Goal: Task Accomplishment & Management: Manage account settings

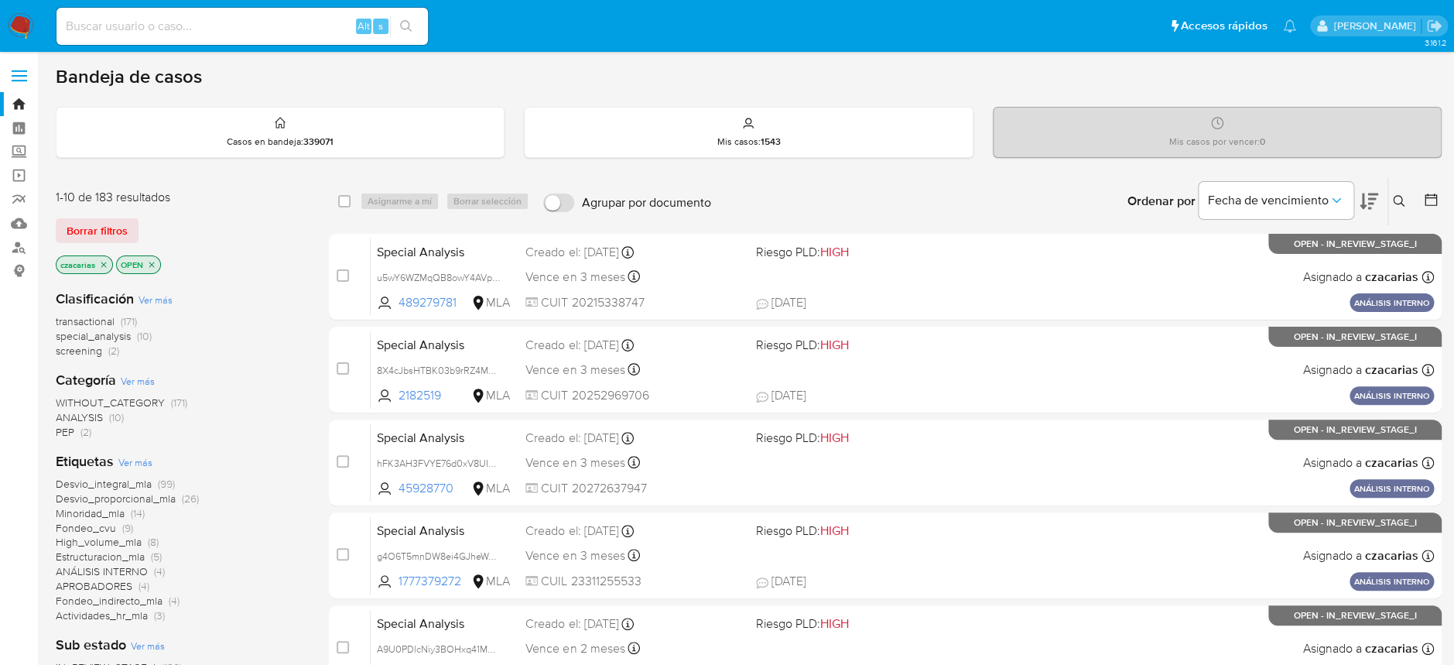
click at [289, 27] on input at bounding box center [241, 26] width 371 height 20
paste input "bCF4894Xz0Vuzh7q7k7JmLQv"
type input "bCF4894Xz0Vuzh7q7k7JmLQv"
click at [403, 34] on button "search-icon" at bounding box center [406, 26] width 32 height 22
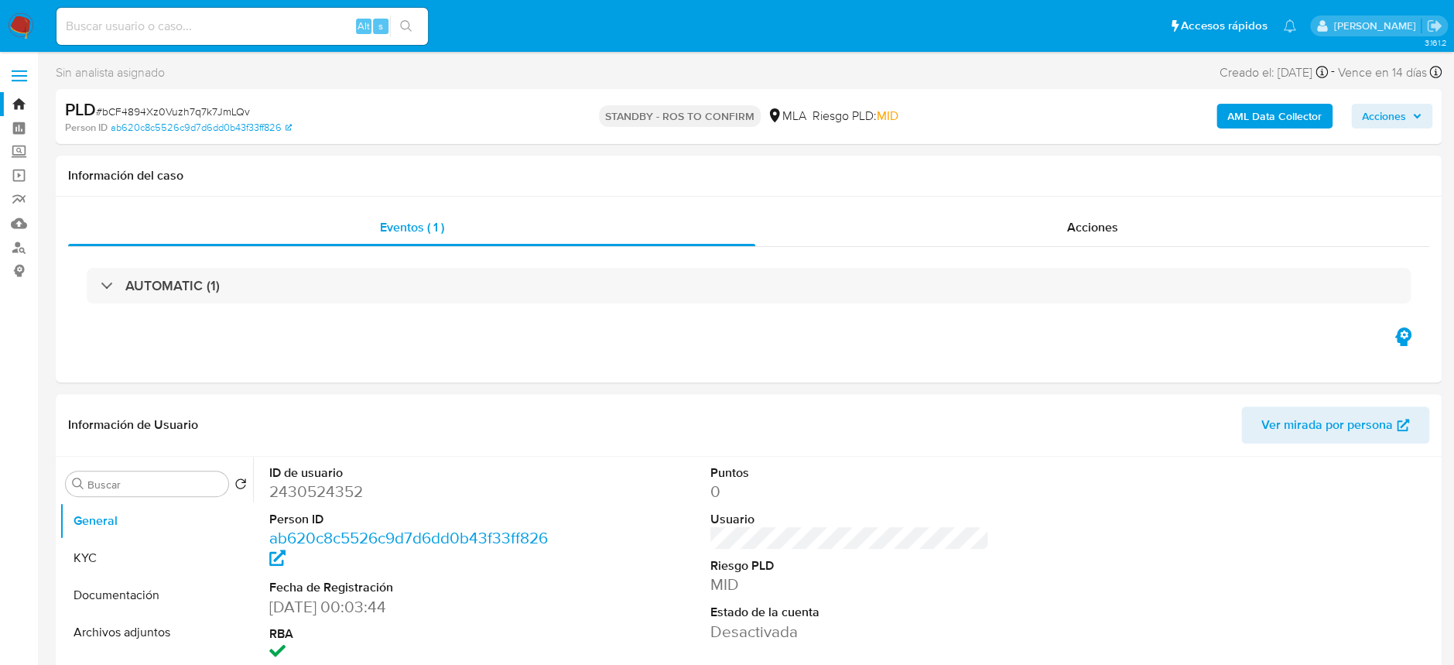
select select "10"
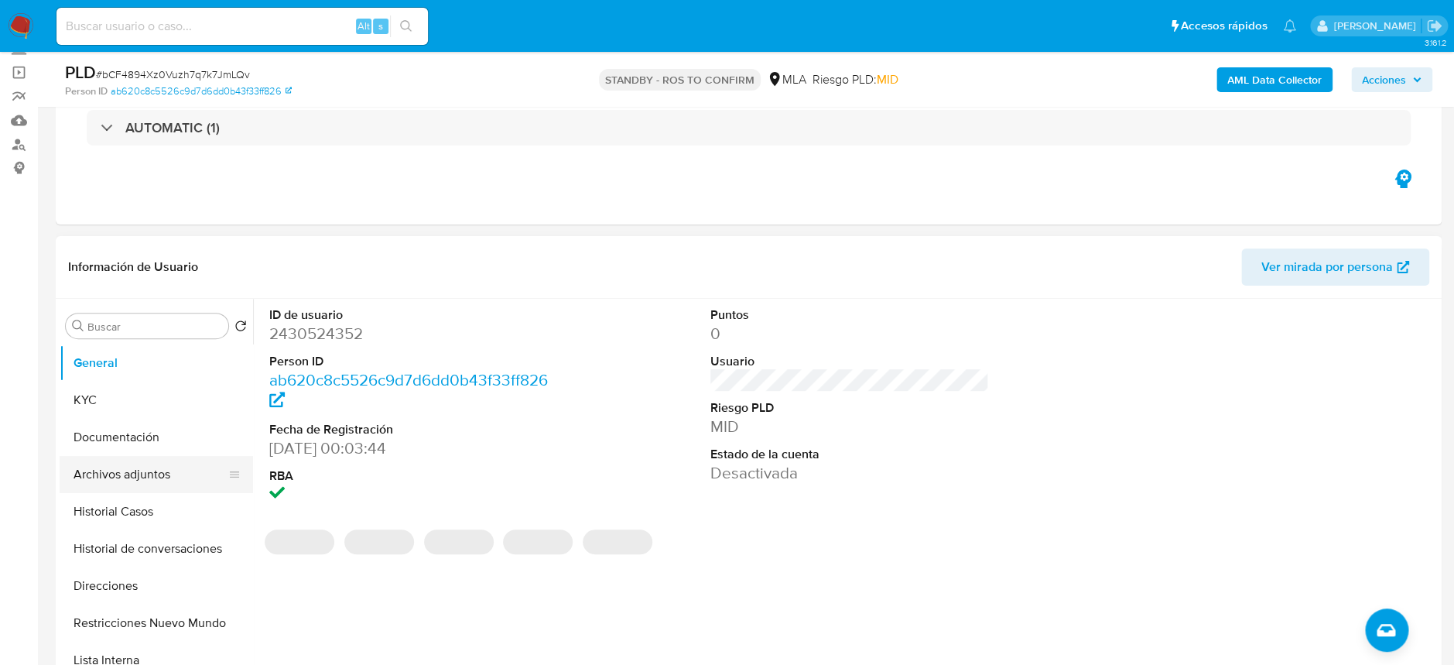
click at [124, 456] on button "Archivos adjuntos" at bounding box center [150, 474] width 181 height 37
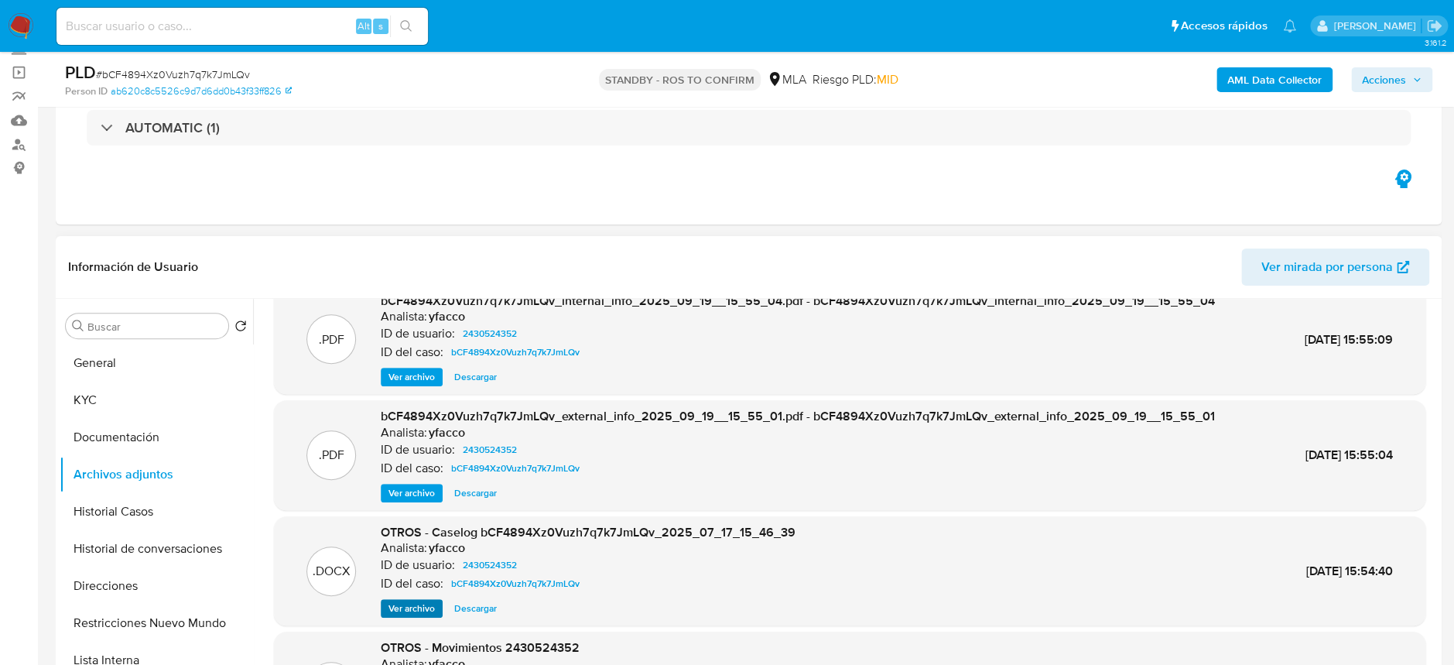
scroll to position [0, 0]
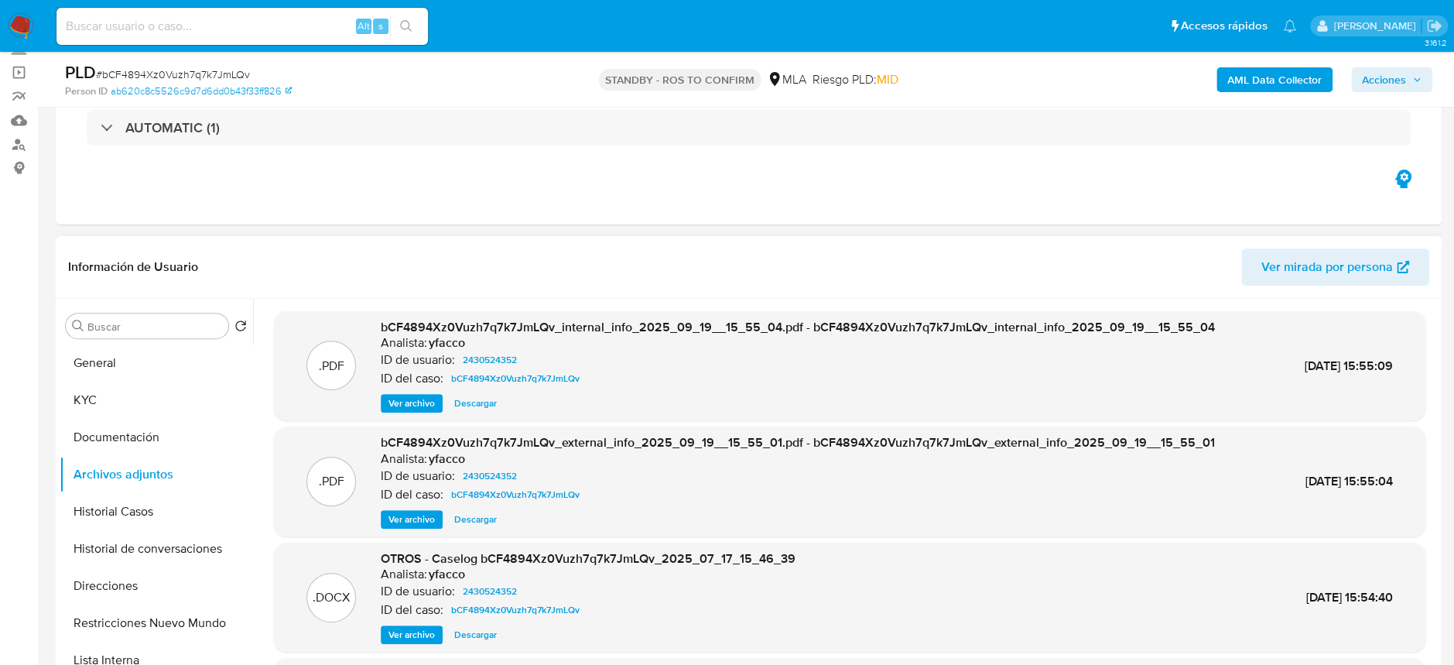
click at [408, 634] on span "Ver archivo" at bounding box center [411, 634] width 46 height 15
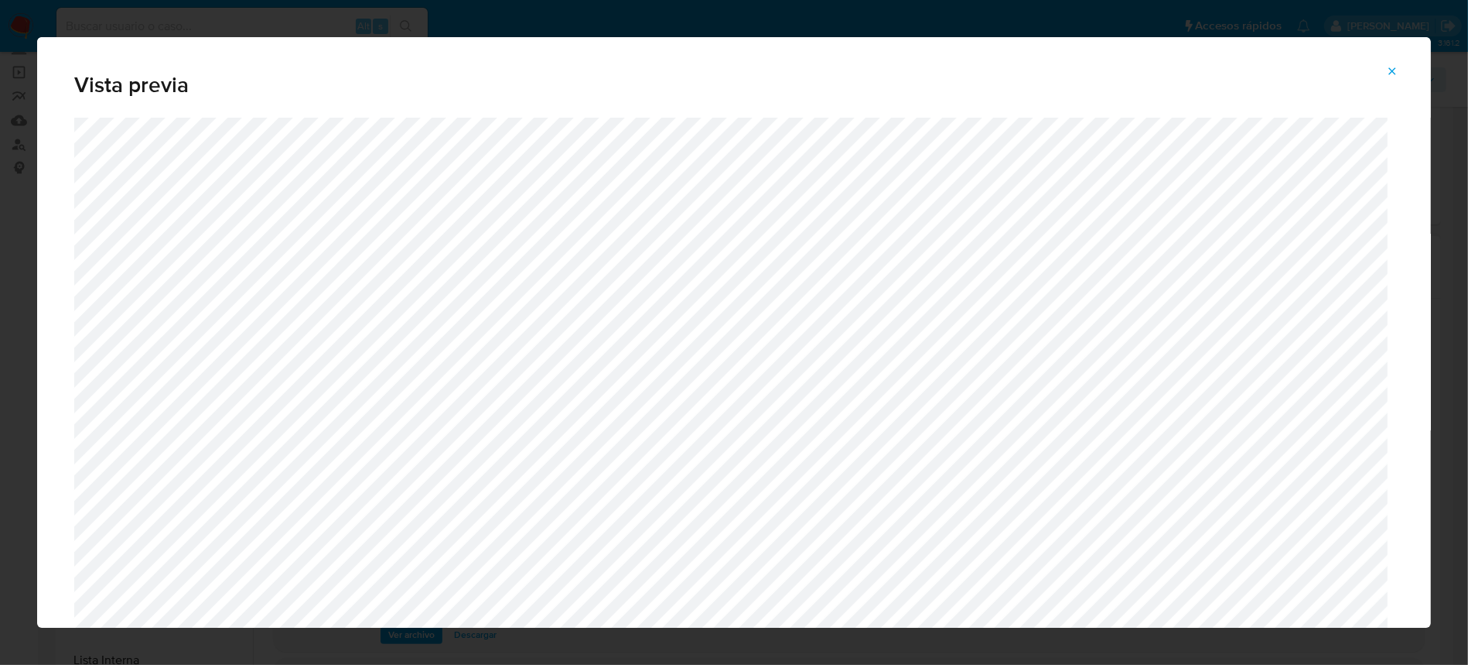
click at [1392, 67] on icon "Attachment preview" at bounding box center [1392, 71] width 12 height 12
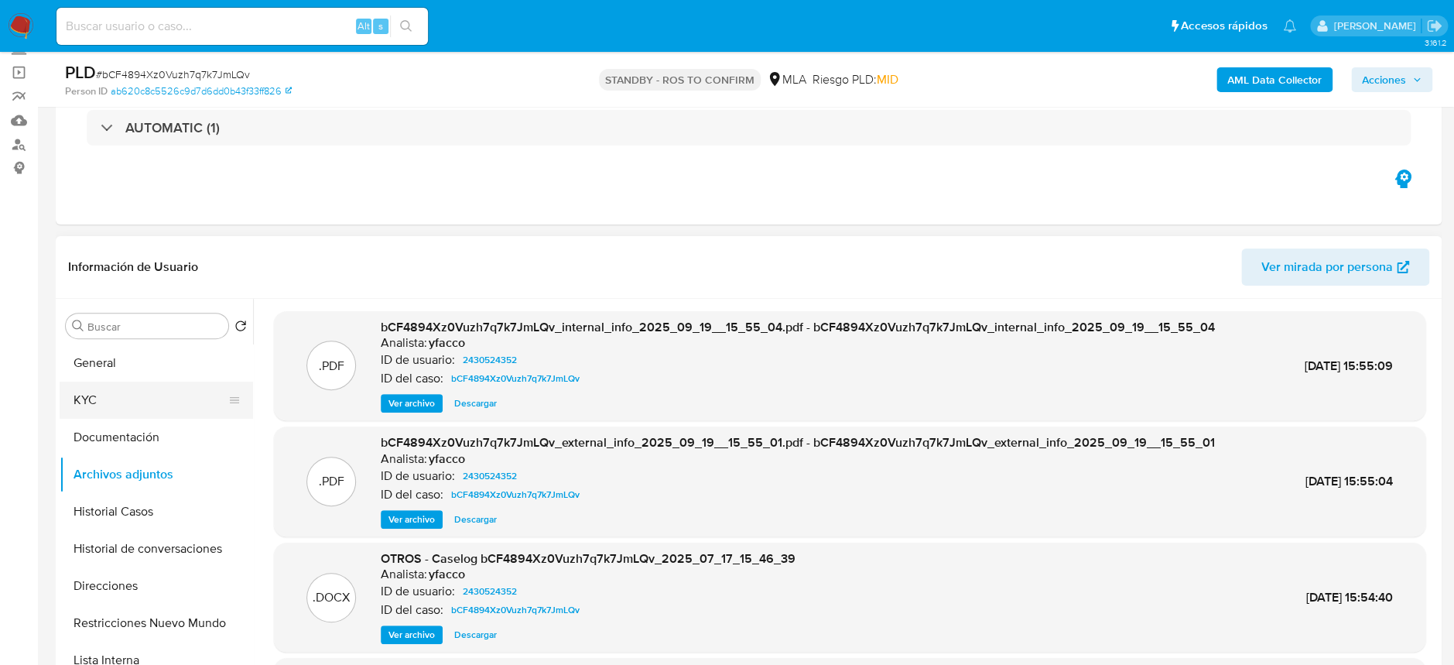
click at [99, 386] on button "KYC" at bounding box center [150, 399] width 181 height 37
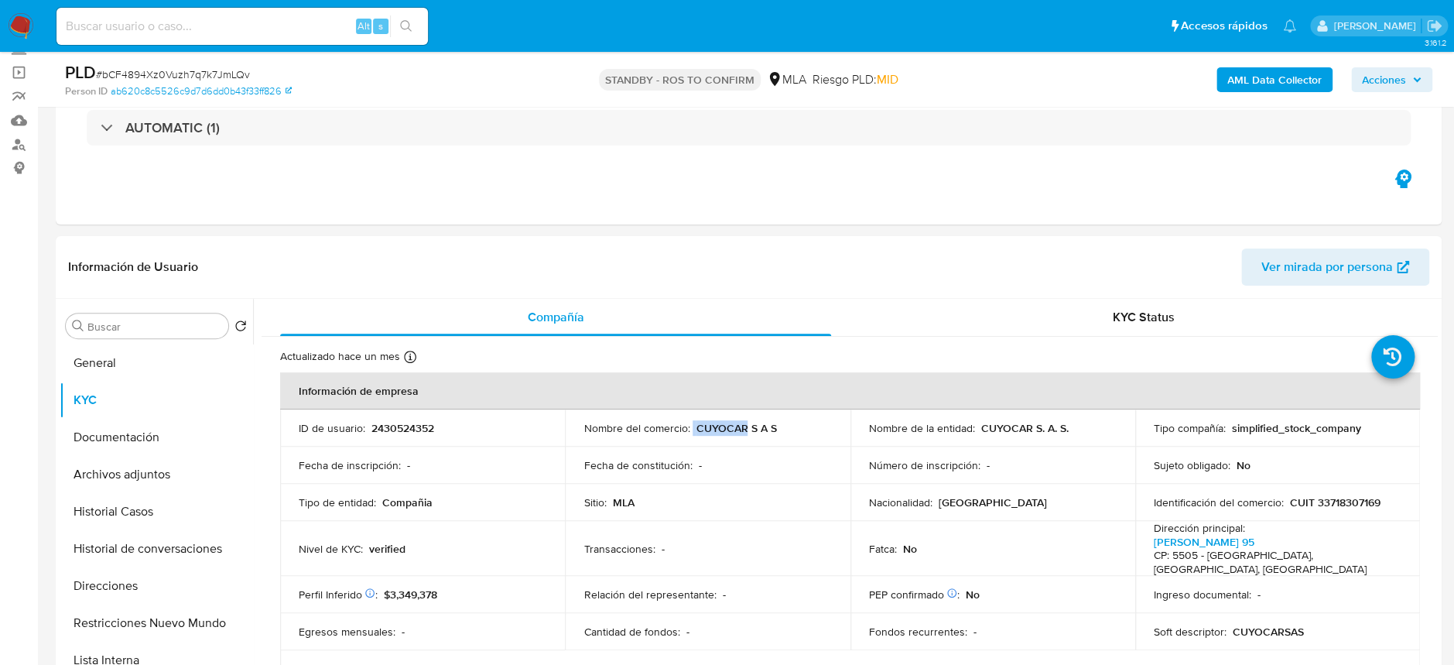
drag, startPoint x: 690, startPoint y: 428, endPoint x: 744, endPoint y: 430, distance: 54.2
click at [744, 430] on div "Nombre del comercio : CUYOCAR S A S" at bounding box center [707, 428] width 248 height 14
copy div "CUYOCAR"
click at [155, 460] on button "Archivos adjuntos" at bounding box center [150, 474] width 181 height 37
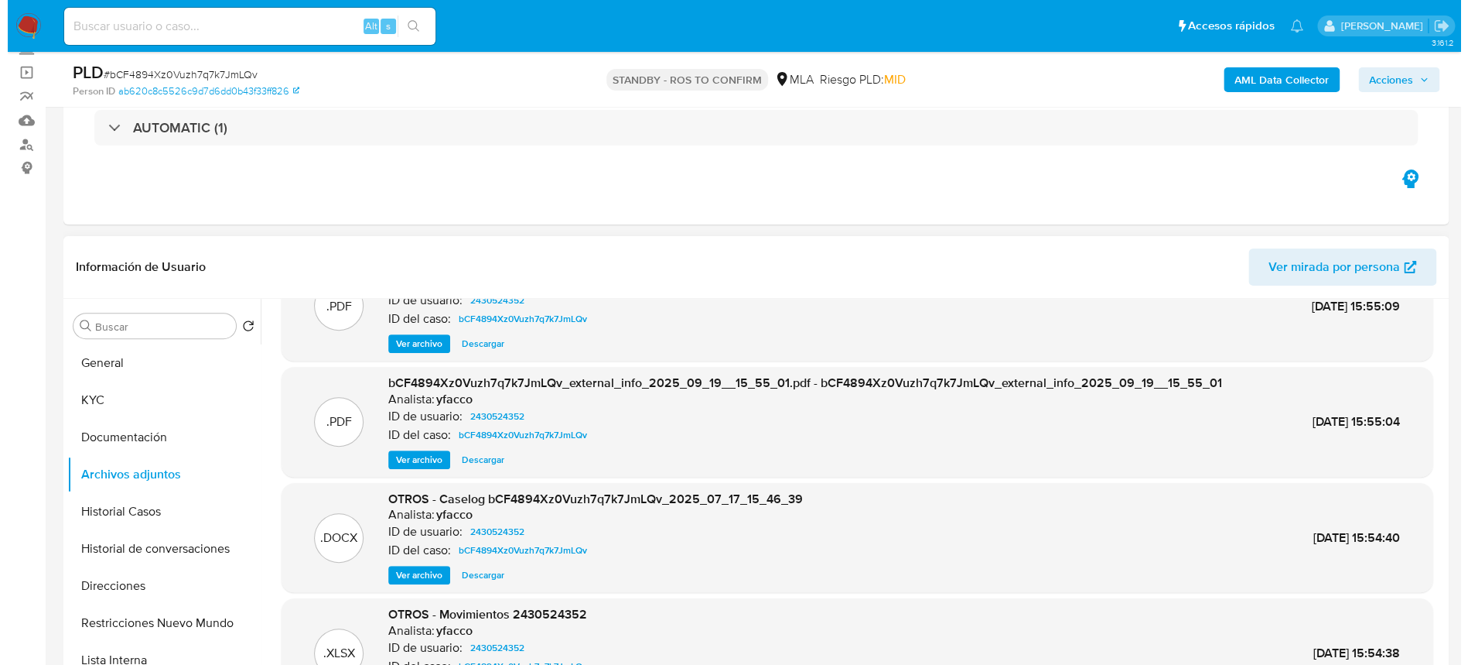
scroll to position [86, 0]
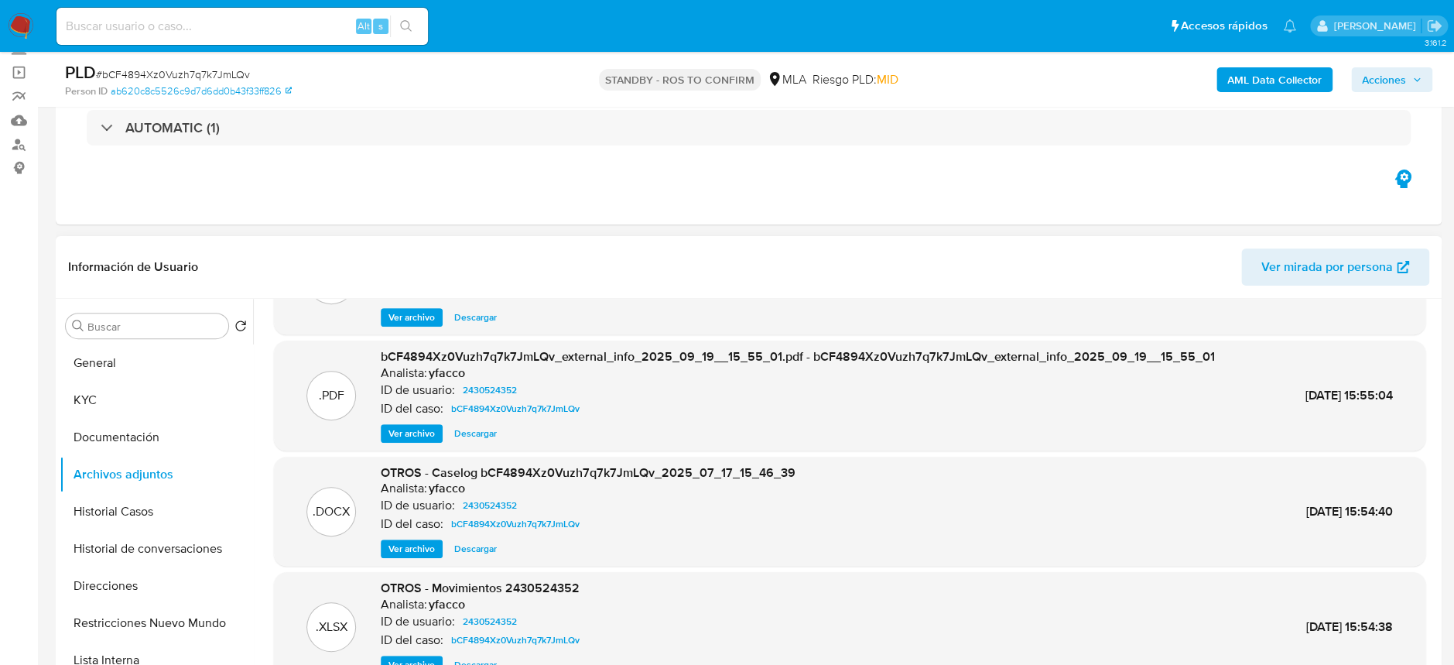
click at [420, 549] on span "Ver archivo" at bounding box center [411, 548] width 46 height 15
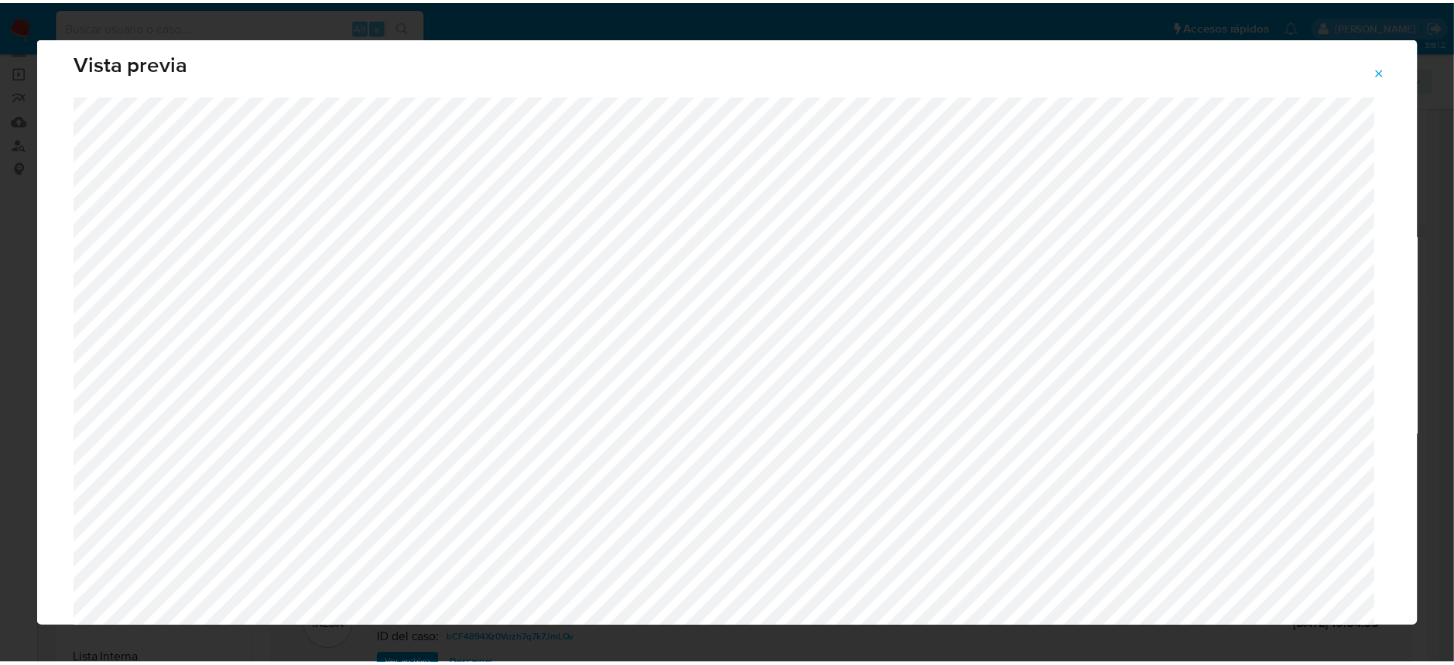
scroll to position [0, 0]
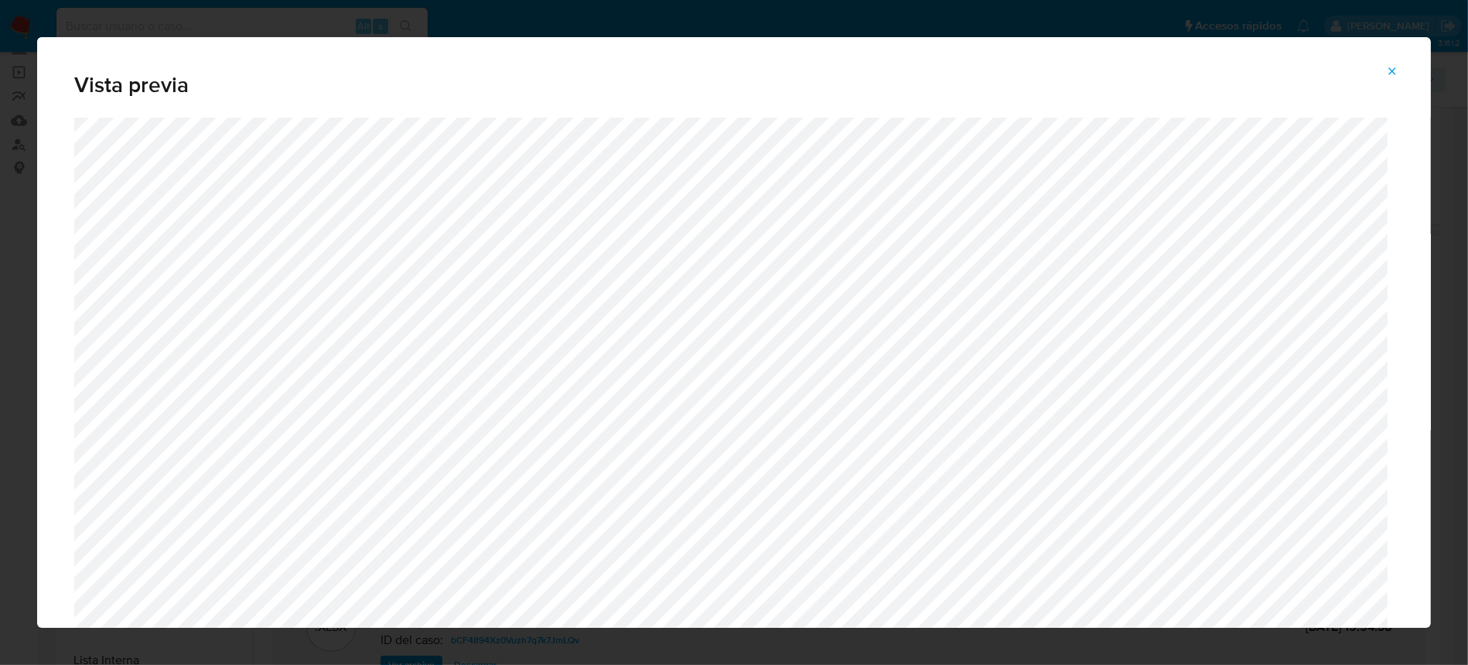
click at [1391, 67] on icon "Attachment preview" at bounding box center [1392, 71] width 12 height 12
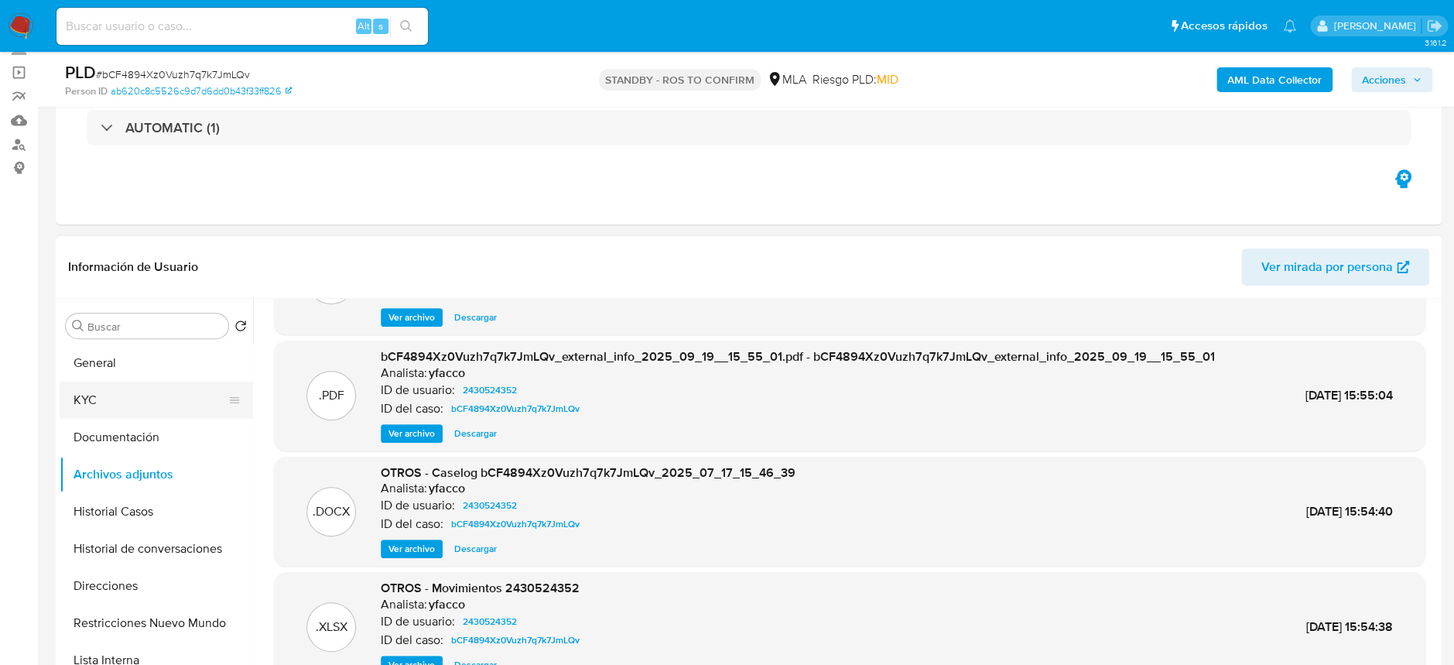
click at [122, 387] on button "KYC" at bounding box center [150, 399] width 181 height 37
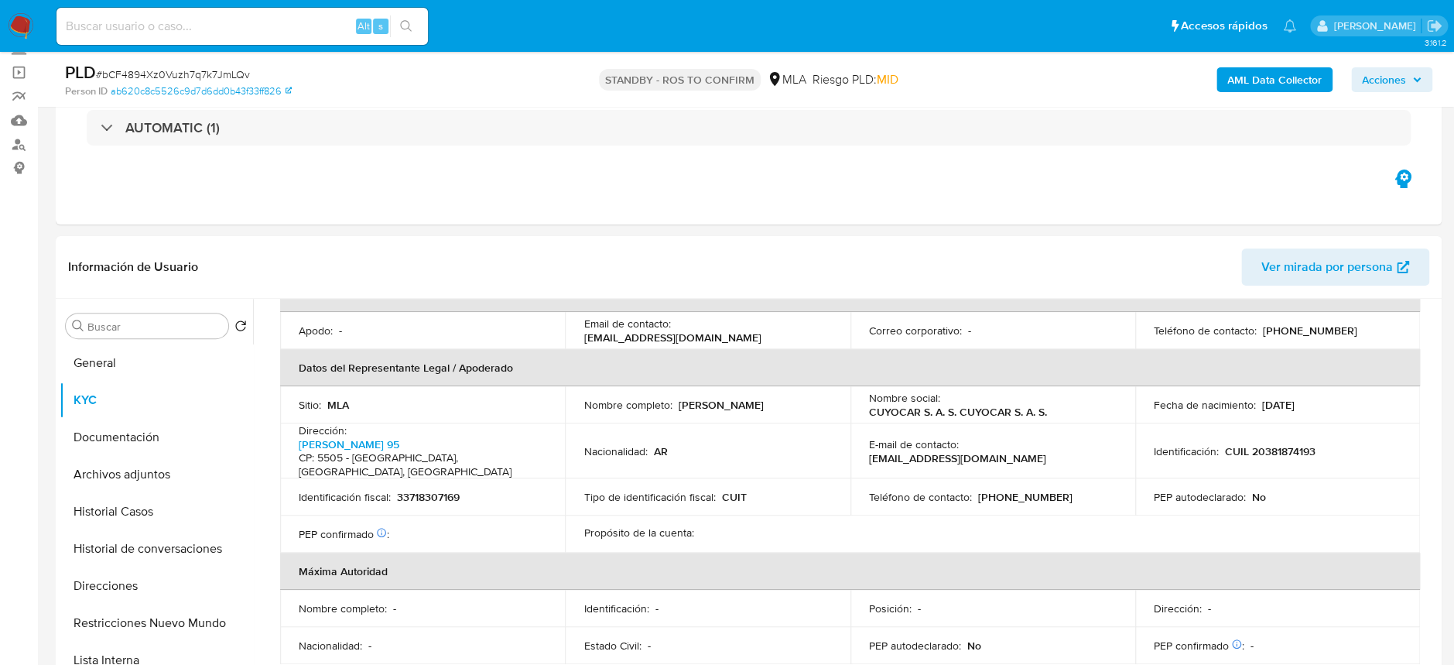
scroll to position [1051, 0]
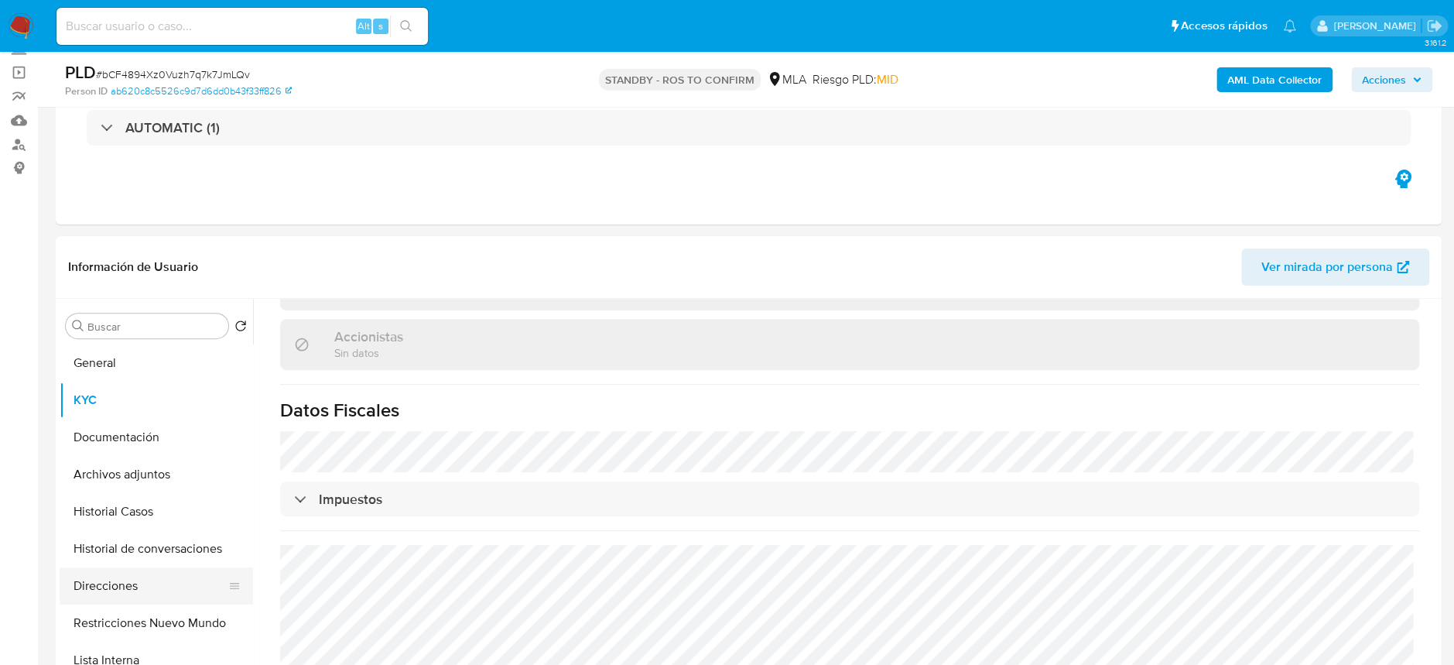
click at [132, 579] on button "Direcciones" at bounding box center [150, 585] width 181 height 37
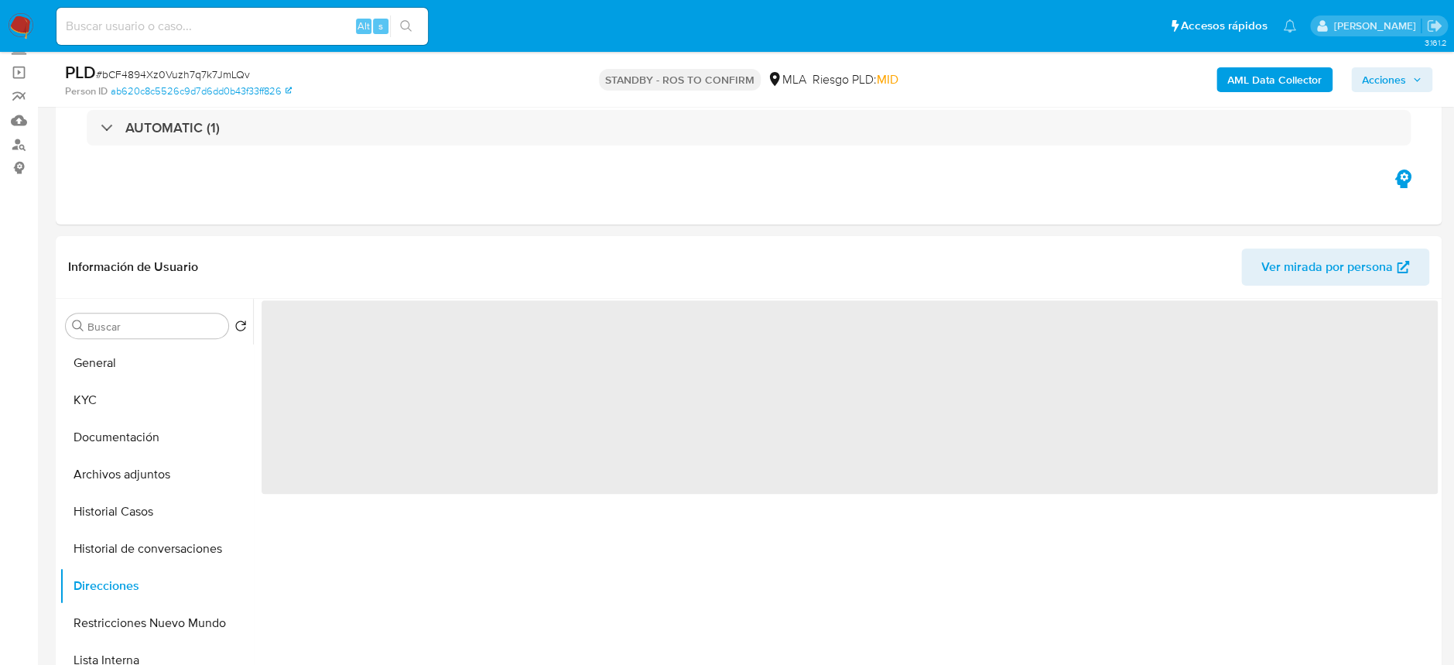
scroll to position [0, 0]
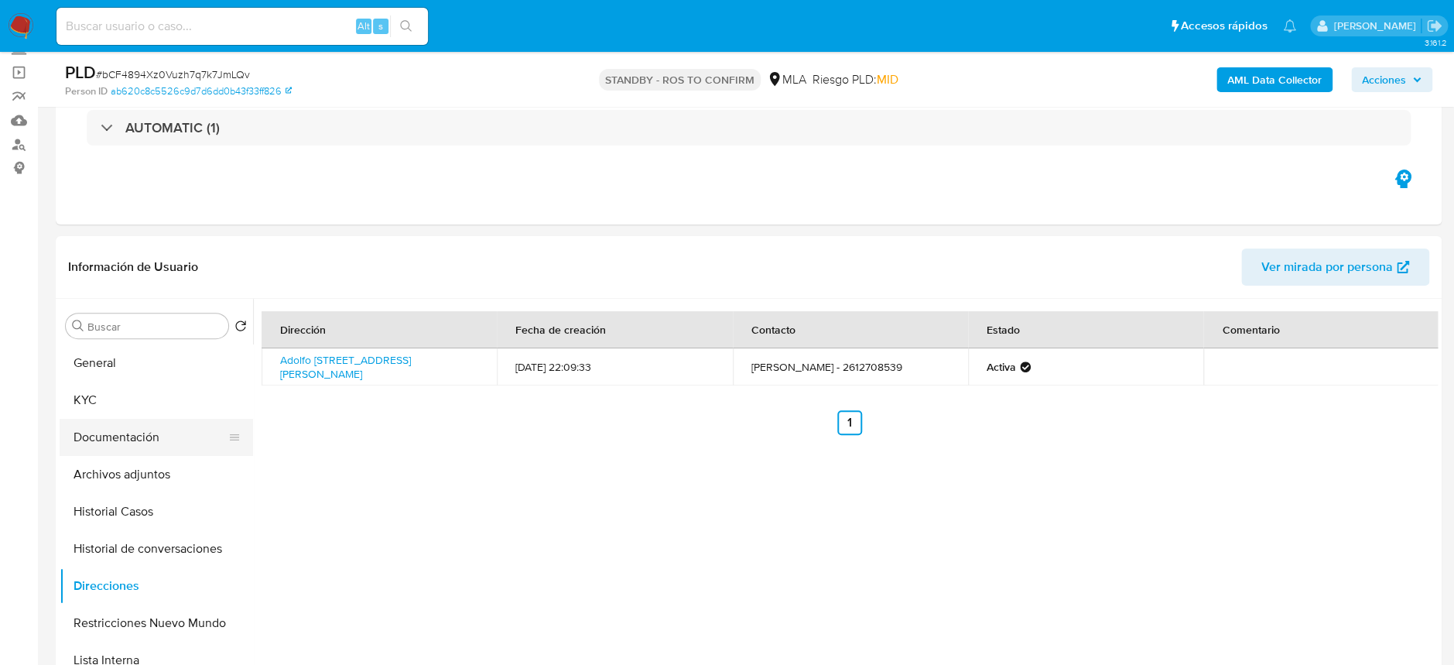
click at [126, 433] on button "Documentación" at bounding box center [150, 437] width 181 height 37
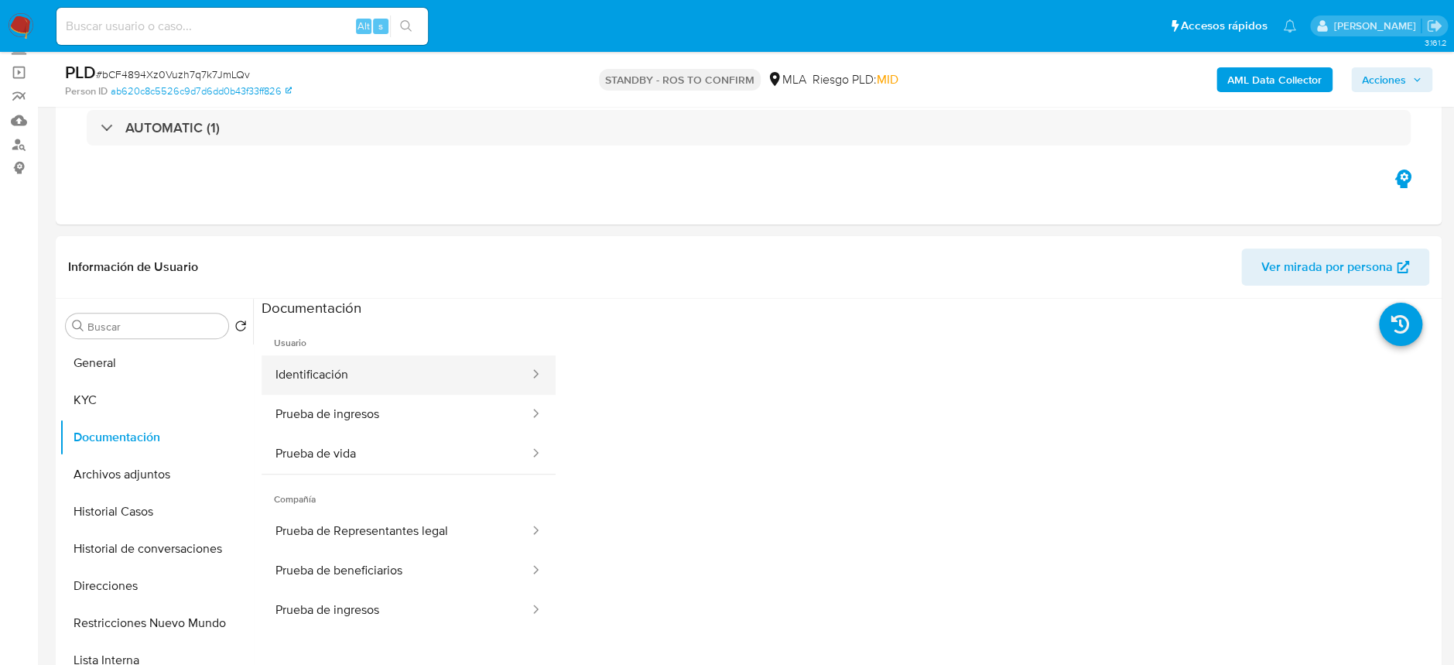
click at [323, 376] on button "Identificación" at bounding box center [395, 374] width 269 height 39
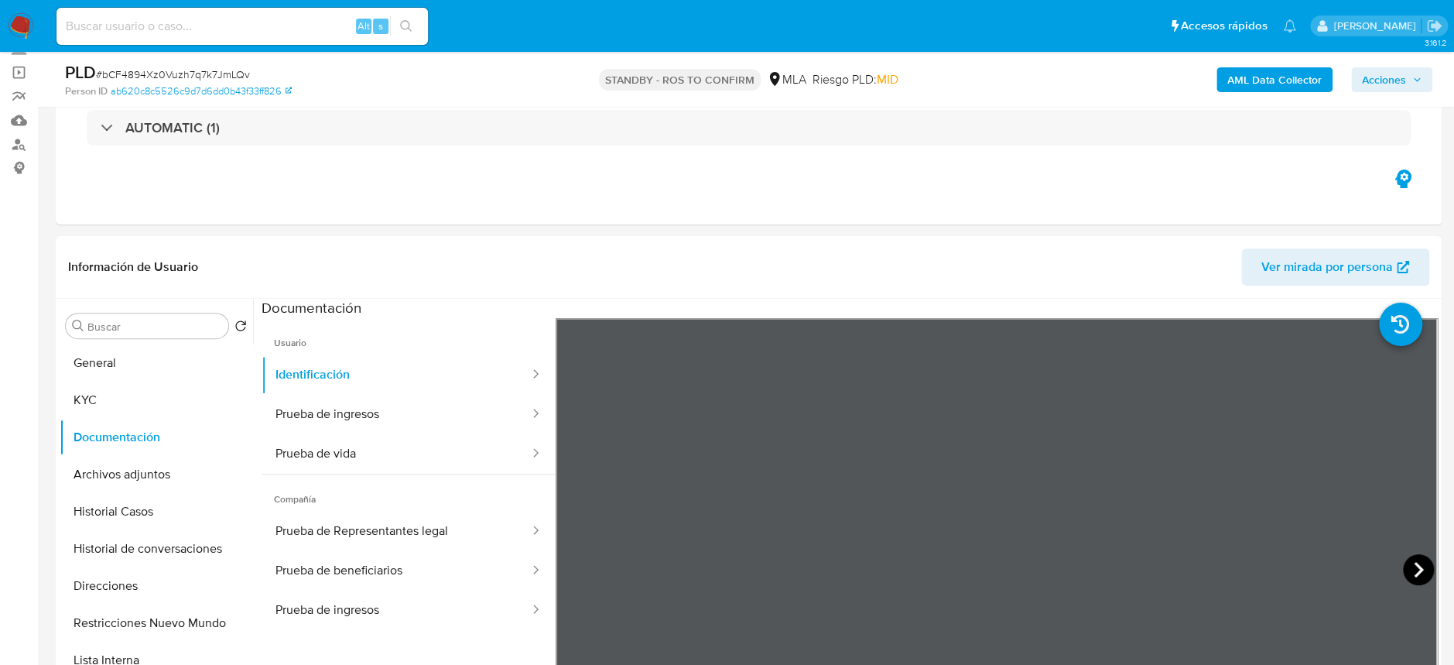
click at [1410, 555] on icon at bounding box center [1418, 569] width 31 height 31
click at [378, 408] on button "Prueba de ingresos" at bounding box center [395, 414] width 269 height 39
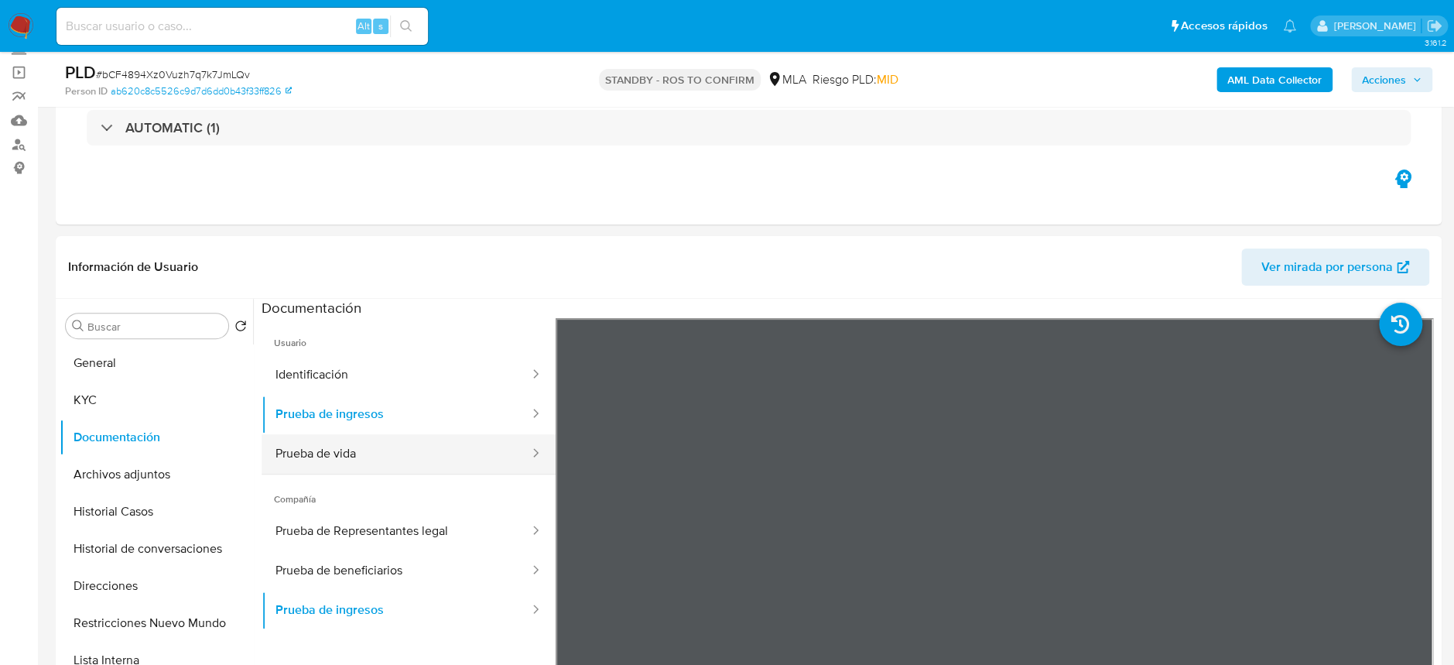
click at [426, 449] on button "Prueba de vida" at bounding box center [395, 453] width 269 height 39
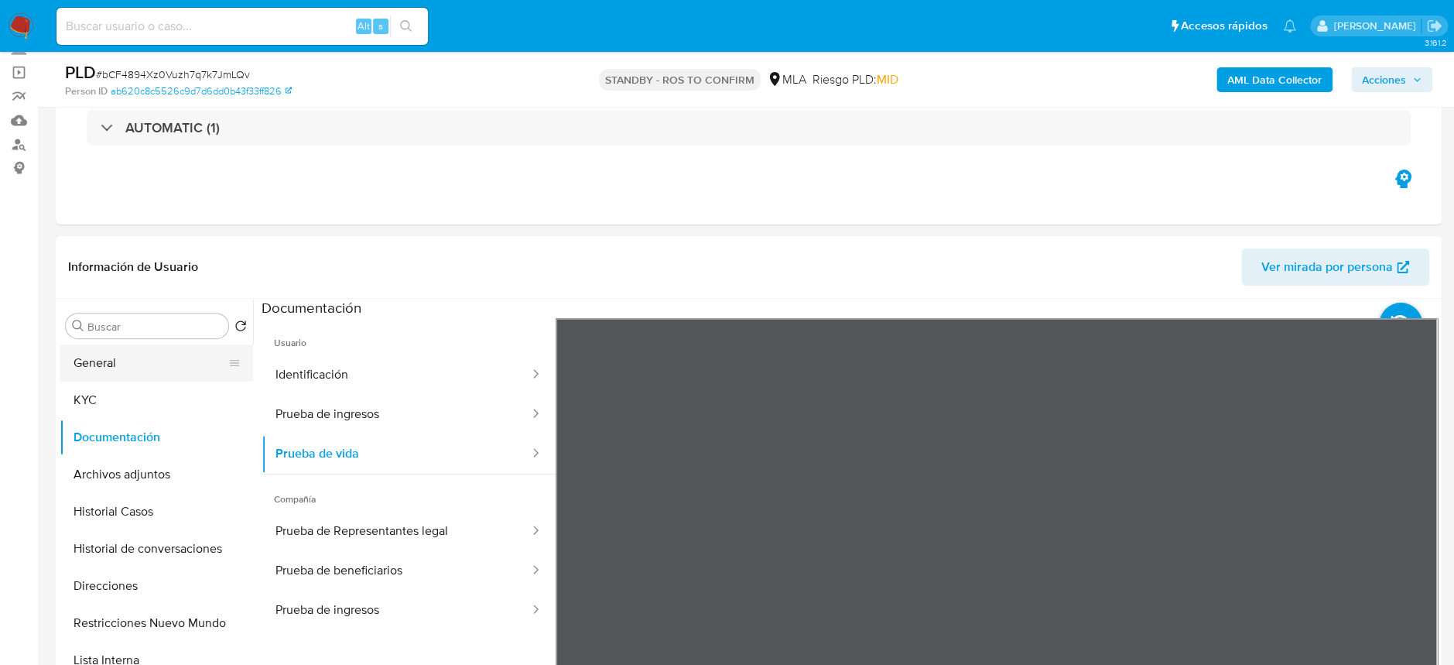
click at [116, 380] on button "General" at bounding box center [150, 362] width 181 height 37
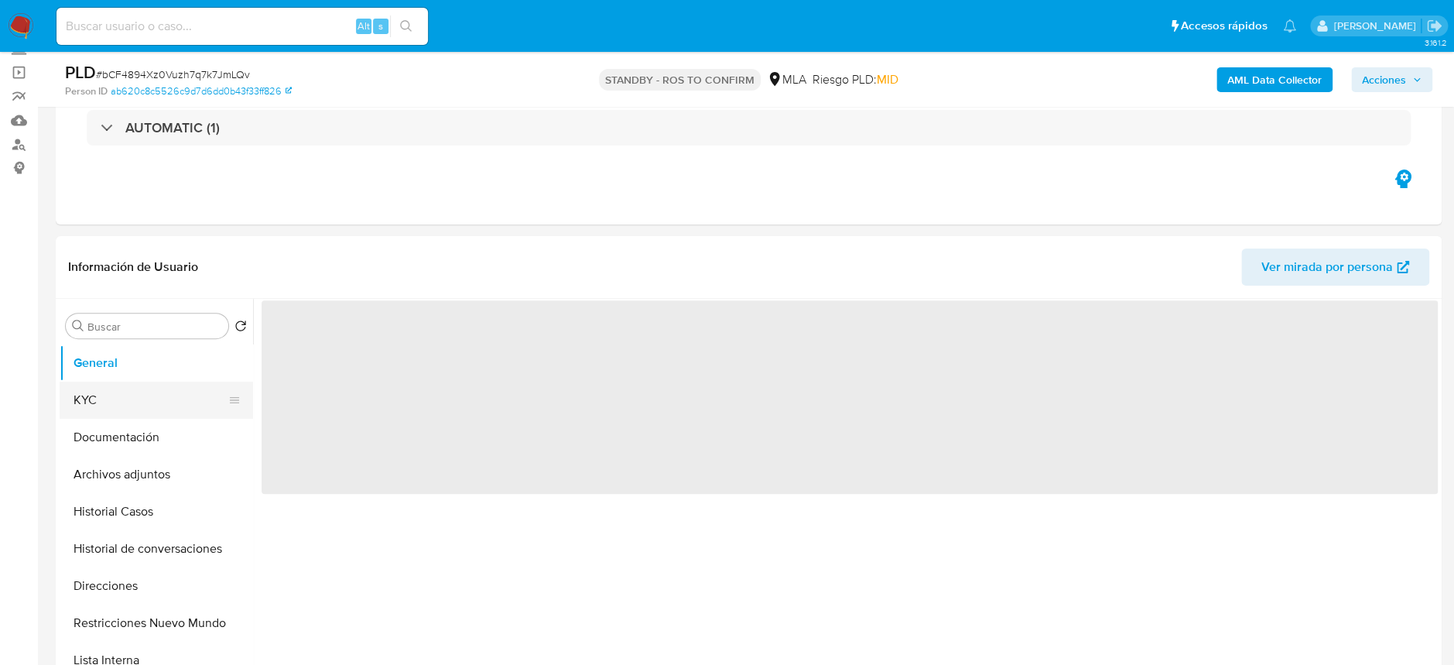
click at [116, 391] on button "KYC" at bounding box center [150, 399] width 181 height 37
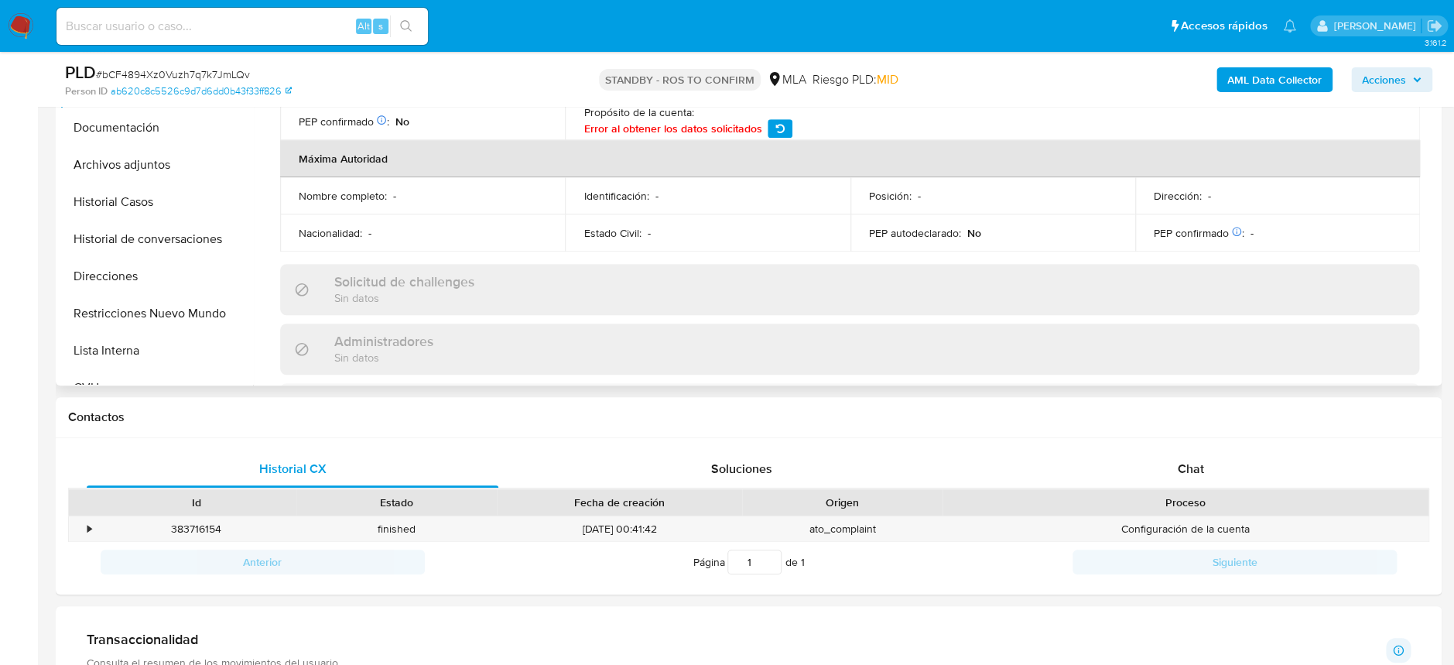
scroll to position [309, 0]
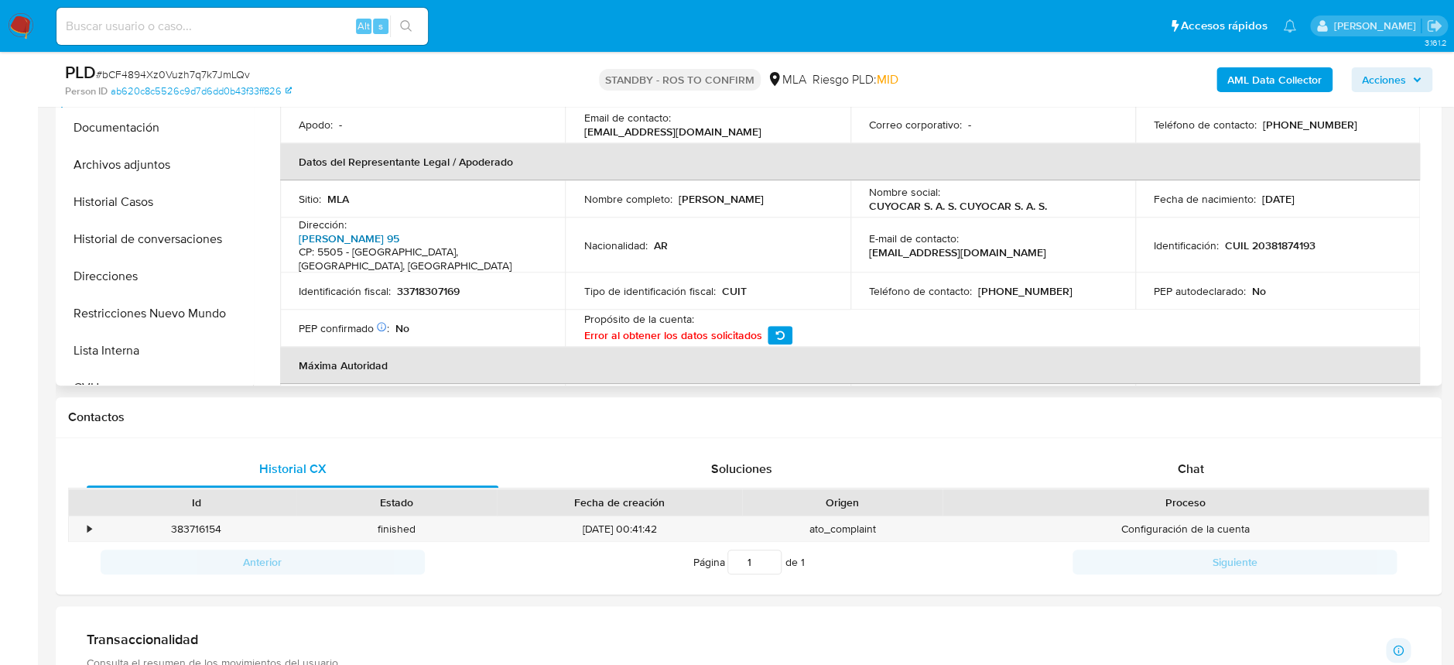
click at [340, 231] on link "Adolfo Calle 95" at bounding box center [349, 238] width 101 height 15
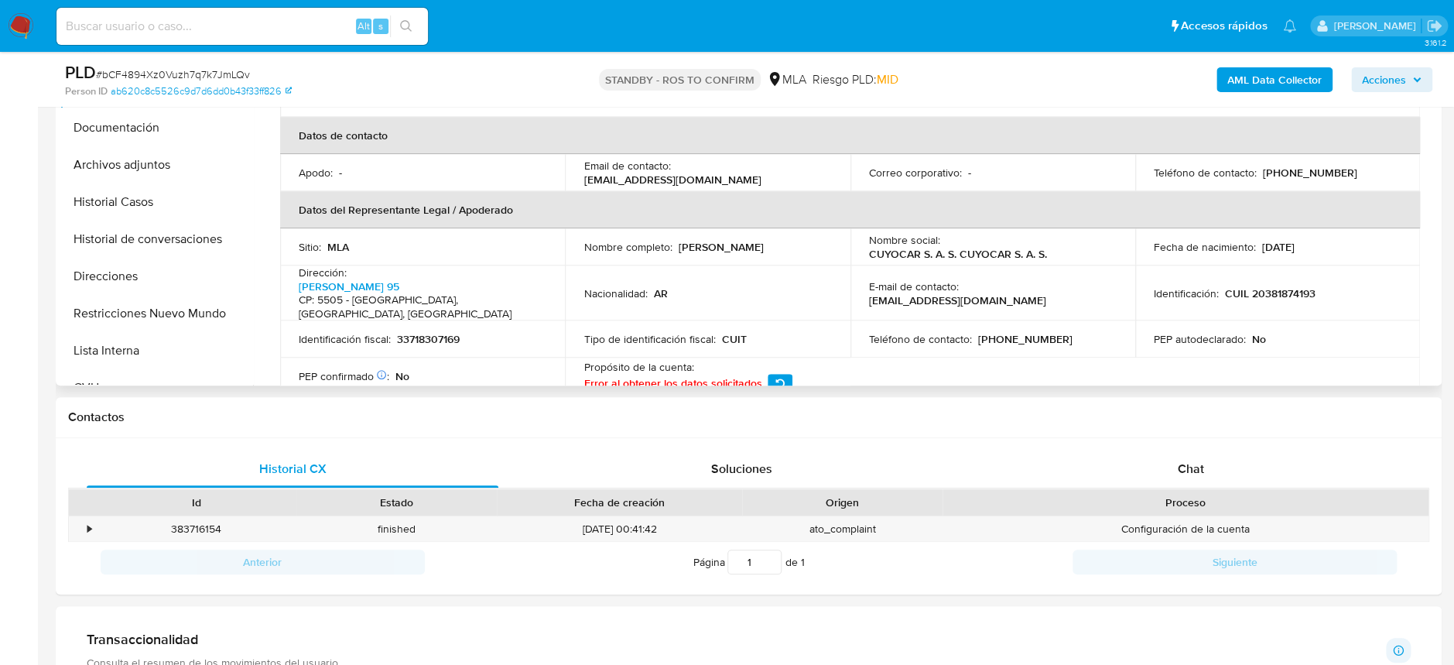
scroll to position [227, 0]
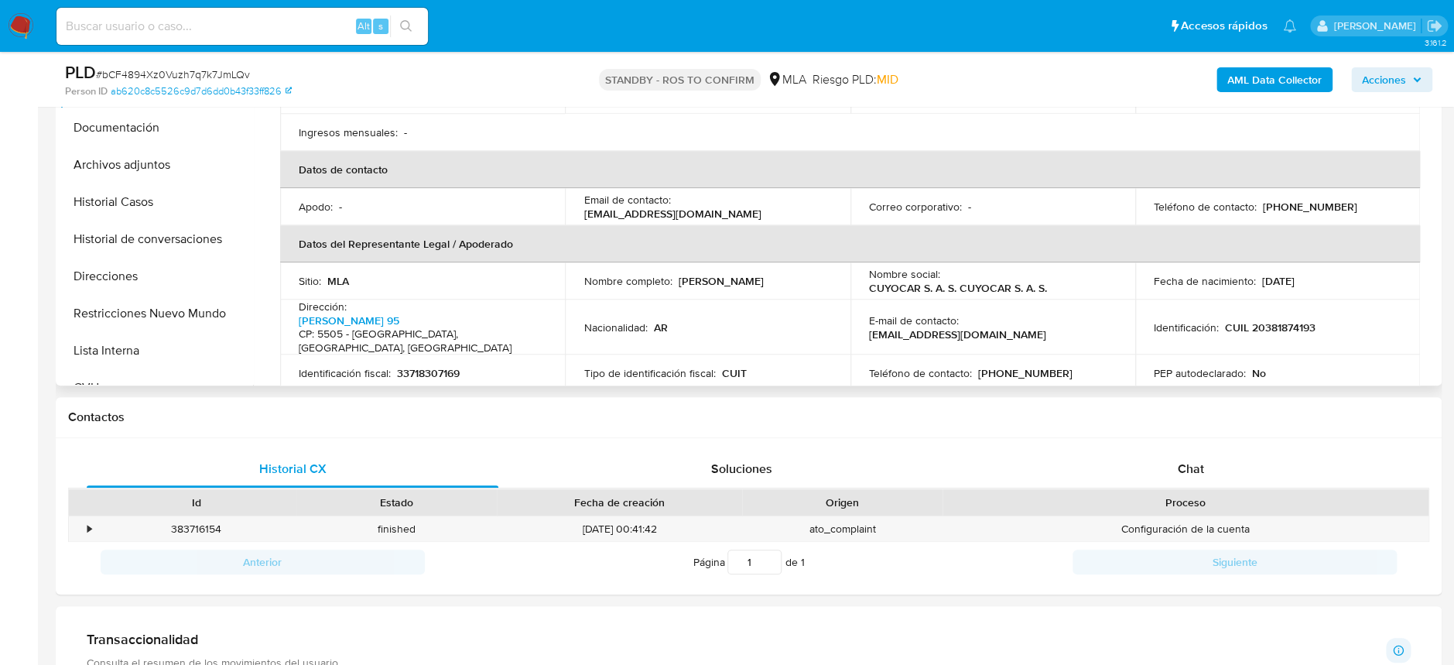
click at [1015, 354] on td "Teléfono de contacto : (261) 2708539" at bounding box center [992, 372] width 285 height 37
click at [1018, 366] on p "(261) 2708539" at bounding box center [1025, 373] width 94 height 14
copy p "2708539"
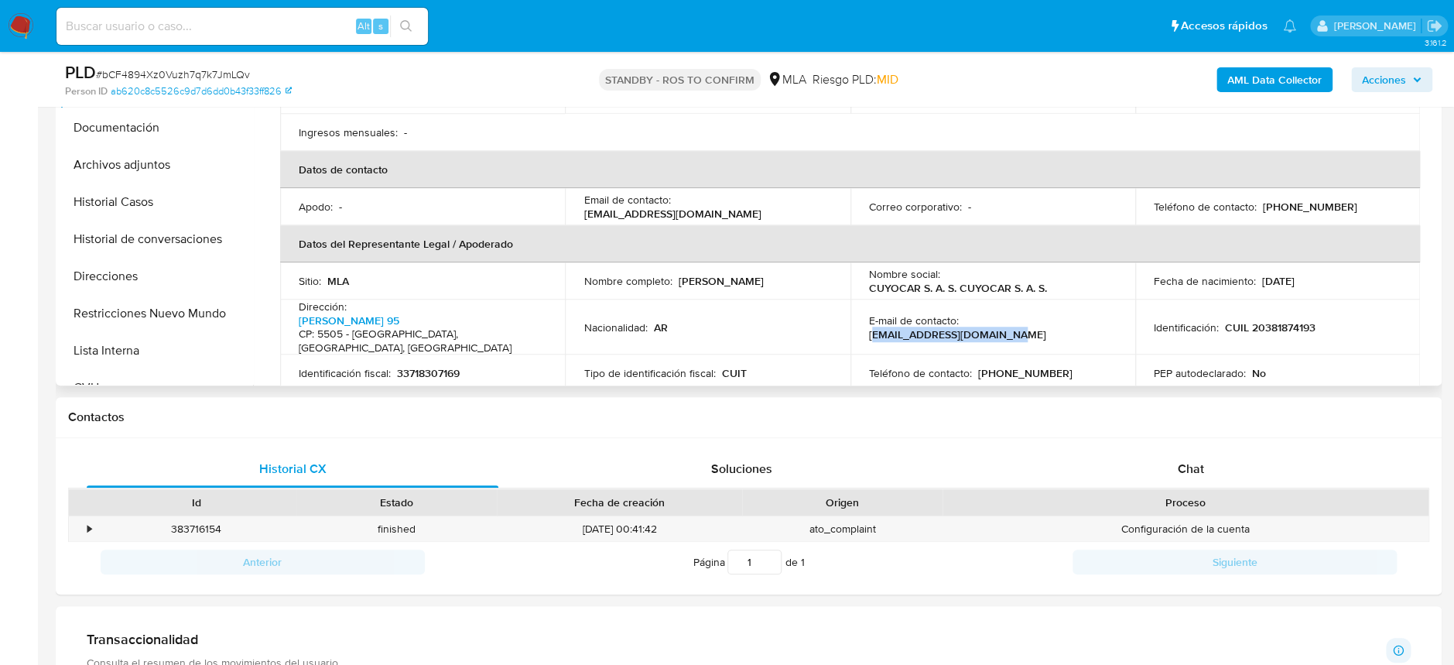
drag, startPoint x: 967, startPoint y: 306, endPoint x: 1094, endPoint y: 302, distance: 127.0
click at [1094, 313] on div "E-mail de contacto : cuyocar.oficina@gmail.com" at bounding box center [993, 327] width 248 height 28
copy p "uyocar.oficina@gmail.com"
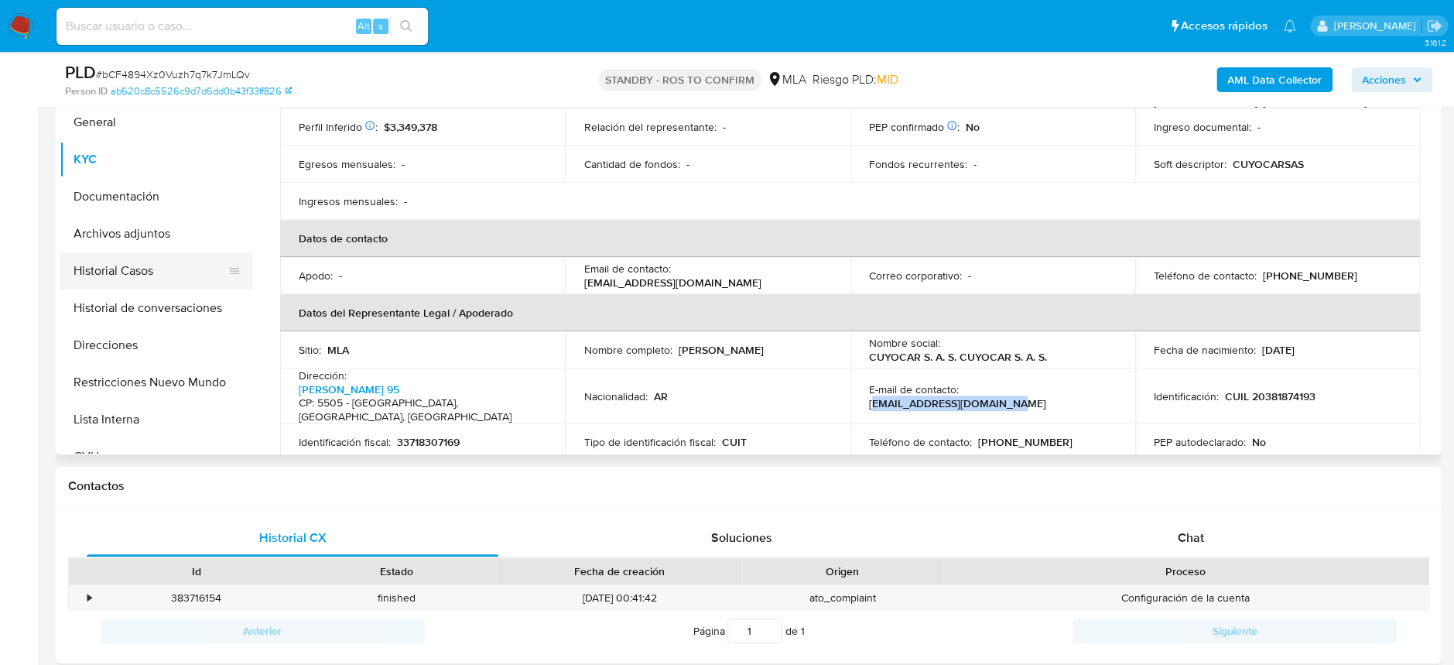
scroll to position [309, 0]
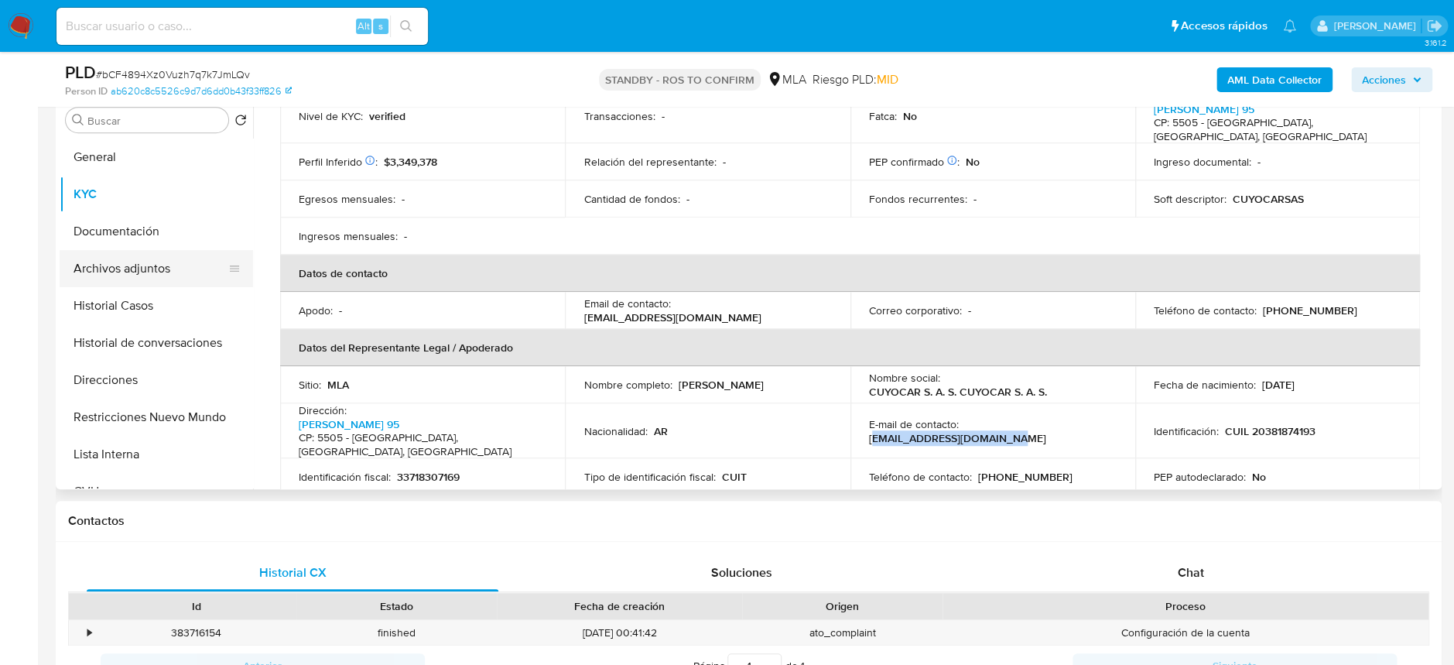
click at [129, 261] on button "Archivos adjuntos" at bounding box center [150, 268] width 181 height 37
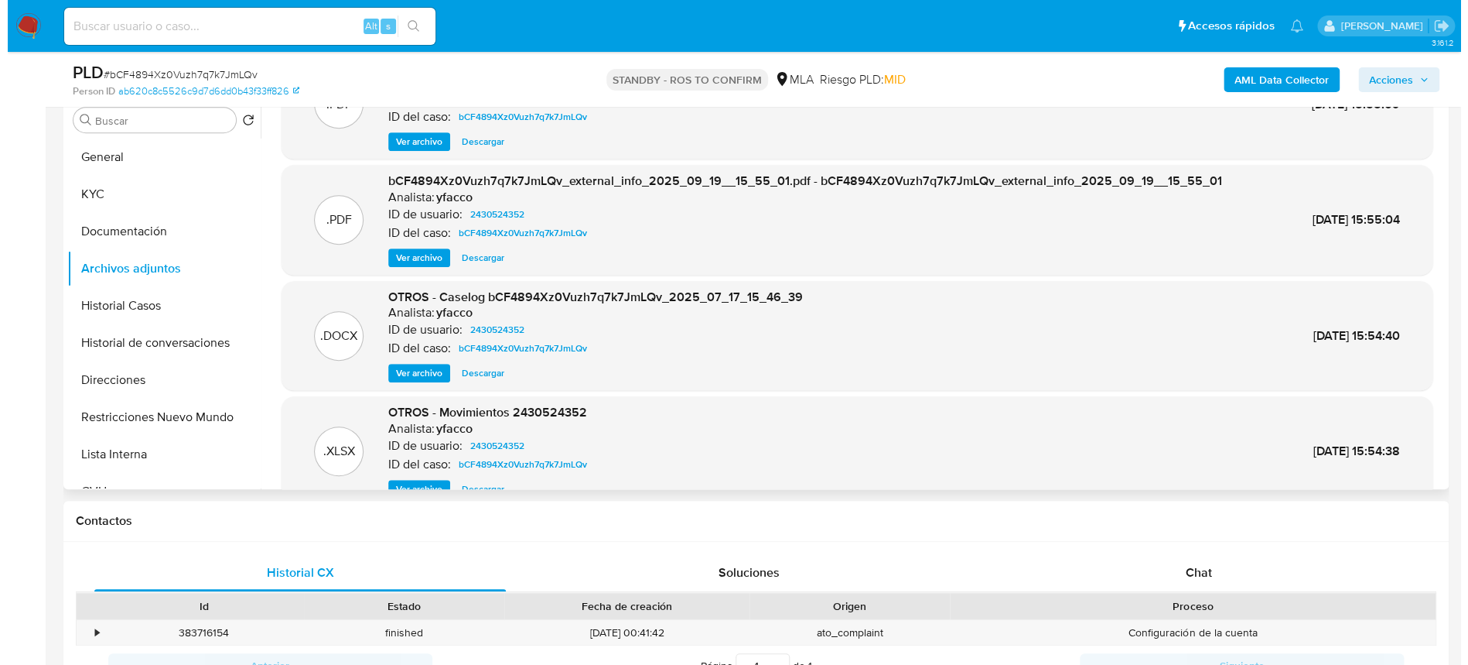
scroll to position [86, 0]
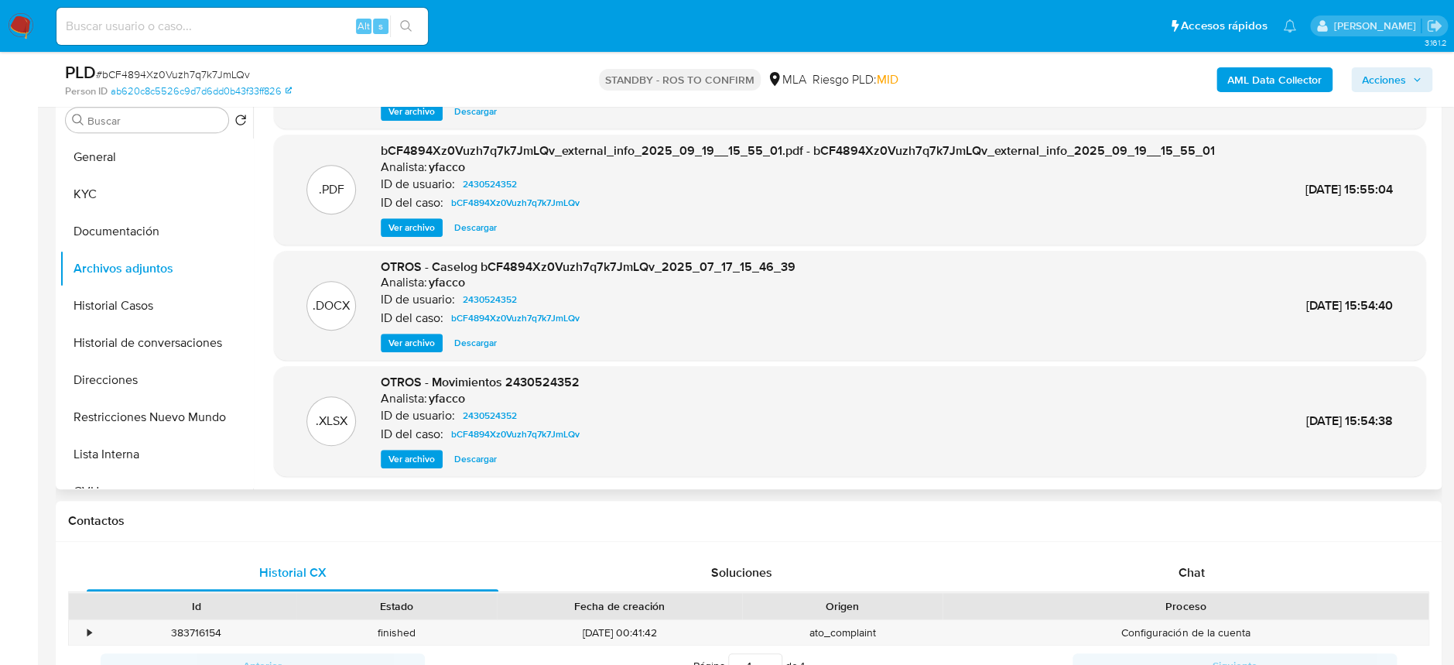
click at [421, 342] on span "Ver archivo" at bounding box center [411, 342] width 46 height 15
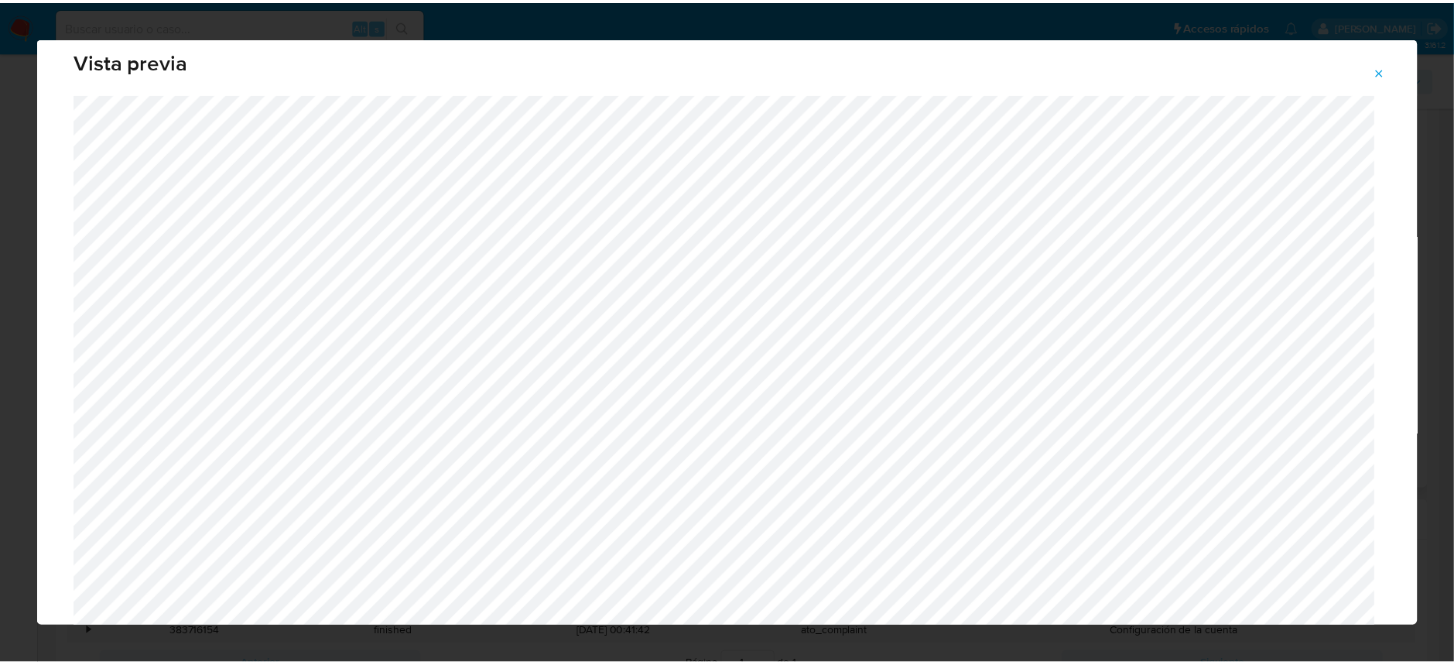
scroll to position [0, 0]
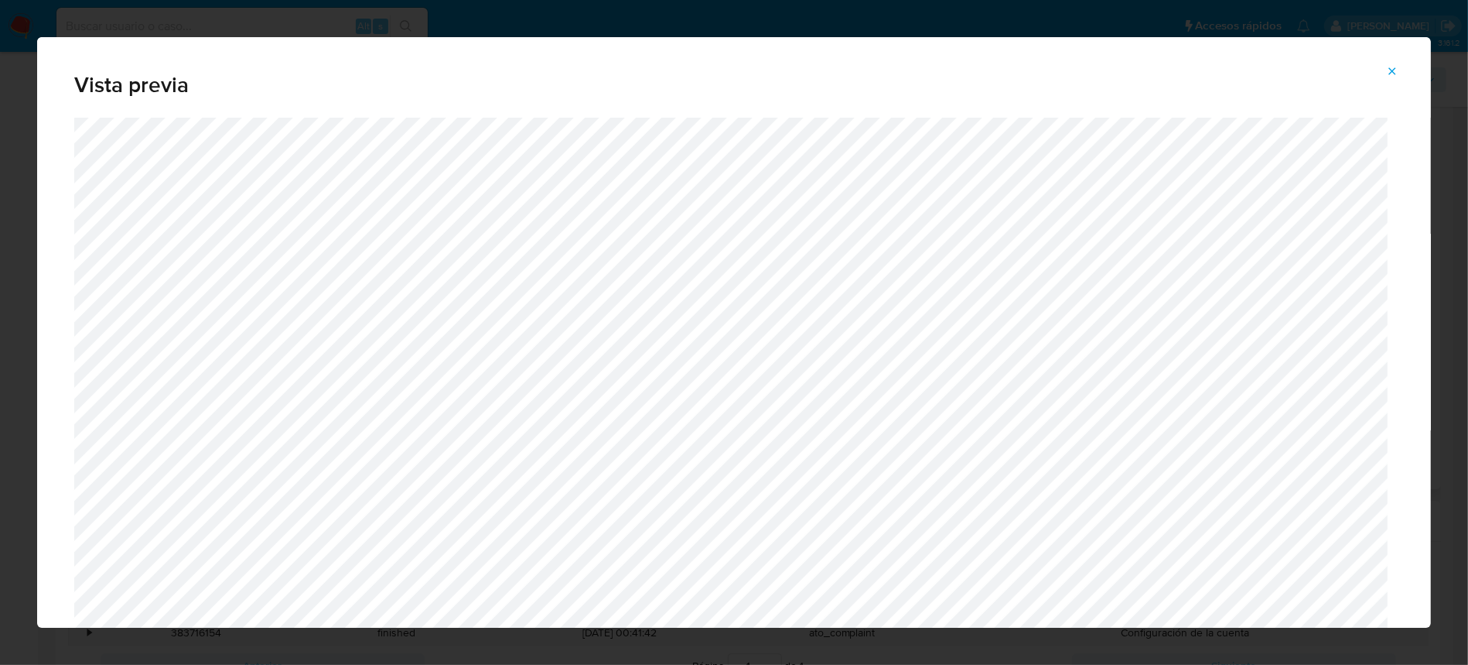
click at [1388, 71] on icon "Attachment preview" at bounding box center [1392, 71] width 12 height 12
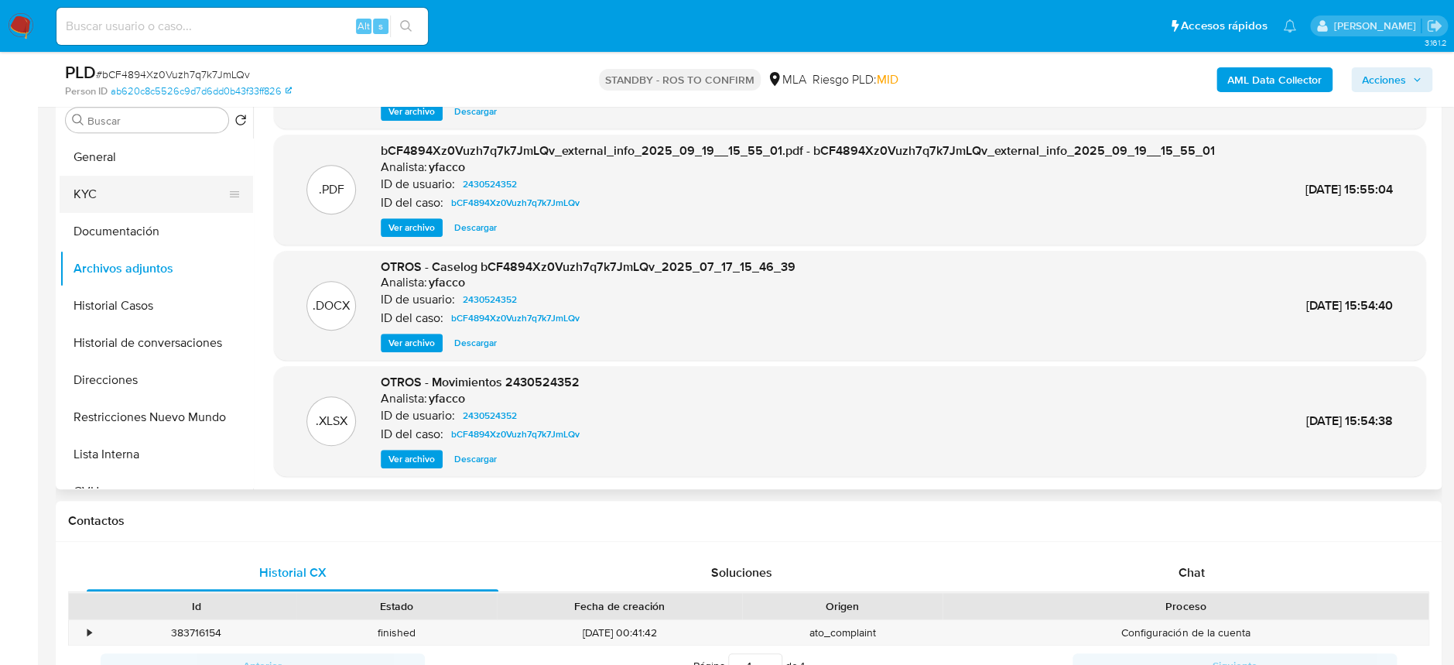
click at [94, 200] on button "KYC" at bounding box center [150, 194] width 181 height 37
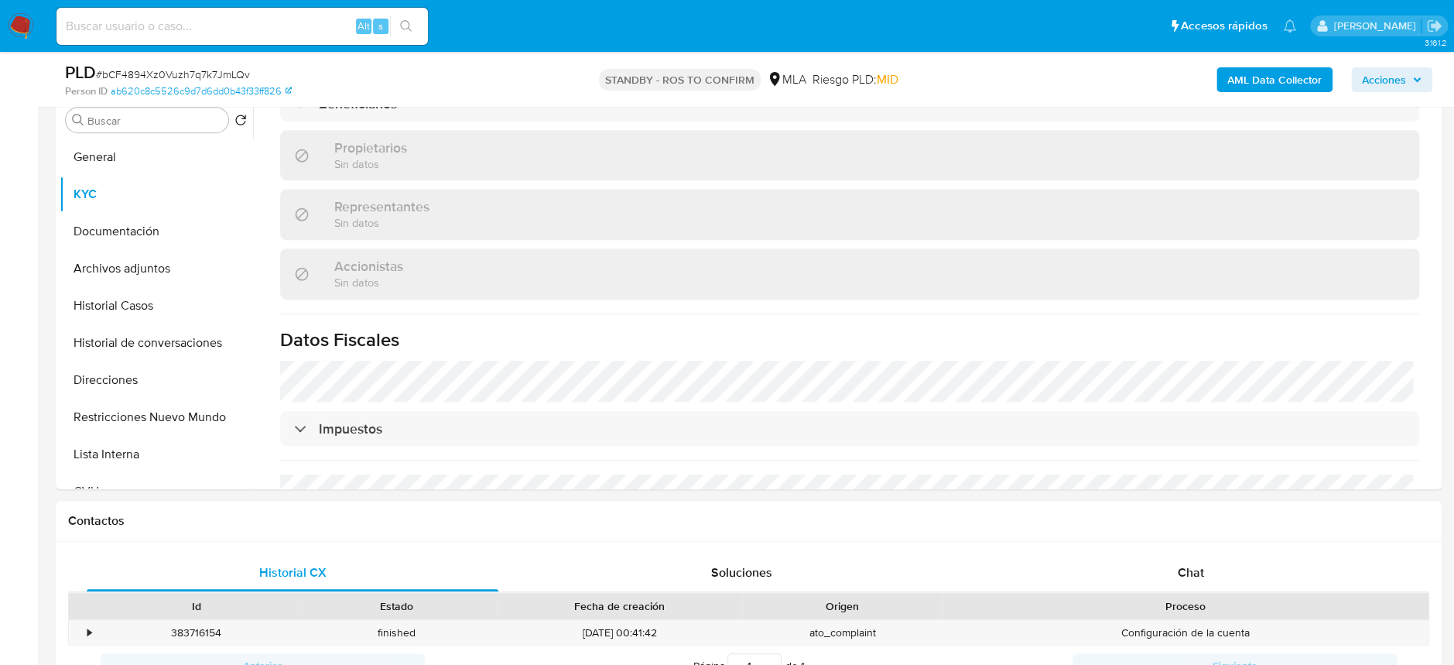
scroll to position [742, 0]
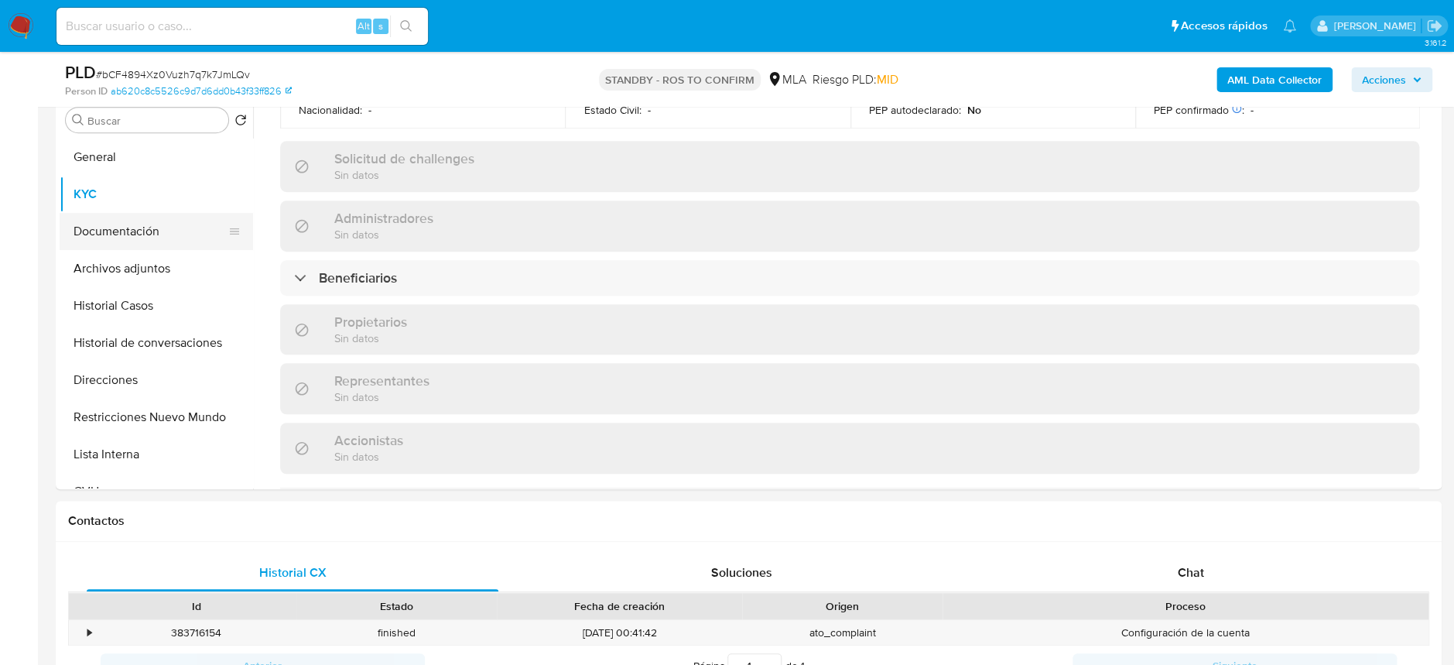
click at [105, 234] on button "Documentación" at bounding box center [150, 231] width 181 height 37
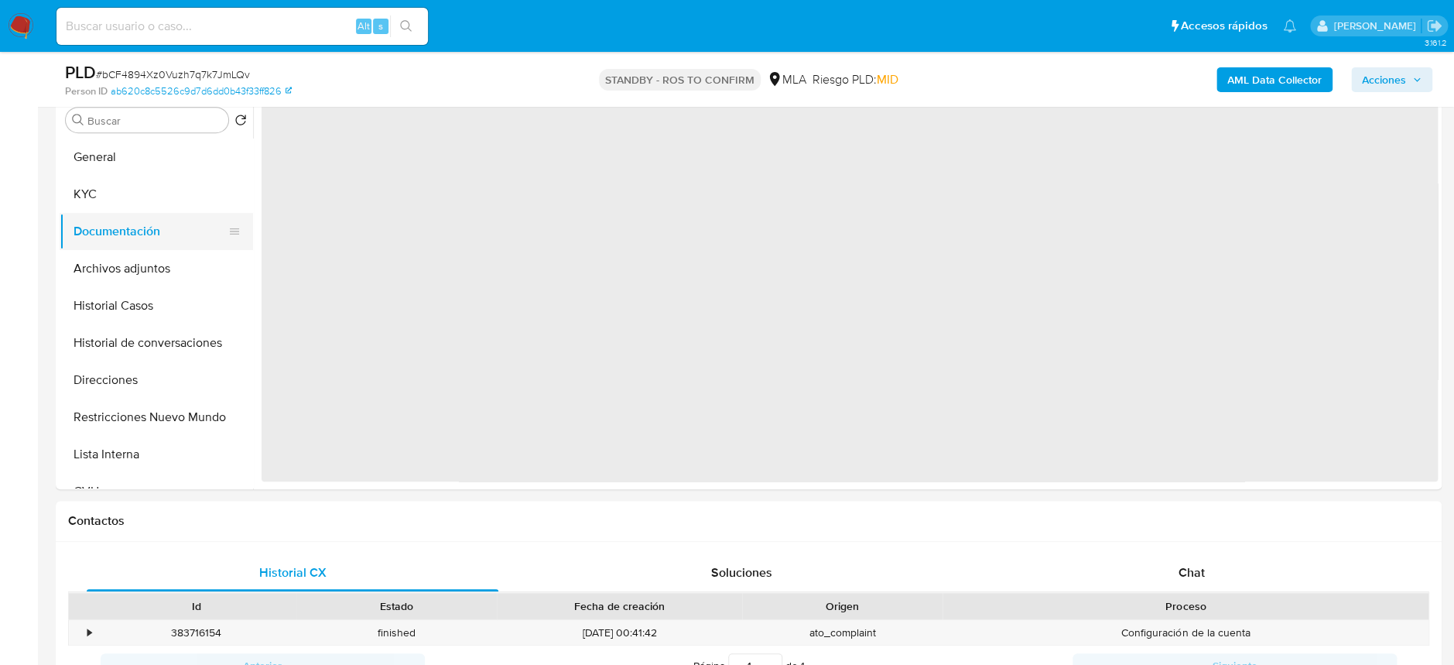
scroll to position [0, 0]
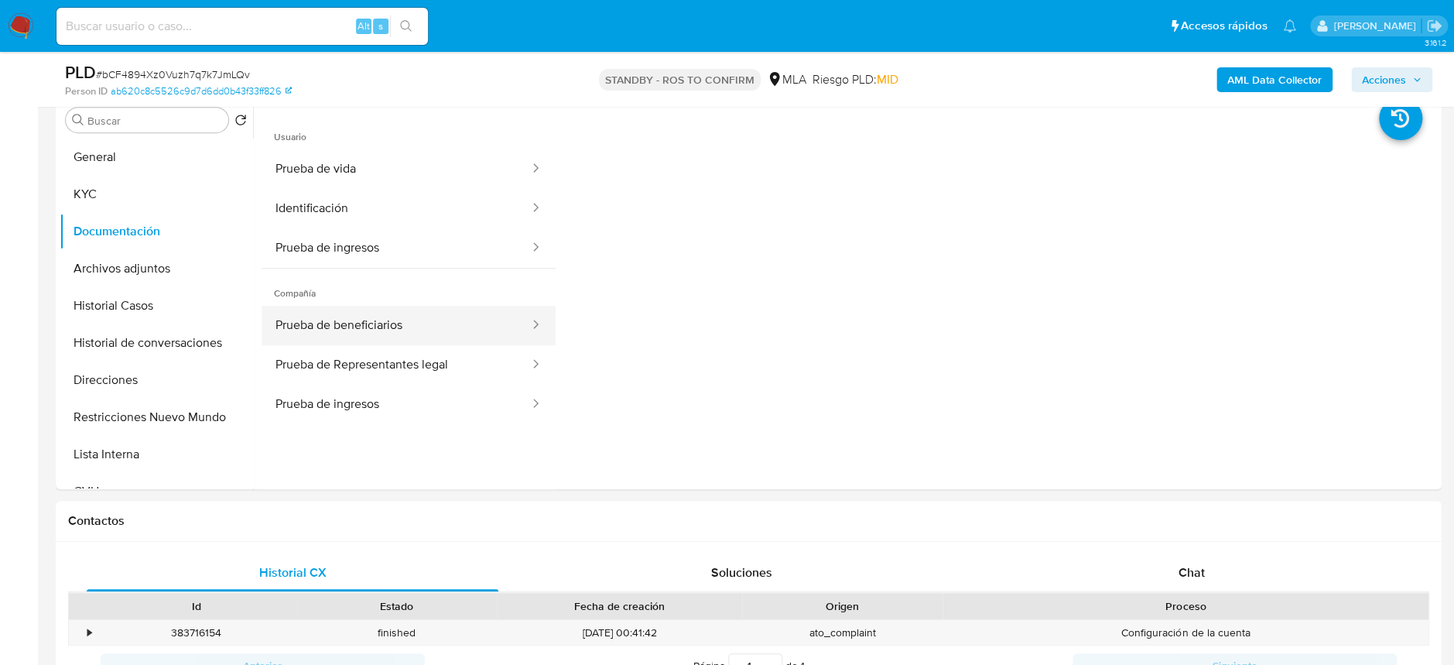
click at [422, 325] on button "Prueba de beneficiarios" at bounding box center [395, 325] width 269 height 39
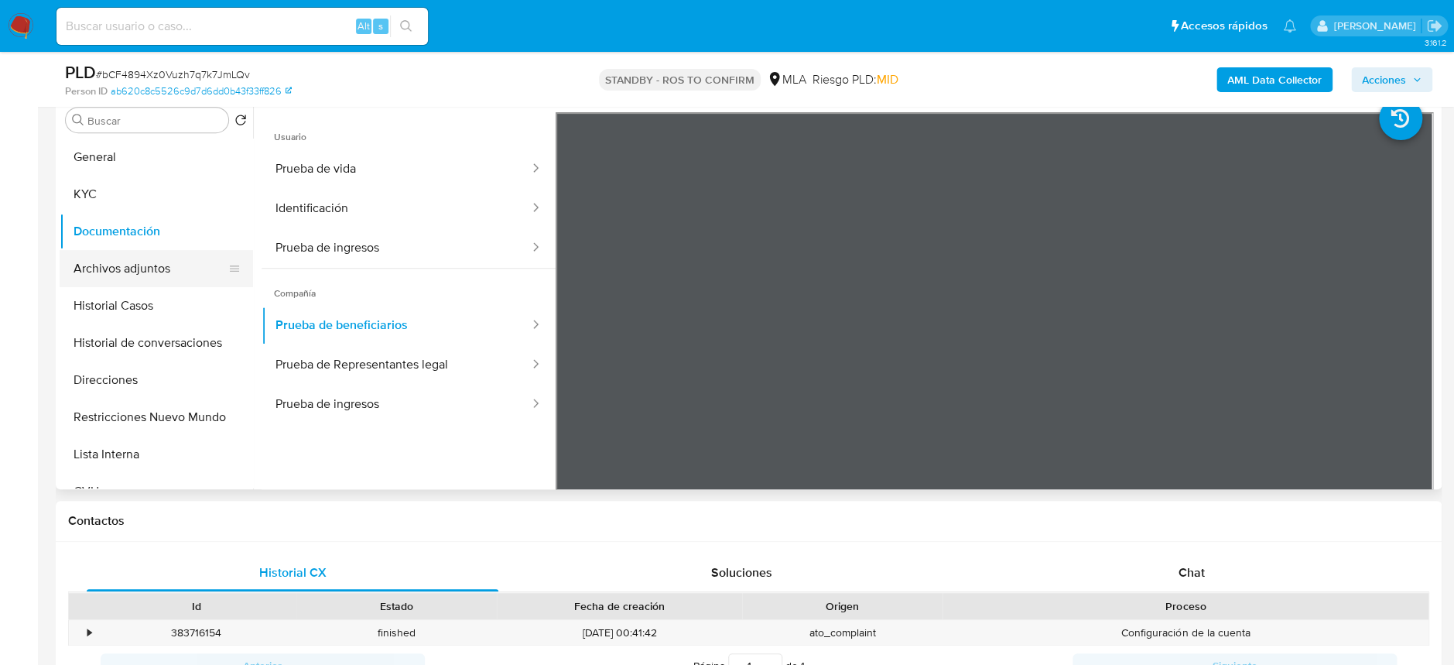
click at [160, 268] on button "Archivos adjuntos" at bounding box center [150, 268] width 181 height 37
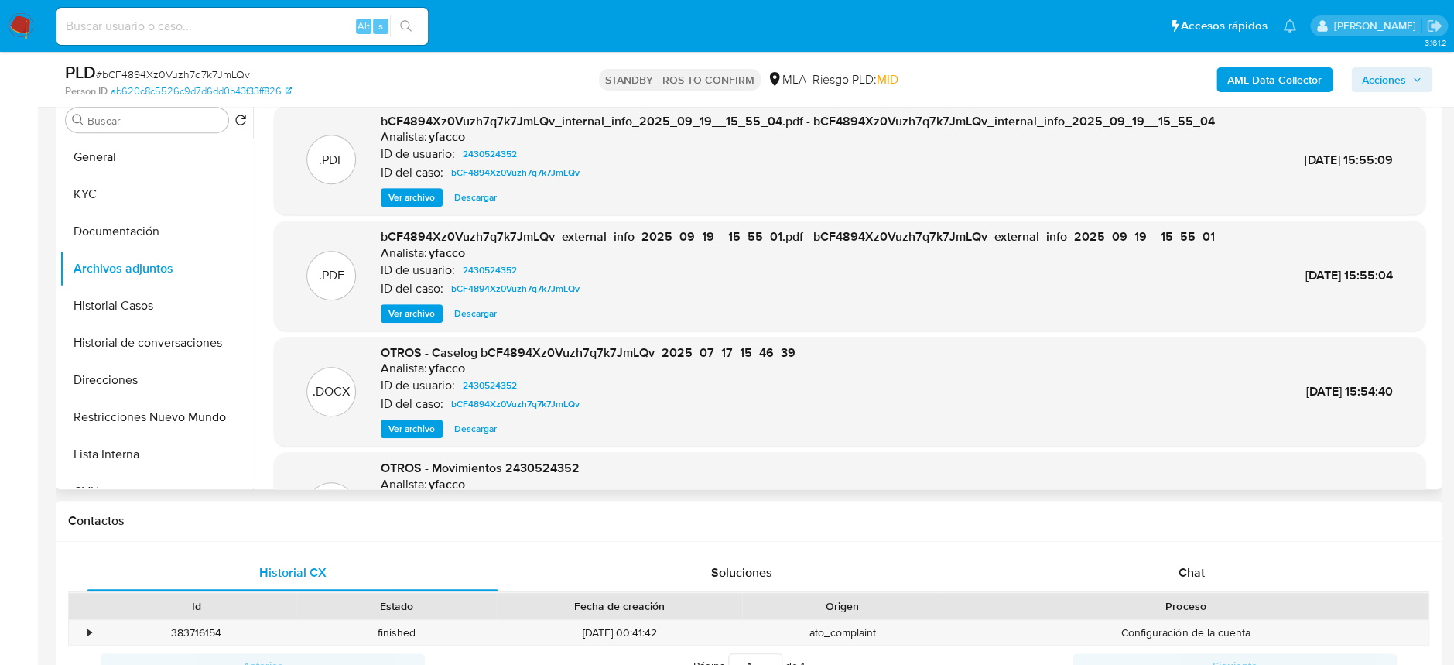
click at [424, 423] on span "Ver archivo" at bounding box center [411, 428] width 46 height 15
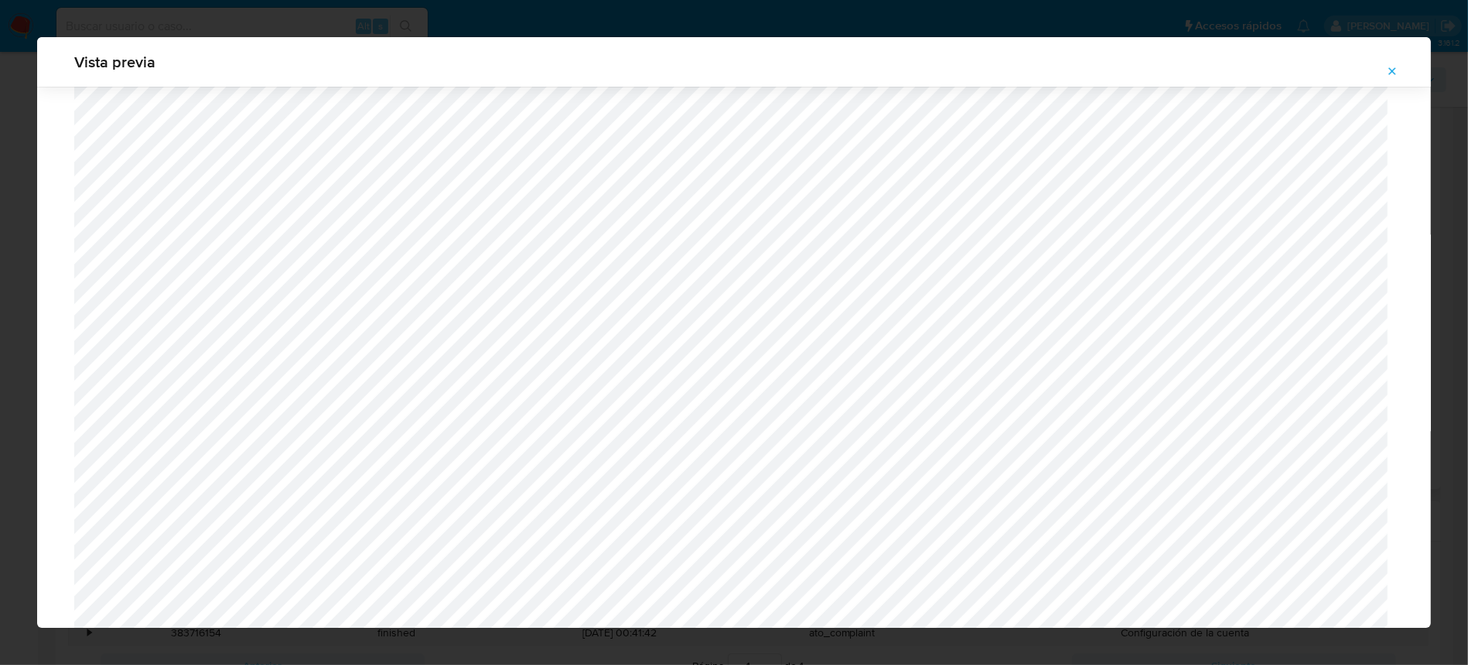
scroll to position [175, 0]
click at [1396, 76] on icon "Attachment preview" at bounding box center [1392, 71] width 12 height 12
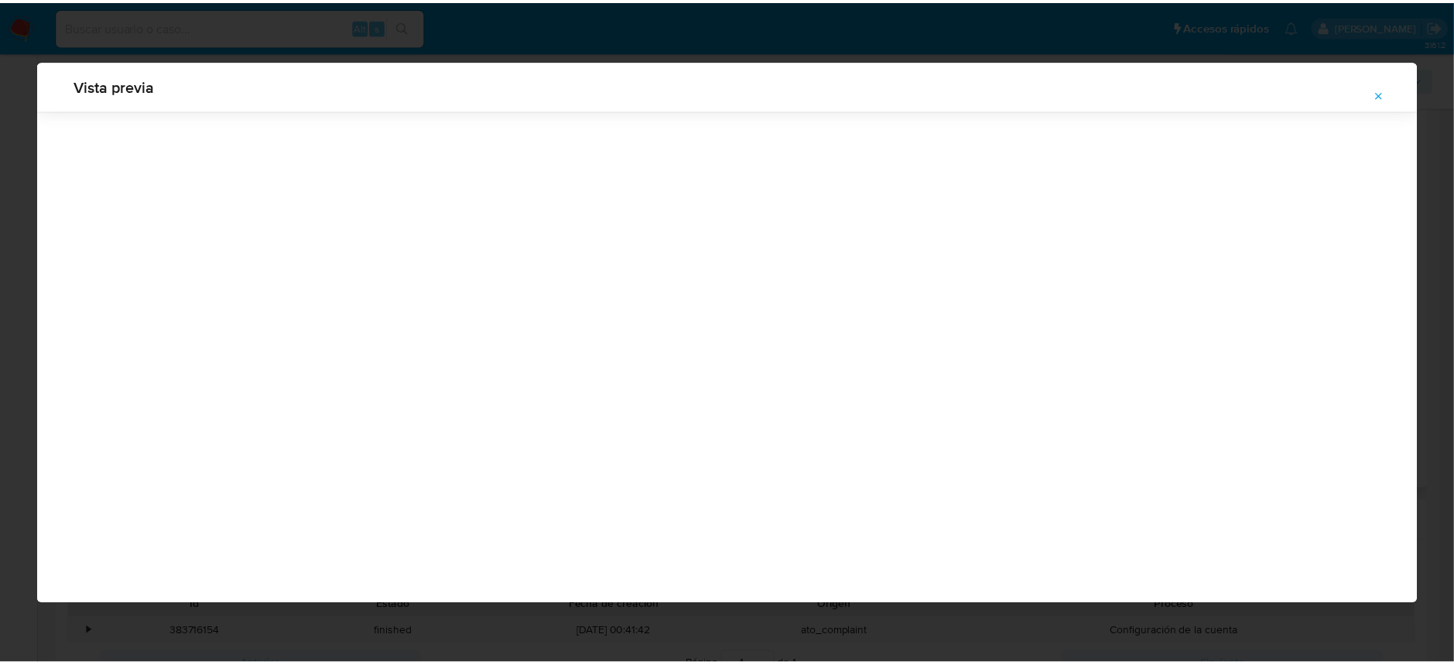
scroll to position [0, 0]
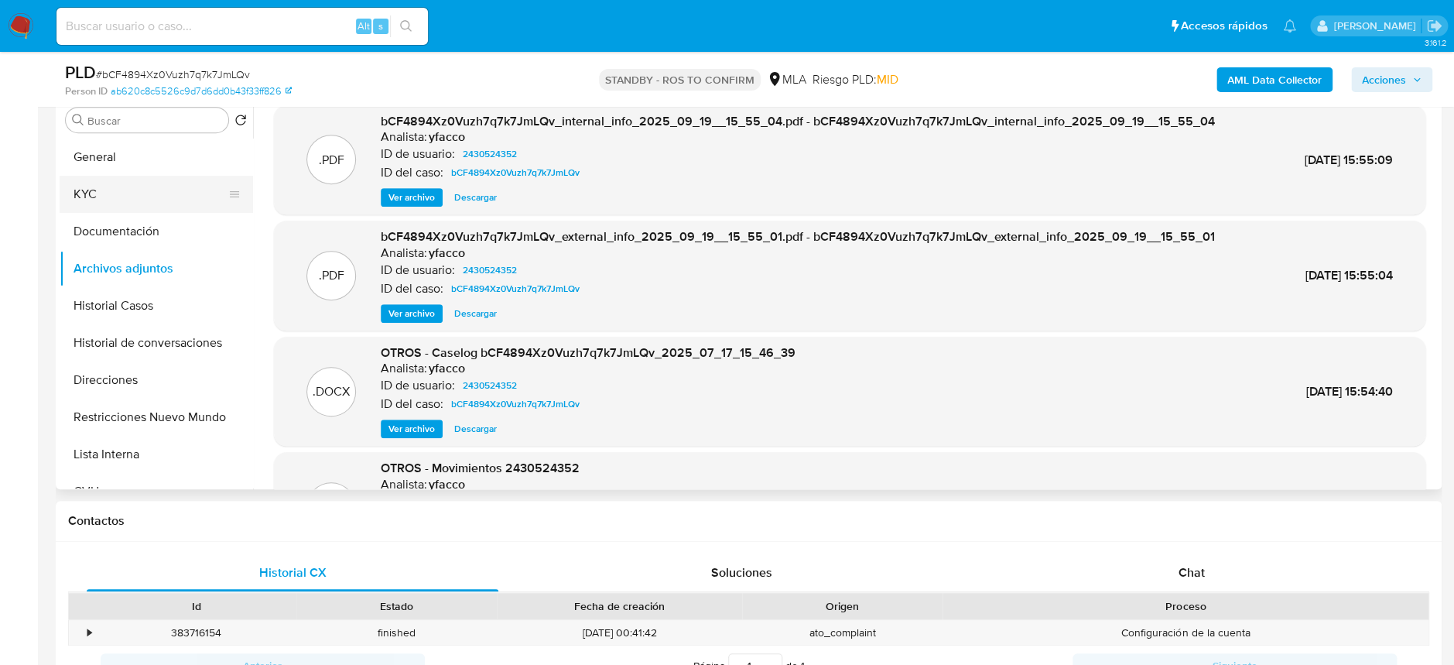
click at [76, 183] on button "KYC" at bounding box center [150, 194] width 181 height 37
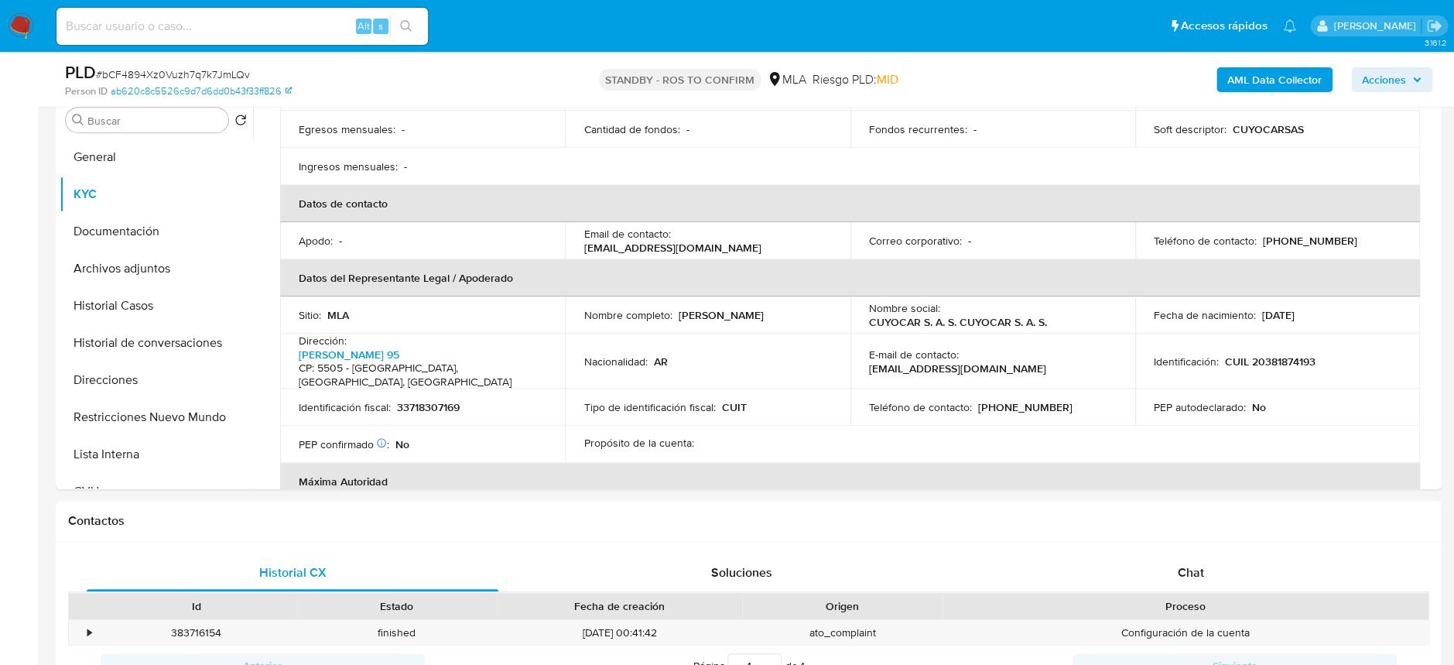
scroll to position [309, 0]
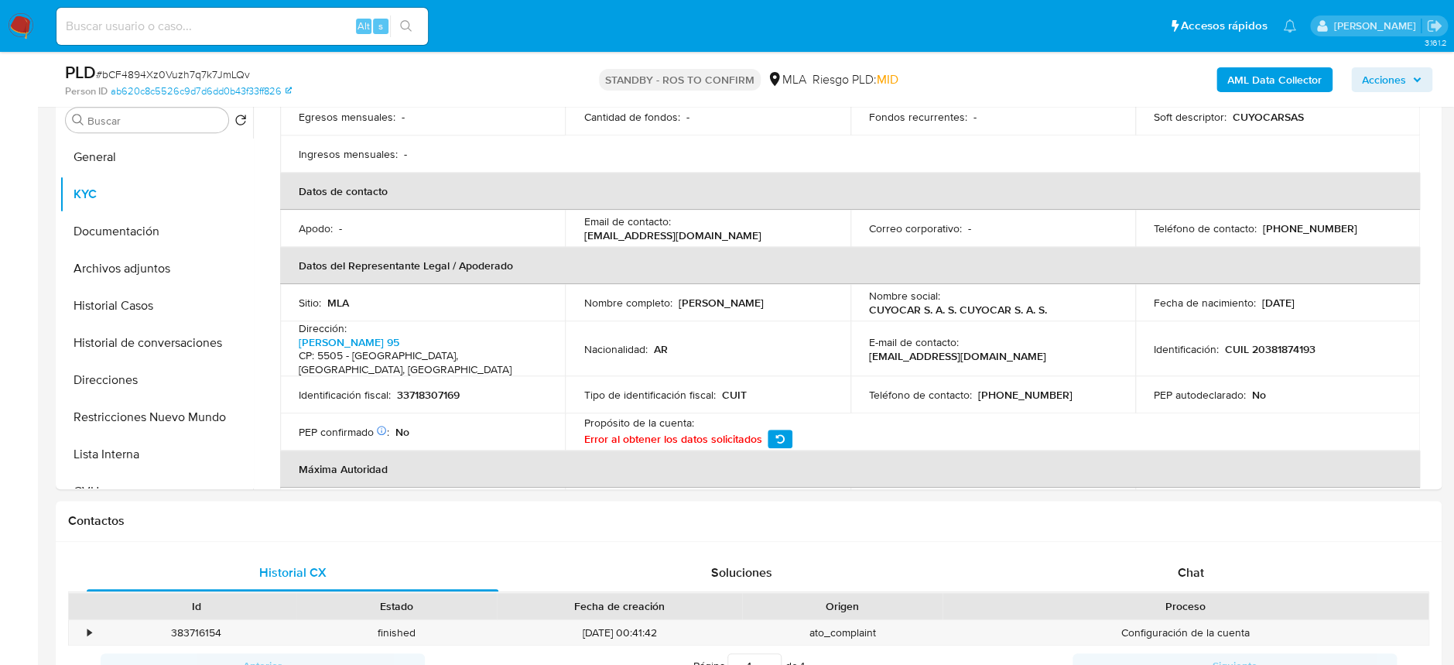
click at [1016, 388] on p "(261) 2708539" at bounding box center [1025, 395] width 94 height 14
copy p "2708539"
drag, startPoint x: 964, startPoint y: 324, endPoint x: 1095, endPoint y: 323, distance: 131.5
click at [1095, 335] on div "E-mail de contacto : cuyocar.oficina@gmail.com" at bounding box center [993, 349] width 248 height 28
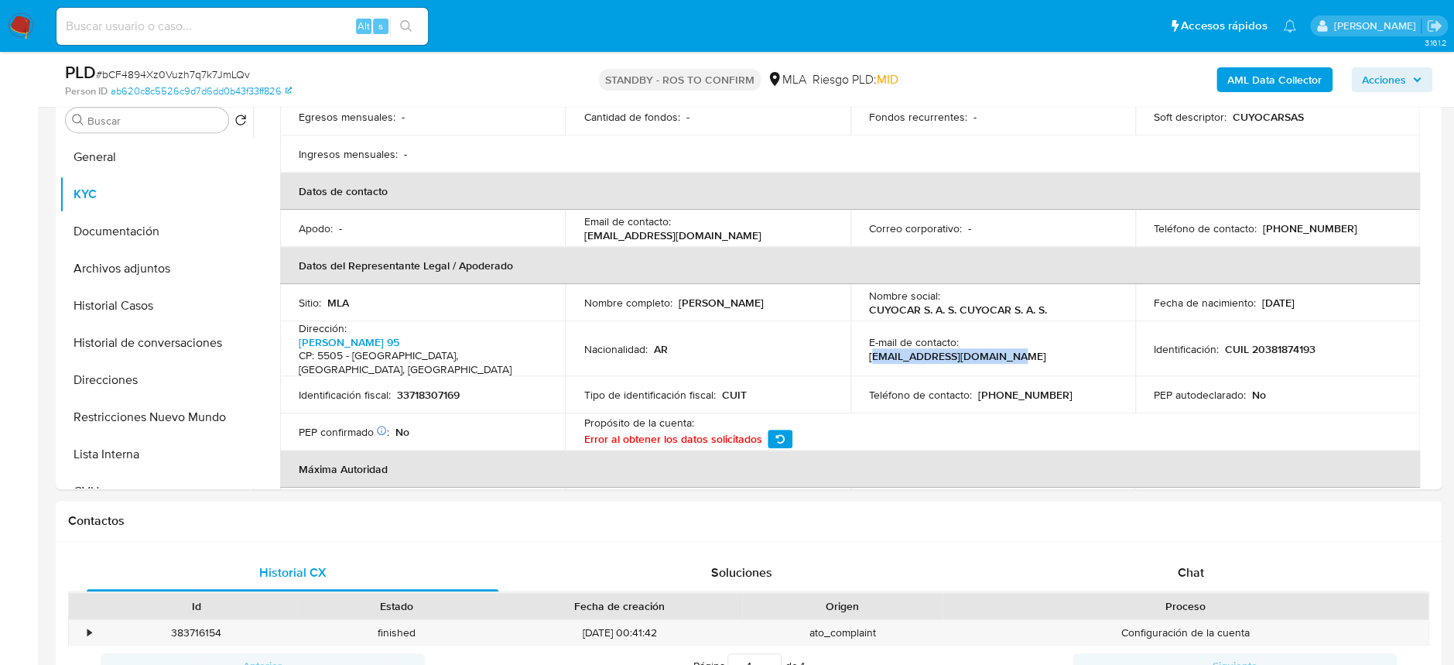
copy p "uyocar.oficina@gmail.com"
click at [150, 253] on button "Archivos adjuntos" at bounding box center [150, 268] width 181 height 37
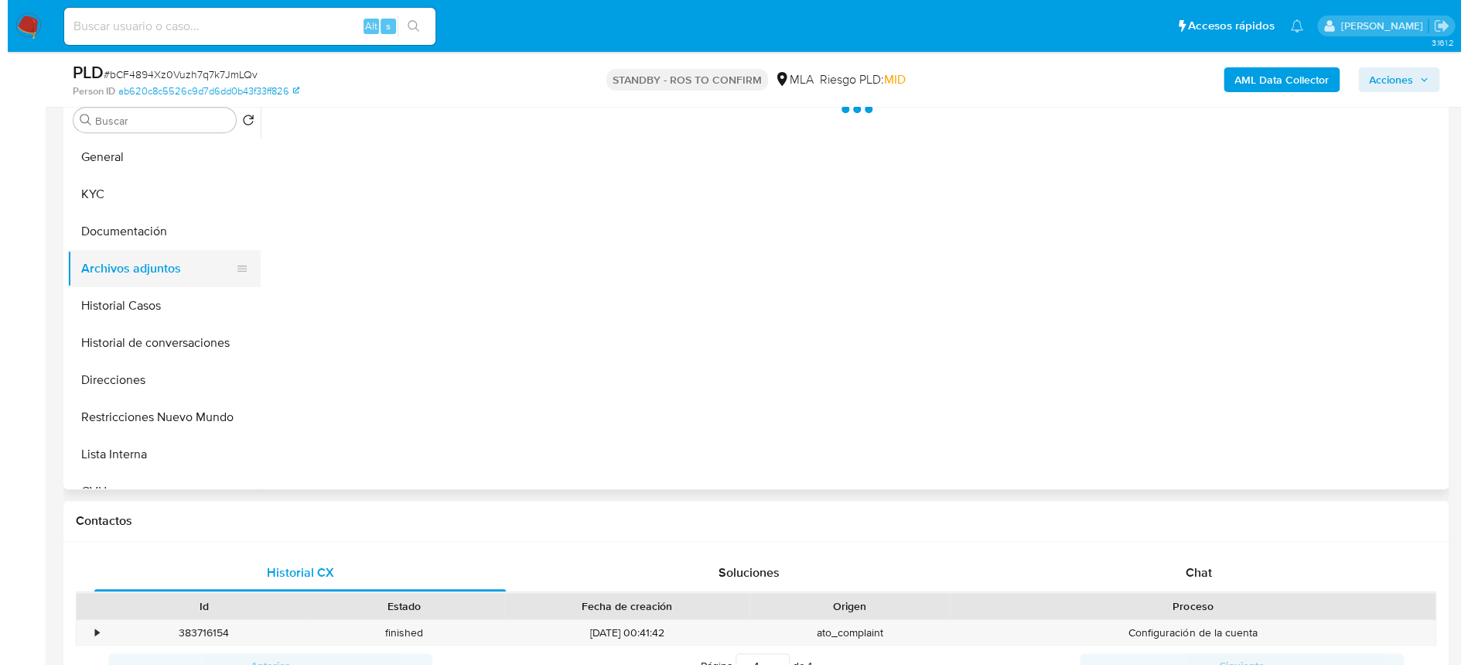
scroll to position [0, 0]
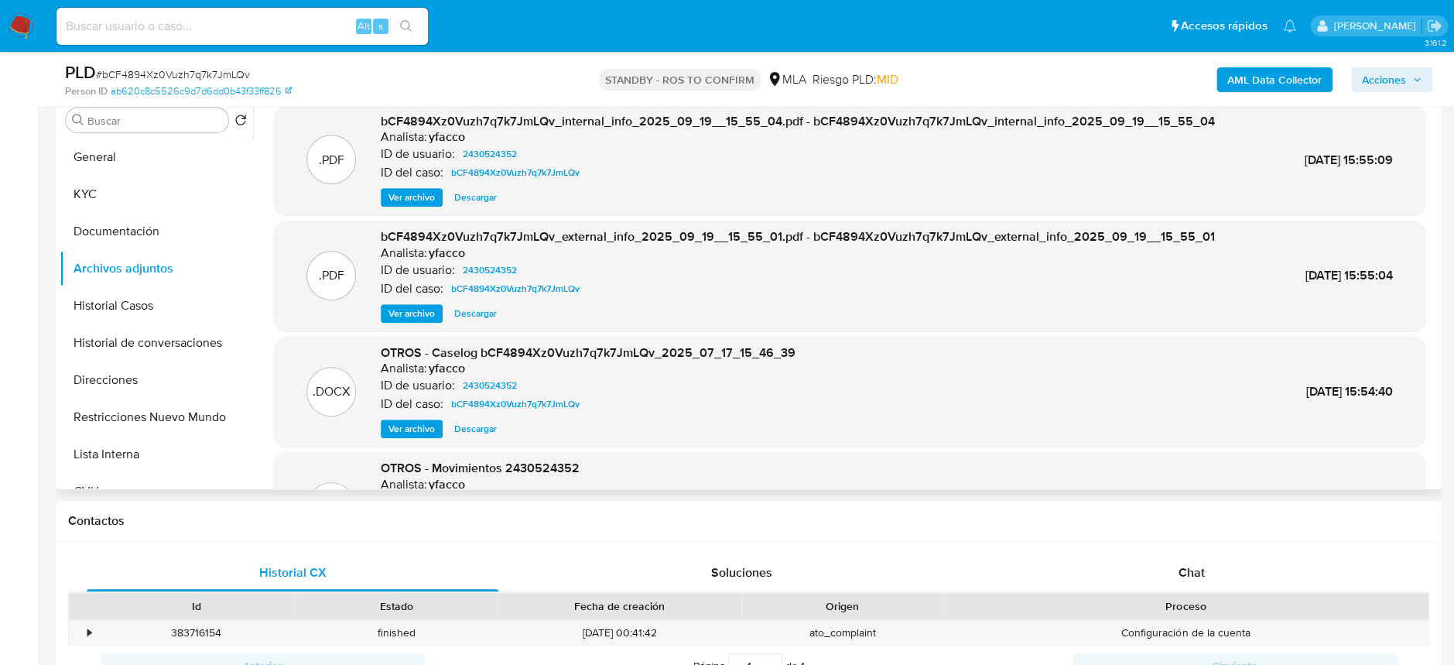
click at [405, 421] on span "Ver archivo" at bounding box center [411, 428] width 46 height 15
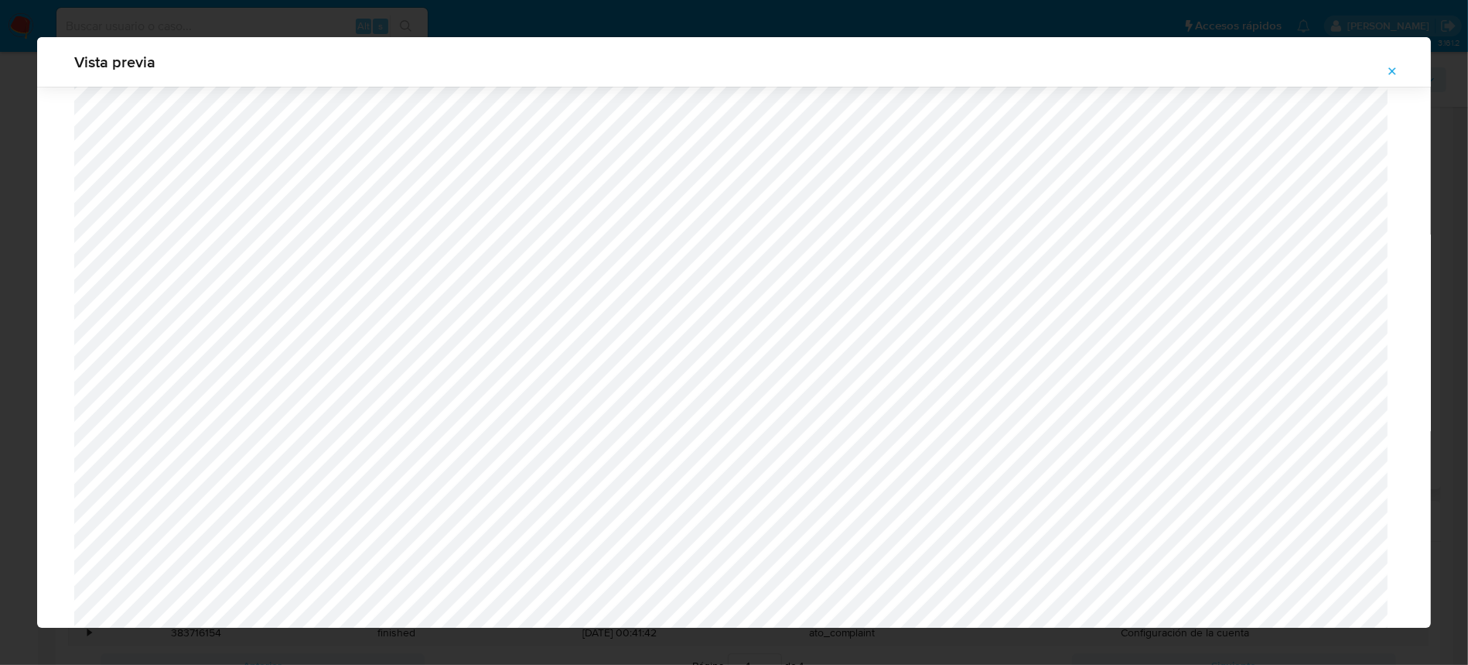
scroll to position [353, 0]
click at [1389, 70] on icon "Attachment preview" at bounding box center [1392, 71] width 12 height 12
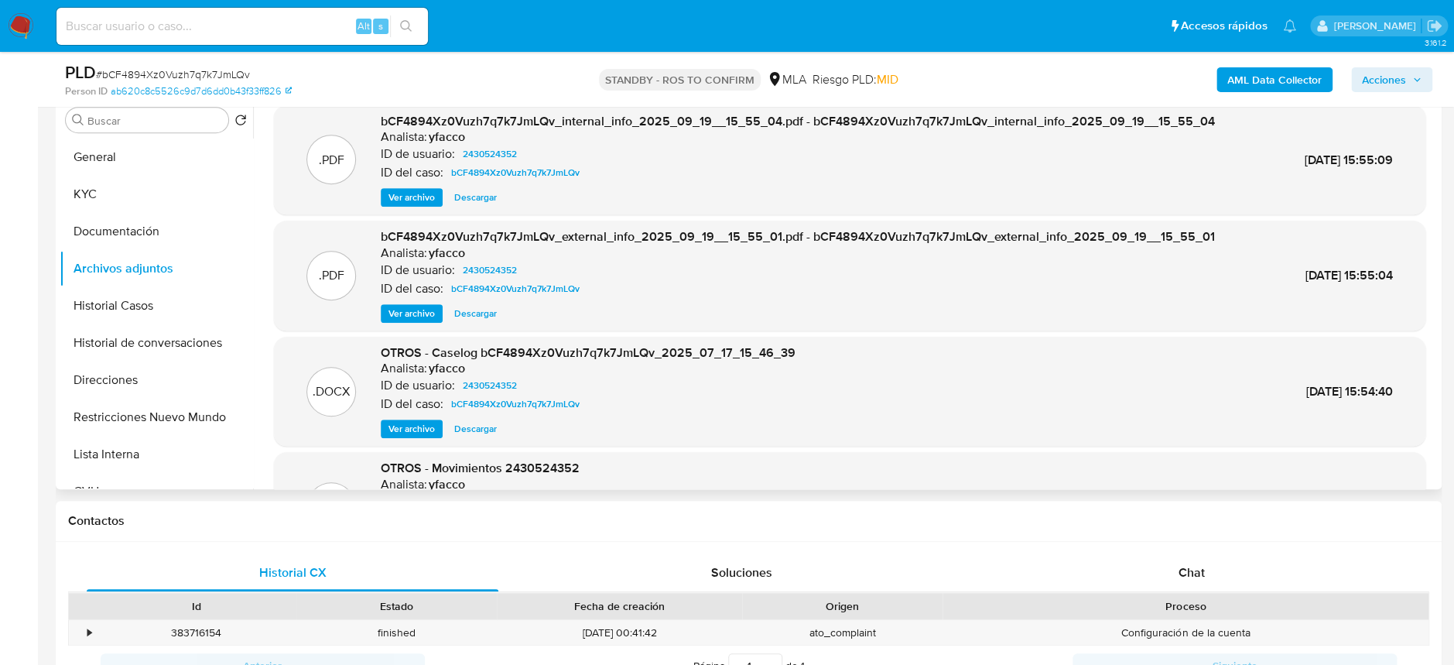
scroll to position [86, 0]
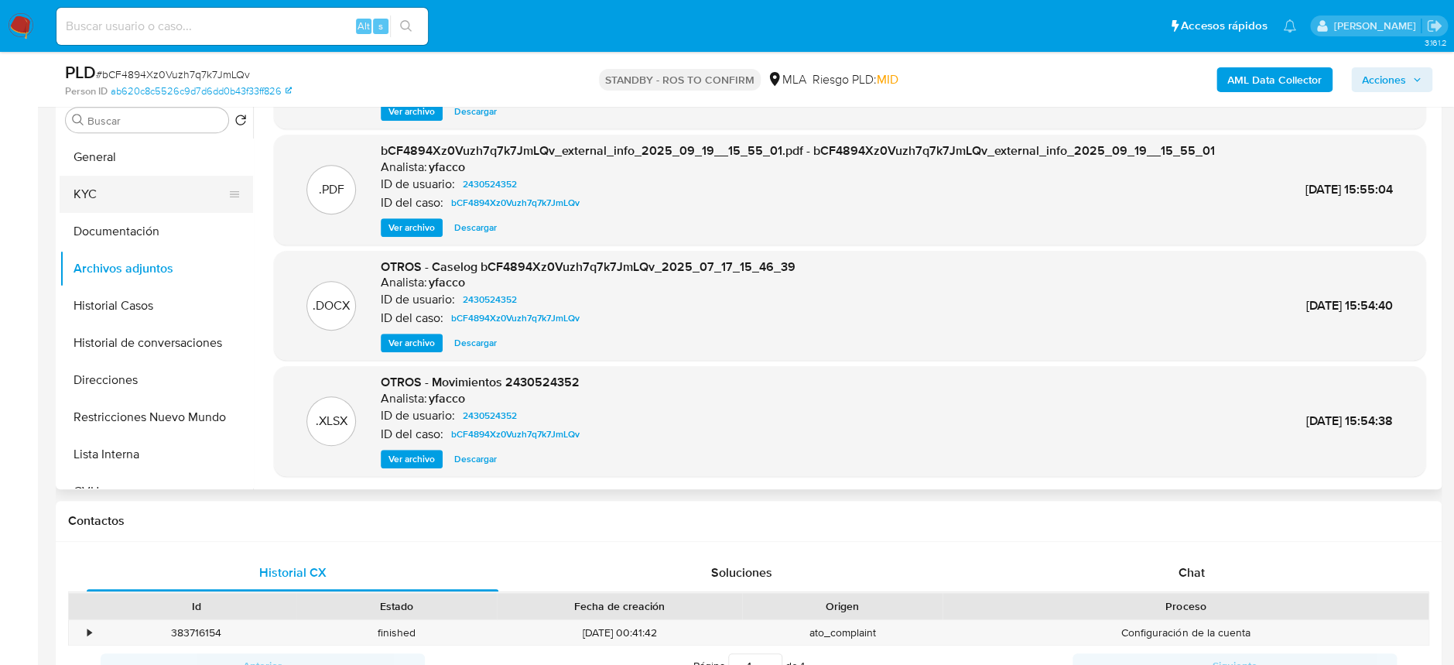
click at [136, 207] on button "KYC" at bounding box center [150, 194] width 181 height 37
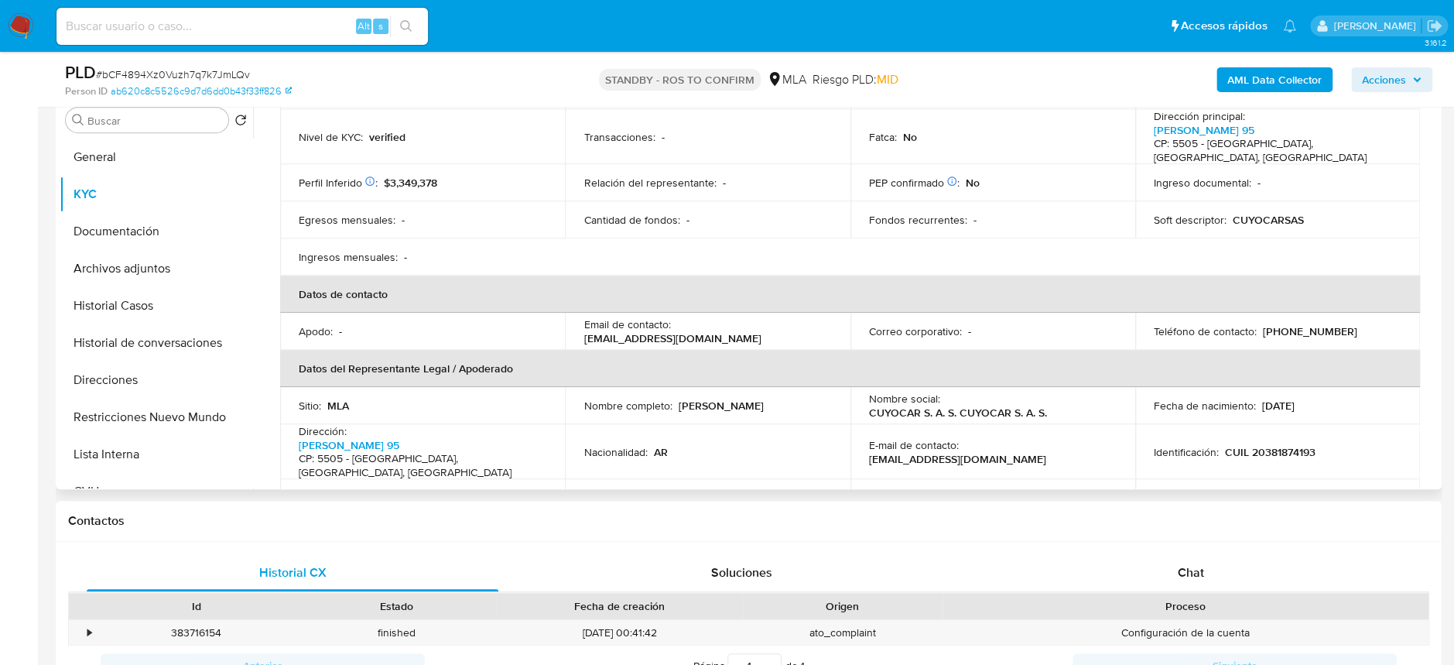
scroll to position [309, 0]
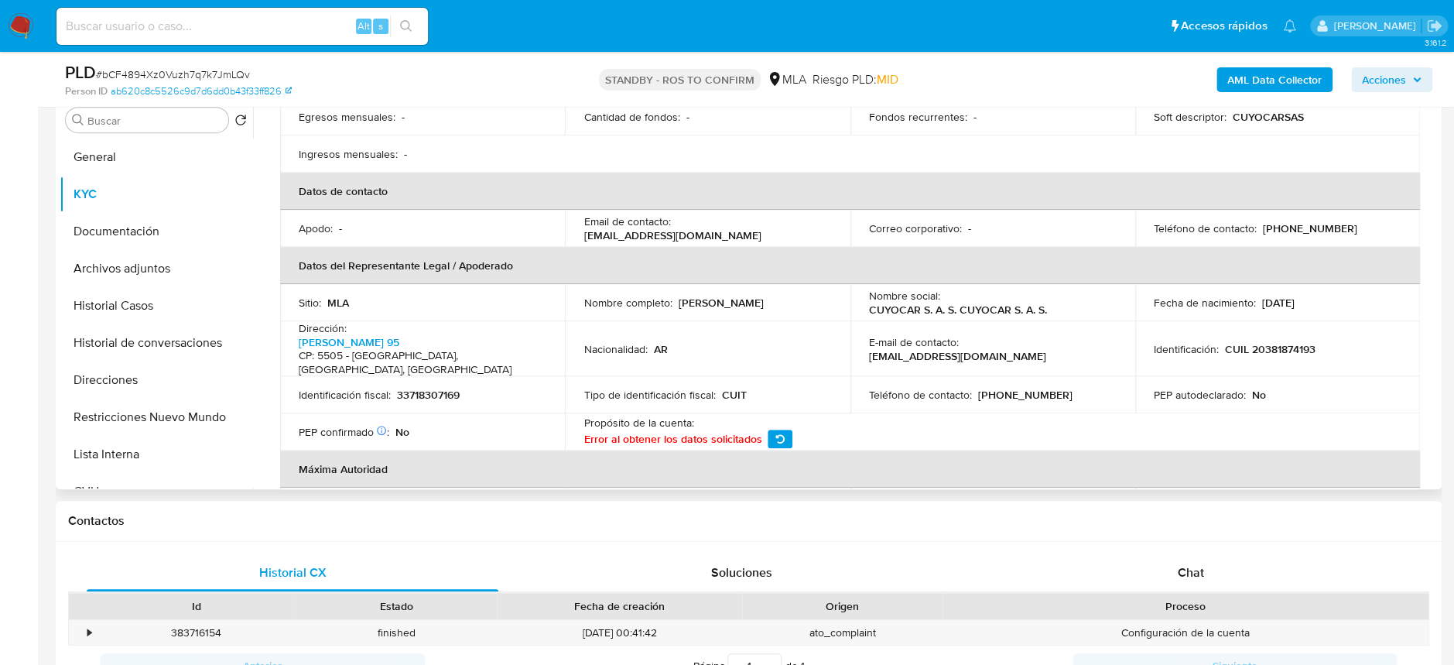
drag, startPoint x: 677, startPoint y: 291, endPoint x: 795, endPoint y: 289, distance: 118.4
click at [795, 296] on div "Nombre completo : Franco Emiliano Baez" at bounding box center [707, 303] width 248 height 14
copy p "Franco Emiliano Baez"
drag, startPoint x: 1243, startPoint y: 331, endPoint x: 1321, endPoint y: 326, distance: 78.3
click at [1321, 342] on div "Identificación : CUIL 20381874193" at bounding box center [1277, 349] width 248 height 14
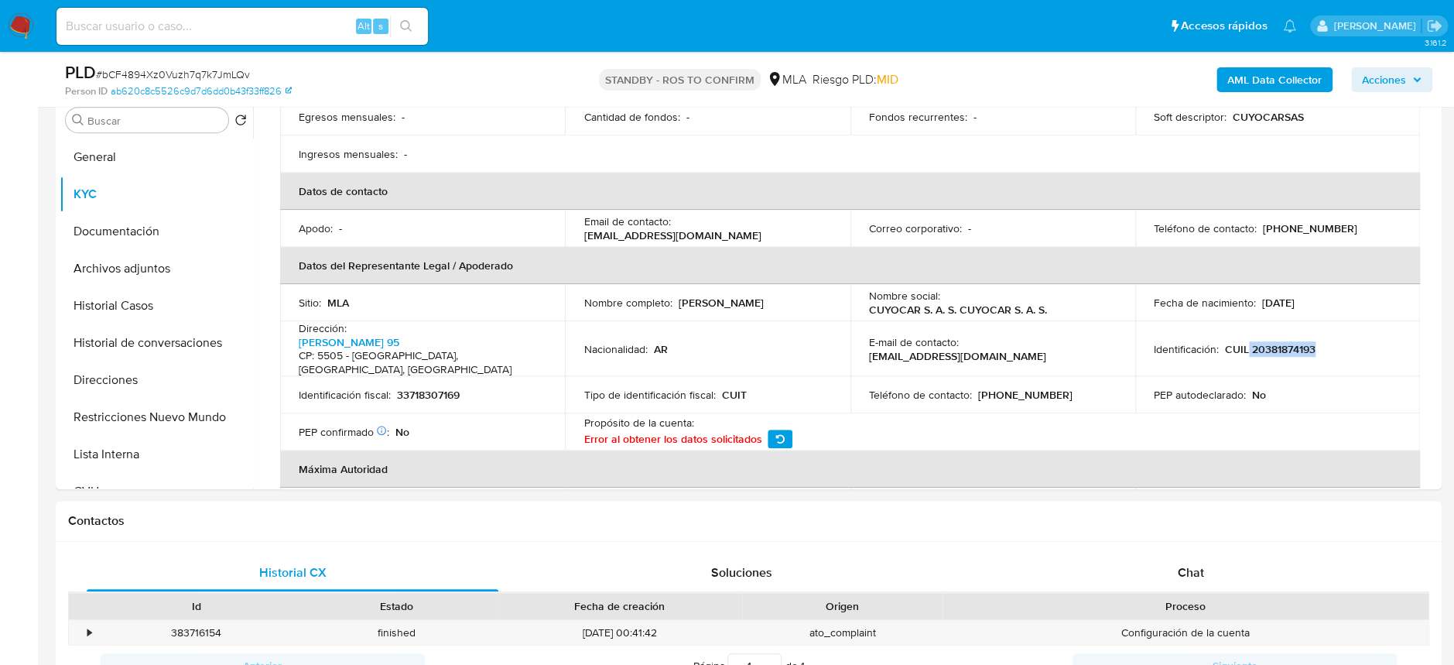
copy p "20381874193"
click at [1282, 342] on p "CUIL 20381874193" at bounding box center [1270, 349] width 91 height 14
click at [125, 270] on button "Archivos adjuntos" at bounding box center [150, 268] width 181 height 37
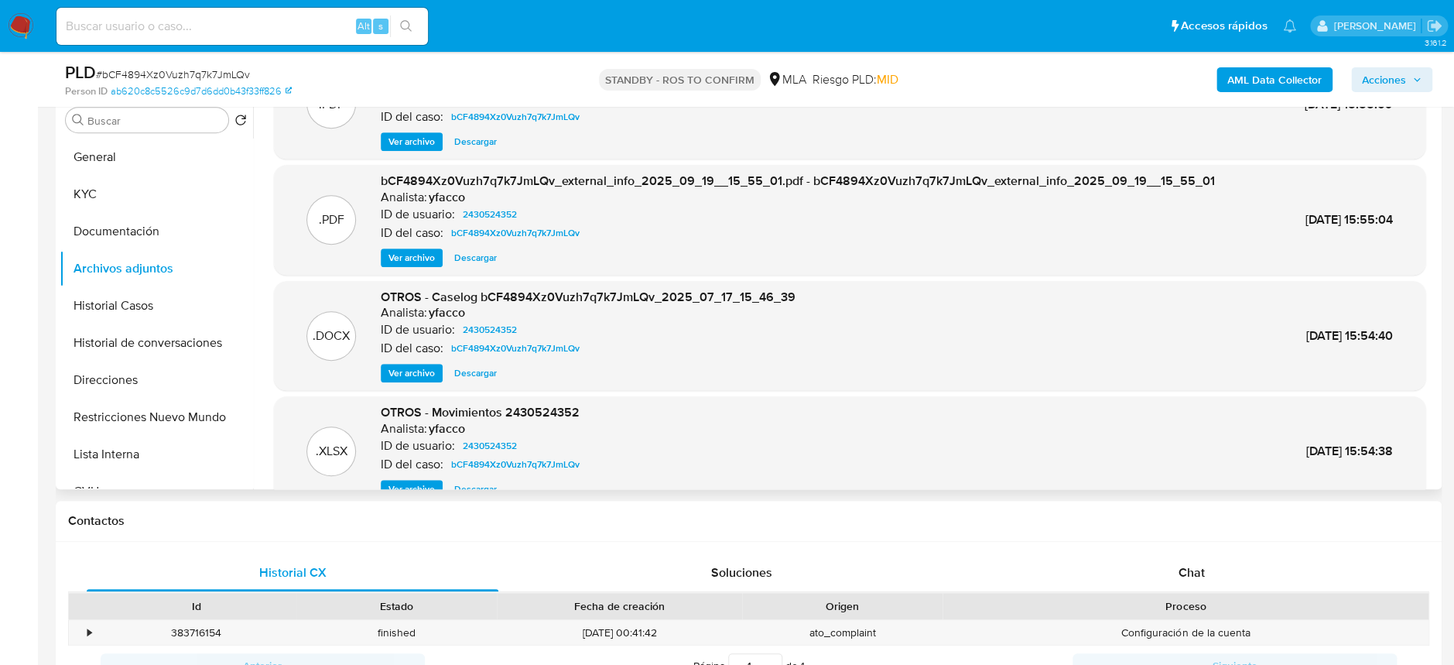
scroll to position [86, 0]
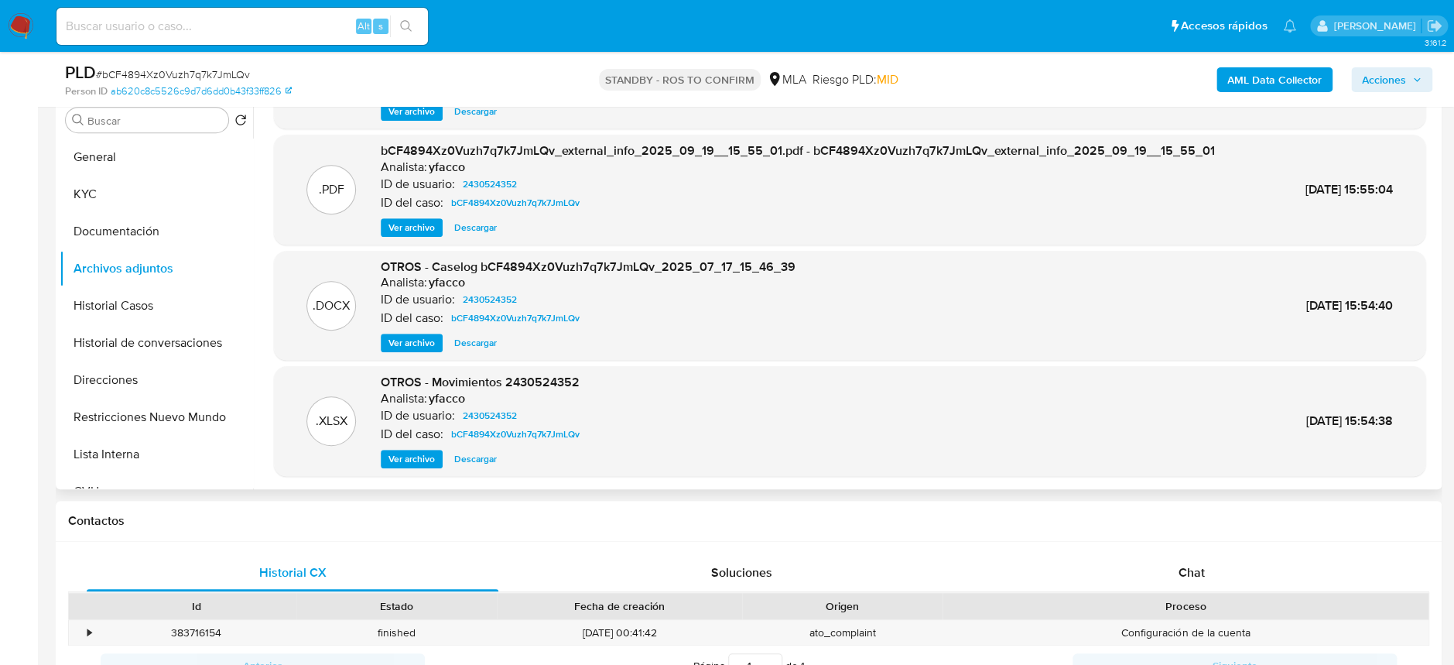
click at [477, 345] on span "Descargar" at bounding box center [475, 342] width 43 height 15
click at [138, 217] on button "Documentación" at bounding box center [150, 231] width 181 height 37
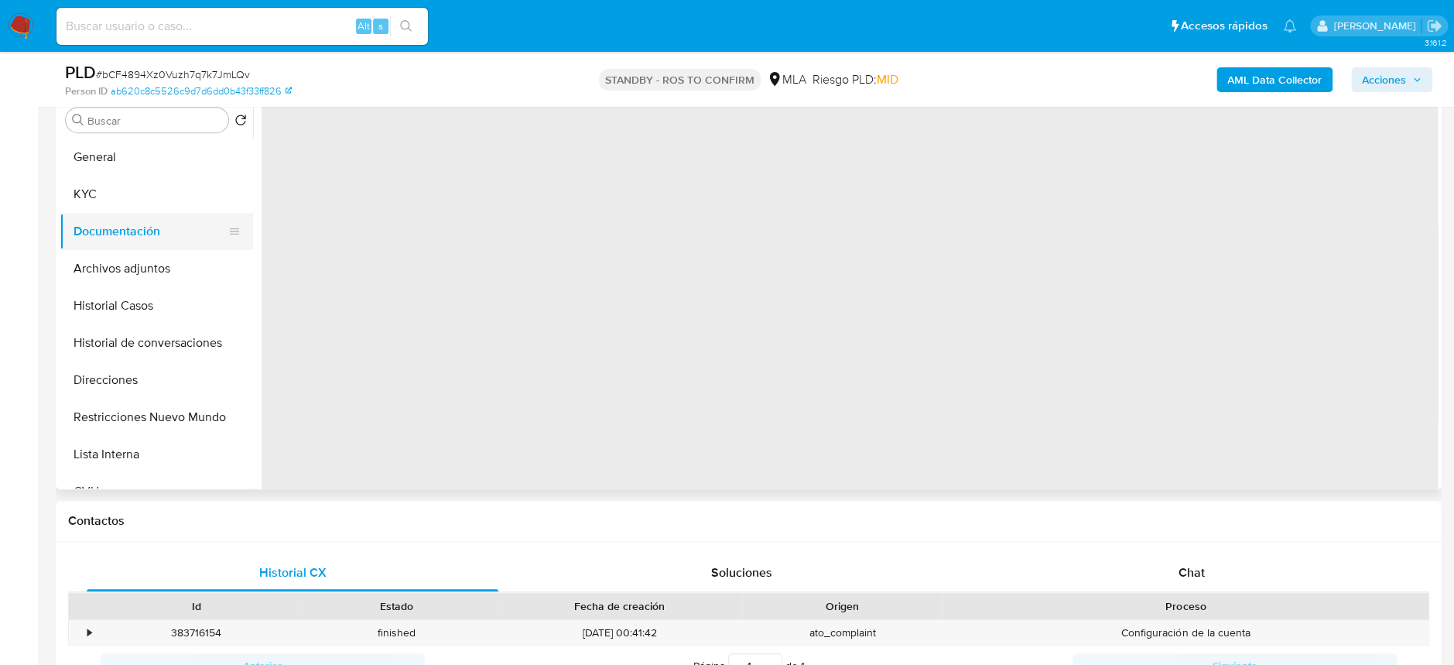
scroll to position [0, 0]
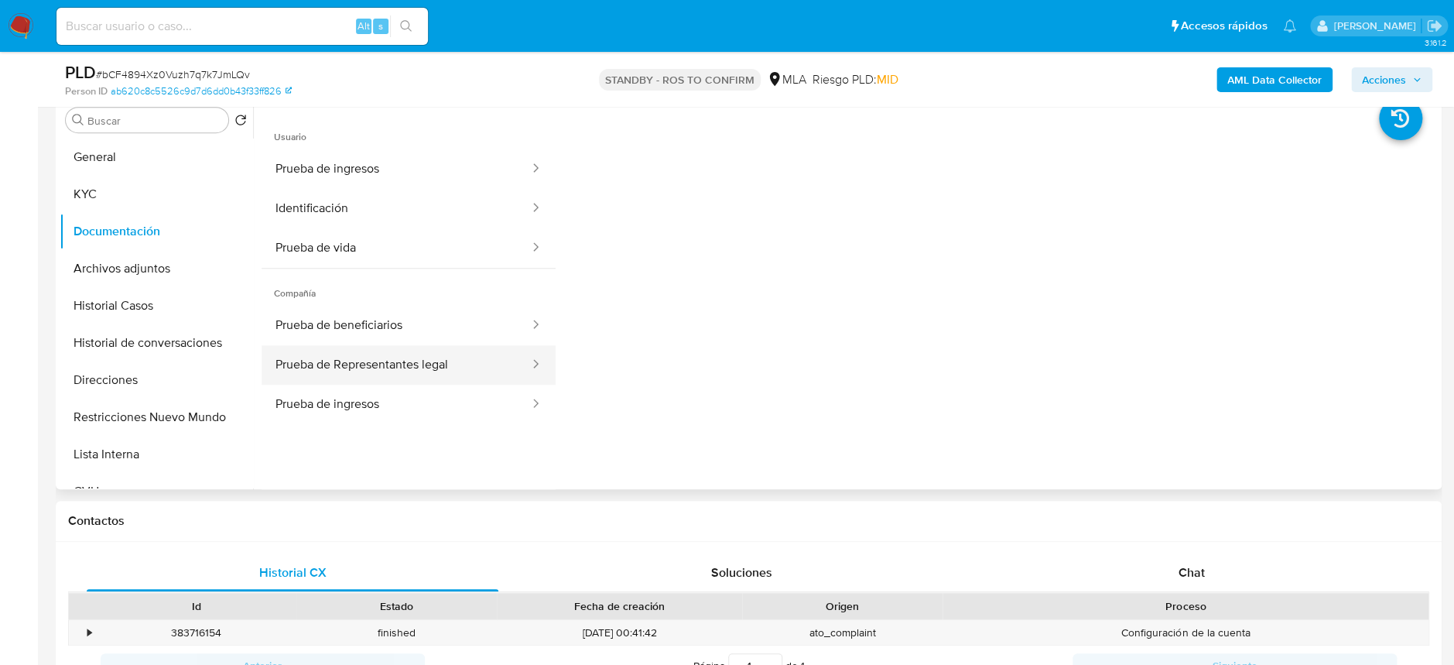
click at [408, 355] on button "Prueba de Representantes legal" at bounding box center [395, 364] width 269 height 39
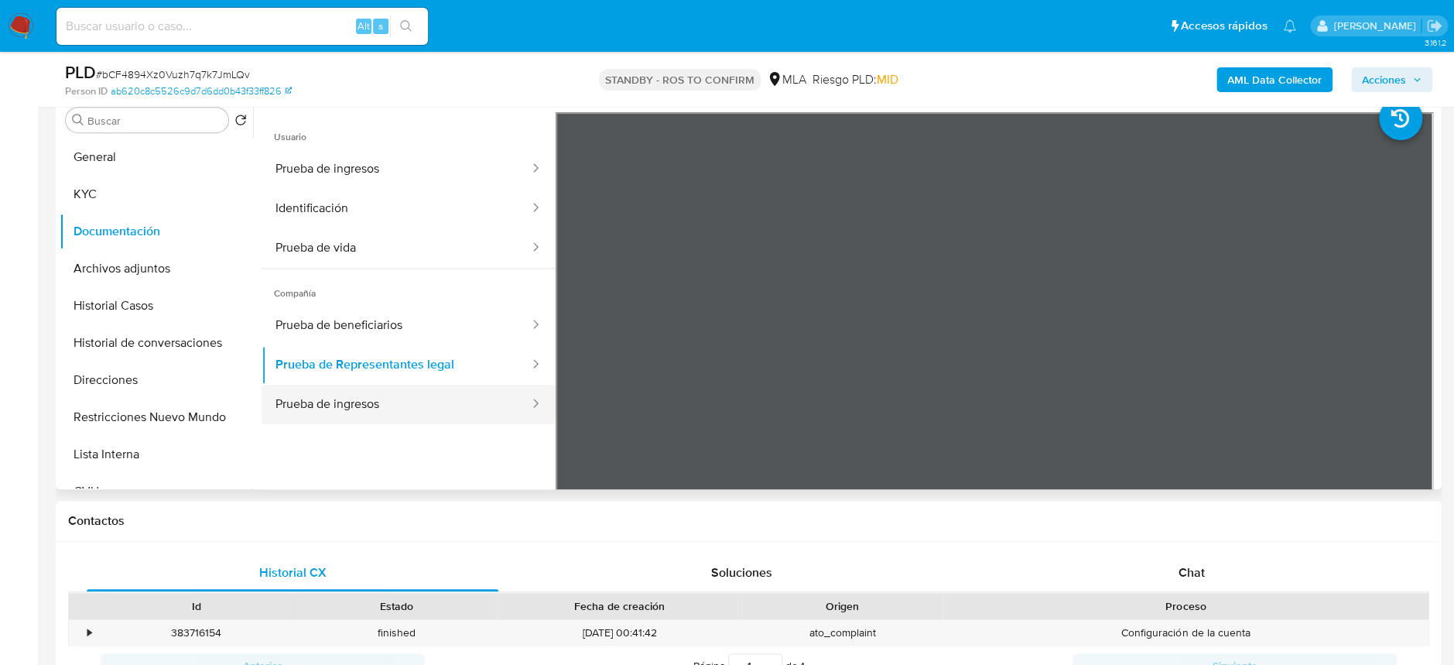
click at [460, 388] on button "Prueba de ingresos" at bounding box center [395, 403] width 269 height 39
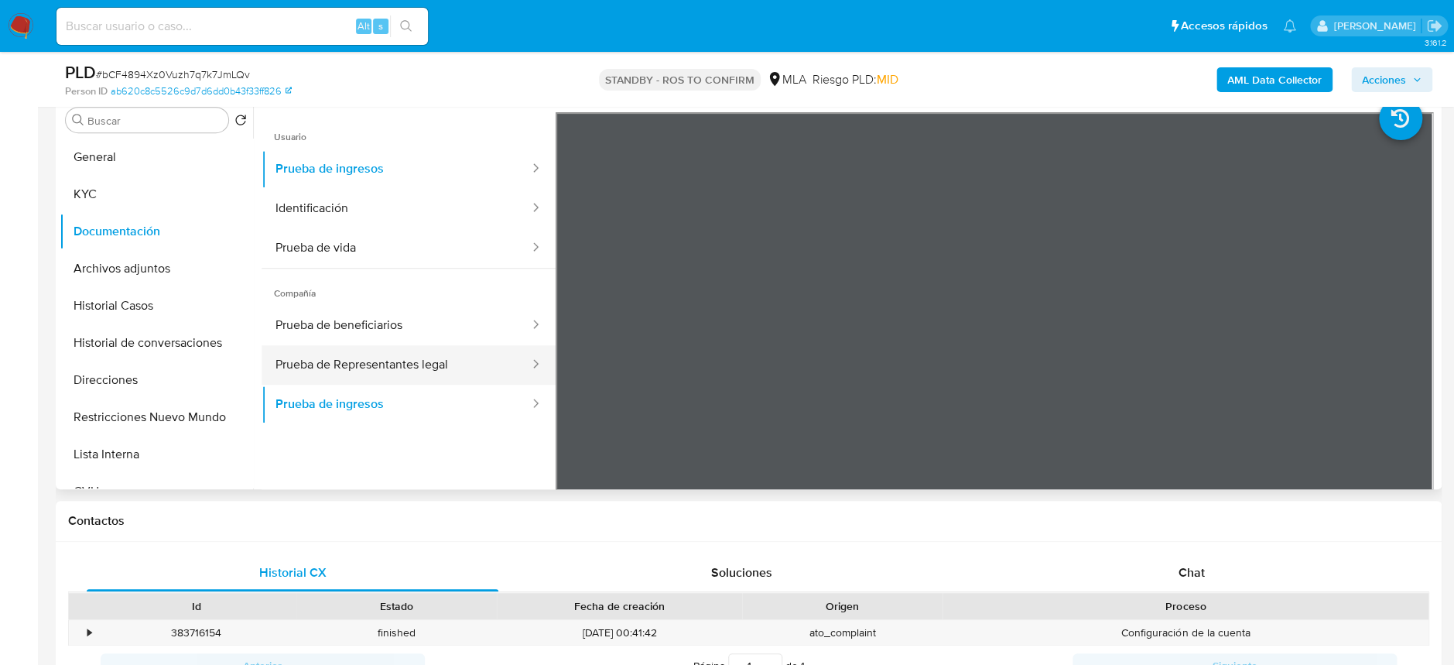
click at [415, 359] on button "Prueba de Representantes legal" at bounding box center [395, 364] width 269 height 39
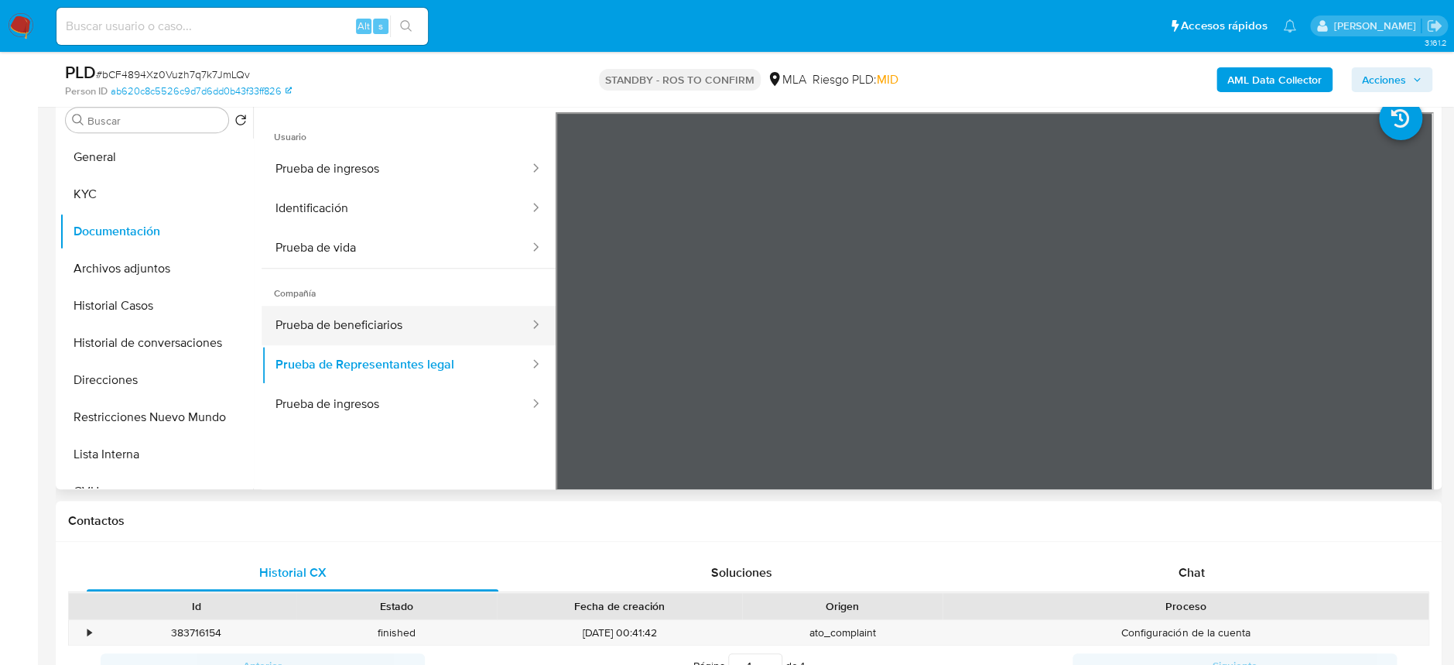
click at [410, 323] on button "Prueba de beneficiarios" at bounding box center [395, 325] width 269 height 39
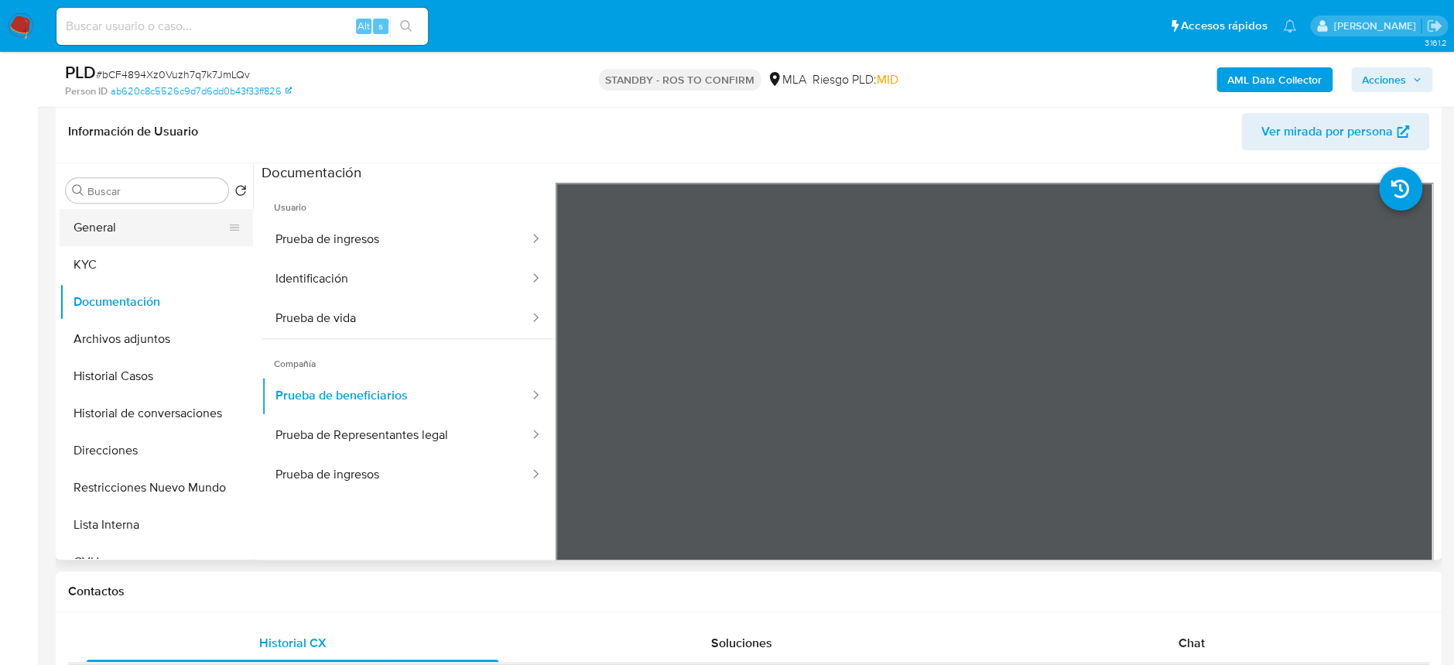
scroll to position [206, 0]
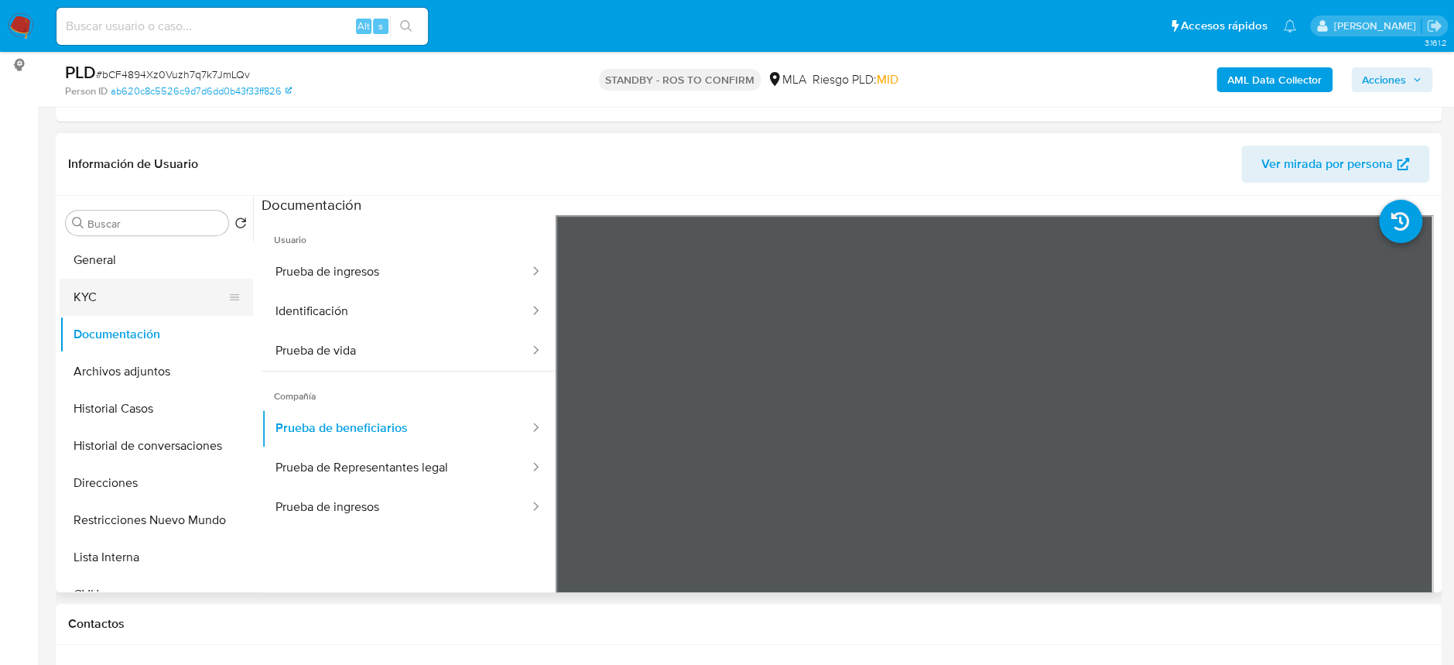
click at [118, 288] on button "KYC" at bounding box center [150, 297] width 181 height 37
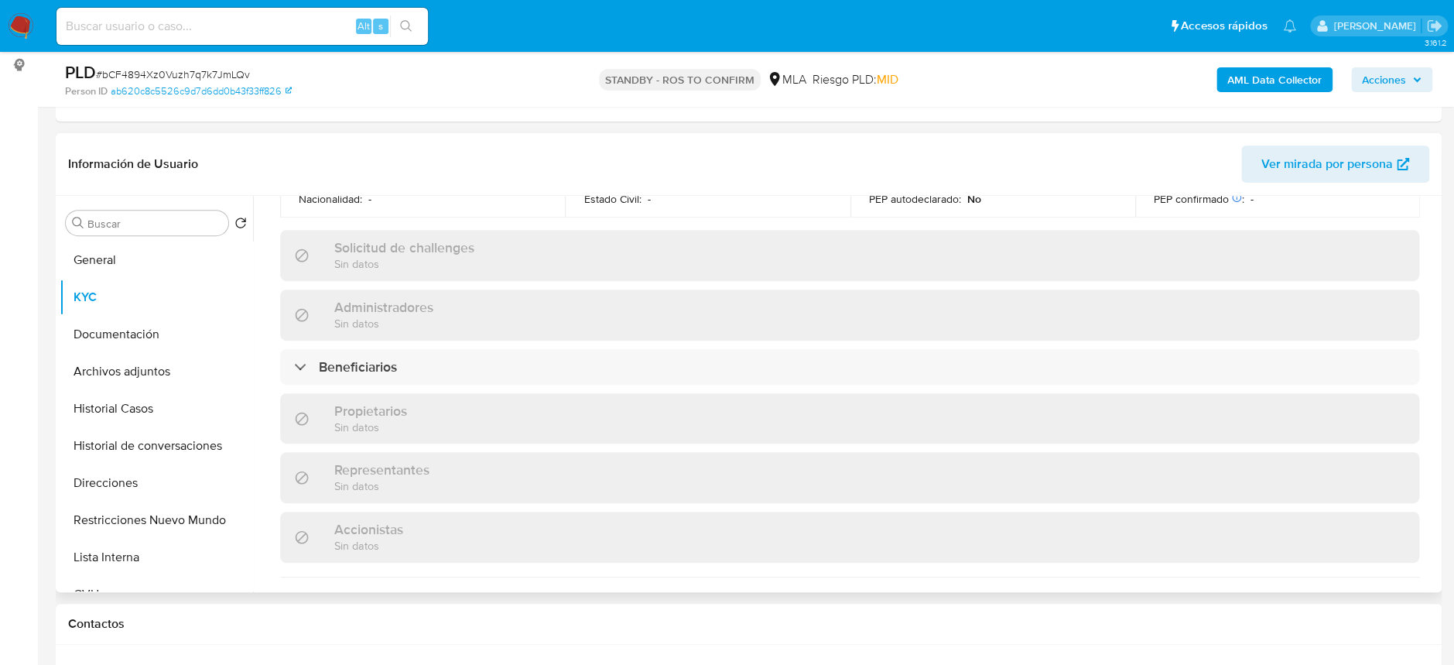
scroll to position [722, 0]
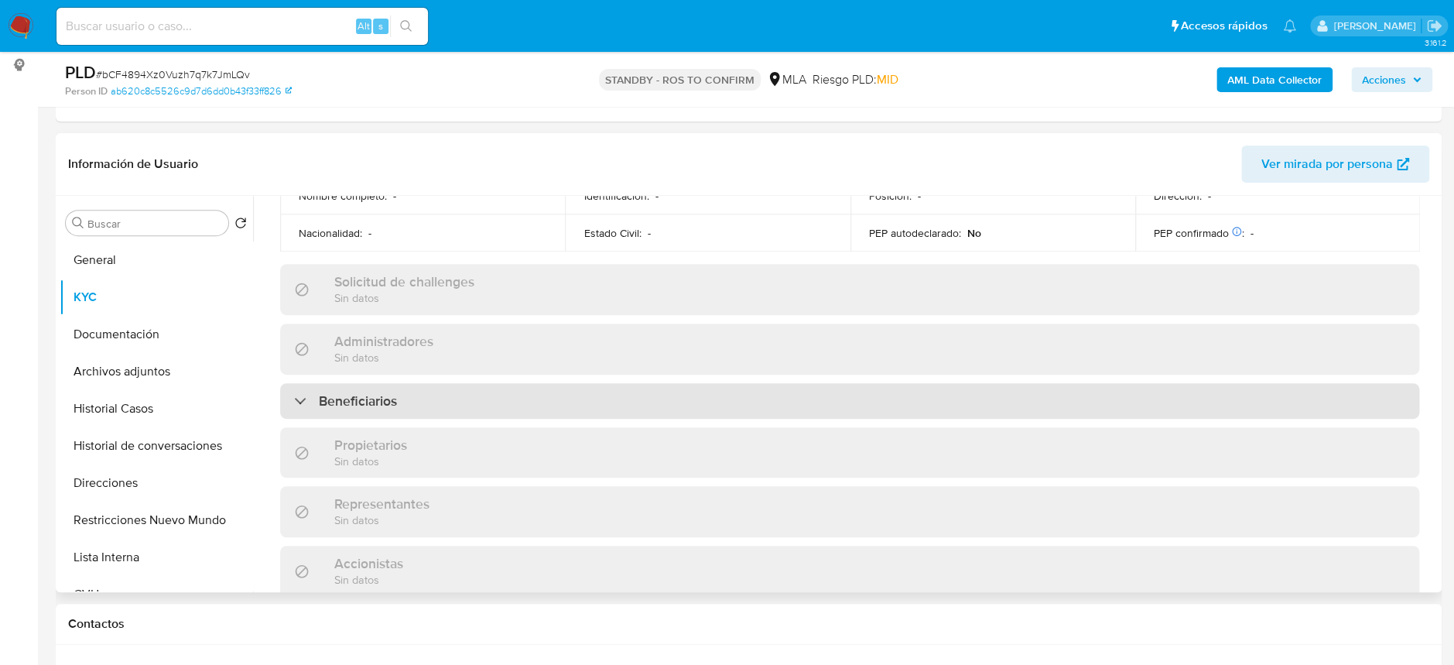
click at [366, 392] on h3 "Beneficiarios" at bounding box center [358, 400] width 78 height 17
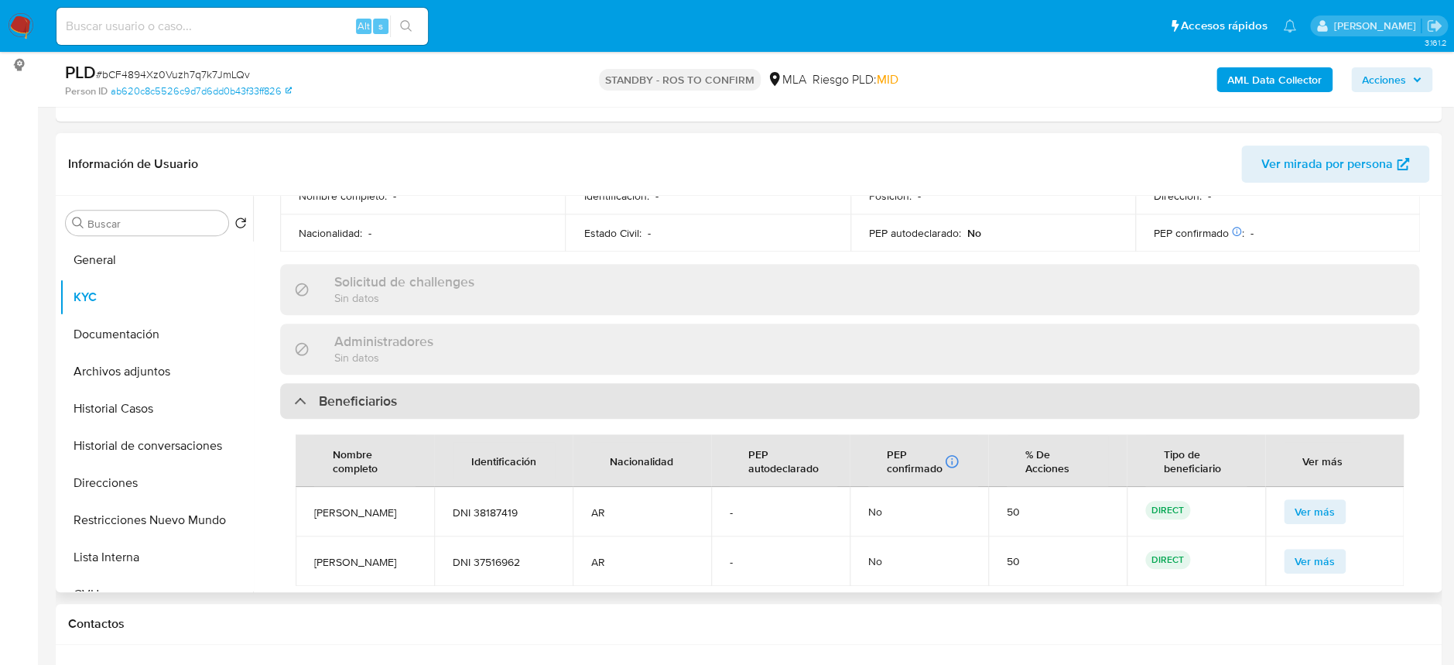
click at [366, 392] on h3 "Beneficiarios" at bounding box center [358, 400] width 78 height 17
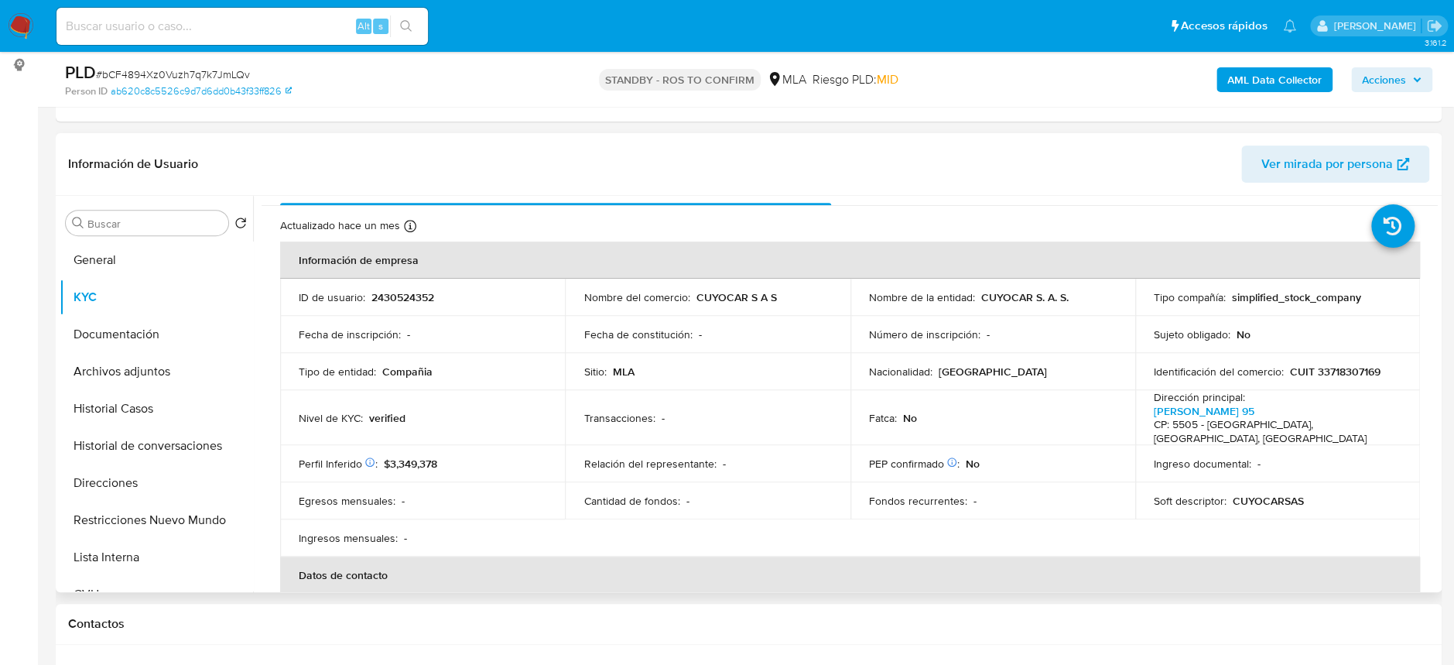
scroll to position [0, 0]
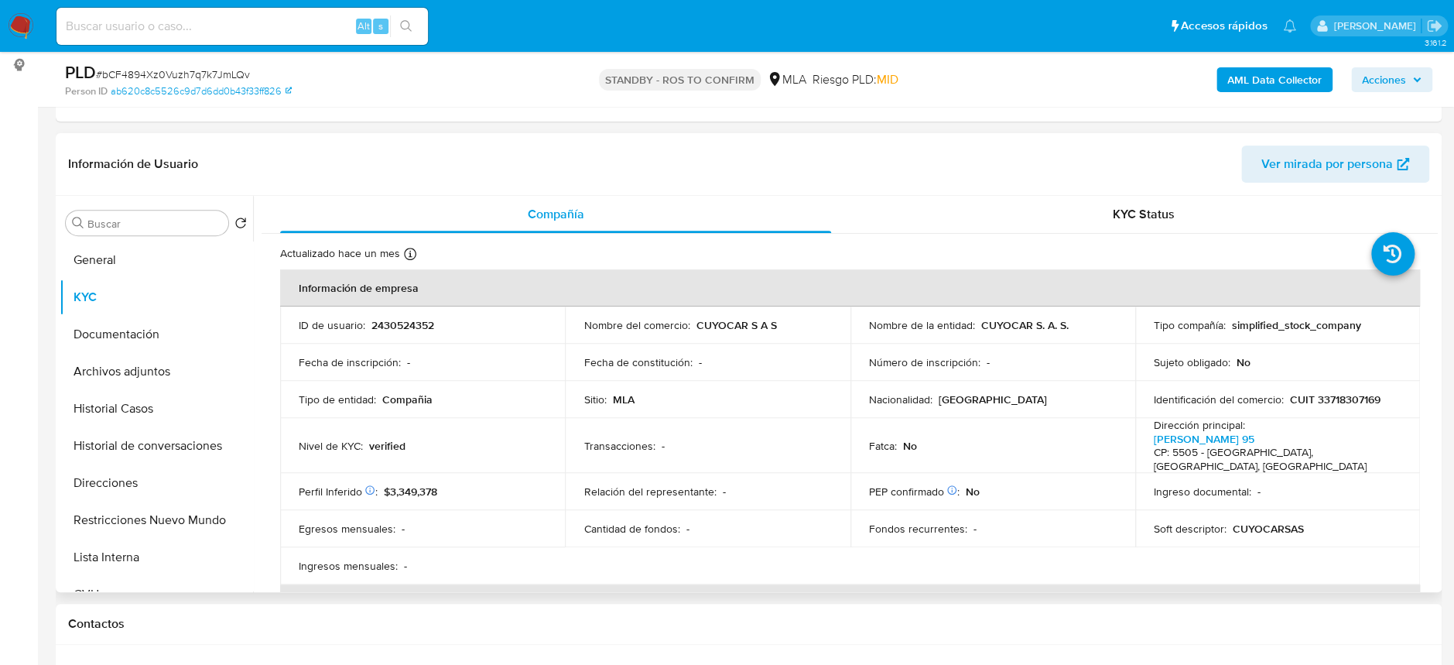
click at [1348, 396] on p "CUIT 33718307169" at bounding box center [1335, 399] width 91 height 14
click at [1349, 396] on p "CUIT 33718307169" at bounding box center [1335, 399] width 91 height 14
copy p "33718307169"
click at [318, 33] on input at bounding box center [241, 26] width 371 height 20
paste input "SXLwQ4q2VggHSHcseuWCZbQc"
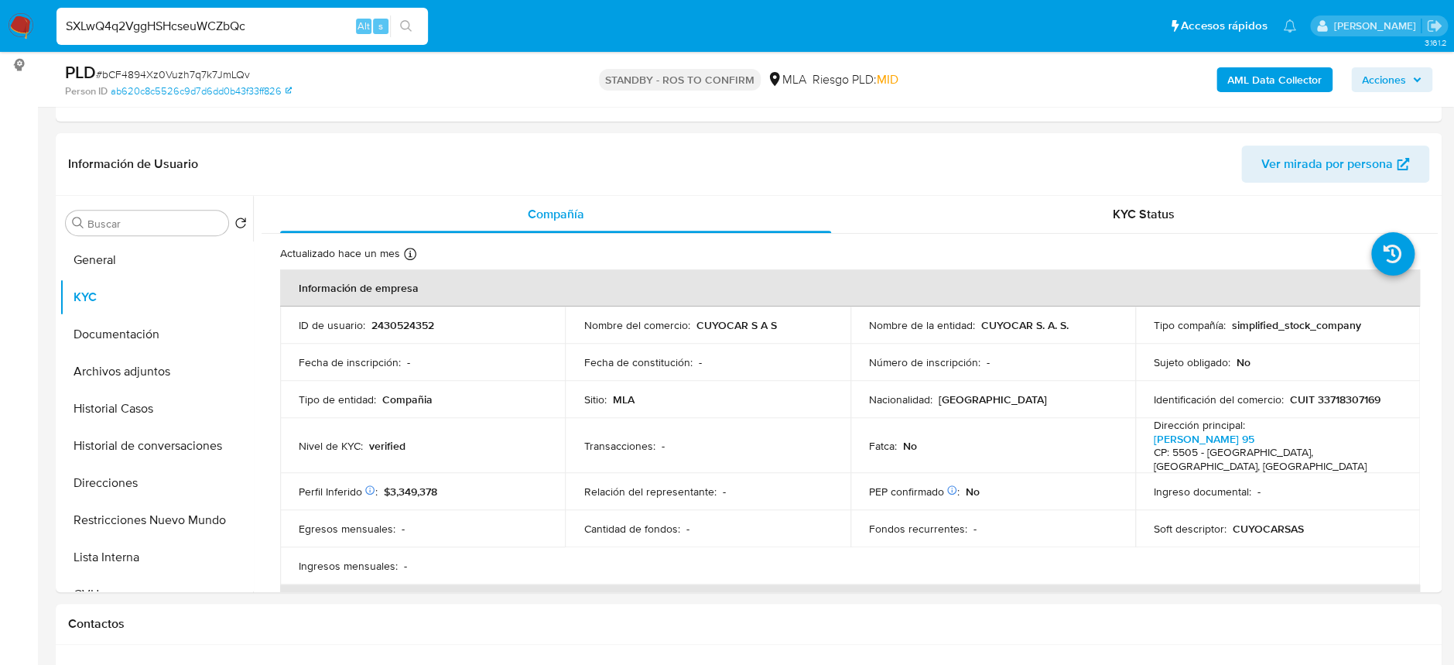
type input "SXLwQ4q2VggHSHcseuWCZbQc"
click at [406, 27] on icon "search-icon" at bounding box center [406, 26] width 12 height 12
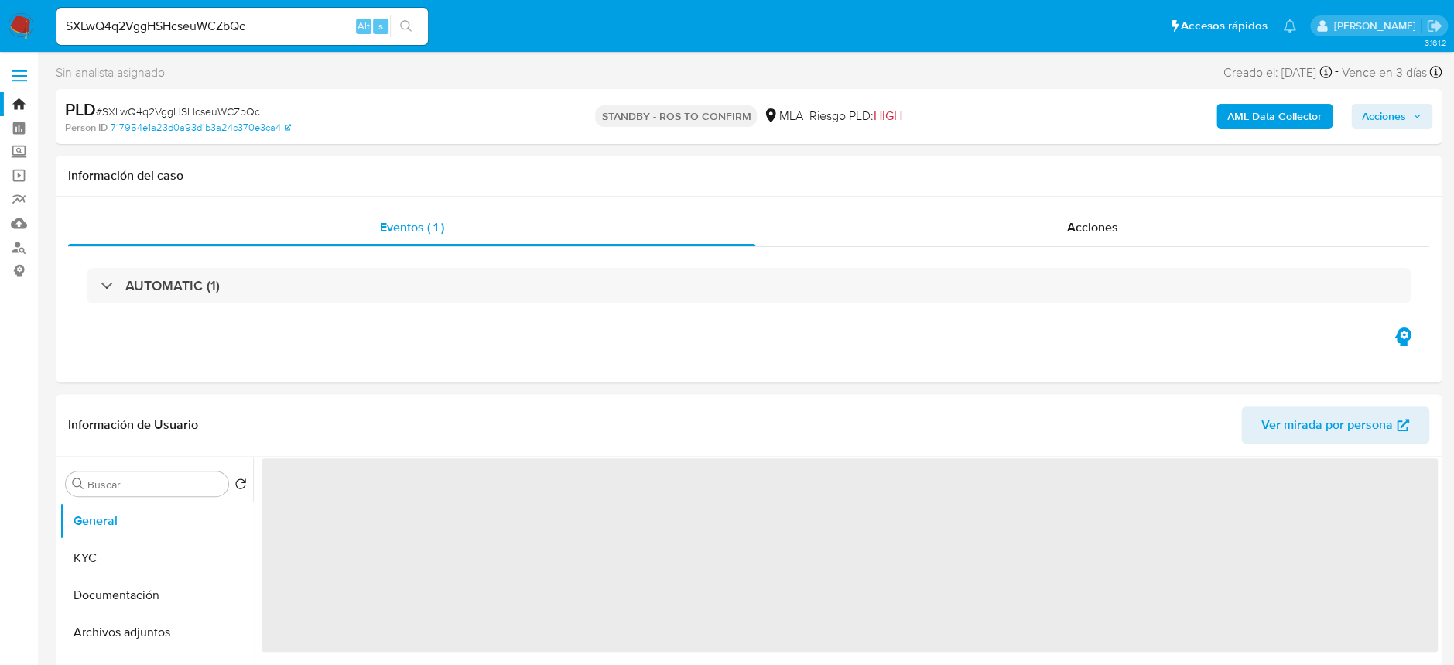
select select "10"
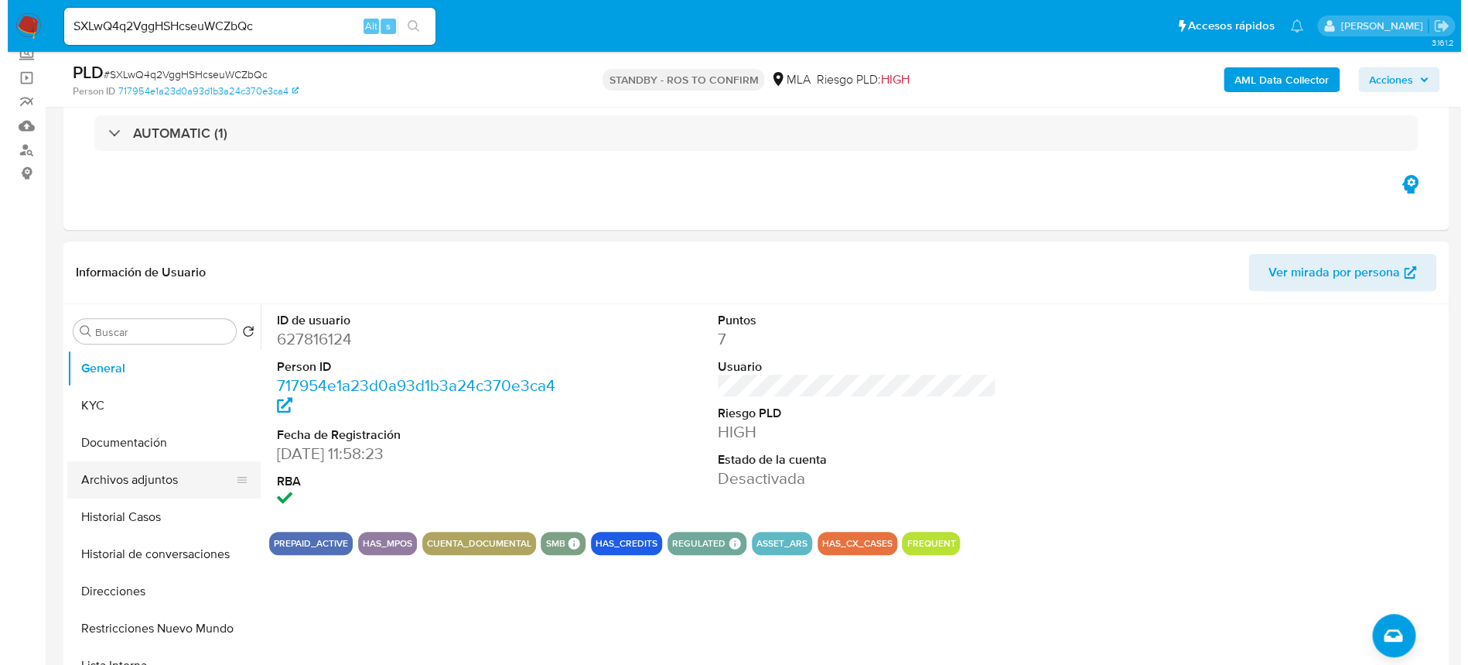
scroll to position [206, 0]
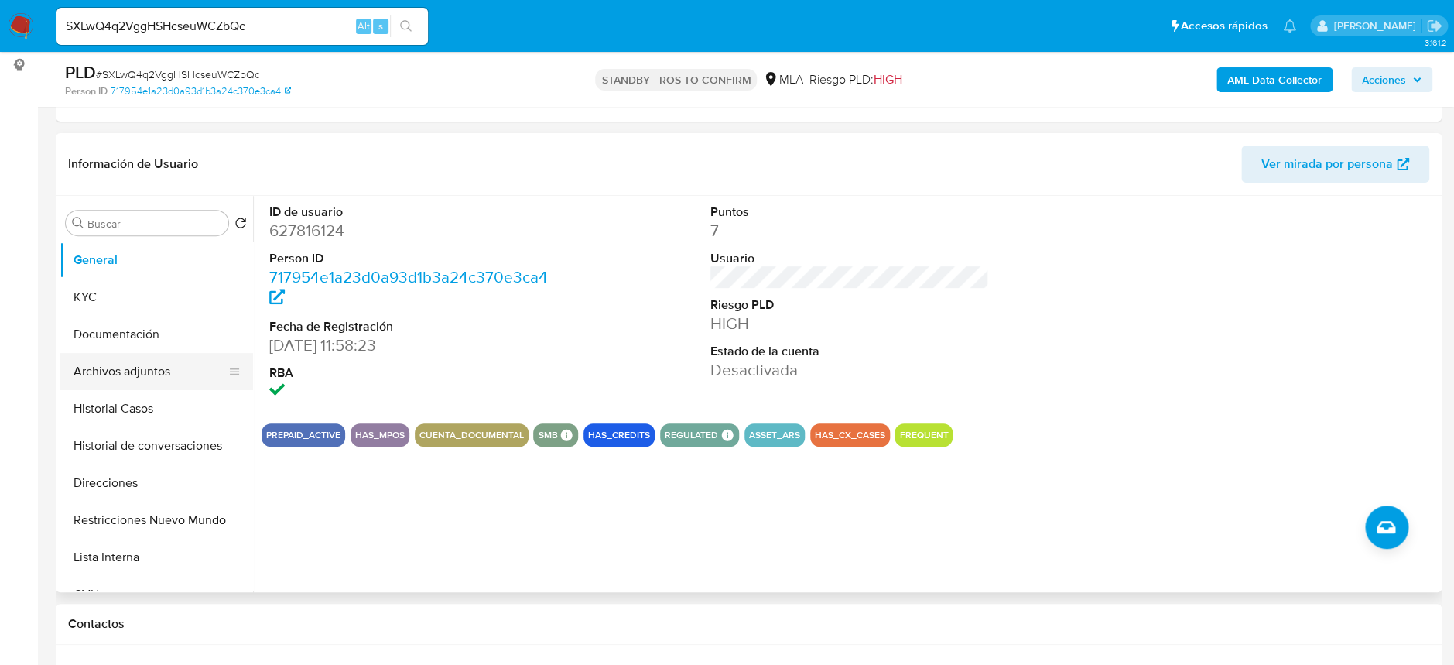
click at [179, 374] on button "Archivos adjuntos" at bounding box center [150, 371] width 181 height 37
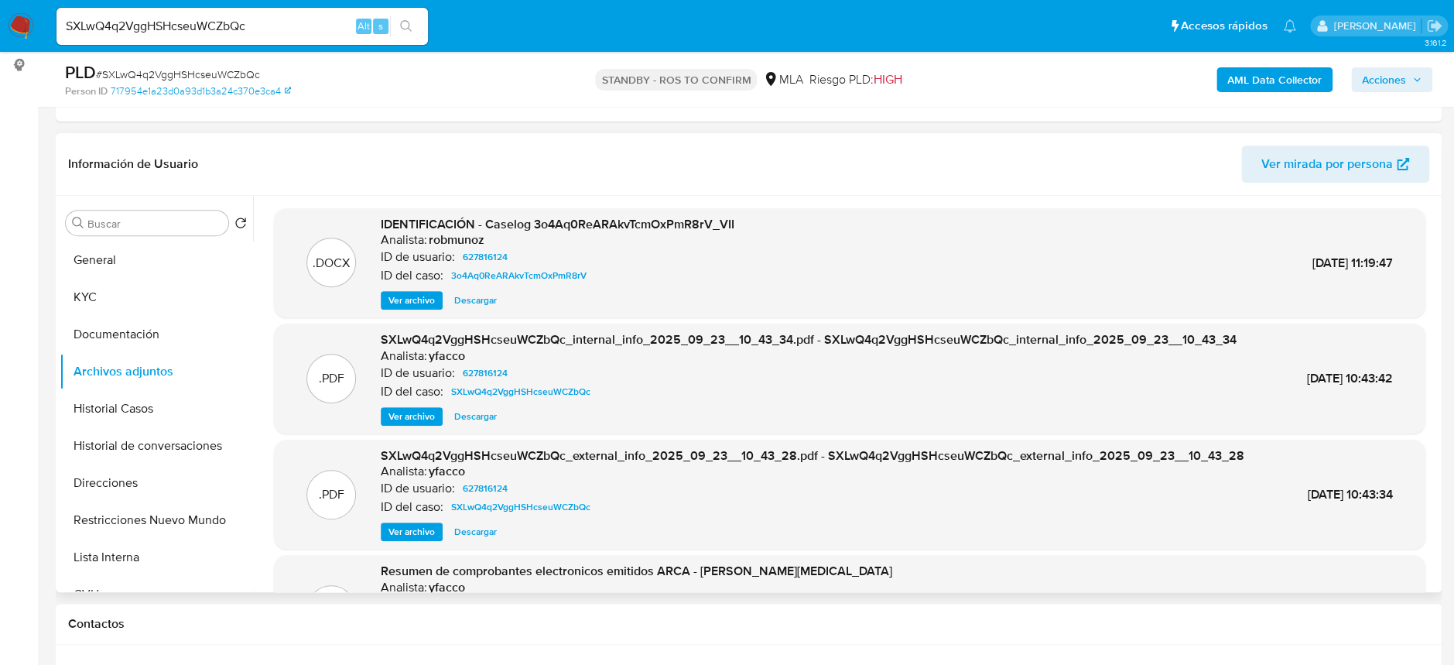
click at [431, 298] on span "Ver archivo" at bounding box center [411, 299] width 46 height 15
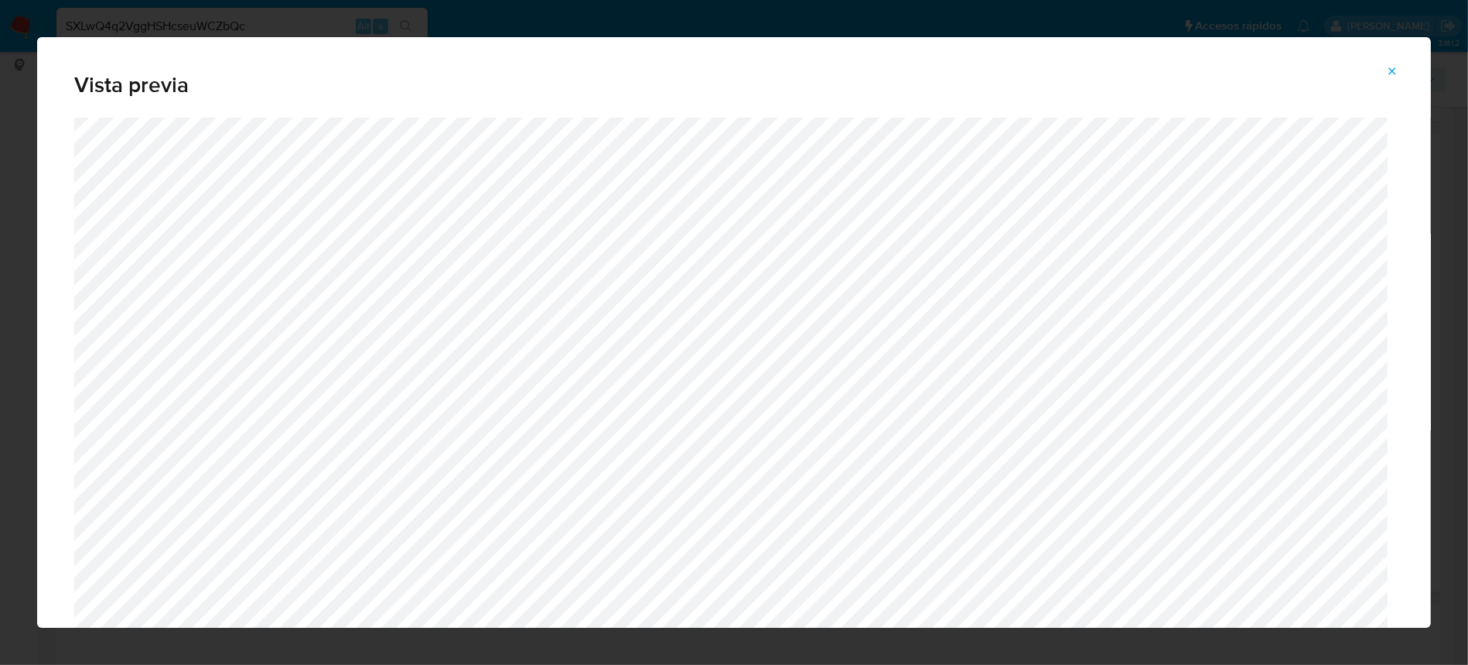
click at [1383, 69] on button "Attachment preview" at bounding box center [1392, 71] width 34 height 25
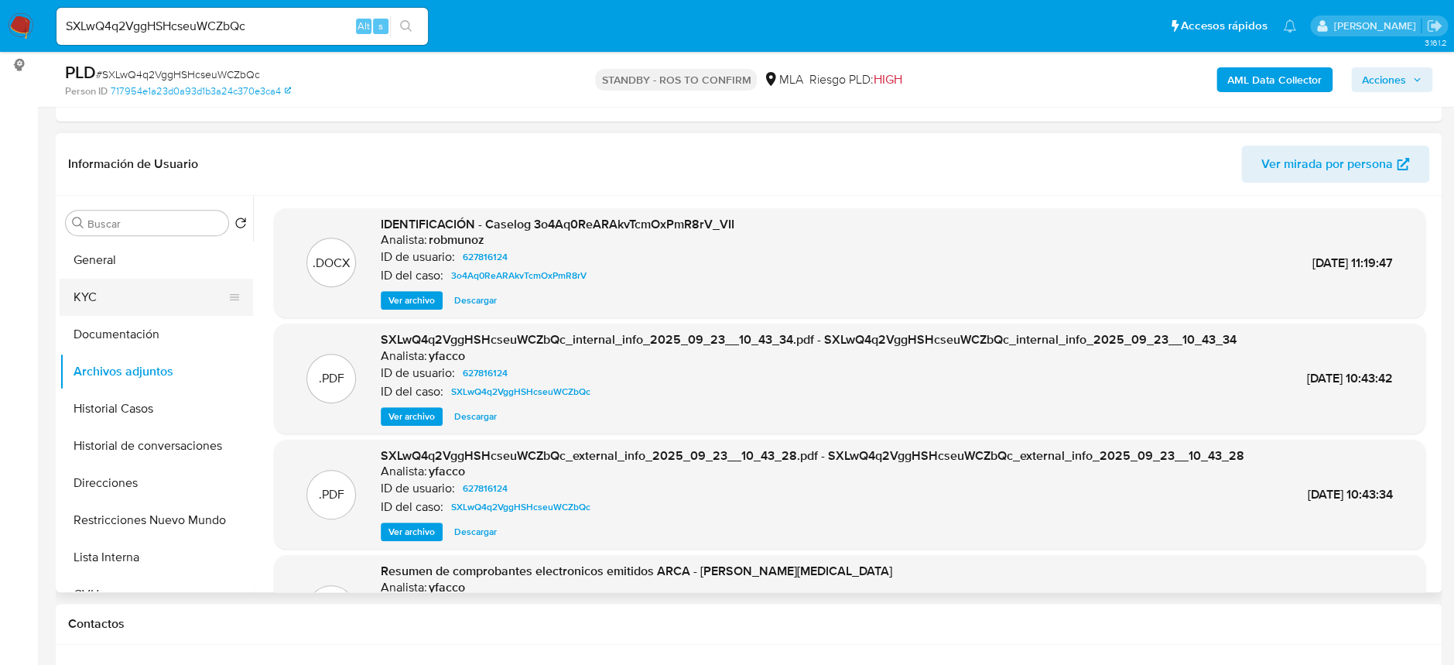
click at [122, 303] on button "KYC" at bounding box center [150, 297] width 181 height 37
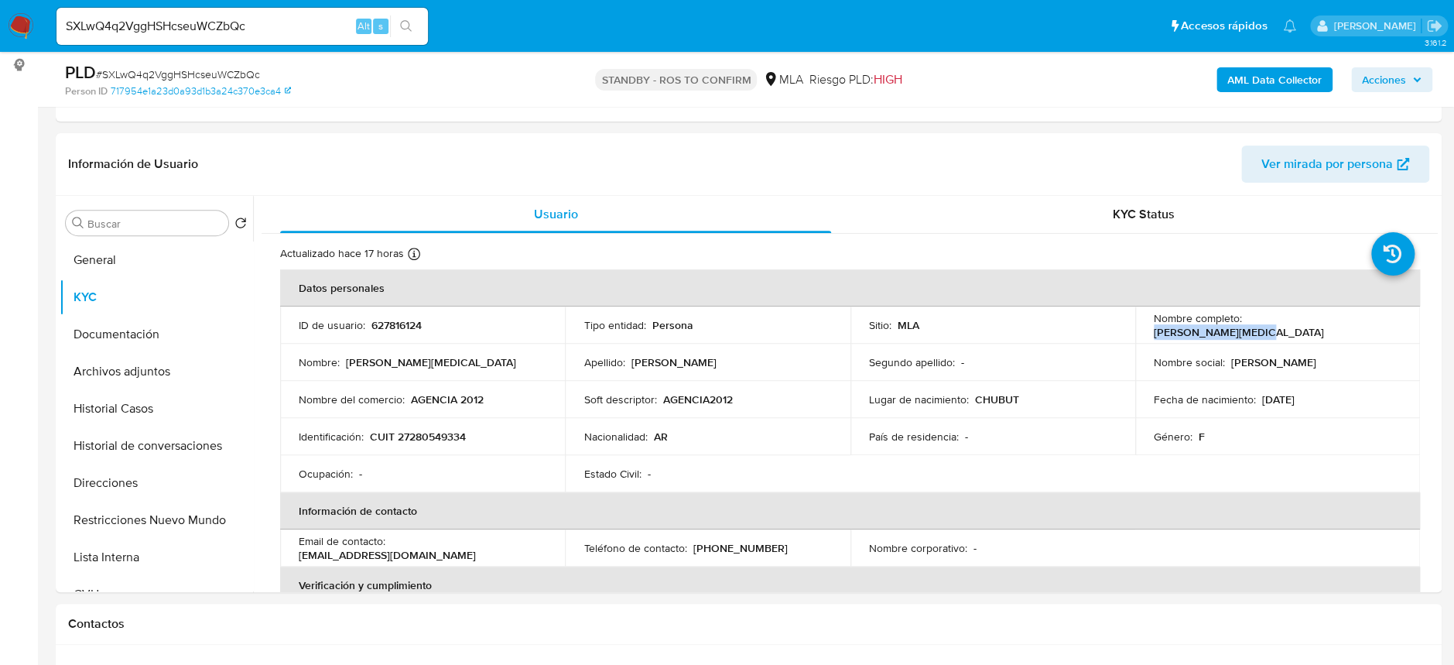
drag, startPoint x: 1242, startPoint y: 326, endPoint x: 1341, endPoint y: 323, distance: 98.3
click at [1341, 323] on div "Nombre completo : Miriam Yasmin Lillo" at bounding box center [1277, 325] width 248 height 28
copy p "Miriam Yasmin Lillo"
click at [426, 435] on p "CUIT 27280549334" at bounding box center [418, 436] width 96 height 14
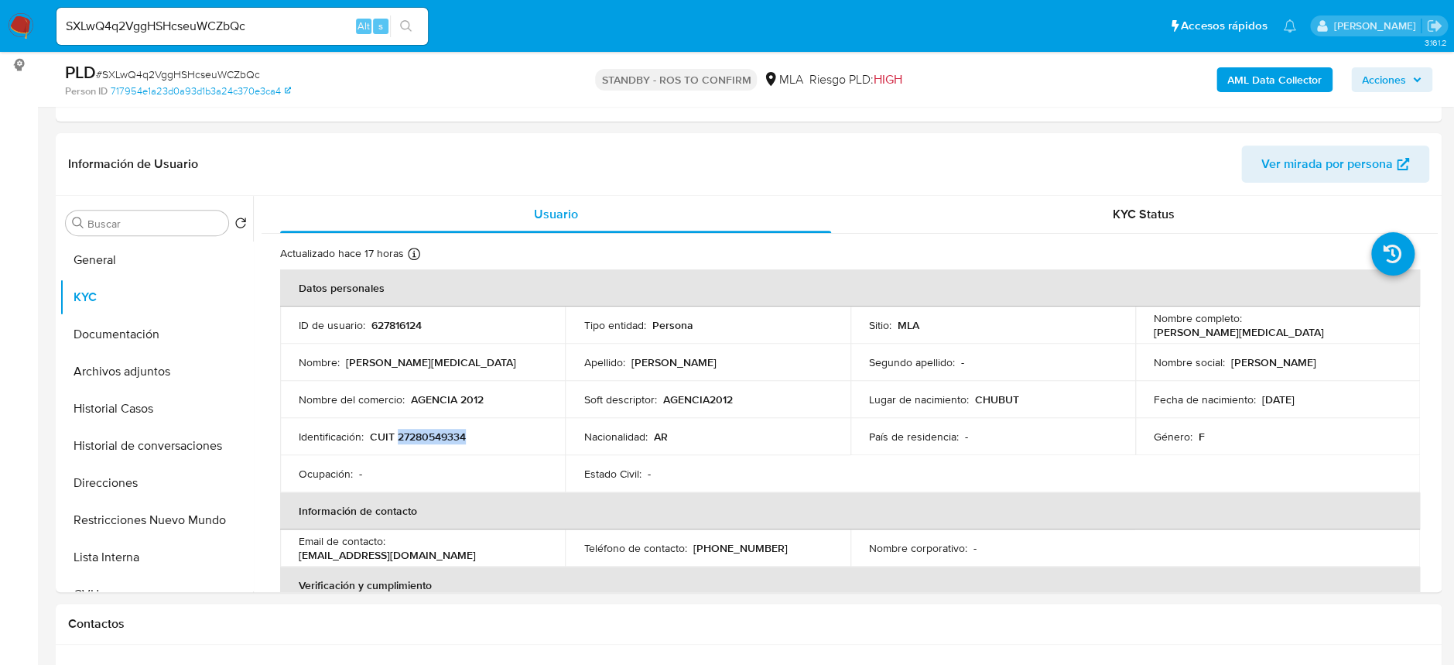
copy p "27280549334"
click at [168, 367] on button "Archivos adjuntos" at bounding box center [150, 371] width 181 height 37
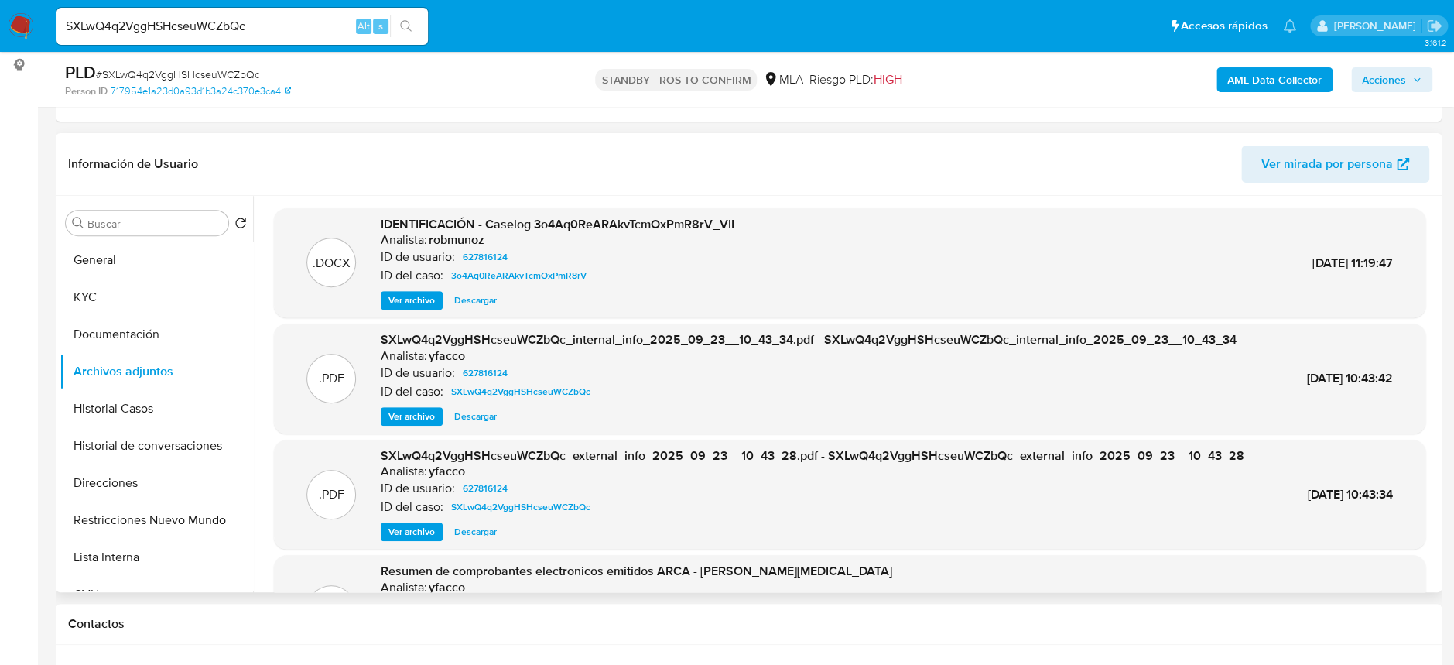
click at [408, 306] on span "Ver archivo" at bounding box center [411, 299] width 46 height 15
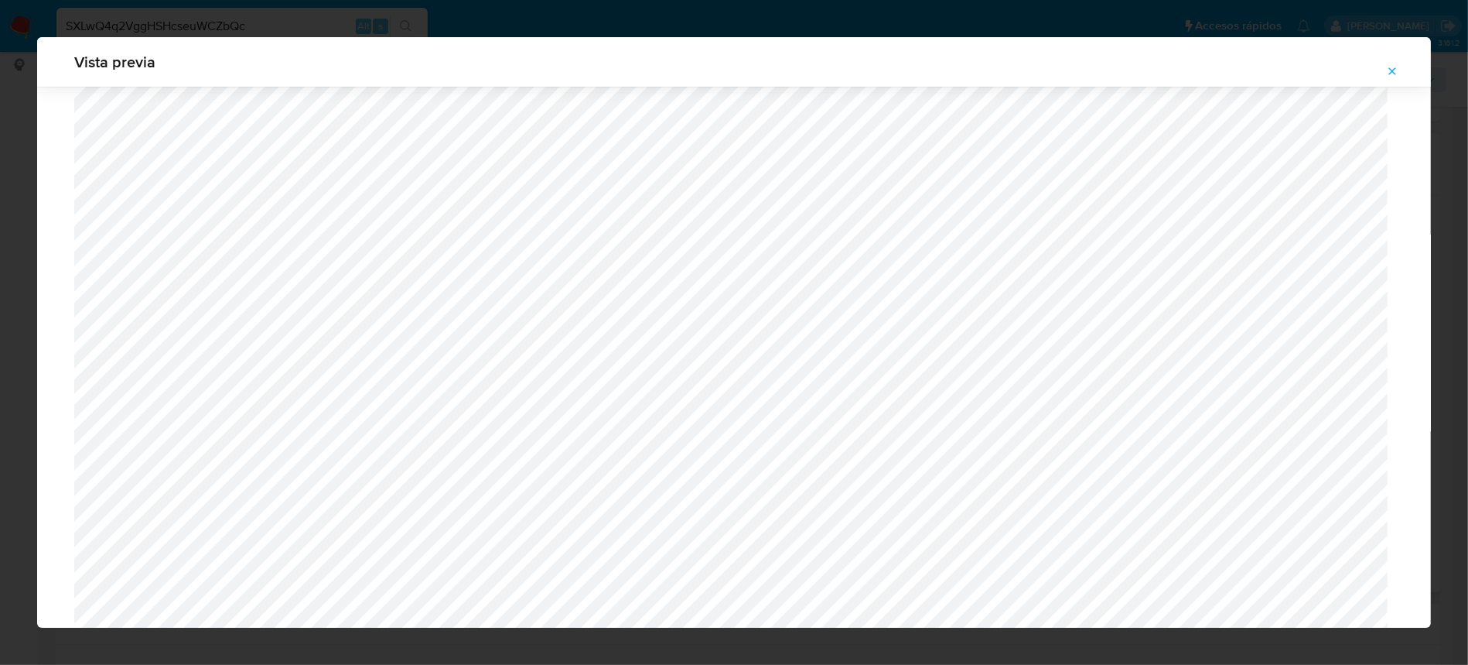
scroll to position [691, 0]
click at [1388, 67] on icon "Attachment preview" at bounding box center [1392, 71] width 12 height 12
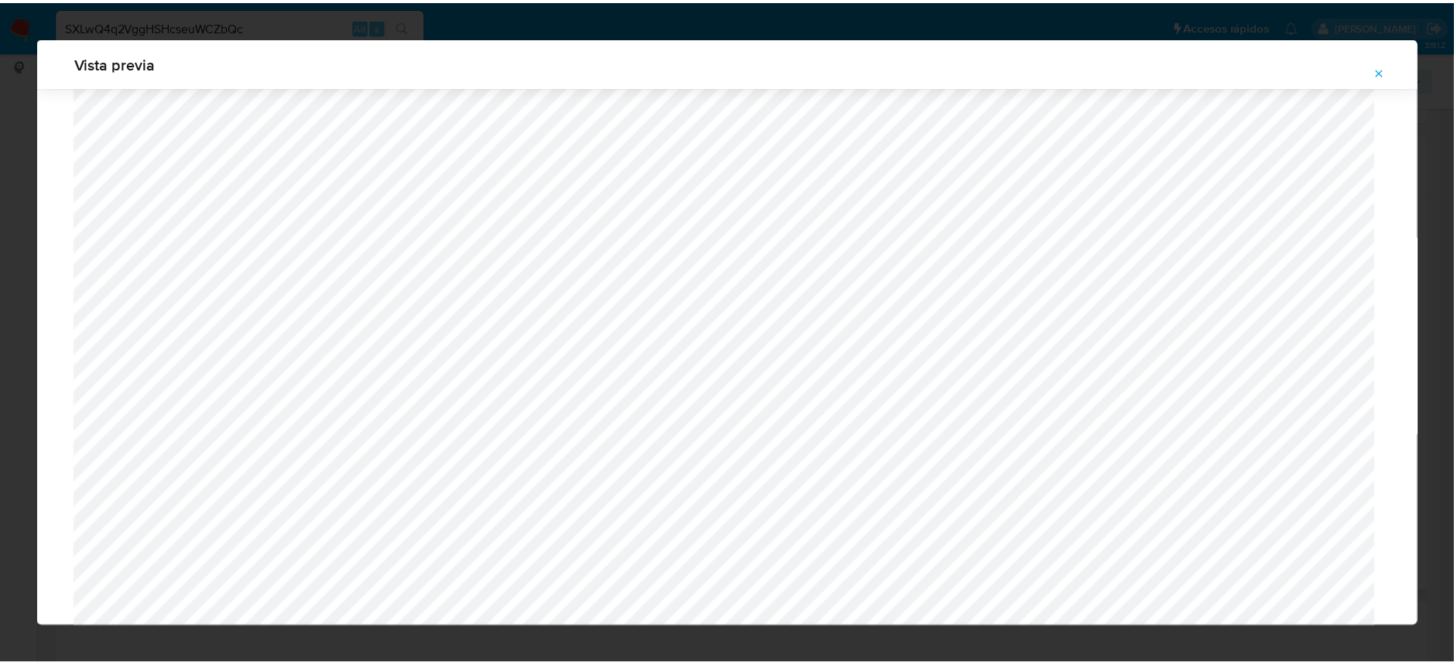
scroll to position [0, 0]
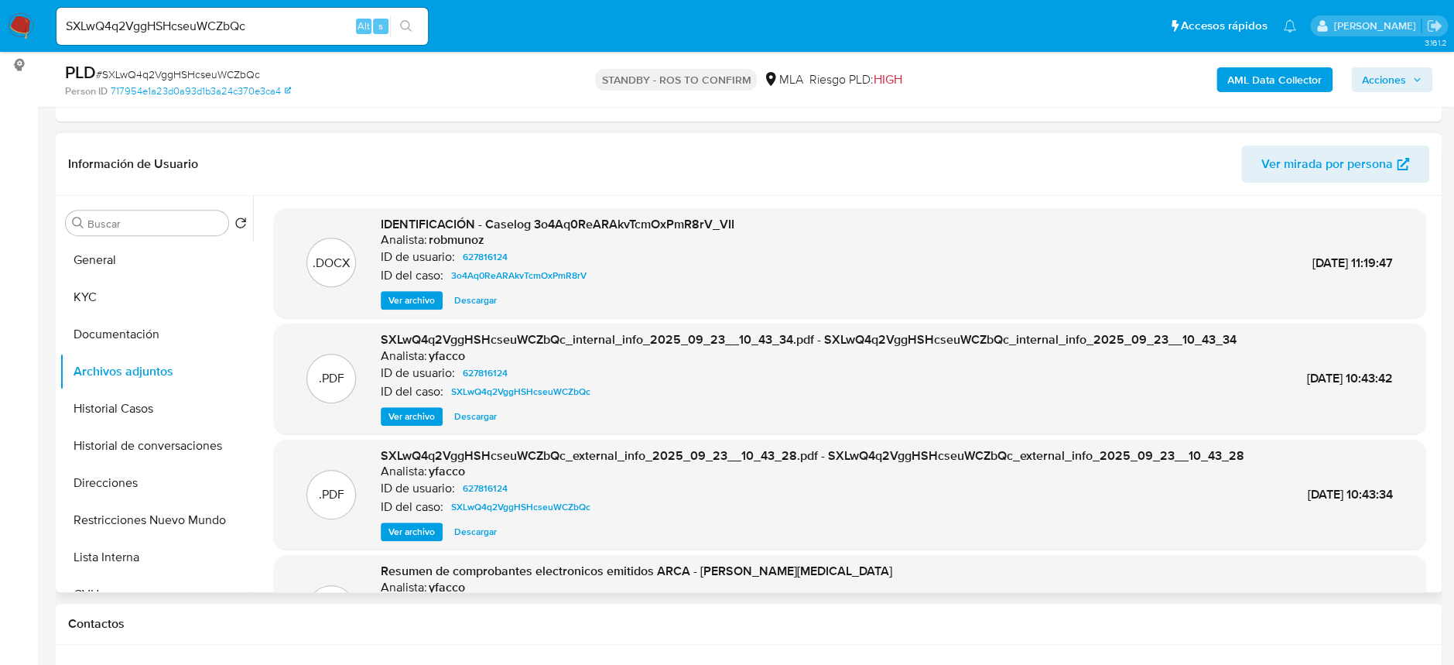
click at [289, 23] on input "SXLwQ4q2VggHSHcseuWCZbQc" at bounding box center [241, 26] width 371 height 20
paste input "IGvO4tOzaXHgH77odBgeBJx6"
type input "IGvO4tOzaXHgH77odBgeBJx6"
click at [413, 30] on button "search-icon" at bounding box center [406, 26] width 32 height 22
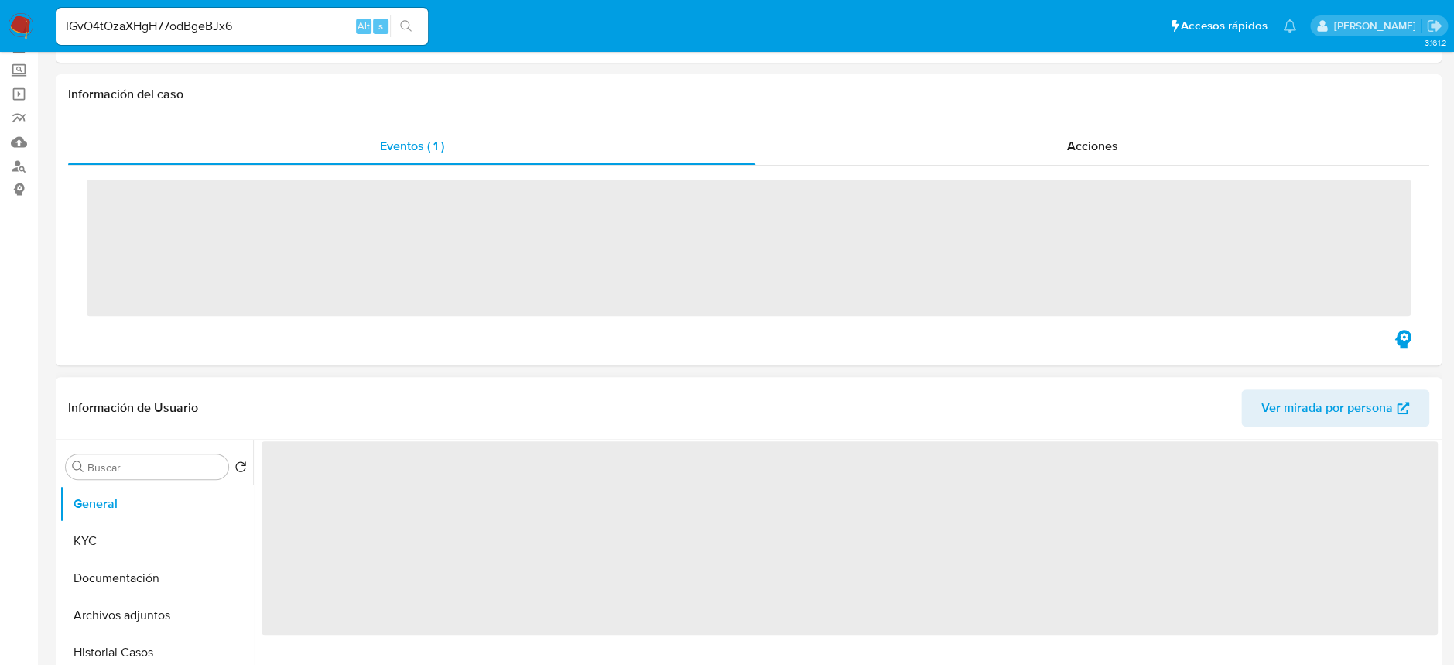
scroll to position [103, 0]
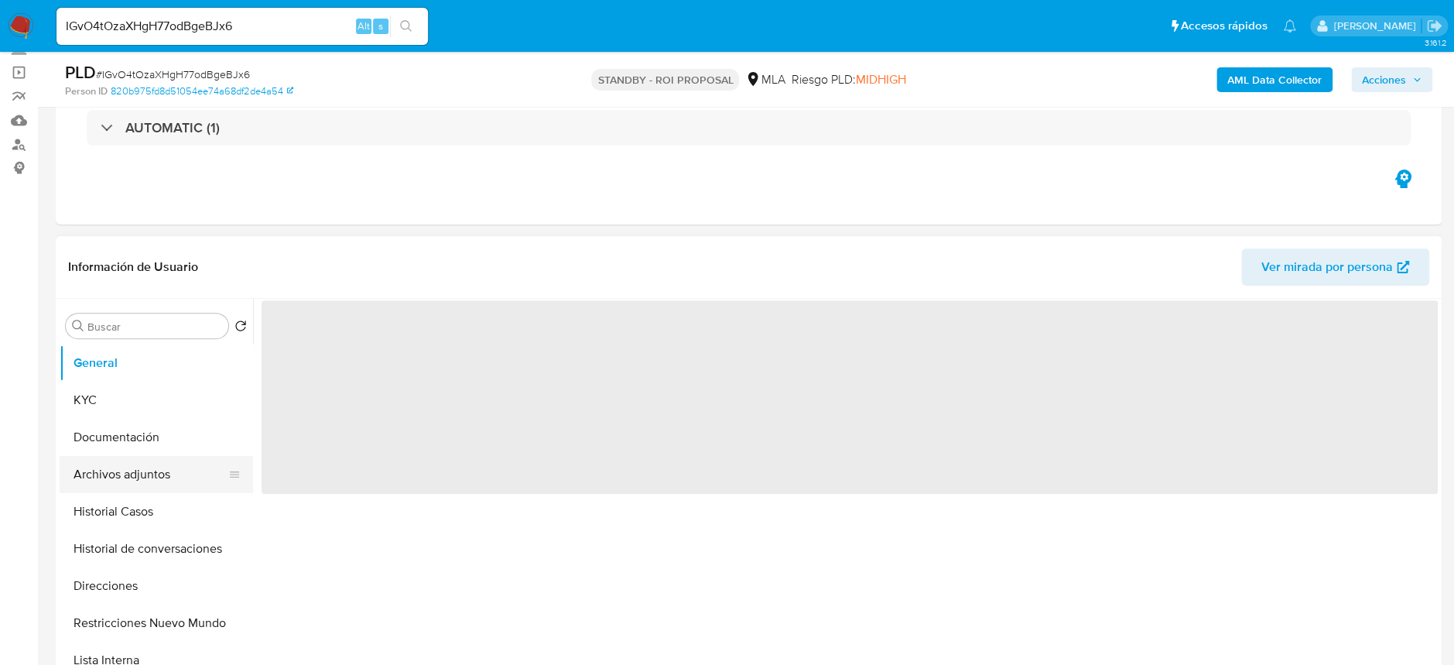
click at [163, 473] on button "Archivos adjuntos" at bounding box center [150, 474] width 181 height 37
select select "10"
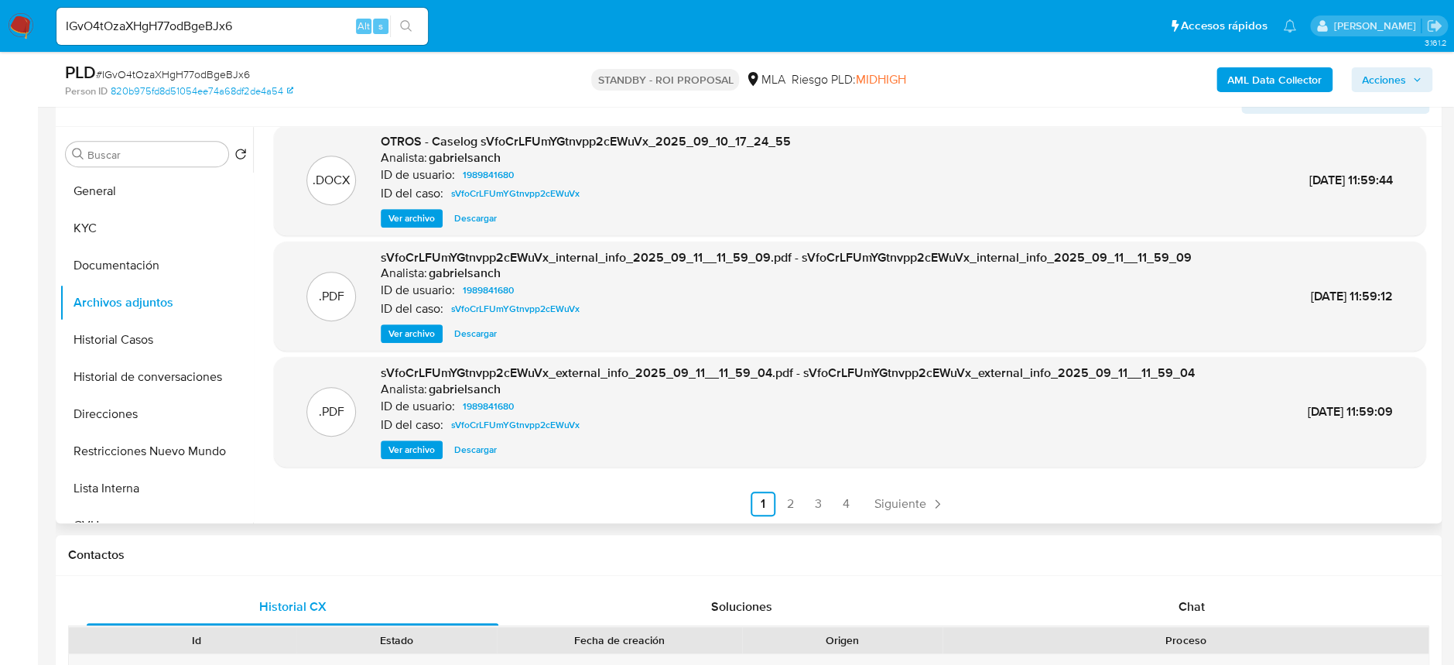
scroll to position [309, 0]
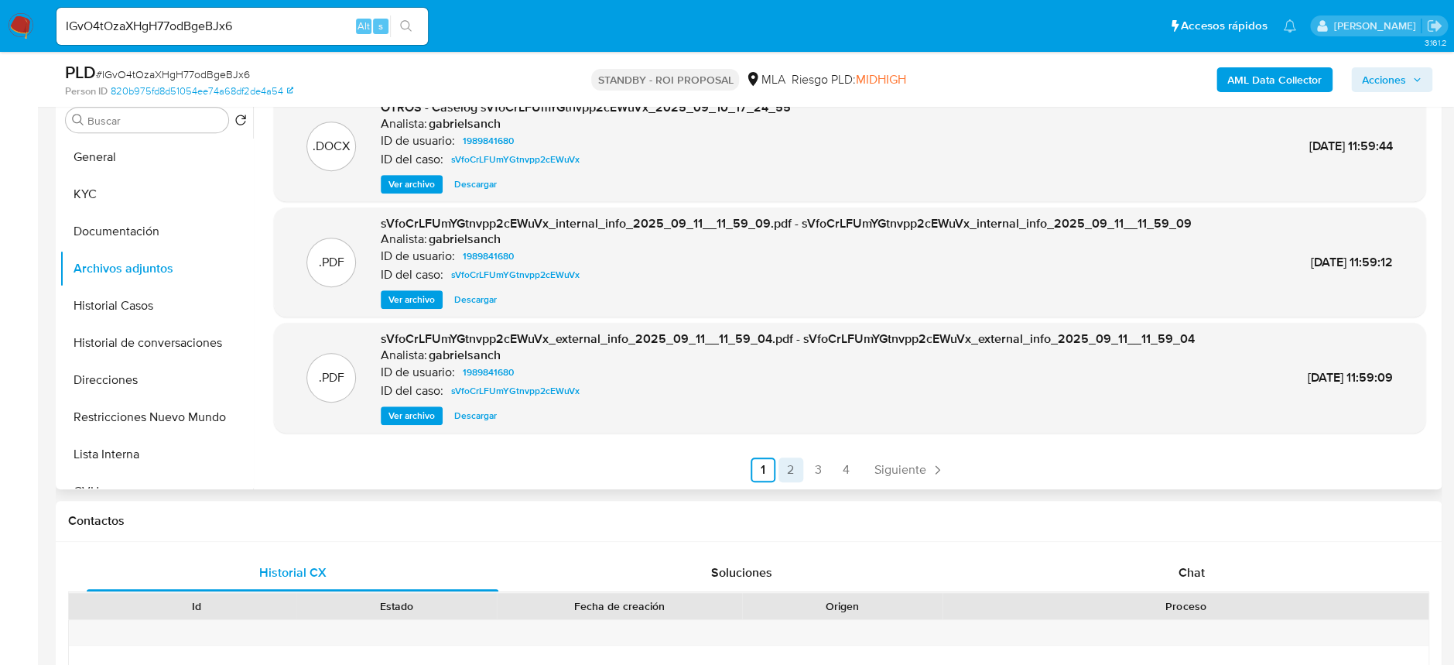
click at [781, 460] on link "2" at bounding box center [790, 469] width 25 height 25
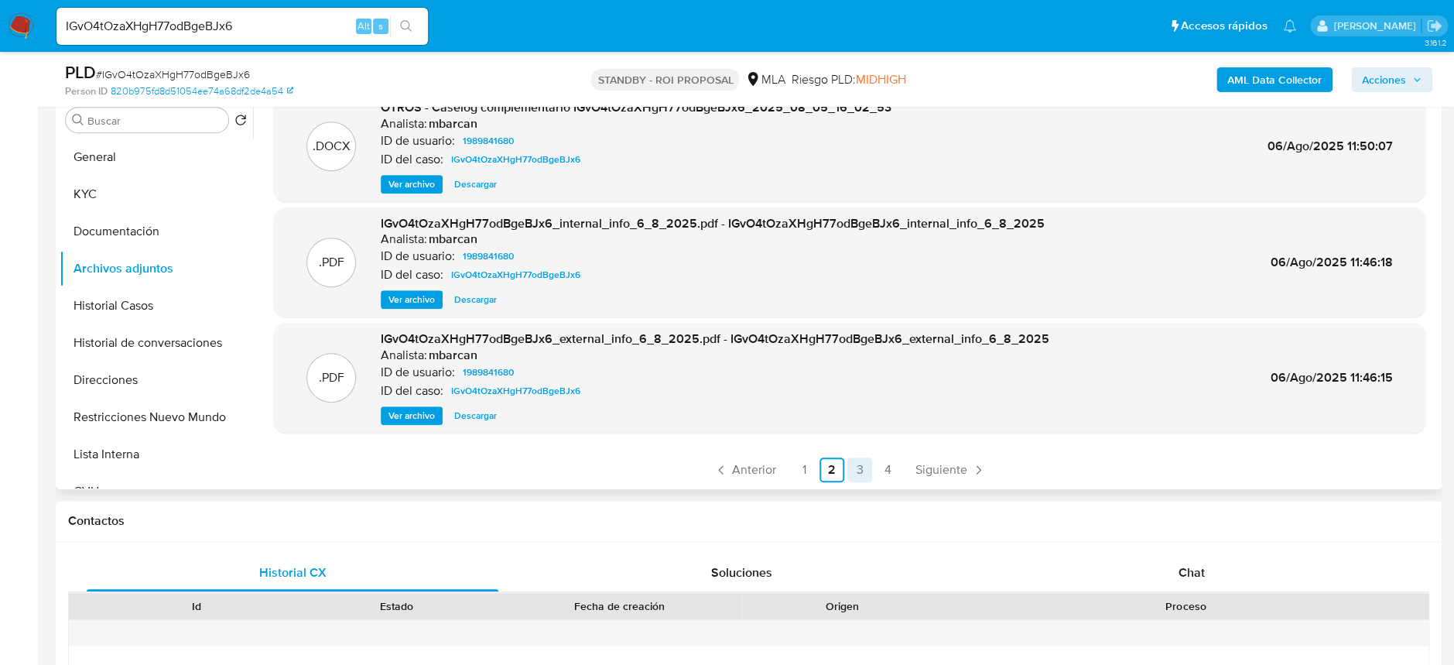
click at [811, 465] on link "1" at bounding box center [803, 469] width 25 height 25
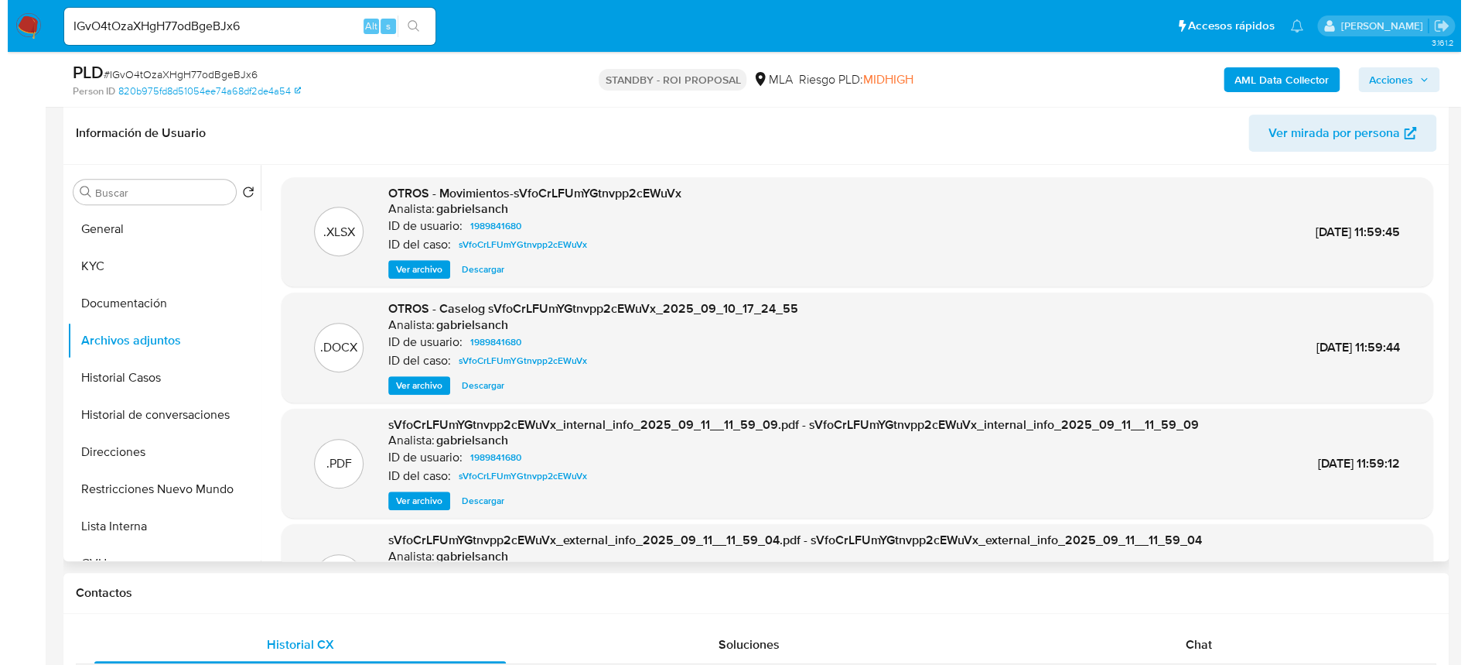
scroll to position [206, 0]
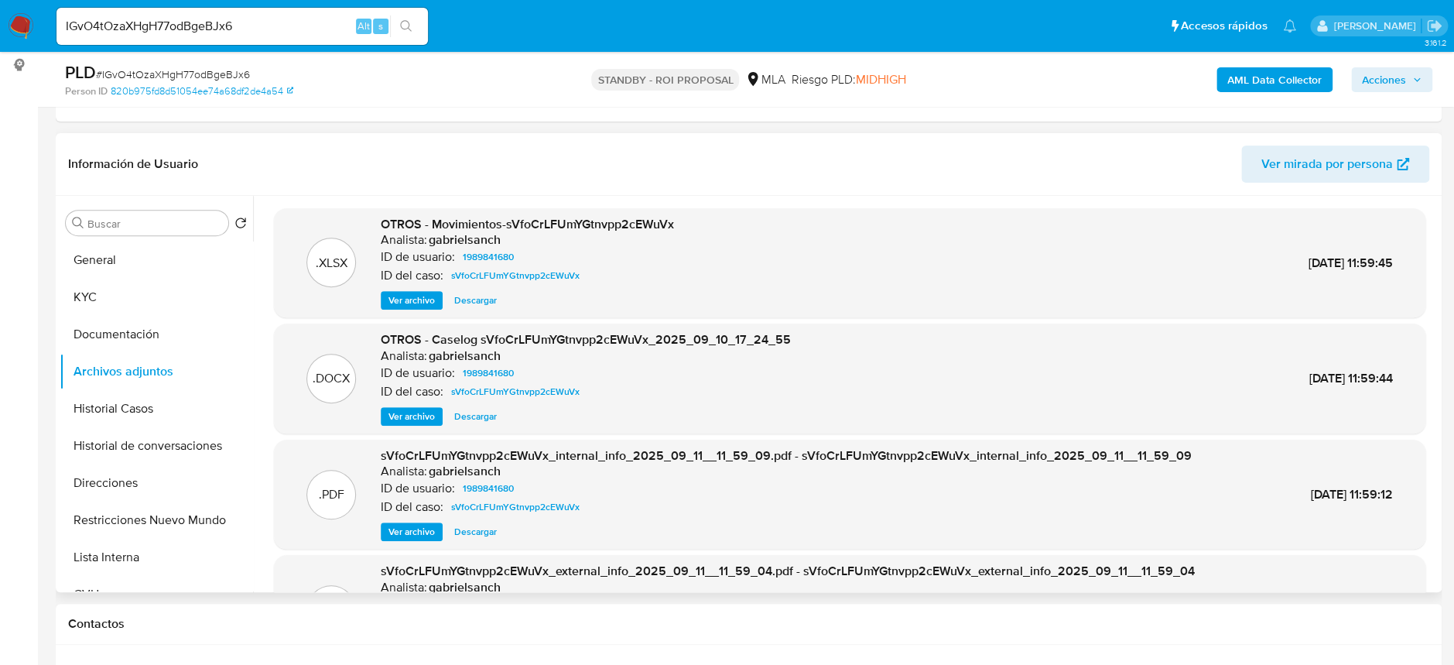
click at [412, 417] on span "Ver archivo" at bounding box center [411, 415] width 46 height 15
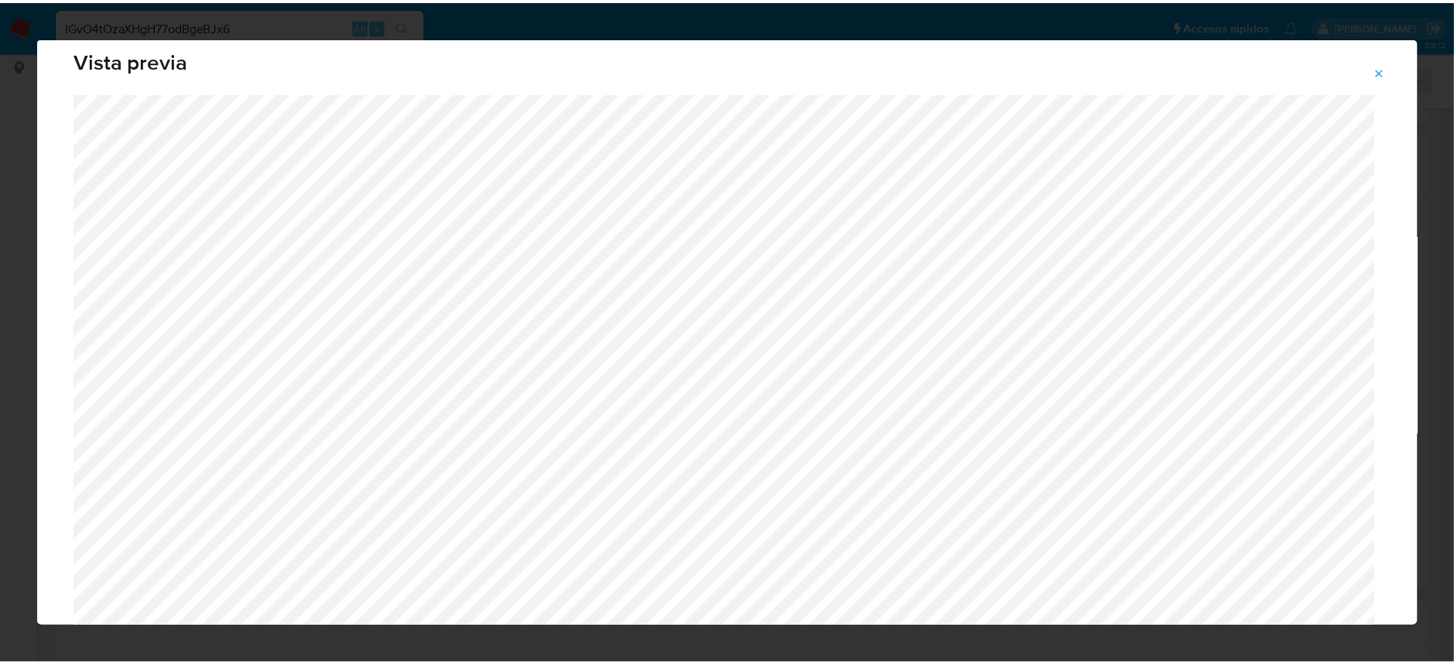
scroll to position [0, 0]
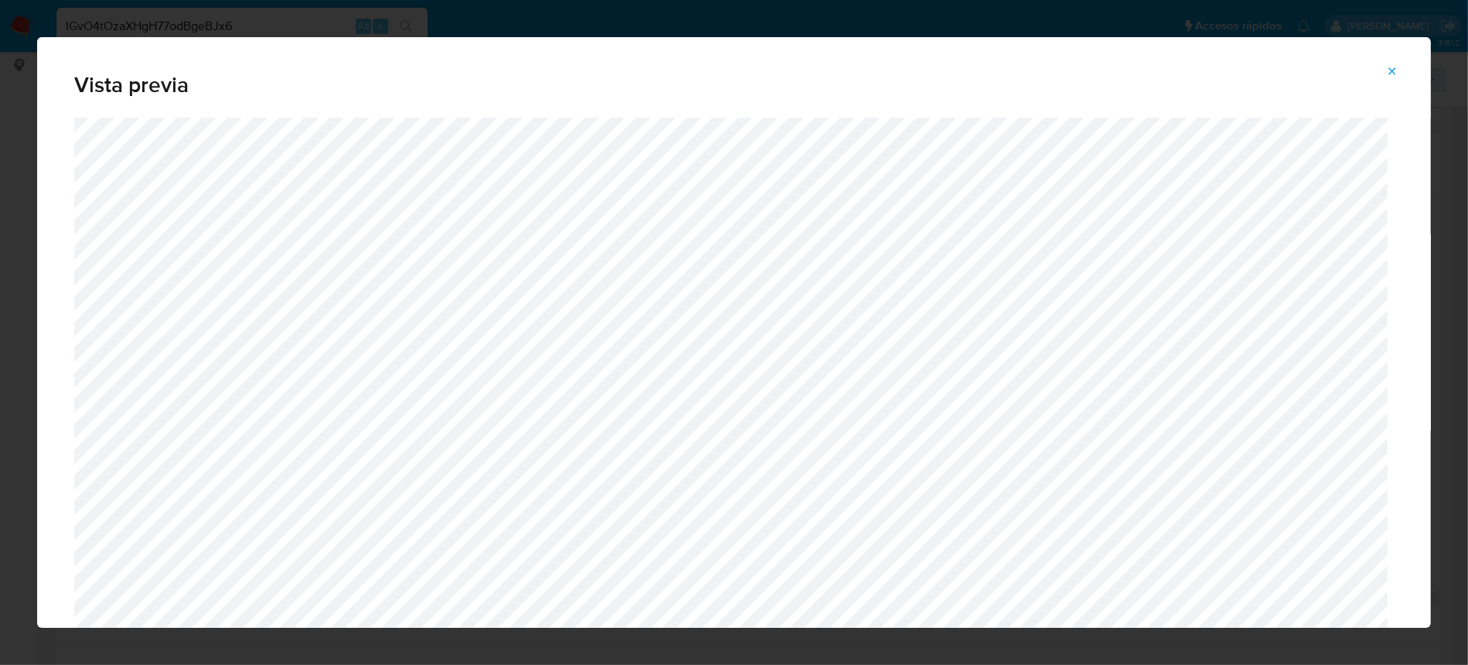
click at [1394, 70] on icon "Attachment preview" at bounding box center [1392, 71] width 12 height 12
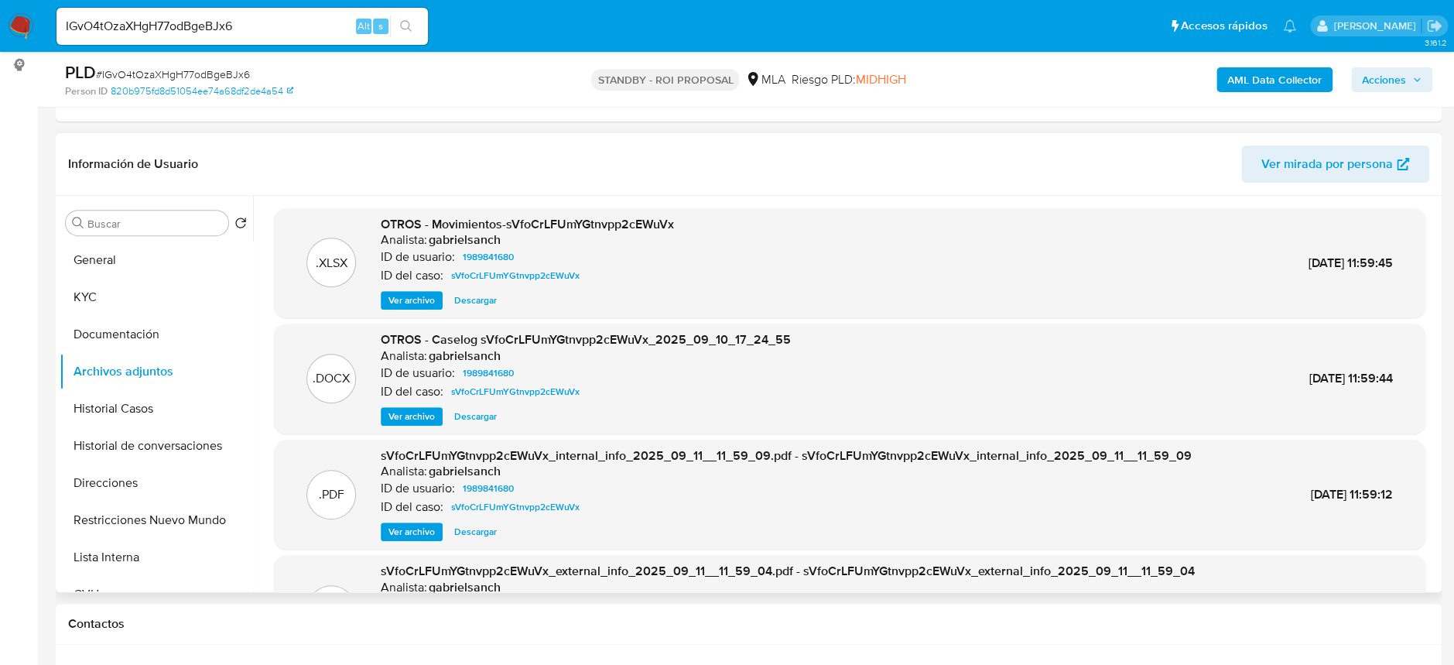
click at [493, 415] on span "Descargar" at bounding box center [475, 415] width 43 height 15
click at [145, 297] on button "KYC" at bounding box center [150, 297] width 181 height 37
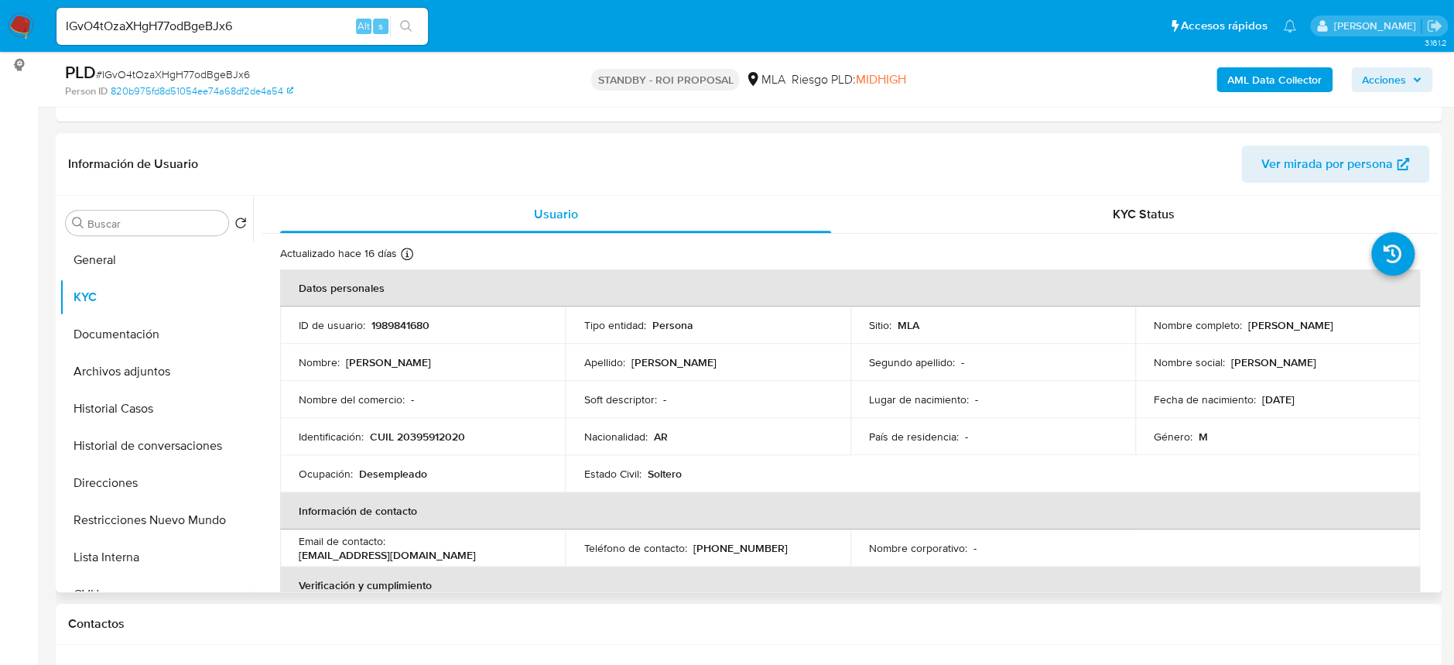
drag, startPoint x: 1240, startPoint y: 324, endPoint x: 1358, endPoint y: 321, distance: 118.4
click at [1358, 321] on div "Nombre completo : Braian Javier Canale" at bounding box center [1277, 325] width 248 height 14
click at [419, 433] on p "CUIL 20395912020" at bounding box center [417, 436] width 95 height 14
drag, startPoint x: 393, startPoint y: 551, endPoint x: 542, endPoint y: 553, distance: 148.6
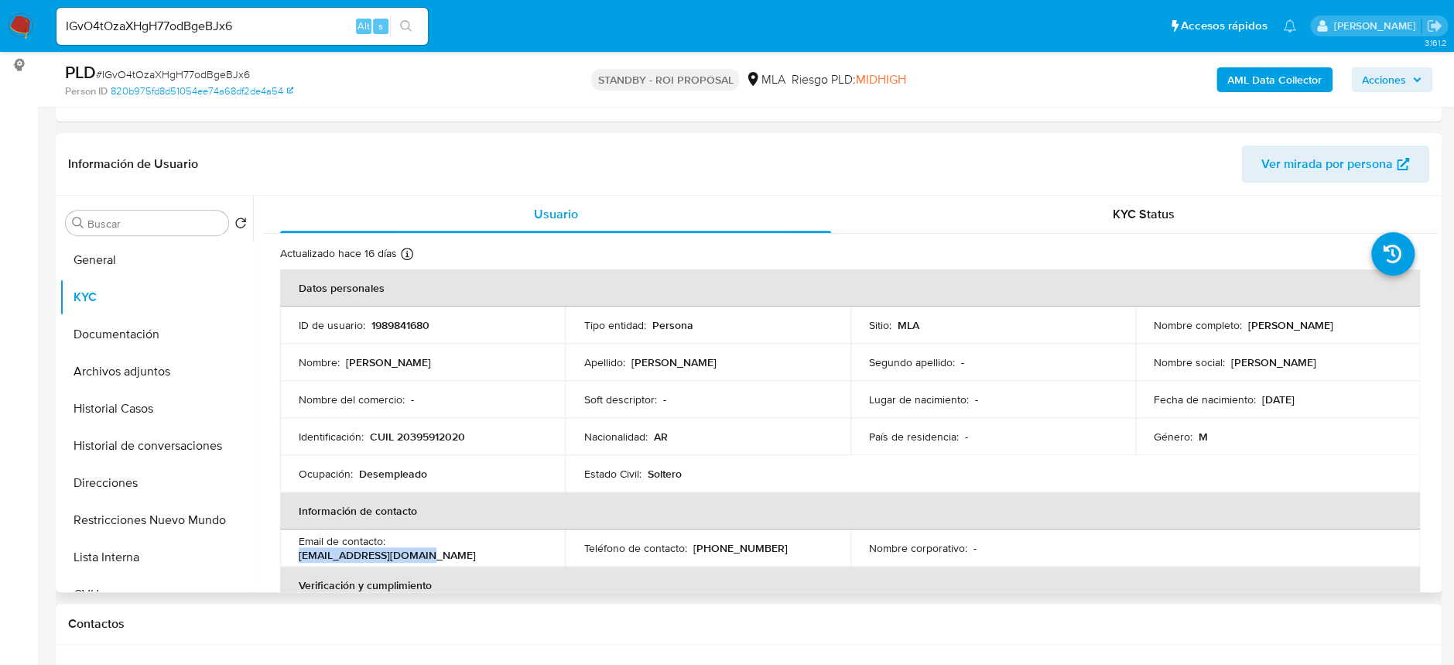
click at [542, 553] on div "Email de contacto : briancanale4@gmail.com" at bounding box center [423, 548] width 248 height 28
click at [746, 551] on p "(223) 5196766" at bounding box center [739, 548] width 94 height 14
click at [698, 548] on p "(223) 5196766" at bounding box center [739, 548] width 94 height 14
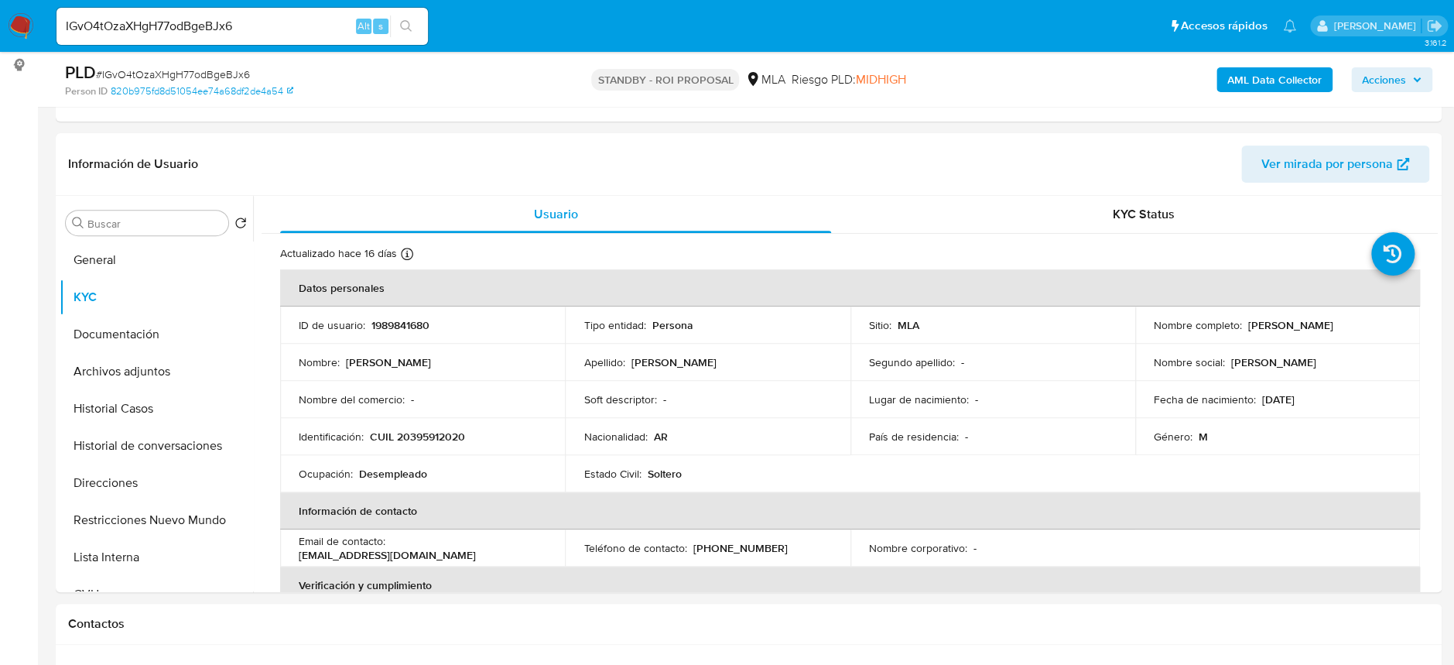
click at [269, 29] on input "IGvO4tOzaXHgH77odBgeBJx6" at bounding box center [241, 26] width 371 height 20
paste input "V16kYSfe182AaVmHJZAuxvCA"
type input "V16kYSfe182AaVmHJZAuxvCA"
click at [413, 11] on div "V16kYSfe182AaVmHJZAuxvCA Alt s" at bounding box center [241, 26] width 371 height 37
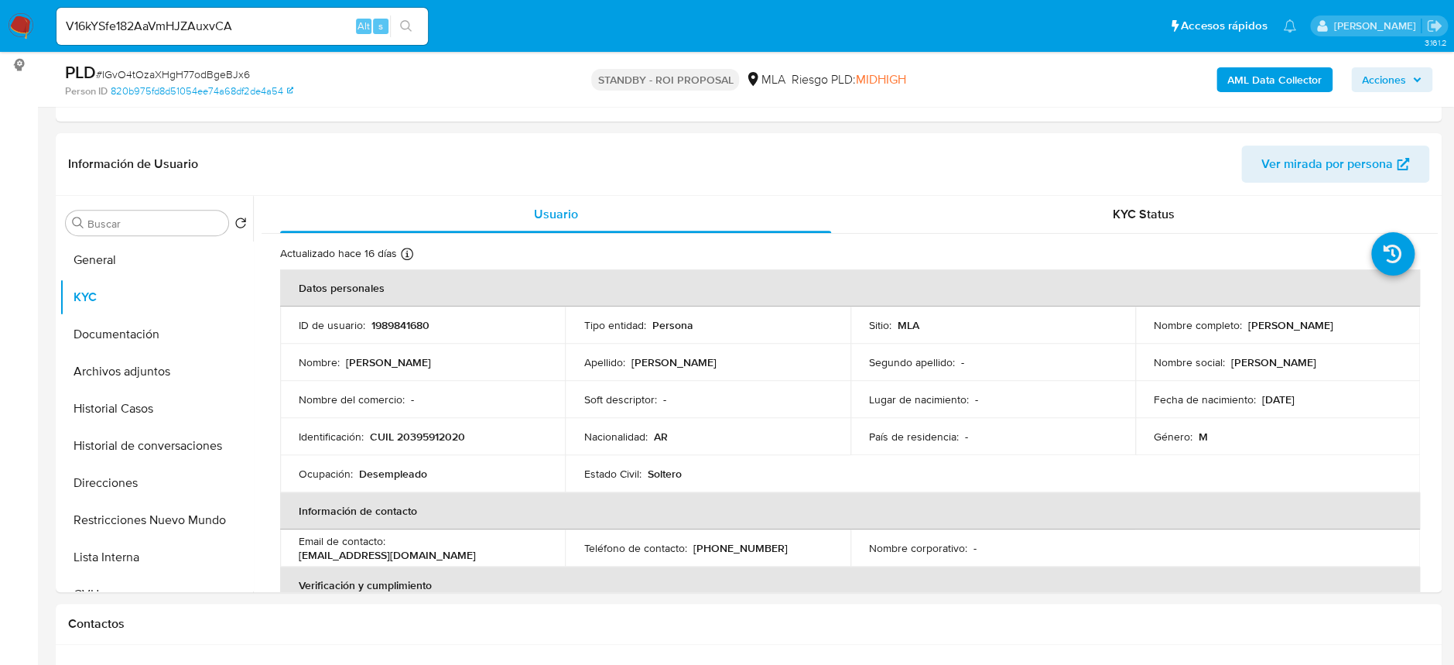
click at [411, 21] on icon "search-icon" at bounding box center [406, 26] width 12 height 12
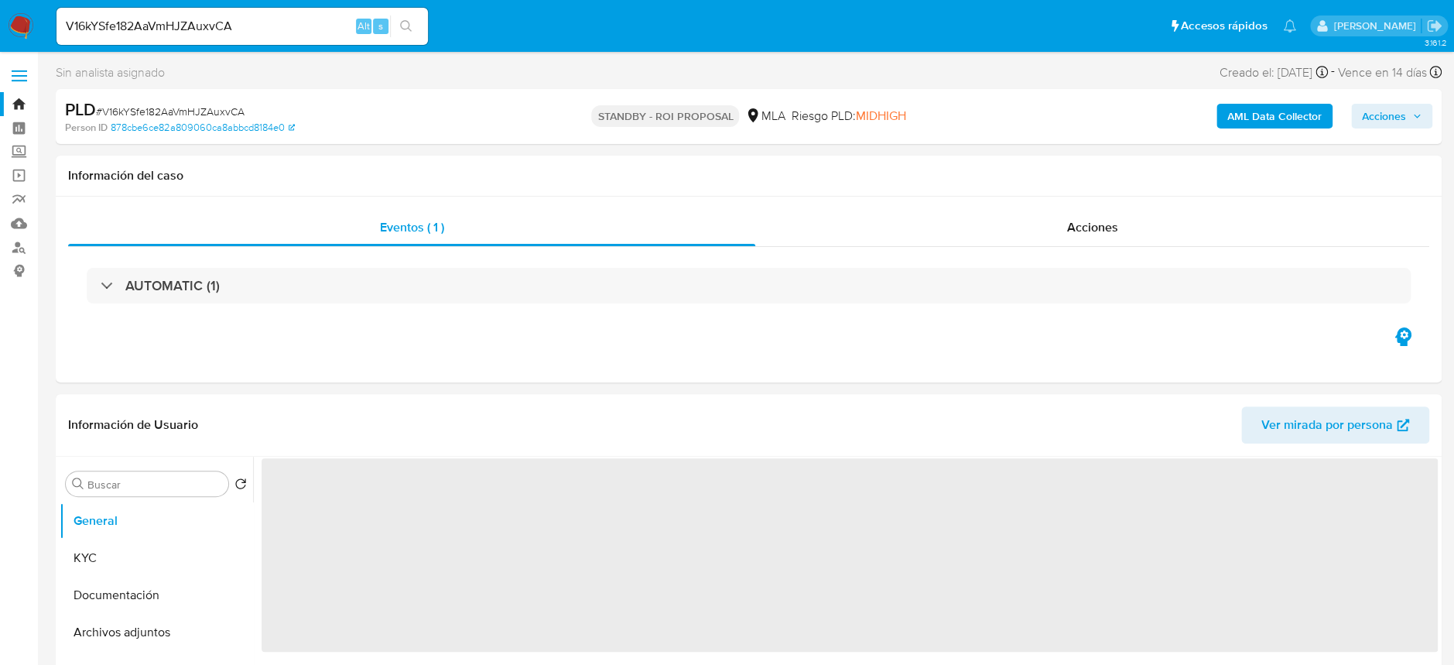
select select "10"
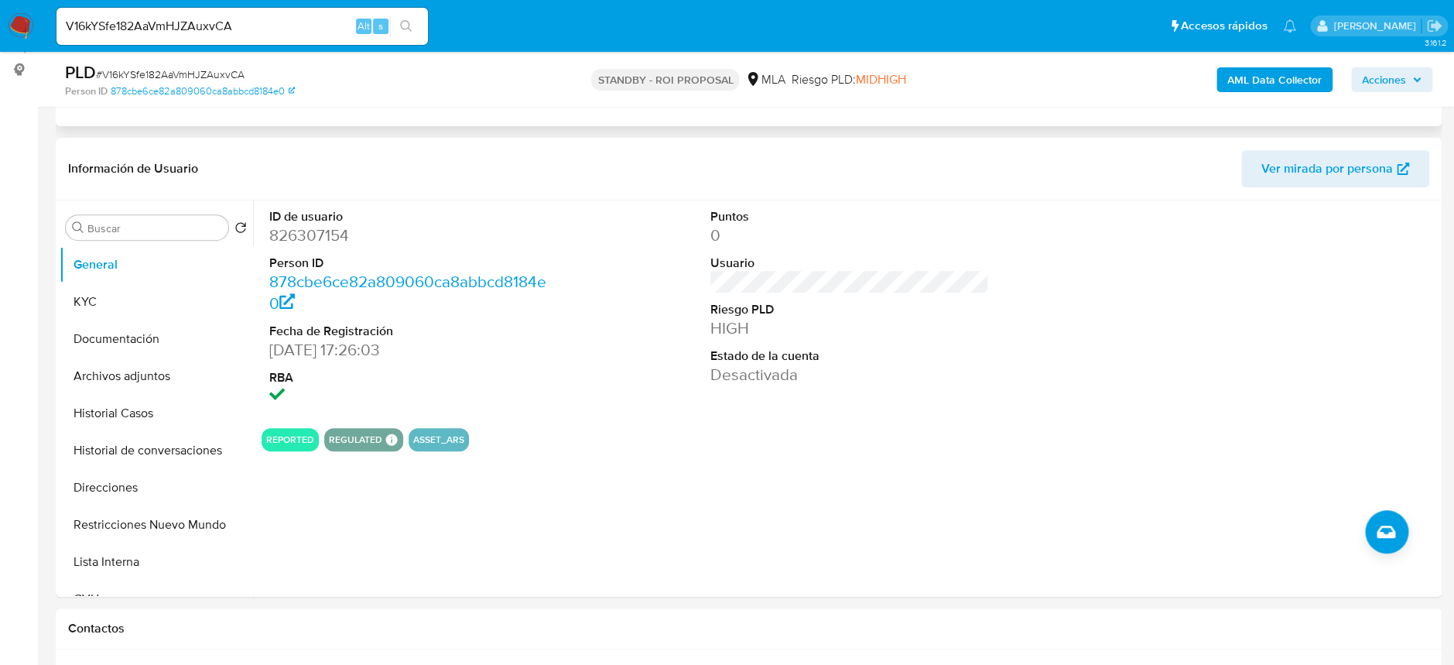
scroll to position [206, 0]
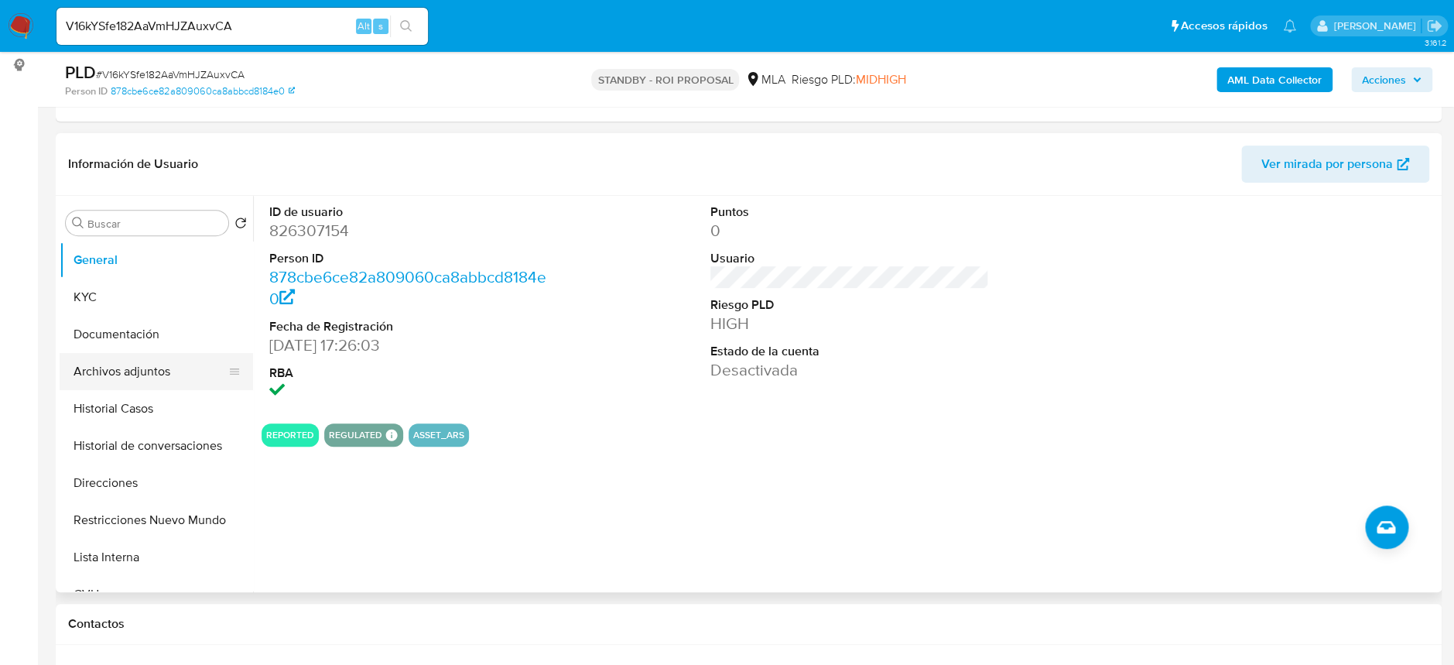
click at [132, 371] on button "Archivos adjuntos" at bounding box center [150, 371] width 181 height 37
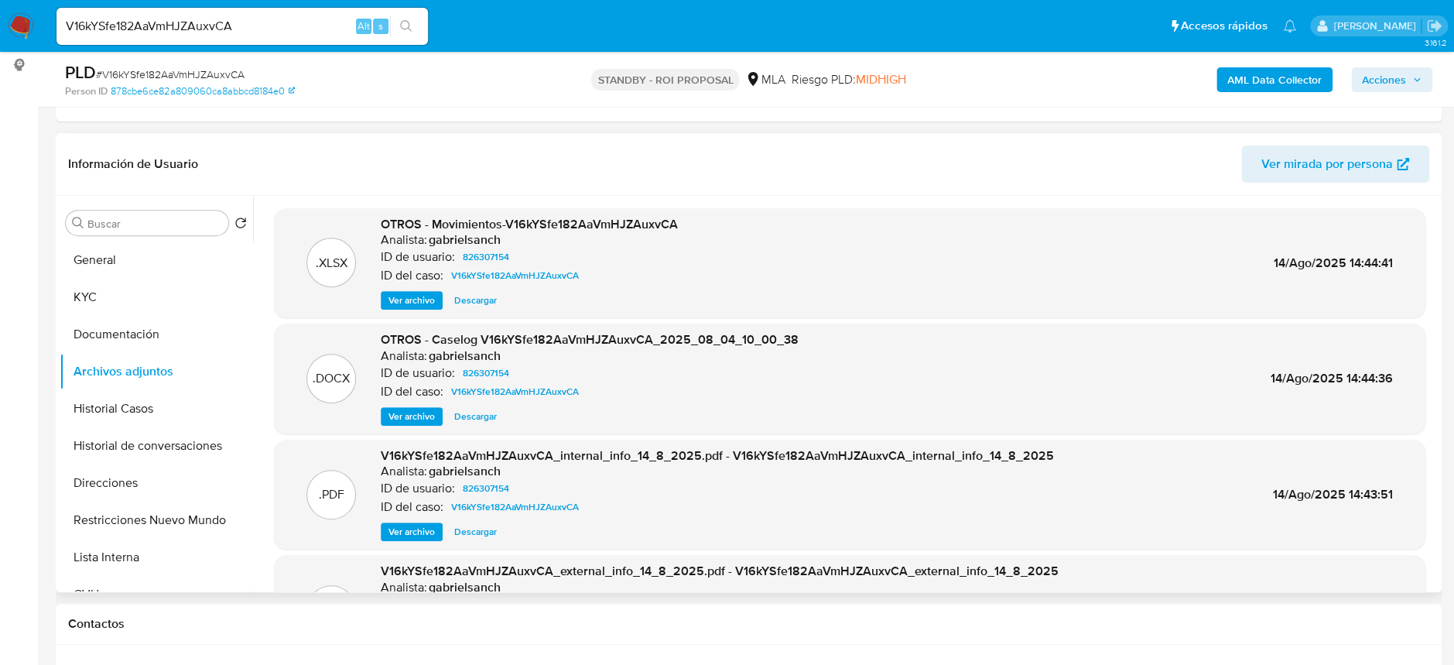
click at [482, 416] on span "Descargar" at bounding box center [475, 415] width 43 height 15
click at [104, 289] on button "KYC" at bounding box center [150, 297] width 181 height 37
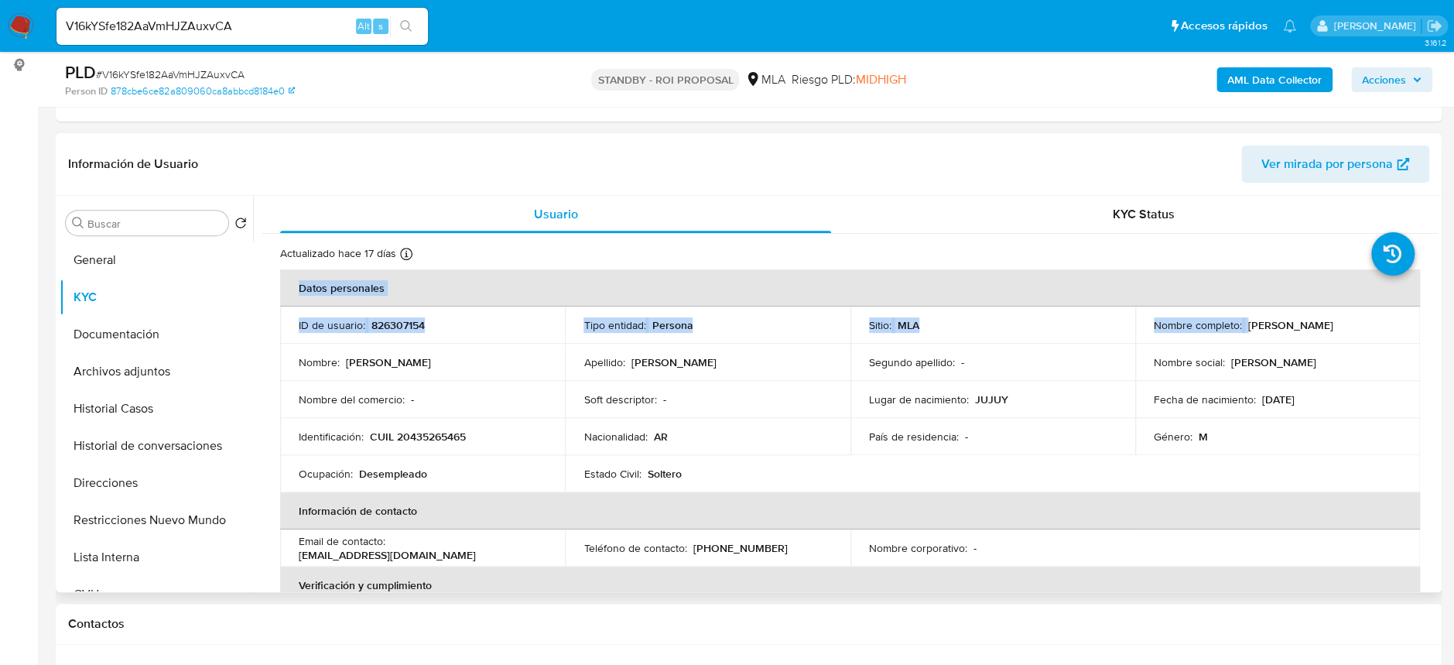
drag, startPoint x: 1244, startPoint y: 325, endPoint x: 1433, endPoint y: 322, distance: 188.8
click at [1433, 322] on div "Usuario KYC Status Actualizado hace 17 días Creado: 17/09/2021 18:26:13 Actuali…" at bounding box center [845, 394] width 1184 height 396
click at [1268, 385] on td "Fecha de nacimiento : 20/07/2001" at bounding box center [1277, 399] width 285 height 37
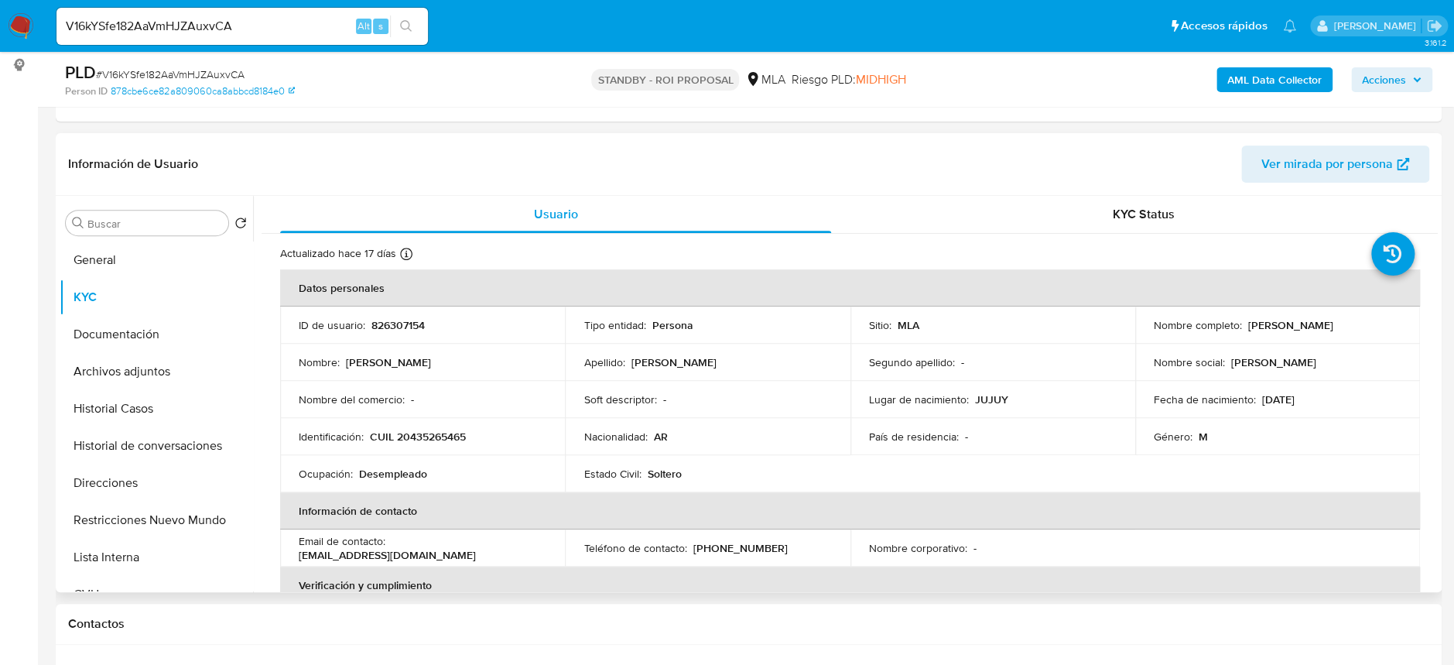
drag, startPoint x: 1244, startPoint y: 299, endPoint x: 1246, endPoint y: 313, distance: 13.2
click at [1244, 300] on th "Datos personales" at bounding box center [850, 287] width 1140 height 37
drag, startPoint x: 1240, startPoint y: 322, endPoint x: 1394, endPoint y: 320, distance: 154.0
click at [1394, 320] on div "Nombre completo : Alejandro Gabriel Jalla Soruco" at bounding box center [1277, 325] width 248 height 14
click at [445, 439] on p "CUIL 20435265465" at bounding box center [418, 436] width 96 height 14
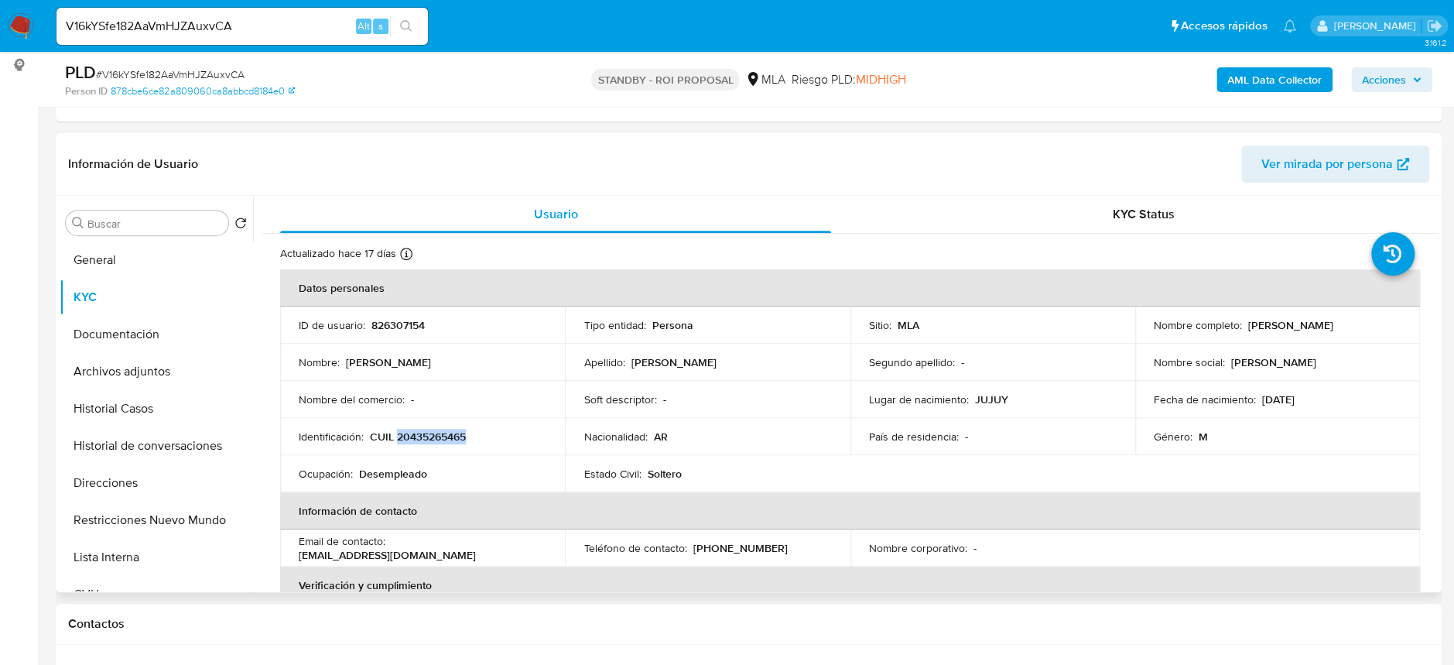
click at [445, 439] on p "CUIL 20435265465" at bounding box center [418, 436] width 96 height 14
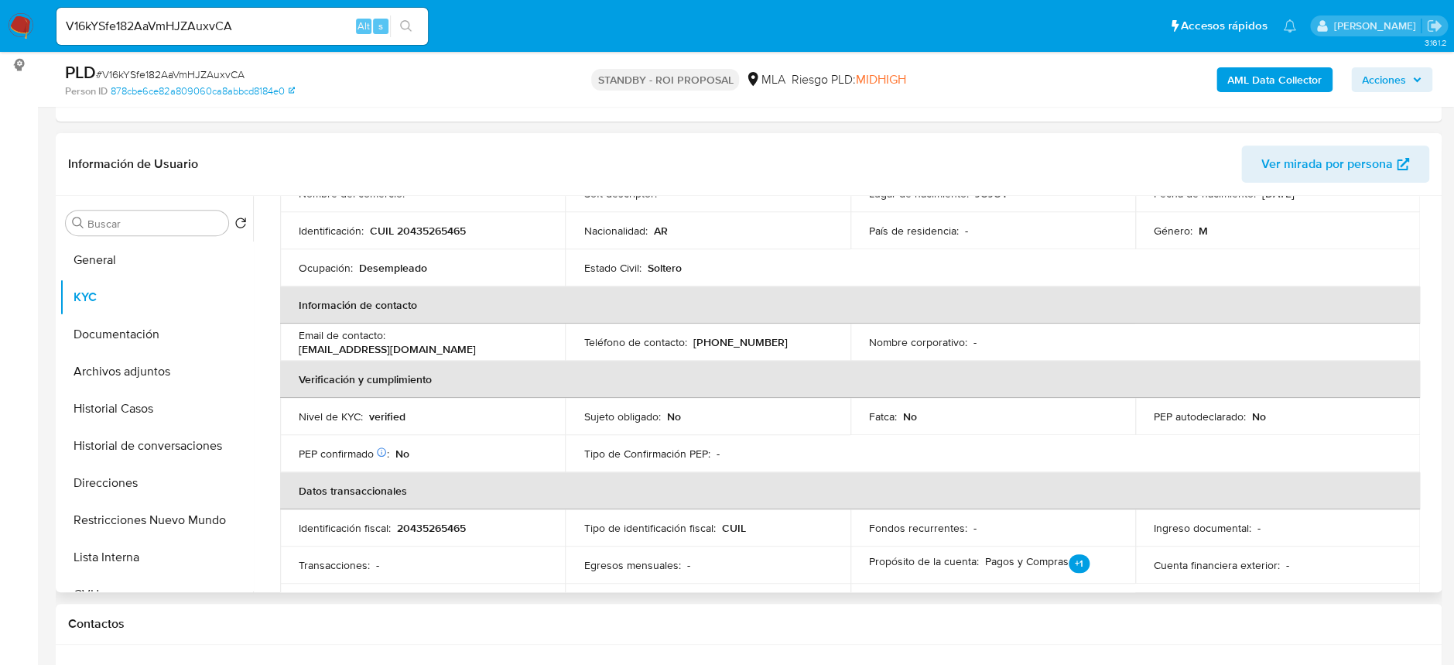
drag, startPoint x: 390, startPoint y: 344, endPoint x: 505, endPoint y: 342, distance: 115.3
click at [516, 346] on div "Email de contacto : alesoruco12@gmail.com" at bounding box center [423, 342] width 248 height 28
drag, startPoint x: 395, startPoint y: 341, endPoint x: 509, endPoint y: 341, distance: 114.5
click at [509, 341] on div "Email de contacto : alesoruco12@gmail.com" at bounding box center [423, 342] width 248 height 28
click at [135, 513] on button "Restricciones Nuevo Mundo" at bounding box center [150, 519] width 181 height 37
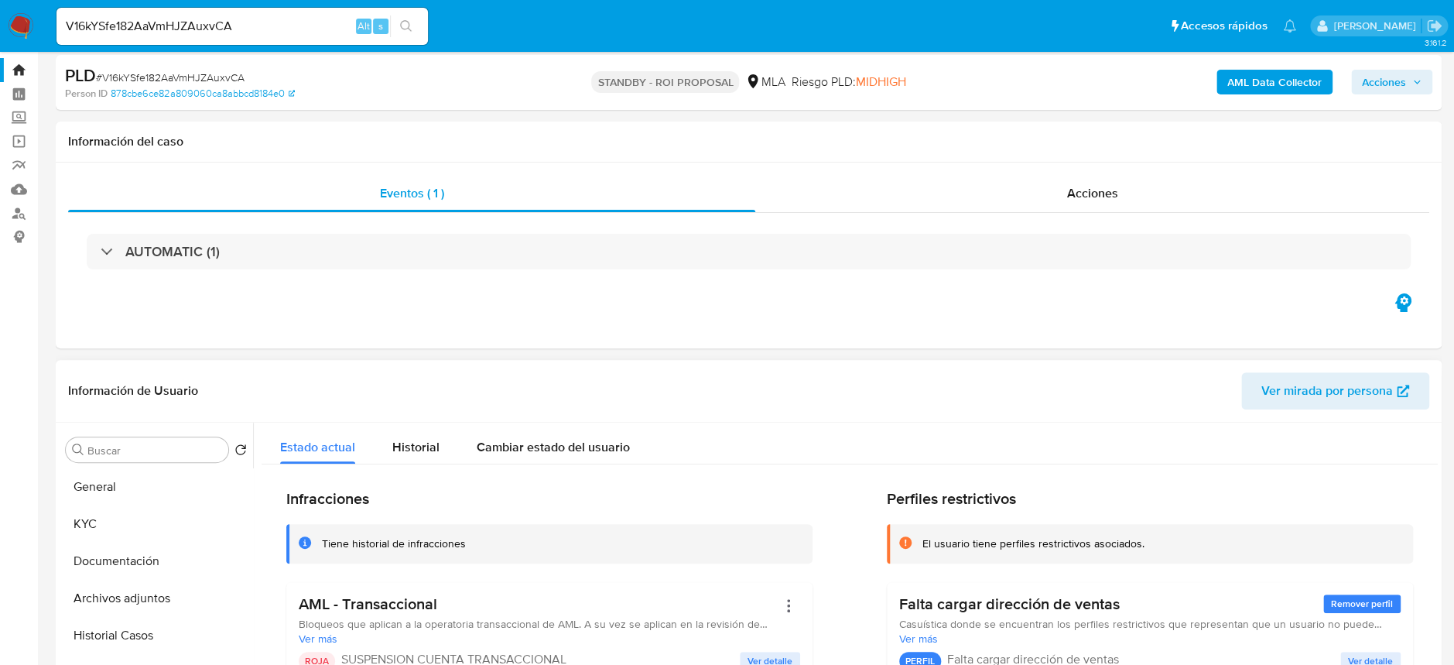
scroll to position [0, 0]
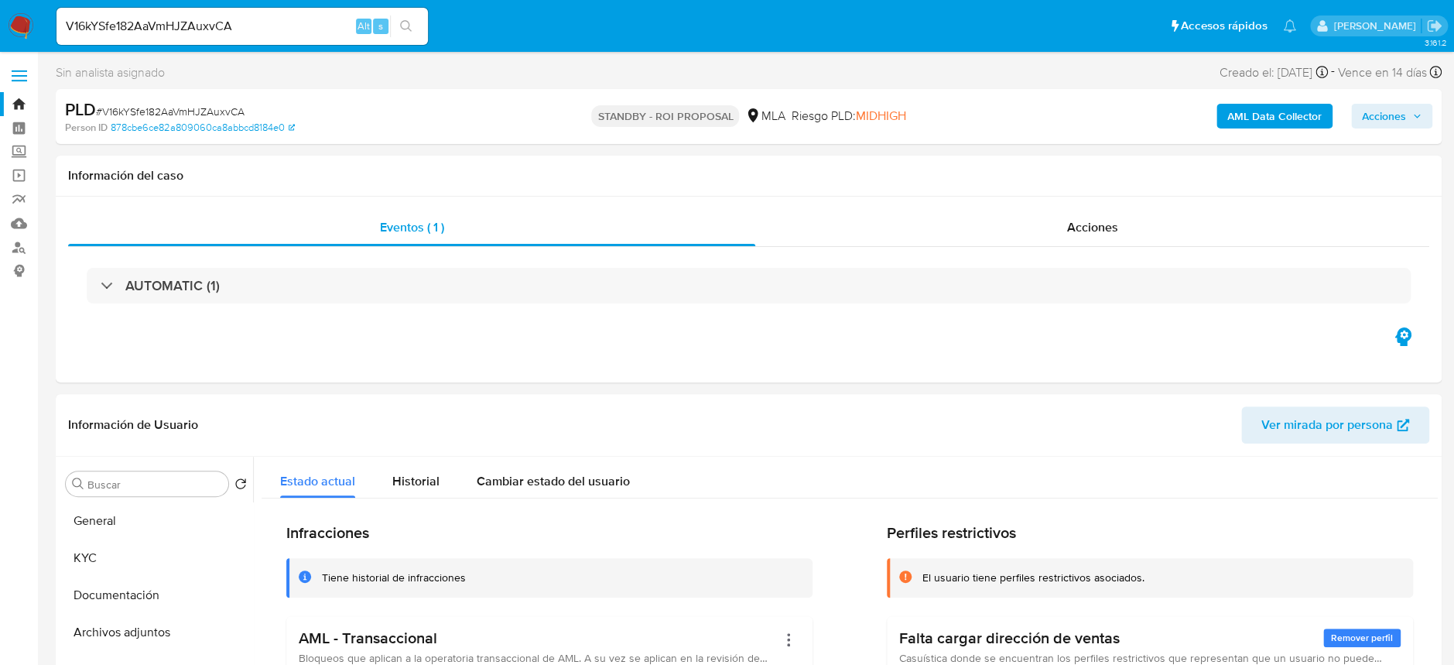
click at [28, 15] on img at bounding box center [21, 26] width 26 height 26
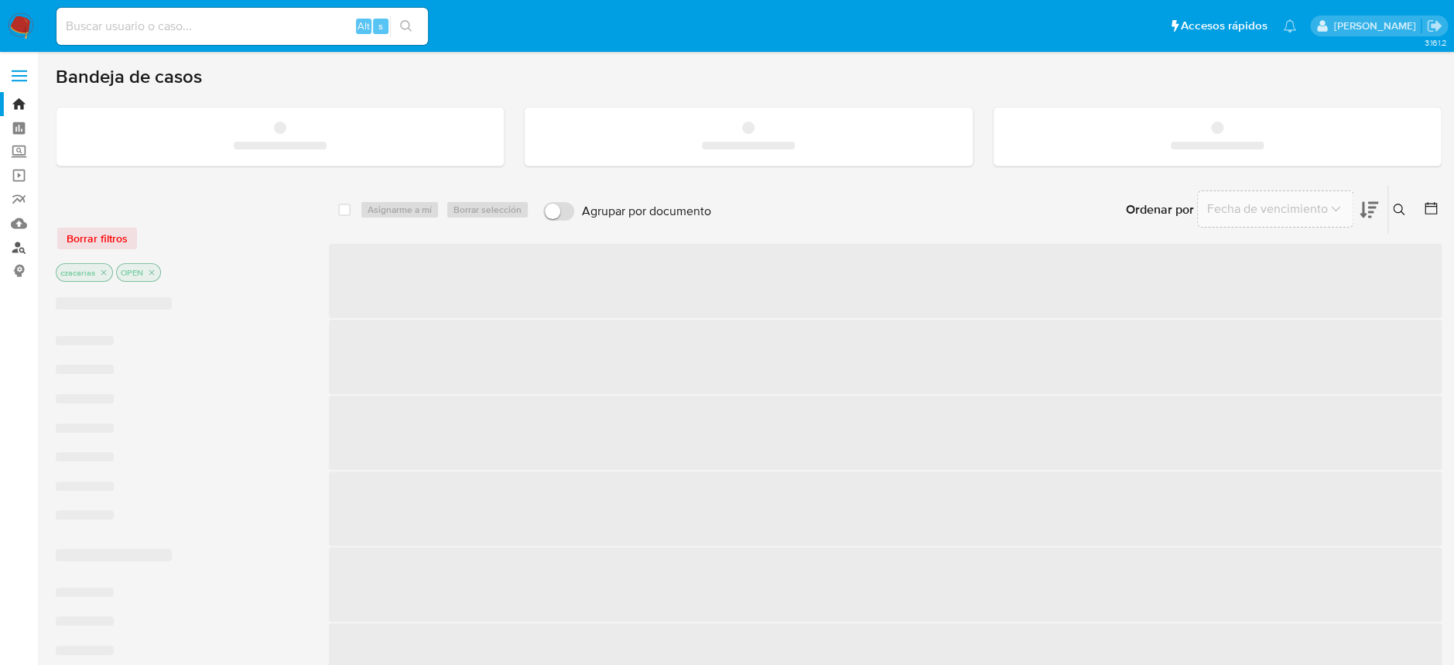
click at [15, 248] on link "Buscador de personas" at bounding box center [92, 247] width 184 height 24
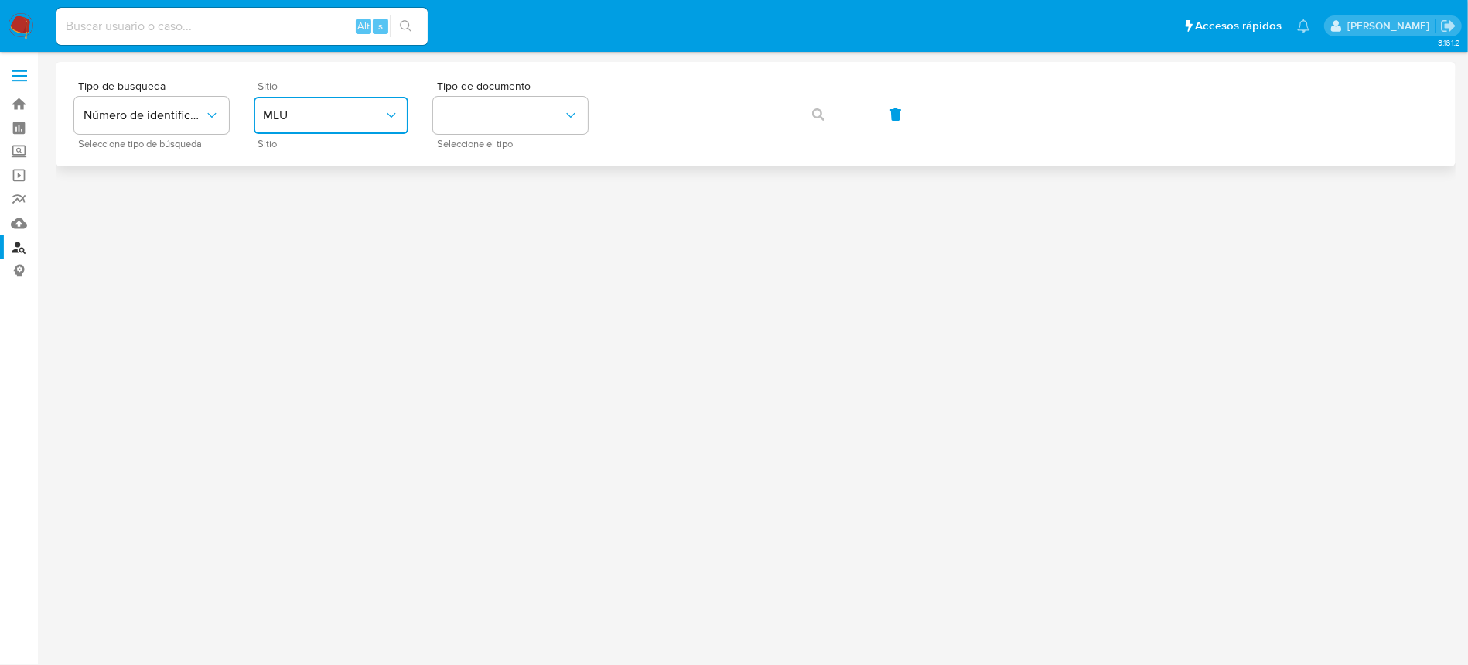
click at [343, 104] on button "MLU" at bounding box center [331, 115] width 155 height 37
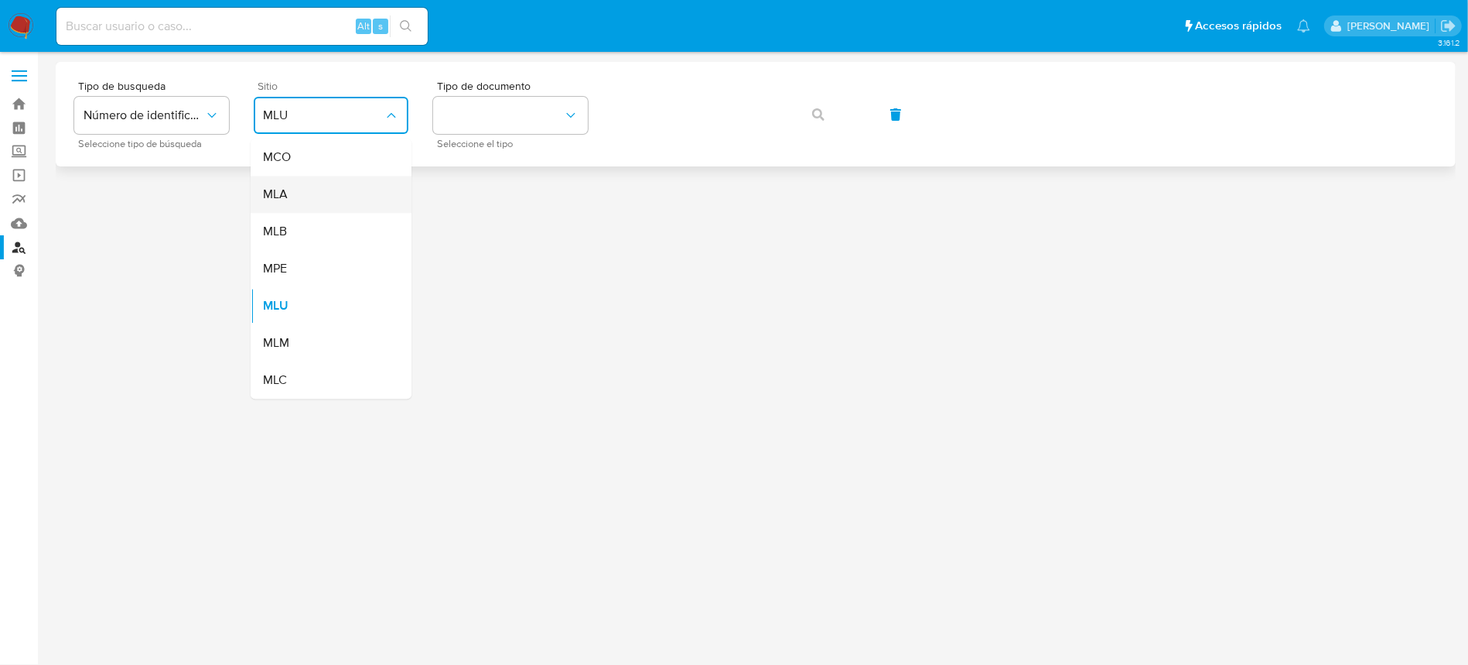
click at [309, 207] on div "MLA" at bounding box center [326, 194] width 127 height 37
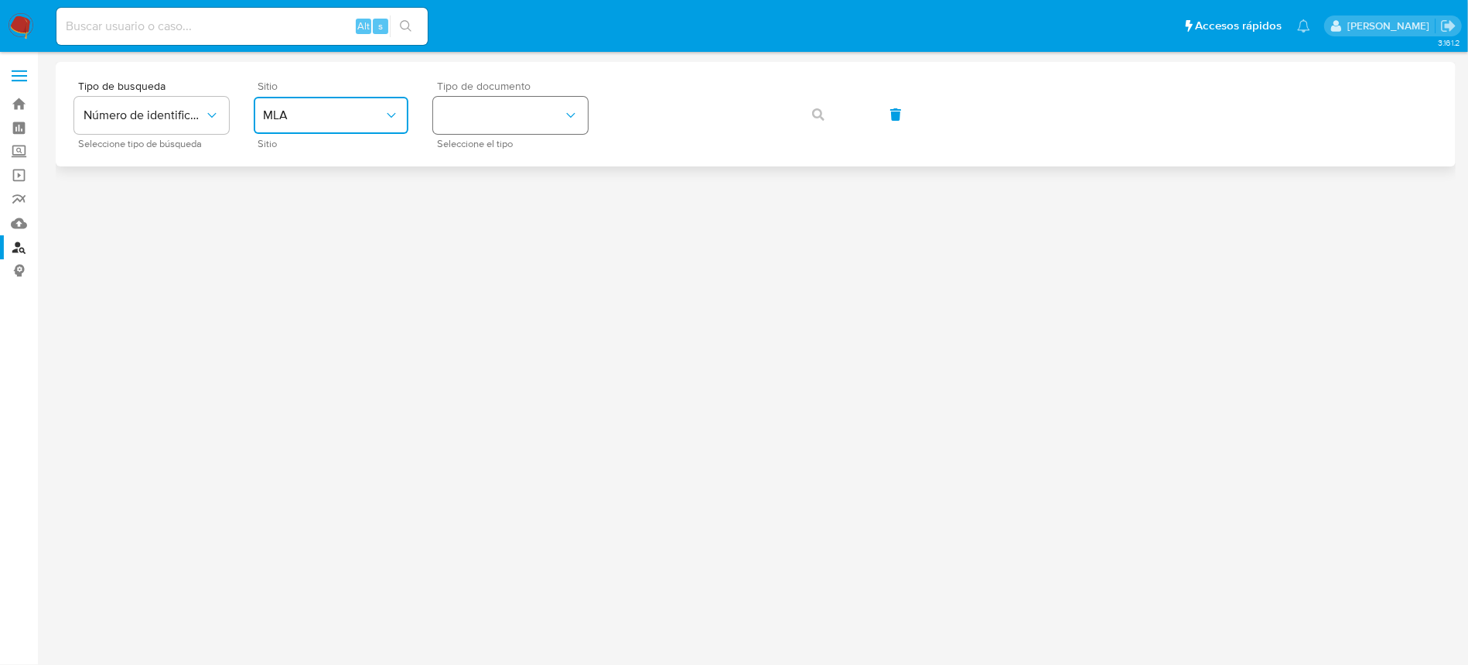
click at [511, 132] on button "identificationType" at bounding box center [510, 115] width 155 height 37
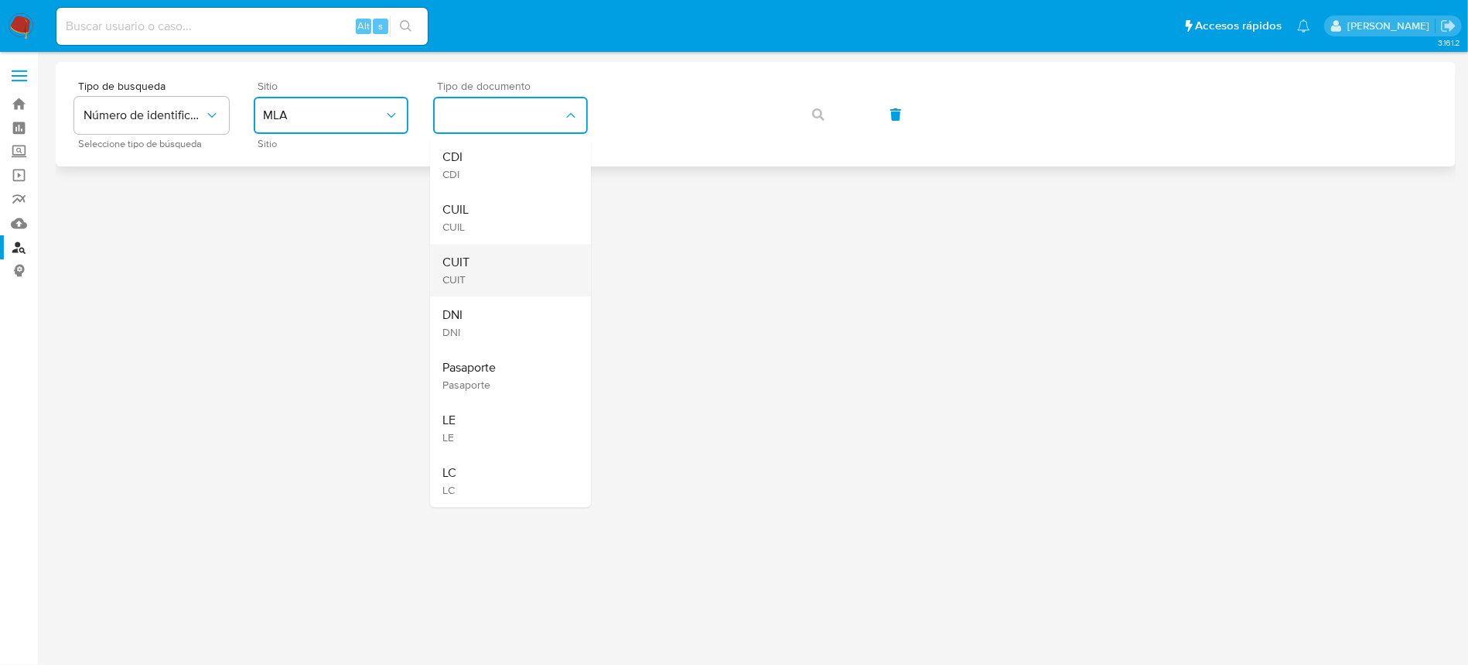
click at [465, 275] on span "CUIT" at bounding box center [456, 279] width 27 height 14
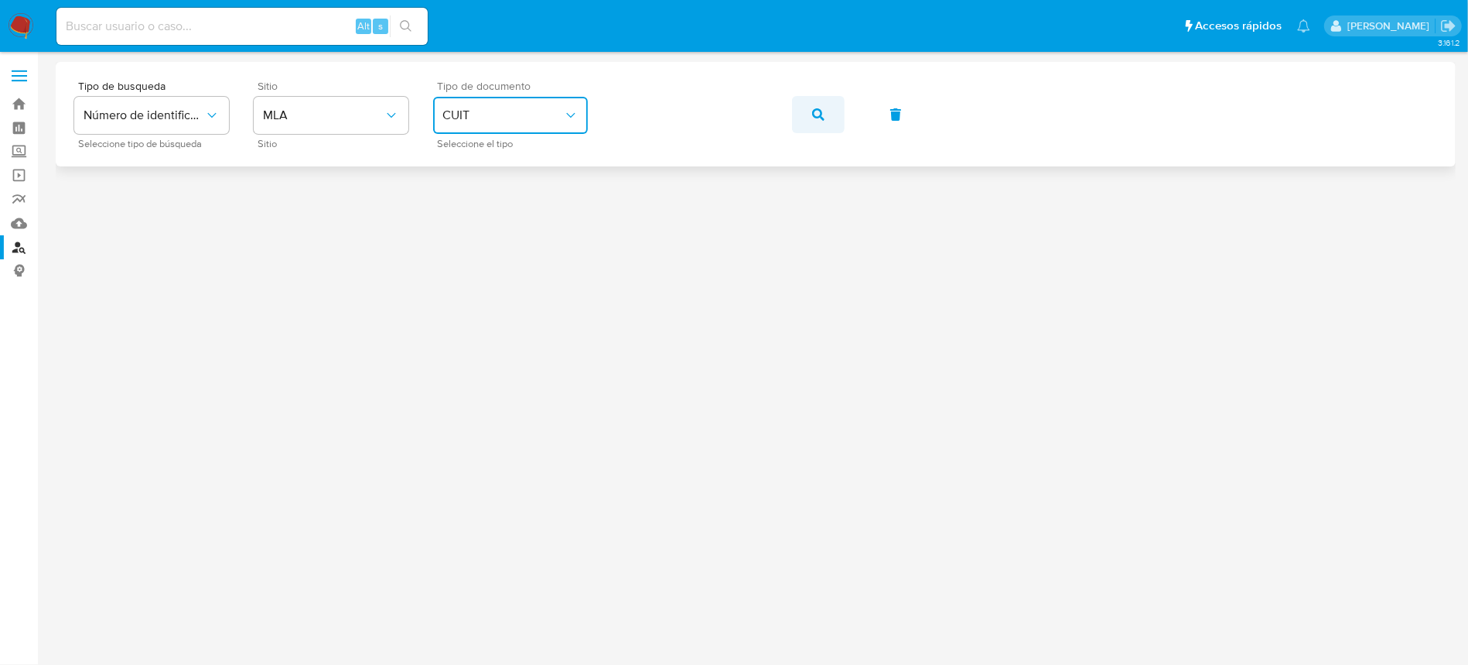
click at [827, 114] on button "button" at bounding box center [818, 114] width 53 height 37
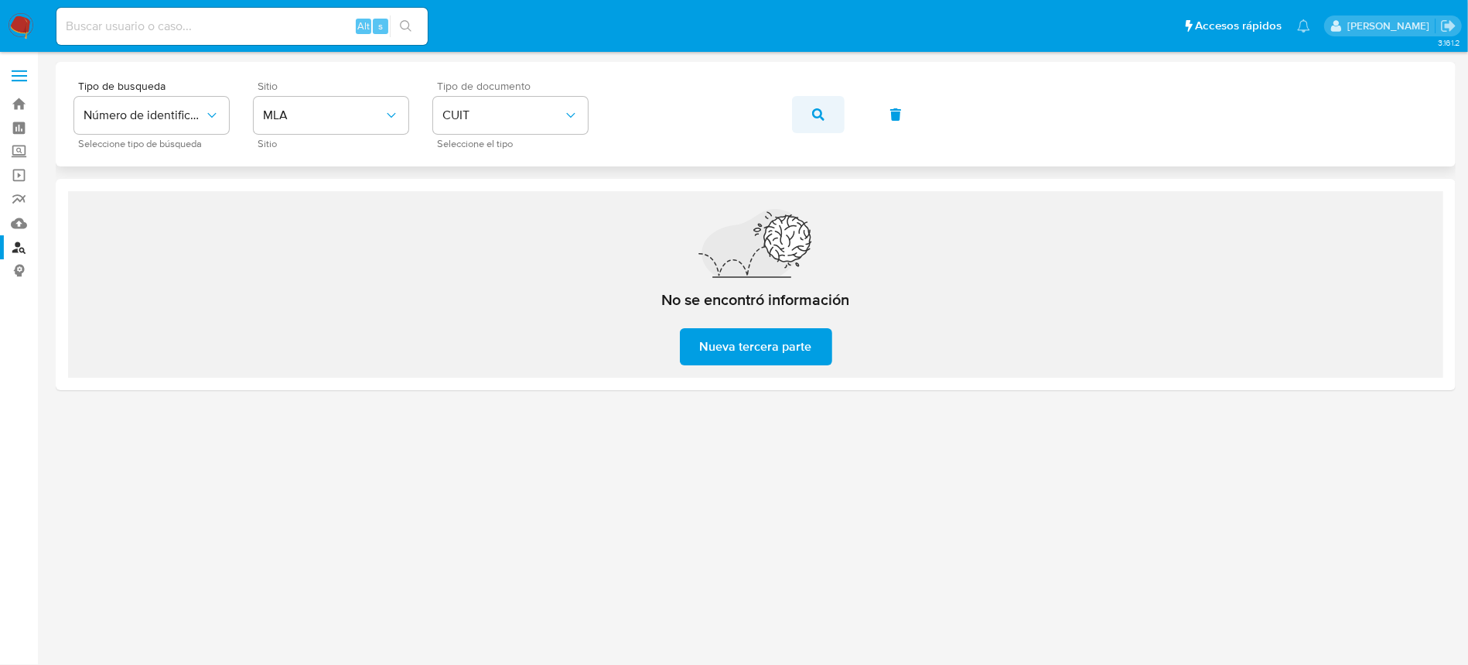
click at [812, 119] on icon "button" at bounding box center [818, 114] width 12 height 12
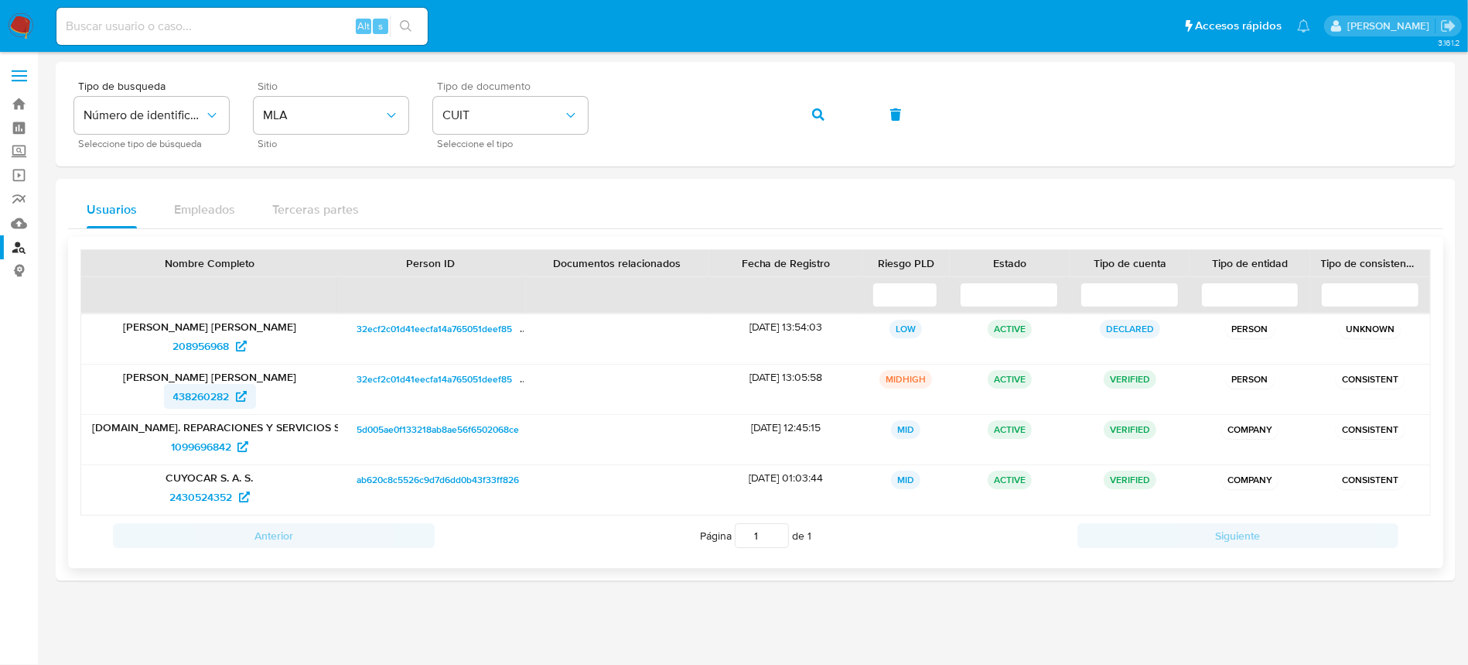
click at [178, 402] on span "438260282" at bounding box center [201, 396] width 56 height 25
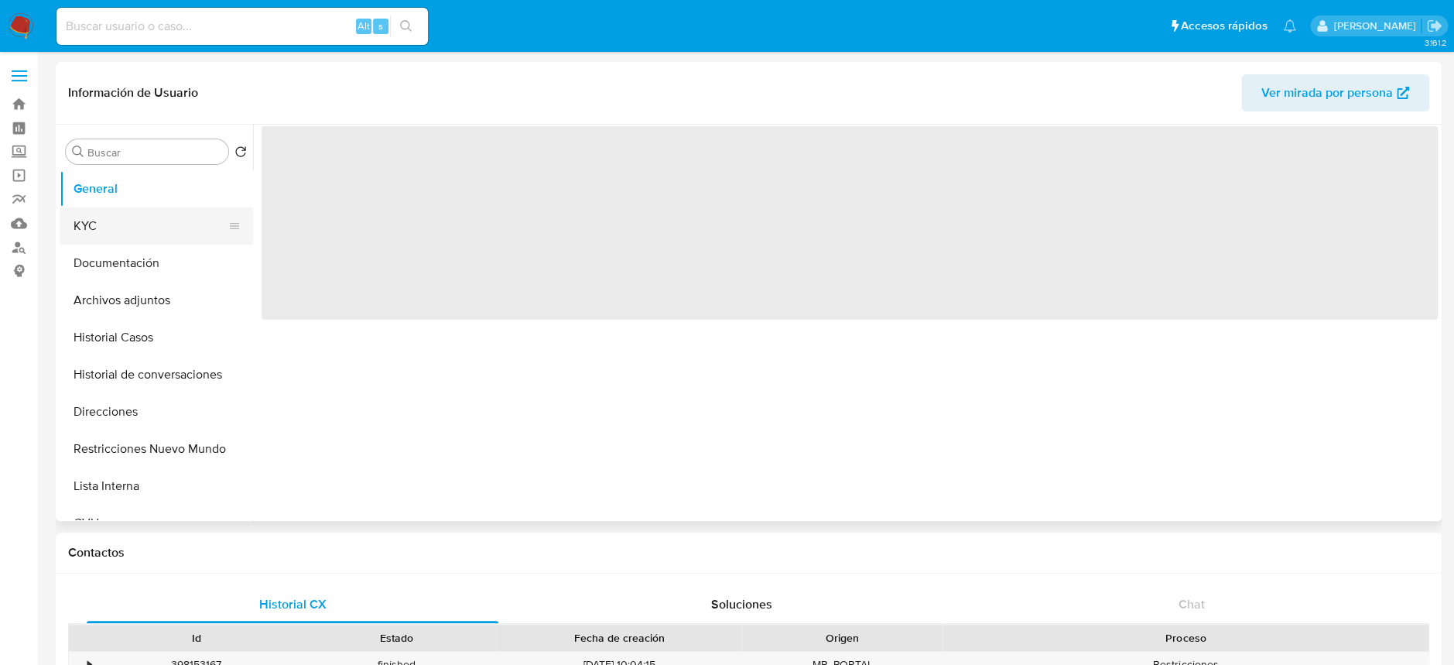
click at [122, 224] on button "KYC" at bounding box center [150, 225] width 181 height 37
select select "10"
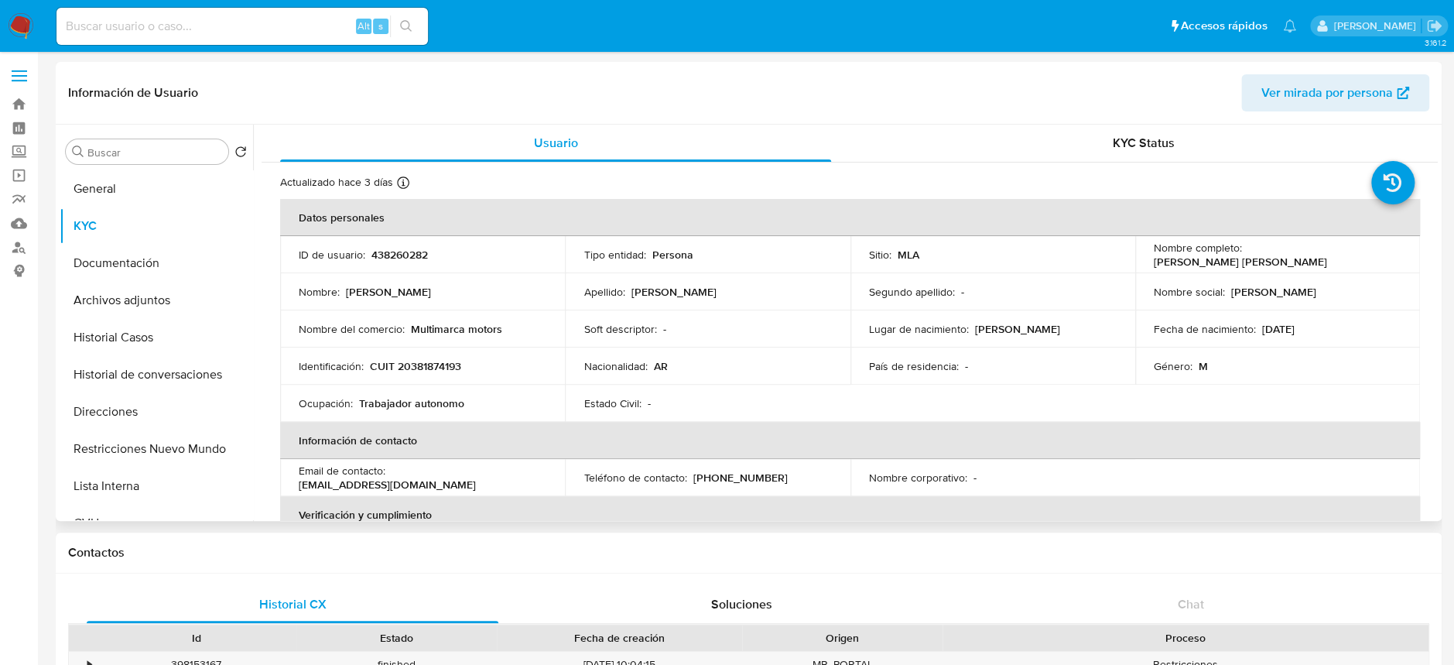
click at [432, 363] on p "CUIT 20381874193" at bounding box center [415, 366] width 91 height 14
copy p "20381874193"
click at [144, 186] on button "General" at bounding box center [150, 188] width 181 height 37
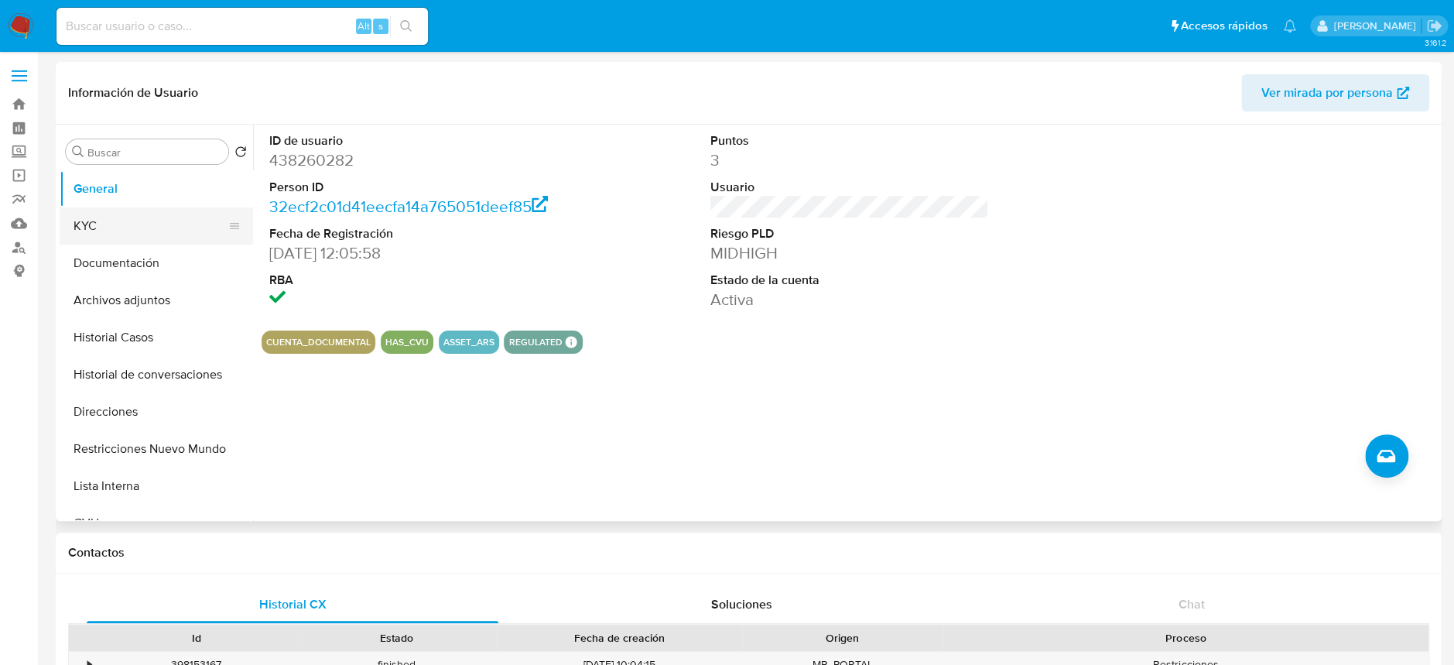
click at [114, 227] on button "KYC" at bounding box center [150, 225] width 181 height 37
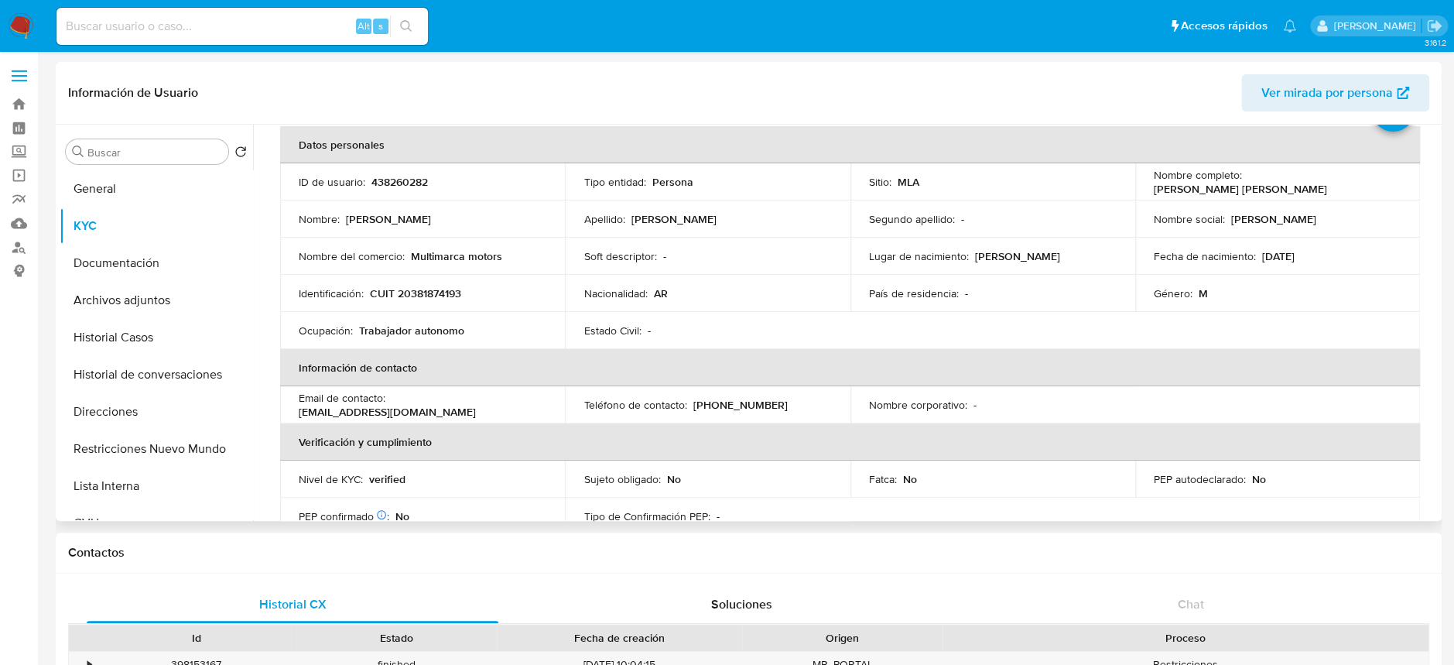
scroll to position [103, 0]
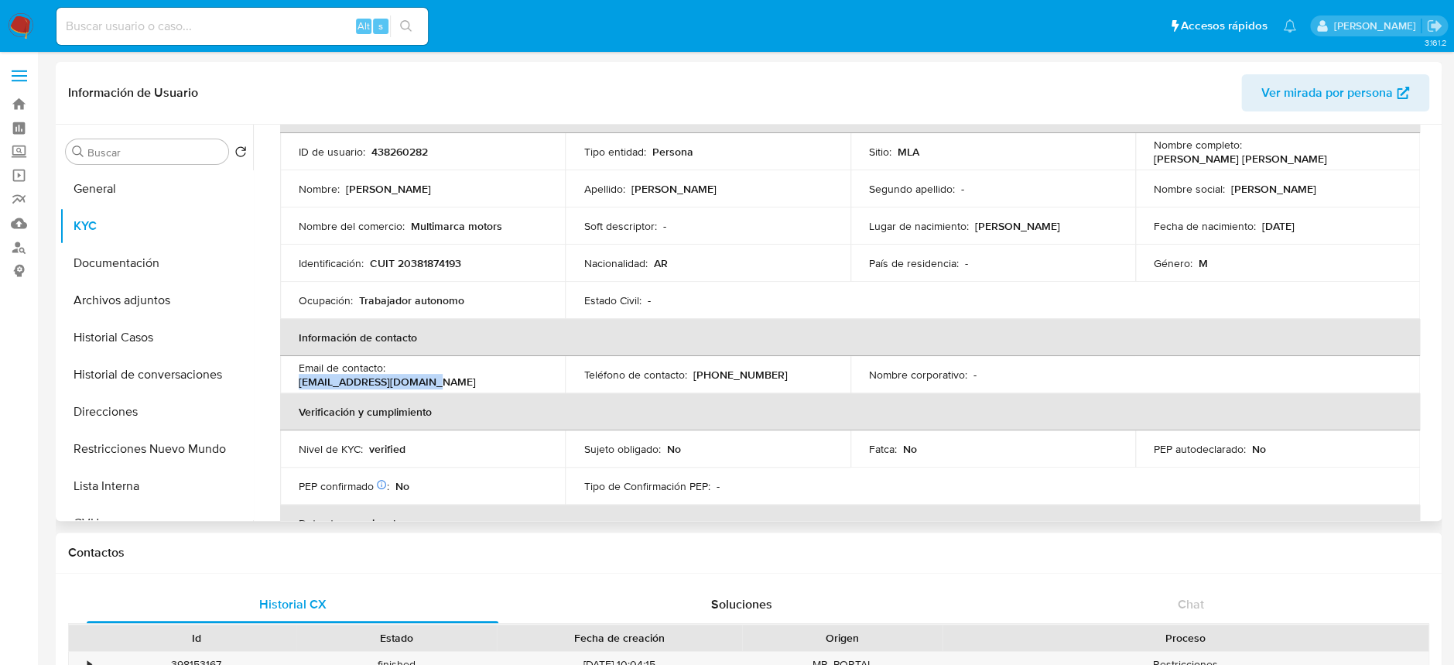
drag, startPoint x: 393, startPoint y: 374, endPoint x: 548, endPoint y: 381, distance: 154.9
click at [548, 381] on td "Email de contacto : baezfranco.fb@gmail.com" at bounding box center [422, 374] width 285 height 37
copy p "baezfranco.fb@gmail.com"
click at [741, 378] on p "(261) 2708539" at bounding box center [739, 374] width 94 height 14
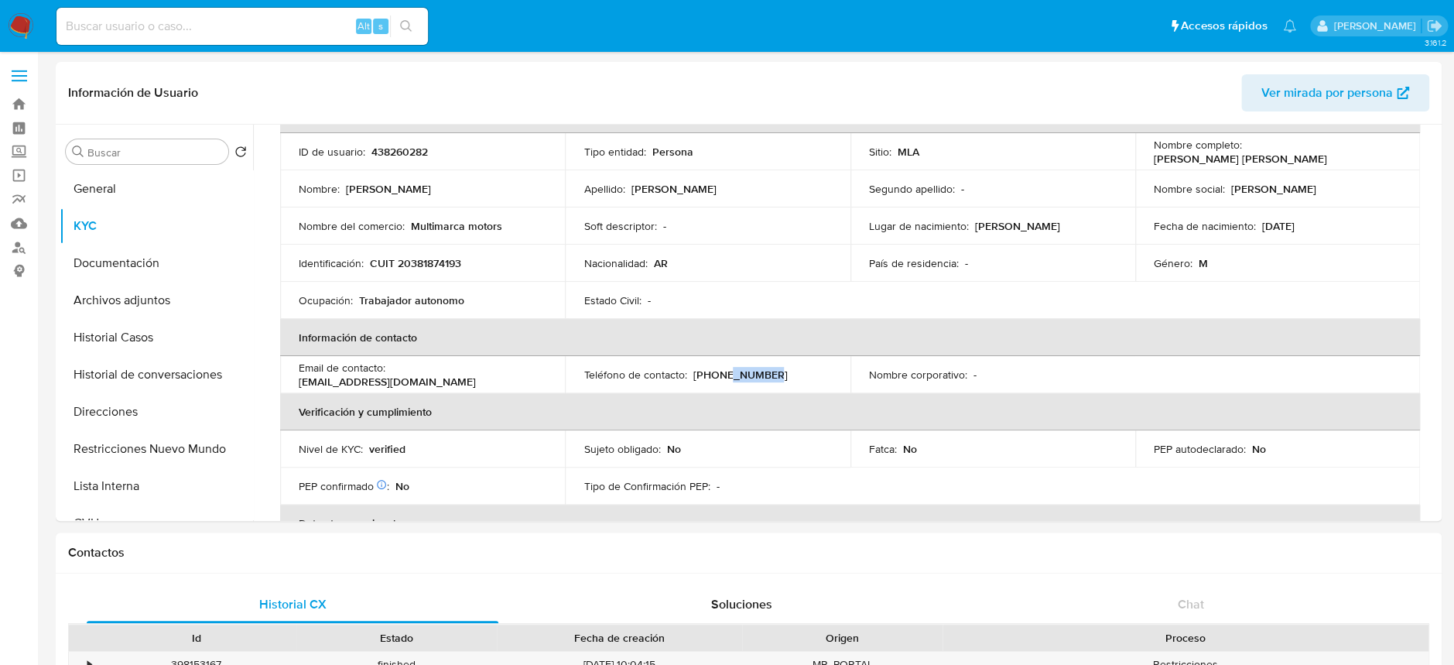
copy p "2708539"
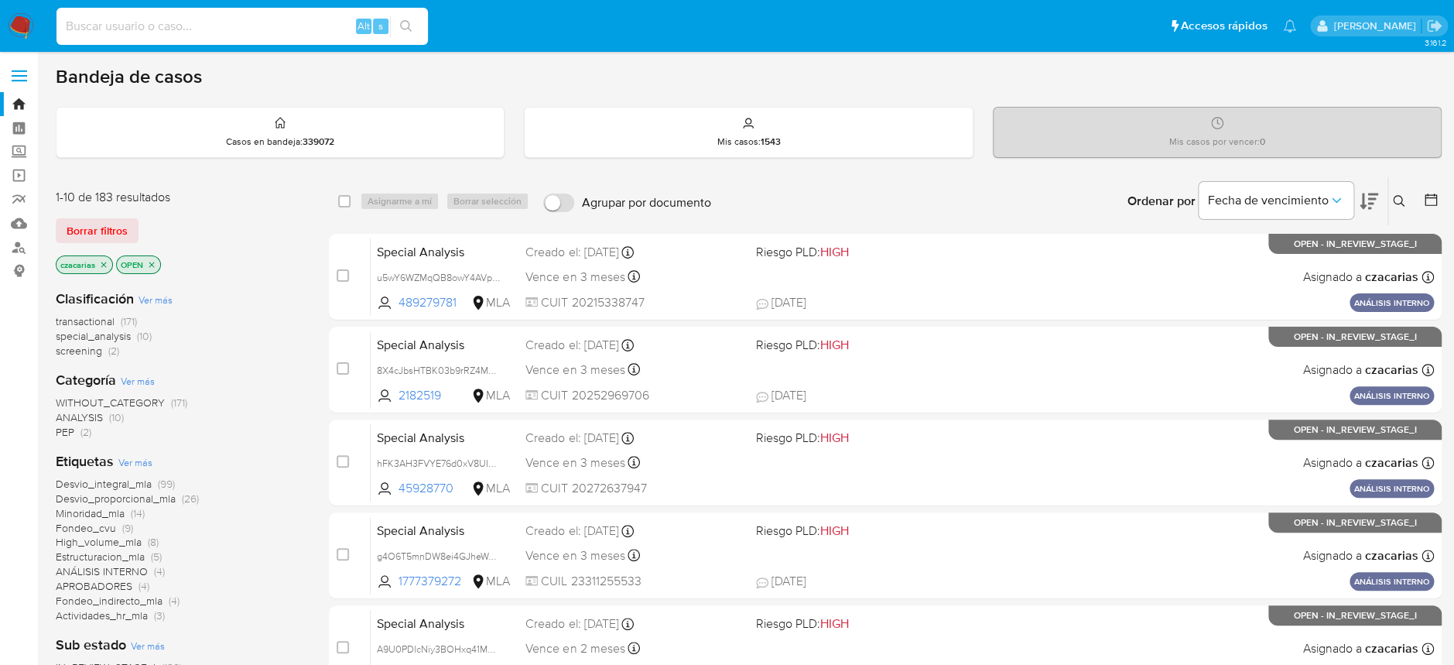
click at [288, 17] on input at bounding box center [241, 26] width 371 height 20
paste input "xTk8raSAOyomf4Pt2CSha5aa"
type input "xTk8raSAOyomf4Pt2CSha5aa"
click at [410, 30] on icon "search-icon" at bounding box center [406, 26] width 12 height 12
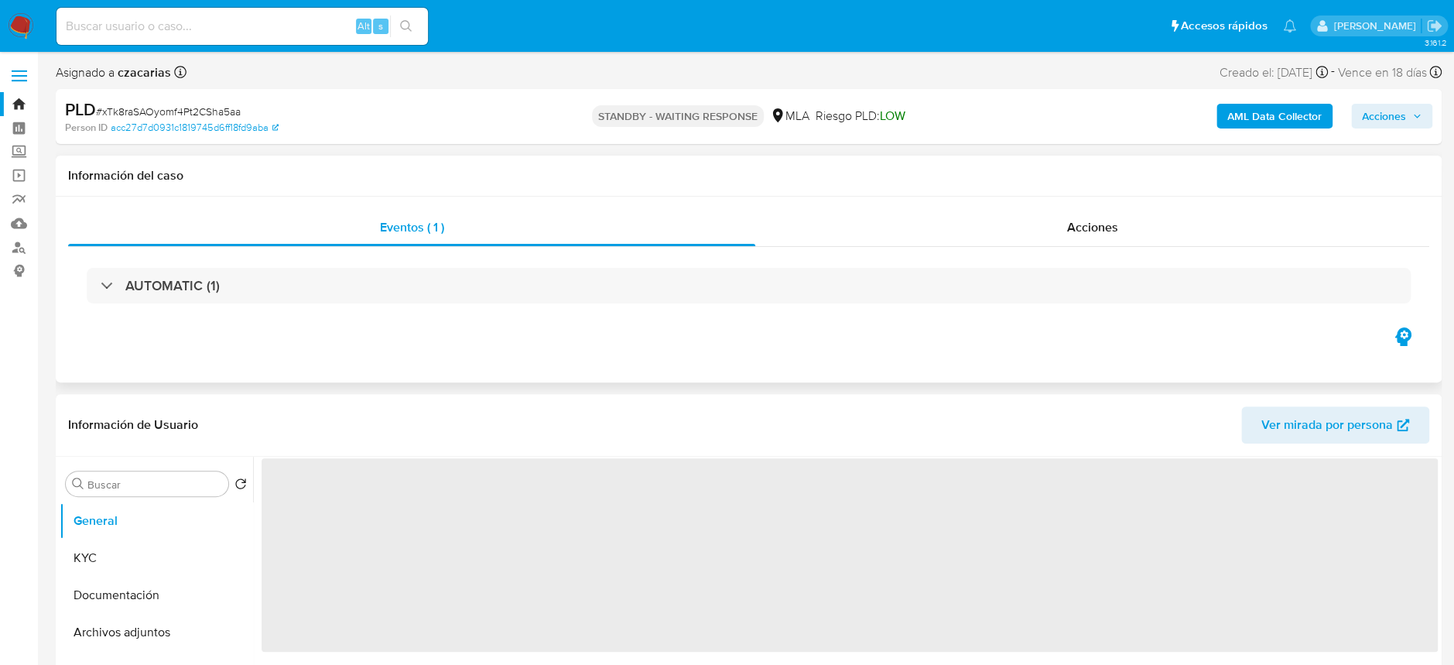
scroll to position [68, 0]
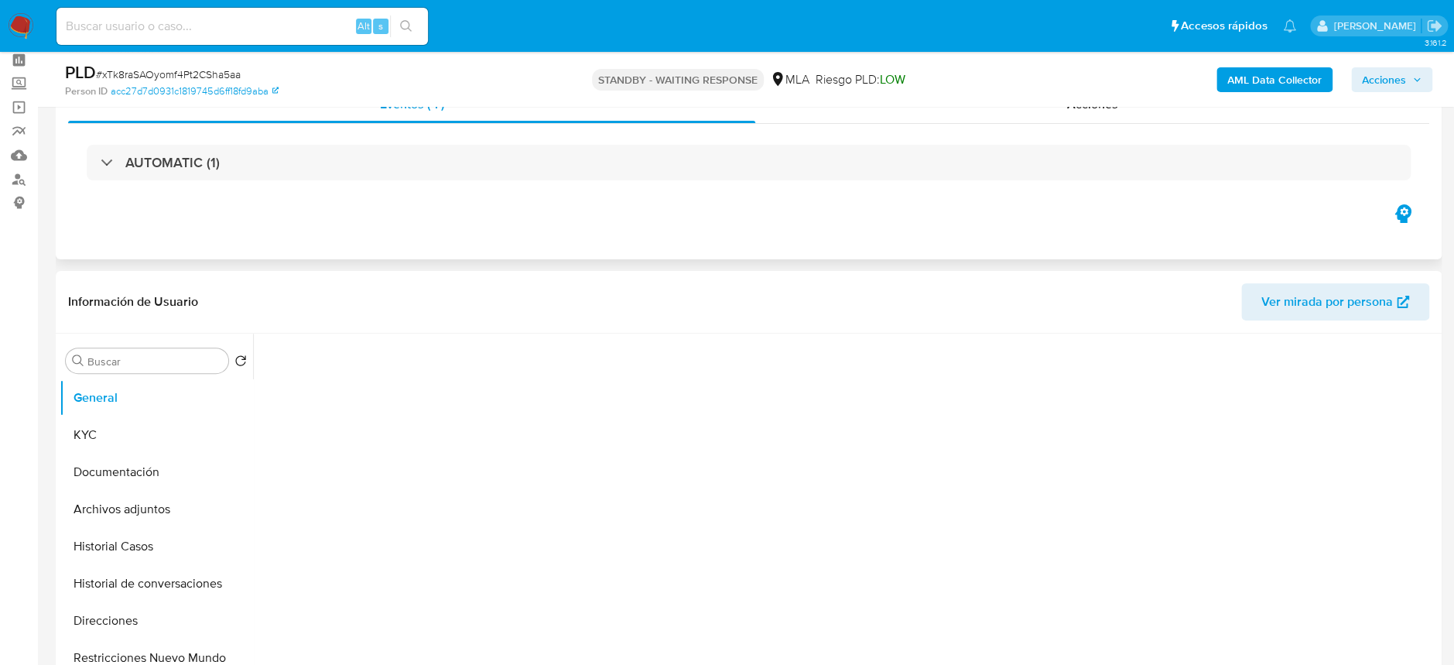
select select "10"
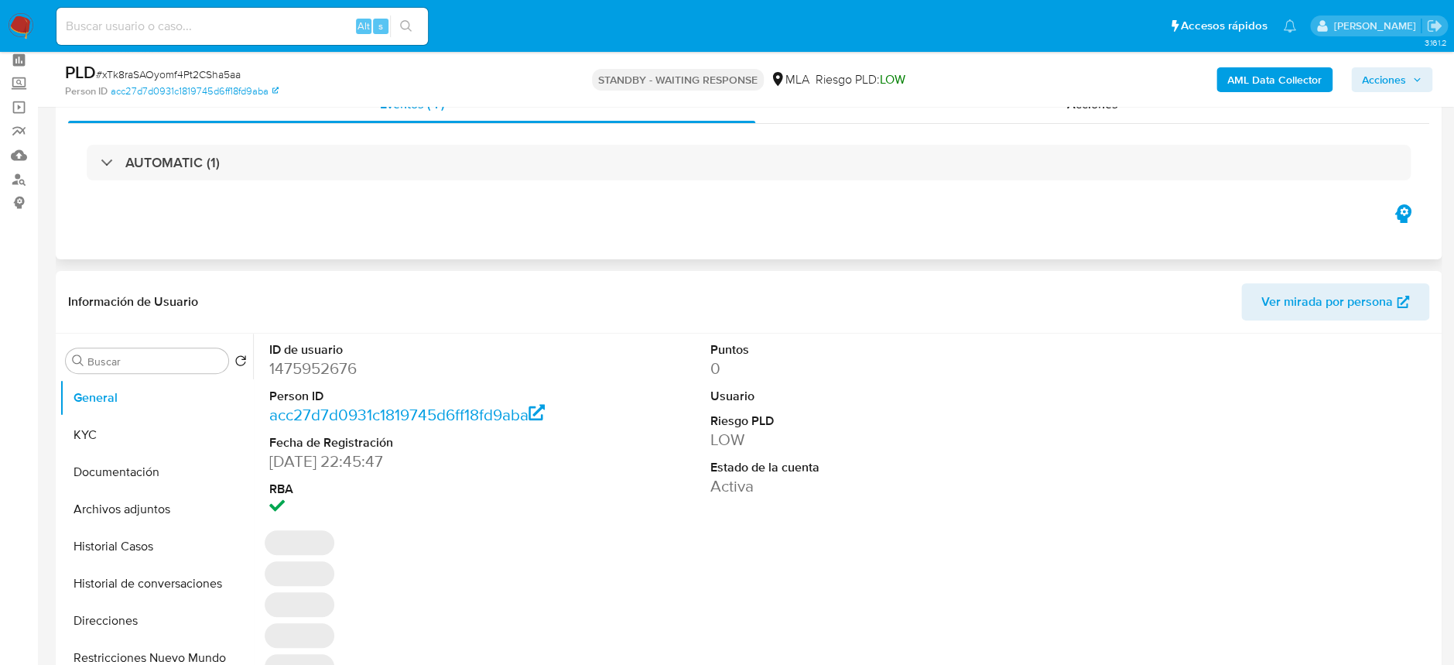
scroll to position [0, 0]
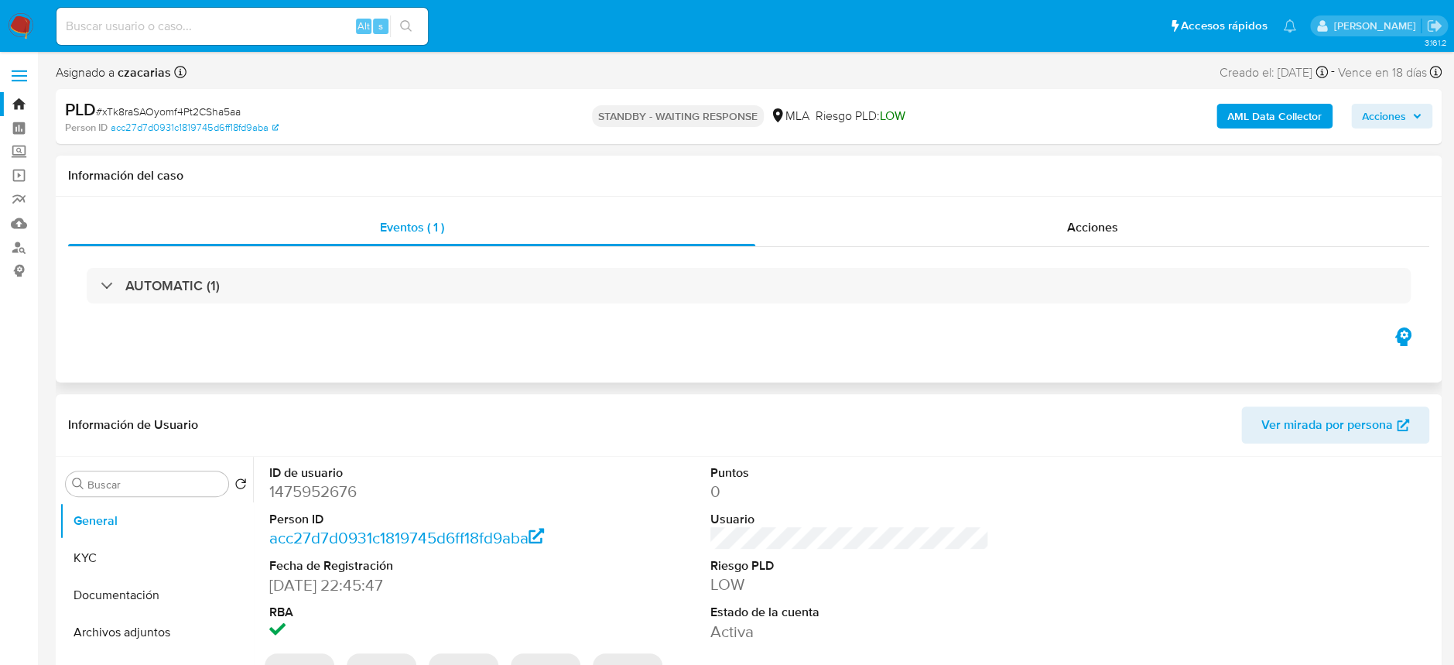
click at [1109, 168] on h1 "Información del caso" at bounding box center [748, 175] width 1361 height 15
click at [1097, 205] on div "Eventos ( 1 ) Acciones AUTOMATIC (1)" at bounding box center [749, 289] width 1386 height 186
click at [1097, 234] on span "Acciones" at bounding box center [1092, 227] width 51 height 18
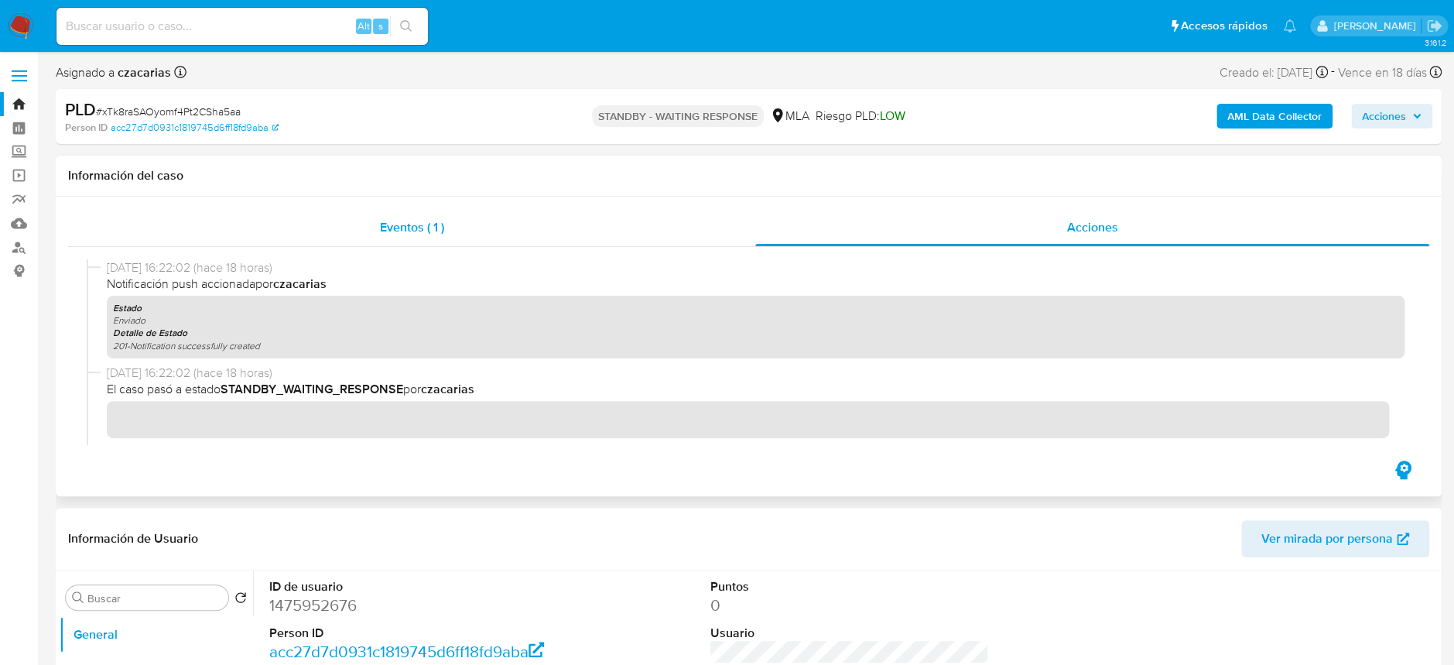
click at [456, 231] on div "Eventos ( 1 )" at bounding box center [411, 227] width 687 height 37
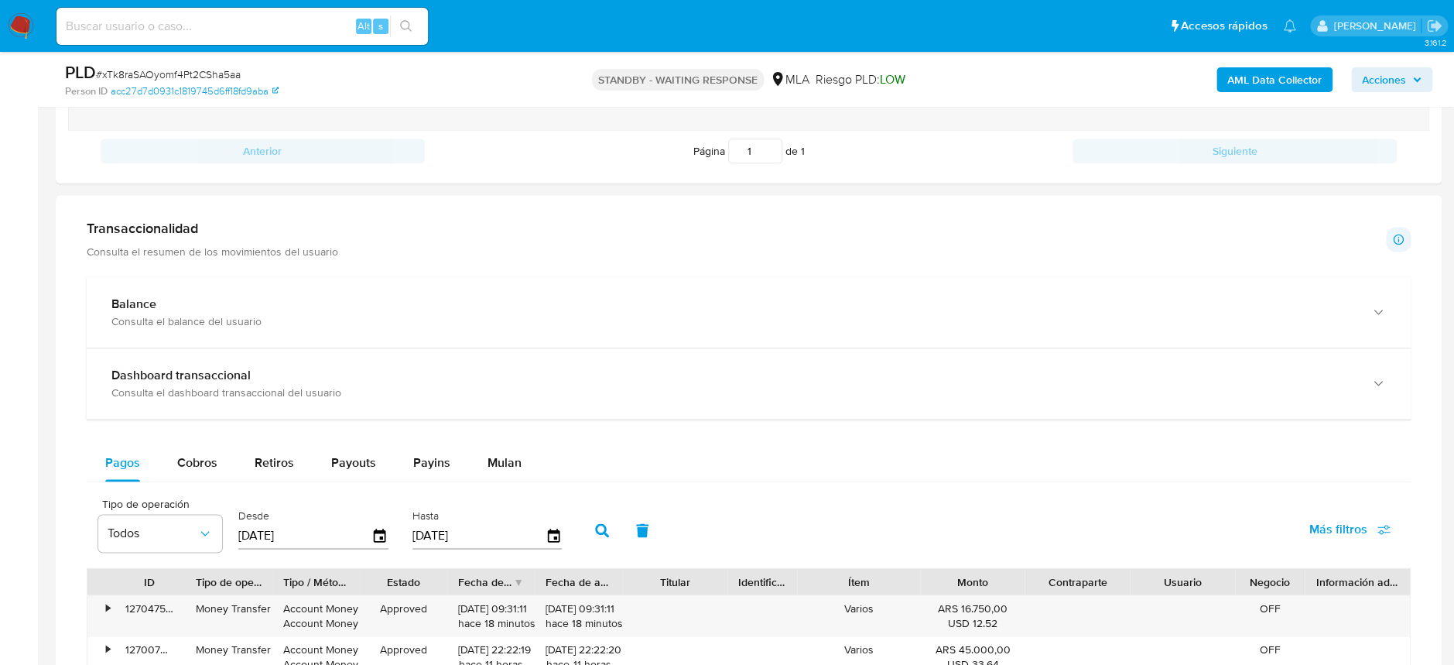
scroll to position [515, 0]
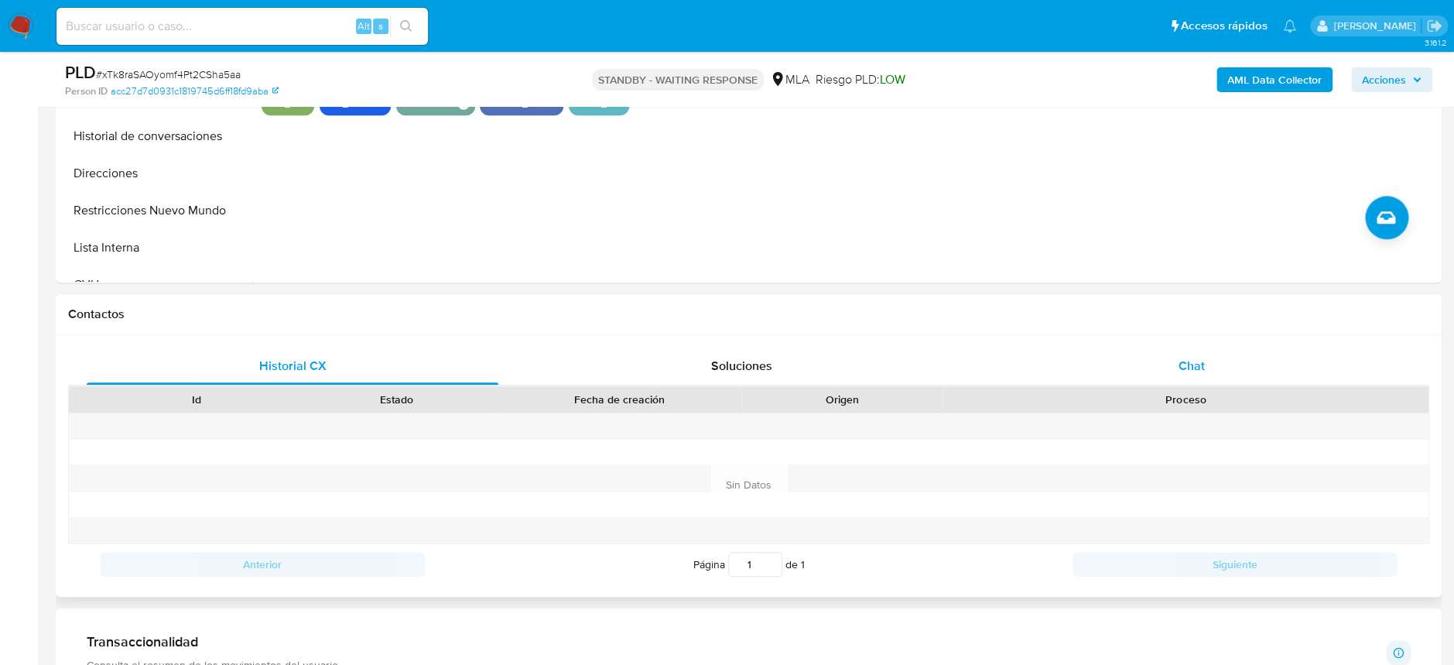
click at [1178, 374] on div "Chat" at bounding box center [1191, 365] width 412 height 37
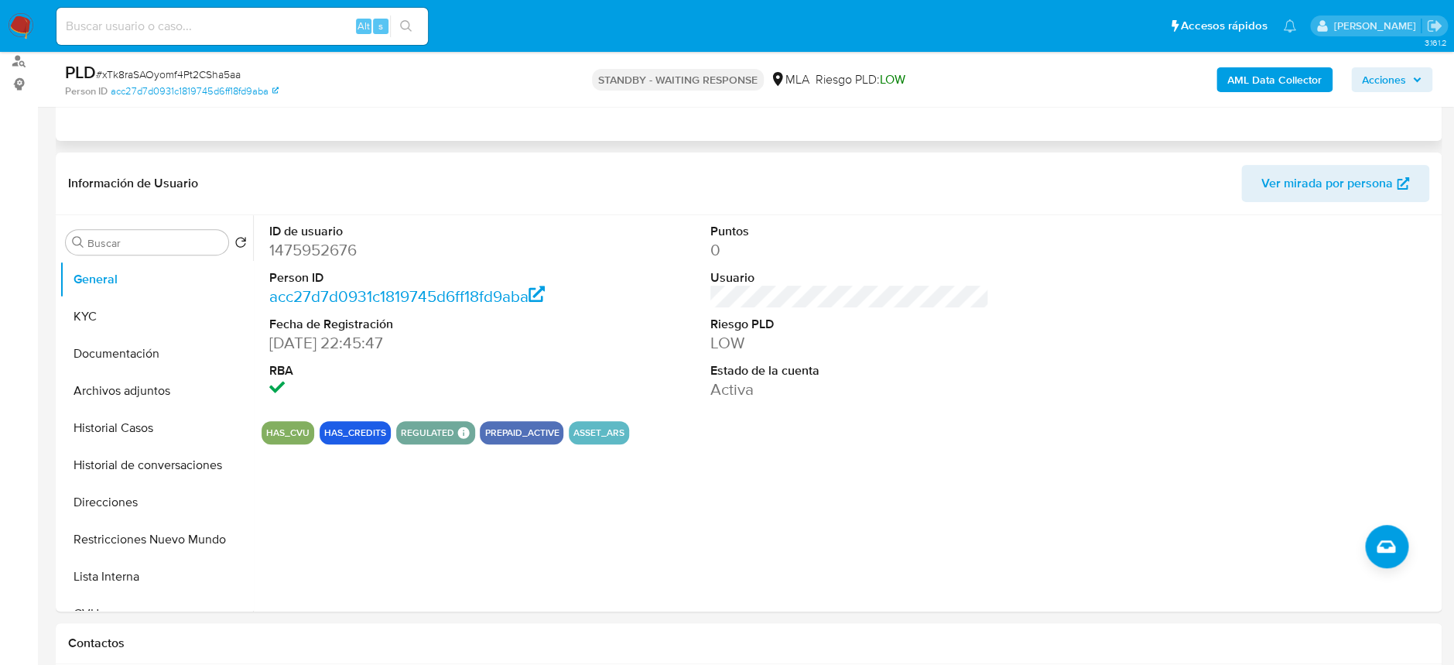
scroll to position [0, 0]
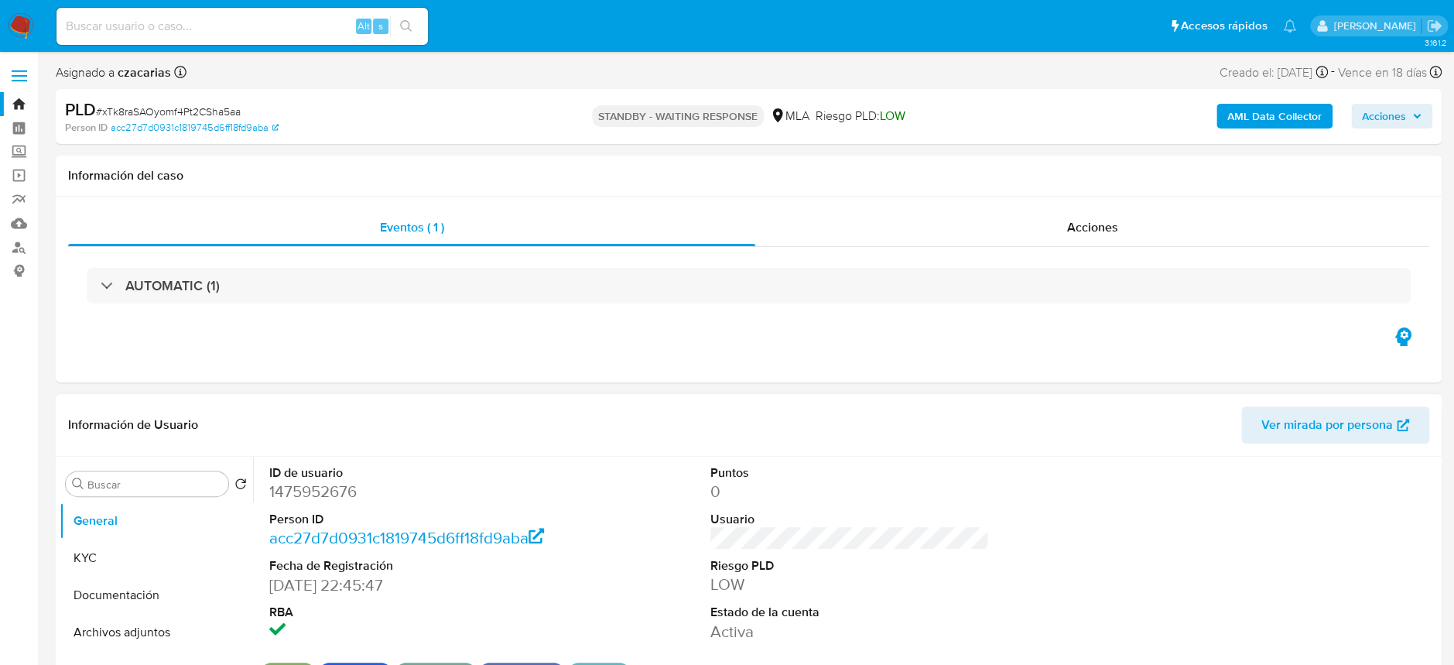
click at [311, 505] on dl "ID de usuario 1475952676 Person ID acc27d7d0931c1819745d6ff18fd9aba Fecha de Re…" at bounding box center [408, 553] width 279 height 178
click at [311, 494] on dd "1475952676" at bounding box center [408, 491] width 279 height 22
copy dd "1475952676"
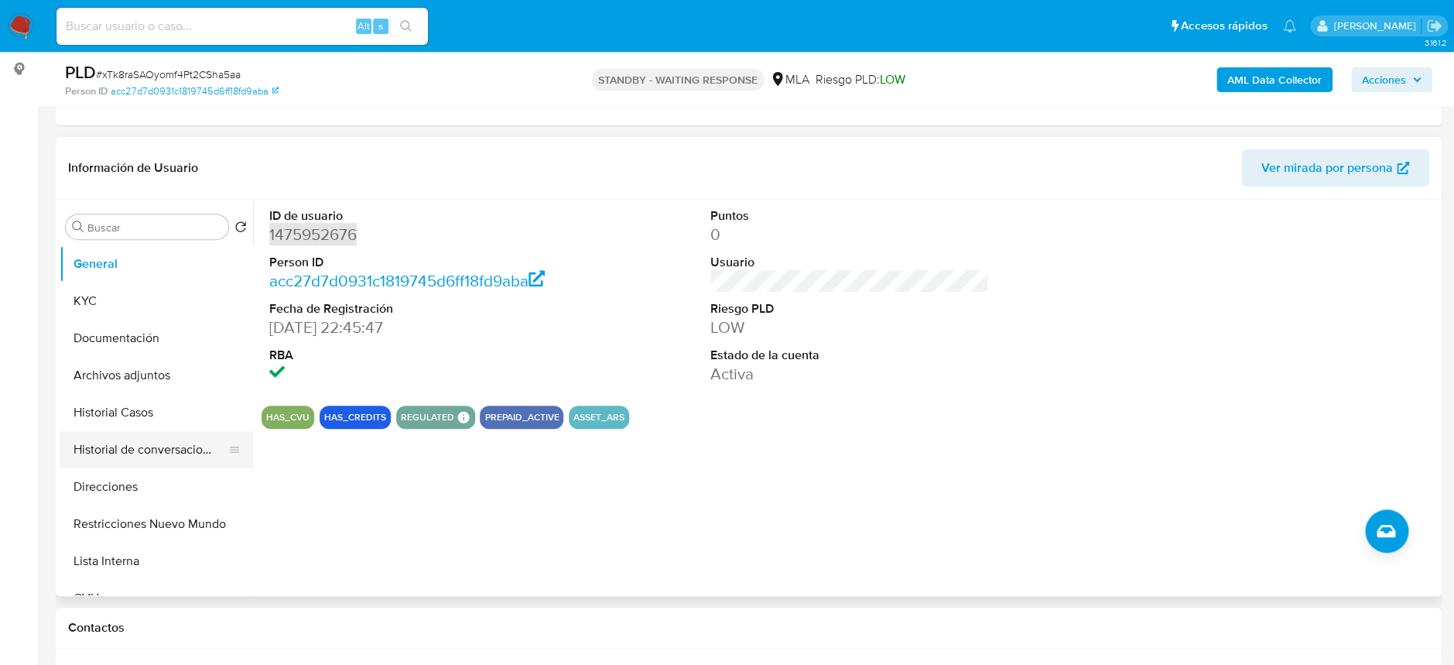
scroll to position [206, 0]
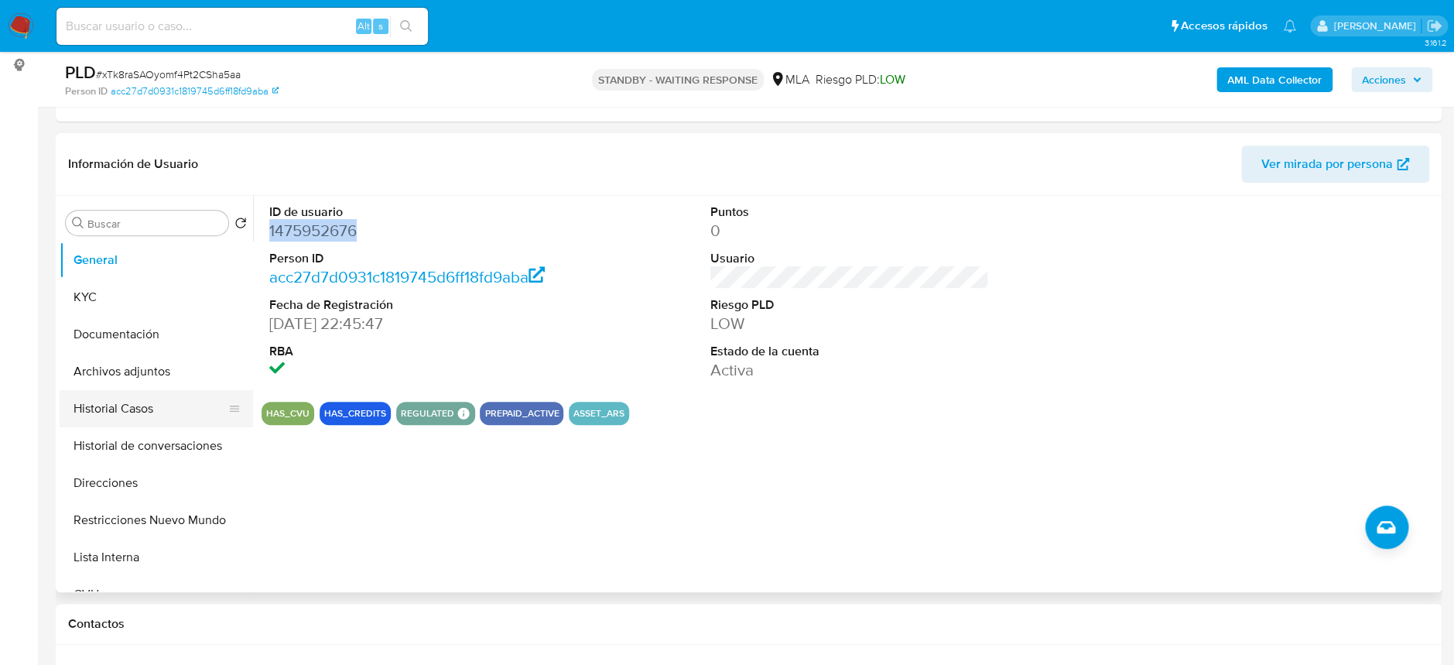
click at [130, 417] on button "Historial Casos" at bounding box center [150, 408] width 181 height 37
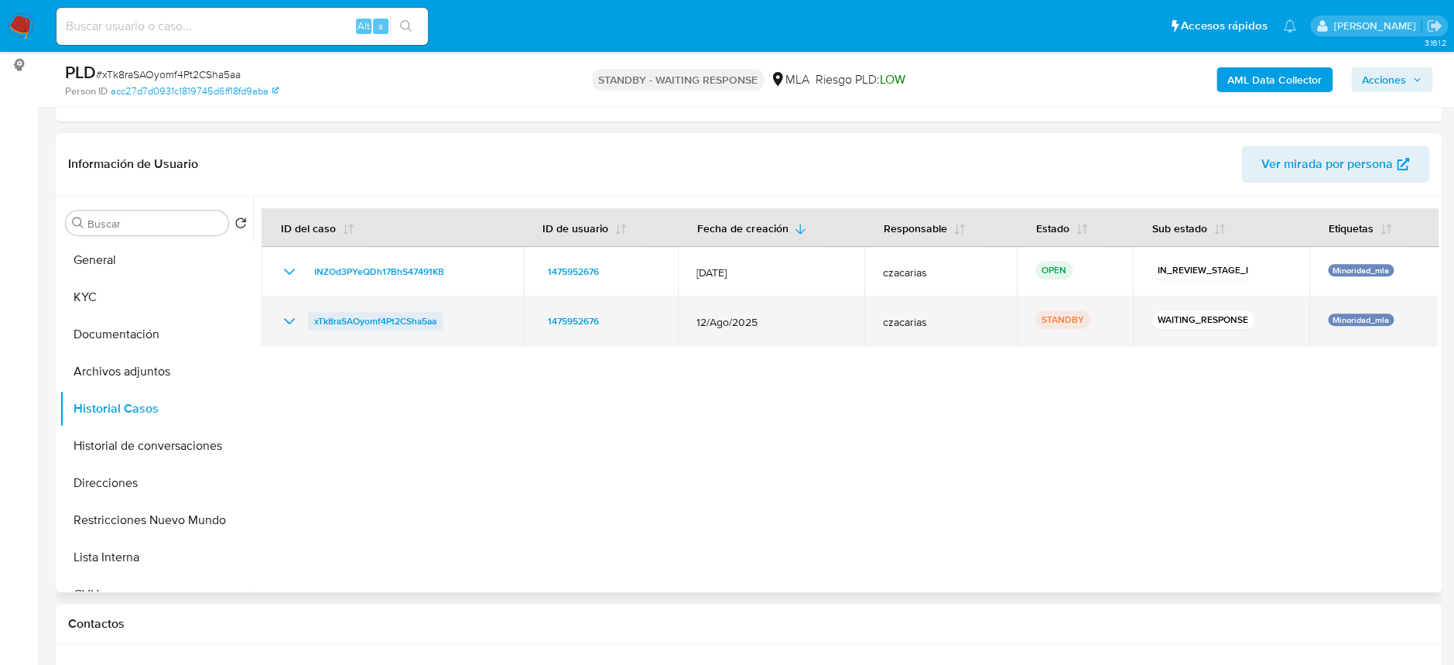
drag, startPoint x: 452, startPoint y: 316, endPoint x: 313, endPoint y: 325, distance: 138.7
click at [313, 325] on div "xTk8raSAOyomf4Pt2CSha5aa" at bounding box center [392, 321] width 224 height 19
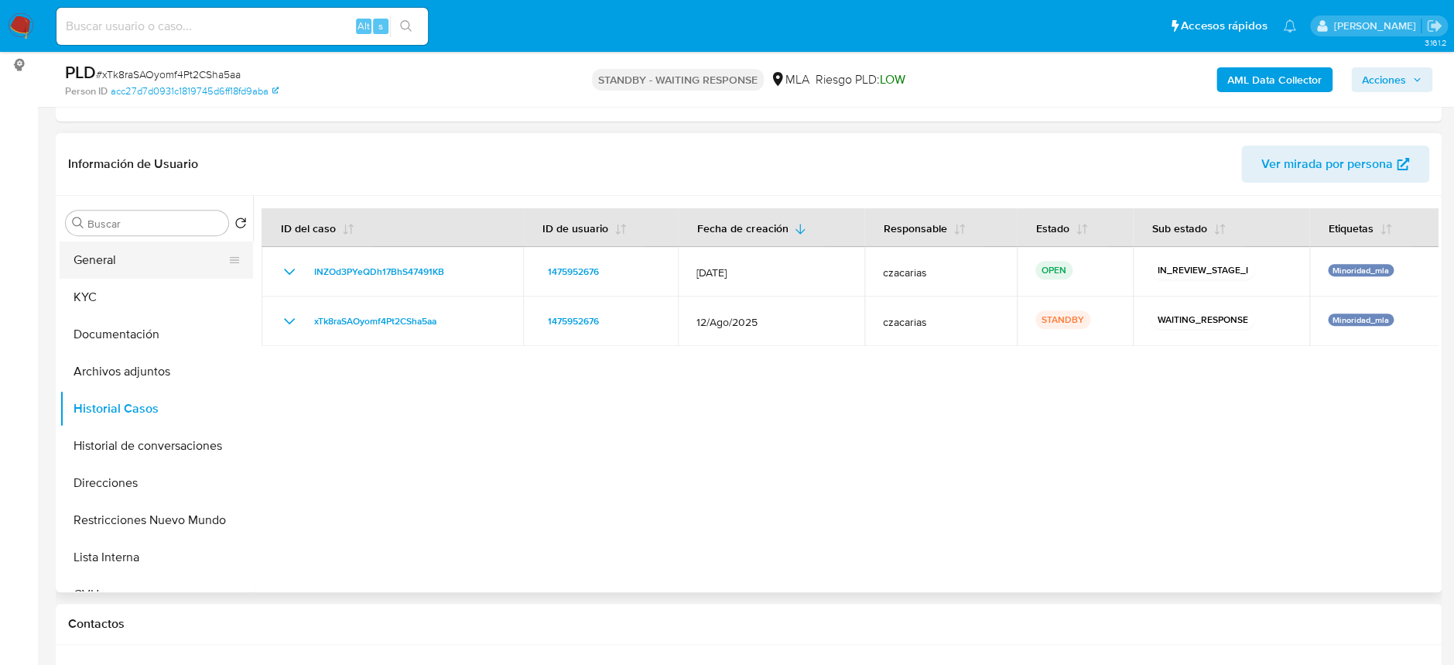
click at [123, 254] on button "General" at bounding box center [150, 259] width 181 height 37
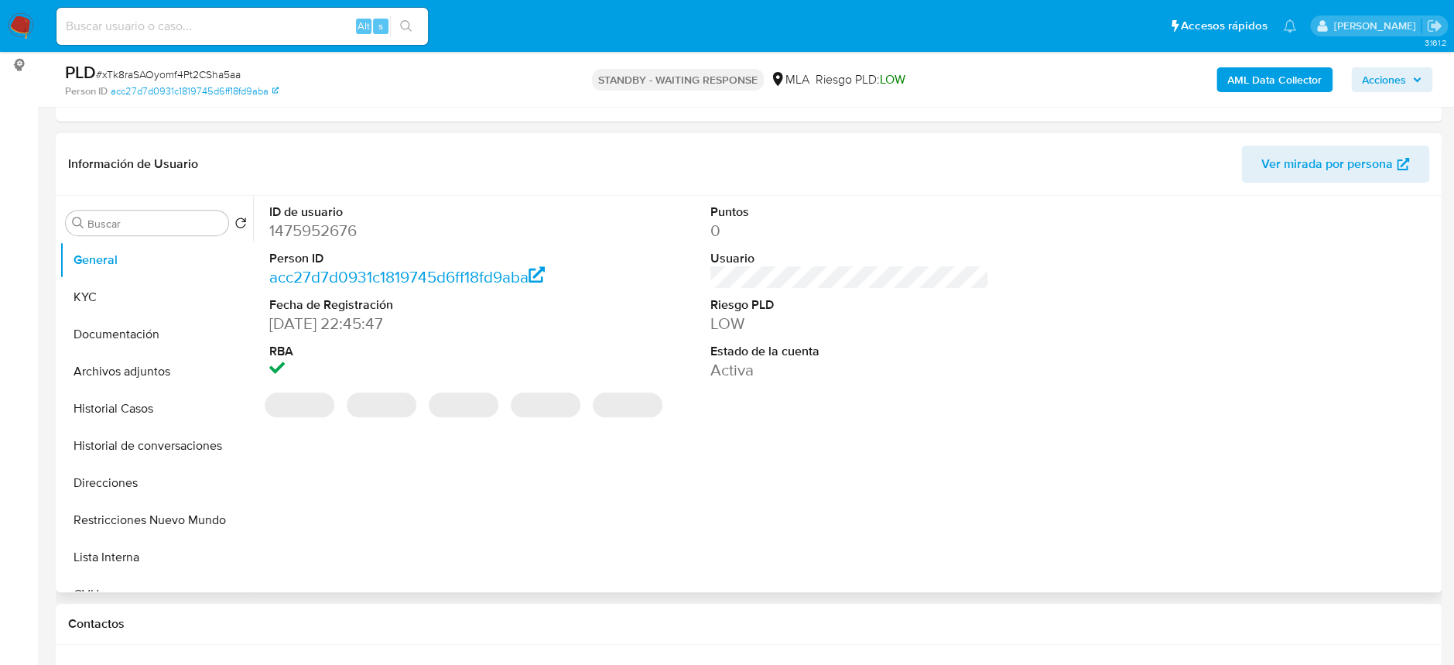
click at [337, 226] on dd "1475952676" at bounding box center [408, 231] width 279 height 22
copy dd "1475952676"
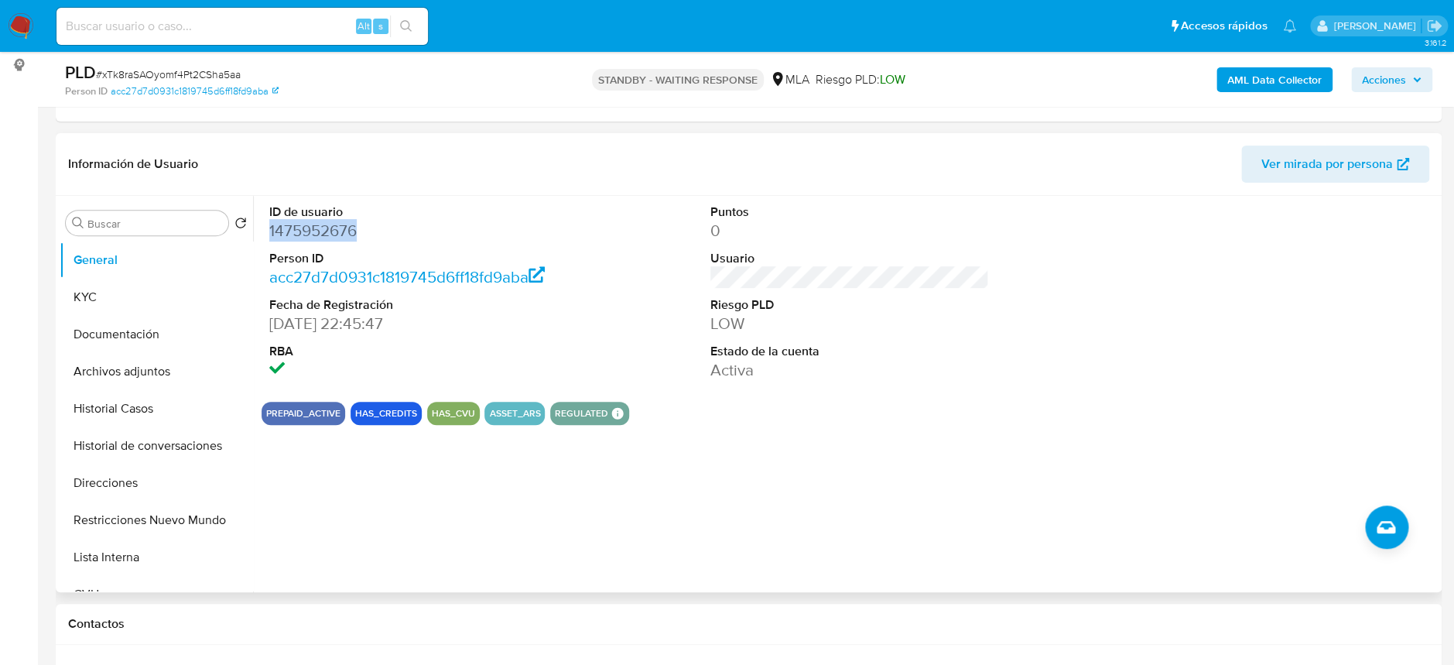
click at [289, 229] on dd "1475952676" at bounding box center [408, 231] width 279 height 22
click at [152, 332] on button "Documentación" at bounding box center [150, 334] width 181 height 37
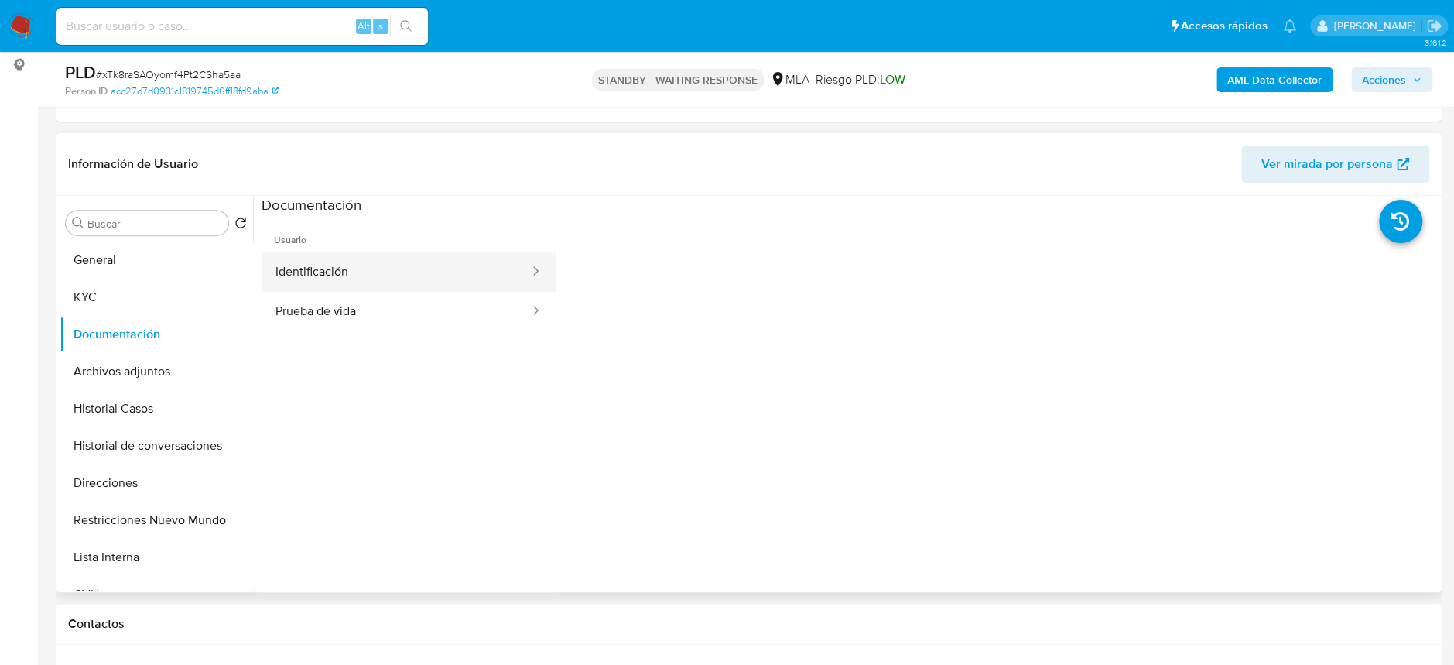
click at [395, 285] on button "Identificación" at bounding box center [395, 271] width 269 height 39
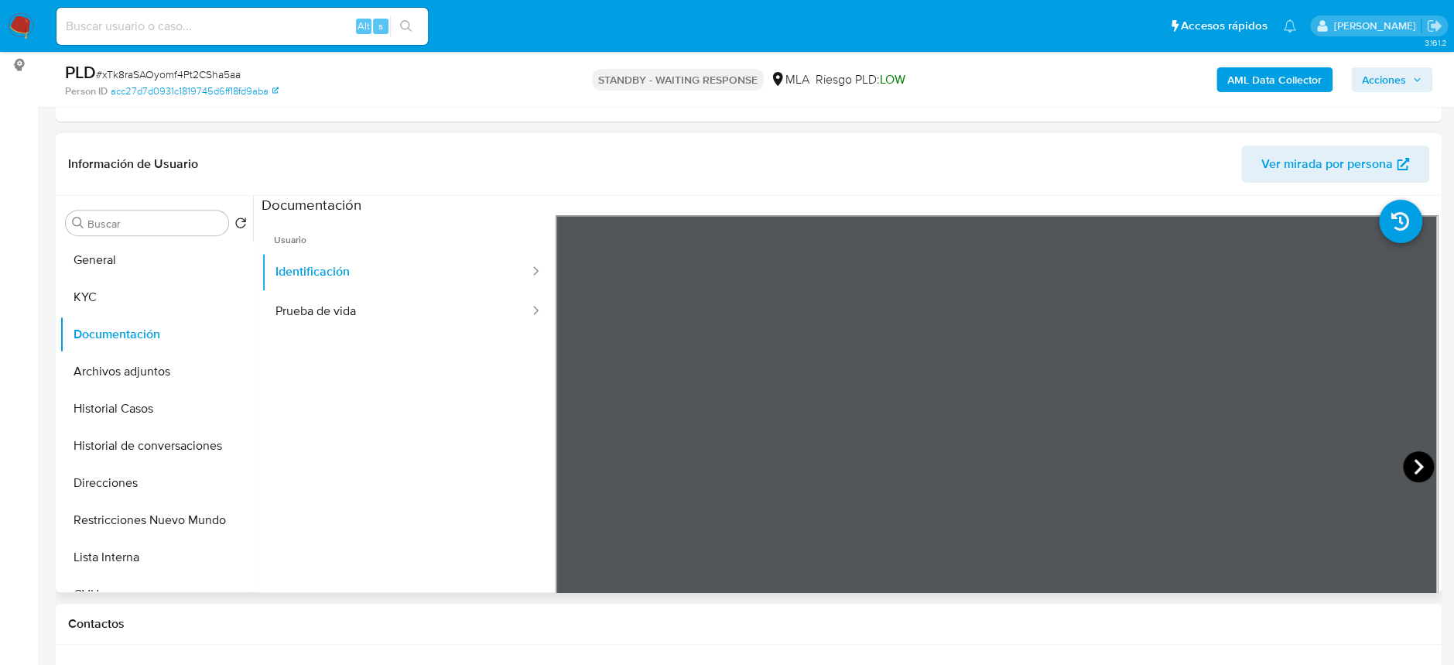
click at [1413, 467] on icon at bounding box center [1417, 466] width 9 height 15
click at [565, 471] on icon at bounding box center [574, 466] width 31 height 31
click at [375, 298] on button "Prueba de vida" at bounding box center [395, 311] width 269 height 39
click at [125, 285] on button "KYC" at bounding box center [150, 297] width 181 height 37
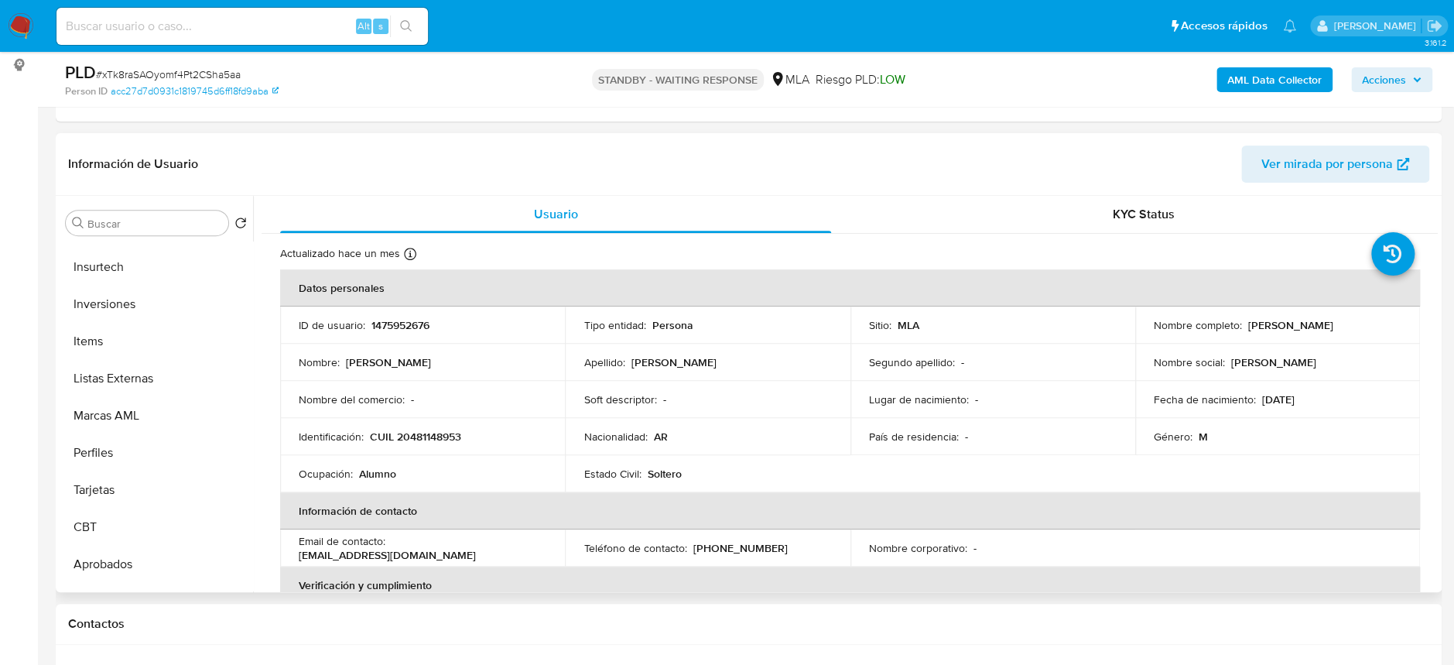
scroll to position [801, 0]
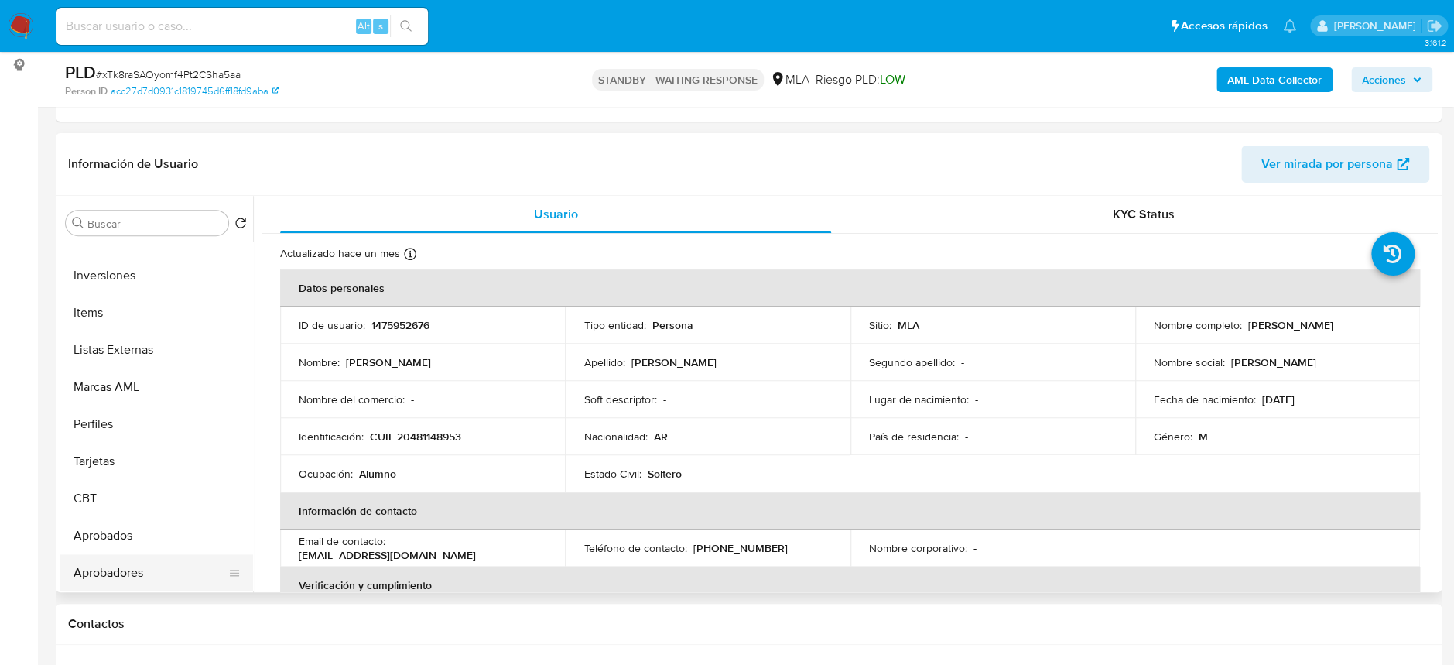
click at [128, 572] on button "Aprobadores" at bounding box center [150, 572] width 181 height 37
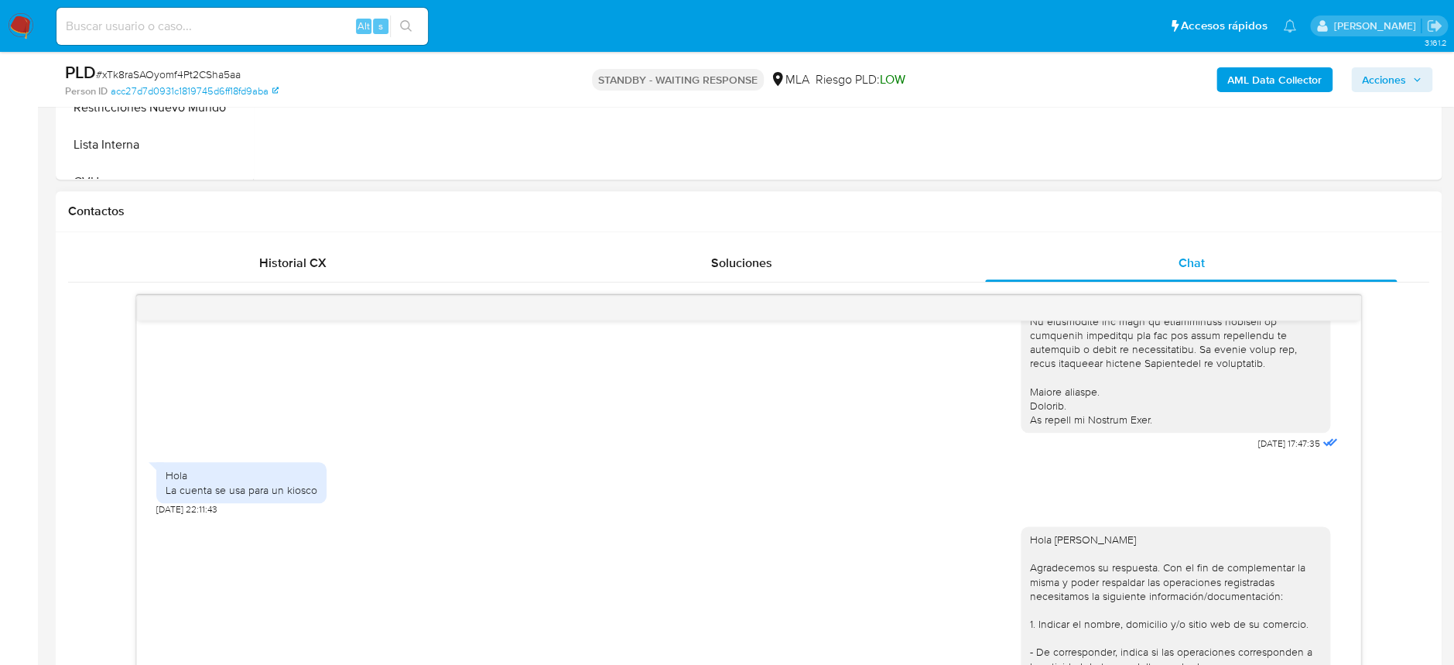
scroll to position [618, 0]
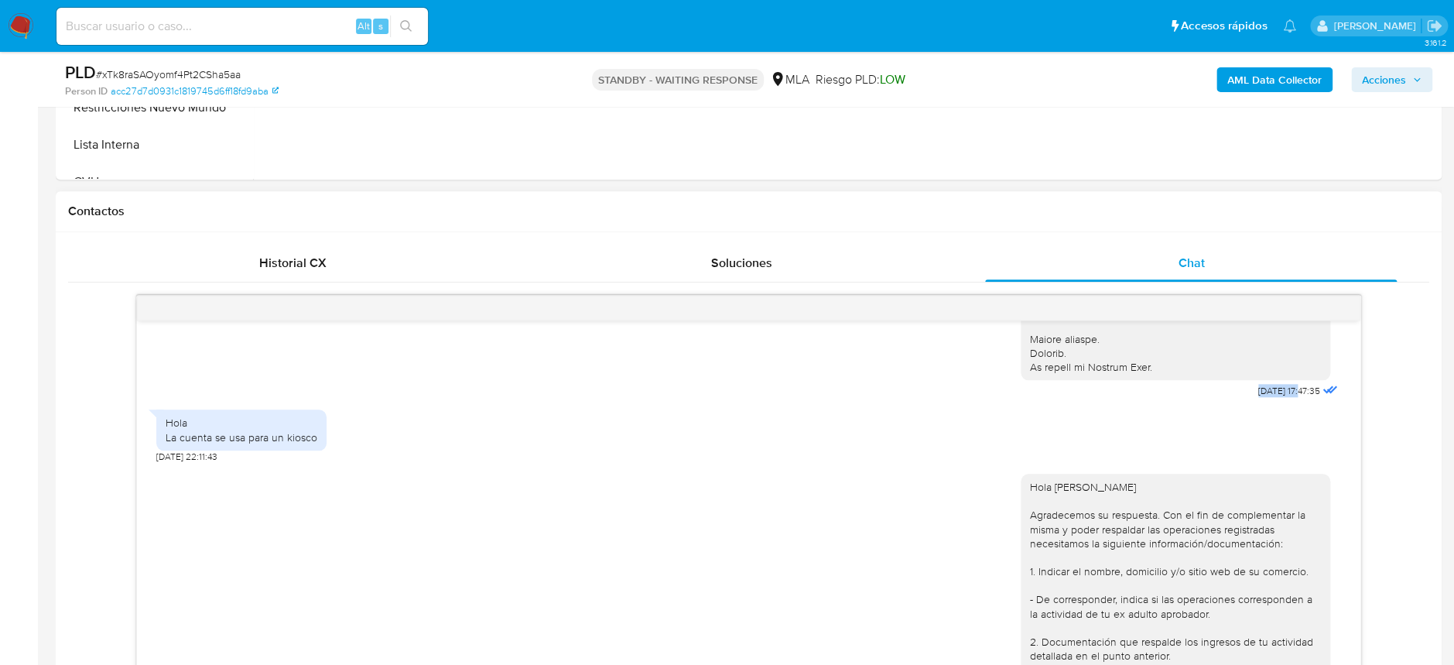
drag, startPoint x: 1225, startPoint y: 405, endPoint x: 1270, endPoint y: 408, distance: 45.0
click at [1270, 402] on div "18/08/2025 17:47:35" at bounding box center [1180, 56] width 320 height 692
copy span "18/08/2025"
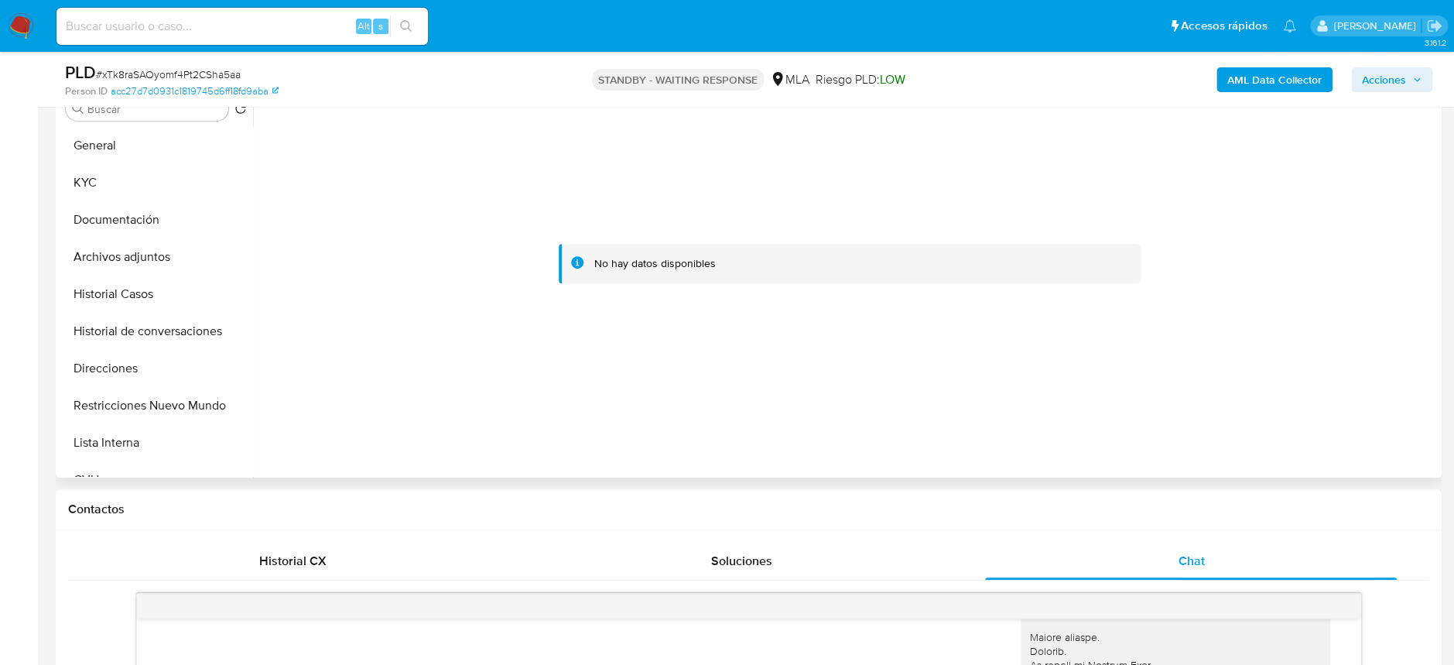
scroll to position [206, 0]
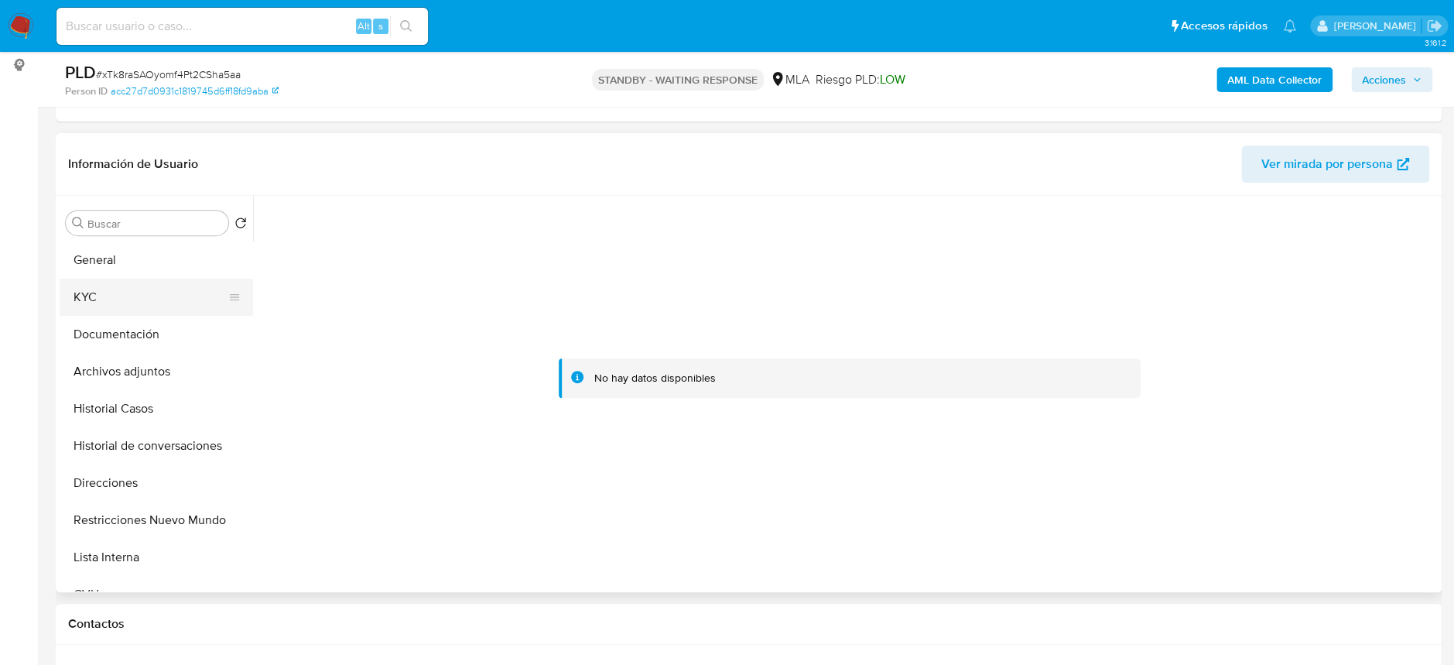
click at [128, 297] on button "KYC" at bounding box center [150, 297] width 181 height 37
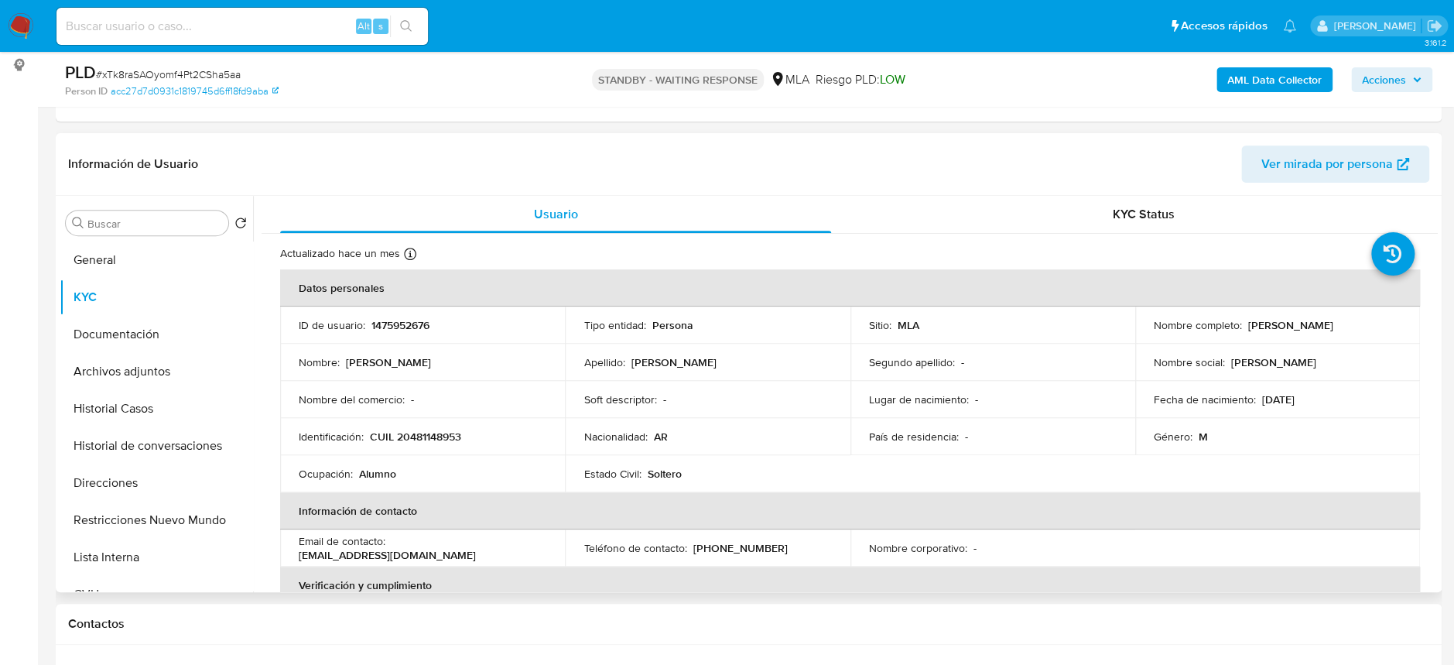
drag, startPoint x: 1257, startPoint y: 398, endPoint x: 1320, endPoint y: 398, distance: 62.7
click at [1320, 398] on div "Fecha de nacimiento : 11/08/2007" at bounding box center [1277, 399] width 248 height 14
drag, startPoint x: 1279, startPoint y: 347, endPoint x: 1293, endPoint y: 368, distance: 25.8
click at [1279, 347] on td "Nombre social : Valentin Nicolas" at bounding box center [1277, 361] width 285 height 37
drag, startPoint x: 1287, startPoint y: 400, endPoint x: 1329, endPoint y: 403, distance: 41.9
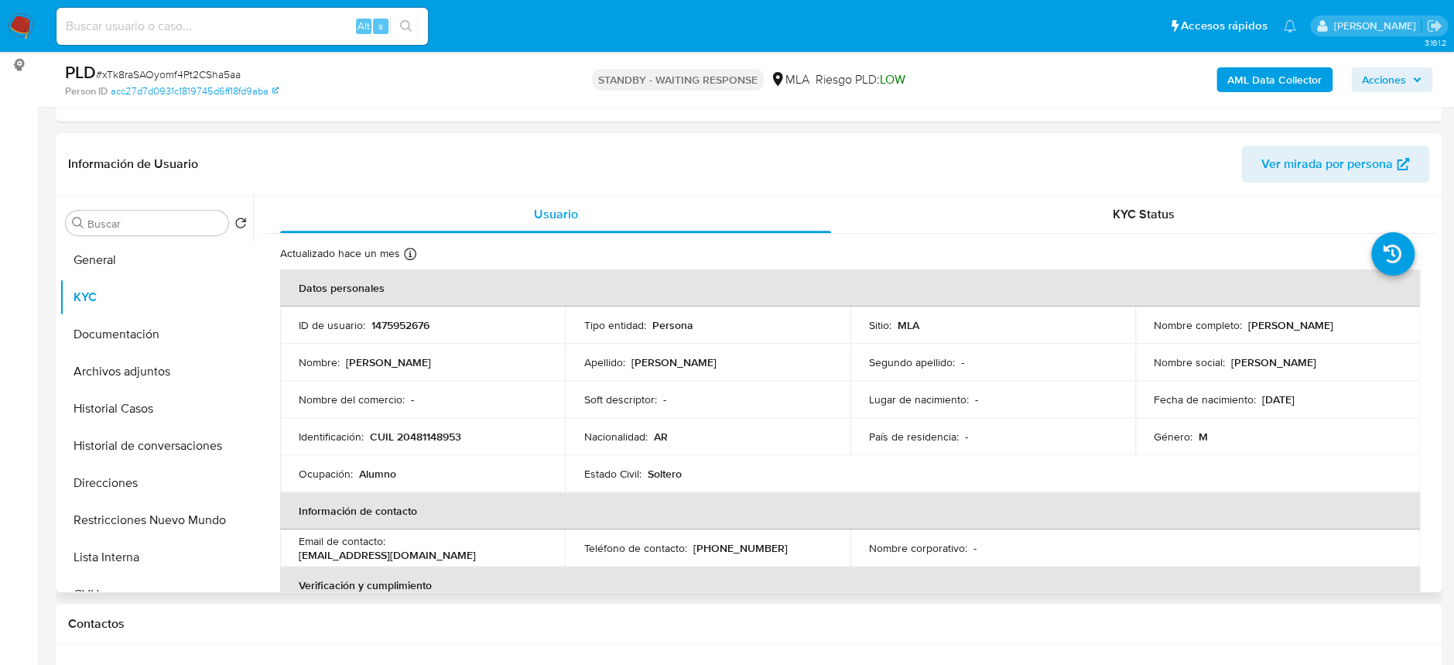
click at [1329, 403] on div "Fecha de nacimiento : 11/08/2007" at bounding box center [1277, 399] width 248 height 14
copy p "2007"
click at [149, 391] on button "Historial Casos" at bounding box center [150, 408] width 181 height 37
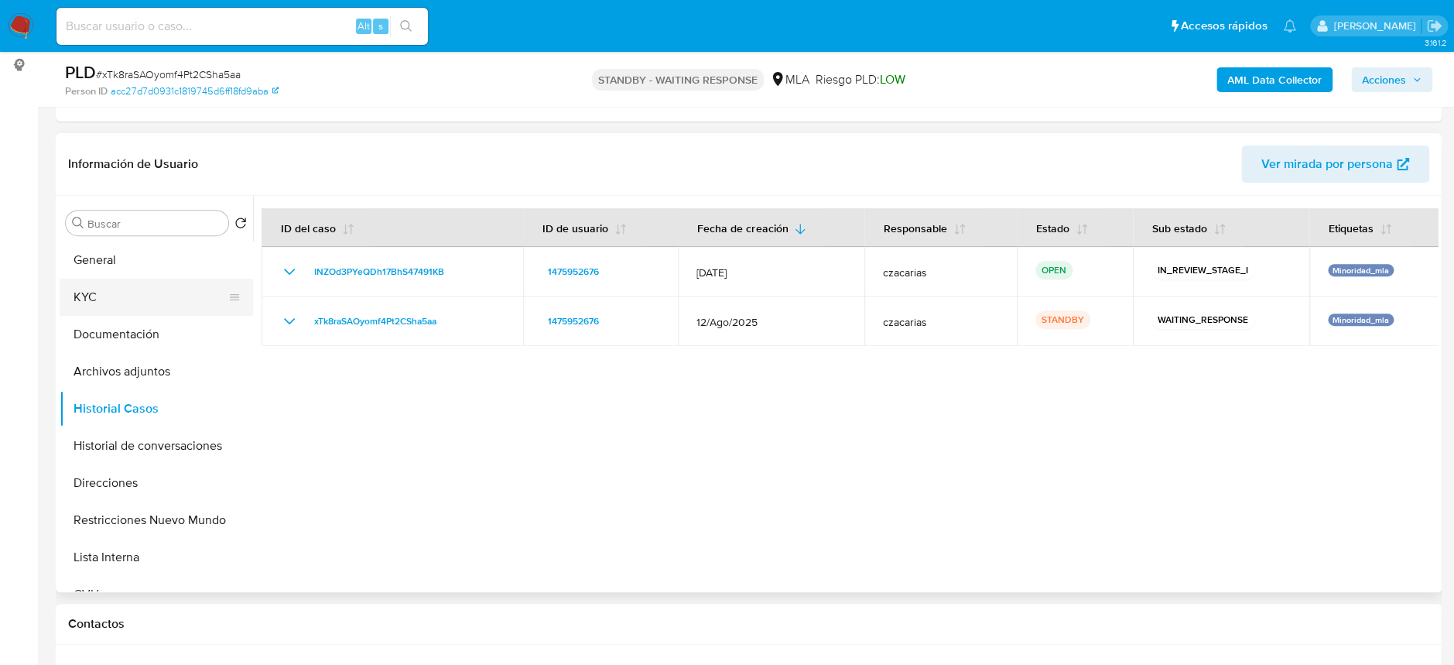
click at [85, 296] on button "KYC" at bounding box center [150, 297] width 181 height 37
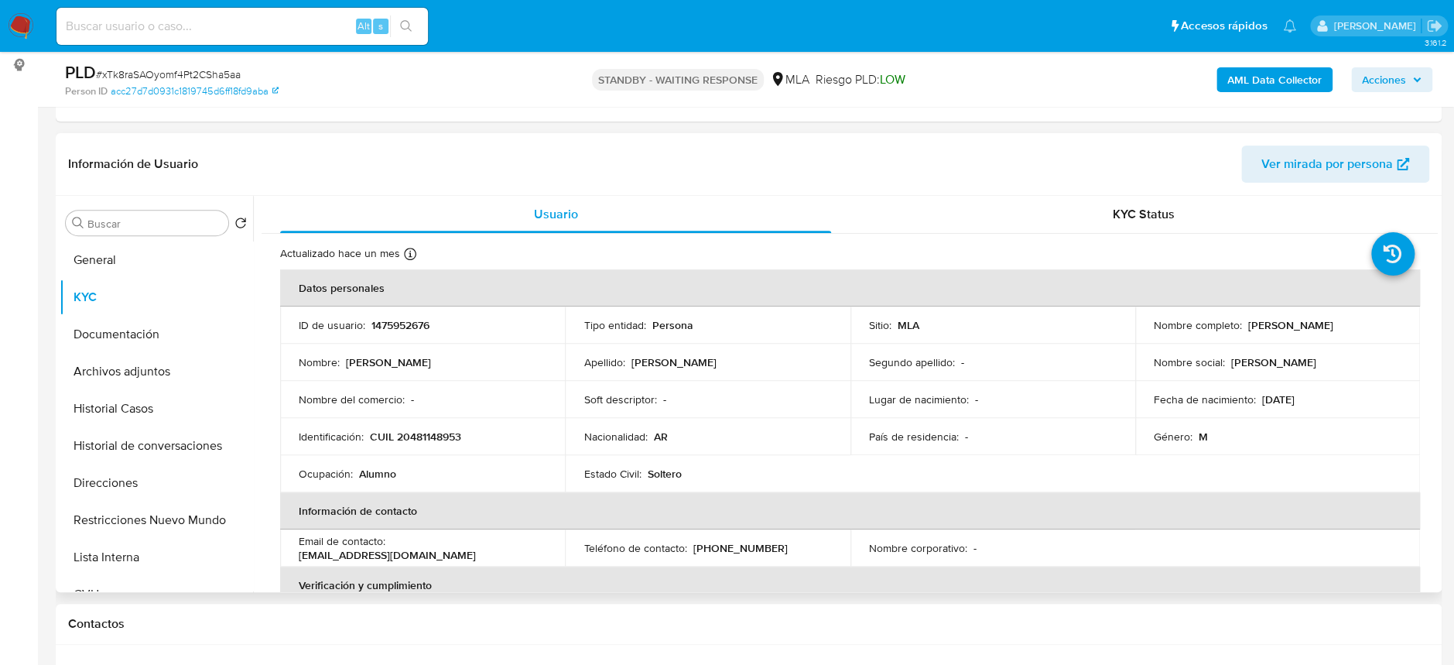
click at [433, 433] on p "CUIL 20481148953" at bounding box center [415, 436] width 91 height 14
copy p "20481148953"
click at [419, 429] on p "CUIL 20481148953" at bounding box center [415, 436] width 91 height 14
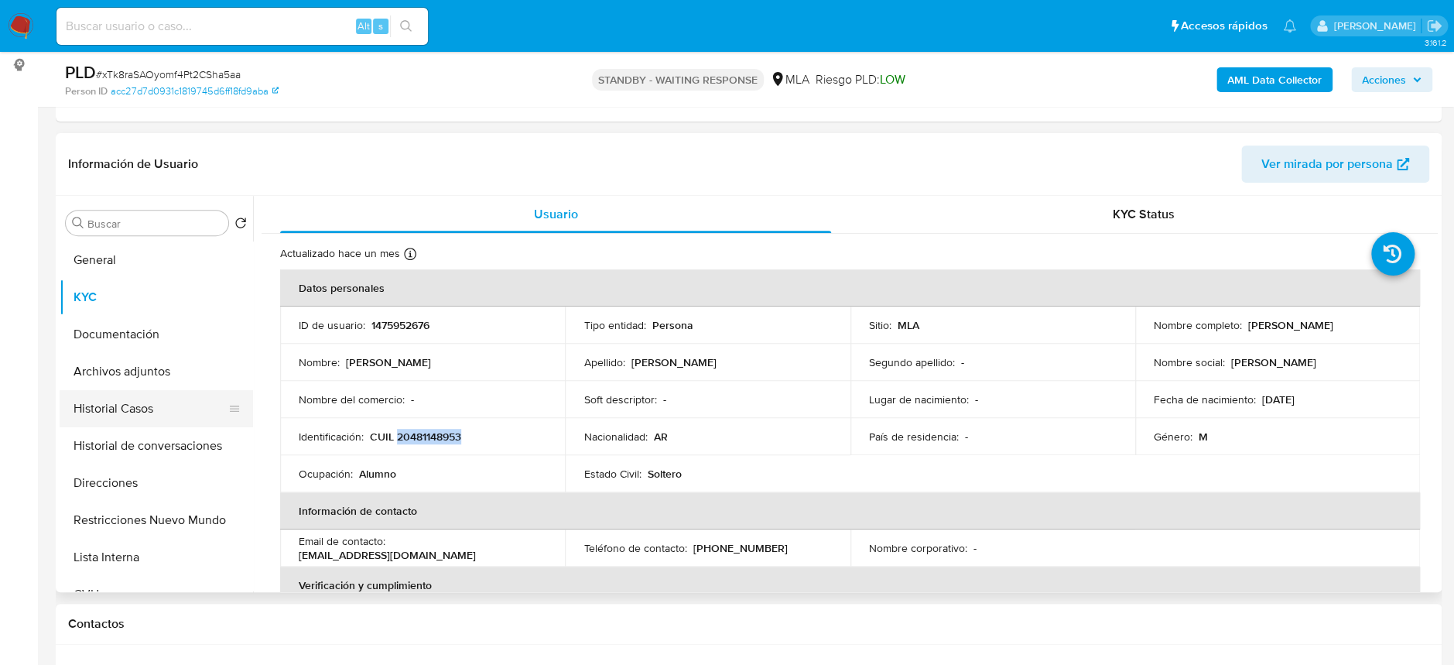
click at [108, 410] on button "Historial Casos" at bounding box center [150, 408] width 181 height 37
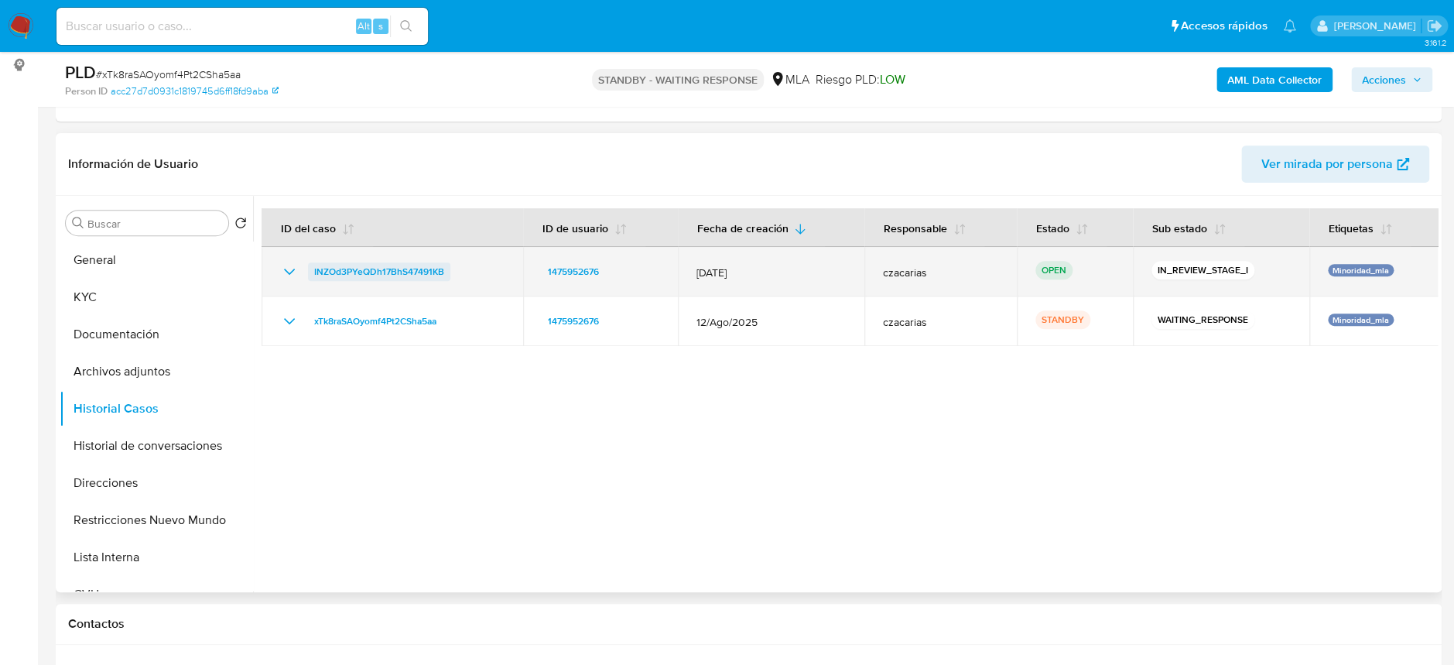
click at [419, 275] on span "INZOd3PYeQDh17BhS47491KB" at bounding box center [379, 271] width 130 height 19
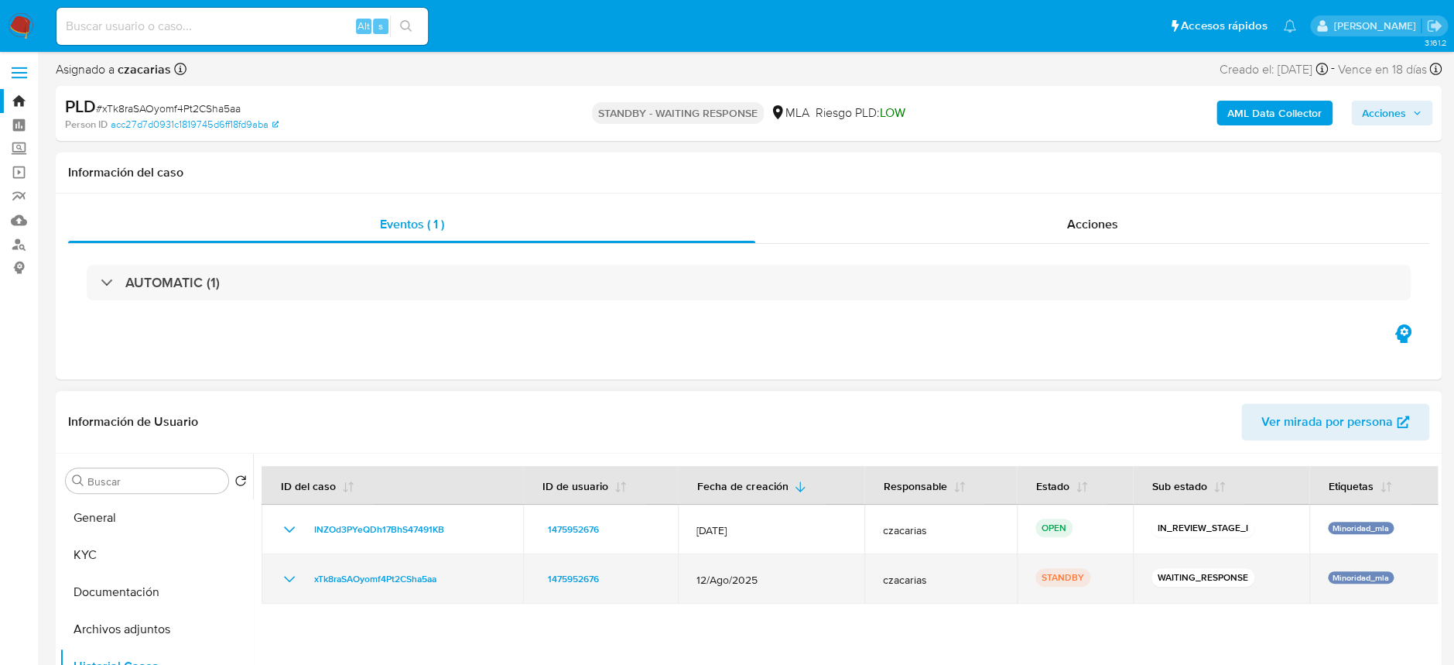
scroll to position [0, 0]
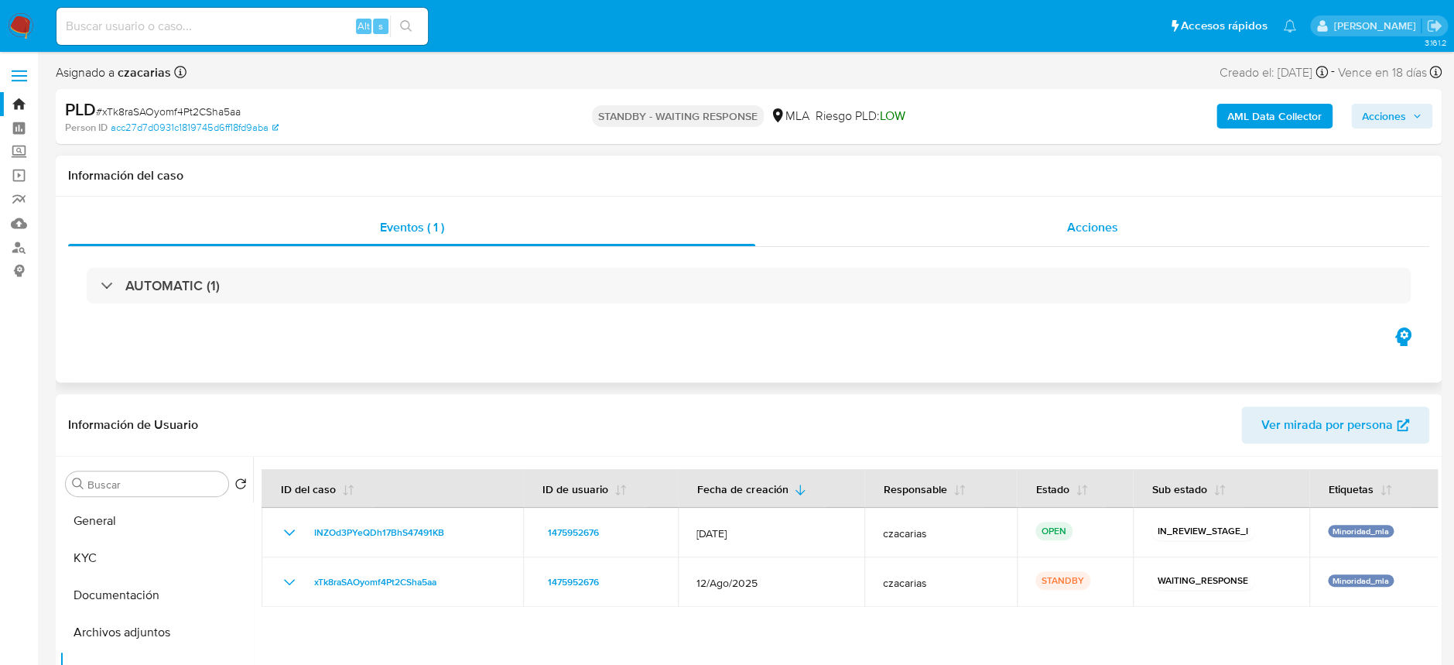
click at [1136, 231] on div "Acciones" at bounding box center [1092, 227] width 674 height 37
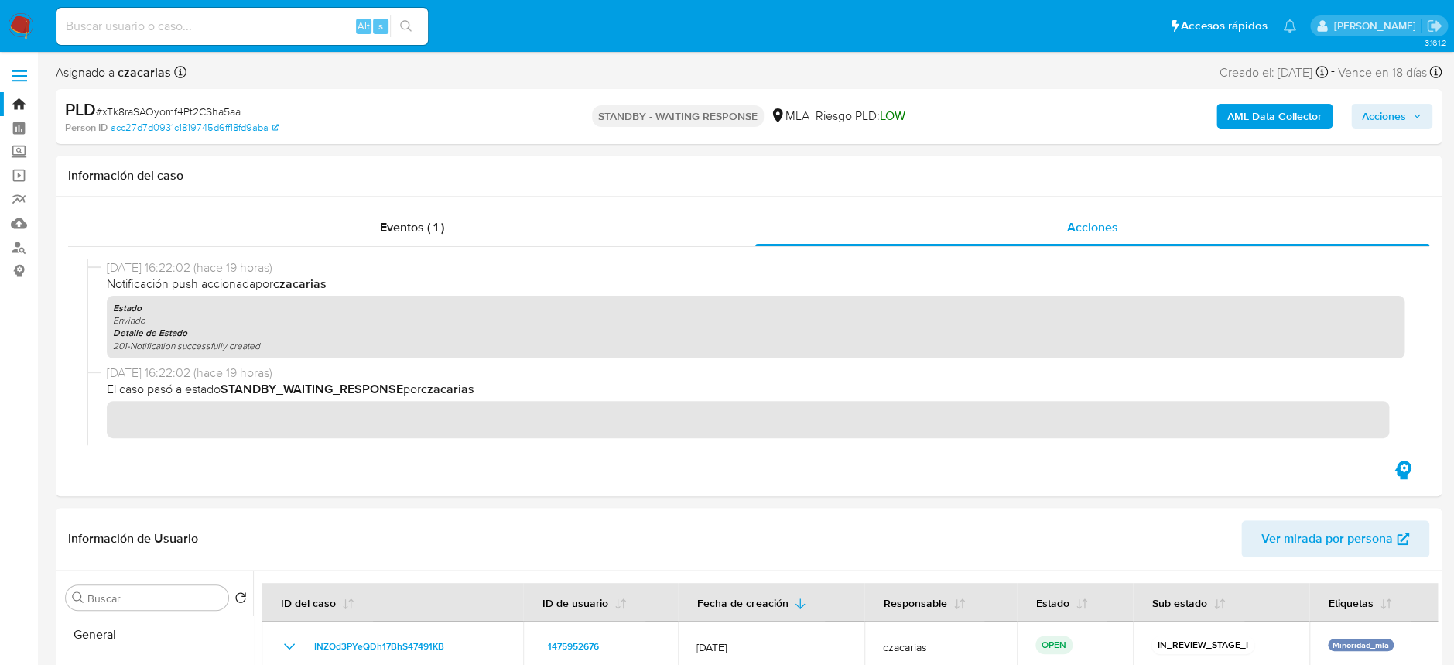
click at [2, 32] on nav "Pausado Ver notificaciones Alt s Accesos rápidos Presiona las siguientes teclas…" at bounding box center [727, 26] width 1454 height 52
click at [11, 26] on img at bounding box center [21, 26] width 26 height 26
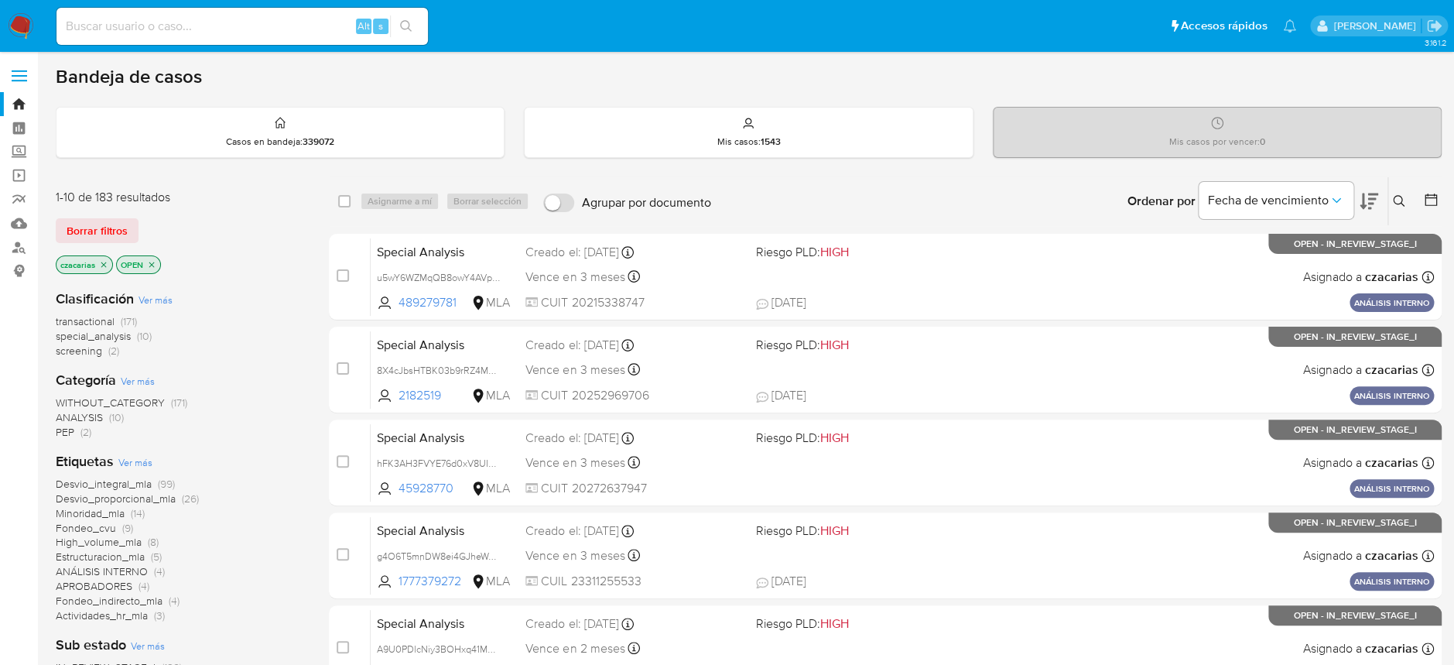
click at [327, 9] on div "Alt s" at bounding box center [241, 26] width 371 height 37
click at [328, 20] on input at bounding box center [241, 26] width 371 height 20
paste input "406241368"
click at [422, 29] on input "406241368" at bounding box center [241, 26] width 371 height 20
type input "406241368"
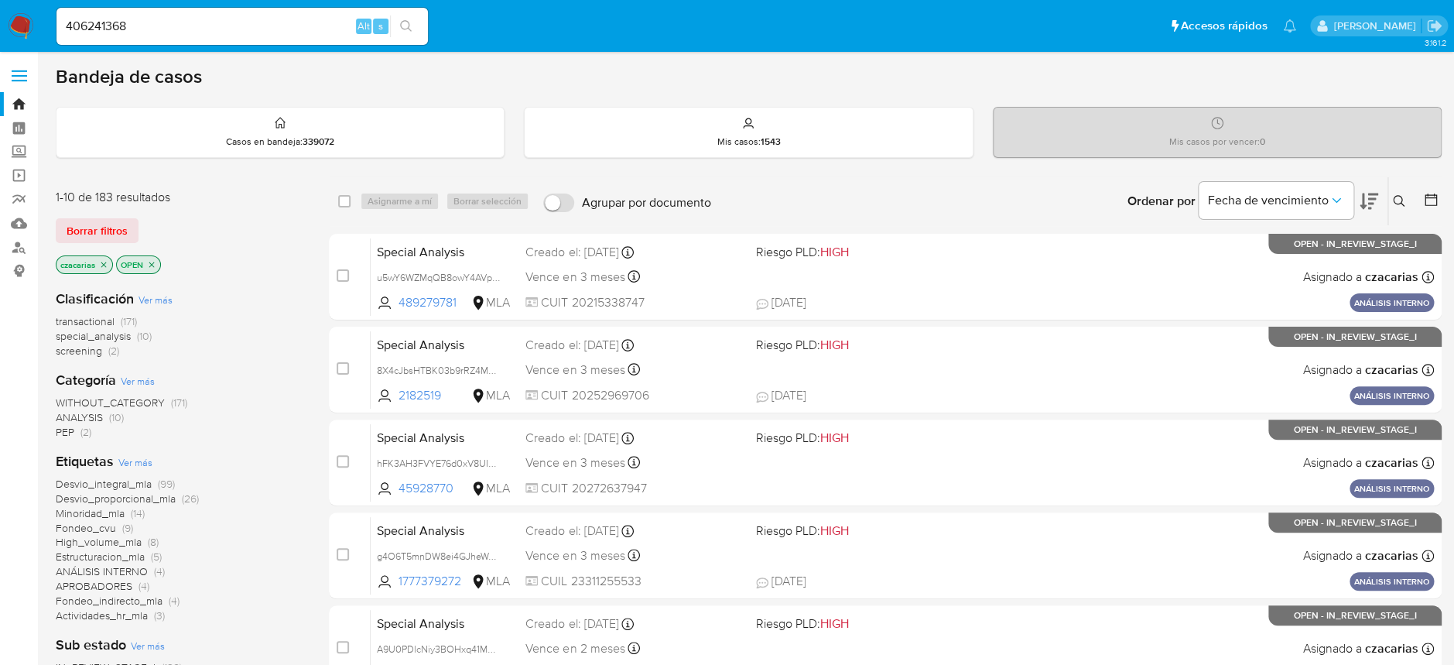
click at [410, 27] on icon "search-icon" at bounding box center [406, 26] width 12 height 12
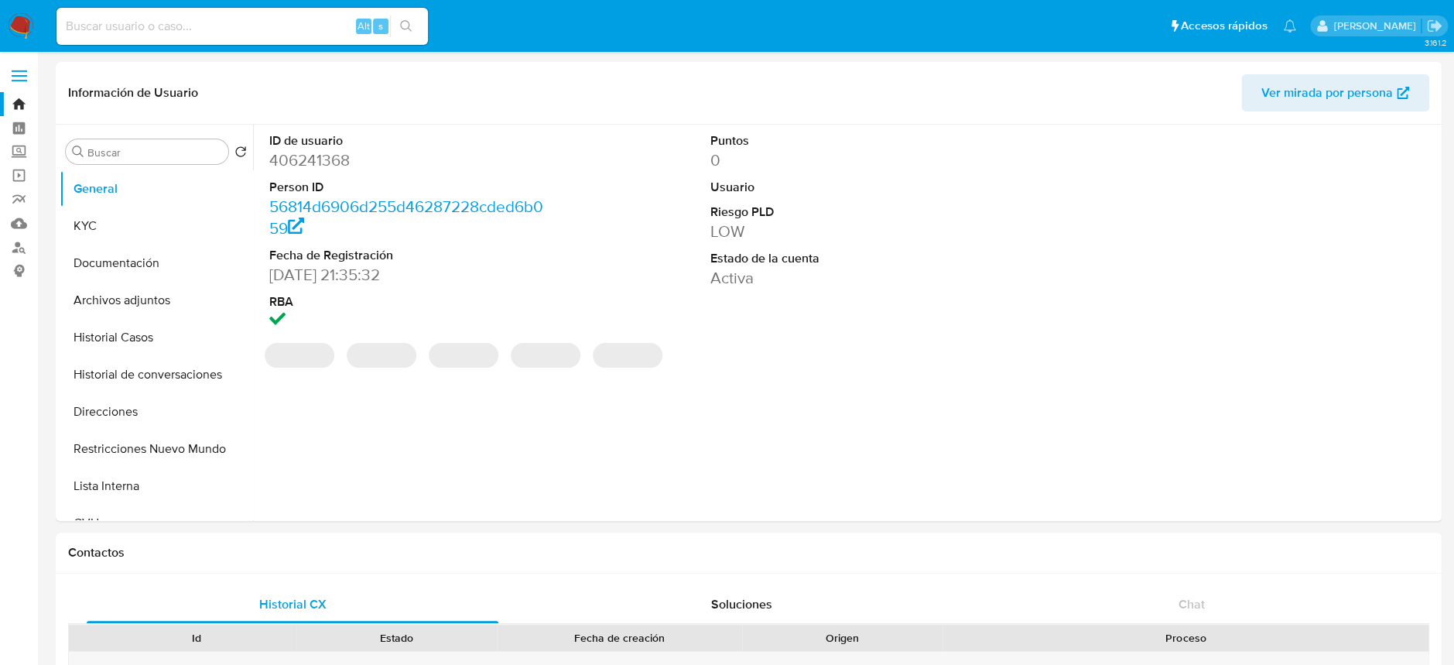
select select "10"
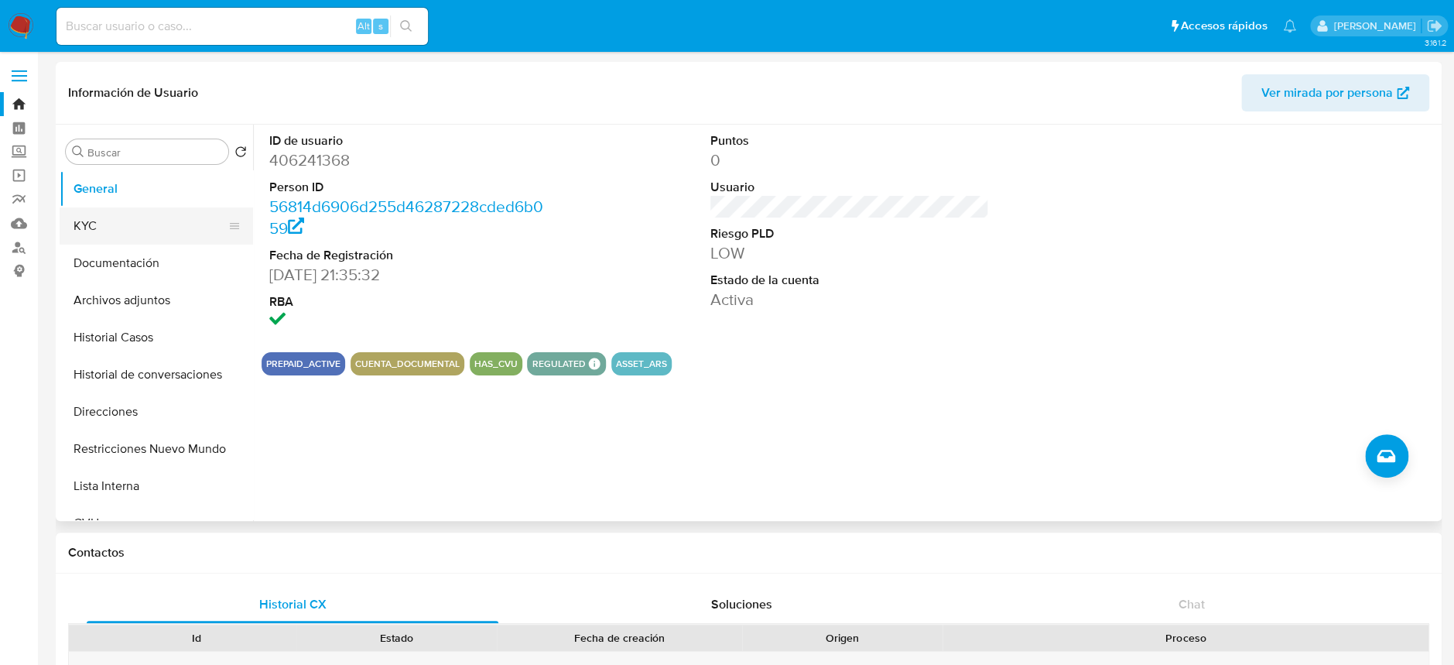
click at [105, 222] on button "KYC" at bounding box center [150, 225] width 181 height 37
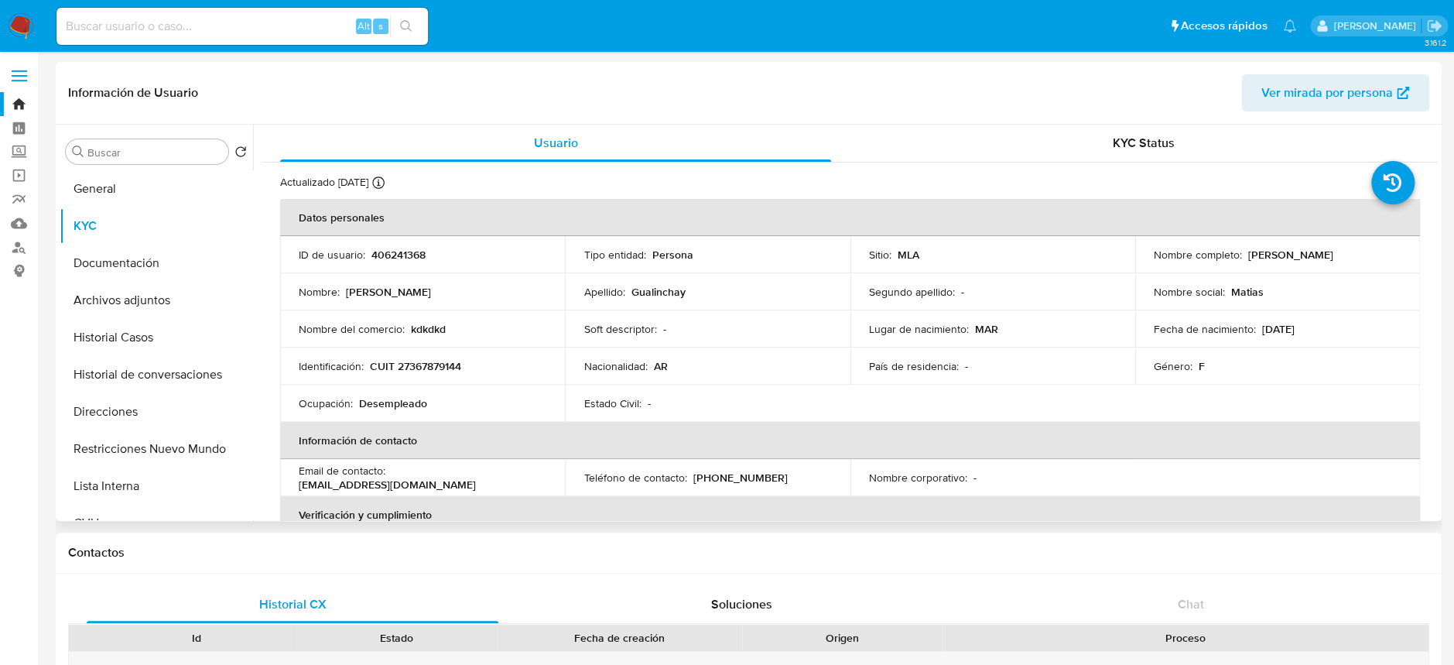
drag, startPoint x: 1242, startPoint y: 255, endPoint x: 1384, endPoint y: 258, distance: 142.4
click at [1384, 258] on div "Nombre completo : [PERSON_NAME]" at bounding box center [1277, 255] width 248 height 14
copy p "[PERSON_NAME]"
click at [430, 362] on p "CUIT 27367879144" at bounding box center [415, 366] width 91 height 14
click at [430, 361] on p "CUIT 27367879144" at bounding box center [415, 366] width 91 height 14
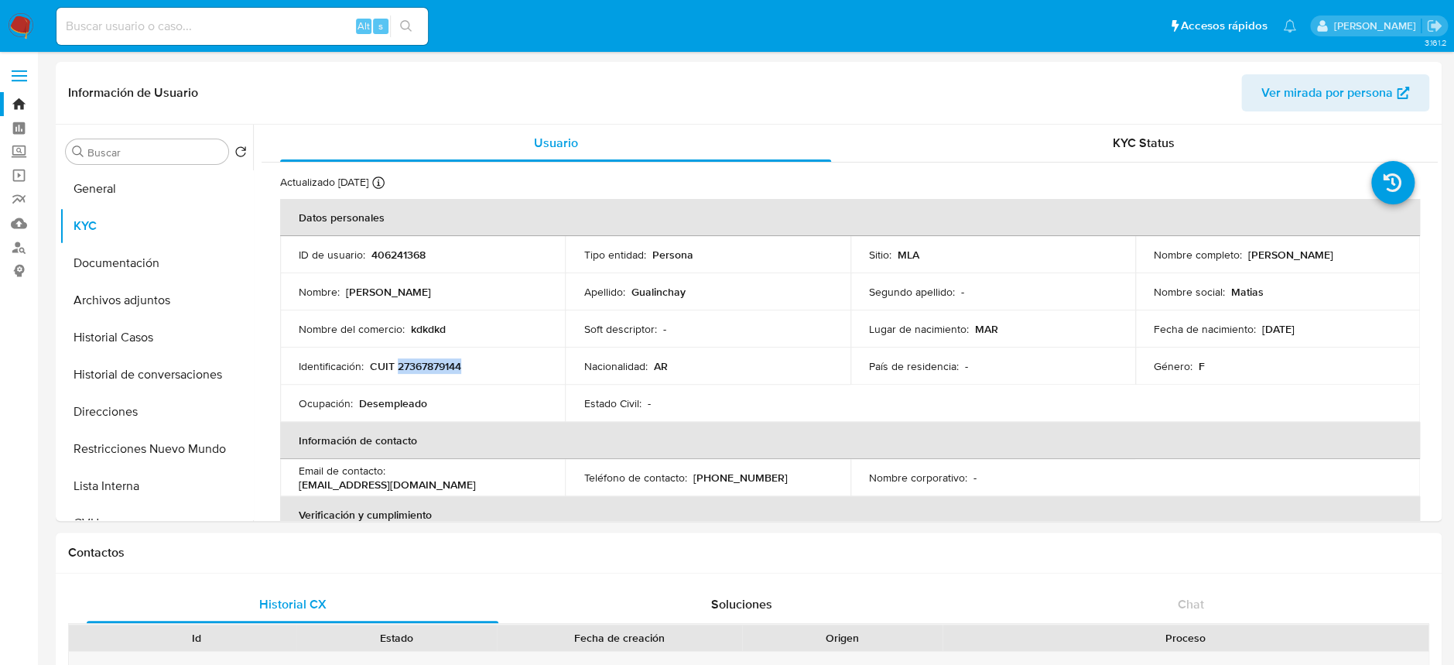
copy p "27367879144"
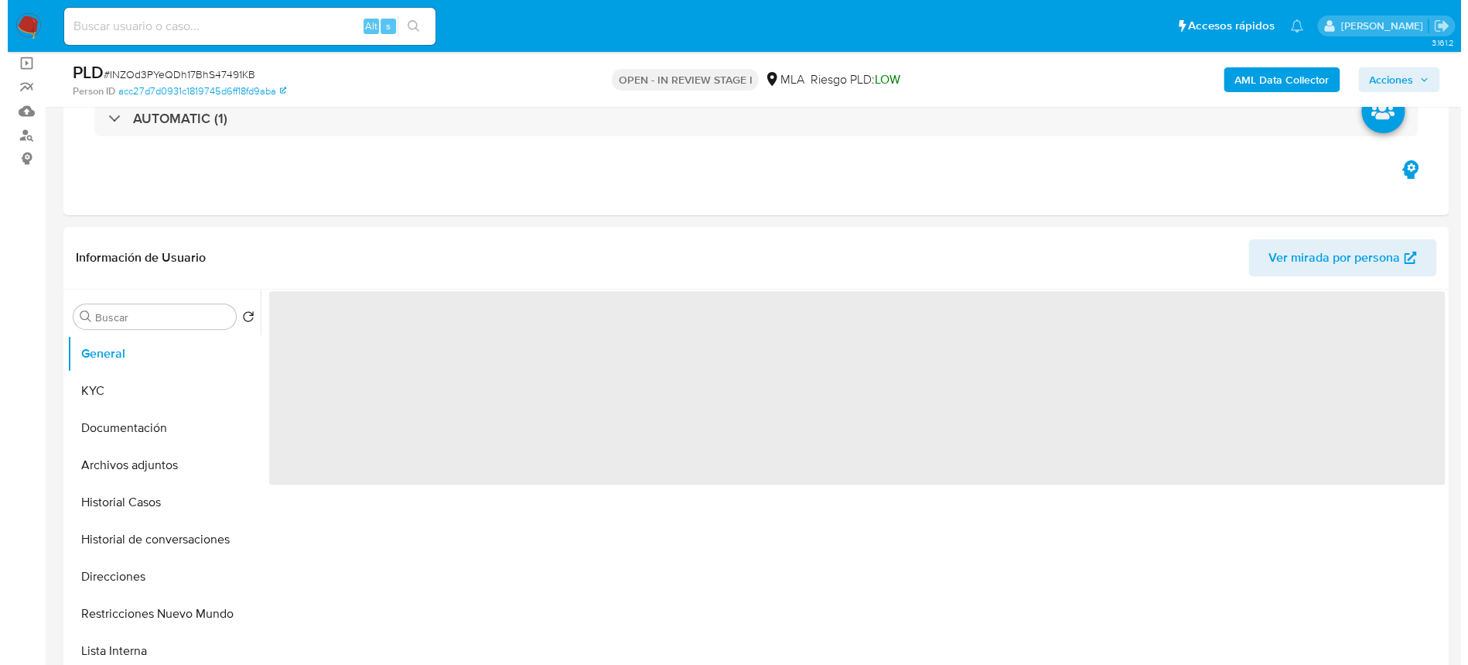
scroll to position [206, 0]
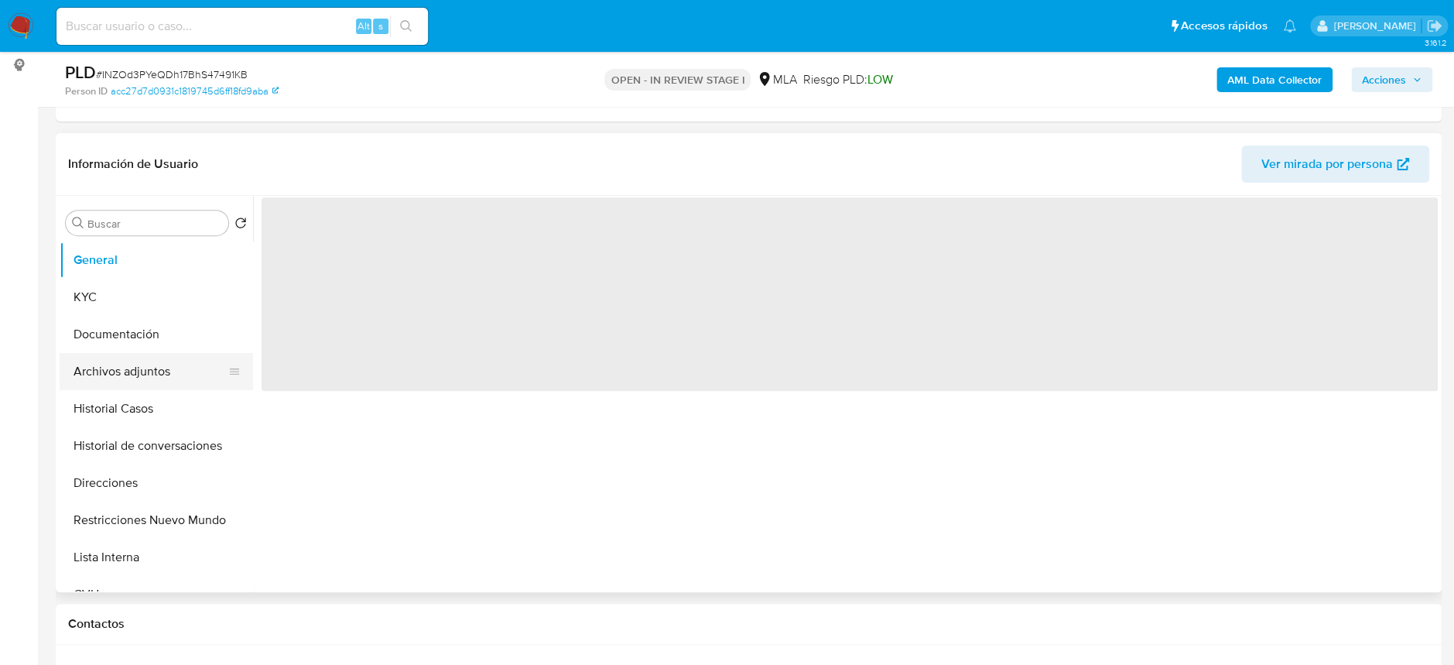
select select "10"
click at [113, 364] on button "Archivos adjuntos" at bounding box center [150, 371] width 181 height 37
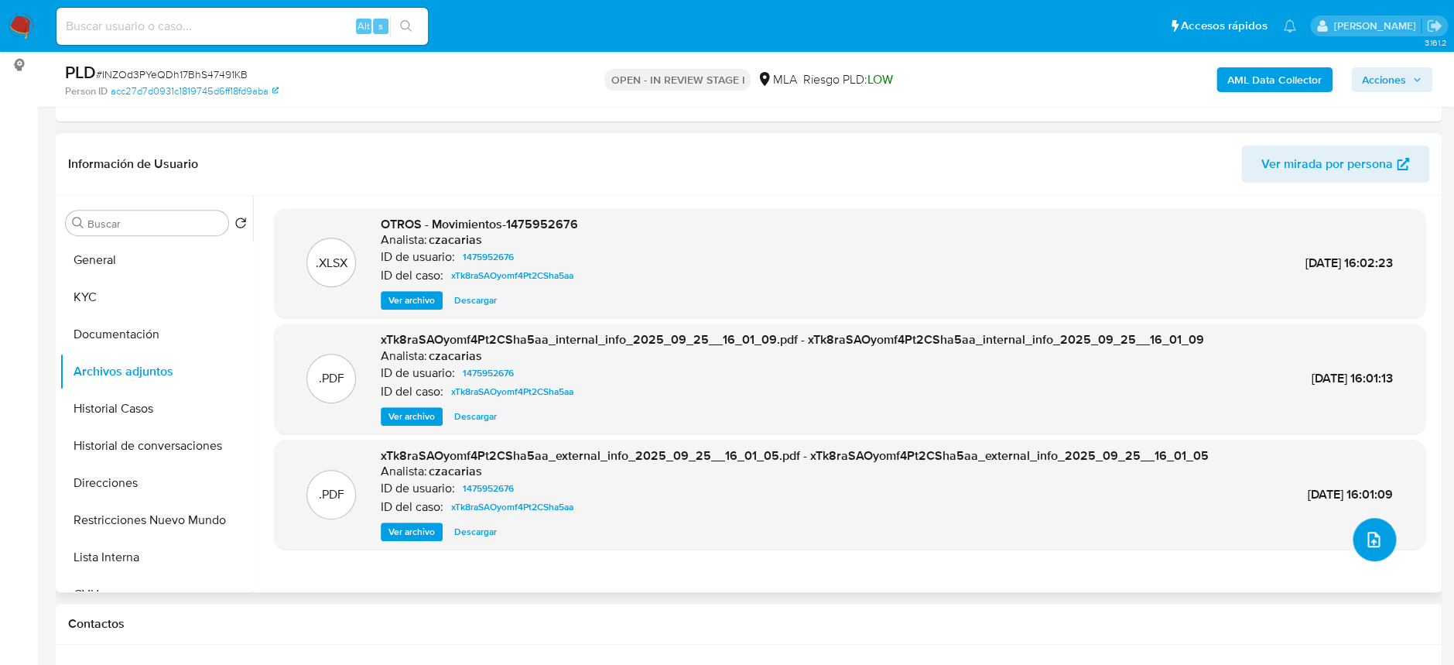
click at [1369, 552] on button "upload-file" at bounding box center [1373, 539] width 43 height 43
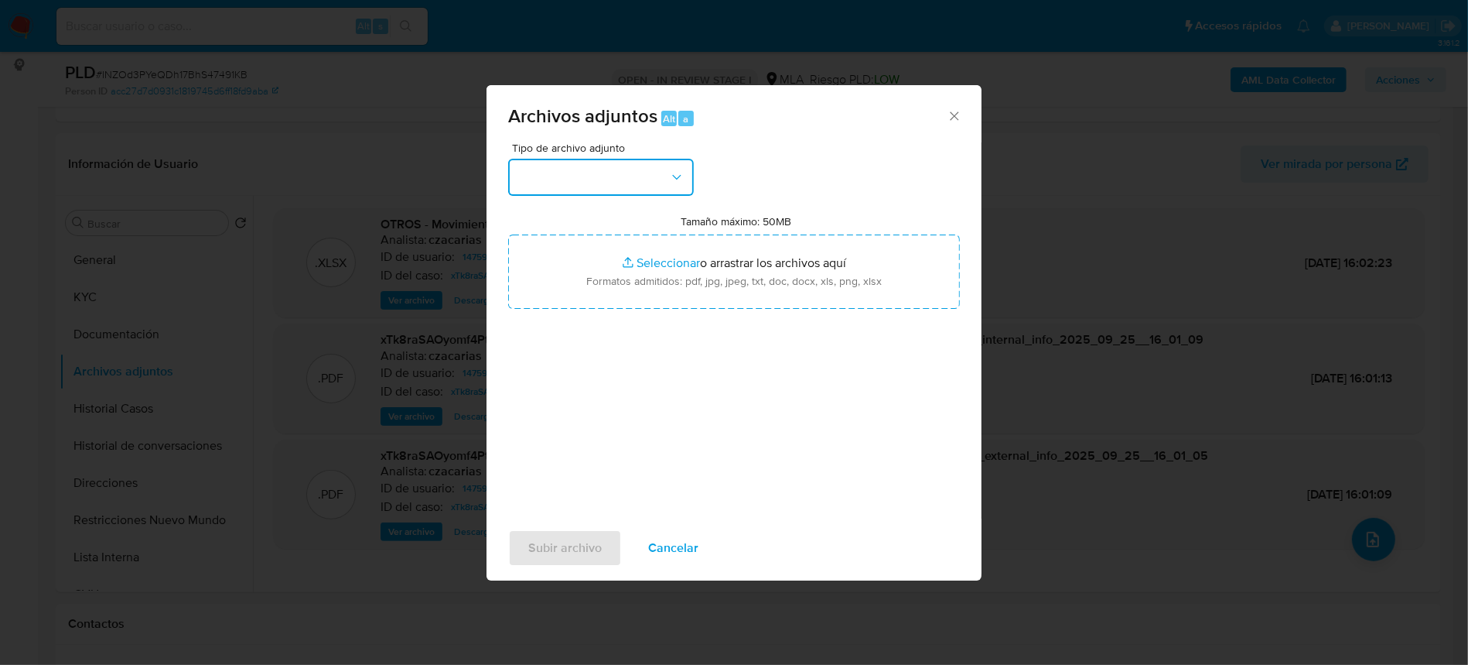
click at [607, 188] on button "button" at bounding box center [601, 177] width 186 height 37
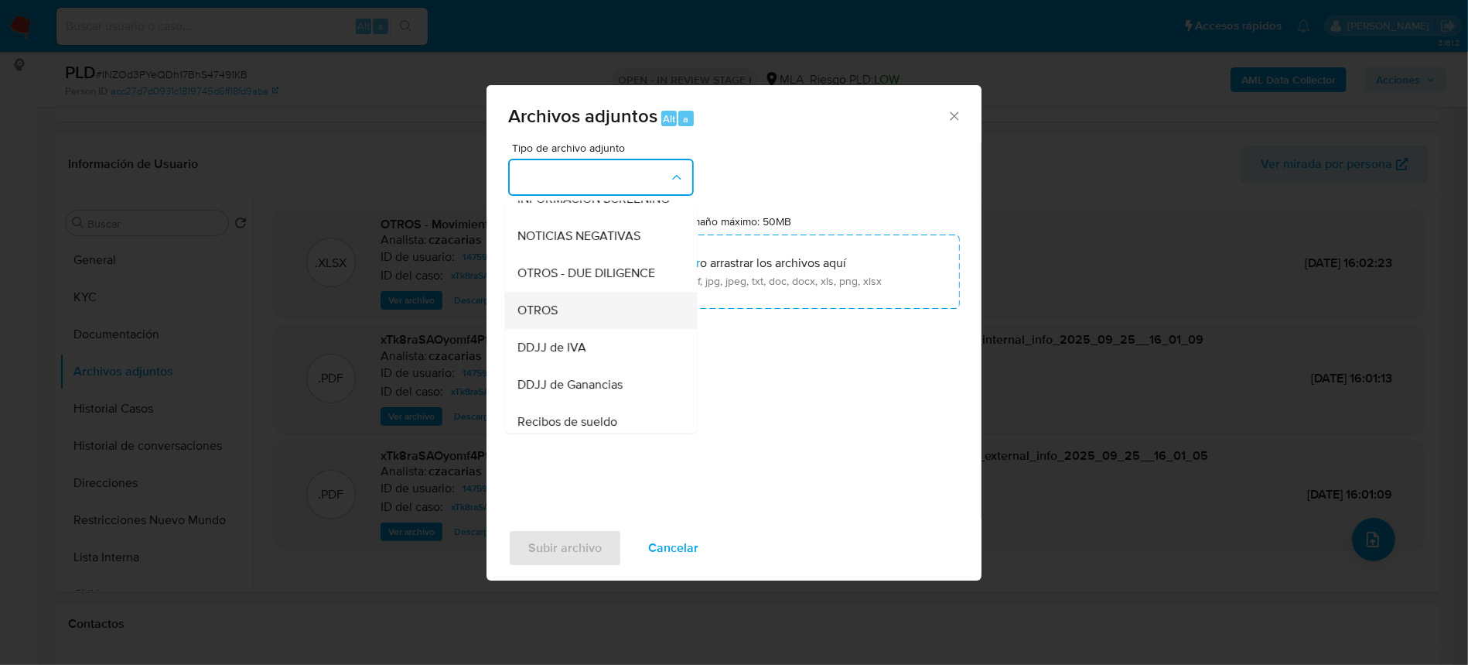
click at [555, 318] on span "OTROS" at bounding box center [538, 309] width 40 height 15
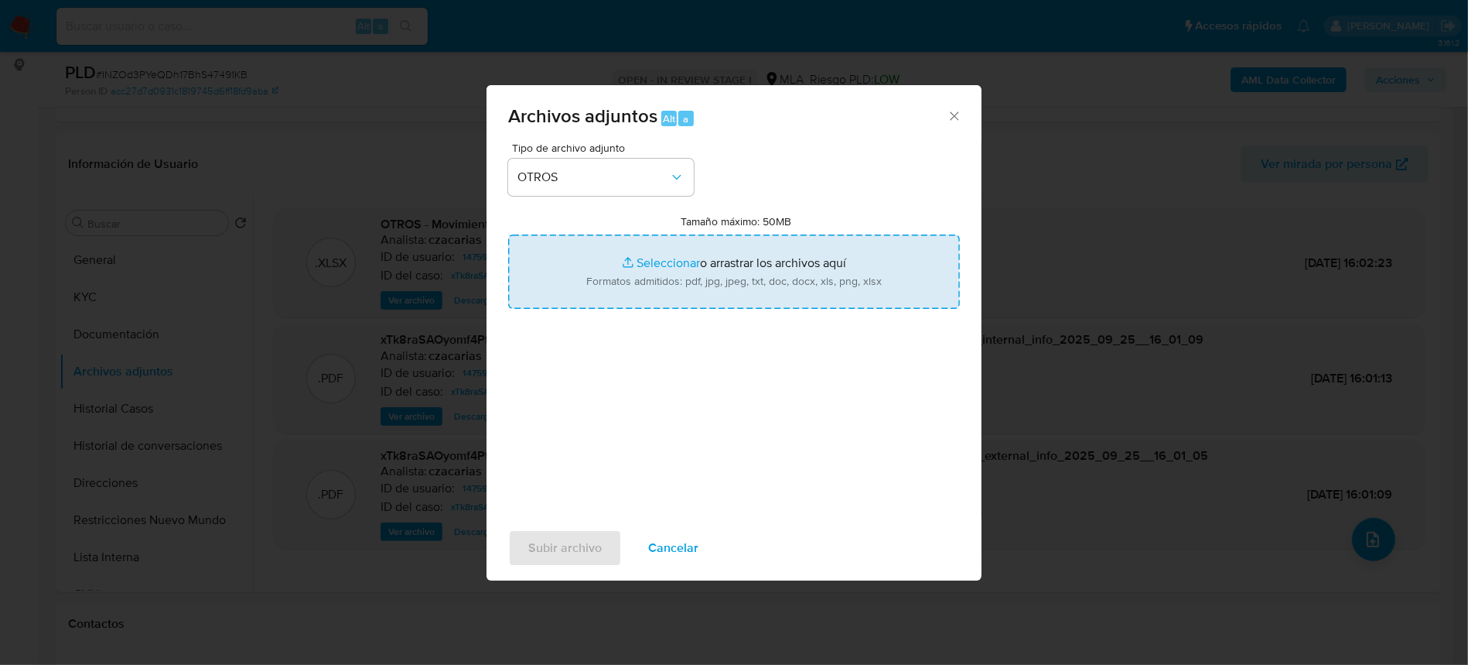
type input "C:\fakepath\Caselog INZOd3PYeQDh17BhS47491KB_2025_09_17_23_35_20.docx"
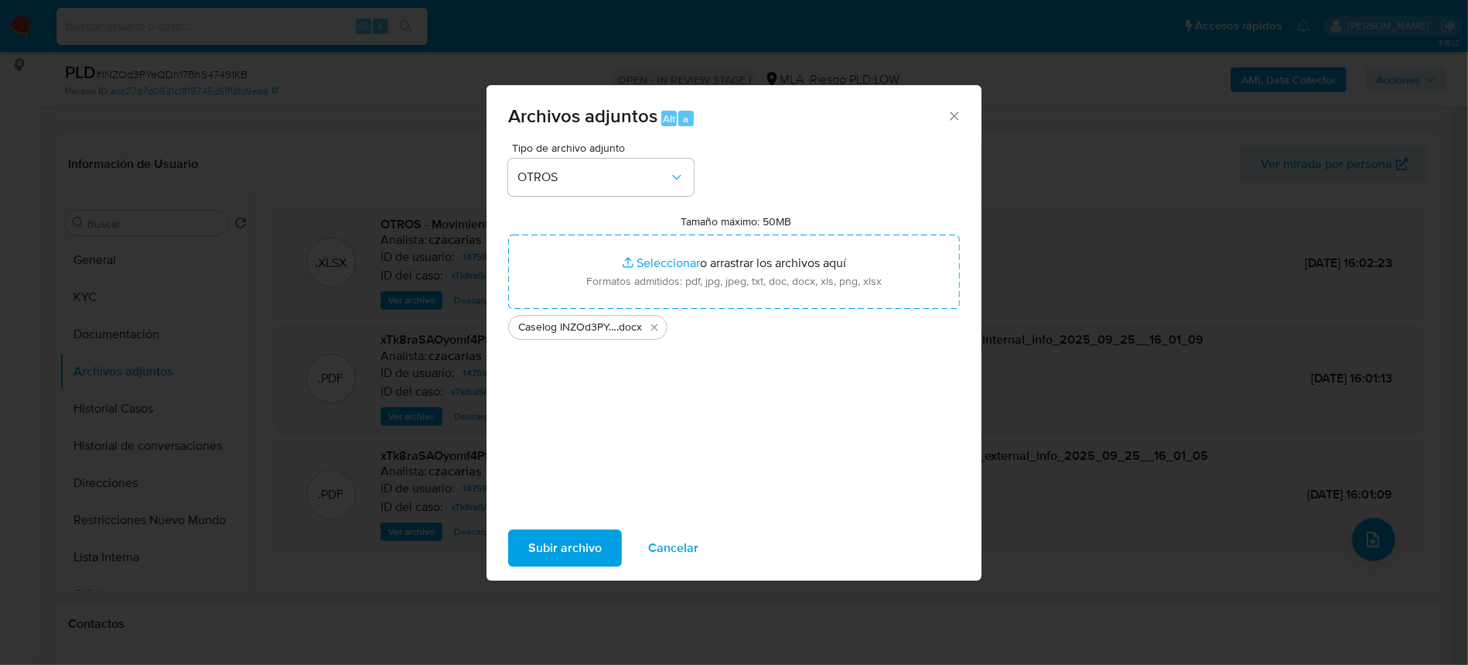
click at [550, 545] on span "Subir archivo" at bounding box center [564, 548] width 73 height 34
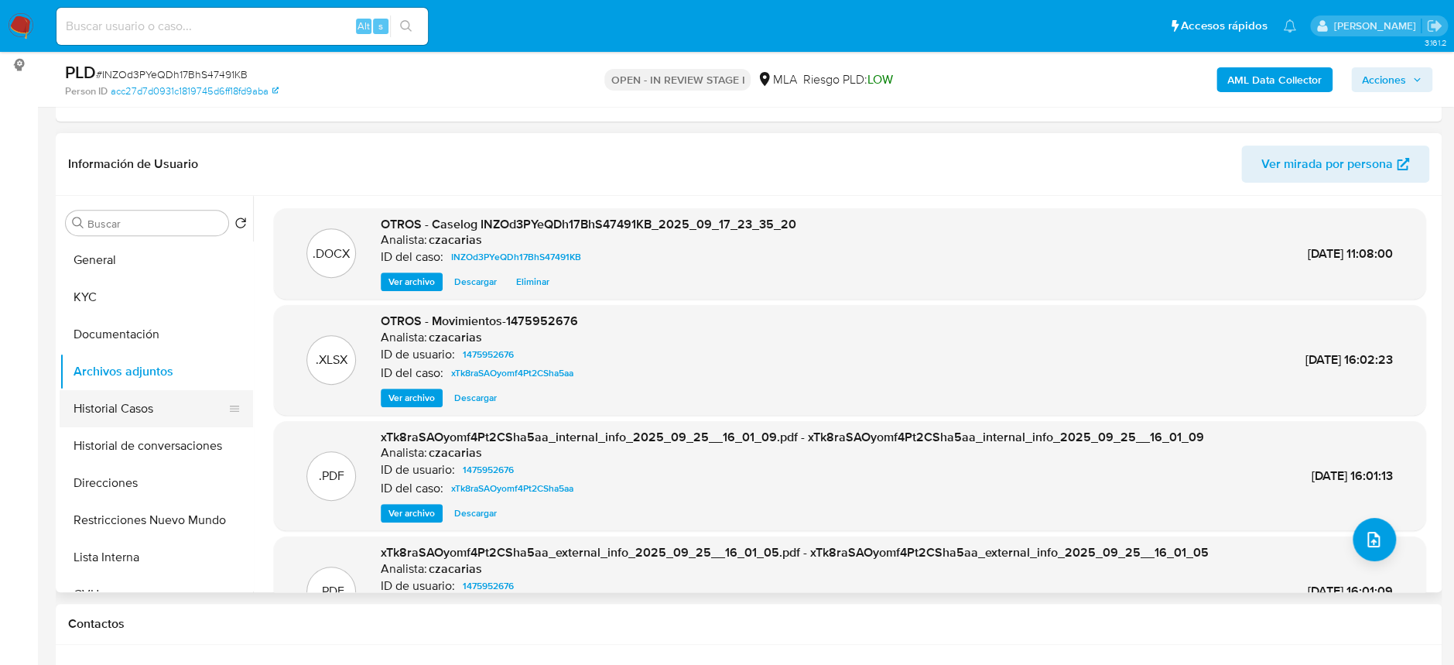
click at [131, 398] on button "Historial Casos" at bounding box center [150, 408] width 181 height 37
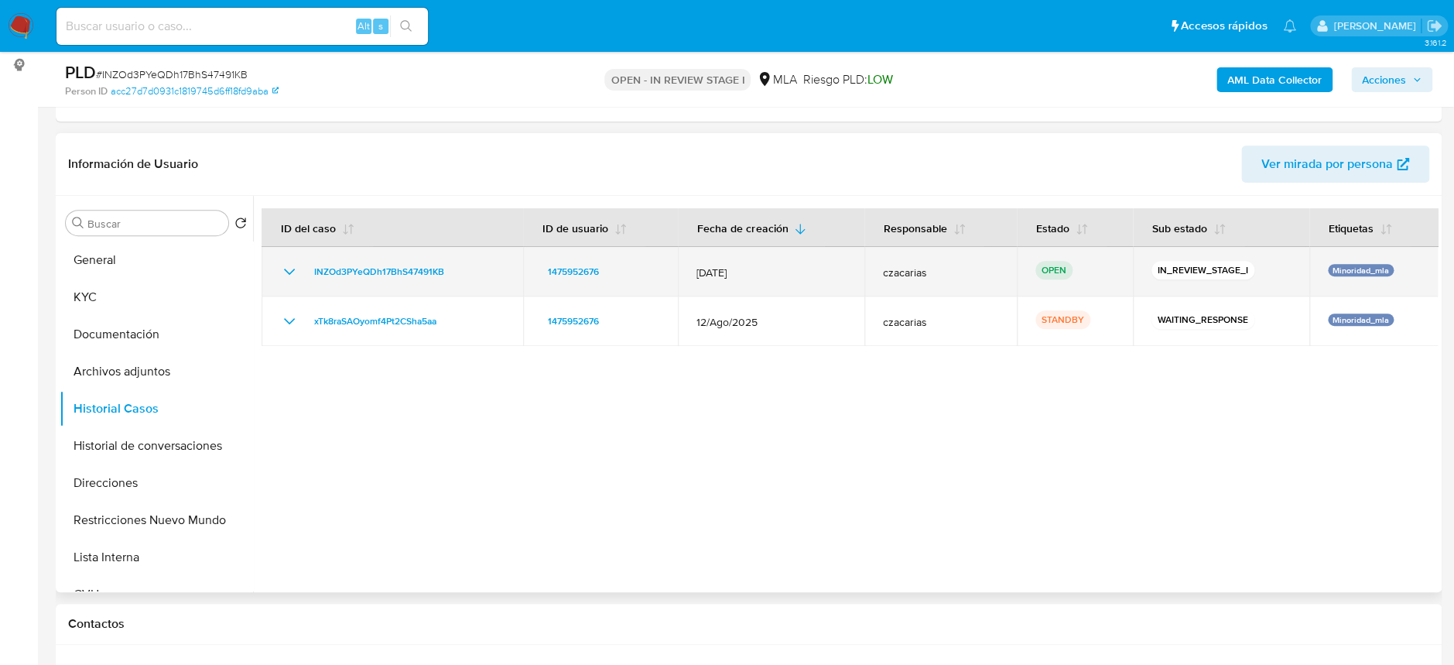
drag, startPoint x: 470, startPoint y: 273, endPoint x: 459, endPoint y: 272, distance: 11.7
click at [459, 272] on div "INZOd3PYeQDh17BhS47491KB" at bounding box center [392, 271] width 224 height 19
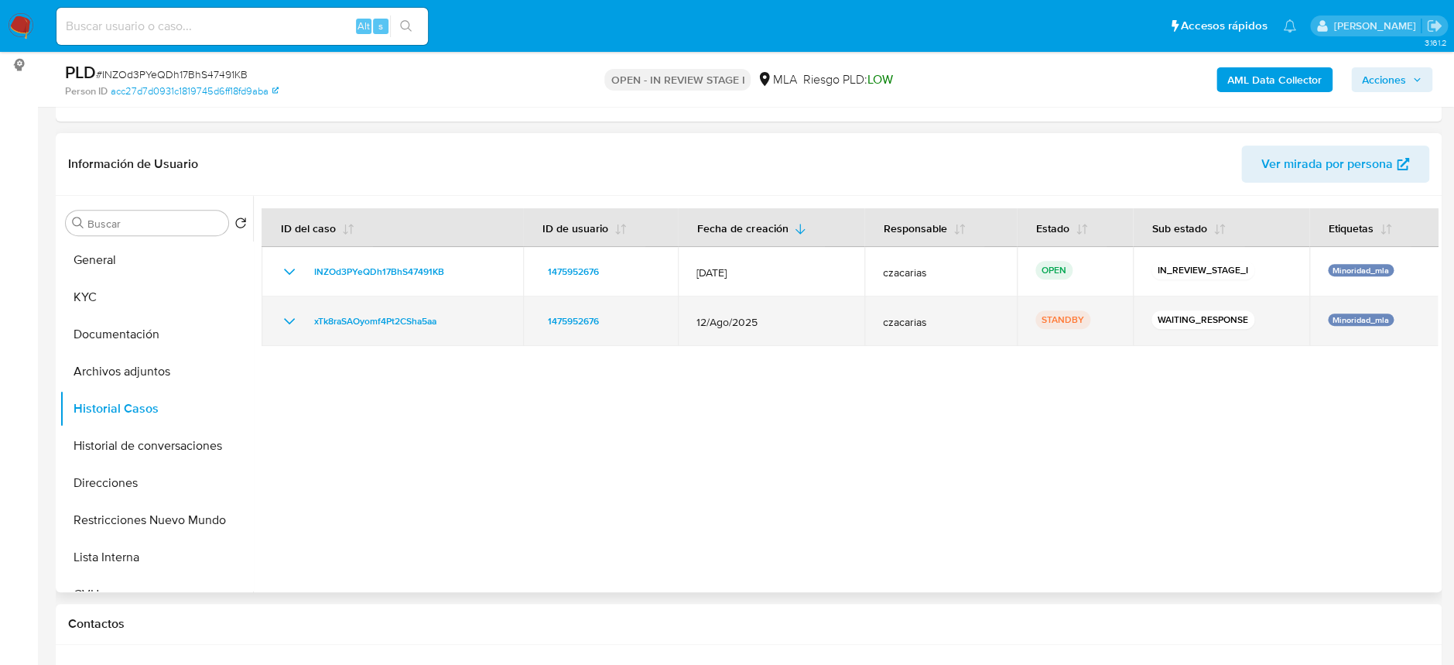
drag, startPoint x: 471, startPoint y: 326, endPoint x: 286, endPoint y: 308, distance: 185.7
click at [286, 308] on td "xTk8raSAOyomf4Pt2CSha5aa" at bounding box center [391, 321] width 261 height 50
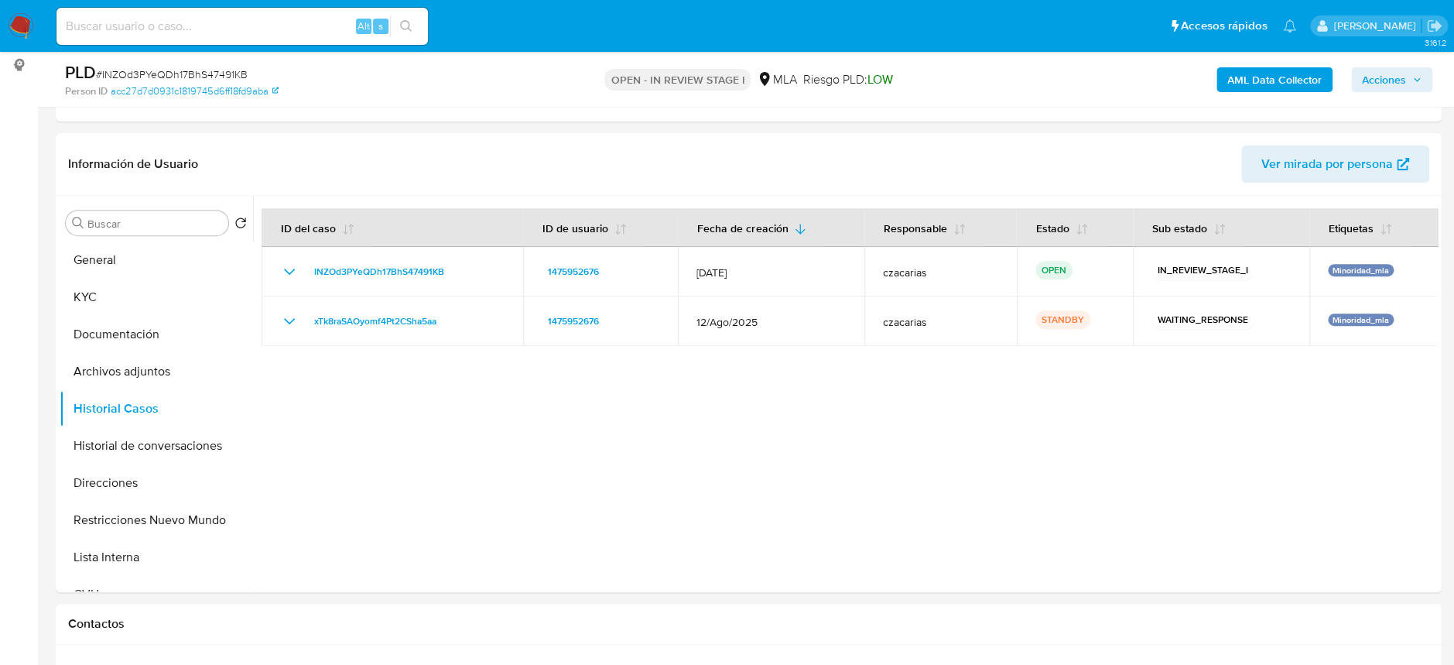
click at [282, 27] on input at bounding box center [241, 26] width 371 height 20
paste input "EVW6az6gPerDM8mpvwXNeDKP"
type input "EVW6az6gPerDM8mpvwXNeDKP"
click at [400, 26] on icon "search-icon" at bounding box center [406, 26] width 12 height 12
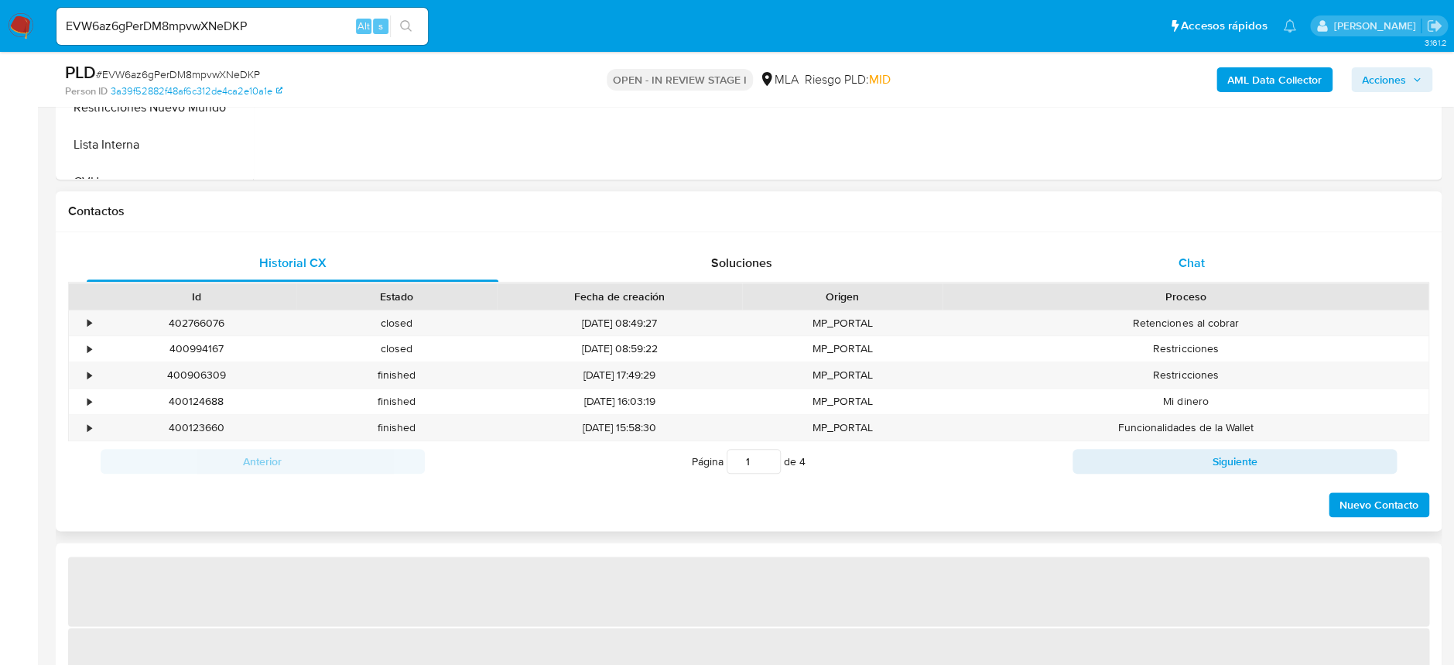
select select "10"
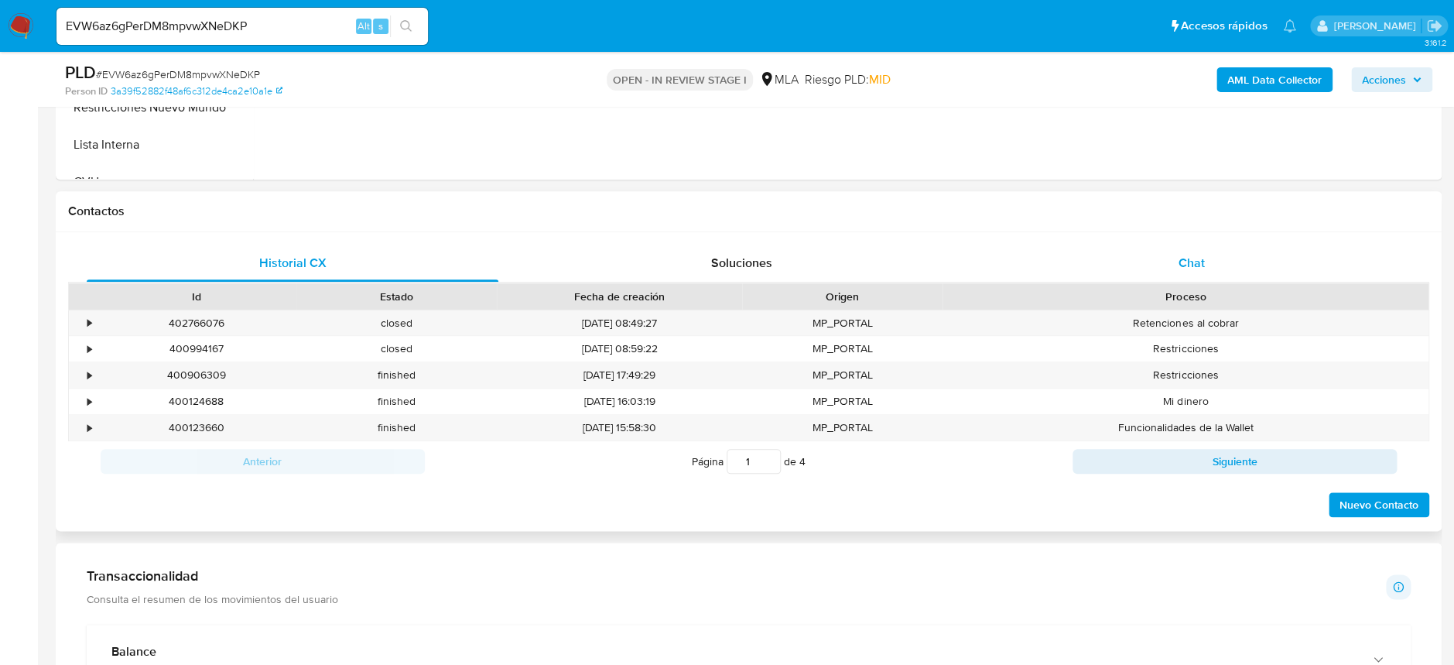
click at [1202, 262] on span "Chat" at bounding box center [1190, 263] width 26 height 18
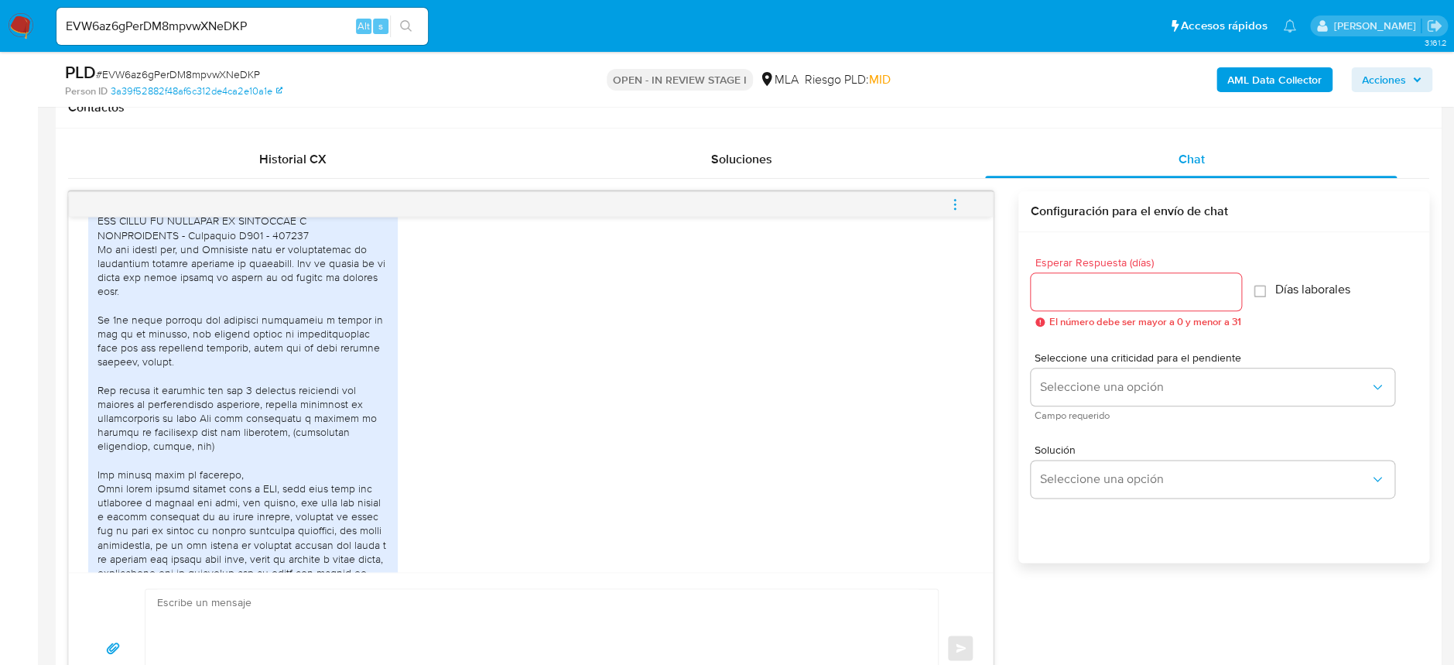
scroll to position [1409, 0]
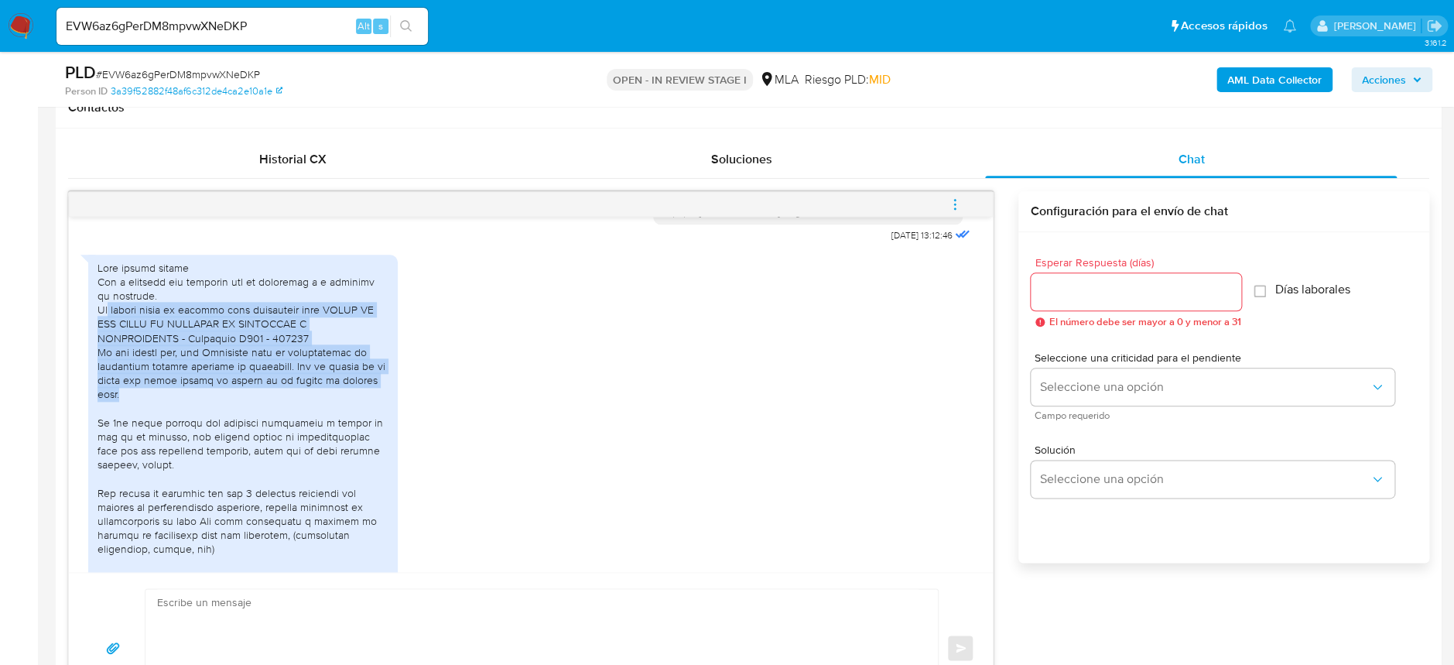
drag, startPoint x: 110, startPoint y: 425, endPoint x: 380, endPoint y: 504, distance: 281.5
click at [380, 504] on div at bounding box center [242, 570] width 291 height 619
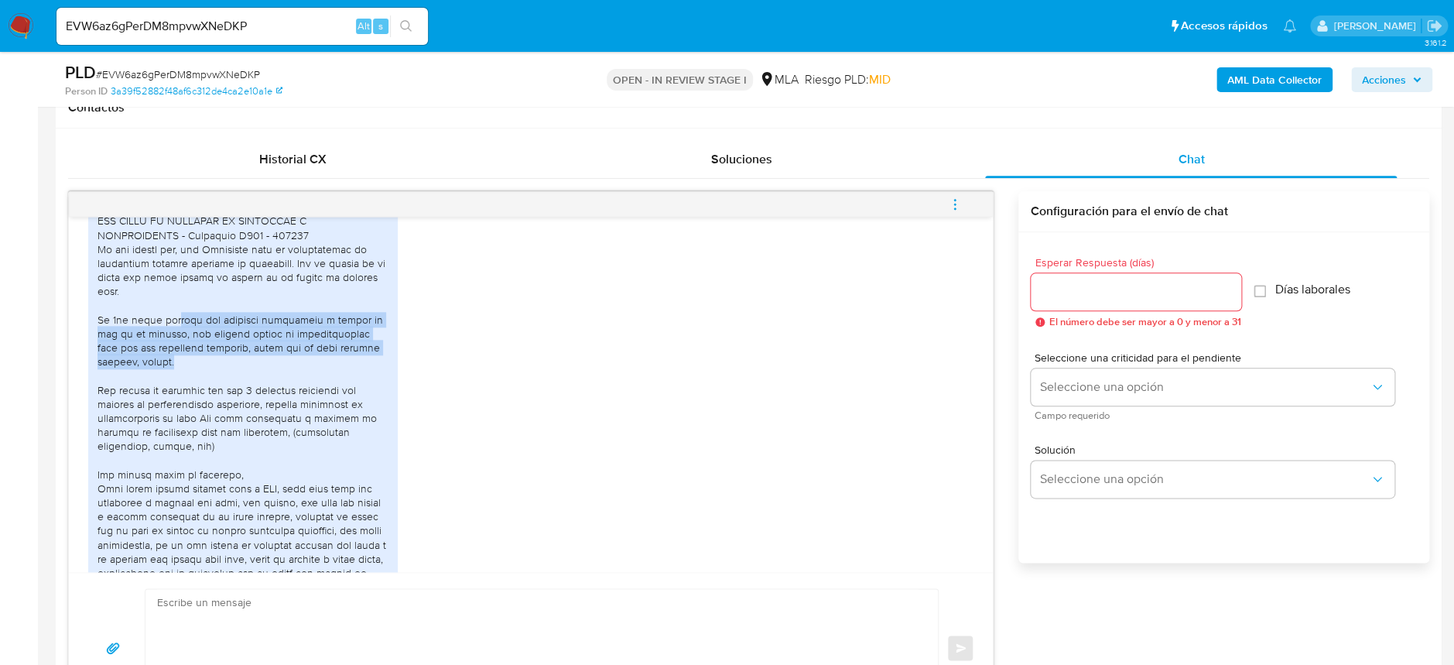
drag, startPoint x: 174, startPoint y: 429, endPoint x: 350, endPoint y: 479, distance: 183.4
click at [350, 479] on div at bounding box center [242, 467] width 291 height 619
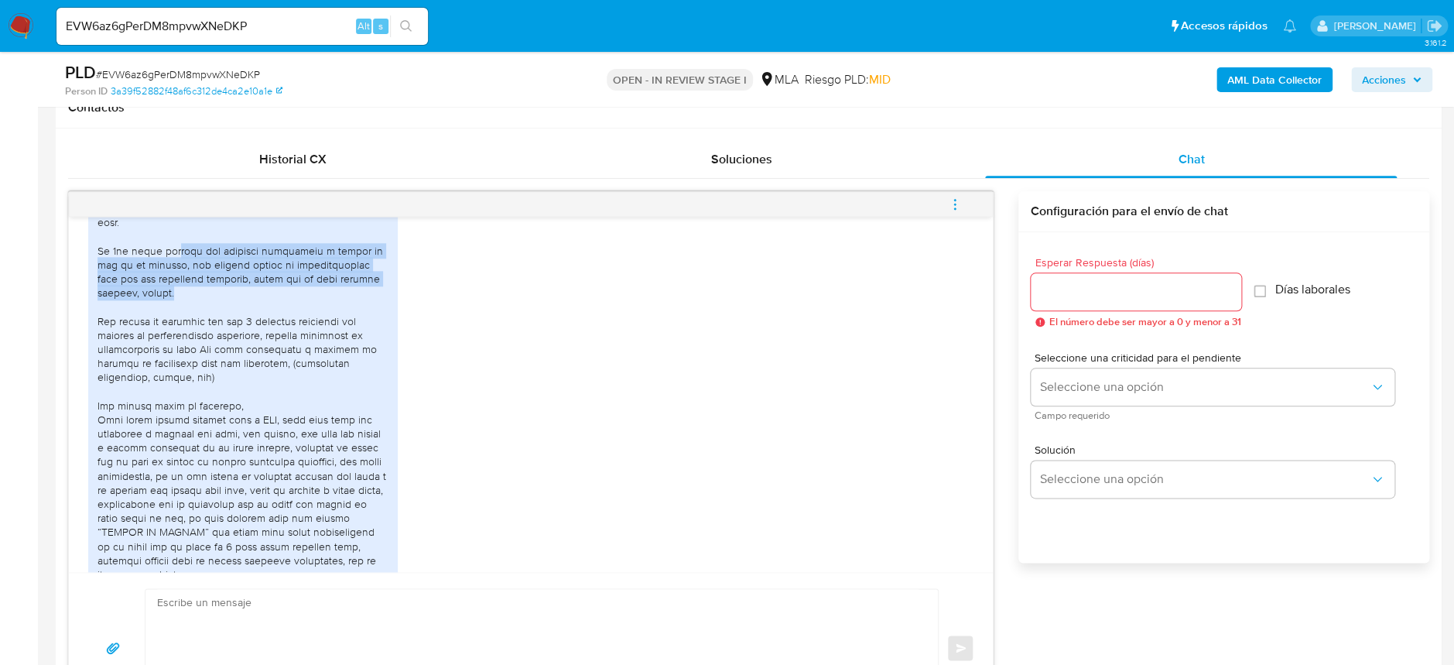
scroll to position [1615, 0]
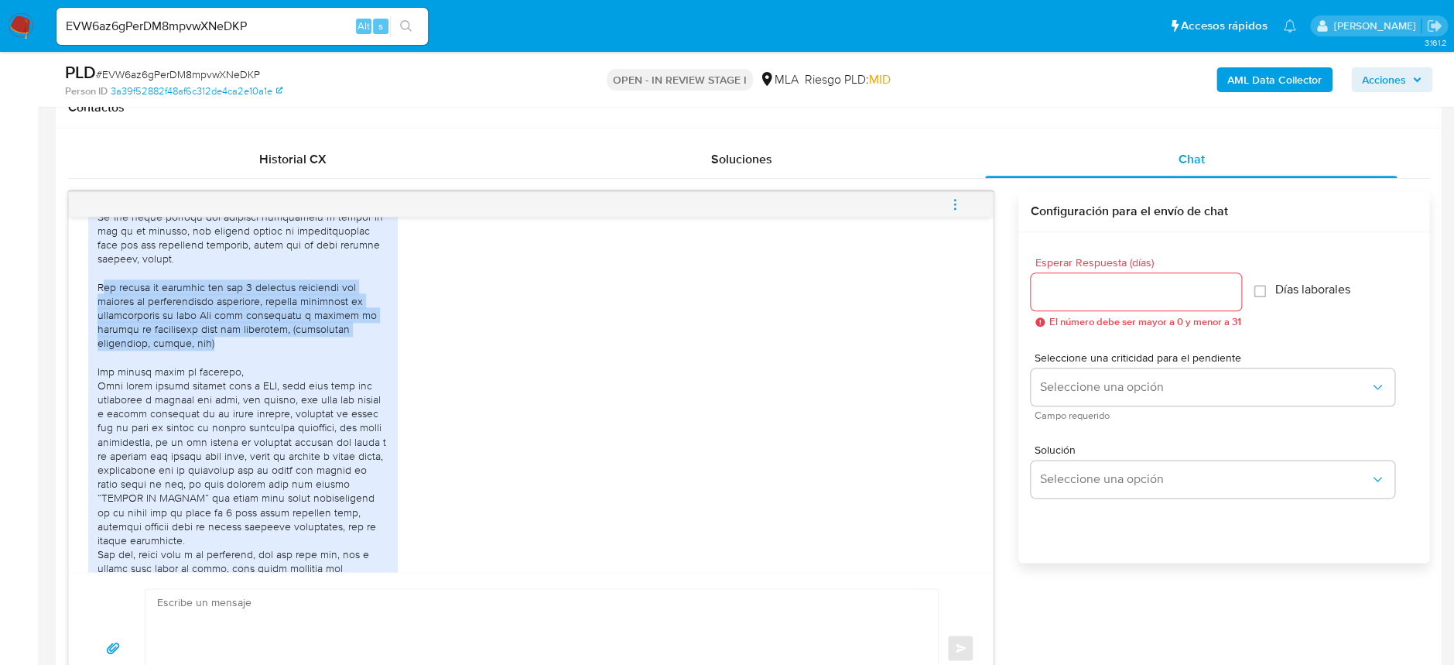
drag, startPoint x: 101, startPoint y: 401, endPoint x: 371, endPoint y: 462, distance: 276.1
click at [371, 462] on div at bounding box center [242, 364] width 291 height 619
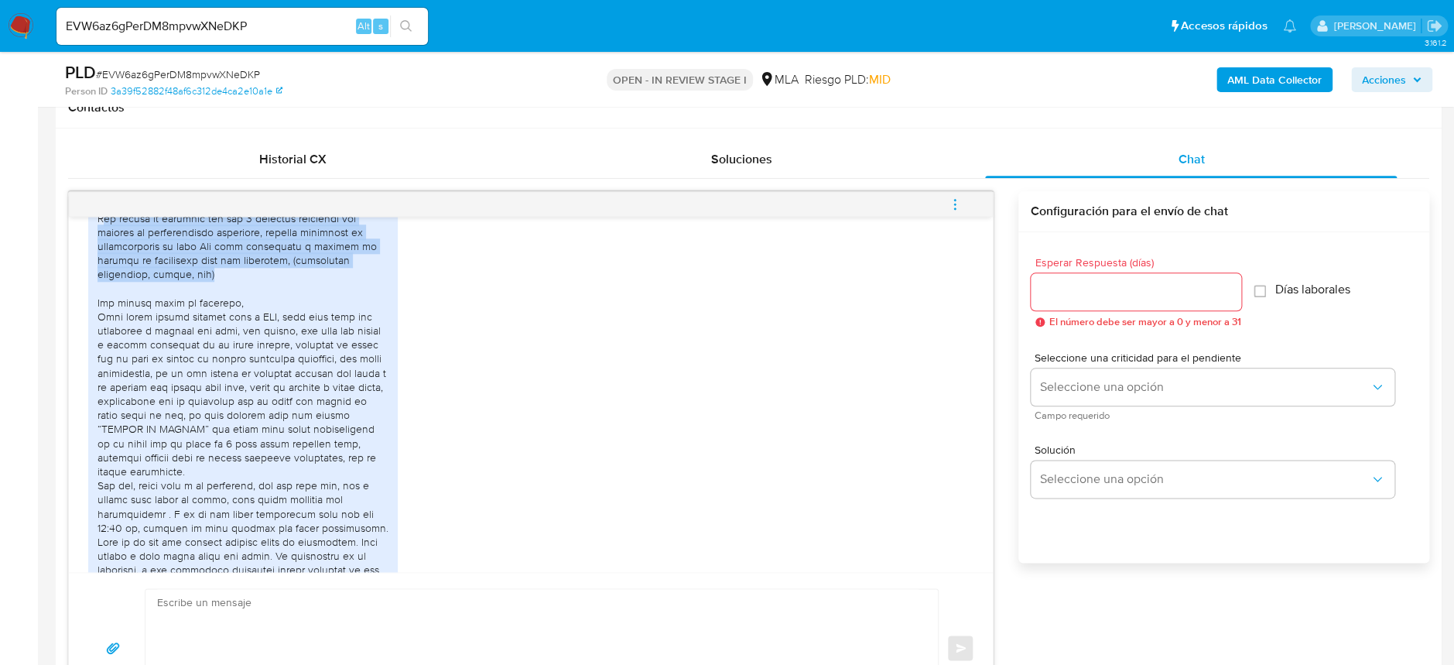
scroll to position [1718, 0]
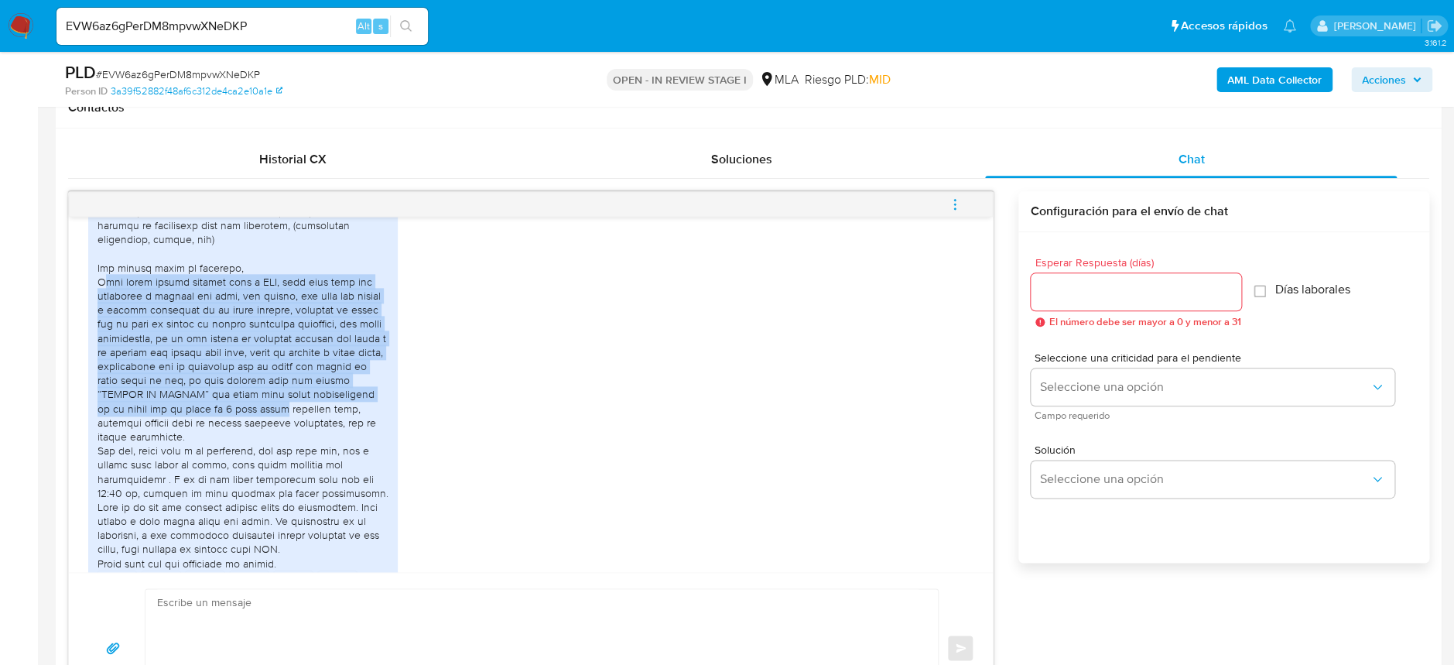
drag, startPoint x: 106, startPoint y: 394, endPoint x: 379, endPoint y: 525, distance: 302.8
click at [379, 525] on div at bounding box center [242, 260] width 291 height 619
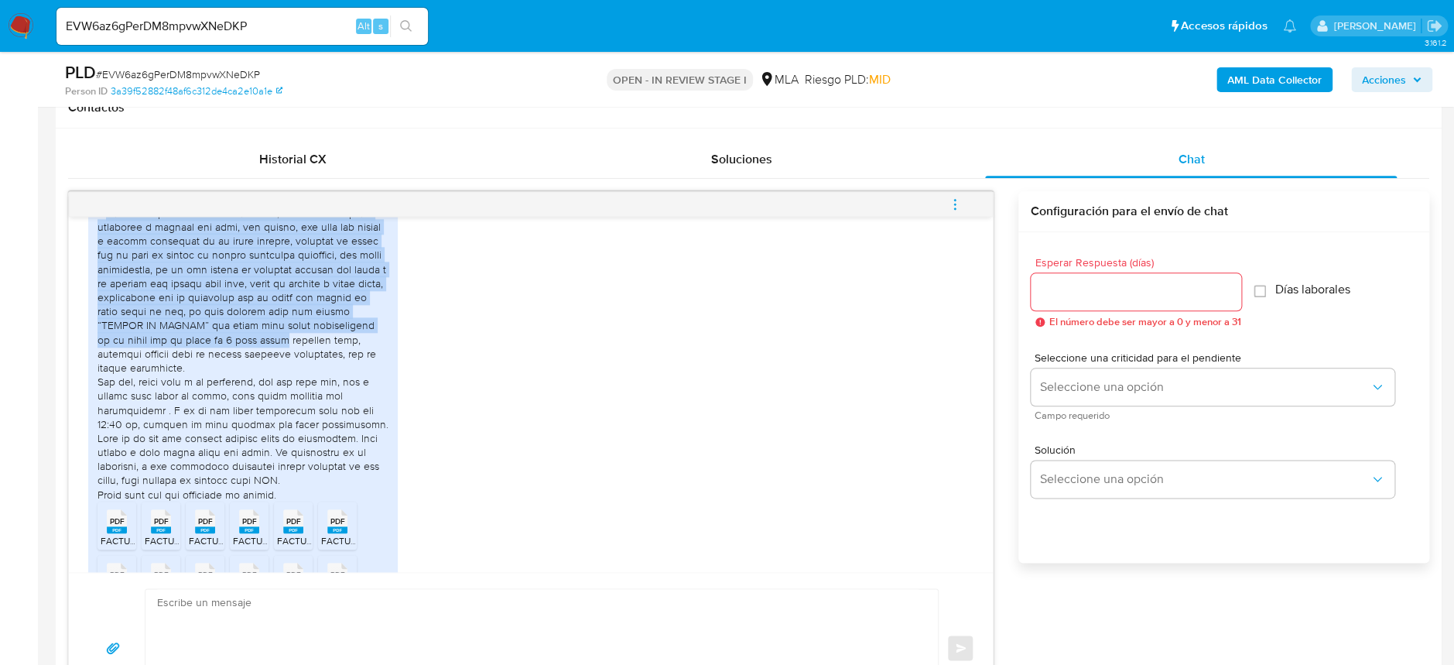
scroll to position [1821, 0]
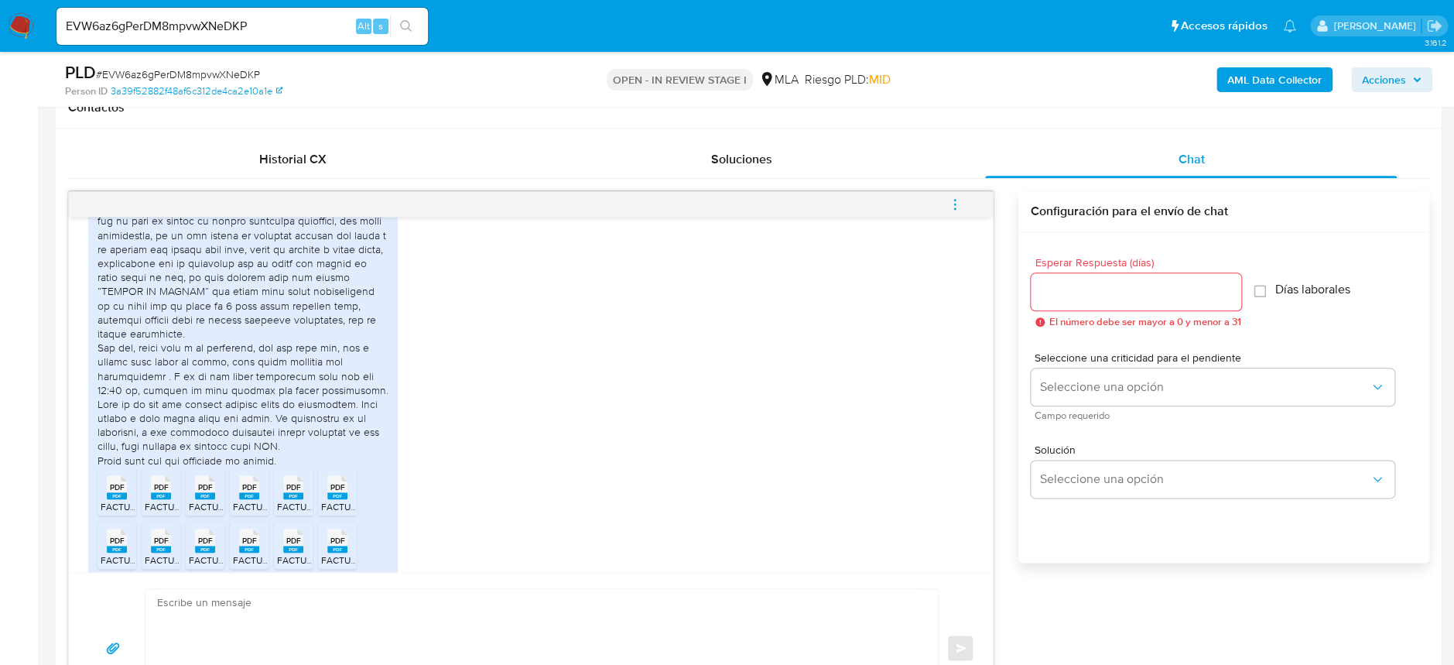
drag, startPoint x: 180, startPoint y: 434, endPoint x: 268, endPoint y: 447, distance: 89.2
click at [268, 447] on div at bounding box center [242, 157] width 291 height 619
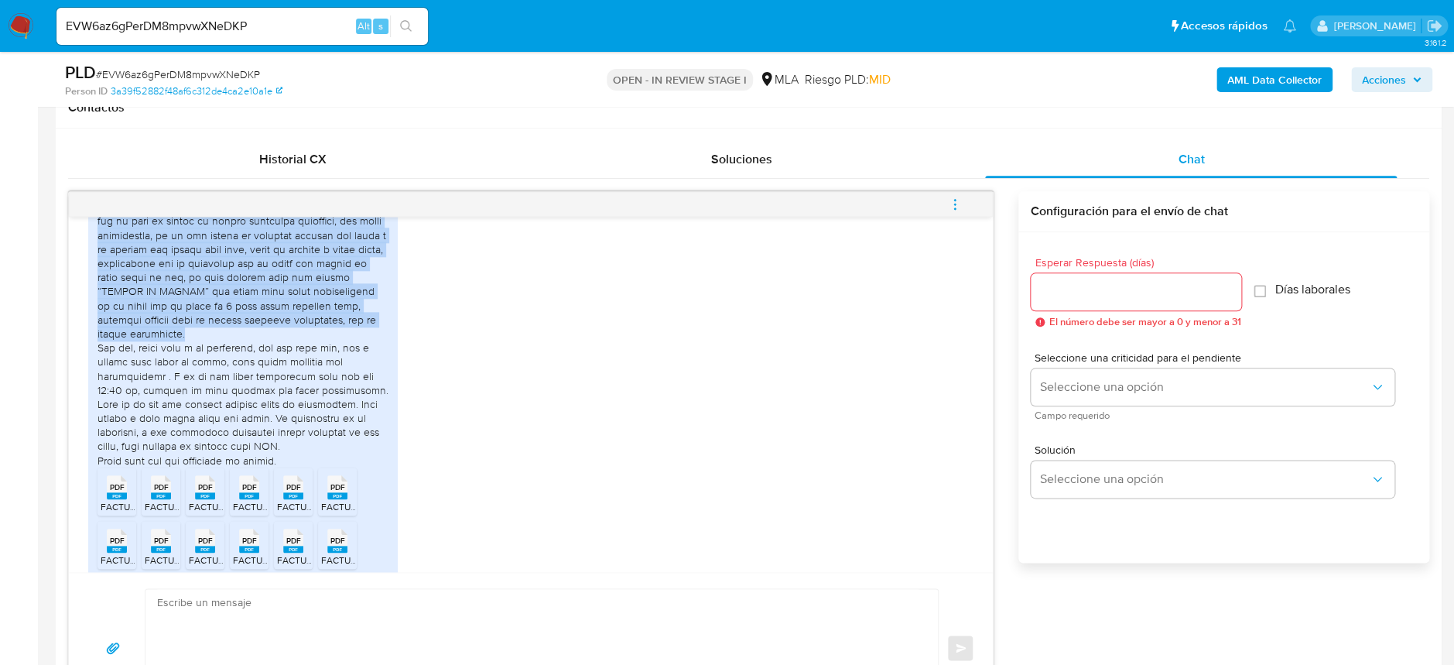
drag, startPoint x: 273, startPoint y: 443, endPoint x: 81, endPoint y: 278, distance: 253.4
click at [81, 278] on div "18/08/2025 17:31:19 Buen día, quisiera saber porque me piden estos datos? 19/08…" at bounding box center [531, 394] width 924 height 355
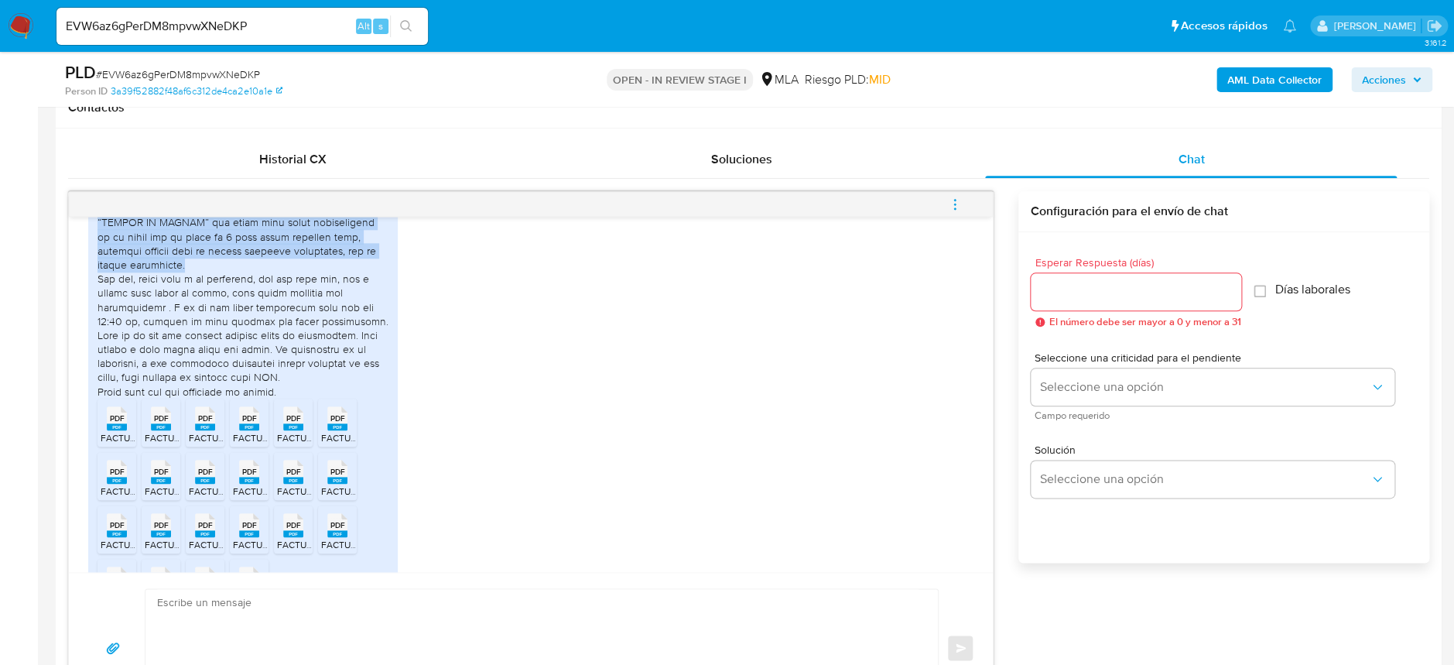
scroll to position [1924, 0]
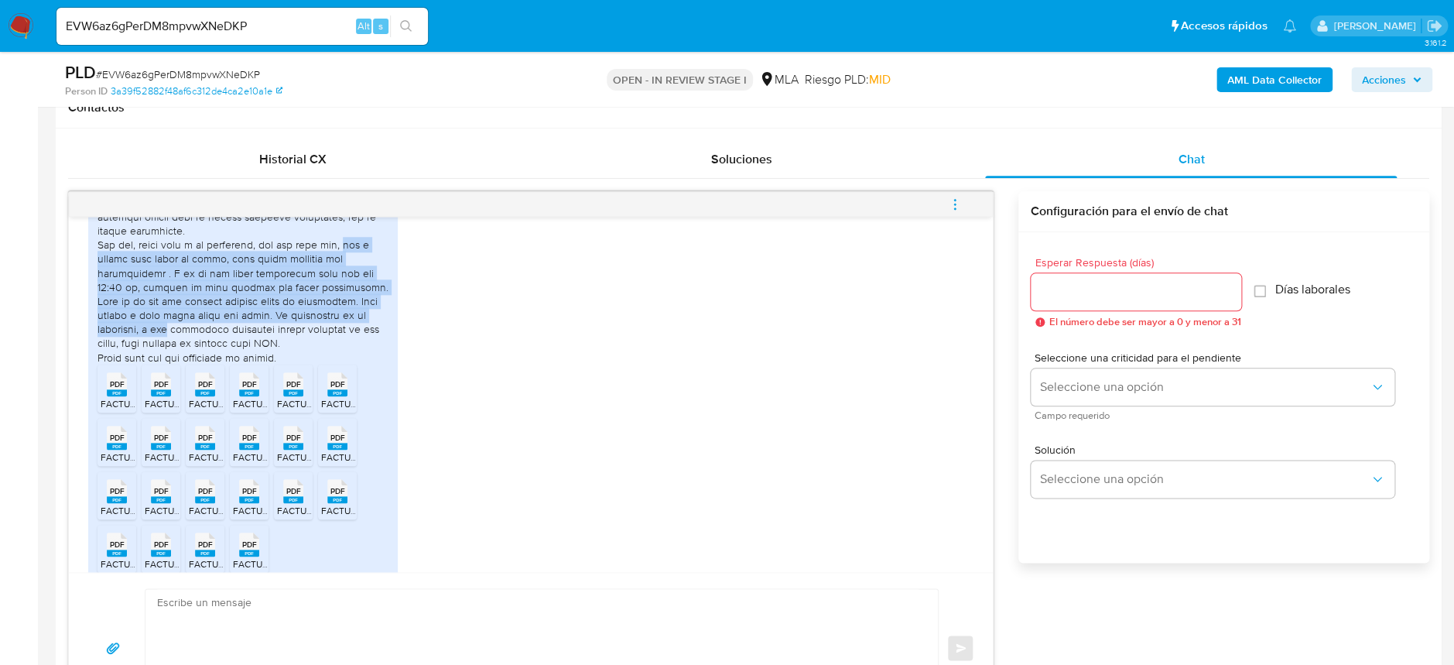
drag, startPoint x: 350, startPoint y: 356, endPoint x: 393, endPoint y: 426, distance: 82.7
click at [385, 364] on div at bounding box center [242, 54] width 291 height 619
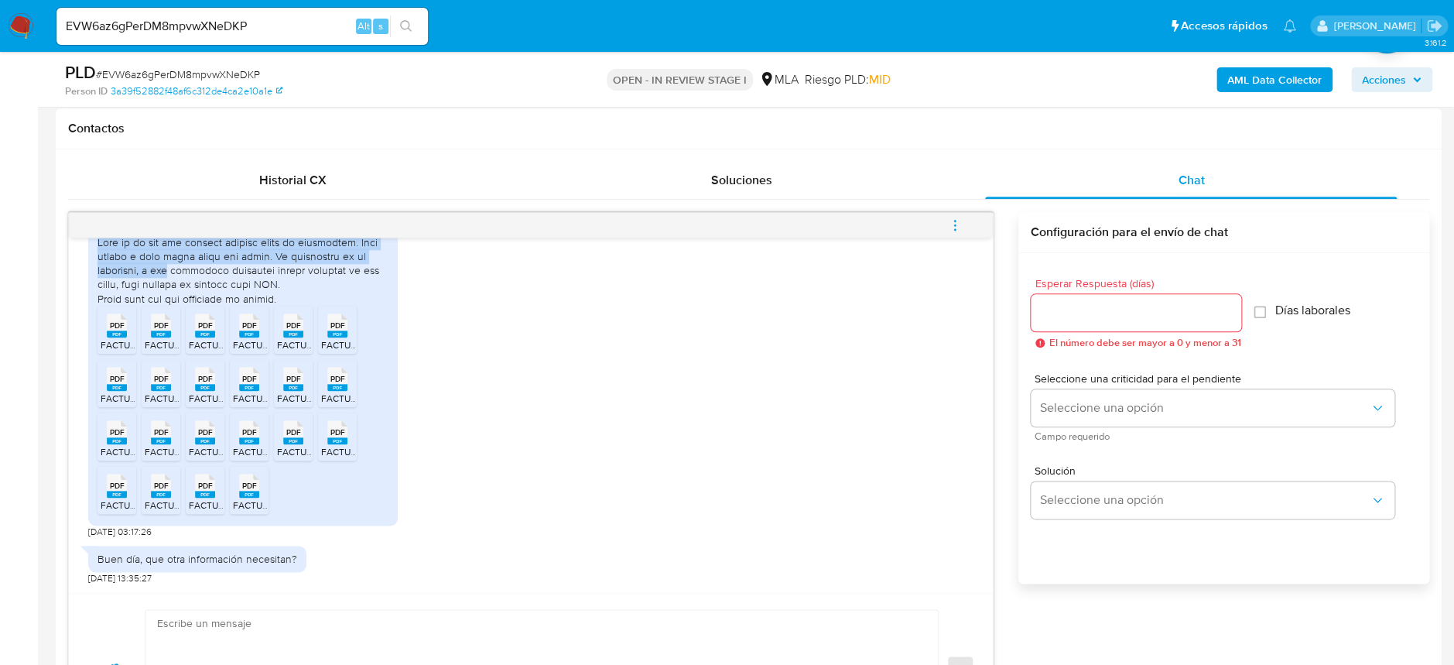
scroll to position [2131, 0]
click at [118, 332] on rect at bounding box center [117, 333] width 20 height 7
click at [161, 339] on span "FACTURA 21.pdf" at bounding box center [178, 344] width 67 height 13
click at [198, 337] on icon "PDF" at bounding box center [205, 325] width 20 height 27
click at [248, 338] on icon "PDF" at bounding box center [249, 325] width 20 height 27
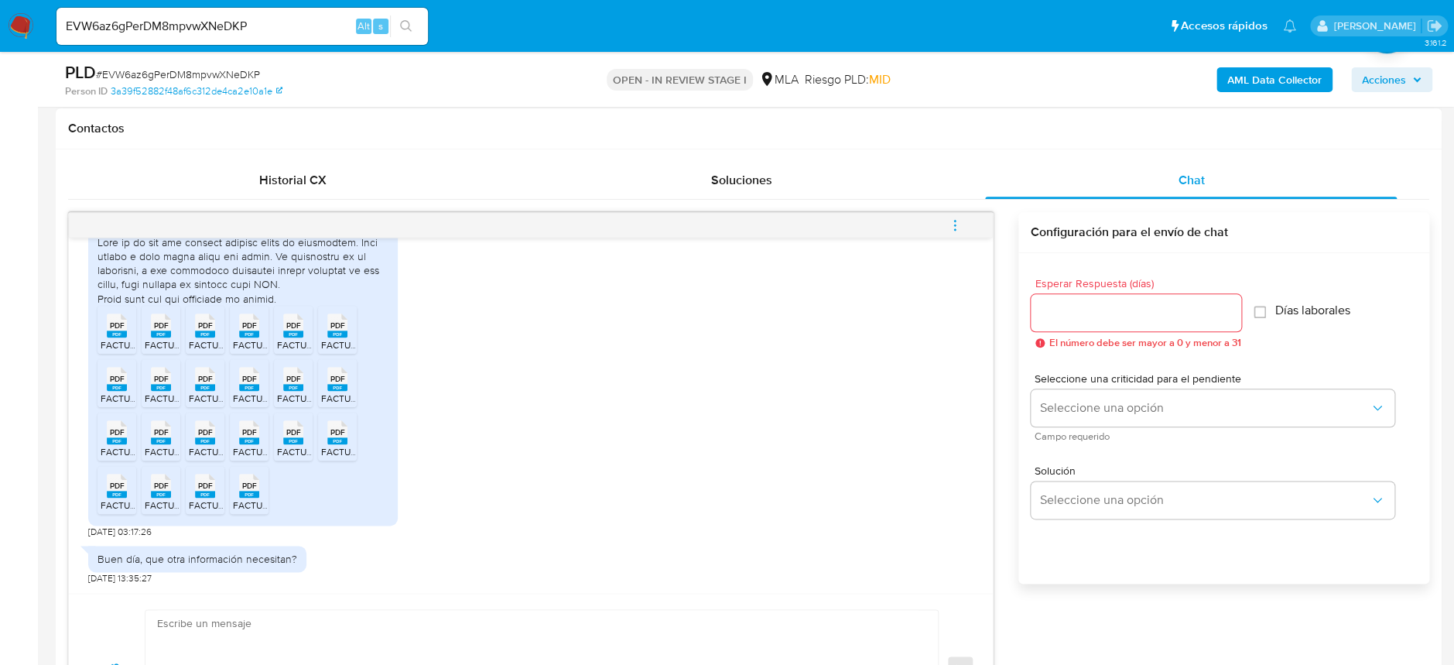
click at [293, 340] on span "FACTURA 15.pdf" at bounding box center [310, 344] width 67 height 13
click at [338, 341] on span "FACTURA 2 .pdf" at bounding box center [354, 344] width 67 height 13
click at [123, 391] on icon "PDF" at bounding box center [117, 378] width 20 height 27
click at [157, 383] on span "PDF" at bounding box center [161, 379] width 15 height 10
click at [215, 386] on div "PDF PDF" at bounding box center [205, 377] width 32 height 30
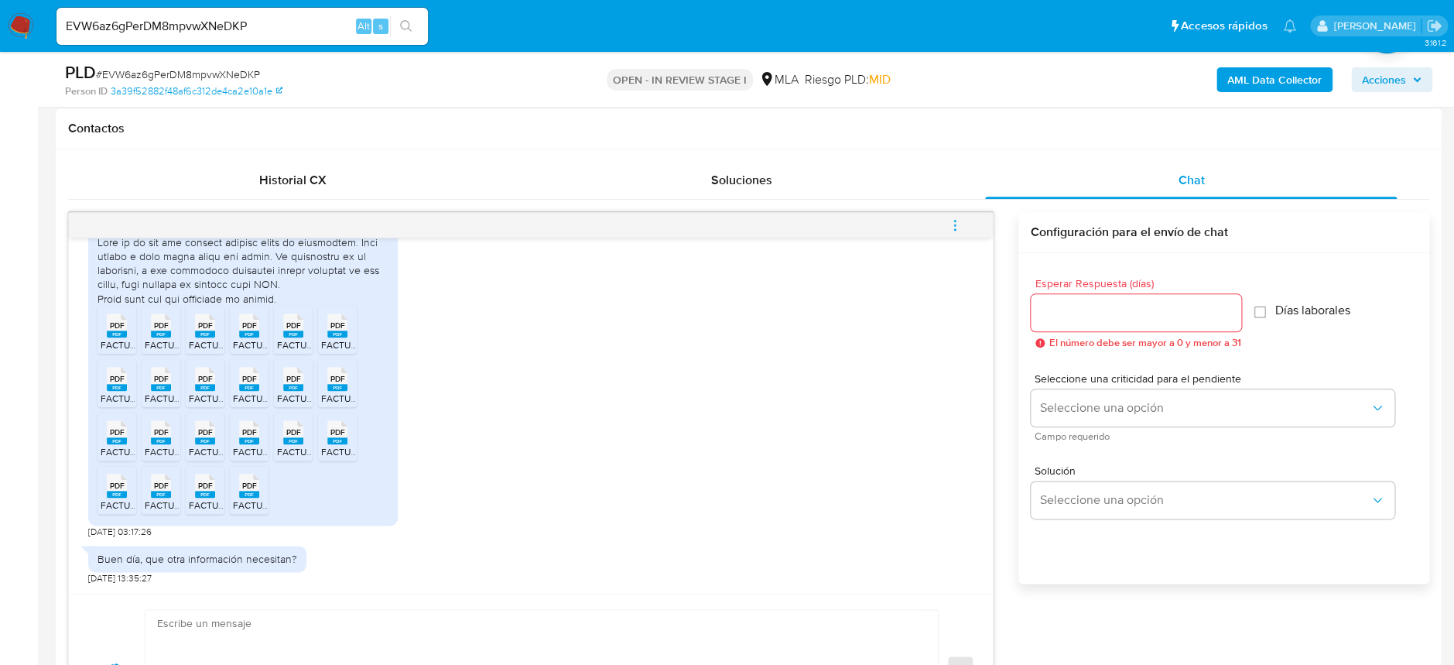
click at [248, 388] on rect at bounding box center [249, 387] width 20 height 7
click at [286, 389] on rect at bounding box center [293, 387] width 20 height 7
click at [333, 384] on rect at bounding box center [337, 387] width 20 height 7
click at [111, 439] on rect at bounding box center [117, 440] width 20 height 7
click at [160, 441] on rect at bounding box center [161, 440] width 20 height 7
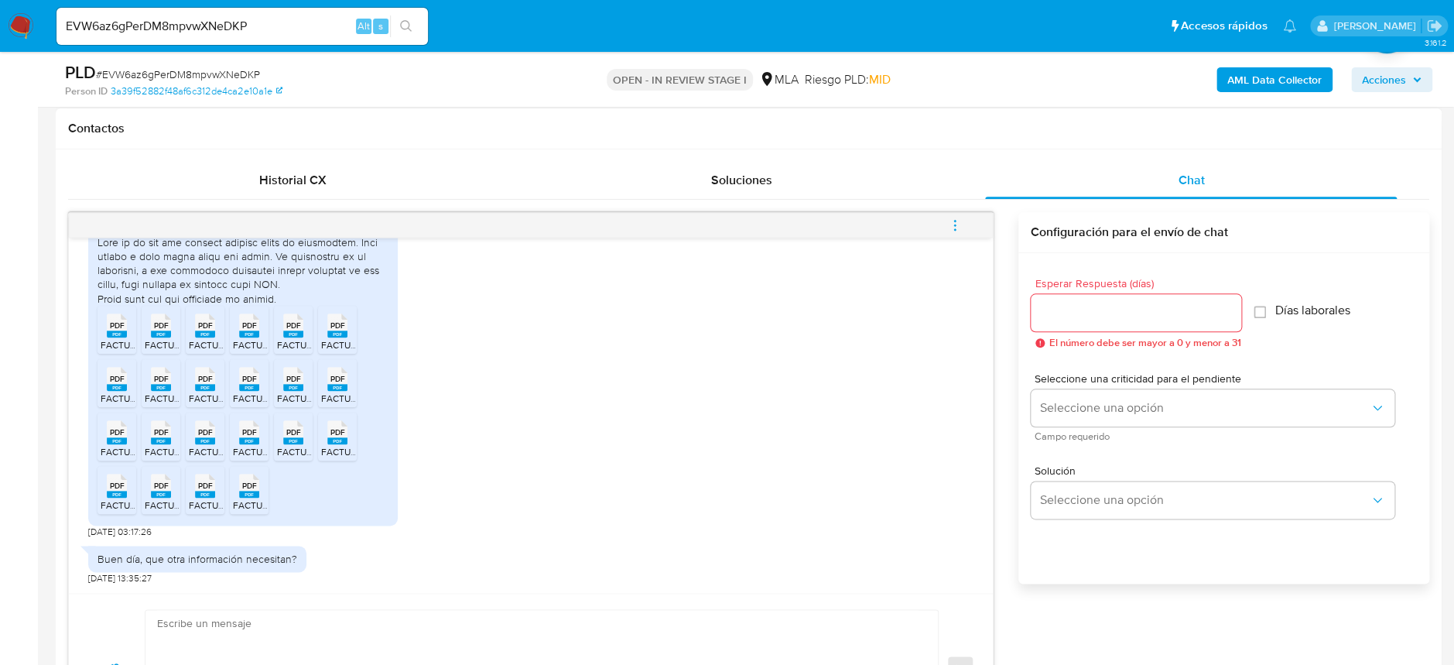
click at [204, 443] on rect at bounding box center [205, 440] width 20 height 7
click at [248, 443] on rect at bounding box center [249, 440] width 20 height 7
click at [295, 438] on rect at bounding box center [293, 440] width 20 height 7
click at [331, 440] on rect at bounding box center [337, 440] width 20 height 7
click at [121, 492] on rect at bounding box center [117, 493] width 20 height 7
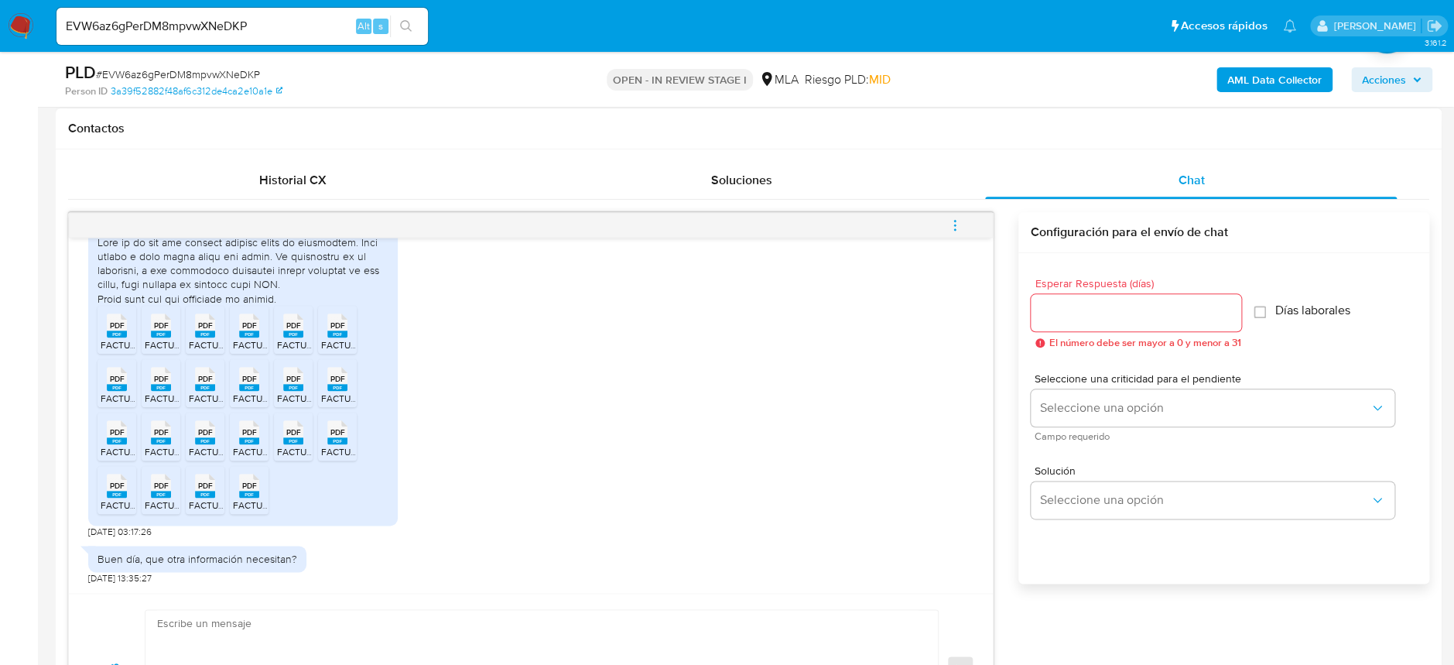
click at [161, 499] on span "FACTURA 12 .pdf" at bounding box center [180, 504] width 70 height 13
click at [211, 490] on span "PDF" at bounding box center [205, 485] width 15 height 10
click at [256, 488] on icon at bounding box center [249, 485] width 20 height 24
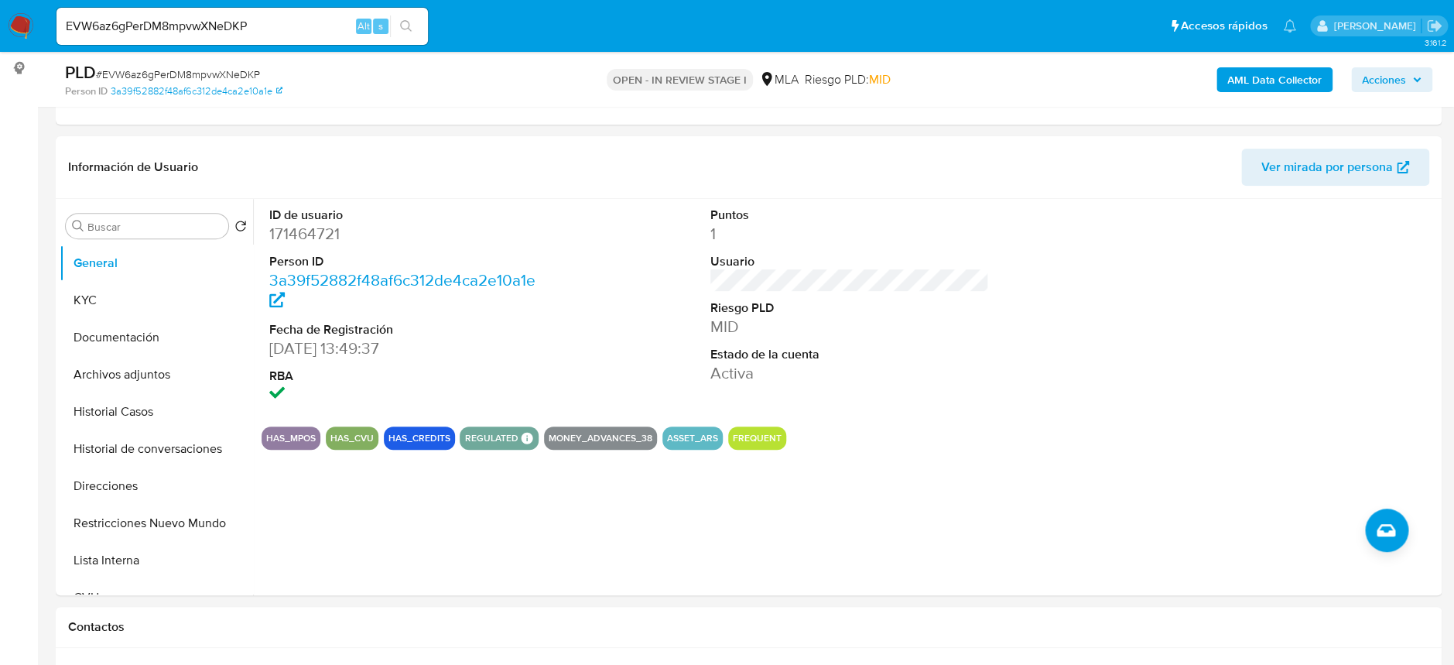
scroll to position [185, 0]
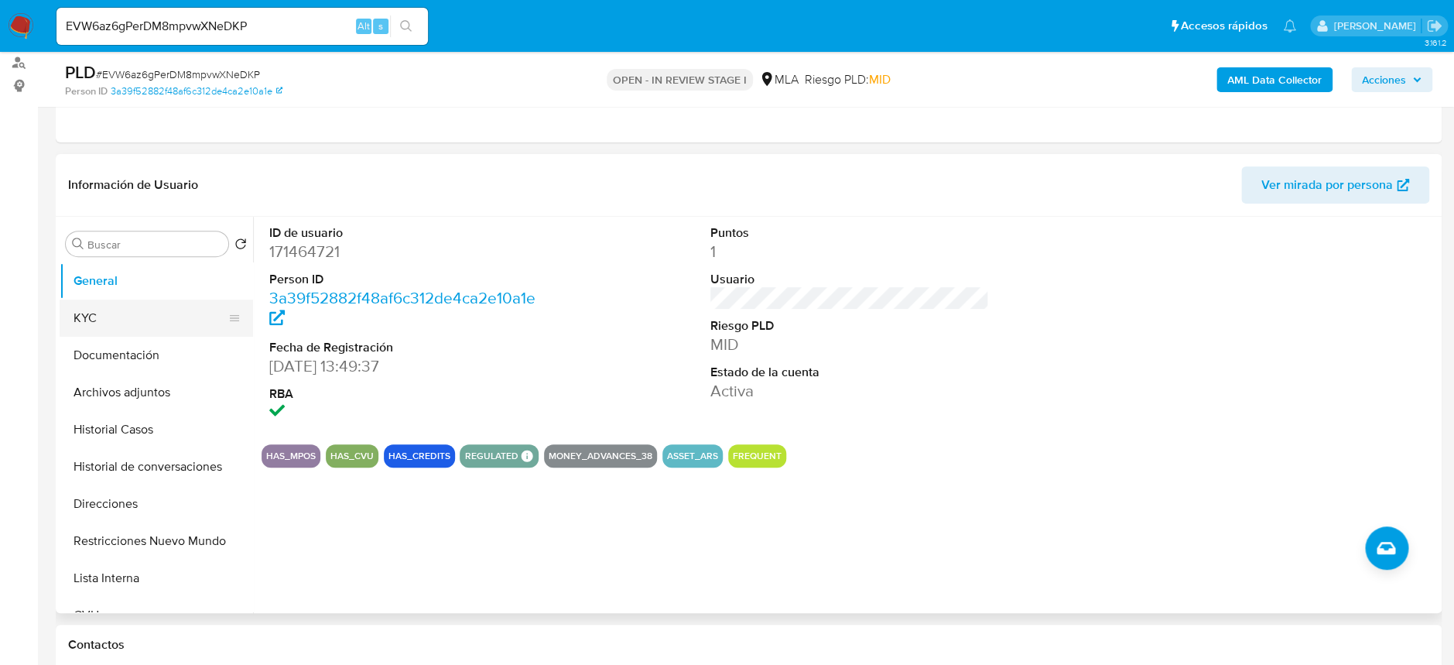
click at [148, 299] on button "KYC" at bounding box center [150, 317] width 181 height 37
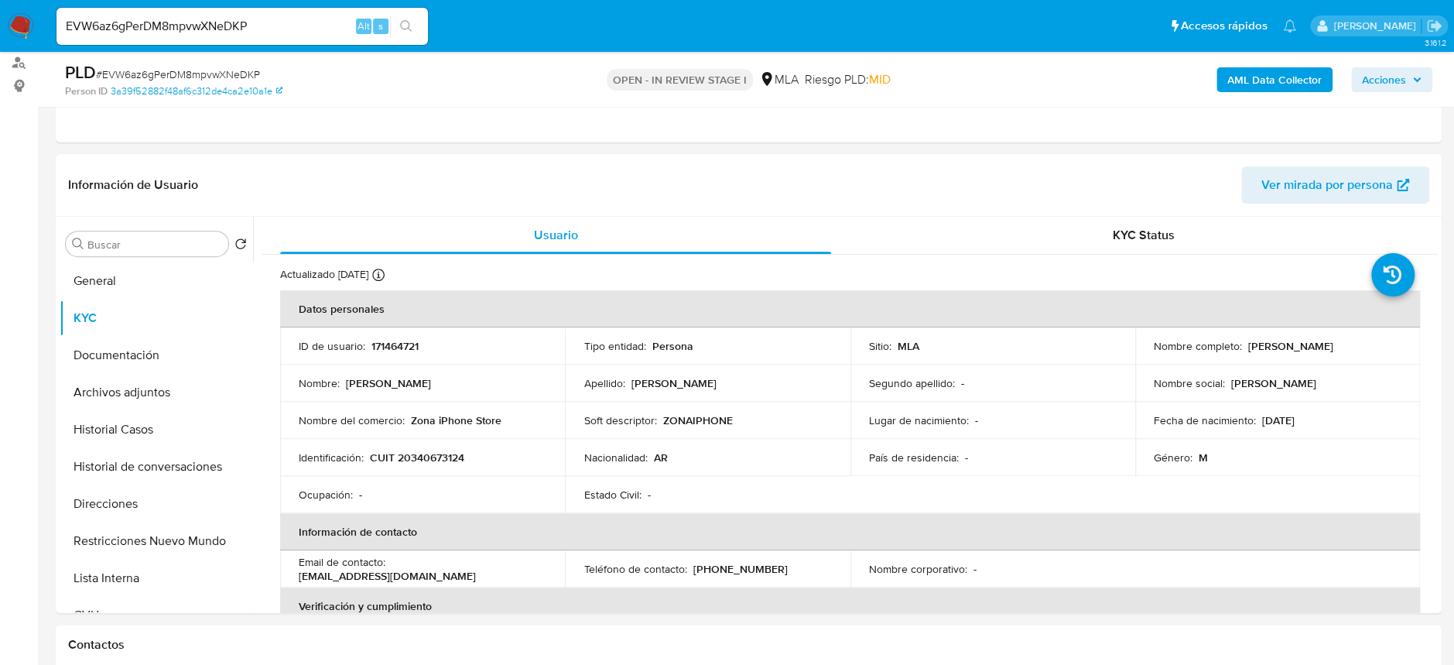
click at [227, 66] on div "PLD # EVW6az6gPerDM8mpvwXNeDKP" at bounding box center [290, 72] width 450 height 23
copy span "EVW6az6gPerDM8mpvwXNeDKP"
click at [138, 429] on button "Historial Casos" at bounding box center [150, 429] width 181 height 37
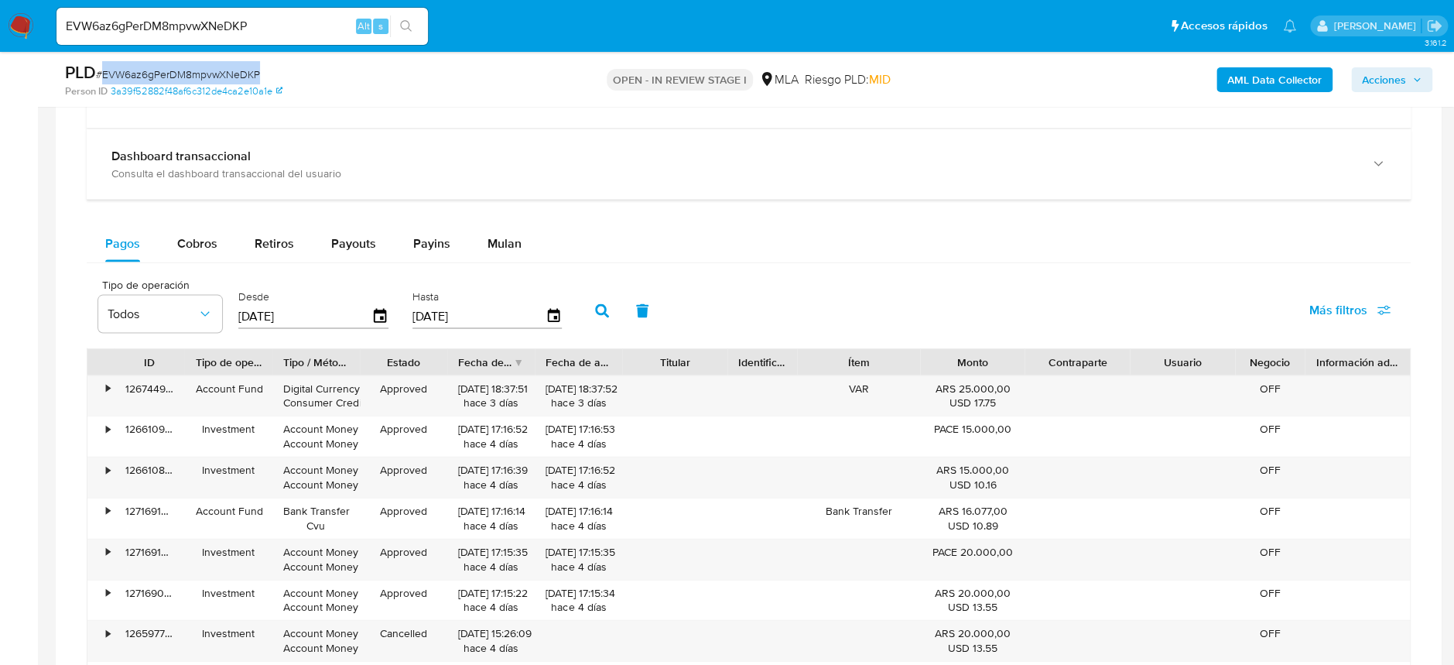
scroll to position [1526, 0]
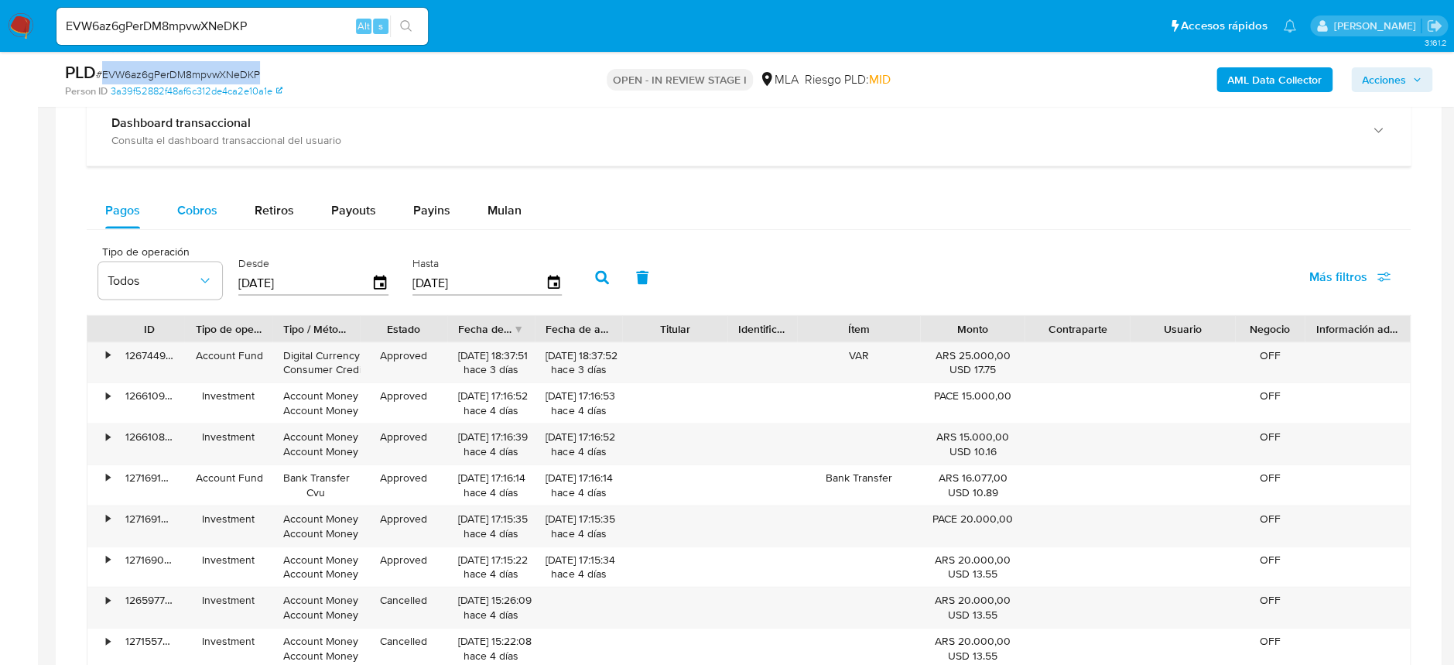
click at [223, 207] on button "Cobros" at bounding box center [197, 210] width 77 height 37
select select "10"
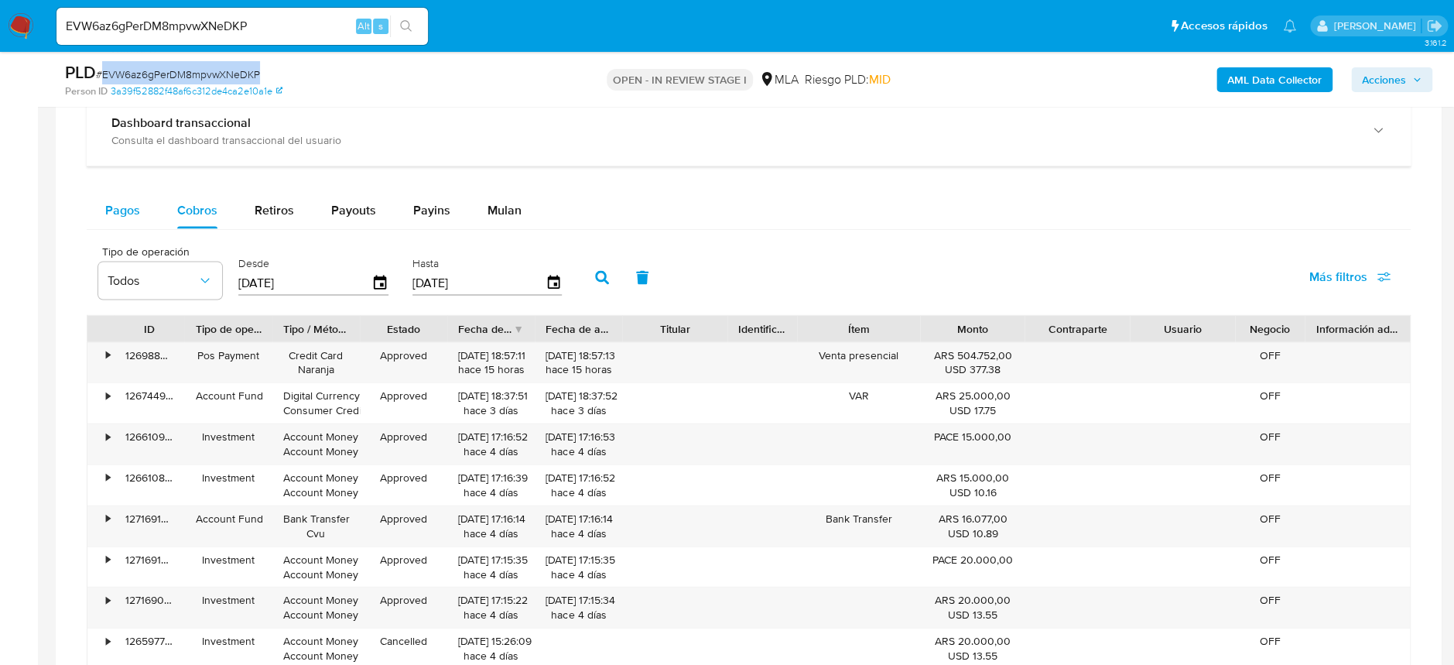
click at [123, 222] on div "Pagos" at bounding box center [122, 210] width 35 height 37
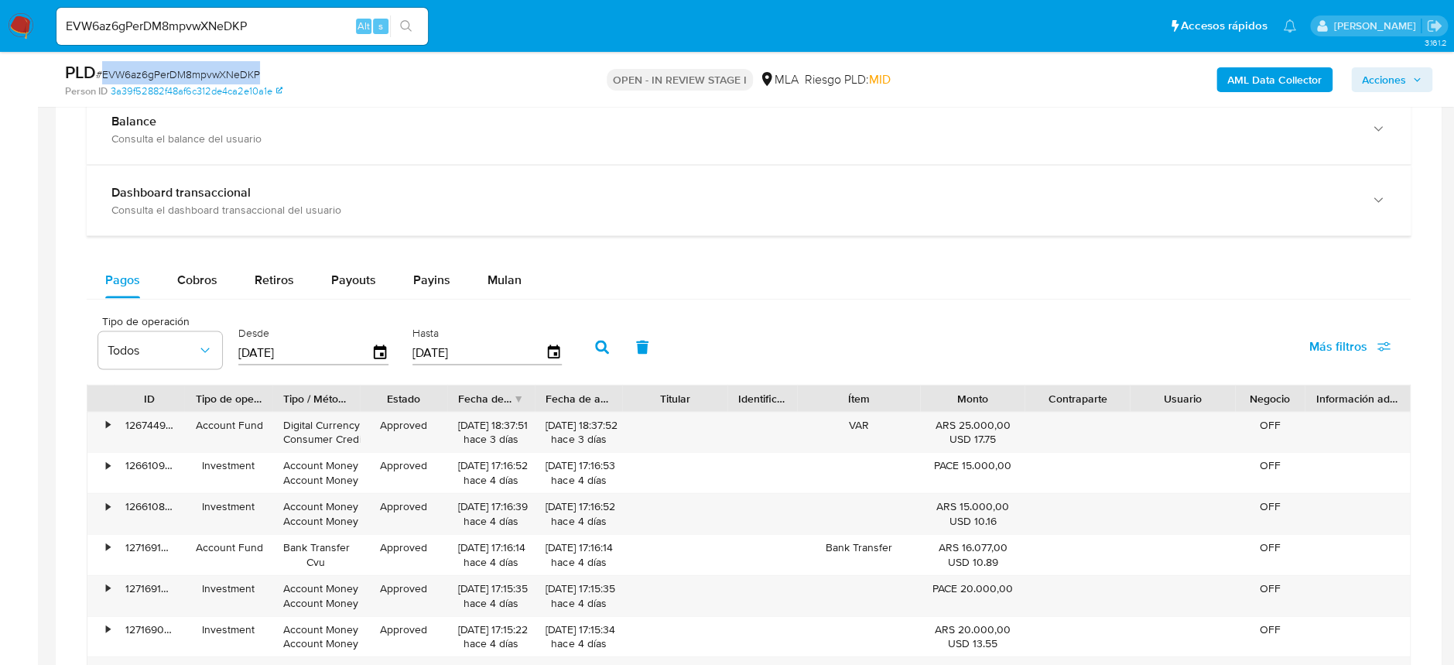
scroll to position [1423, 0]
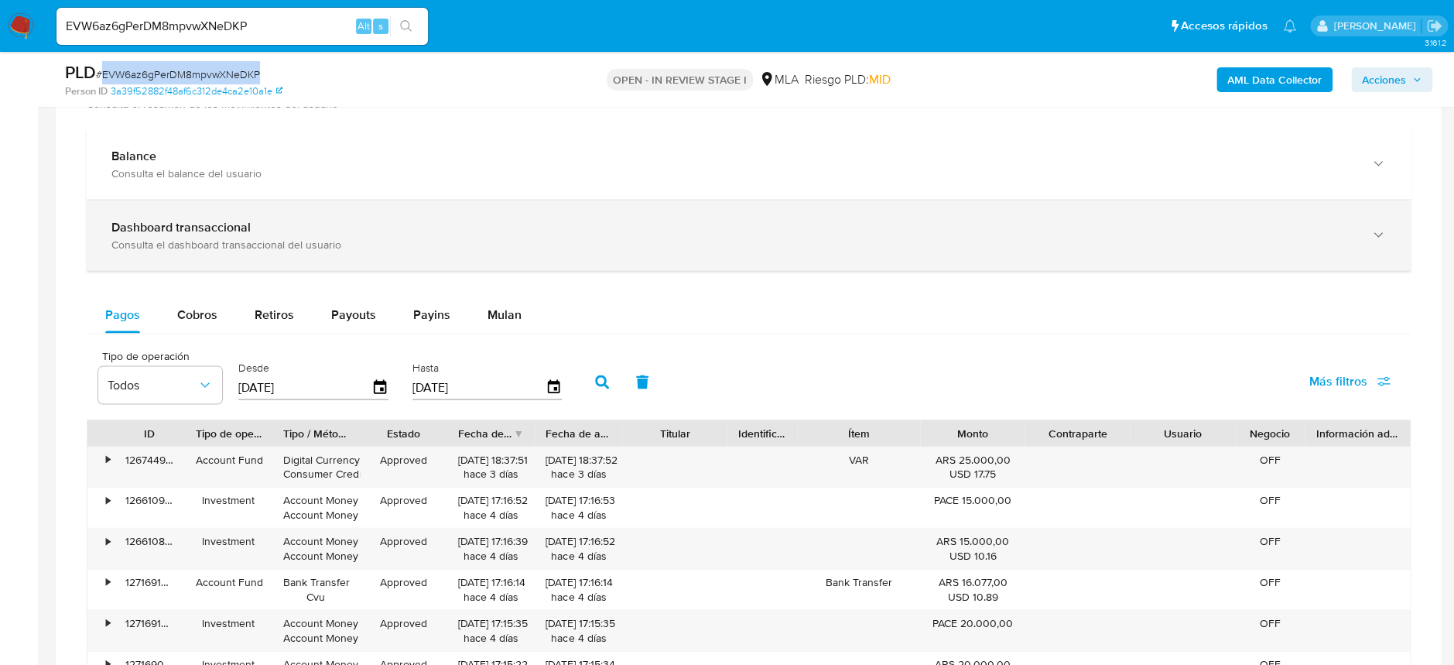
click at [319, 228] on div "Dashboard transaccional" at bounding box center [732, 226] width 1243 height 15
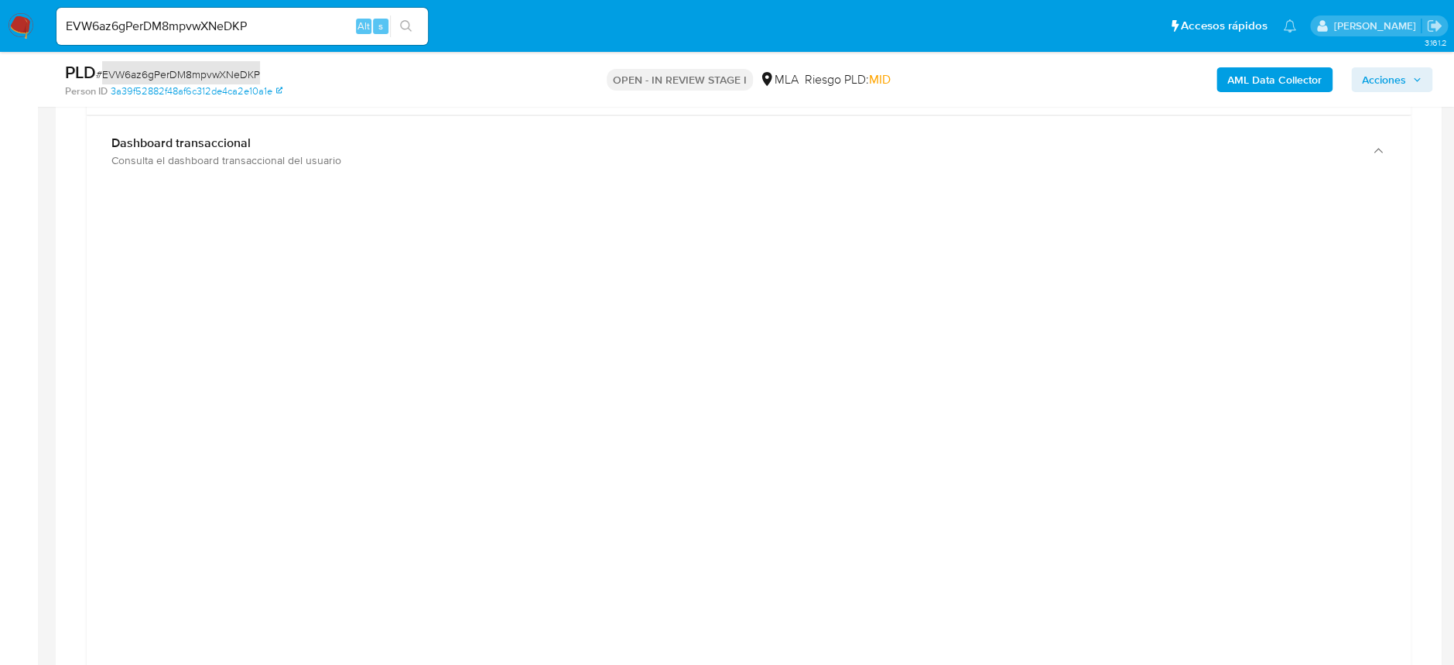
scroll to position [1541, 0]
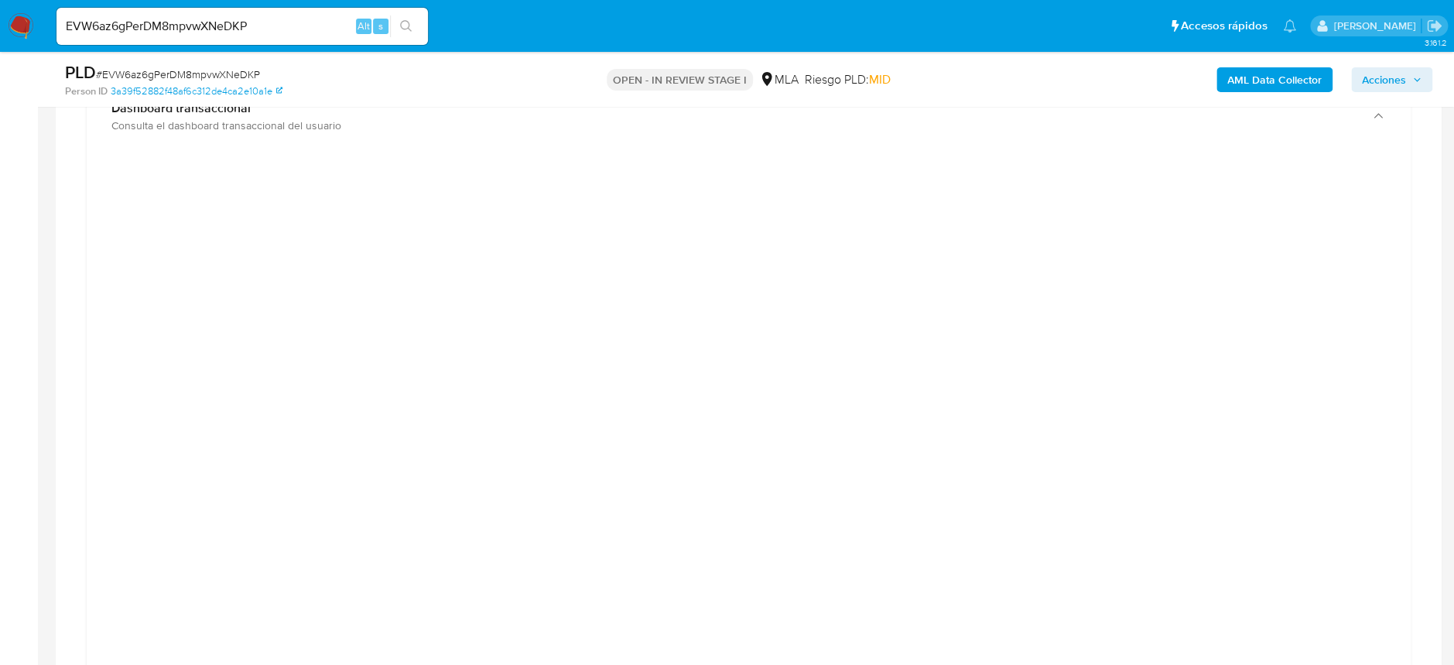
click at [1264, 412] on div at bounding box center [748, 512] width 1299 height 696
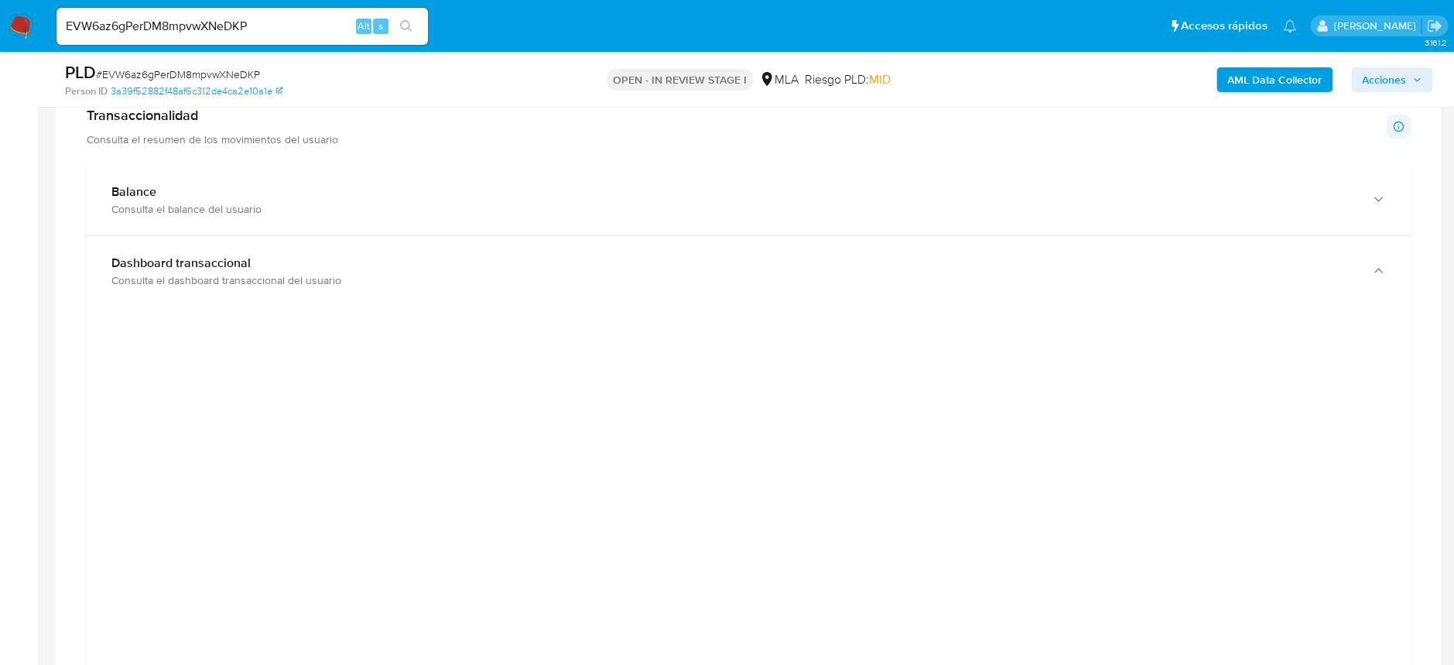
scroll to position [1334, 0]
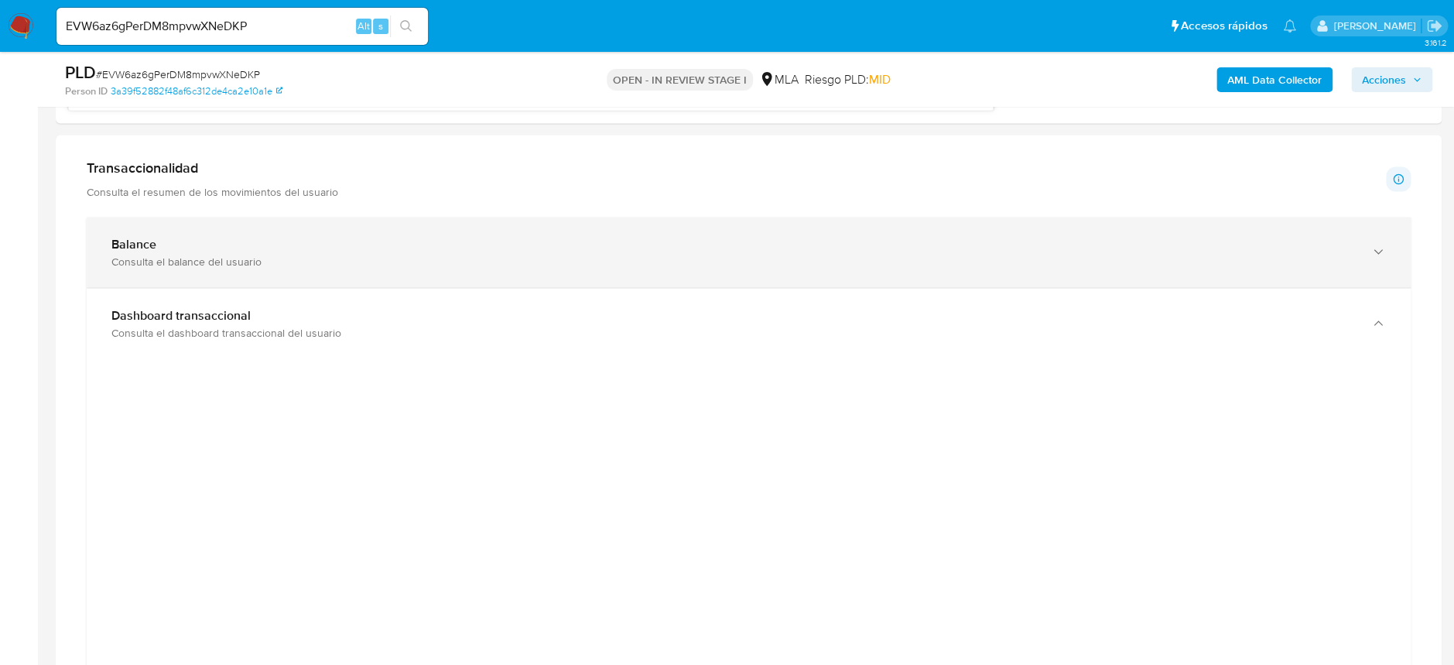
click at [281, 279] on div "Balance Consulta el balance del usuario" at bounding box center [749, 252] width 1324 height 70
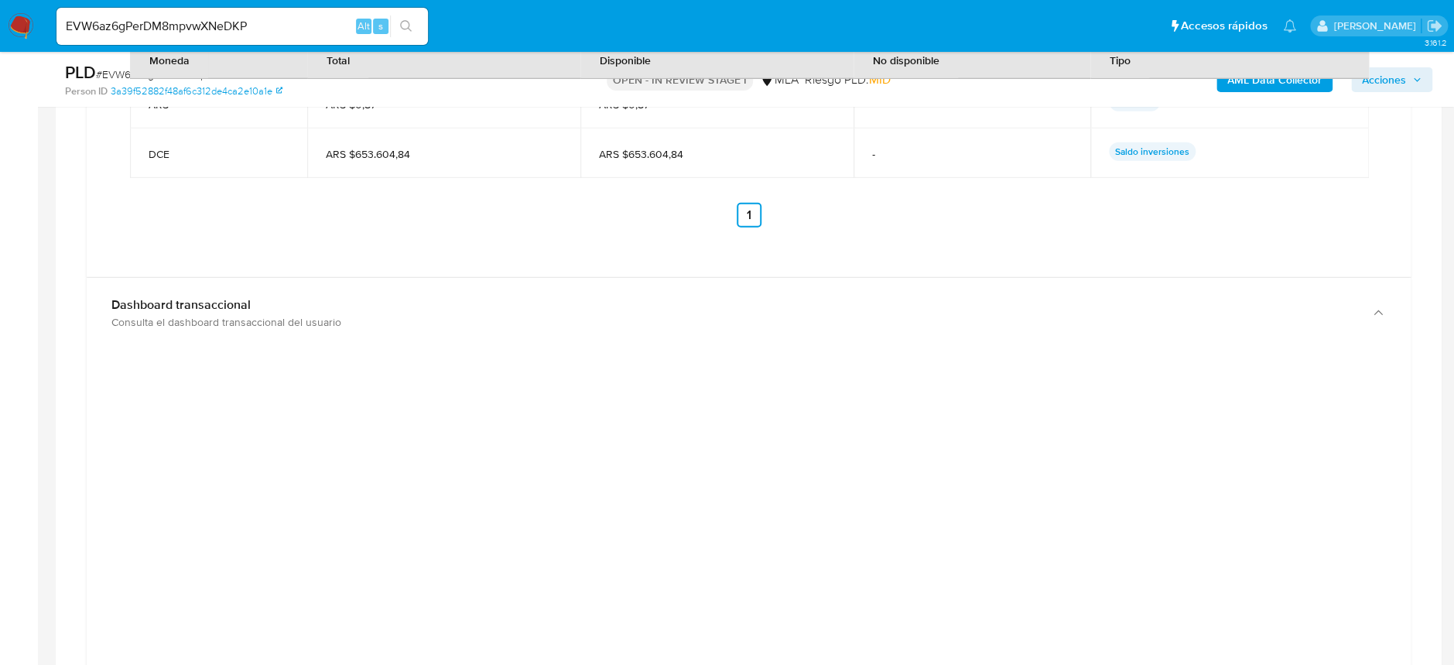
scroll to position [1888, 0]
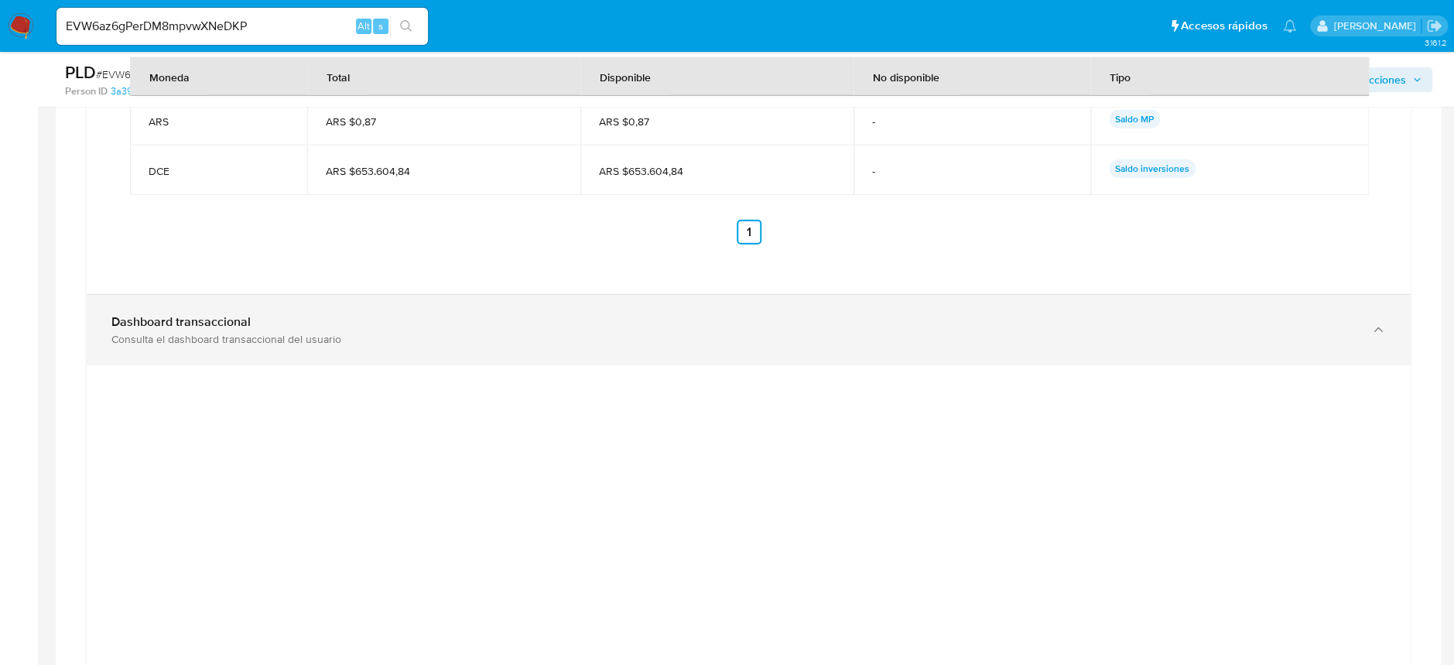
click at [473, 357] on div "Dashboard transaccional Consulta el dashboard transaccional del usuario" at bounding box center [749, 330] width 1324 height 70
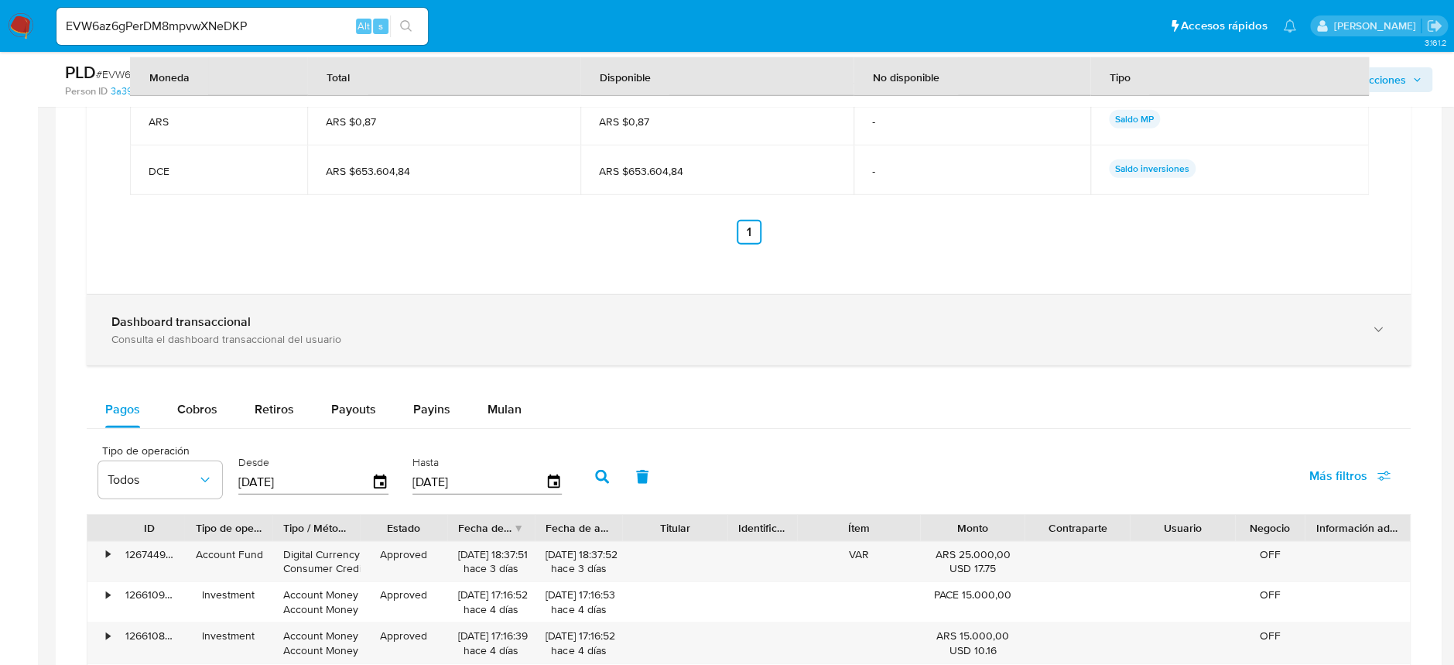
drag, startPoint x: 99, startPoint y: 318, endPoint x: 251, endPoint y: 320, distance: 152.4
click at [251, 320] on div "Dashboard transaccional Consulta el dashboard transaccional del usuario" at bounding box center [749, 330] width 1324 height 70
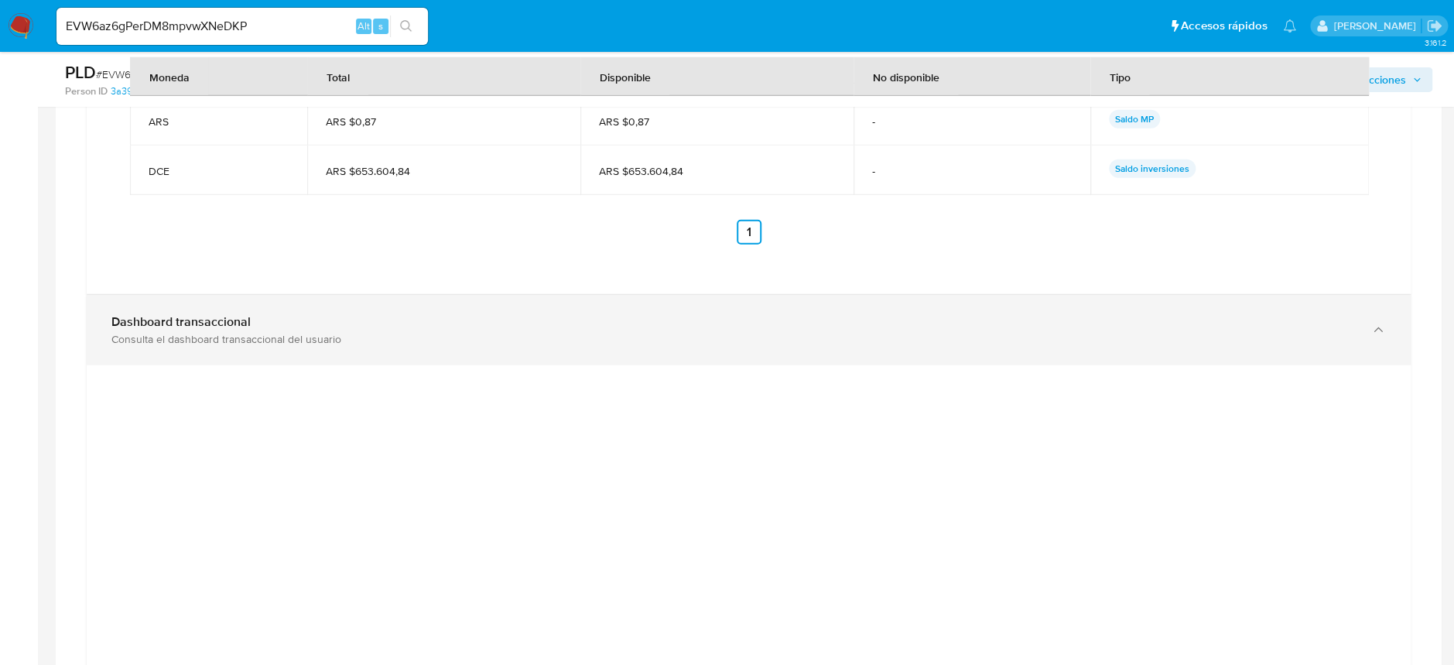
click at [247, 321] on div "Dashboard transaccional" at bounding box center [732, 321] width 1243 height 15
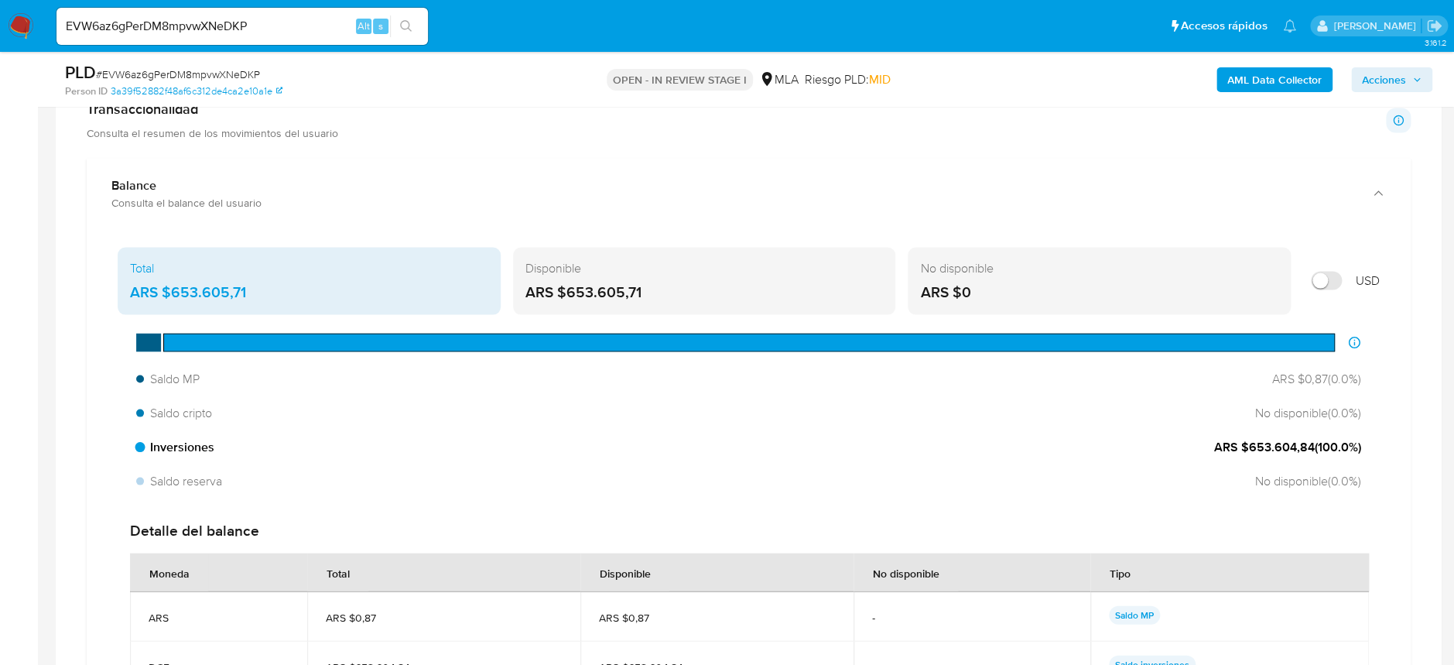
scroll to position [1372, 0]
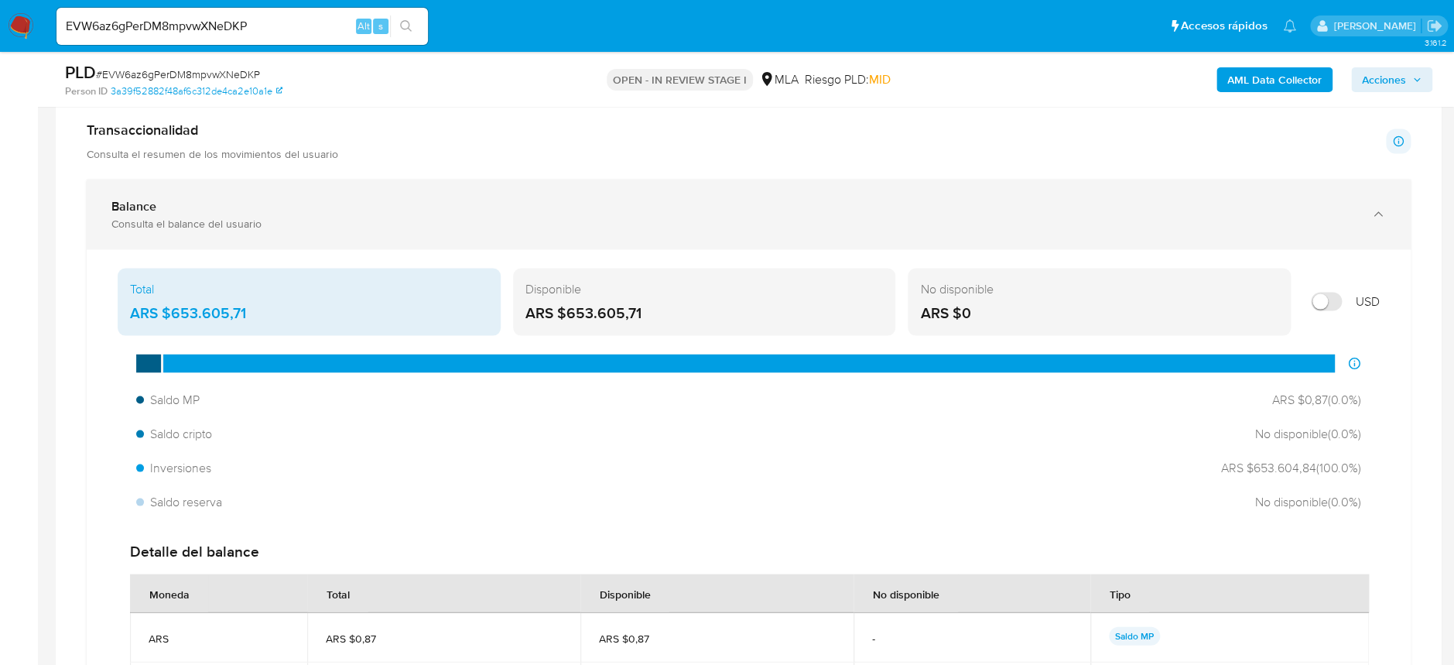
click at [235, 222] on div "Consulta el balance del usuario" at bounding box center [732, 223] width 1243 height 14
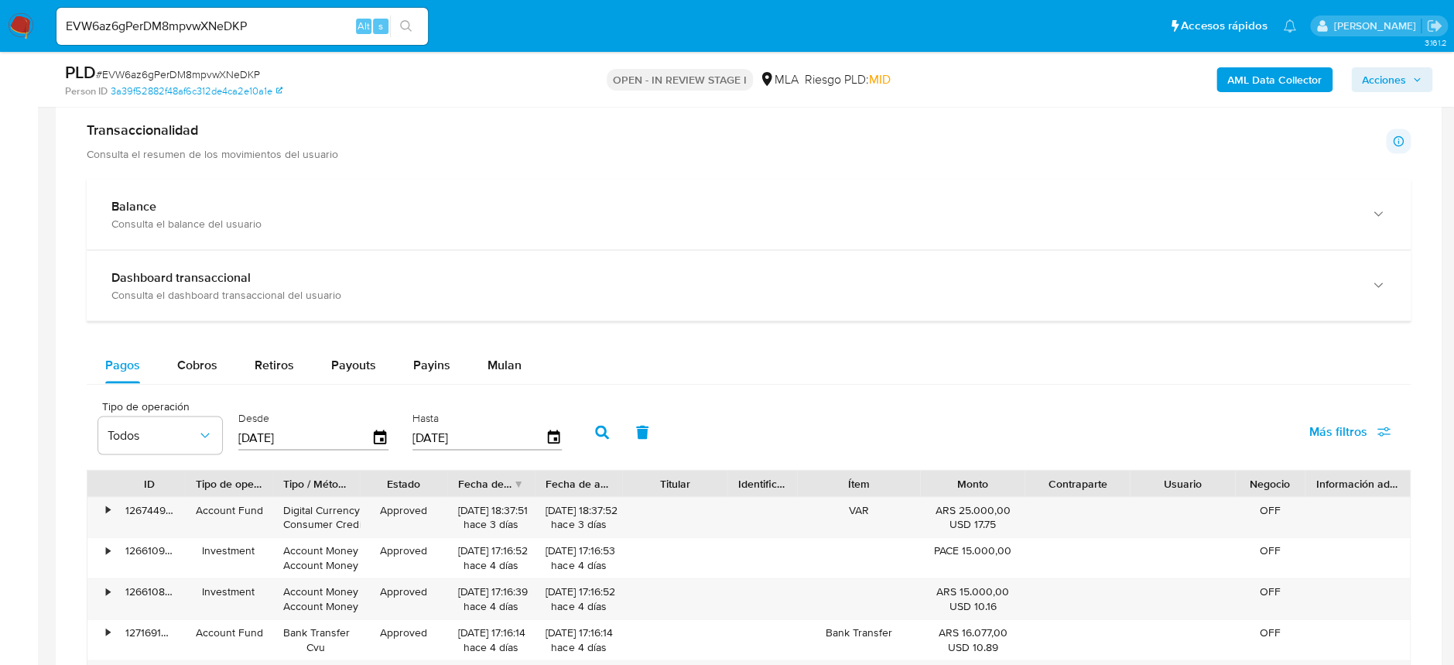
click at [361, 135] on div "Transaccionalidad Consulta el resumen de los movimientos del usuario Informació…" at bounding box center [749, 140] width 1324 height 39
click at [357, 153] on div "Transaccionalidad Consulta el resumen de los movimientos del usuario Informació…" at bounding box center [749, 140] width 1324 height 39
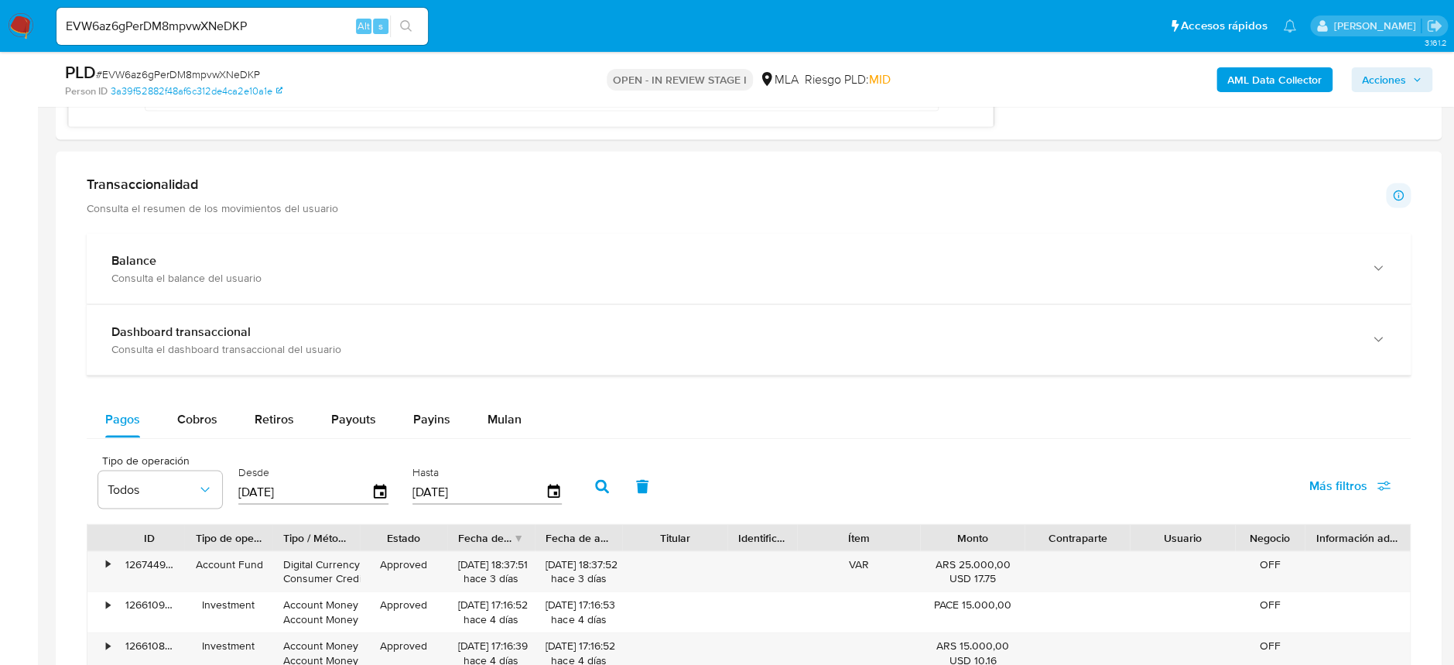
scroll to position [1270, 0]
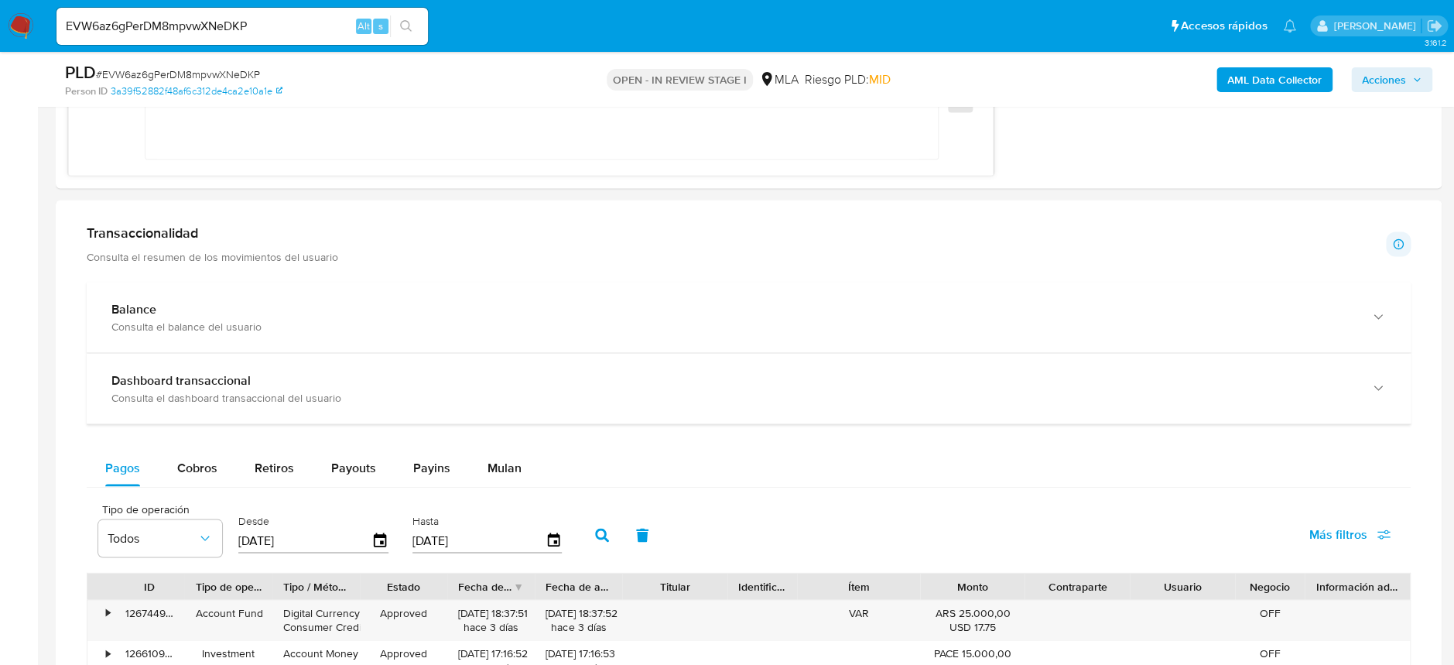
click at [148, 249] on p "Consulta el resumen de los movimientos del usuario" at bounding box center [212, 256] width 251 height 14
click at [108, 234] on h1 "Transaccionalidad" at bounding box center [212, 232] width 251 height 17
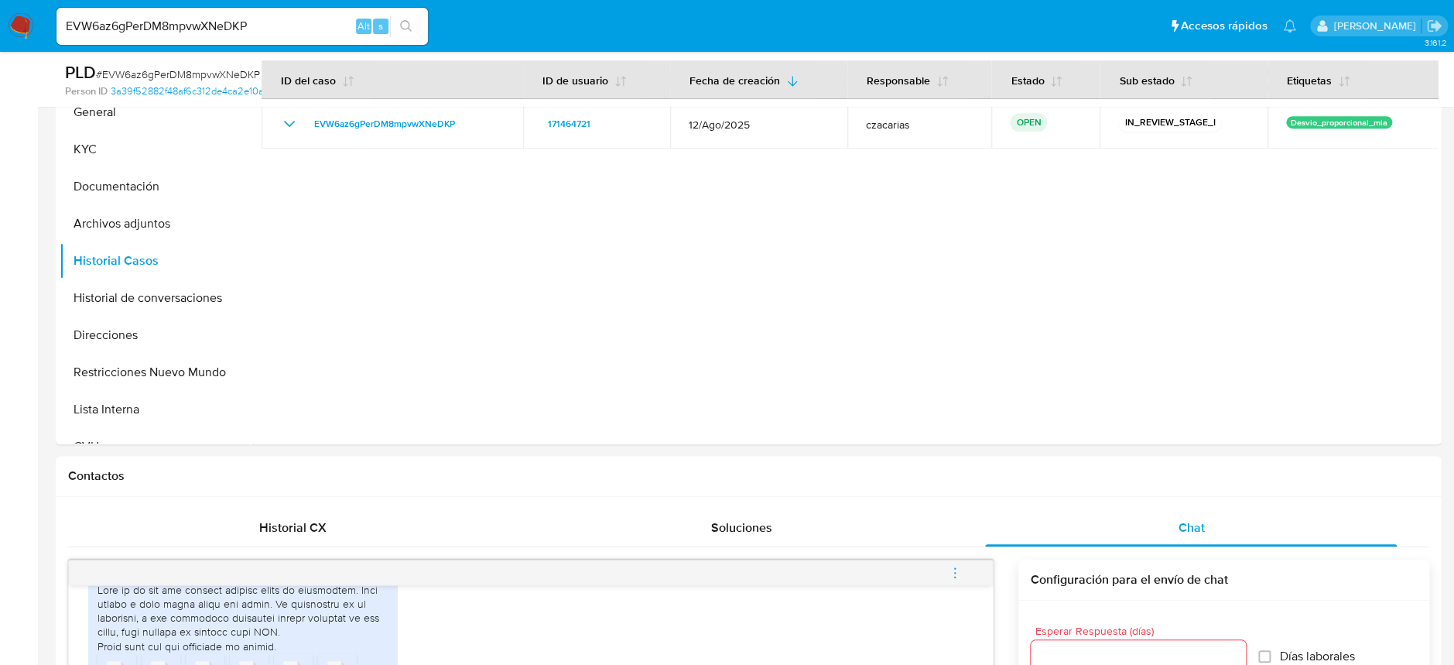
scroll to position [238, 0]
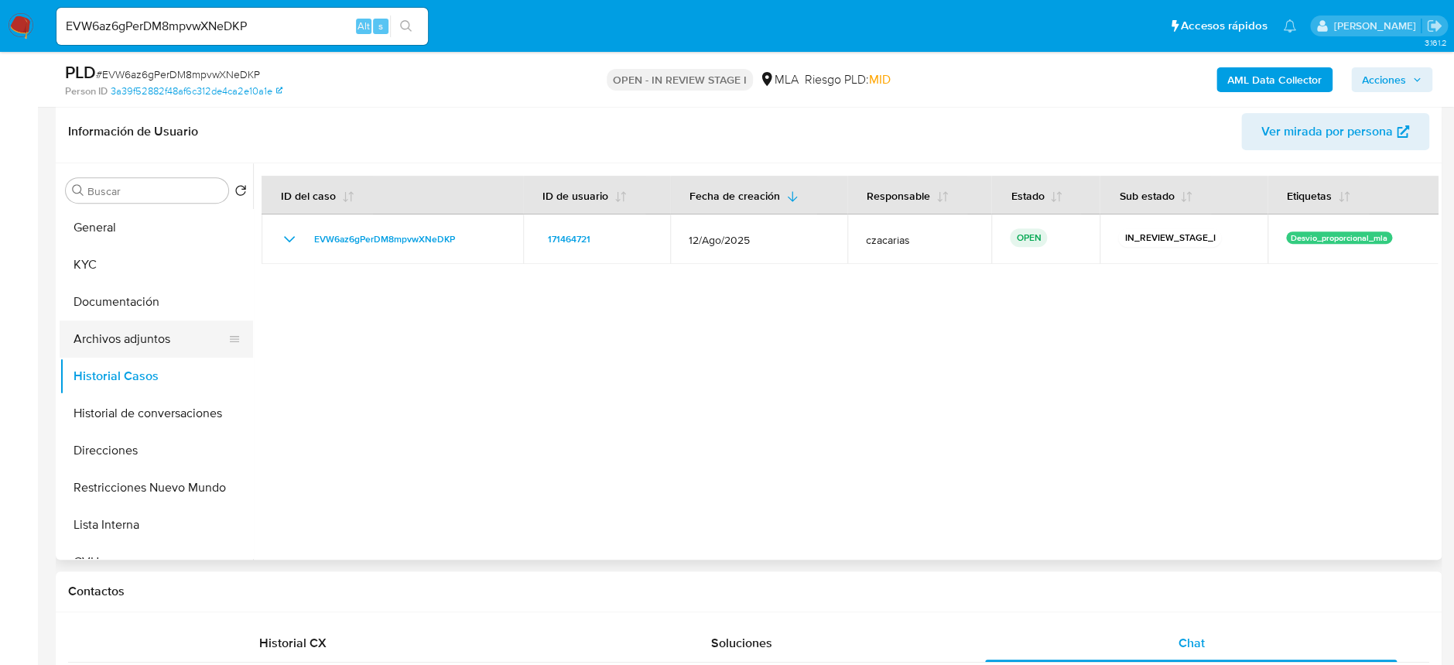
click at [153, 337] on button "Archivos adjuntos" at bounding box center [150, 338] width 181 height 37
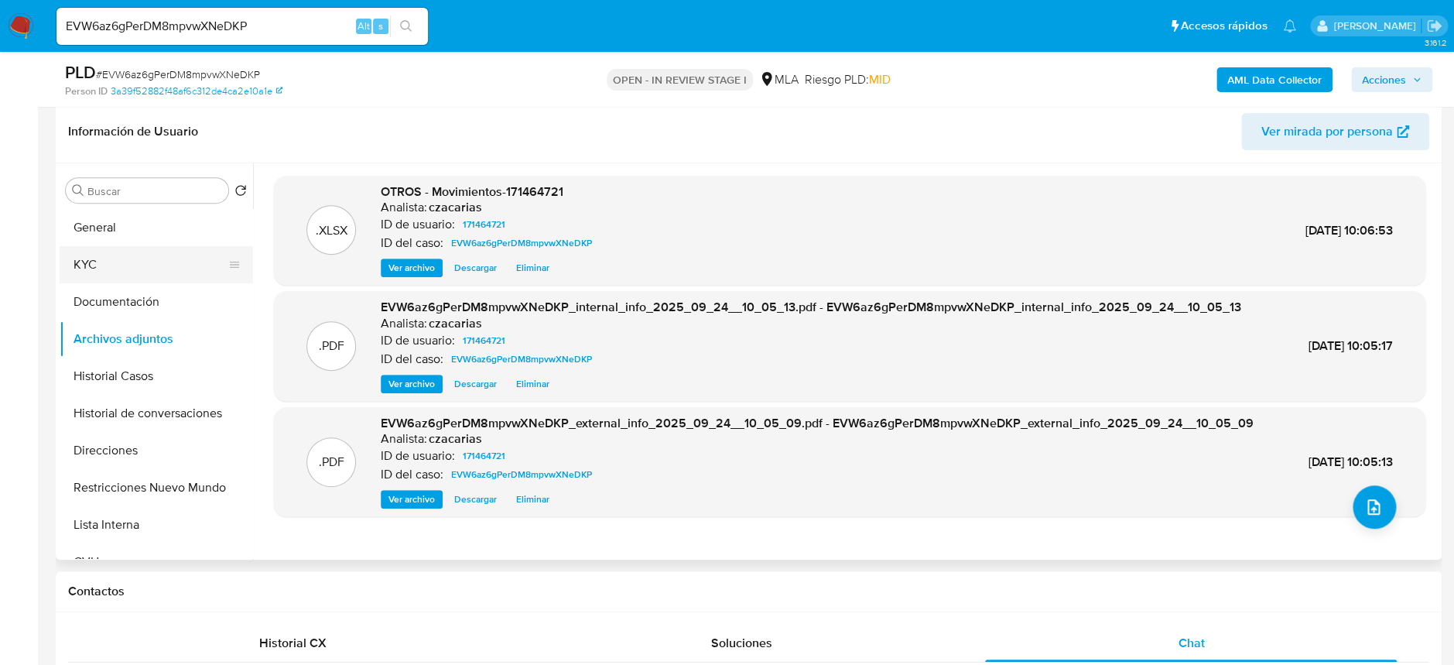
click at [69, 255] on button "KYC" at bounding box center [150, 264] width 181 height 37
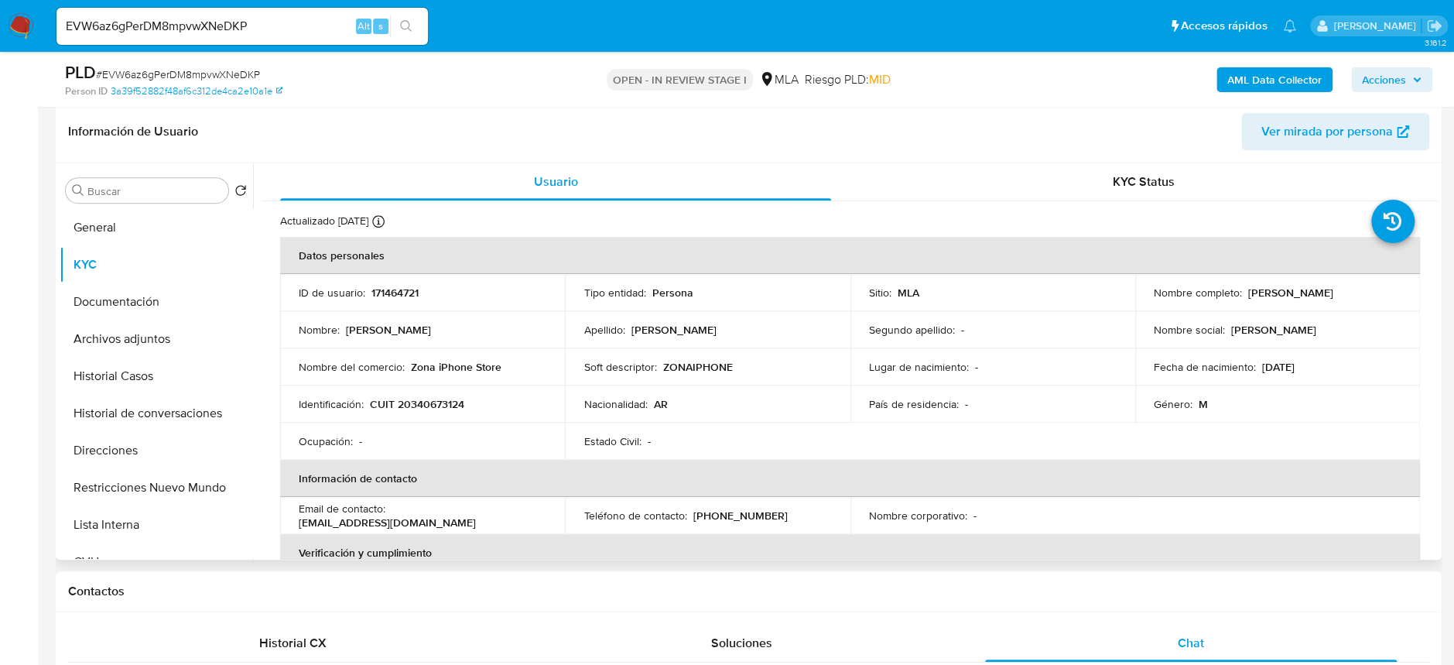
click at [443, 412] on td "Identificación : CUIT 20340673124" at bounding box center [422, 403] width 285 height 37
click at [443, 408] on p "CUIT 20340673124" at bounding box center [417, 404] width 94 height 14
copy p "20340673124"
drag, startPoint x: 1241, startPoint y: 288, endPoint x: 1321, endPoint y: 296, distance: 80.8
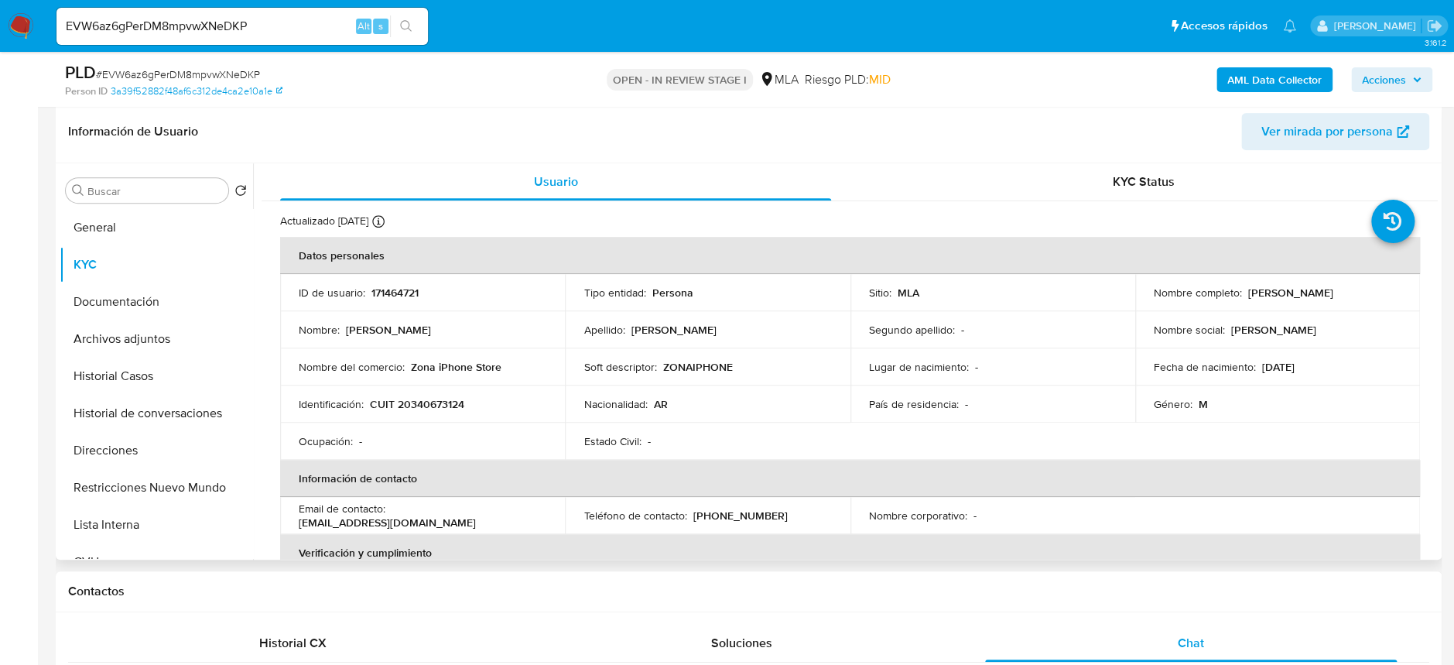
click at [1379, 297] on div "Nombre completo : Pablo Nicolas Maroni" at bounding box center [1277, 292] width 248 height 14
drag, startPoint x: 1241, startPoint y: 290, endPoint x: 1343, endPoint y: 295, distance: 102.2
click at [1343, 295] on div "Nombre completo : Pablo Nicolas Maroni" at bounding box center [1277, 292] width 248 height 14
drag, startPoint x: 1343, startPoint y: 295, endPoint x: 1249, endPoint y: 297, distance: 94.4
click at [1239, 297] on div "Nombre completo : Pablo Nicolas Maroni" at bounding box center [1277, 292] width 248 height 14
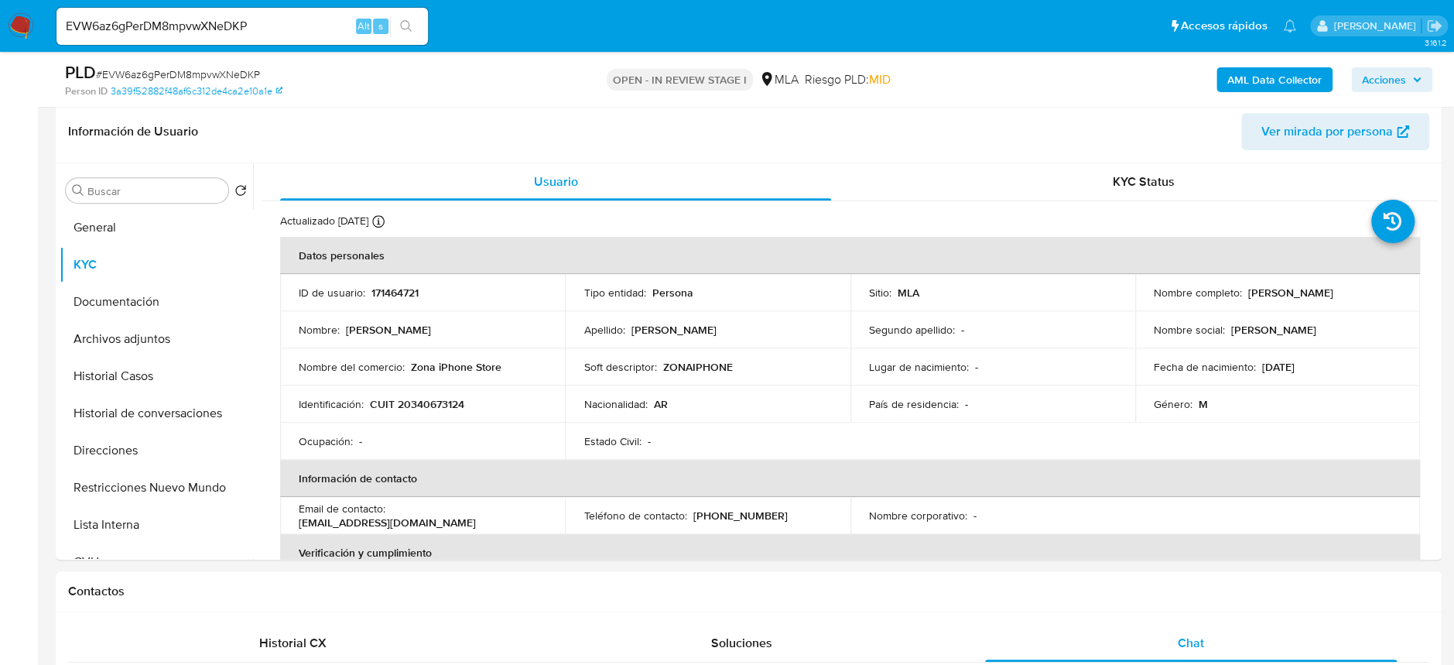
copy div "Pablo Nicolas Maroni"
click at [443, 400] on p "CUIT 20340673124" at bounding box center [417, 404] width 94 height 14
copy p "20340673124"
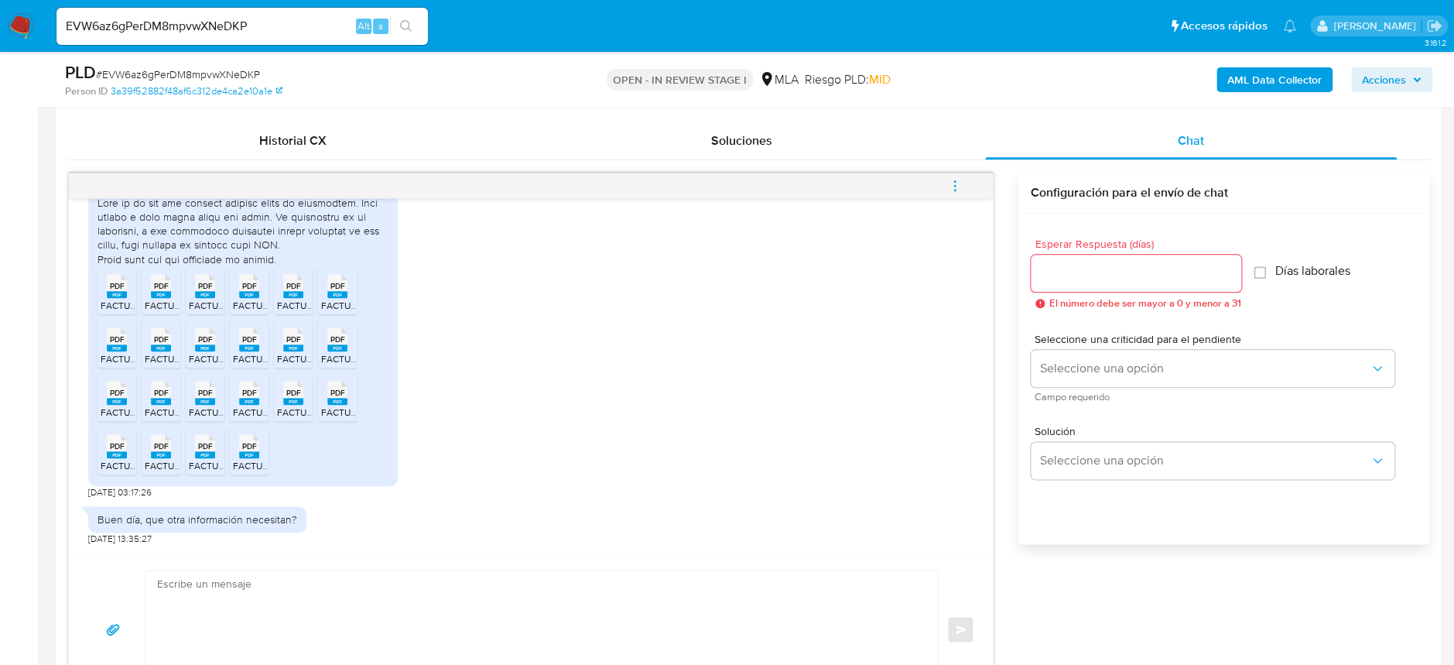
scroll to position [857, 0]
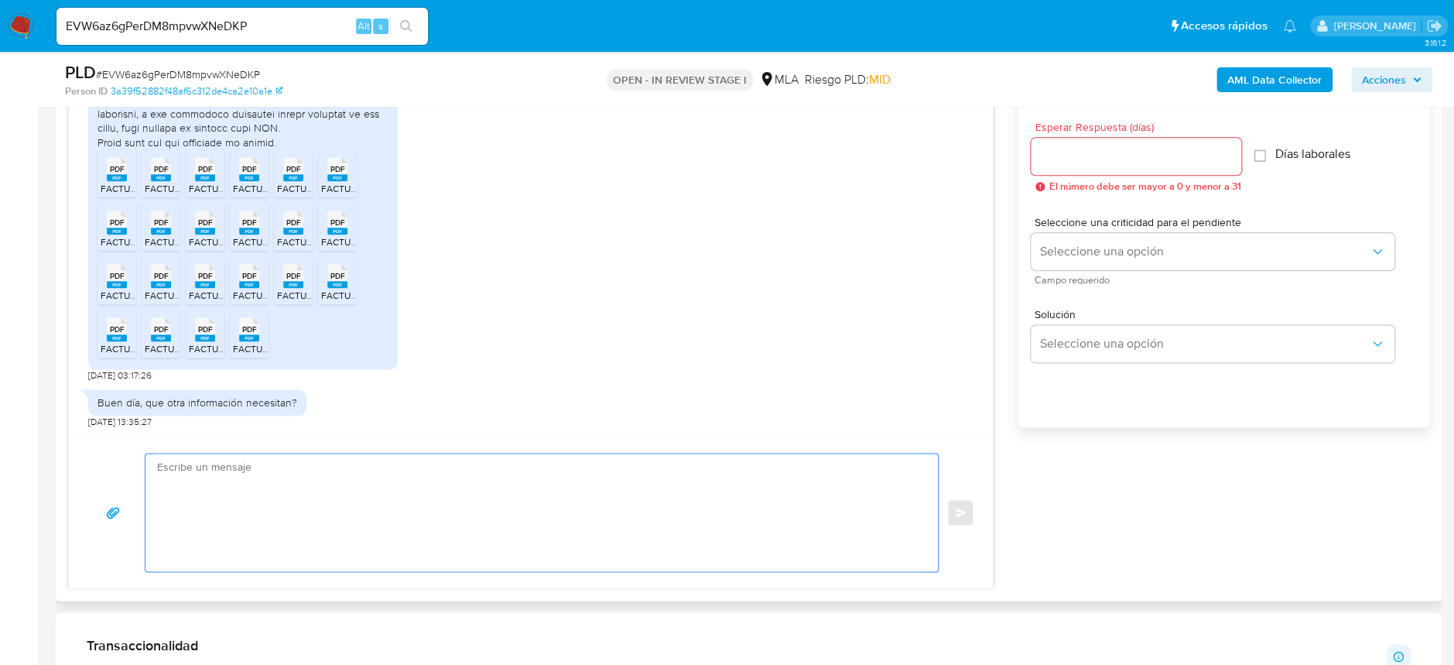
click at [233, 497] on textarea at bounding box center [537, 512] width 761 height 118
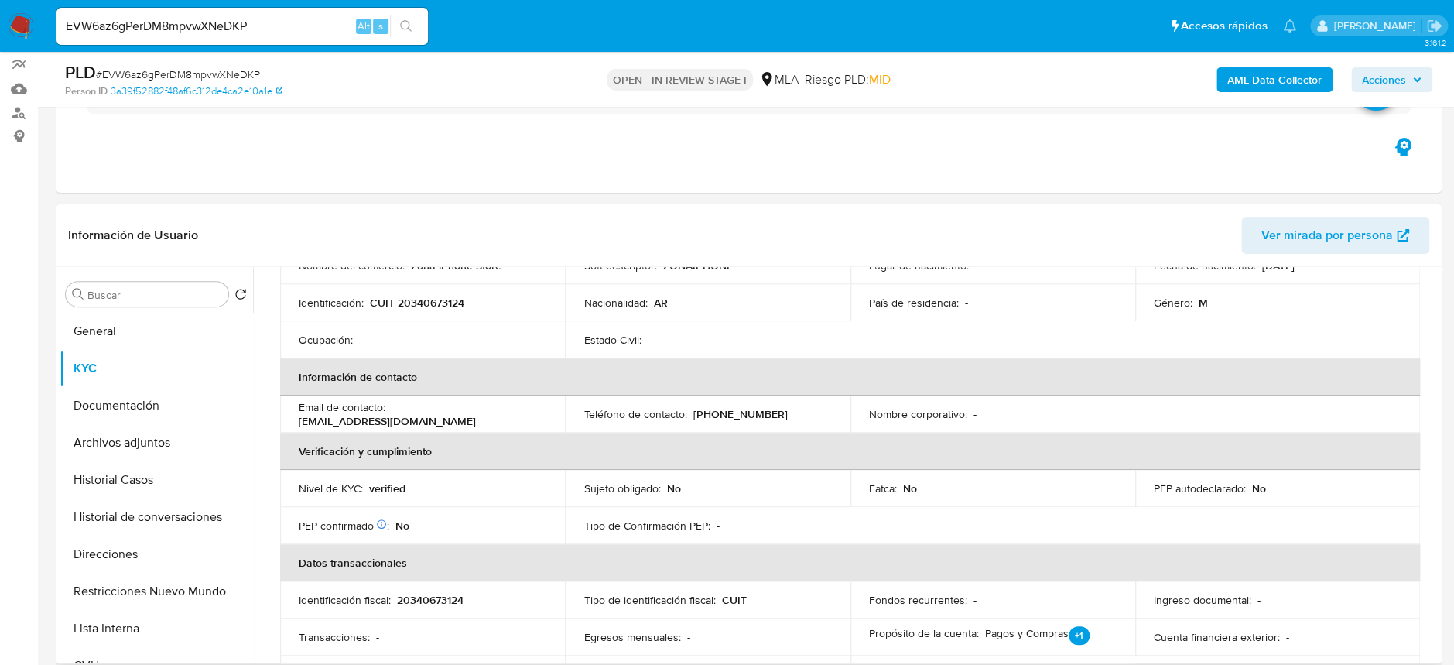
scroll to position [0, 0]
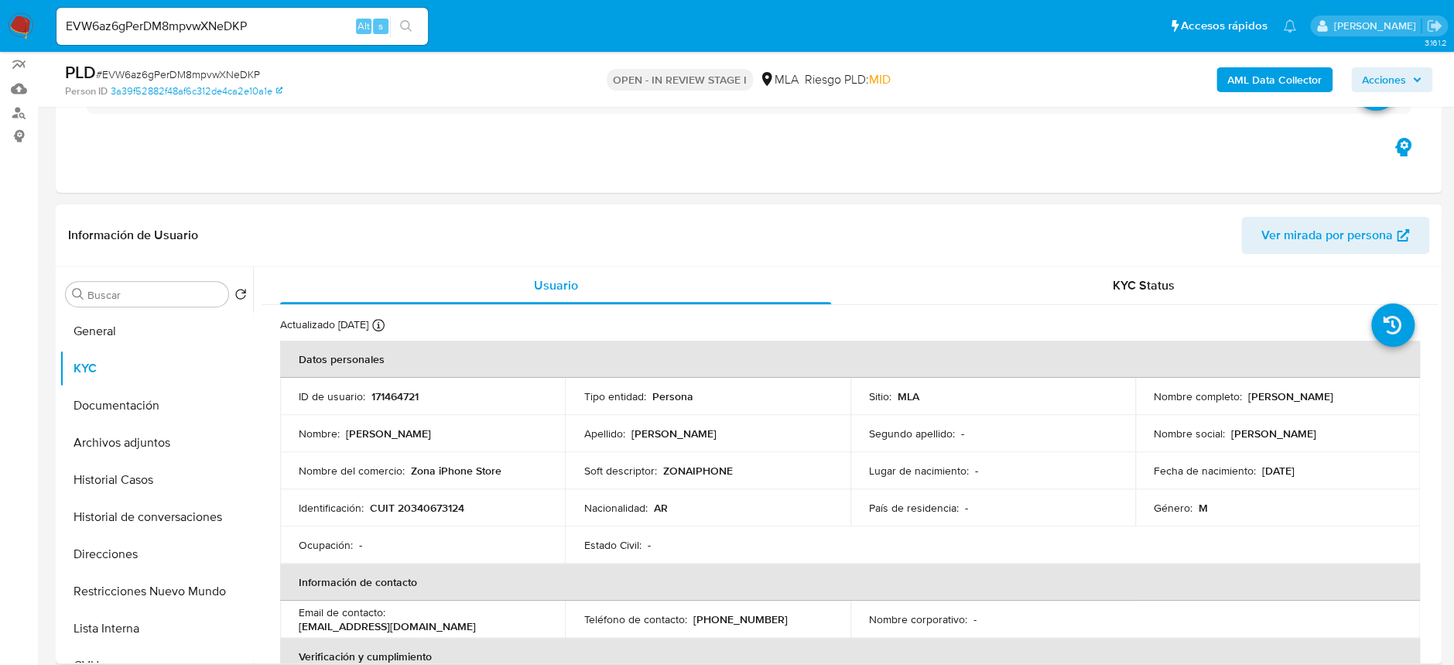
drag, startPoint x: 1239, startPoint y: 397, endPoint x: 1363, endPoint y: 398, distance: 123.8
click at [1363, 398] on div "Nombre completo : Pablo Nicolas Maroni" at bounding box center [1277, 396] width 248 height 14
copy div "Pablo Nicolas Maroni"
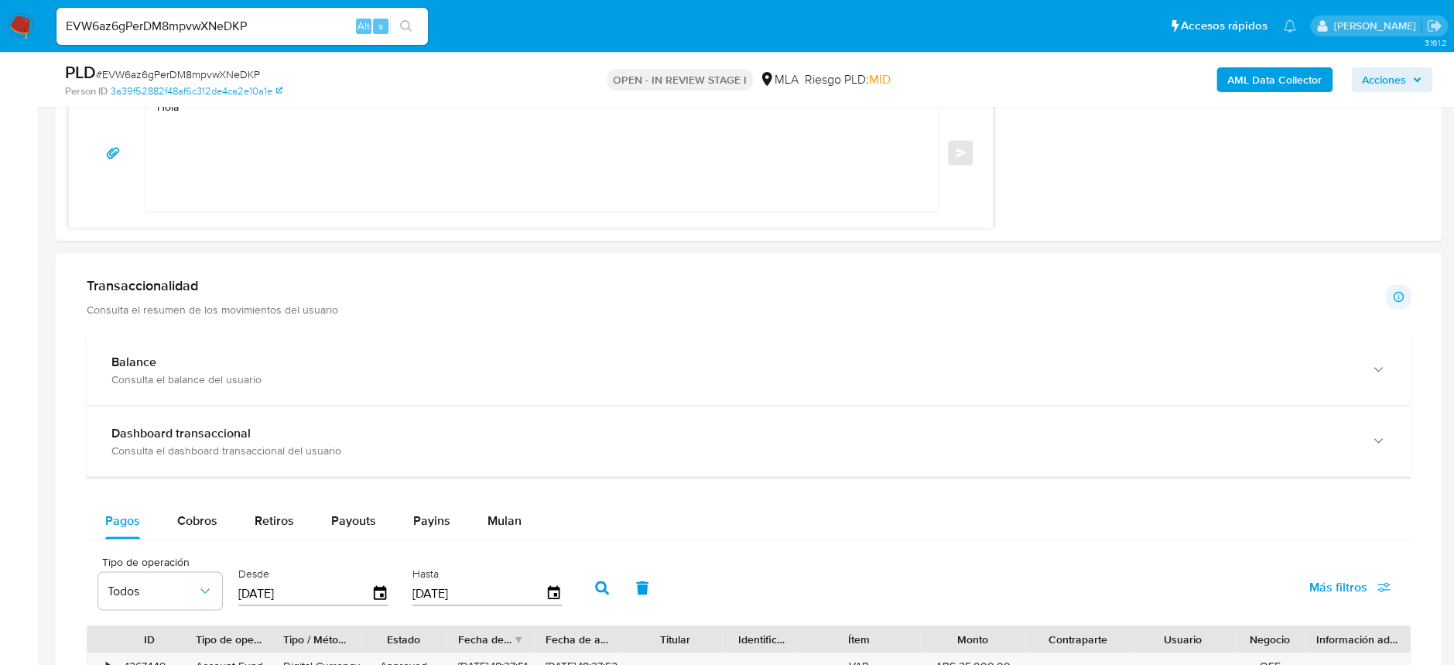
scroll to position [857, 0]
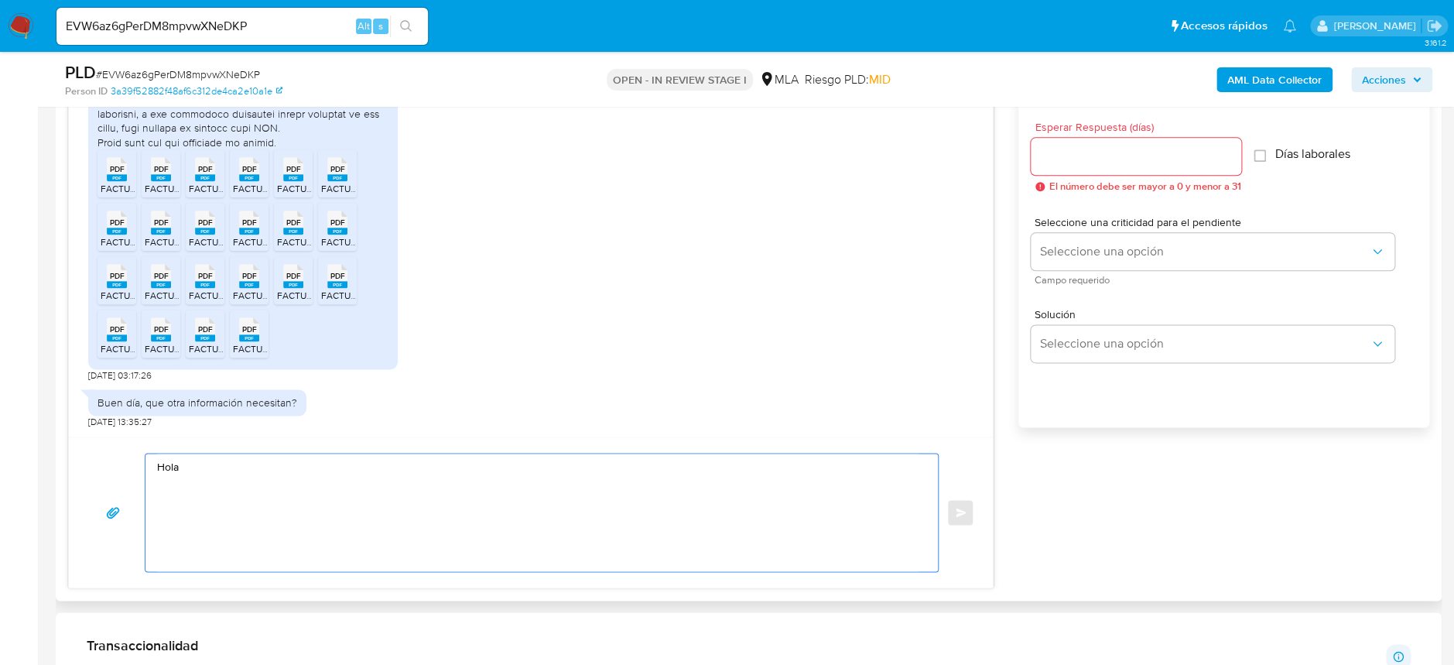
click at [276, 477] on textarea "Hola" at bounding box center [537, 512] width 761 height 118
paste textarea "Pablo Nicolas Maroni"
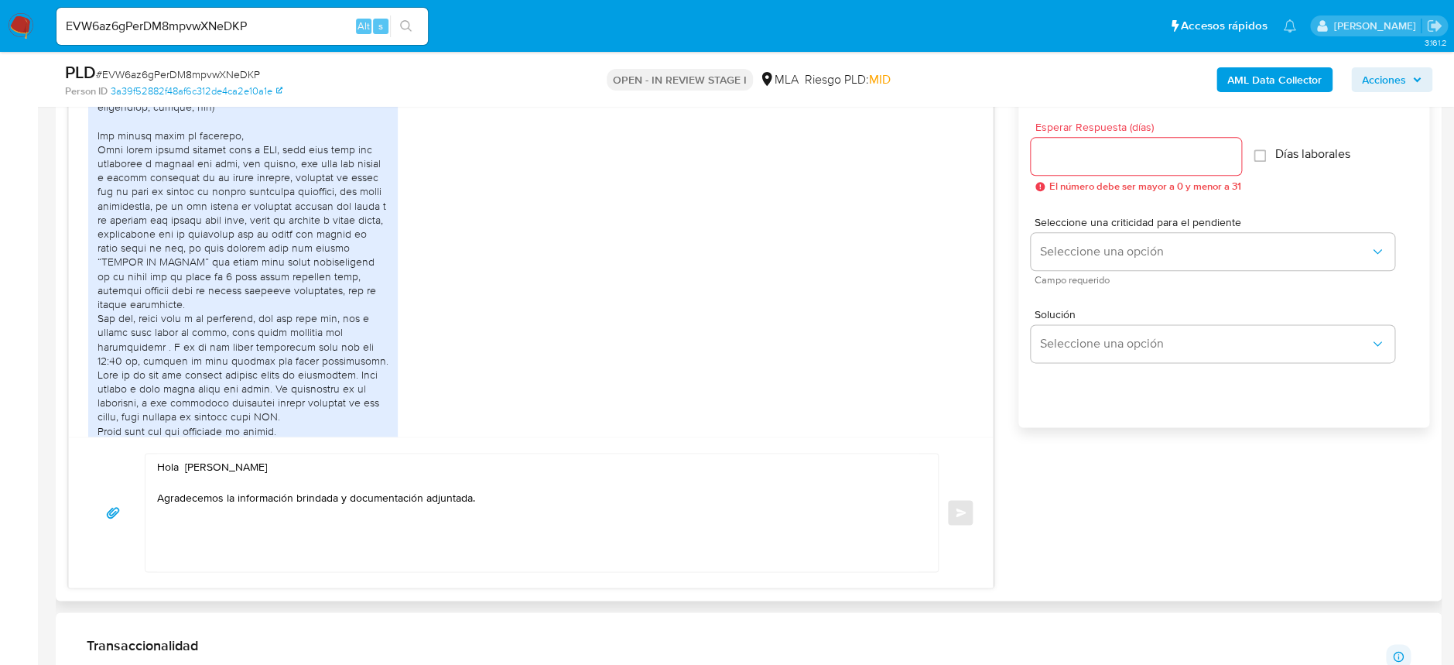
scroll to position [1615, 0]
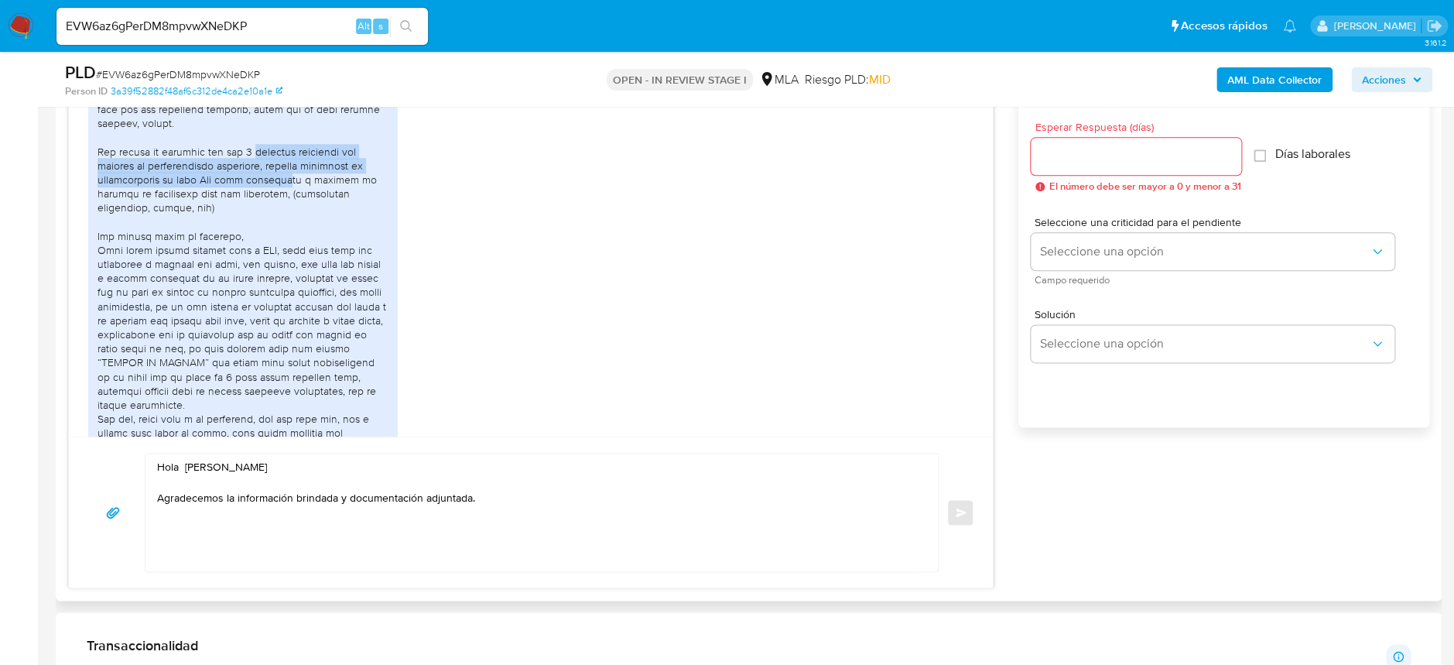
drag, startPoint x: 244, startPoint y: 265, endPoint x: 289, endPoint y: 296, distance: 54.3
click at [289, 296] on div at bounding box center [242, 229] width 291 height 619
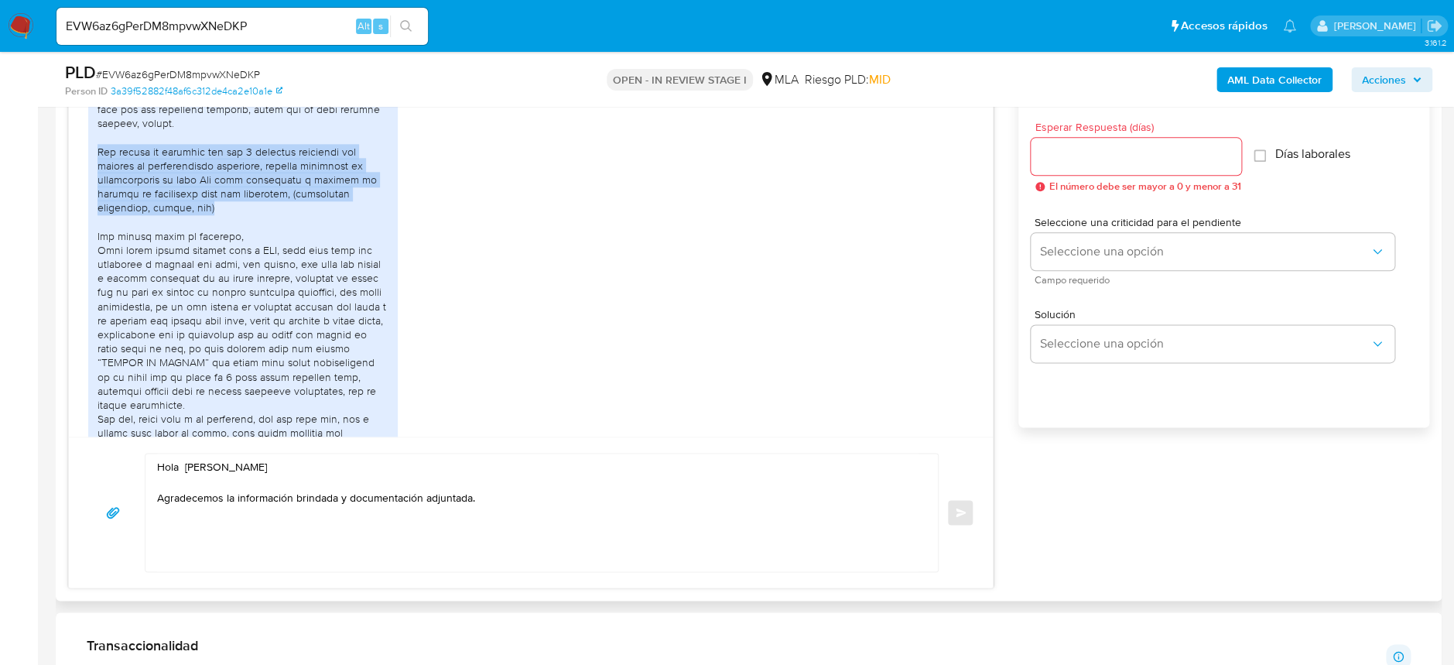
drag, startPoint x: 228, startPoint y: 318, endPoint x: 91, endPoint y: 260, distance: 149.4
click at [91, 260] on div "PDF PDF FACTURA 11.pdf PDF PDF FACTURA 21.pdf PDF PDF FACTURA 16.pdf PDF PDF FA…" at bounding box center [242, 335] width 309 height 845
copy div "Por último mi relación con las 2 personas nombradas por ustedes es estrictament…"
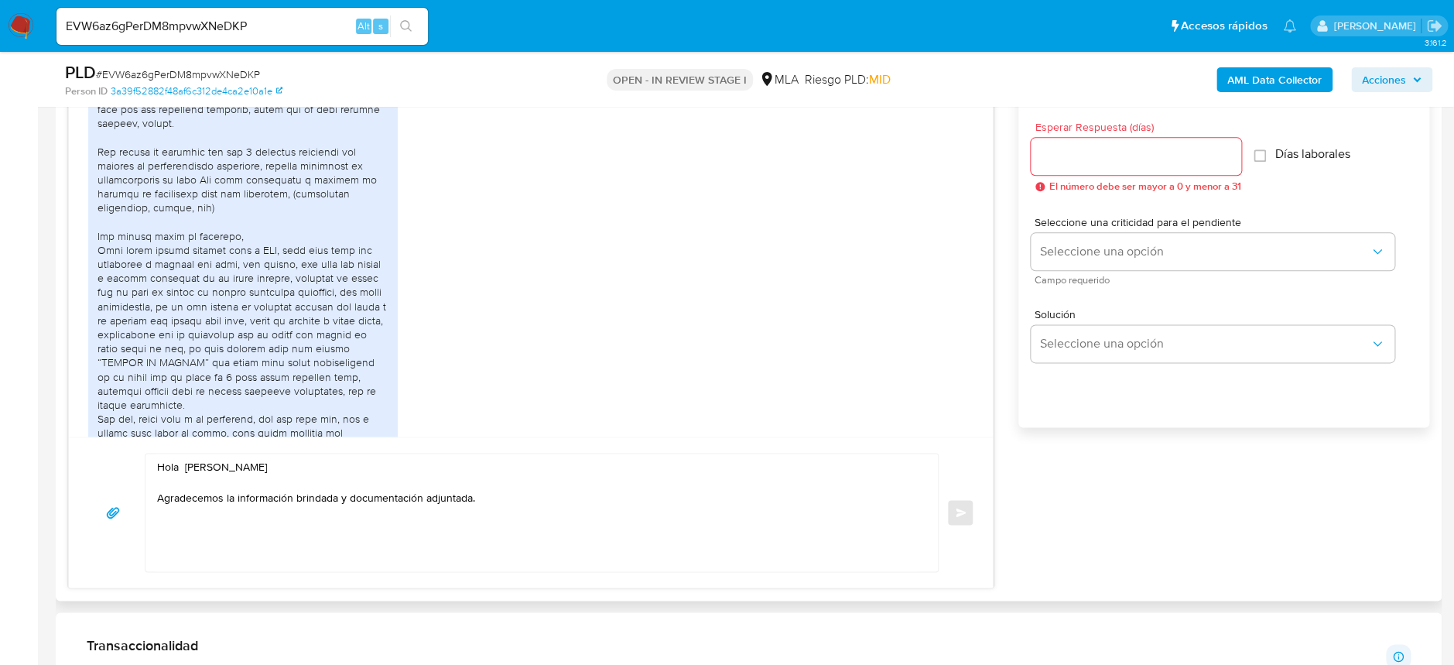
click at [553, 249] on div "PDF PDF FACTURA 11.pdf PDF PDF FACTURA 21.pdf PDF PDF FACTURA 16.pdf PDF PDF FA…" at bounding box center [530, 338] width 885 height 865
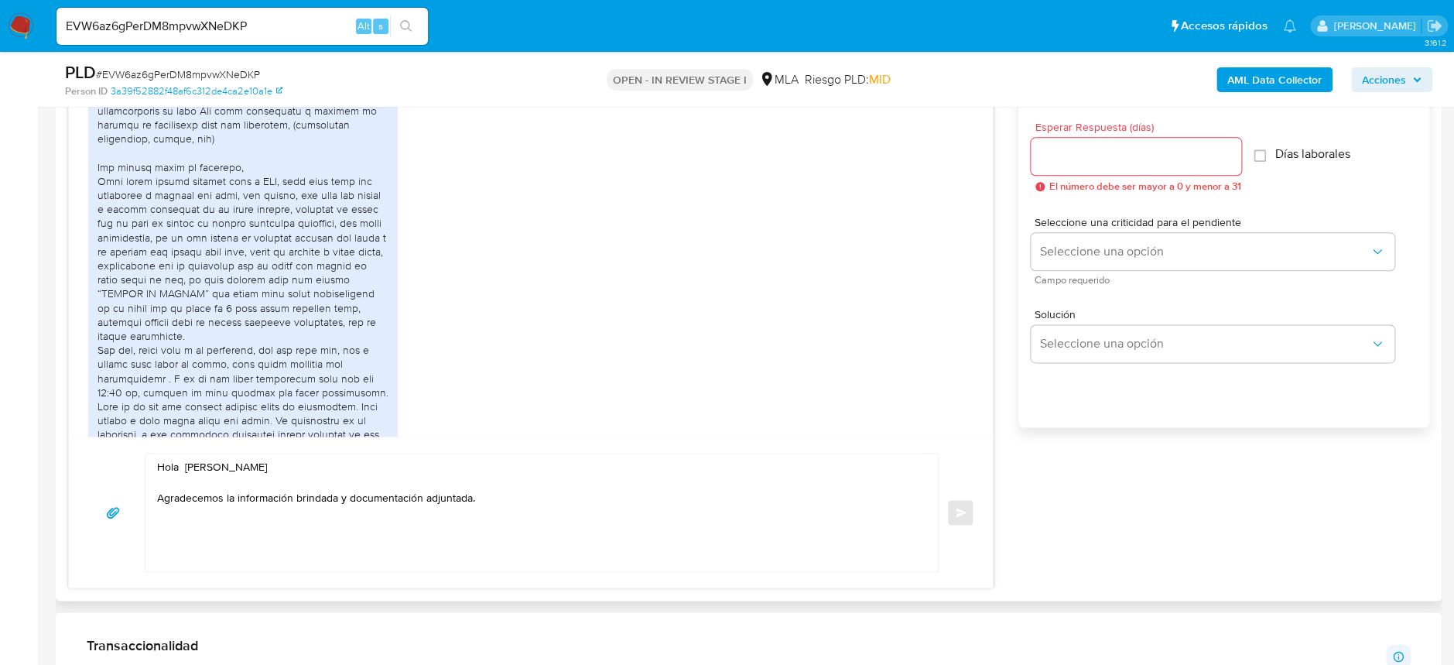
scroll to position [1718, 0]
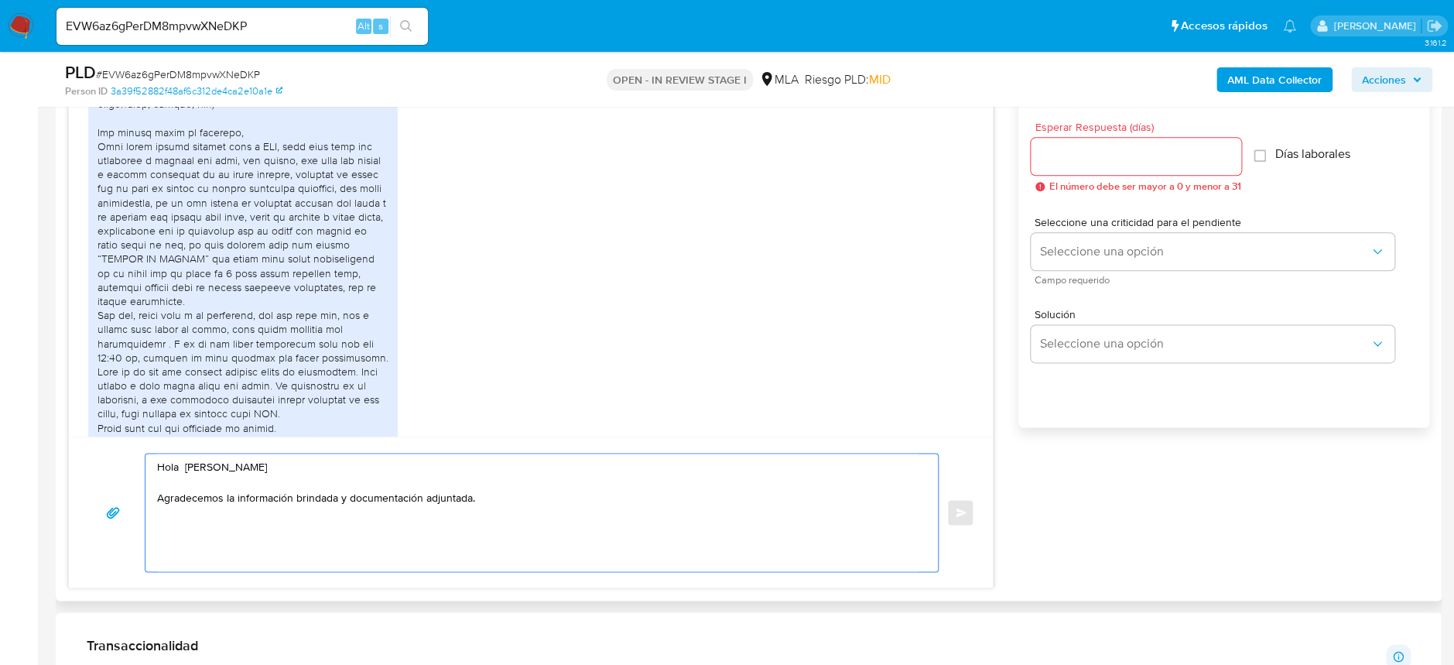
click at [526, 507] on textarea "Hola Pablo Nicolas Maroni Agradecemos la información brindada y documentación a…" at bounding box center [537, 512] width 761 height 118
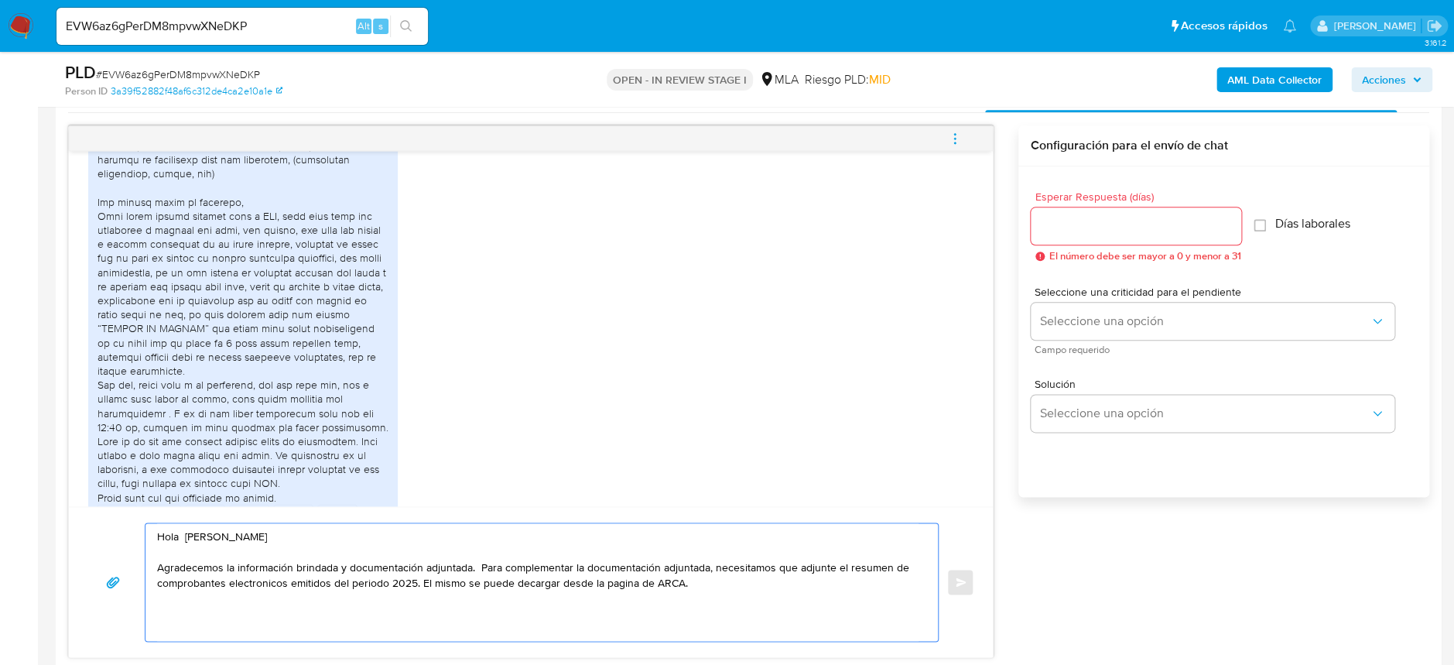
scroll to position [754, 0]
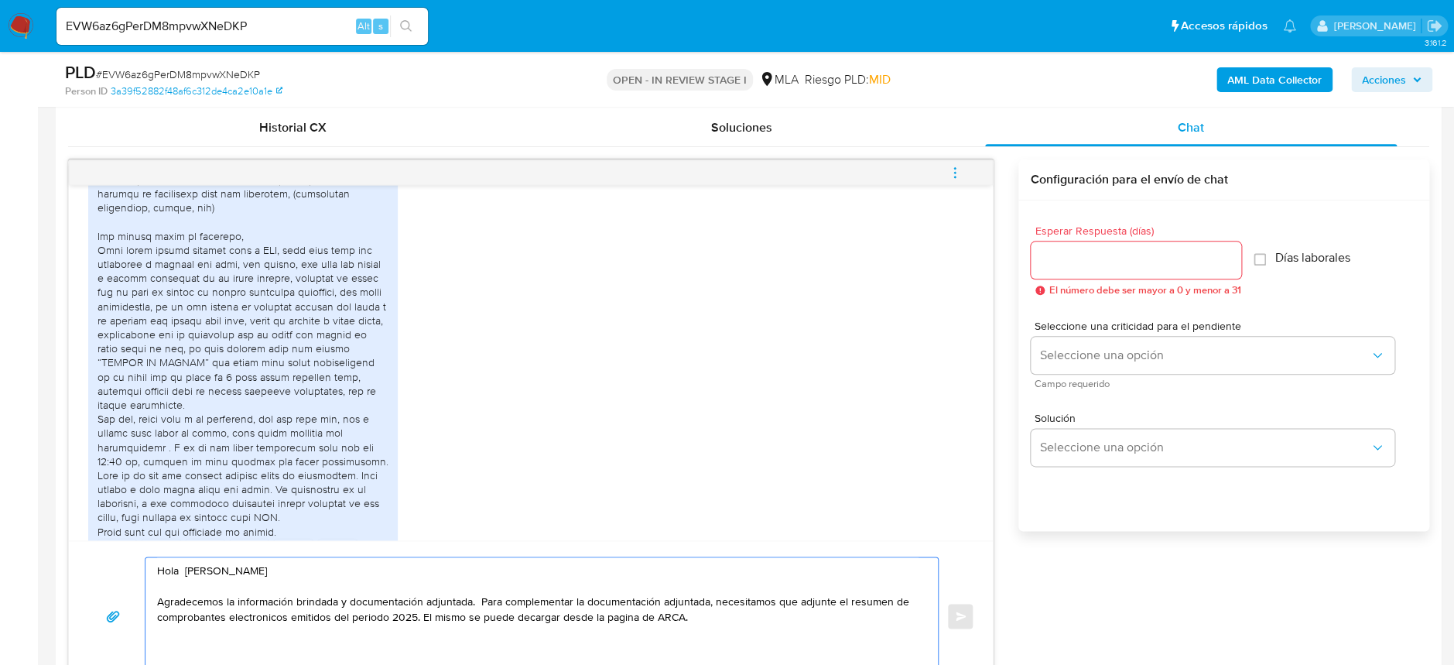
click at [536, 624] on textarea "Hola Pablo Nicolas Maroni Agradecemos la información brindada y documentación a…" at bounding box center [537, 616] width 761 height 118
click at [545, 615] on textarea "Hola Pablo Nicolas Maroni Agradecemos la información brindada y documentación a…" at bounding box center [537, 616] width 761 height 118
click at [265, 627] on textarea "Hola Pablo Nicolas Maroni Agradecemos la información brindada y documentación a…" at bounding box center [537, 616] width 761 height 118
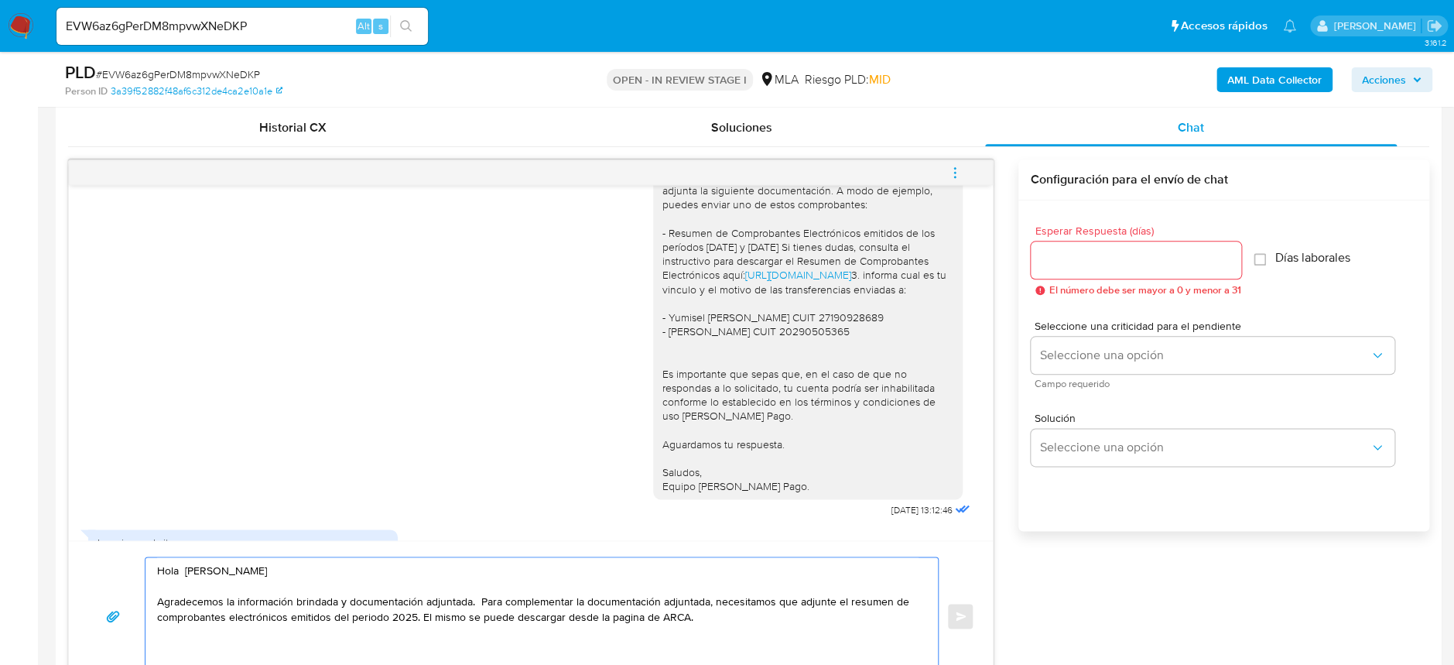
scroll to position [1099, 0]
click at [851, 285] on link "https://www.mercadopago.com.ar/ayuda/30181" at bounding box center [798, 277] width 106 height 15
click at [754, 620] on textarea "Hola Pablo Nicolas Maroni Agradecemos la información brindada y documentación a…" at bounding box center [537, 616] width 761 height 118
paste textarea "Guía para descargar el resumen de comprobantes electrónicos de la página de la …"
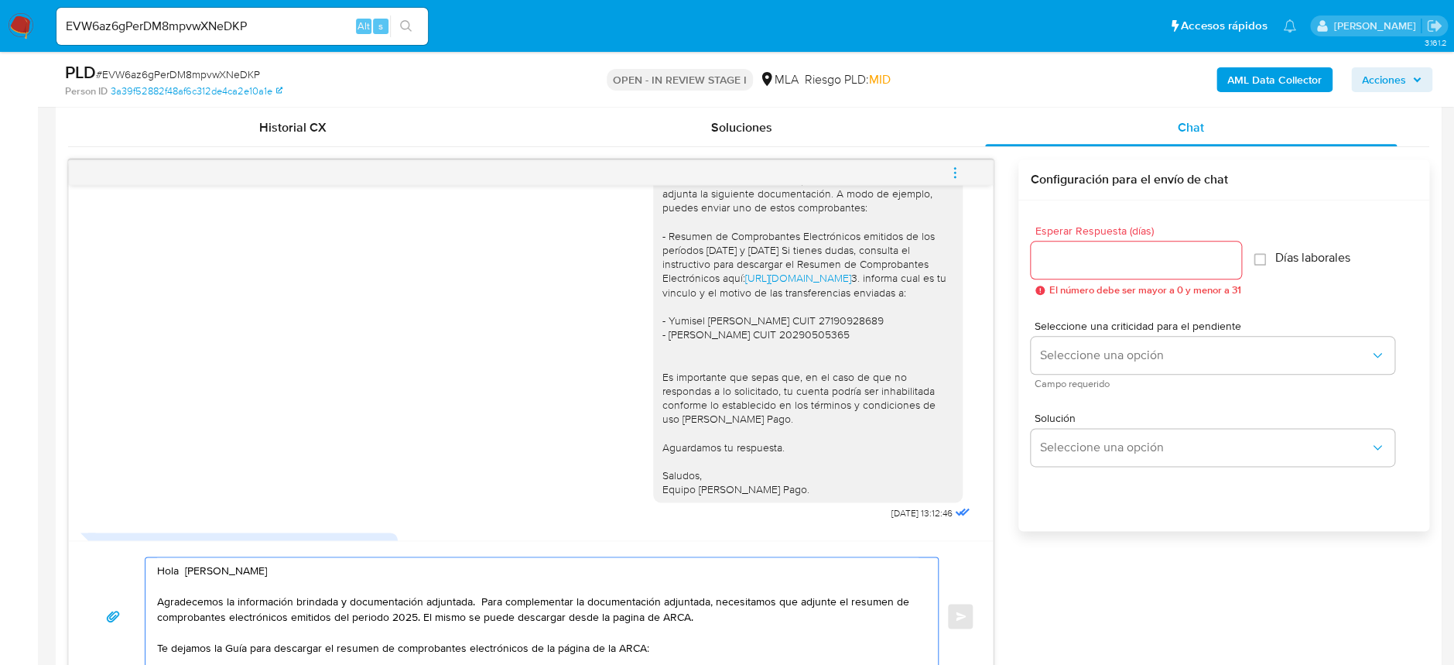
paste textarea "https://www.mercadopago.com.ar/ayuda/30181"
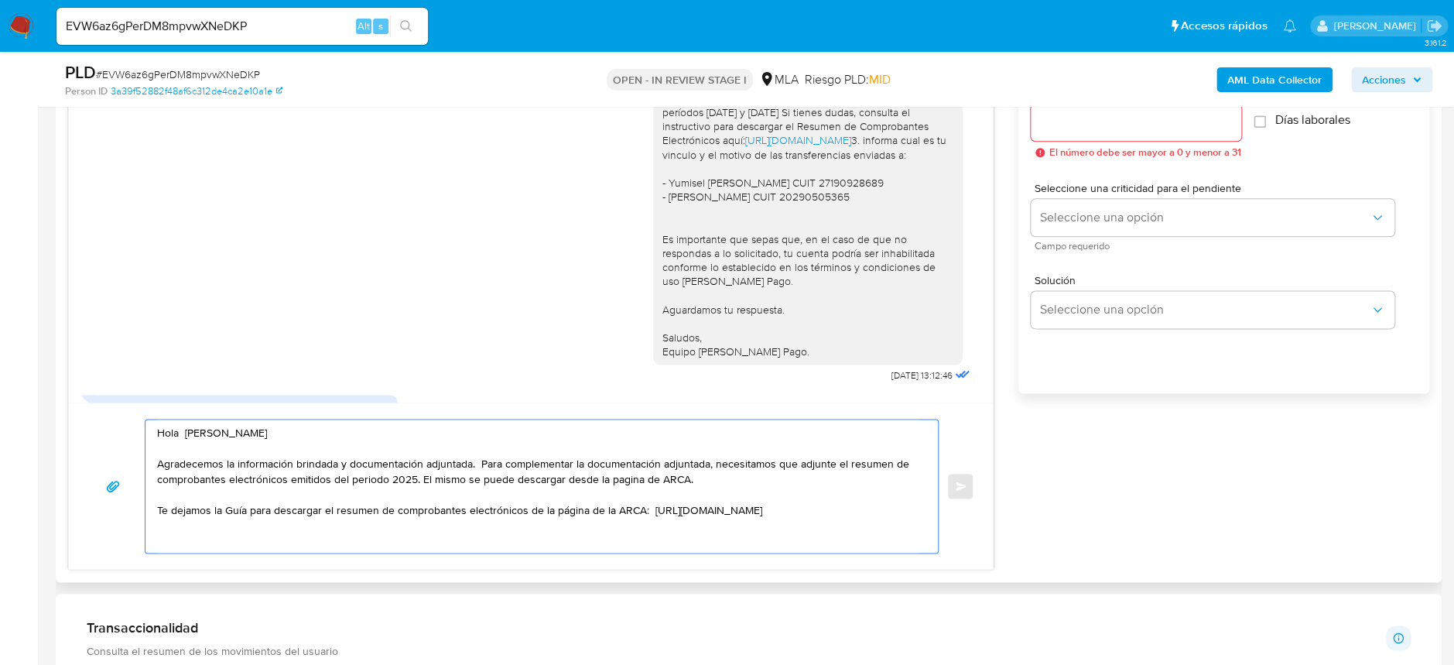
scroll to position [907, 0]
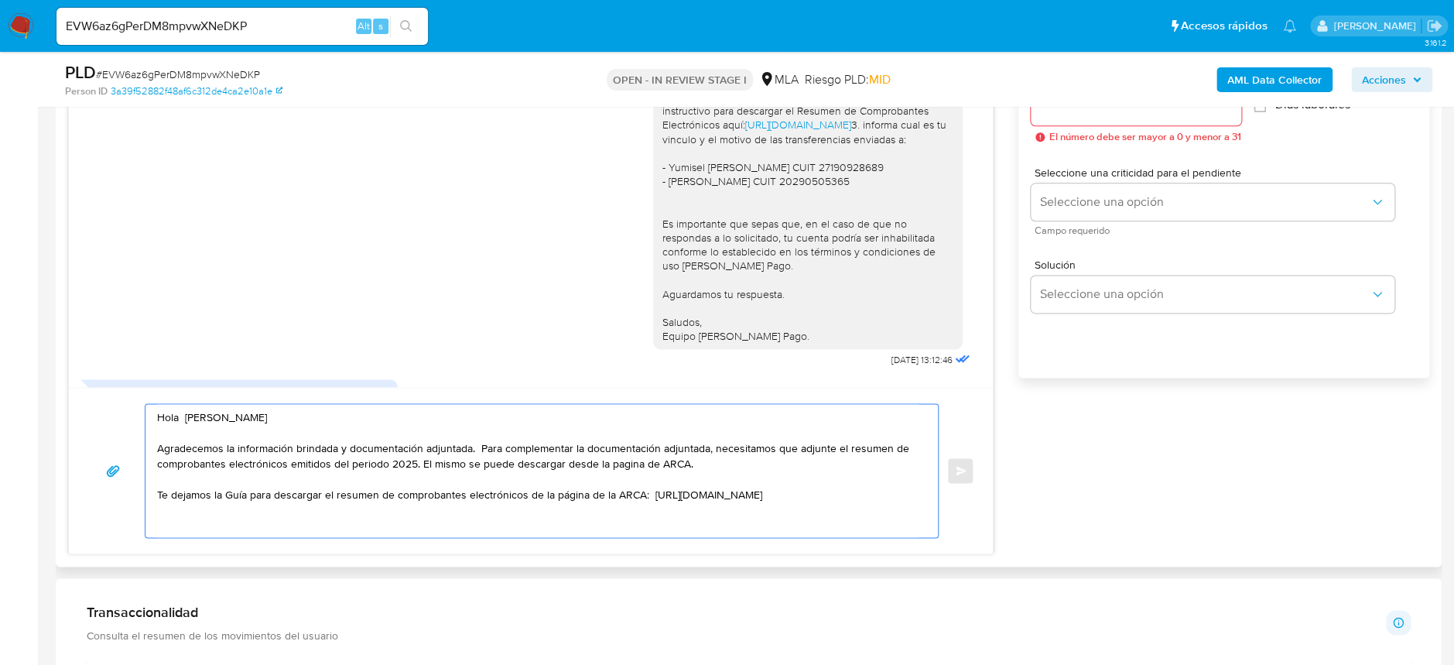
click at [884, 491] on textarea "Hola Pablo Nicolas Maroni Agradecemos la información brindada y documentación a…" at bounding box center [537, 470] width 761 height 133
drag, startPoint x: 887, startPoint y: 493, endPoint x: 647, endPoint y: 498, distance: 239.9
click at [647, 498] on textarea "Hola Pablo Nicolas Maroni Agradecemos la información brindada y documentación a…" at bounding box center [537, 470] width 761 height 133
paste textarea "https://www.mercadopago.com.ar/ayuda/30181"
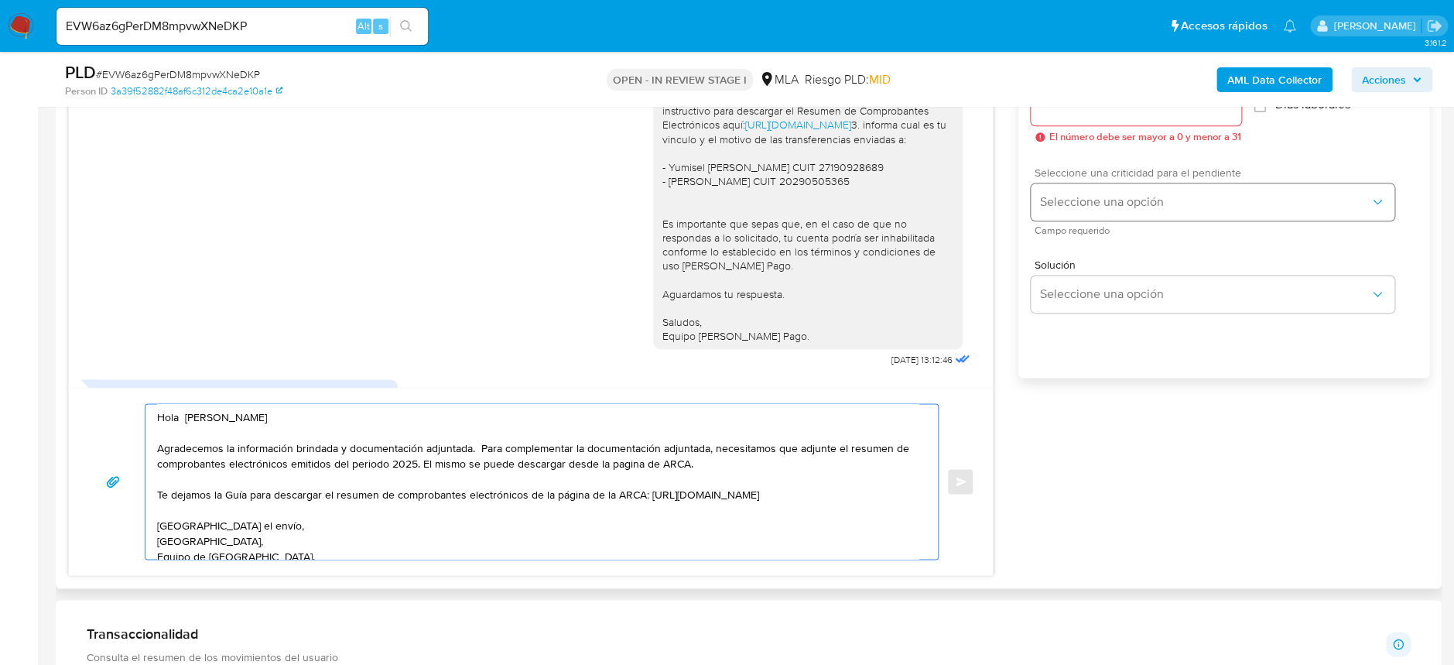
scroll to position [804, 0]
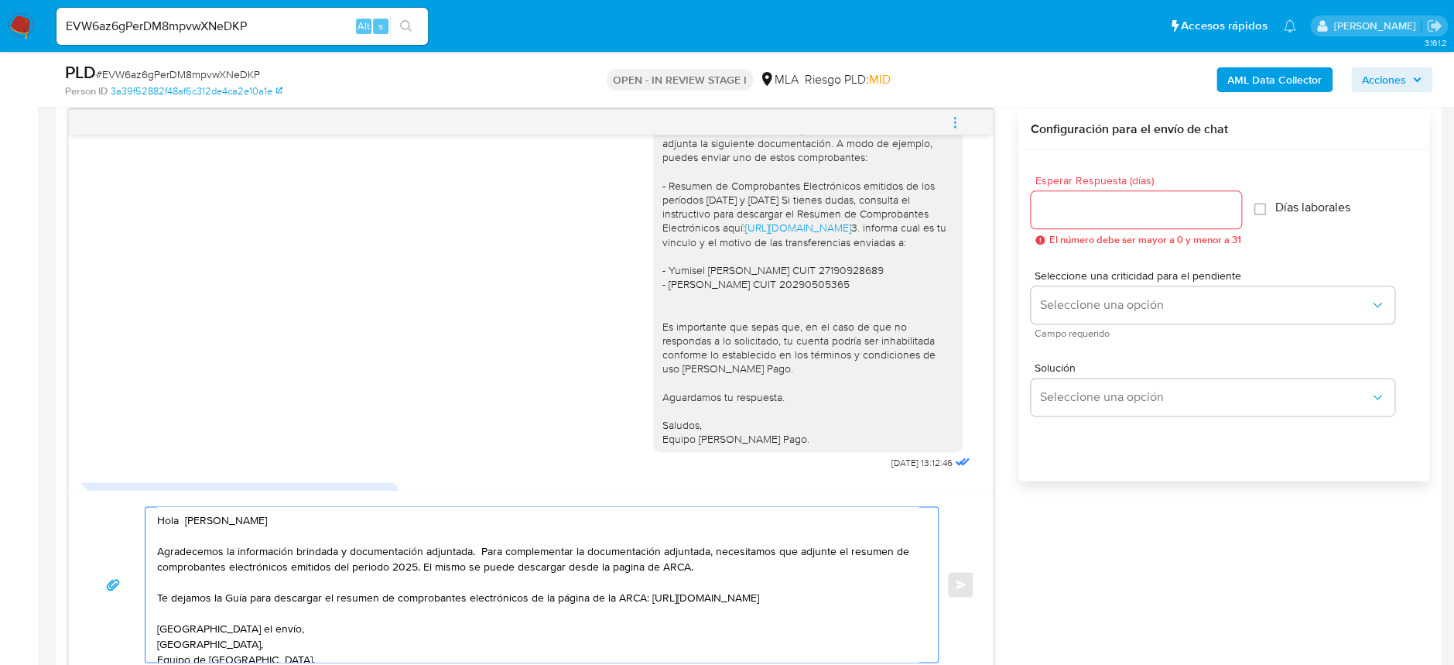
type textarea "Hola Pablo Nicolas Maroni Agradecemos la información brindada y documentación a…"
click at [1113, 209] on input "Esperar Respuesta (días)" at bounding box center [1135, 210] width 210 height 20
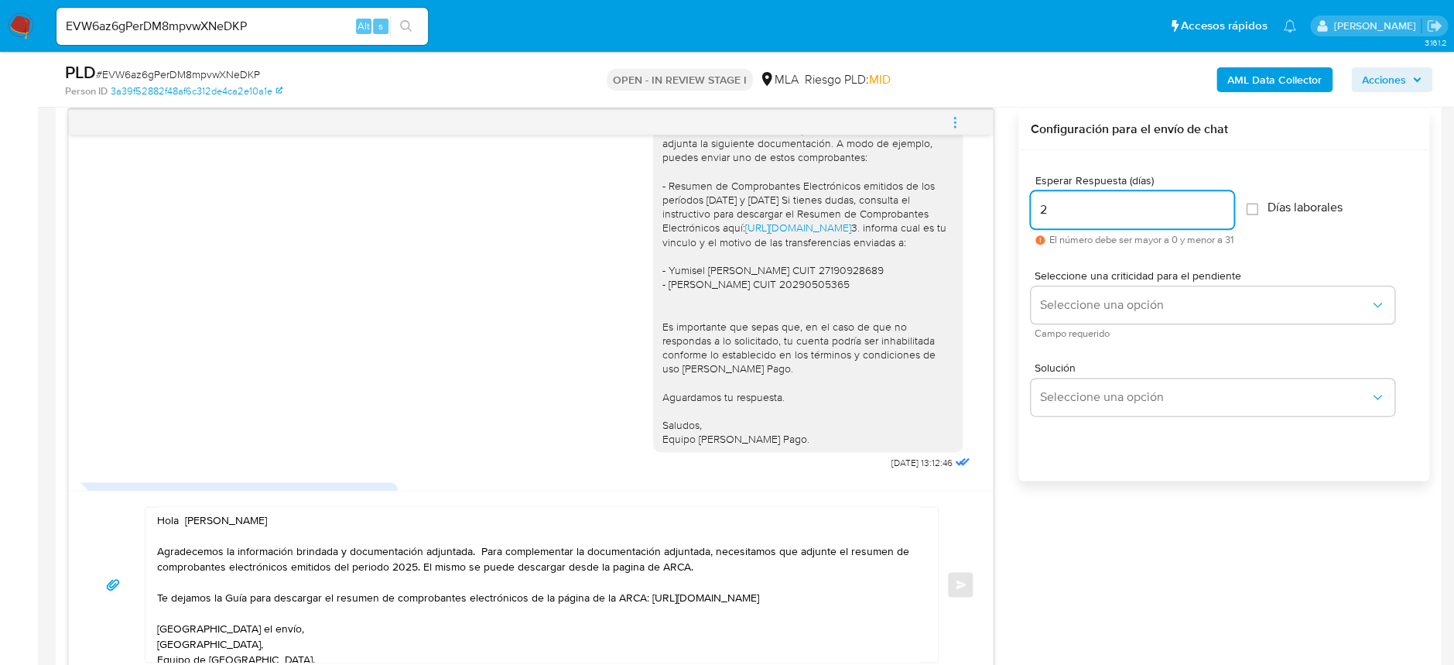
drag, startPoint x: 1109, startPoint y: 207, endPoint x: 1049, endPoint y: 237, distance: 67.1
click at [1013, 224] on div "18/08/2025 17:31:19 Buen día, quisiera saber porque me piden estos datos? 19/08…" at bounding box center [748, 393] width 1361 height 569
type input "1"
click at [1113, 286] on button "Seleccione una opción" at bounding box center [1212, 304] width 364 height 37
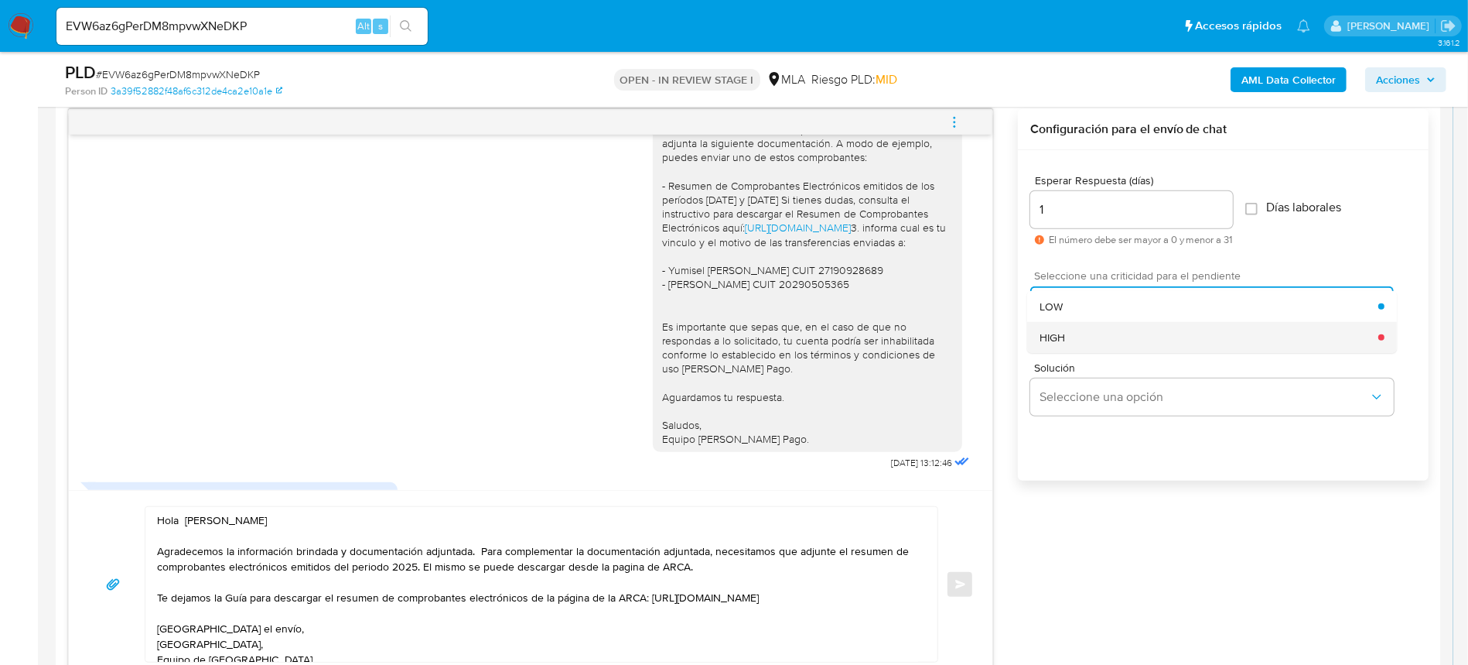
click at [1128, 335] on div "HIGH" at bounding box center [1209, 337] width 339 height 31
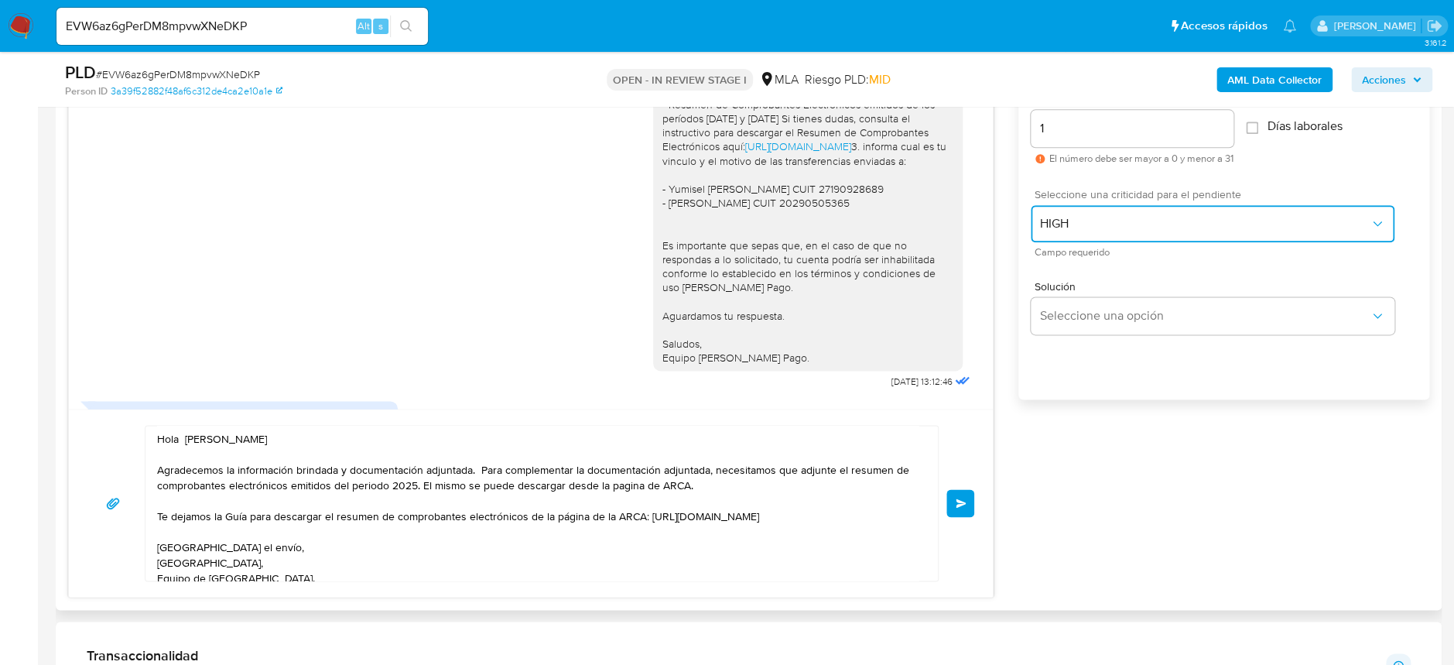
scroll to position [1010, 0]
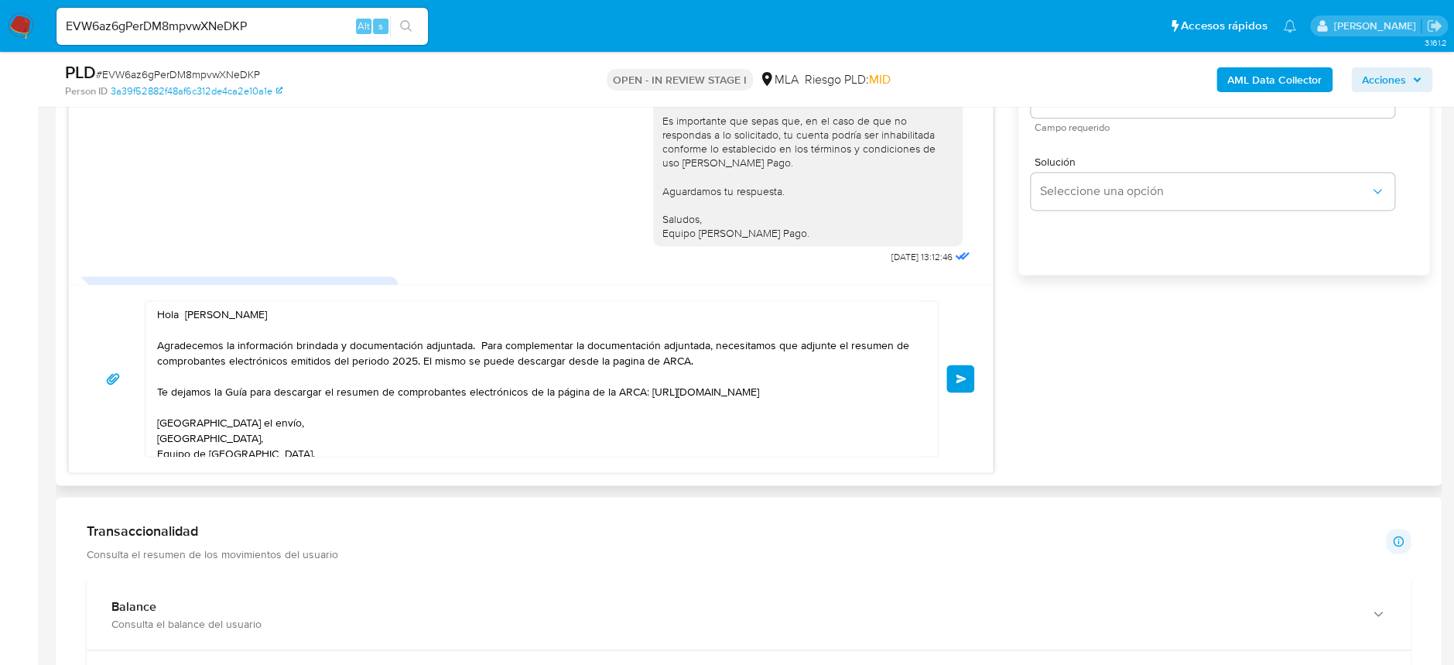
click at [957, 381] on span "Enviar" at bounding box center [960, 378] width 11 height 9
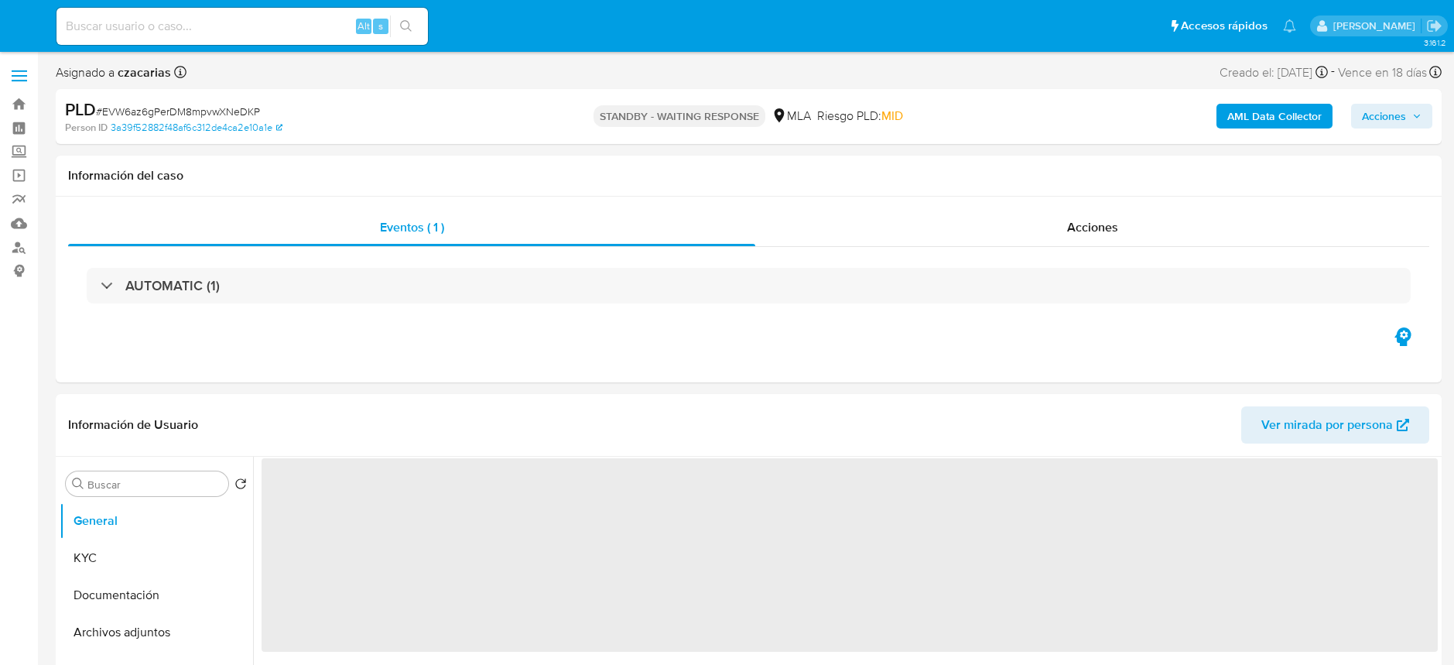
select select "10"
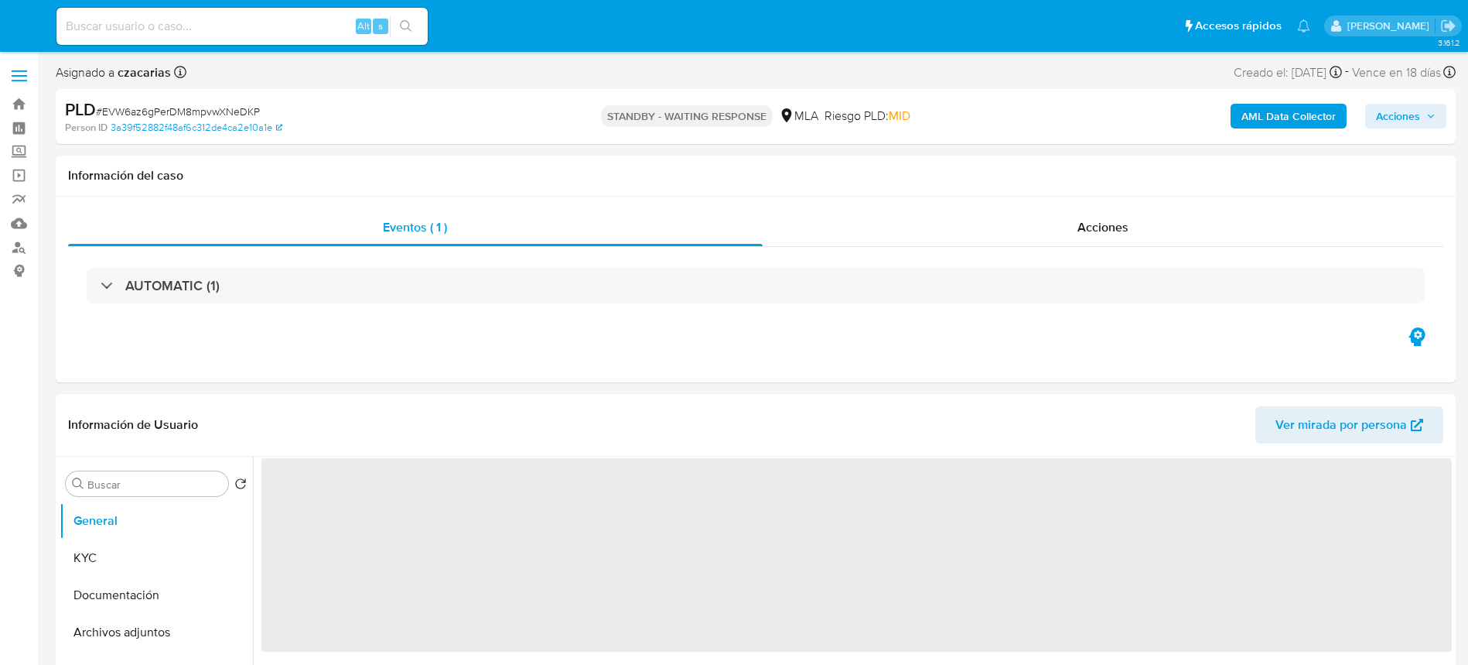
select select "10"
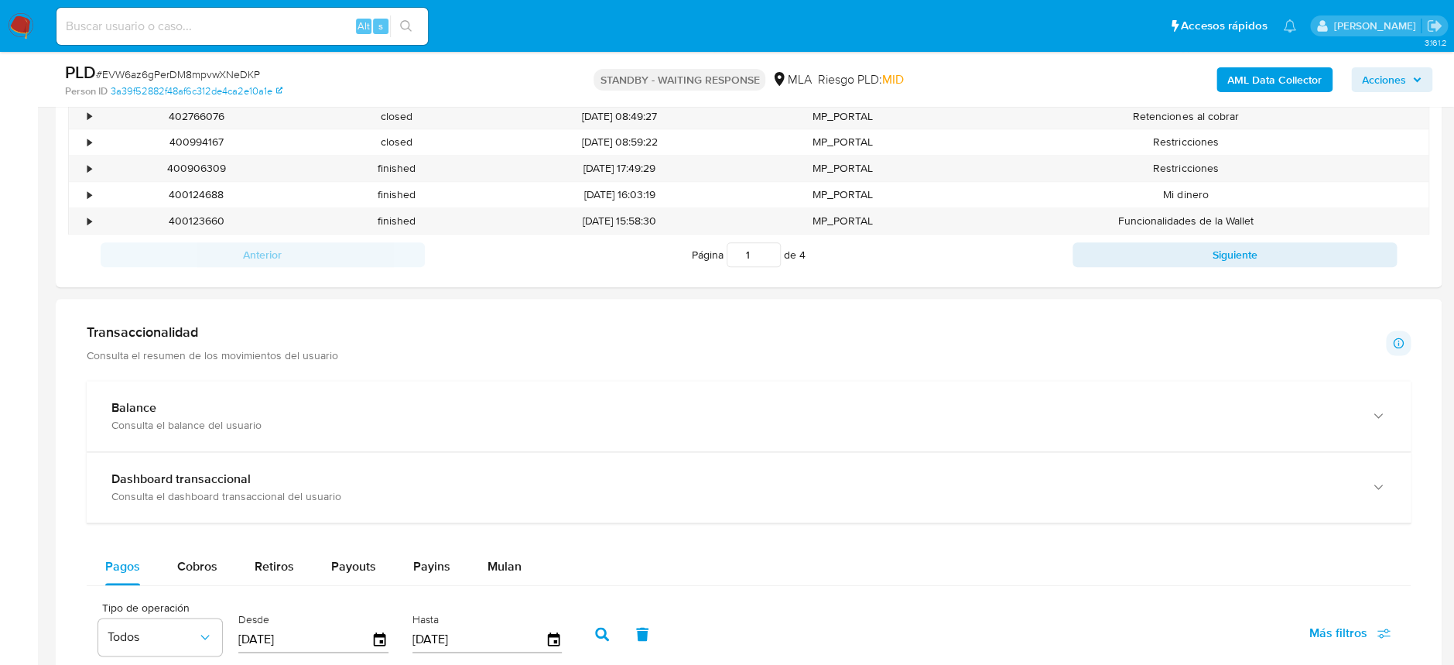
scroll to position [928, 0]
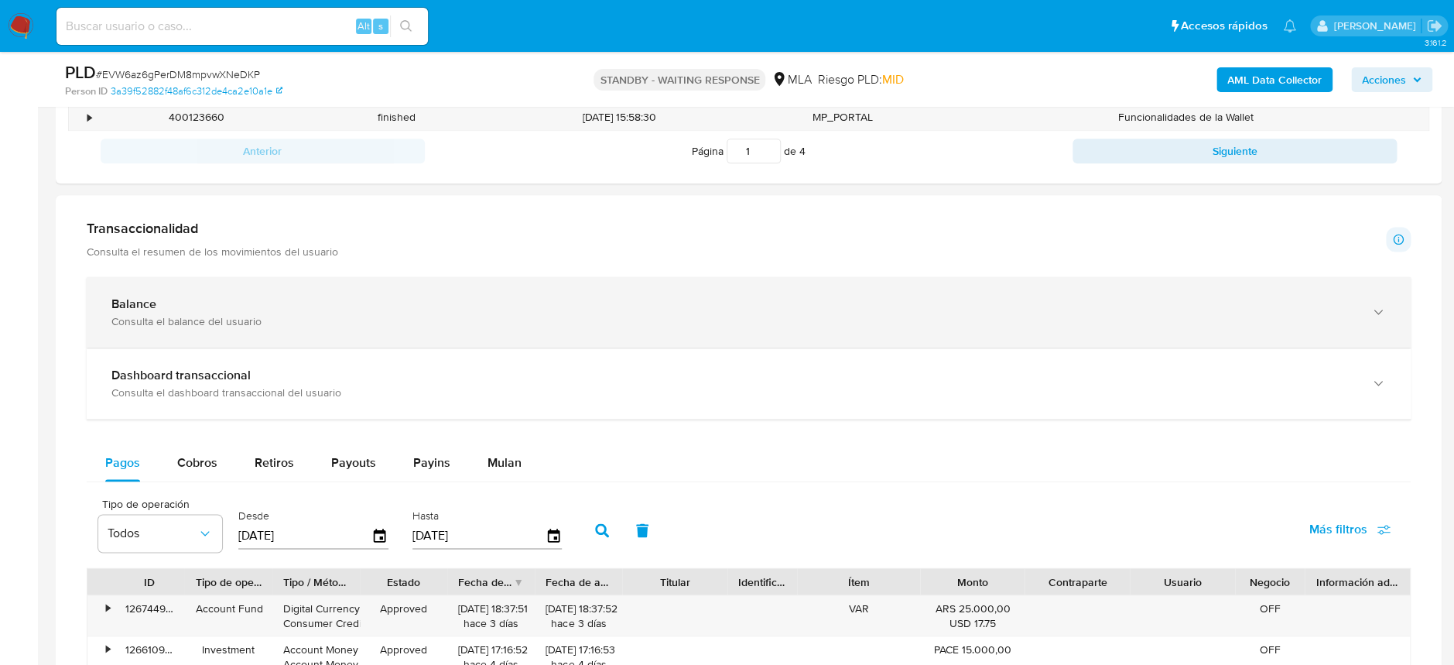
click at [343, 307] on div "Balance" at bounding box center [732, 303] width 1243 height 15
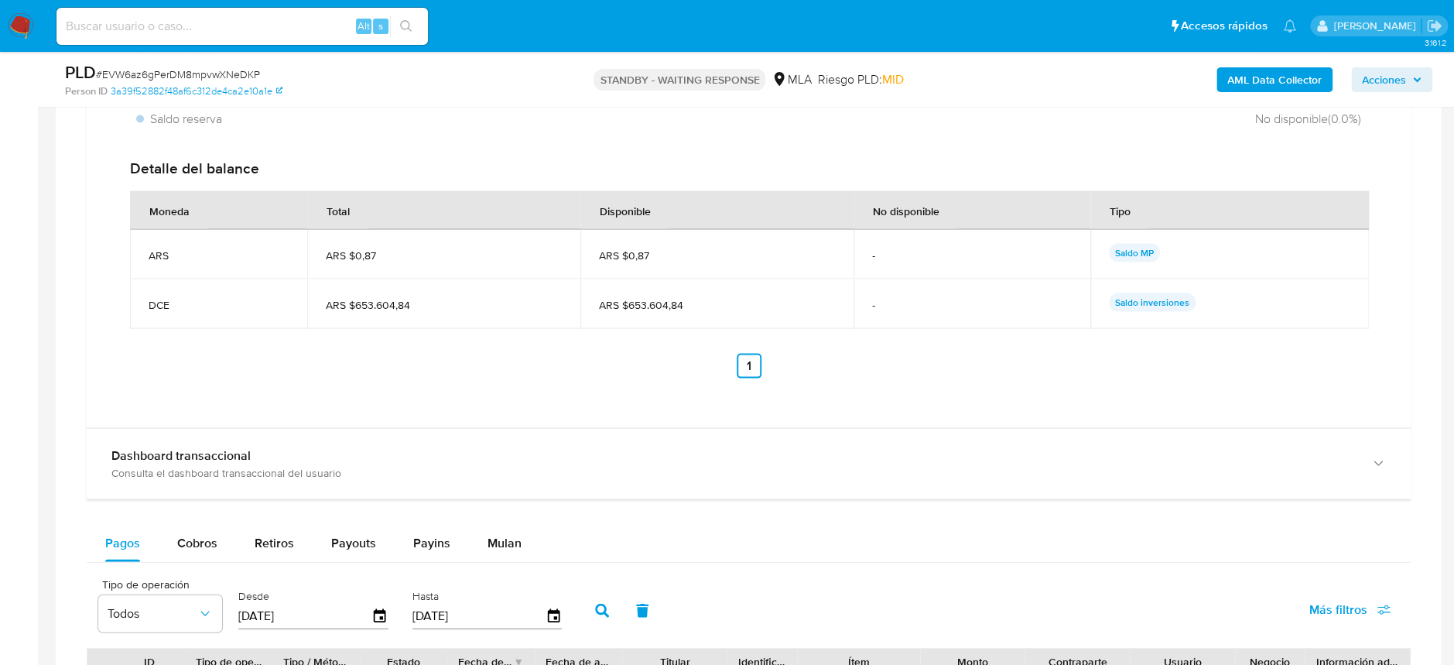
scroll to position [1444, 0]
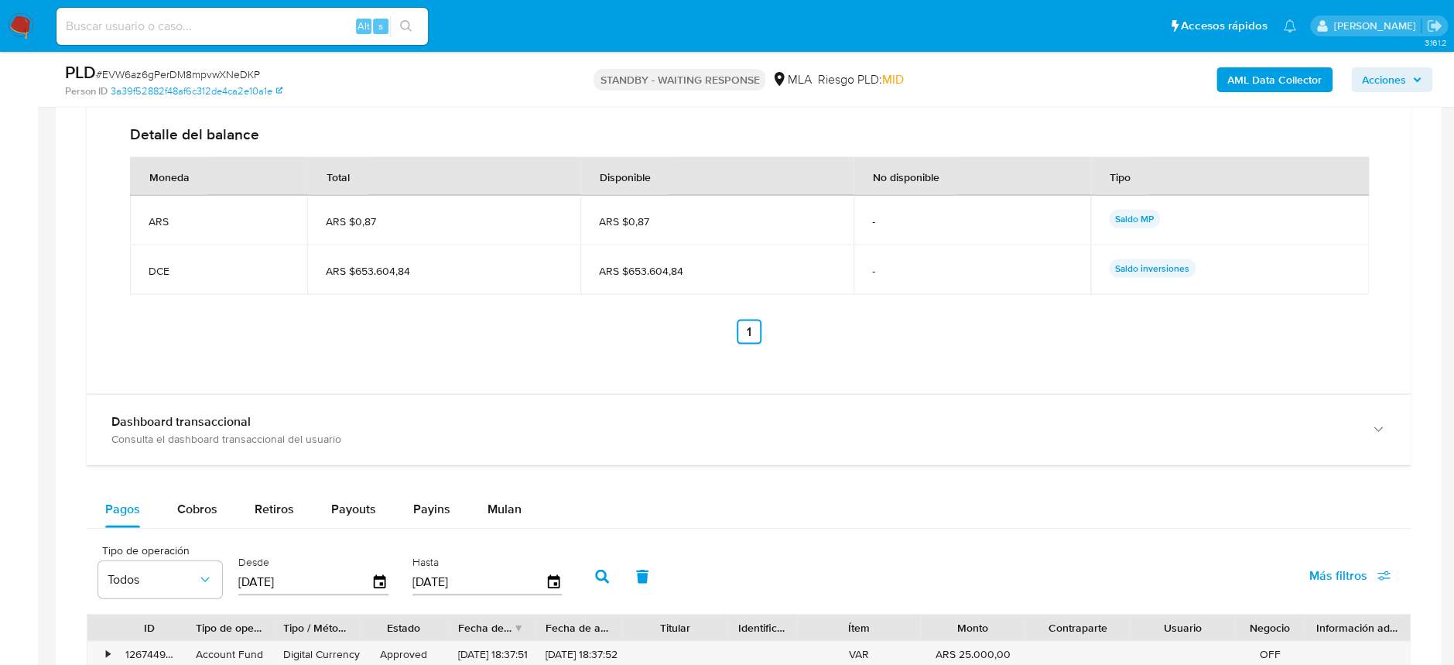
click at [255, 431] on div "Consulta el dashboard transaccional del usuario" at bounding box center [732, 438] width 1243 height 14
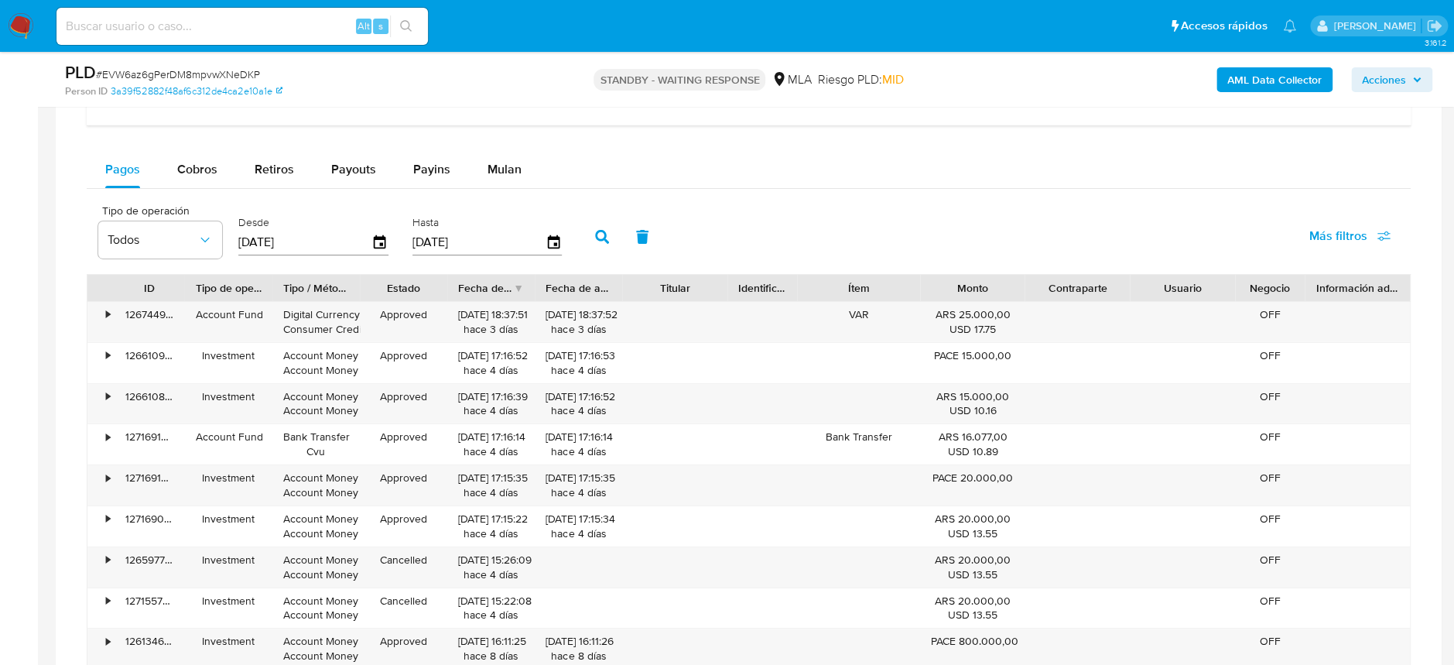
scroll to position [2475, 0]
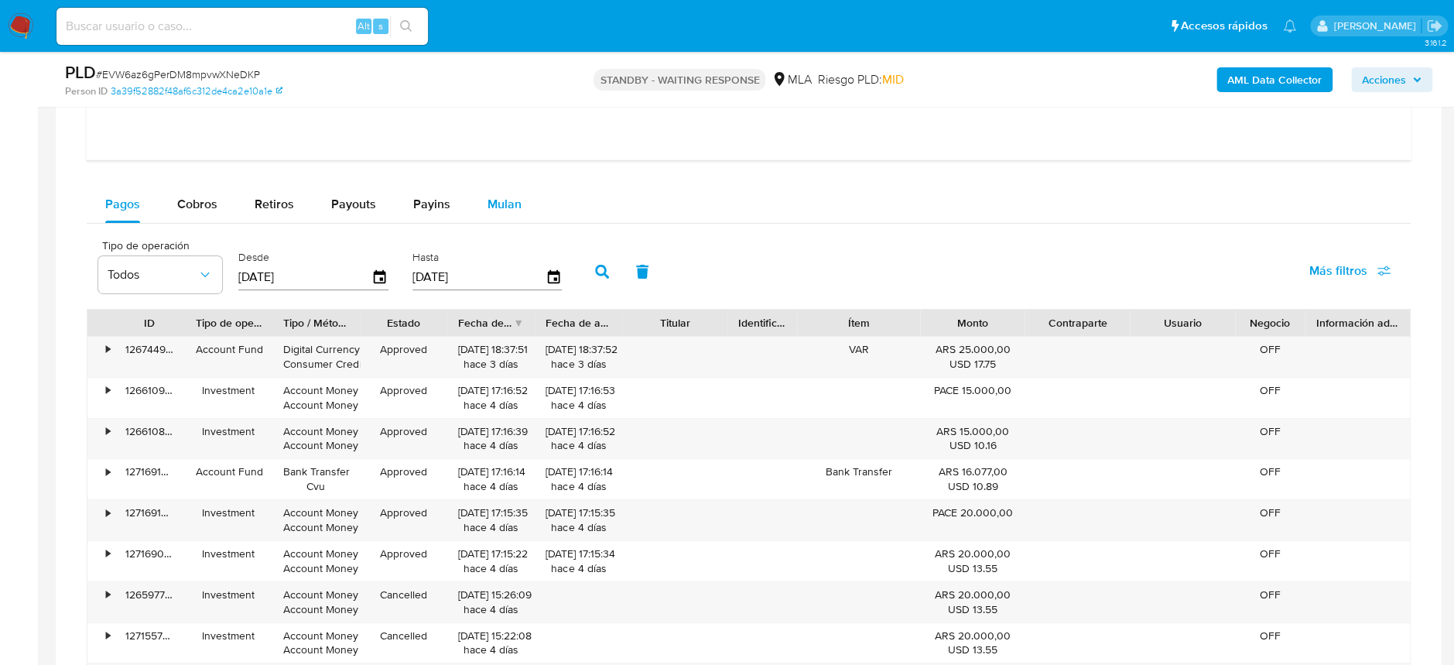
click at [487, 196] on span "Mulan" at bounding box center [504, 204] width 34 height 18
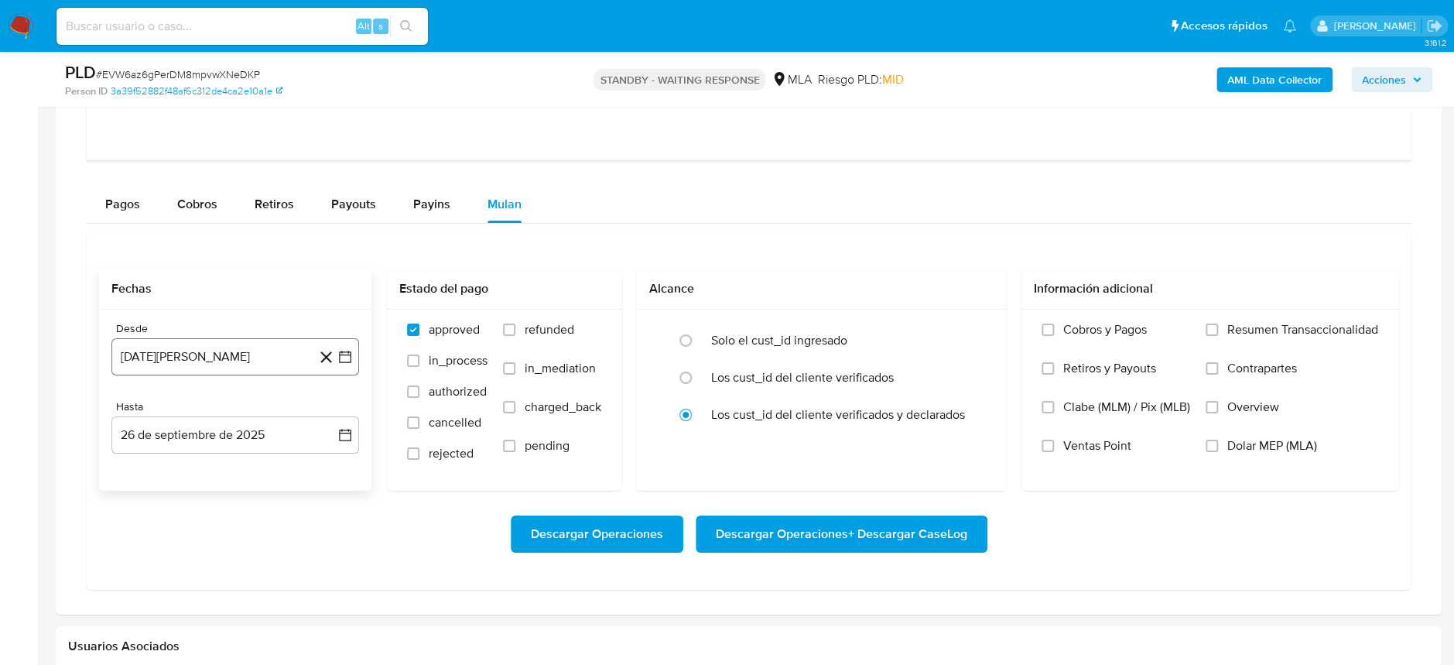
click at [229, 343] on button "26 de agosto de 2024" at bounding box center [235, 356] width 248 height 37
click at [278, 403] on div "agosto 2024" at bounding box center [235, 412] width 210 height 19
click at [270, 408] on icon "Seleccionar mes y año" at bounding box center [272, 412] width 12 height 12
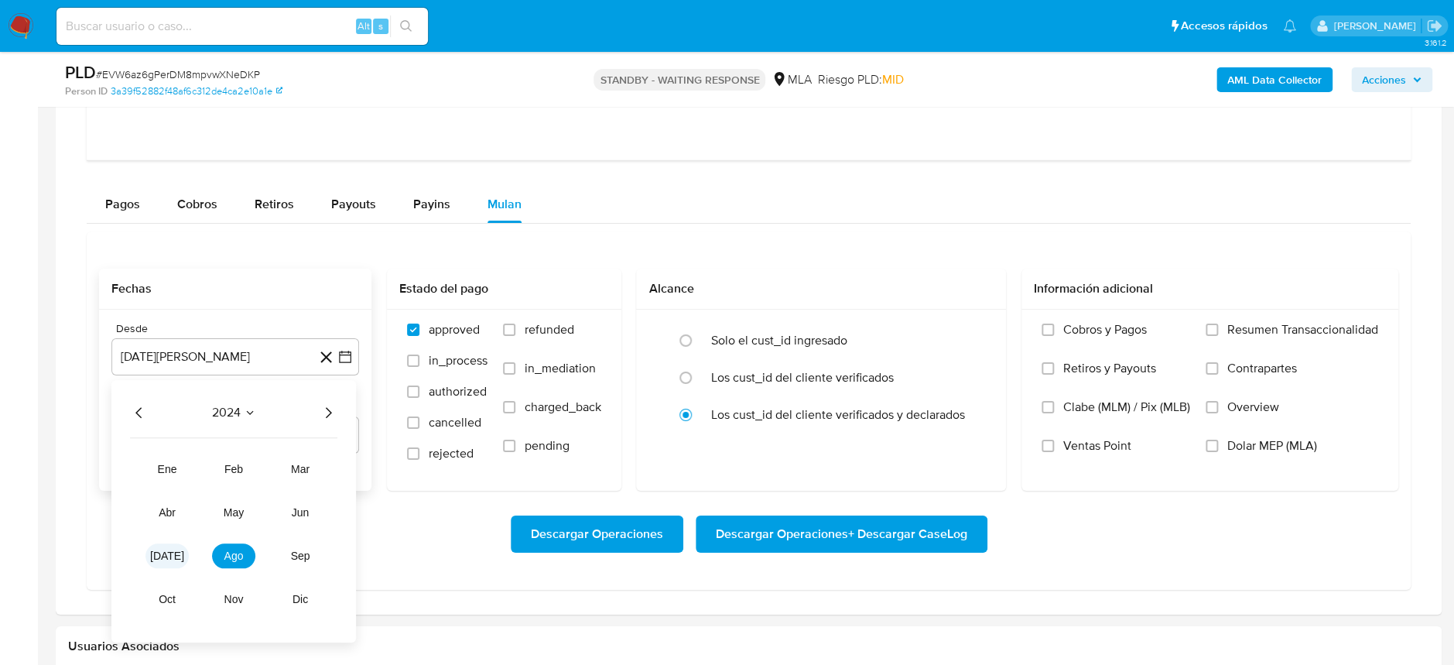
click at [173, 554] on span "jul" at bounding box center [167, 555] width 34 height 12
click at [142, 463] on button "1" at bounding box center [142, 469] width 25 height 25
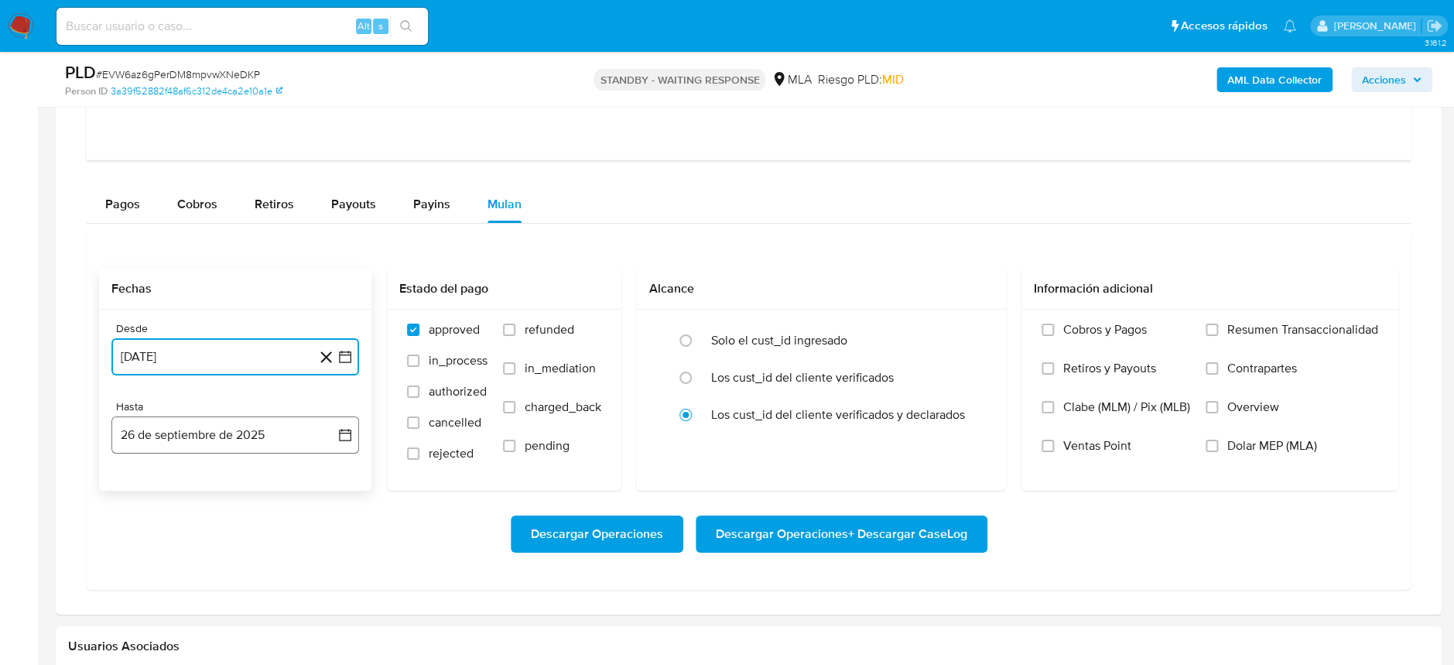
click at [185, 439] on button "26 de septiembre de 2025" at bounding box center [235, 434] width 248 height 37
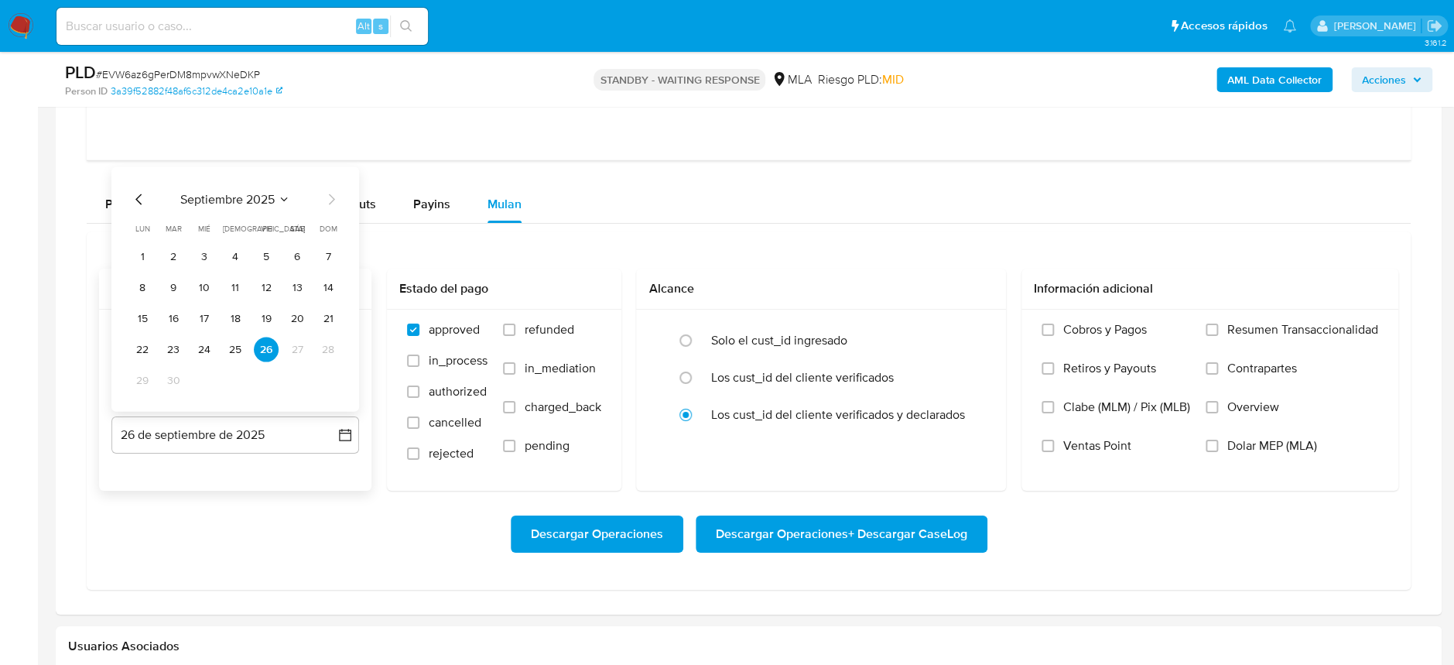
click at [136, 203] on icon "Mes anterior" at bounding box center [139, 199] width 19 height 19
click at [333, 203] on icon "Mes siguiente" at bounding box center [331, 199] width 19 height 19
click at [138, 196] on icon "Mes anterior" at bounding box center [139, 199] width 19 height 19
click at [329, 372] on button "31" at bounding box center [328, 380] width 25 height 25
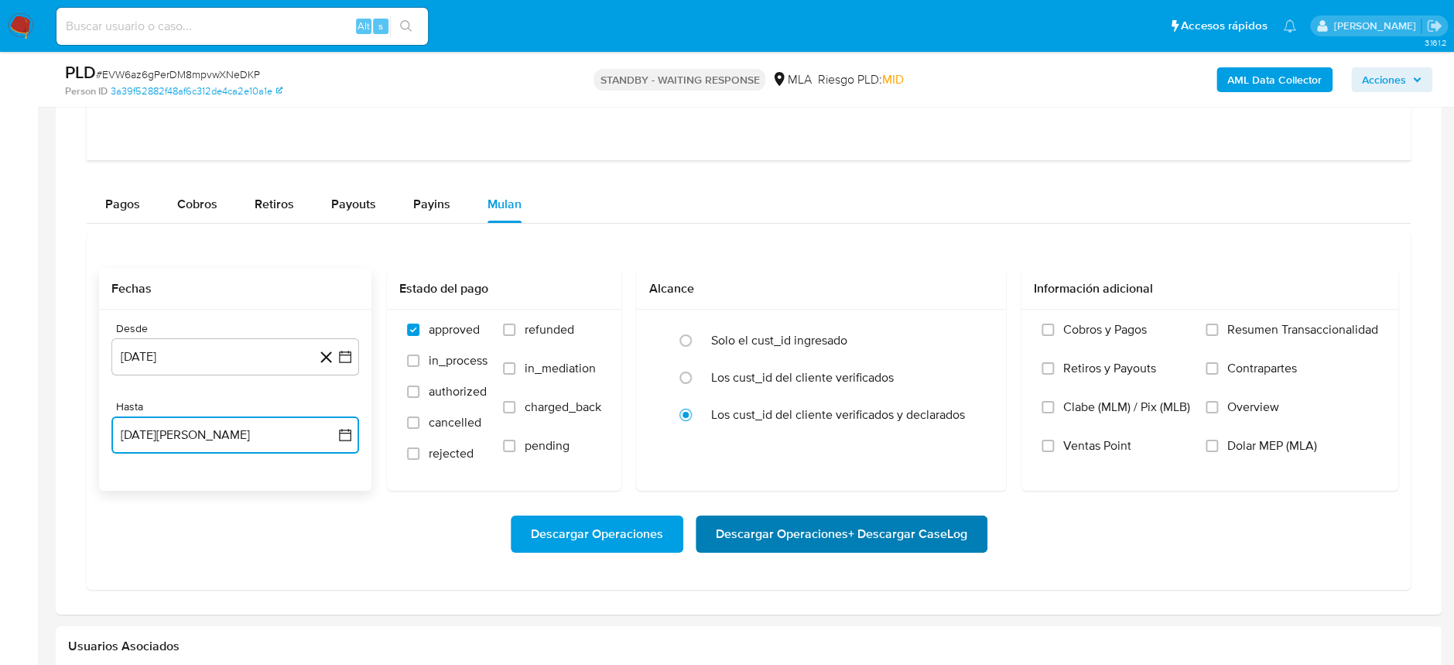
click at [893, 538] on span "Descargar Operaciones + Descargar CaseLog" at bounding box center [841, 534] width 251 height 34
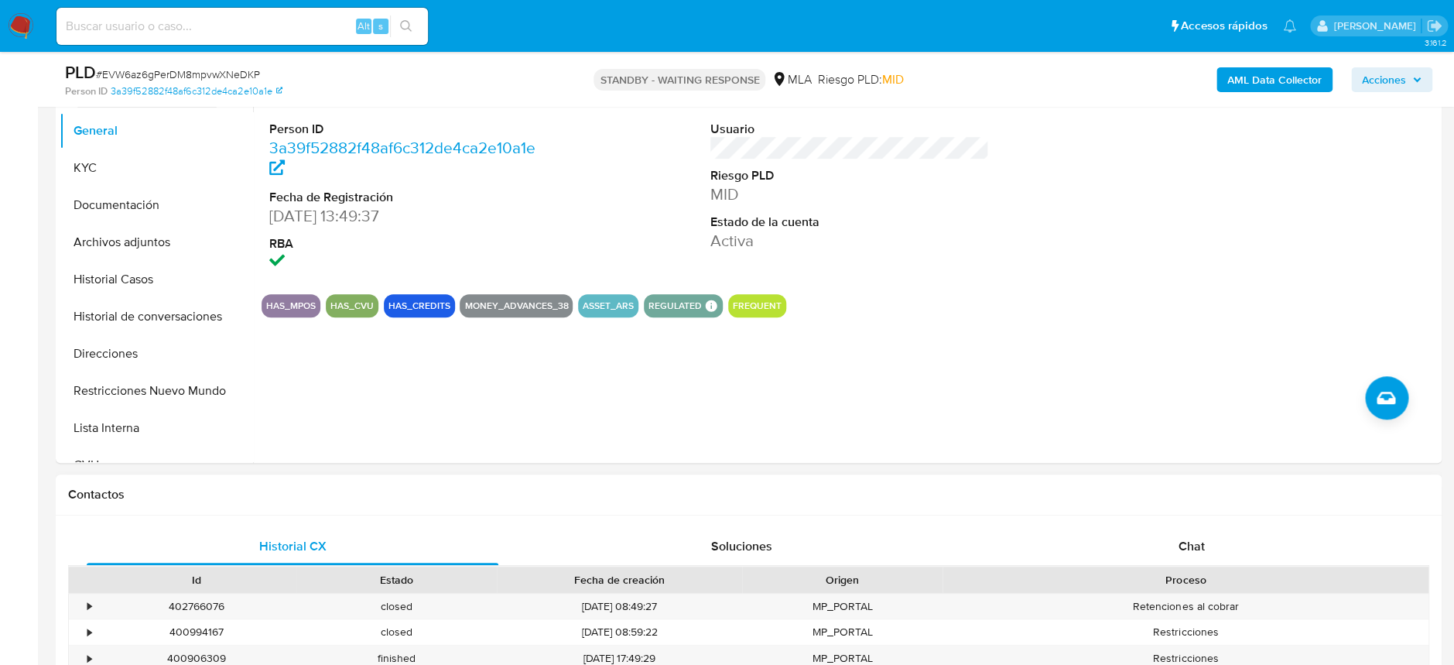
scroll to position [206, 0]
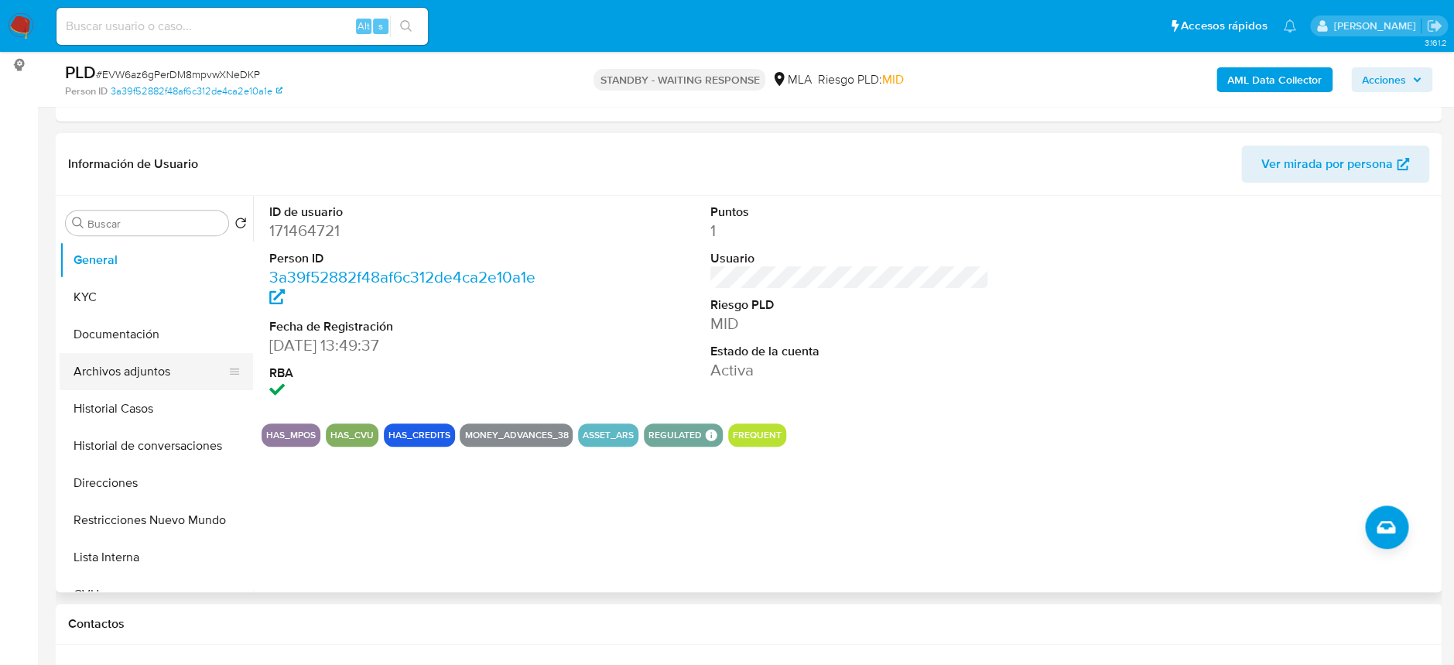
click at [142, 366] on button "Archivos adjuntos" at bounding box center [150, 371] width 181 height 37
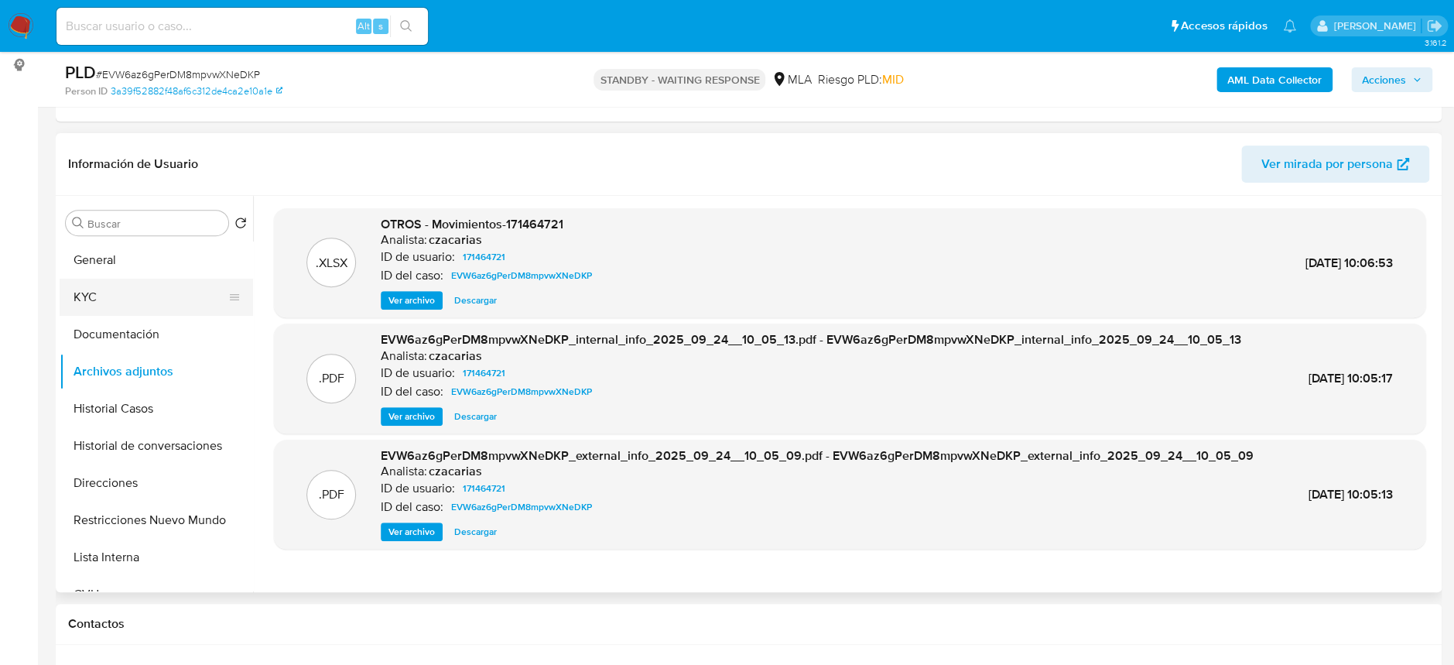
click at [148, 292] on button "KYC" at bounding box center [150, 297] width 181 height 37
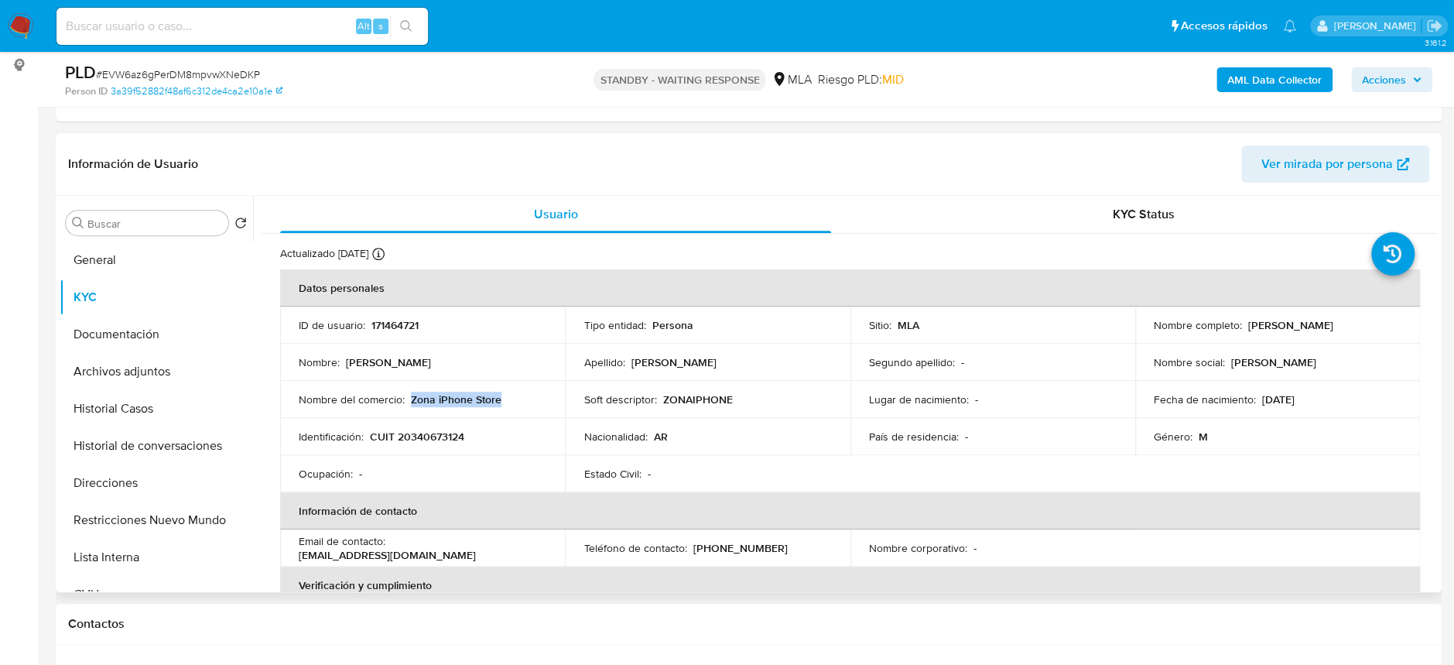
drag, startPoint x: 412, startPoint y: 393, endPoint x: 509, endPoint y: 395, distance: 97.5
click at [509, 395] on div "Nombre del comercio : Zona iPhone Store" at bounding box center [423, 399] width 248 height 14
copy p "Zona iPhone Store"
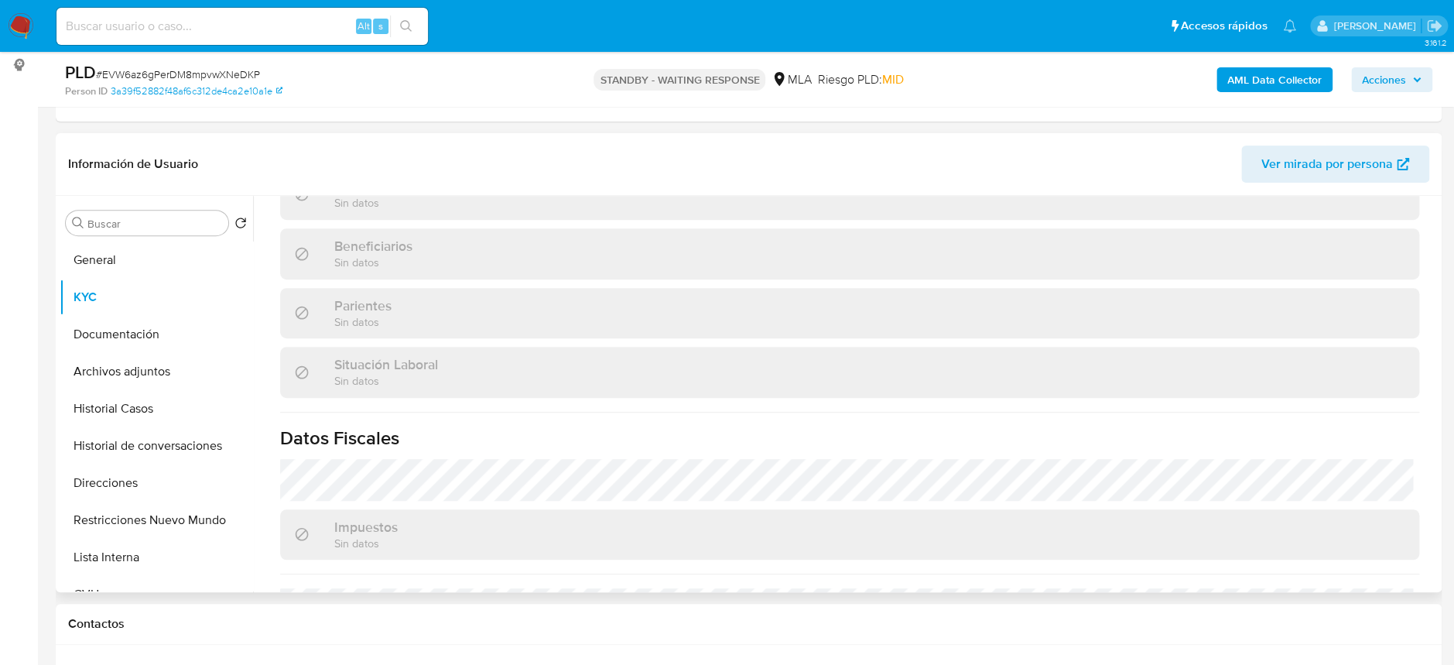
scroll to position [843, 0]
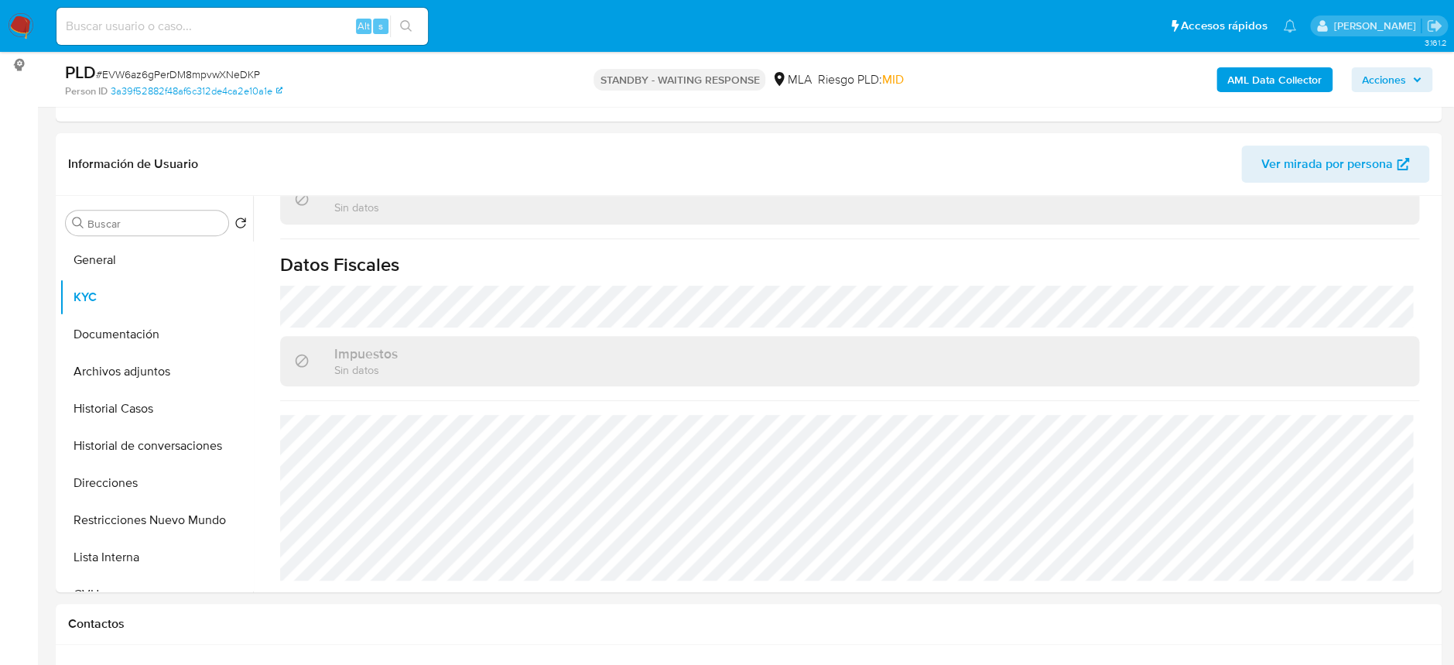
click at [330, 25] on input at bounding box center [241, 26] width 371 height 20
paste input "xTk8raSAOyomf4Pt2CSha5aa"
type input "xTk8raSAOyomf4Pt2CSha5aa"
click at [401, 26] on icon "search-icon" at bounding box center [406, 26] width 12 height 12
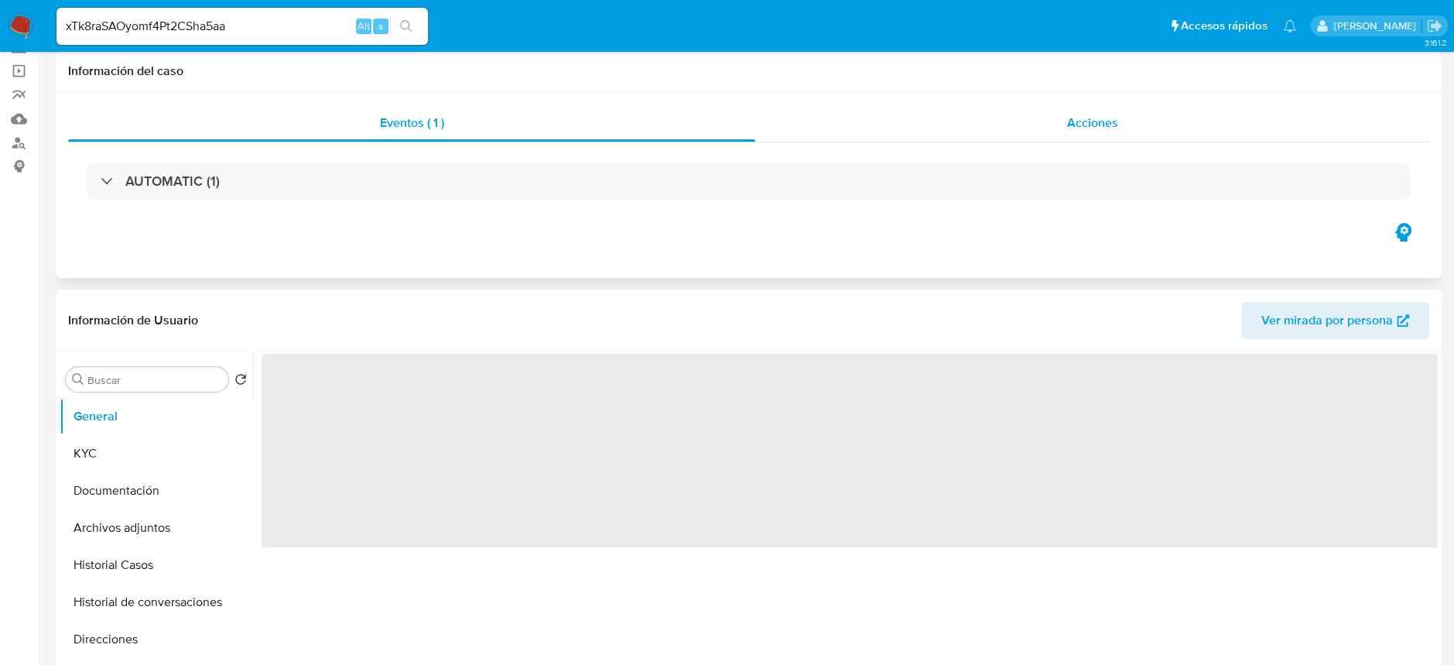
select select "10"
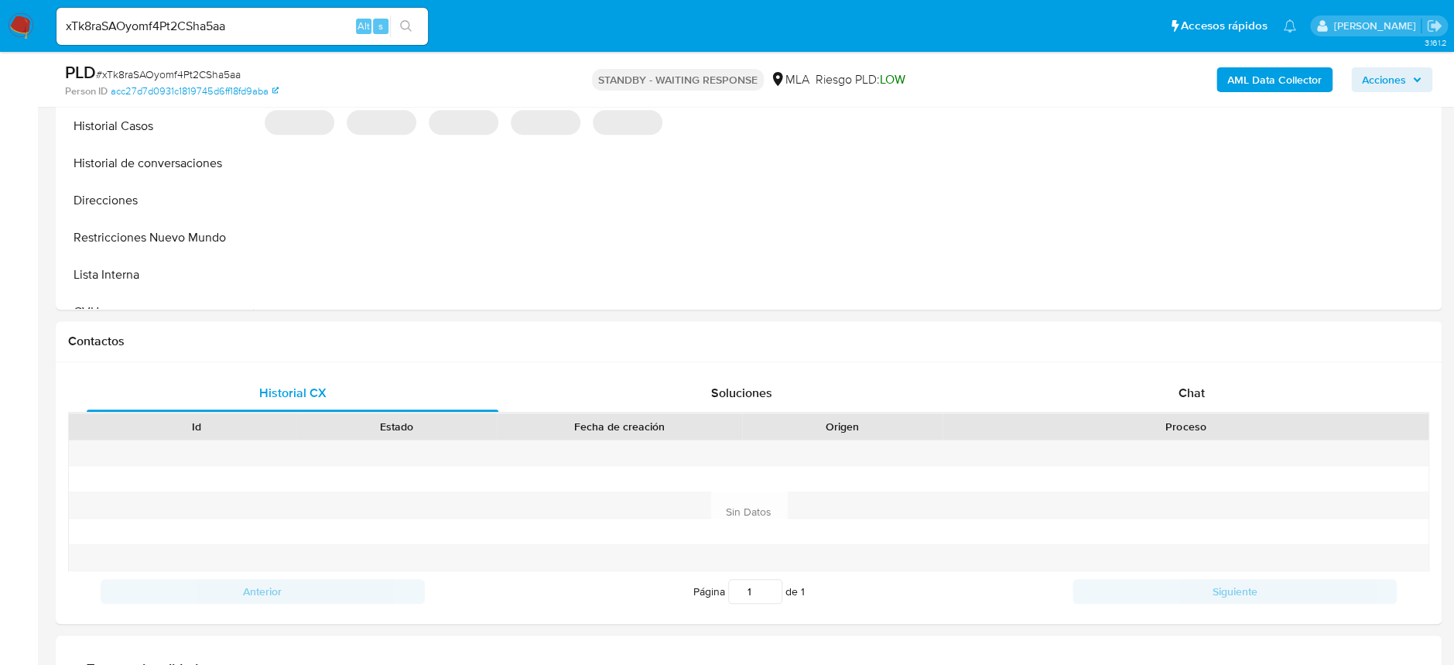
scroll to position [618, 0]
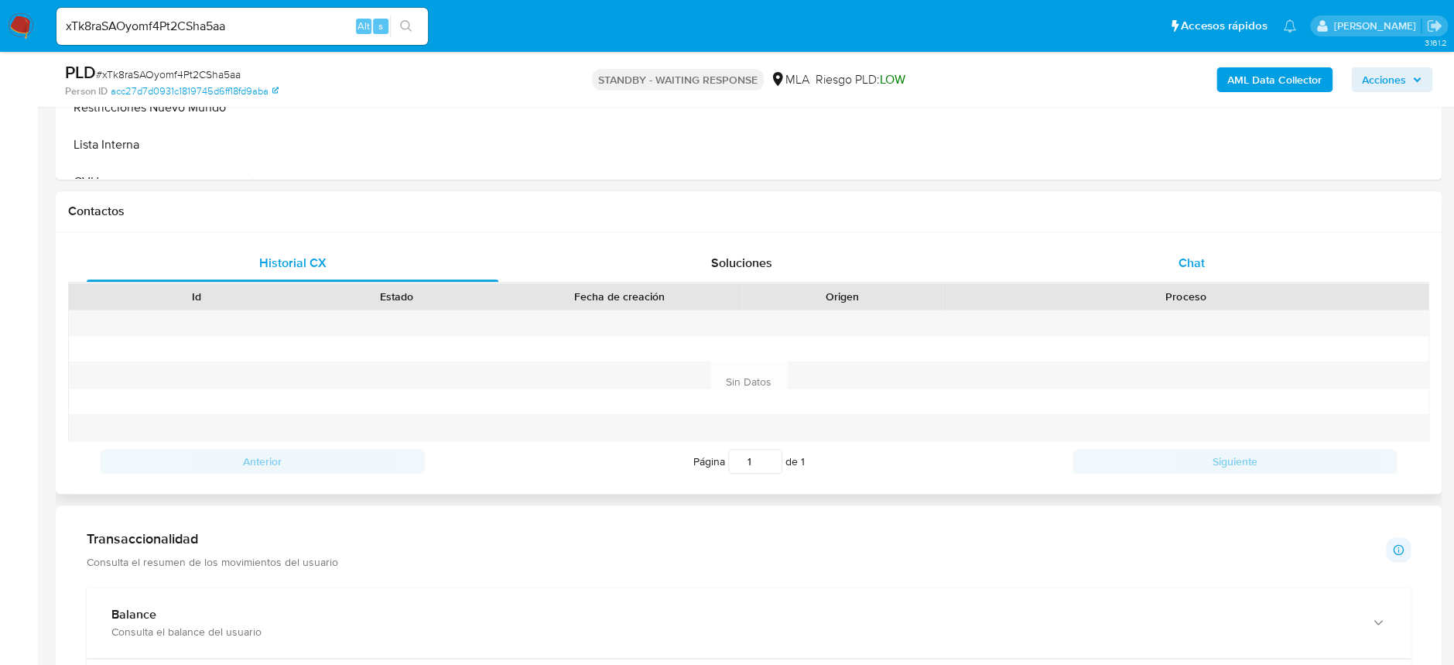
click at [1272, 252] on div "Chat" at bounding box center [1191, 262] width 412 height 37
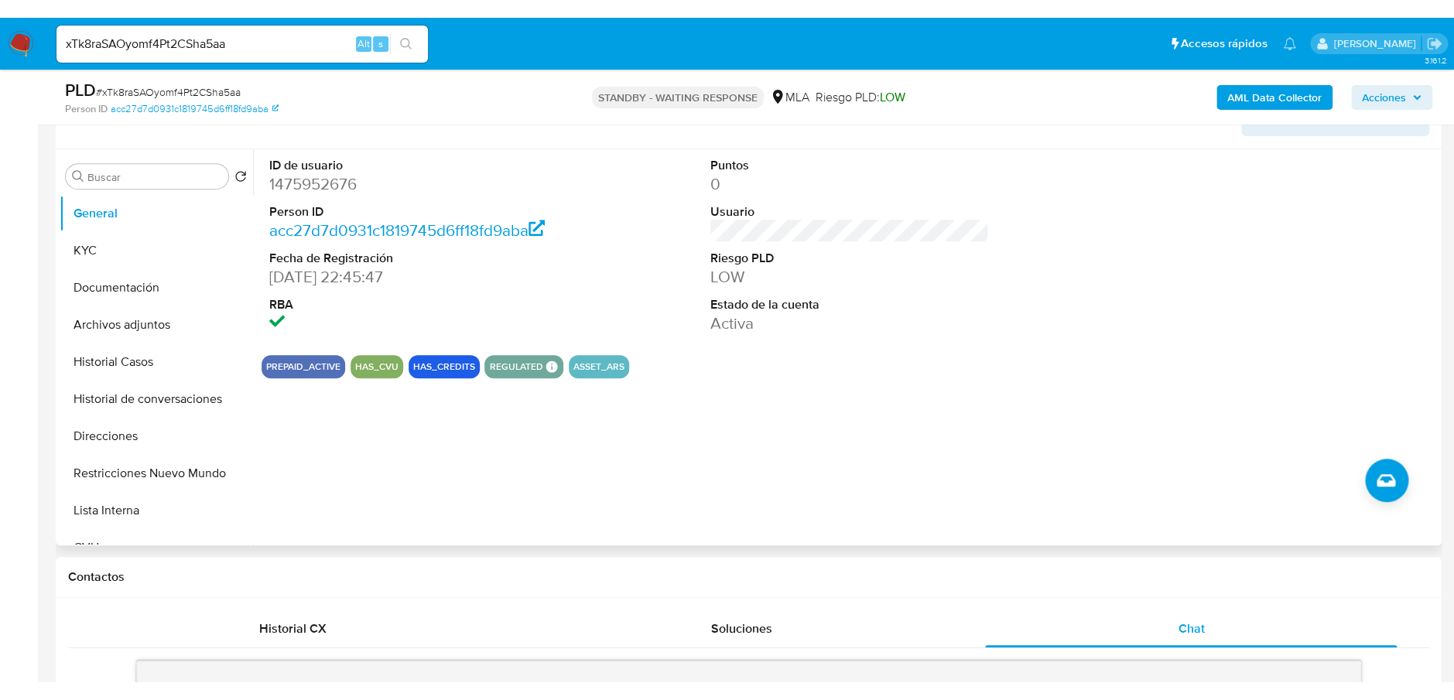
scroll to position [206, 0]
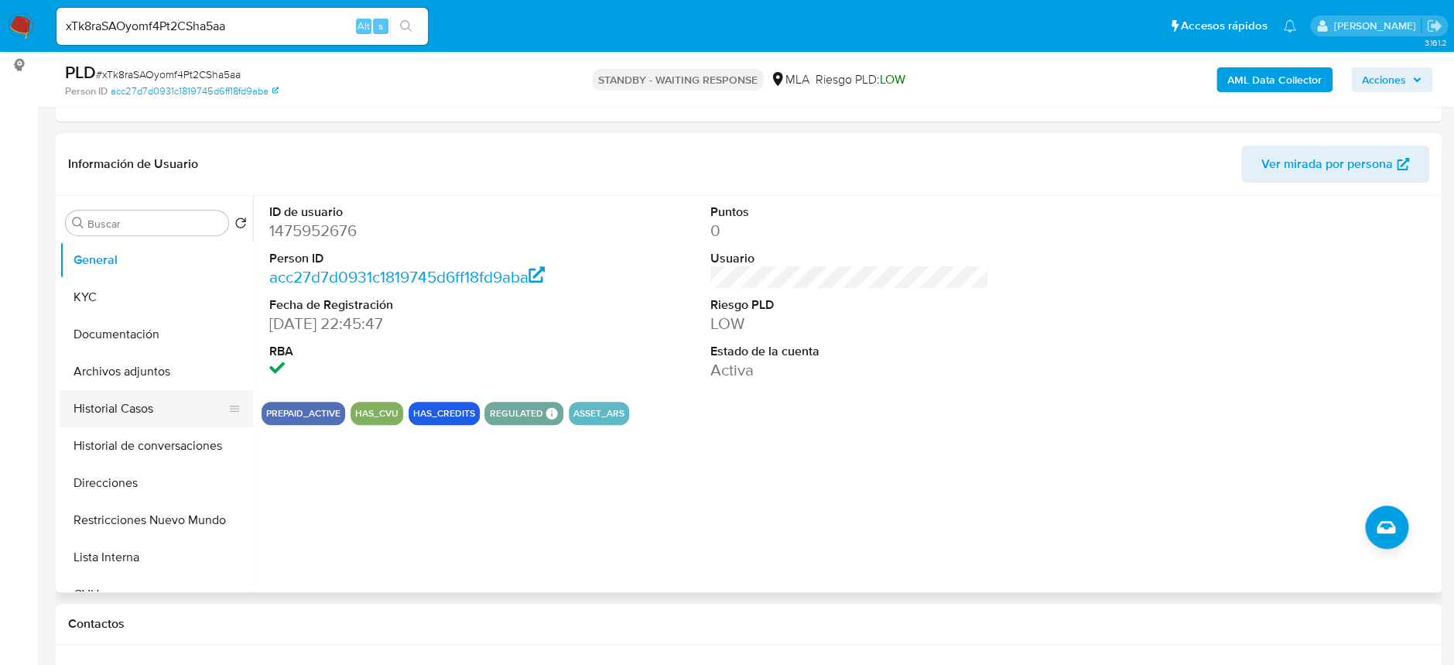
click at [145, 394] on button "Historial Casos" at bounding box center [150, 408] width 181 height 37
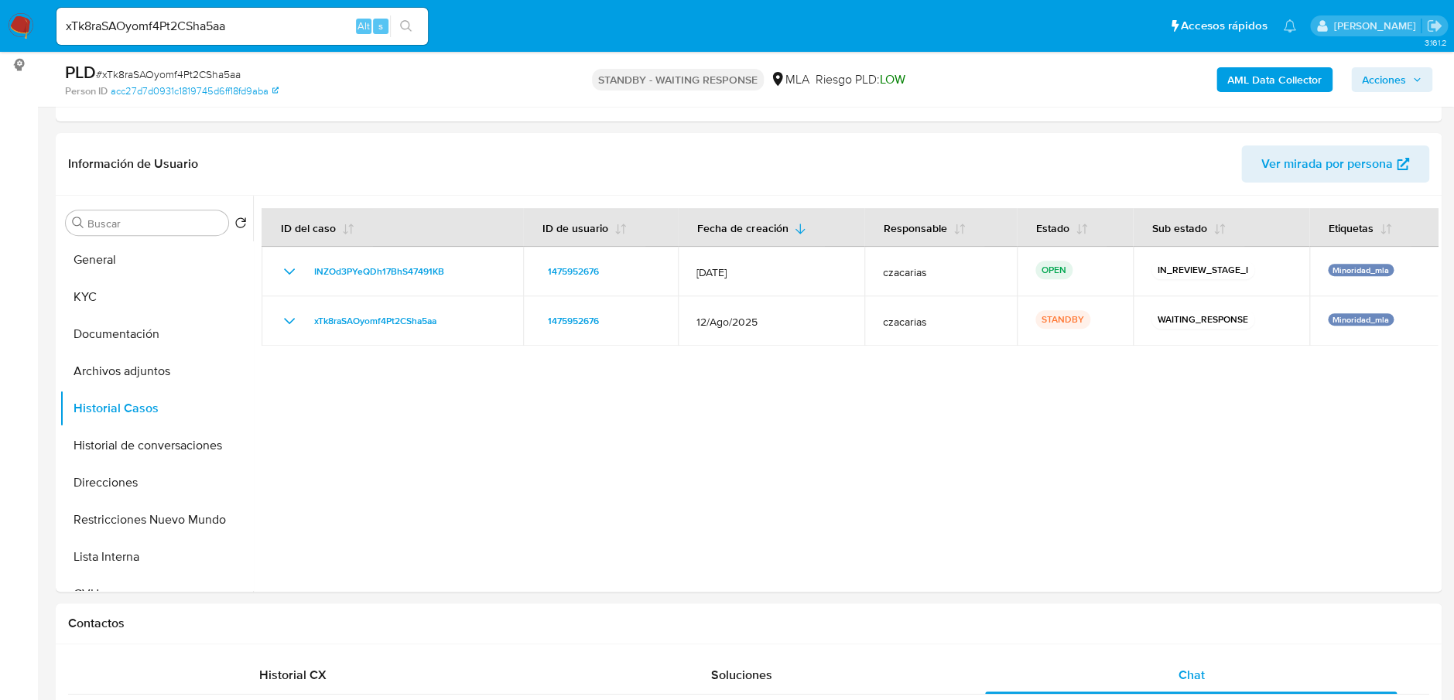
scroll to position [944, 0]
click at [311, 29] on input "xTk8raSAOyomf4Pt2CSha5aa" at bounding box center [241, 26] width 371 height 20
paste input "2n3purpeSfgXPBBvEhCBpHTA"
click at [389, 19] on div "2n3purpeSfgXPBBvEhCBpHTA Alt s" at bounding box center [241, 26] width 371 height 43
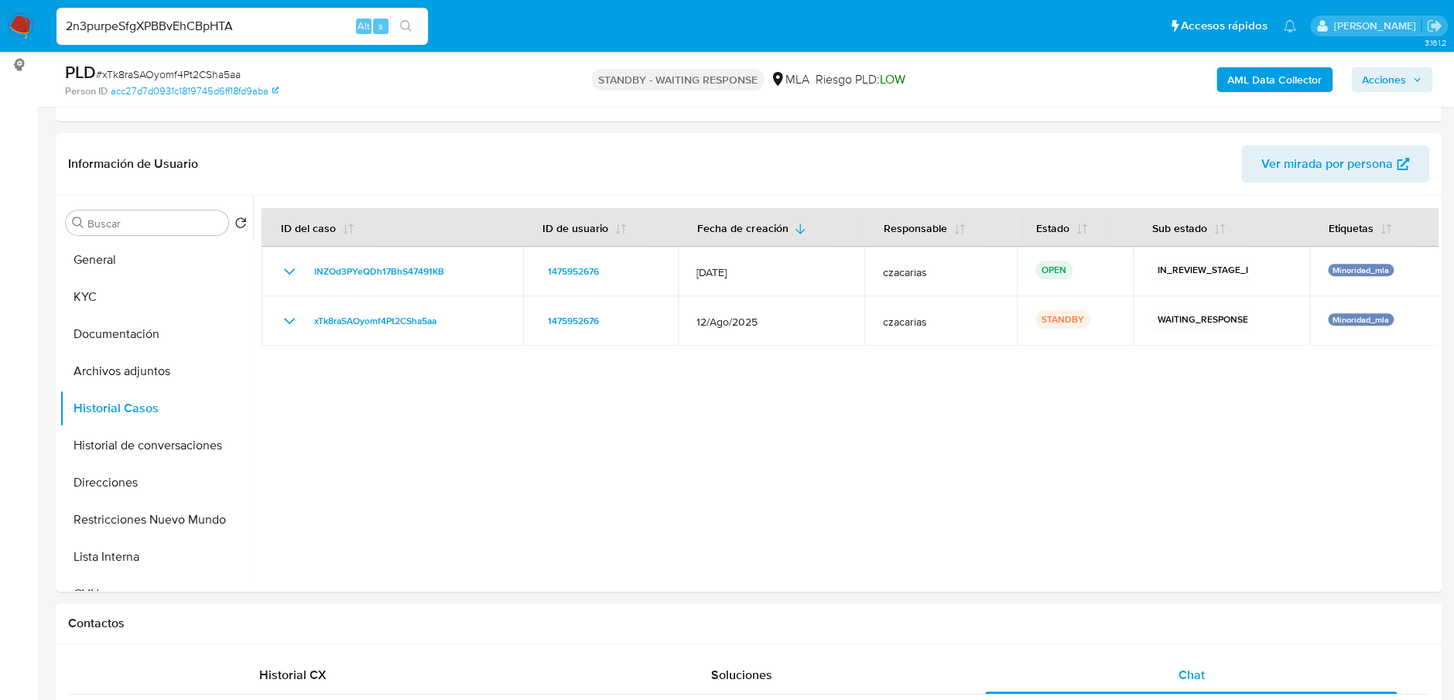
type input "2n3purpeSfgXPBBvEhCBpHTA"
click at [398, 24] on button "search-icon" at bounding box center [406, 26] width 32 height 22
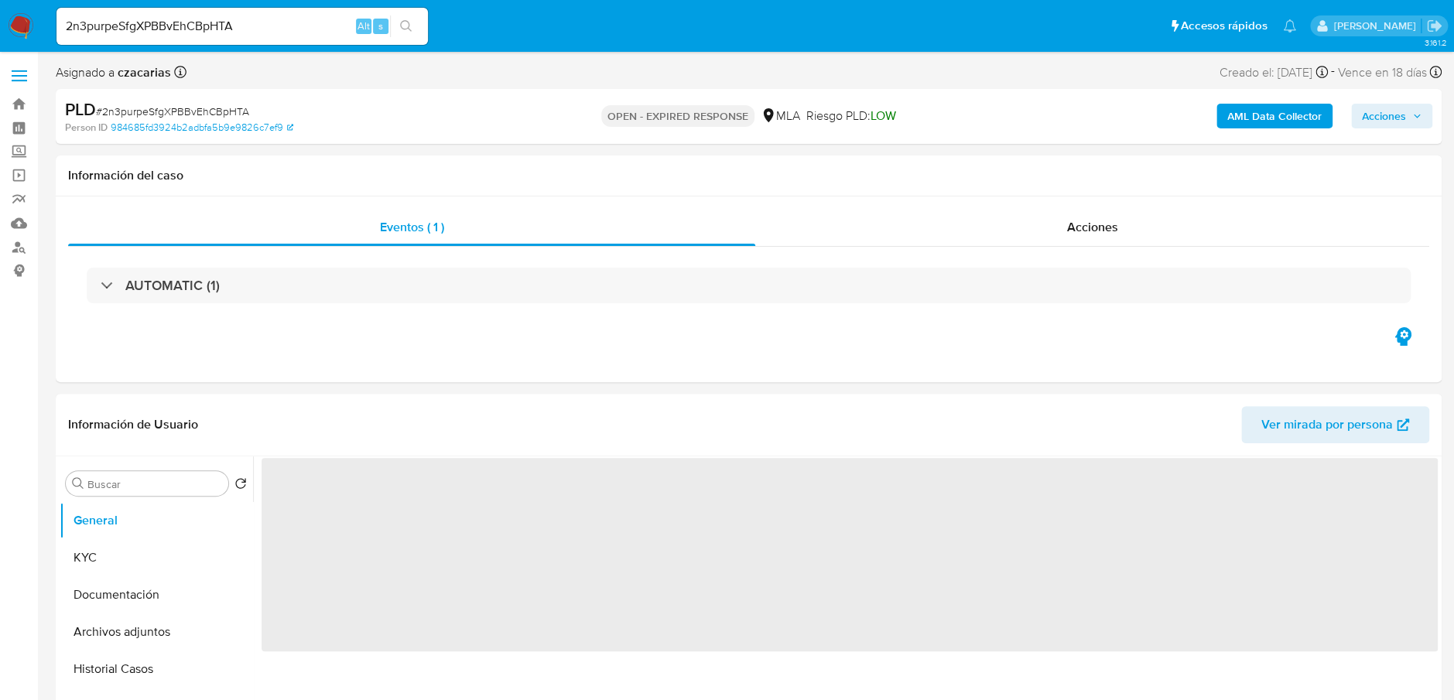
select select "10"
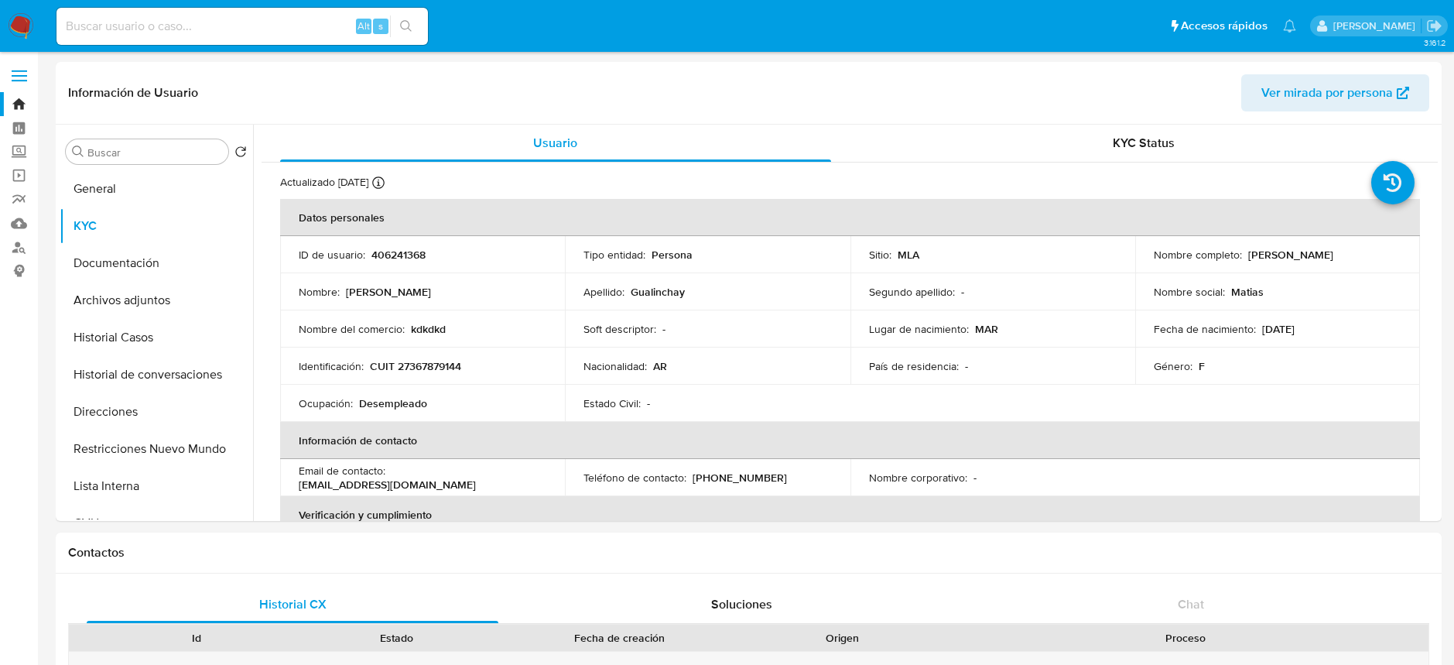
select select "10"
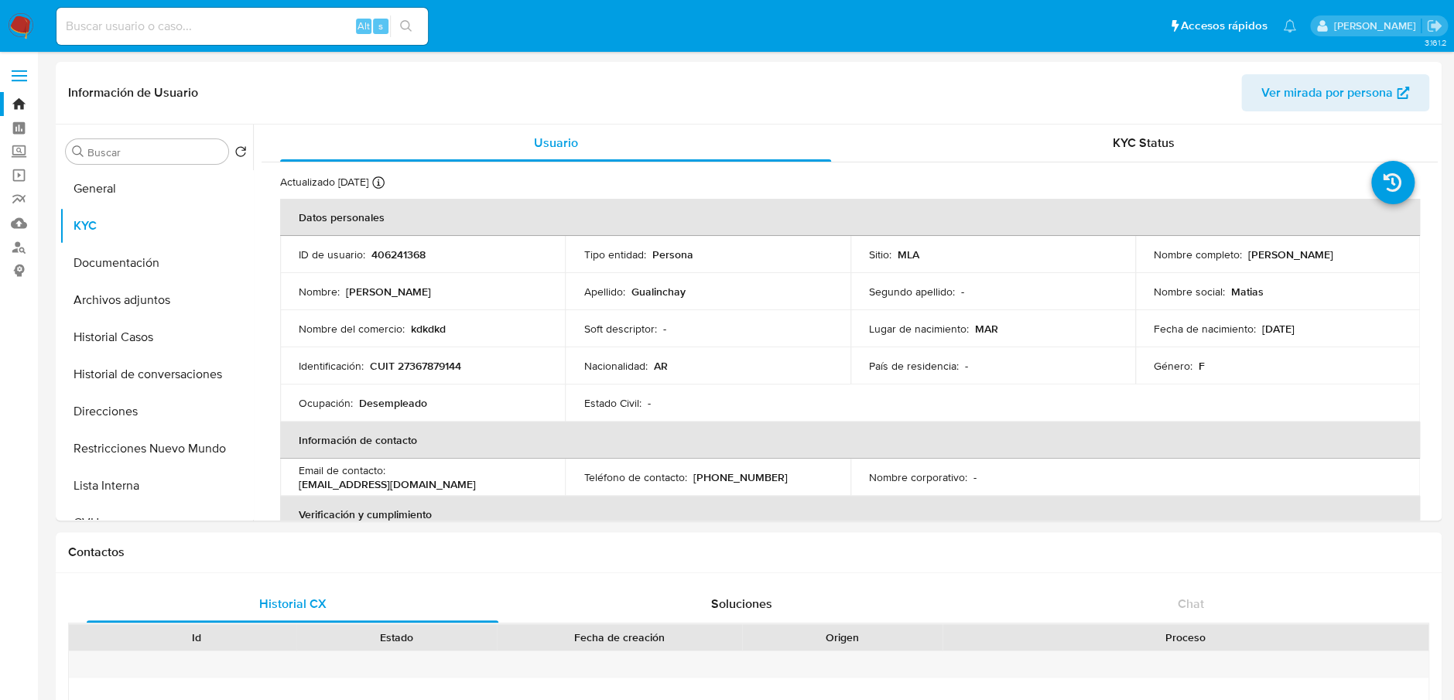
click at [5, 36] on nav "Pausado Ver notificaciones Alt s Accesos rápidos Presiona las siguientes teclas…" at bounding box center [727, 26] width 1454 height 52
click at [13, 27] on img at bounding box center [21, 26] width 26 height 26
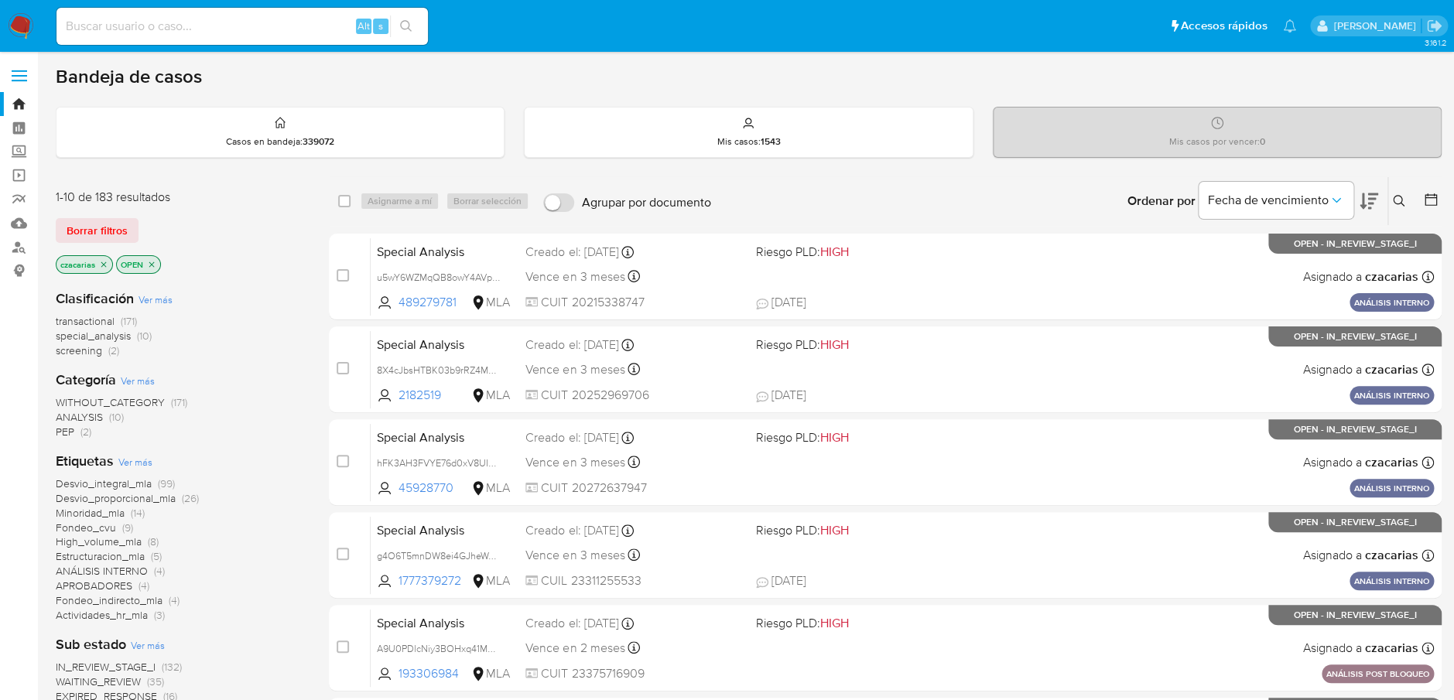
click at [1402, 193] on button at bounding box center [1401, 201] width 26 height 19
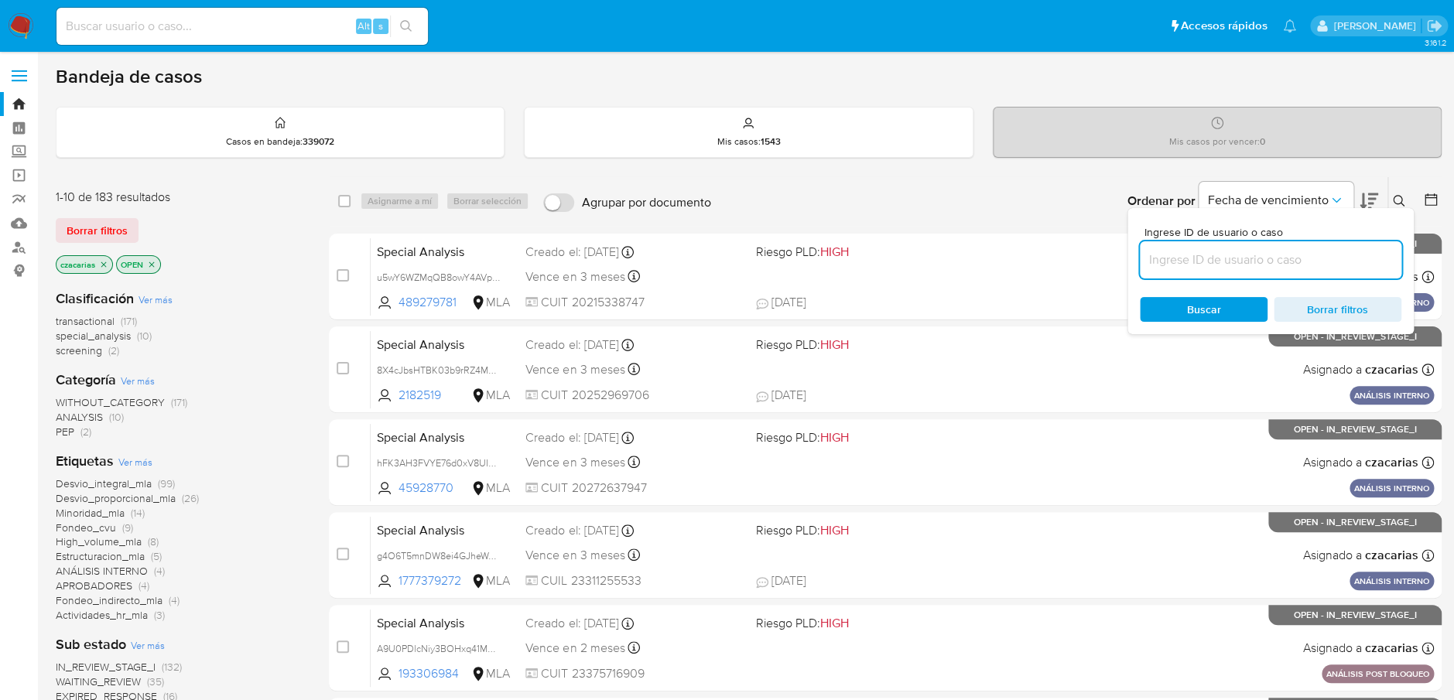
click at [1276, 267] on input at bounding box center [1270, 260] width 261 height 20
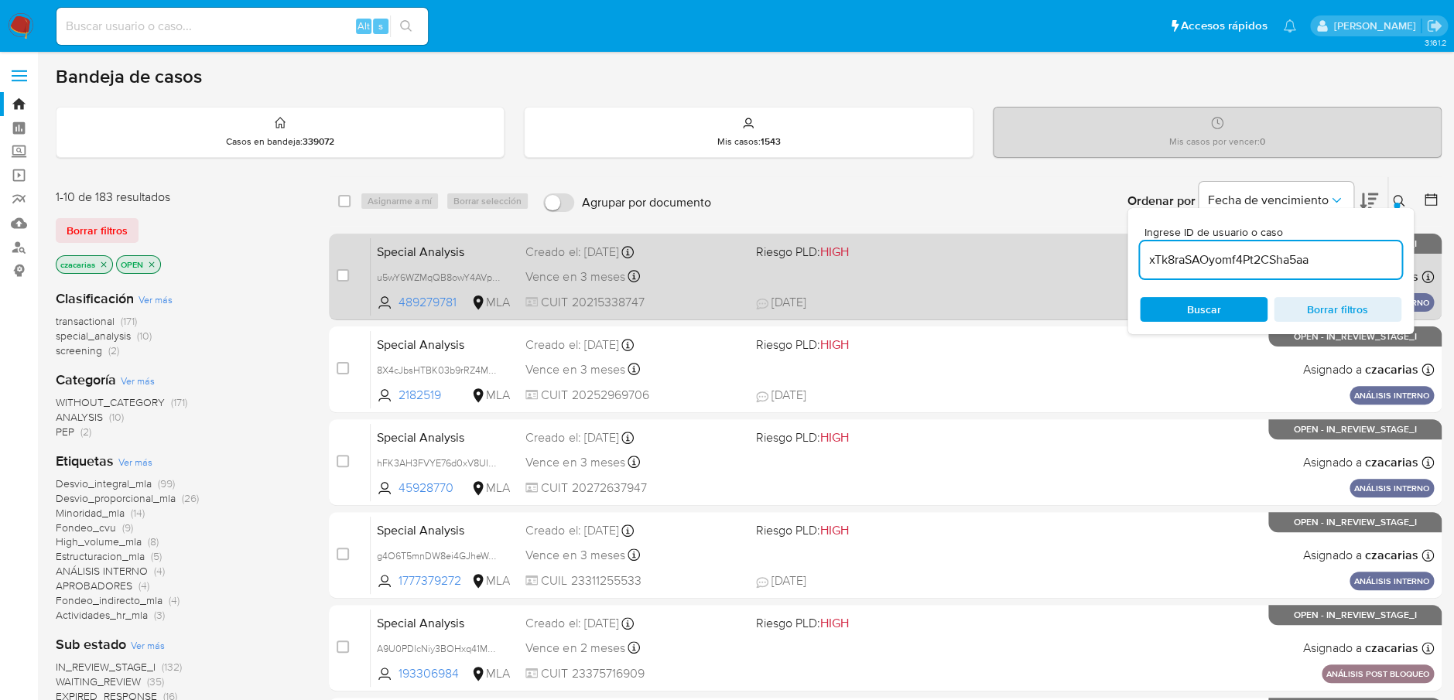
type input "xTk8raSAOyomf4Pt2CSha5aa"
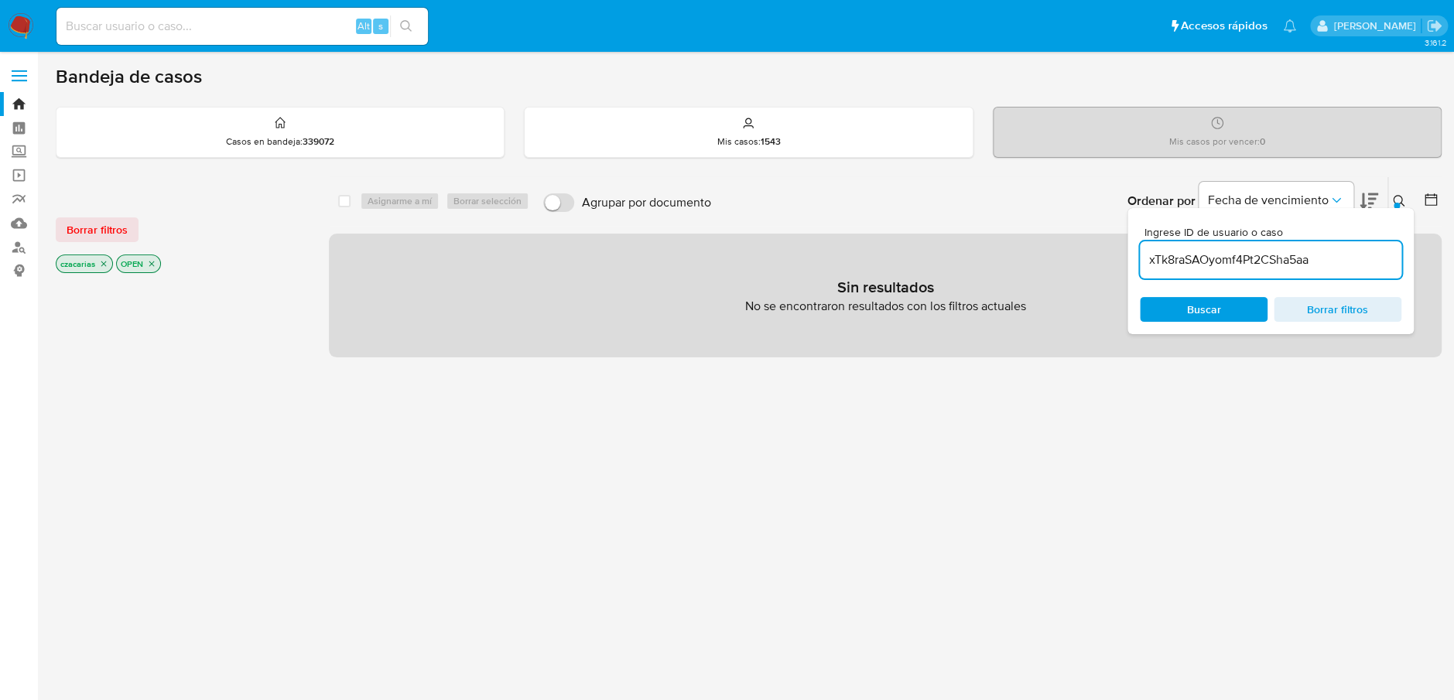
click at [159, 266] on p "OPEN" at bounding box center [138, 263] width 43 height 17
click at [156, 261] on icon "close-filter" at bounding box center [151, 263] width 9 height 9
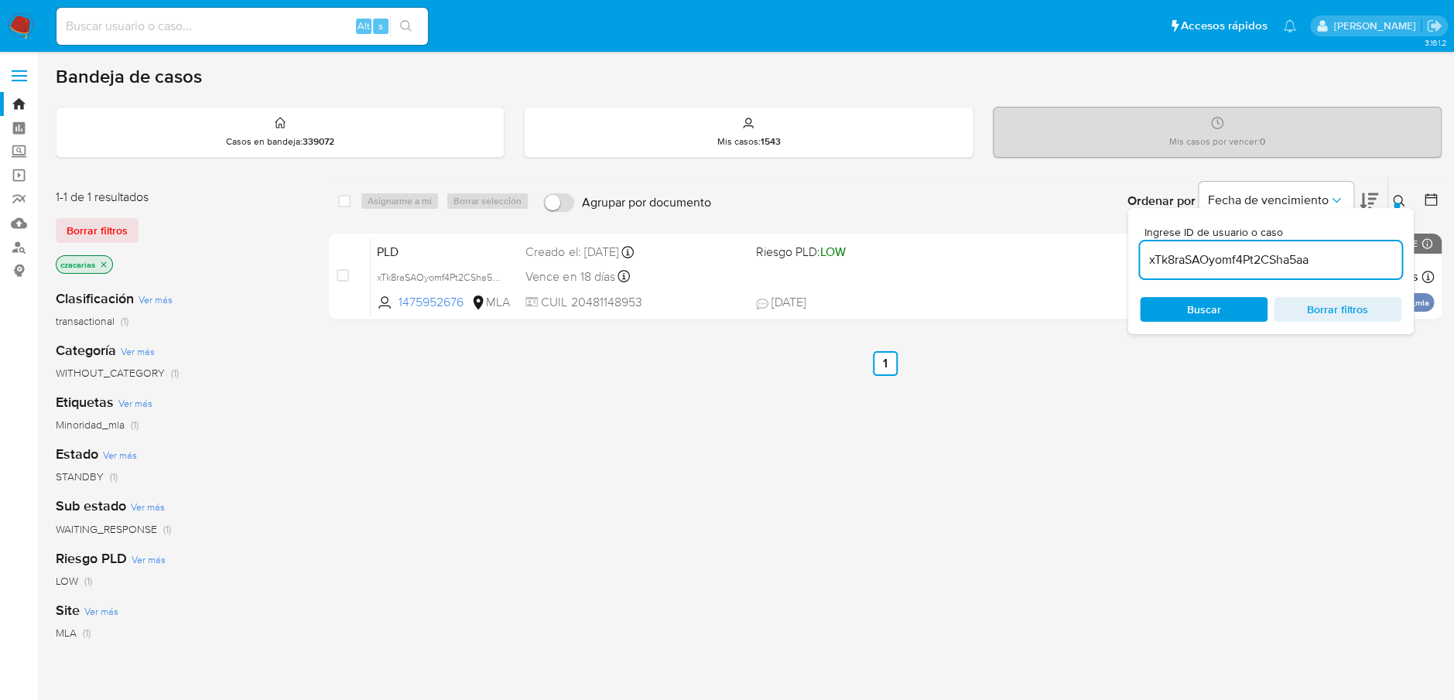
drag, startPoint x: 18, startPoint y: 24, endPoint x: 36, endPoint y: 6, distance: 25.7
click at [17, 24] on img at bounding box center [21, 26] width 26 height 26
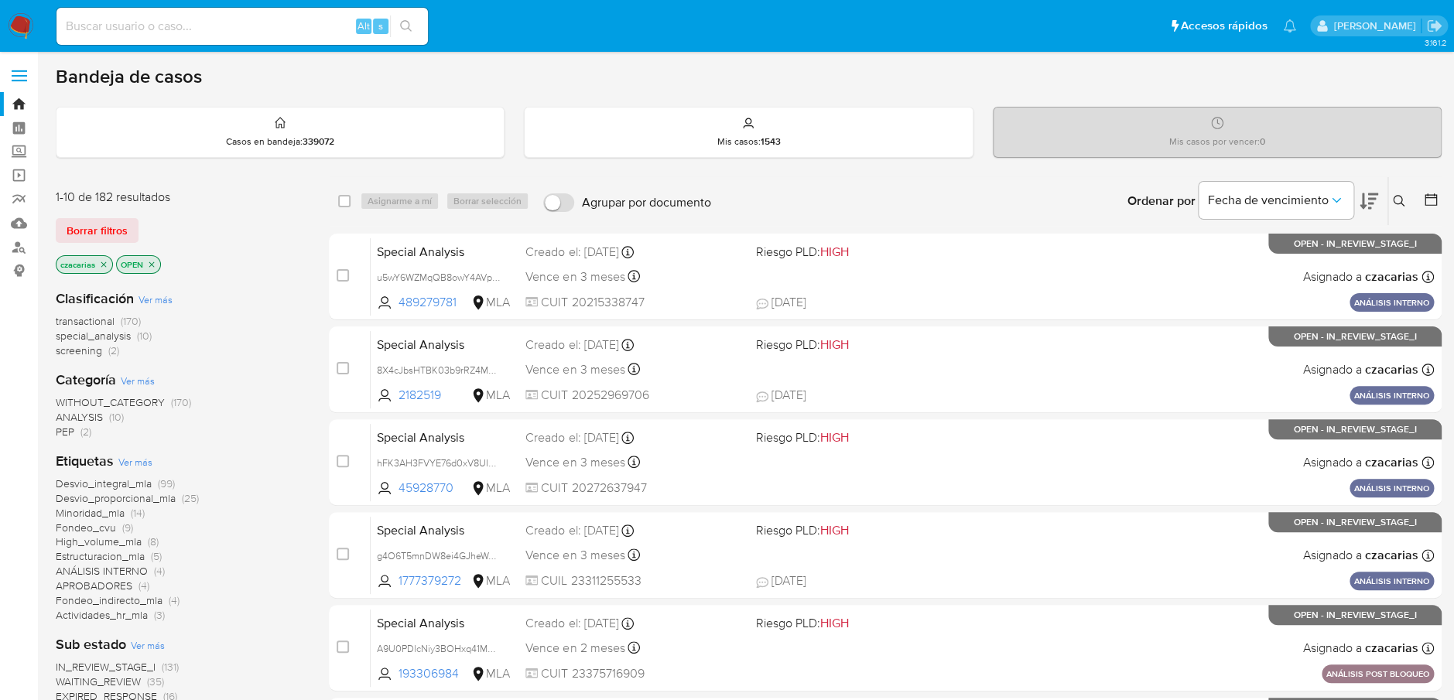
click at [1389, 195] on button at bounding box center [1401, 201] width 26 height 19
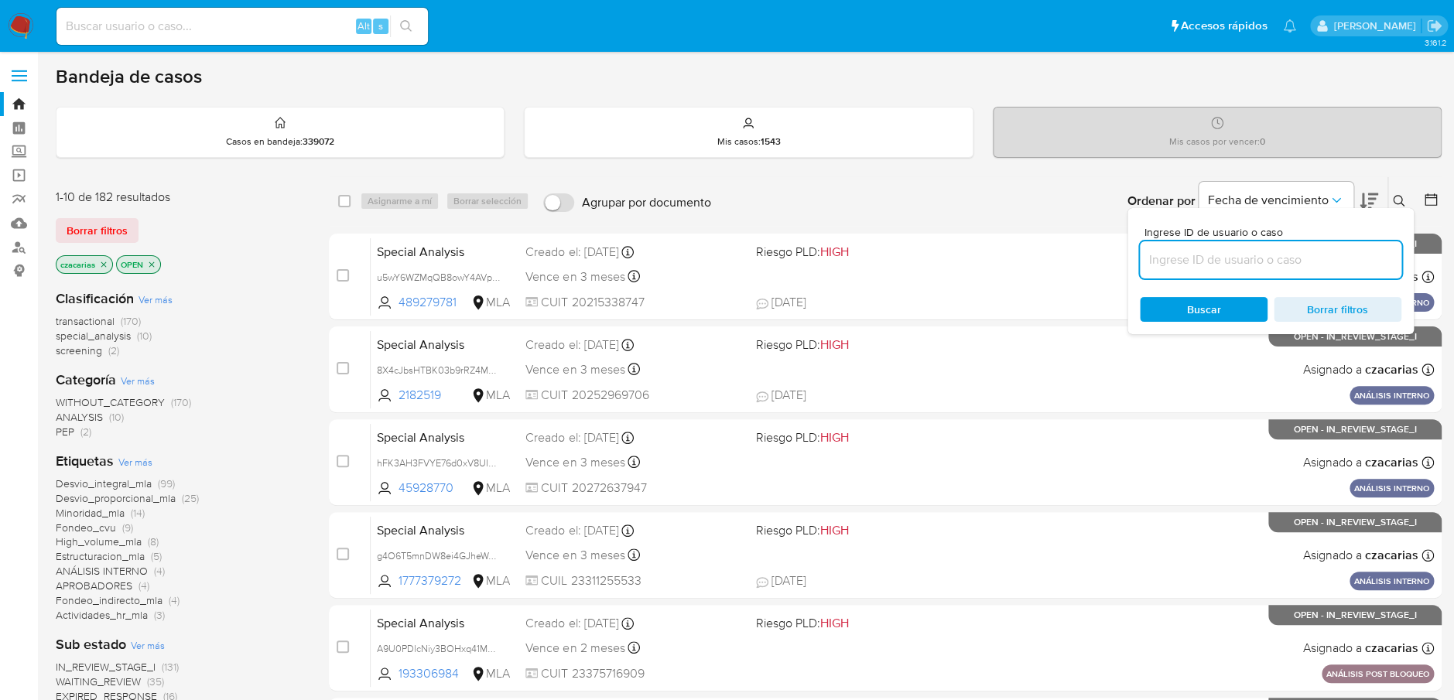
click at [1299, 256] on input at bounding box center [1270, 260] width 261 height 20
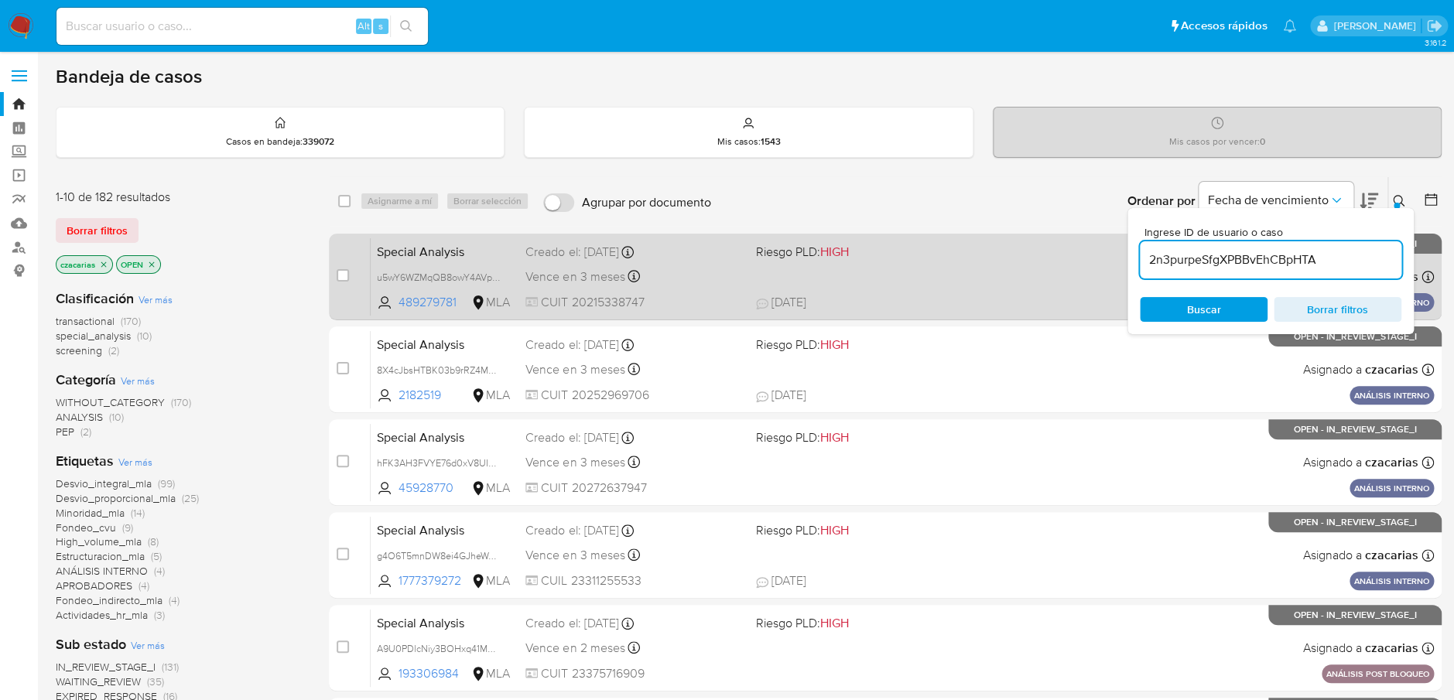
type input "2n3purpeSfgXPBBvEhCBpHTA"
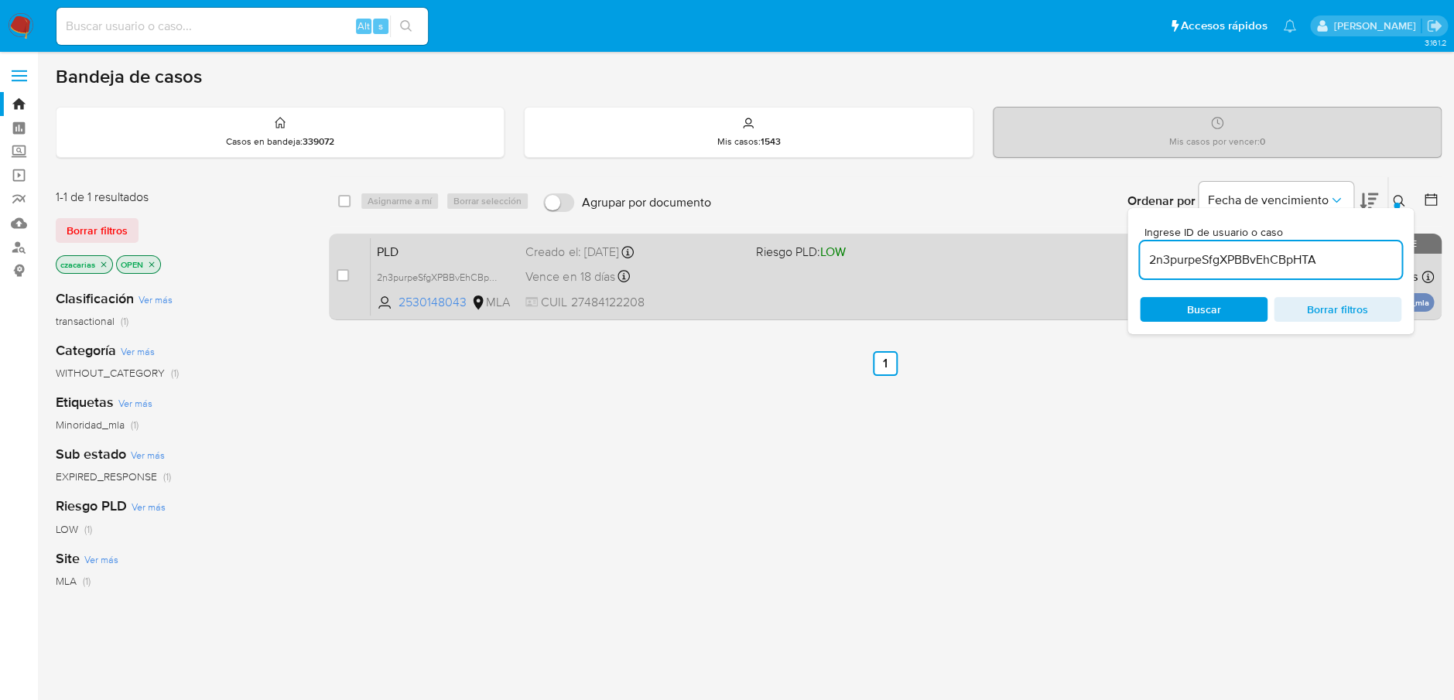
click at [349, 281] on div "case-item-checkbox No es posible asignar el caso" at bounding box center [354, 277] width 34 height 78
click at [337, 279] on span at bounding box center [343, 275] width 12 height 12
click at [343, 274] on input "checkbox" at bounding box center [343, 275] width 12 height 12
checkbox input "true"
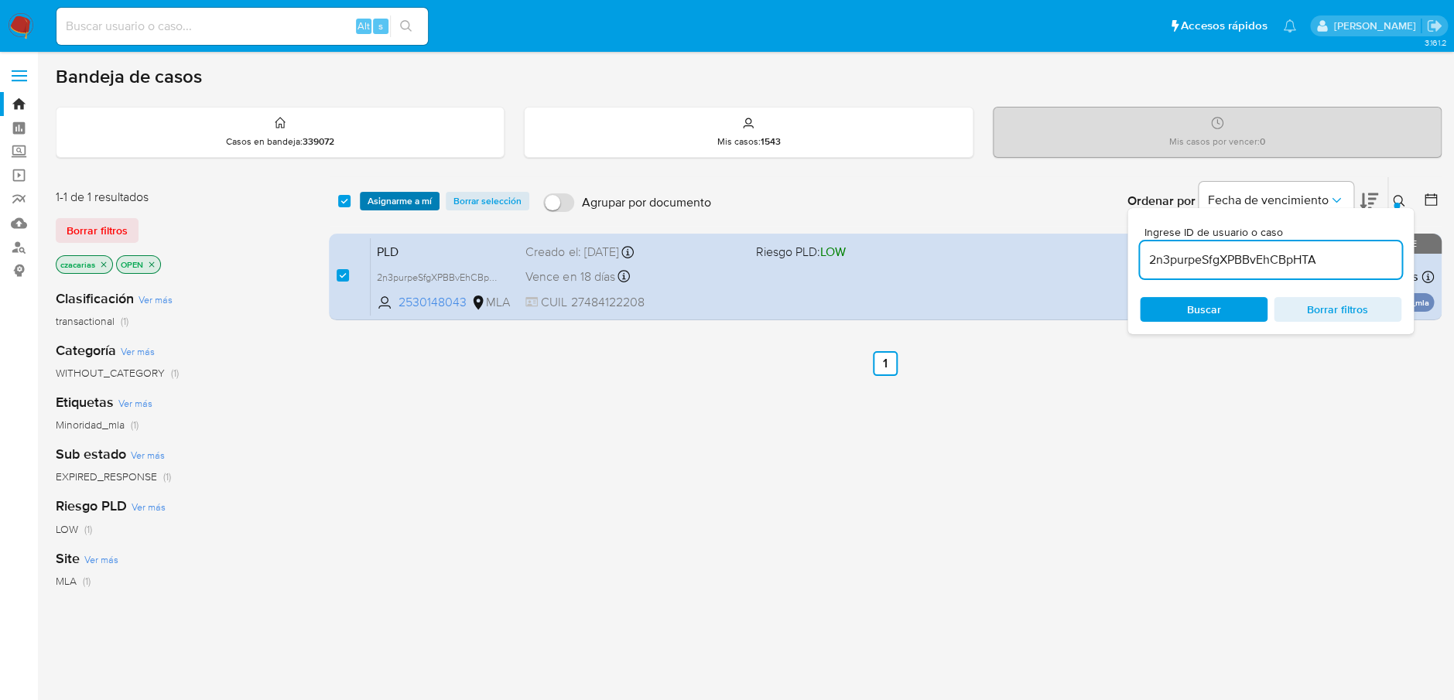
drag, startPoint x: 393, startPoint y: 207, endPoint x: 399, endPoint y: 201, distance: 8.2
click at [398, 203] on span "Asignarme a mí" at bounding box center [399, 200] width 64 height 15
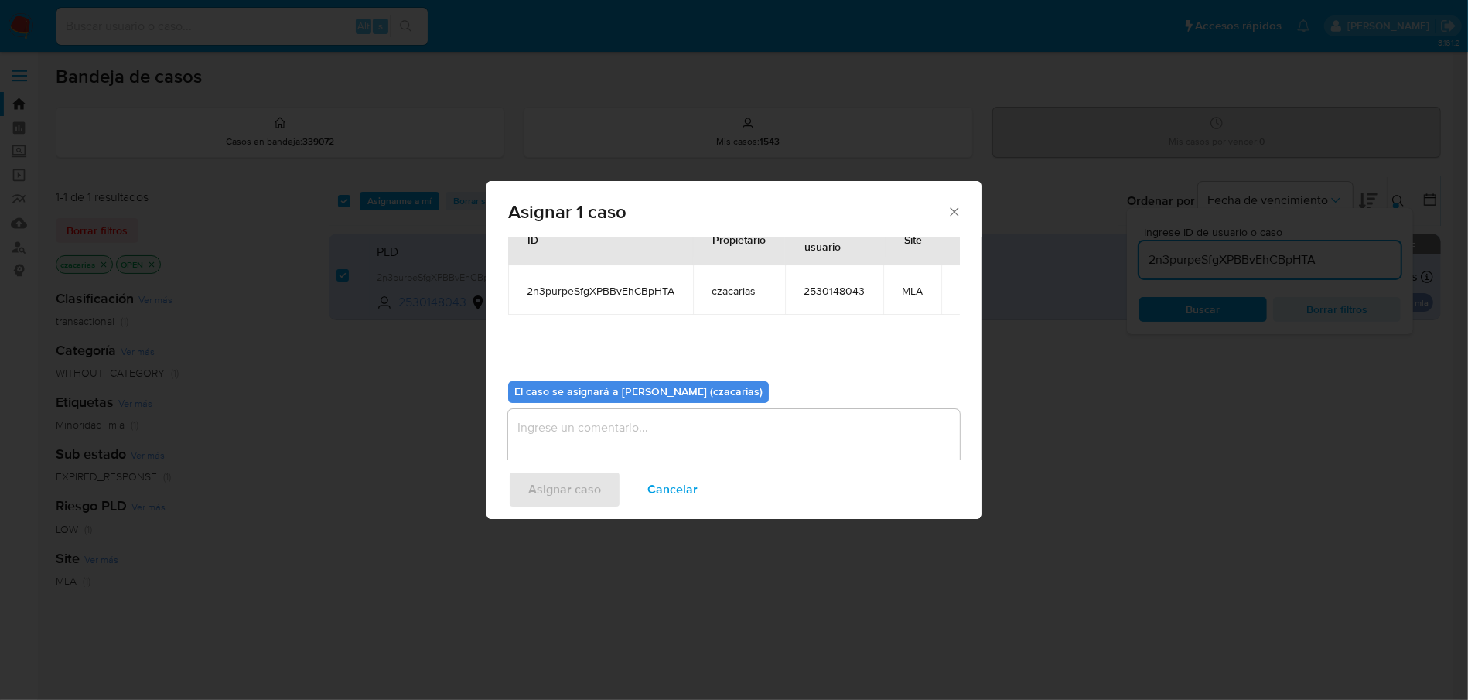
scroll to position [79, 0]
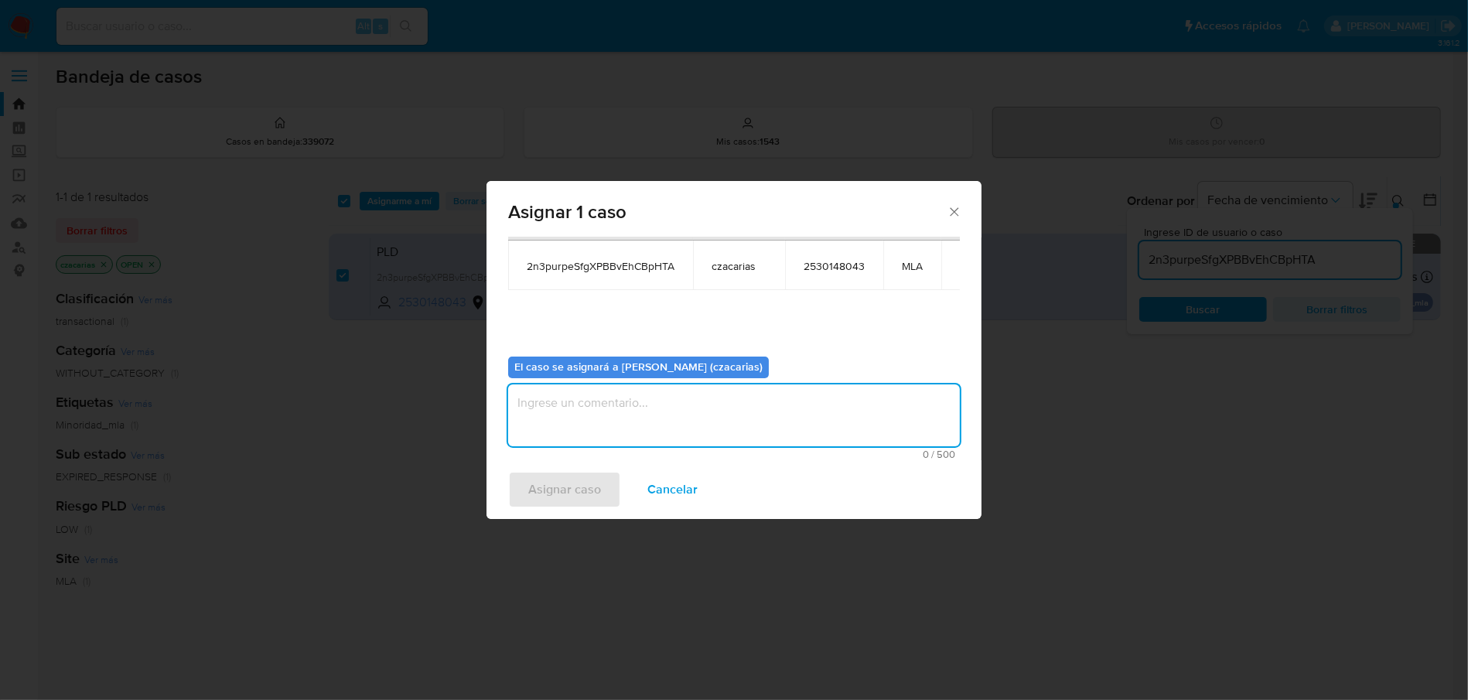
drag, startPoint x: 634, startPoint y: 419, endPoint x: 579, endPoint y: 476, distance: 78.8
click at [634, 420] on textarea "assign-modal" at bounding box center [734, 415] width 452 height 62
click at [576, 482] on span "Asignar caso" at bounding box center [564, 490] width 73 height 34
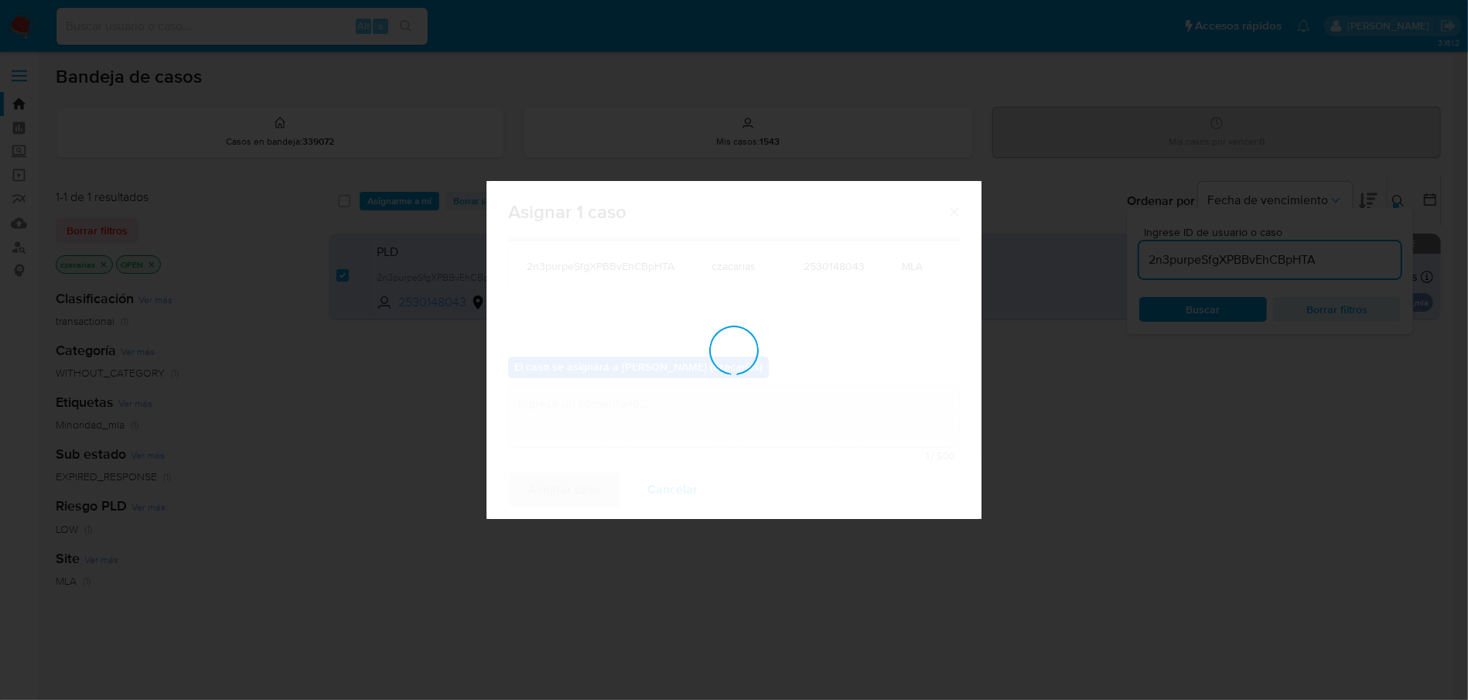
checkbox input "false"
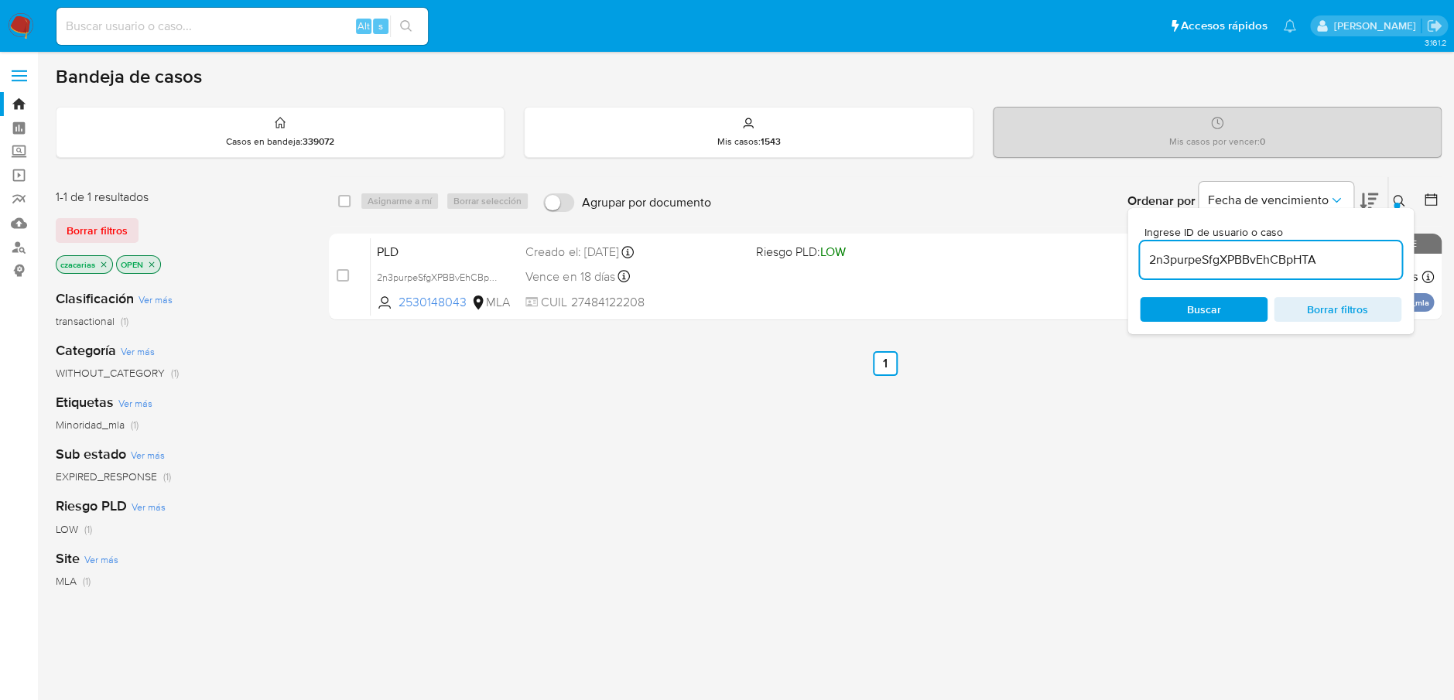
click at [1208, 263] on input "2n3purpeSfgXPBBvEhCBpHTA" at bounding box center [1270, 260] width 261 height 20
click at [1201, 262] on input "2n3purpeSfgXPBBvEhCBpHTA" at bounding box center [1270, 260] width 261 height 20
click at [1201, 261] on input "2n3purpeSfgXPBBvEhCBpHTA" at bounding box center [1270, 260] width 261 height 20
paste input "AbtgDULC5rzkPrGT848pErlX"
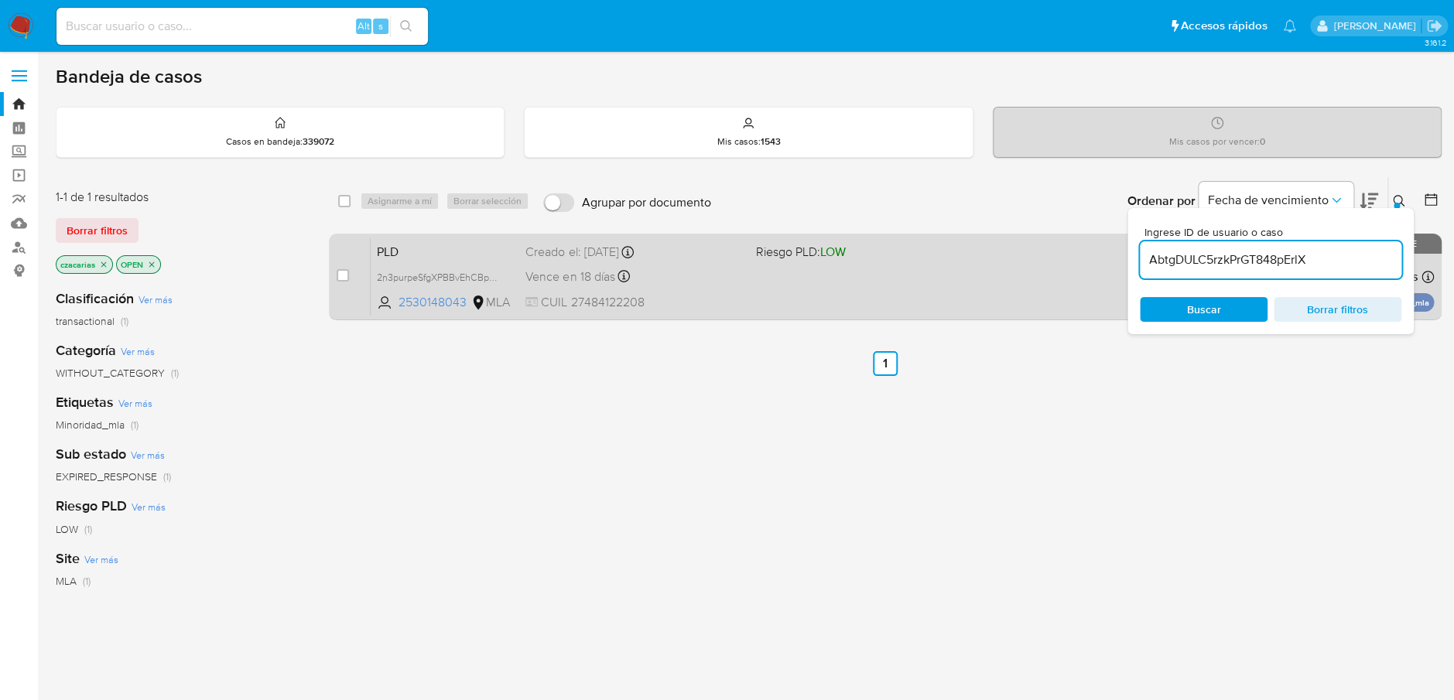
type input "AbtgDULC5rzkPrGT848pErlX"
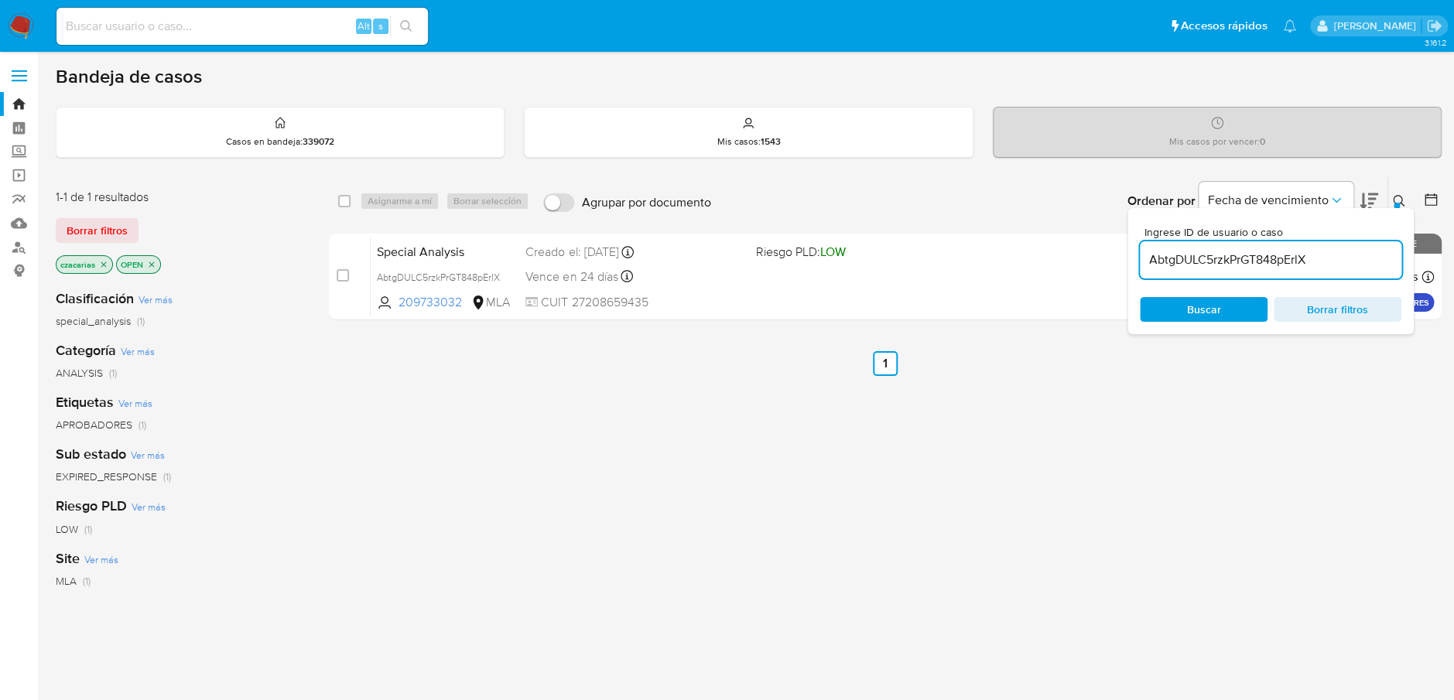
click at [343, 282] on div "case-item-checkbox" at bounding box center [343, 275] width 12 height 15
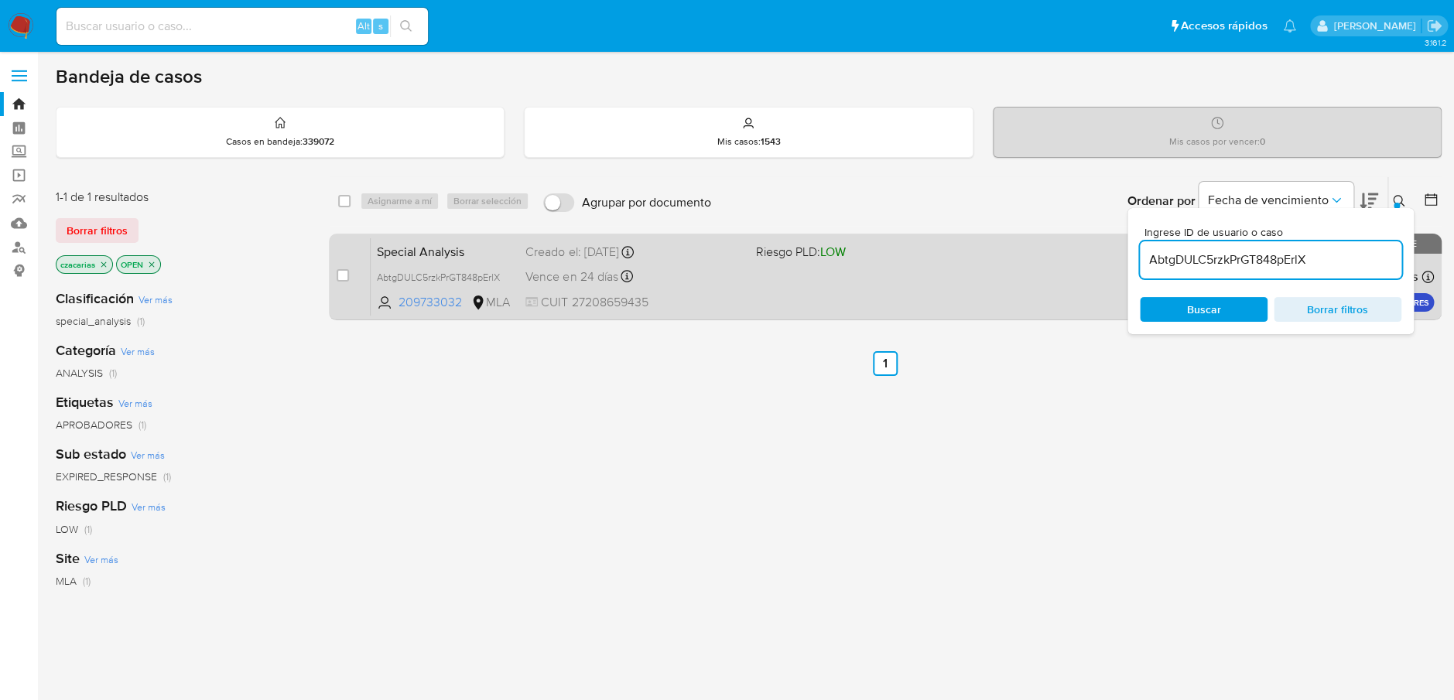
click at [347, 268] on div "case-item-checkbox" at bounding box center [343, 275] width 12 height 15
click at [347, 271] on input "checkbox" at bounding box center [343, 275] width 12 height 12
checkbox input "true"
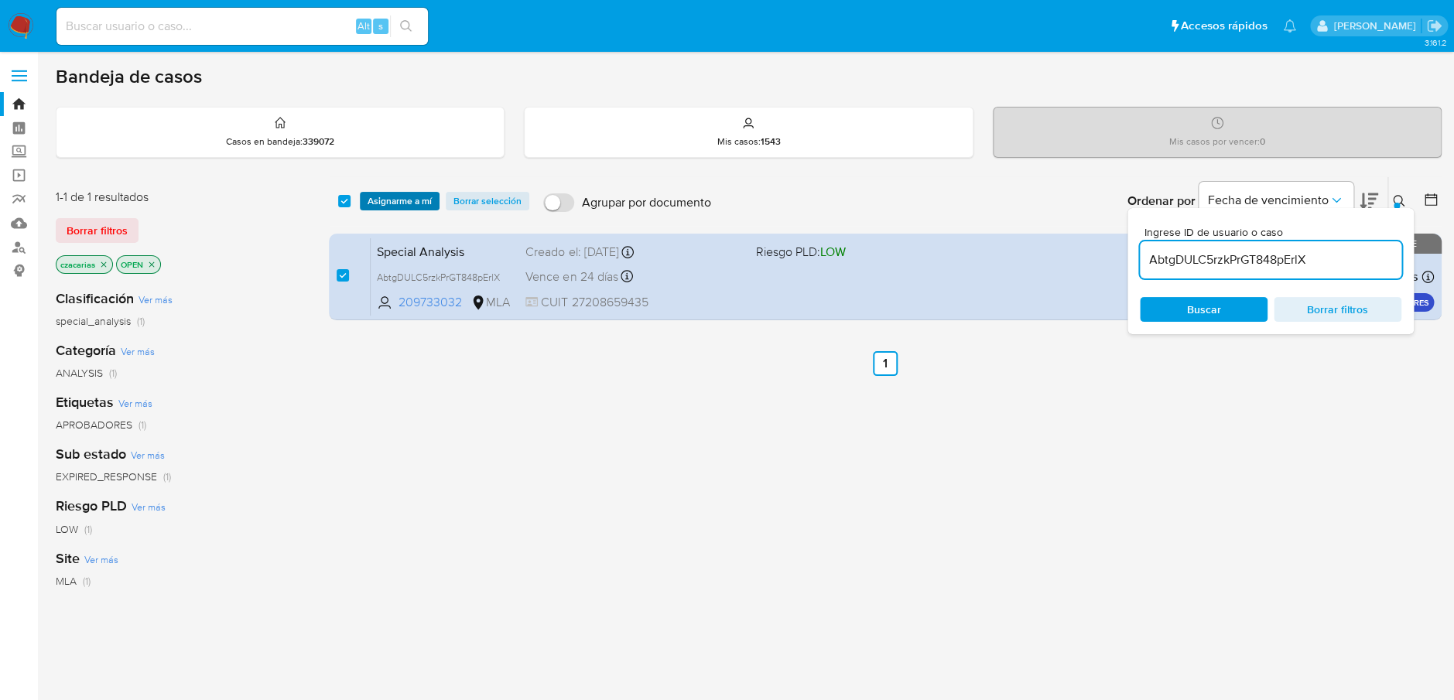
click at [411, 196] on span "Asignarme a mí" at bounding box center [399, 200] width 64 height 15
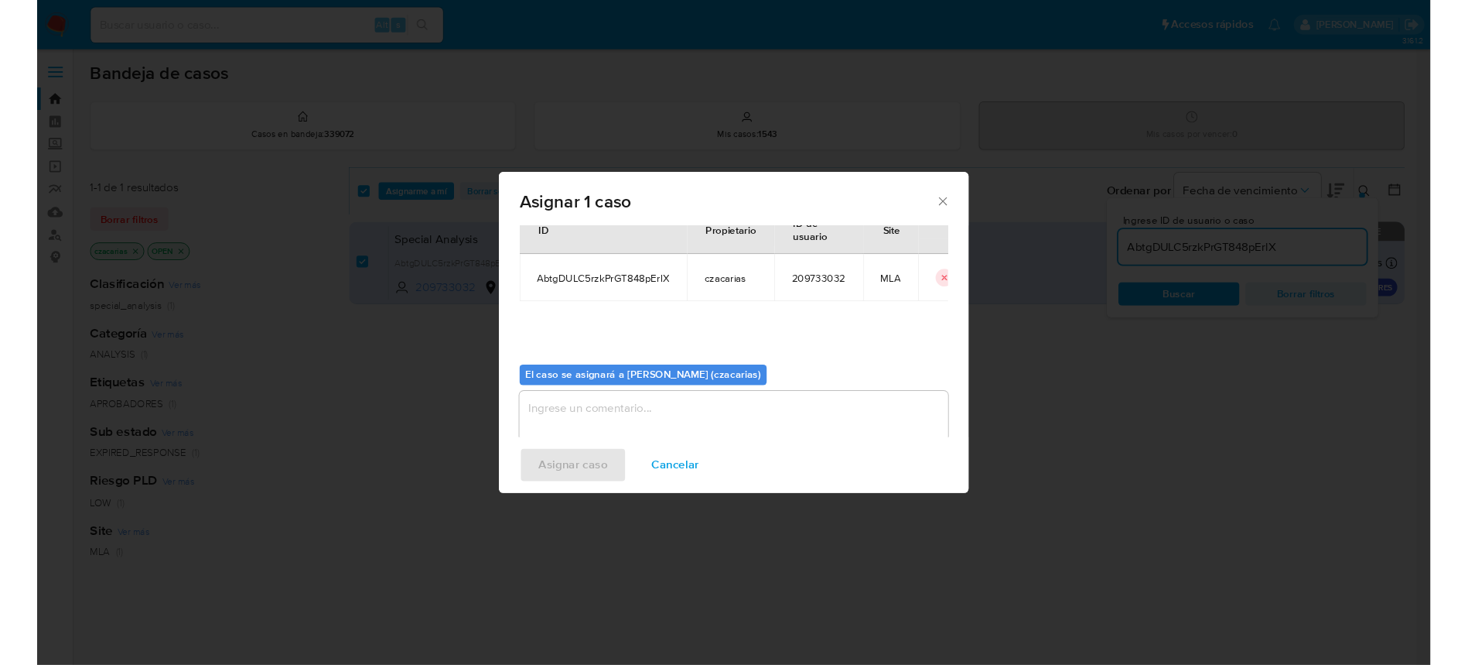
scroll to position [79, 0]
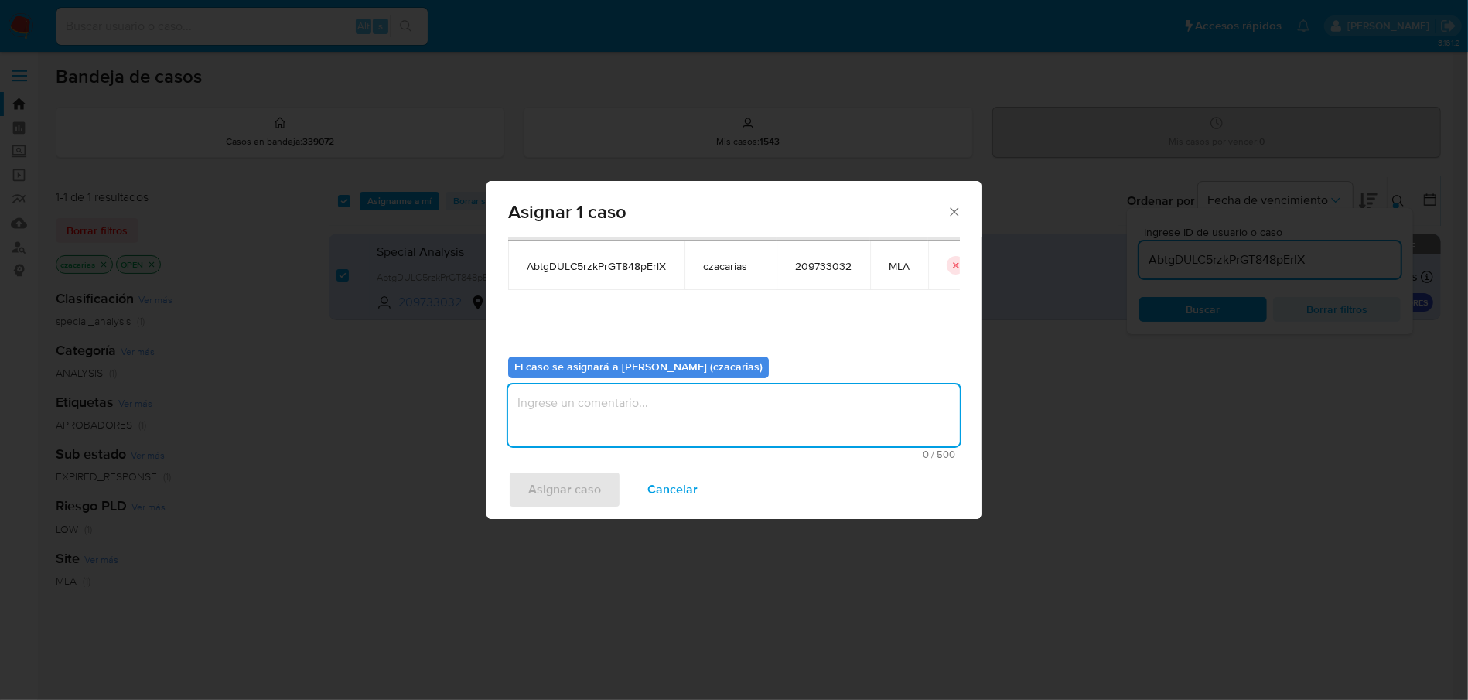
click at [614, 420] on textarea "assign-modal" at bounding box center [734, 415] width 452 height 62
click at [564, 486] on span "Asignar caso" at bounding box center [564, 490] width 73 height 34
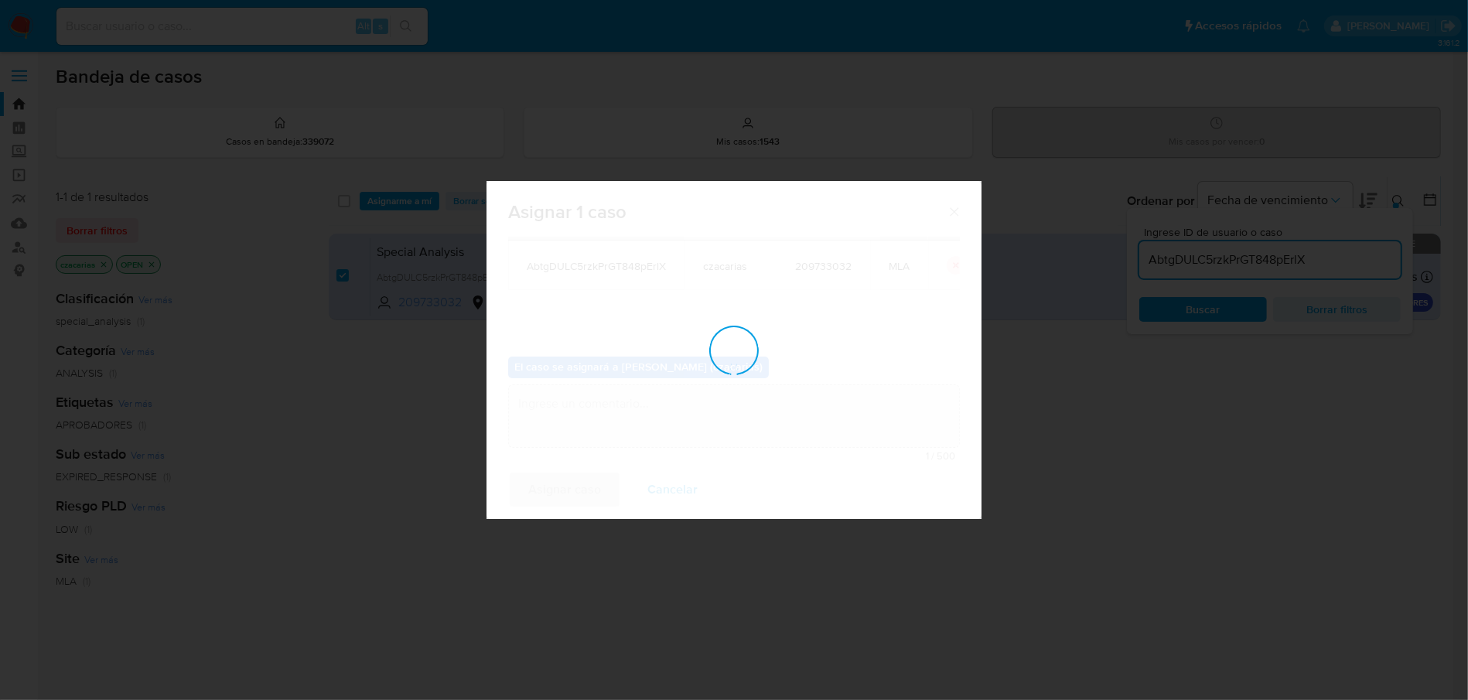
checkbox input "false"
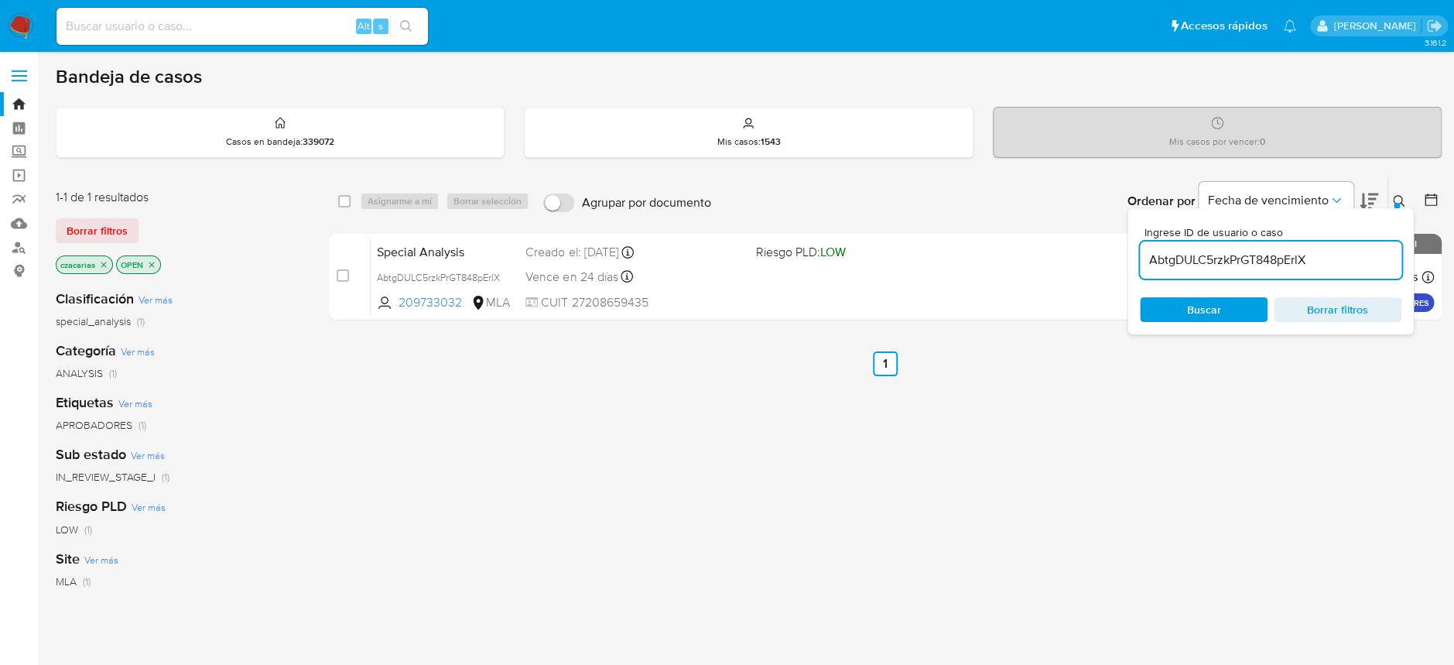
click at [1290, 266] on input "AbtgDULC5rzkPrGT848pErlX" at bounding box center [1270, 260] width 261 height 20
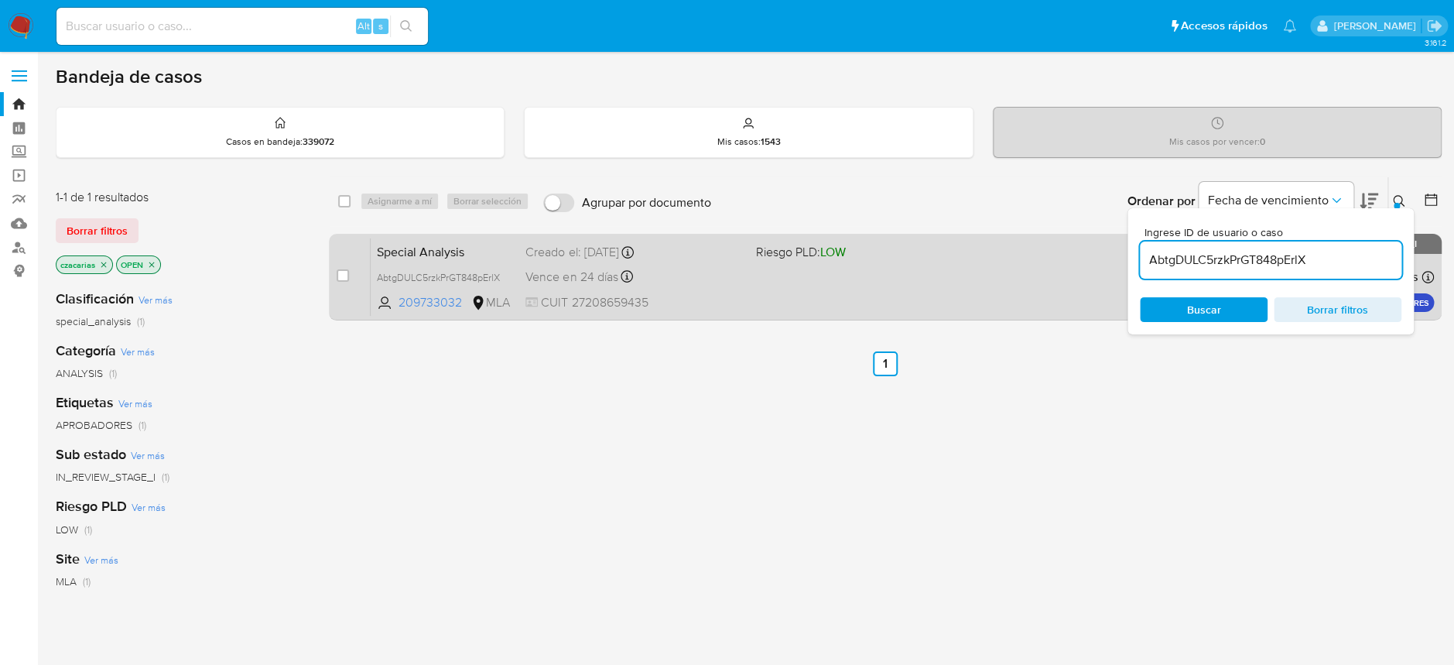
paste input "4YwAAjK1wyL1a2HU9mKv1Eb8"
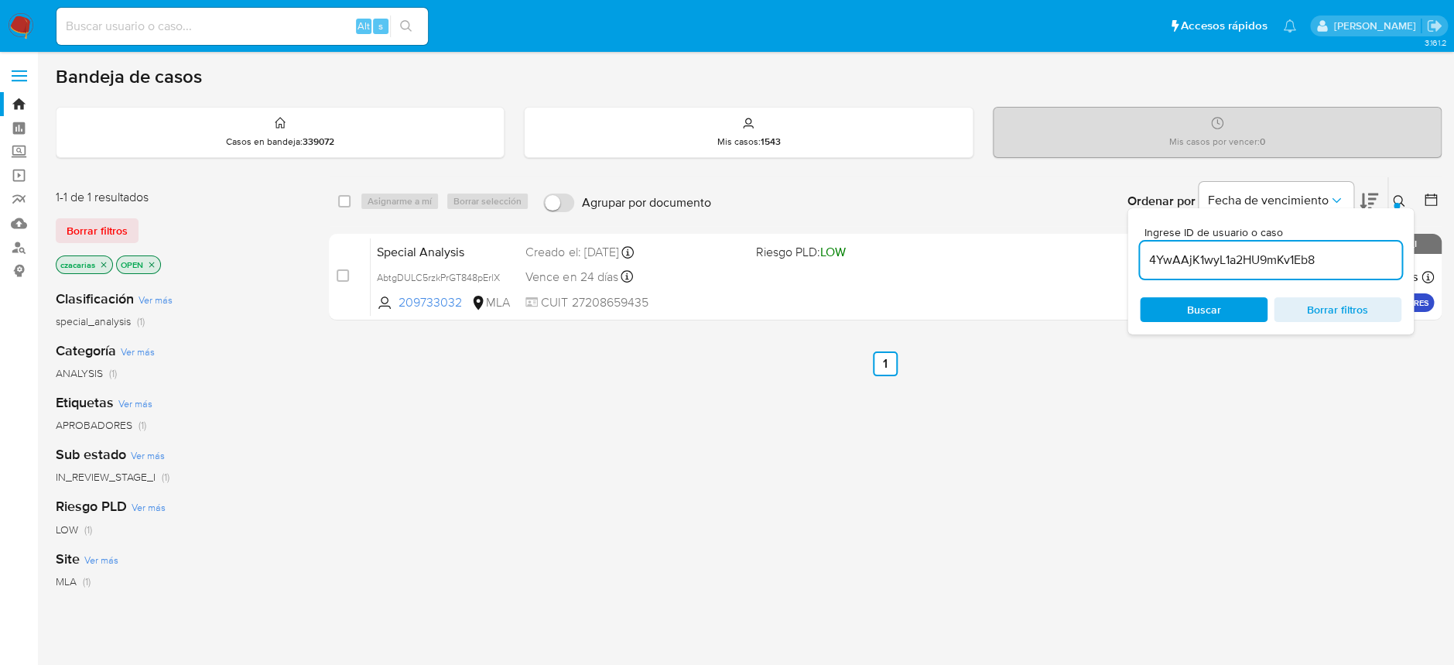
type input "4YwAAjK1wyL1a2HU9mKv1Eb8"
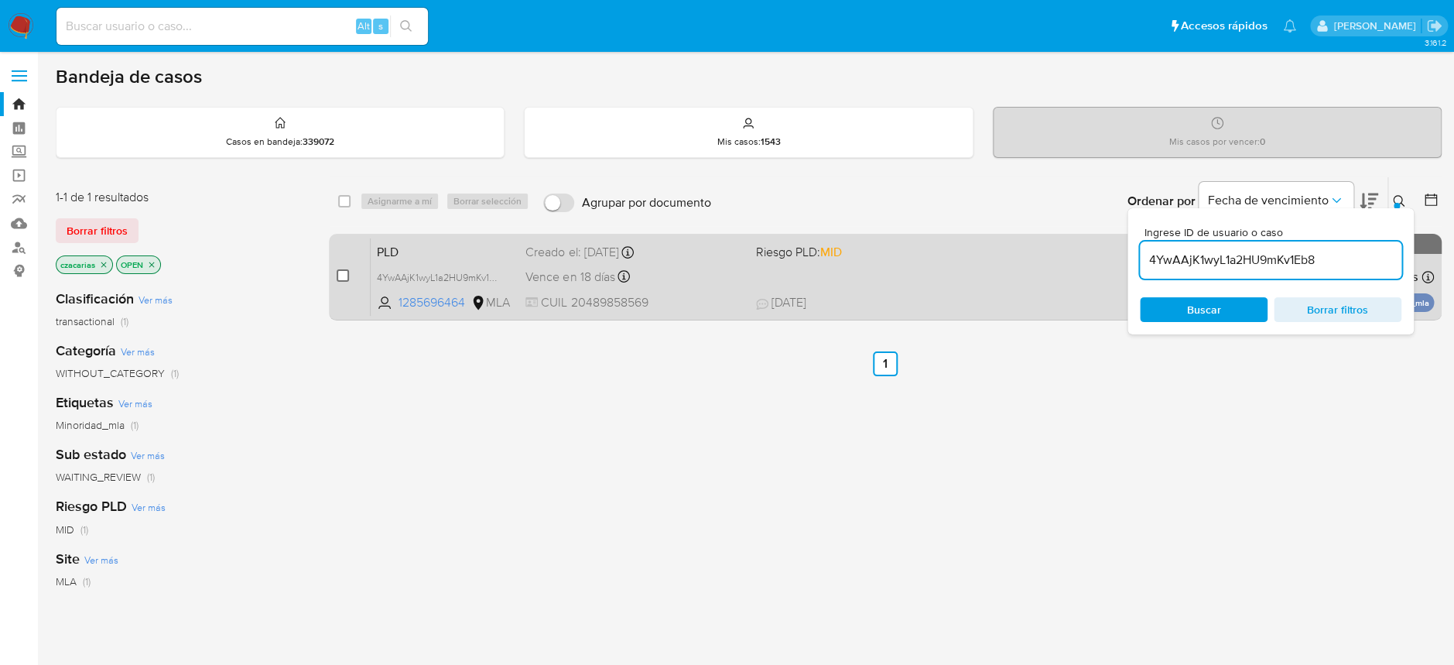
click at [343, 280] on input "checkbox" at bounding box center [343, 275] width 12 height 12
checkbox input "true"
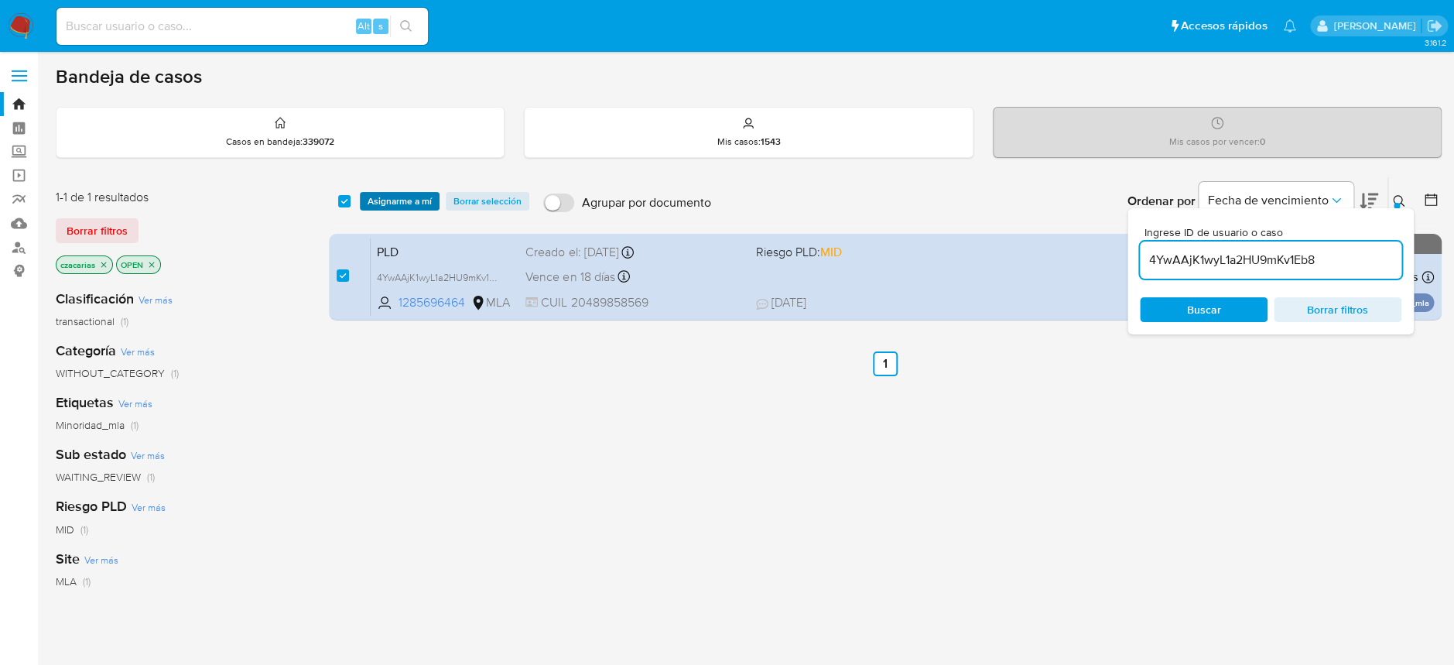
click at [407, 200] on span "Asignarme a mí" at bounding box center [399, 200] width 64 height 15
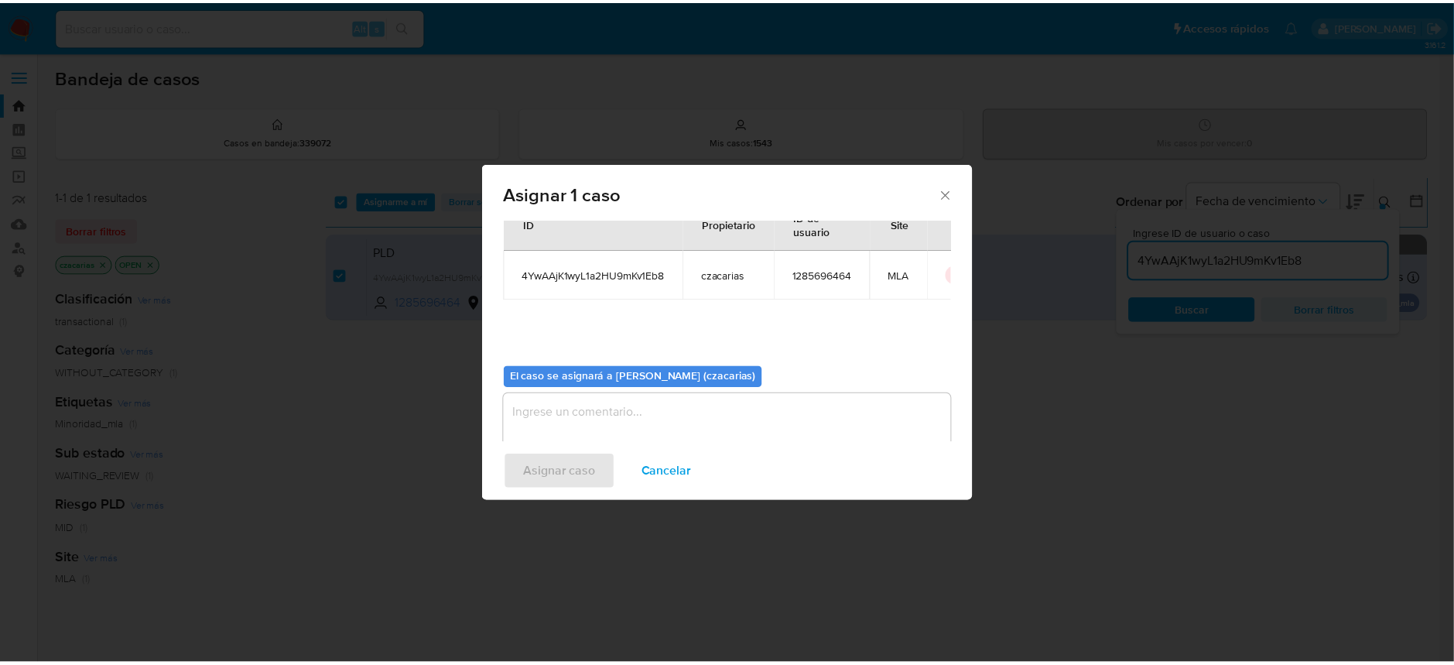
scroll to position [79, 0]
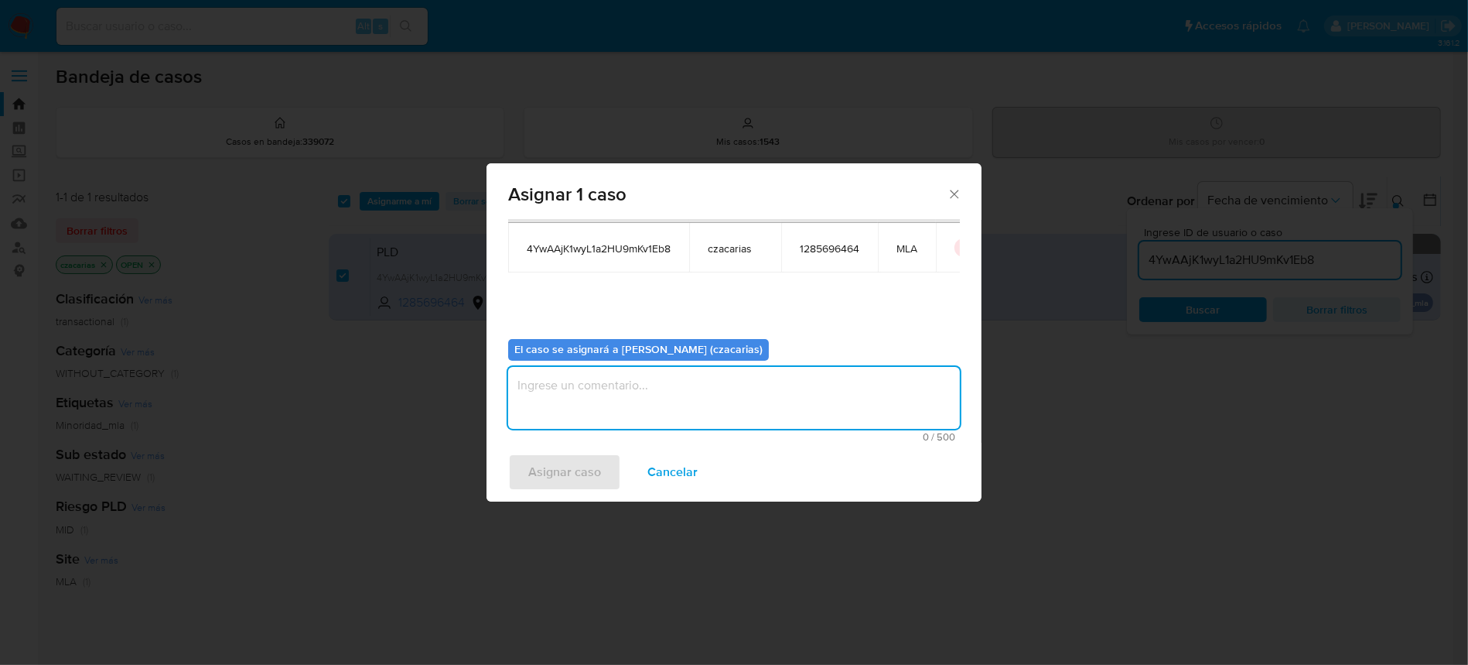
click at [568, 407] on textarea "assign-modal" at bounding box center [734, 398] width 452 height 62
click at [540, 470] on span "Asignar caso" at bounding box center [564, 472] width 73 height 34
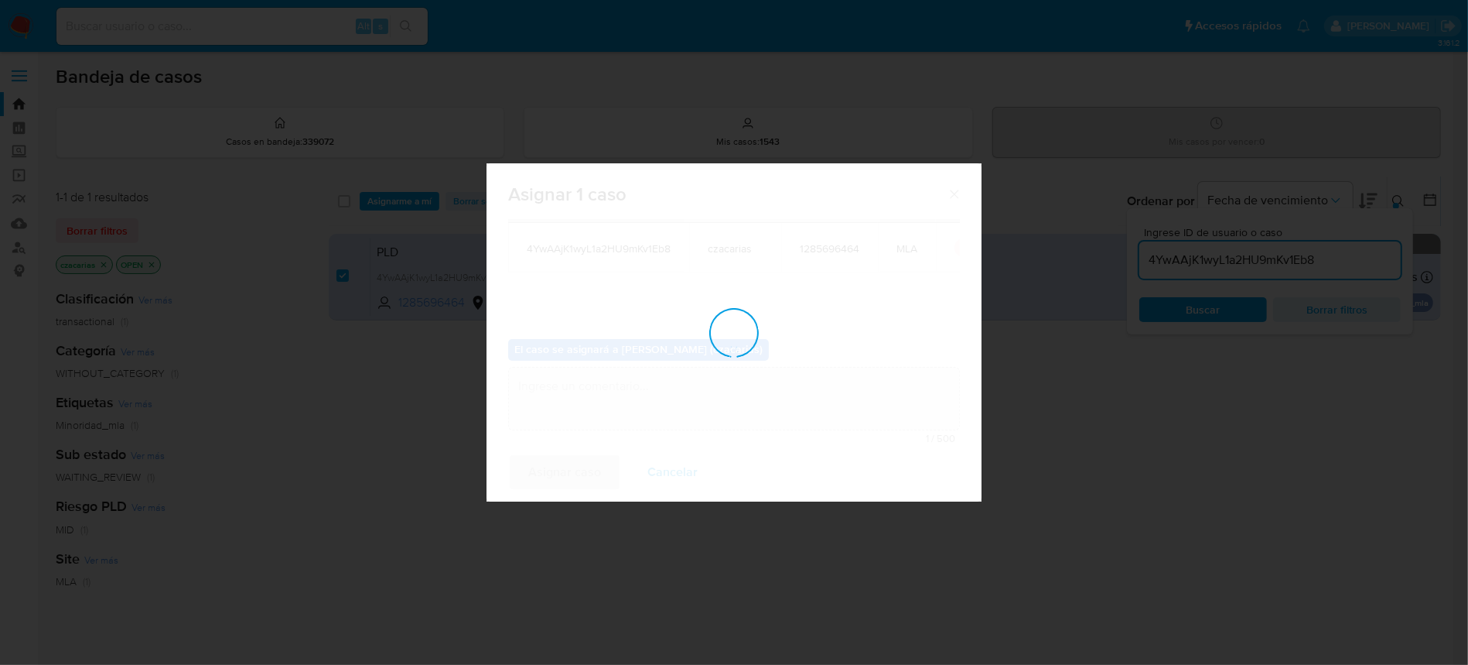
checkbox input "false"
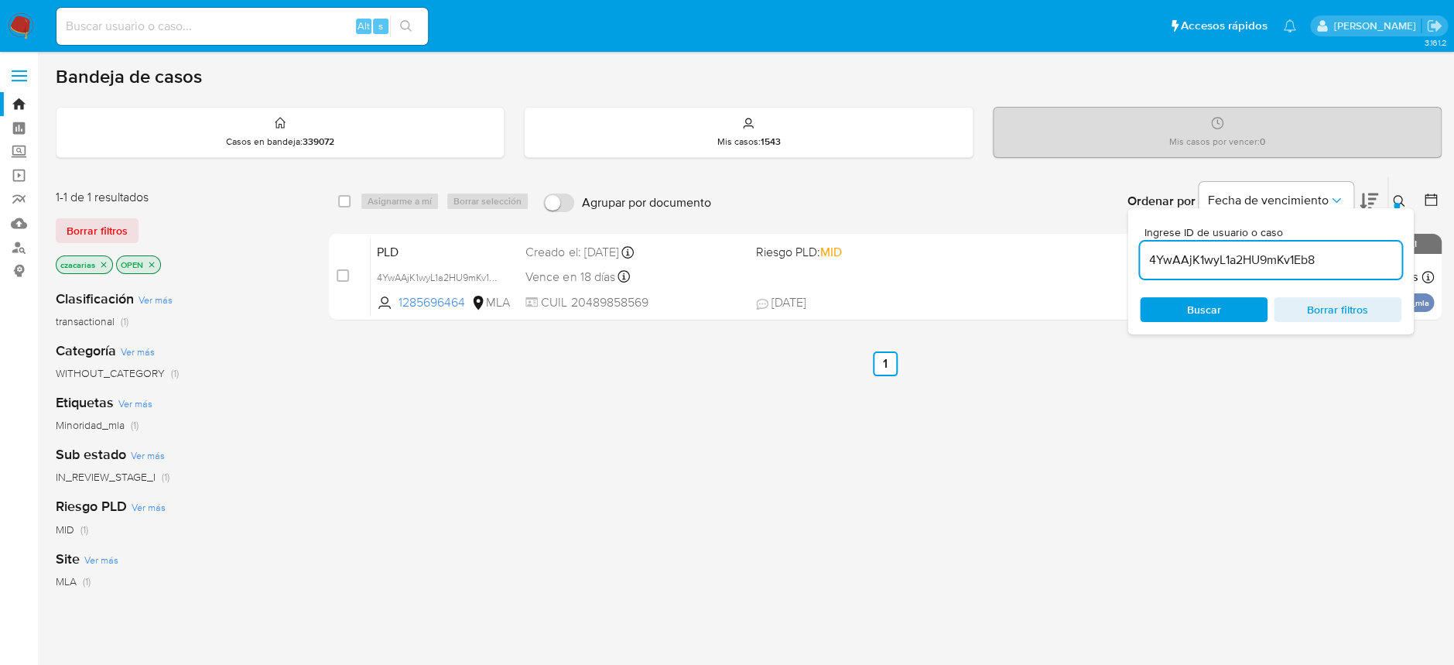
click at [257, 25] on input at bounding box center [241, 26] width 371 height 20
paste input "EVW6az6gPerDM8mpvwXNeDKP"
type input "EVW6az6gPerDM8mpvwXNeDKP"
click at [391, 27] on button "search-icon" at bounding box center [406, 26] width 32 height 22
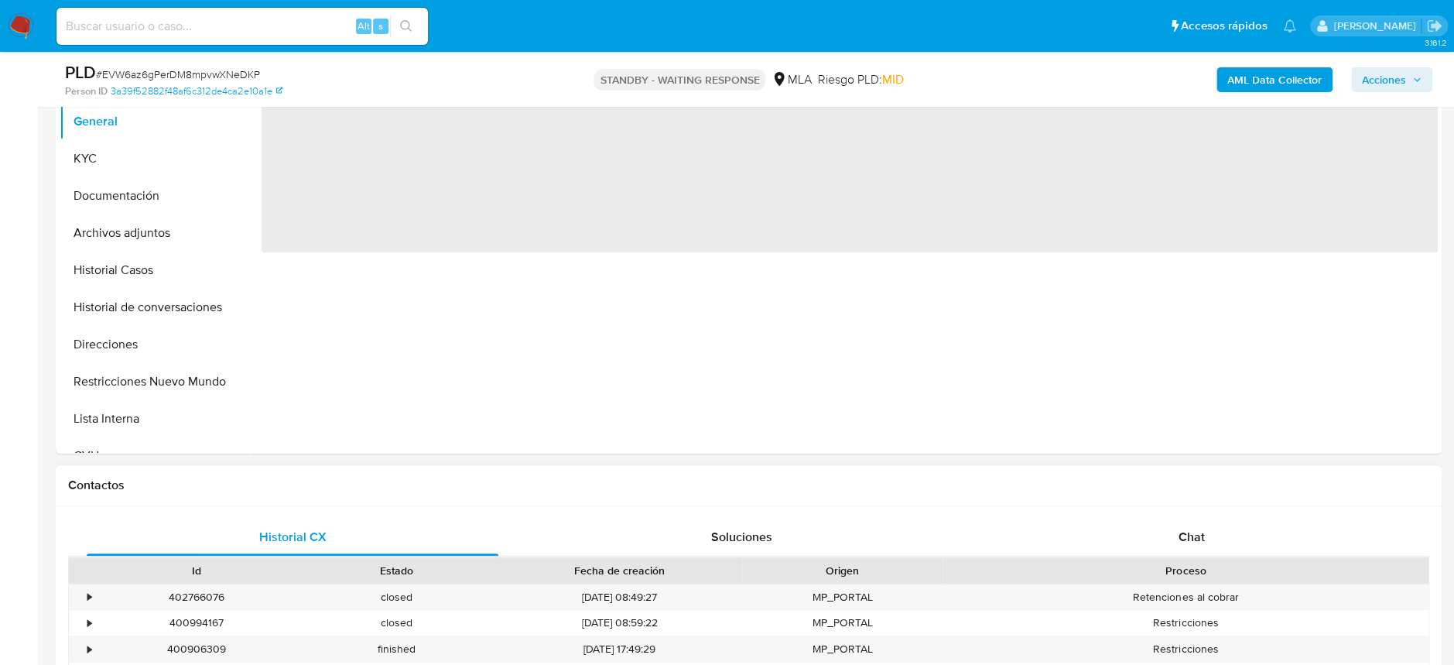
scroll to position [412, 0]
select select "10"
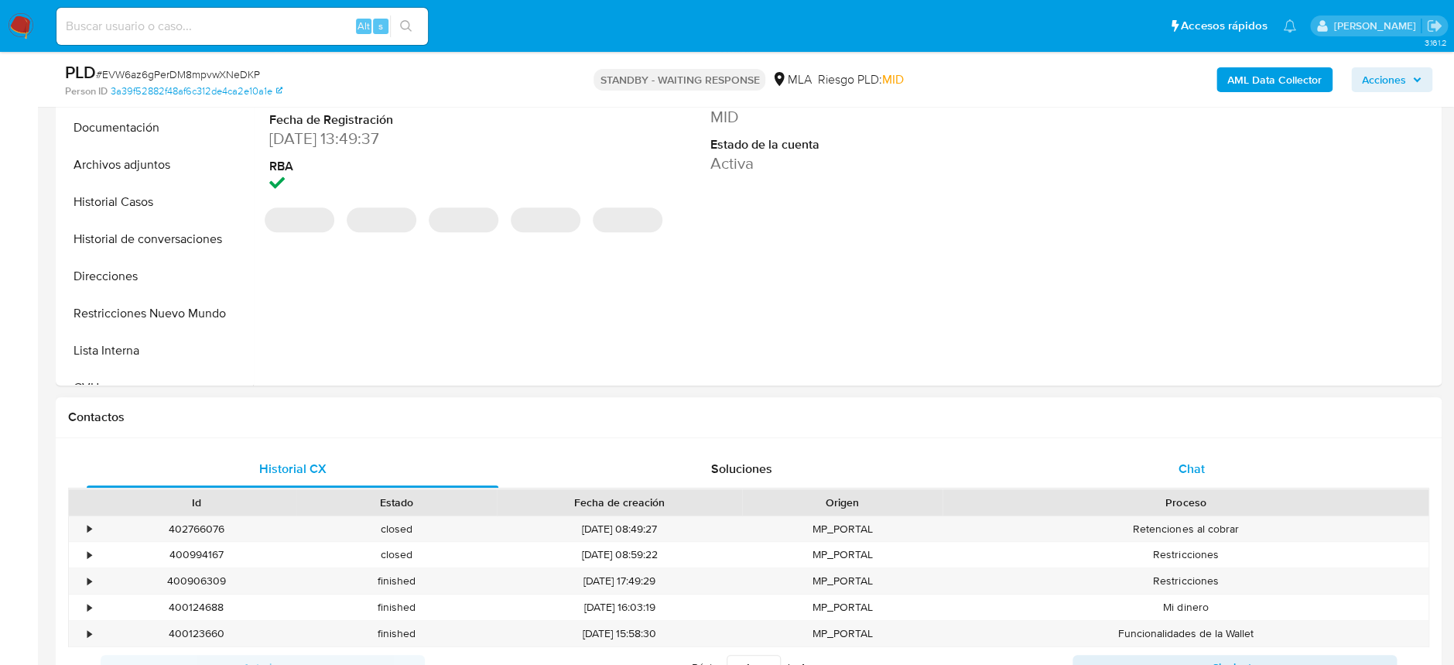
click at [1202, 461] on span "Chat" at bounding box center [1190, 469] width 26 height 18
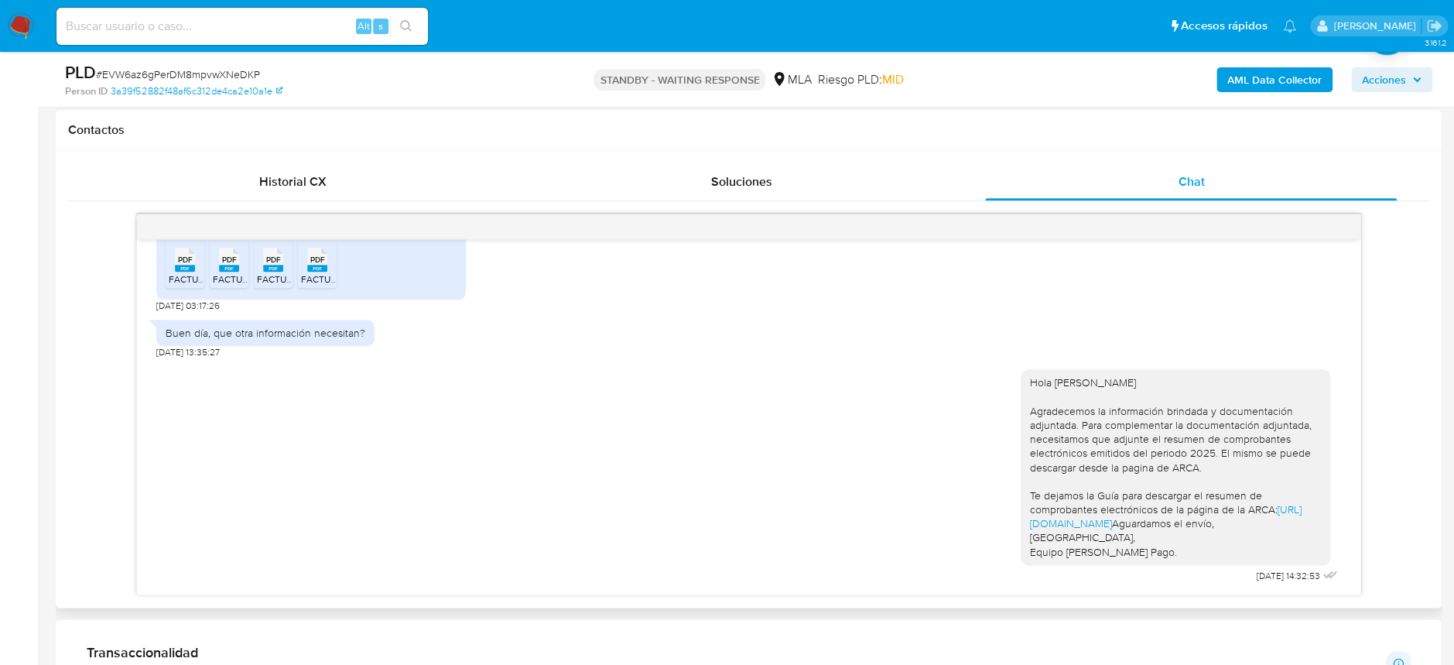
scroll to position [722, 0]
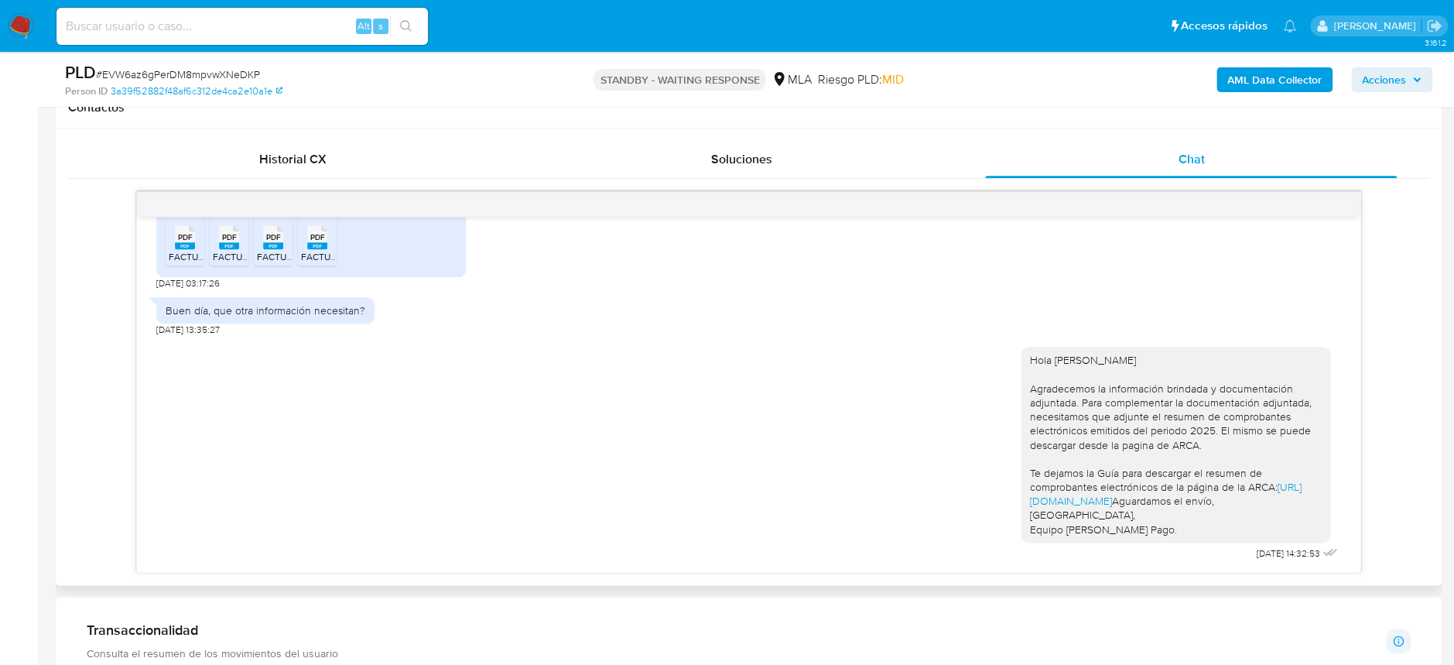
drag, startPoint x: 1071, startPoint y: 361, endPoint x: 1302, endPoint y: 457, distance: 250.4
click at [1302, 457] on div "Hola Pablo Nicolas Maroni Agradecemos la información brindada y documentación a…" at bounding box center [1175, 444] width 291 height 183
click at [1303, 457] on div "Hola Pablo Nicolas Maroni Agradecemos la información brindada y documentación a…" at bounding box center [1175, 444] width 291 height 183
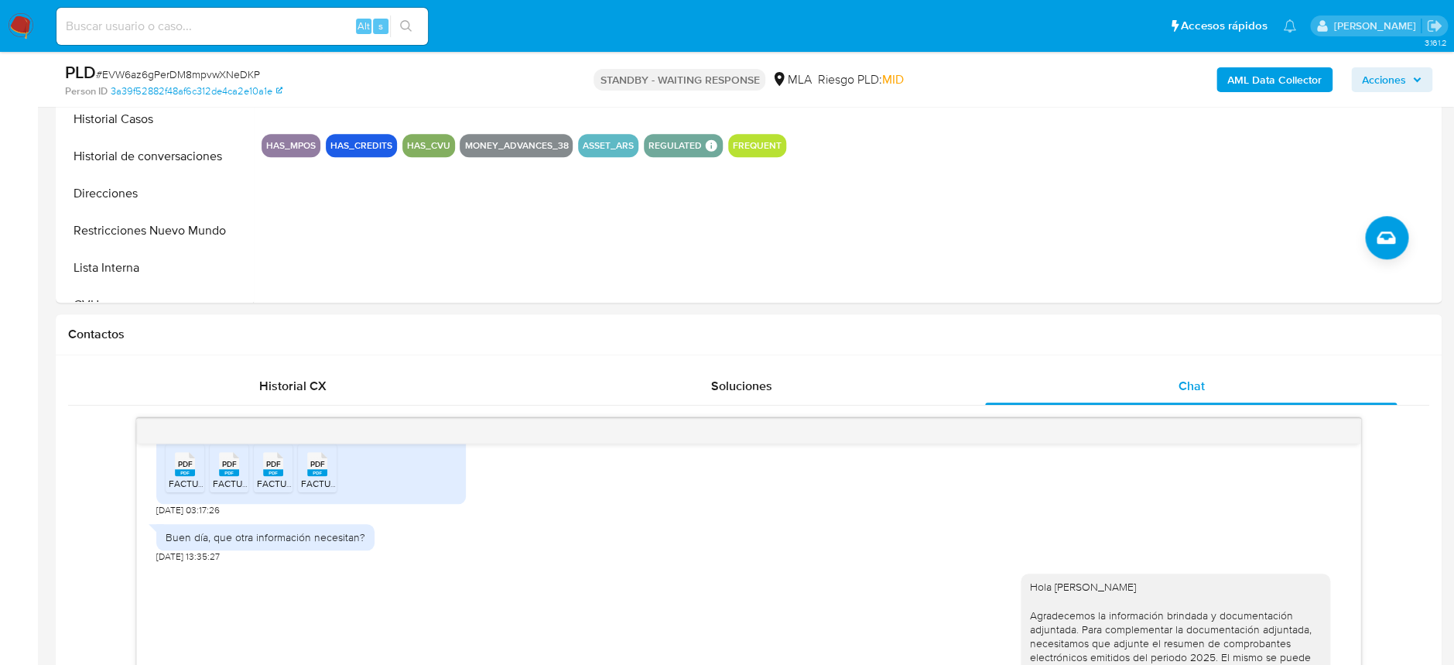
scroll to position [412, 0]
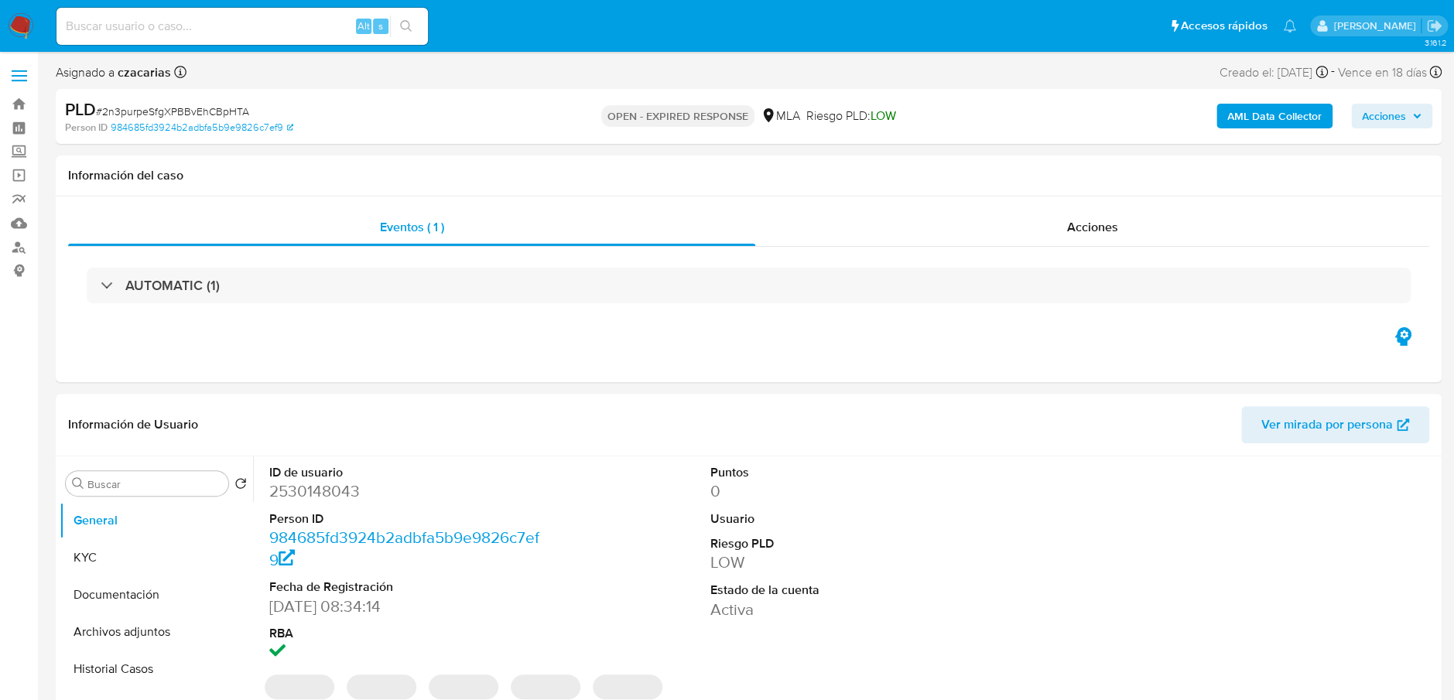
select select "10"
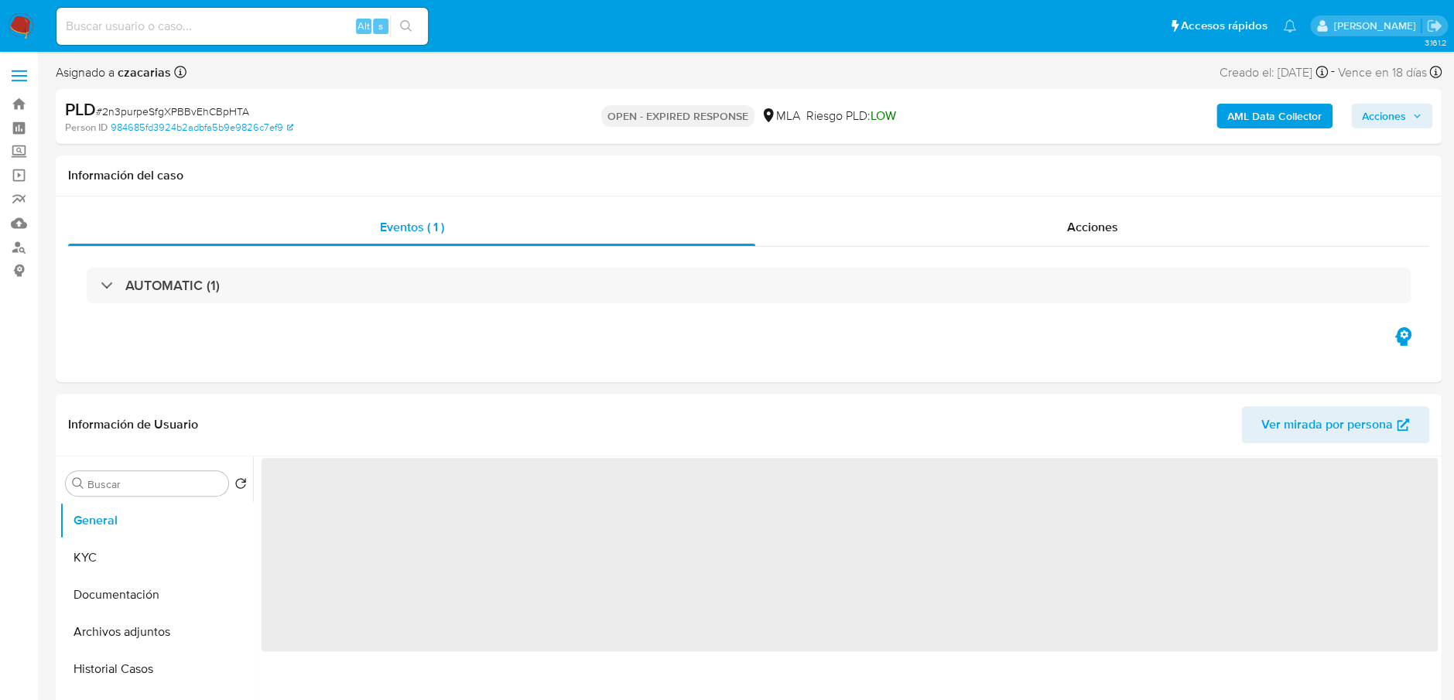
select select "10"
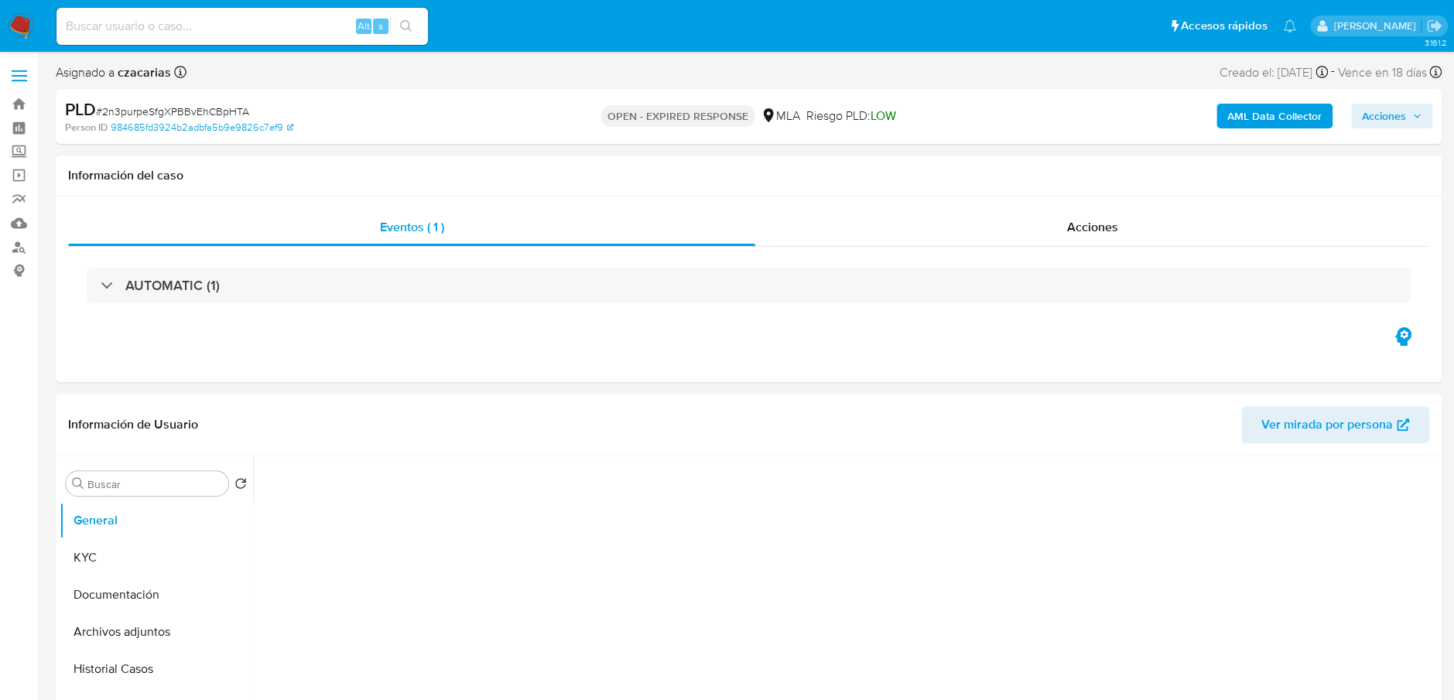
click at [176, 109] on span "# 2n3purpeSfgXPBBvEhCBpHTA" at bounding box center [172, 111] width 153 height 15
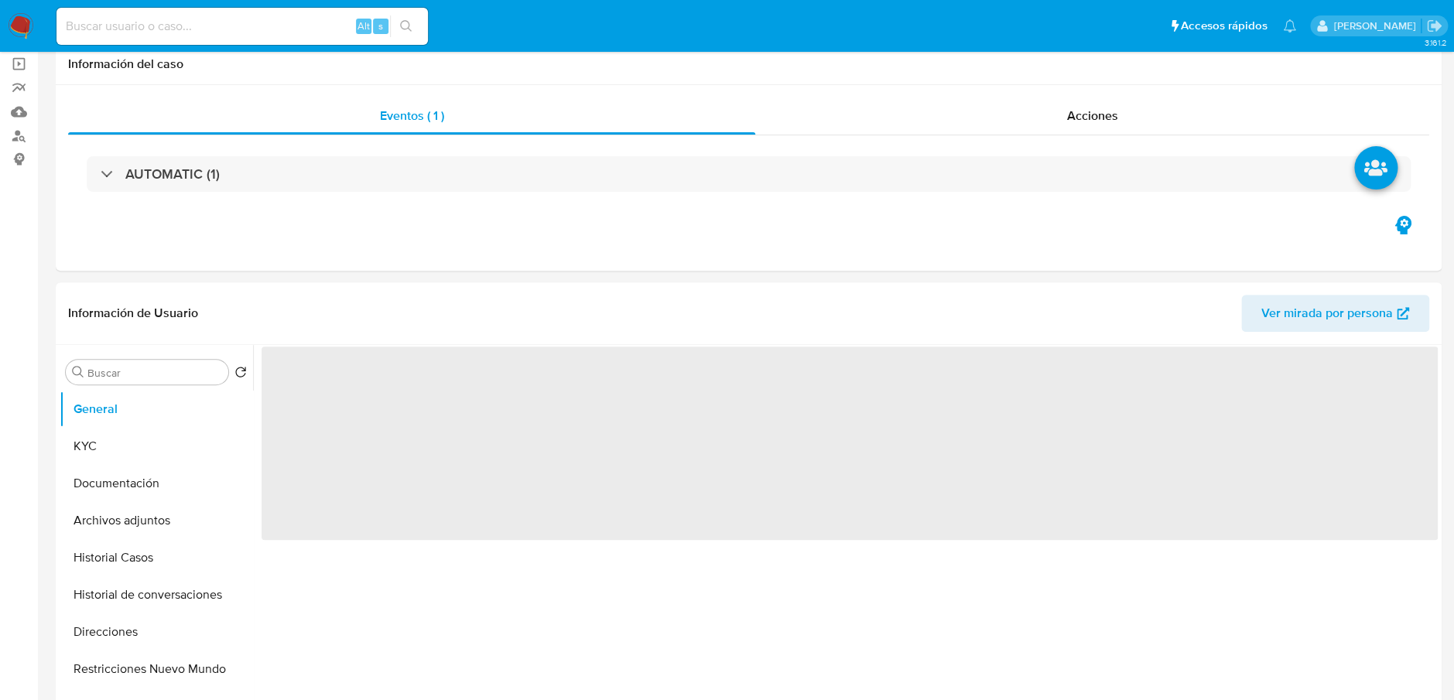
scroll to position [309, 0]
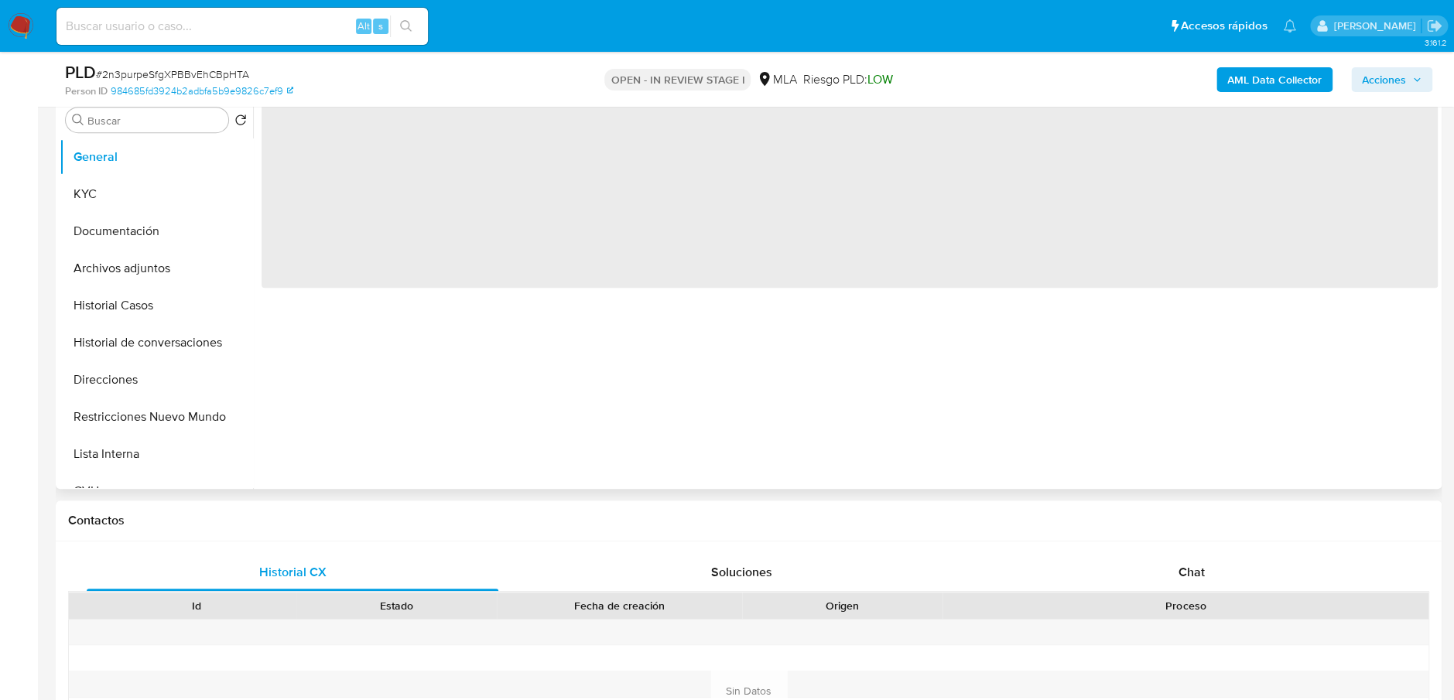
select select "10"
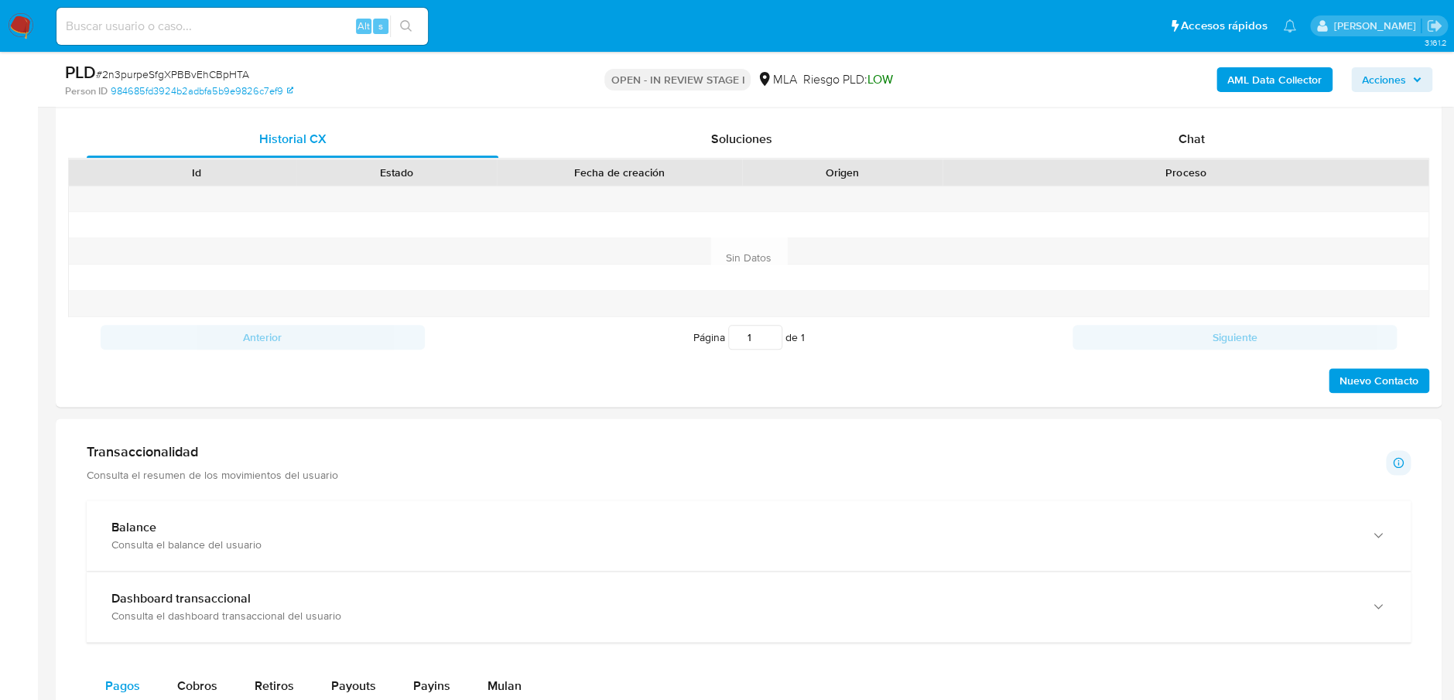
scroll to position [618, 0]
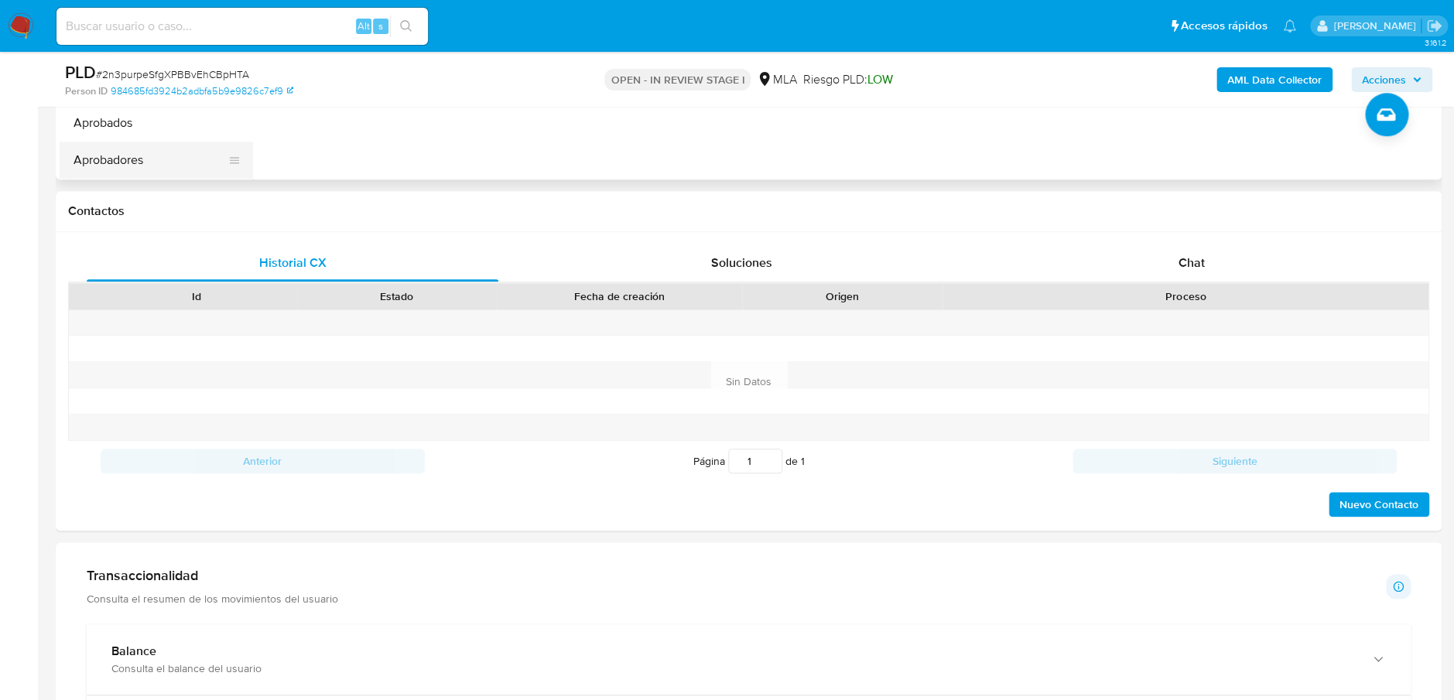
click at [142, 169] on button "Aprobadores" at bounding box center [150, 160] width 181 height 37
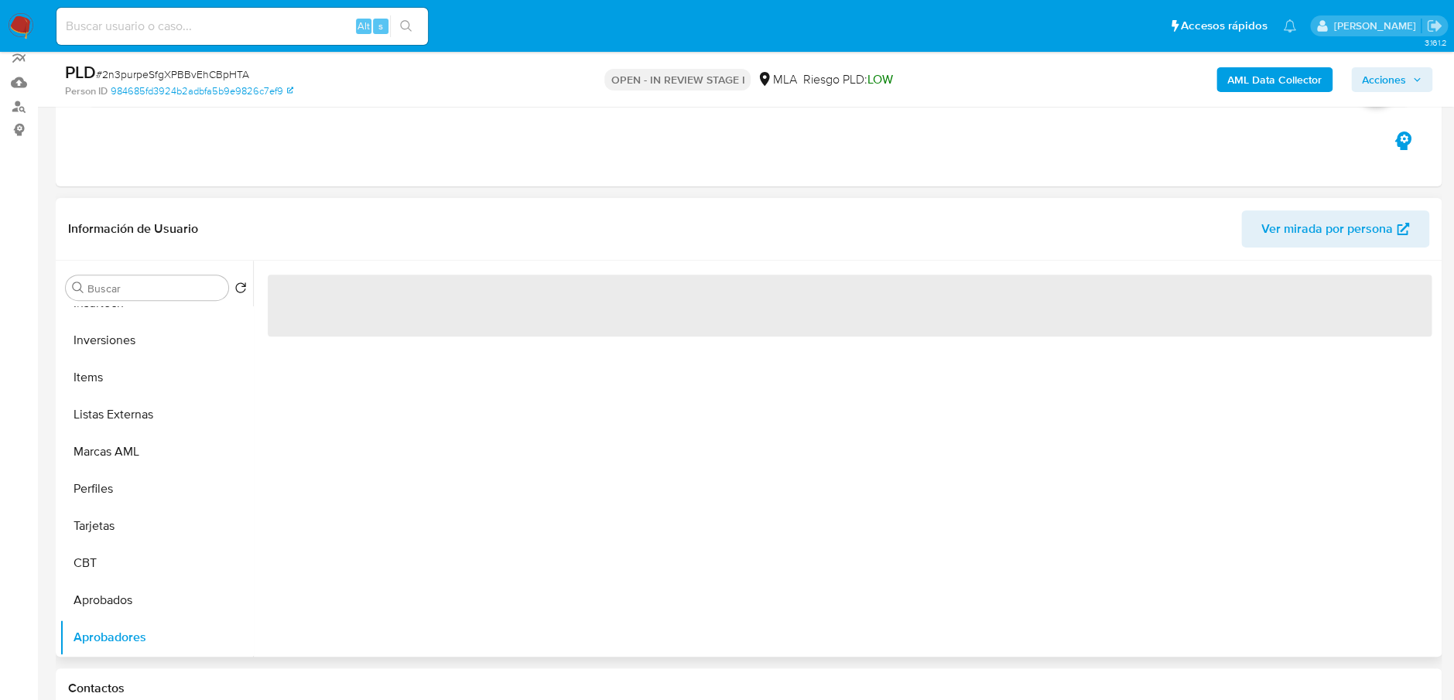
scroll to position [103, 0]
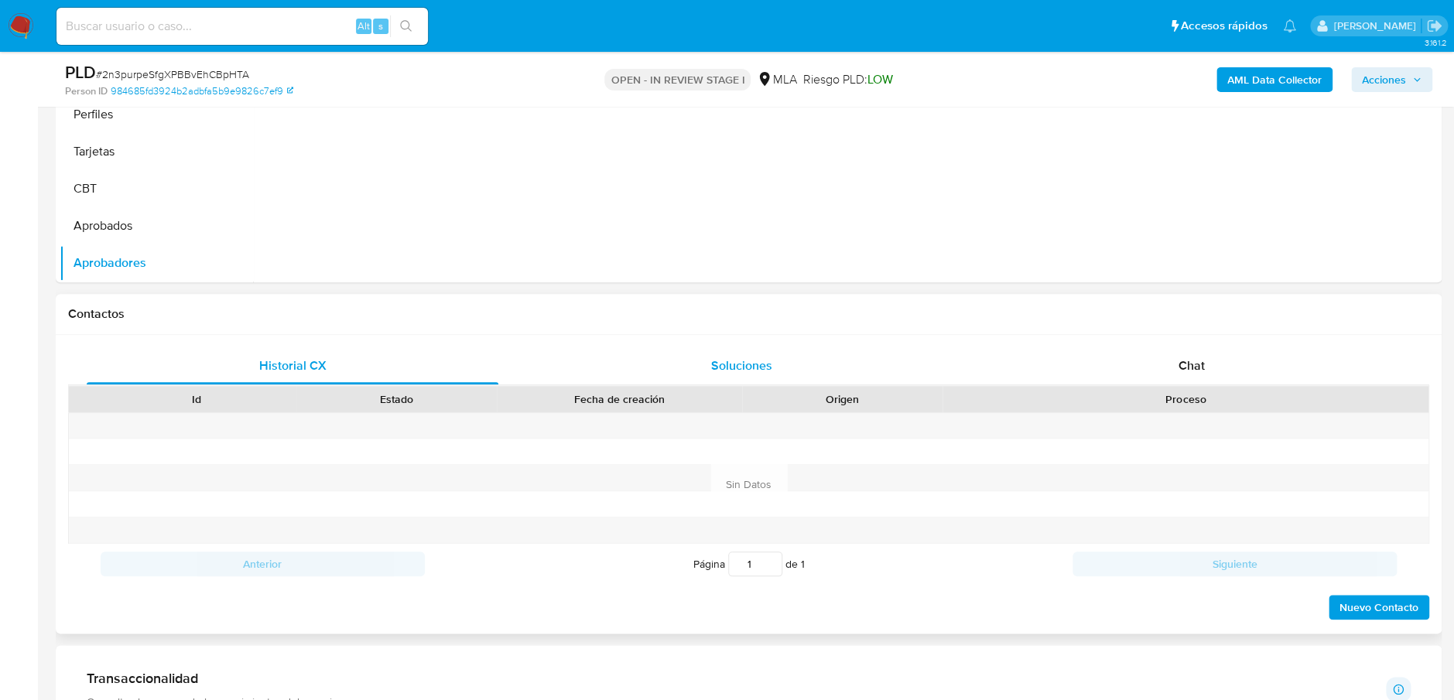
drag, startPoint x: 1223, startPoint y: 364, endPoint x: 896, endPoint y: 359, distance: 327.3
click at [1215, 369] on div "Chat" at bounding box center [1191, 365] width 412 height 37
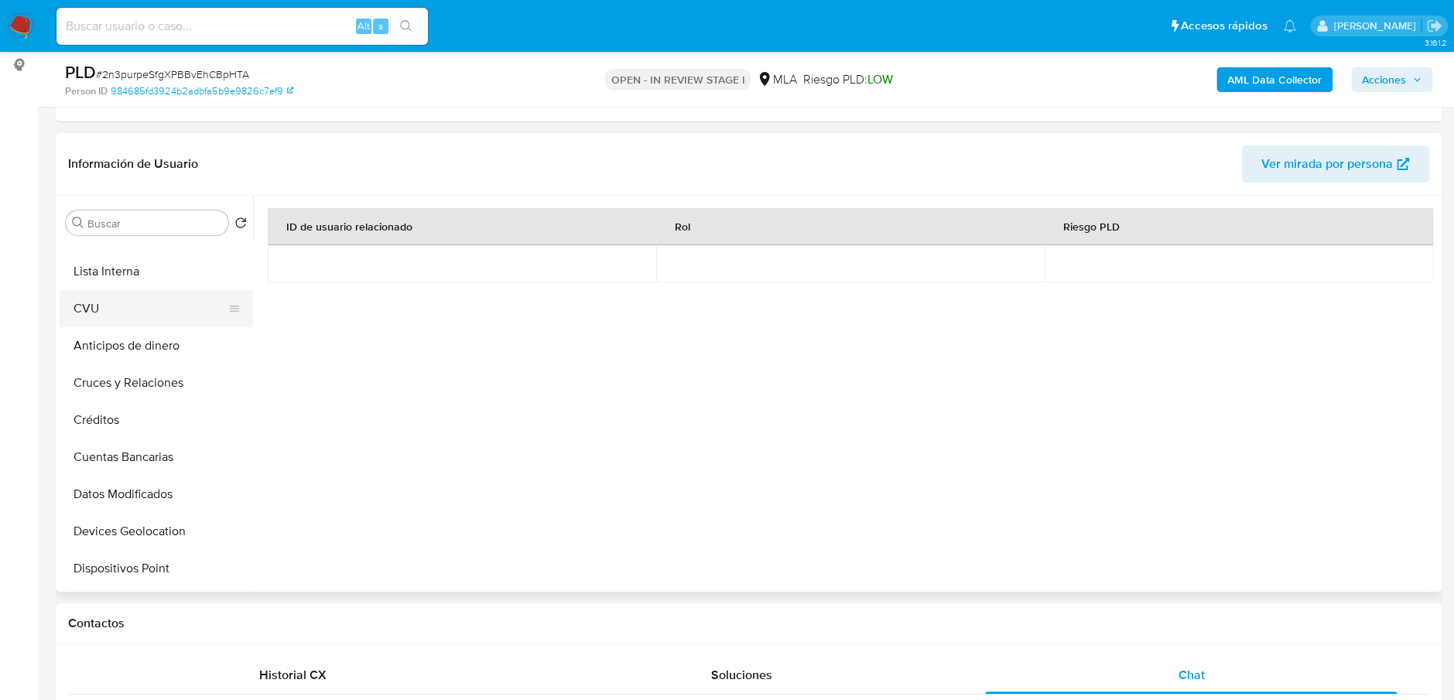
scroll to position [0, 0]
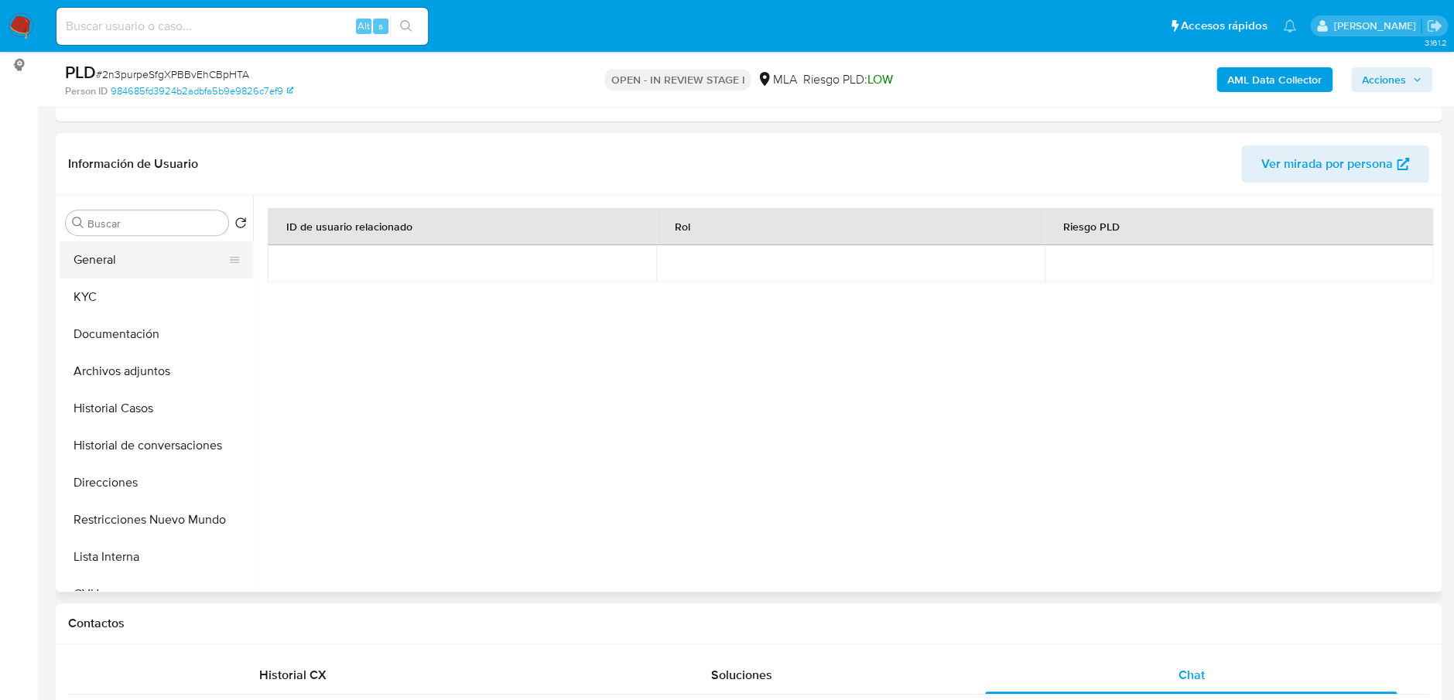
click at [114, 261] on button "General" at bounding box center [150, 259] width 181 height 37
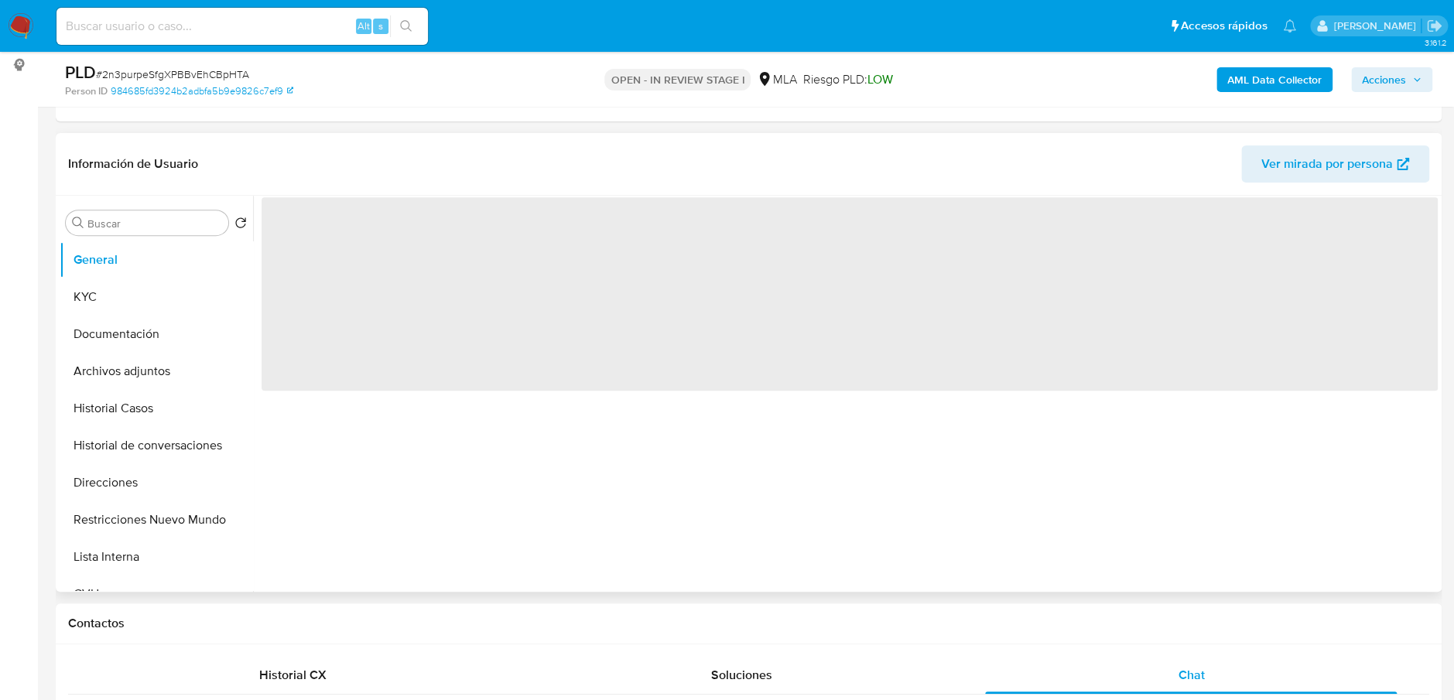
click at [314, 222] on span "‌" at bounding box center [849, 293] width 1176 height 193
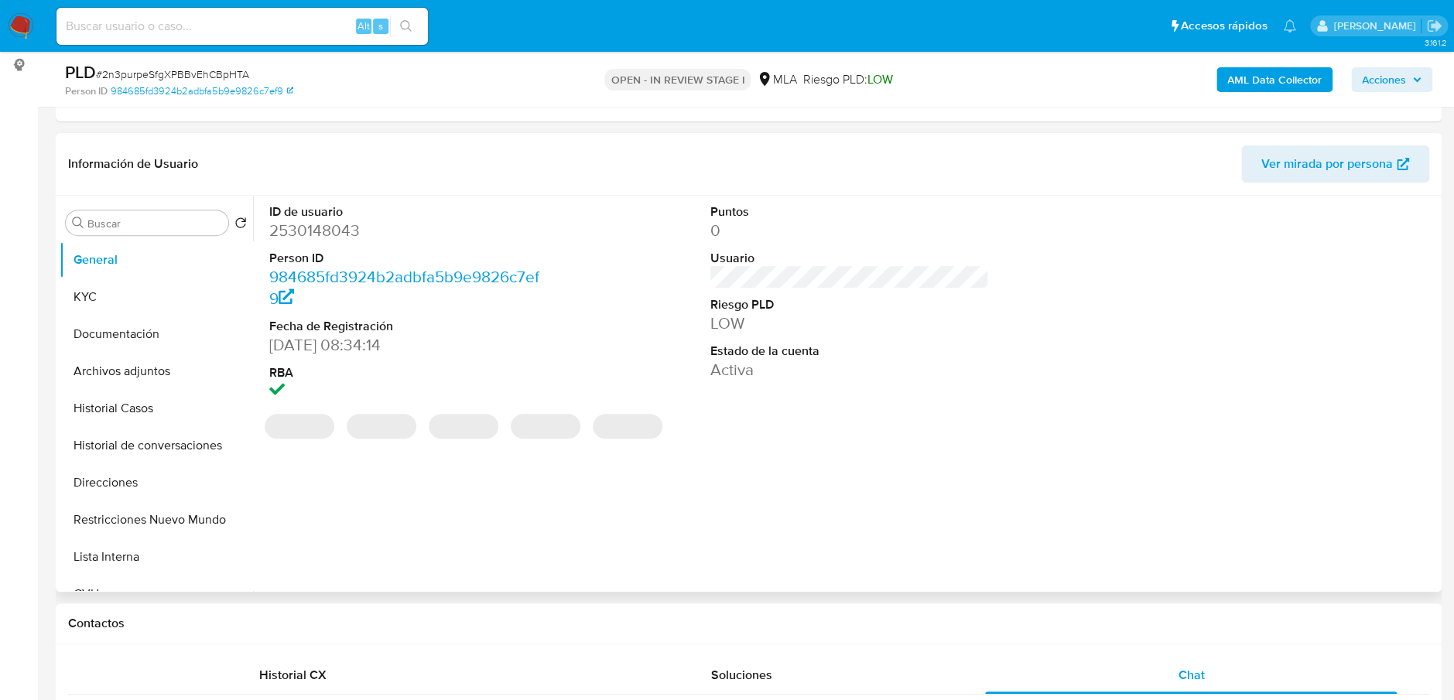
click at [293, 227] on dd "2530148043" at bounding box center [408, 231] width 279 height 22
copy dd "2530148043"
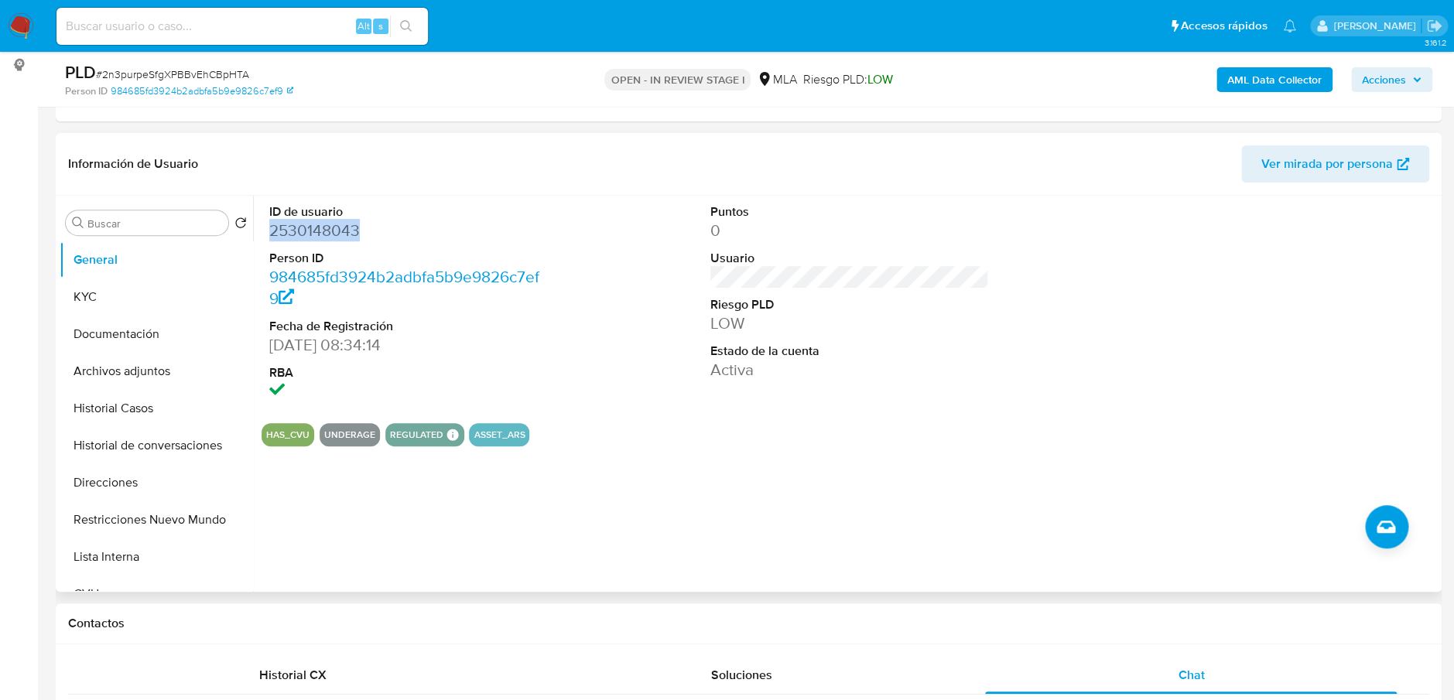
click at [306, 240] on dd "2530148043" at bounding box center [408, 231] width 279 height 22
click at [283, 233] on dd "2530148043" at bounding box center [408, 231] width 279 height 22
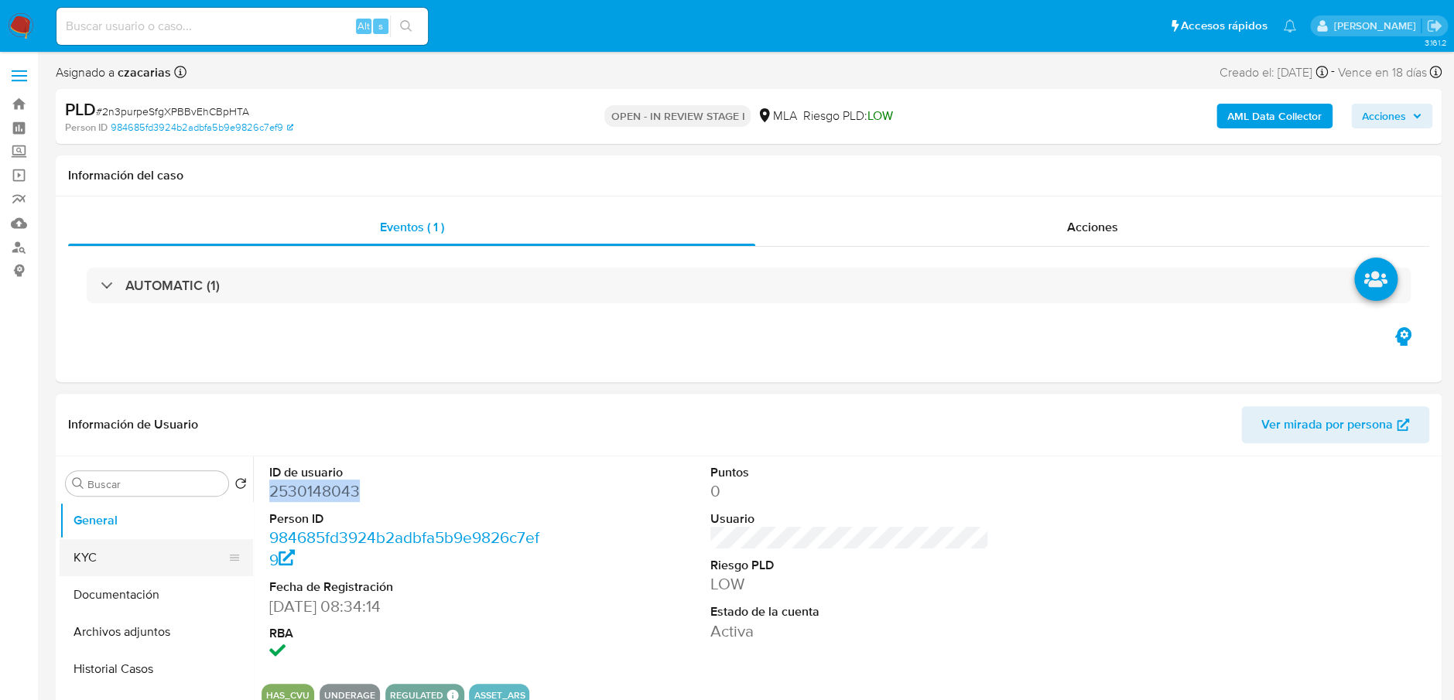
click at [186, 559] on button "KYC" at bounding box center [150, 557] width 181 height 37
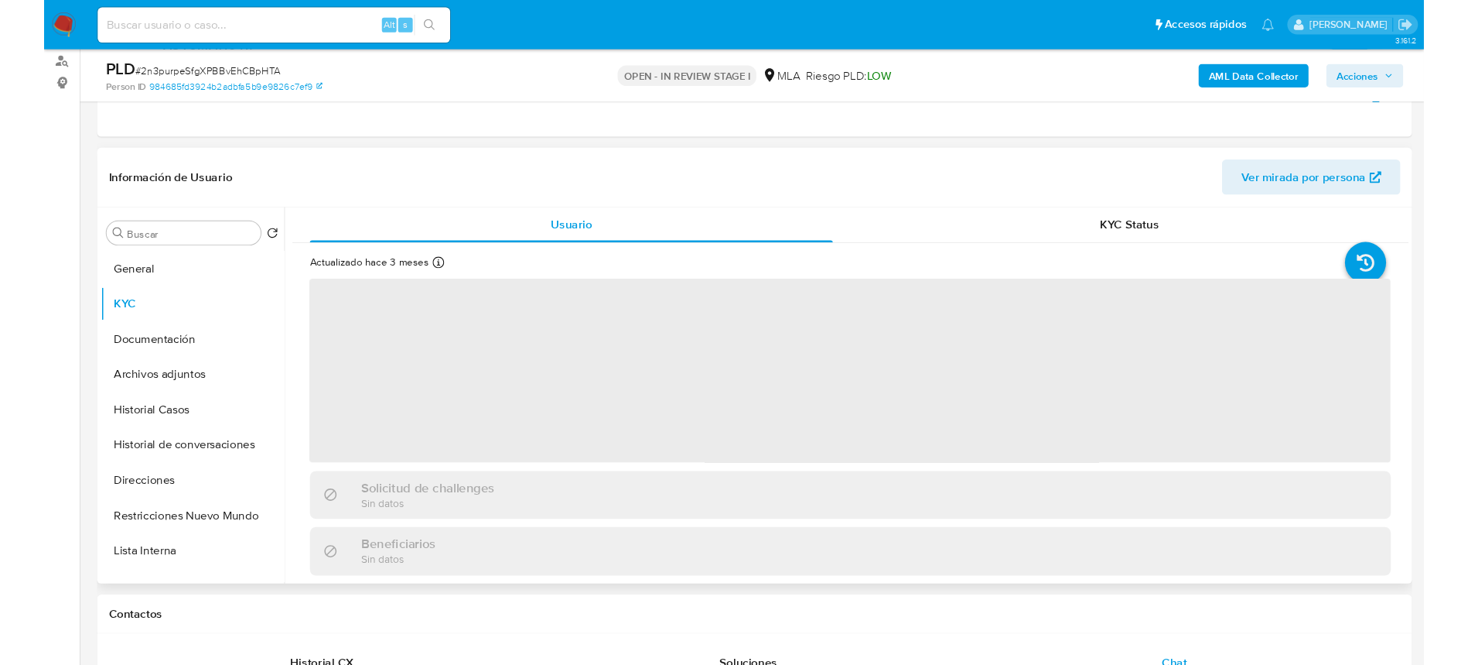
scroll to position [206, 0]
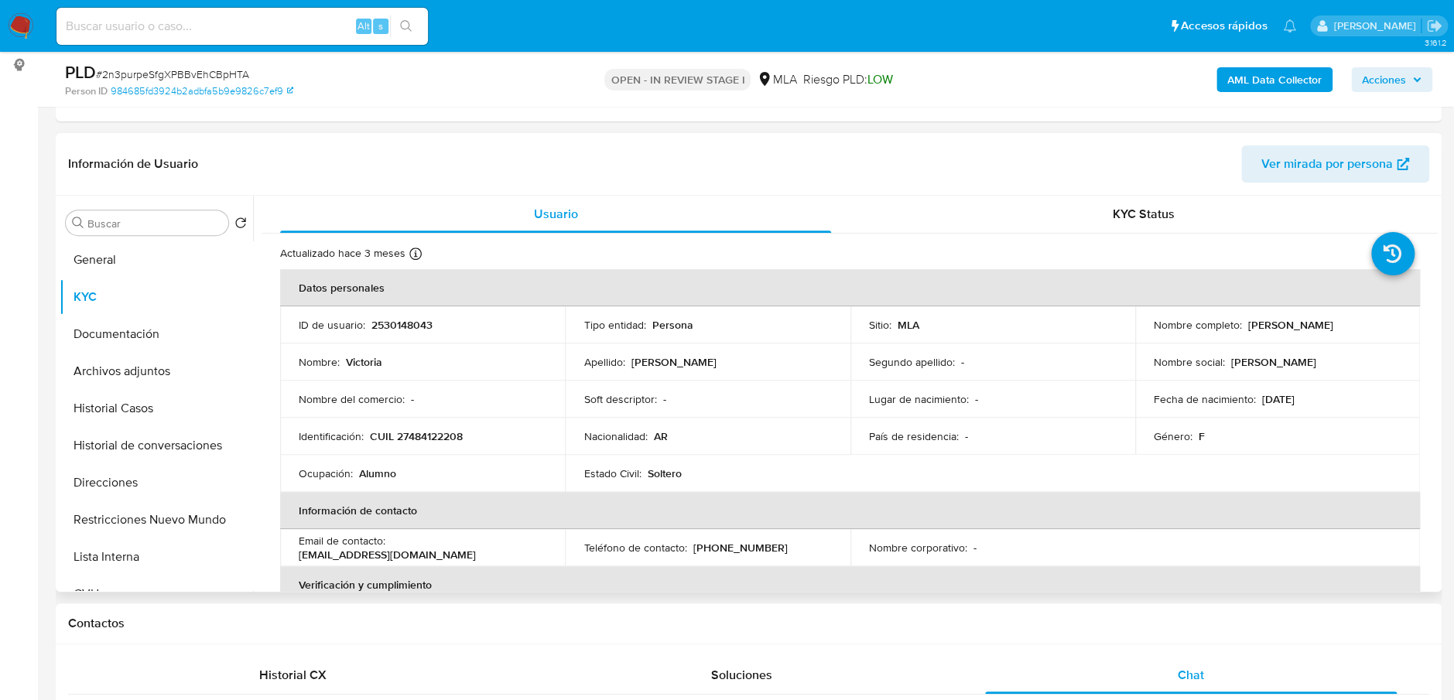
click at [423, 448] on td "Identificación : CUIL 27484122208" at bounding box center [422, 436] width 285 height 37
click at [428, 443] on p "CUIL 27484122208" at bounding box center [416, 436] width 93 height 14
click at [428, 442] on p "CUIL 27484122208" at bounding box center [416, 436] width 93 height 14
copy p "27484122208"
click at [98, 342] on button "Documentación" at bounding box center [150, 334] width 181 height 37
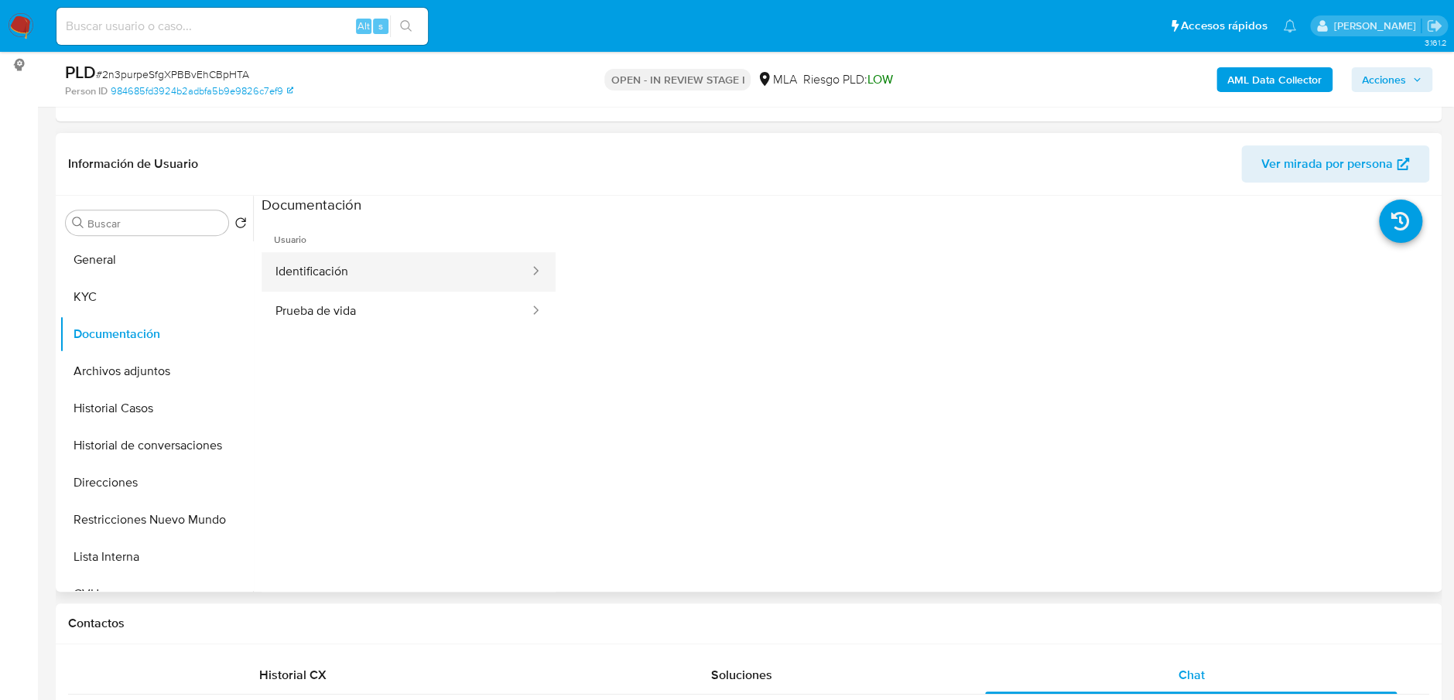
click at [348, 279] on button "Identificación" at bounding box center [395, 271] width 269 height 39
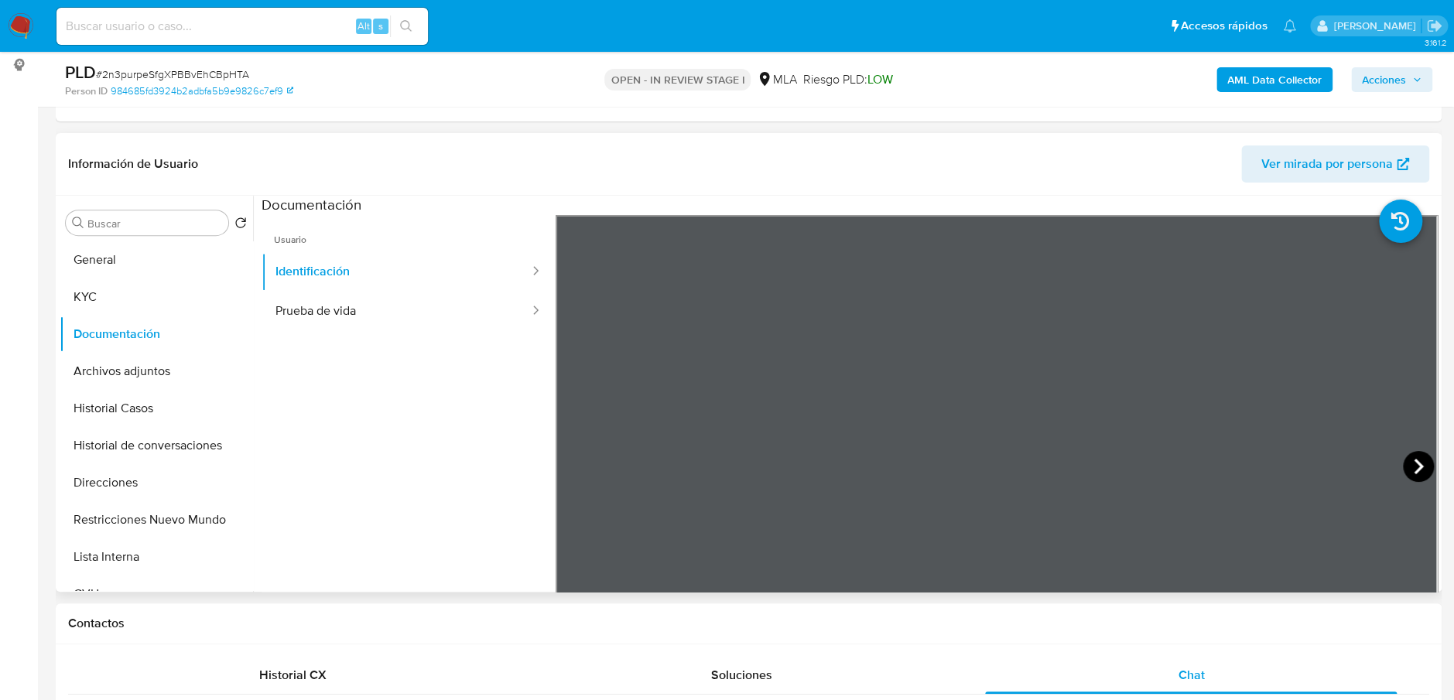
click at [1413, 455] on icon at bounding box center [1418, 466] width 31 height 31
click at [352, 309] on button "Prueba de vida" at bounding box center [395, 311] width 269 height 39
click at [129, 294] on button "KYC" at bounding box center [150, 297] width 181 height 37
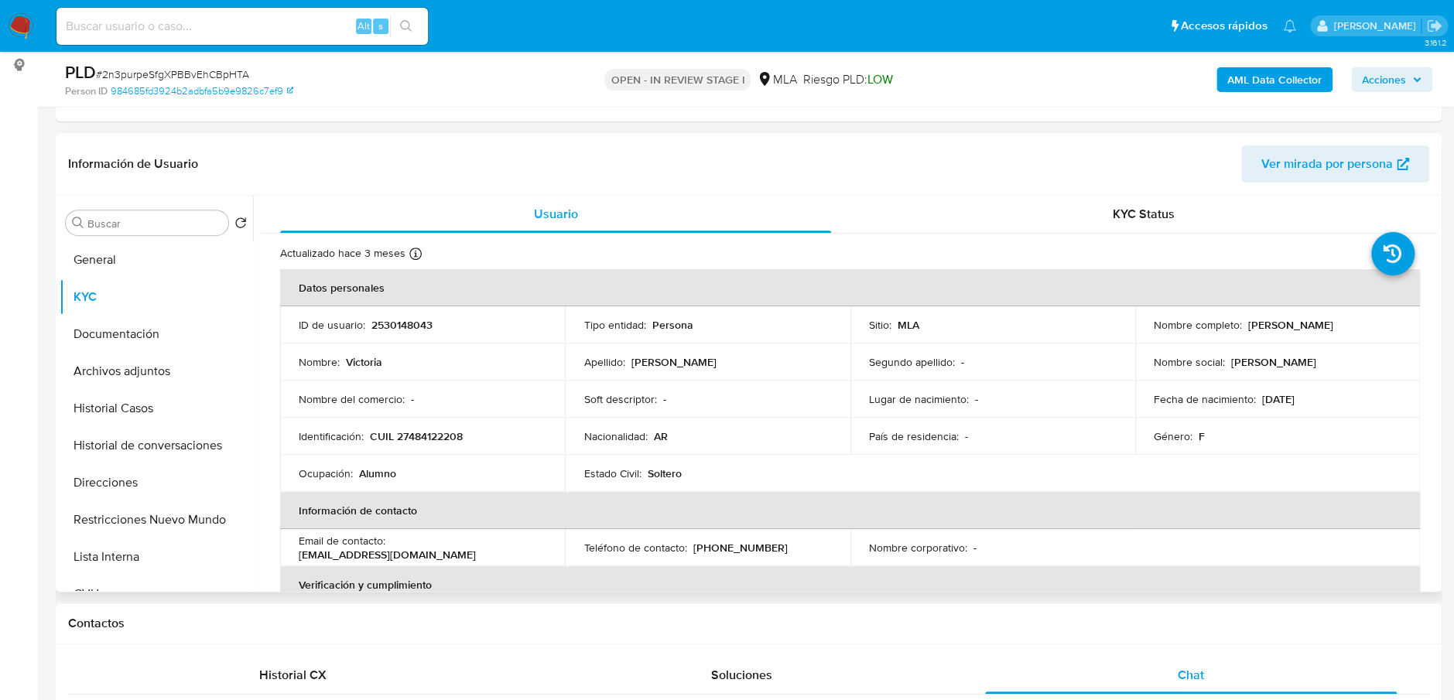
click at [428, 432] on p "CUIL 27484122208" at bounding box center [416, 436] width 93 height 14
copy p "27484122208"
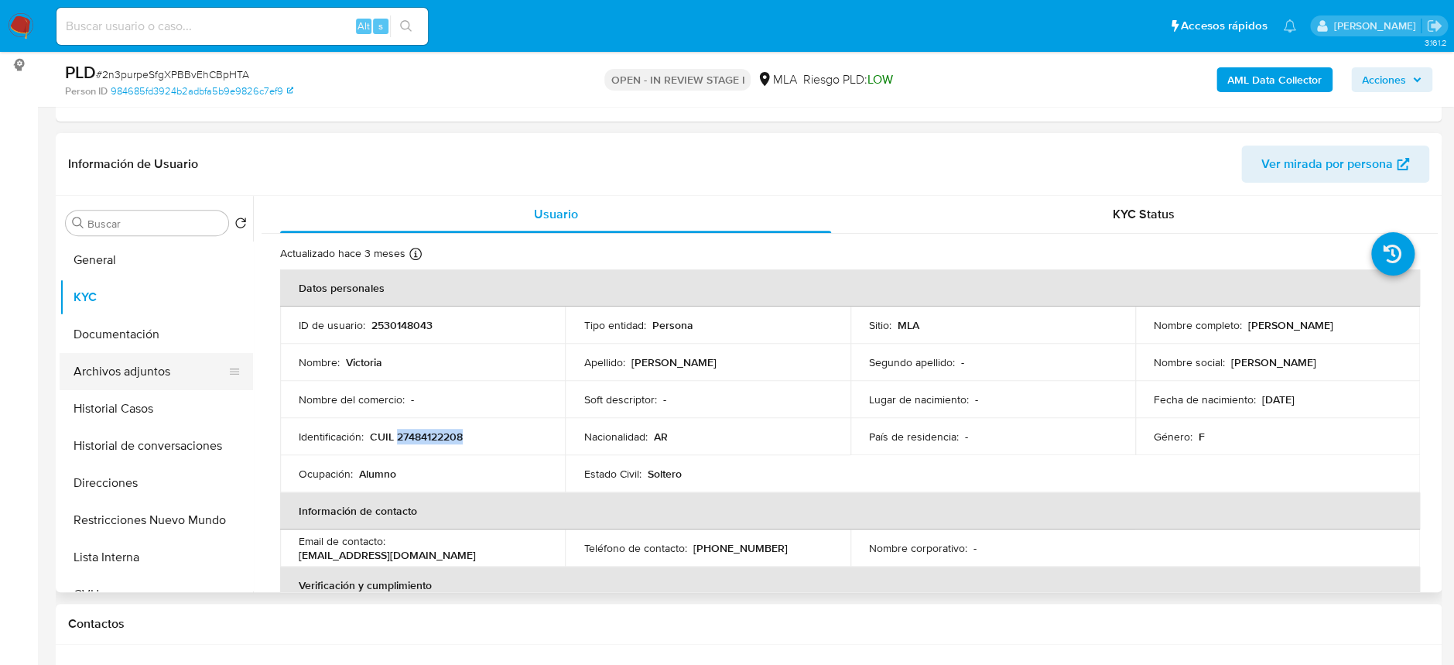
click at [173, 367] on button "Archivos adjuntos" at bounding box center [150, 371] width 181 height 37
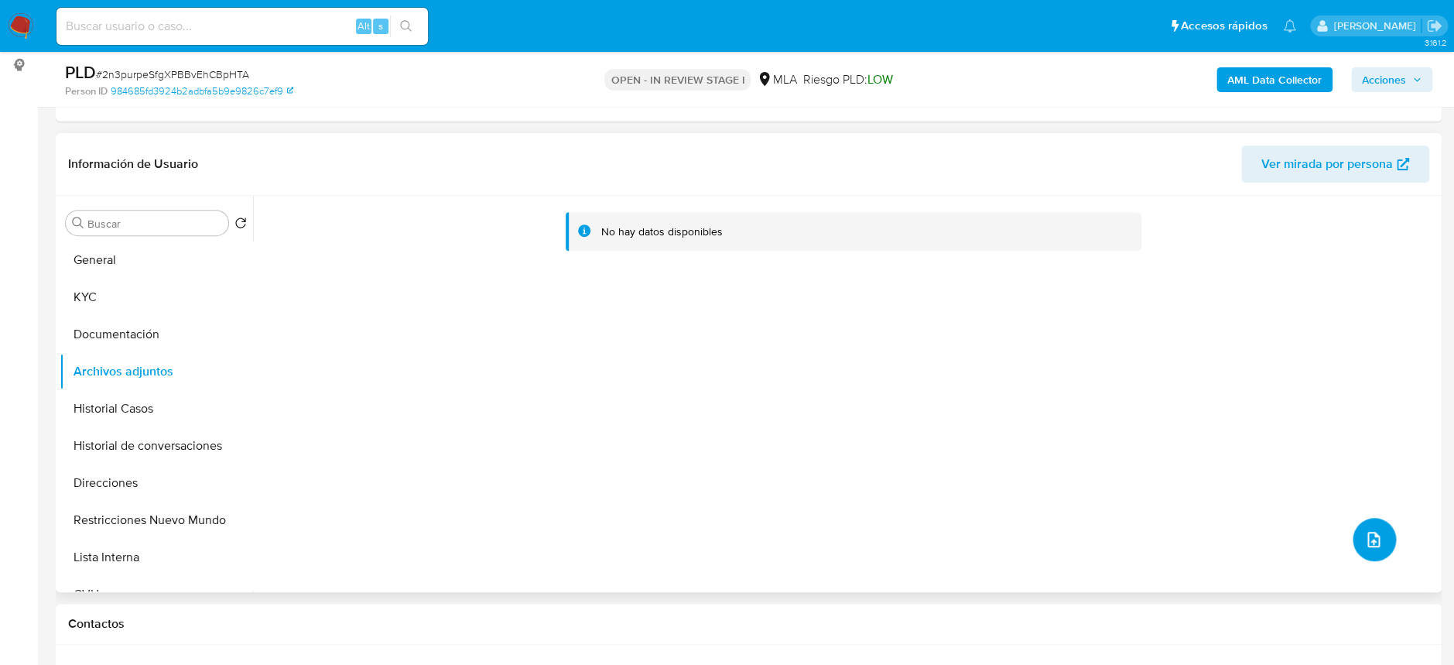
click at [1357, 548] on button "upload-file" at bounding box center [1373, 539] width 43 height 43
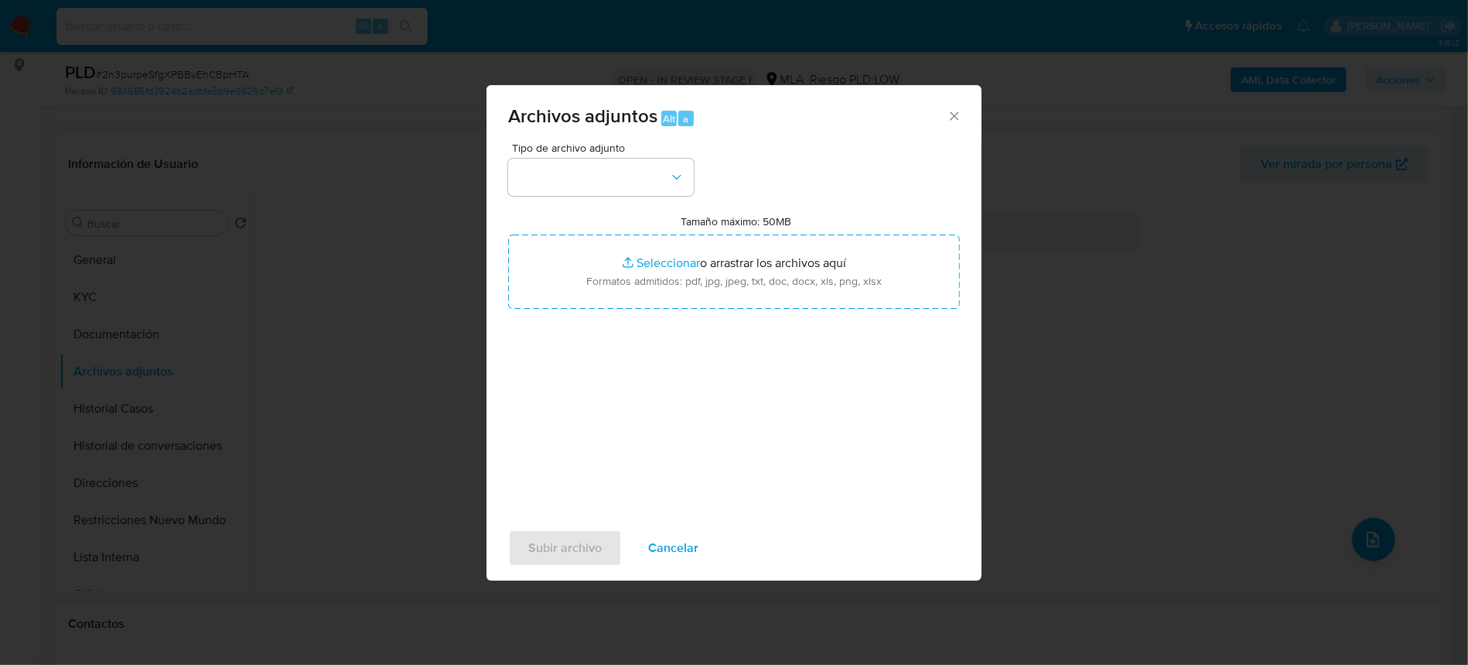
click at [559, 153] on span "Tipo de archivo adjunto" at bounding box center [605, 147] width 186 height 11
click at [566, 178] on button "button" at bounding box center [601, 177] width 186 height 37
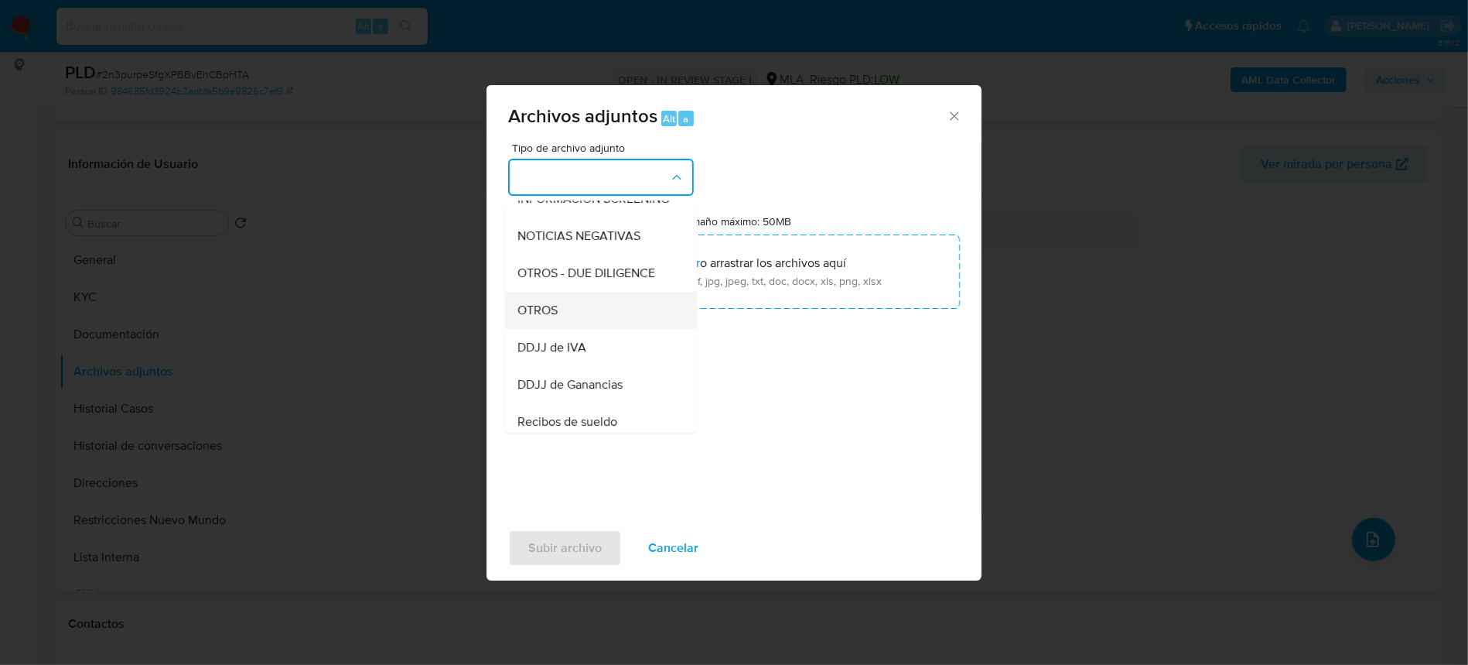
click at [565, 322] on div "OTROS" at bounding box center [597, 310] width 158 height 37
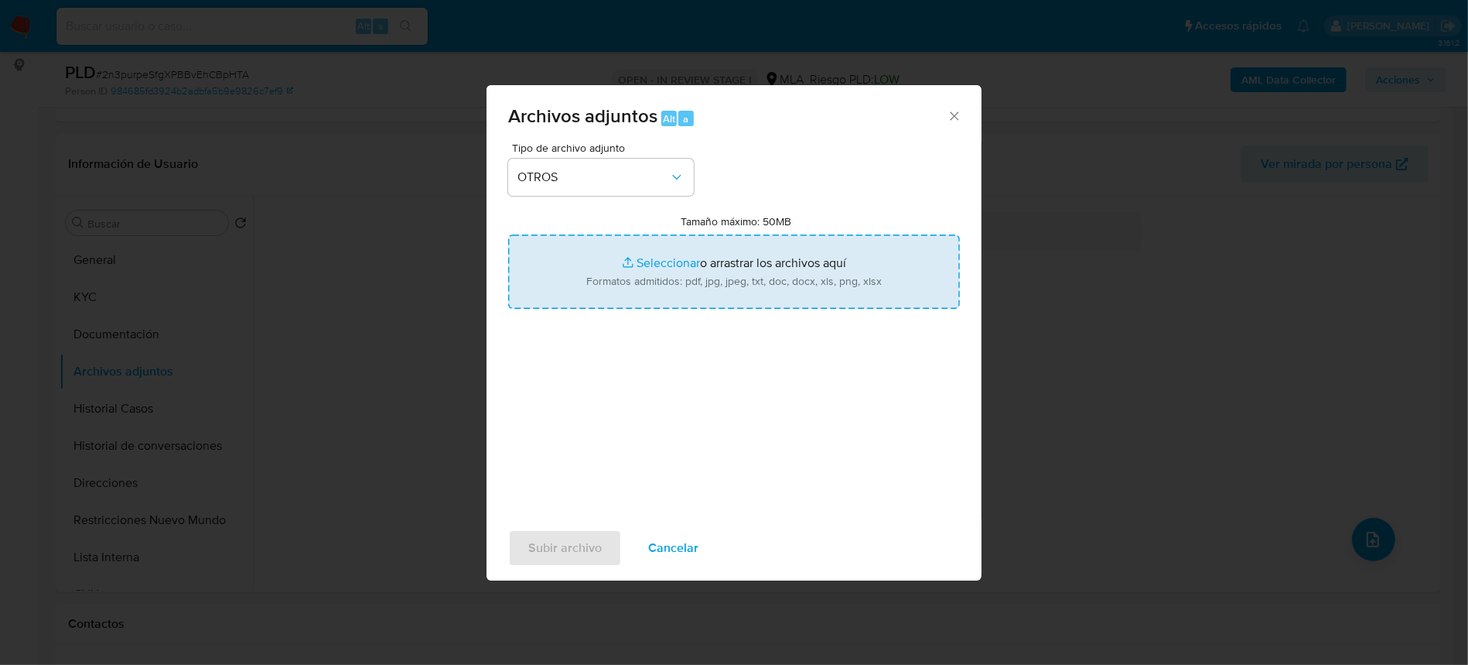
type input "C:\fakepath\Movimientos-2530148043.xlsx"
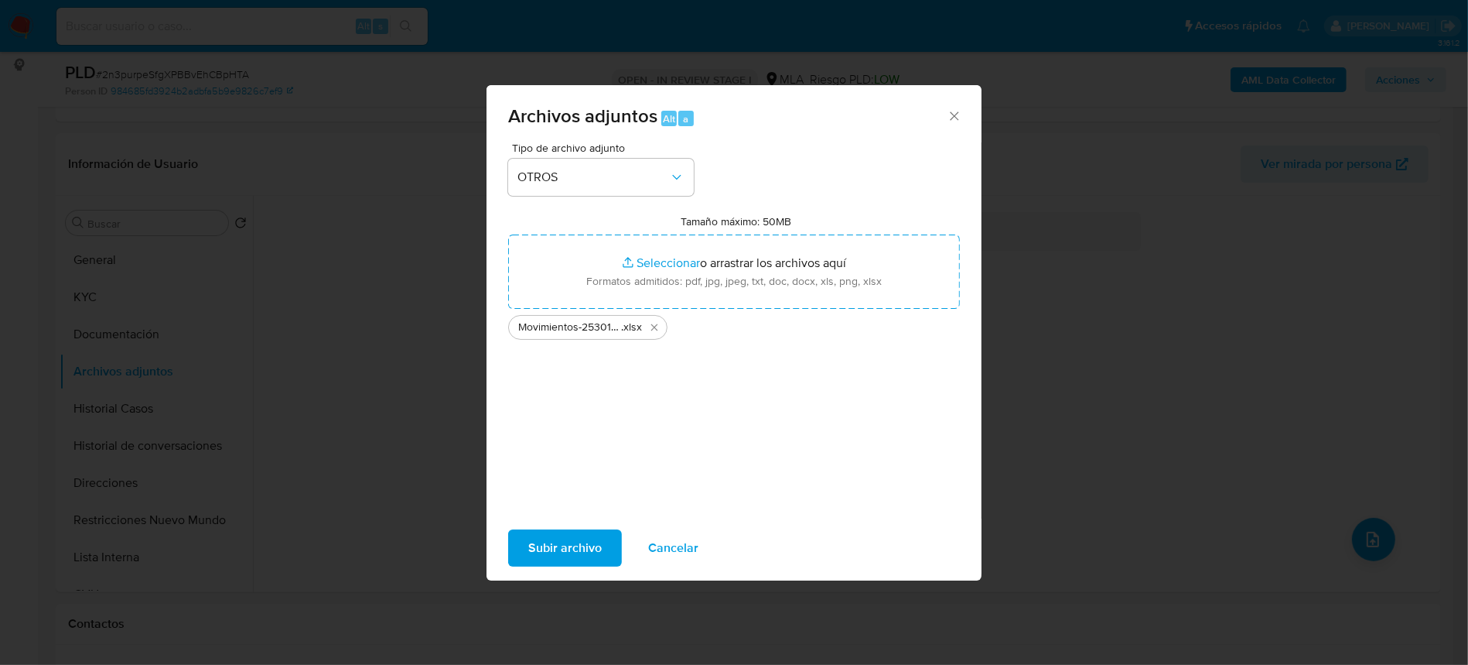
click at [558, 551] on span "Subir archivo" at bounding box center [564, 548] width 73 height 34
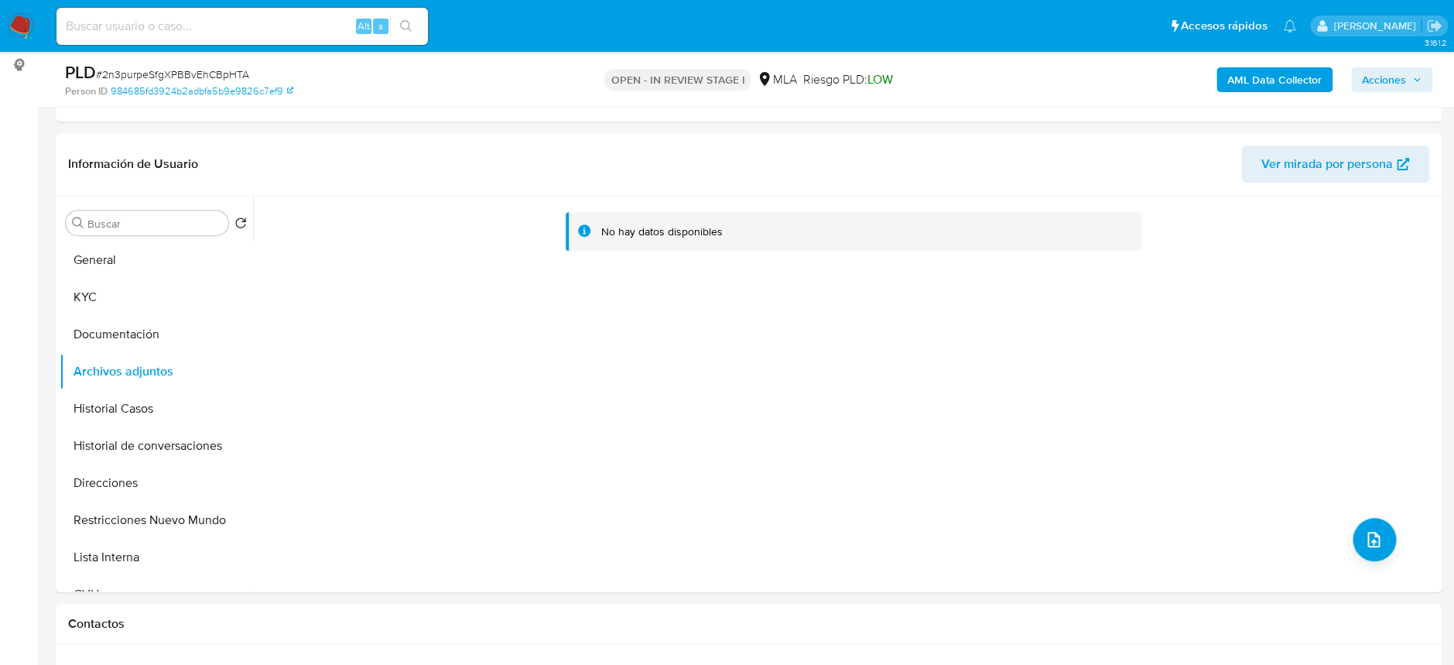
click at [1280, 76] on b "AML Data Collector" at bounding box center [1274, 79] width 94 height 25
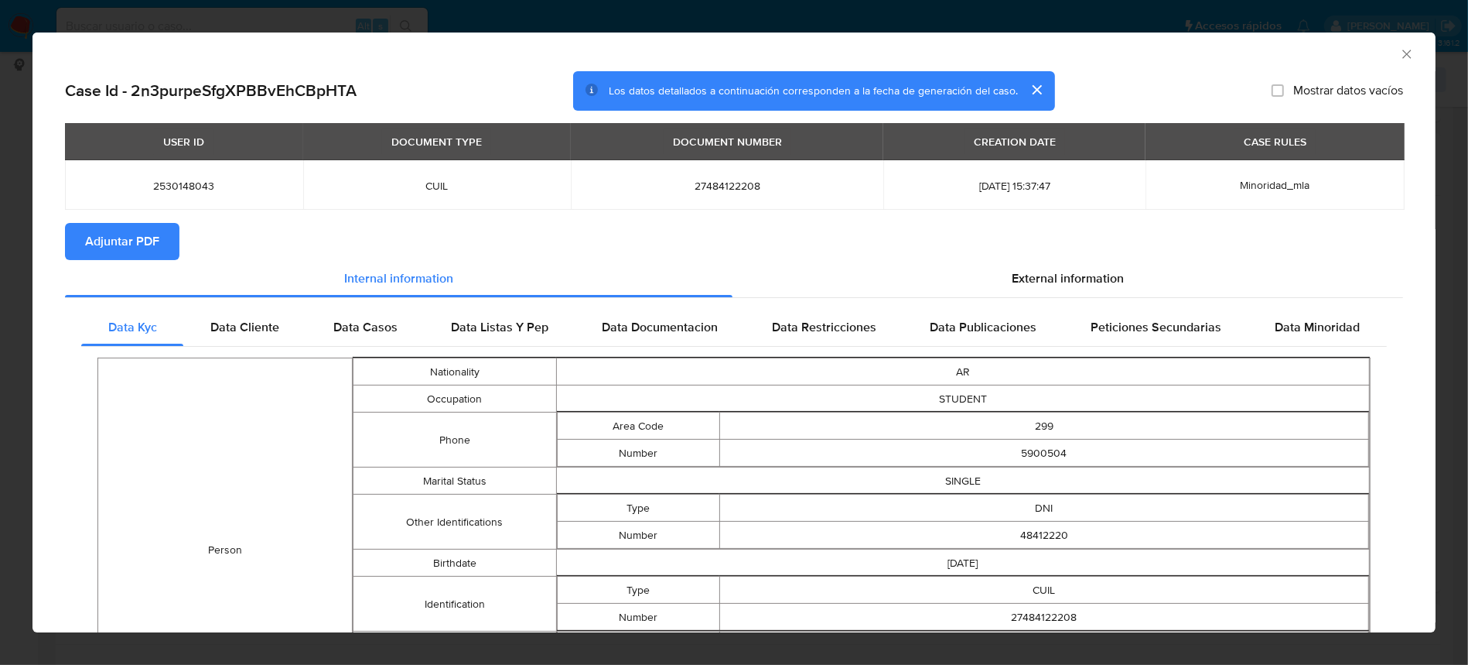
click at [148, 234] on span "Adjuntar PDF" at bounding box center [122, 241] width 74 height 34
drag, startPoint x: 1390, startPoint y: 52, endPoint x: 1312, endPoint y: 48, distance: 78.2
click at [1399, 52] on icon "Cerrar ventana" at bounding box center [1406, 53] width 15 height 15
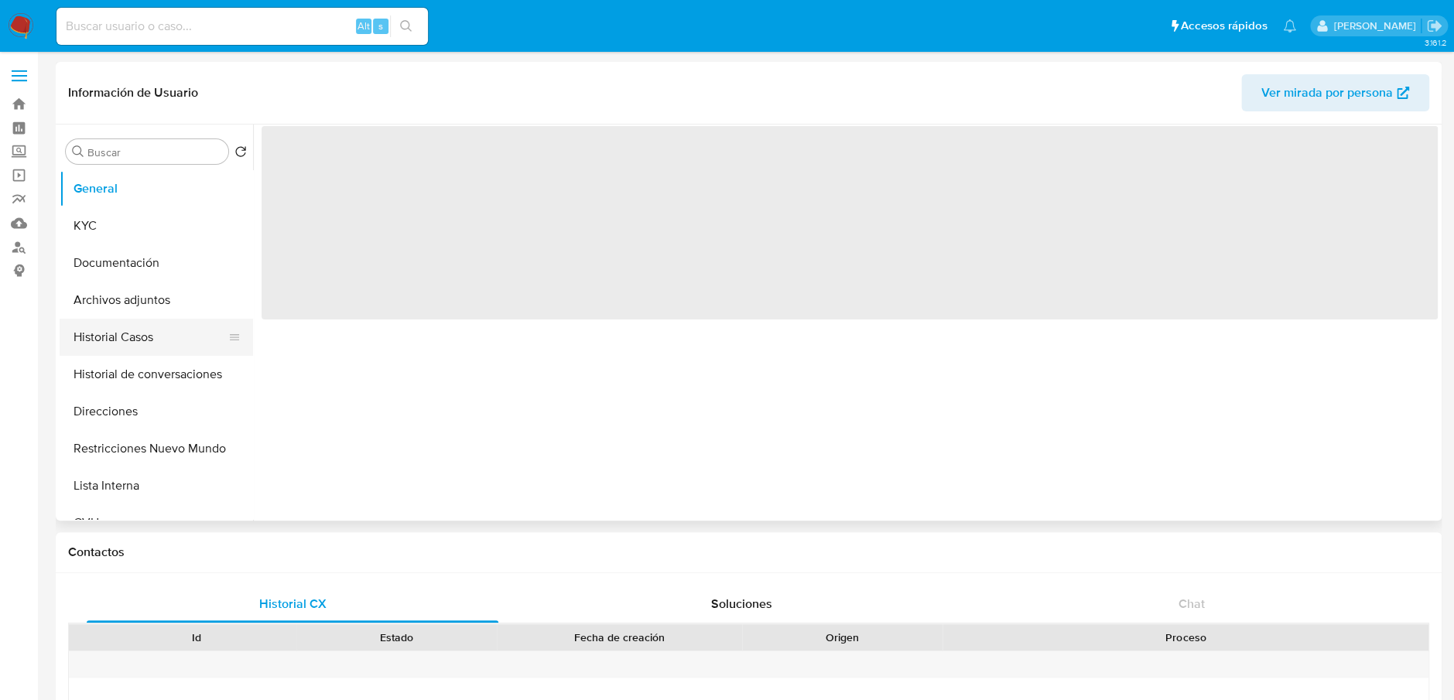
click at [162, 319] on button "Historial Casos" at bounding box center [150, 337] width 181 height 37
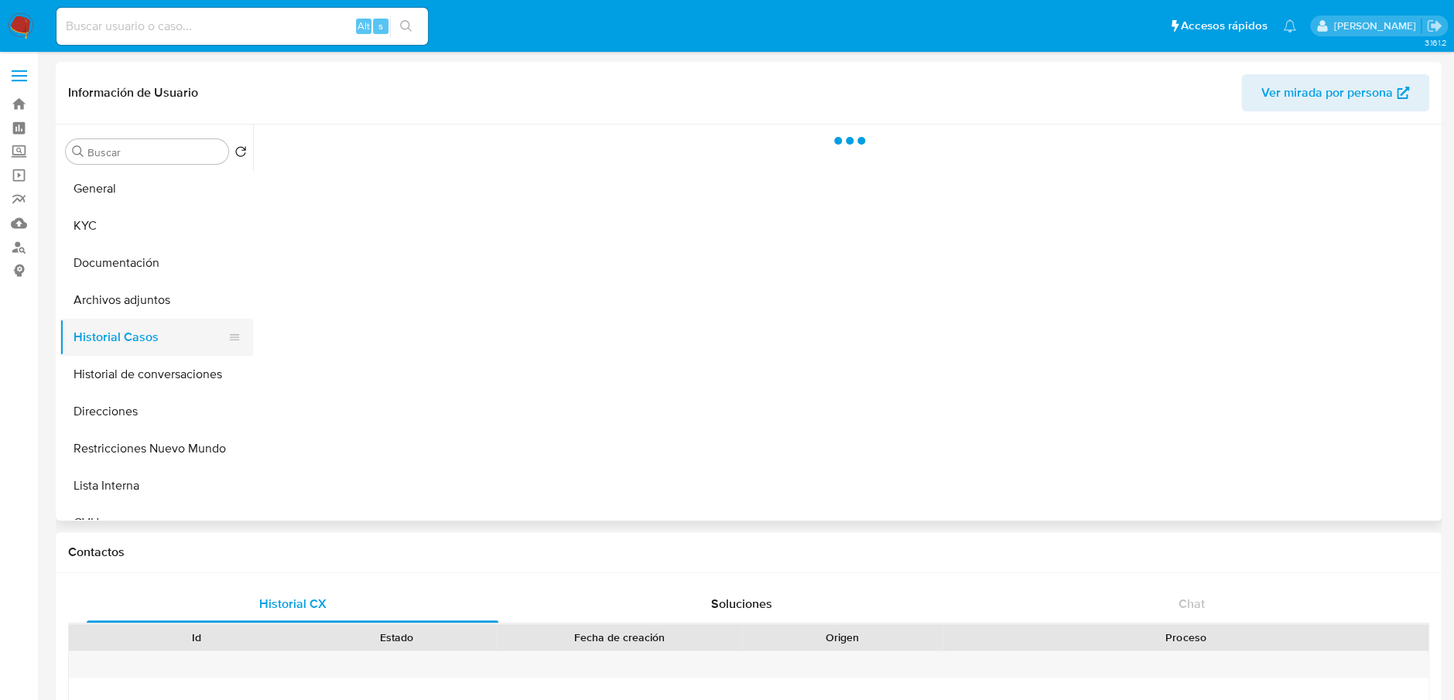
select select "10"
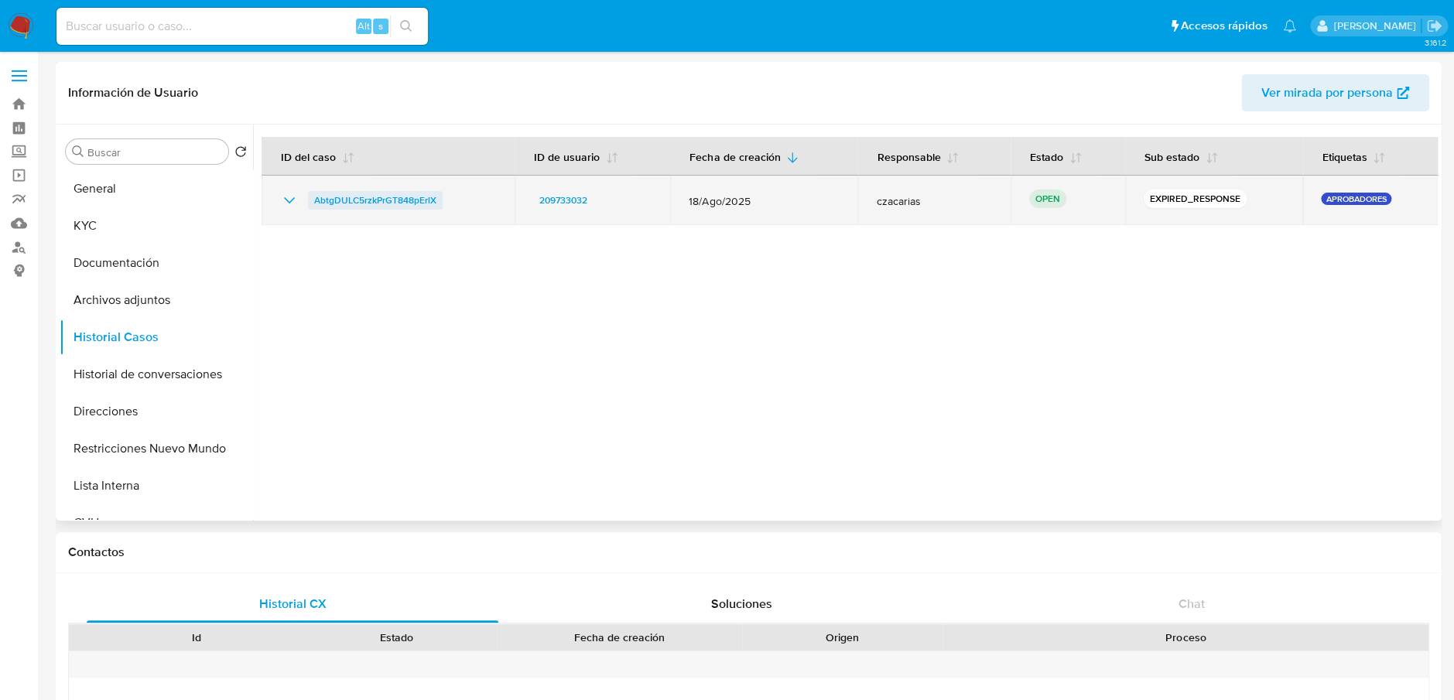
click at [405, 199] on span "AbtgDULC5rzkPrGT848pErlX" at bounding box center [375, 200] width 122 height 19
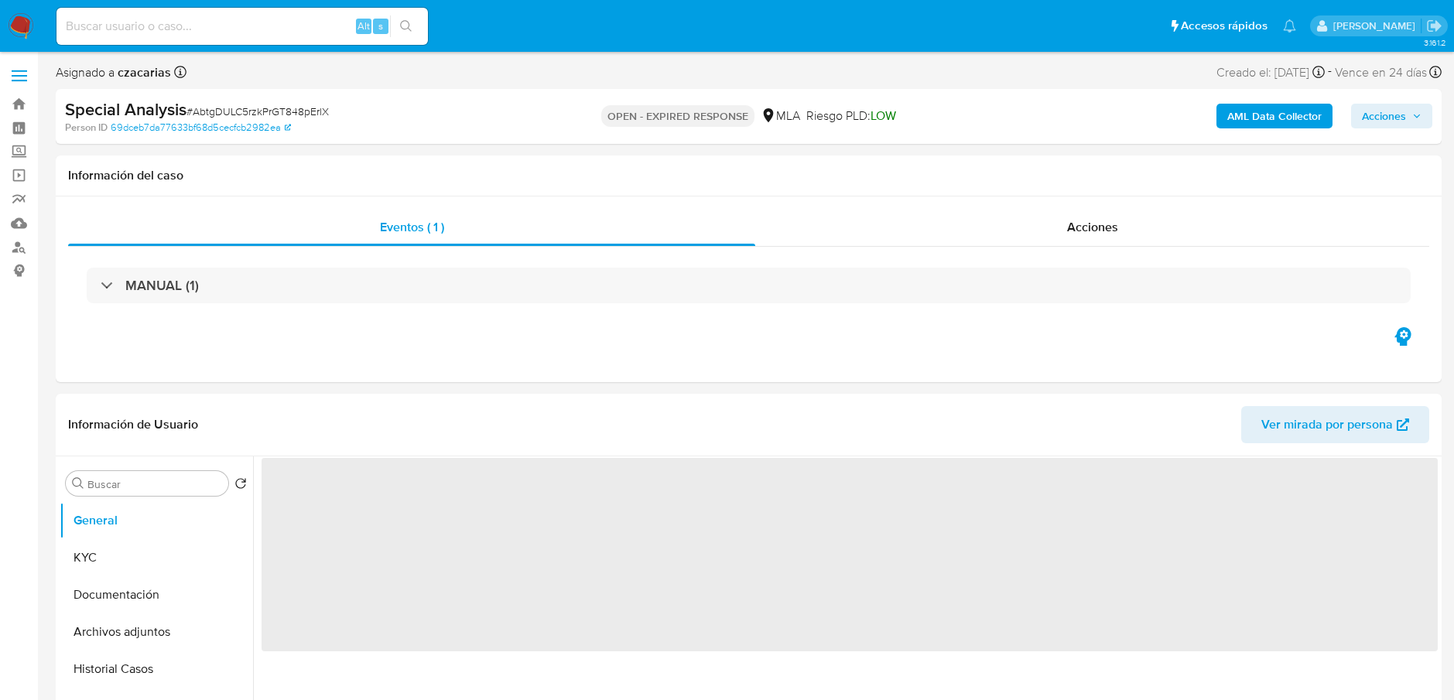
select select "10"
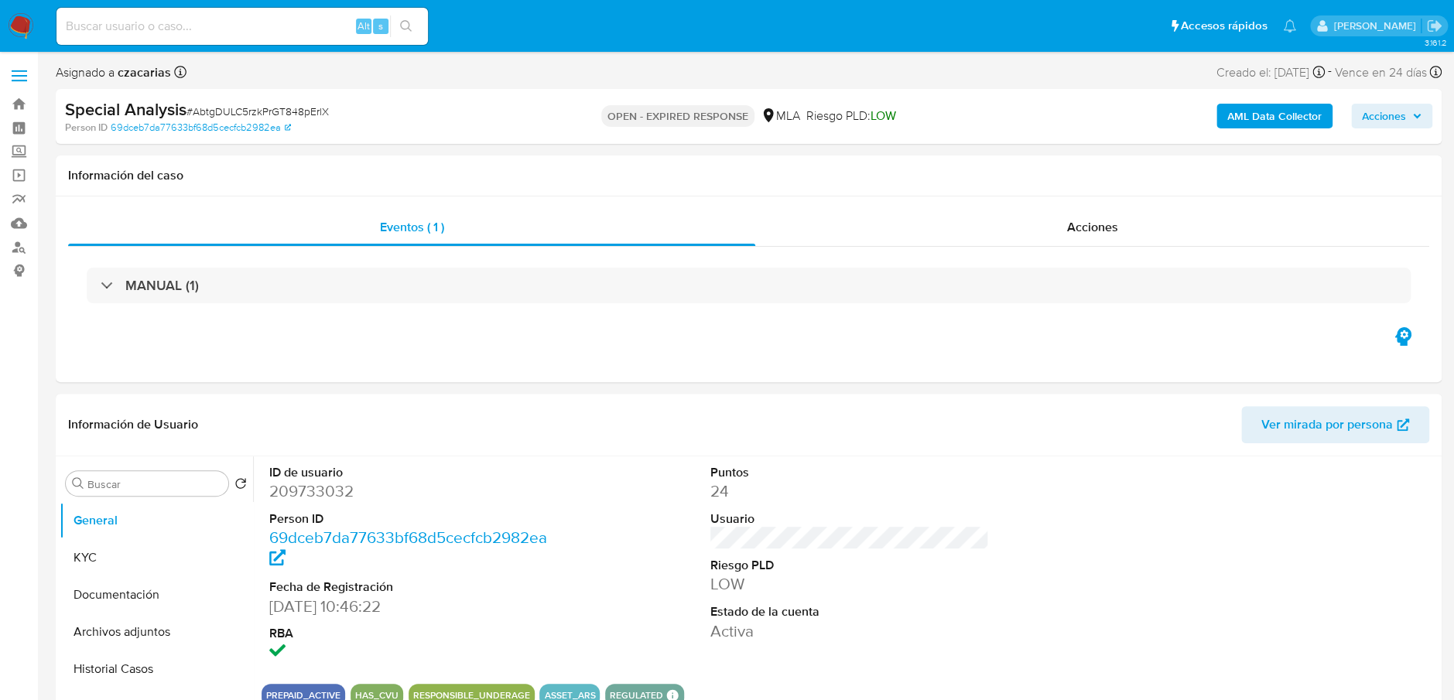
click at [258, 113] on span "# AbtgDULC5rzkPrGT848pErlX" at bounding box center [257, 111] width 142 height 15
copy span "AbtgDULC5rzkPrGT848pErlX"
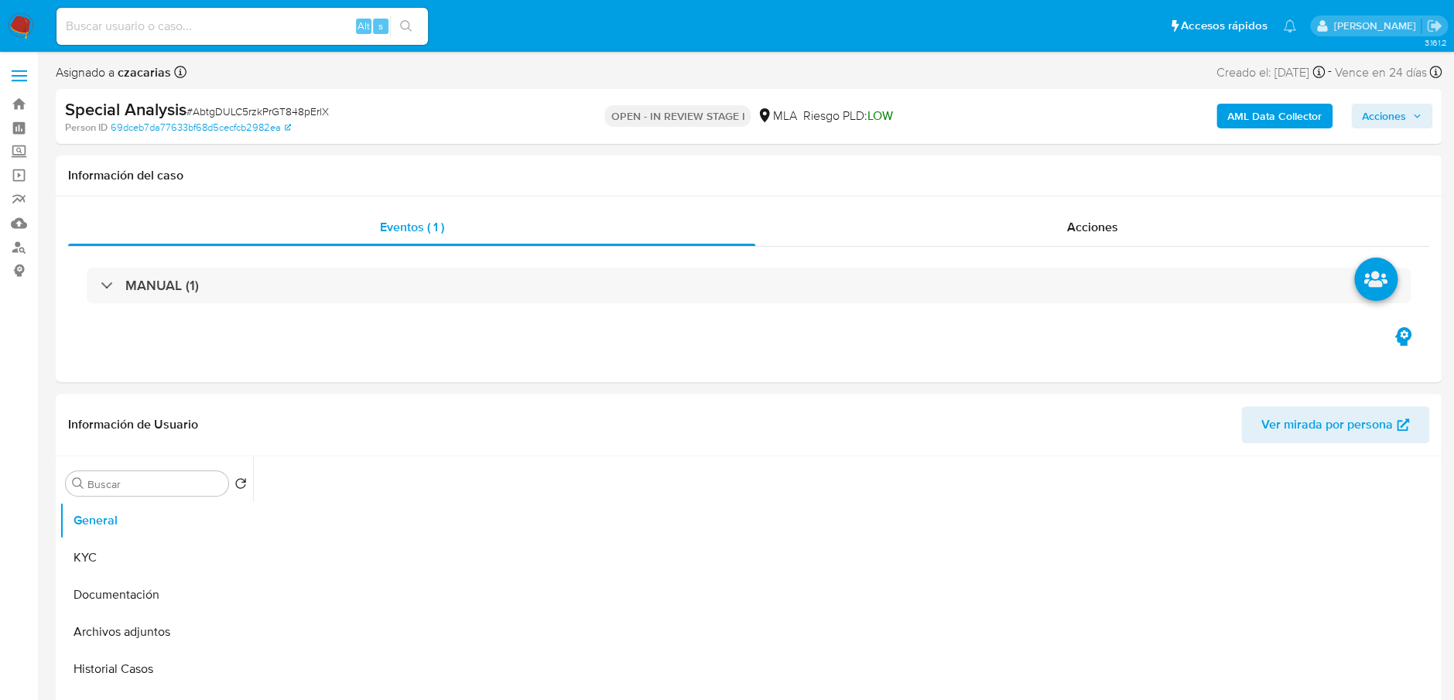
select select "10"
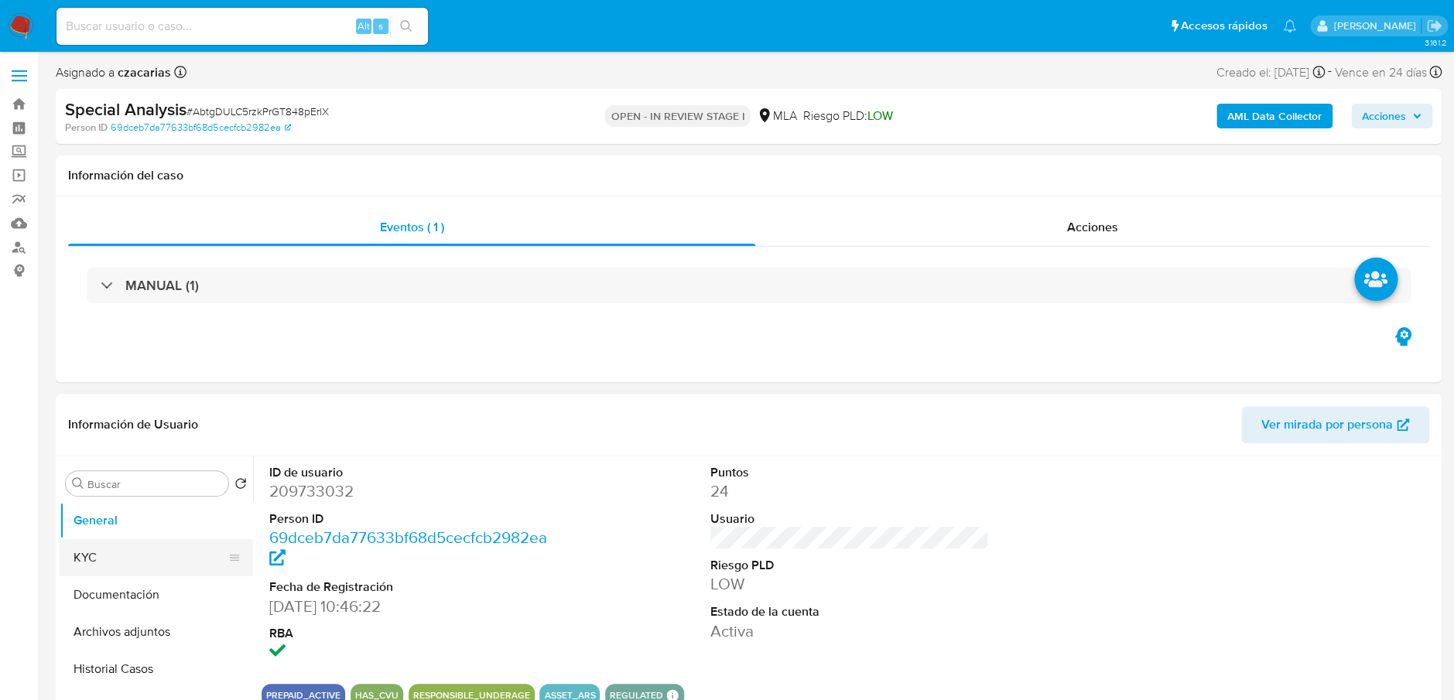
click at [105, 562] on button "KYC" at bounding box center [150, 557] width 181 height 37
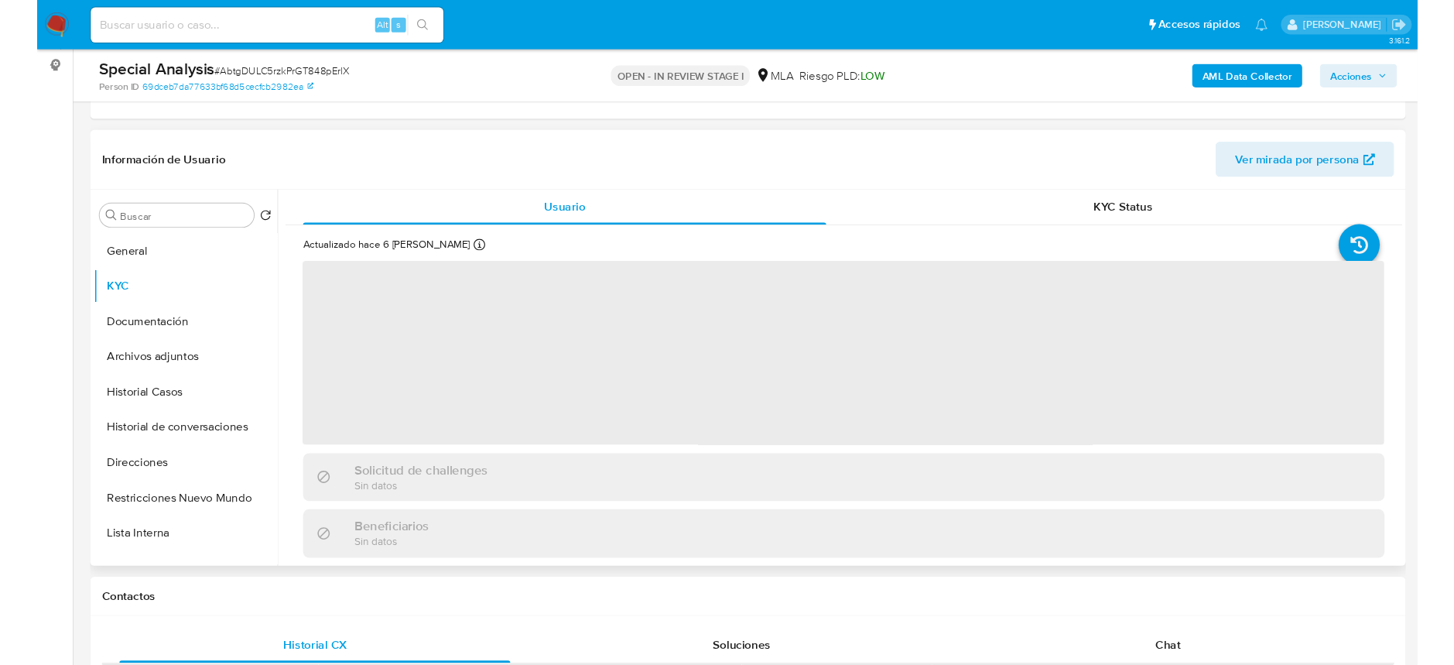
scroll to position [206, 0]
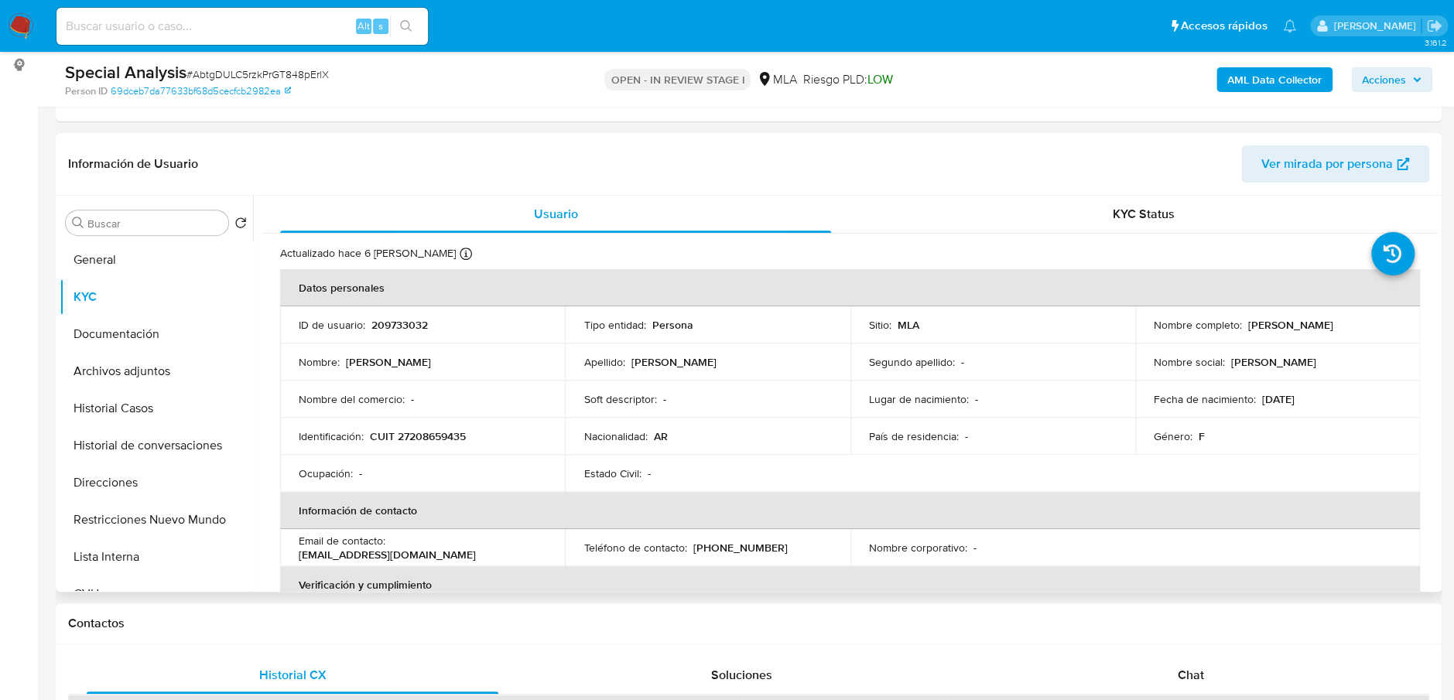
click at [431, 439] on p "CUIT 27208659435" at bounding box center [418, 436] width 96 height 14
copy p "27208659435"
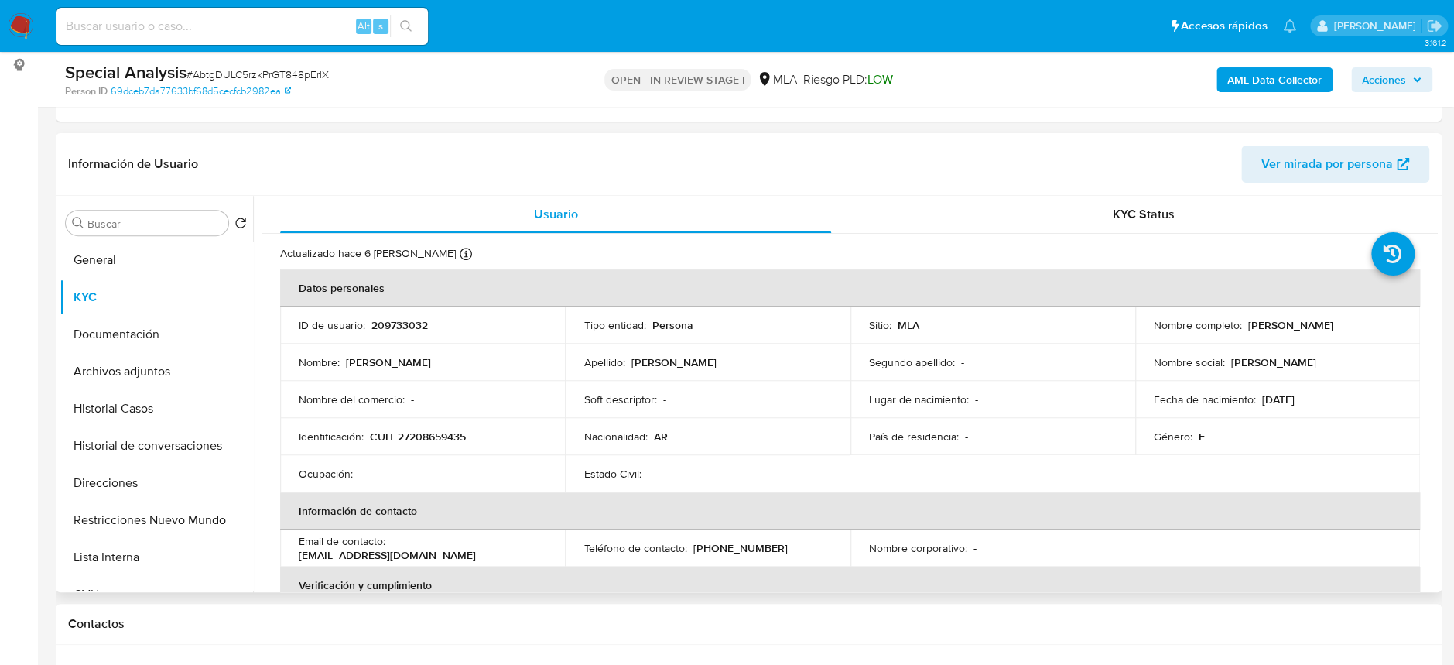
click at [403, 327] on p "209733032" at bounding box center [399, 325] width 56 height 14
click at [404, 326] on p "209733032" at bounding box center [399, 325] width 56 height 14
copy p "209733032"
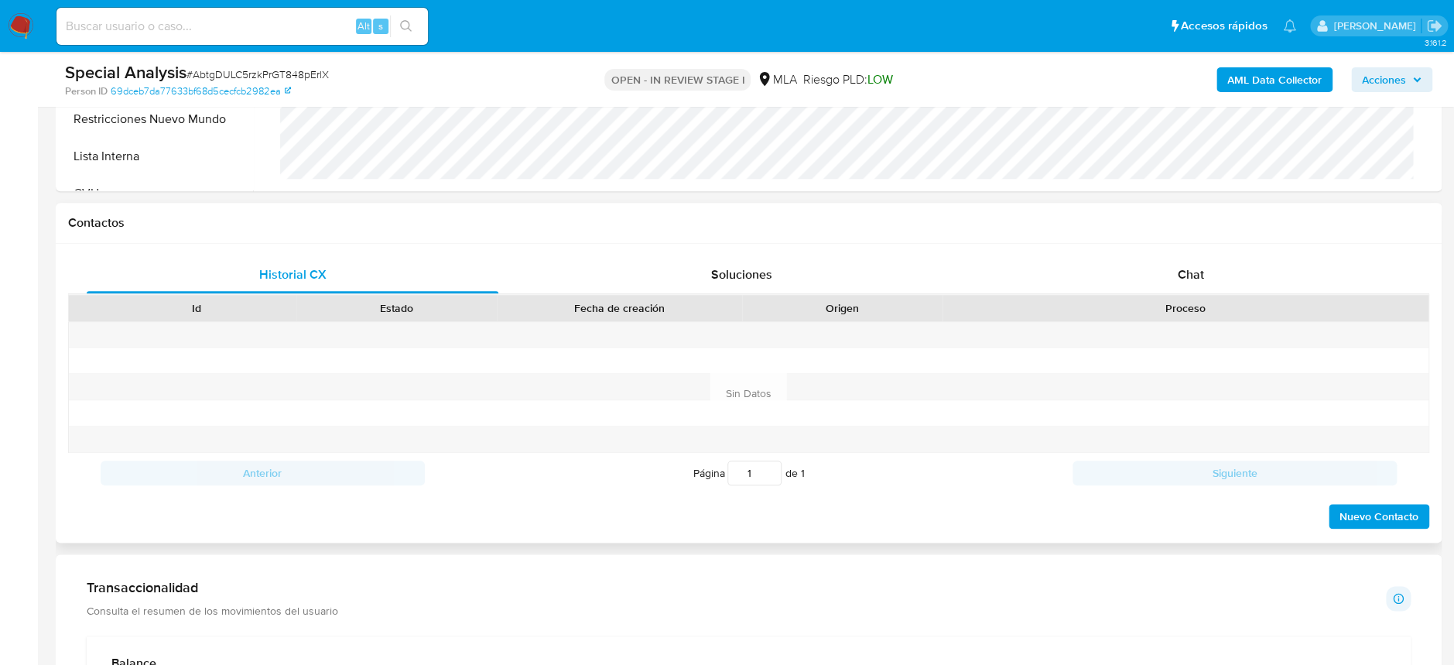
scroll to position [618, 0]
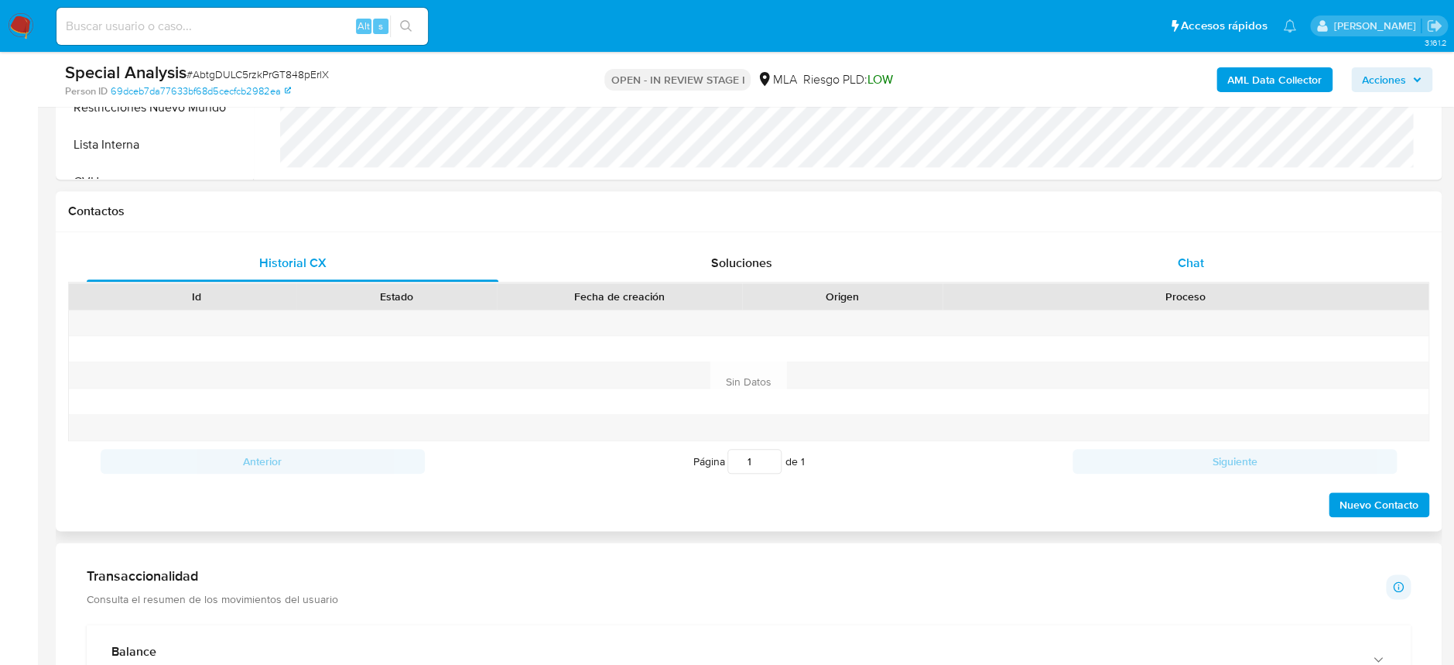
click at [1201, 265] on span "Chat" at bounding box center [1190, 263] width 26 height 18
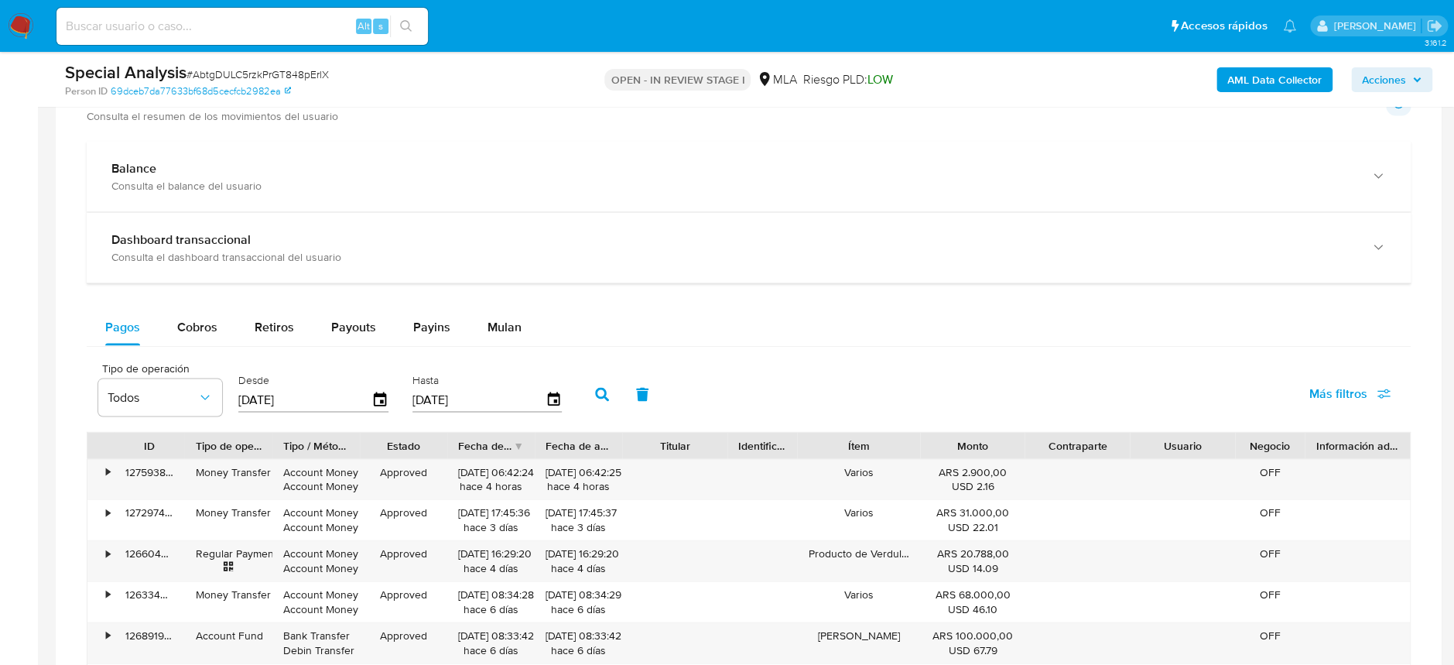
scroll to position [1444, 0]
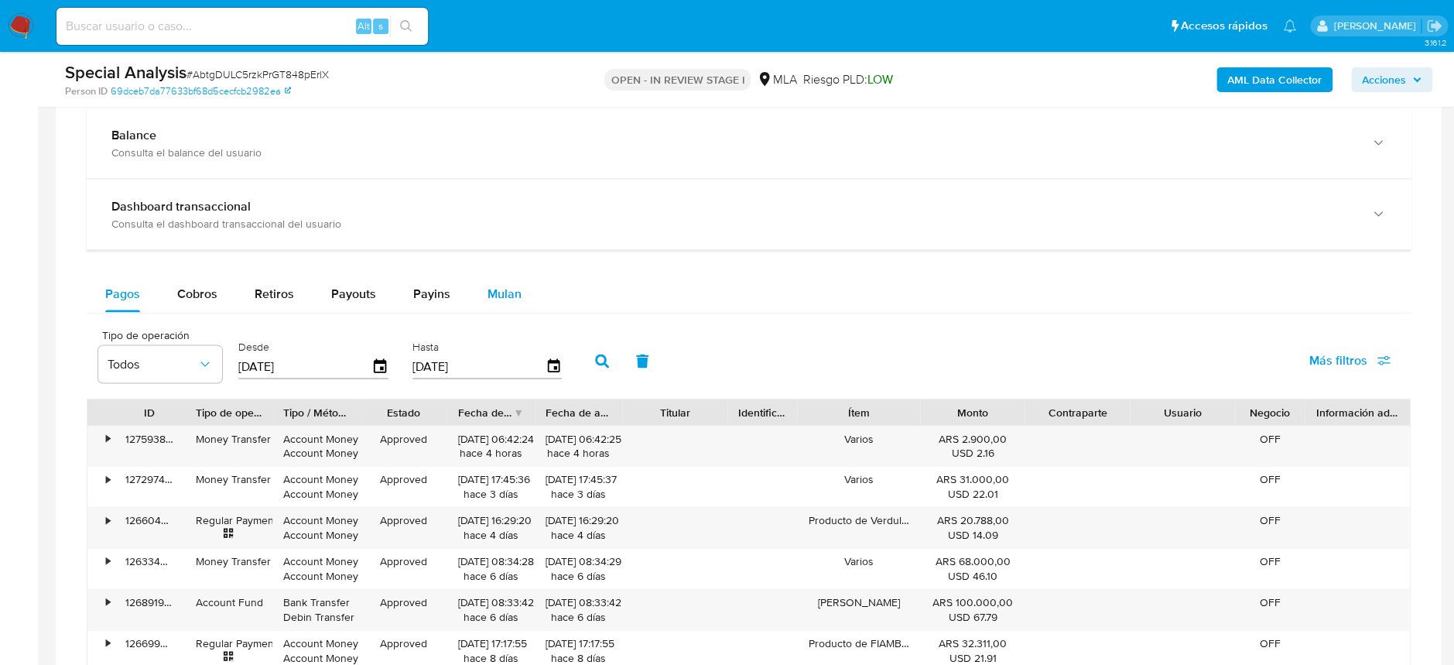
click at [494, 292] on span "Mulan" at bounding box center [504, 293] width 34 height 18
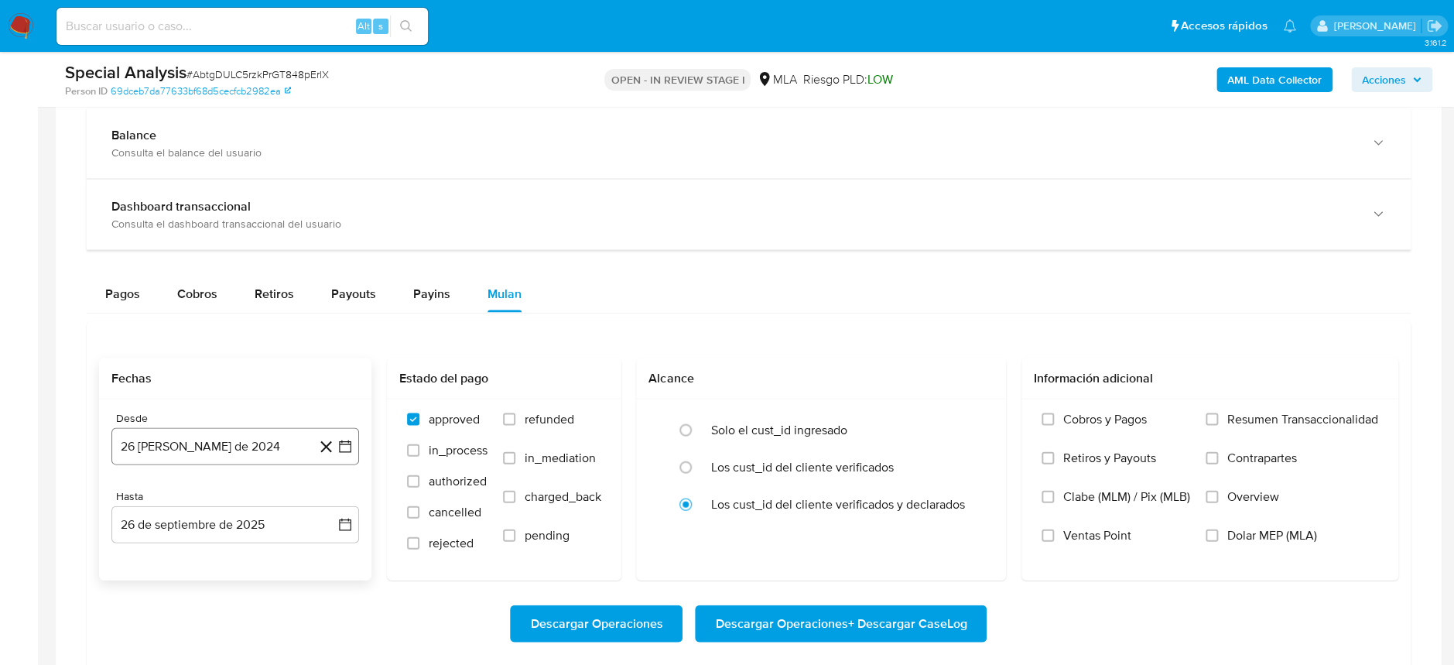
click at [246, 433] on button "26 [PERSON_NAME] de 2024" at bounding box center [235, 445] width 248 height 37
click at [268, 210] on icon "Seleccionar mes y año" at bounding box center [272, 209] width 12 height 12
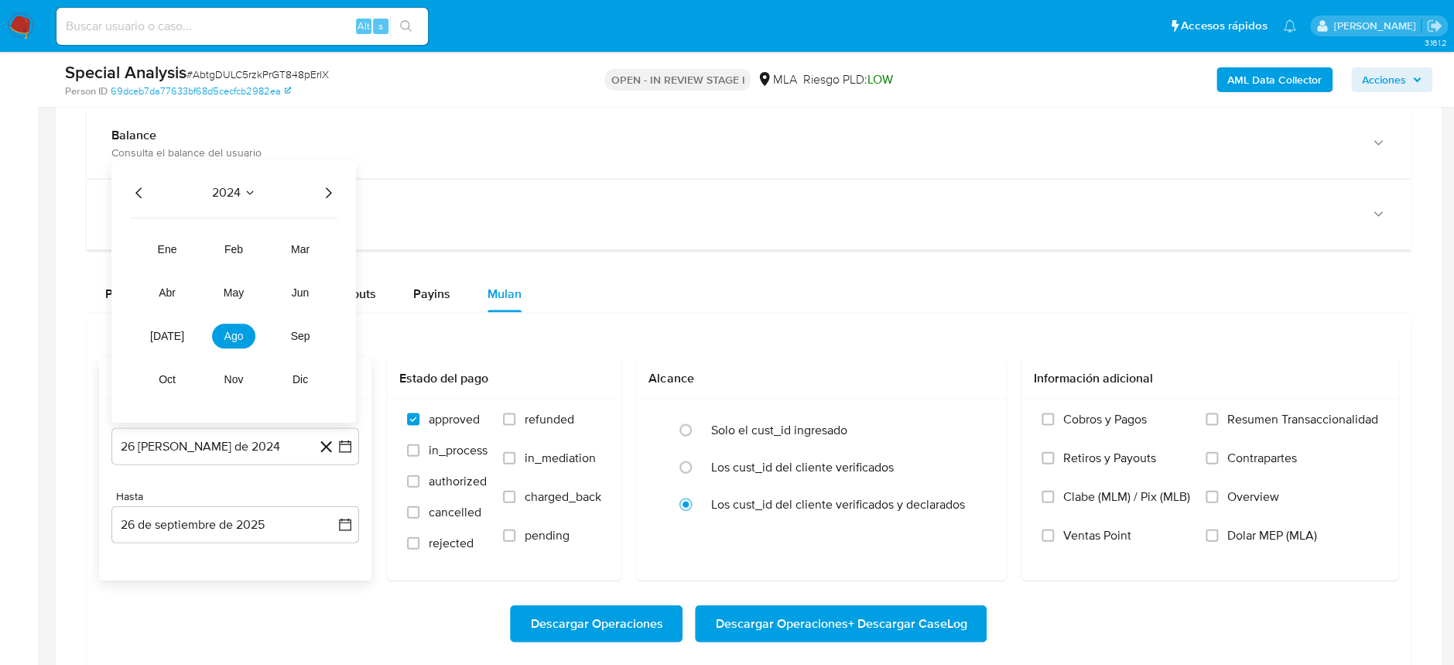
click at [327, 196] on icon "Año siguiente" at bounding box center [328, 192] width 19 height 19
click at [169, 294] on span "abr" at bounding box center [167, 291] width 17 height 12
click at [179, 262] on button "1" at bounding box center [173, 267] width 25 height 25
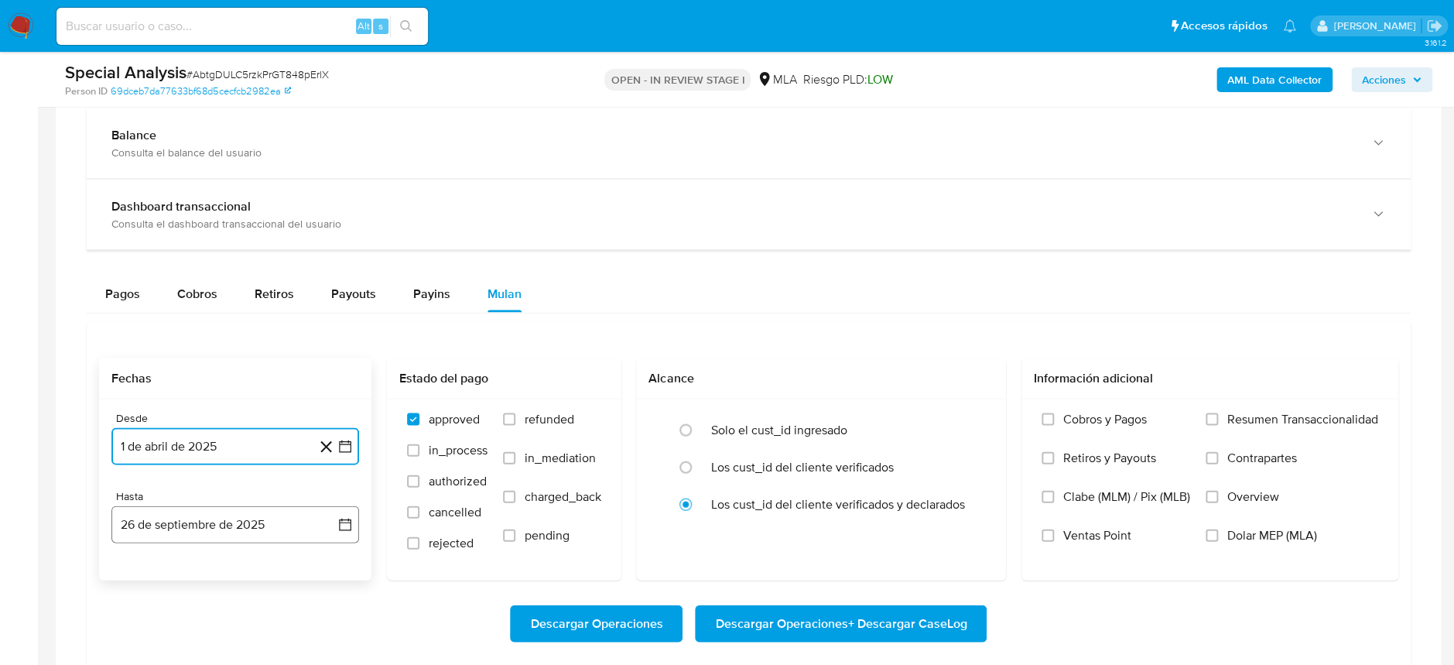
click at [244, 532] on button "26 de septiembre de 2025" at bounding box center [235, 523] width 248 height 37
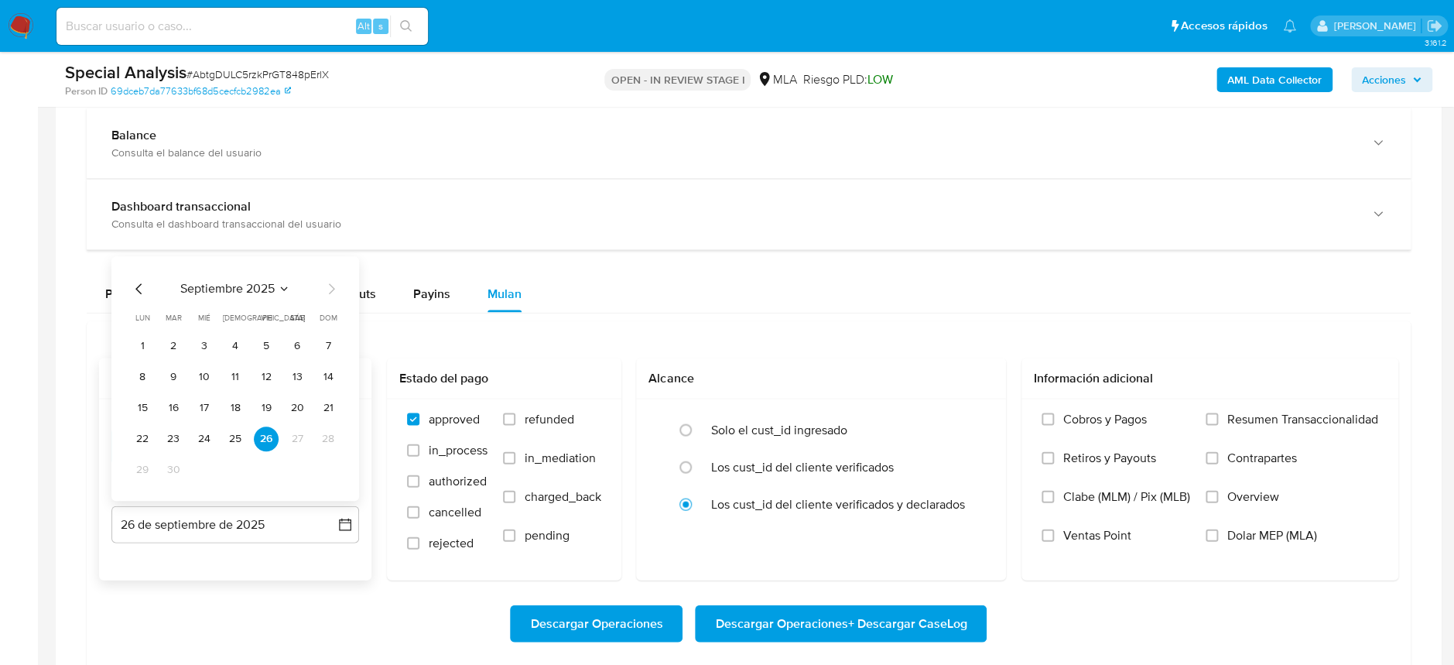
click at [143, 282] on icon "Mes anterior" at bounding box center [139, 288] width 19 height 19
click at [141, 284] on icon "Mes anterior" at bounding box center [139, 288] width 19 height 19
click at [234, 466] on button "31" at bounding box center [235, 468] width 25 height 25
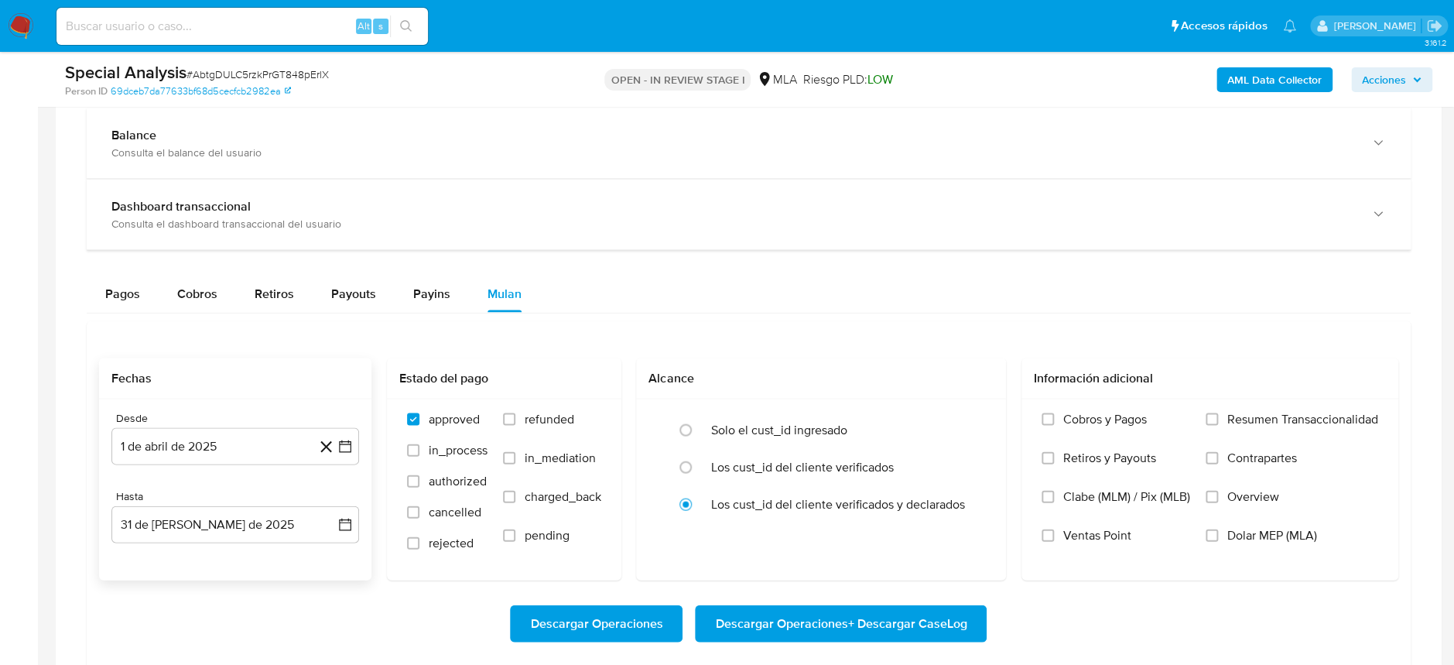
click at [245, 591] on div "Descargar Operaciones Descargar Operaciones + Descargar CaseLog" at bounding box center [748, 622] width 1299 height 87
click at [1230, 533] on span "Dolar MEP (MLA)" at bounding box center [1272, 534] width 90 height 15
click at [1218, 536] on label "Dolar MEP (MLA)" at bounding box center [1291, 546] width 173 height 39
click at [1218, 536] on input "Dolar MEP (MLA)" at bounding box center [1211, 534] width 12 height 12
click at [880, 623] on span "Descargar Operaciones + Descargar CaseLog" at bounding box center [840, 623] width 251 height 34
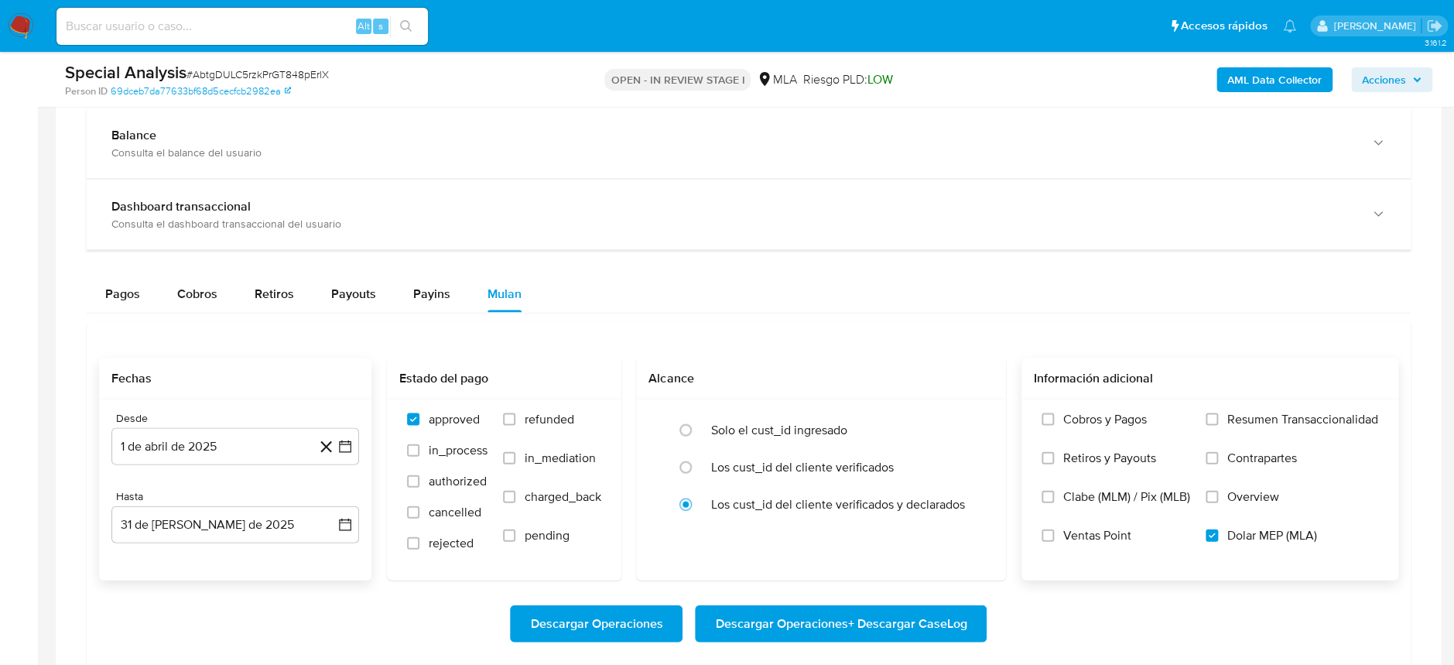
click at [243, 22] on input at bounding box center [241, 26] width 371 height 20
paste input "EoK5nFacAjSKWBlyWPmTZaad"
click at [388, 27] on input "EoK5nFacAjSKWBlyWPmTZaad" at bounding box center [241, 26] width 371 height 20
type input "EoK5nFacAjSKWBlyWPmTZaad"
click at [398, 27] on button "search-icon" at bounding box center [406, 26] width 32 height 22
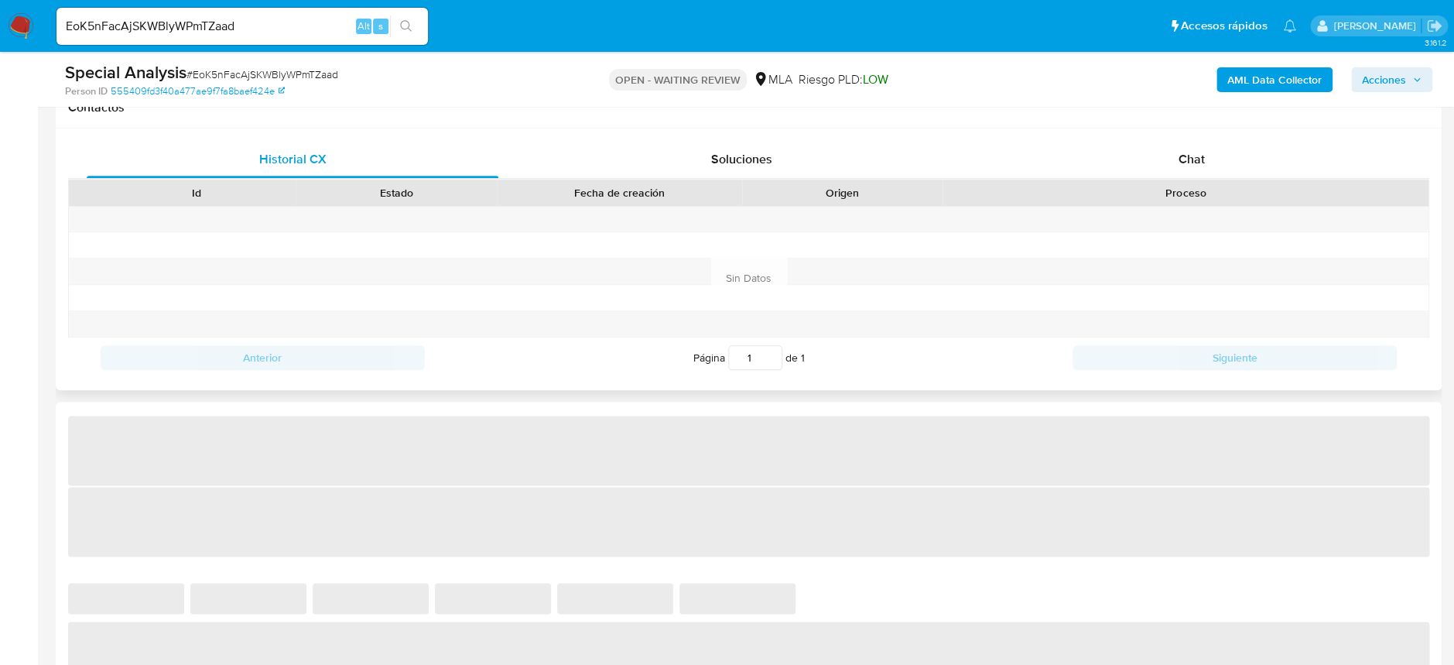
select select "10"
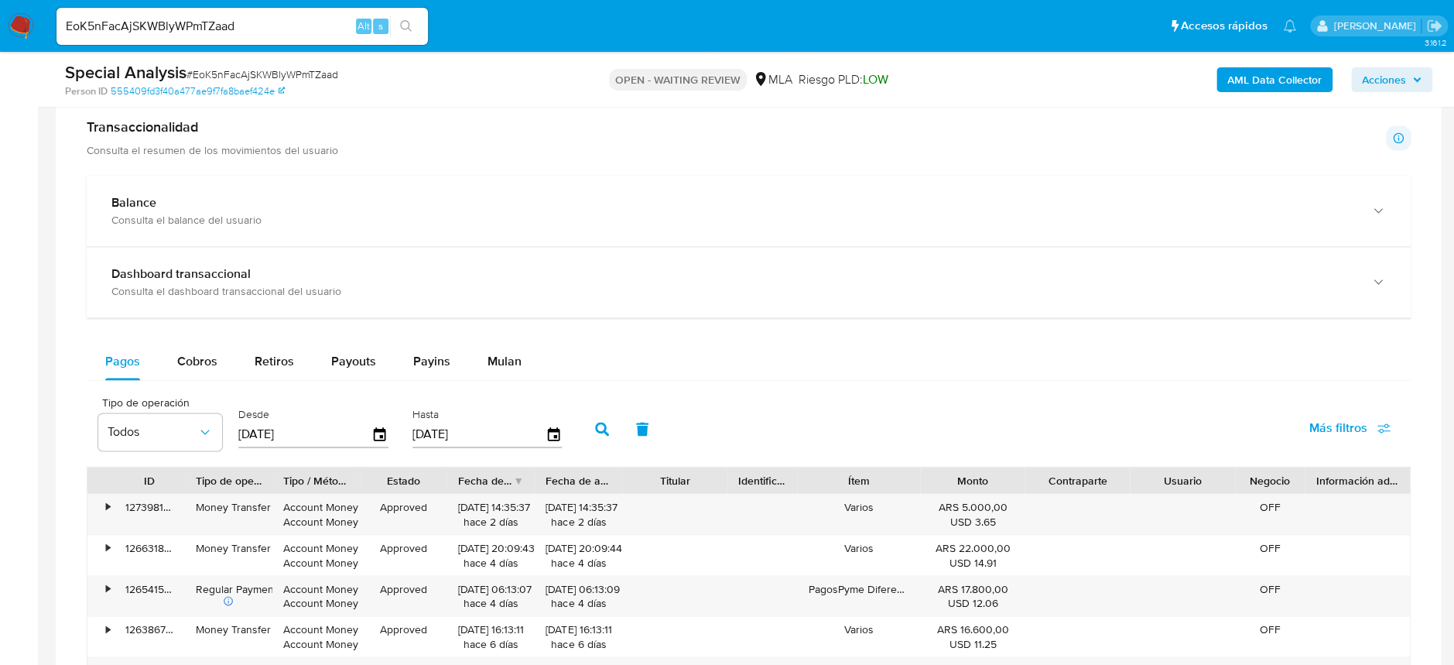
scroll to position [1031, 0]
drag, startPoint x: 504, startPoint y: 357, endPoint x: 451, endPoint y: 384, distance: 59.2
click at [502, 357] on span "Mulan" at bounding box center [504, 359] width 34 height 18
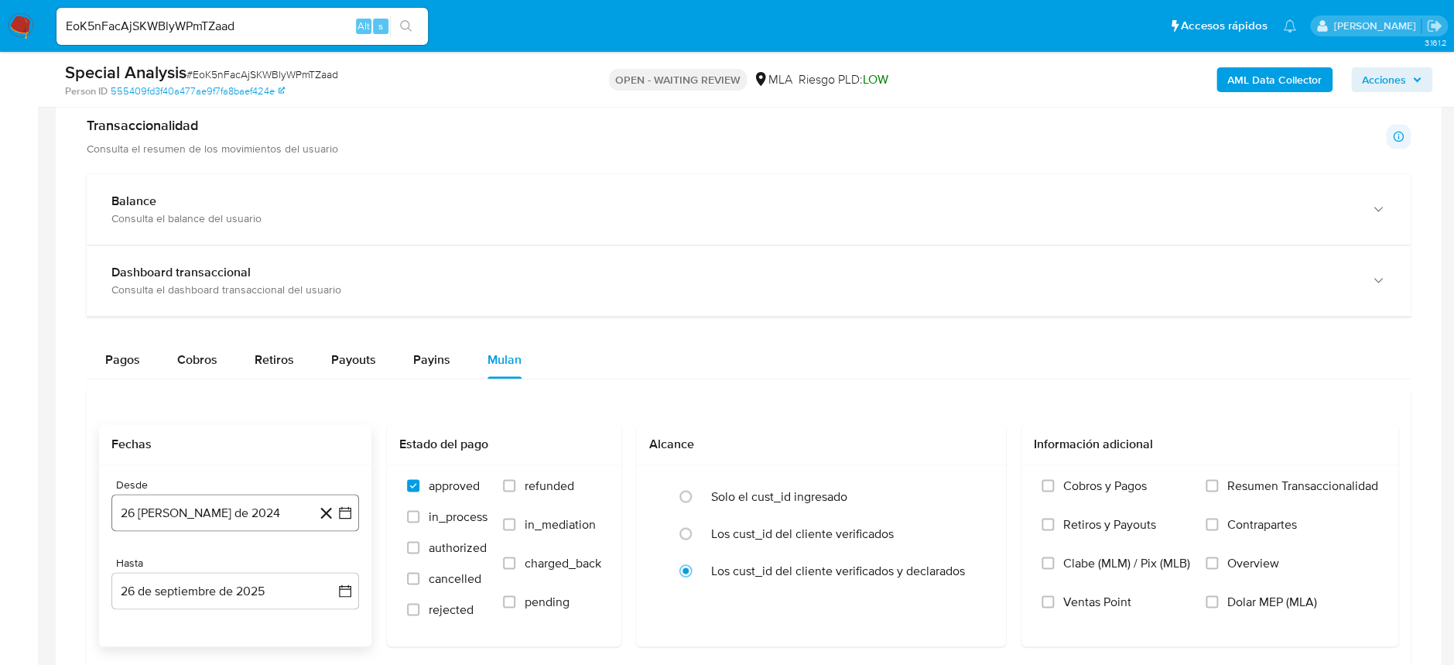
click at [251, 526] on button "26 de agosto de 2024" at bounding box center [235, 512] width 248 height 37
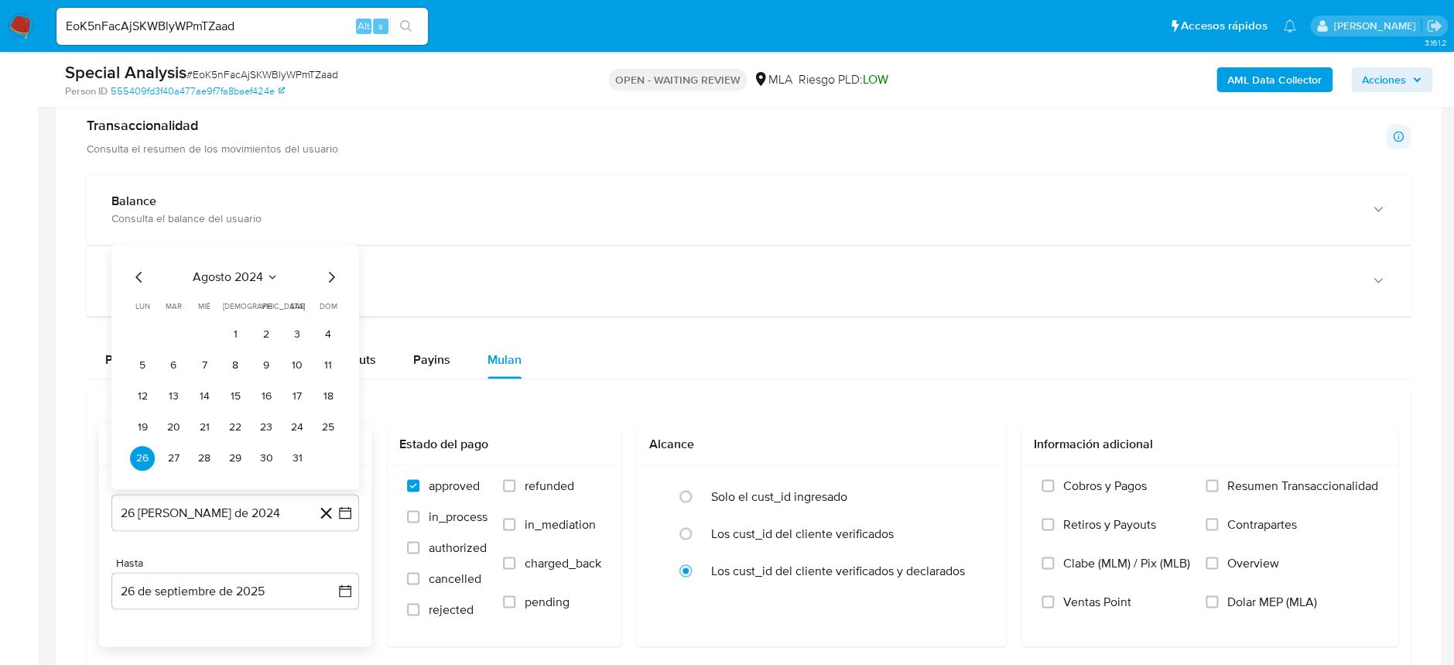
click at [268, 282] on icon "Seleccionar mes y año" at bounding box center [272, 277] width 12 height 12
click at [330, 257] on icon "Año siguiente" at bounding box center [329, 259] width 6 height 11
click at [166, 355] on span "abr" at bounding box center [167, 359] width 17 height 12
click at [172, 336] on button "1" at bounding box center [173, 334] width 25 height 25
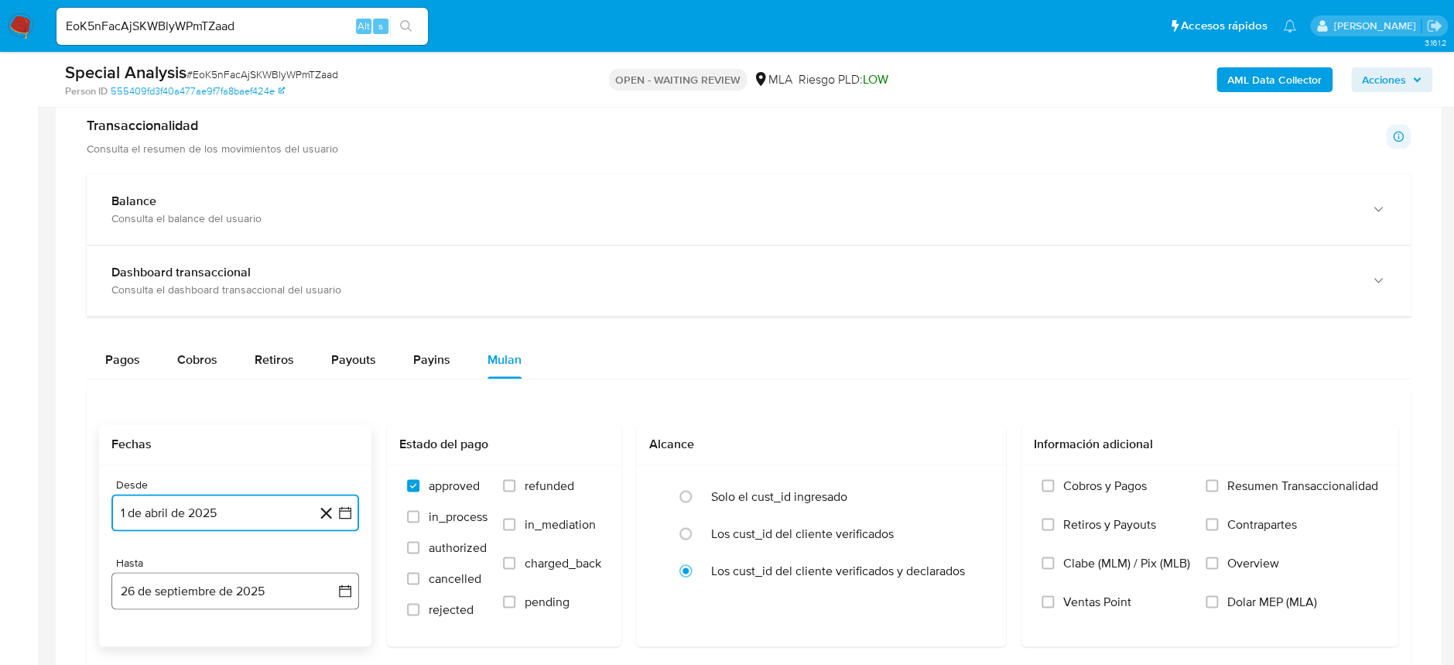
click at [181, 583] on button "26 de septiembre de 2025" at bounding box center [235, 590] width 248 height 37
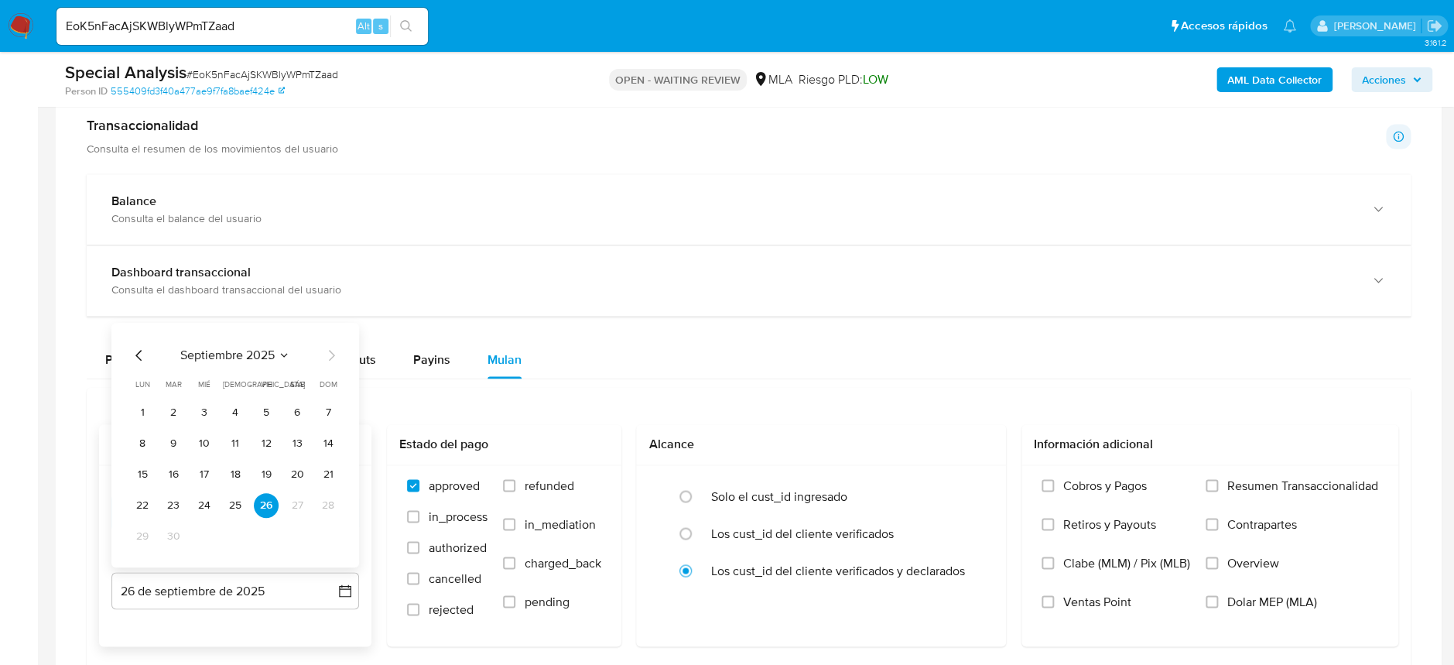
click at [142, 354] on icon "Mes anterior" at bounding box center [139, 355] width 19 height 19
click at [234, 534] on button "31" at bounding box center [235, 536] width 25 height 25
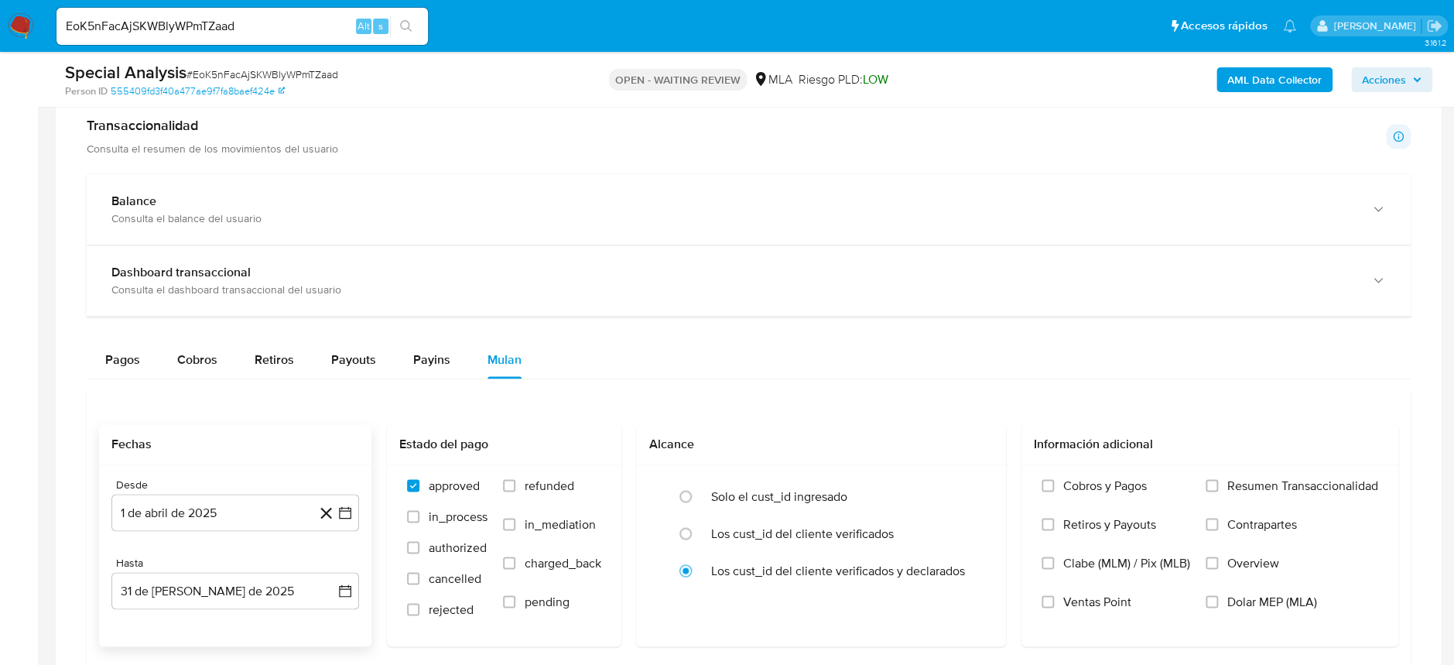
click at [37, 536] on aside "Bandeja Tablero Screening Búsqueda en Listas Watchlist Herramientas Operaciones…" at bounding box center [19, 58] width 38 height 2178
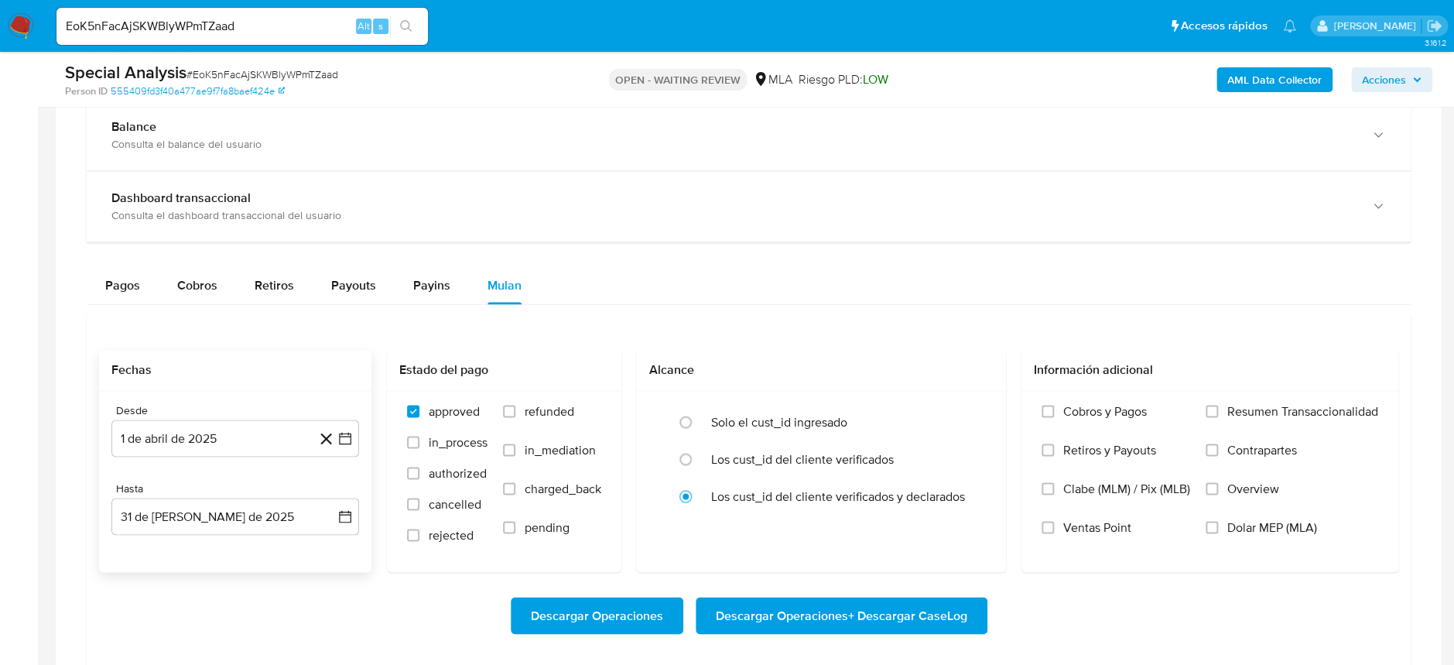
scroll to position [1134, 0]
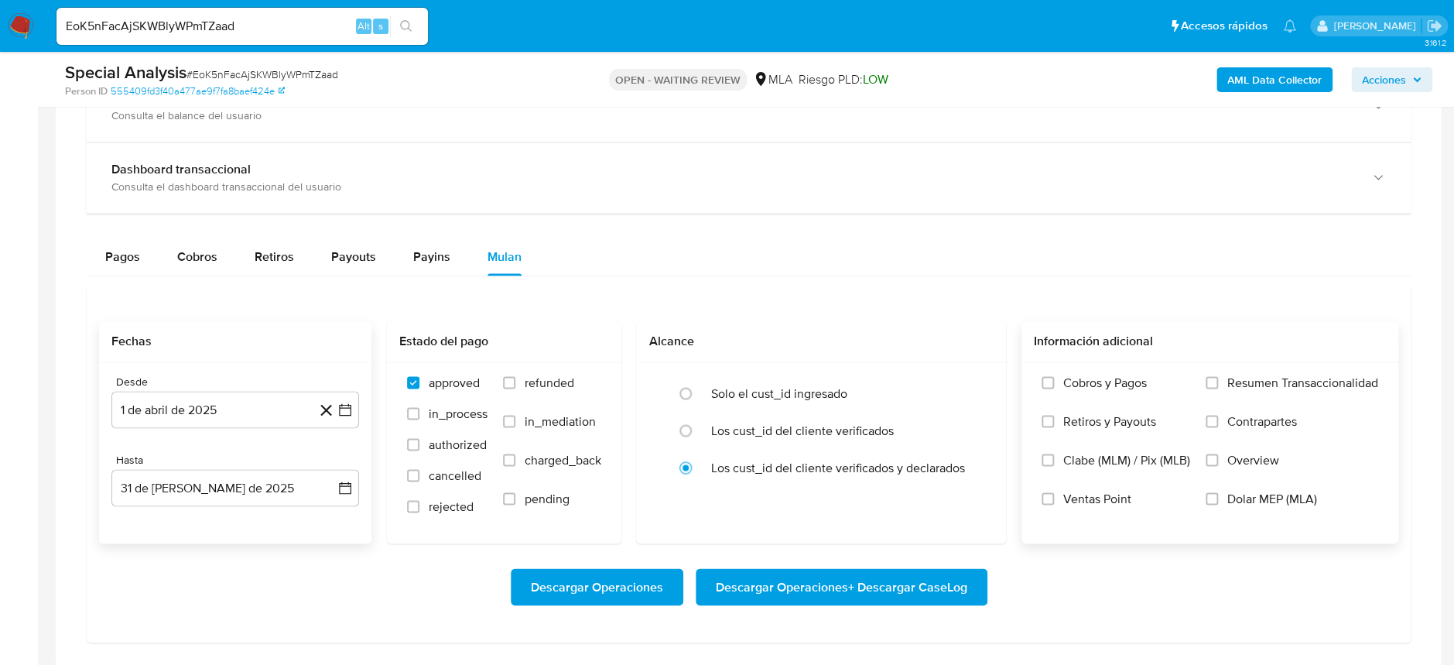
click at [1244, 490] on span "Dolar MEP (MLA)" at bounding box center [1272, 497] width 90 height 15
click at [1218, 492] on input "Dolar MEP (MLA)" at bounding box center [1211, 498] width 12 height 12
click at [973, 579] on button "Descargar Operaciones + Descargar CaseLog" at bounding box center [841, 586] width 292 height 37
click at [265, 34] on input "EoK5nFacAjSKWBlyWPmTZaad" at bounding box center [241, 26] width 371 height 20
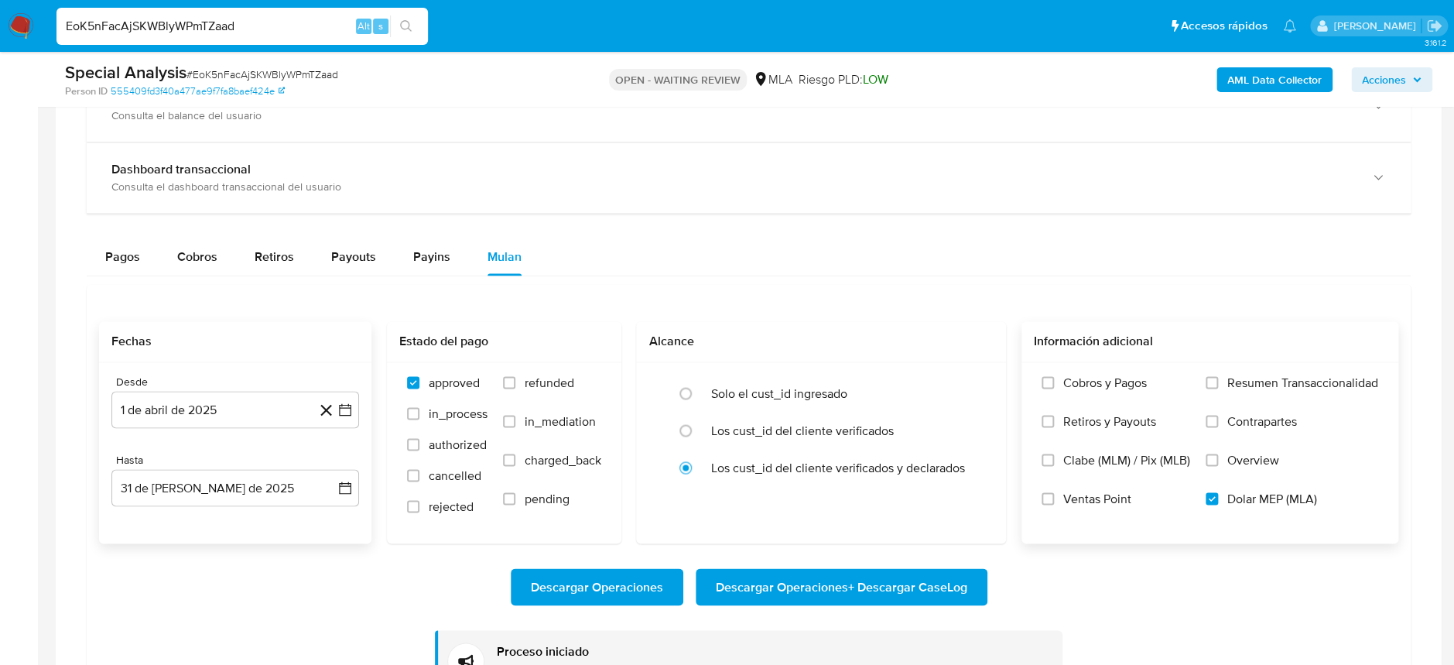
paste input "TsZtbpSRyjy5sJIVKlJZmlmY"
type input "TsZtbpSRyjy5sJIVKlJZmlmY"
click at [400, 22] on icon "search-icon" at bounding box center [406, 26] width 12 height 12
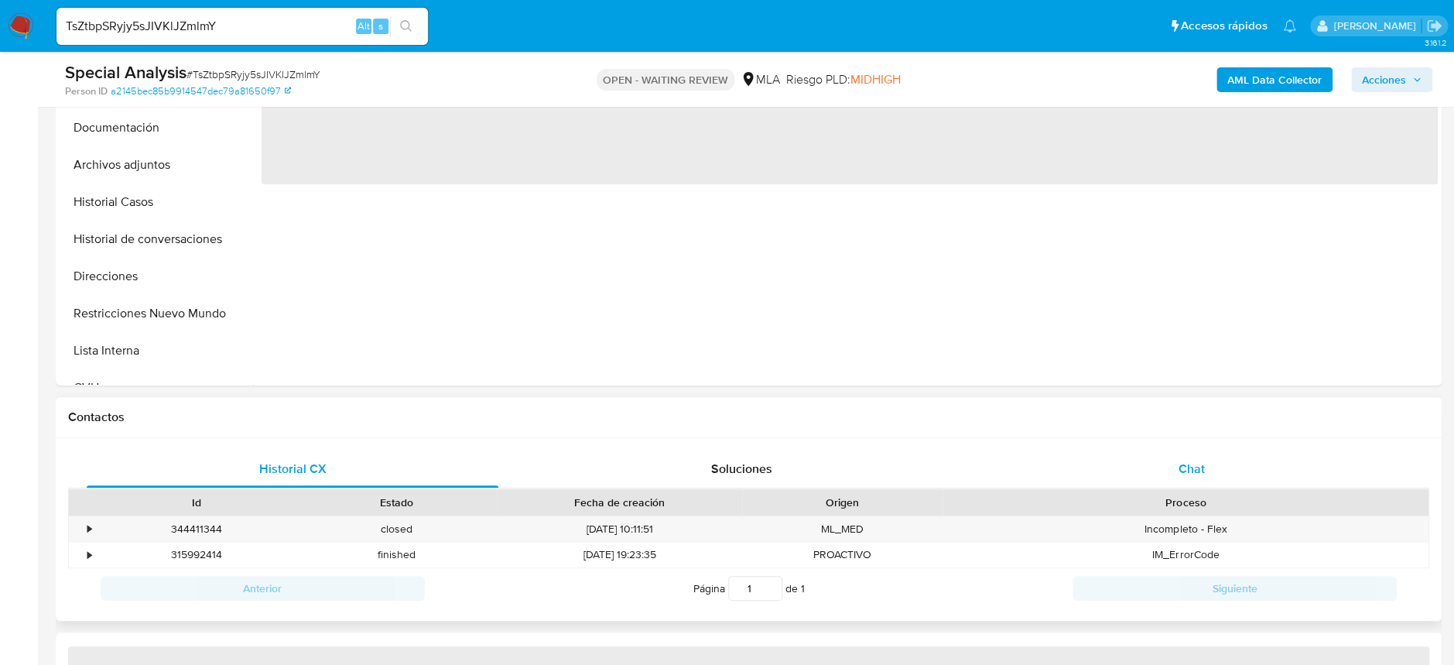
select select "10"
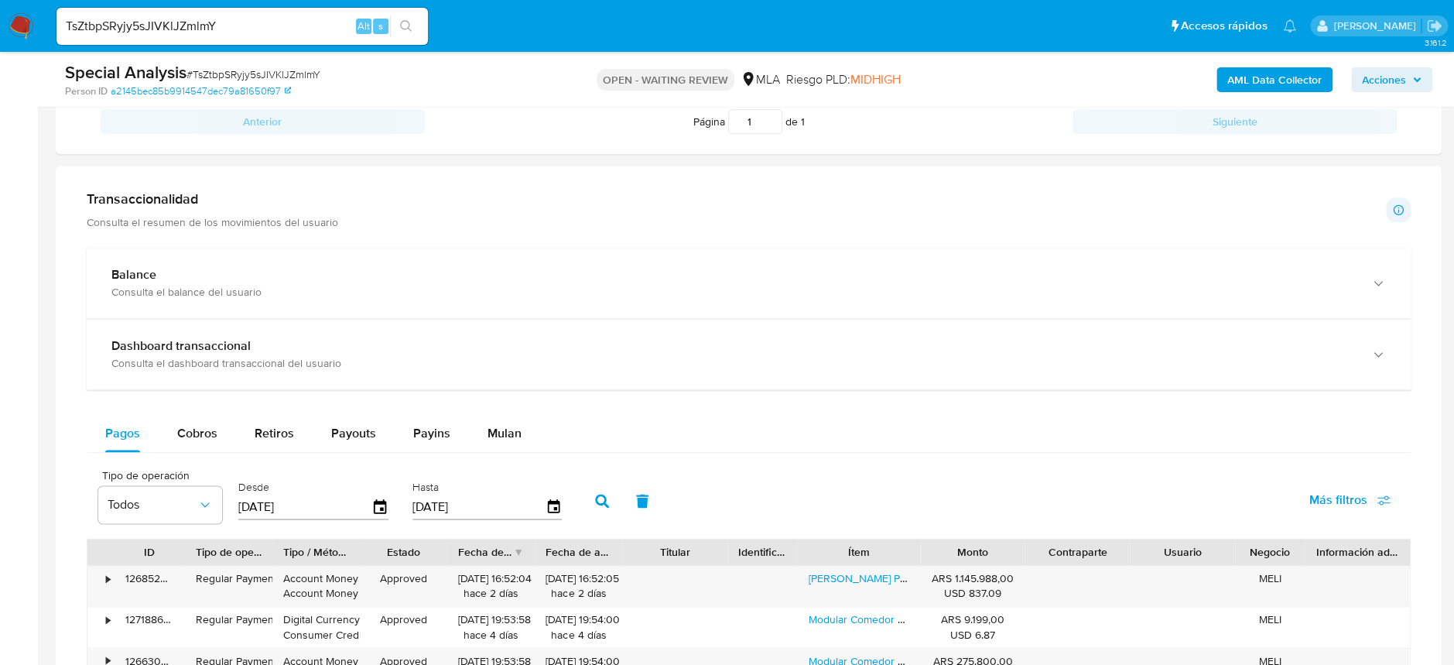
scroll to position [928, 0]
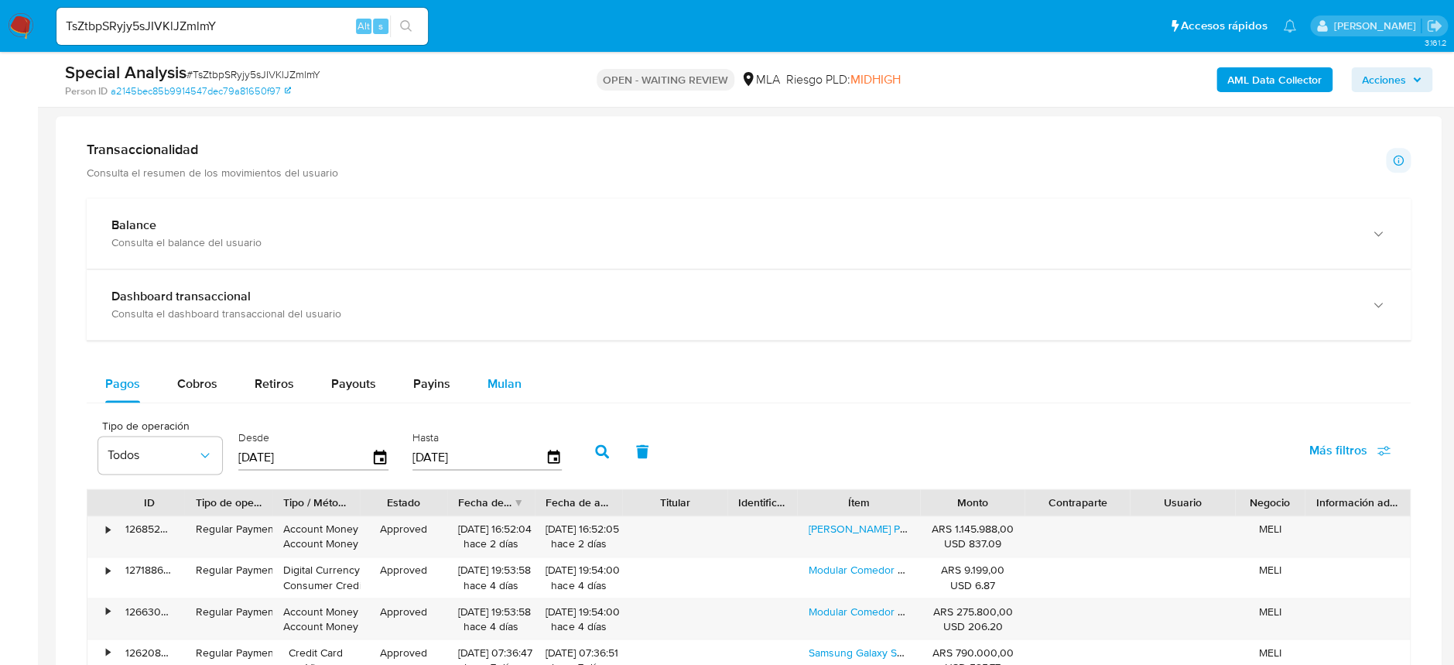
click at [518, 380] on button "Mulan" at bounding box center [504, 383] width 71 height 37
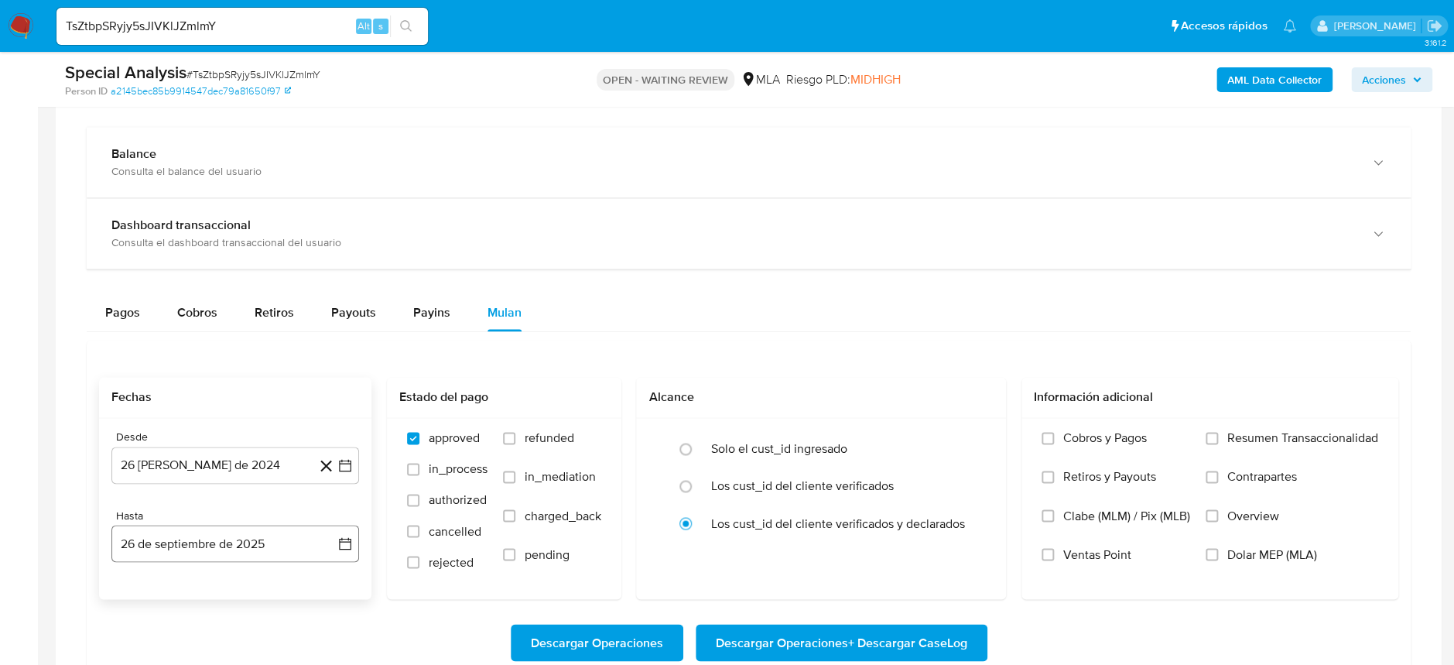
scroll to position [1134, 0]
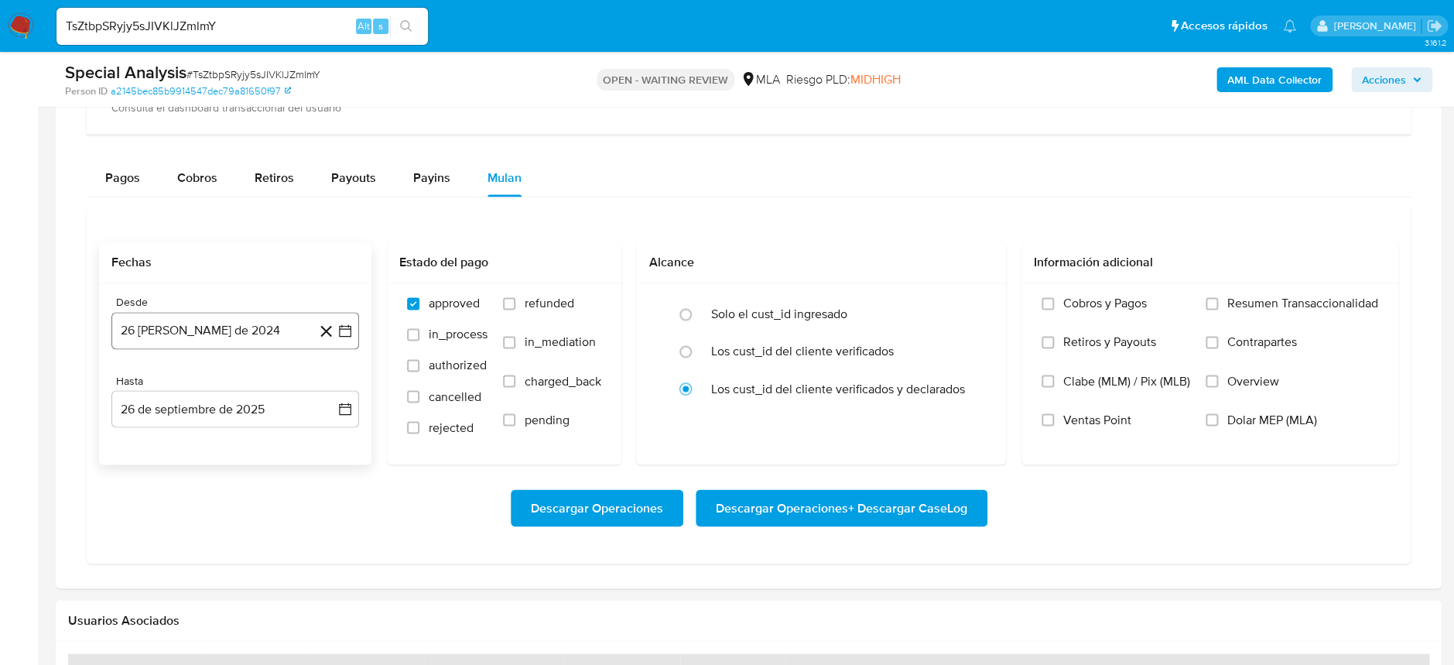
click at [251, 340] on button "26 de agosto de 2024" at bounding box center [235, 330] width 248 height 37
click at [272, 386] on icon "Seleccionar mes y año" at bounding box center [271, 386] width 7 height 4
click at [330, 391] on icon "Año siguiente" at bounding box center [328, 387] width 19 height 19
click at [166, 487] on span "abr" at bounding box center [167, 486] width 17 height 12
click at [168, 445] on button "1" at bounding box center [173, 444] width 25 height 25
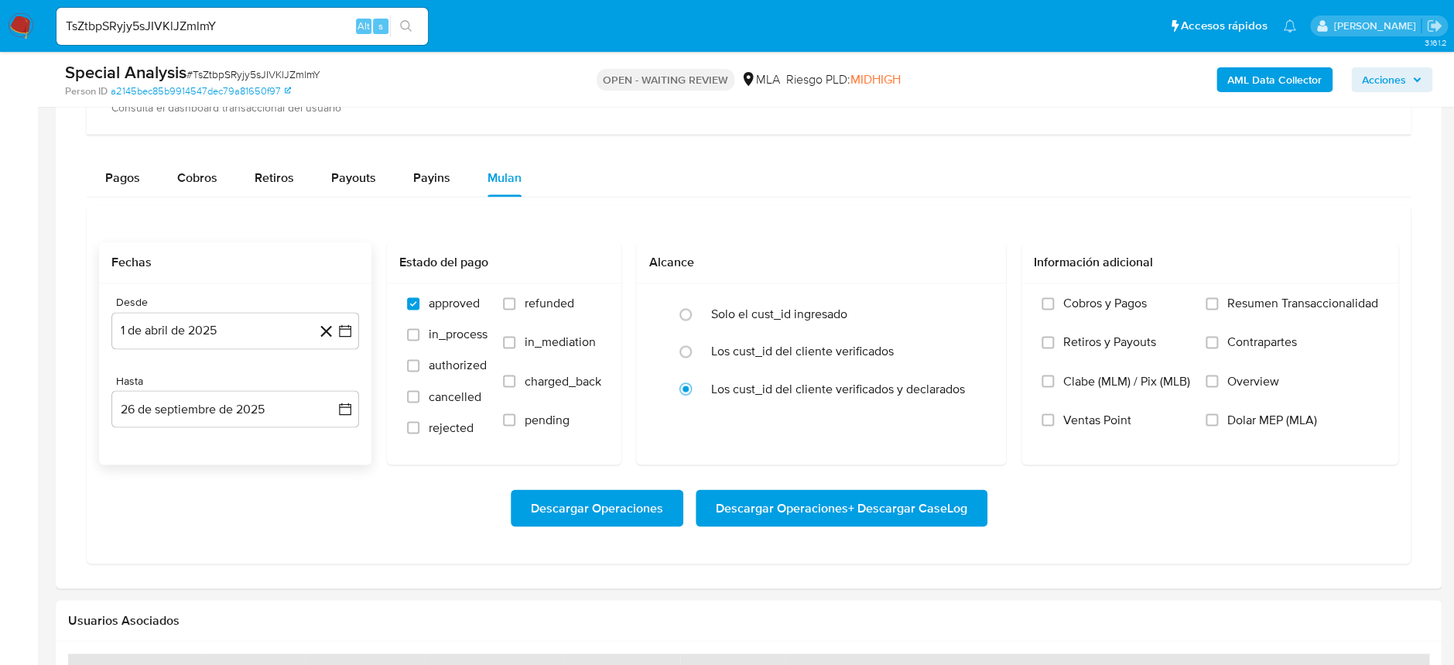
click at [219, 388] on div "Hasta 26 de septiembre de 2025 26-09-2025" at bounding box center [235, 400] width 248 height 53
click at [219, 398] on button "26 de septiembre de 2025" at bounding box center [235, 408] width 248 height 37
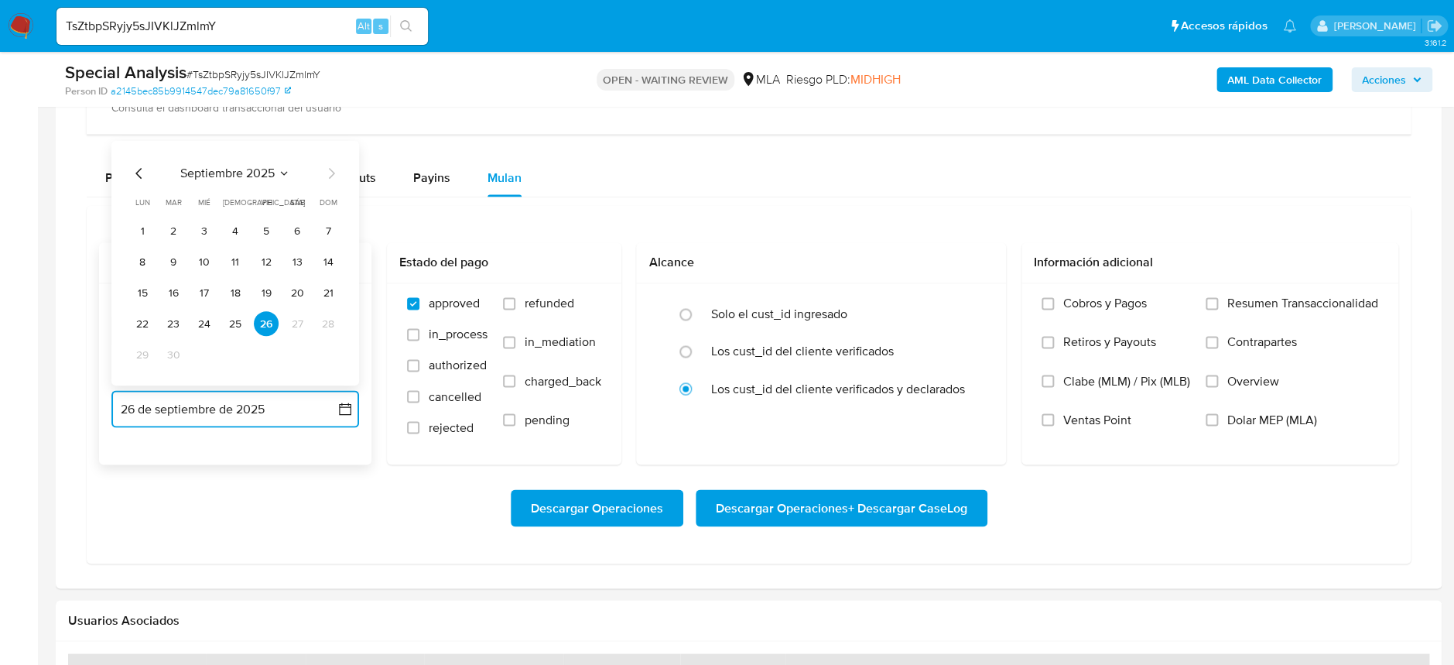
click at [141, 164] on icon "Mes anterior" at bounding box center [139, 173] width 19 height 19
click at [138, 172] on icon "Mes anterior" at bounding box center [139, 173] width 19 height 19
click at [244, 353] on button "31" at bounding box center [235, 354] width 25 height 25
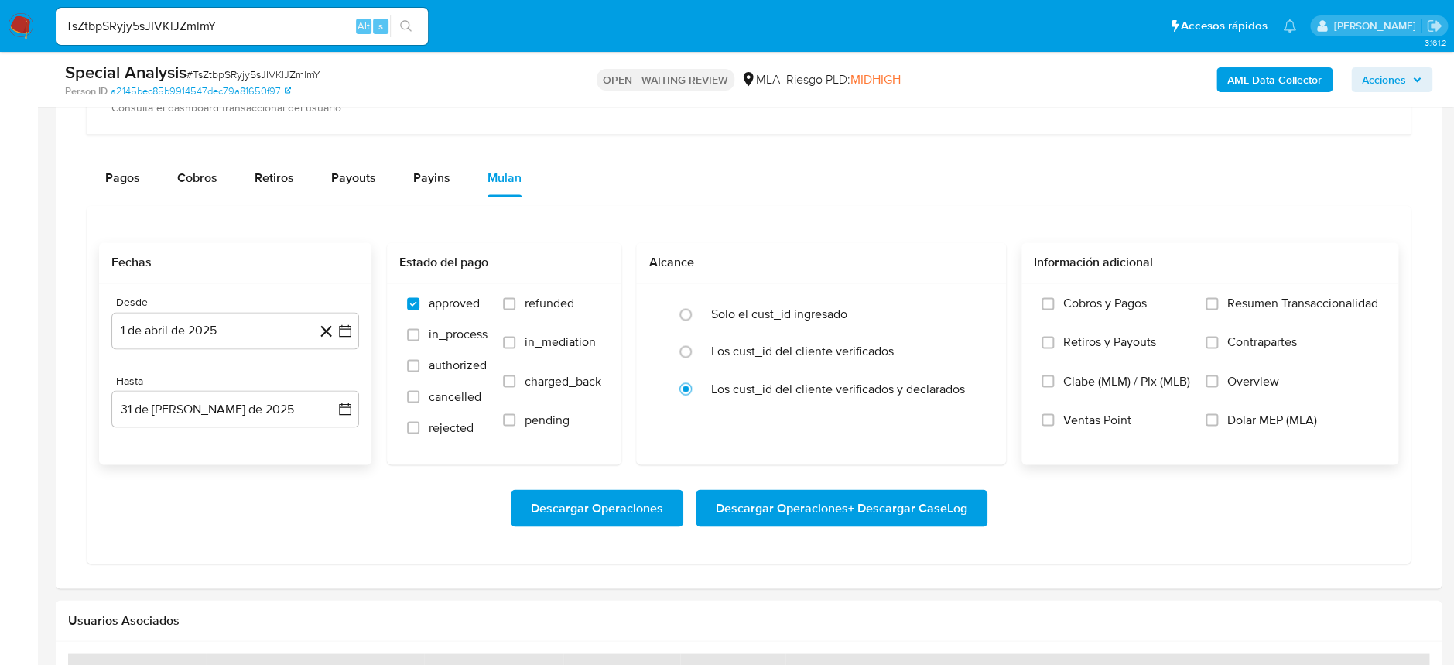
click at [1278, 416] on span "Dolar MEP (MLA)" at bounding box center [1272, 419] width 90 height 15
click at [1218, 416] on input "Dolar MEP (MLA)" at bounding box center [1211, 419] width 12 height 12
click at [964, 503] on span "Descargar Operaciones + Descargar CaseLog" at bounding box center [841, 507] width 251 height 34
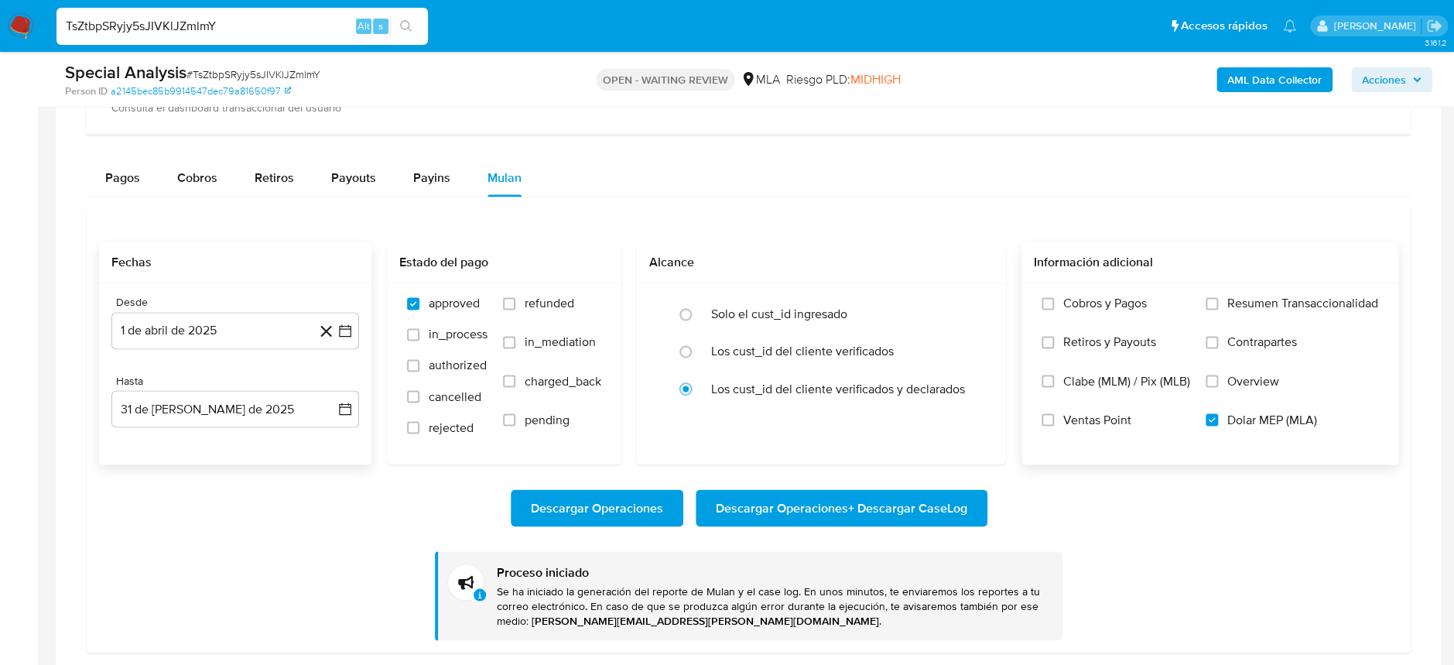
click at [281, 21] on input "TsZtbpSRyjy5sJIVKlJZmlmY" at bounding box center [241, 26] width 371 height 20
paste input "xTk8raSAOyomf4Pt2CSha5aa"
click at [425, 21] on input "xTk8raSAOyomf4Pt2CSha5aa" at bounding box center [241, 26] width 371 height 20
type input "xTk8raSAOyomf4Pt2CSha5aa"
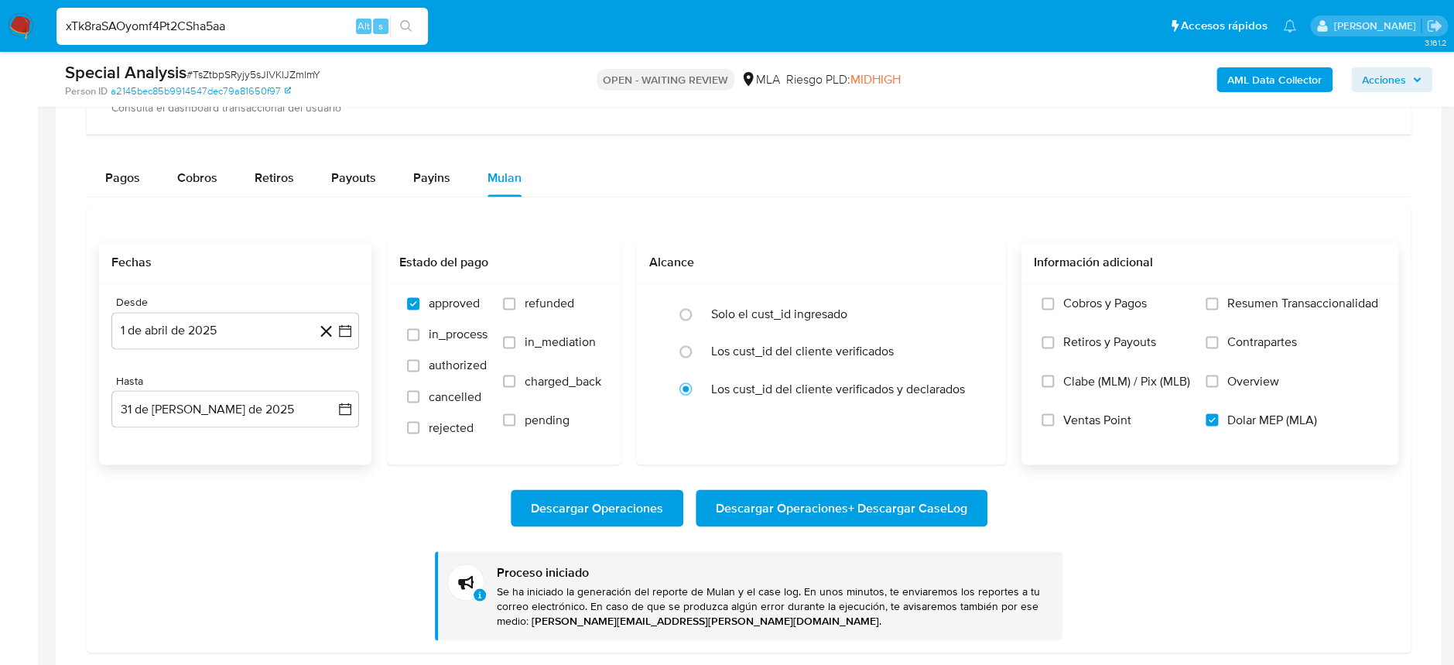
click at [415, 26] on button "search-icon" at bounding box center [406, 26] width 32 height 22
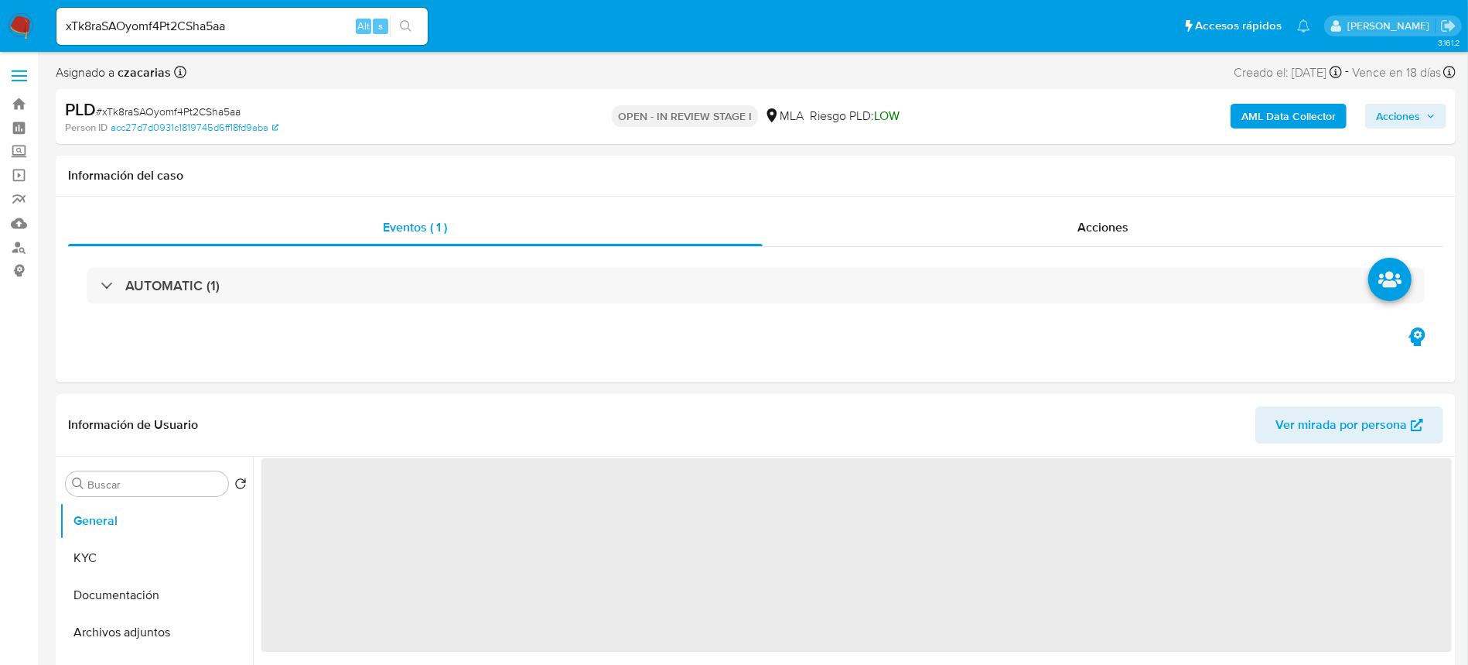
select select "10"
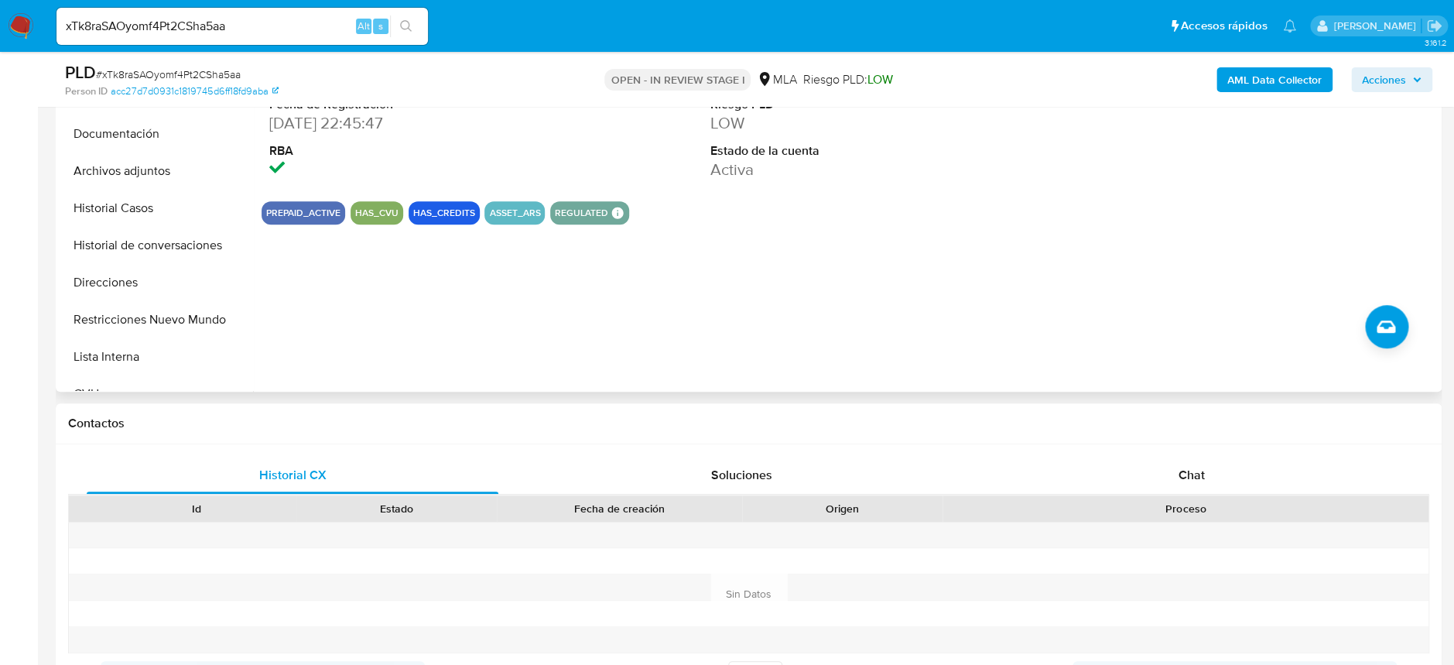
scroll to position [412, 0]
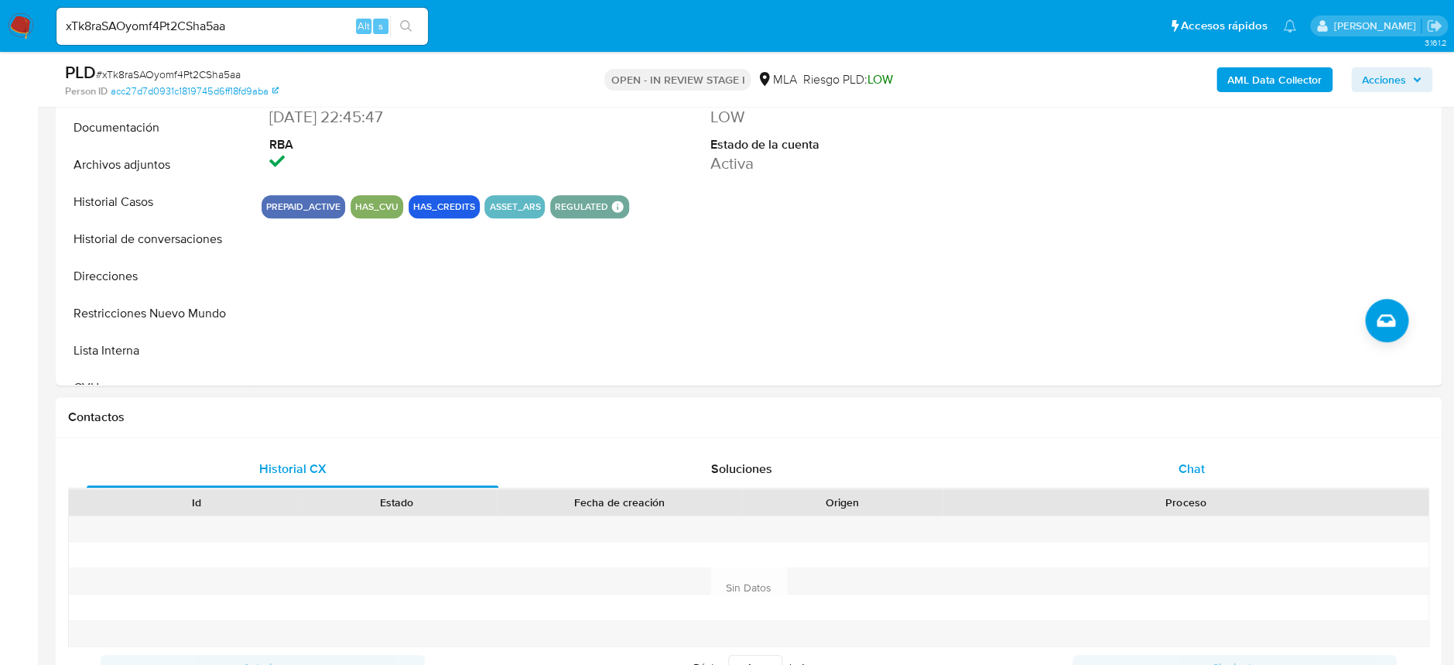
click at [1209, 460] on div "Chat" at bounding box center [1191, 468] width 412 height 37
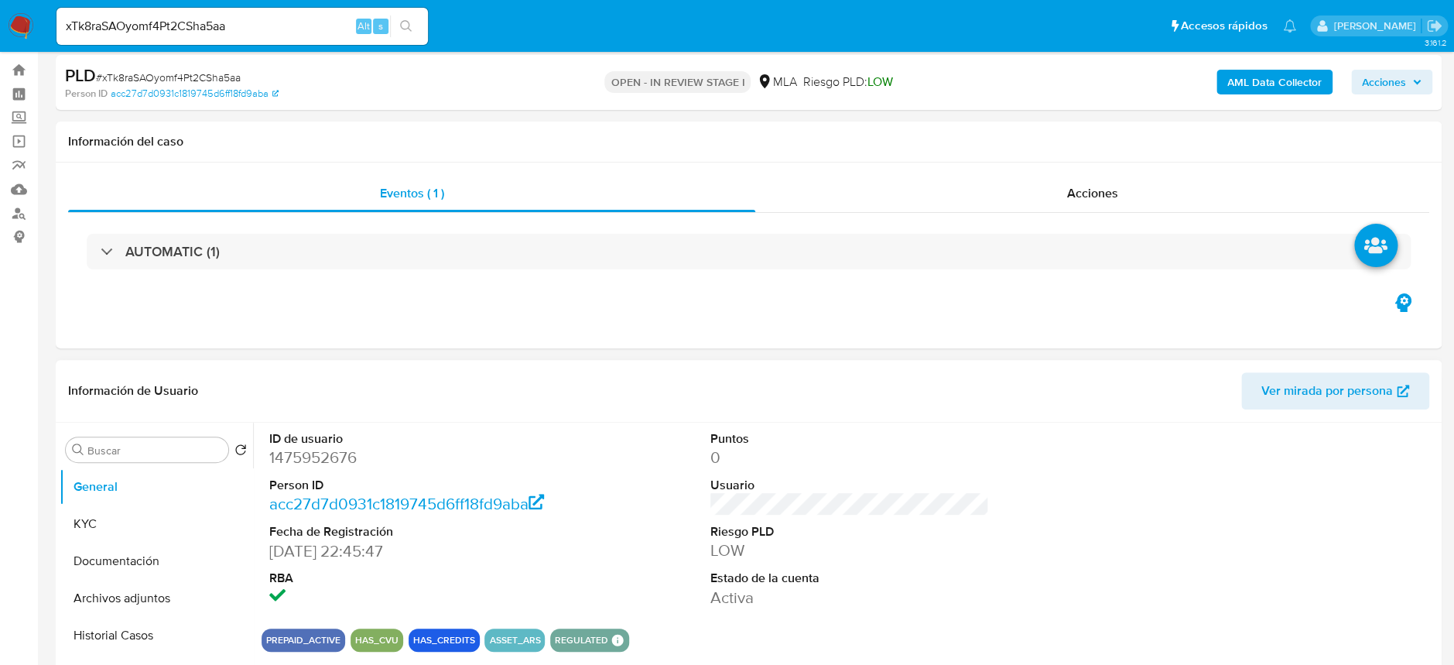
scroll to position [0, 0]
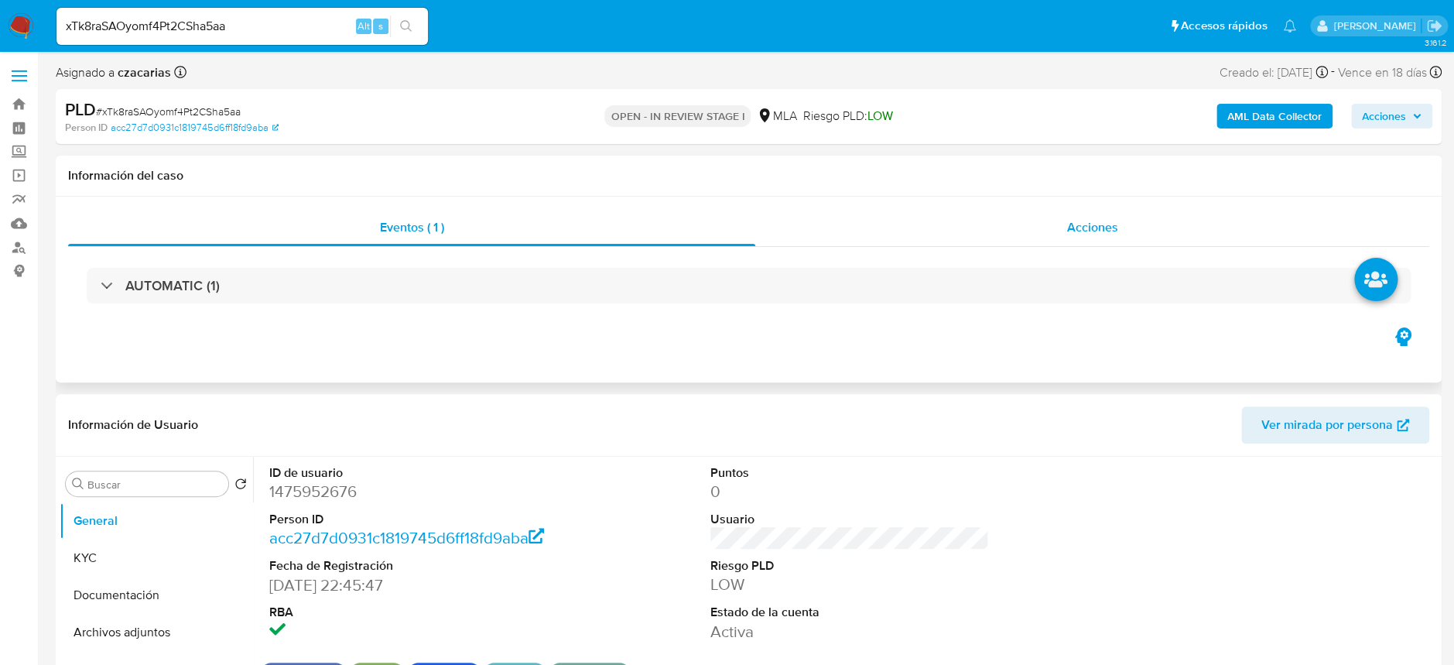
click at [1087, 247] on div "AUTOMATIC (1)" at bounding box center [748, 285] width 1361 height 77
click at [1101, 234] on span "Acciones" at bounding box center [1092, 227] width 51 height 18
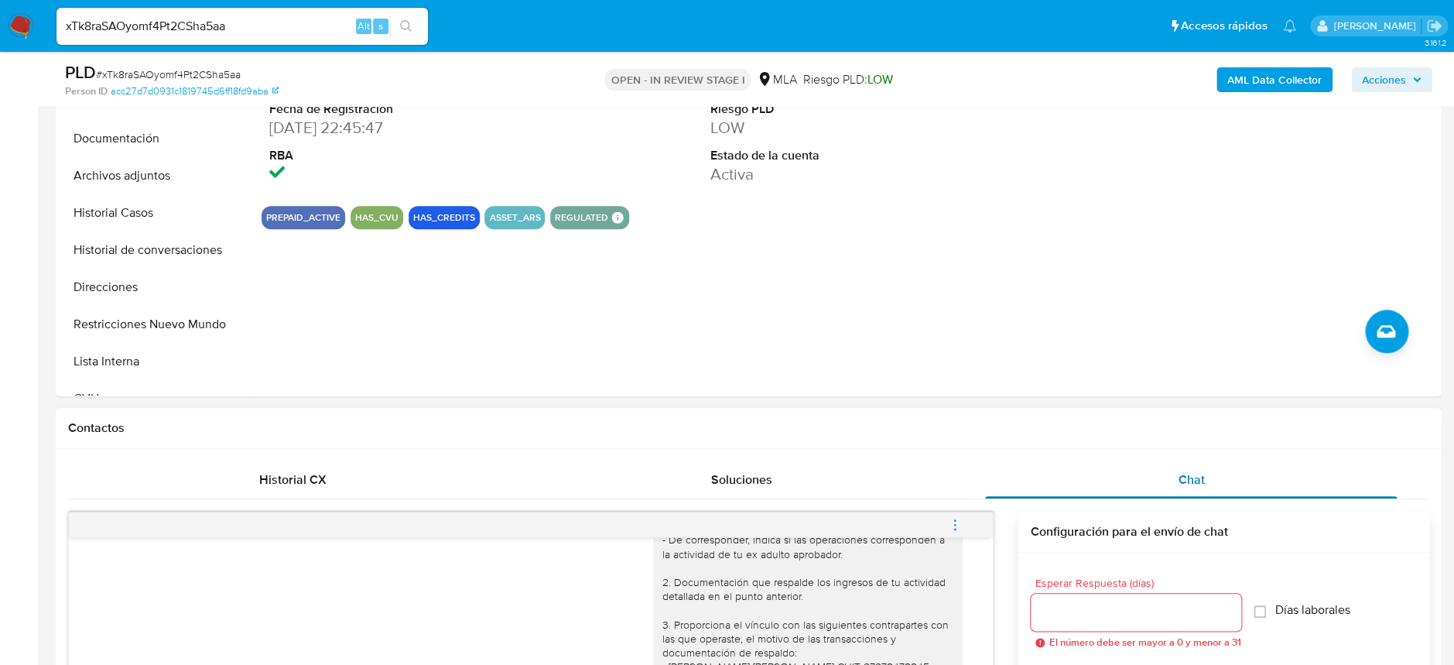
scroll to position [928, 0]
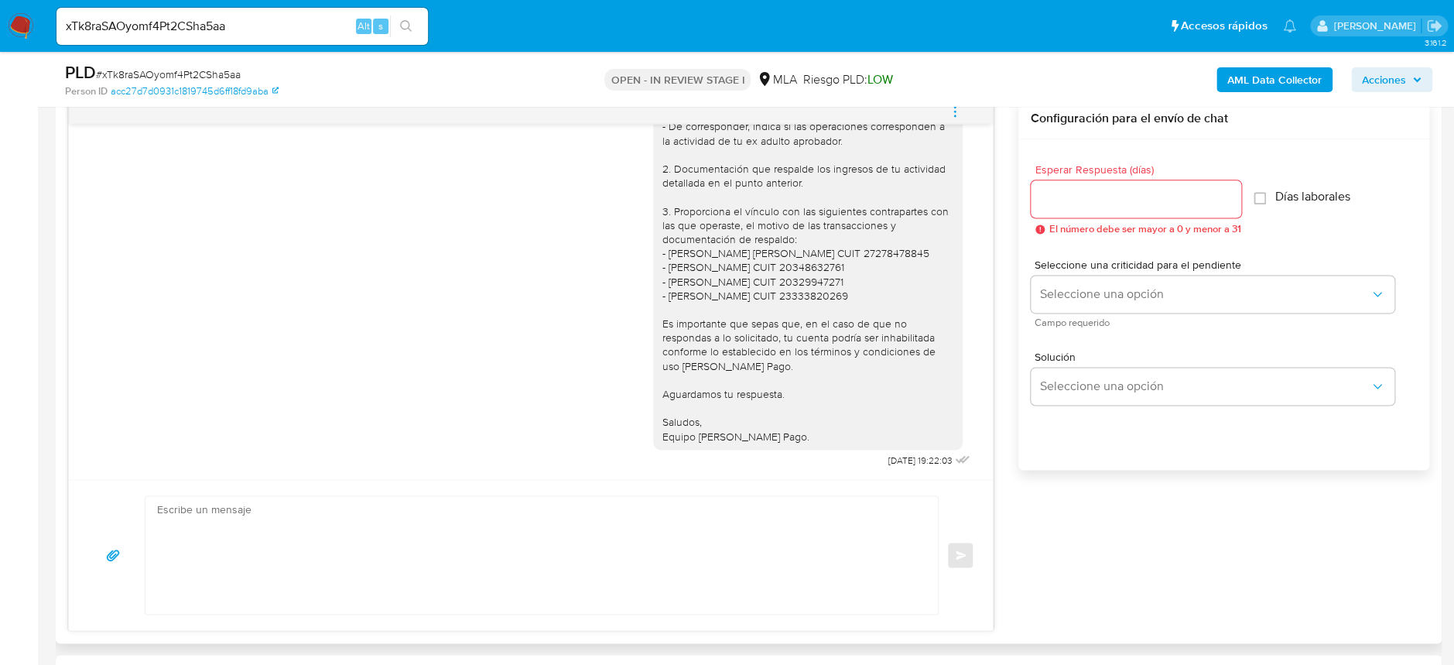
click at [960, 118] on span "menu-action" at bounding box center [955, 111] width 14 height 37
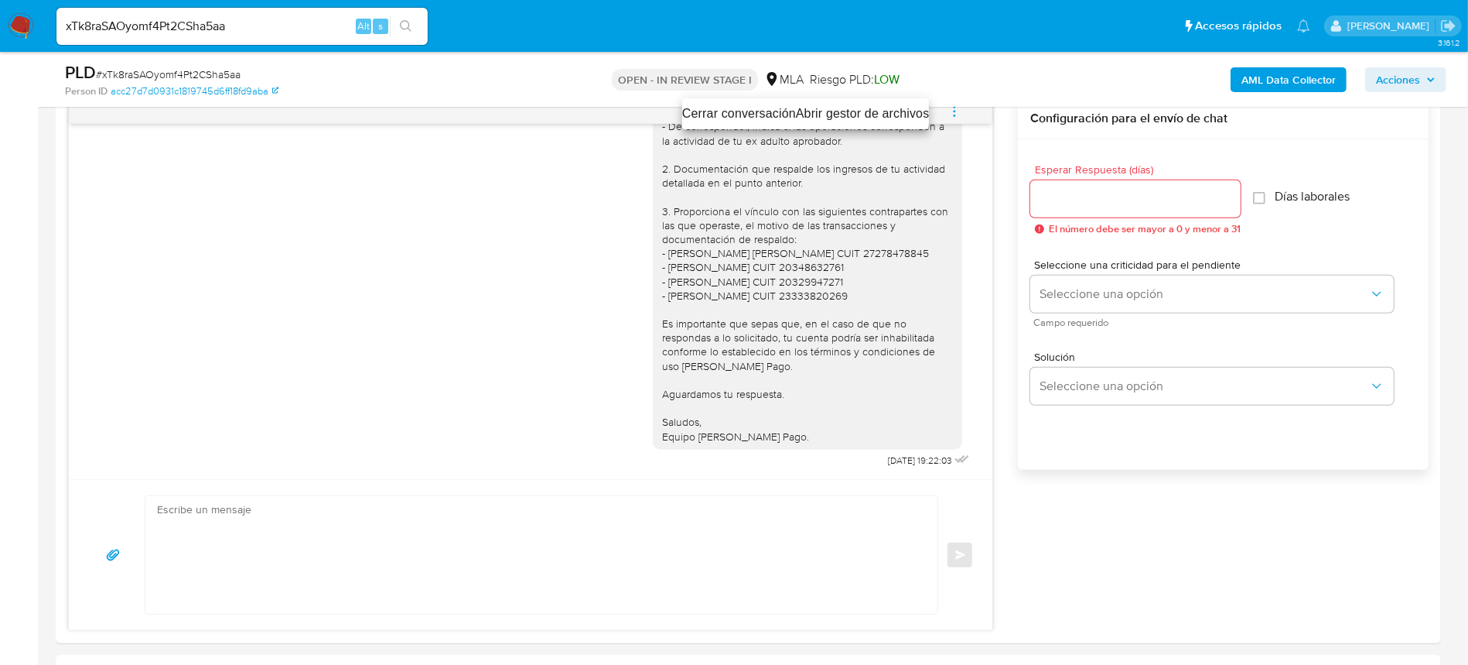
click at [750, 120] on li "Cerrar conversación" at bounding box center [739, 113] width 114 height 19
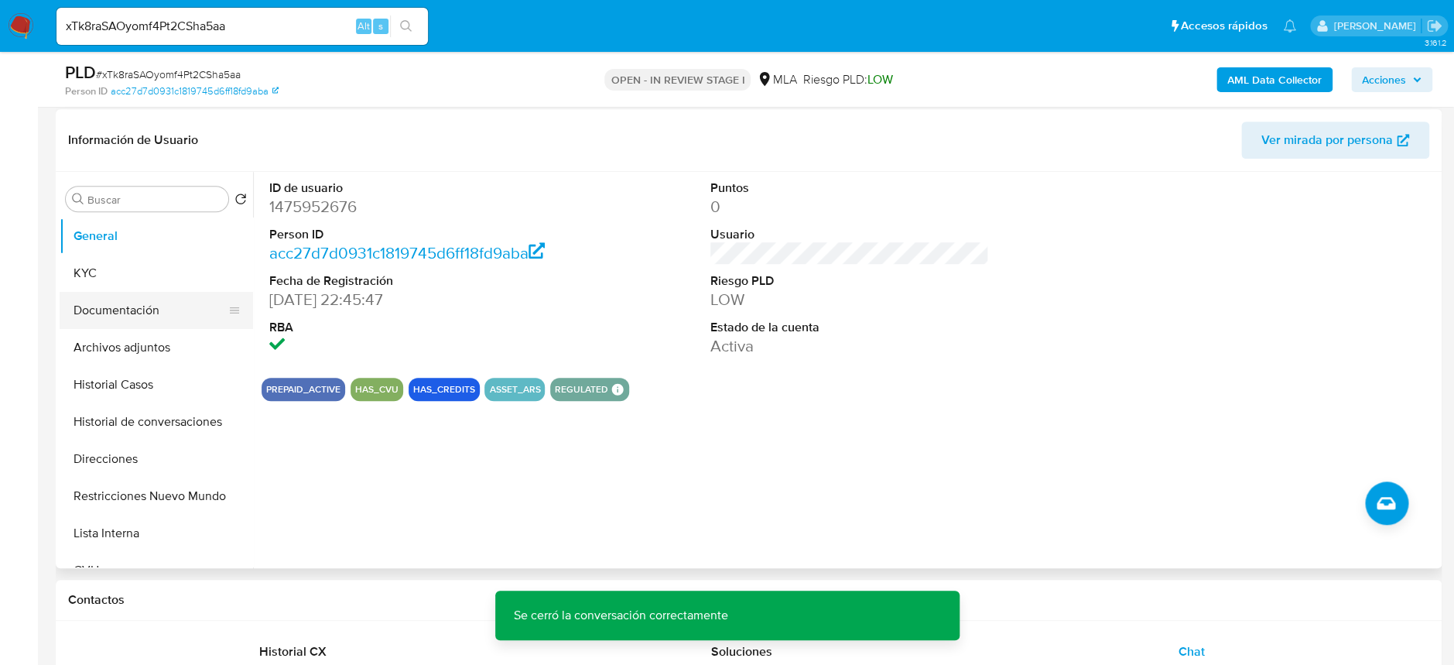
scroll to position [309, 0]
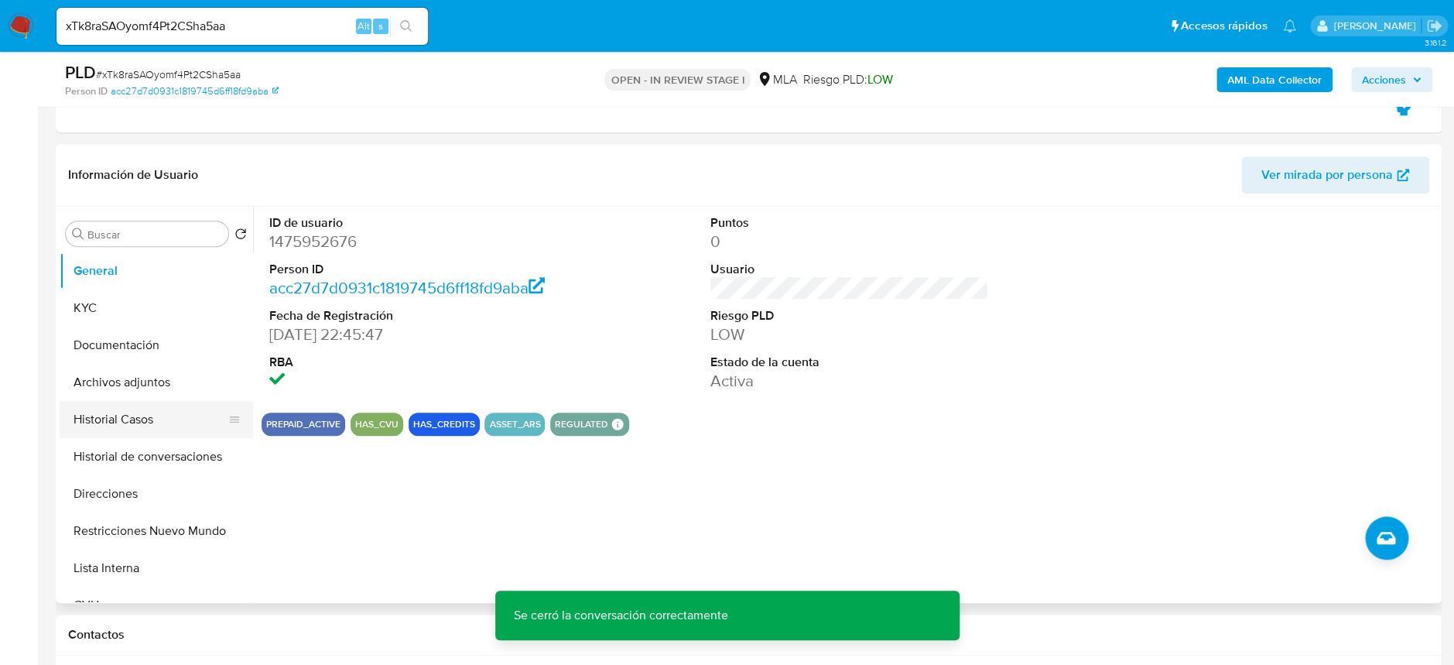
click at [141, 421] on button "Historial Casos" at bounding box center [150, 419] width 181 height 37
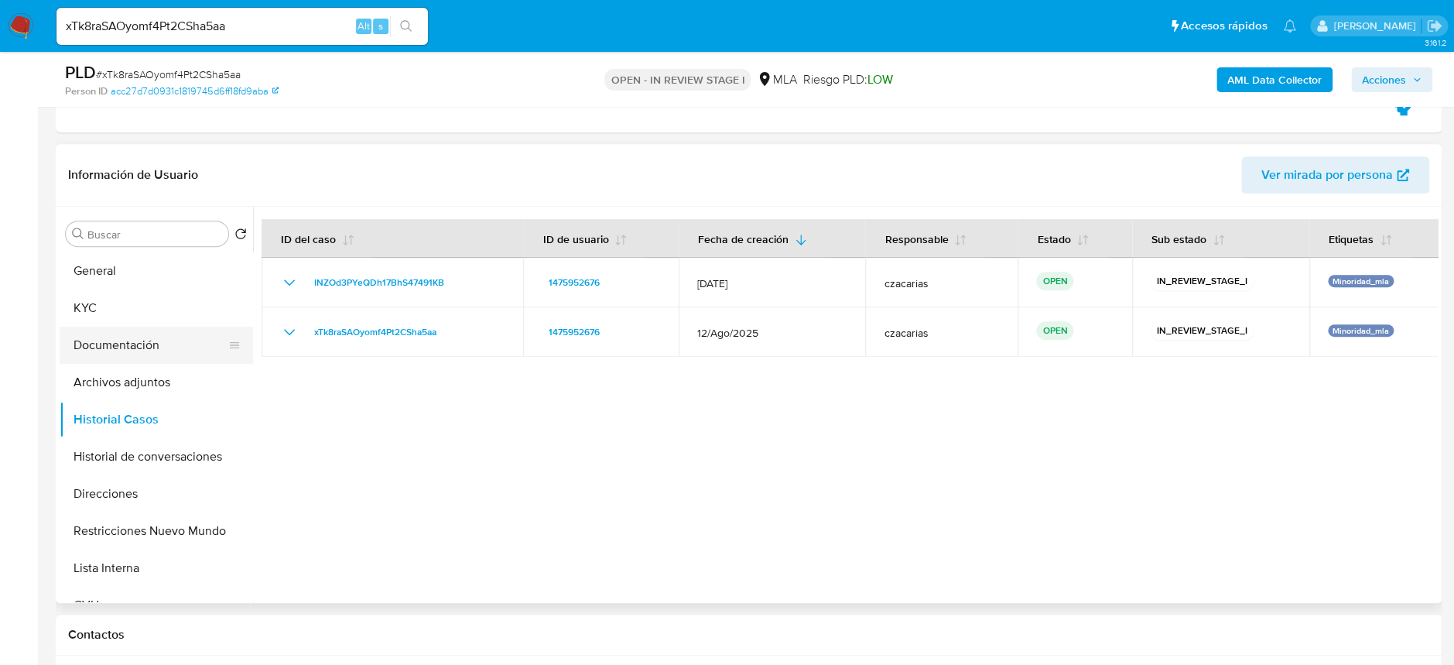
click at [106, 361] on ul "General KYC Documentación Archivos adjuntos Historial Casos Historial de conver…" at bounding box center [156, 426] width 193 height 349
click at [119, 379] on button "Archivos adjuntos" at bounding box center [150, 382] width 181 height 37
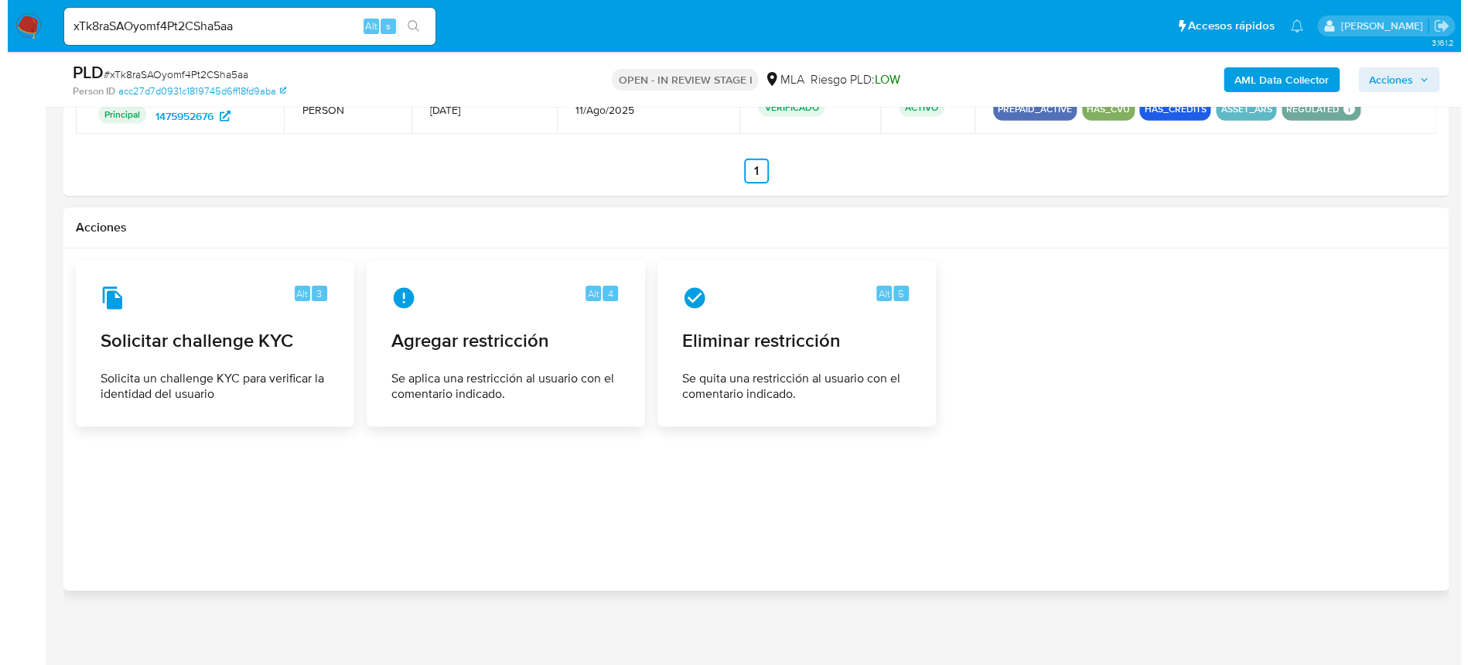
scroll to position [2478, 0]
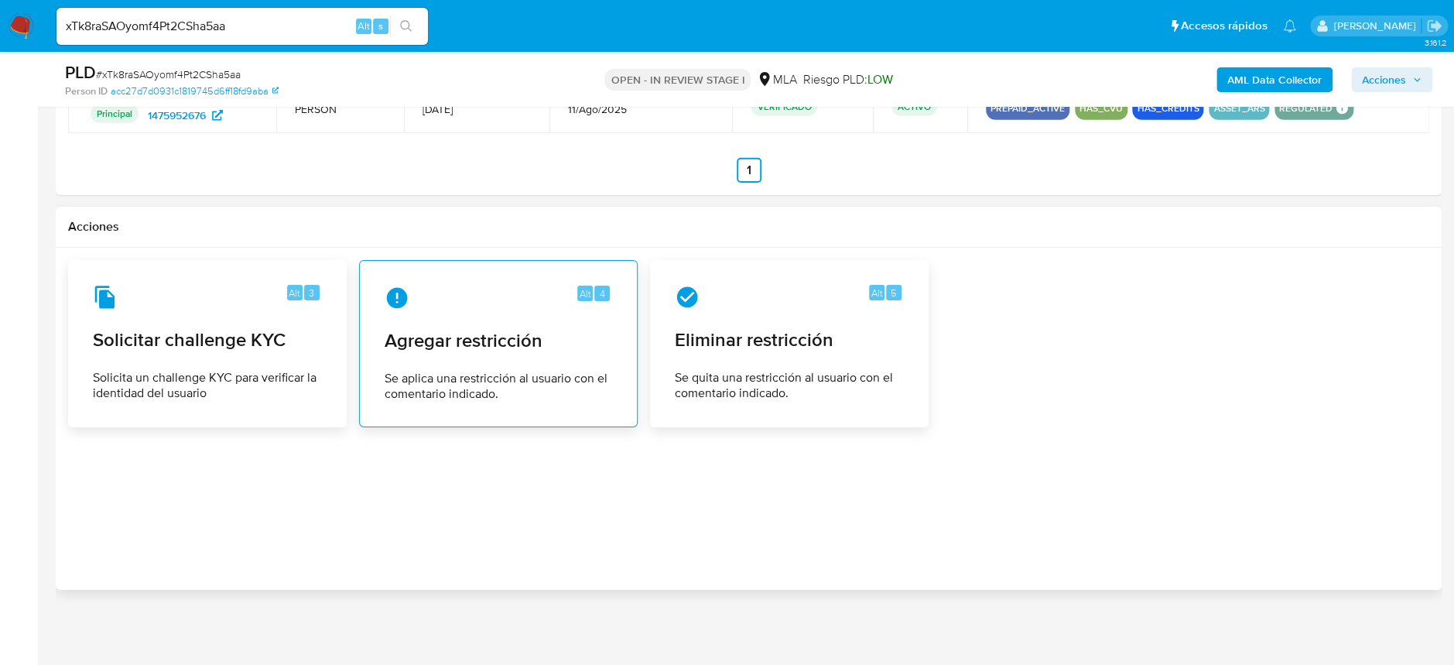
click at [521, 309] on div "Alt 4 Agregar restricción Se aplica una restricción al usuario con el comentari…" at bounding box center [498, 343] width 252 height 141
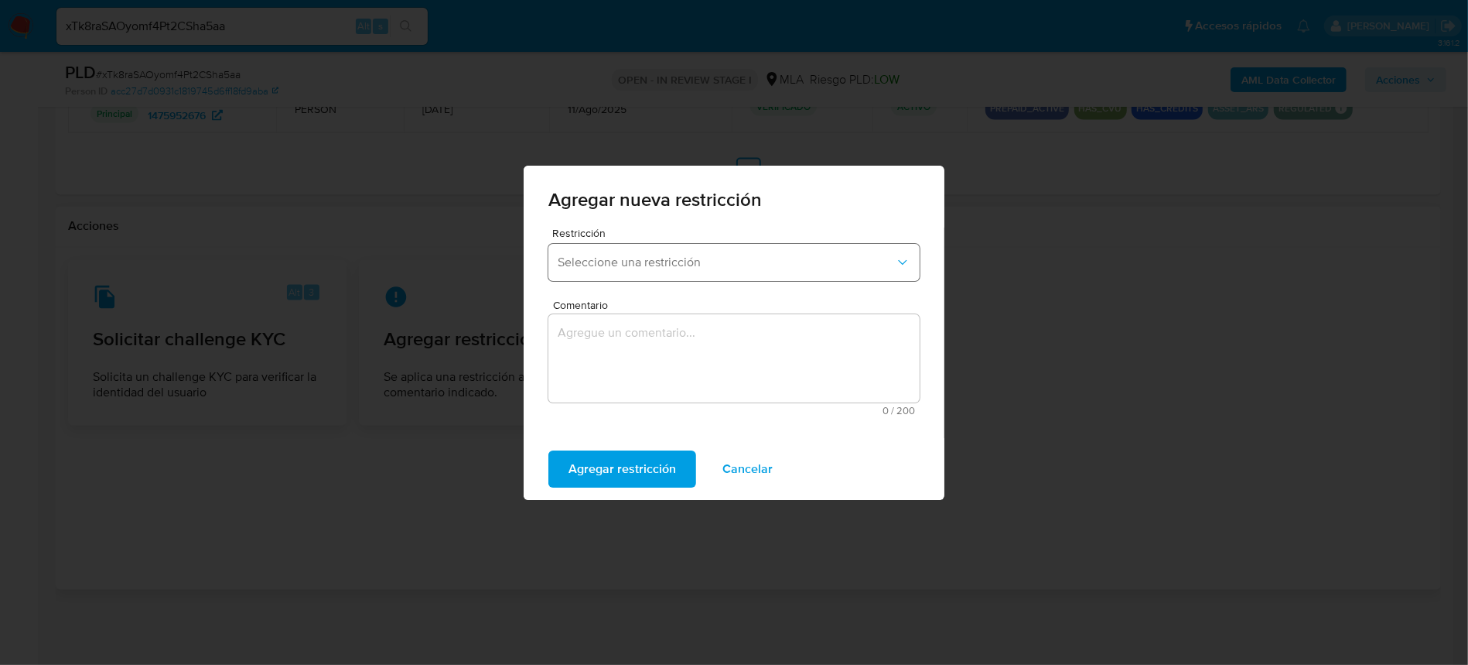
click at [610, 255] on span "Seleccione una restricción" at bounding box center [726, 262] width 337 height 15
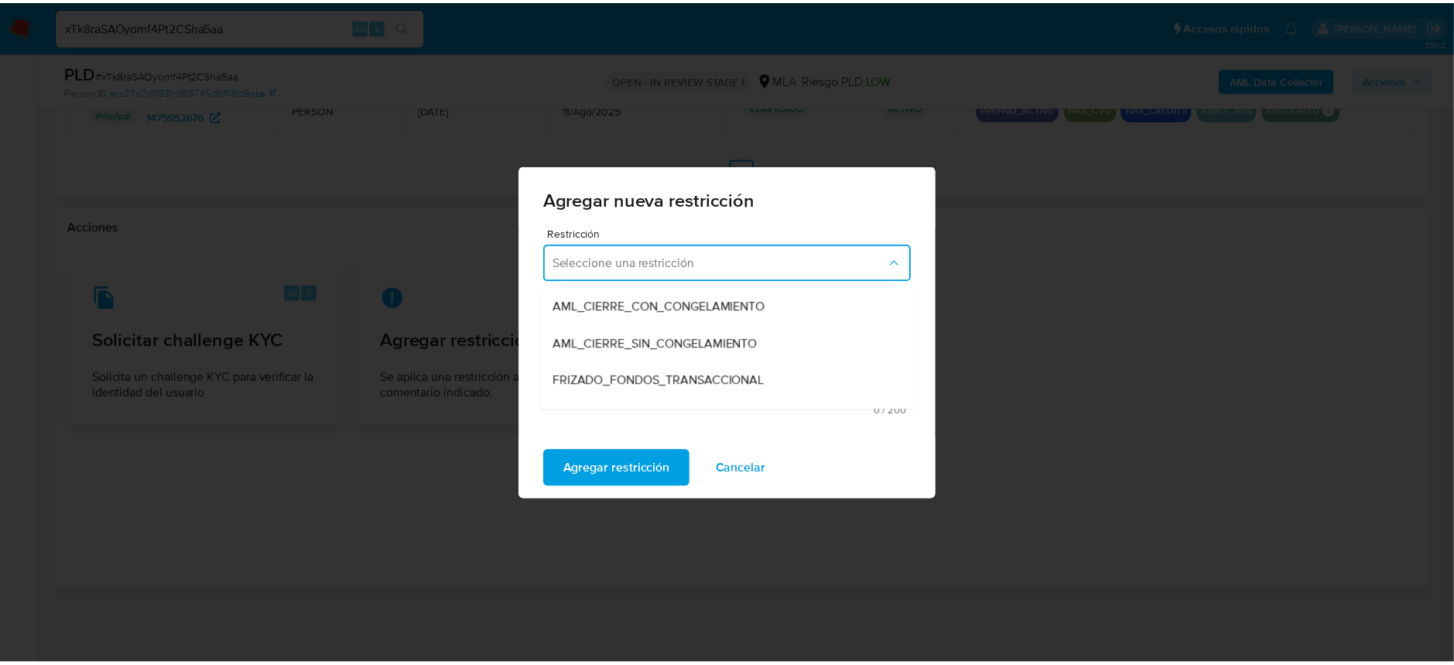
scroll to position [206, 0]
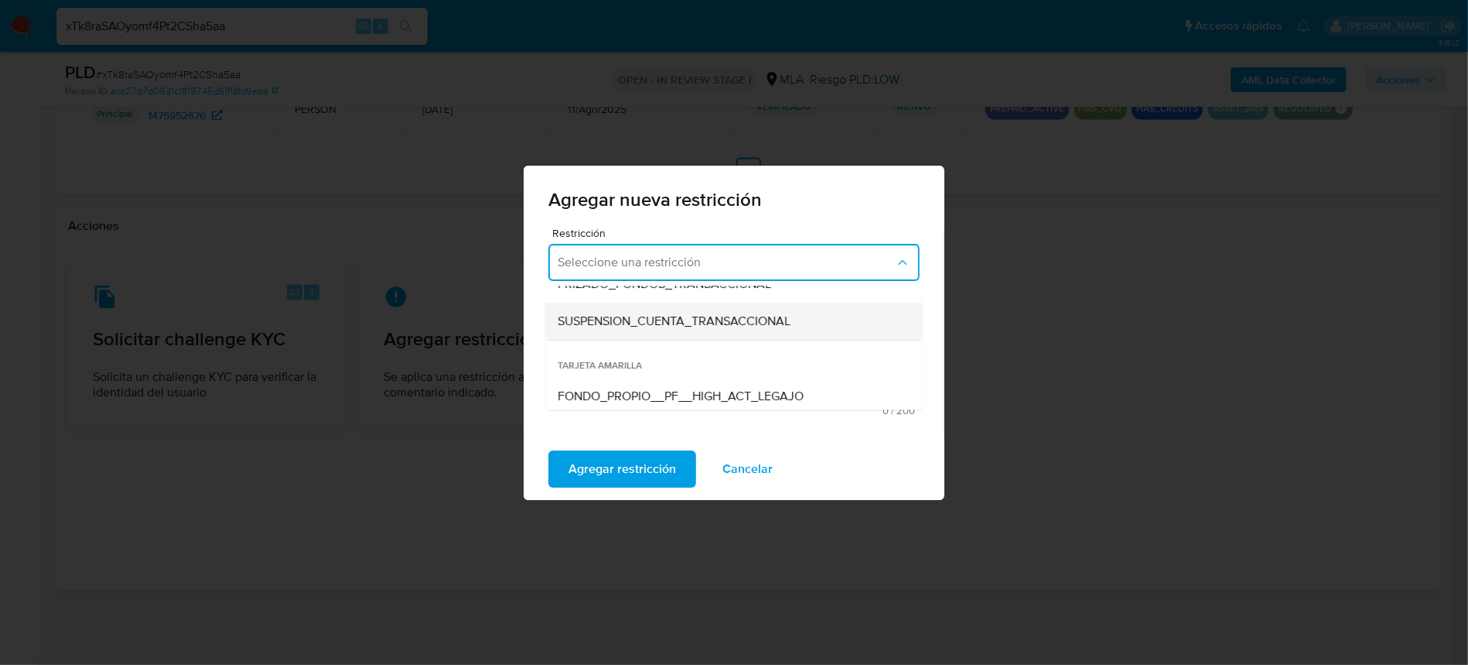
click at [661, 316] on span "SUSPENSION_CUENTA_TRANSACCIONAL" at bounding box center [674, 320] width 233 height 15
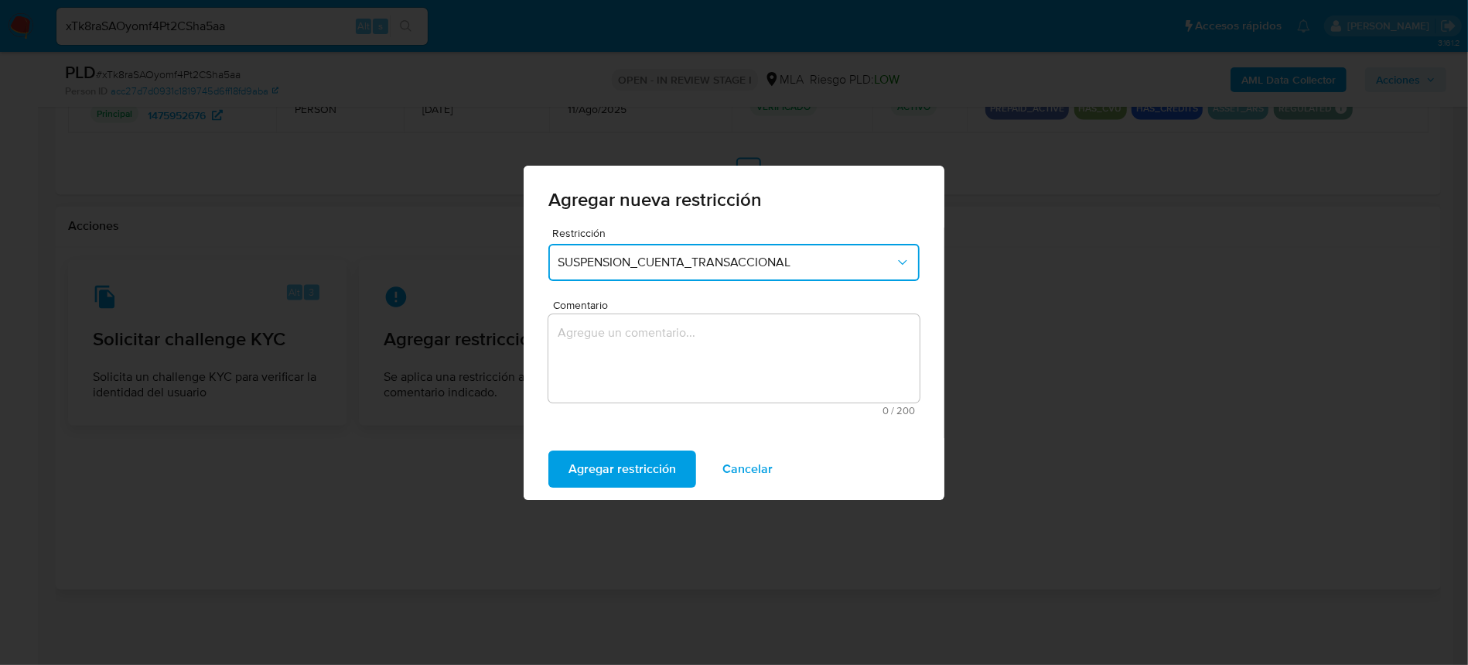
click at [712, 347] on textarea "Comentario" at bounding box center [733, 358] width 371 height 88
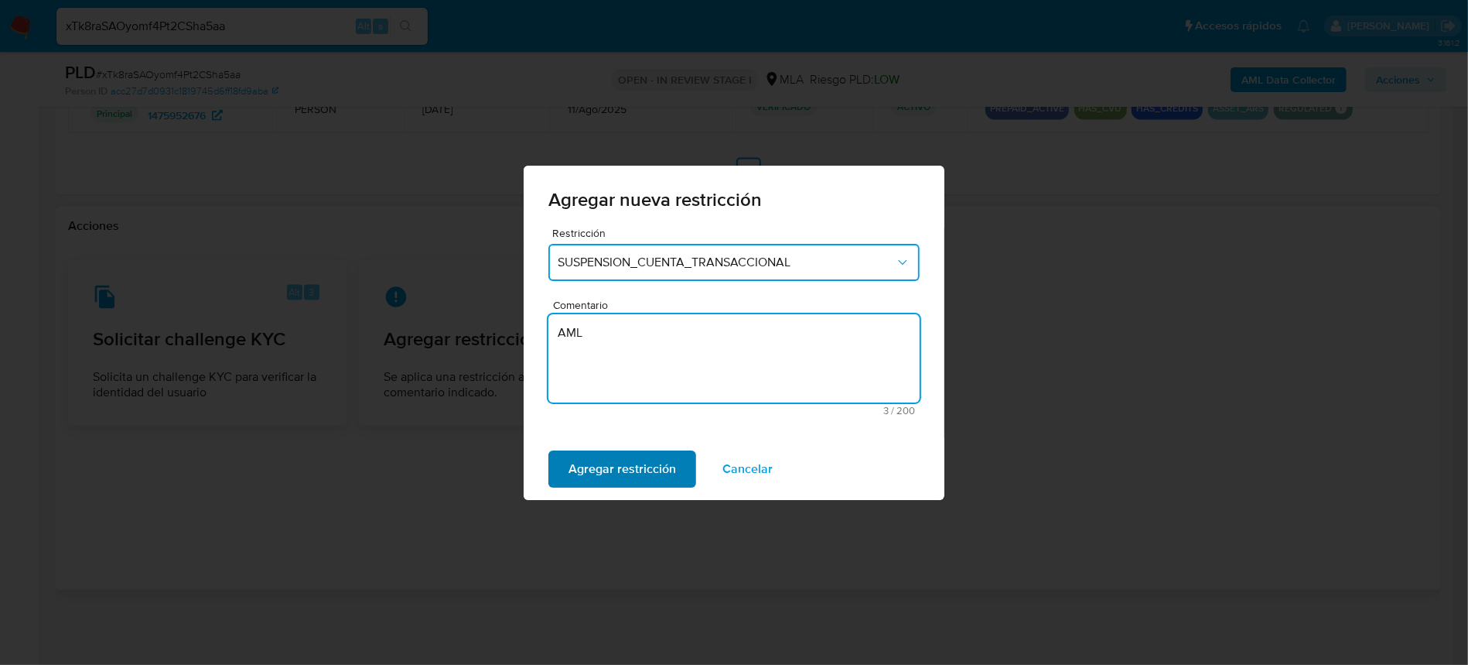
type textarea "AML"
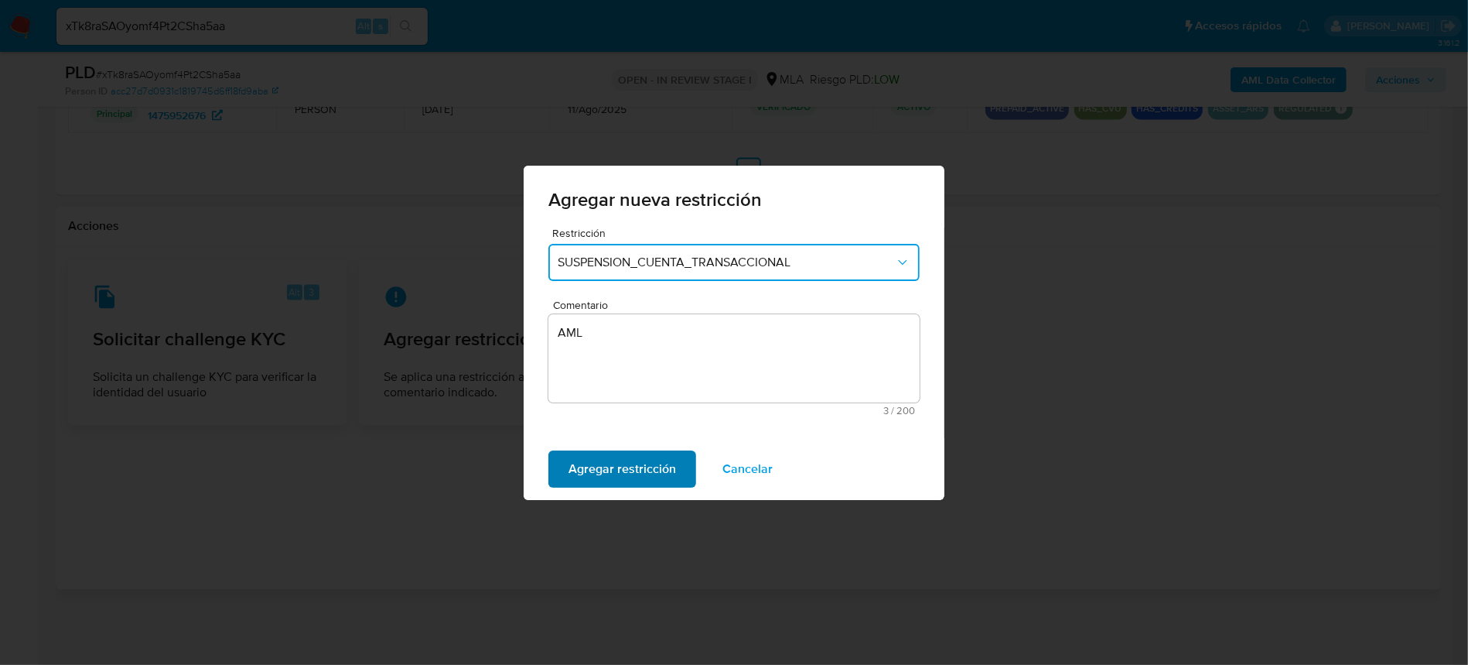
click at [641, 475] on span "Agregar restricción" at bounding box center [623, 469] width 108 height 34
click at [600, 449] on div "Confirmar Cancelar" at bounding box center [734, 469] width 421 height 62
click at [601, 453] on span "Confirmar" at bounding box center [597, 469] width 56 height 34
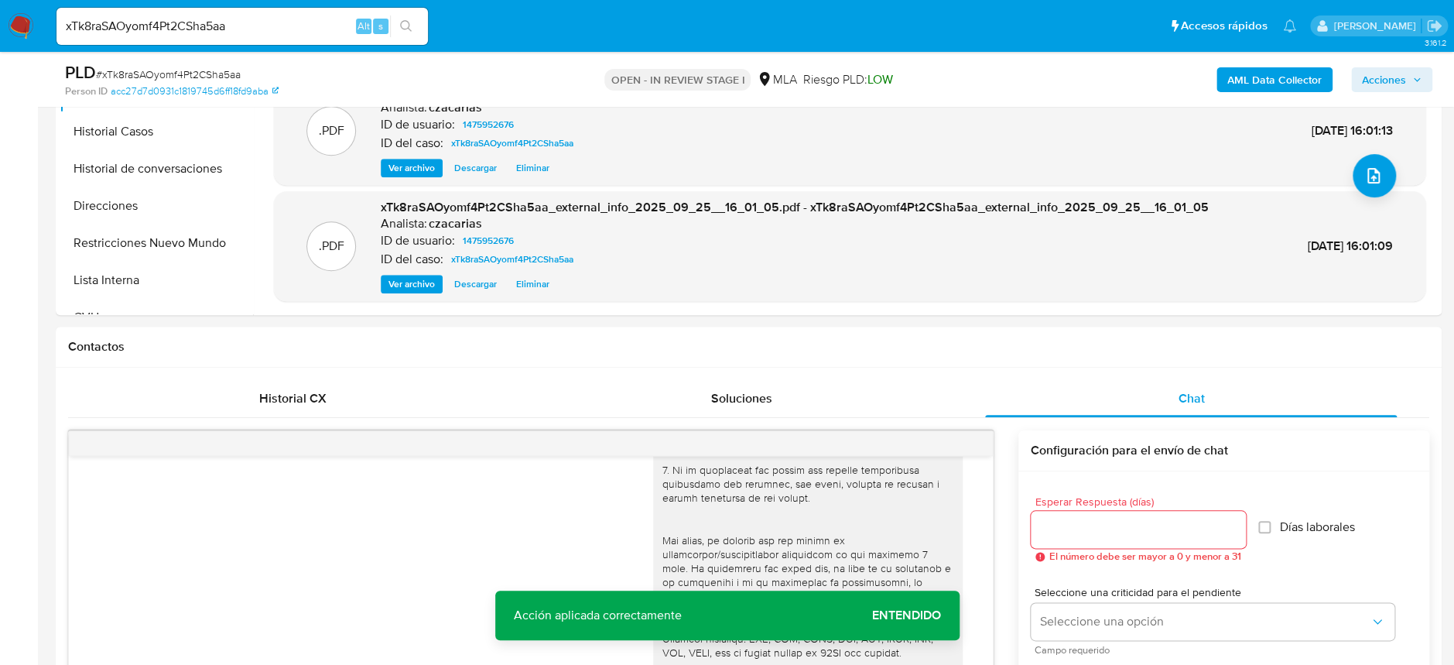
scroll to position [209, 0]
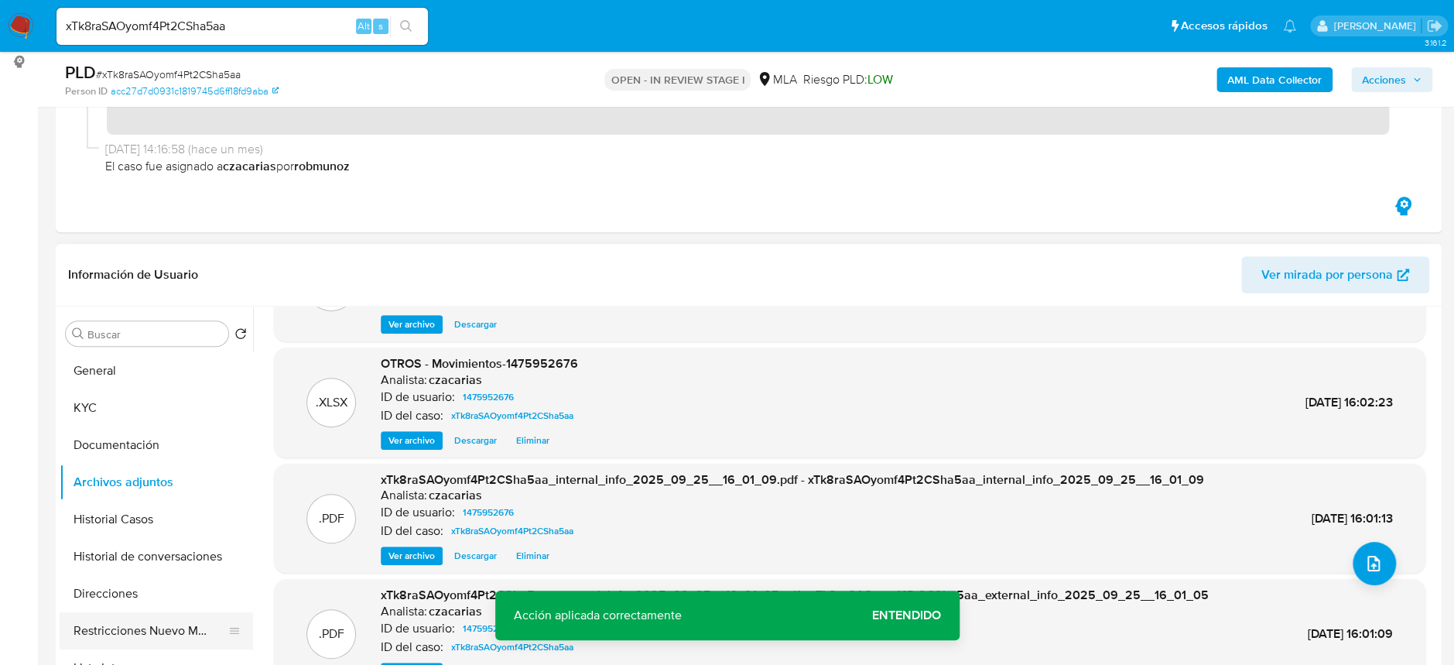
click at [140, 624] on button "Restricciones Nuevo Mundo" at bounding box center [150, 630] width 181 height 37
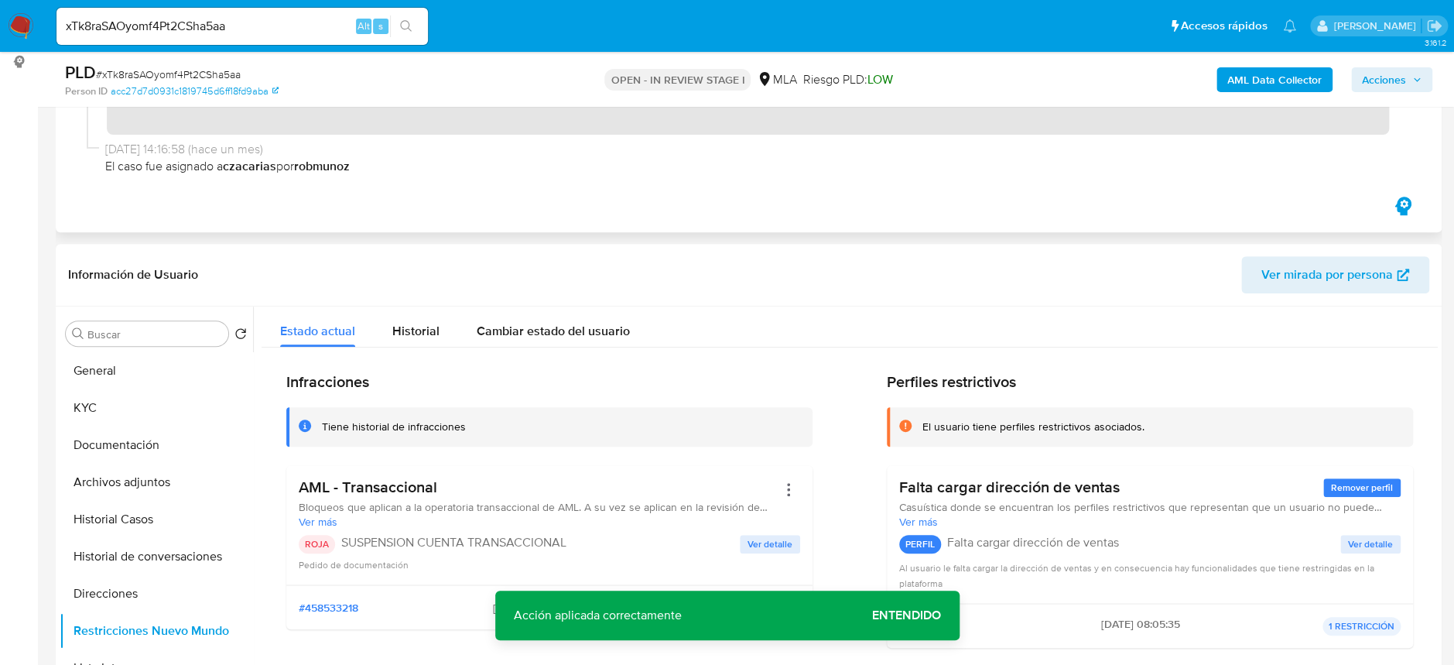
scroll to position [103, 0]
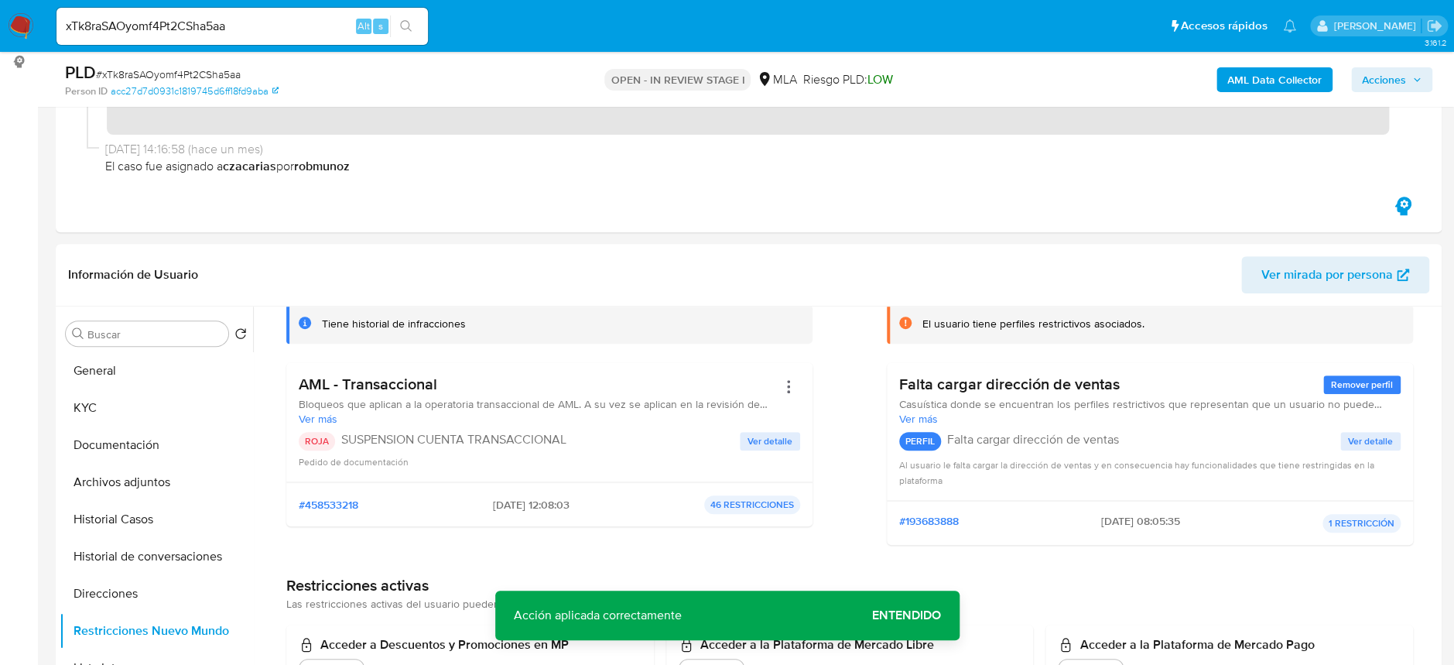
click at [1379, 84] on span "Acciones" at bounding box center [1384, 79] width 44 height 25
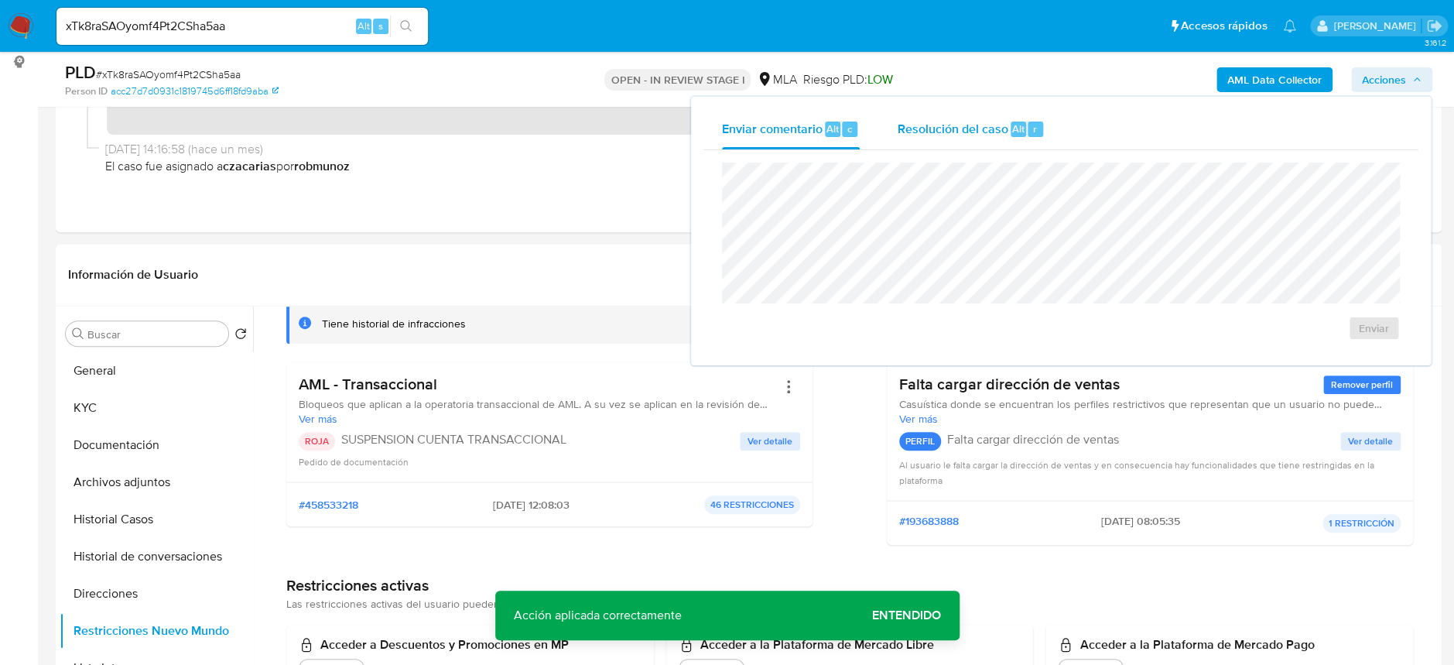
click at [957, 127] on span "Resolución del caso" at bounding box center [952, 128] width 111 height 18
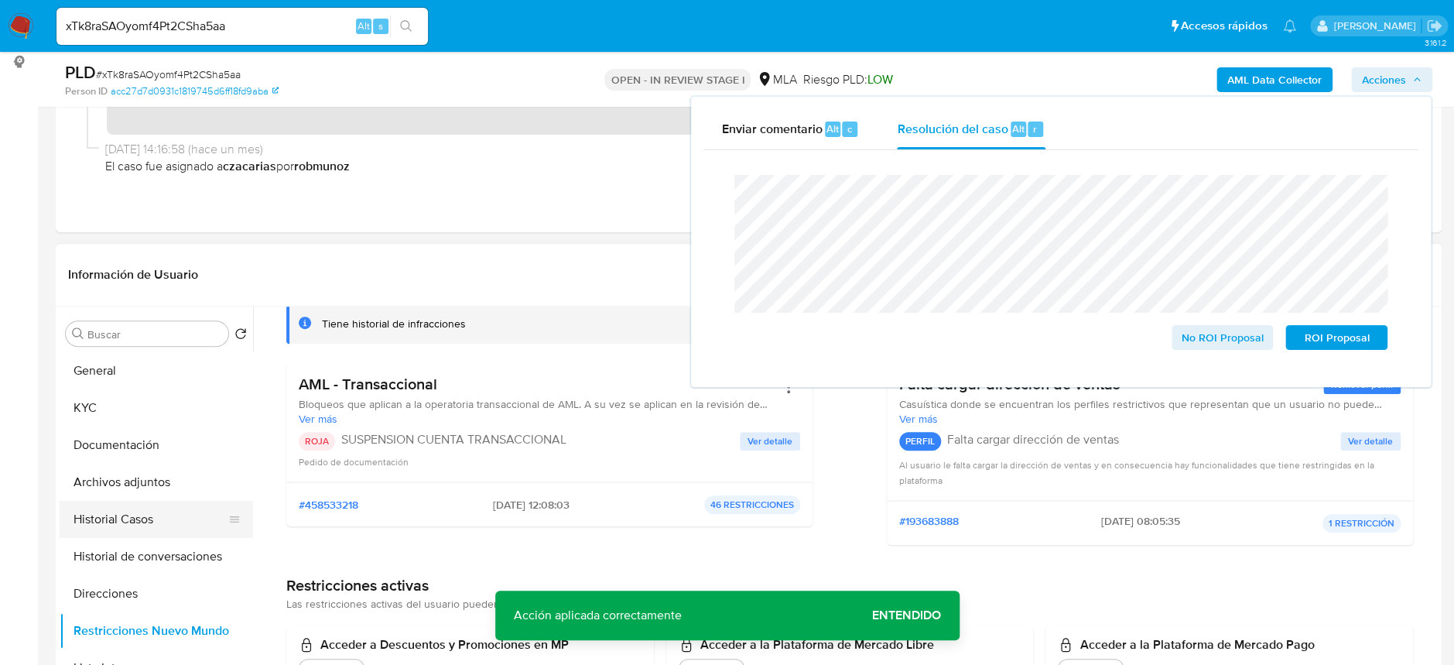
click at [94, 516] on button "Historial Casos" at bounding box center [150, 519] width 181 height 37
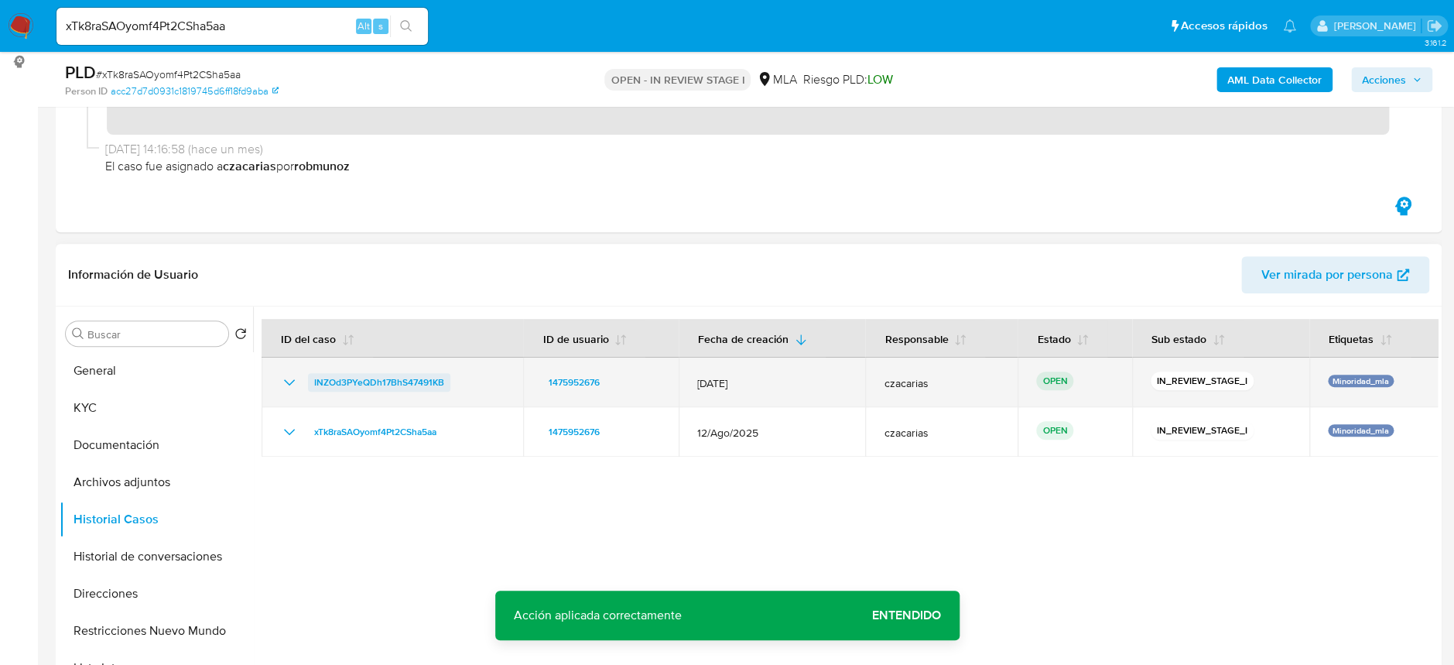
click at [389, 375] on span "INZOd3PYeQDh17BhS47491KB" at bounding box center [379, 382] width 130 height 19
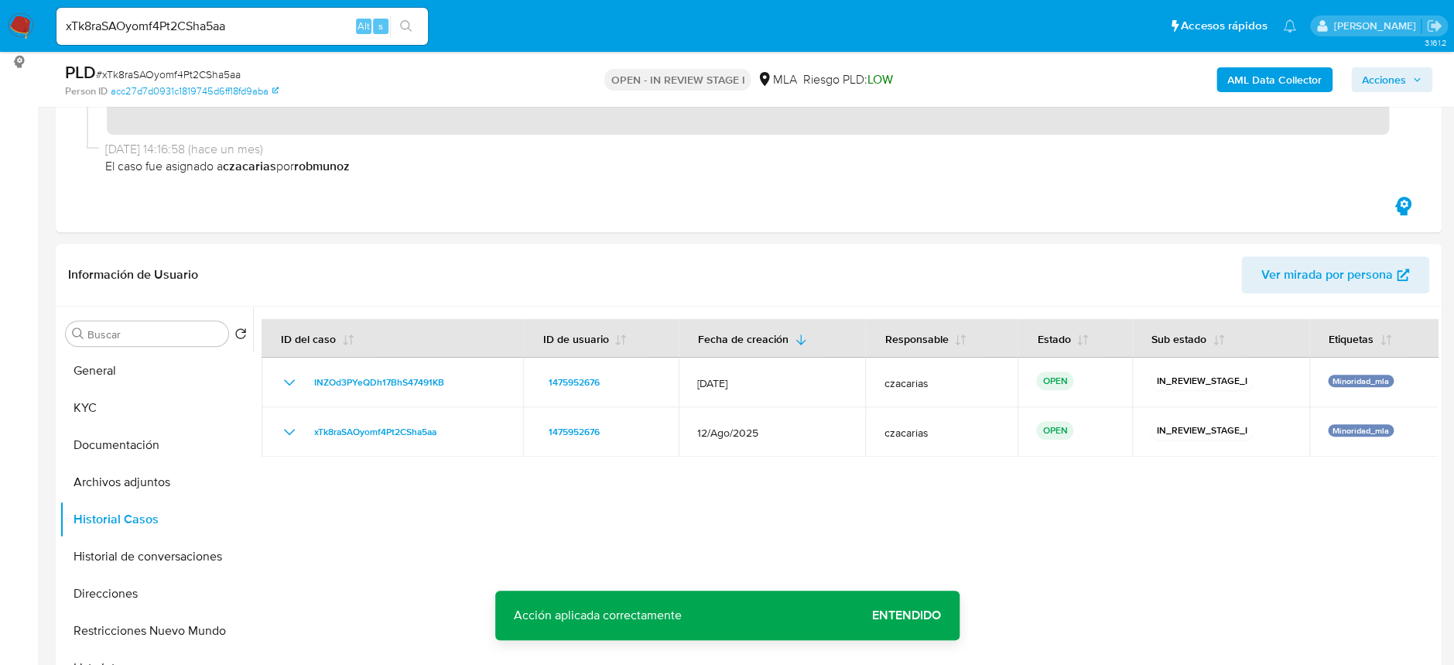
click at [1370, 81] on span "Acciones" at bounding box center [1384, 79] width 44 height 25
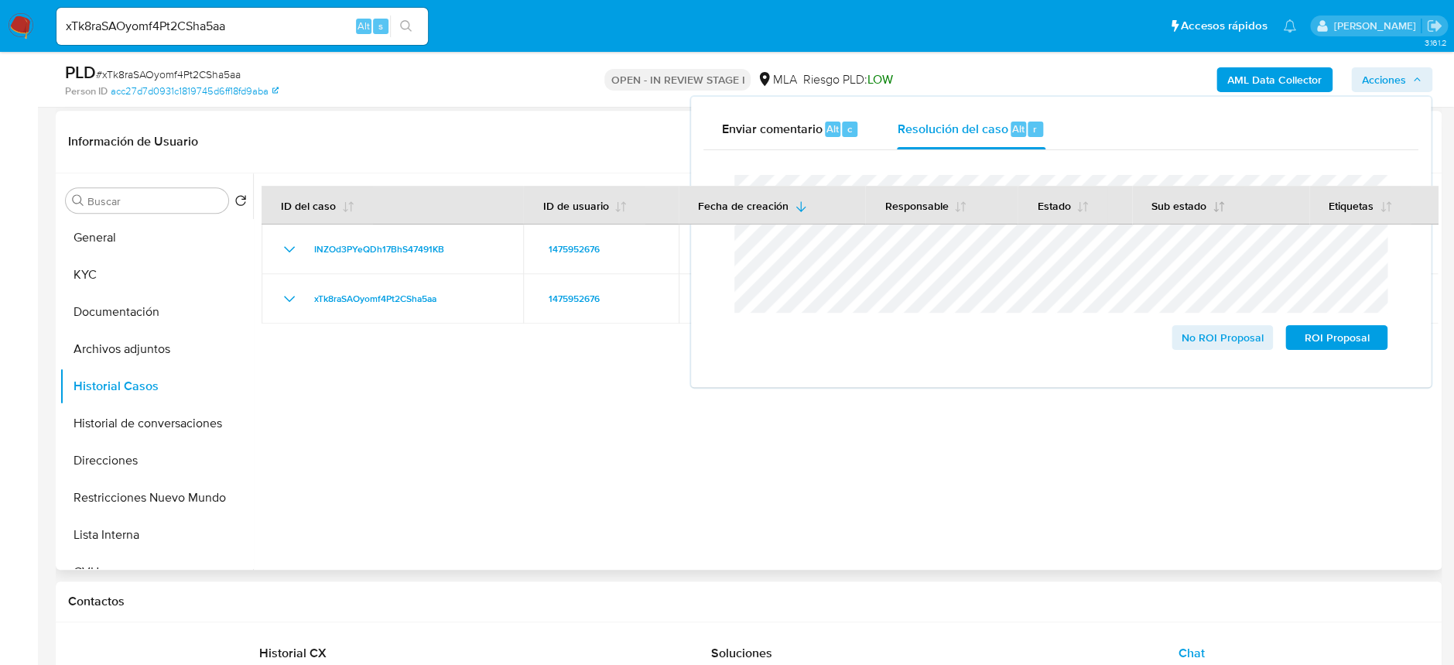
scroll to position [415, 0]
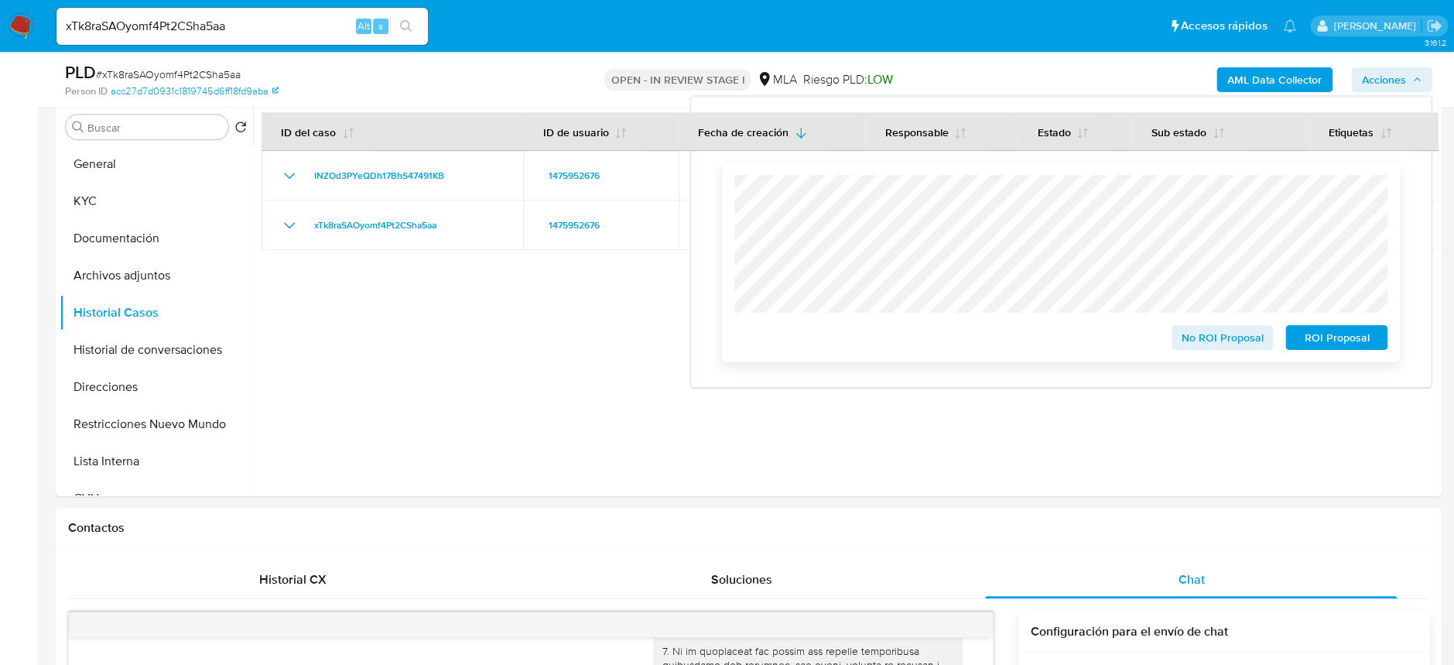
click at [1335, 337] on span "ROI Proposal" at bounding box center [1336, 337] width 80 height 22
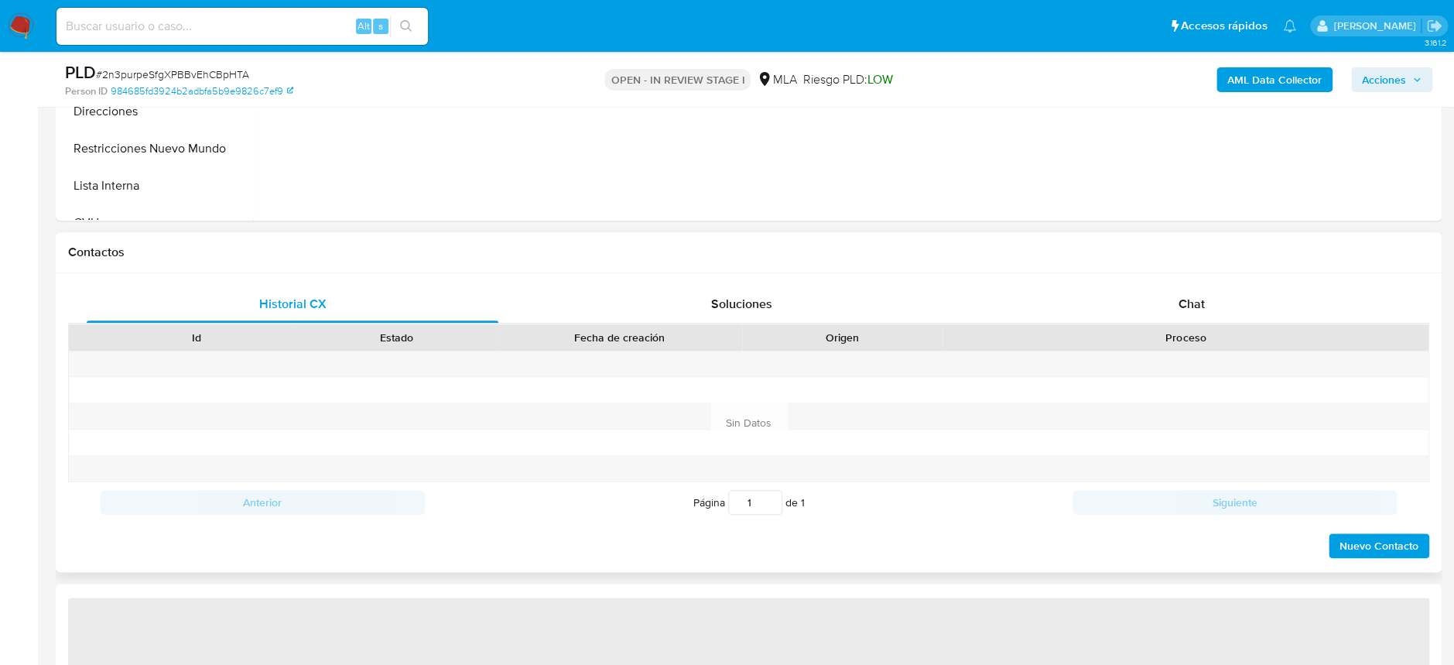
scroll to position [618, 0]
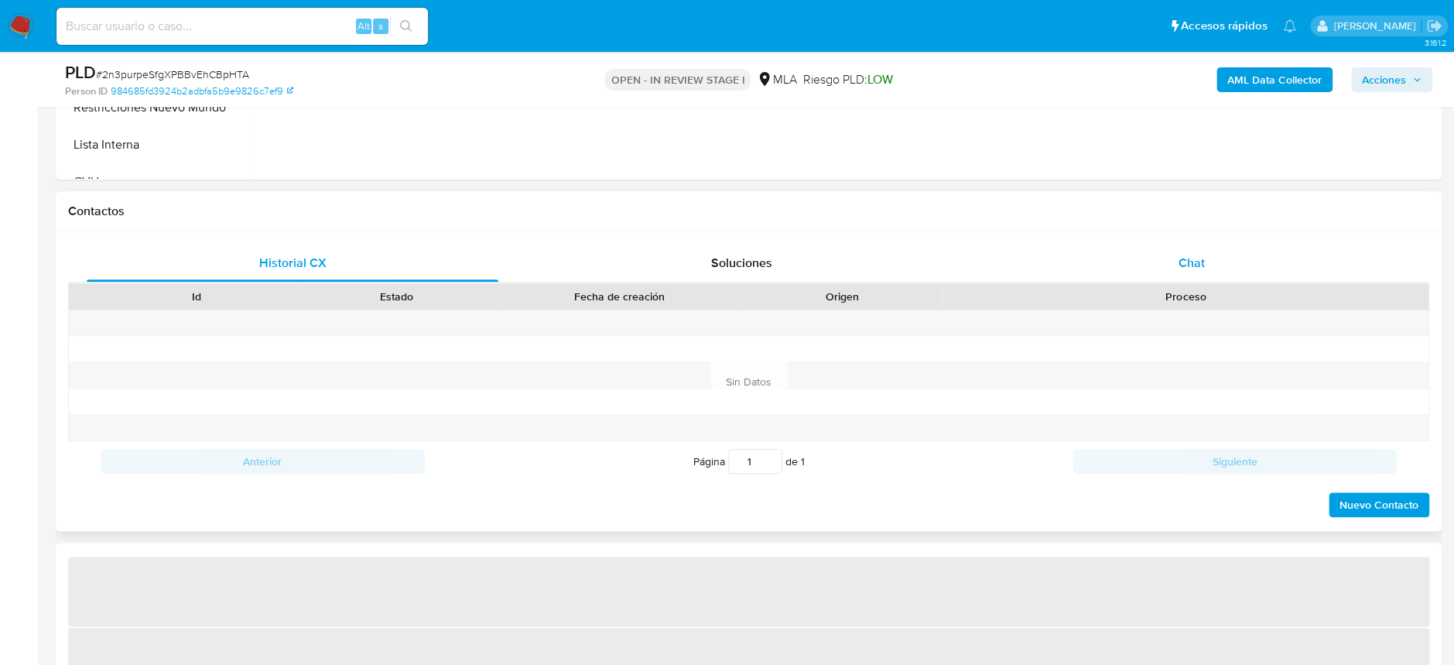
drag, startPoint x: 1181, startPoint y: 254, endPoint x: 941, endPoint y: 238, distance: 241.1
click at [1182, 254] on span "Chat" at bounding box center [1190, 263] width 26 height 18
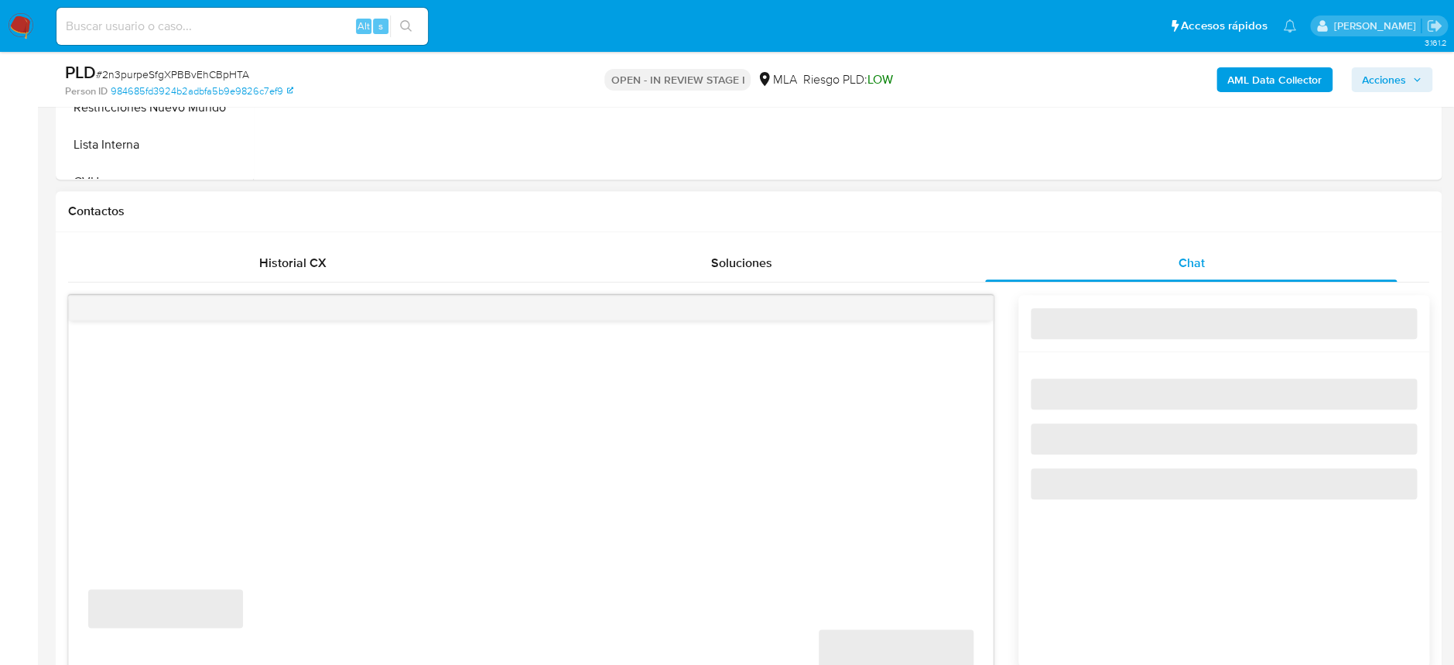
select select "10"
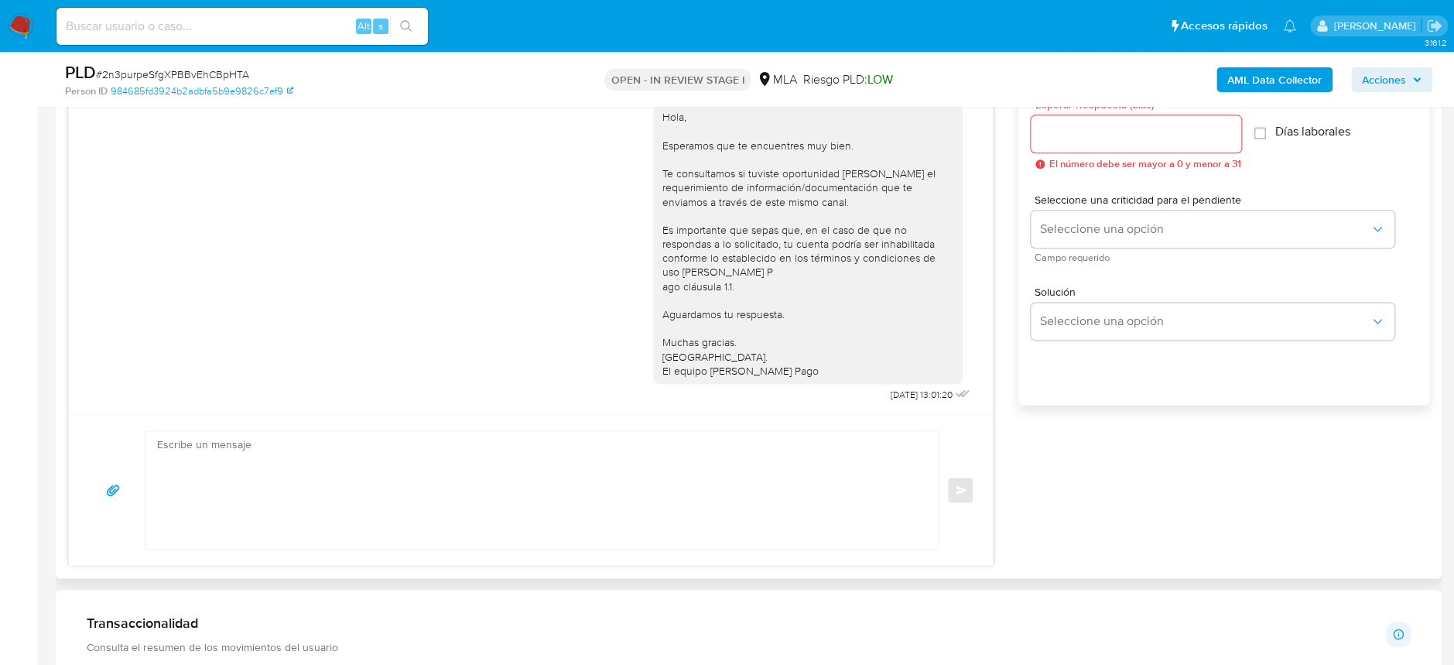
scroll to position [928, 0]
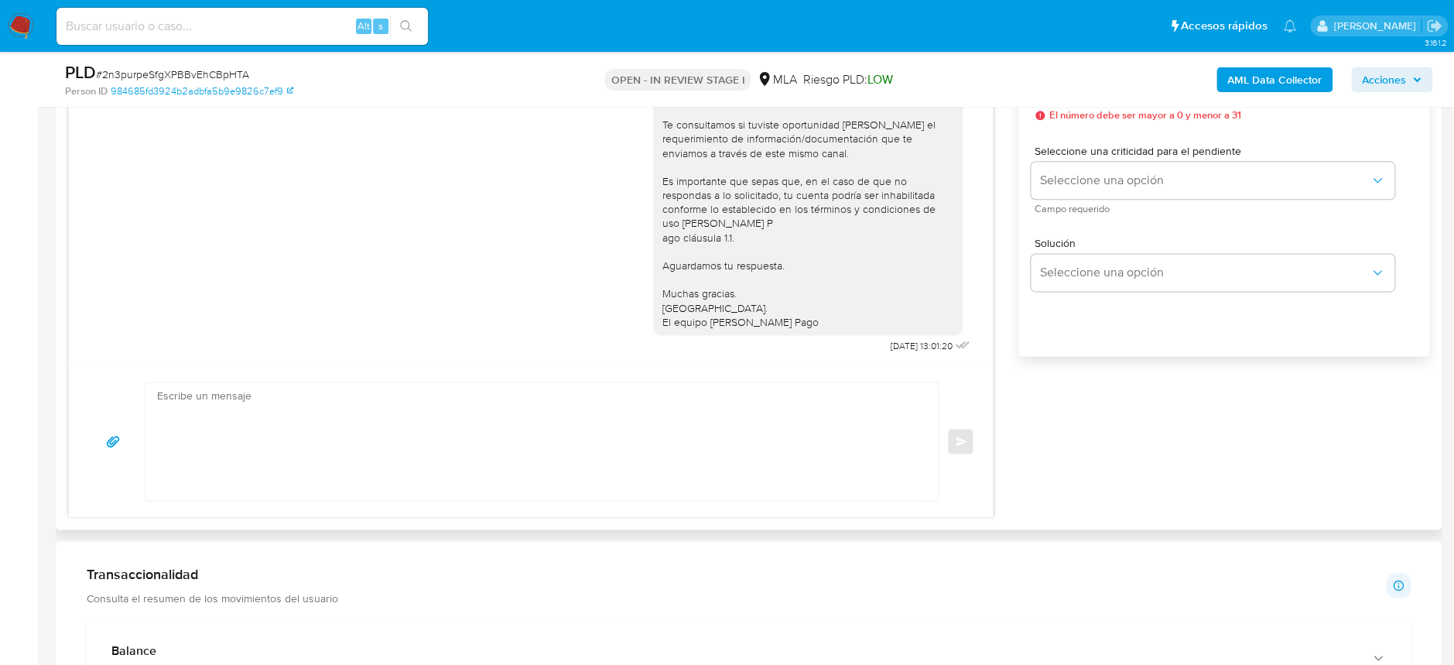
click at [549, 446] on textarea at bounding box center [537, 441] width 761 height 118
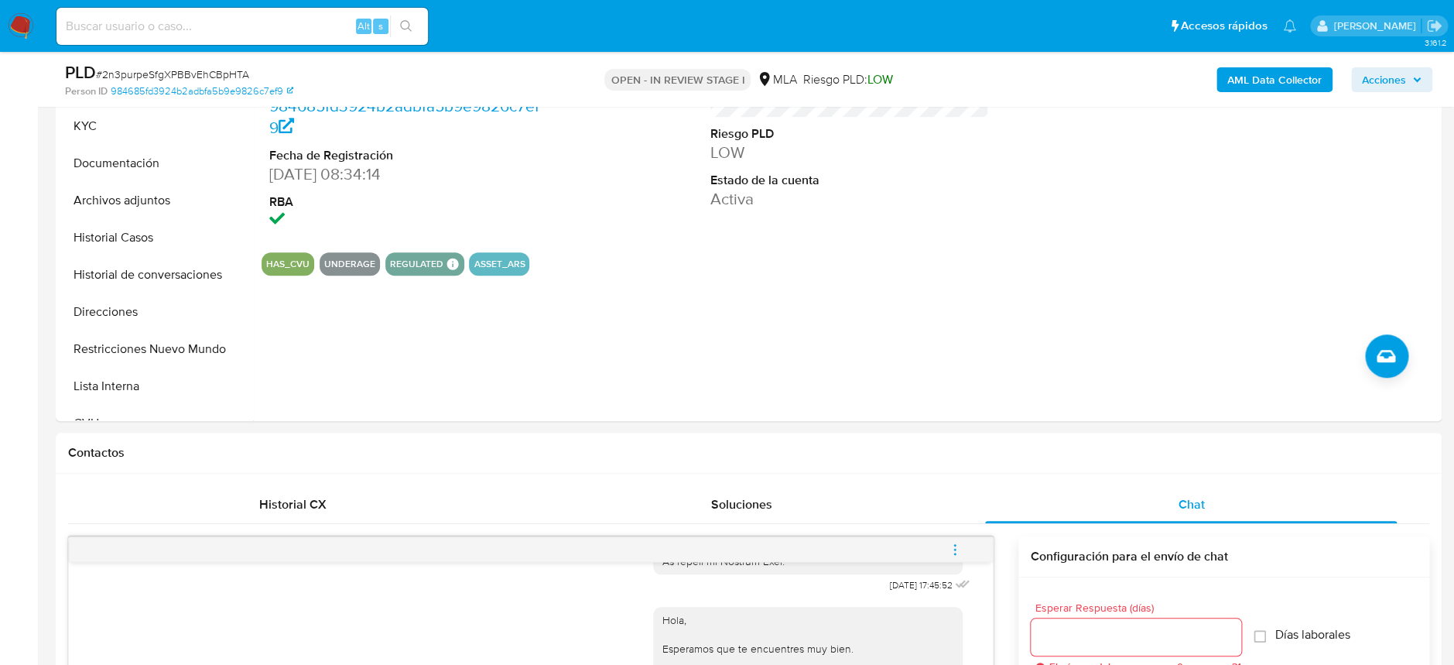
scroll to position [206, 0]
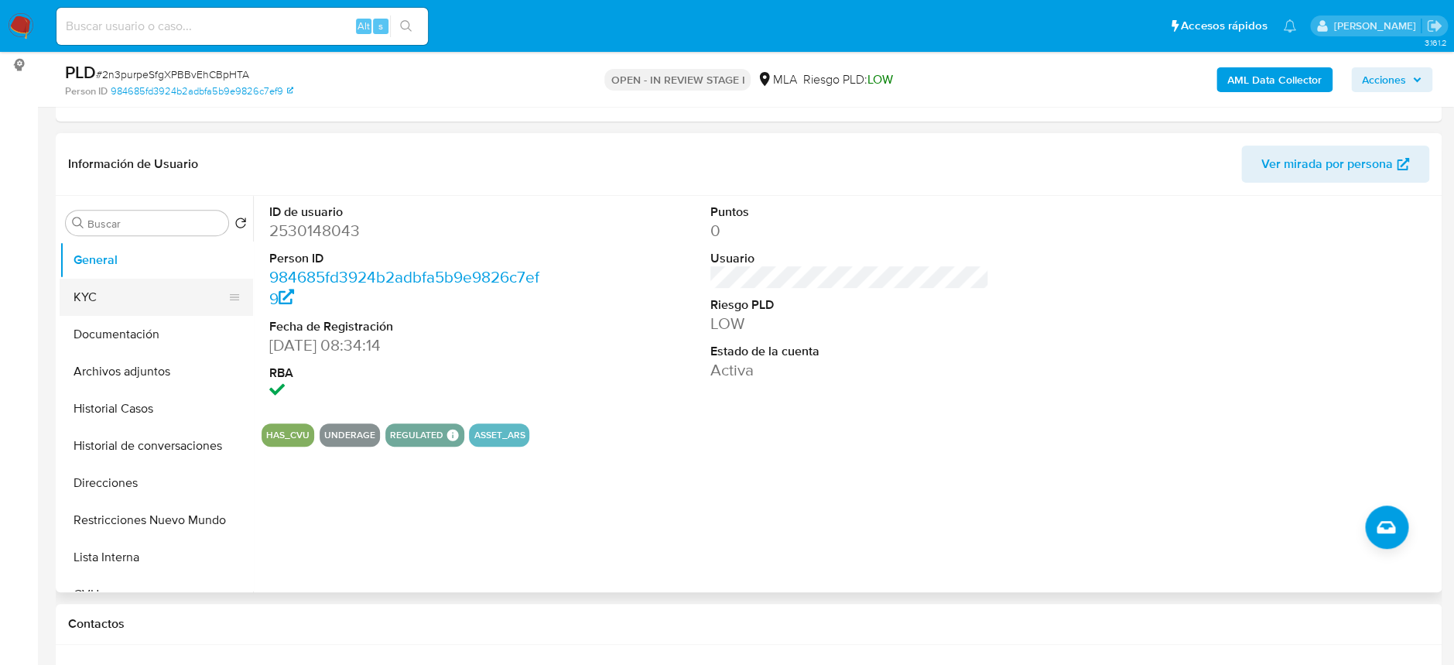
click at [97, 287] on button "KYC" at bounding box center [150, 297] width 181 height 37
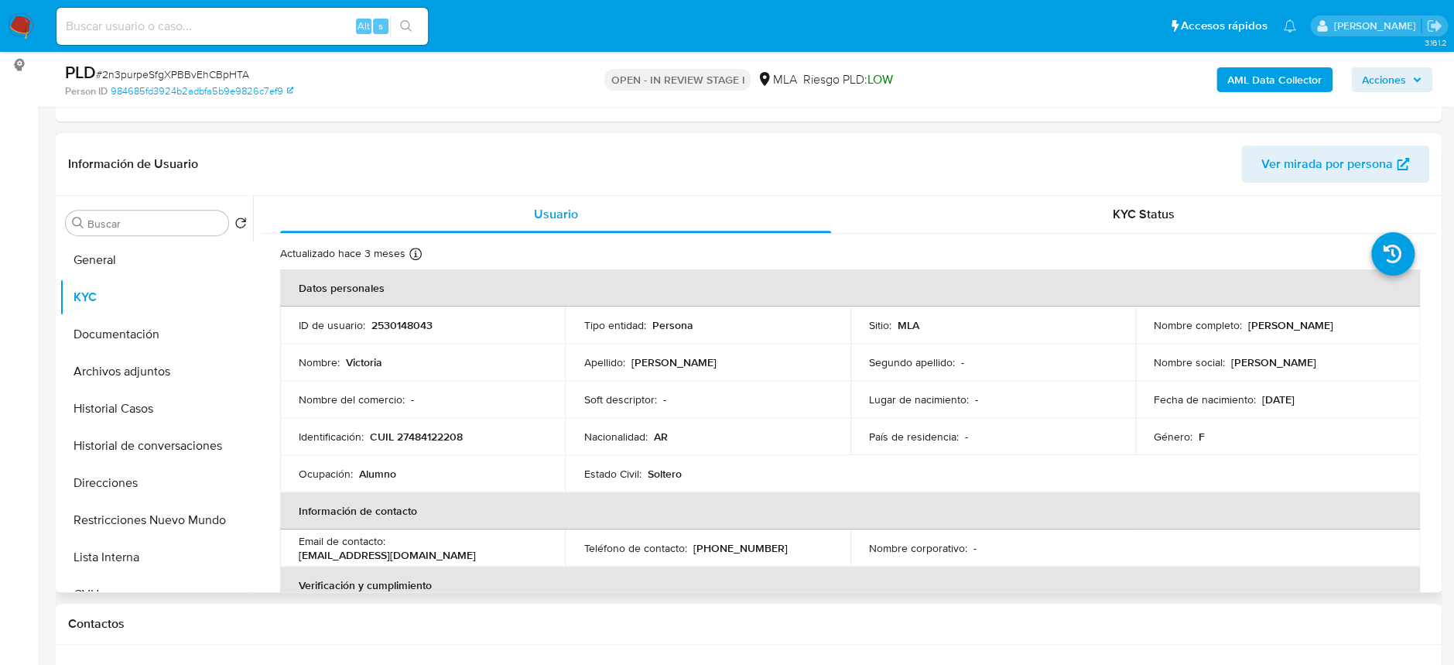
drag, startPoint x: 1239, startPoint y: 324, endPoint x: 1326, endPoint y: 326, distance: 86.7
click at [1326, 326] on div "Nombre completo : [PERSON_NAME]" at bounding box center [1277, 325] width 248 height 14
copy div "[PERSON_NAME]"
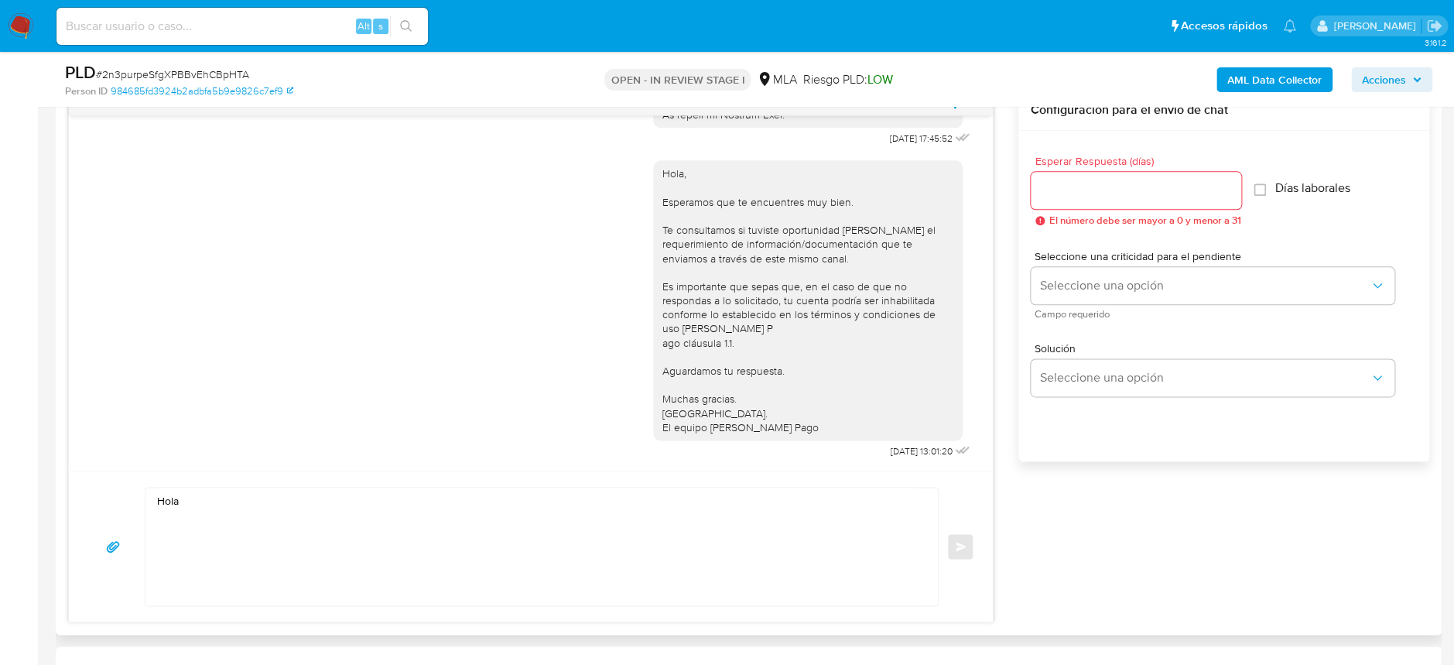
scroll to position [928, 0]
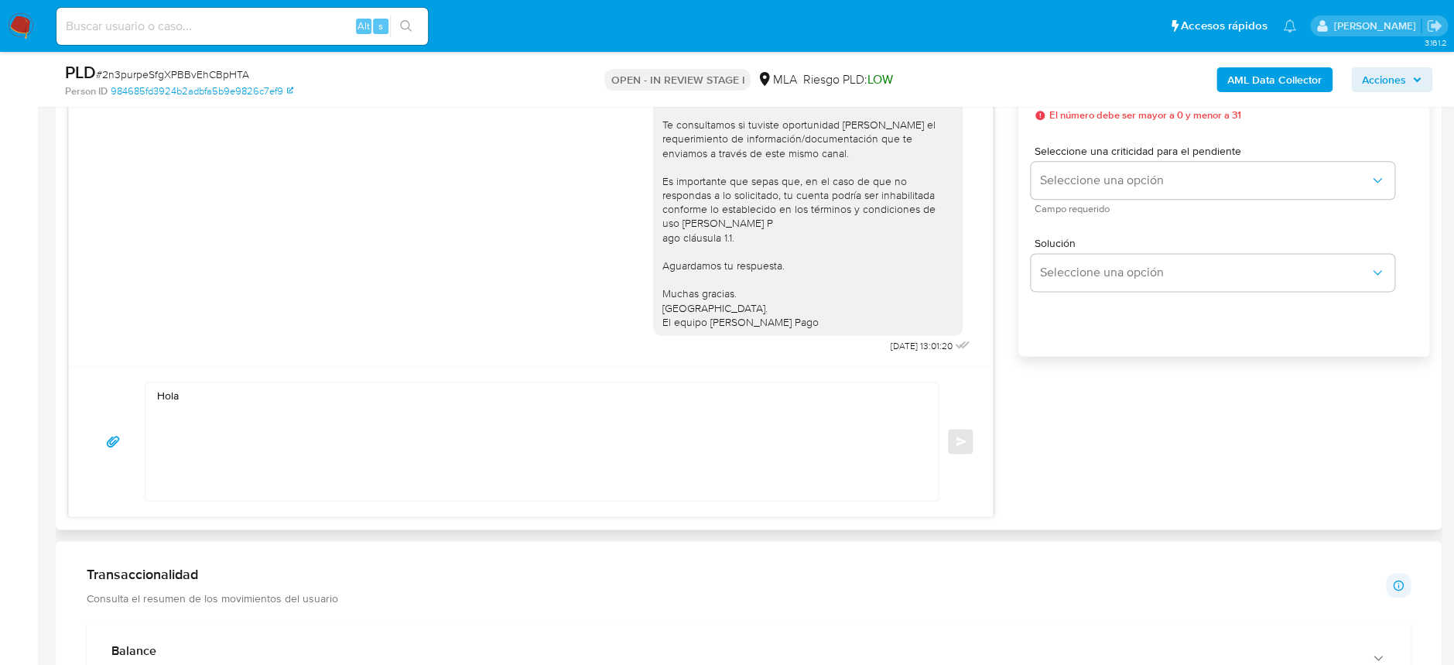
click at [370, 415] on textarea "Hola" at bounding box center [537, 441] width 761 height 118
paste textarea "[PERSON_NAME]"
paste textarea "En función de las operaciones registradas en tu cuenta [PERSON_NAME] Pago, nece…"
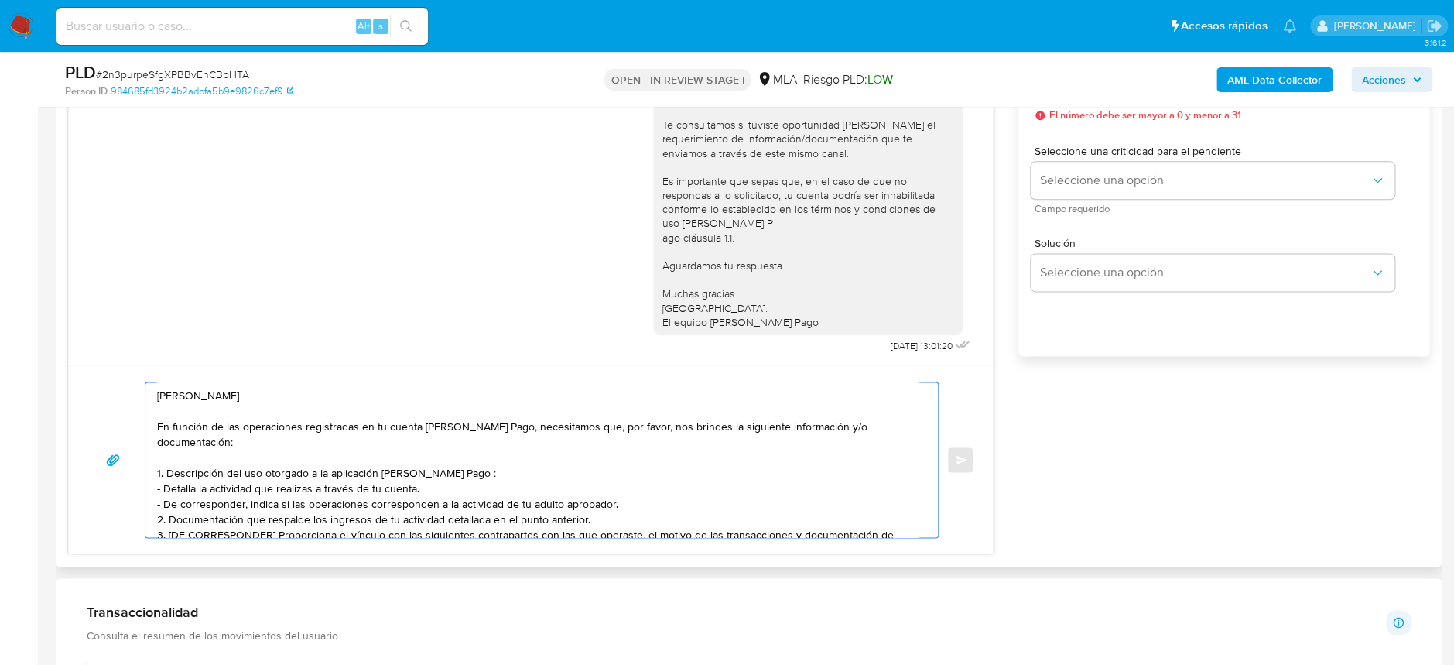
click at [633, 501] on textarea "[PERSON_NAME] En función de las operaciones registradas en tu cuenta [PERSON_NA…" at bounding box center [537, 459] width 761 height 155
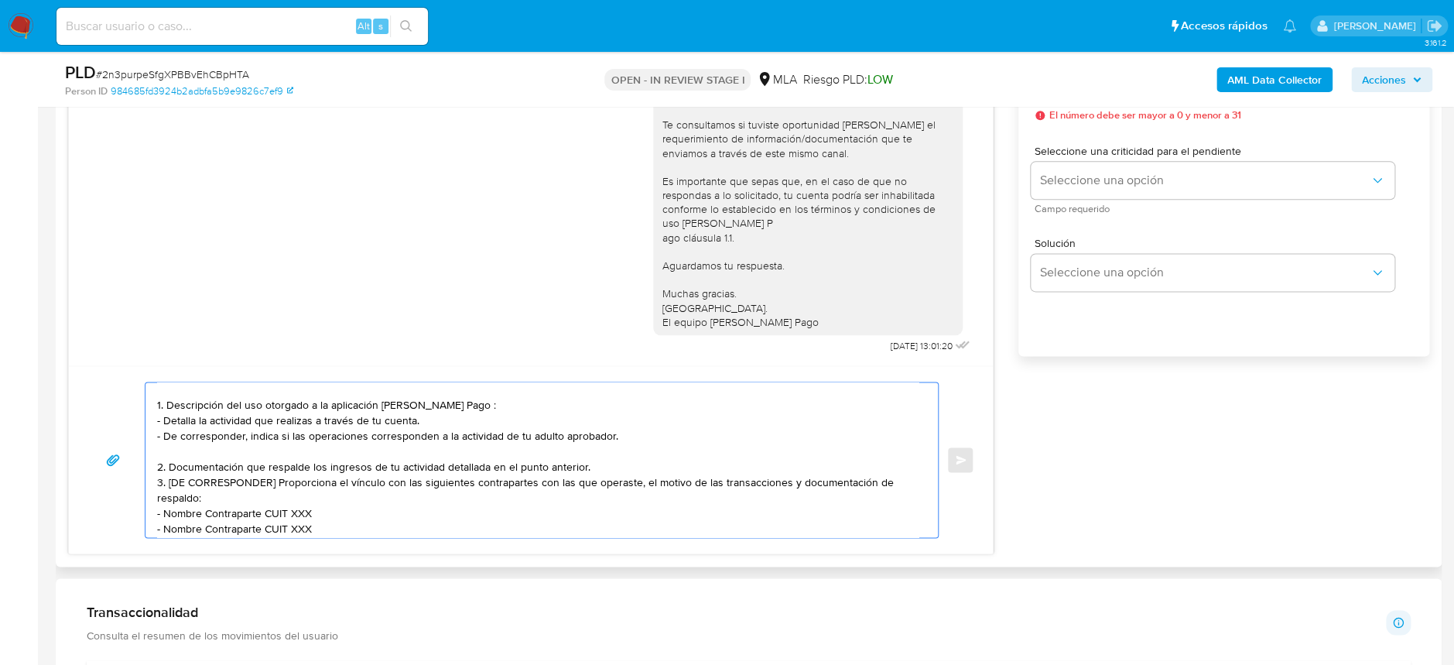
scroll to position [100, 0]
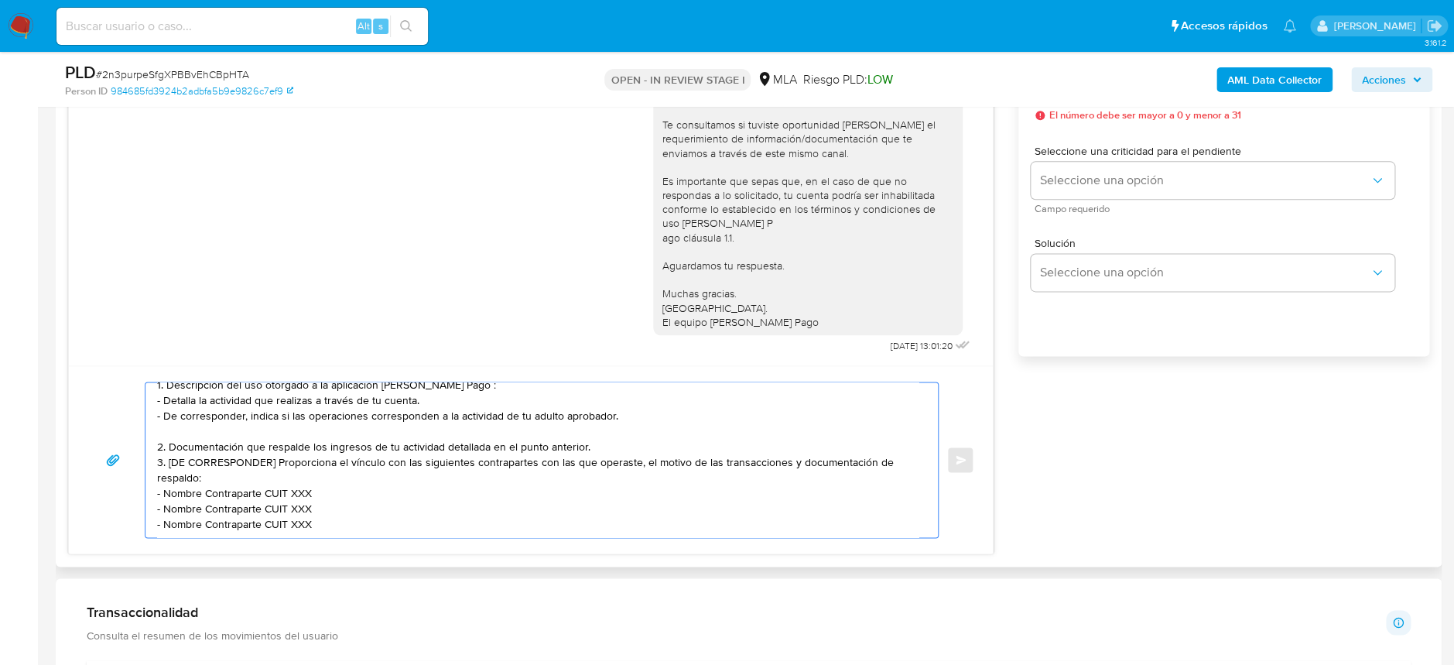
click at [590, 429] on textarea "[PERSON_NAME] En función de las operaciones registradas en tu cuenta [PERSON_NA…" at bounding box center [537, 459] width 761 height 155
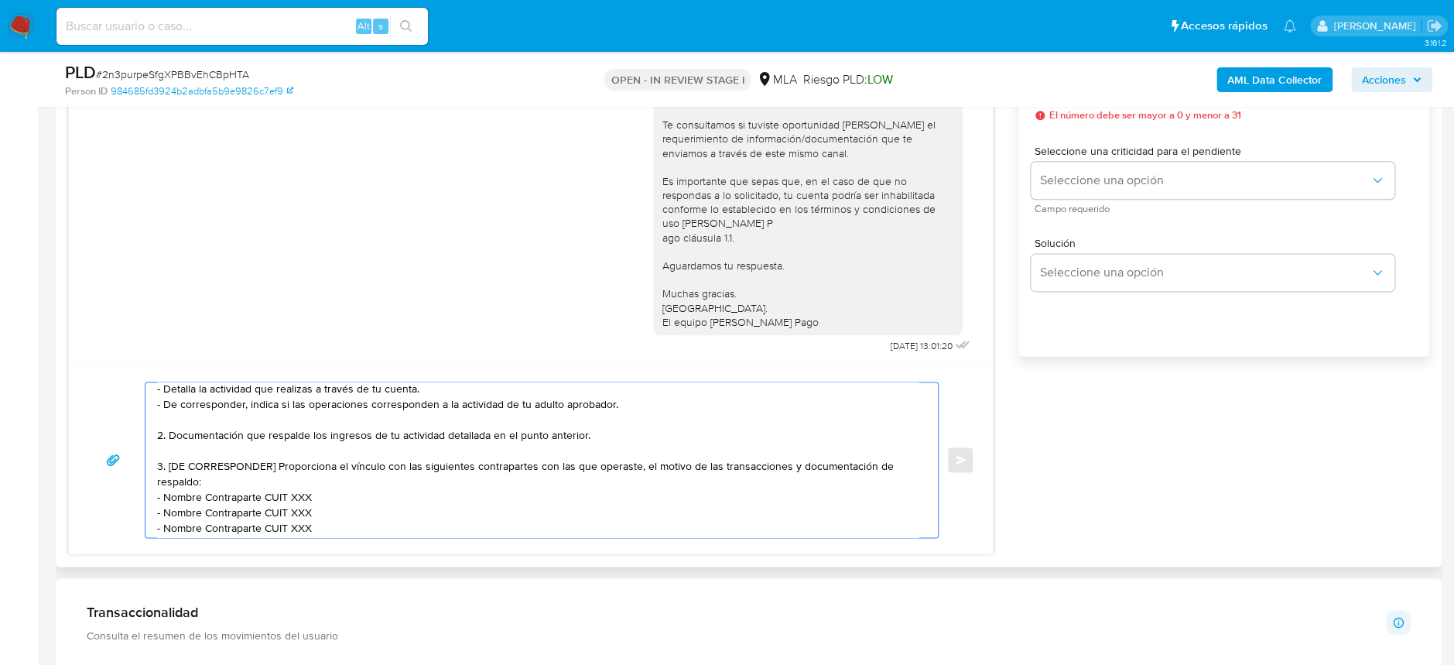
drag, startPoint x: 272, startPoint y: 464, endPoint x: 169, endPoint y: 462, distance: 102.1
click at [169, 462] on textarea "[PERSON_NAME] En función de las operaciones registradas en tu cuenta [PERSON_NA…" at bounding box center [537, 459] width 761 height 155
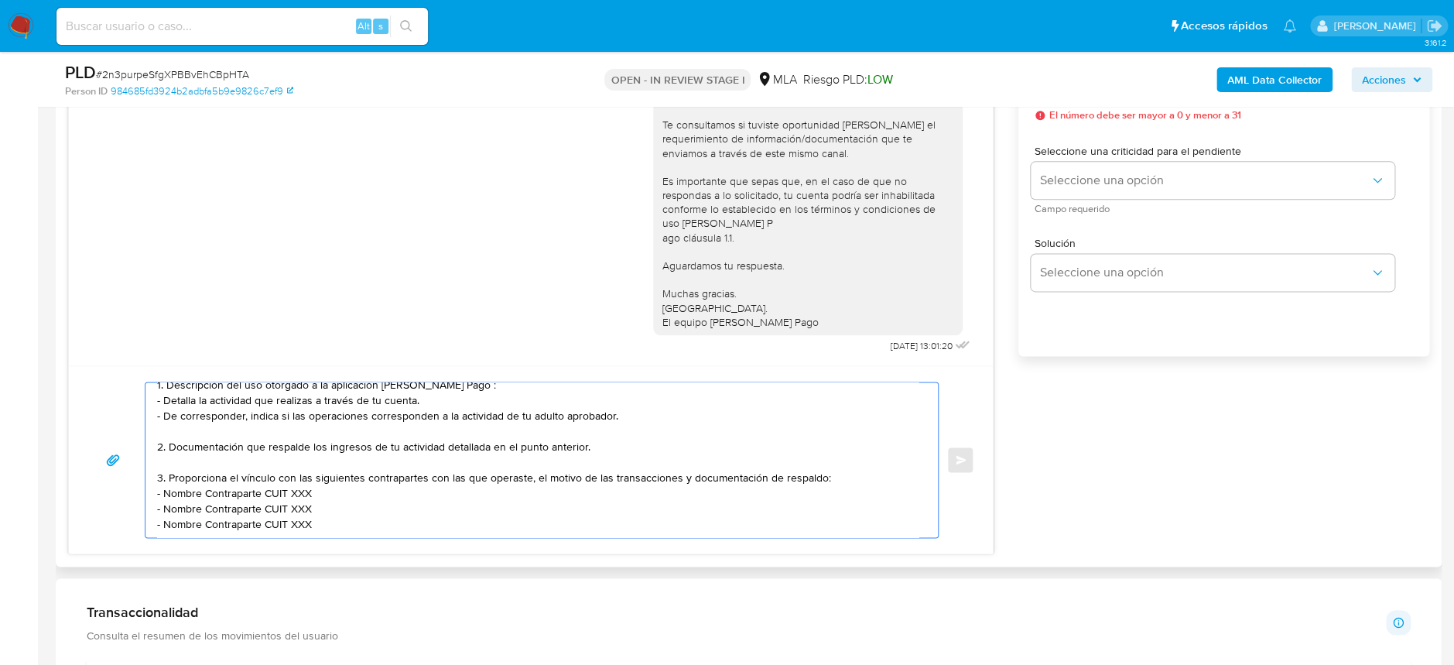
click at [829, 463] on textarea "[PERSON_NAME] En función de las operaciones registradas en tu cuenta [PERSON_NA…" at bounding box center [537, 459] width 761 height 155
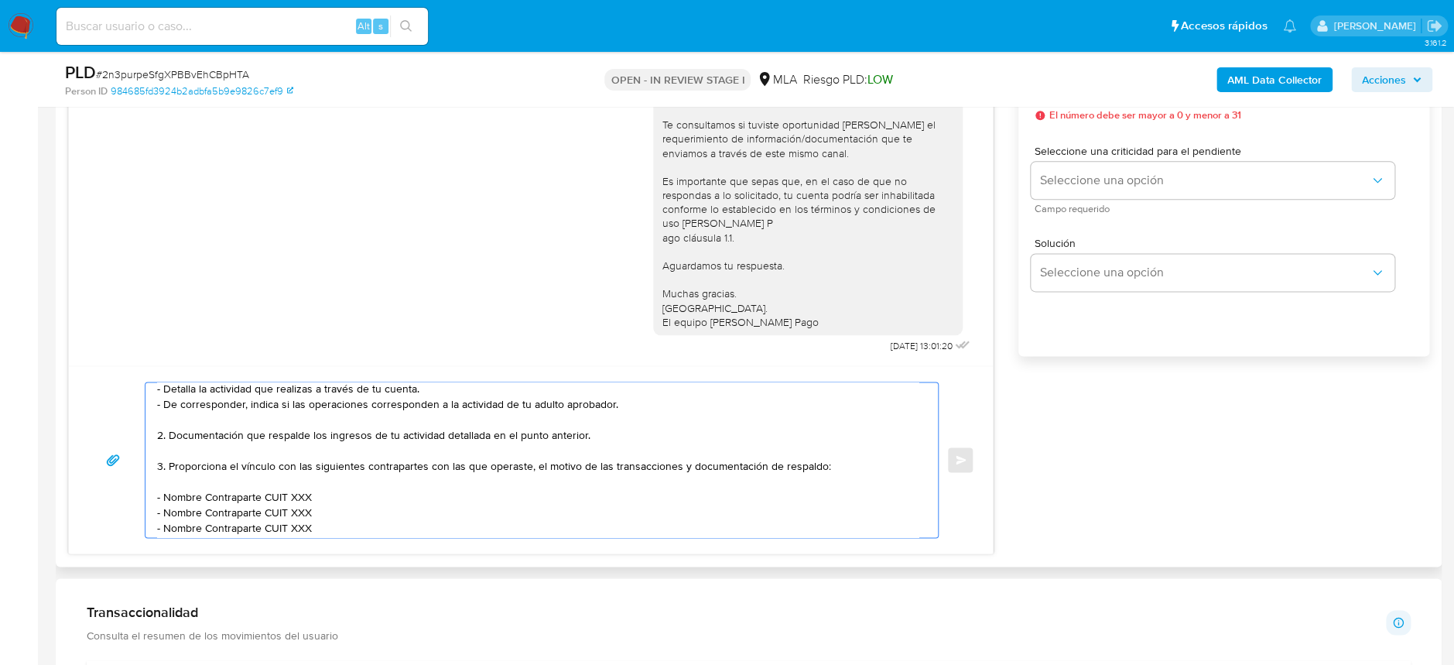
drag, startPoint x: 165, startPoint y: 493, endPoint x: 259, endPoint y: 495, distance: 94.4
click at [259, 495] on textarea "[PERSON_NAME] En función de las operaciones registradas en tu cuenta [PERSON_NA…" at bounding box center [537, 459] width 761 height 155
paste textarea "[PERSON_NAME]"
click at [282, 490] on textarea "[PERSON_NAME] En función de las operaciones registradas en tu cuenta [PERSON_NA…" at bounding box center [537, 459] width 761 height 155
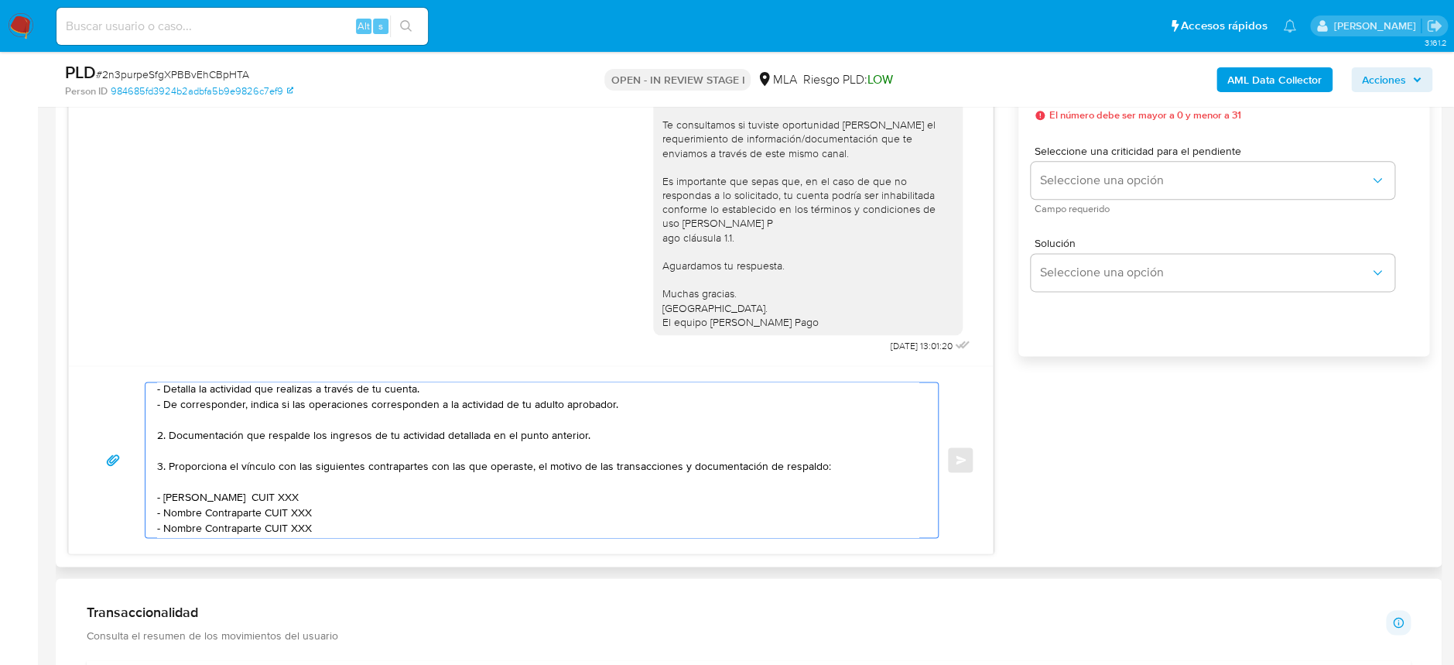
paste textarea "27488612609"
drag, startPoint x: 163, startPoint y: 506, endPoint x: 259, endPoint y: 509, distance: 96.0
click at [259, 509] on textarea "[PERSON_NAME] En función de las operaciones registradas en tu cuenta [PERSON_NA…" at bounding box center [537, 459] width 761 height 155
paste textarea "[PERSON_NAME]"
click at [288, 504] on textarea "[PERSON_NAME] En función de las operaciones registradas en tu cuenta [PERSON_NA…" at bounding box center [537, 459] width 761 height 155
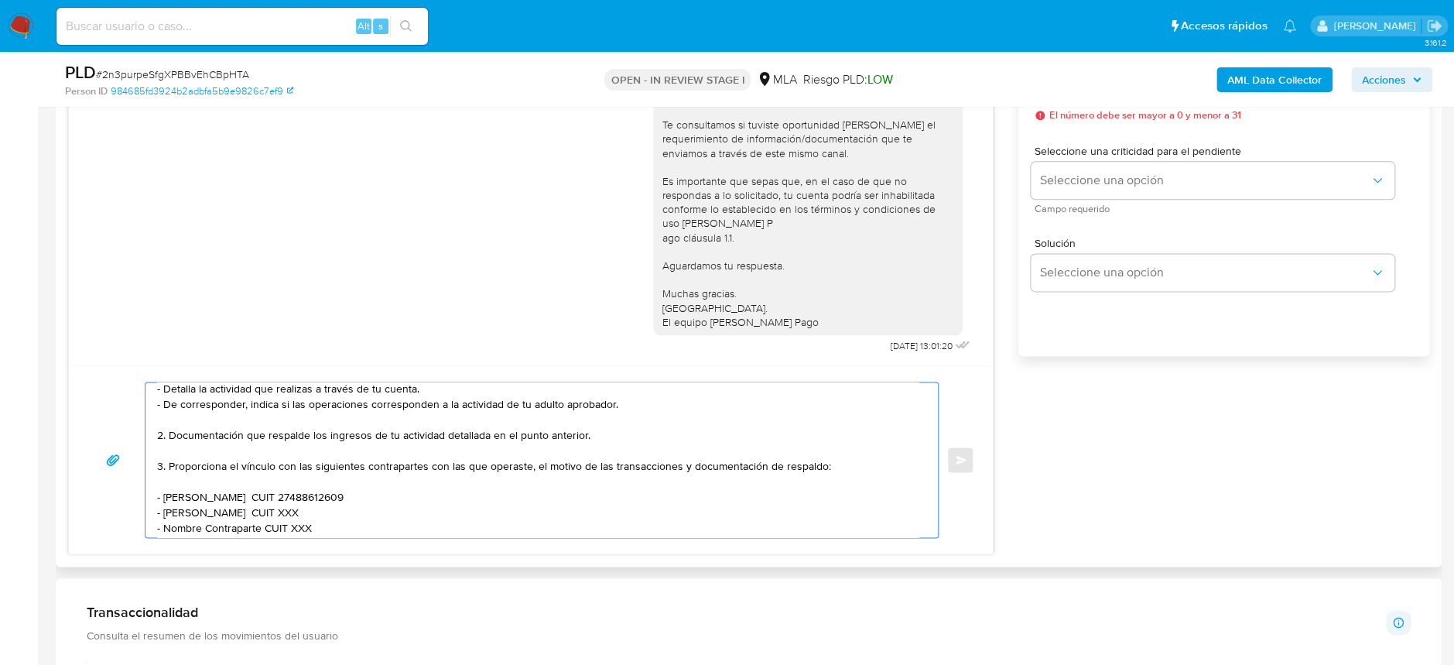
click at [288, 504] on textarea "[PERSON_NAME] En función de las operaciones registradas en tu cuenta [PERSON_NA…" at bounding box center [537, 459] width 761 height 155
paste textarea "27503086595"
drag, startPoint x: 167, startPoint y: 519, endPoint x: 258, endPoint y: 510, distance: 91.8
click at [258, 510] on textarea "[PERSON_NAME] En función de las operaciones registradas en tu cuenta [PERSON_NA…" at bounding box center [537, 459] width 761 height 155
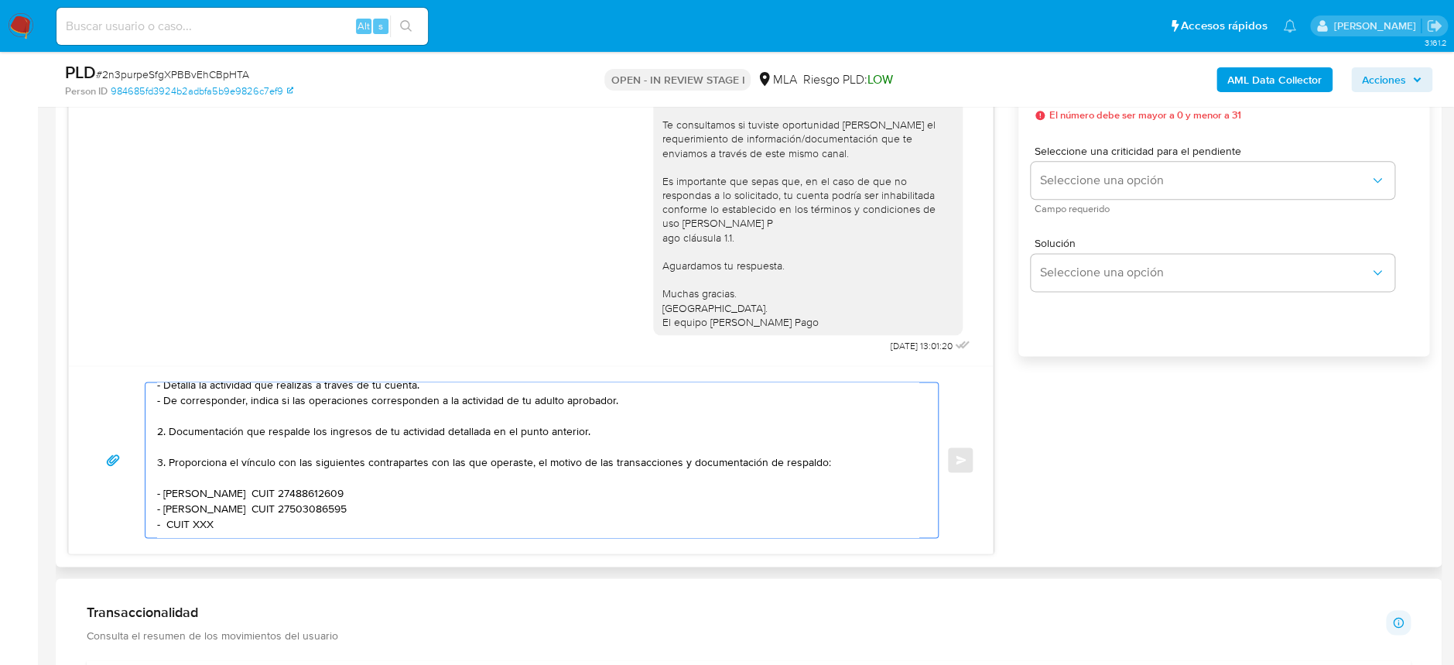
paste textarea "[PERSON_NAME]"
click at [273, 513] on textarea "[PERSON_NAME] En función de las operaciones registradas en tu cuenta [PERSON_NA…" at bounding box center [537, 459] width 761 height 155
paste textarea "27484122038"
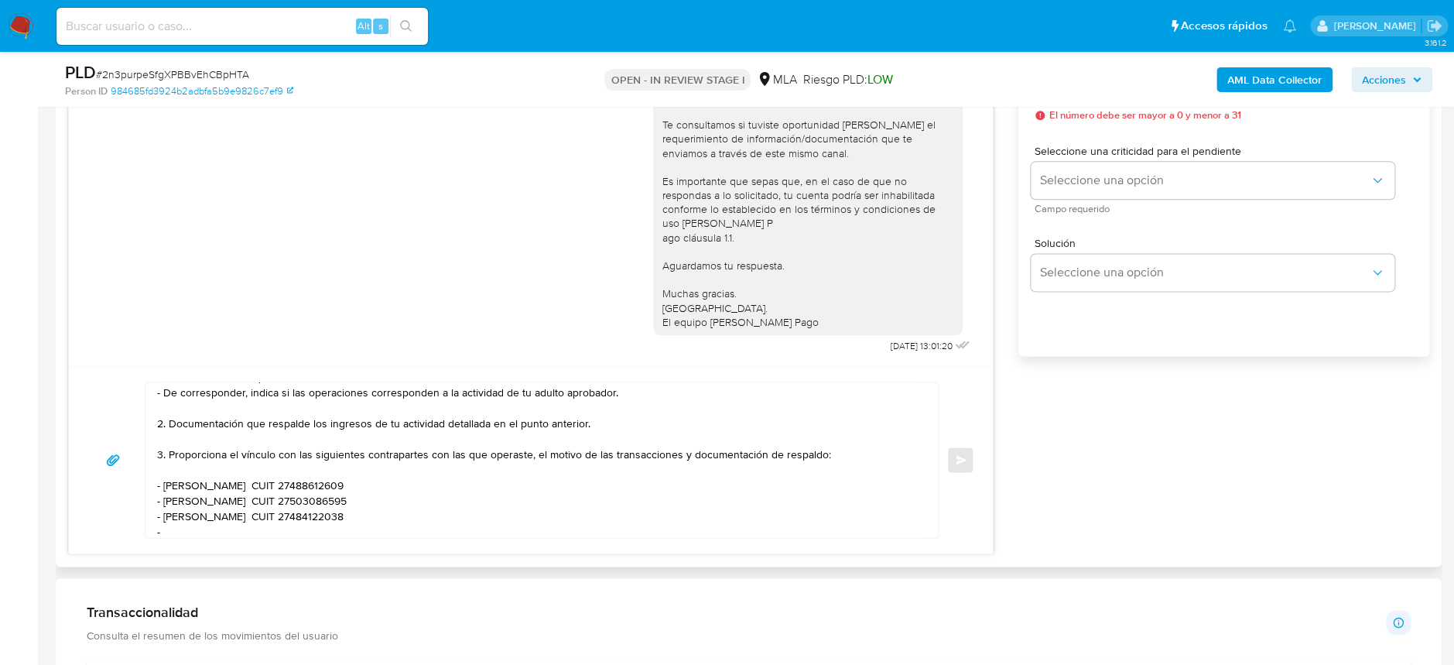
click at [209, 527] on textarea "[PERSON_NAME] En función de las operaciones registradas en tu cuenta [PERSON_NA…" at bounding box center [537, 459] width 761 height 155
paste textarea "[PERSON_NAME]"
click at [253, 529] on textarea "[PERSON_NAME] En función de las operaciones registradas en tu cuenta [PERSON_NA…" at bounding box center [537, 459] width 761 height 155
paste textarea "27239692694"
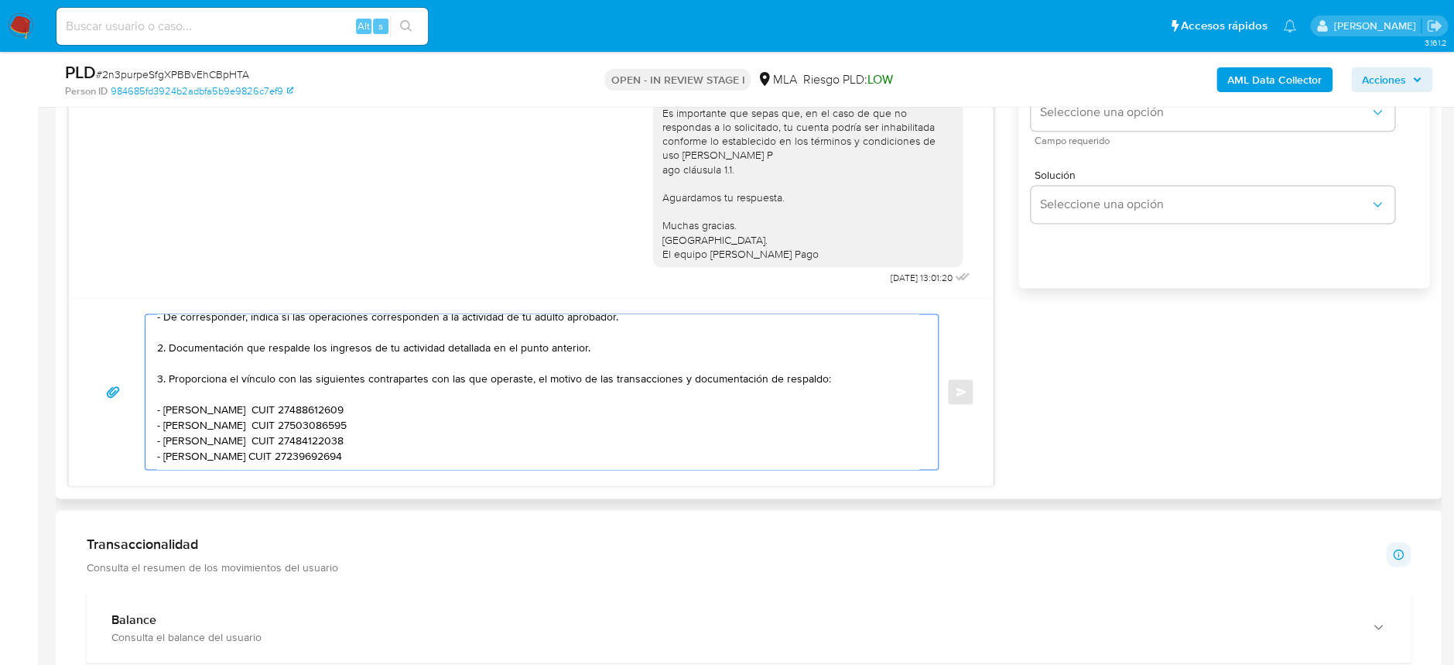
scroll to position [1031, 0]
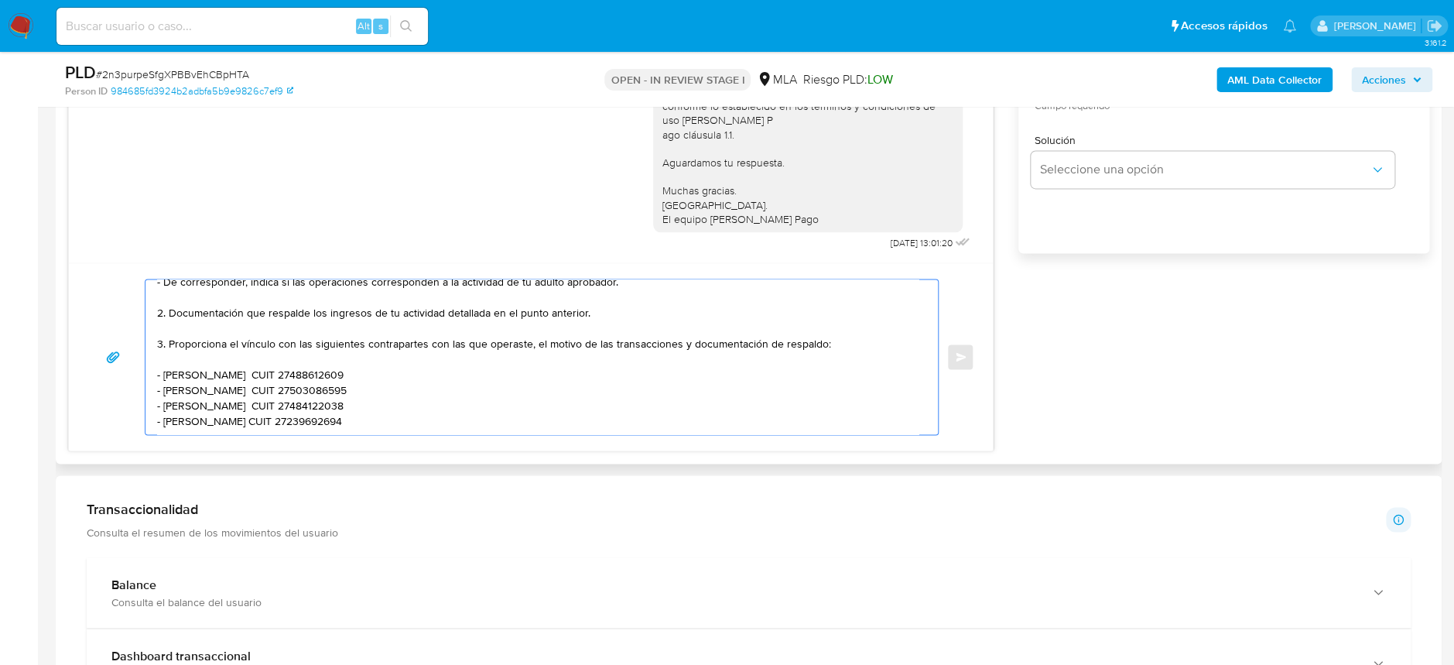
paste textarea "Es importante que sepas que, en el caso de que no respondas a lo solicitado, tu…"
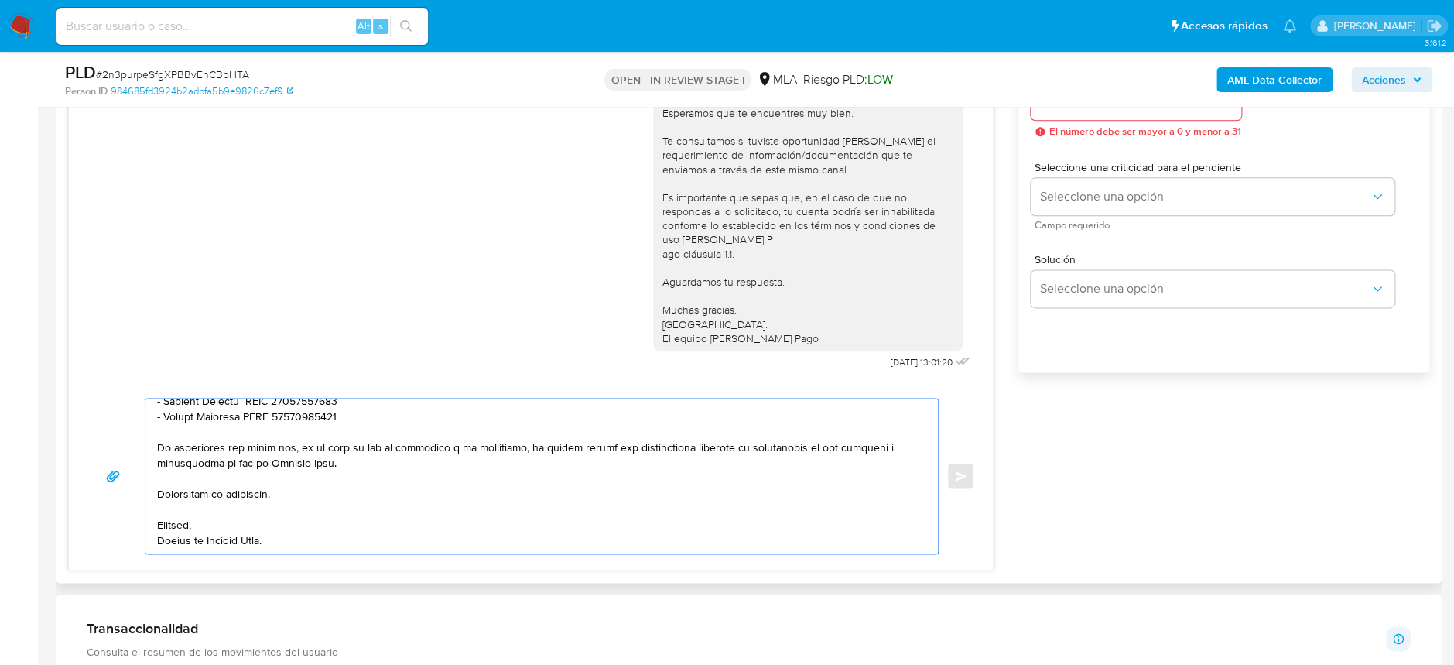
scroll to position [722, 0]
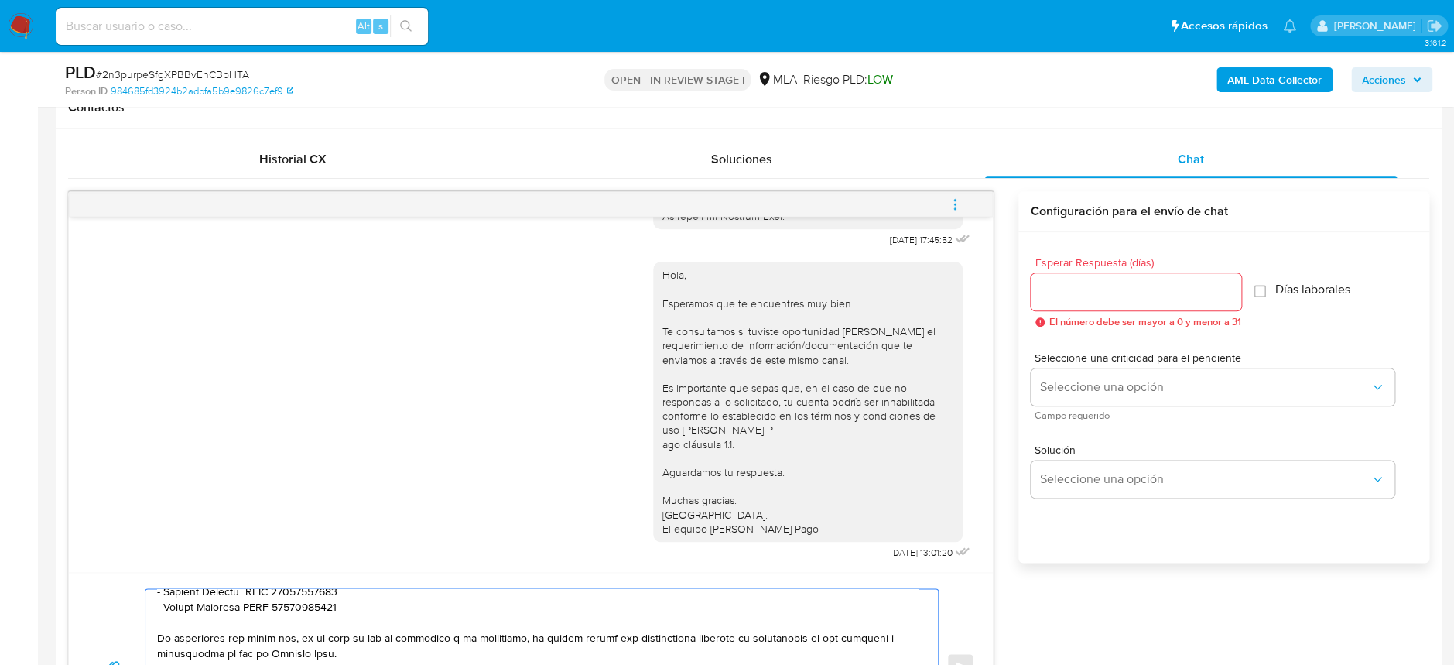
type textarea "Hola Victoria Arias En función de las operaciones registradas en tu cuenta de M…"
click at [1076, 282] on input "Esperar Respuesta (días)" at bounding box center [1135, 292] width 210 height 20
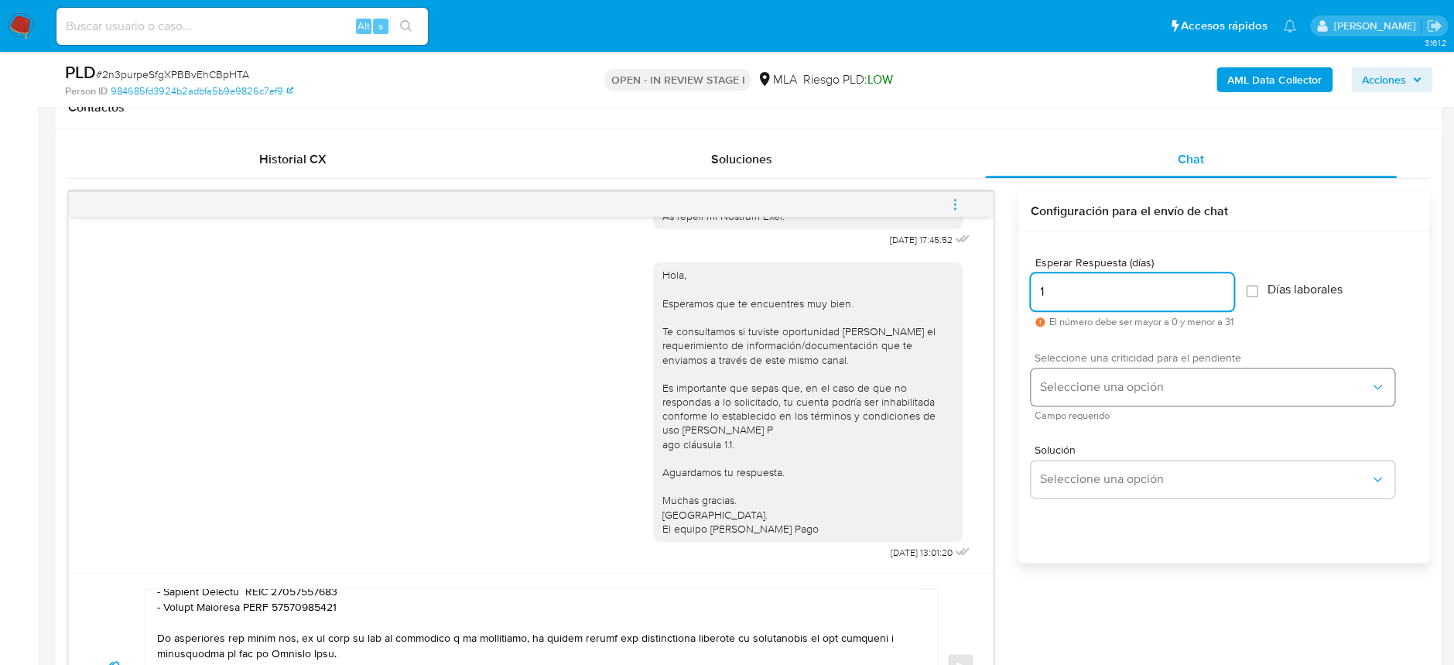
type input "1"
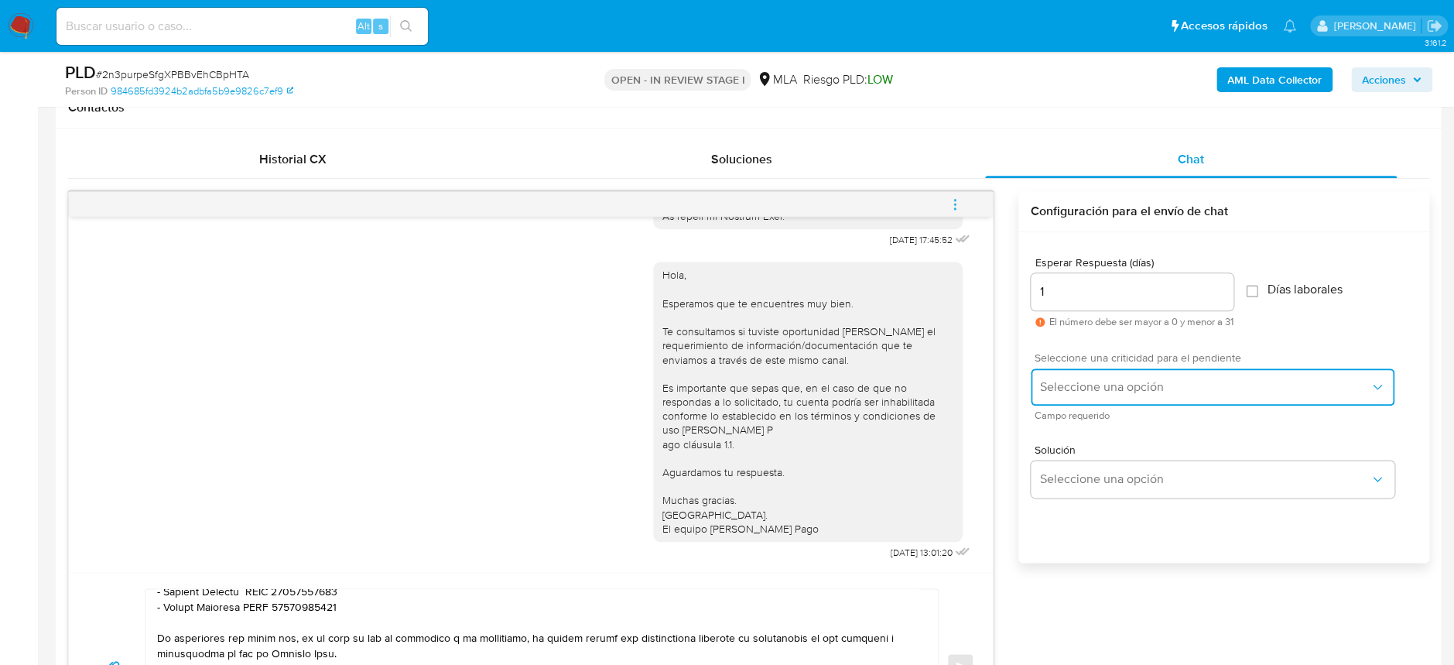
click at [1097, 391] on span "Seleccione una opción" at bounding box center [1205, 386] width 330 height 15
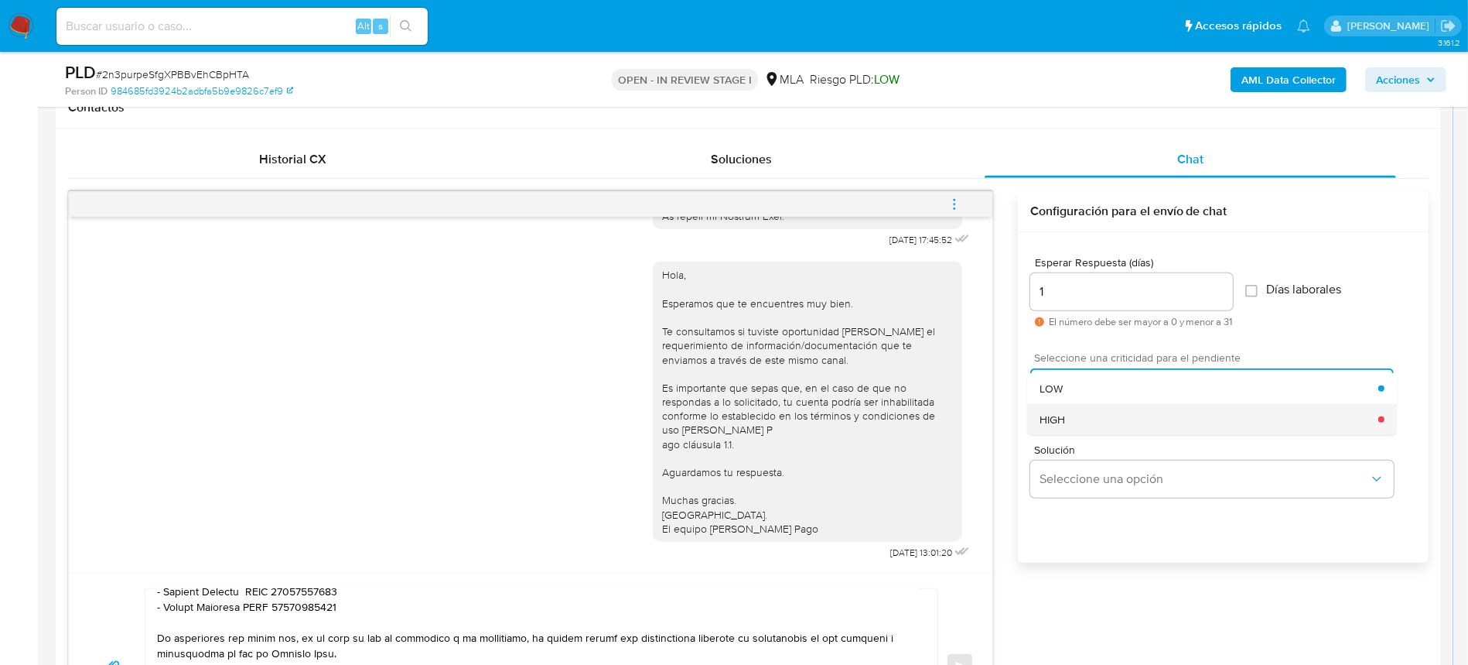
click at [1092, 424] on div "HIGH" at bounding box center [1209, 419] width 339 height 31
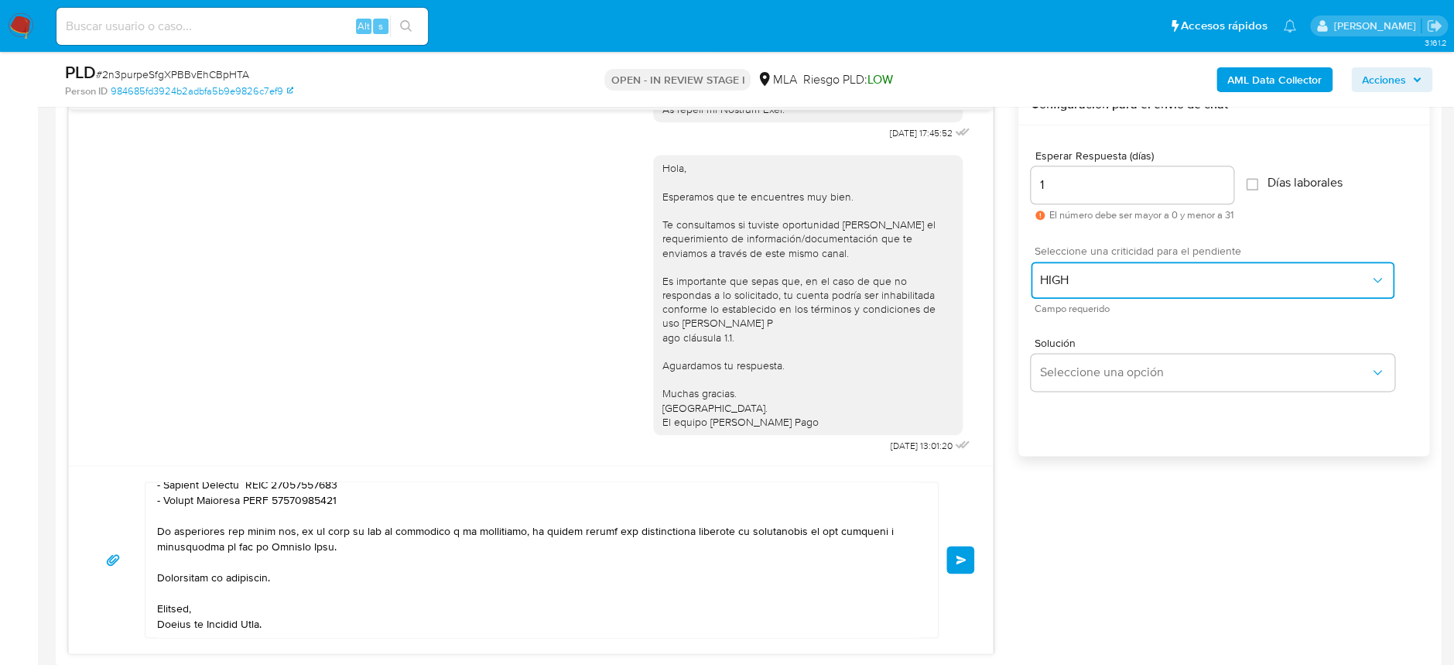
scroll to position [928, 0]
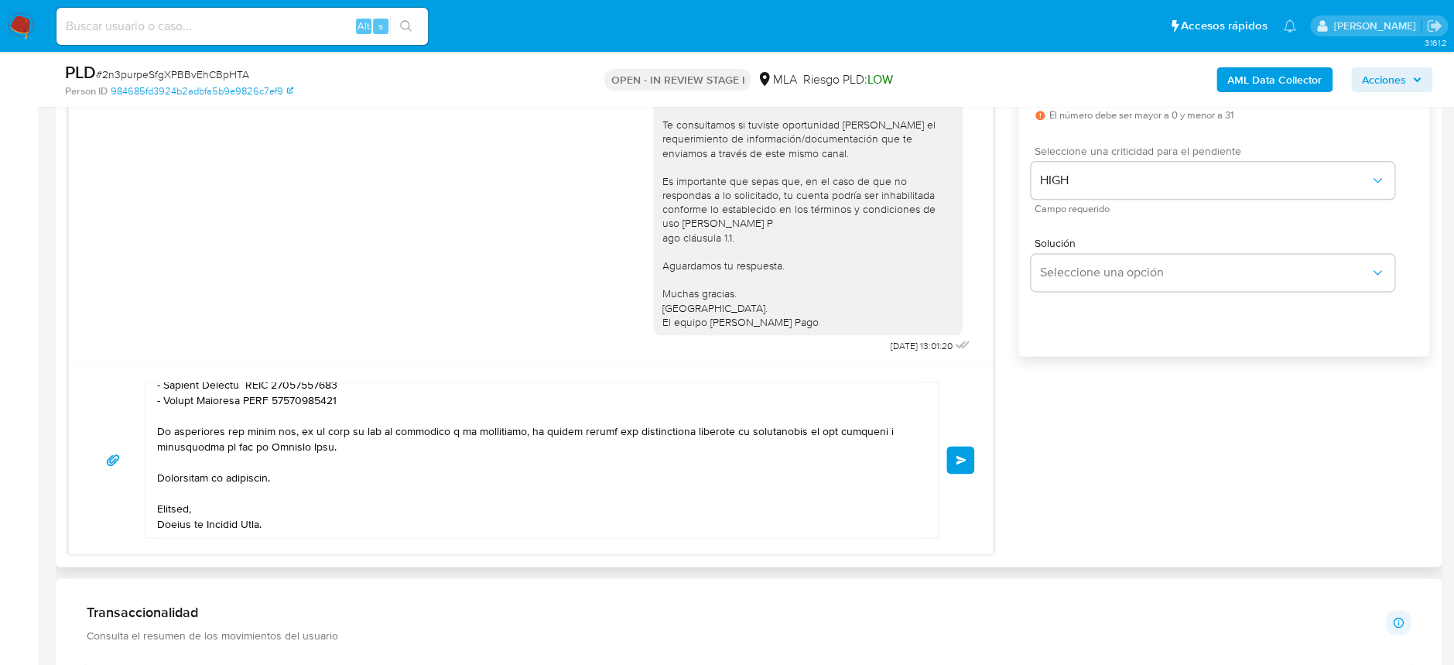
click at [961, 446] on button "Enviar" at bounding box center [960, 460] width 28 height 28
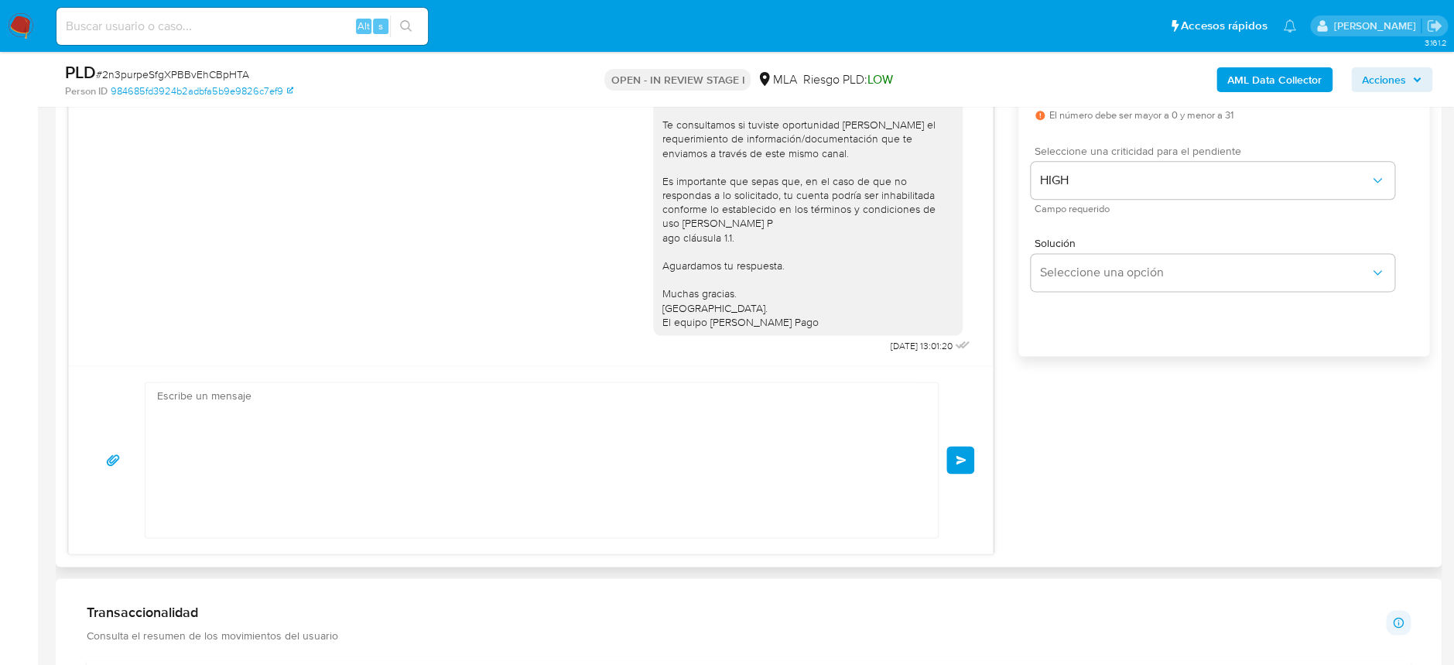
scroll to position [1231, 0]
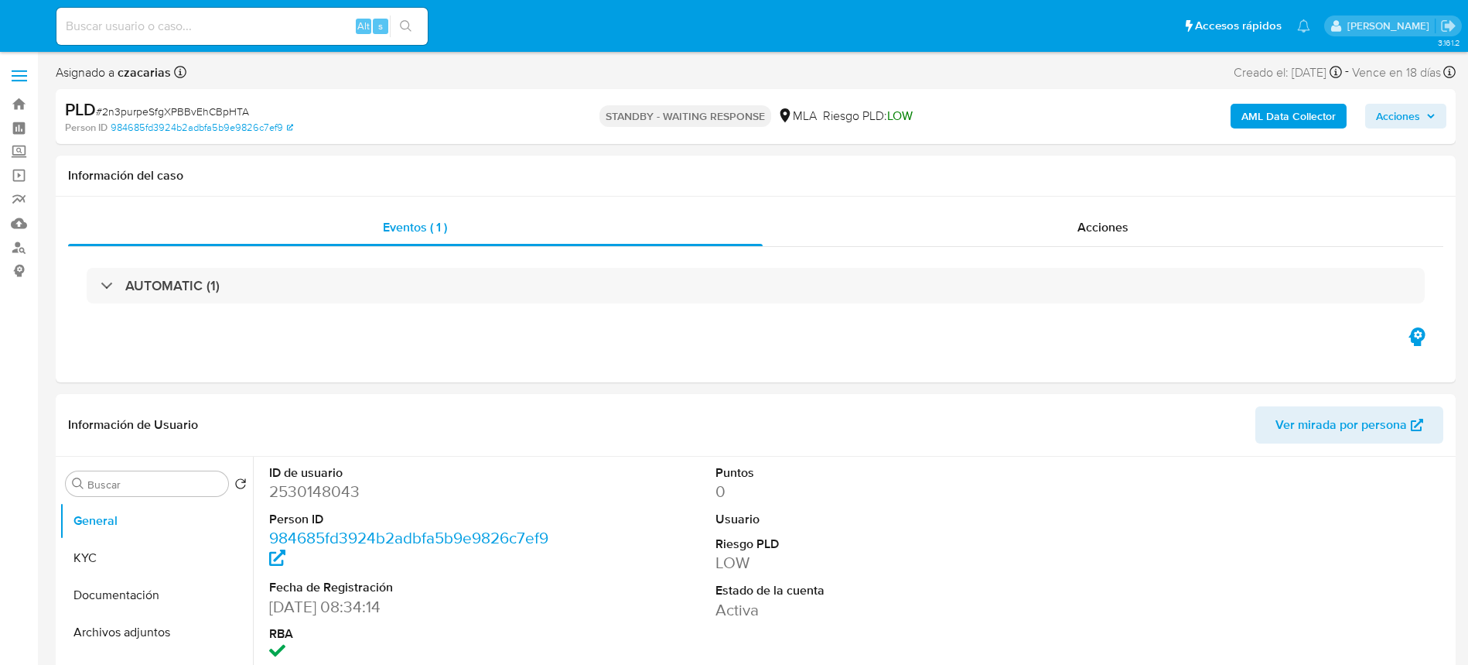
select select "10"
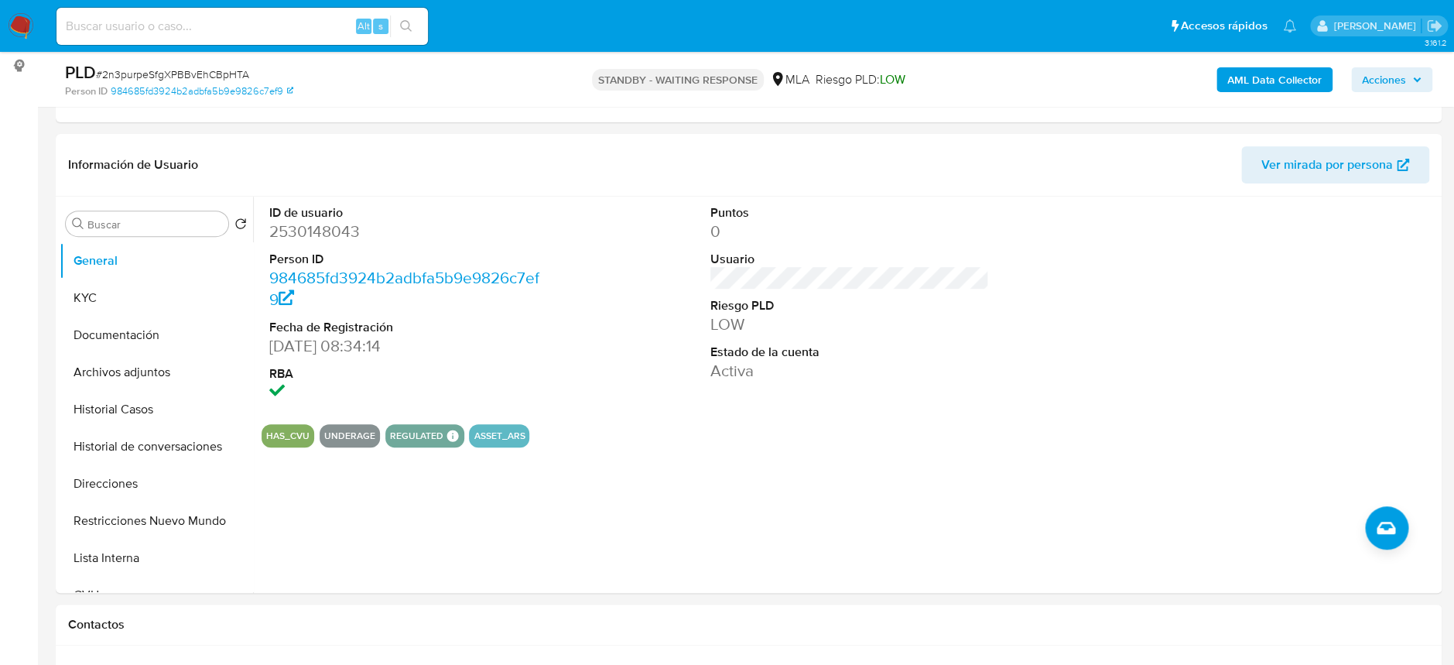
scroll to position [206, 0]
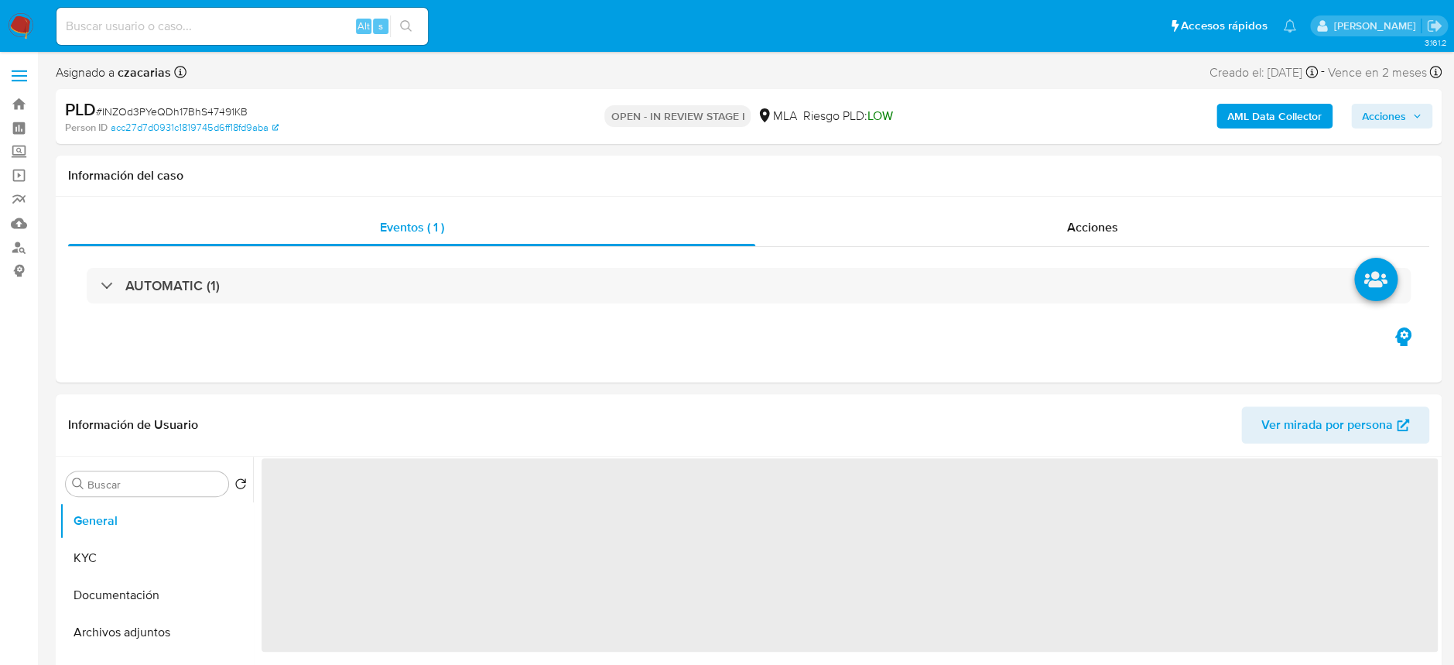
click at [195, 115] on span "# INZOd3PYeQDh17BhS47491KB" at bounding box center [172, 111] width 152 height 15
copy span "INZOd3PYeQDh17BhS47491KB"
select select "10"
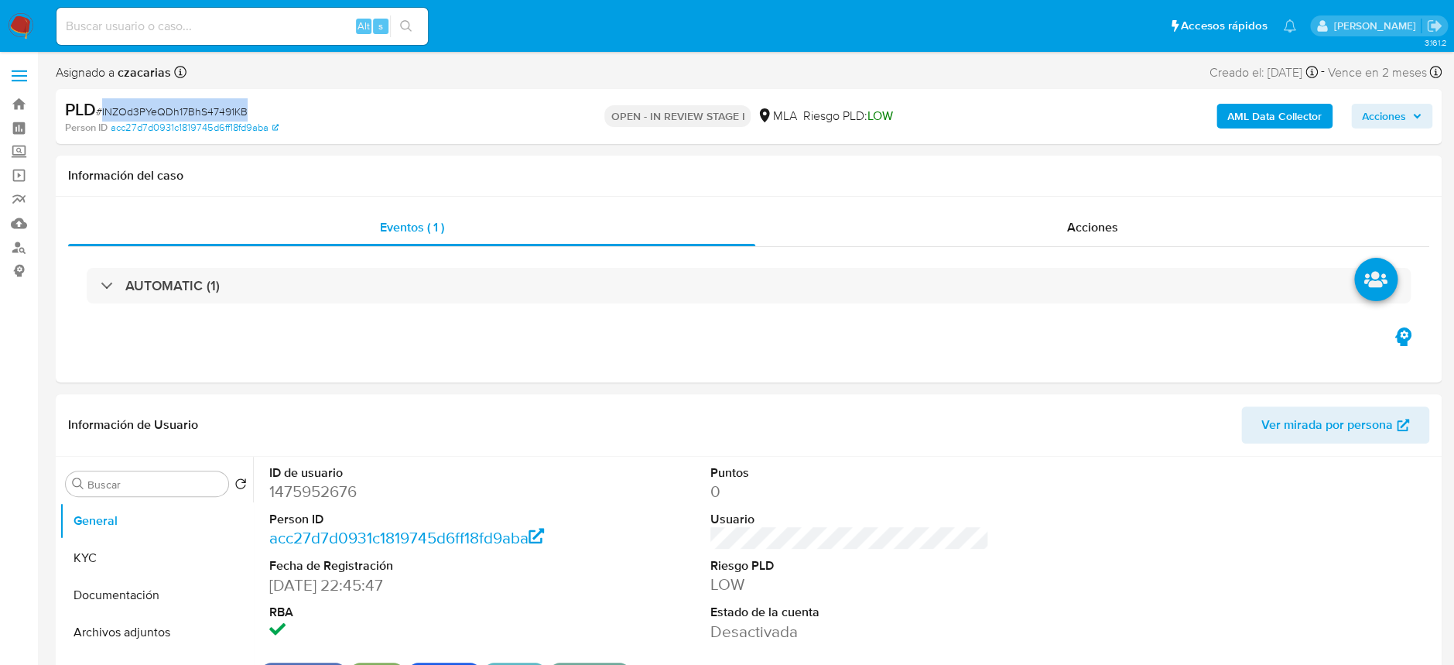
click at [1383, 114] on span "Acciones" at bounding box center [1384, 116] width 44 height 25
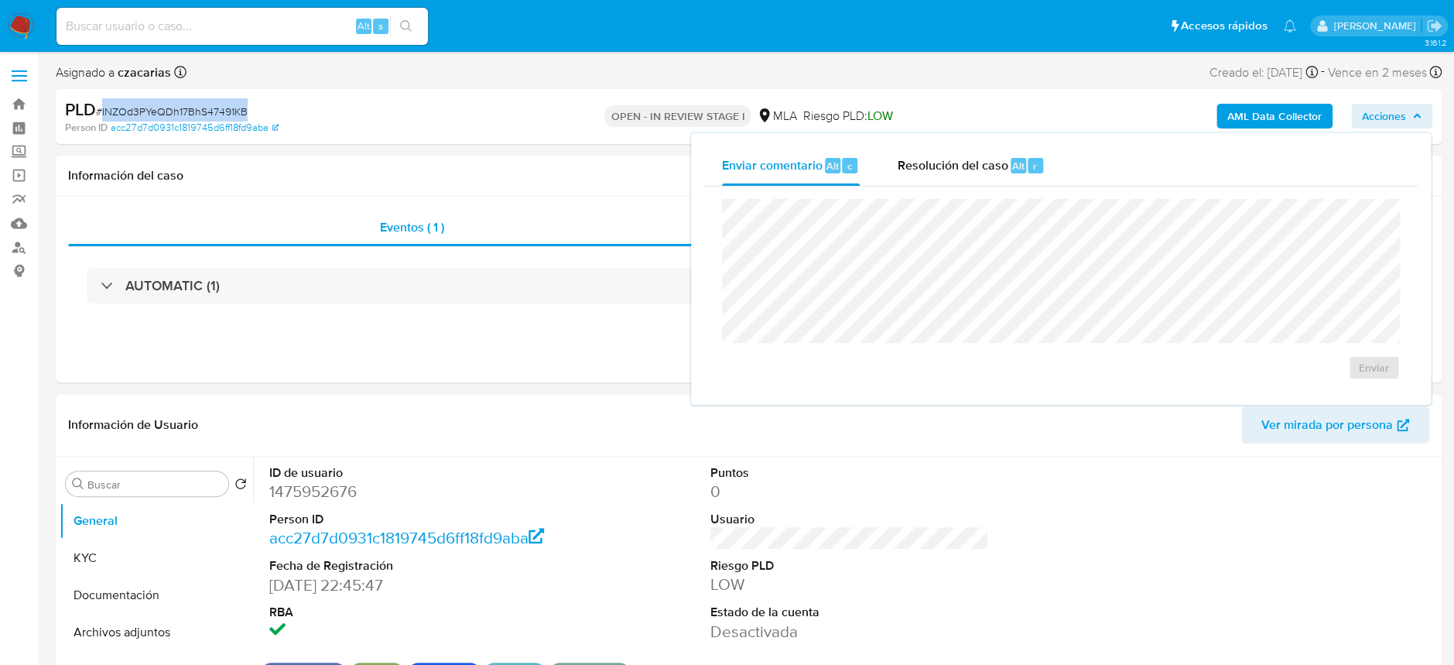
drag, startPoint x: 1000, startPoint y: 182, endPoint x: 1004, endPoint y: 196, distance: 14.7
click at [1000, 181] on div "Resolución del caso Alt r" at bounding box center [971, 165] width 148 height 40
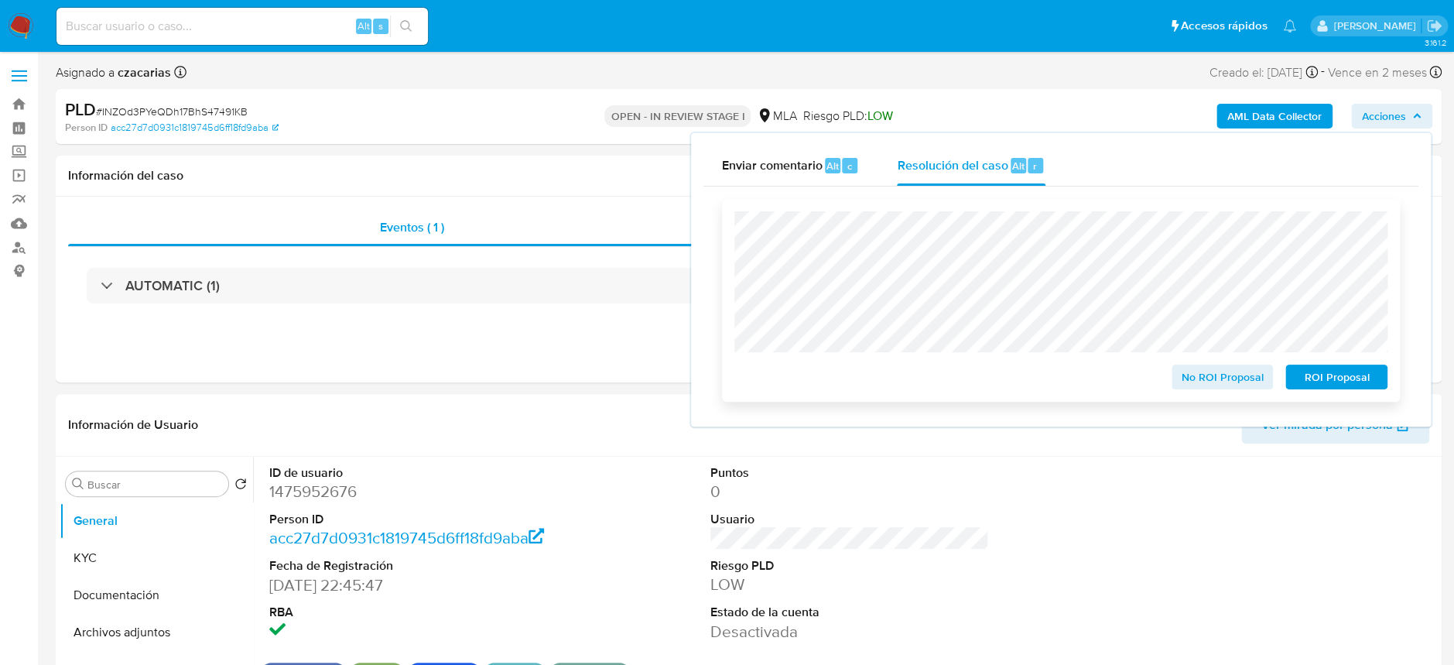
click at [1317, 379] on span "ROI Proposal" at bounding box center [1336, 377] width 80 height 22
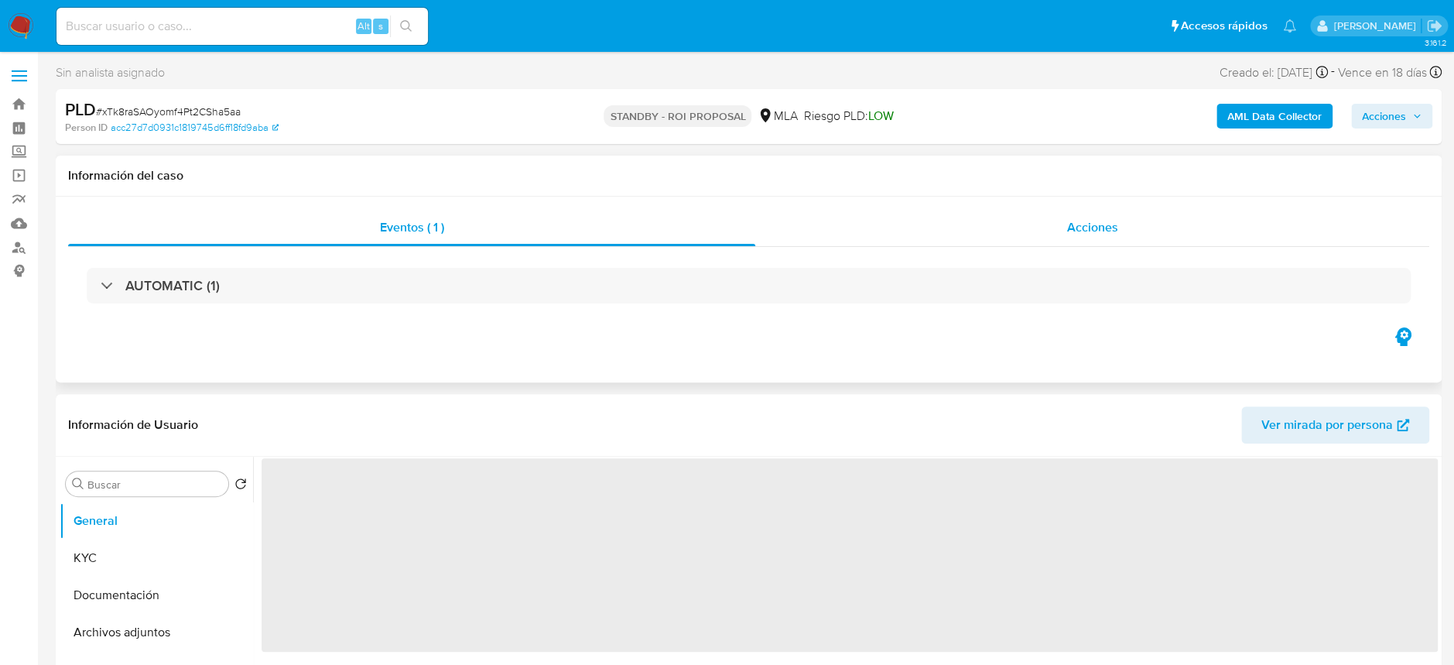
select select "10"
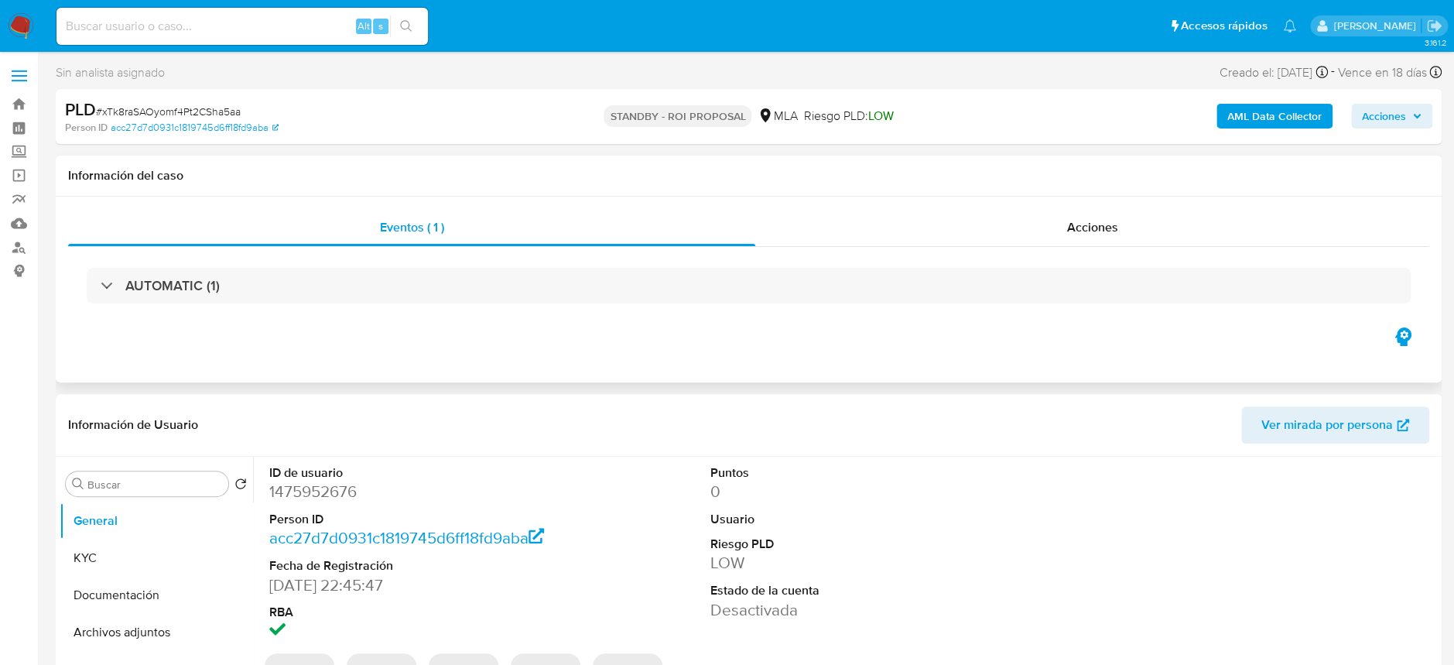
click at [1095, 220] on span "Acciones" at bounding box center [1092, 227] width 51 height 18
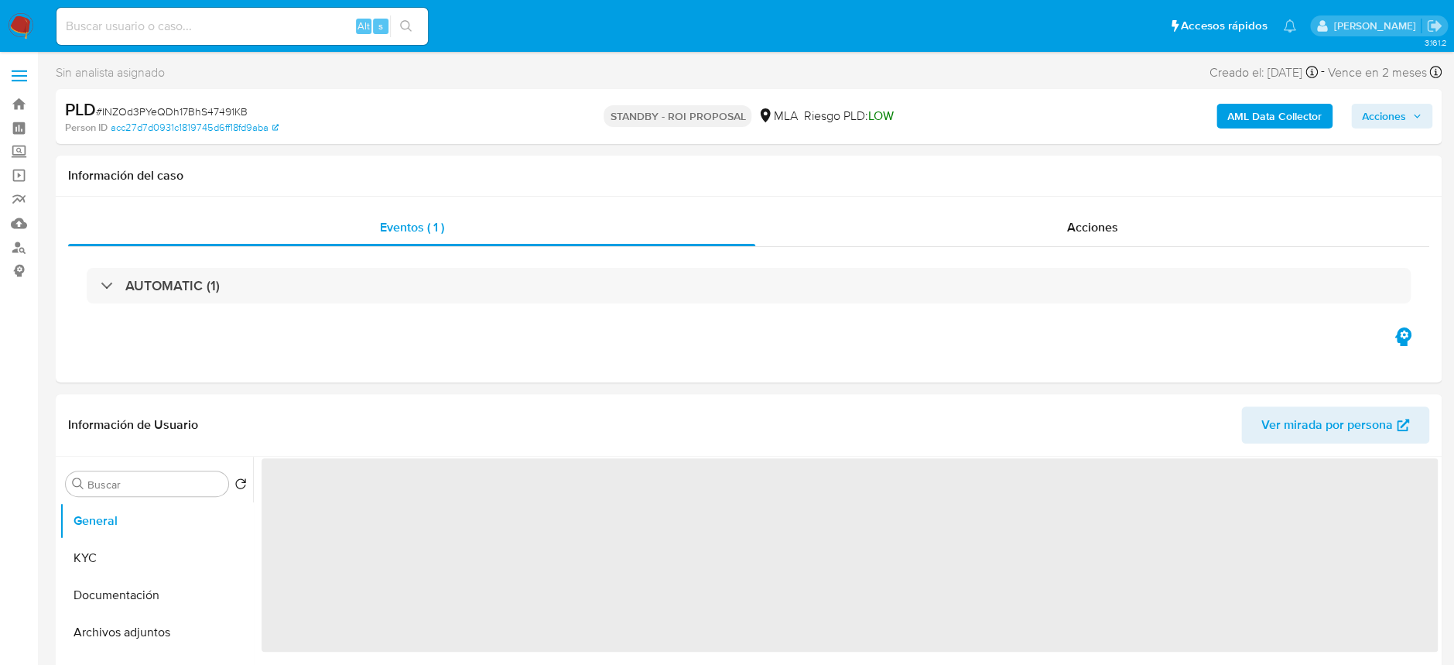
select select "10"
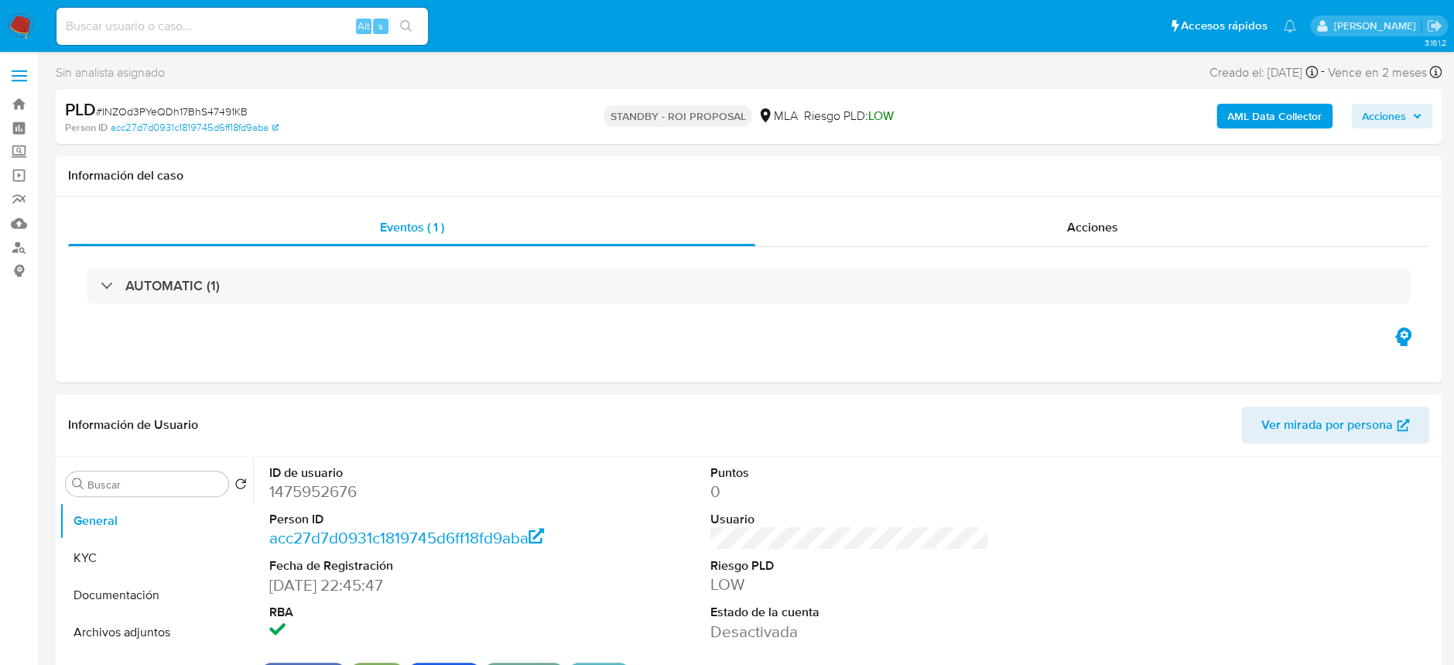
click at [210, 34] on input at bounding box center [241, 26] width 371 height 20
click at [305, 20] on input at bounding box center [241, 26] width 371 height 20
paste input "1285696464 Joaquin Elian Marcon 20489858569 Minoridad_mla 4YwAAjK1wyL1a2HU9mKv1…"
type input "1285696464 Joaquin Elian Marcon 20489858569 Minoridad_mla 4YwAAjK1wyL1a2HU9mKv1…"
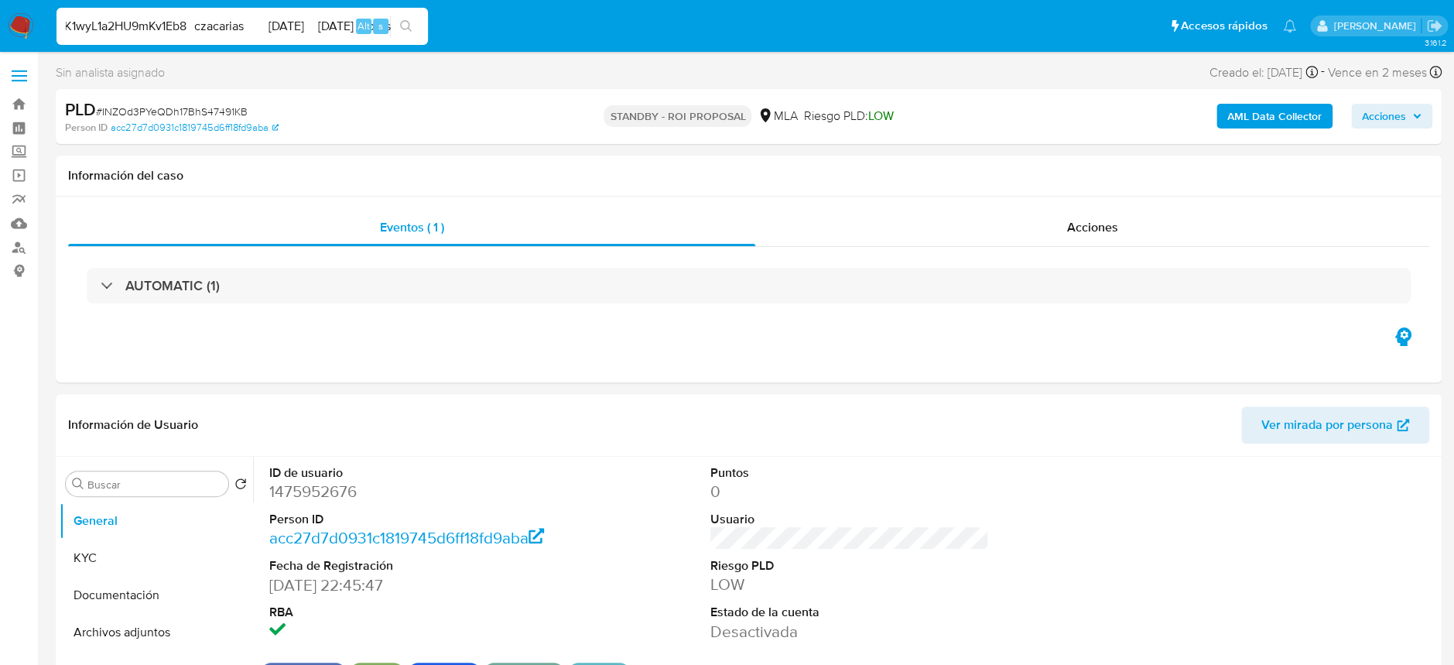
scroll to position [0, 0]
click at [405, 32] on icon "search-icon" at bounding box center [406, 26] width 12 height 12
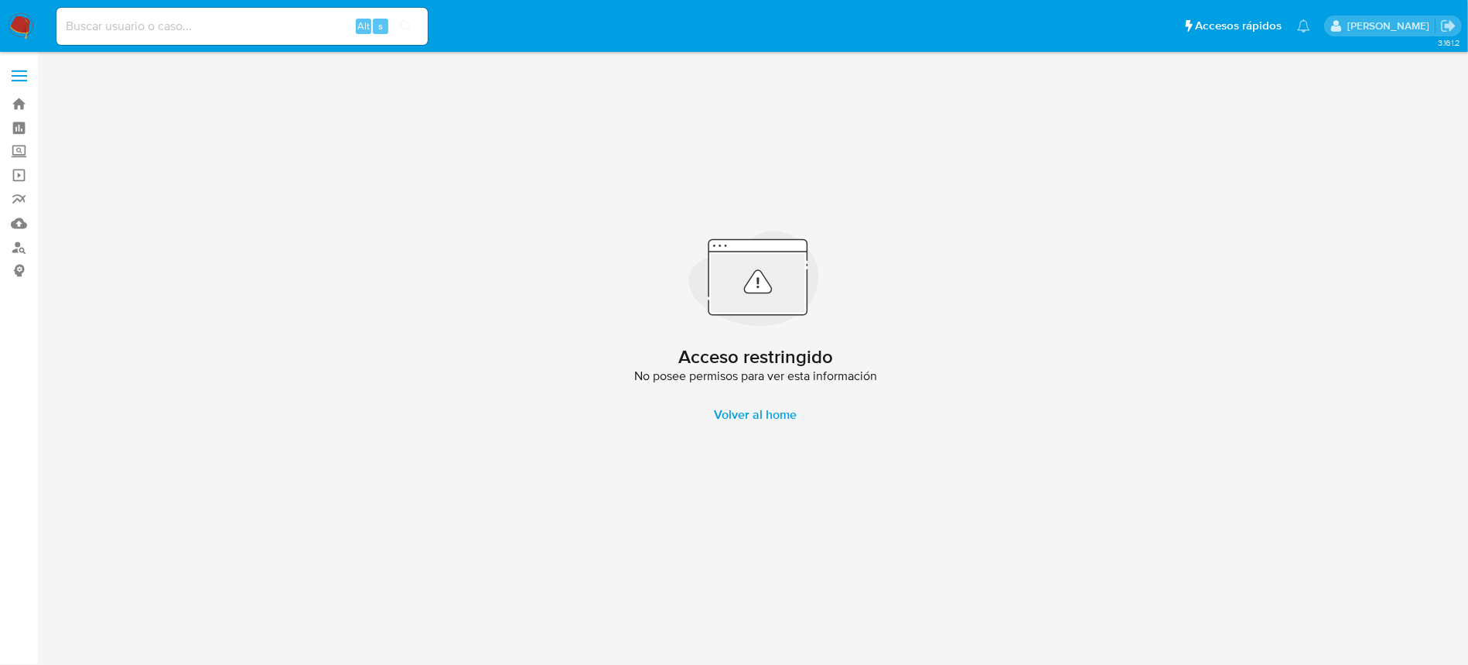
click at [170, 19] on input at bounding box center [241, 26] width 371 height 20
paste input "4YwAAjK1wyL1a2HU9mKv1Eb8"
type input "4YwAAjK1wyL1a2HU9mKv1Eb8"
click at [391, 23] on button "search-icon" at bounding box center [406, 26] width 32 height 22
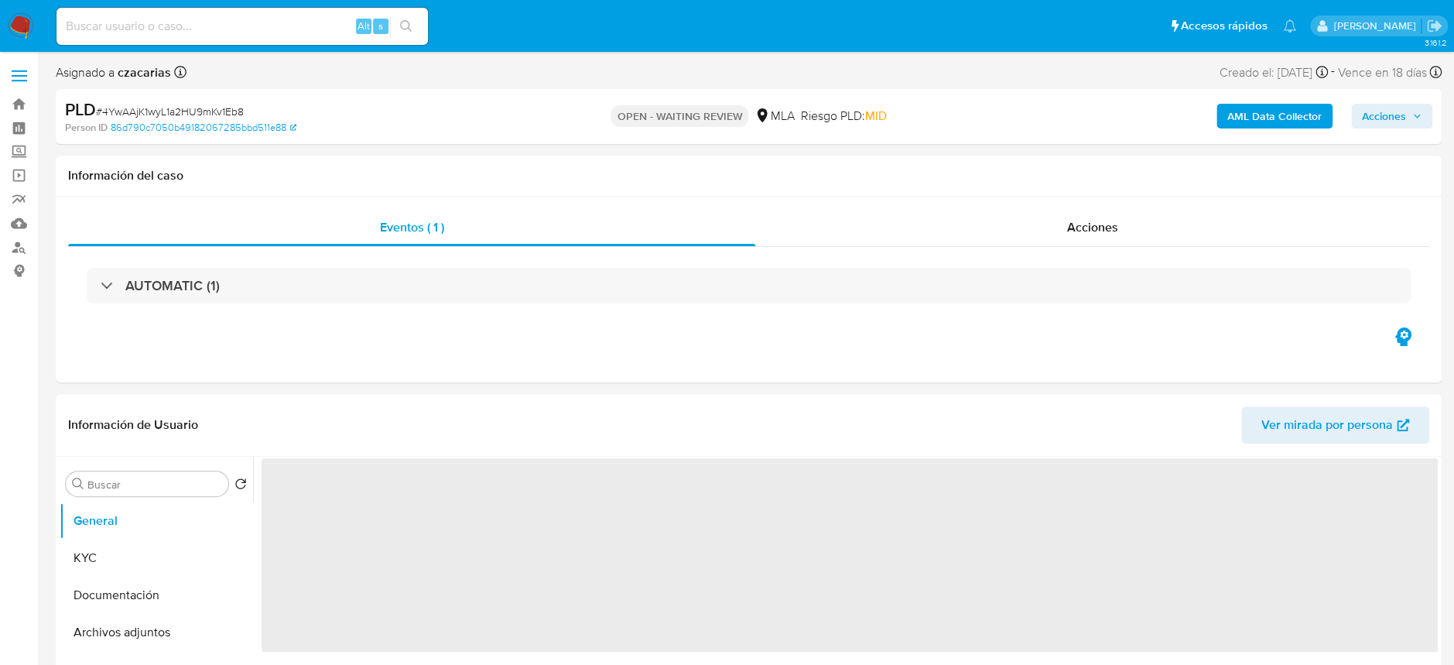
select select "10"
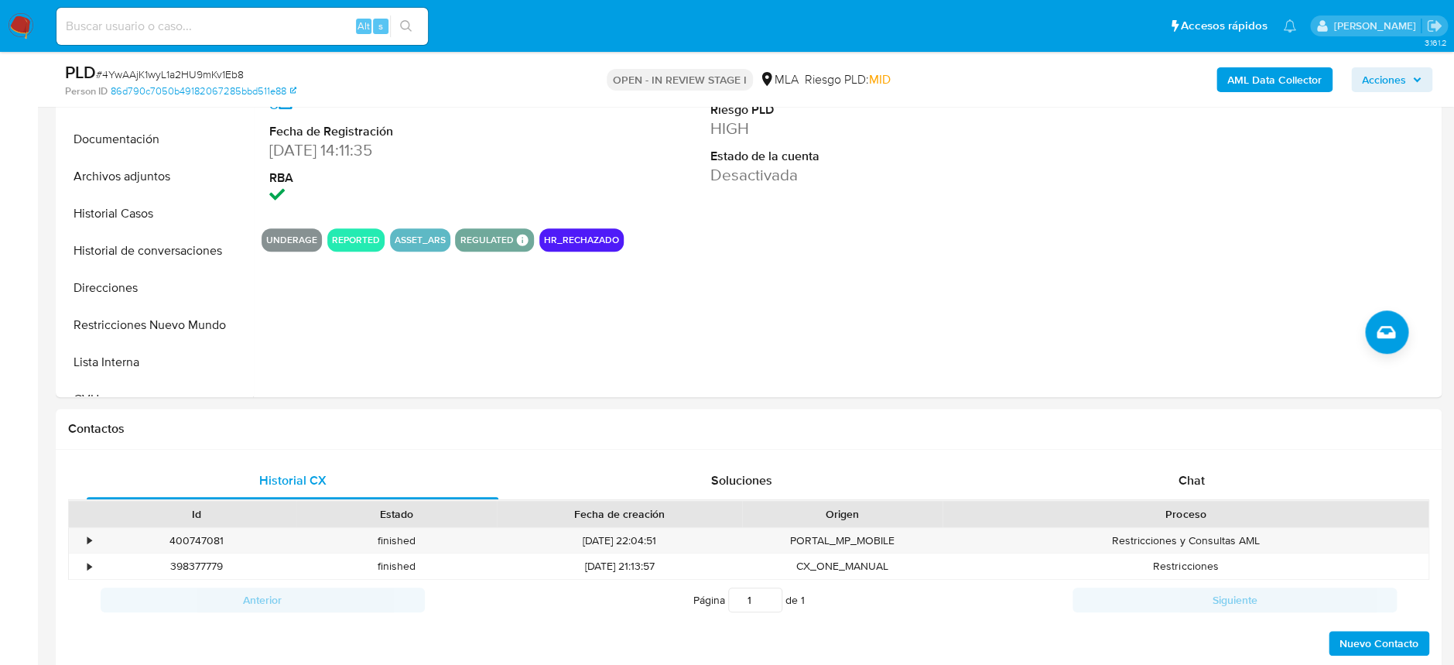
scroll to position [412, 0]
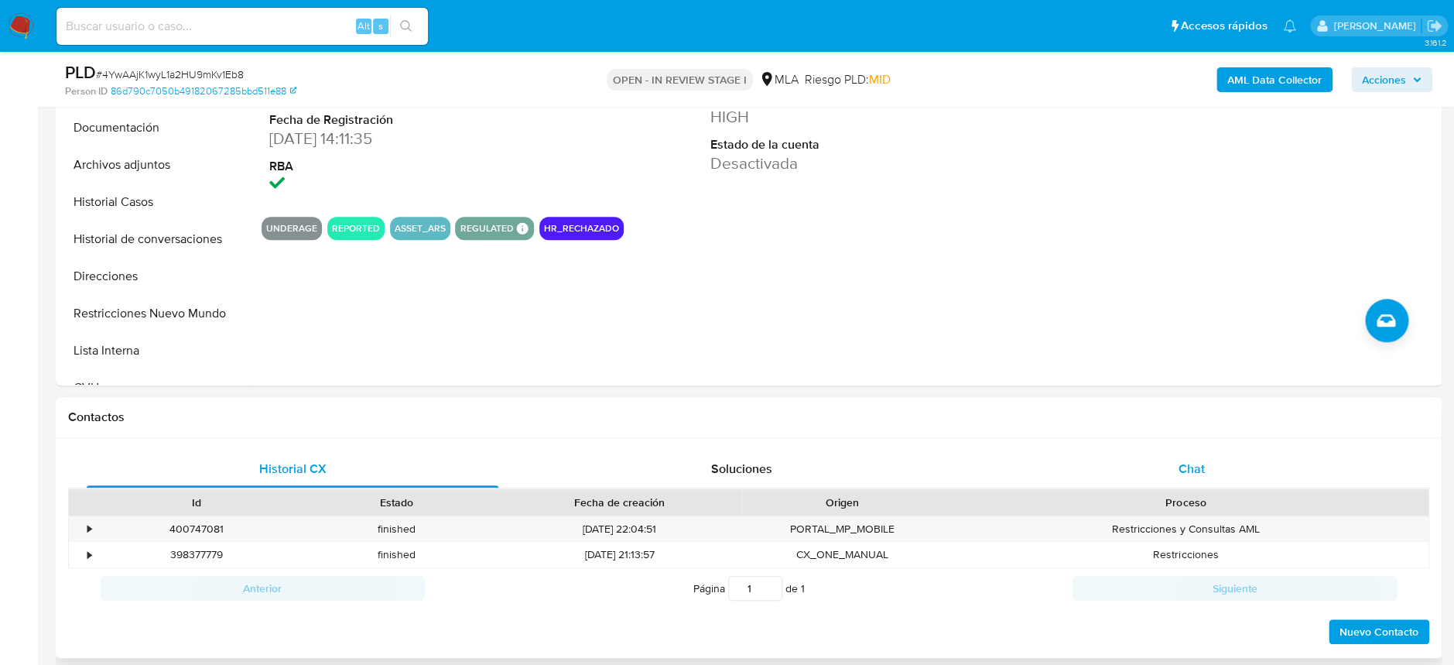
click at [1189, 454] on div "Chat" at bounding box center [1191, 468] width 412 height 37
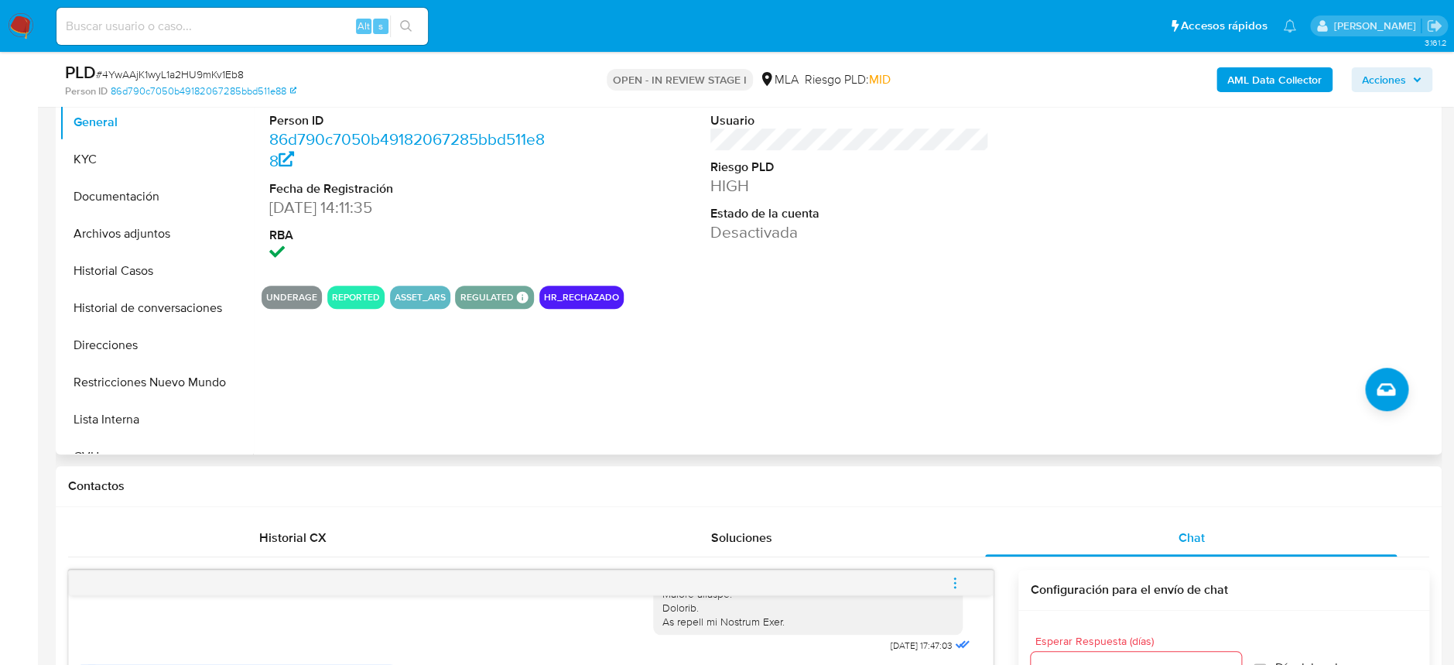
scroll to position [309, 0]
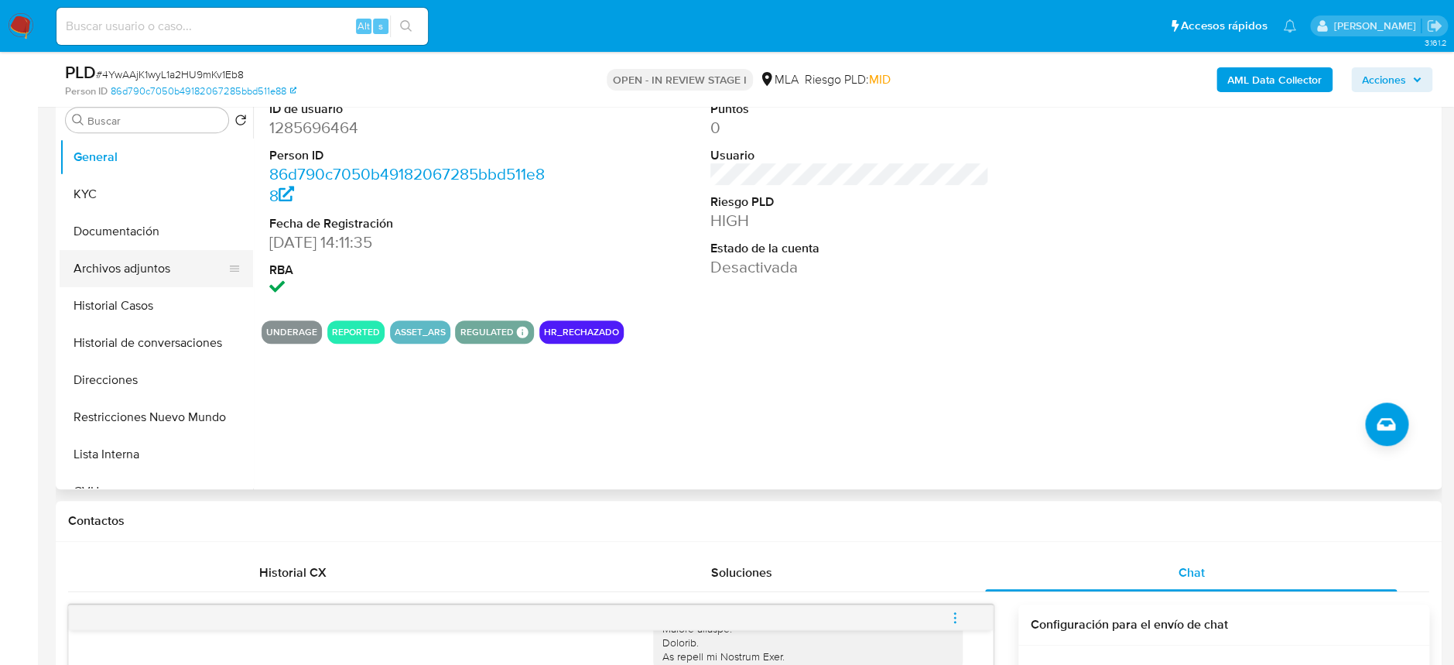
click at [127, 261] on button "Archivos adjuntos" at bounding box center [150, 268] width 181 height 37
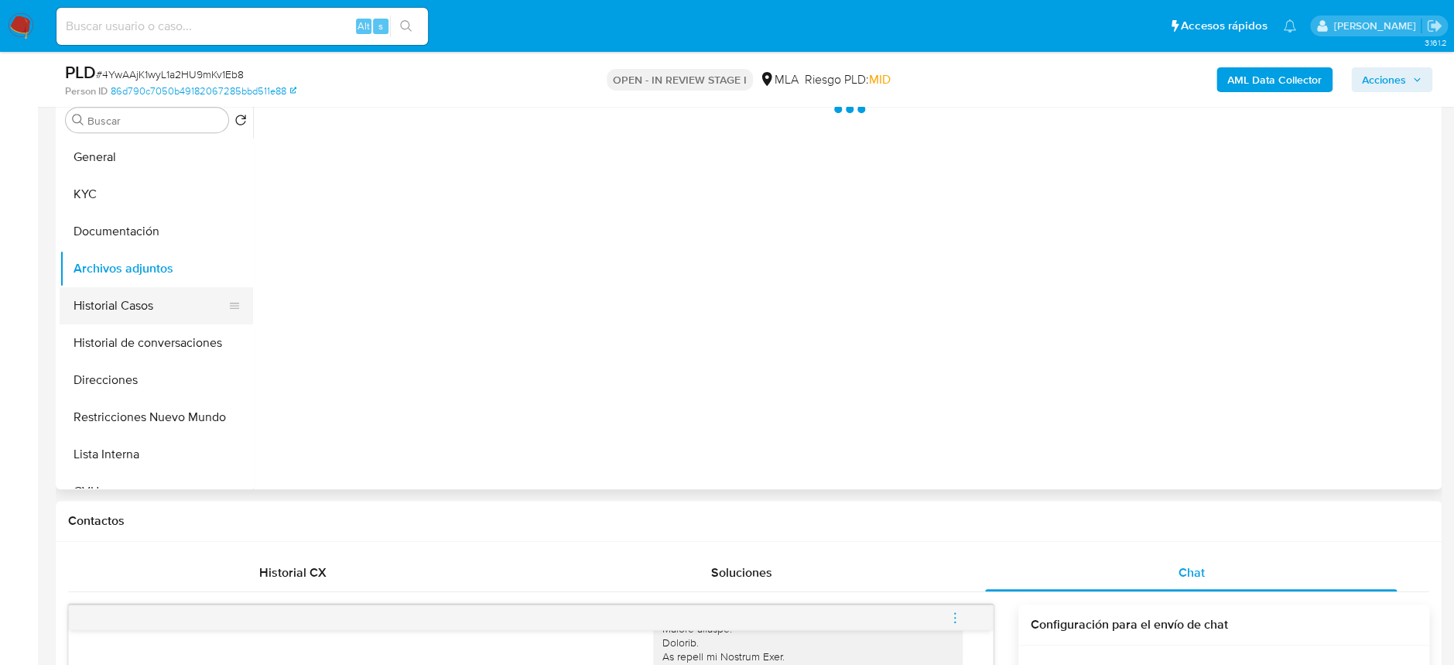
click at [138, 303] on button "Historial Casos" at bounding box center [150, 305] width 181 height 37
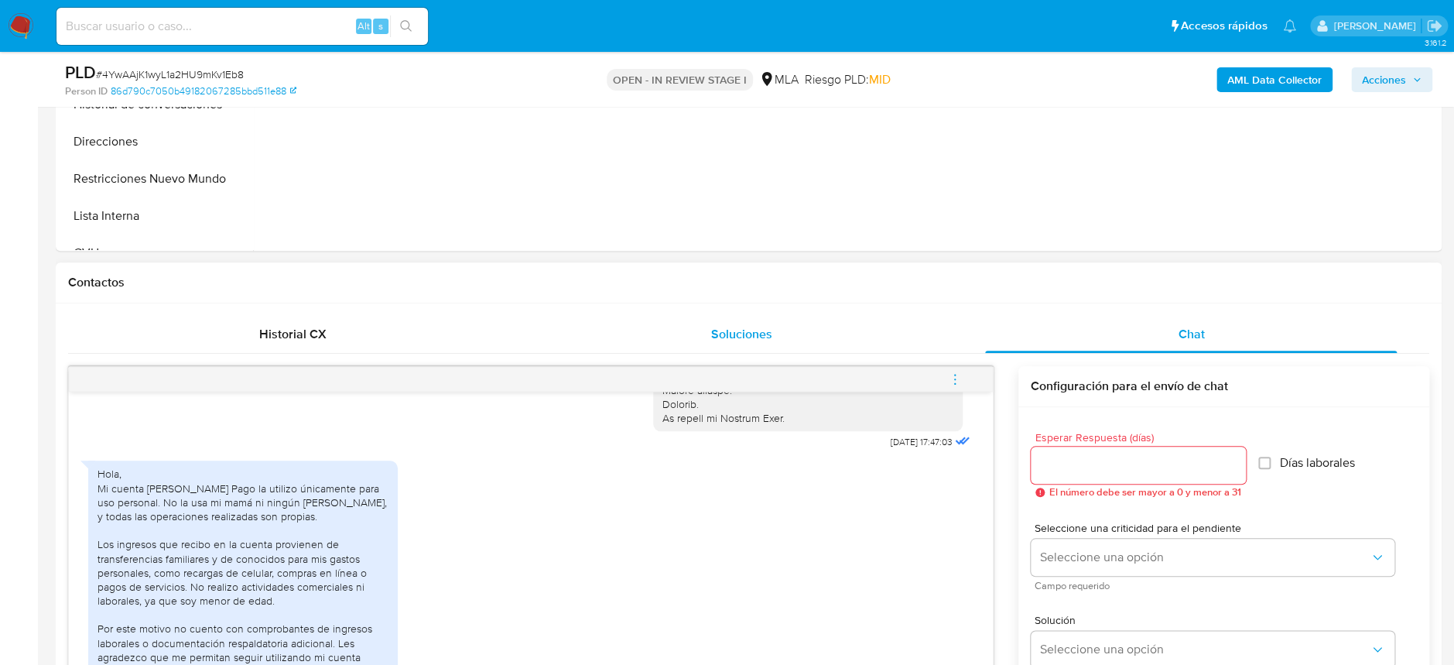
scroll to position [722, 0]
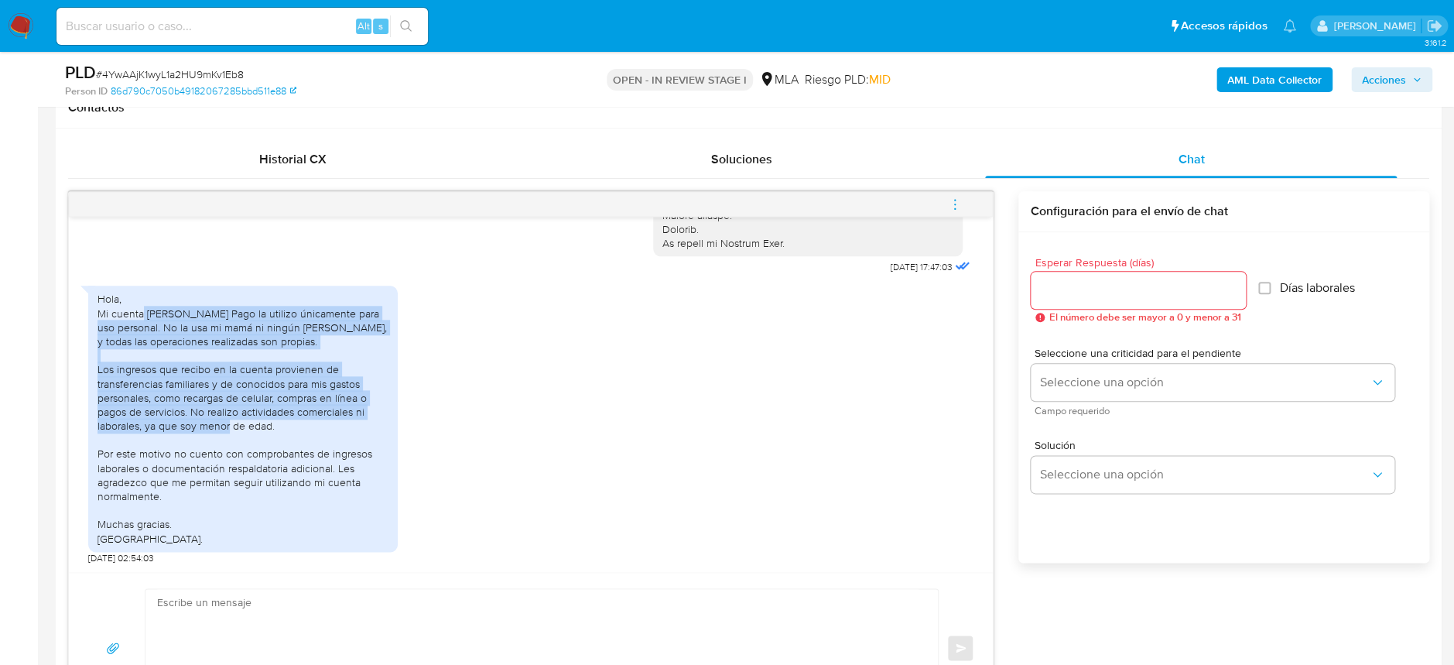
drag, startPoint x: 143, startPoint y: 306, endPoint x: 384, endPoint y: 424, distance: 267.8
click at [384, 424] on div "Hola, Mi cuenta [PERSON_NAME] Pago la utilizo únicamente para uso personal. No …" at bounding box center [242, 418] width 291 height 253
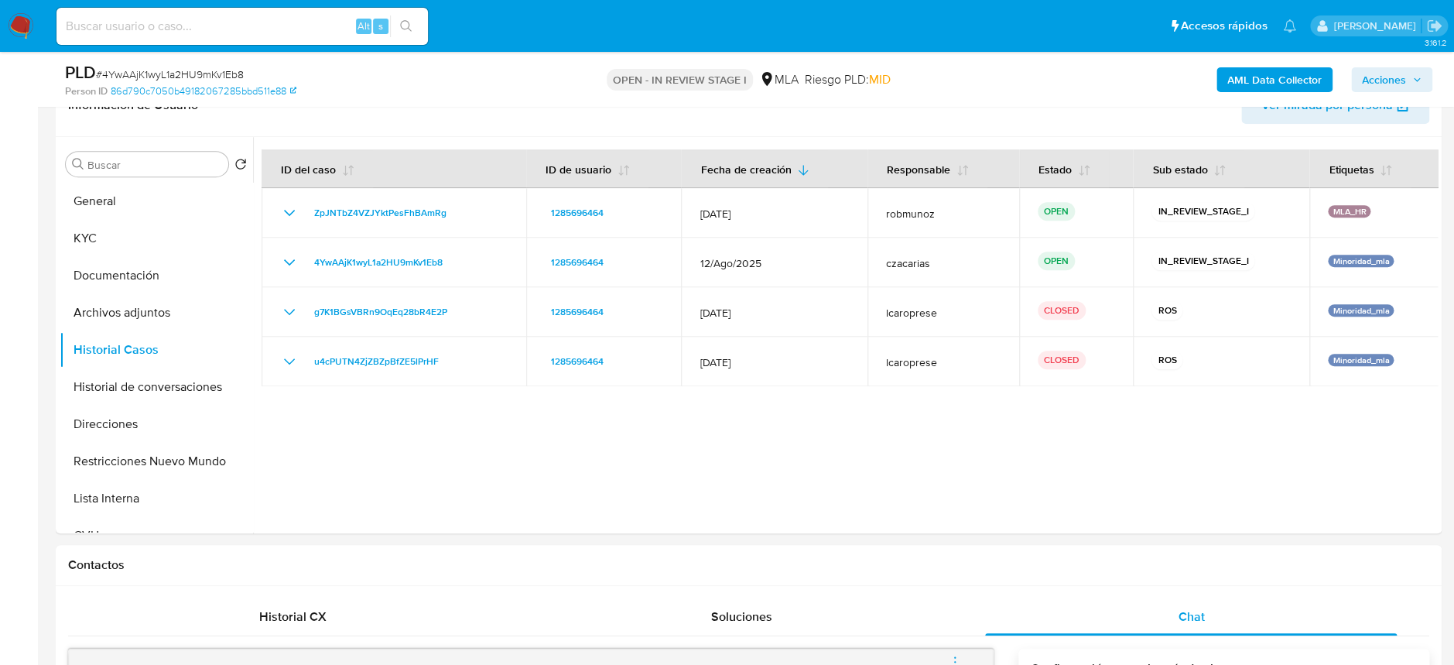
scroll to position [206, 0]
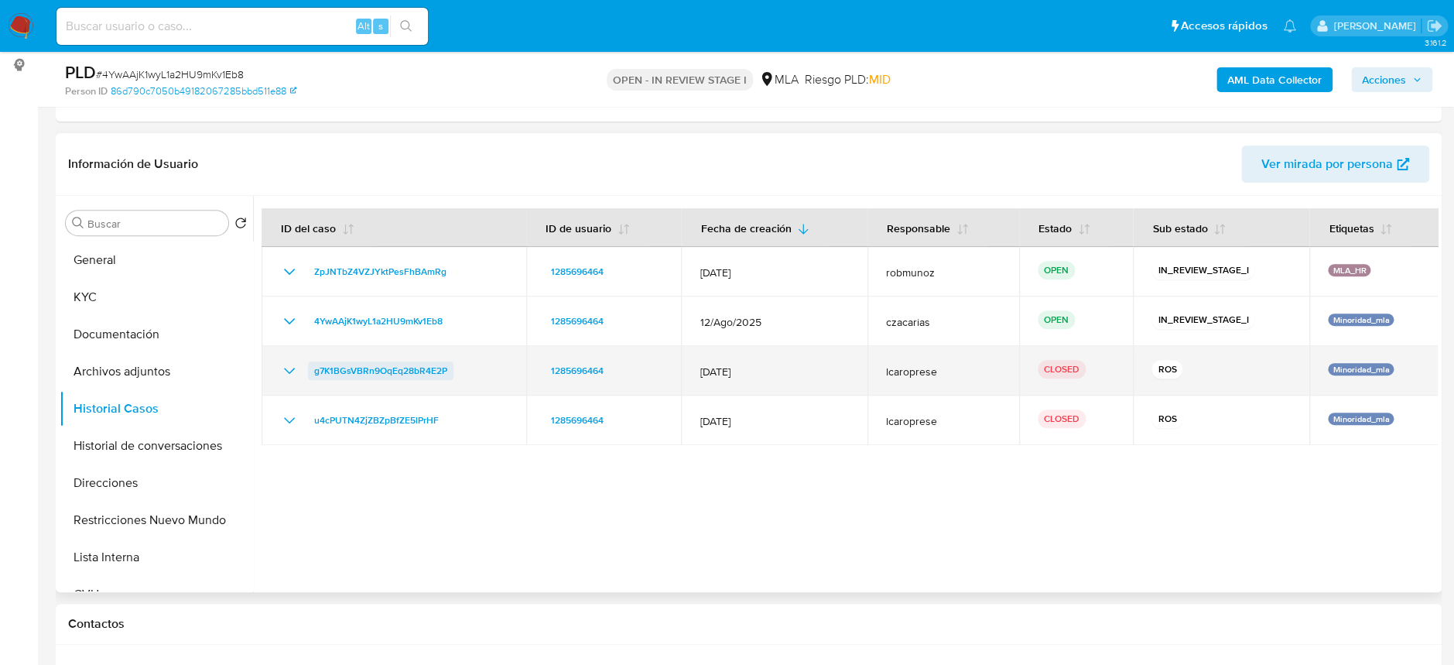
click at [408, 375] on span "g7K1BGsVBRn9OqEq28bR4E2P" at bounding box center [380, 370] width 133 height 19
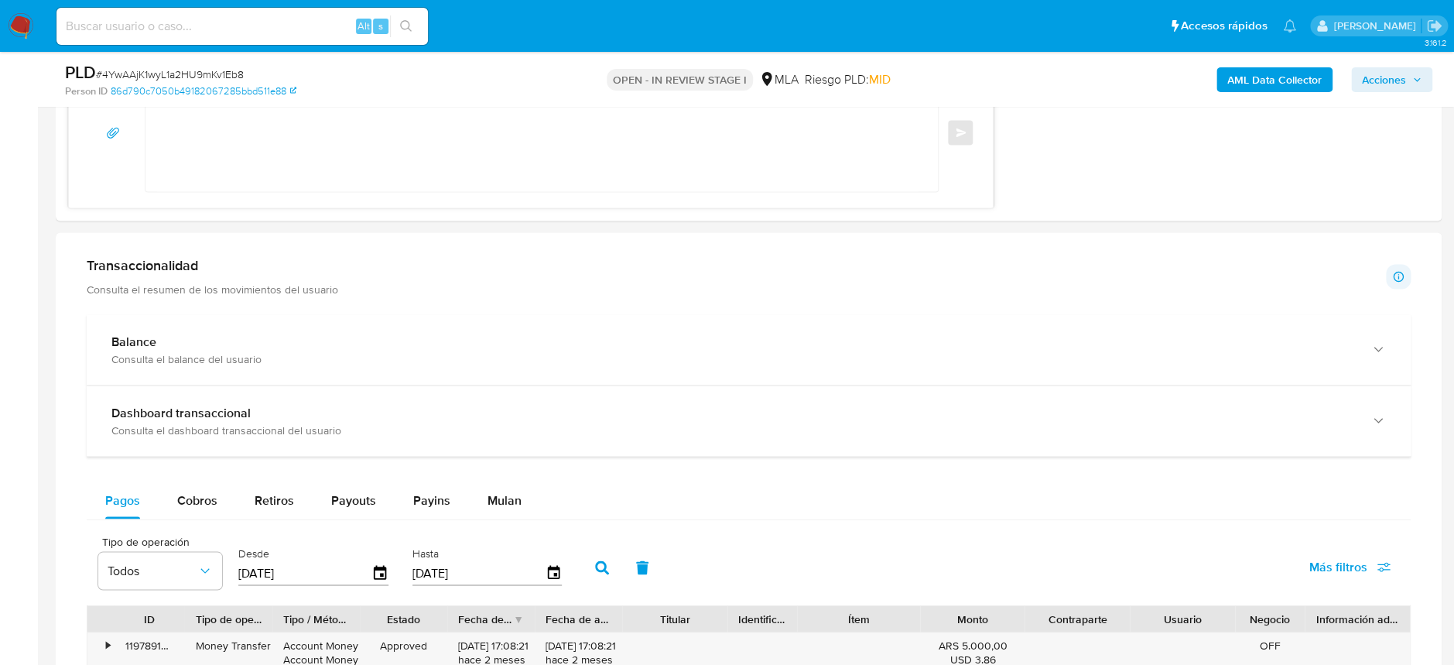
scroll to position [1546, 0]
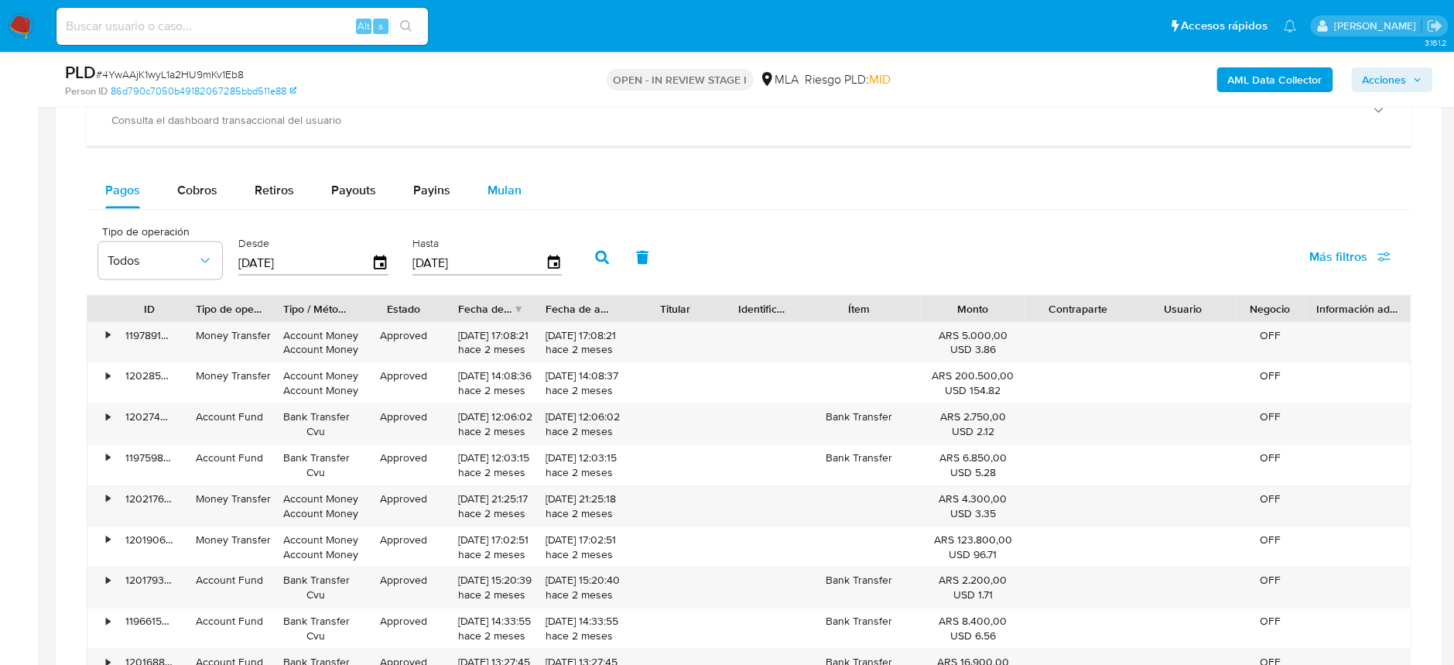
click at [484, 190] on button "Mulan" at bounding box center [504, 190] width 71 height 37
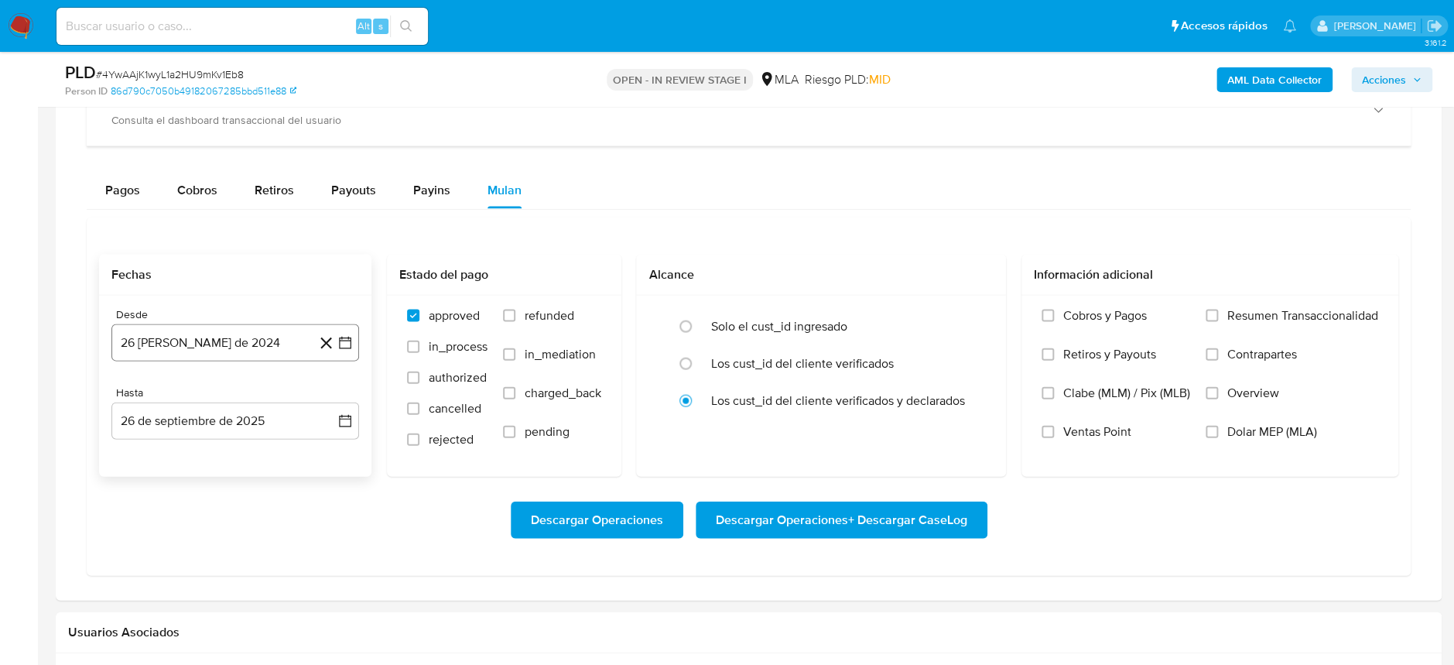
click at [177, 333] on button "26 de agosto de 2024" at bounding box center [235, 342] width 248 height 37
click at [272, 392] on icon "Seleccionar mes y año" at bounding box center [272, 398] width 12 height 12
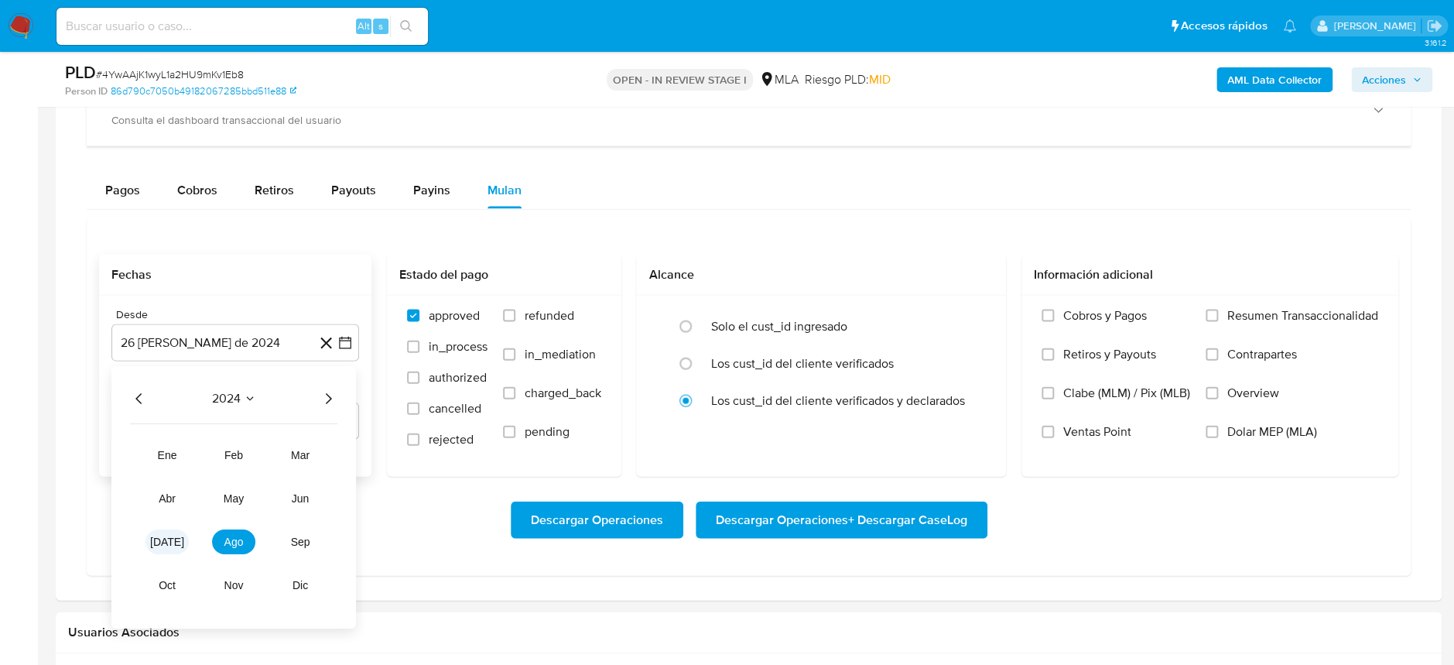
click at [169, 548] on button "jul" at bounding box center [166, 541] width 43 height 25
click at [139, 456] on button "1" at bounding box center [142, 455] width 25 height 25
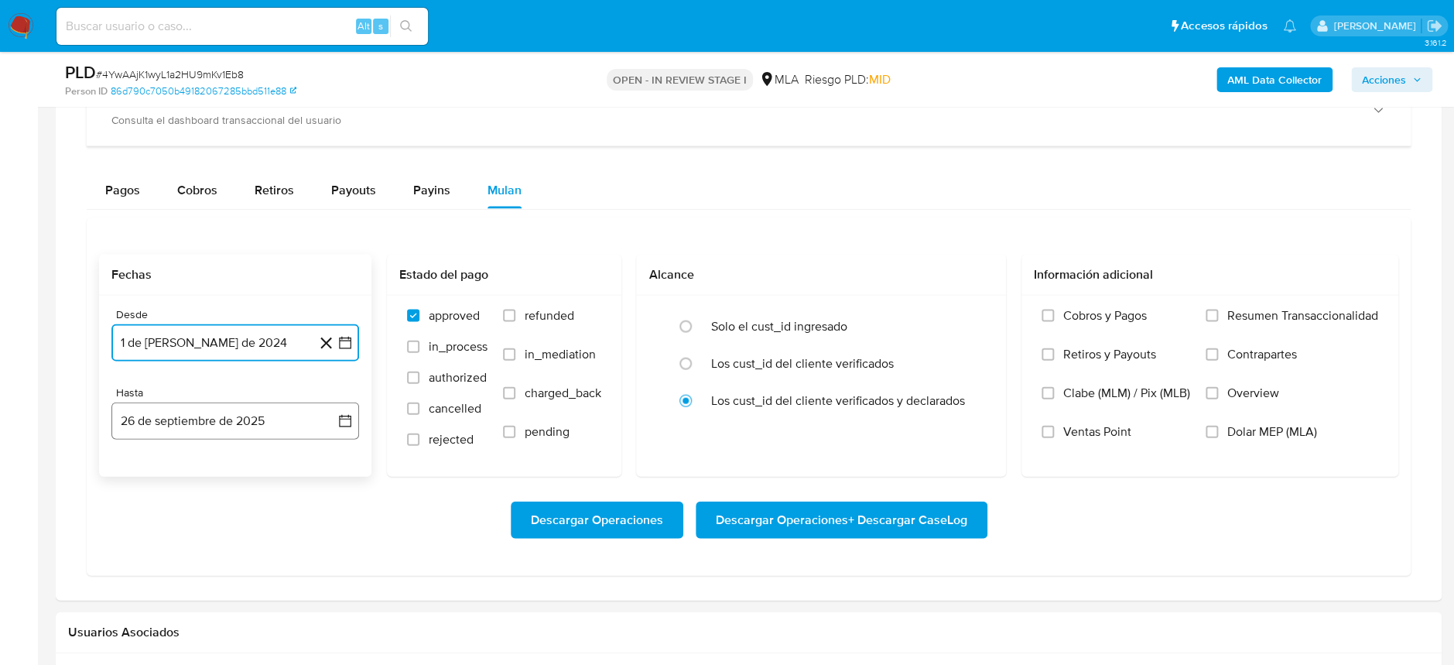
click at [220, 407] on button "26 de septiembre de 2025" at bounding box center [235, 420] width 248 height 37
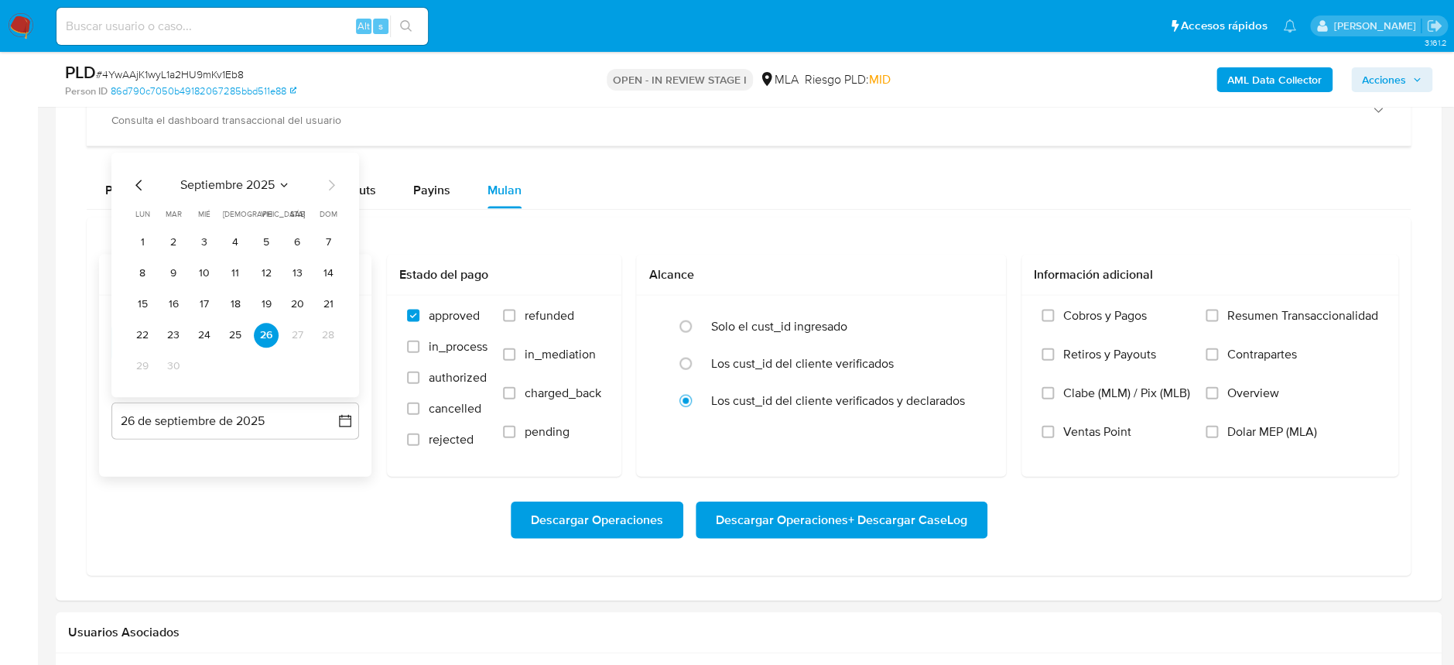
click at [138, 183] on icon "Mes anterior" at bounding box center [139, 185] width 19 height 19
click at [243, 371] on button "31" at bounding box center [235, 366] width 25 height 25
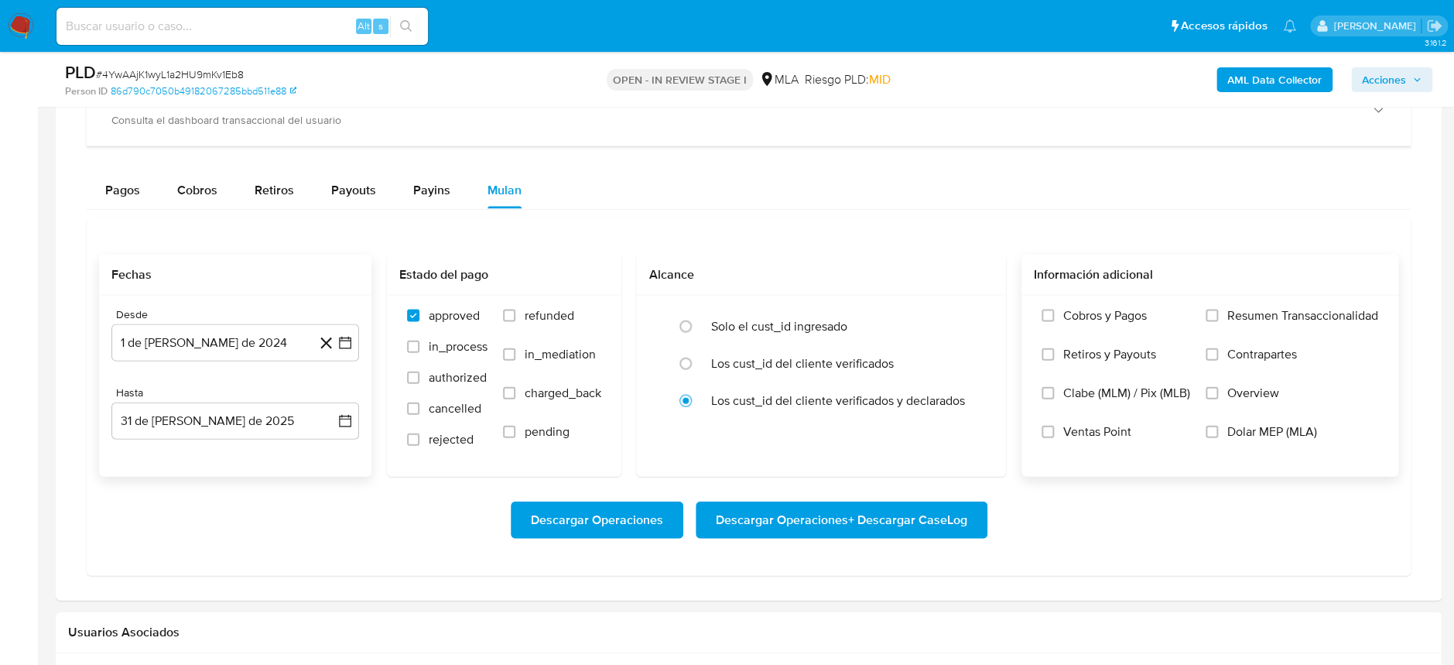
click at [1252, 424] on span "Dolar MEP (MLA)" at bounding box center [1272, 431] width 90 height 15
click at [1218, 425] on input "Dolar MEP (MLA)" at bounding box center [1211, 431] width 12 height 12
click at [959, 511] on span "Descargar Operaciones + Descargar CaseLog" at bounding box center [841, 520] width 251 height 34
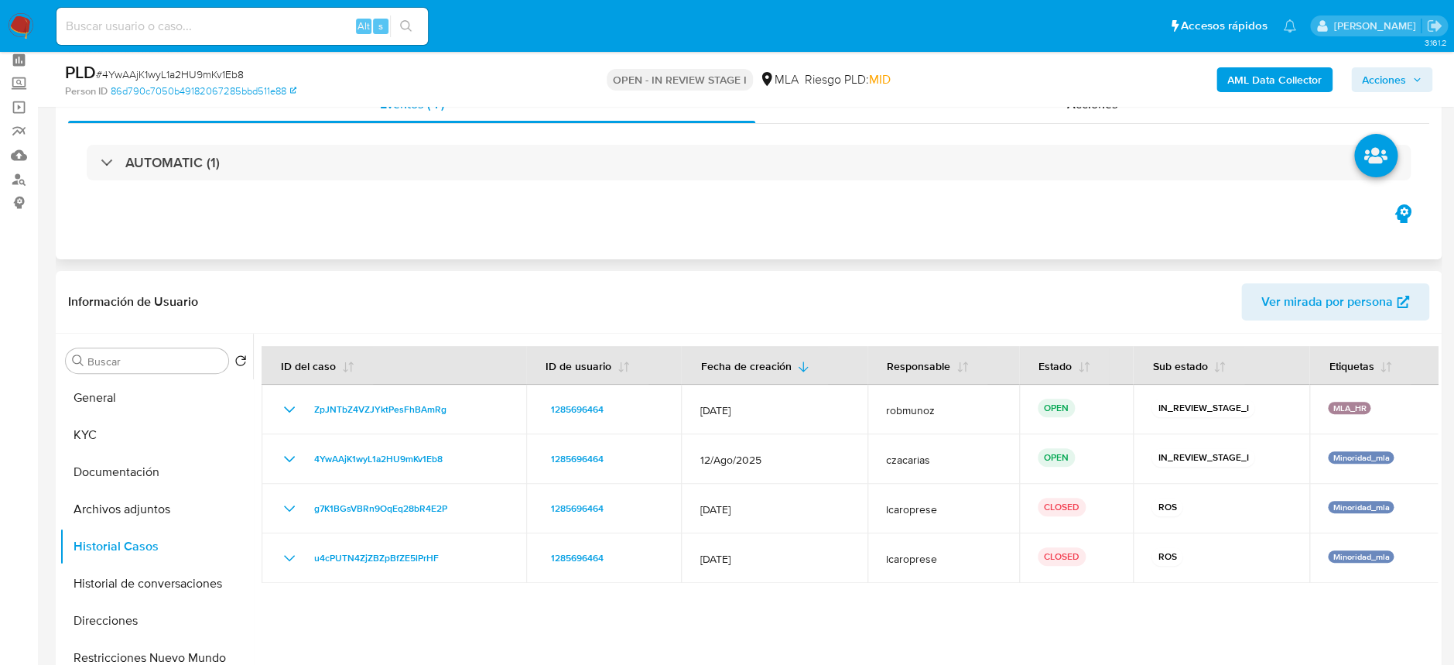
scroll to position [103, 0]
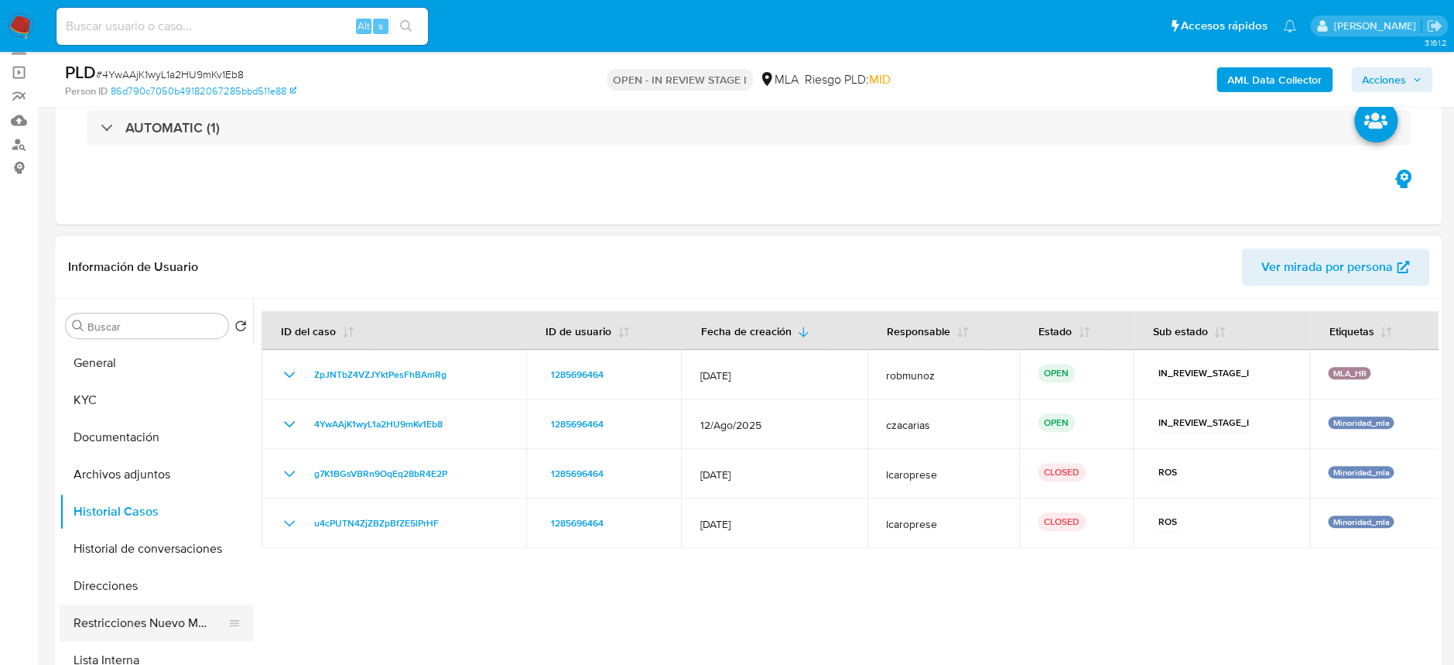
click at [166, 611] on button "Restricciones Nuevo Mundo" at bounding box center [150, 622] width 181 height 37
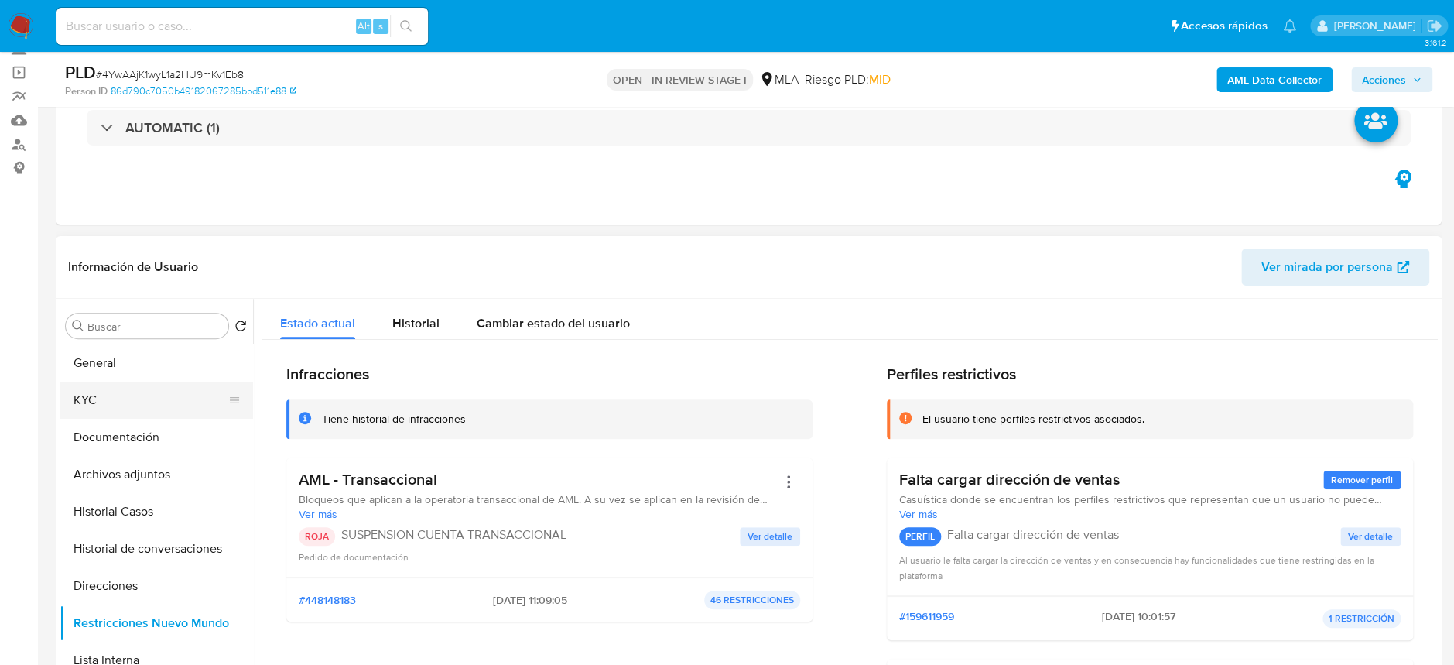
click at [107, 405] on button "KYC" at bounding box center [150, 399] width 181 height 37
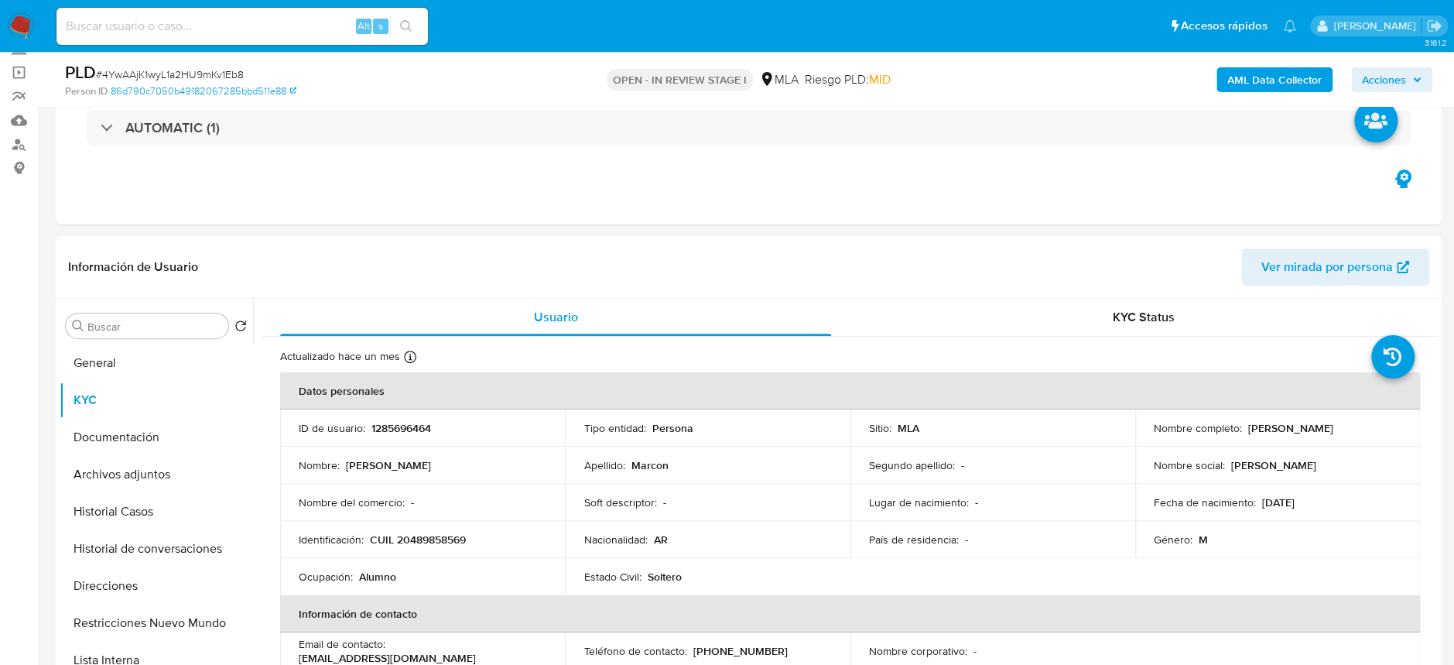
click at [303, 21] on input at bounding box center [241, 26] width 371 height 20
paste input "XqO0ZXoQqWZl541Akwzpenp5"
type input "XqO0ZXoQqWZl541Akwzpenp5"
click at [391, 28] on button "search-icon" at bounding box center [406, 26] width 32 height 22
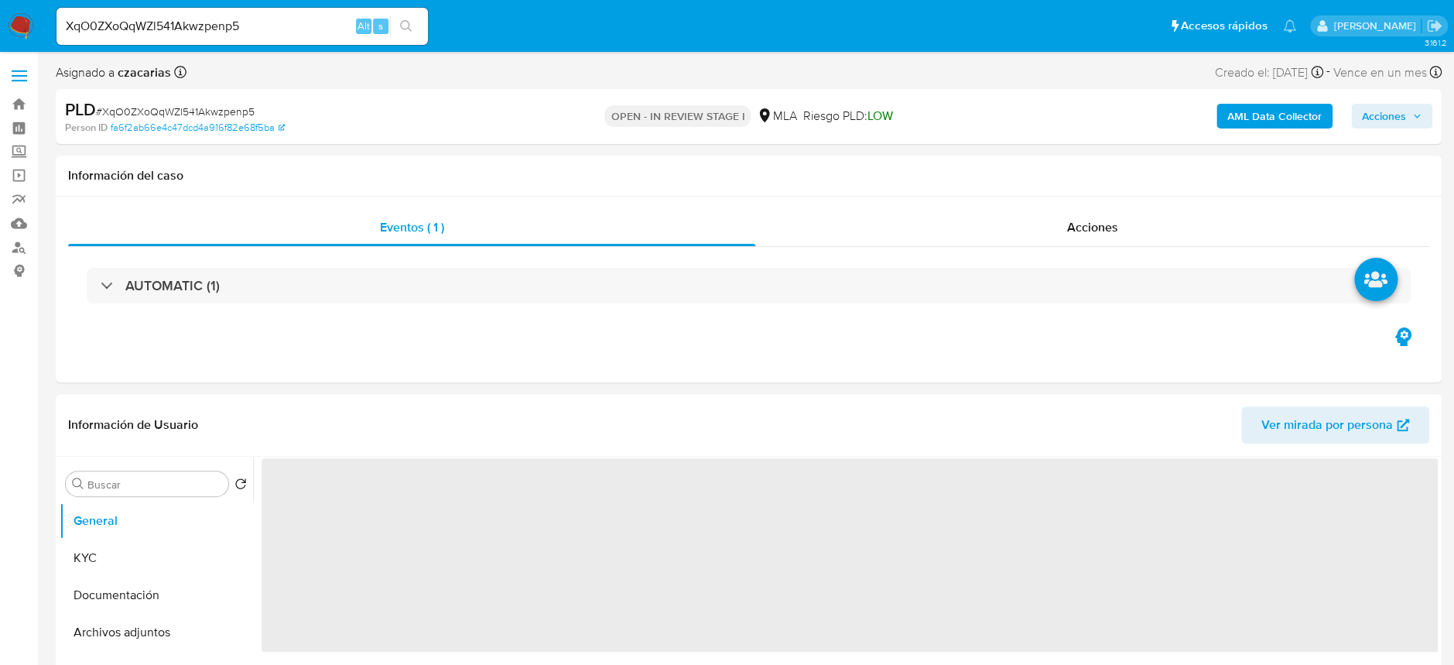
select select "10"
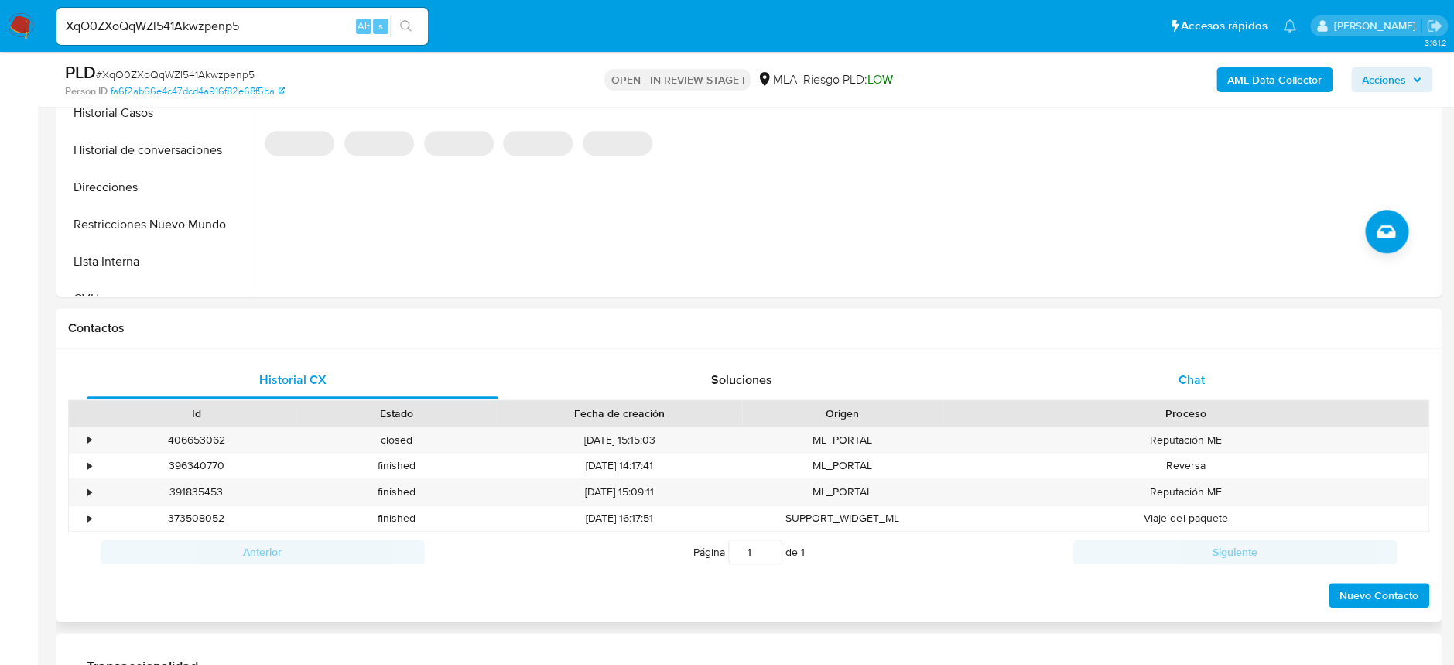
scroll to position [515, 0]
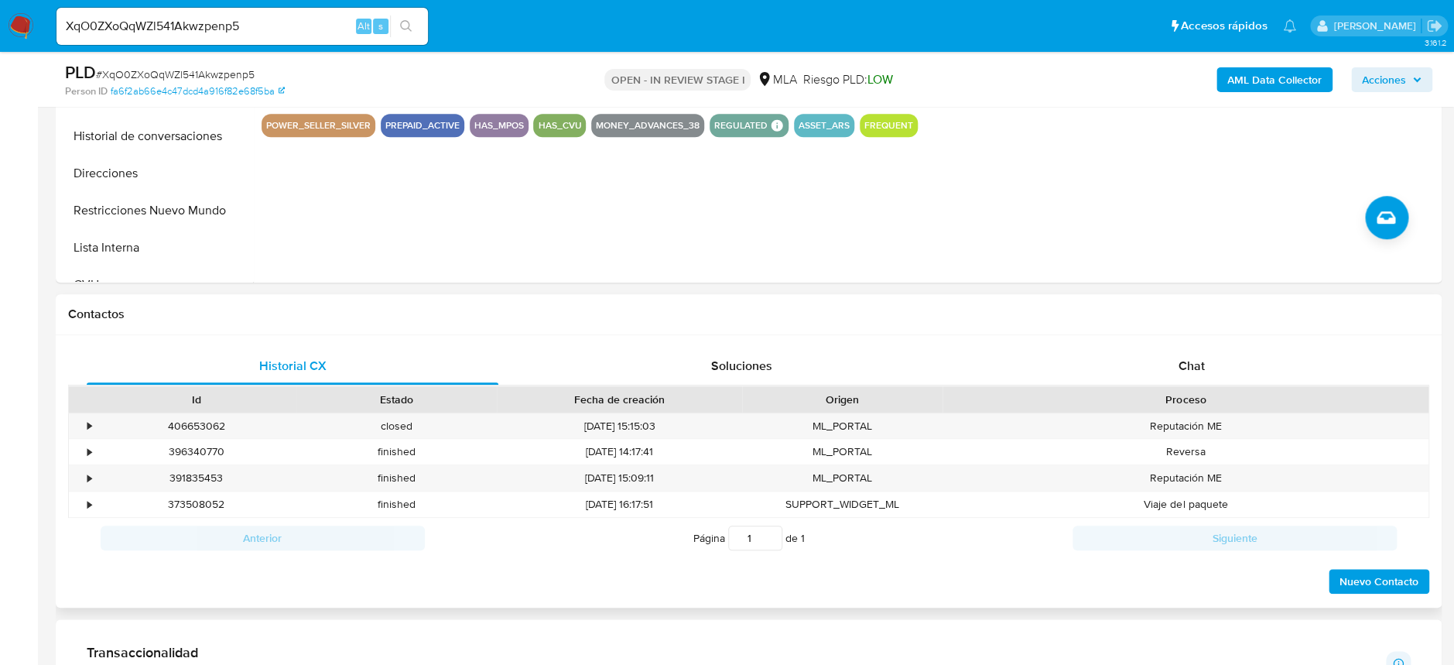
click at [1196, 389] on div "Proceso" at bounding box center [1185, 399] width 486 height 26
click at [1201, 371] on span "Chat" at bounding box center [1190, 366] width 26 height 18
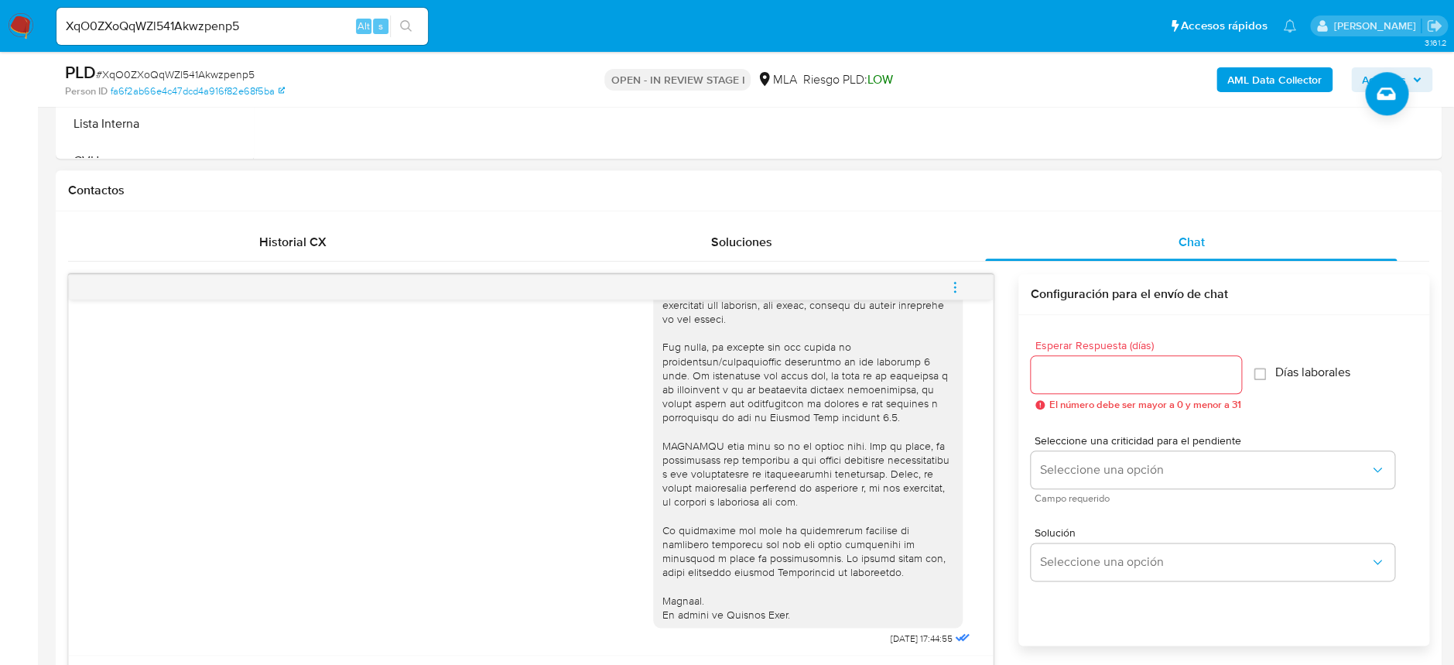
scroll to position [618, 0]
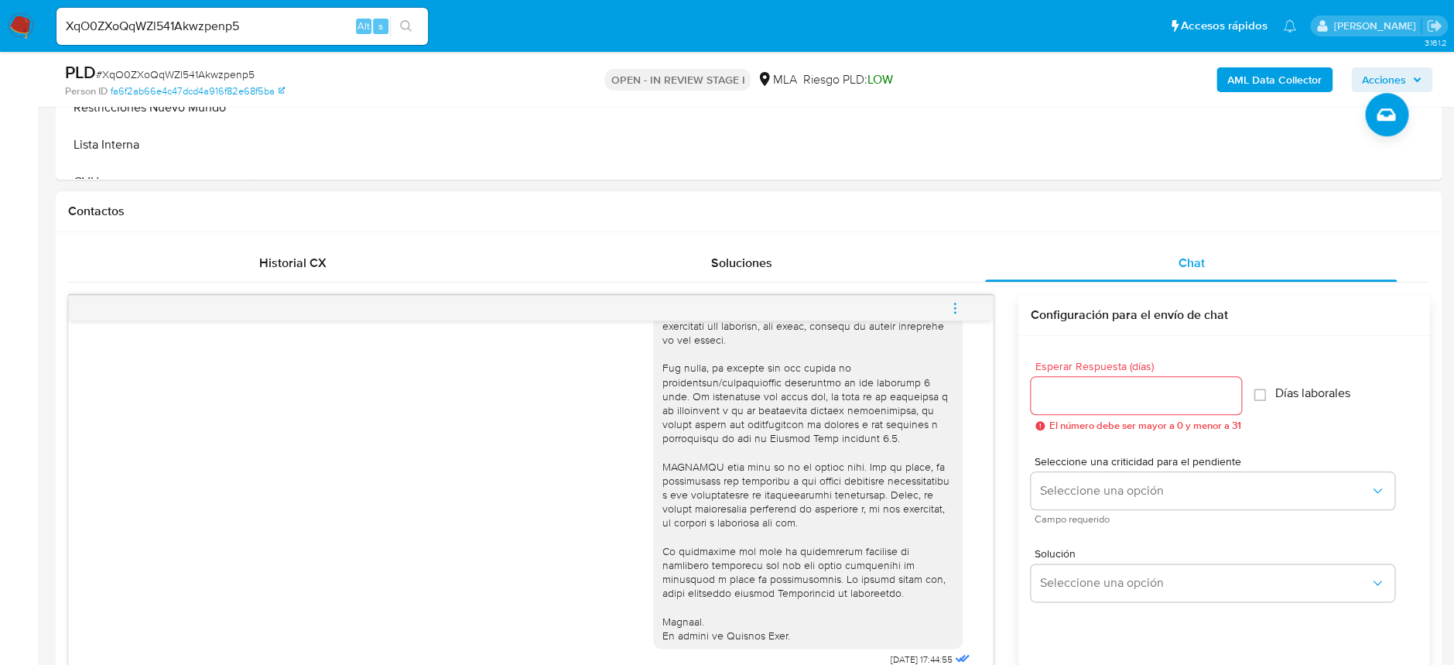
click at [958, 306] on icon "menu-action" at bounding box center [955, 308] width 14 height 14
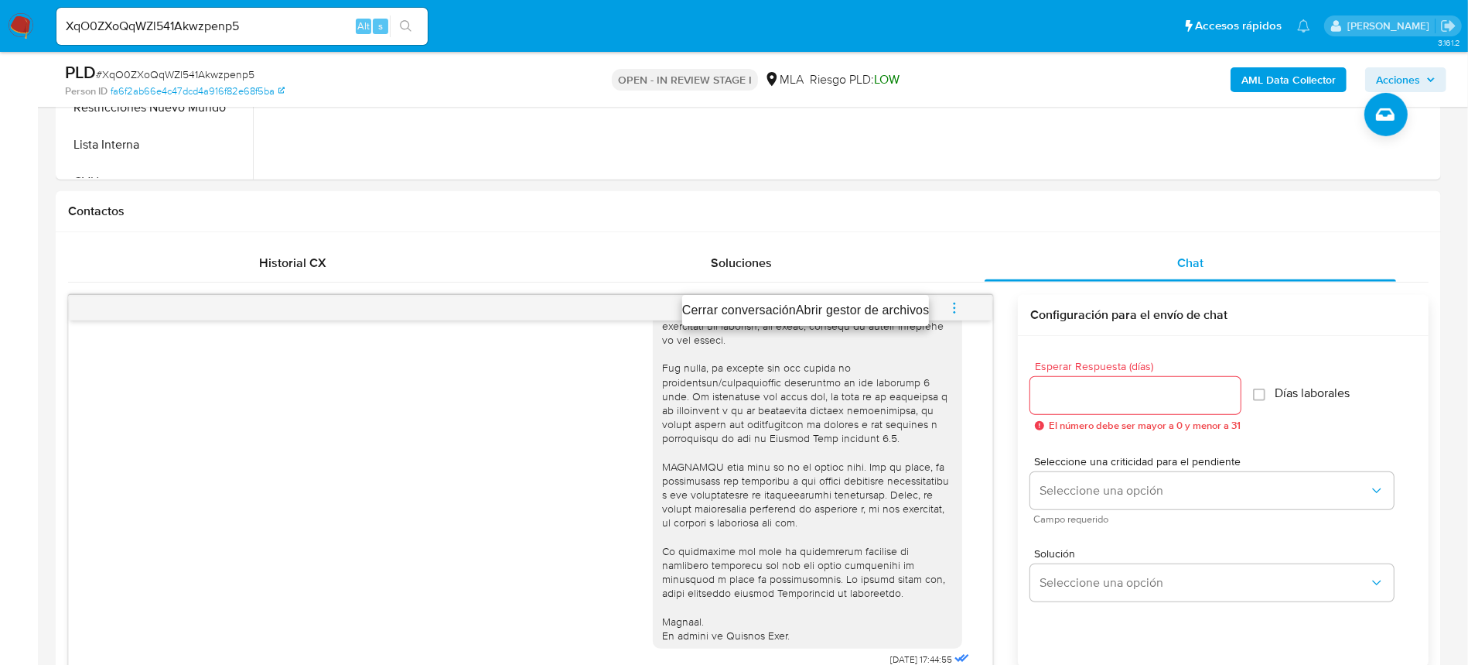
click at [753, 309] on li "Cerrar conversación" at bounding box center [739, 310] width 114 height 19
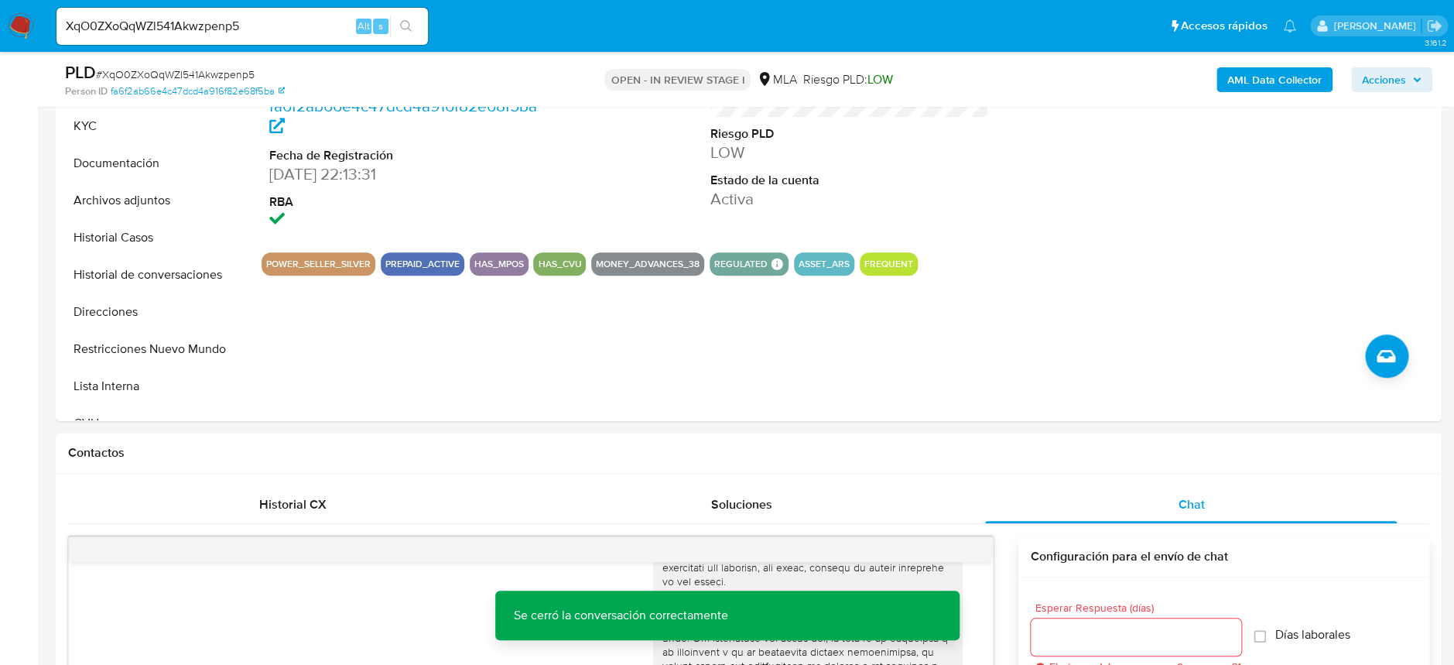
scroll to position [309, 0]
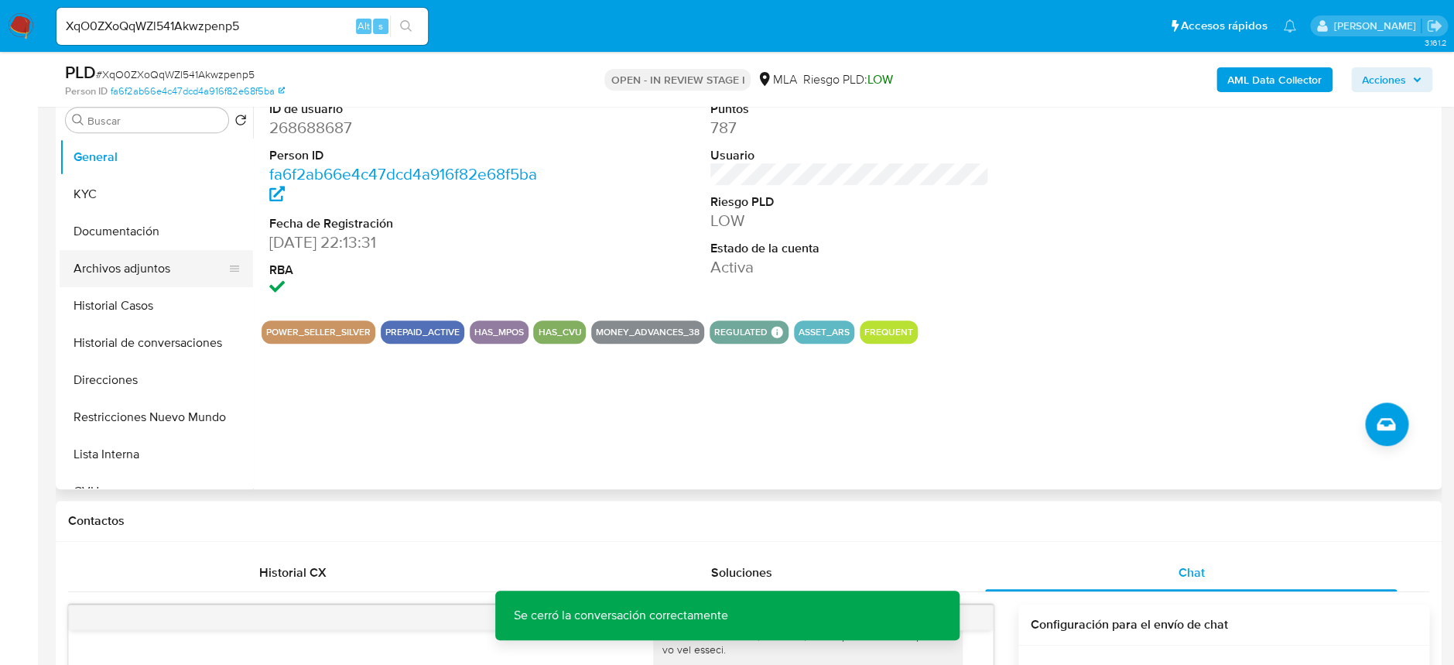
click at [109, 253] on button "Archivos adjuntos" at bounding box center [150, 268] width 181 height 37
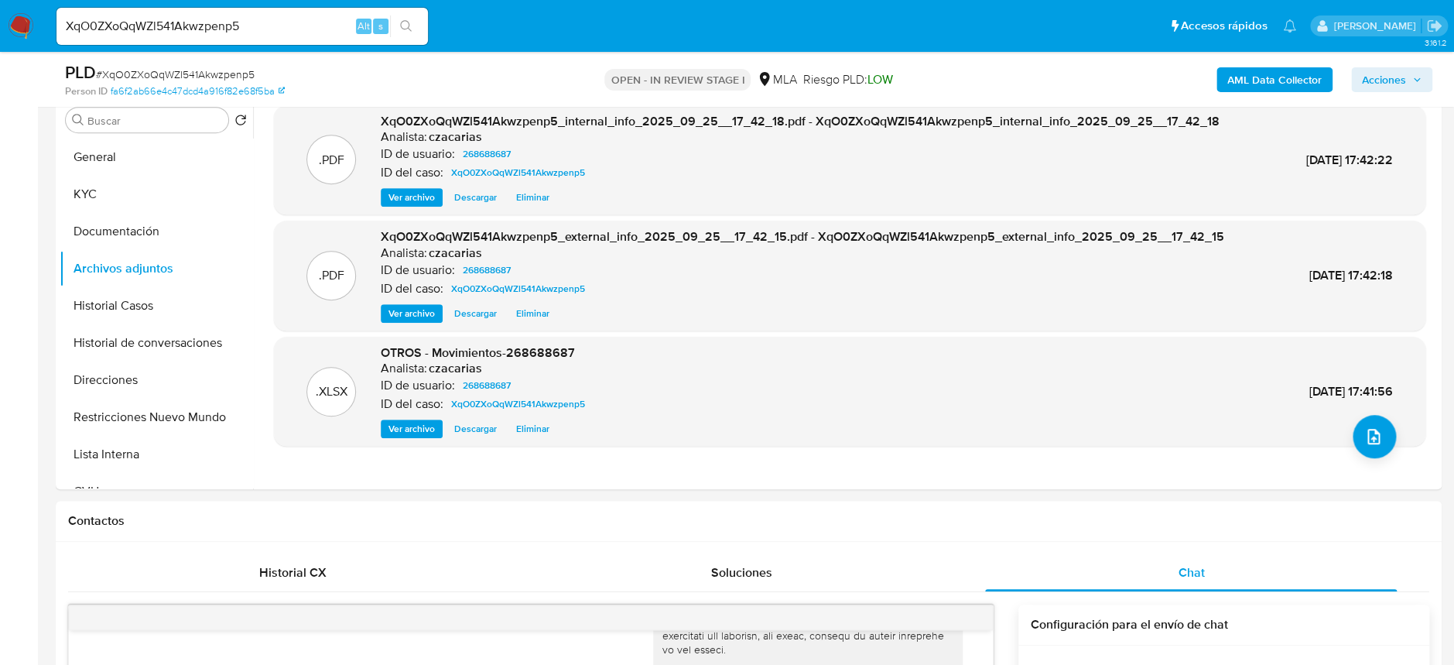
click at [197, 66] on div "PLD # XqO0ZXoQqWZl541Akwzpenp5" at bounding box center [290, 72] width 450 height 23
copy span "XqO0ZXoQqWZl541Akwzpenp5"
click at [104, 190] on button "KYC" at bounding box center [150, 194] width 181 height 37
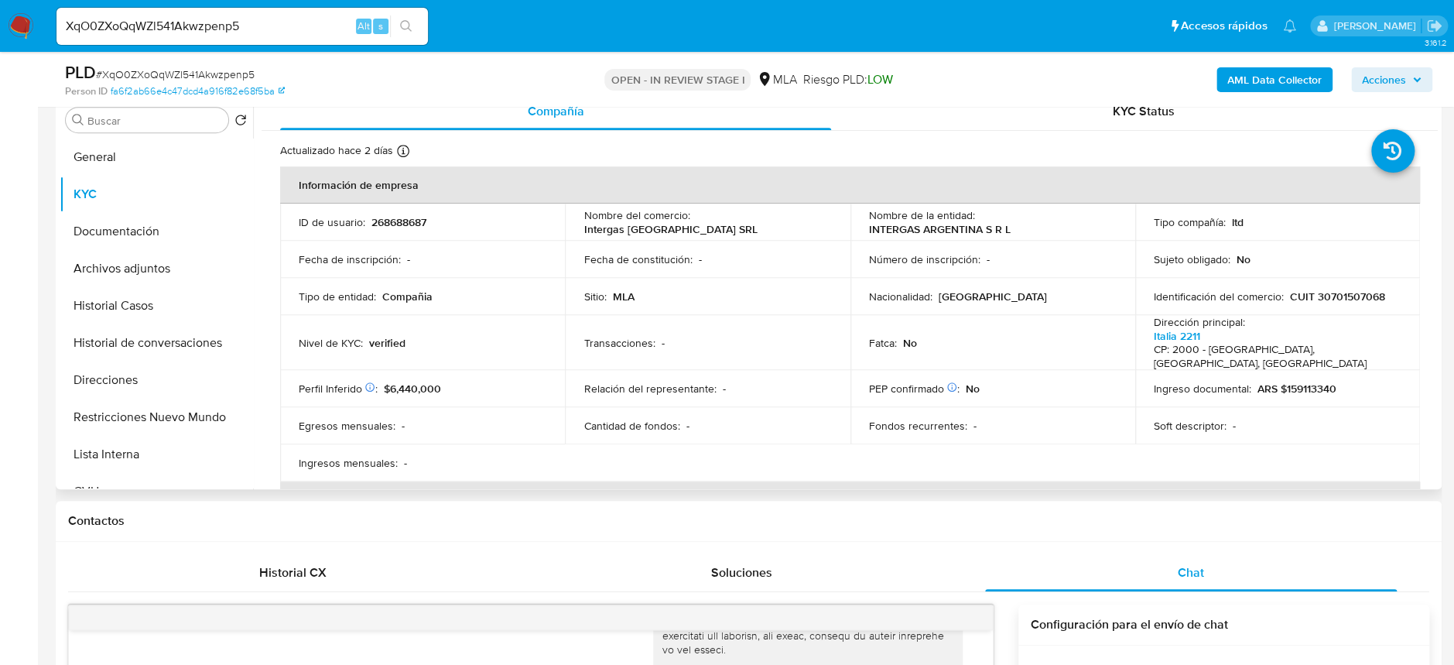
click at [1309, 381] on p "ARS $159113340" at bounding box center [1296, 388] width 79 height 14
click at [1331, 296] on p "CUIT 30701507068" at bounding box center [1337, 296] width 95 height 14
copy p "30701507068"
drag, startPoint x: 864, startPoint y: 227, endPoint x: 1041, endPoint y: 229, distance: 177.2
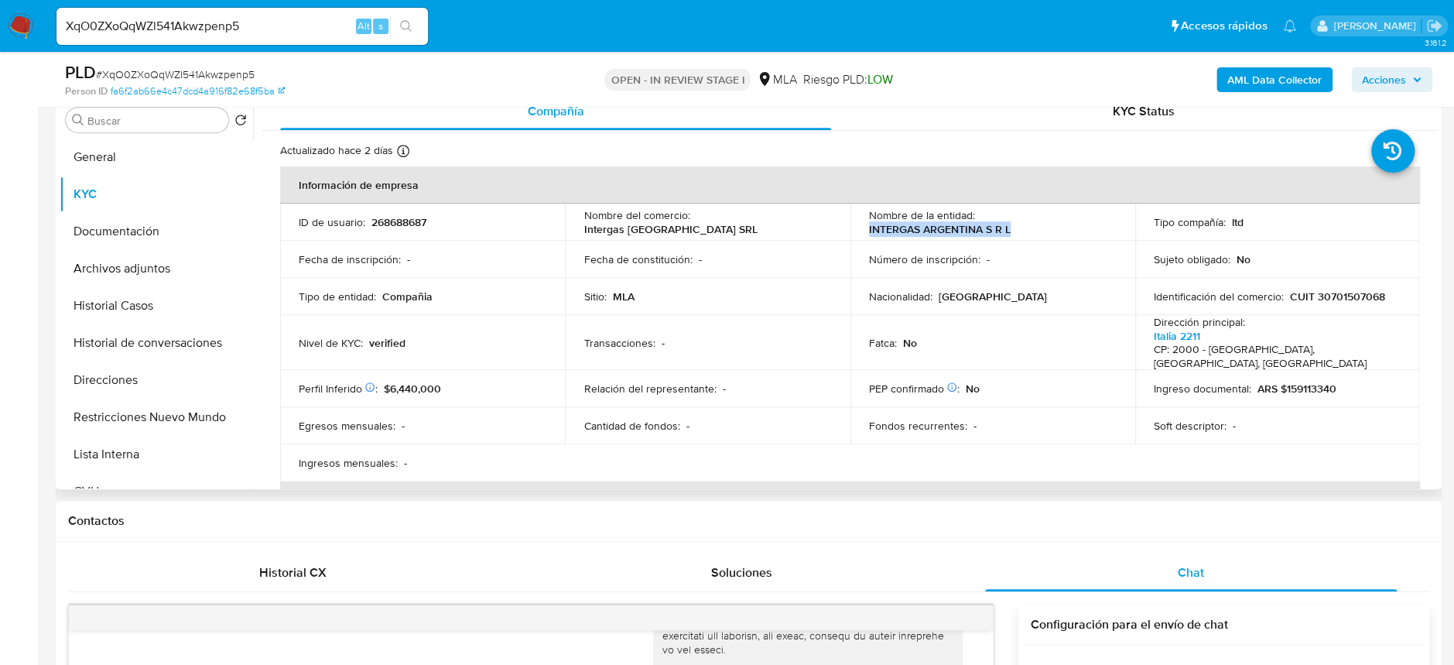
click at [1041, 229] on td "Nombre de la entidad : INTERGAS ARGENTINA S R L" at bounding box center [992, 221] width 285 height 37
copy p "INTERGAS ARGENTINA S R L"
click at [156, 278] on button "Archivos adjuntos" at bounding box center [150, 268] width 181 height 37
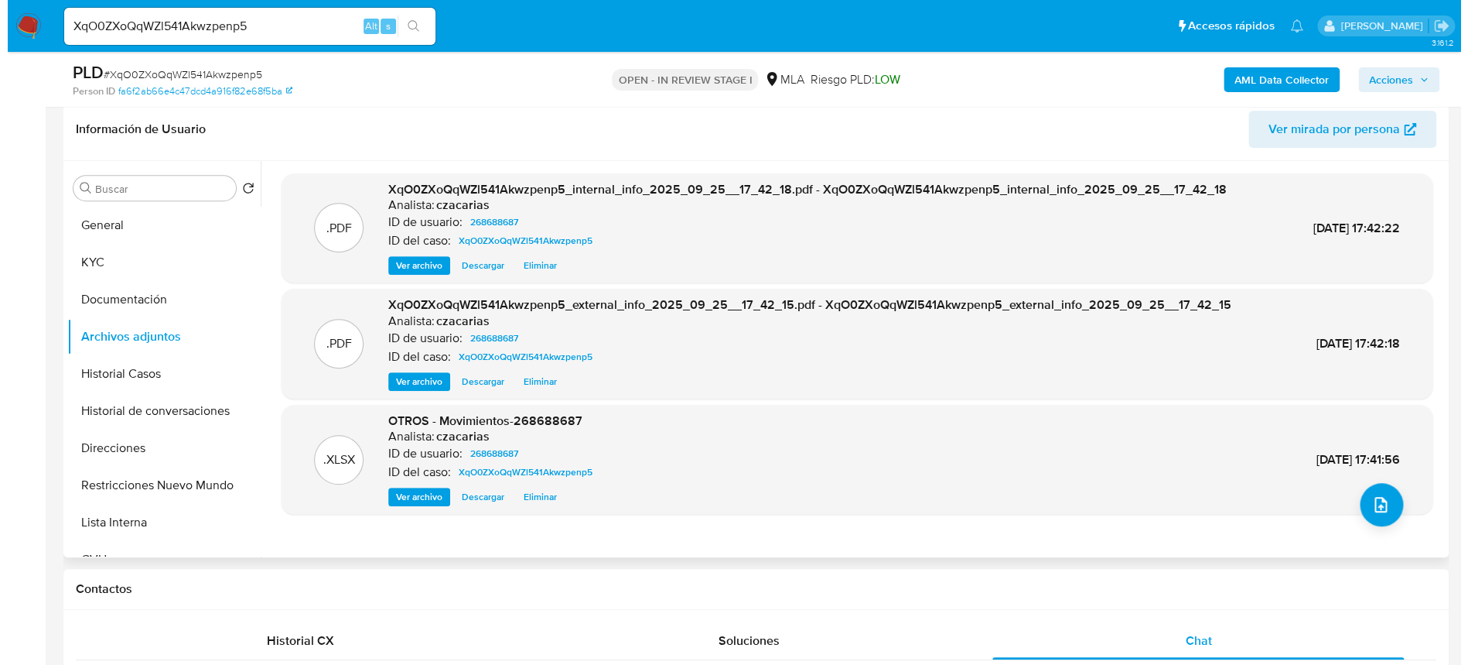
scroll to position [206, 0]
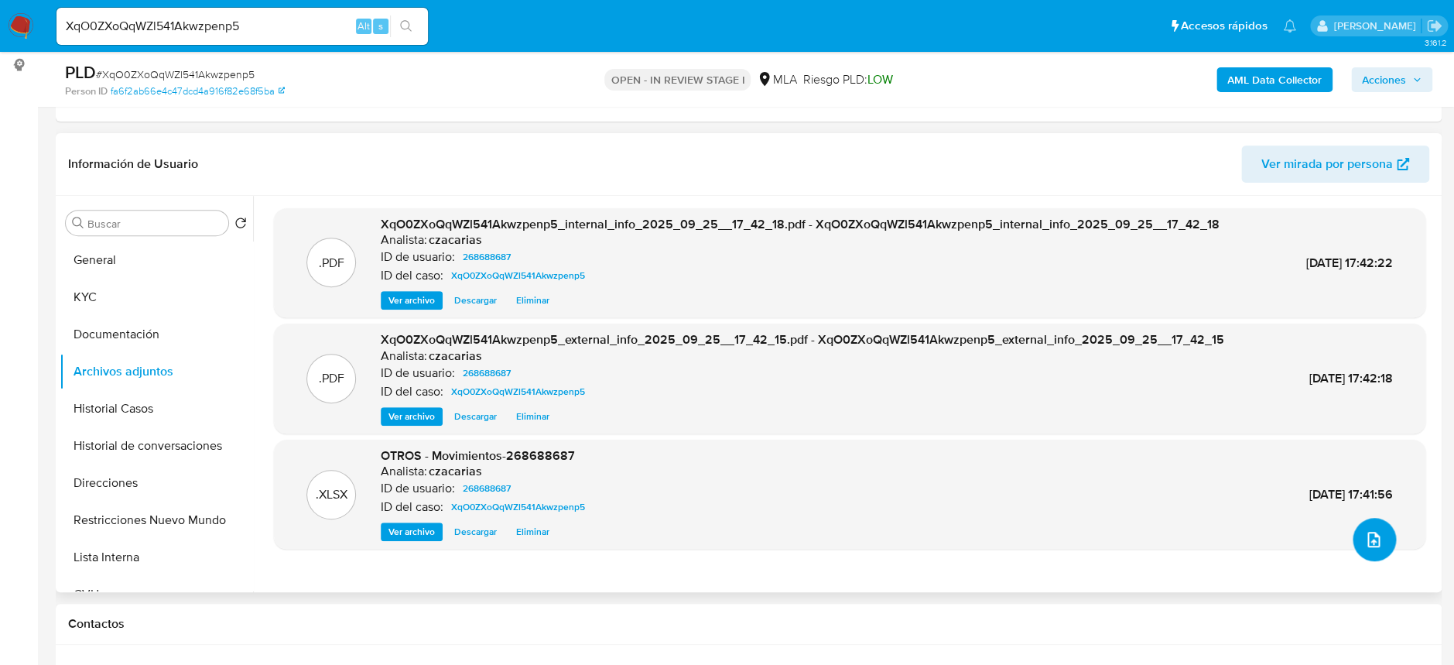
click at [1367, 551] on button "upload-file" at bounding box center [1373, 539] width 43 height 43
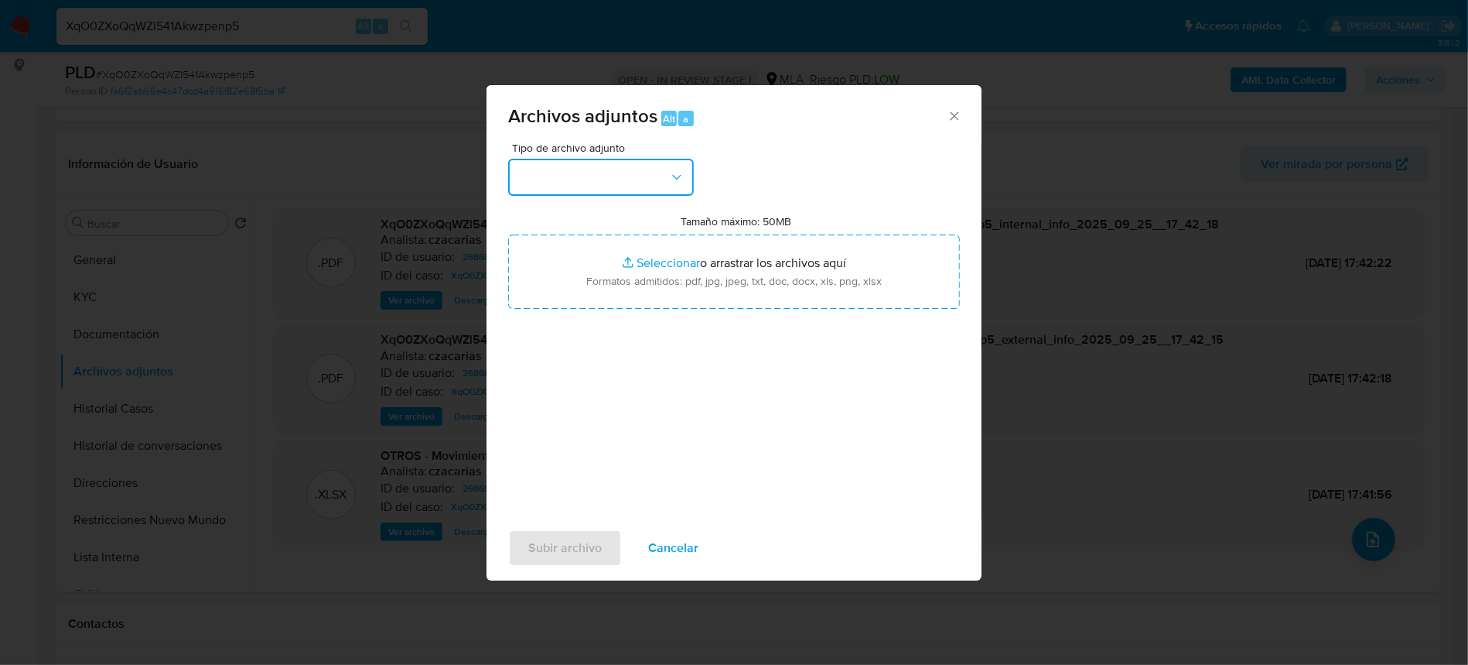
click at [624, 180] on button "button" at bounding box center [601, 177] width 186 height 37
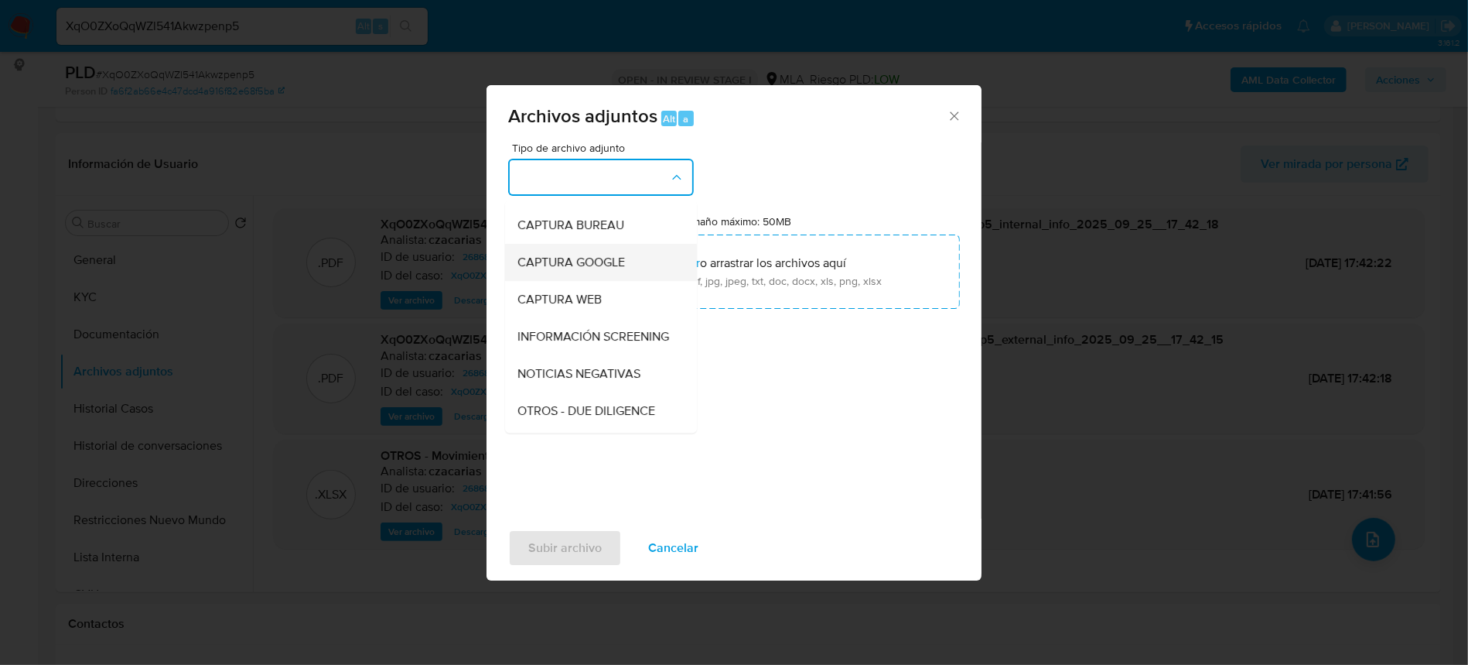
scroll to position [103, 0]
click at [603, 422] on div "OTROS" at bounding box center [597, 413] width 158 height 37
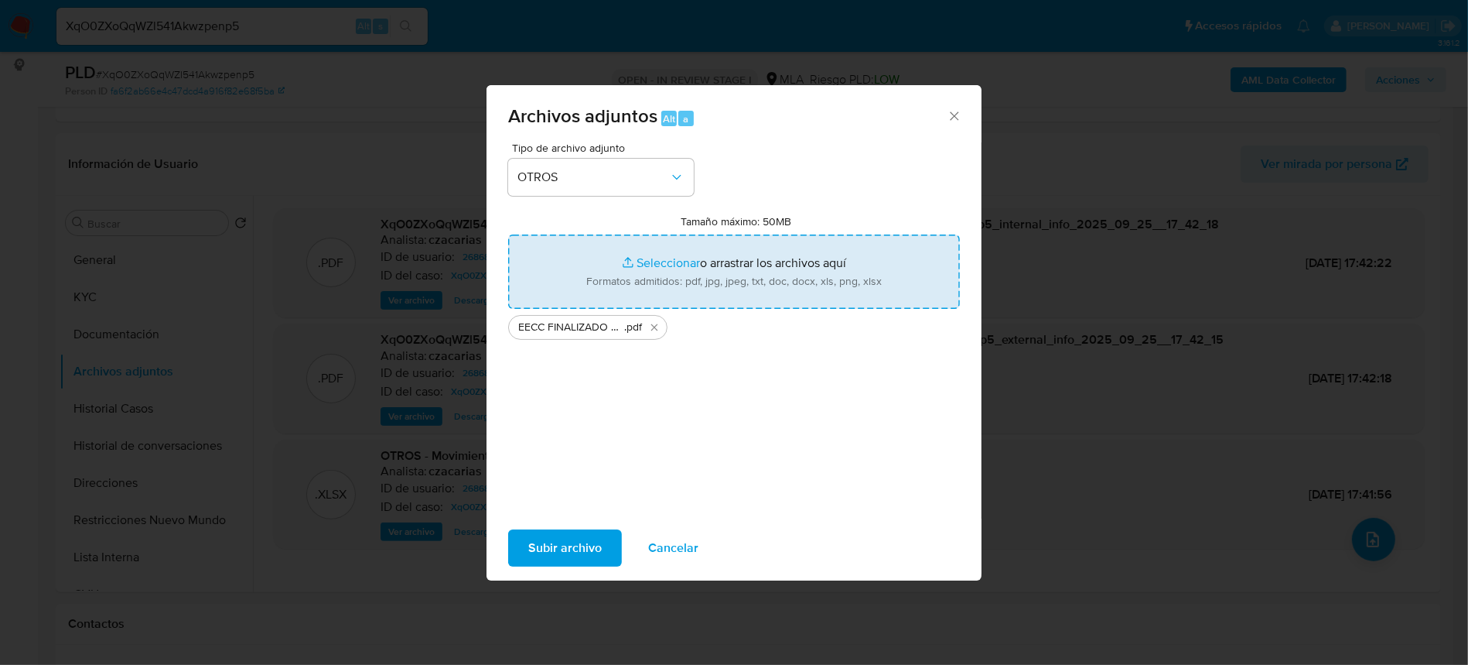
type input "C:\fakepath\ACTA REUNION DE SOCIOS.pdf"
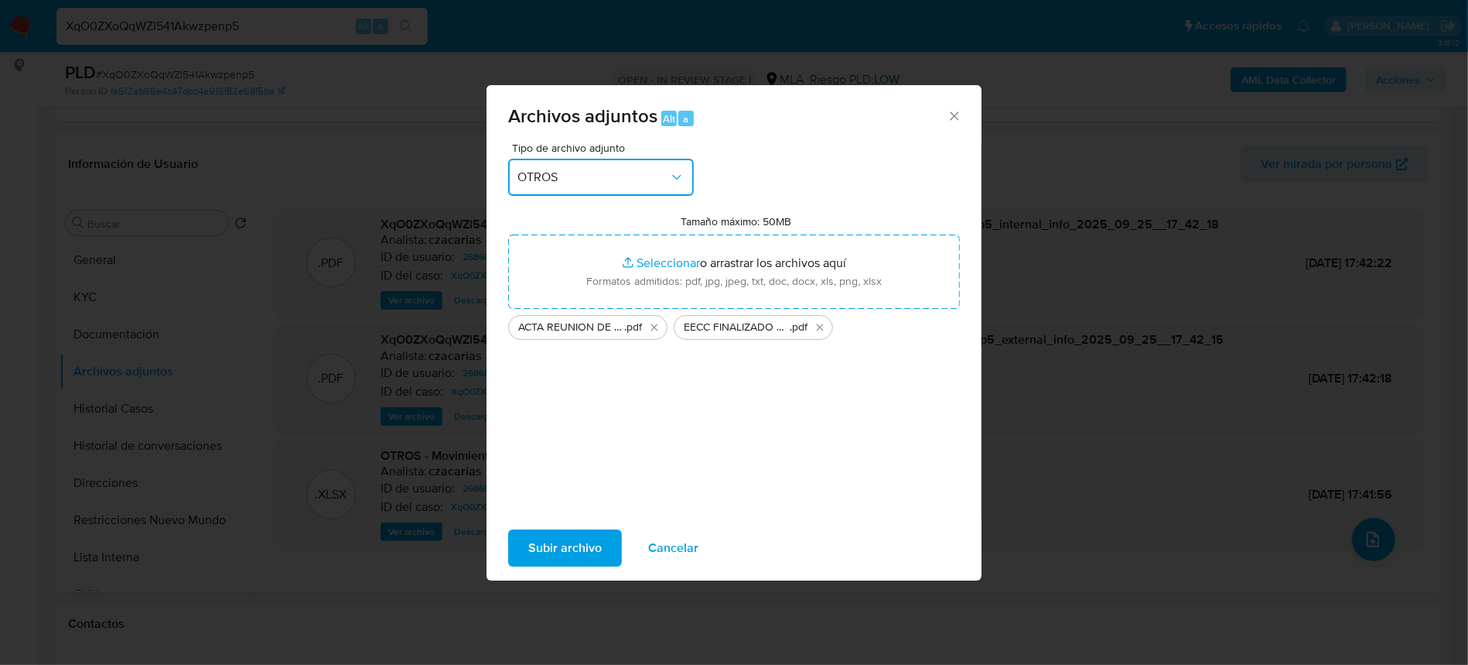
click at [613, 183] on span "OTROS" at bounding box center [594, 176] width 152 height 15
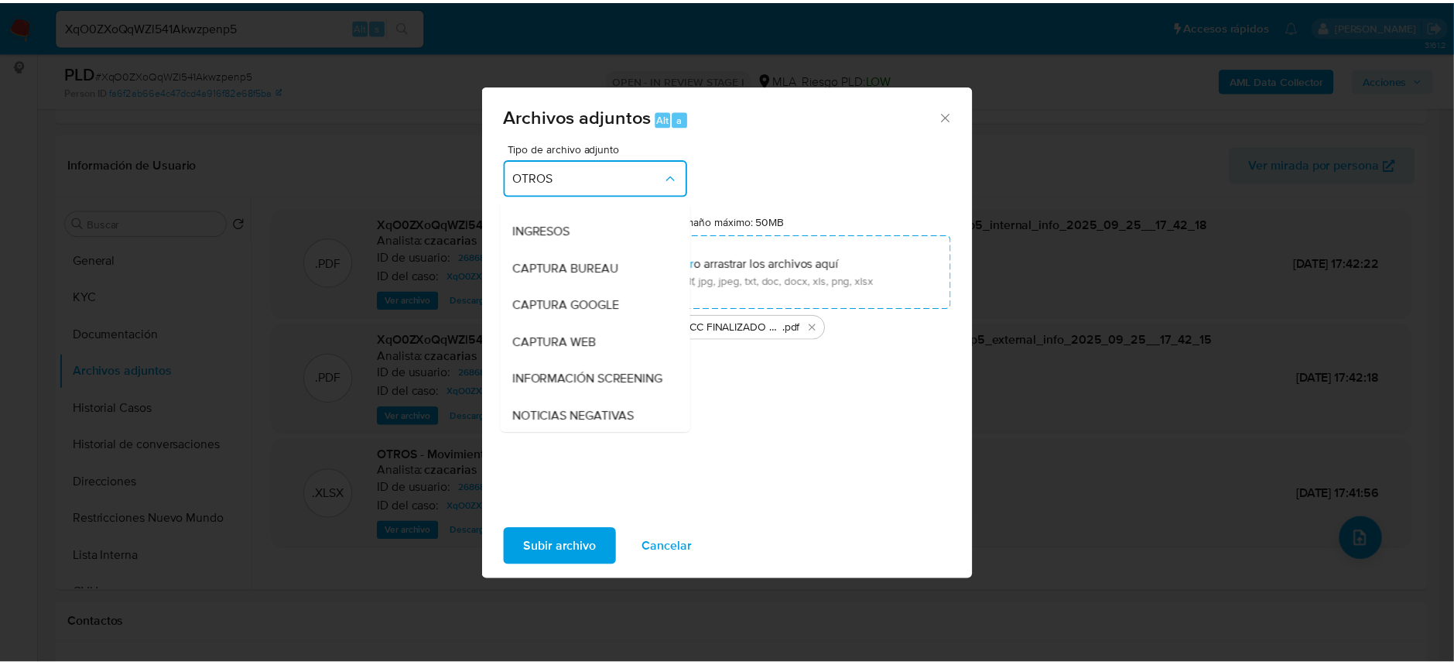
scroll to position [8, 0]
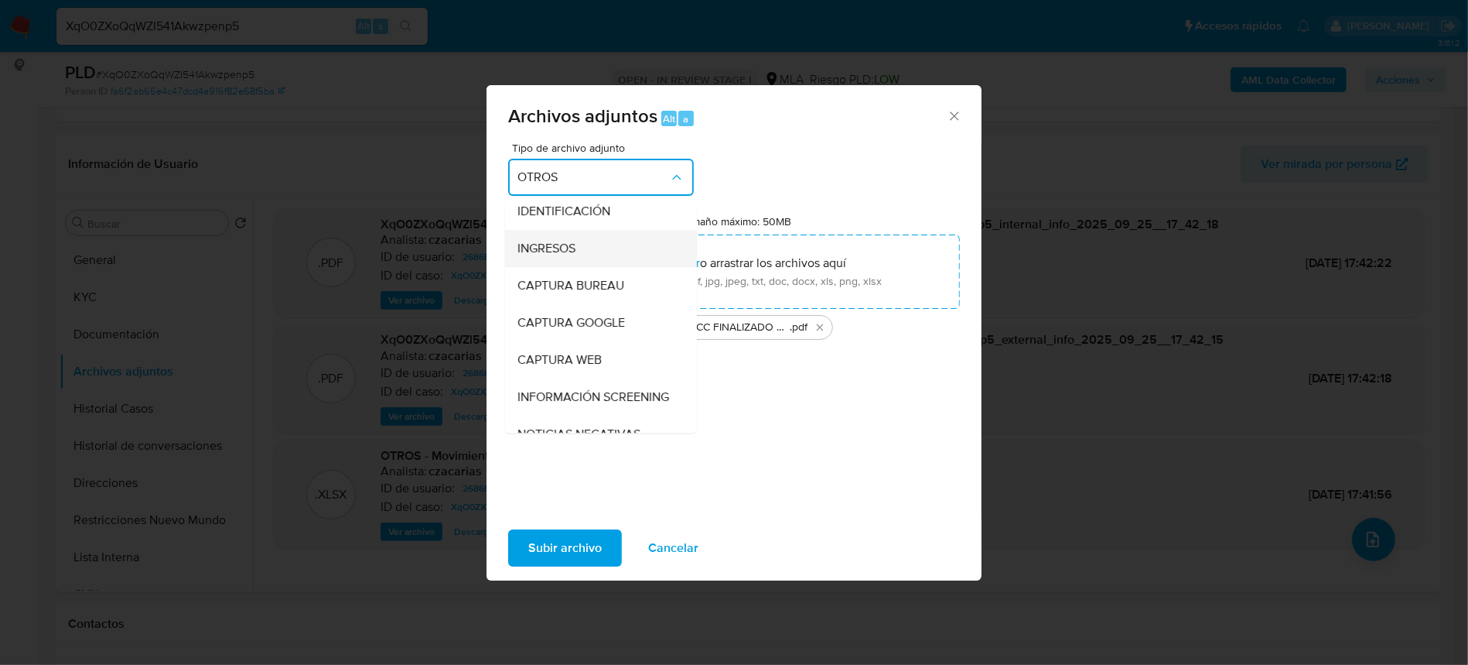
click at [576, 244] on span "INGRESOS" at bounding box center [547, 248] width 58 height 15
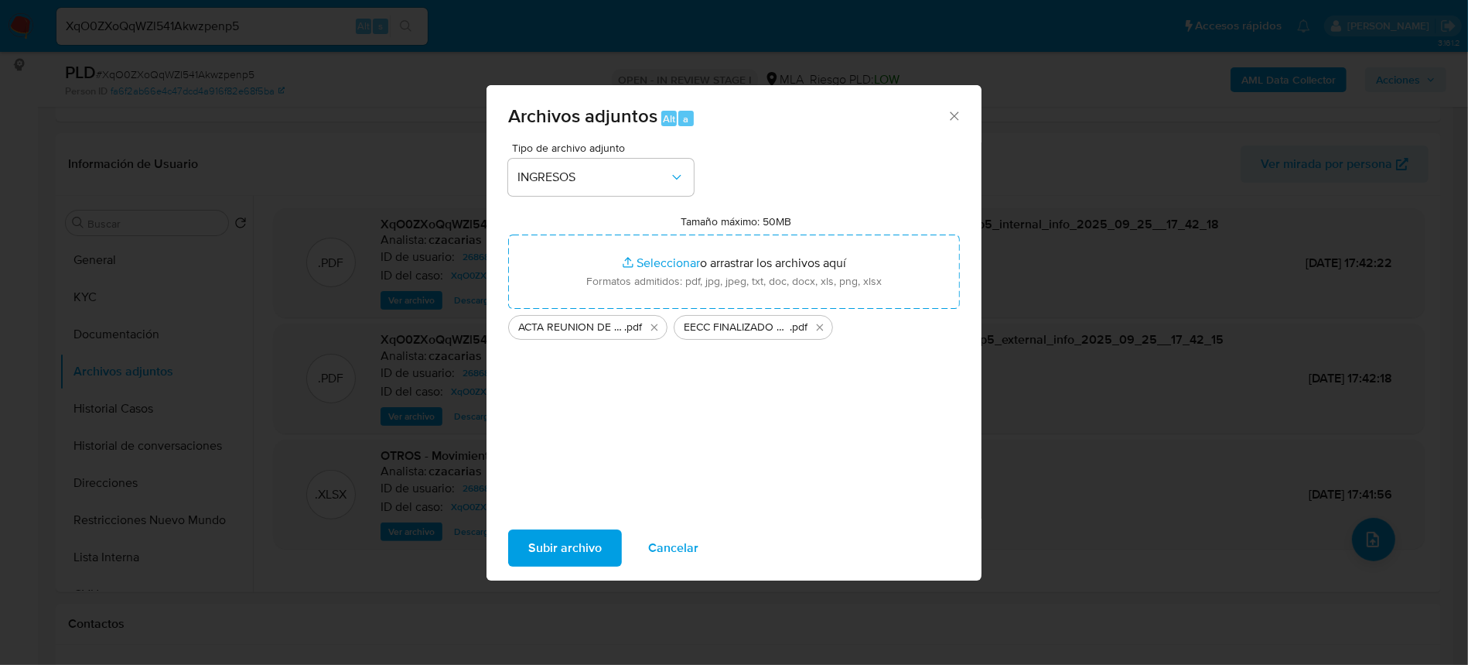
click at [561, 543] on span "Subir archivo" at bounding box center [564, 548] width 73 height 34
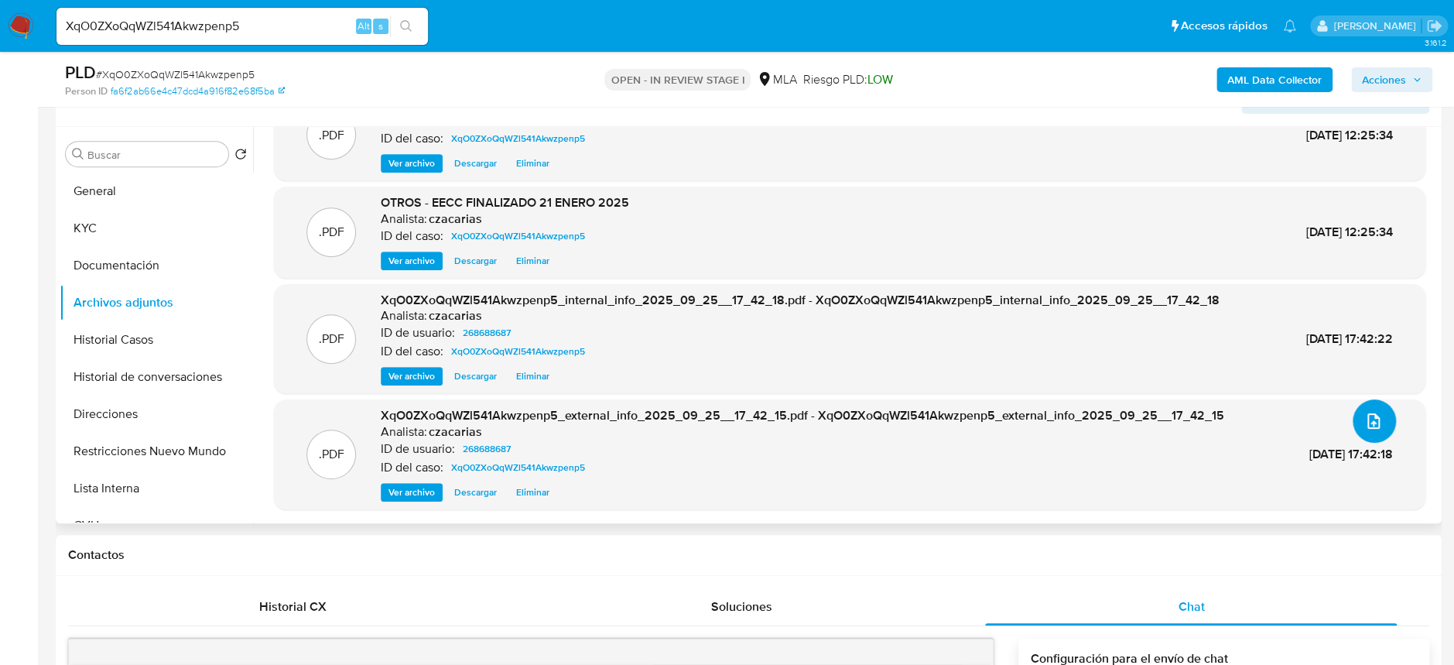
scroll to position [309, 0]
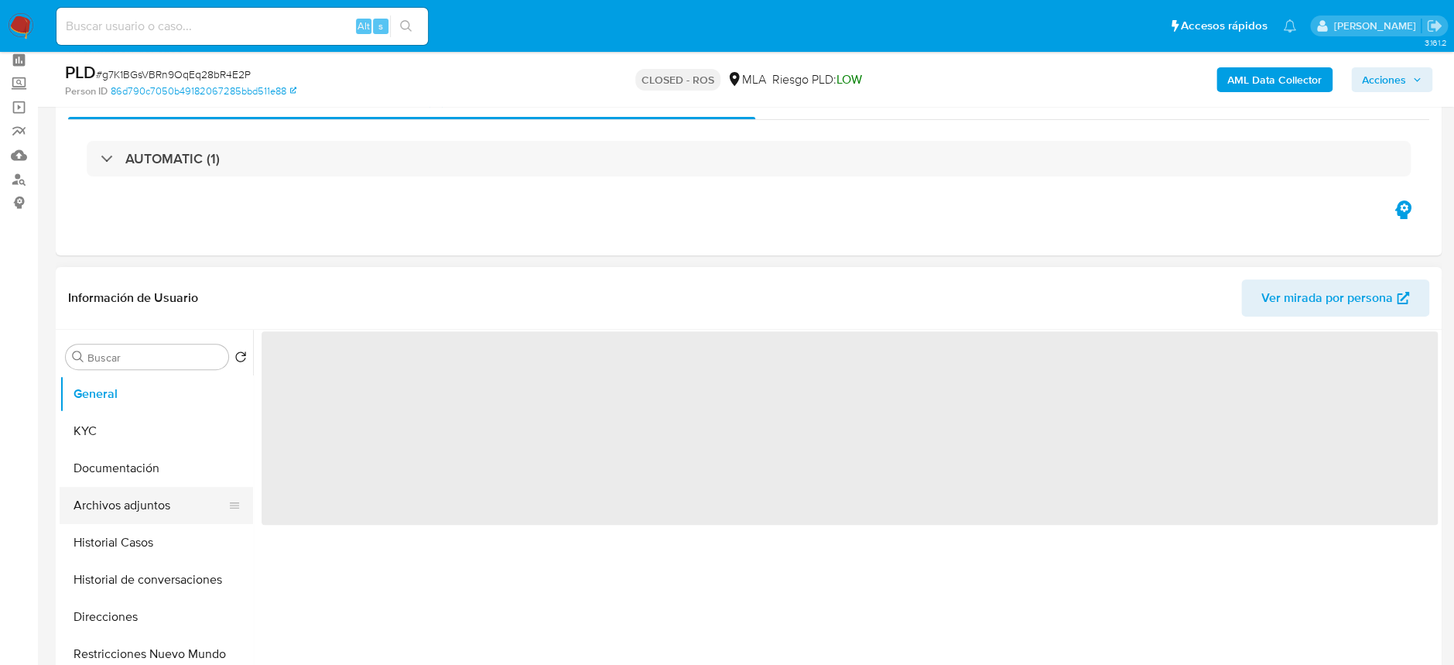
scroll to position [103, 0]
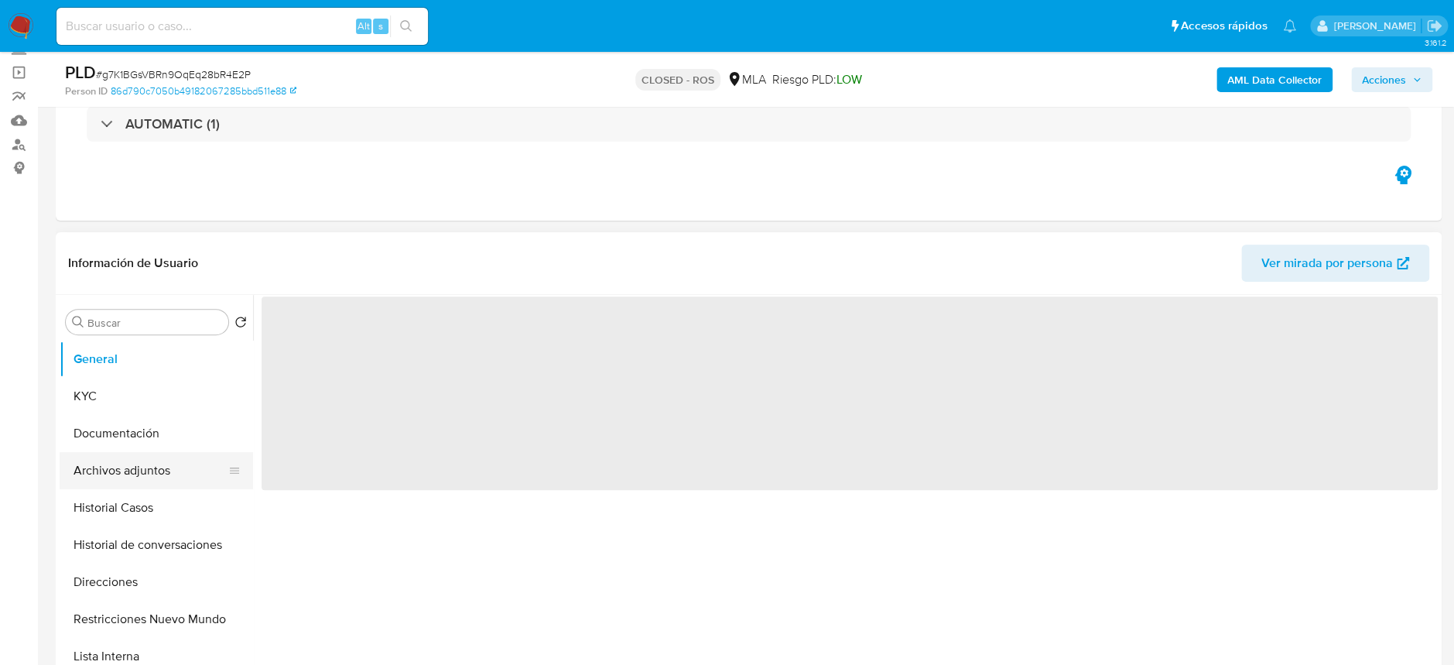
click at [150, 477] on button "Archivos adjuntos" at bounding box center [150, 470] width 181 height 37
select select "10"
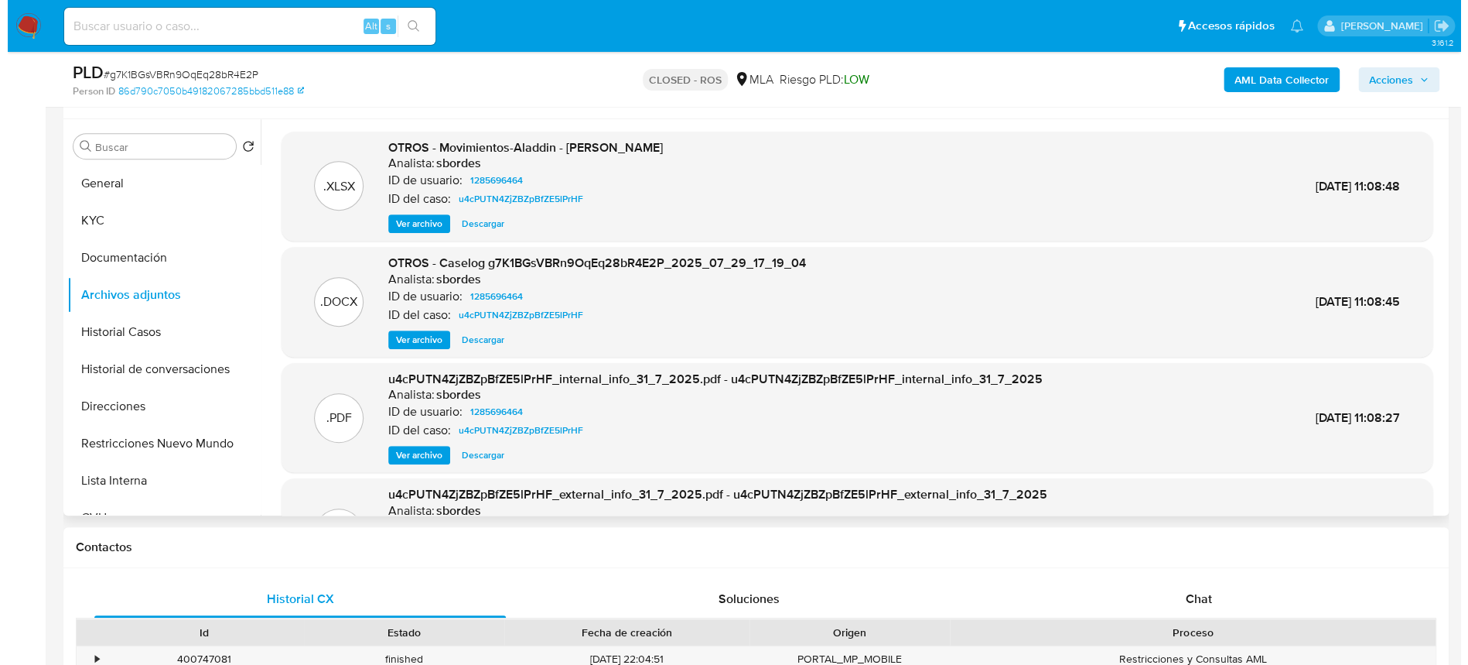
scroll to position [309, 0]
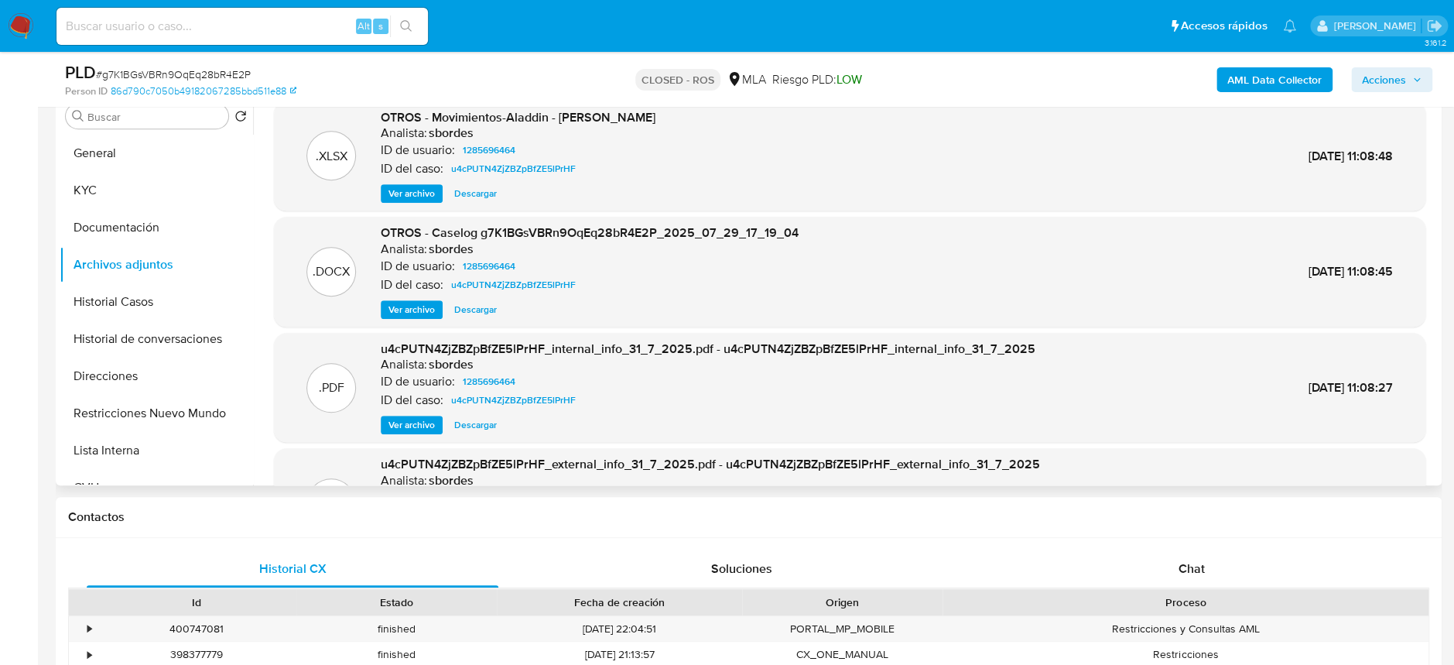
click at [429, 310] on span "Ver archivo" at bounding box center [411, 309] width 46 height 15
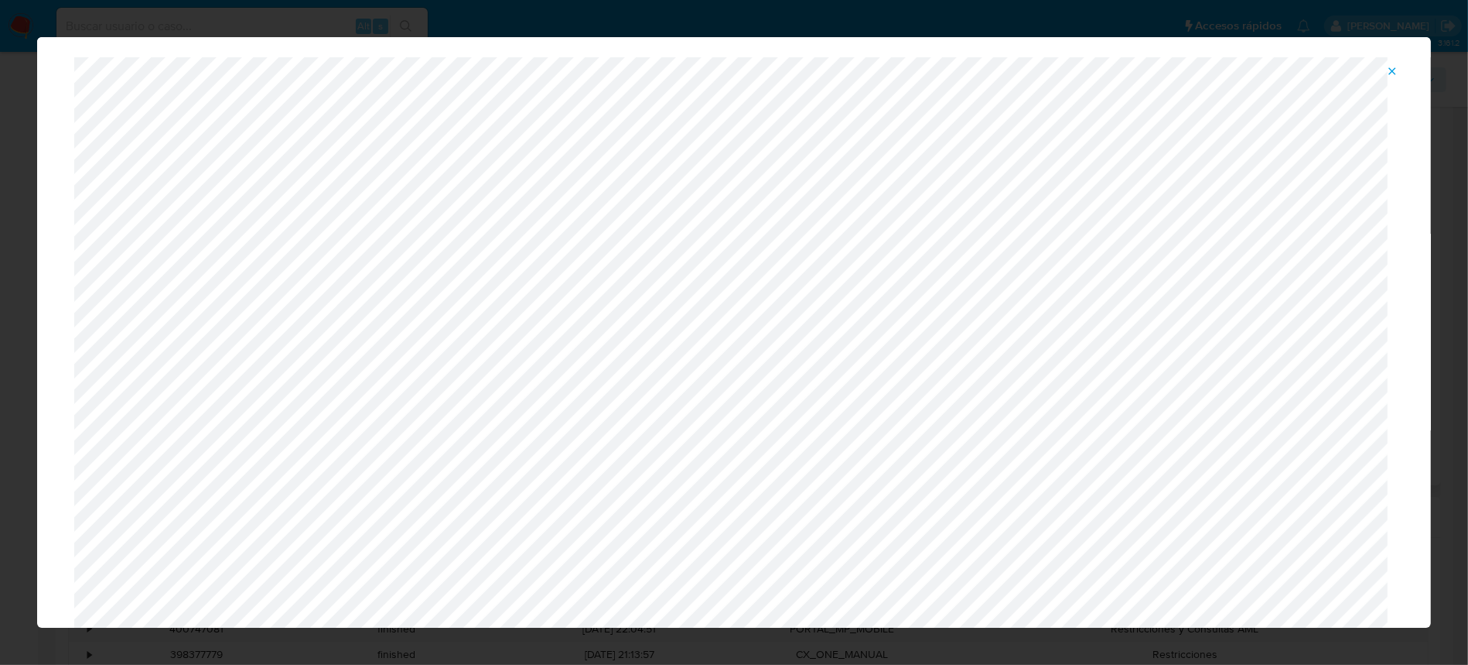
scroll to position [0, 0]
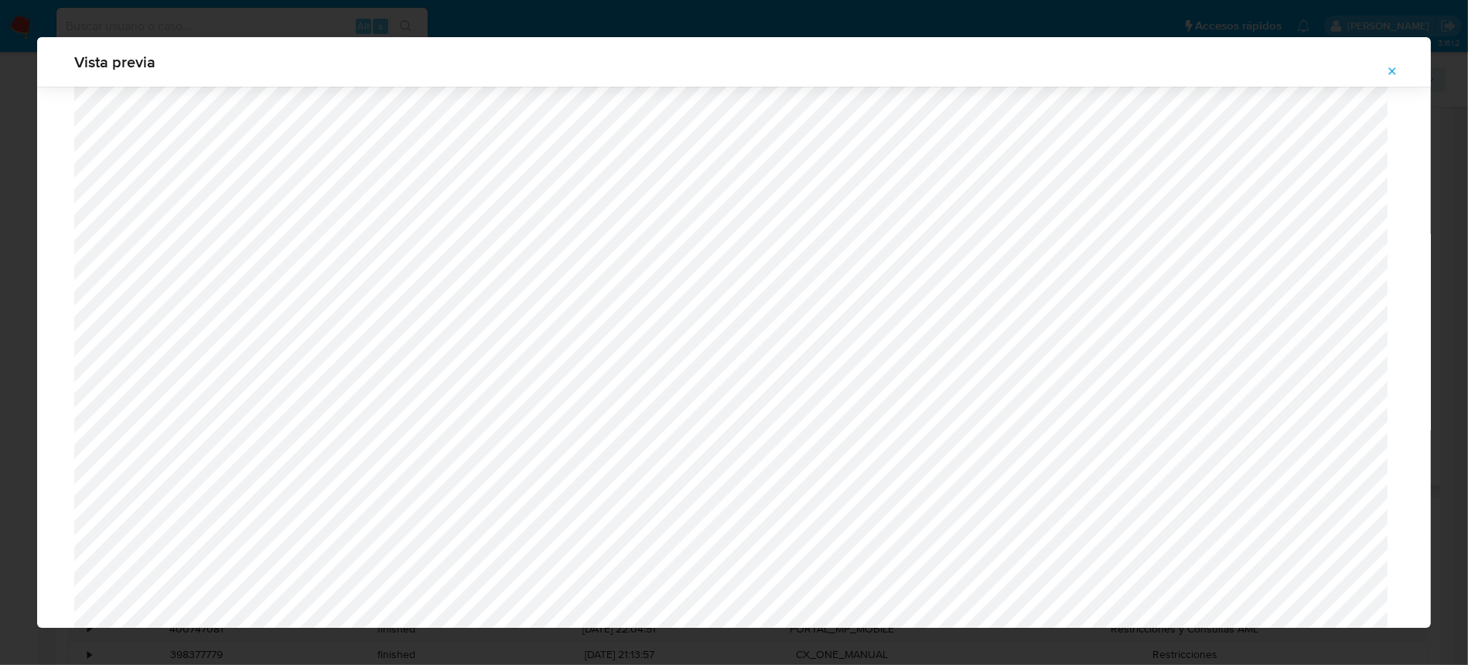
scroll to position [587, 0]
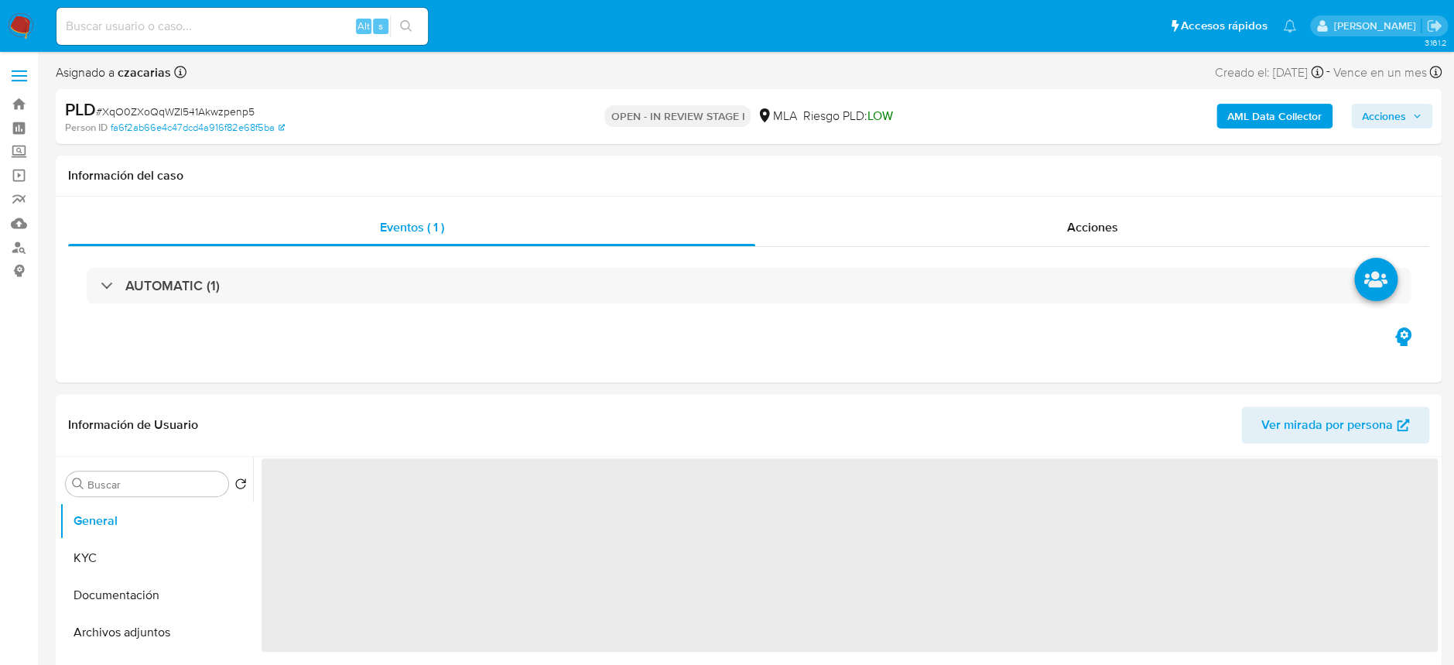
select select "10"
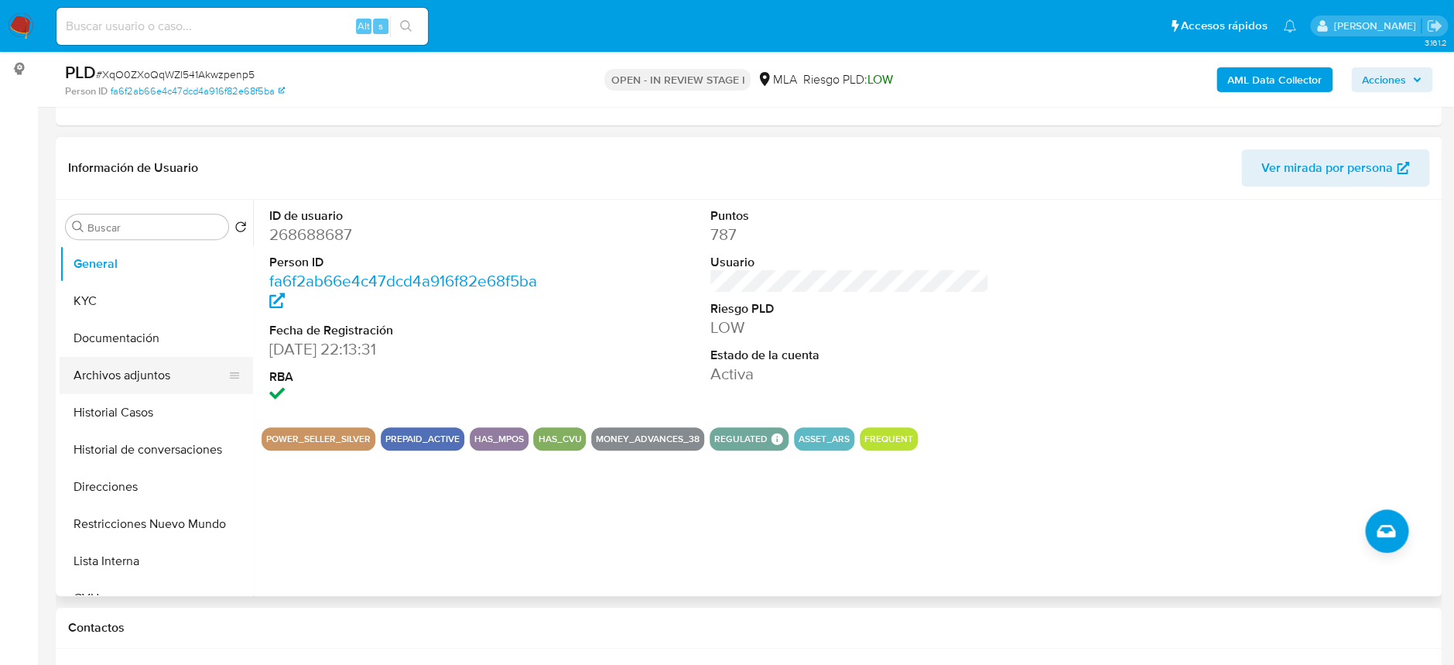
scroll to position [206, 0]
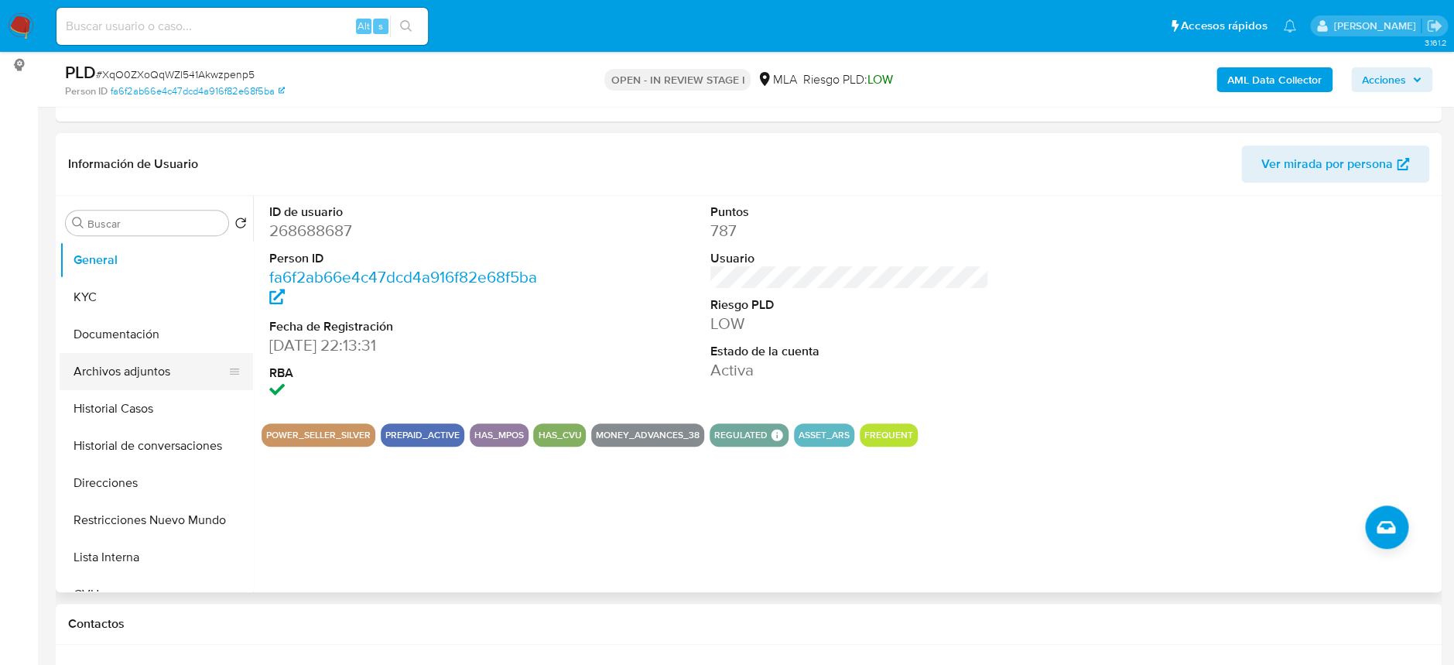
click at [161, 373] on button "Archivos adjuntos" at bounding box center [150, 371] width 181 height 37
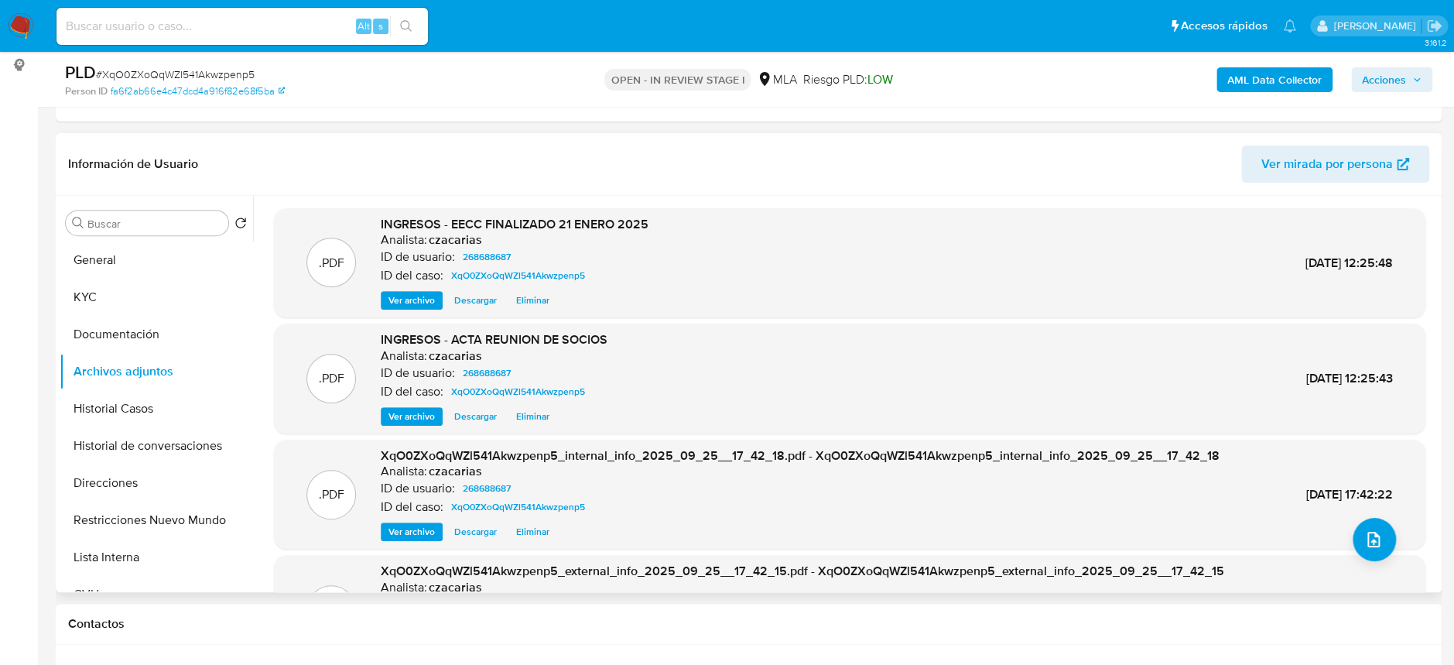
click at [520, 293] on span "Eliminar" at bounding box center [532, 299] width 33 height 15
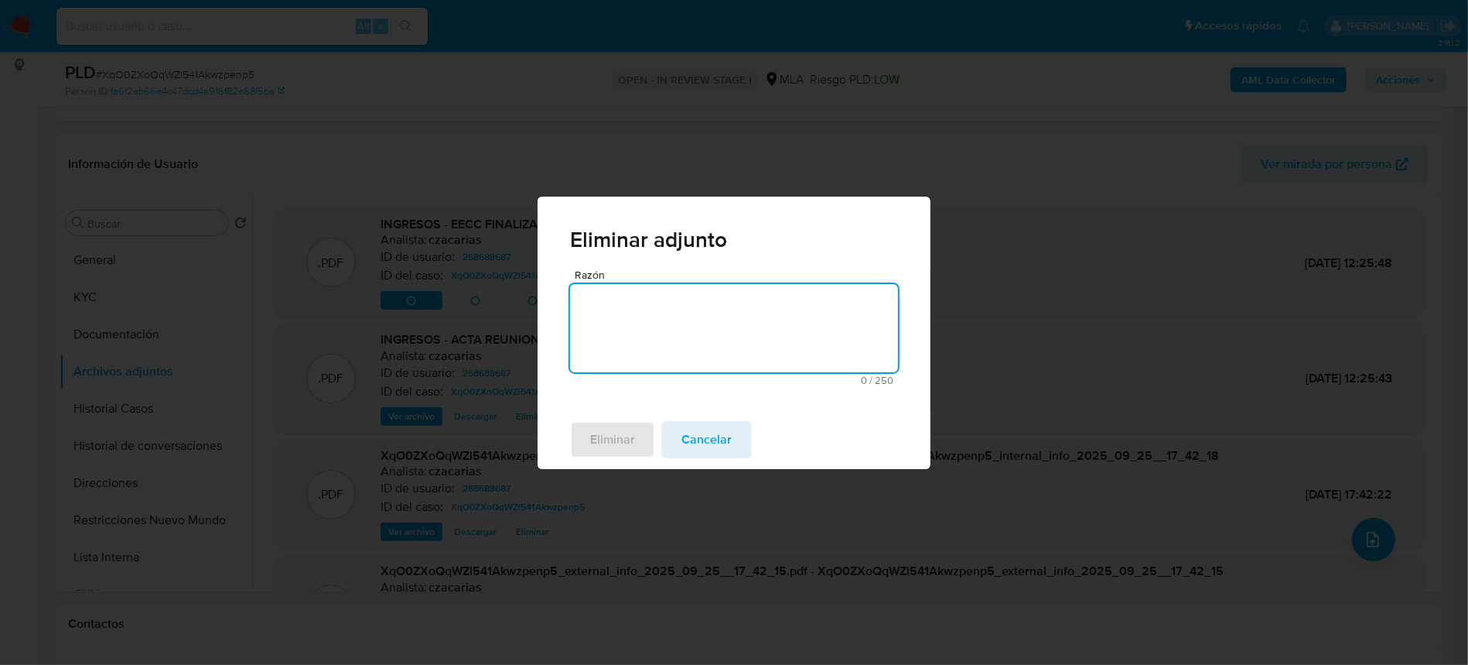
click at [707, 314] on textarea "Razón" at bounding box center [734, 328] width 328 height 88
type textarea "se sube actualizado"
click at [617, 435] on span "Eliminar" at bounding box center [612, 439] width 45 height 34
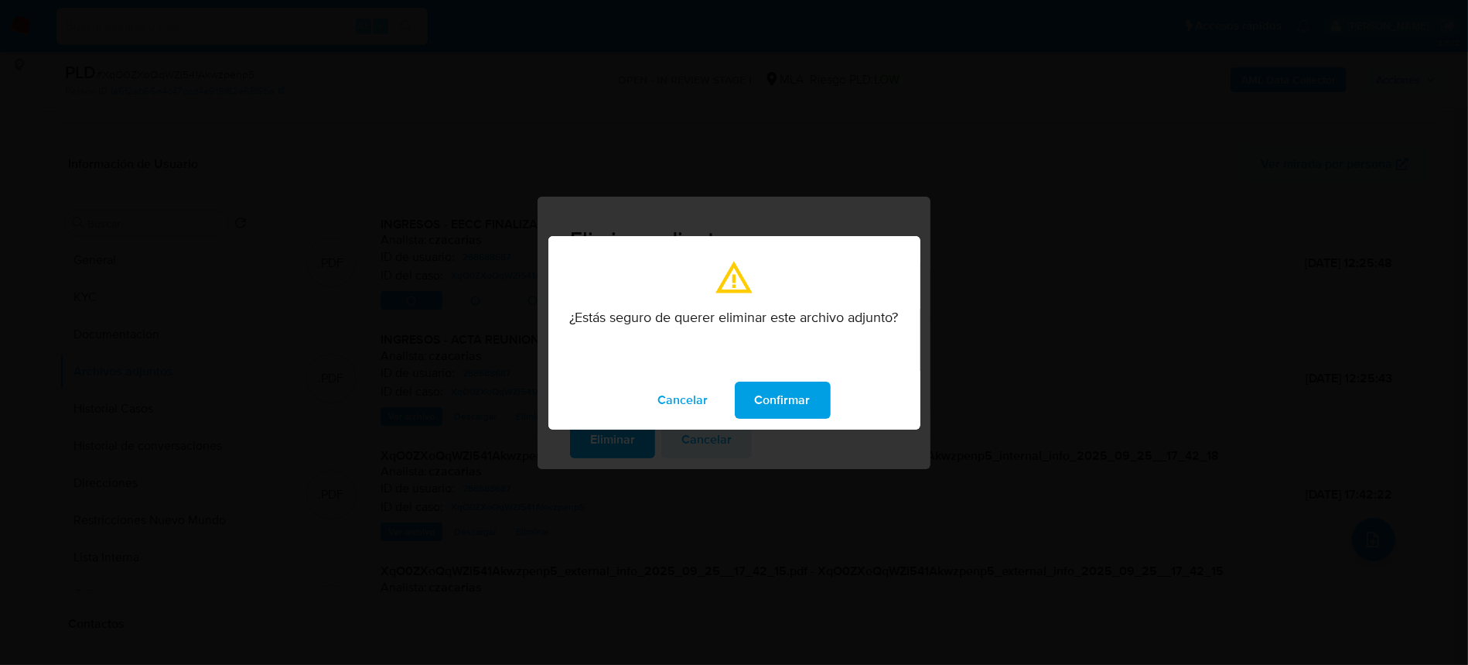
click at [774, 389] on span "Confirmar" at bounding box center [783, 400] width 56 height 34
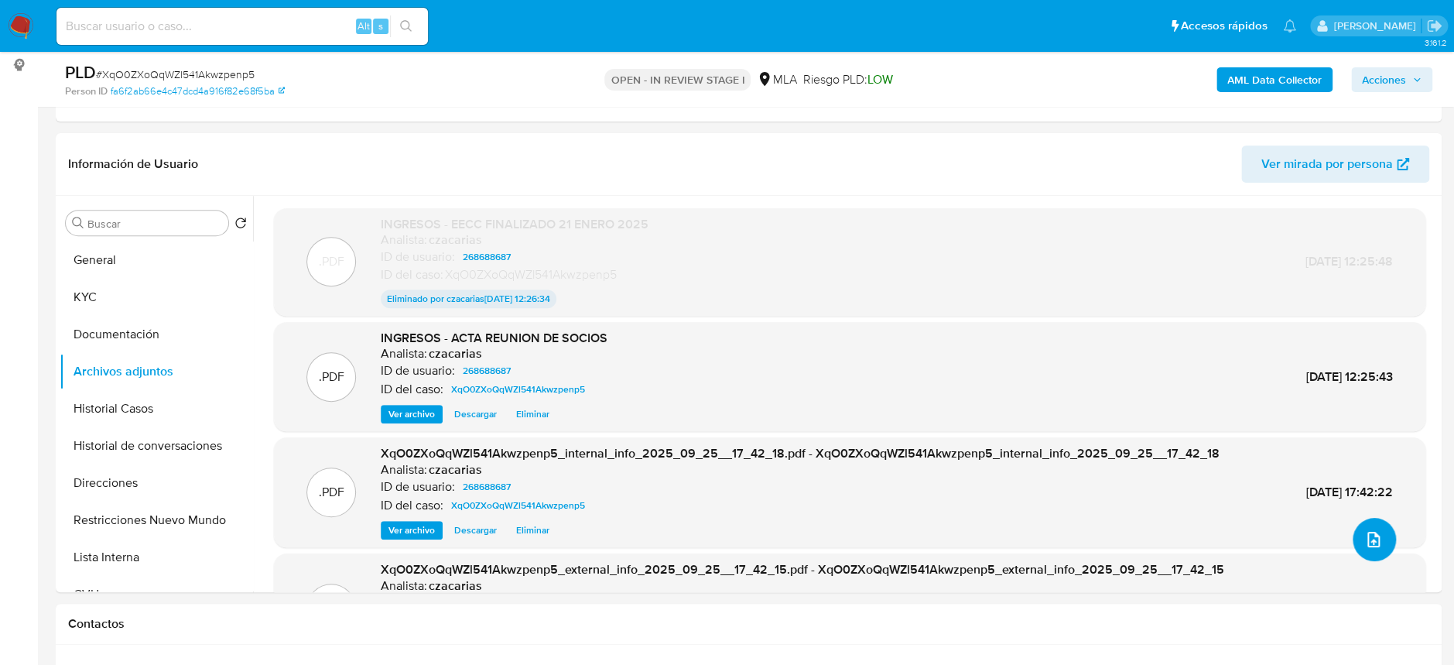
click at [1367, 535] on icon "upload-file" at bounding box center [1373, 538] width 12 height 15
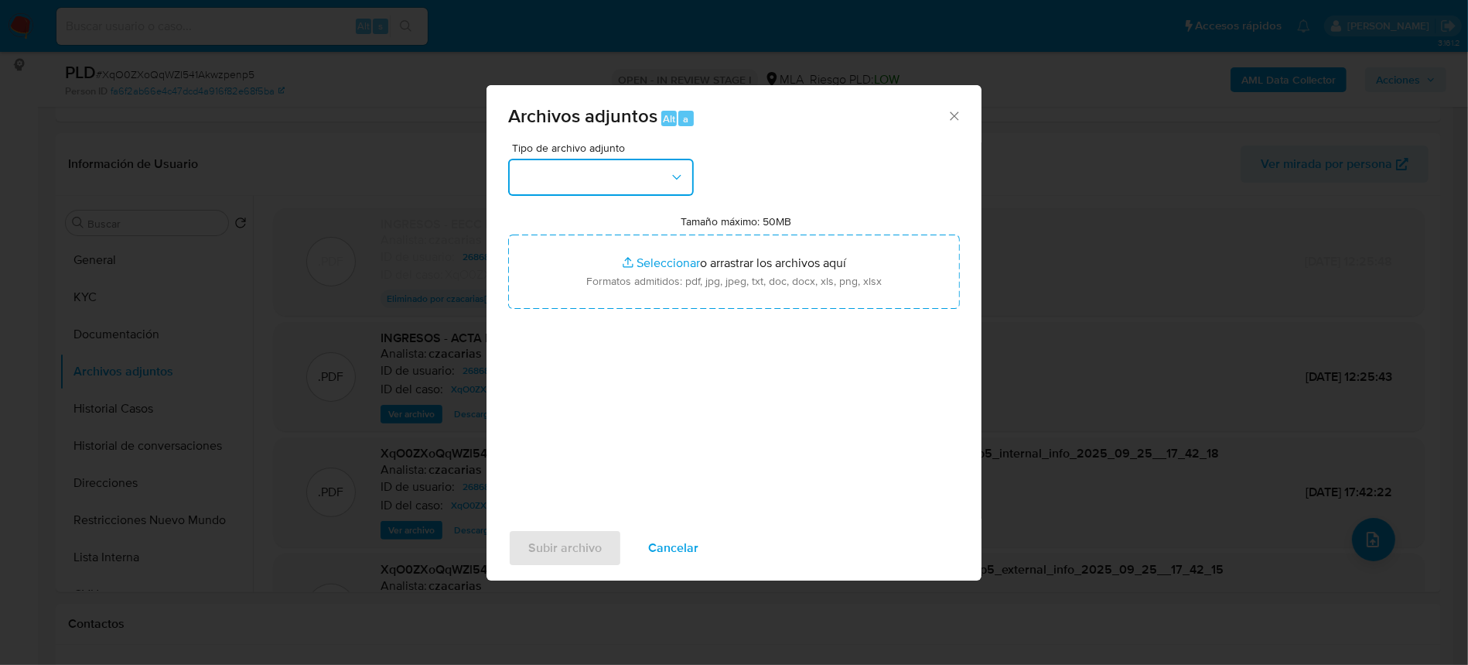
click at [597, 180] on button "button" at bounding box center [601, 177] width 186 height 37
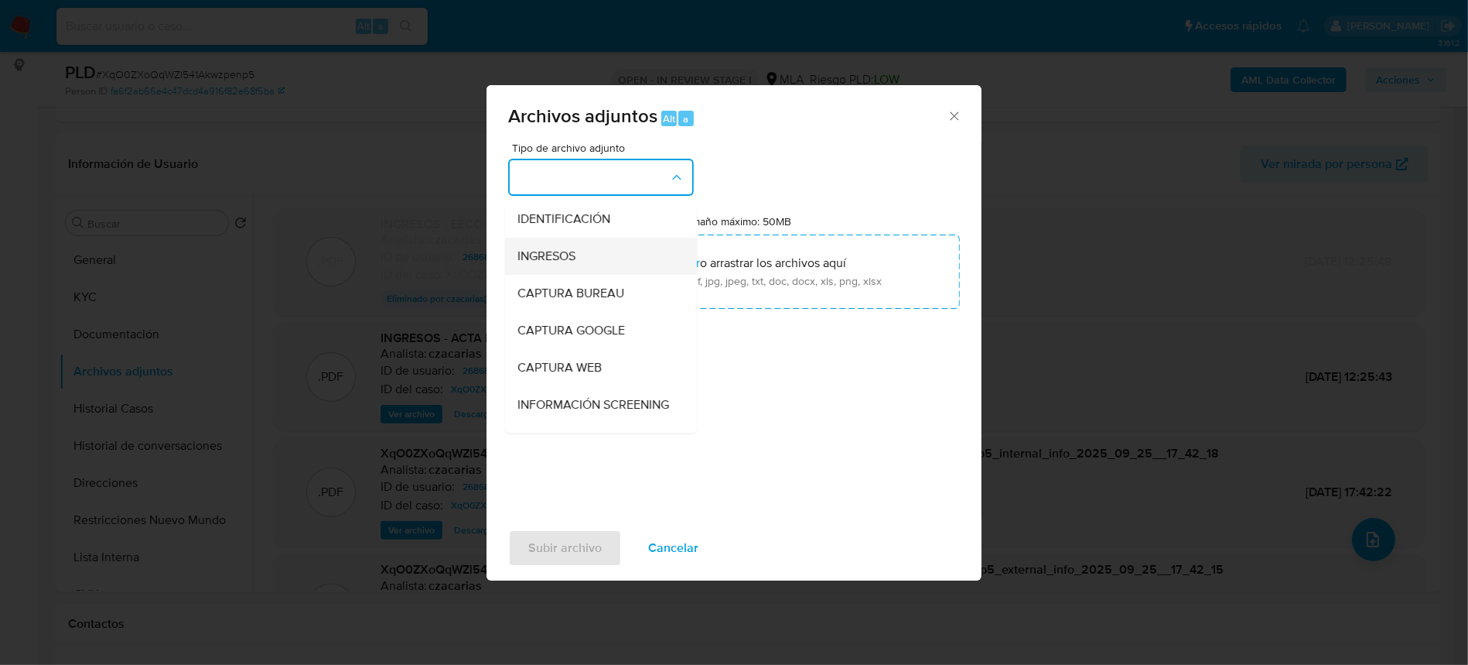
click at [554, 262] on span "INGRESOS" at bounding box center [547, 255] width 58 height 15
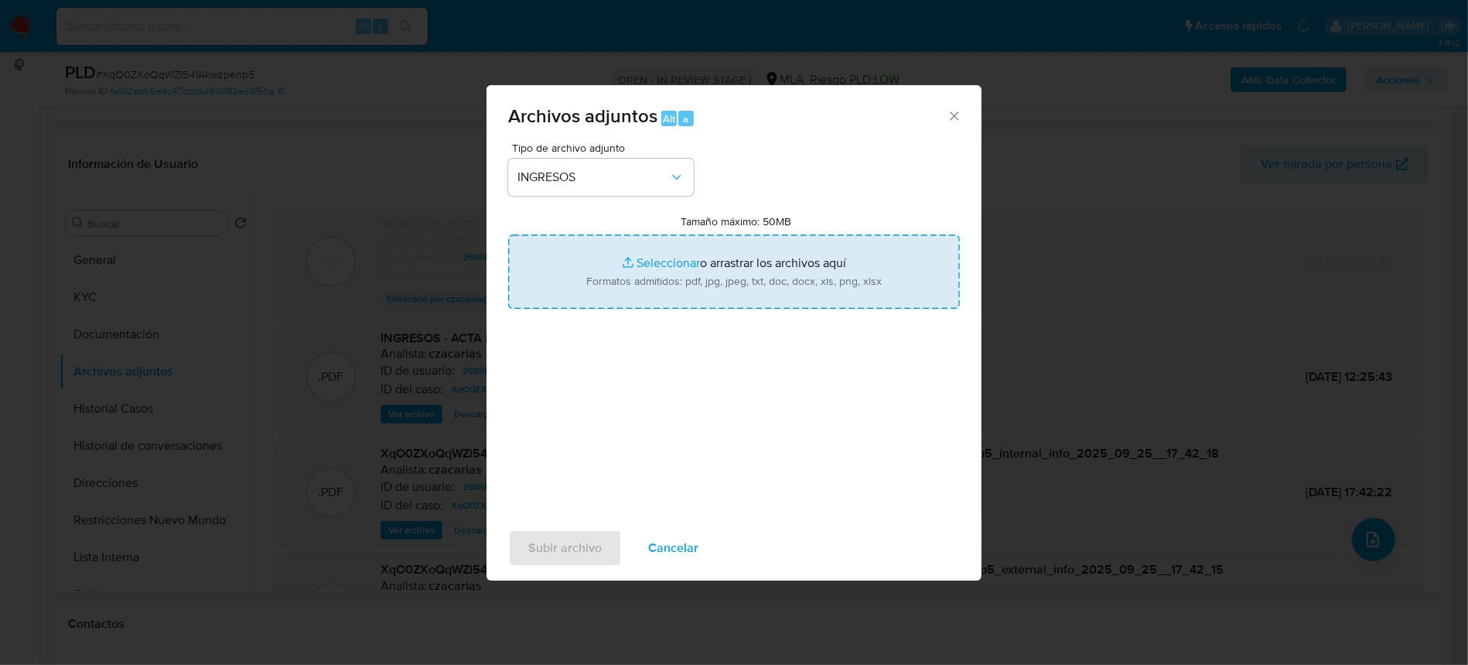
type input "C:\fakepath\EECC FINALIZADO 31 ENERO 2025.pdf"
click at [581, 555] on span "Subir archivo" at bounding box center [564, 548] width 73 height 34
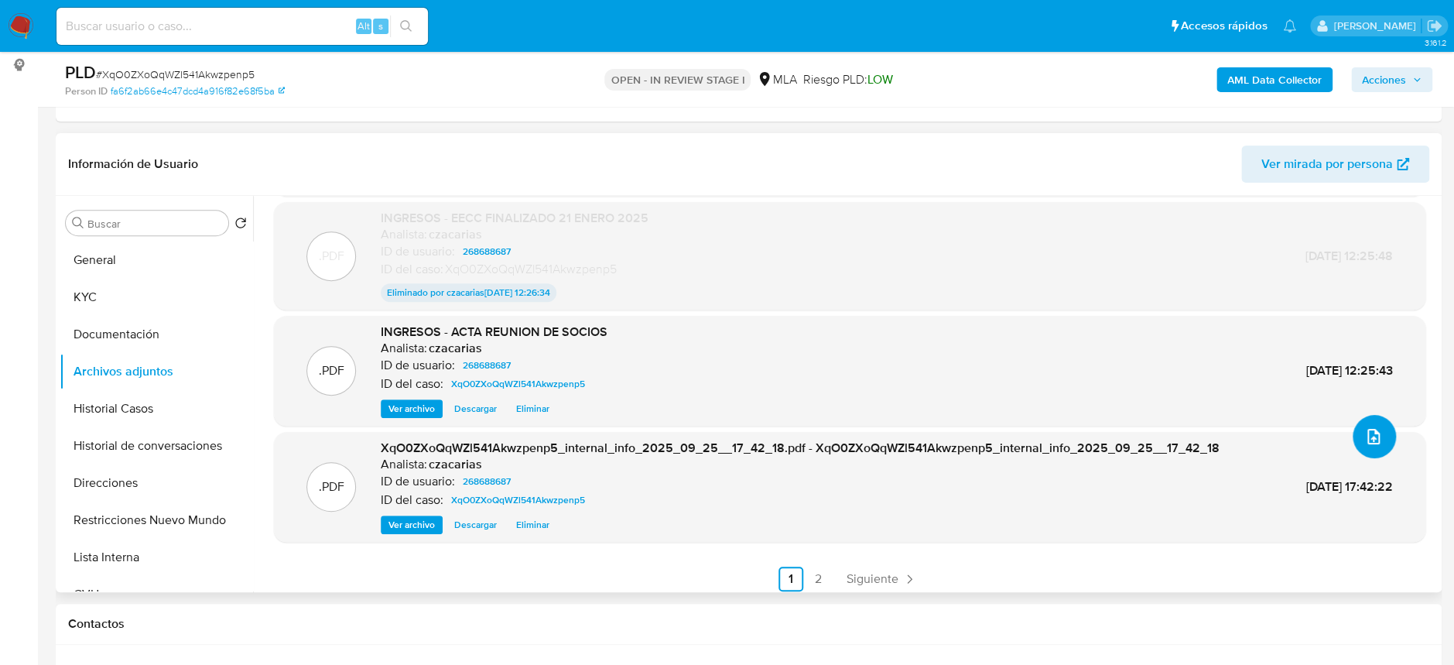
scroll to position [109, 0]
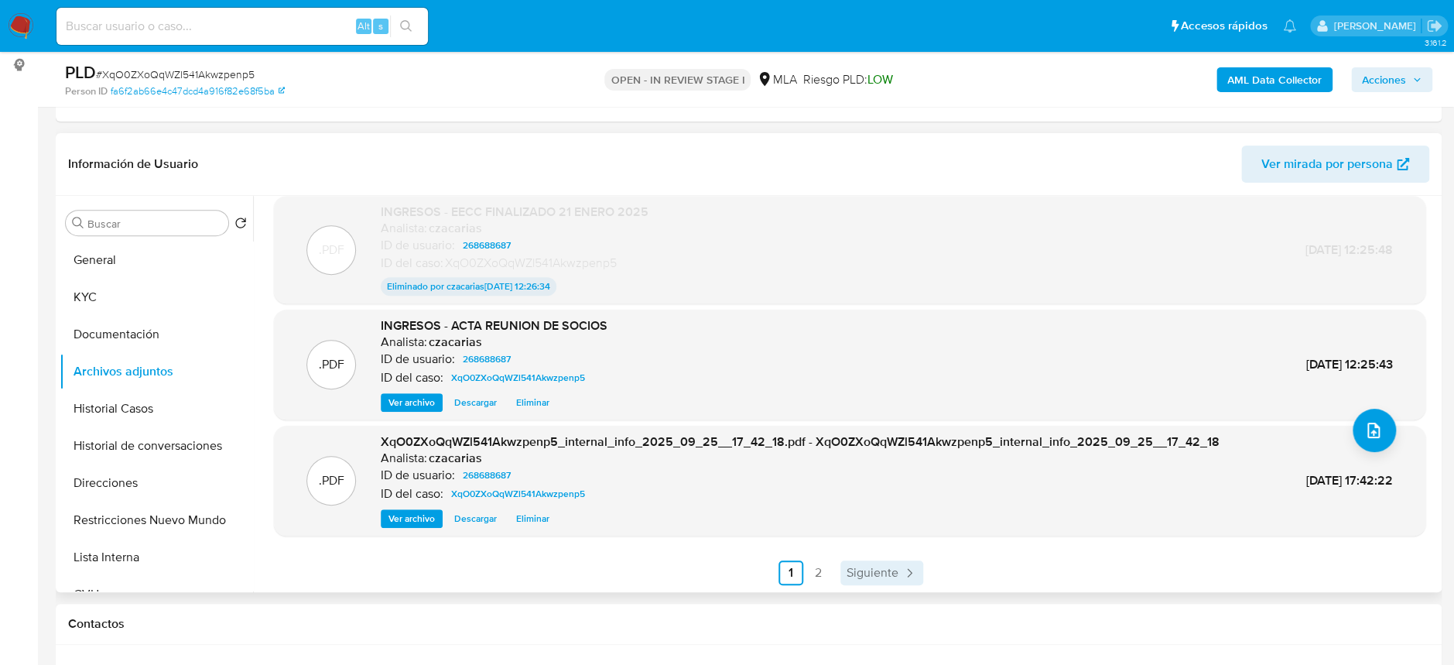
click at [880, 578] on span "Siguiente" at bounding box center [872, 572] width 52 height 12
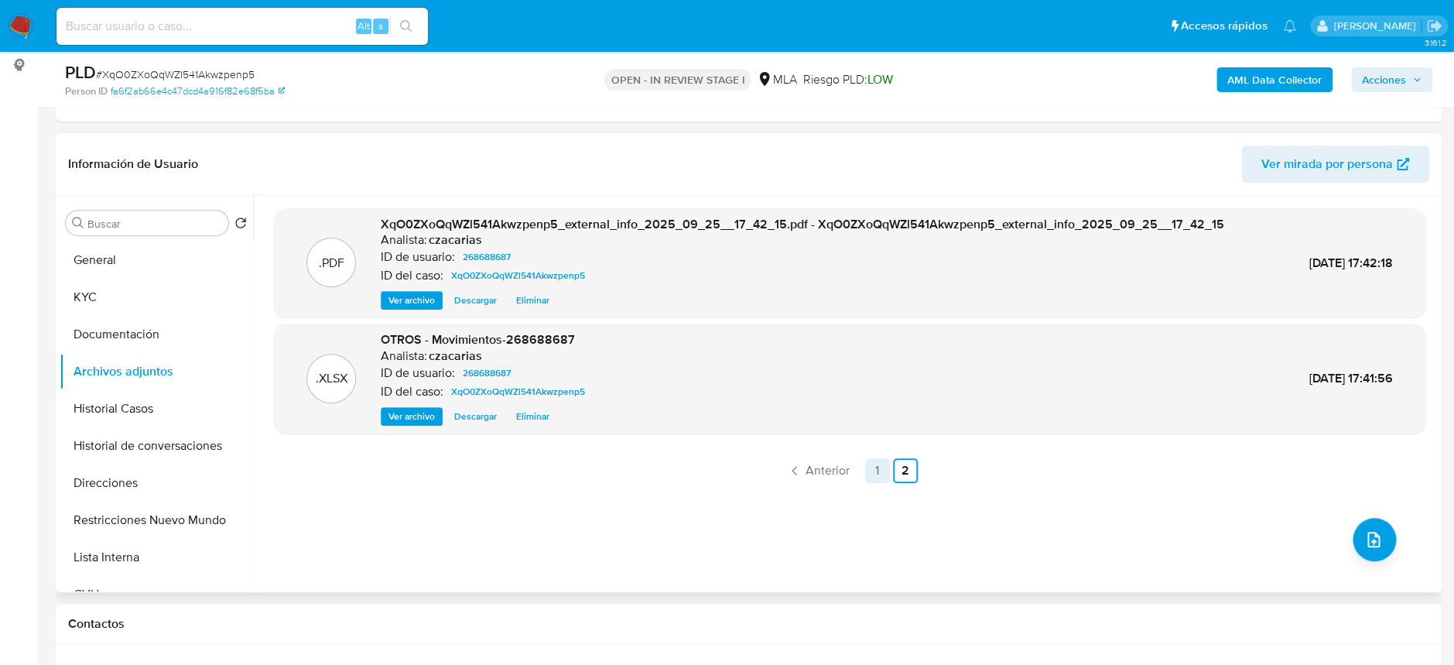
click at [871, 472] on link "1" at bounding box center [877, 470] width 25 height 25
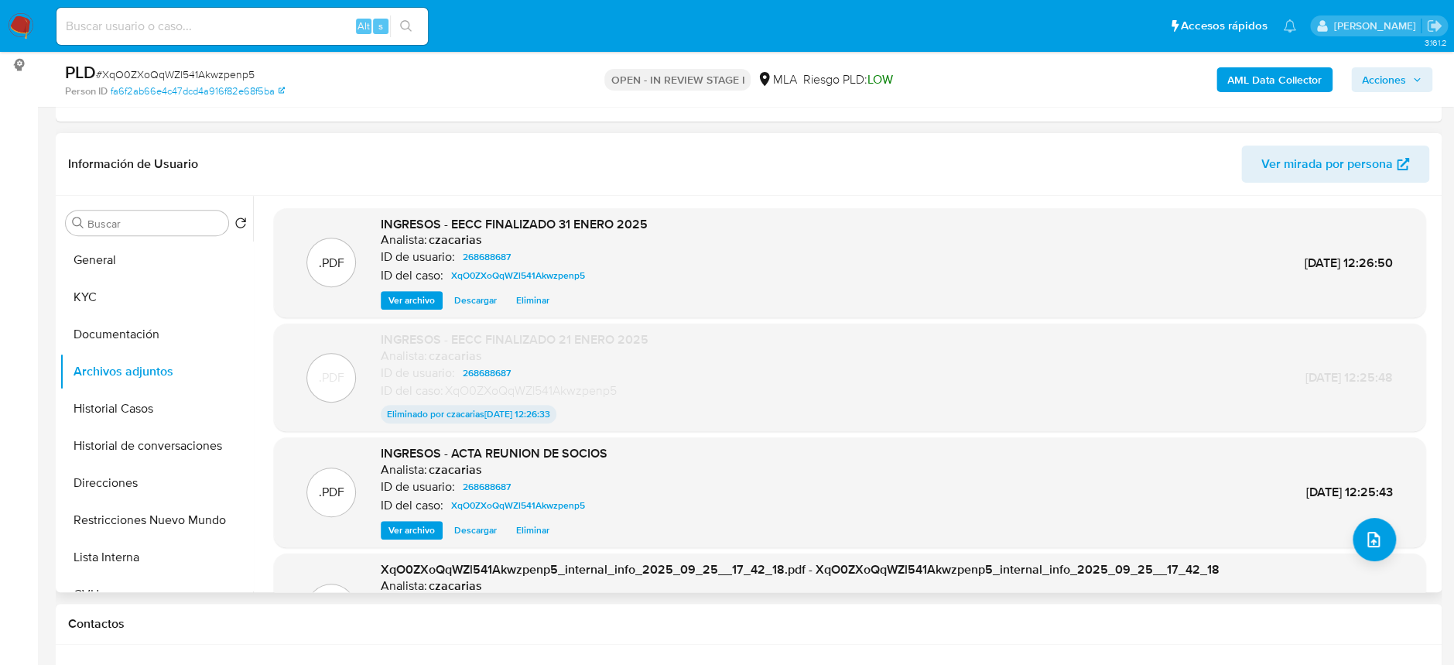
scroll to position [103, 0]
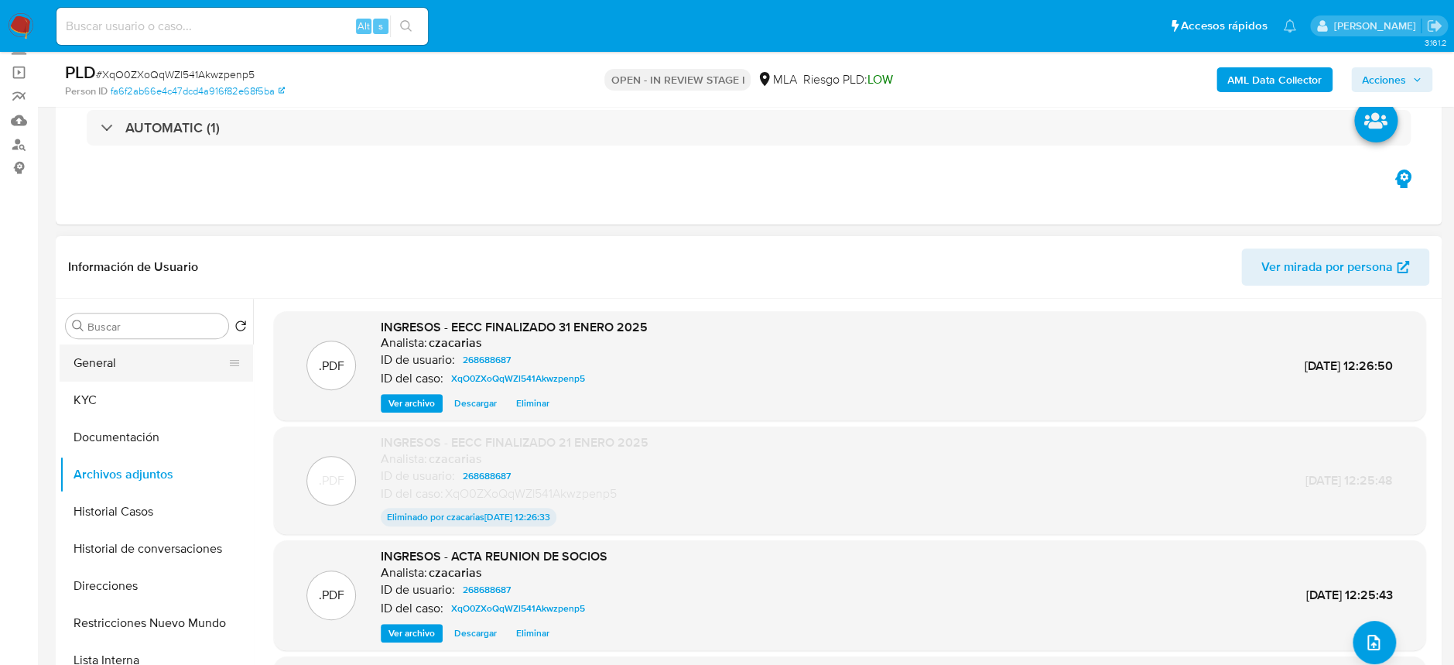
click at [93, 371] on button "General" at bounding box center [150, 362] width 181 height 37
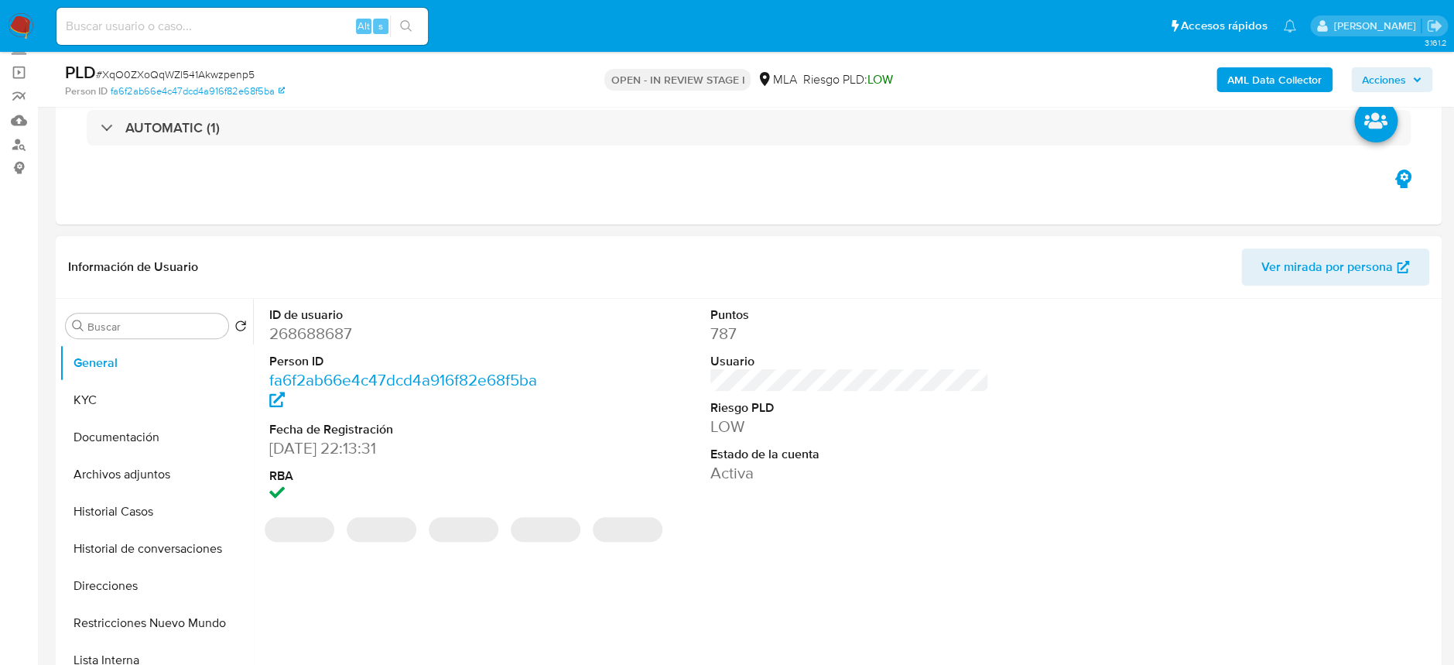
click at [326, 318] on dt "ID de usuario" at bounding box center [408, 314] width 279 height 17
click at [320, 327] on dd "268688687" at bounding box center [408, 334] width 279 height 22
copy dd "268688687"
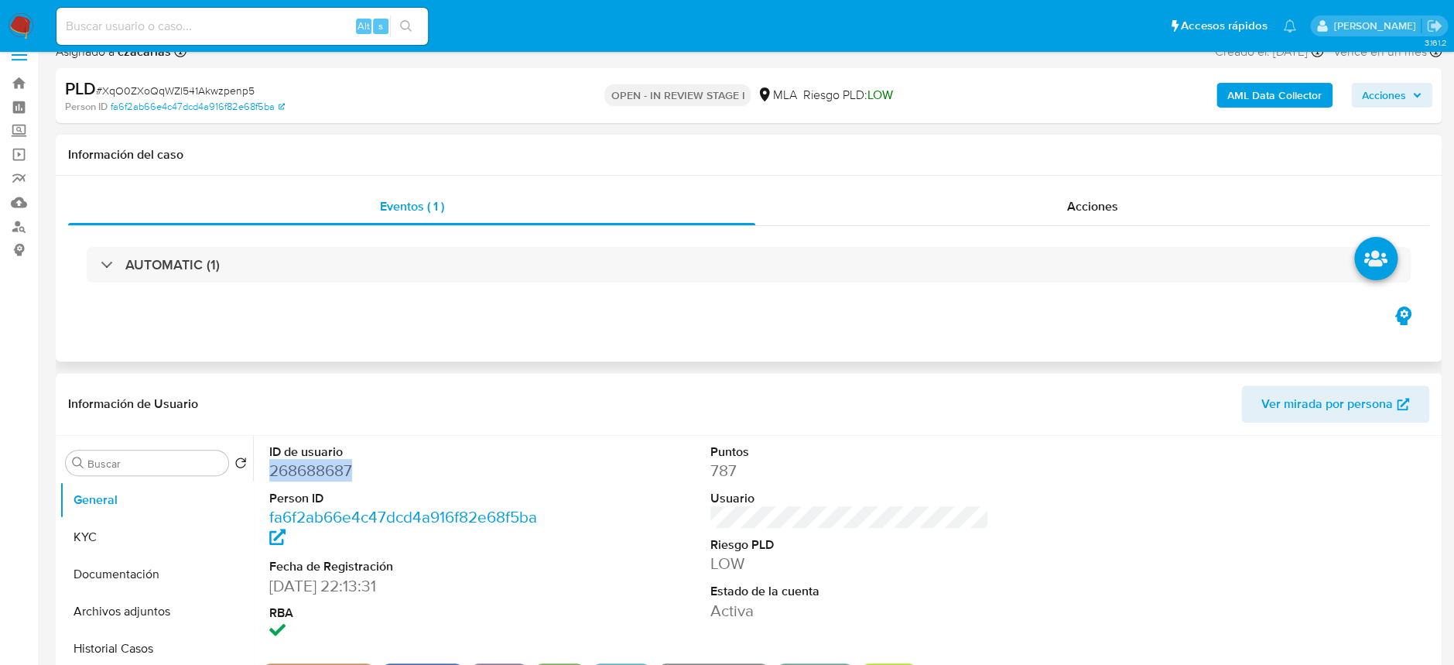
scroll to position [0, 0]
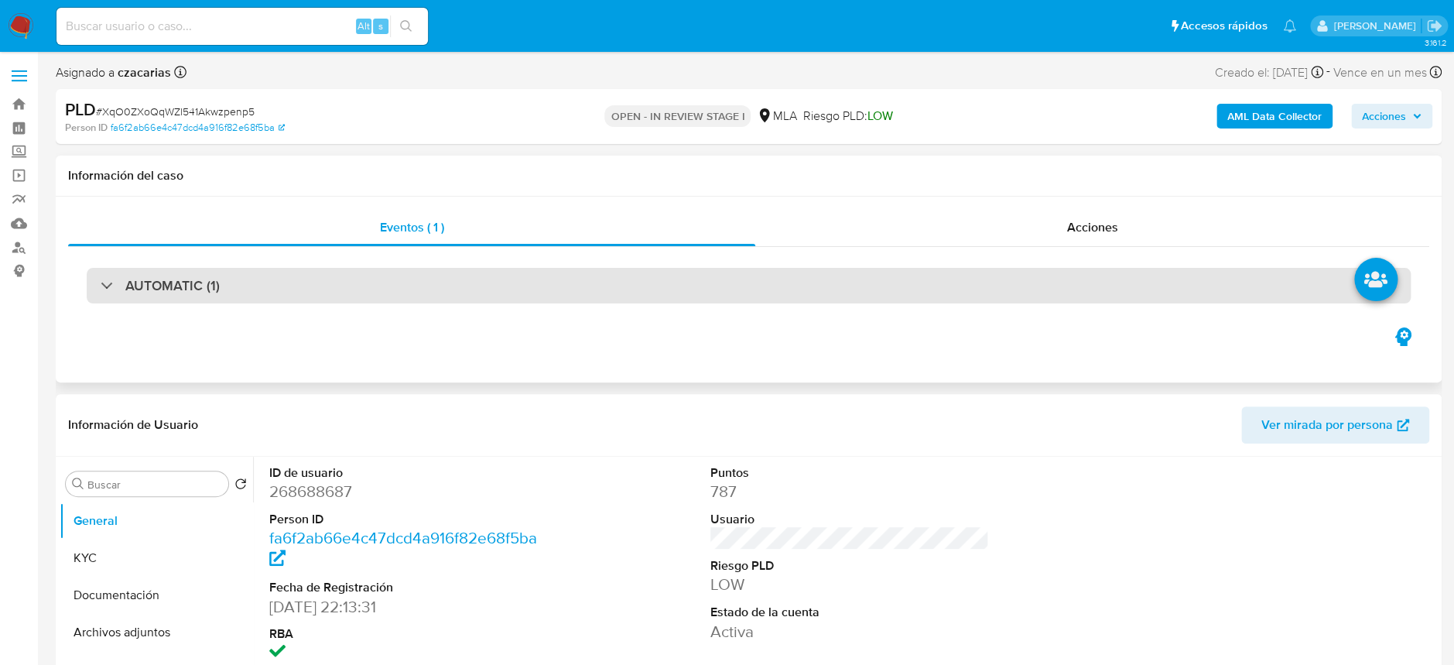
drag, startPoint x: 259, startPoint y: 252, endPoint x: 258, endPoint y: 280, distance: 27.9
click at [257, 255] on div "AUTOMATIC (1)" at bounding box center [748, 285] width 1361 height 77
click at [259, 280] on div "AUTOMATIC (1)" at bounding box center [749, 286] width 1324 height 36
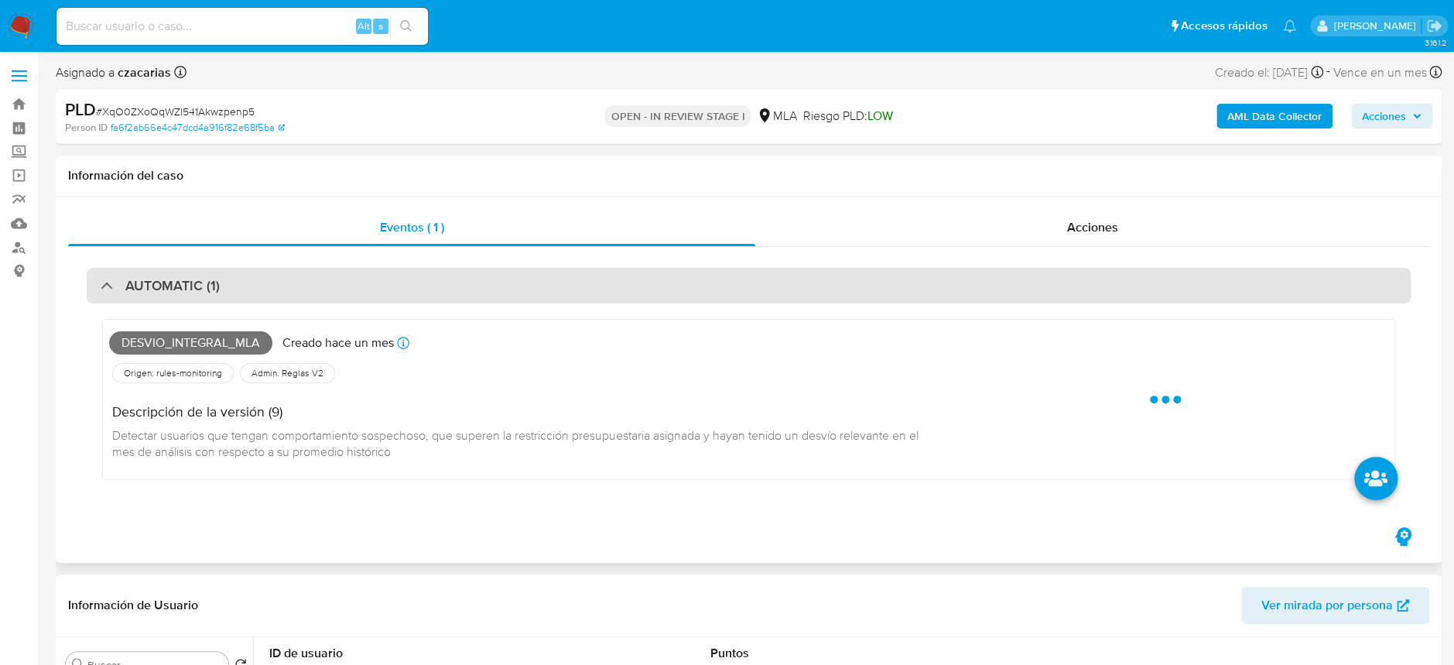
click at [259, 280] on div "AUTOMATIC (1)" at bounding box center [749, 286] width 1324 height 36
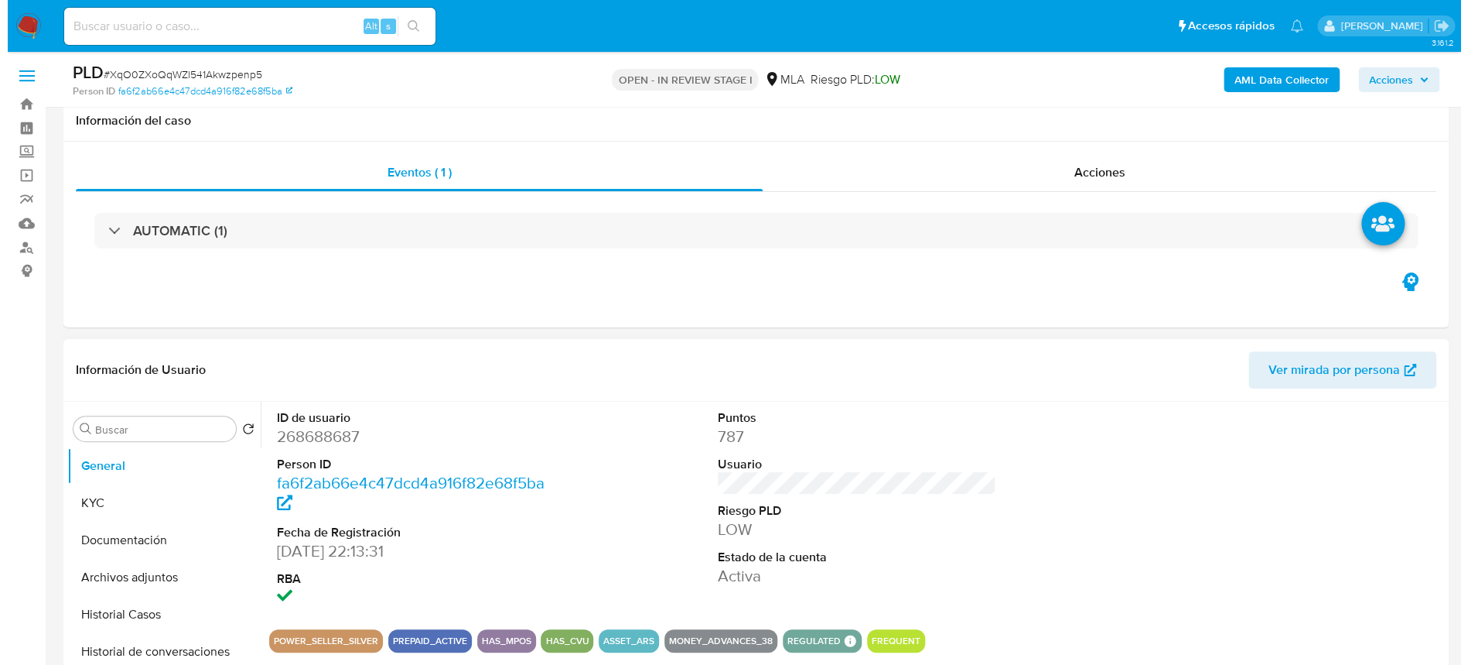
scroll to position [103, 0]
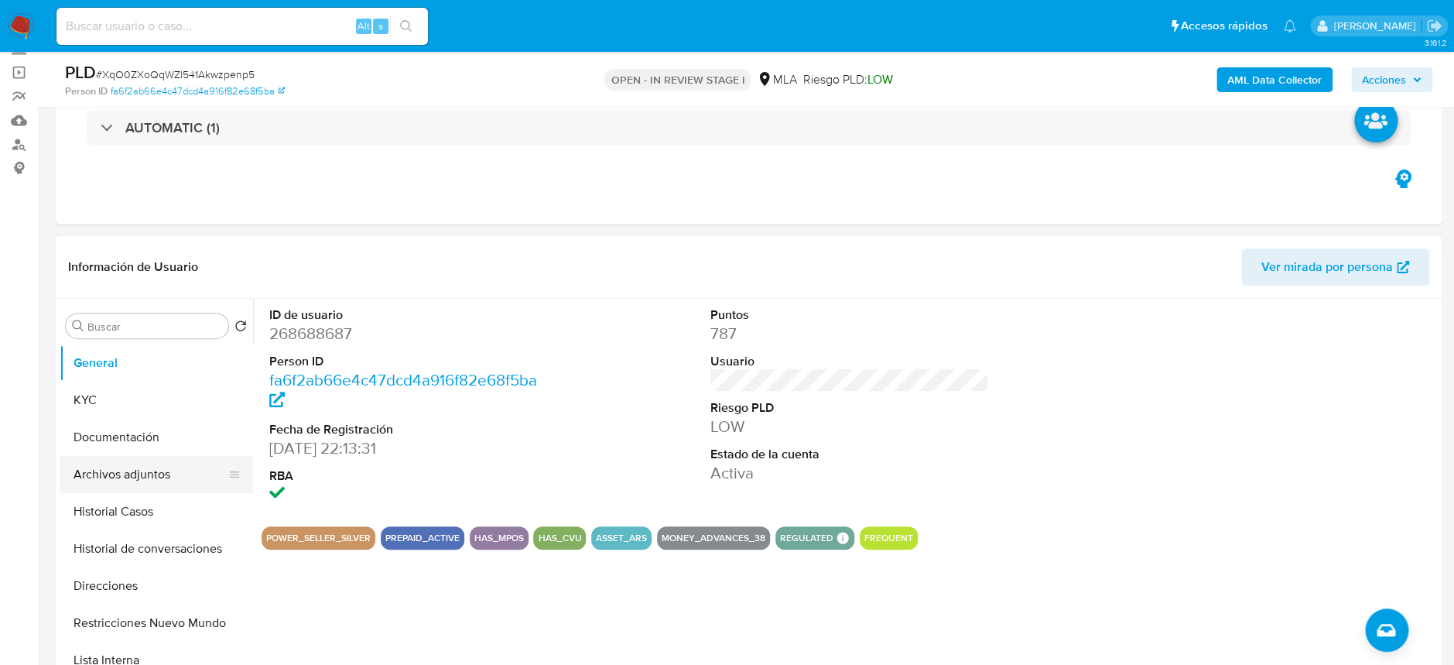
click at [173, 472] on button "Archivos adjuntos" at bounding box center [150, 474] width 181 height 37
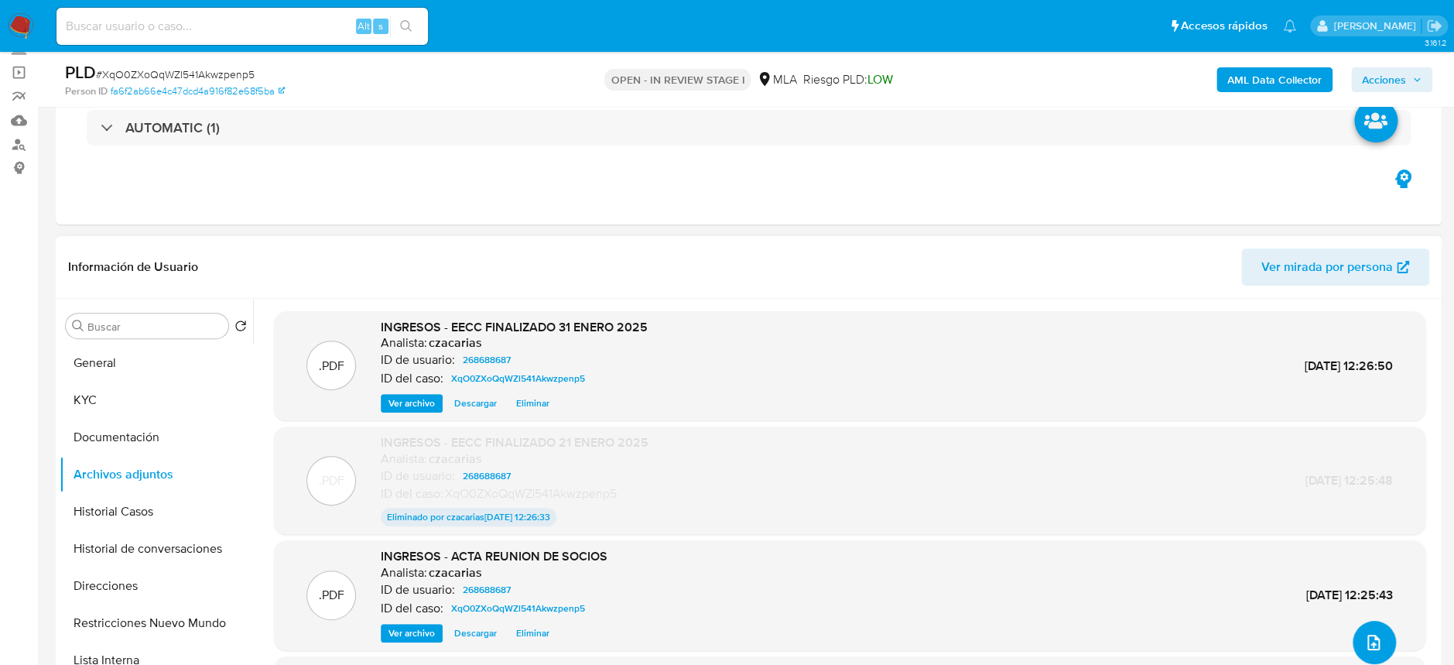
click at [1372, 650] on span "upload-file" at bounding box center [1373, 642] width 19 height 19
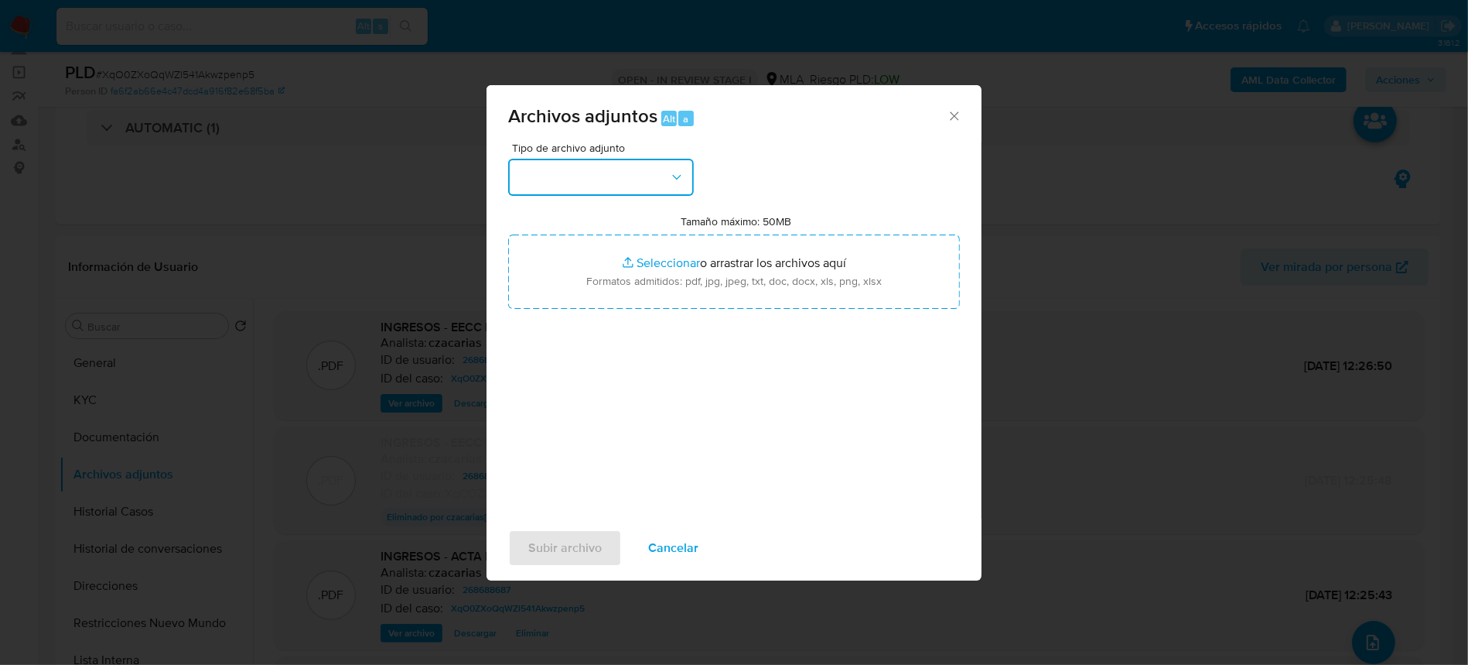
click at [600, 179] on button "button" at bounding box center [601, 177] width 186 height 37
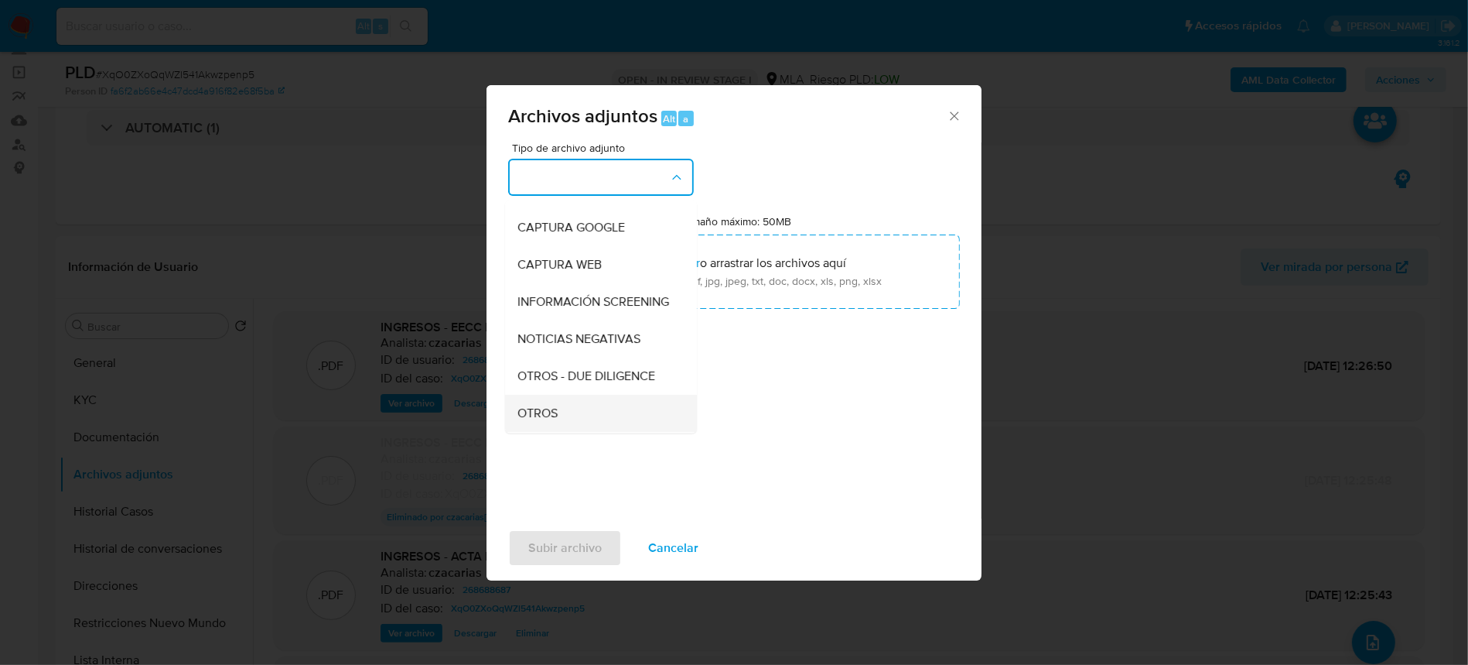
click at [571, 426] on div "OTROS" at bounding box center [597, 413] width 158 height 37
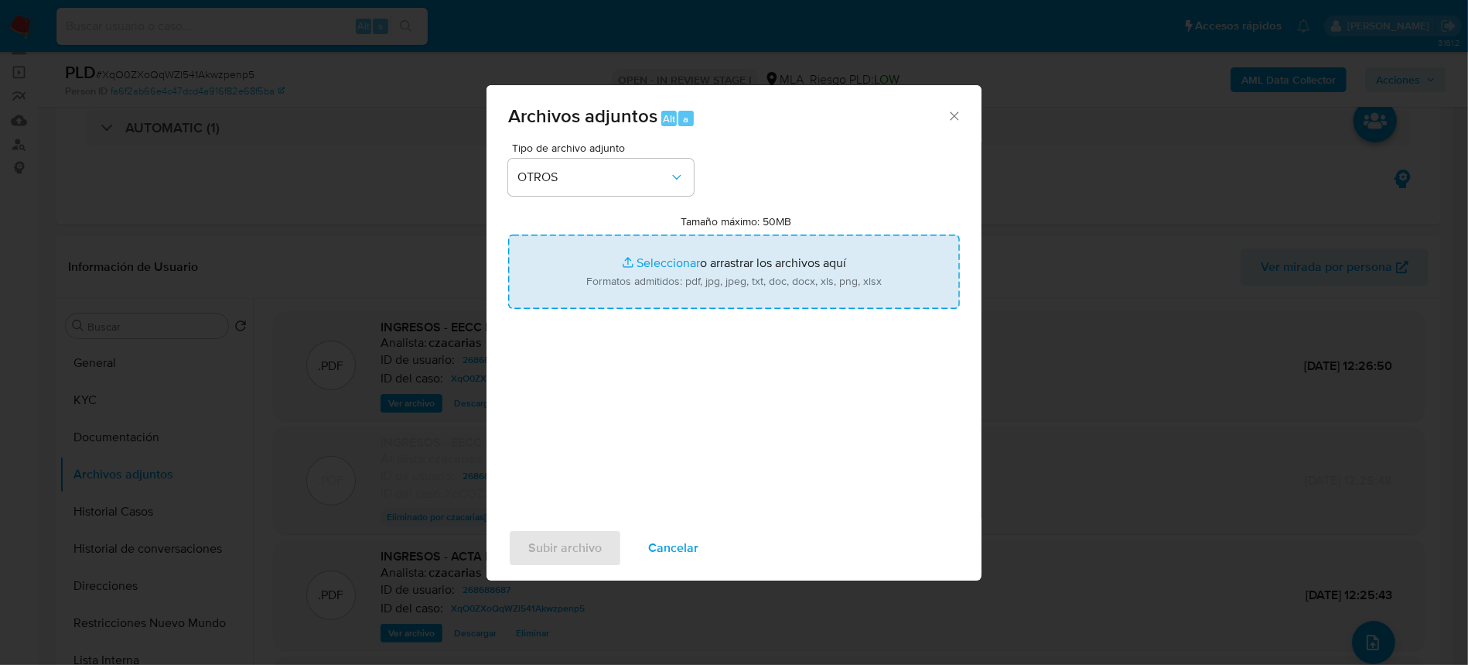
type input "C:\fakepath\Caselog XqO0ZXoQqWZl541Akwzpenp5_2025_08_18_16_57_11.docx"
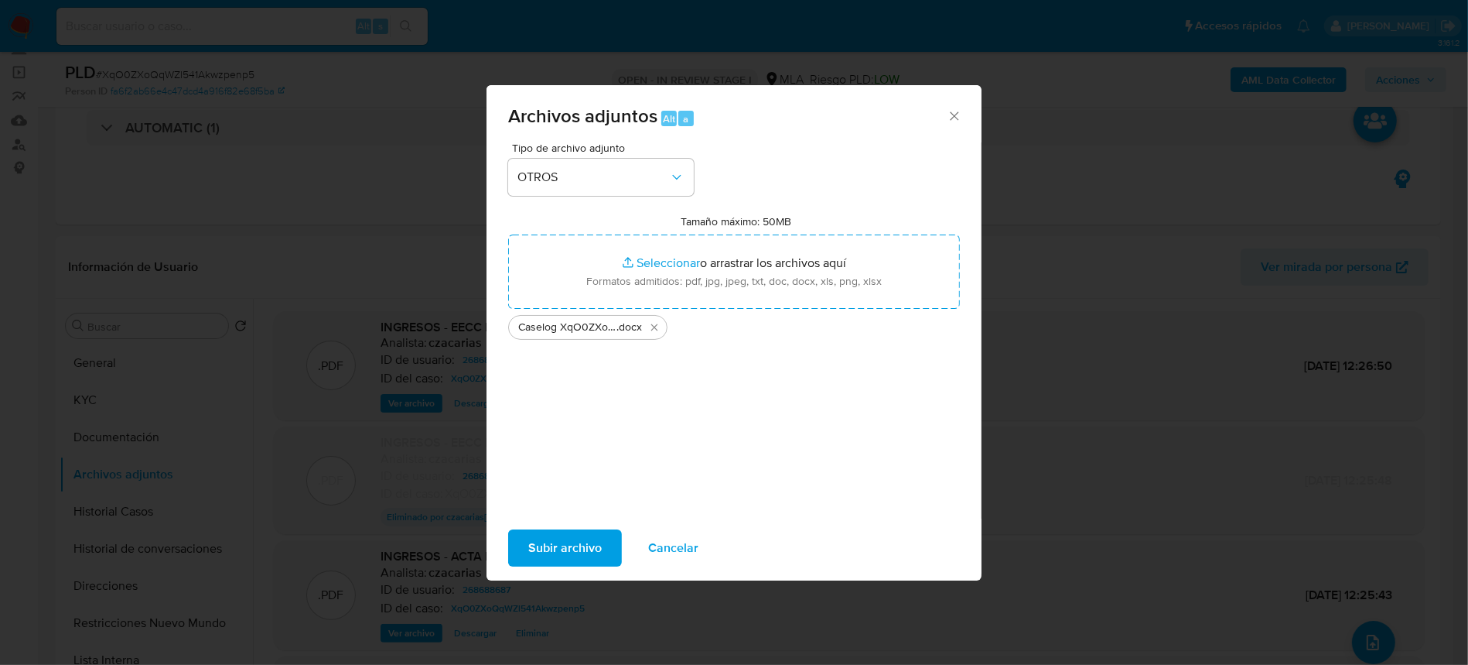
click at [559, 543] on span "Subir archivo" at bounding box center [564, 548] width 73 height 34
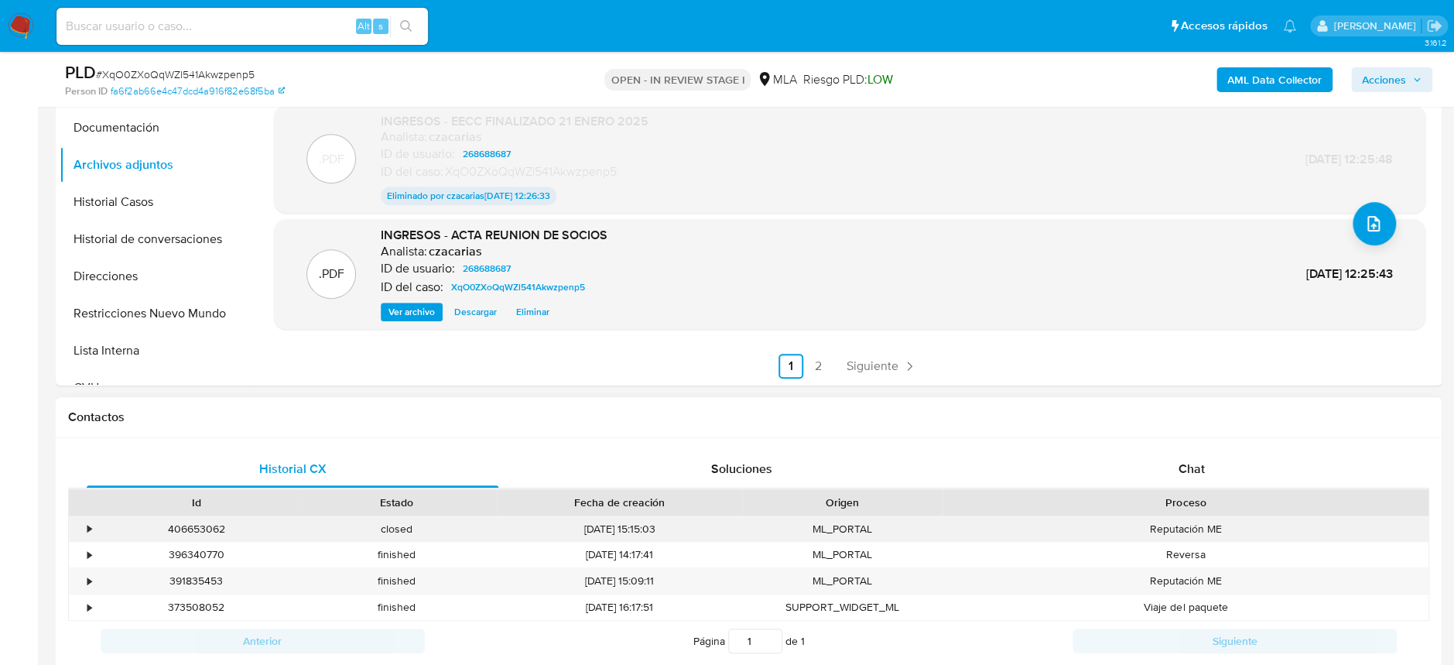
scroll to position [515, 0]
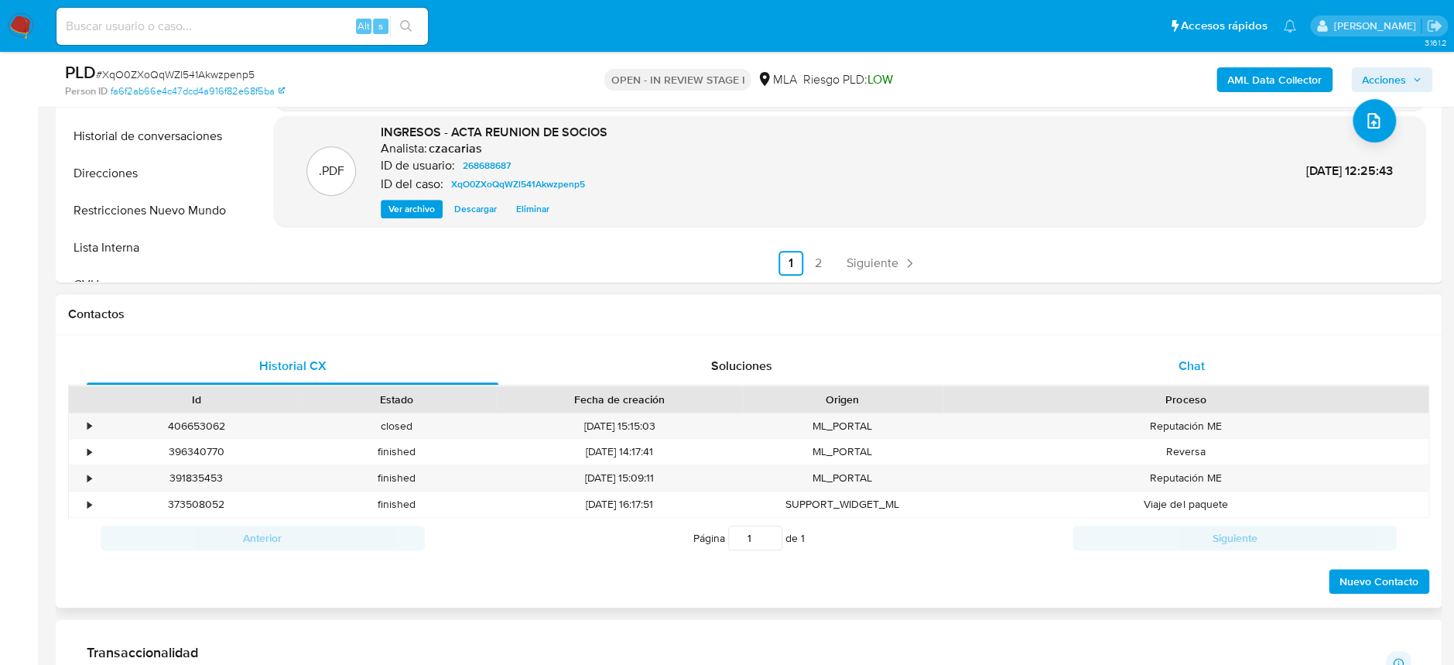
click at [1194, 380] on div "Chat" at bounding box center [1191, 365] width 412 height 37
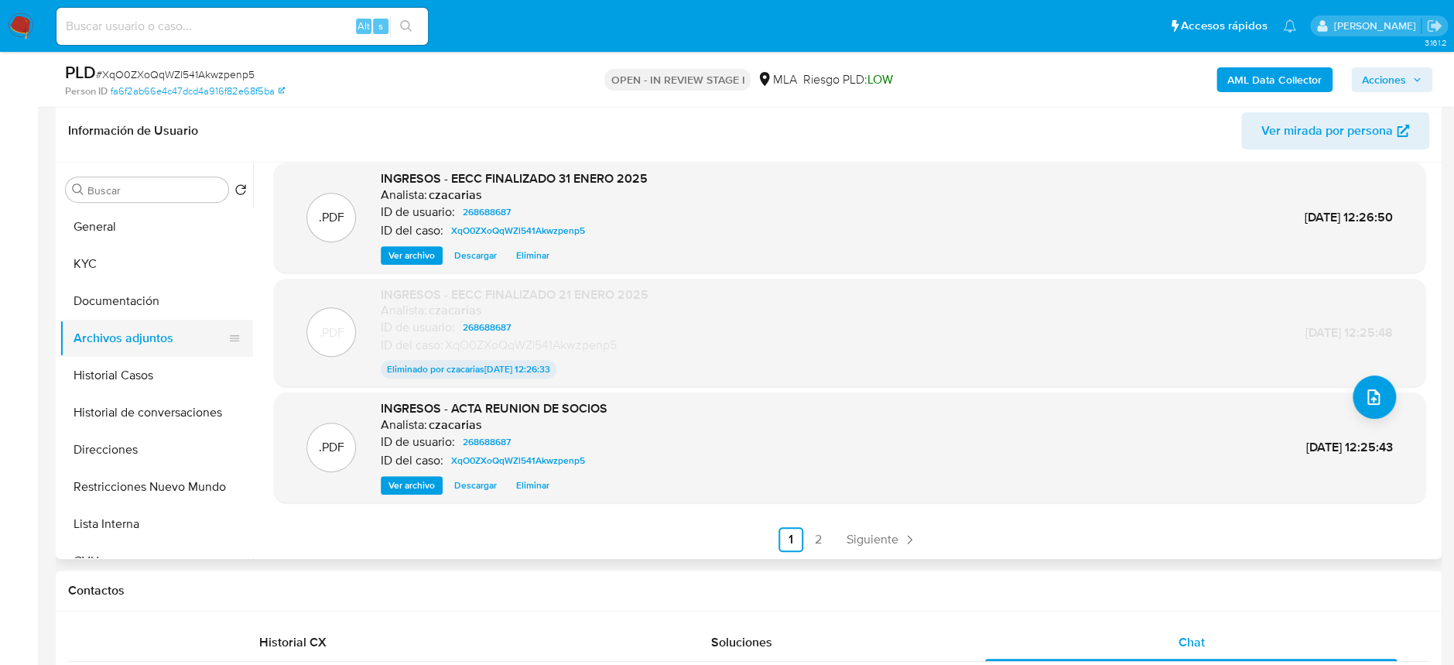
scroll to position [206, 0]
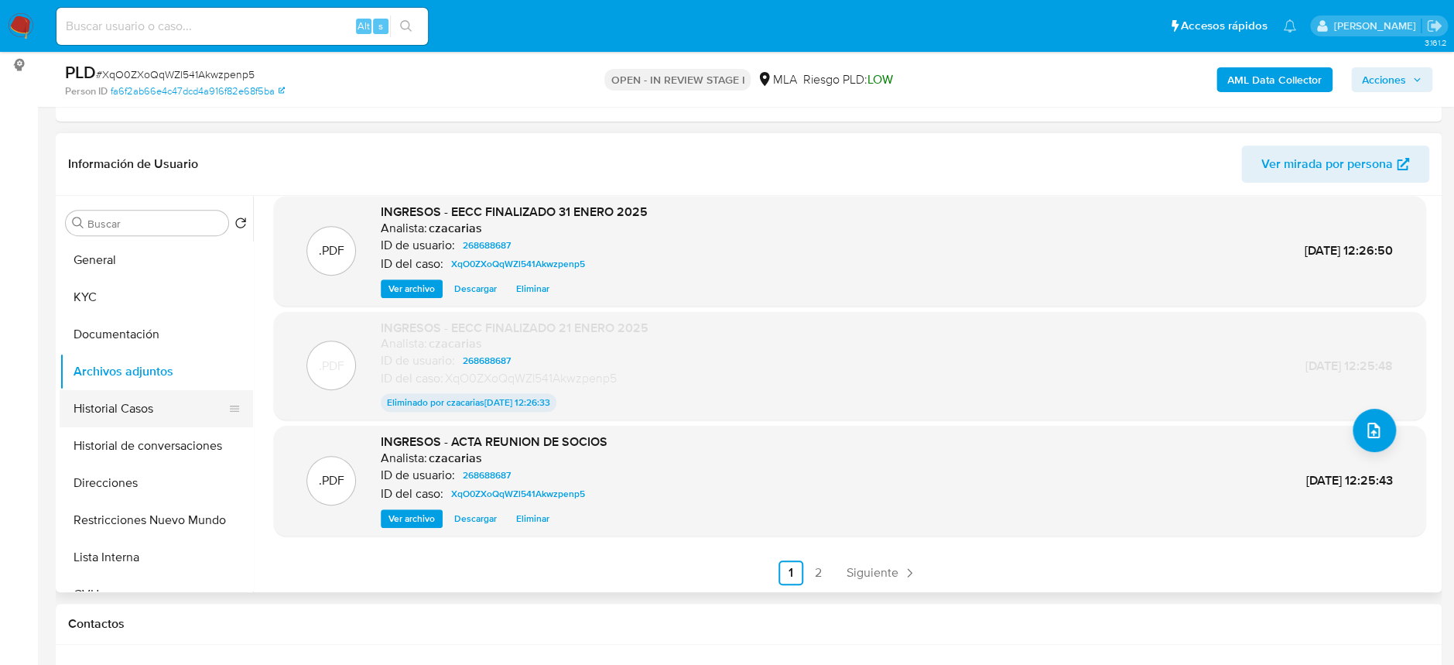
click at [141, 422] on button "Historial Casos" at bounding box center [150, 408] width 181 height 37
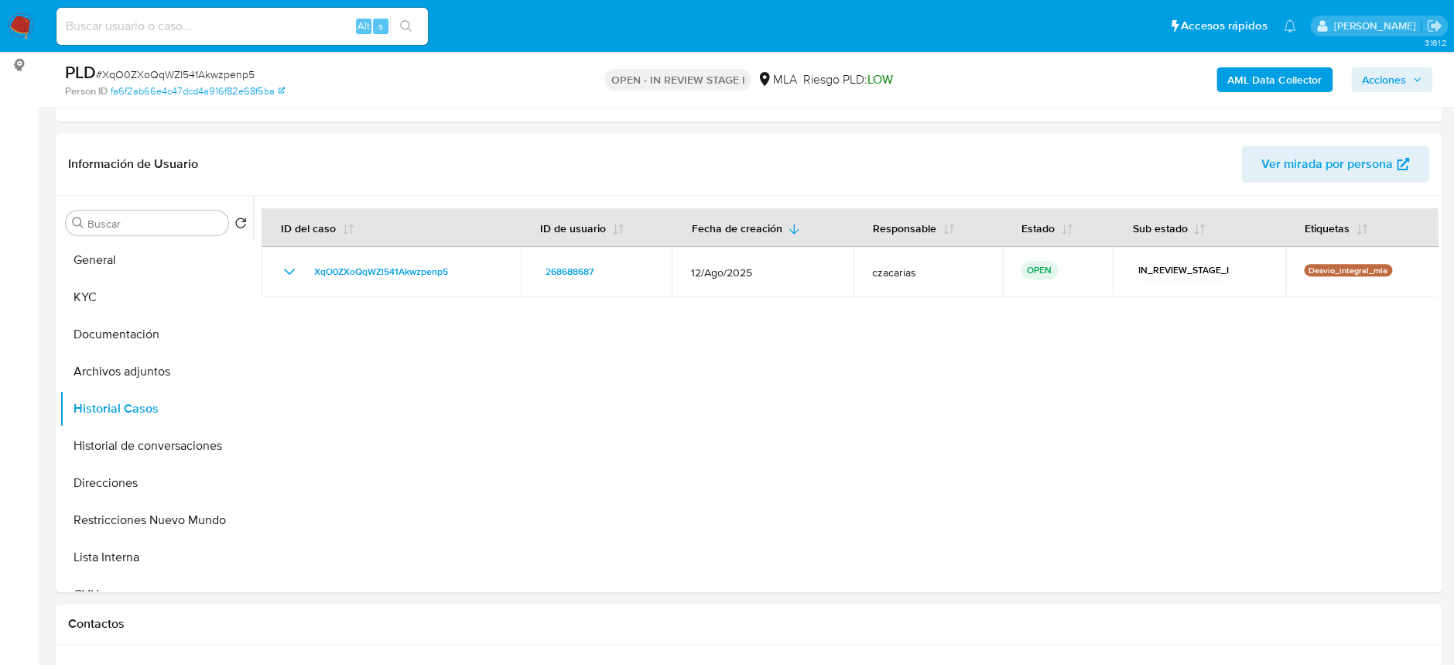
click at [1413, 75] on icon "button" at bounding box center [1416, 79] width 9 height 9
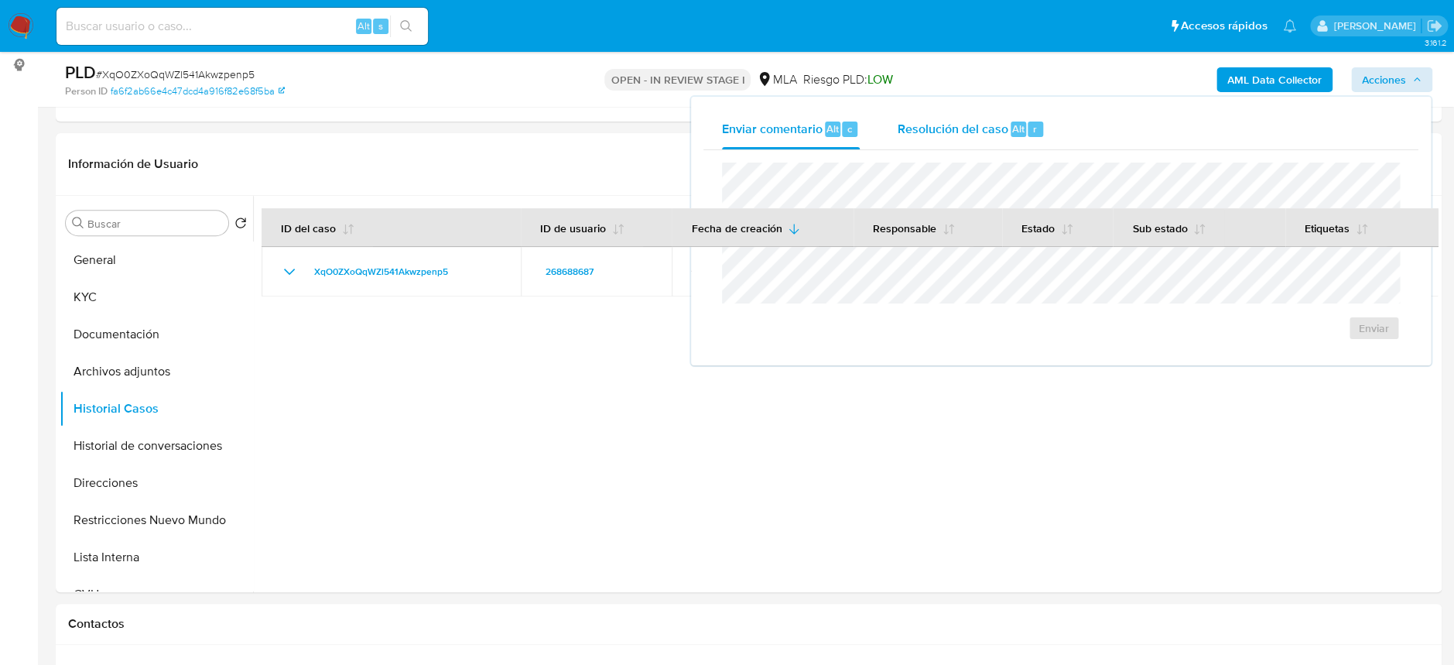
click at [996, 127] on span "Resolución del caso" at bounding box center [952, 128] width 111 height 18
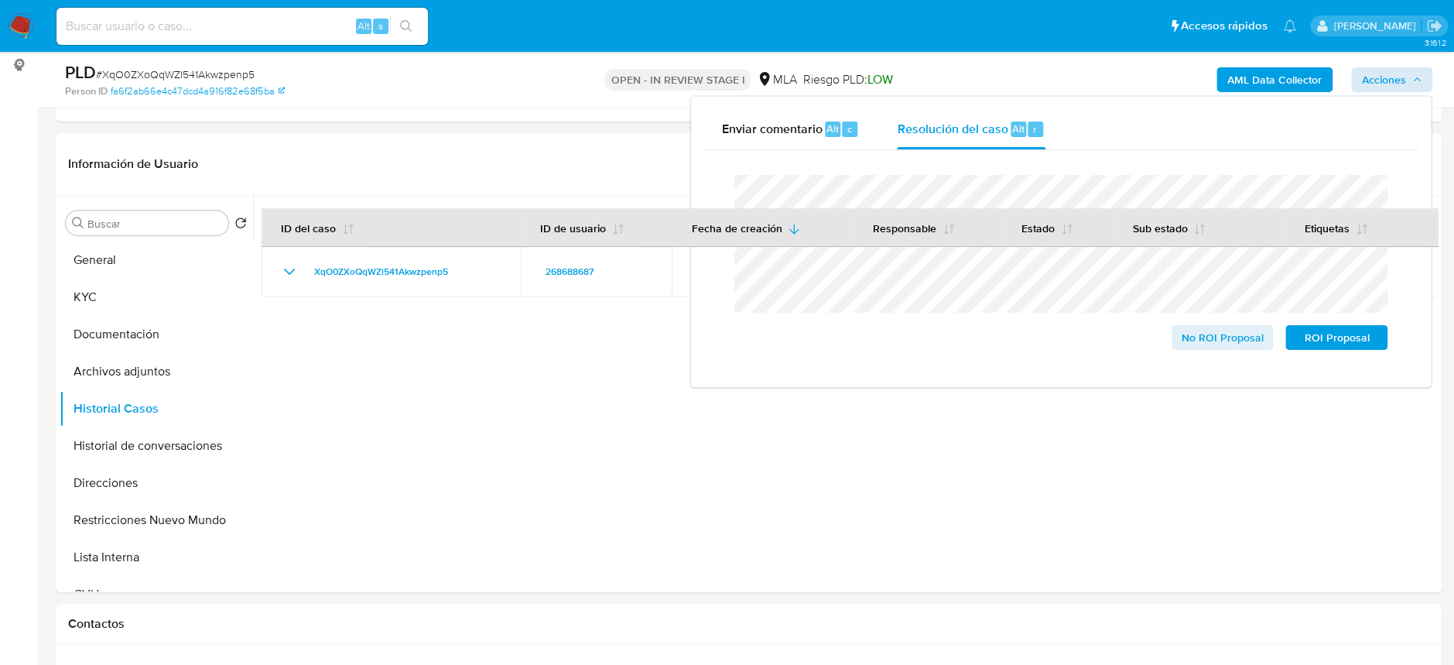
click at [203, 76] on span "# XqO0ZXoQqWZl541Akwzpenp5" at bounding box center [175, 74] width 159 height 15
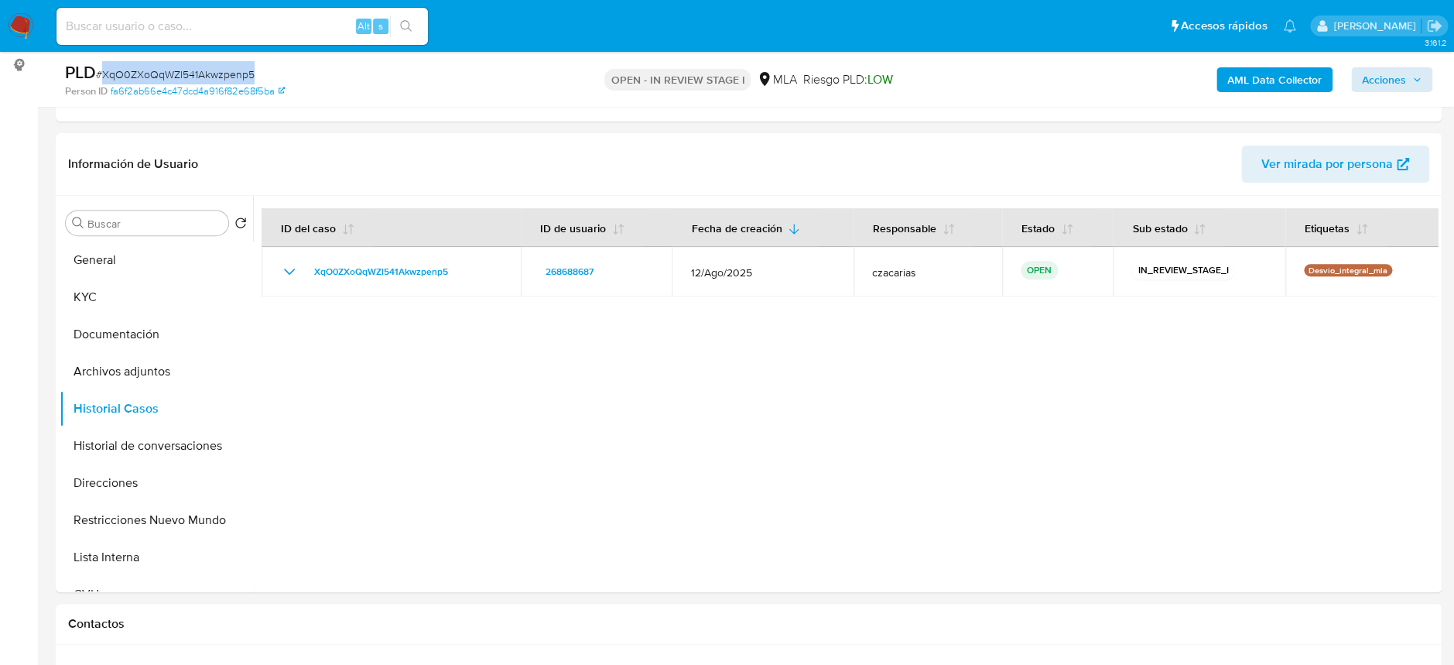
click at [203, 75] on span "# XqO0ZXoQqWZl541Akwzpenp5" at bounding box center [175, 74] width 159 height 15
copy span "XqO0ZXoQqWZl541Akwzpenp5"
click at [1391, 79] on span "Acciones" at bounding box center [1384, 79] width 44 height 25
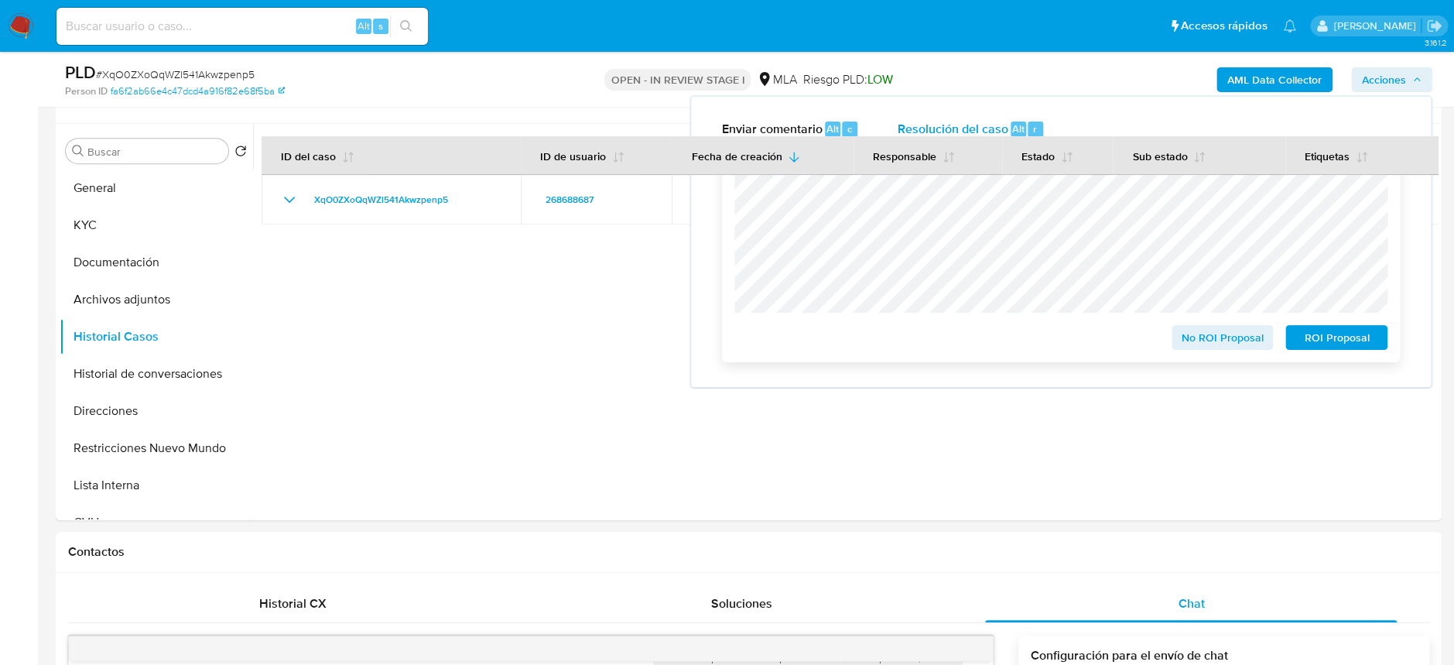
scroll to position [309, 0]
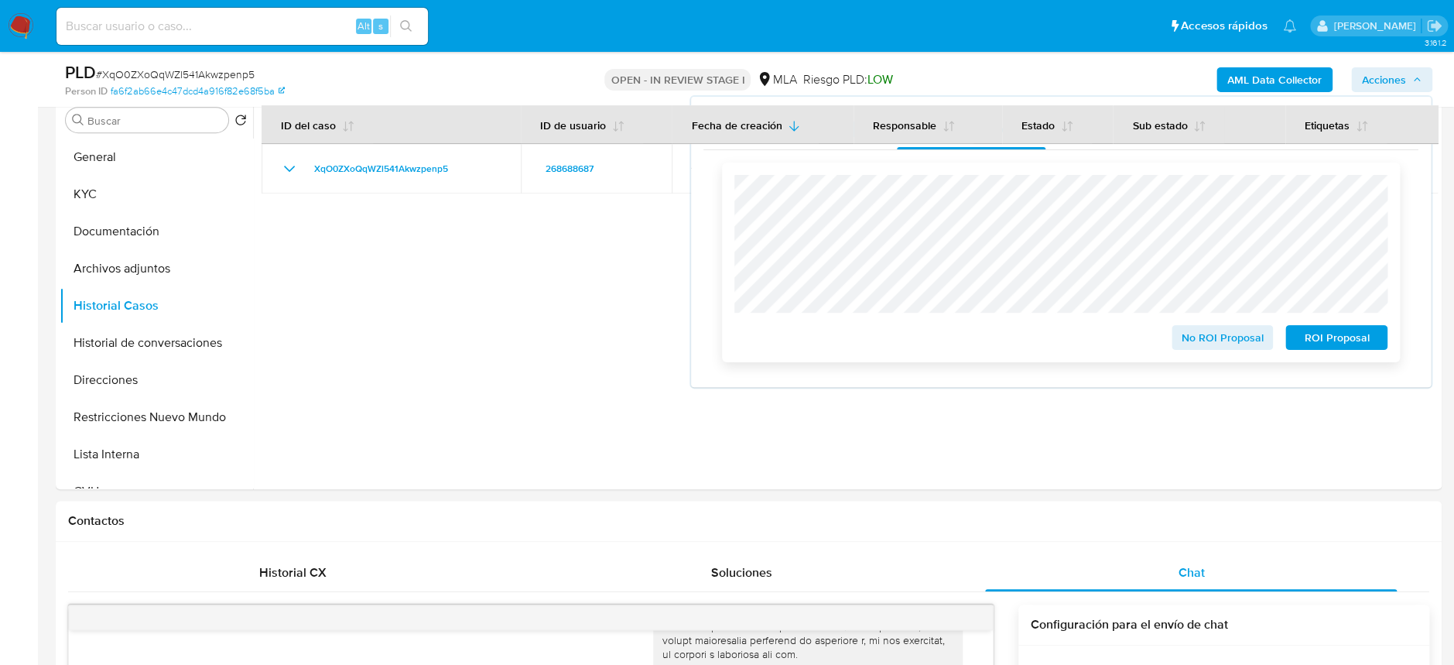
click at [1238, 343] on span "No ROI Proposal" at bounding box center [1222, 337] width 80 height 22
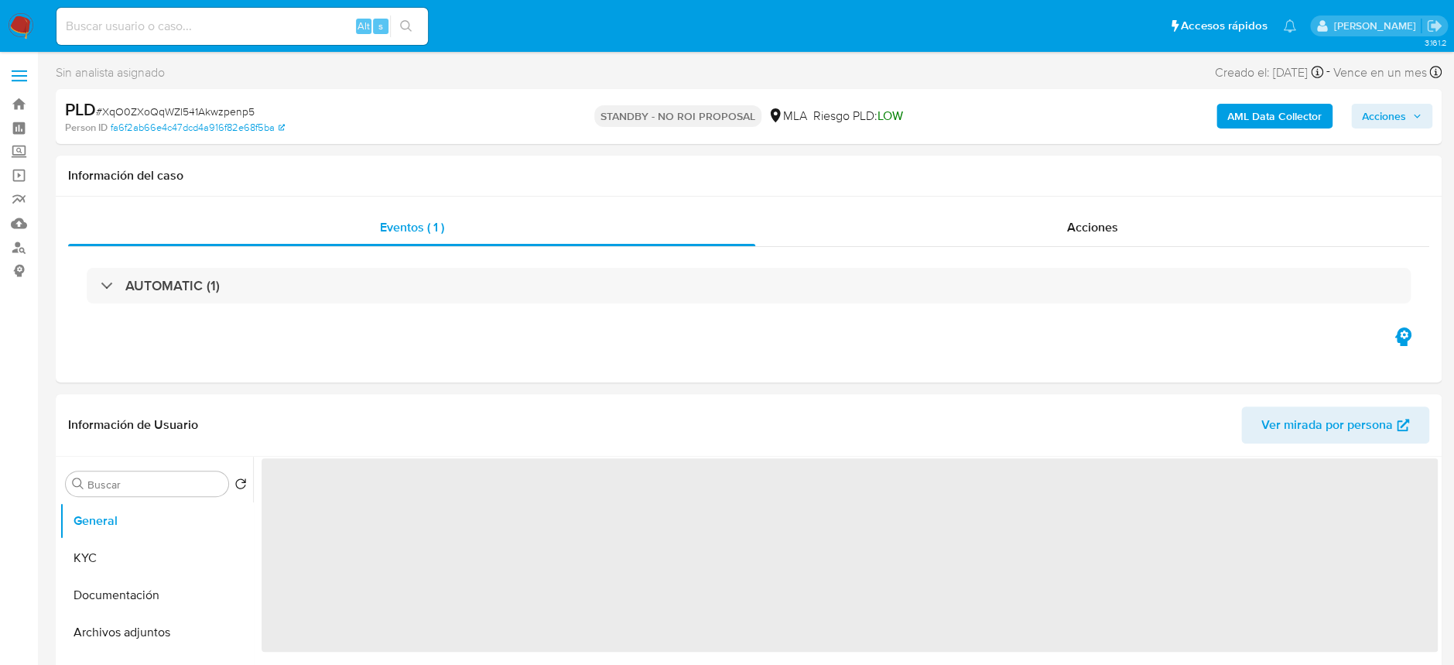
select select "10"
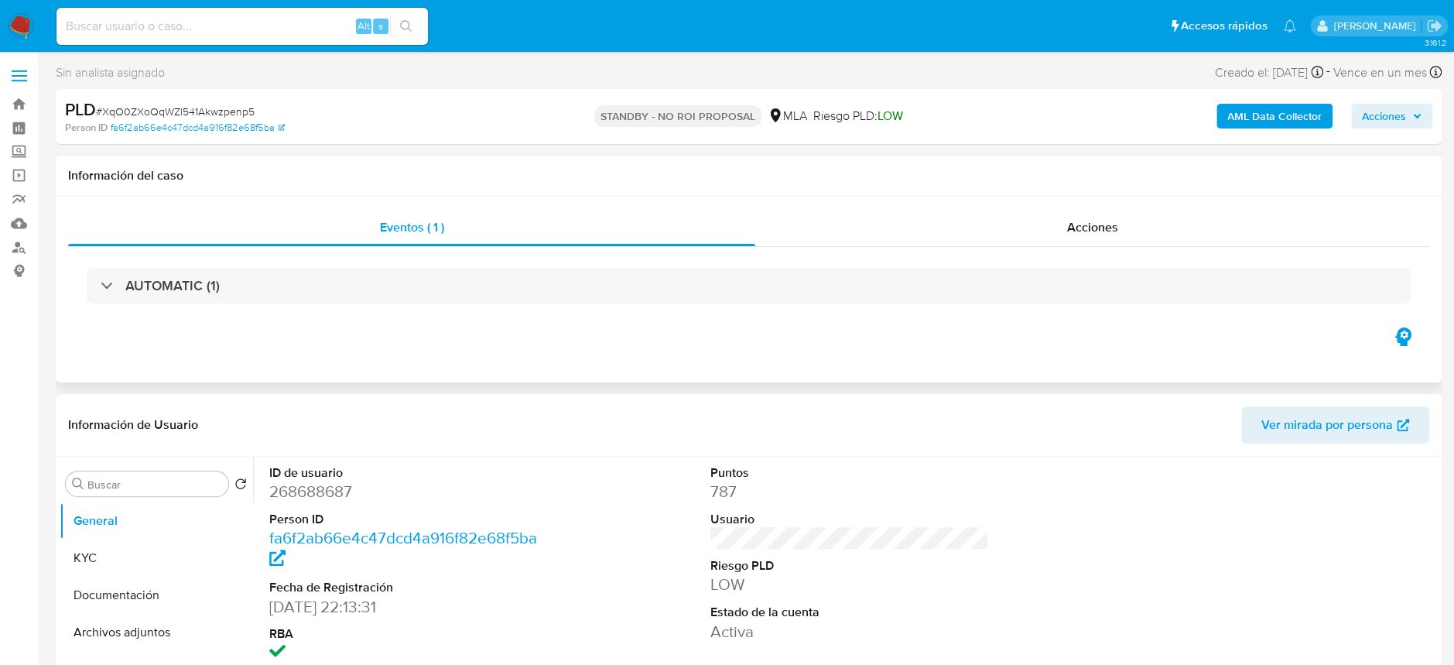
drag, startPoint x: 556, startPoint y: 269, endPoint x: 564, endPoint y: 266, distance: 8.3
click at [556, 269] on div "AUTOMATIC (1)" at bounding box center [749, 286] width 1324 height 36
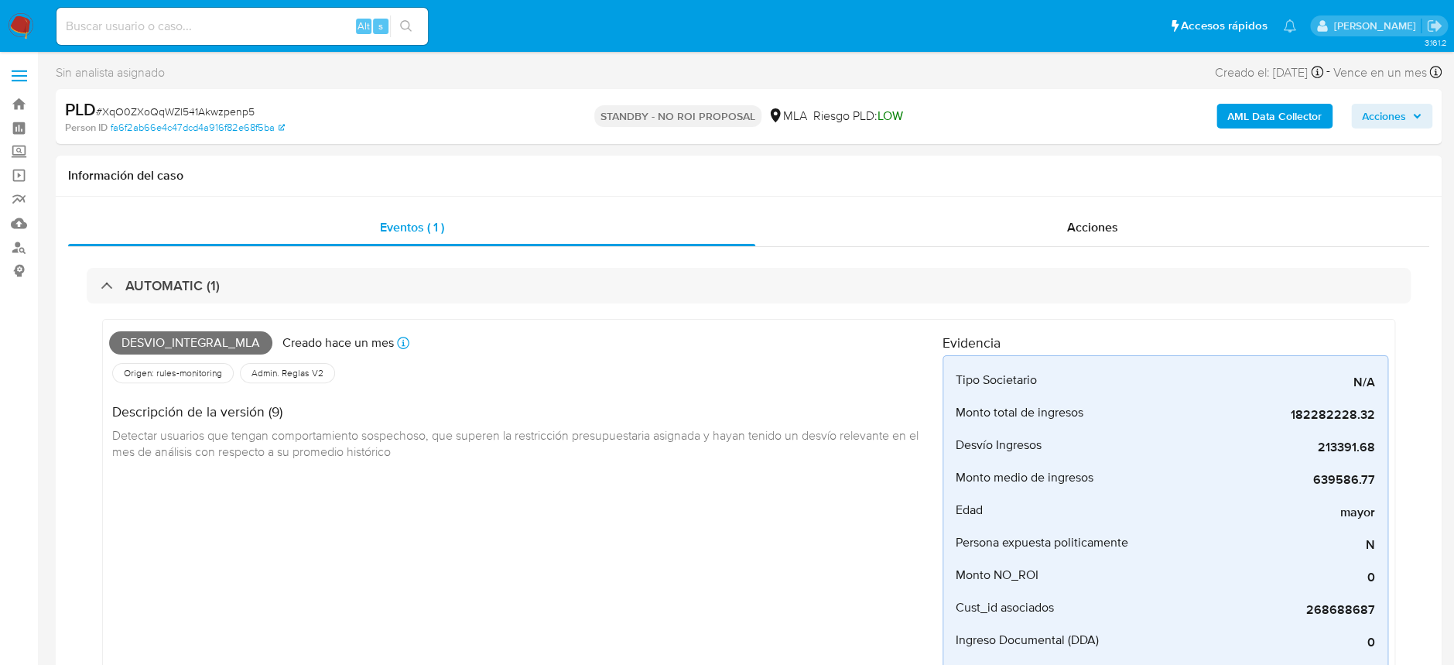
click at [19, 23] on img at bounding box center [21, 26] width 26 height 26
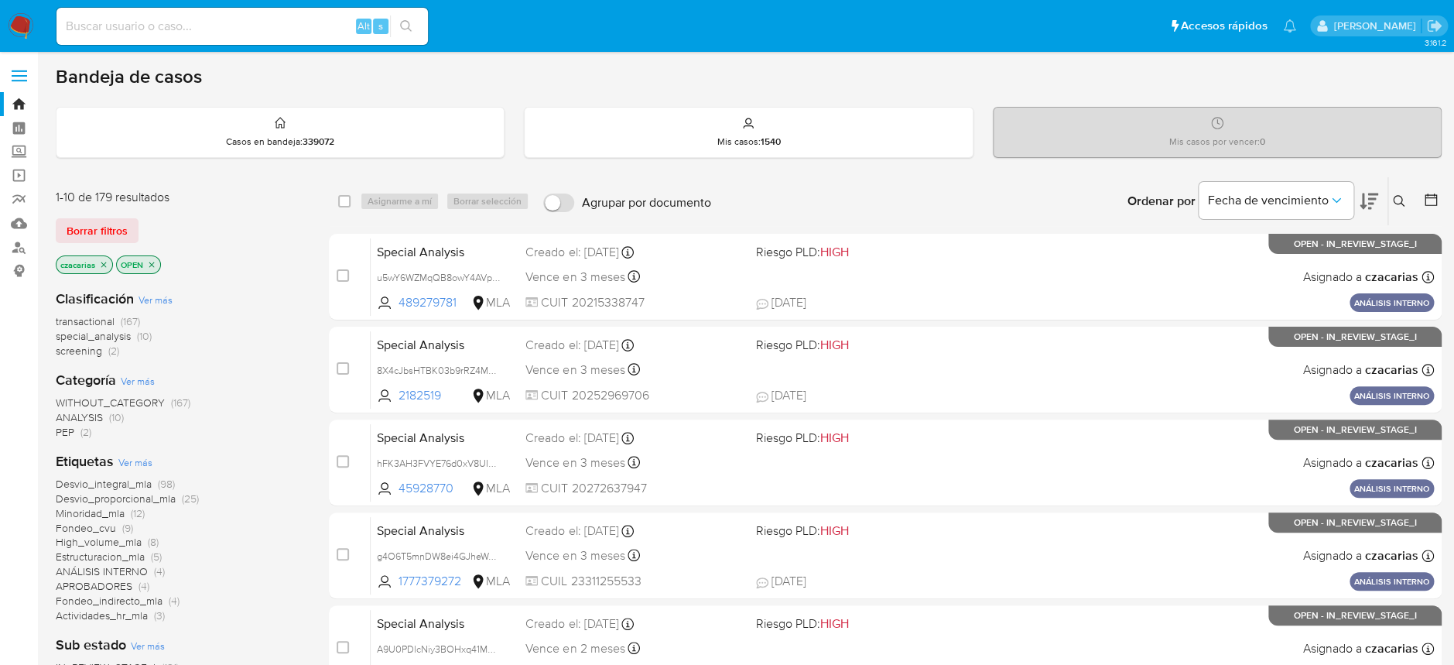
click at [210, 5] on div "Alt s" at bounding box center [241, 26] width 371 height 43
click at [225, 22] on input at bounding box center [241, 26] width 371 height 20
paste input "wPzpDCKeCufh0pXTJO7UwkwJ"
type input "wPzpDCKeCufh0pXTJO7UwkwJ"
click at [404, 31] on icon "search-icon" at bounding box center [406, 26] width 12 height 12
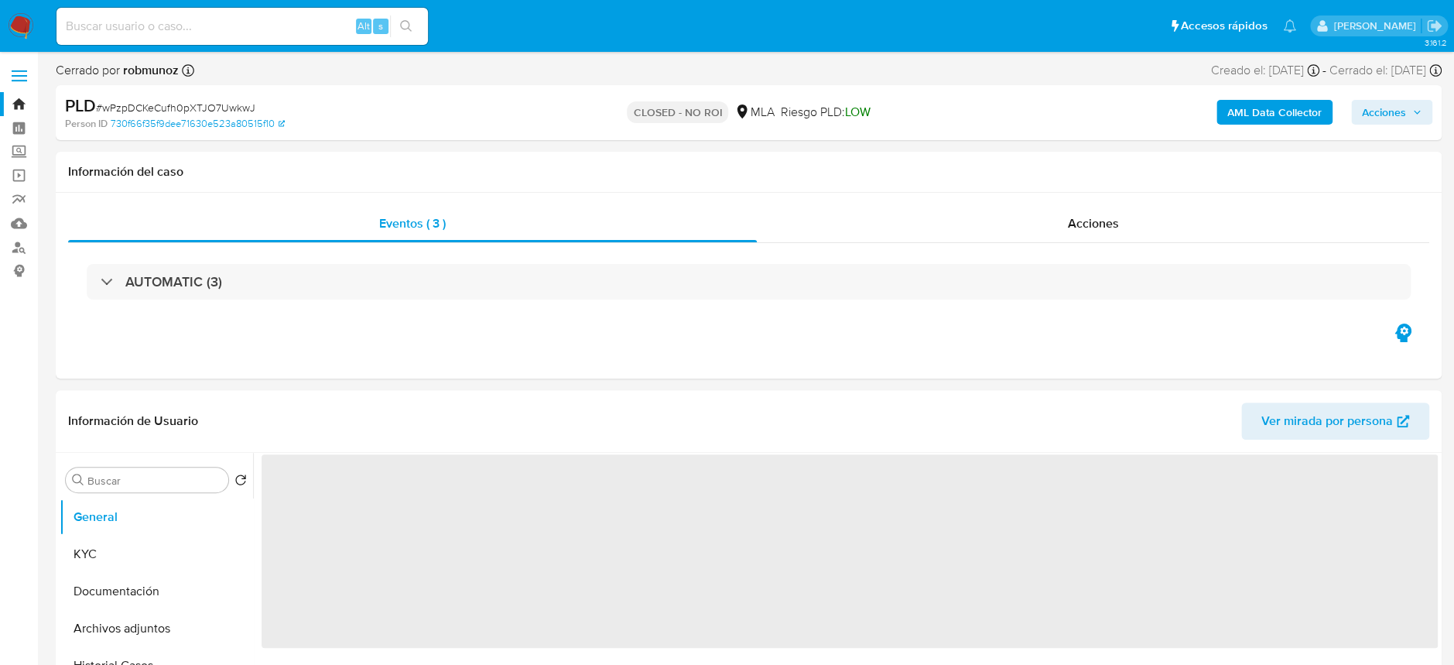
select select "10"
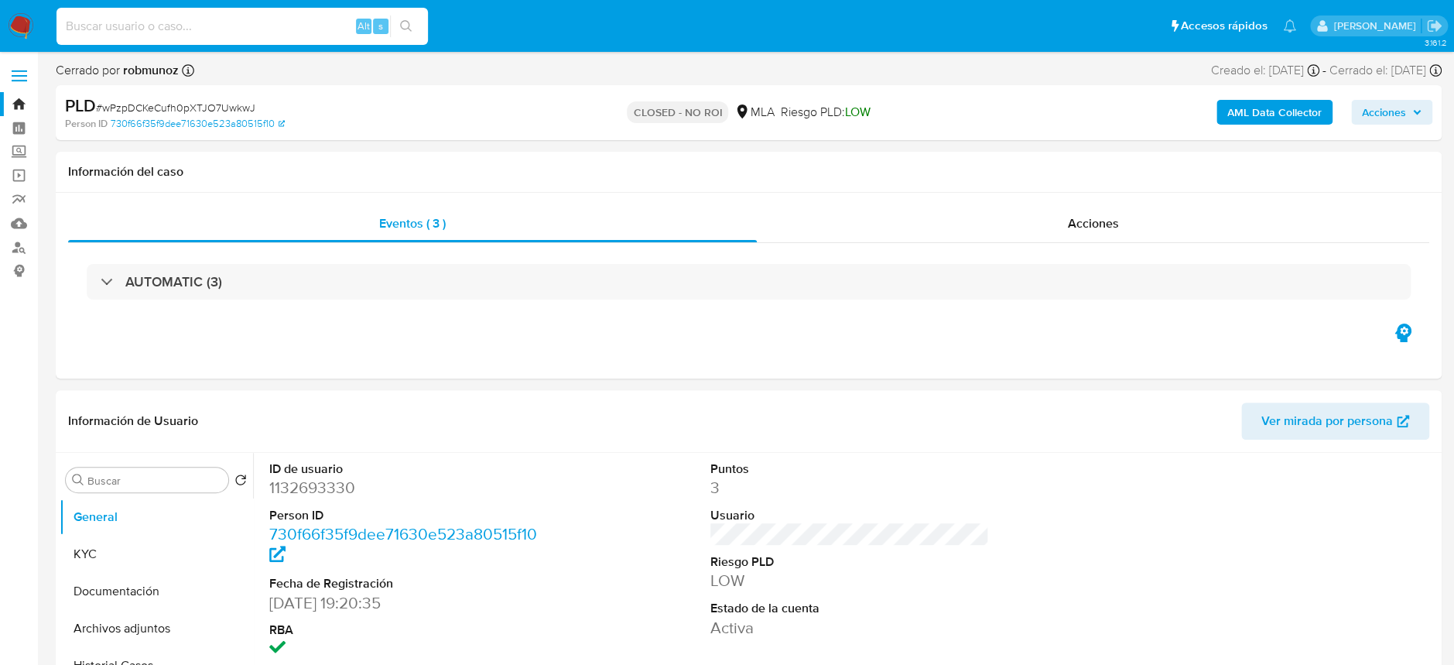
click at [313, 24] on input at bounding box center [241, 26] width 371 height 20
paste input "GKUnHHcUVP5A9rZU6XTW17iC"
type input "GKUnHHcUVP5A9rZU6XTW17iC"
click at [398, 30] on button "search-icon" at bounding box center [406, 26] width 32 height 22
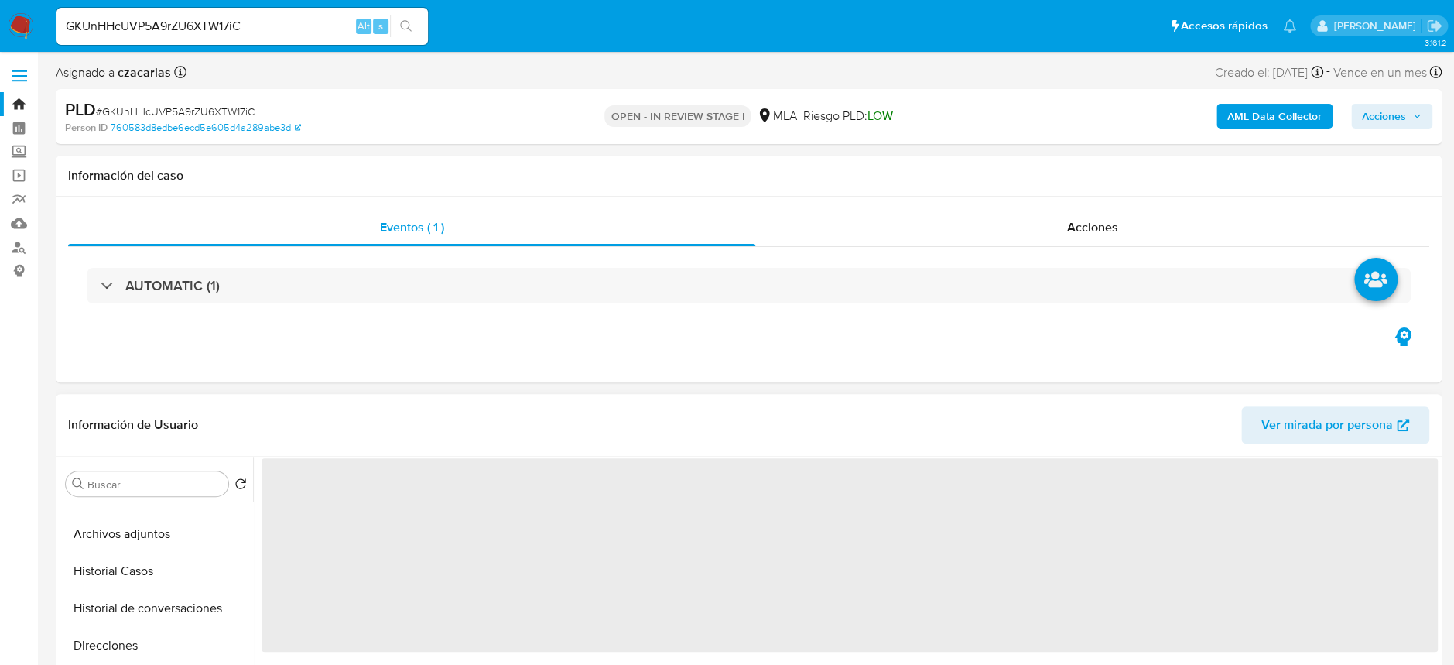
scroll to position [206, 0]
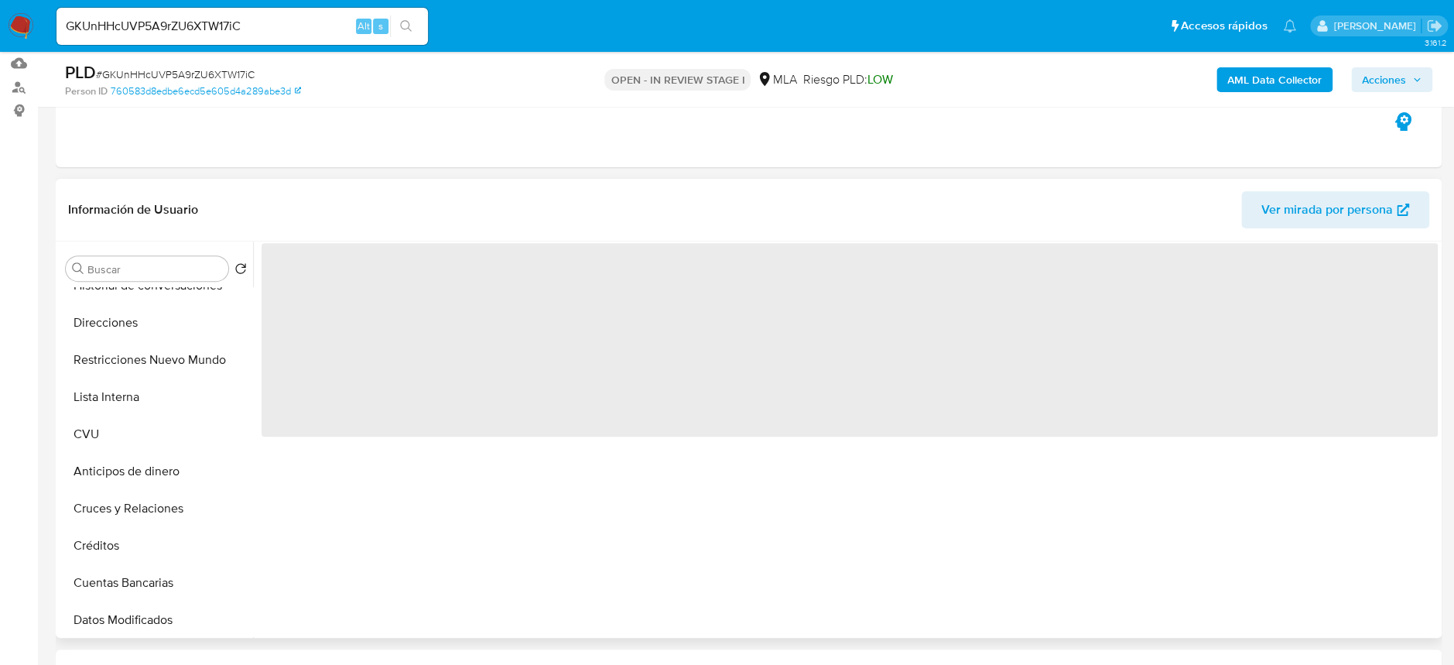
select select "10"
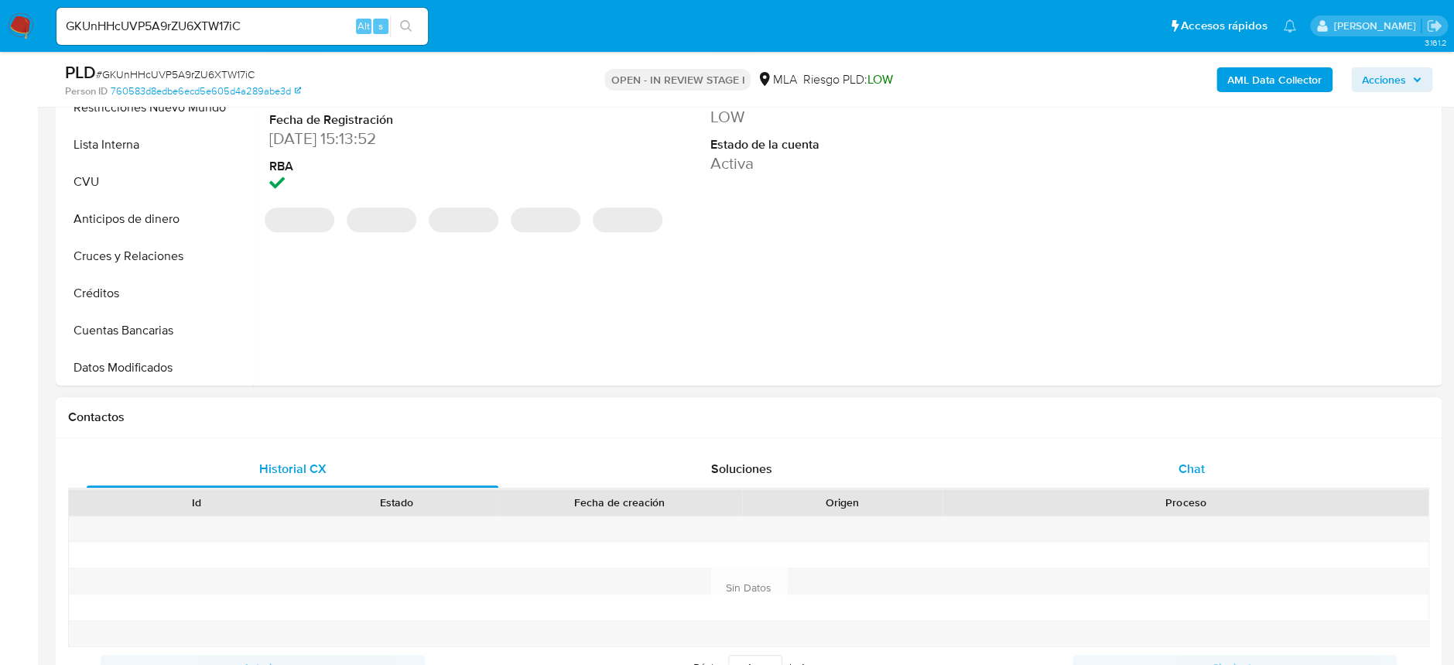
click at [1152, 453] on div "Chat" at bounding box center [1191, 468] width 412 height 37
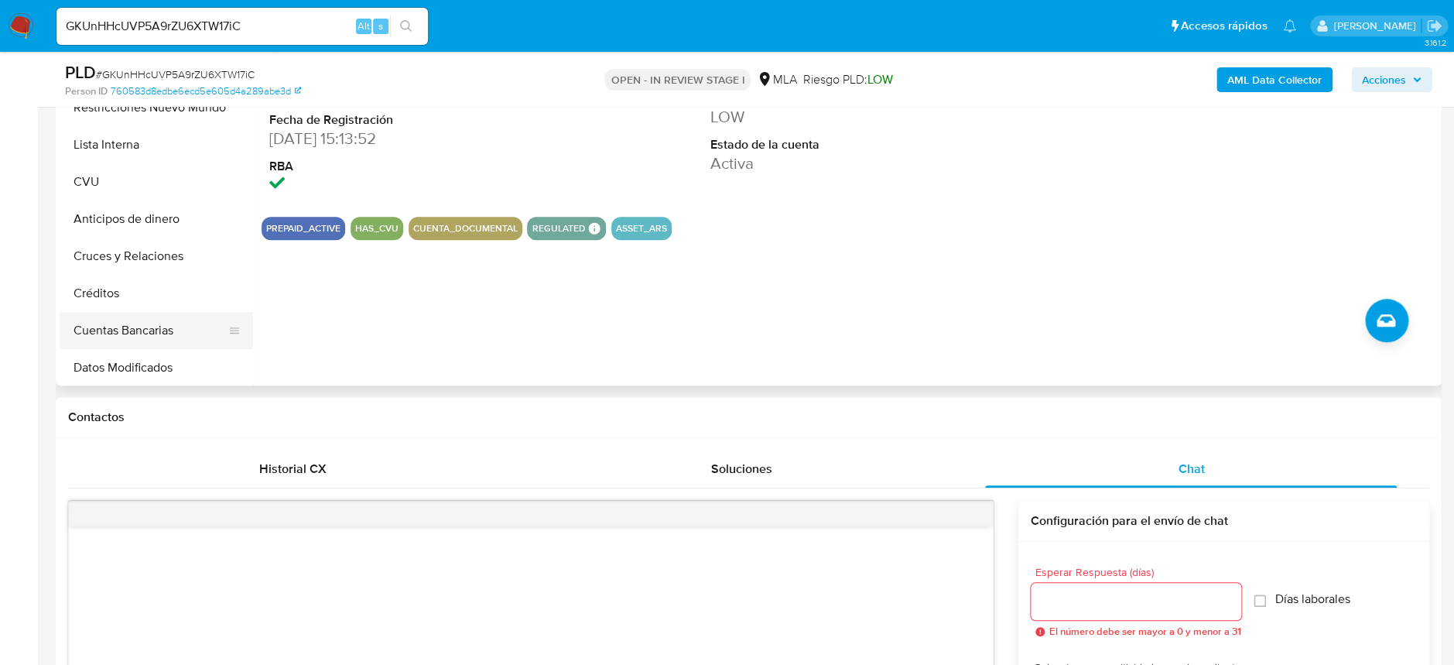
scroll to position [0, 0]
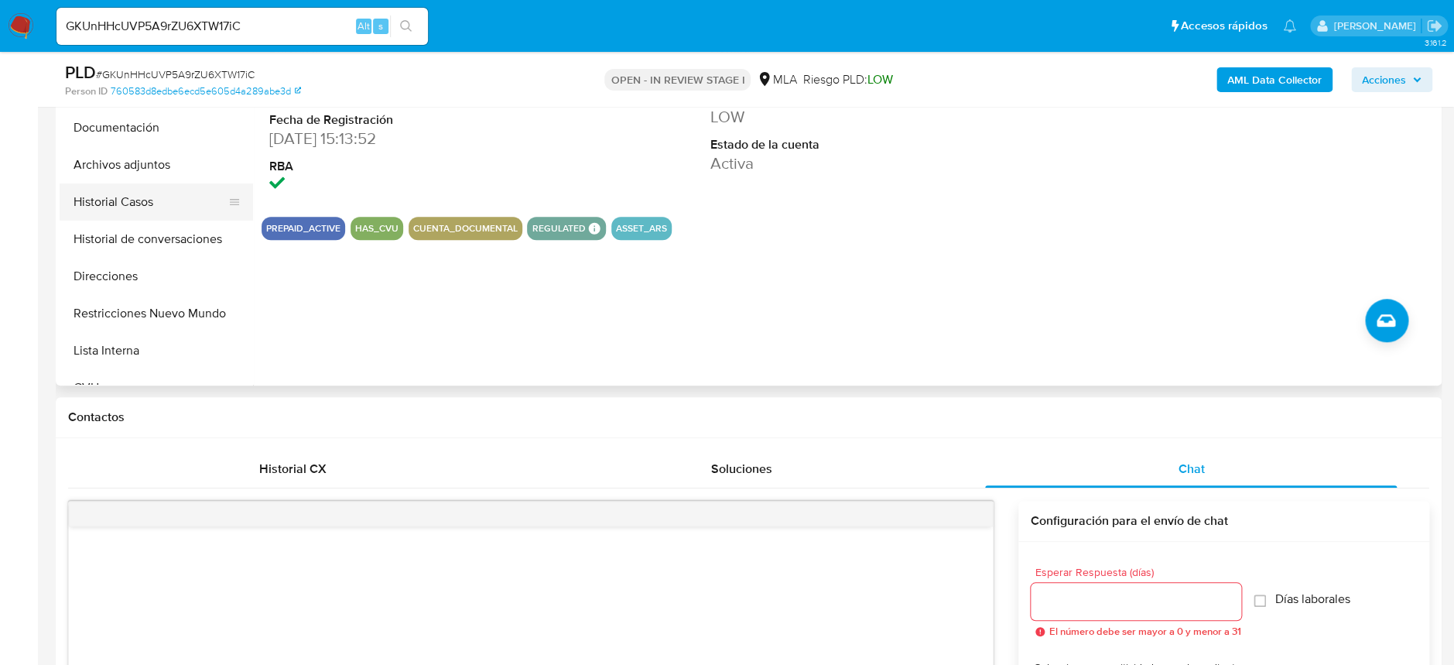
click at [105, 186] on button "Historial Casos" at bounding box center [150, 201] width 181 height 37
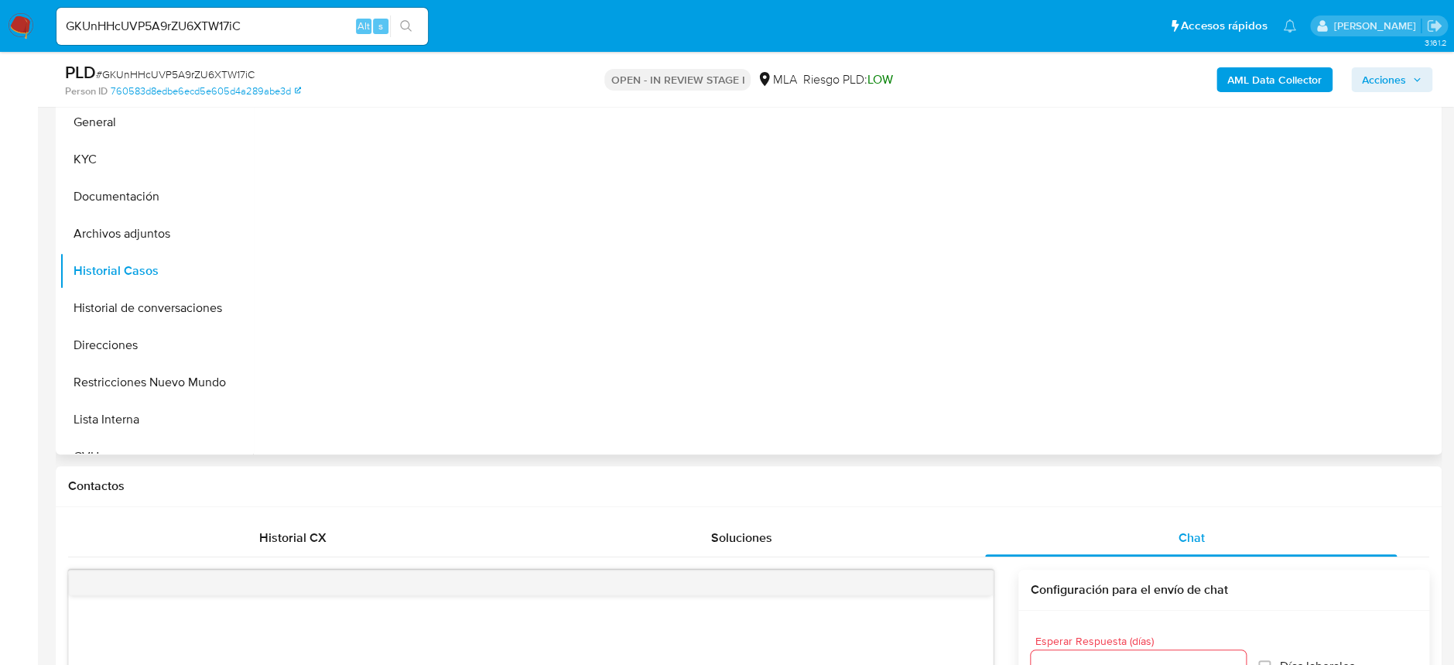
scroll to position [309, 0]
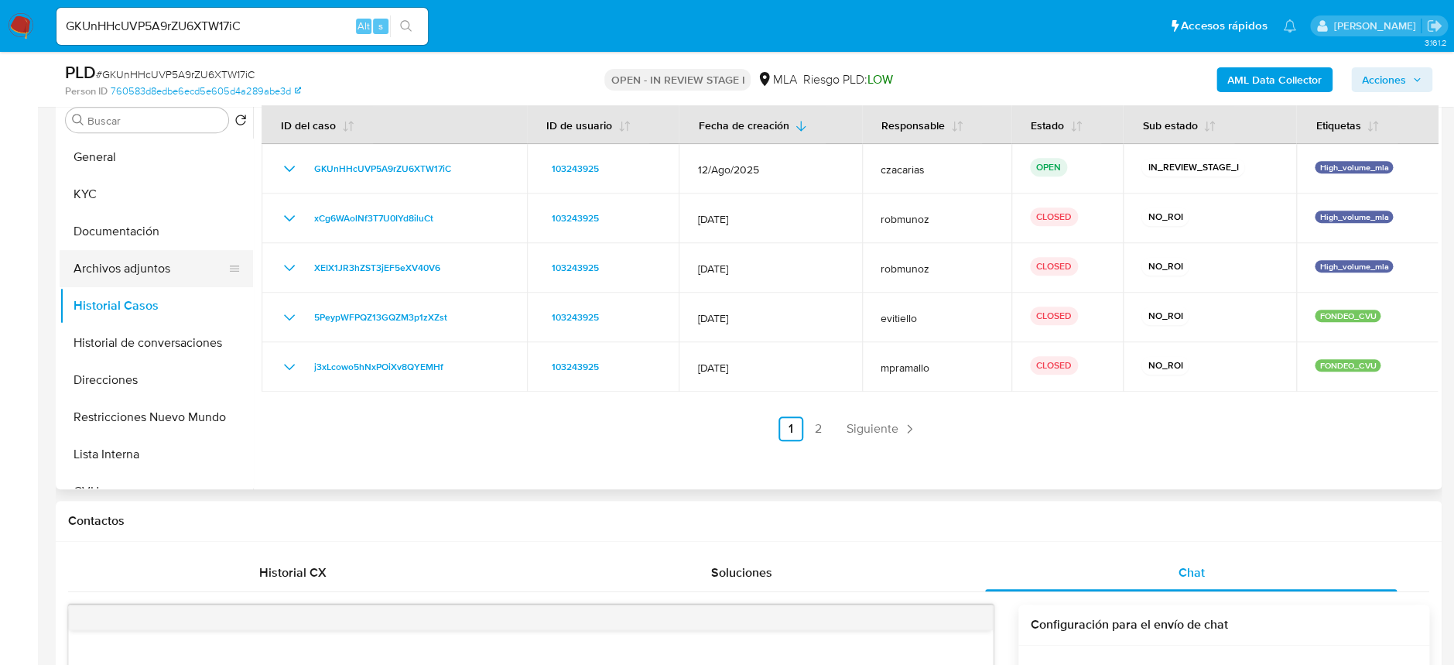
click at [120, 273] on button "Archivos adjuntos" at bounding box center [150, 268] width 181 height 37
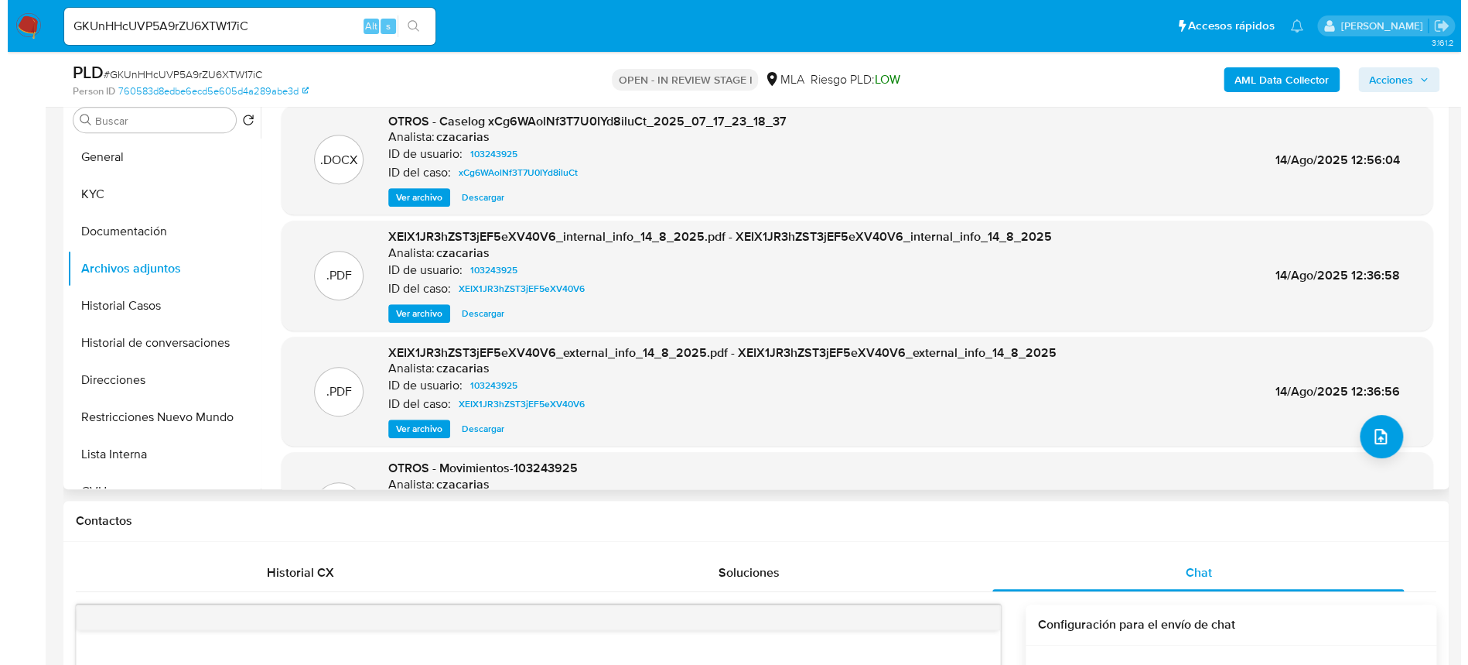
scroll to position [206, 0]
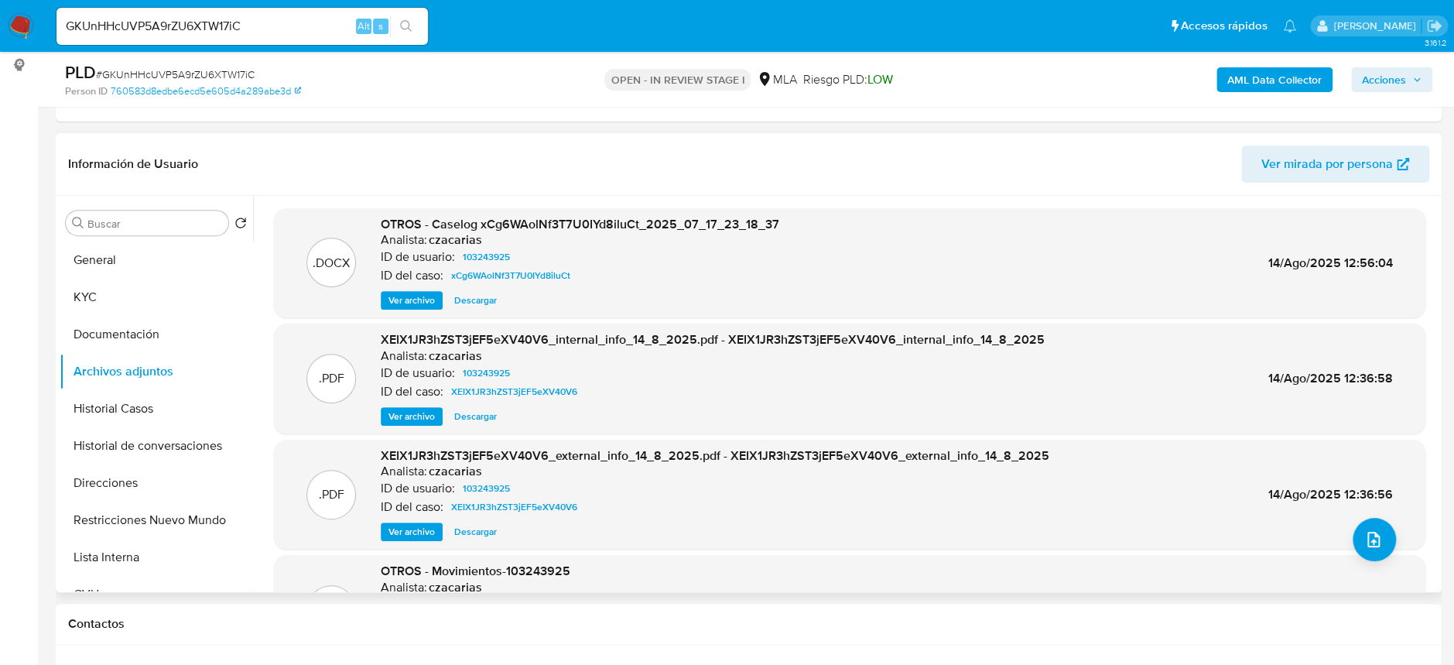
click at [424, 296] on span "Ver archivo" at bounding box center [411, 299] width 46 height 15
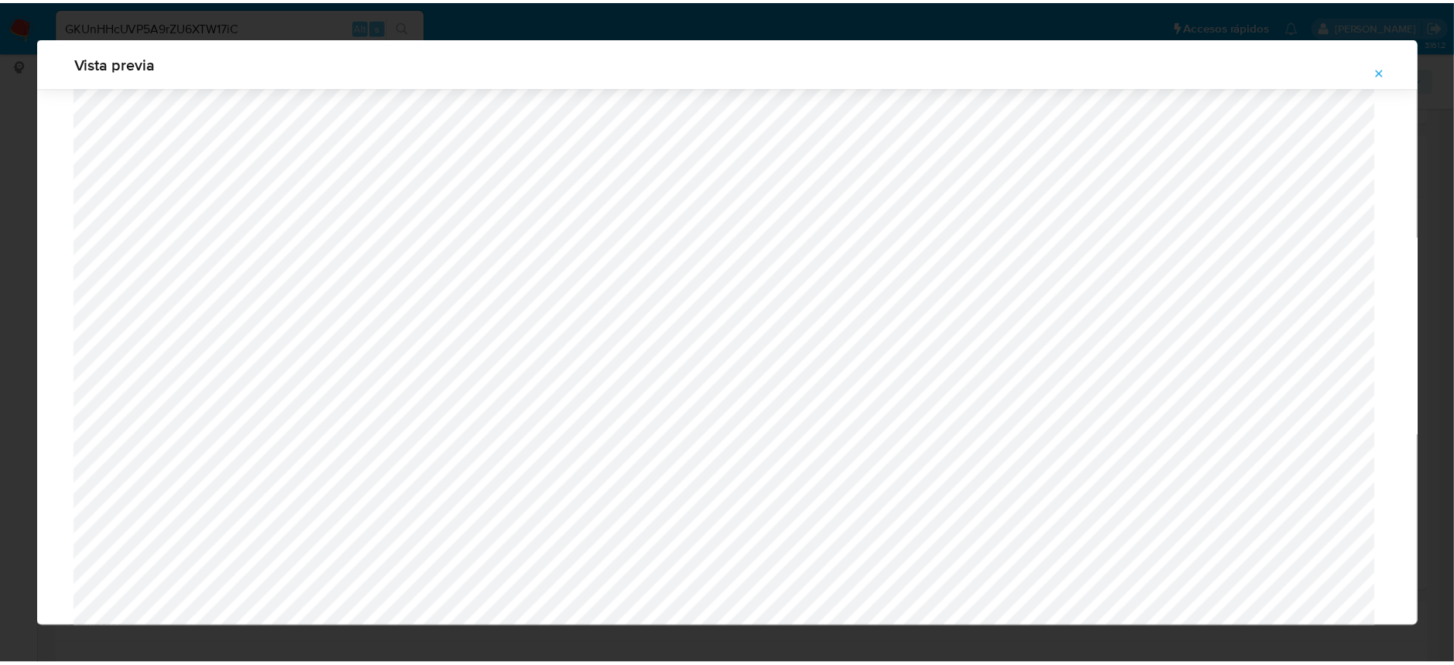
scroll to position [0, 0]
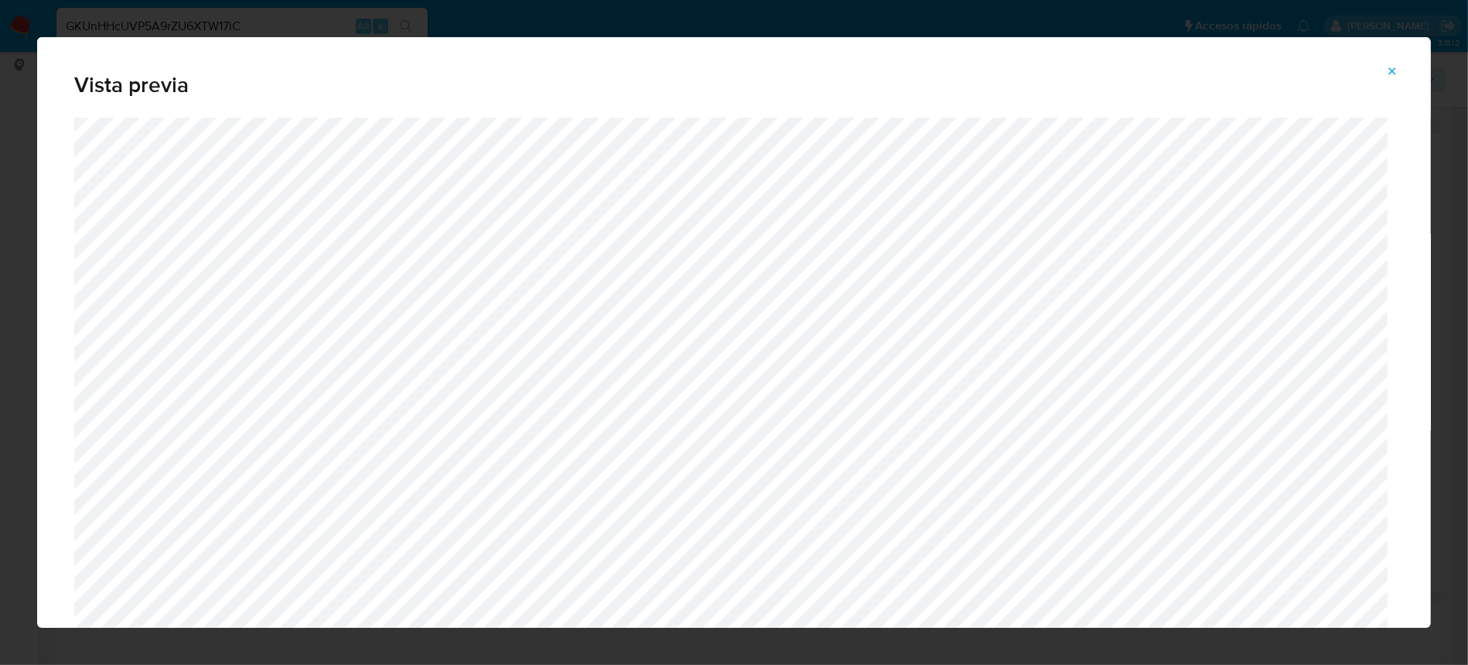
click at [1392, 63] on span "Attachment preview" at bounding box center [1392, 71] width 12 height 22
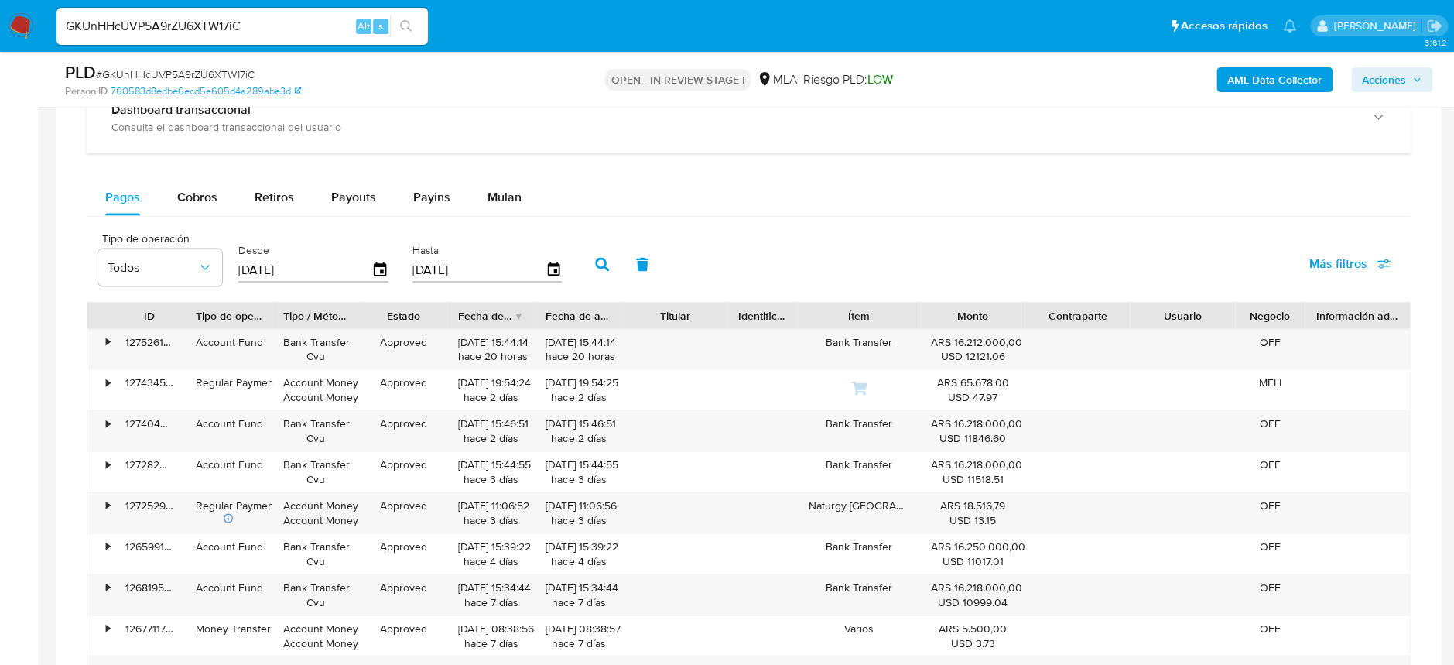
scroll to position [1546, 0]
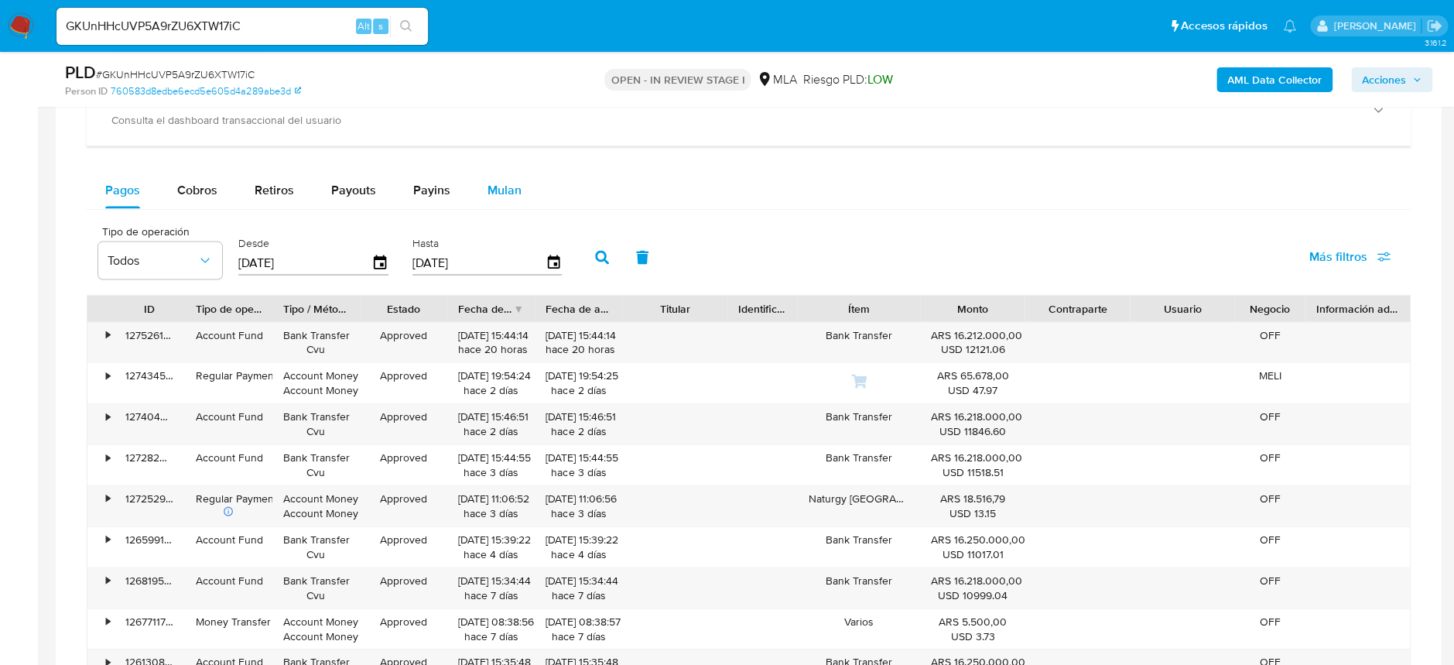
click at [501, 197] on div "Mulan" at bounding box center [504, 190] width 34 height 37
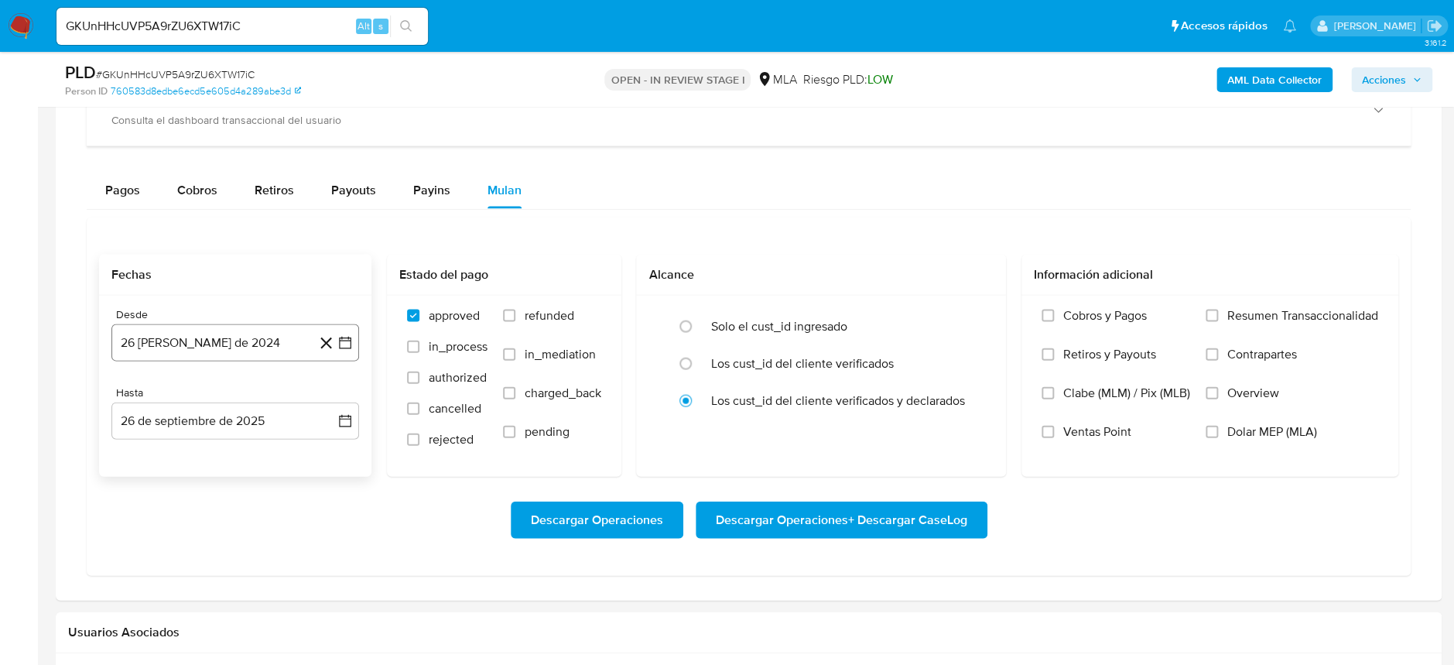
click at [166, 340] on button "26 de agosto de 2024" at bounding box center [235, 342] width 248 height 37
click at [141, 398] on icon "Mes anterior" at bounding box center [139, 398] width 19 height 19
click at [254, 340] on button "26 de agosto de 2024" at bounding box center [235, 342] width 248 height 37
click at [278, 335] on button "26 de agosto de 2024" at bounding box center [235, 342] width 248 height 37
click at [320, 396] on div "agosto 2024" at bounding box center [235, 398] width 210 height 19
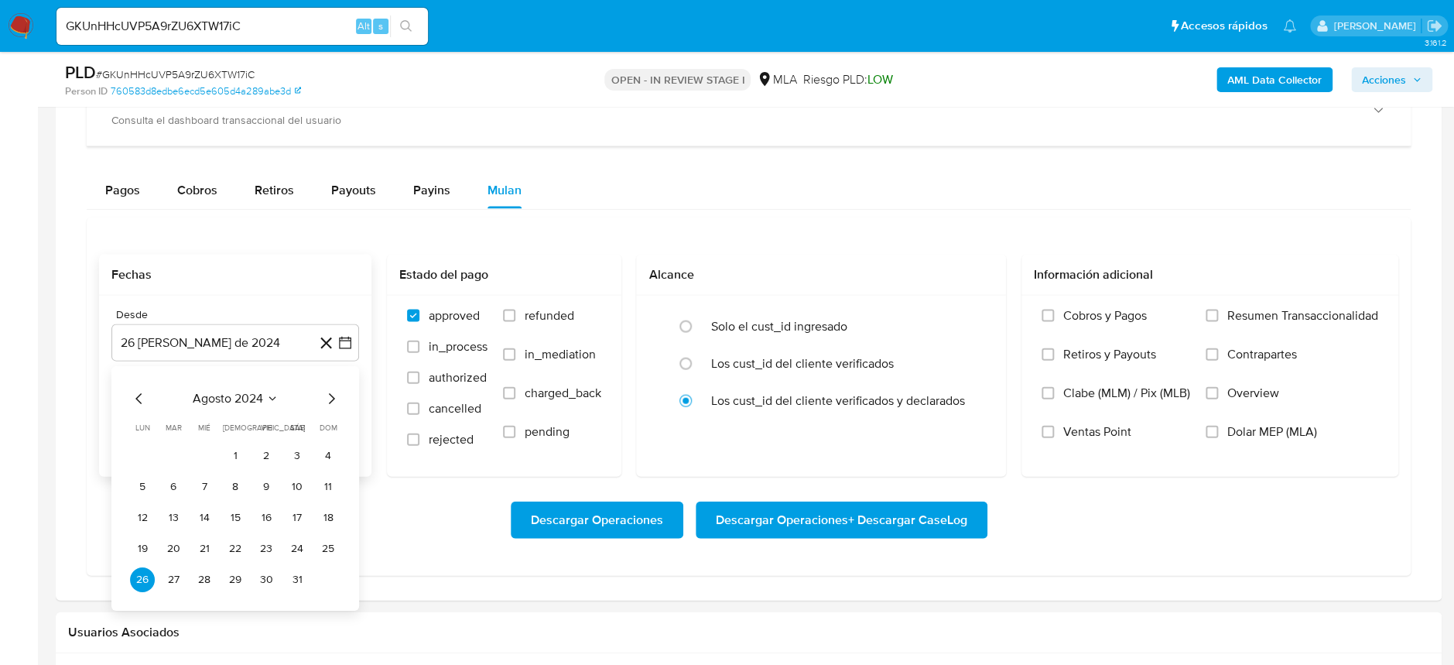
click at [329, 398] on icon "Mes siguiente" at bounding box center [331, 398] width 19 height 19
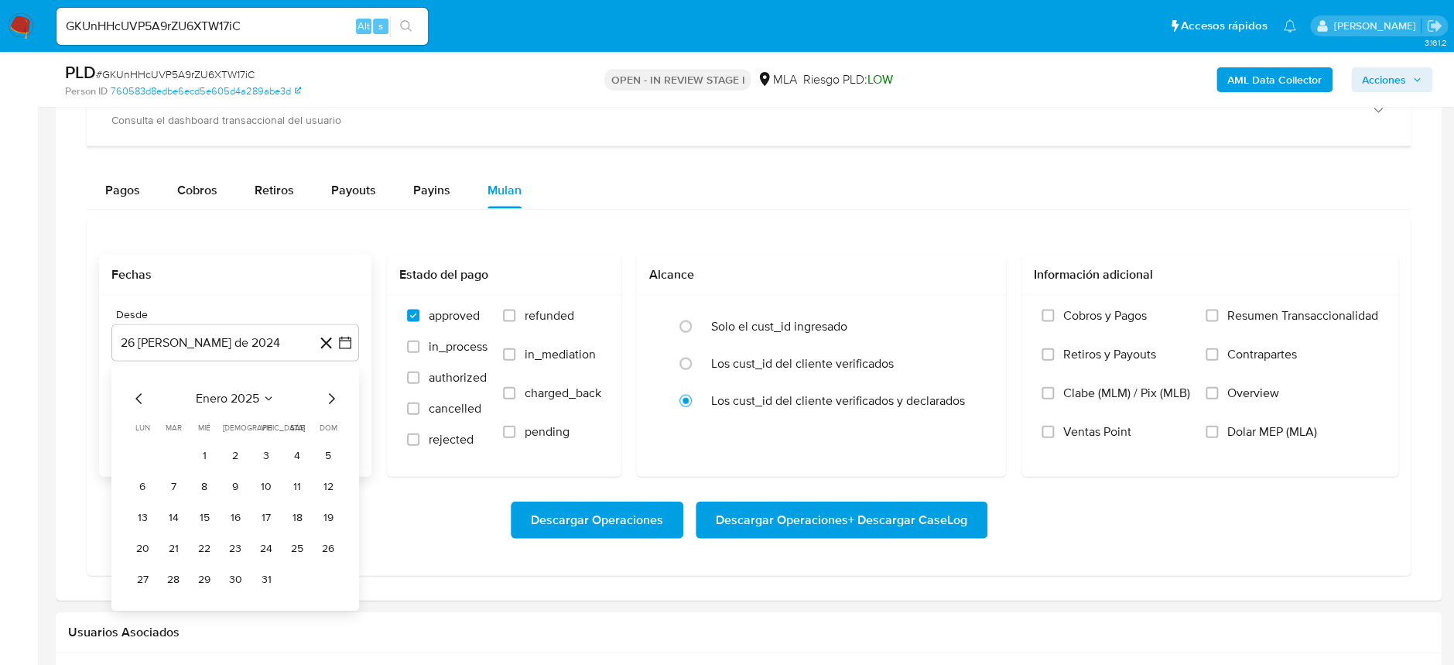
click at [329, 398] on icon "Mes siguiente" at bounding box center [331, 398] width 19 height 19
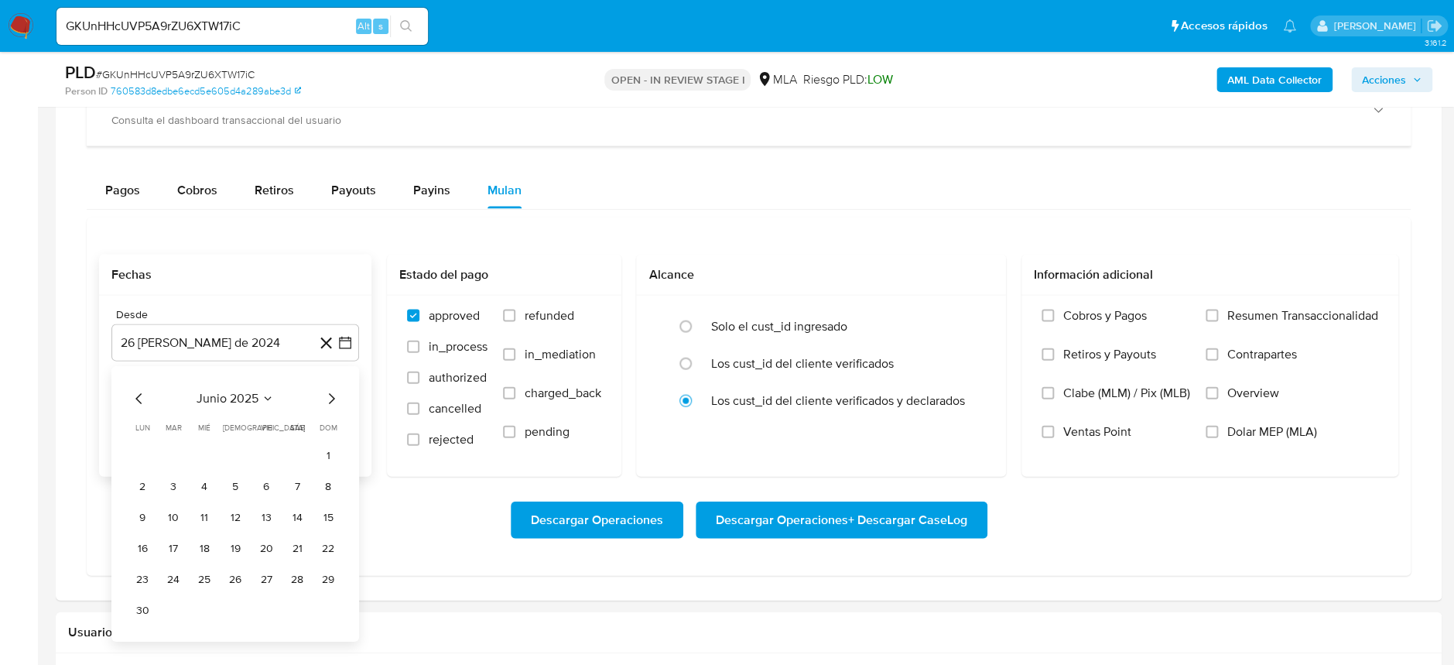
click at [329, 398] on icon "Mes siguiente" at bounding box center [331, 398] width 19 height 19
click at [177, 454] on button "1" at bounding box center [173, 455] width 25 height 25
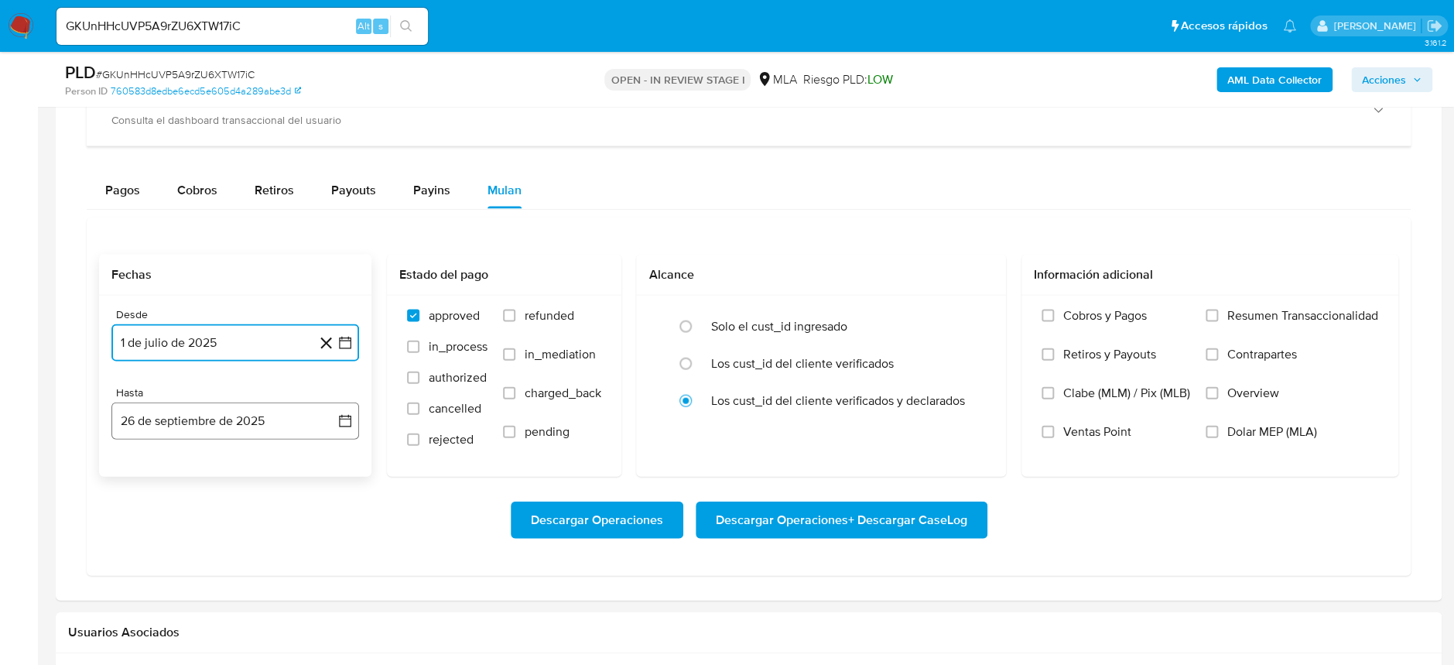
click at [235, 414] on button "26 de septiembre de 2025" at bounding box center [235, 420] width 248 height 37
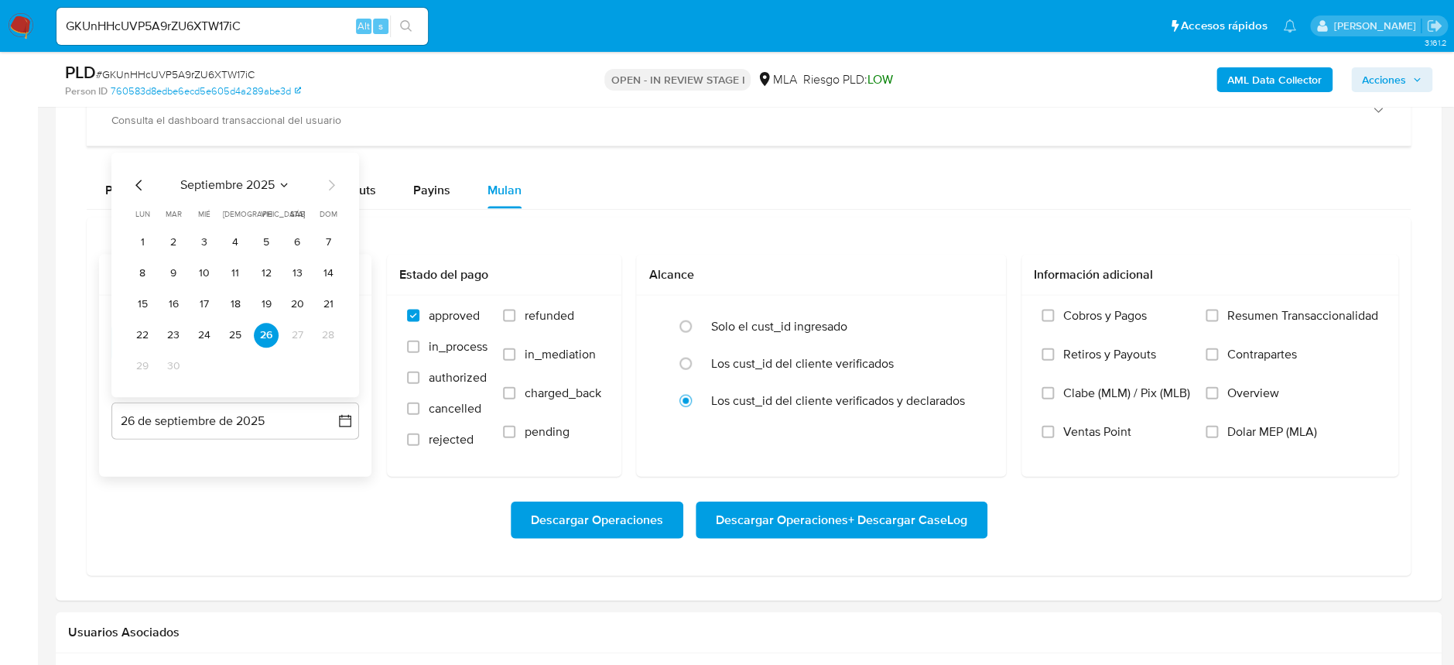
click at [135, 186] on icon "Mes anterior" at bounding box center [139, 185] width 19 height 19
click at [227, 364] on button "31" at bounding box center [235, 366] width 25 height 25
click at [1222, 430] on label "Dolar MEP (MLA)" at bounding box center [1291, 443] width 173 height 39
click at [1218, 430] on input "Dolar MEP (MLA)" at bounding box center [1211, 431] width 12 height 12
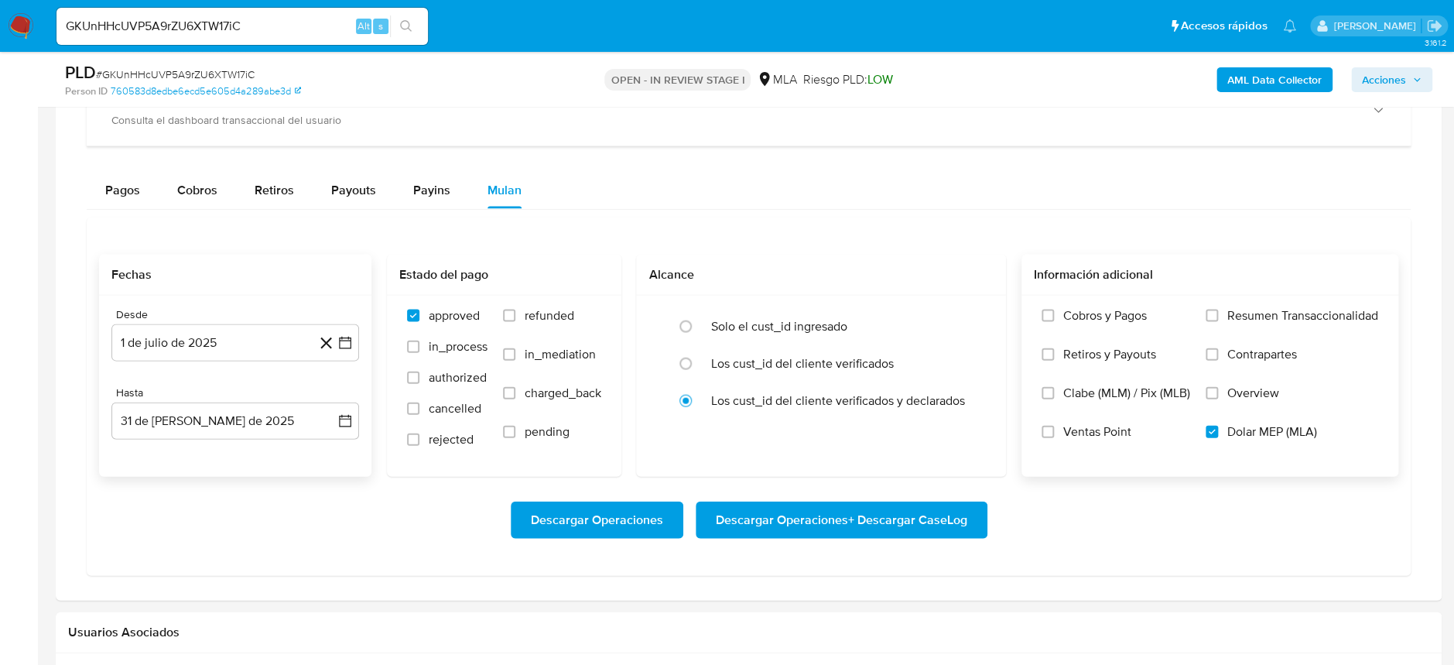
click at [918, 511] on span "Descargar Operaciones + Descargar CaseLog" at bounding box center [841, 520] width 251 height 34
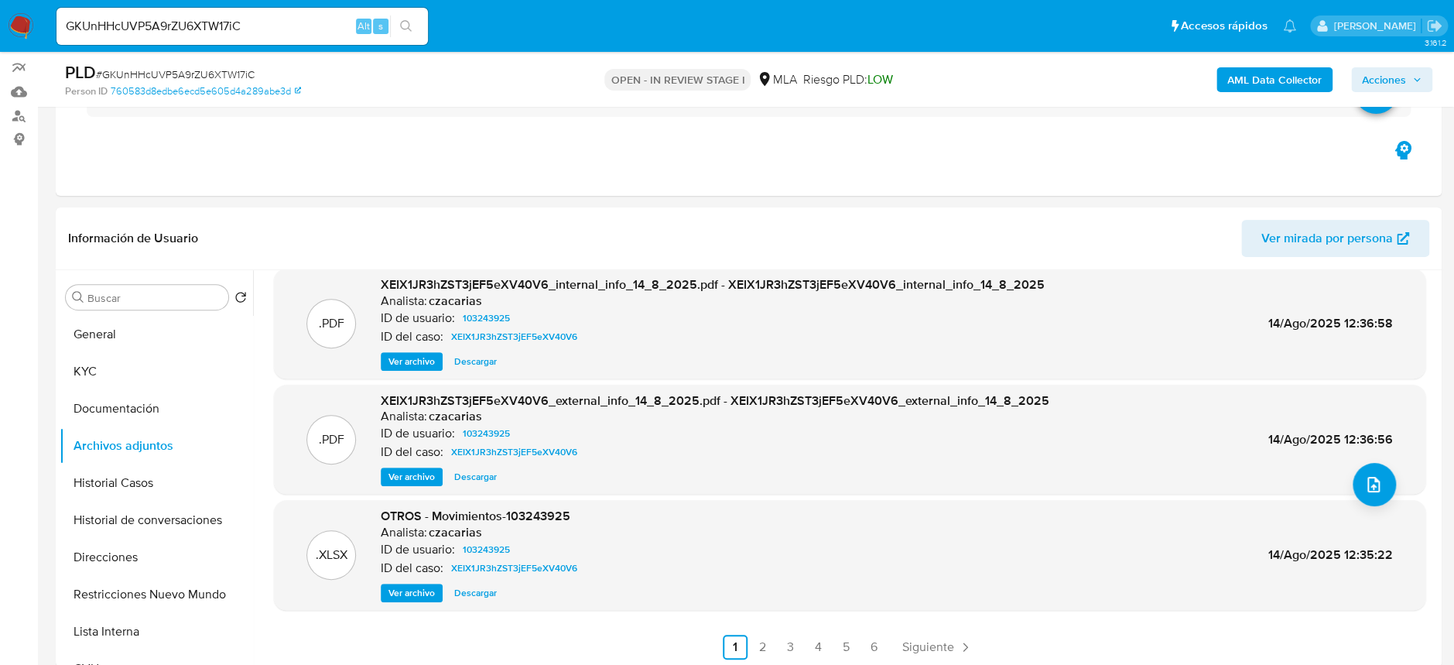
scroll to position [103, 0]
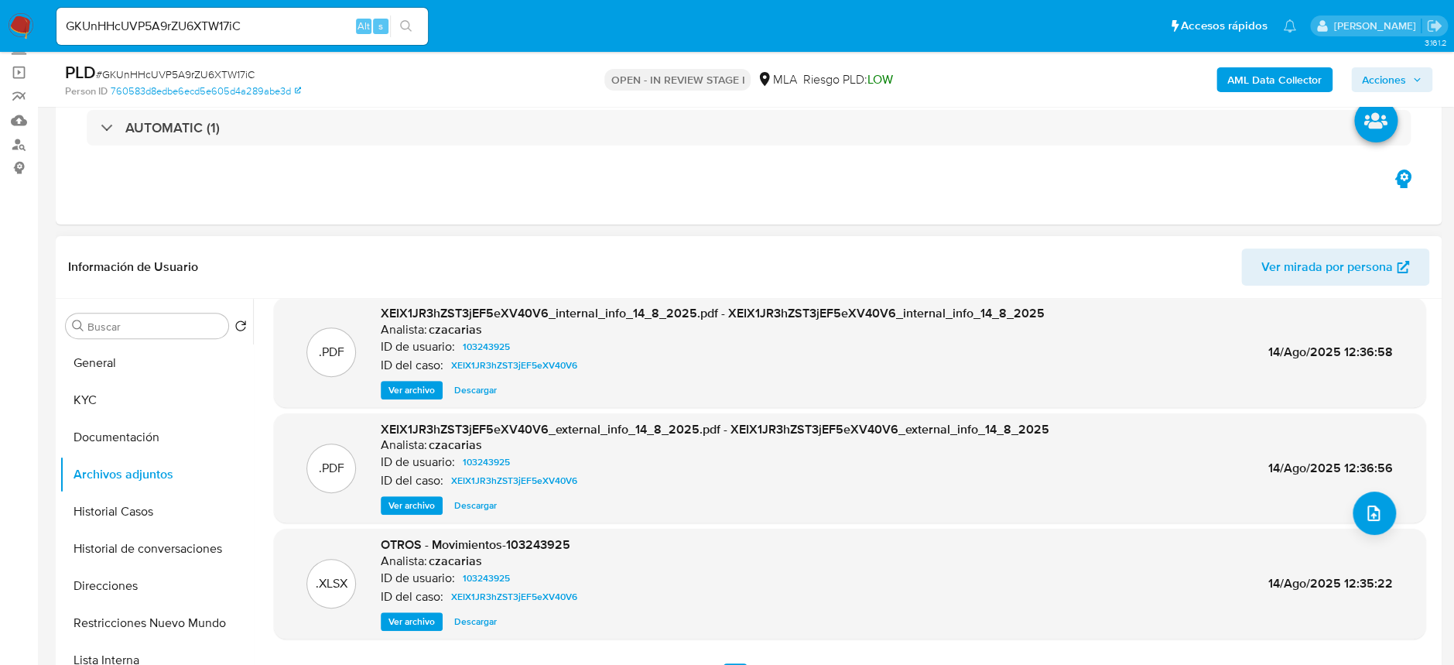
click at [432, 384] on span "Ver archivo" at bounding box center [411, 389] width 46 height 15
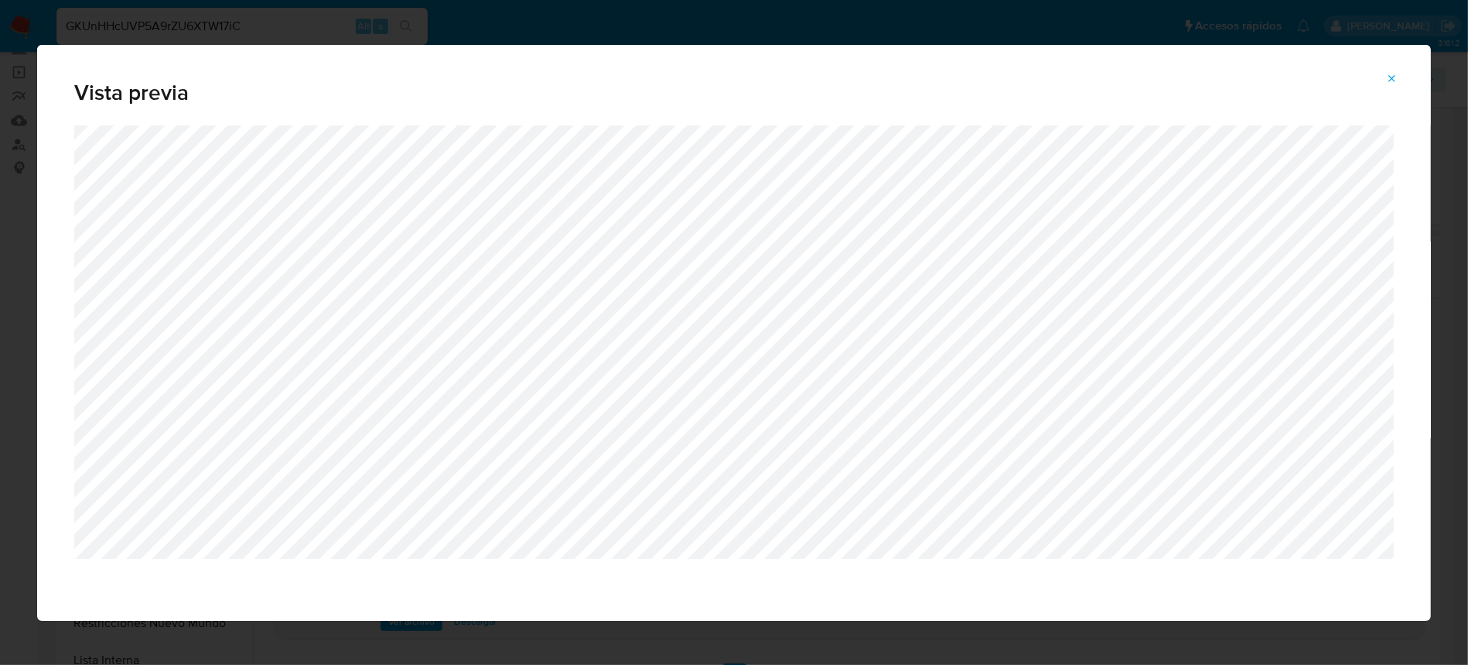
click at [1399, 72] on button "Attachment preview" at bounding box center [1392, 79] width 34 height 25
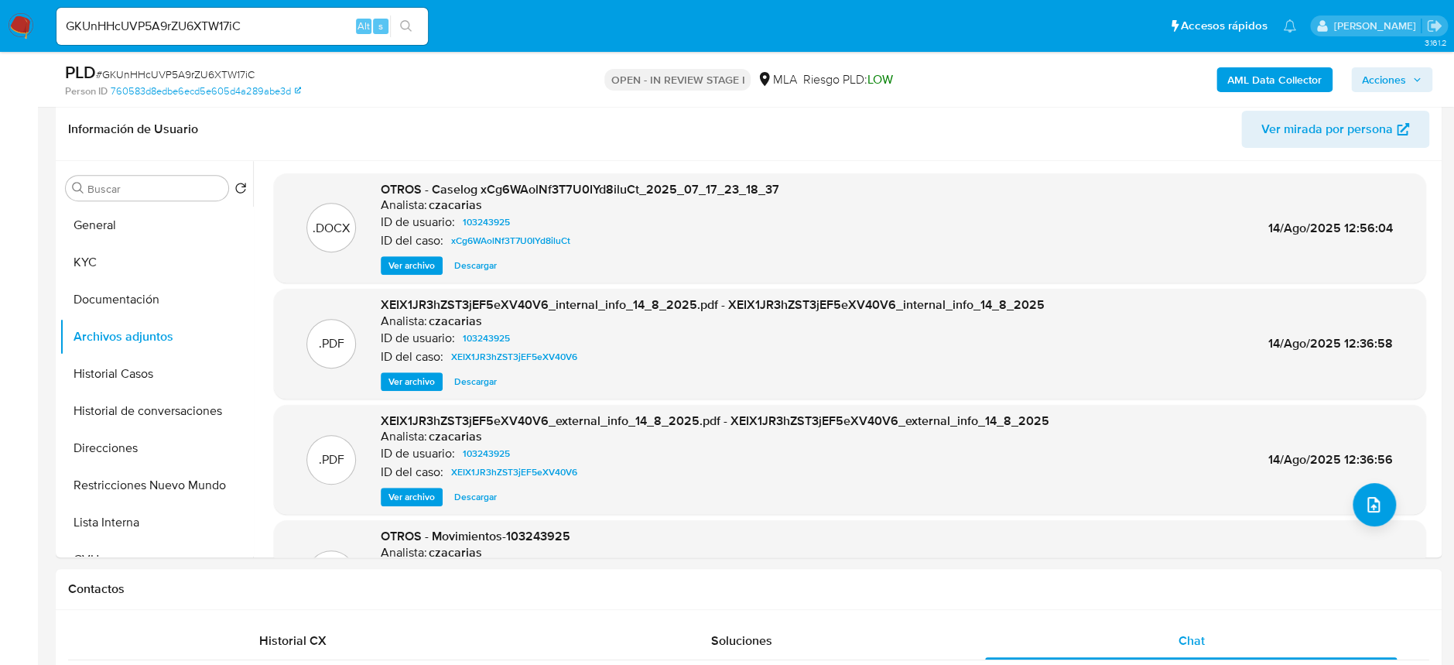
scroll to position [206, 0]
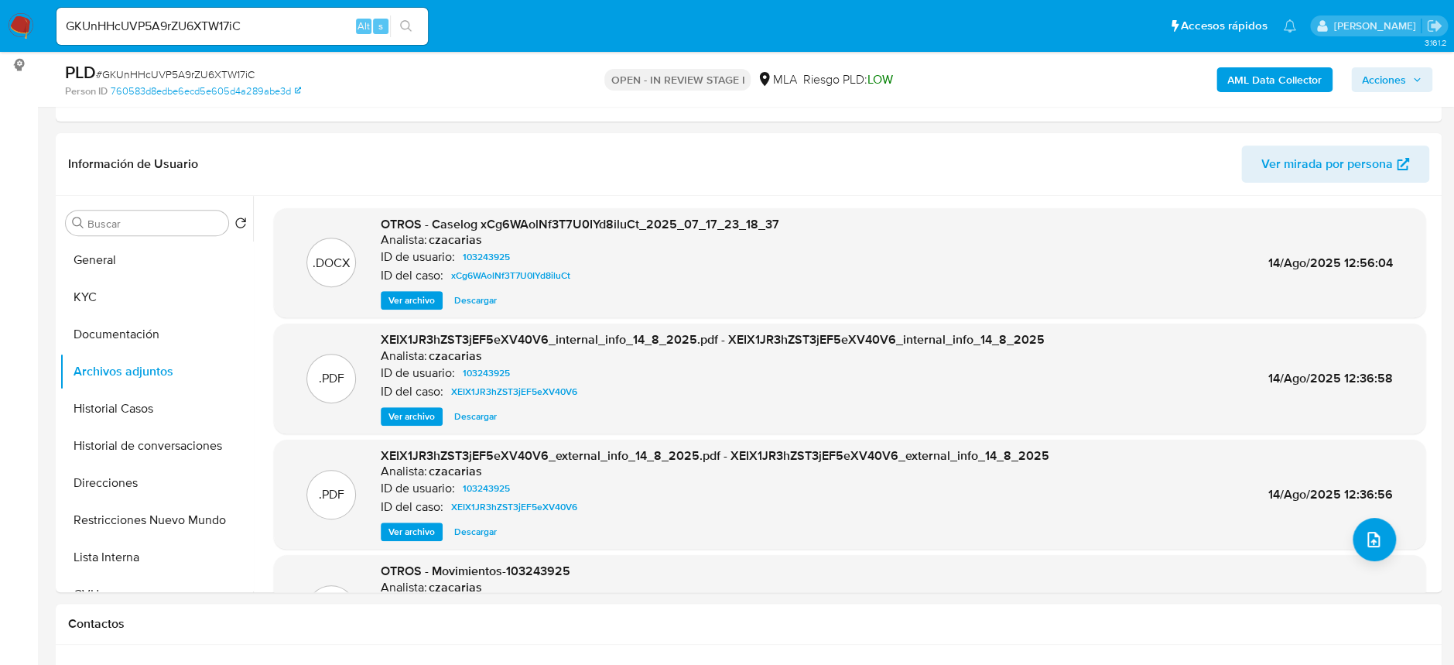
click at [405, 300] on span "Ver archivo" at bounding box center [411, 299] width 46 height 15
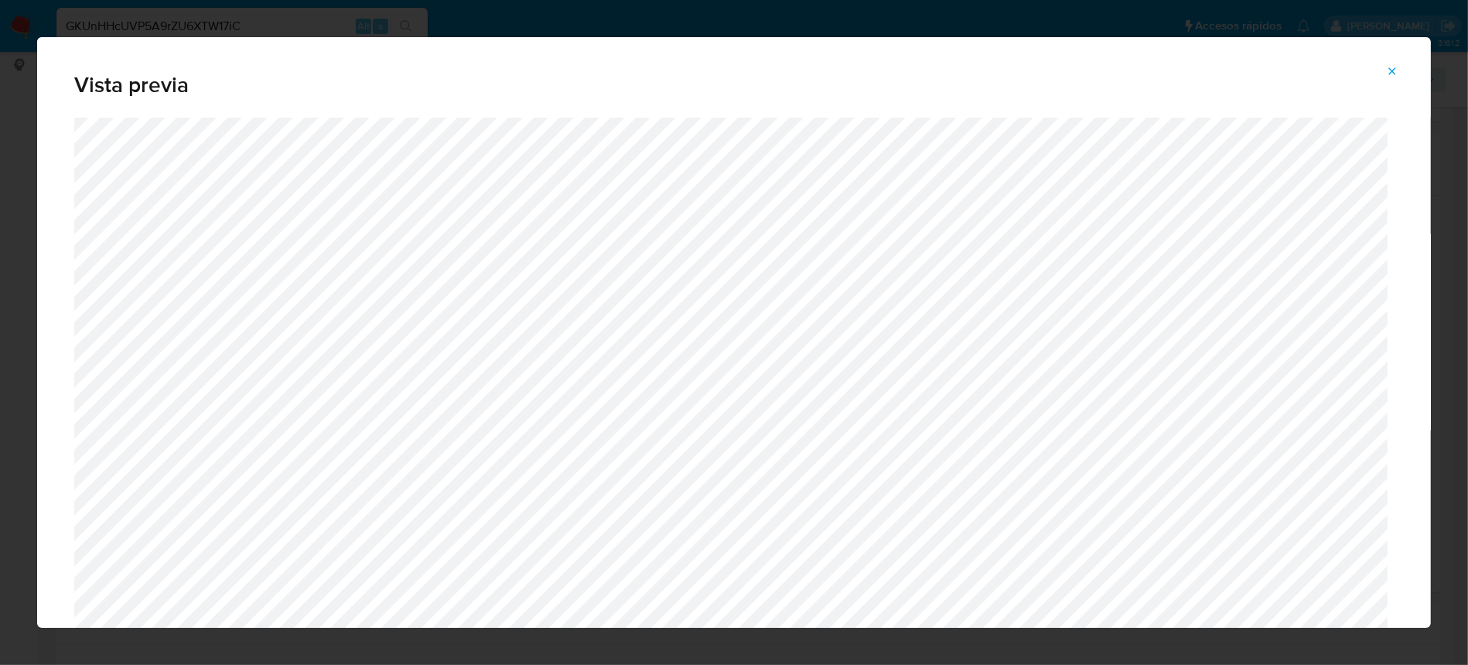
click at [1466, 534] on div "Vista previa" at bounding box center [734, 332] width 1468 height 665
click at [1379, 68] on button "Attachment preview" at bounding box center [1392, 71] width 34 height 25
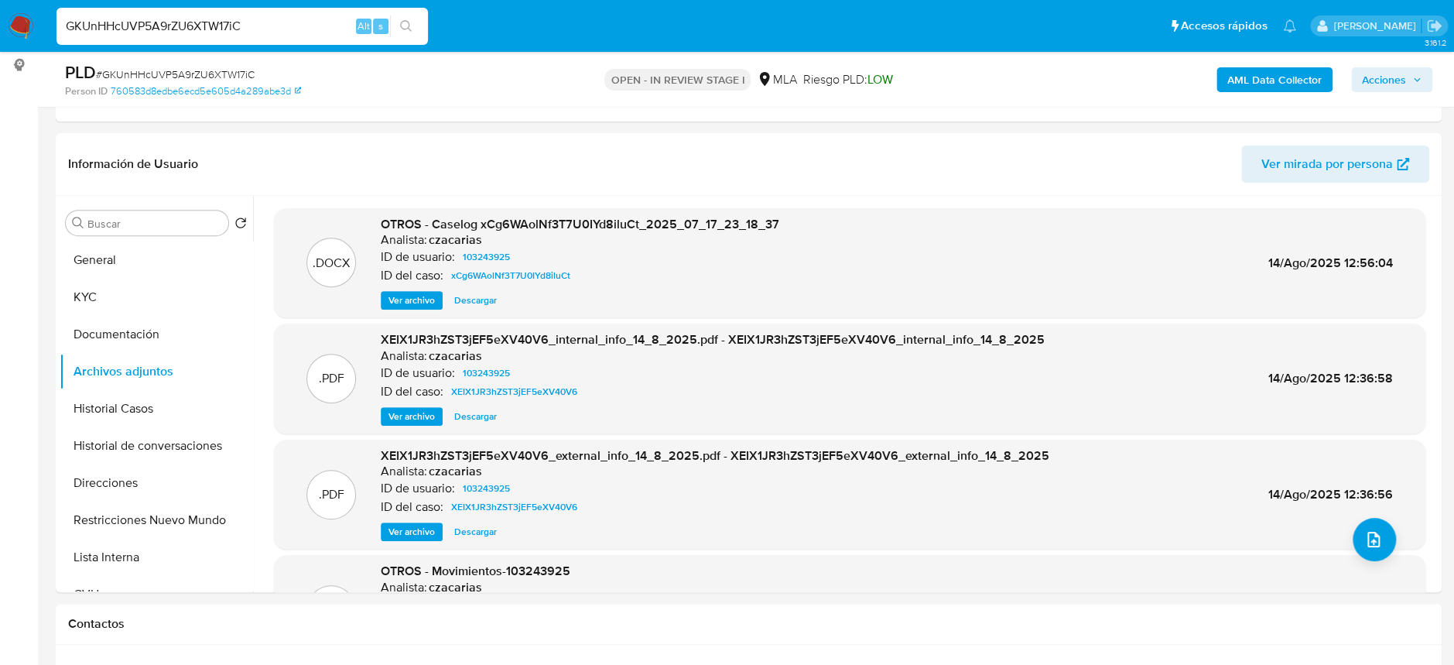
click at [322, 32] on input "GKUnHHcUVP5A9rZU6XTW17iC" at bounding box center [241, 26] width 371 height 20
paste input "uCZjpwxzCQcncKz6TSfxinfj"
type input "uCZjpwxzCQcncKz6TSfxinfj"
click at [412, 15] on button "search-icon" at bounding box center [406, 26] width 32 height 22
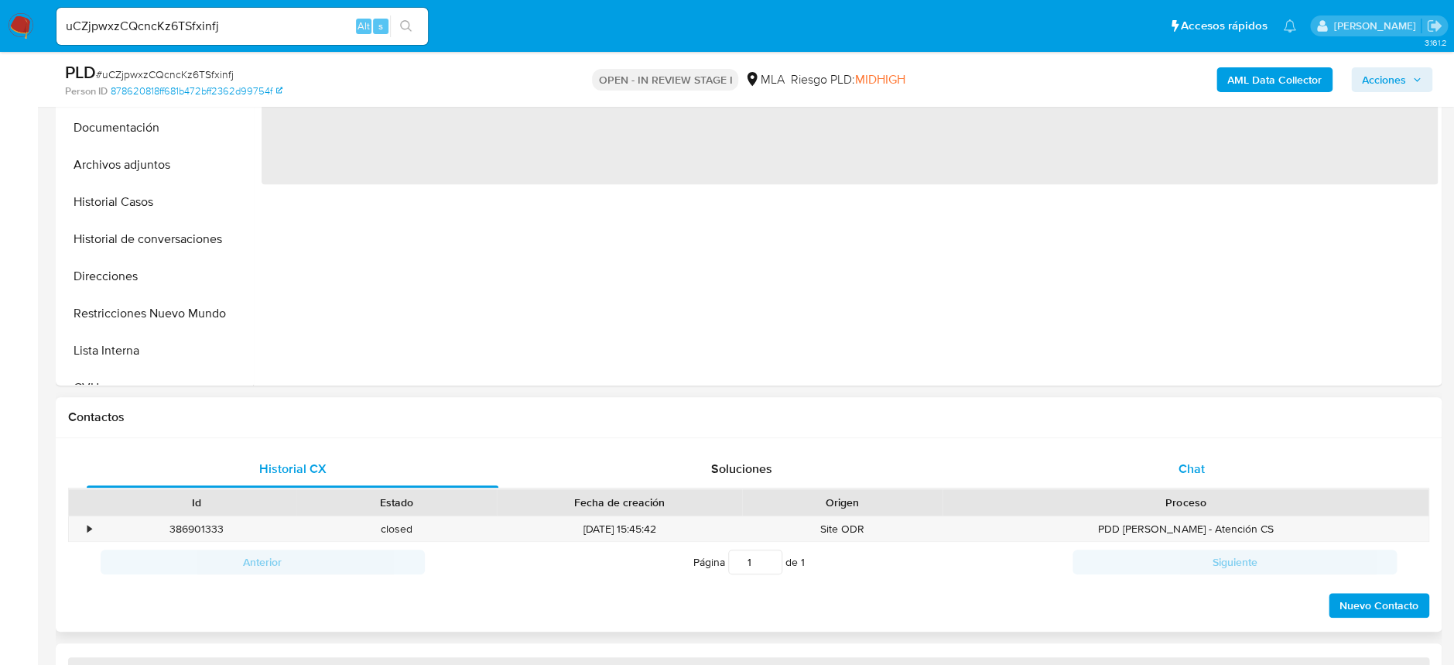
click at [1220, 458] on div "Chat" at bounding box center [1191, 468] width 412 height 37
select select "10"
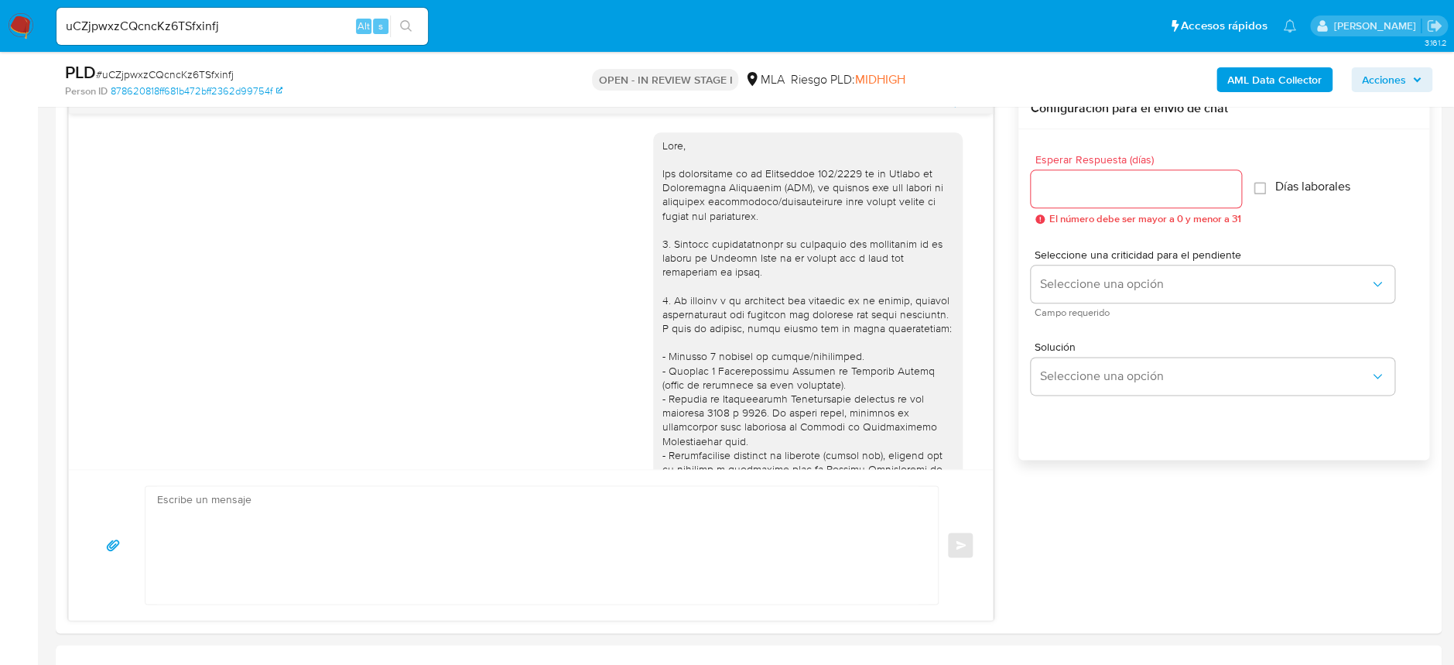
click at [326, 28] on input "uCZjpwxzCQcncKz6TSfxinfj" at bounding box center [241, 26] width 371 height 20
click at [409, 12] on div "uCZjpwxzCQcncKz6TSfxinfj Alt s" at bounding box center [241, 26] width 371 height 37
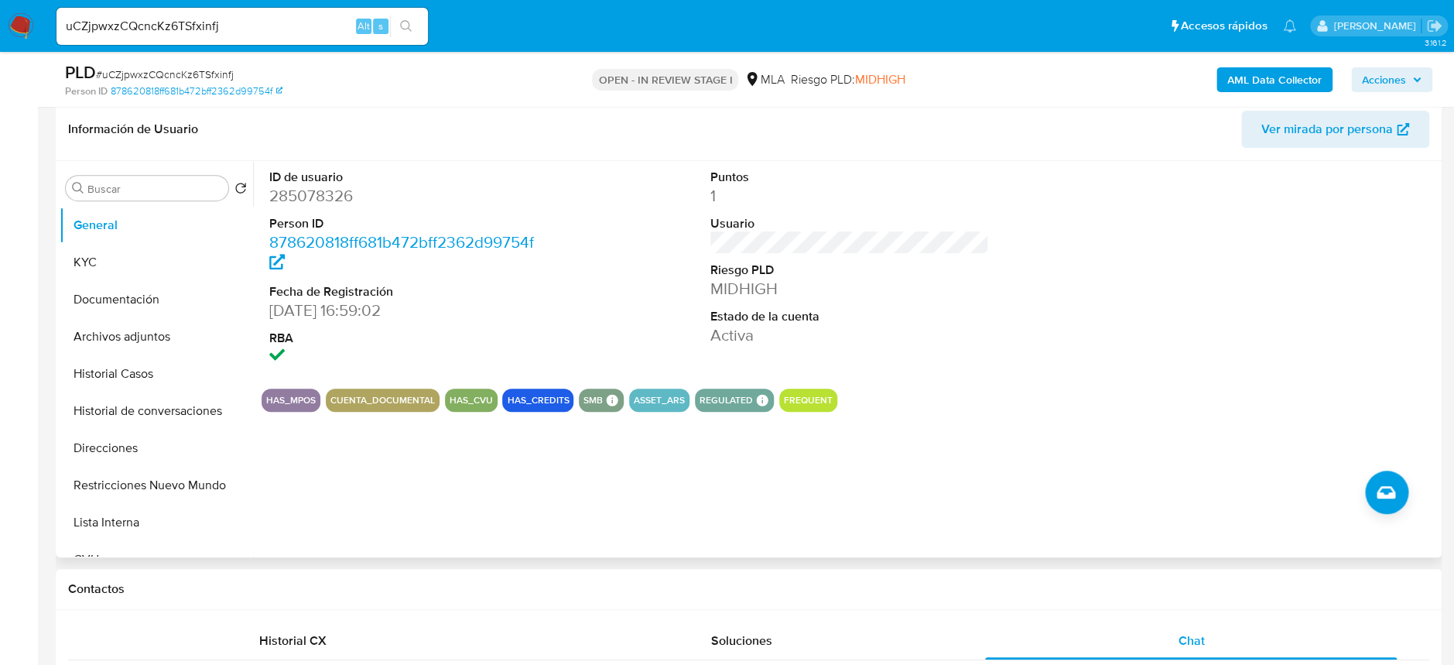
scroll to position [206, 0]
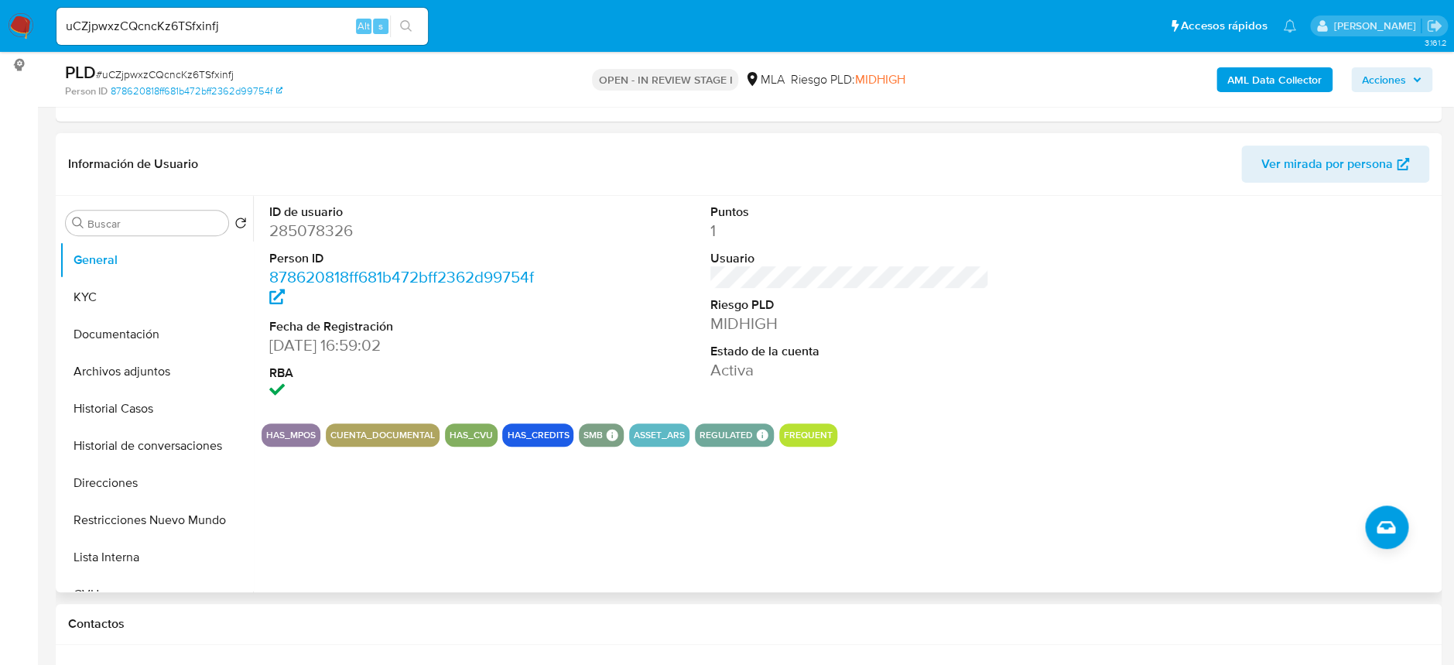
click at [314, 244] on dl "ID de usuario 285078326 Person ID 878620818ff681b472bff2362d99754f Fecha de Reg…" at bounding box center [408, 303] width 279 height 200
click at [318, 229] on dd "285078326" at bounding box center [408, 231] width 279 height 22
copy dd "285078326"
click at [135, 354] on button "Archivos adjuntos" at bounding box center [150, 371] width 181 height 37
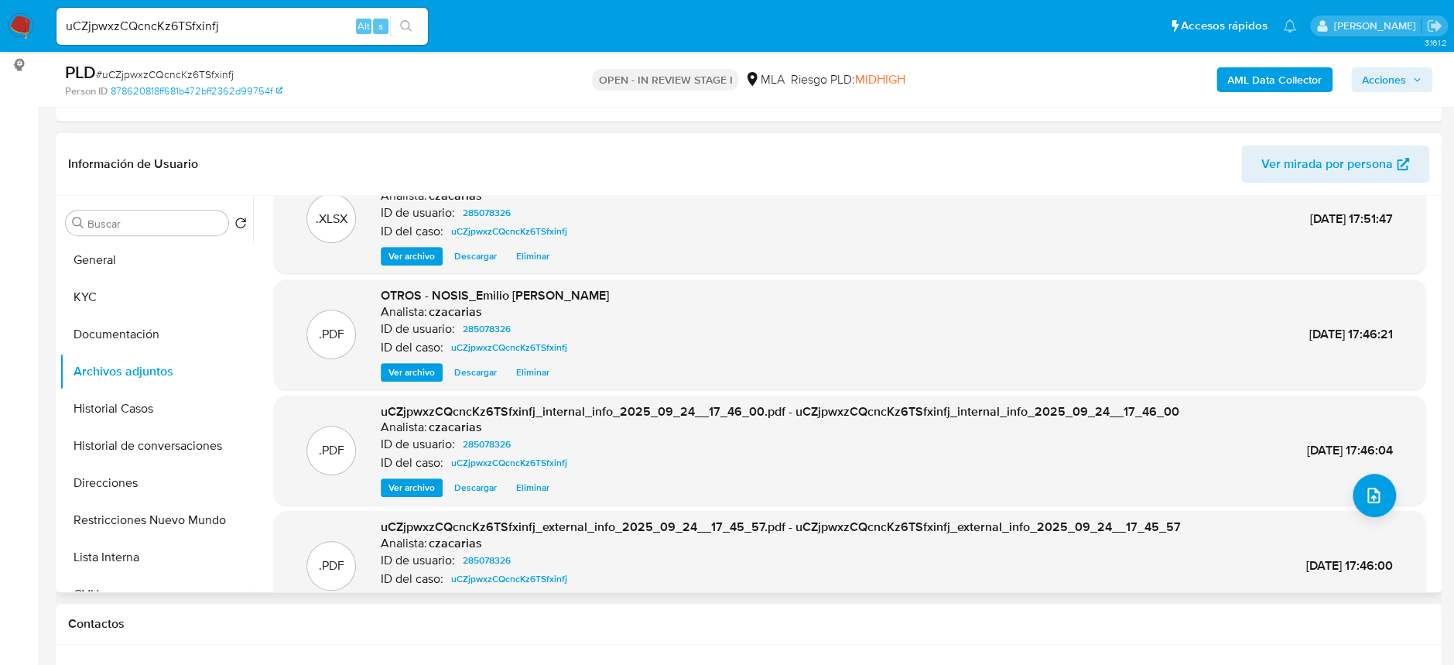
scroll to position [86, 0]
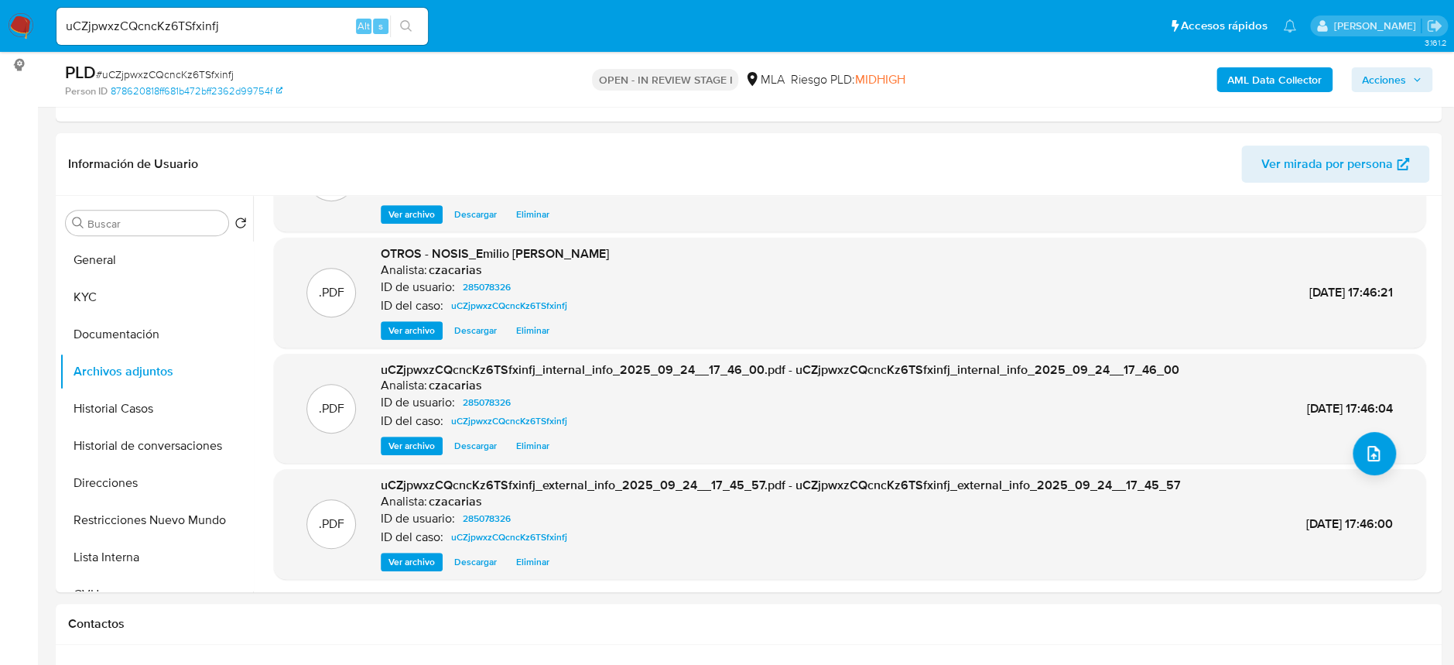
click at [192, 70] on span "# uCZjpwxzCQcncKz6TSfxinfj" at bounding box center [165, 74] width 138 height 15
click at [193, 70] on span "# uCZjpwxzCQcncKz6TSfxinfj" at bounding box center [165, 74] width 138 height 15
copy span "uCZjpwxzCQcncKz6TSfxinfj"
click at [114, 406] on button "Historial Casos" at bounding box center [150, 408] width 181 height 37
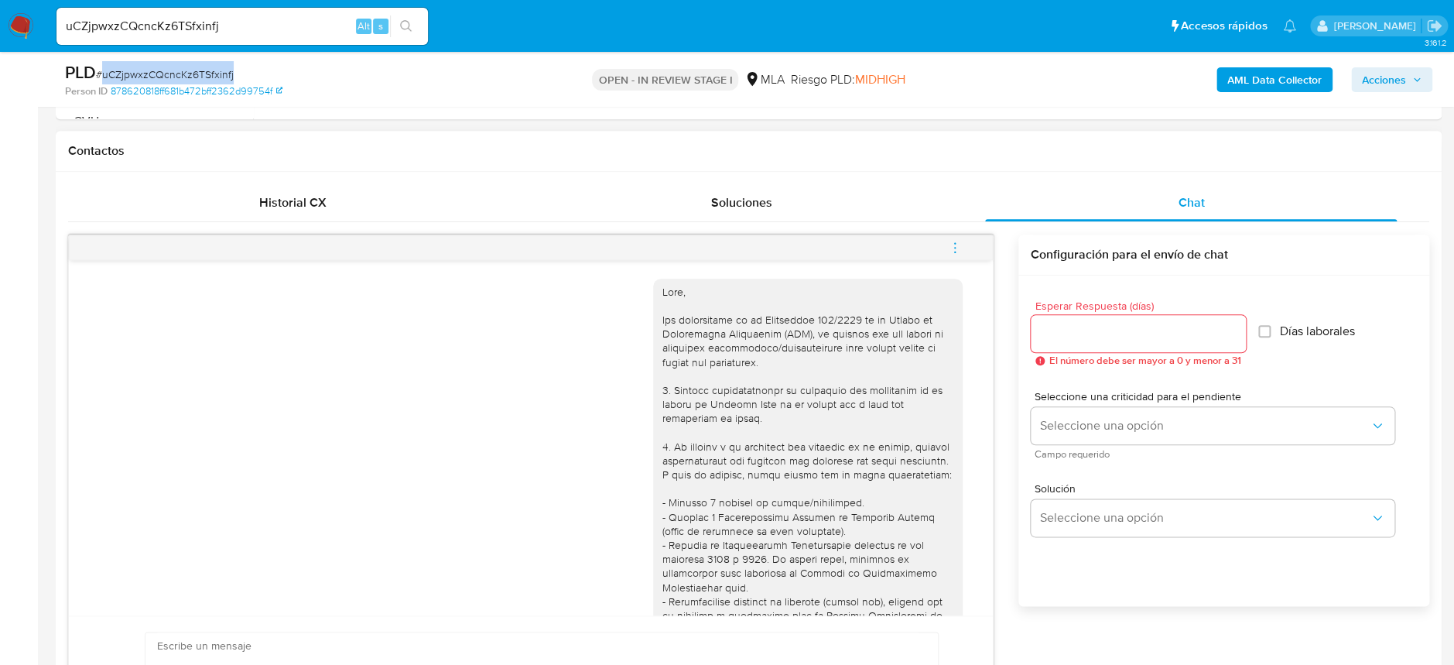
scroll to position [515, 0]
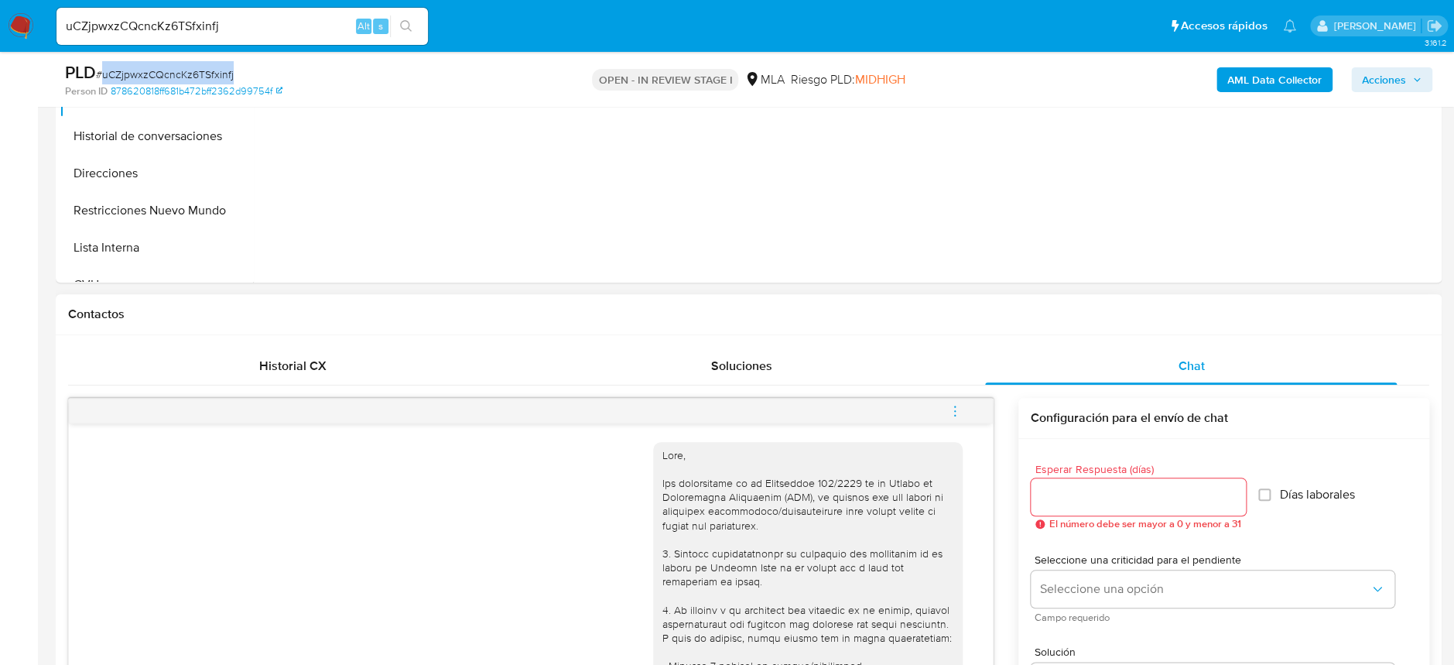
click at [953, 412] on icon "menu-action" at bounding box center [955, 411] width 14 height 14
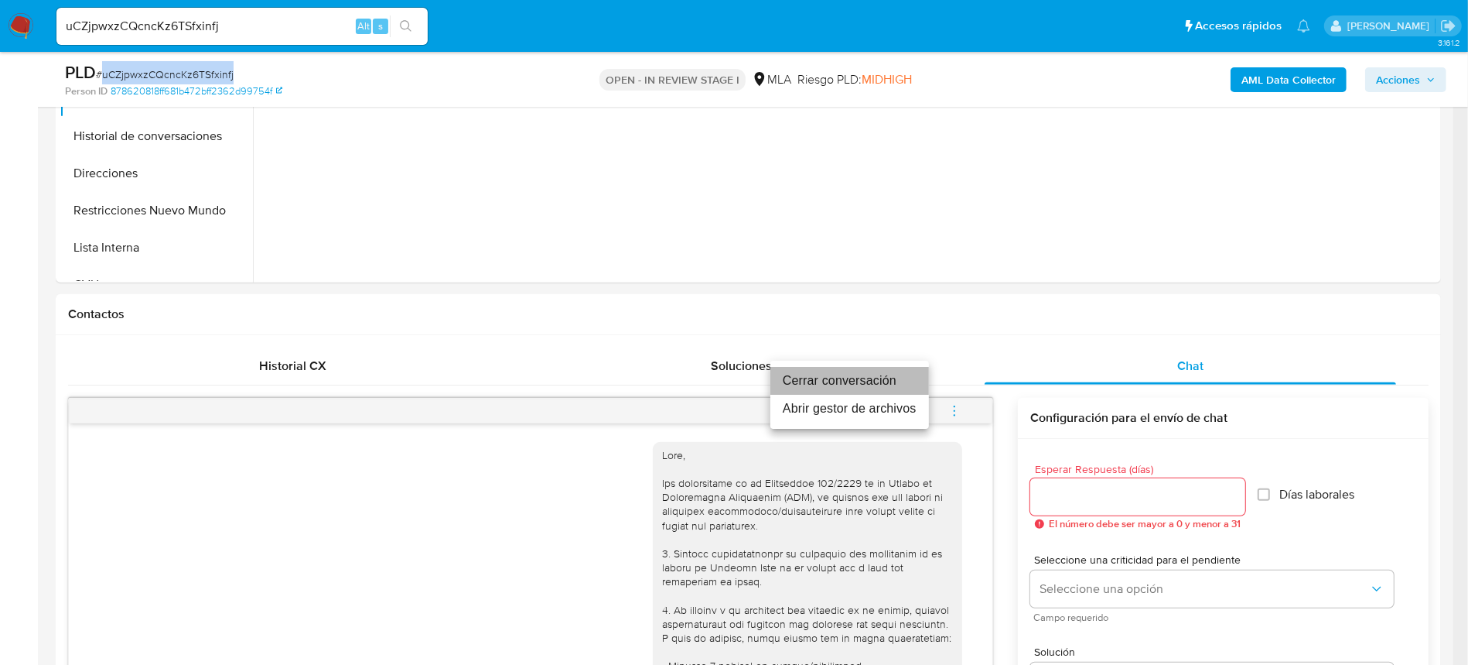
click at [869, 389] on li "Cerrar conversación" at bounding box center [850, 381] width 159 height 28
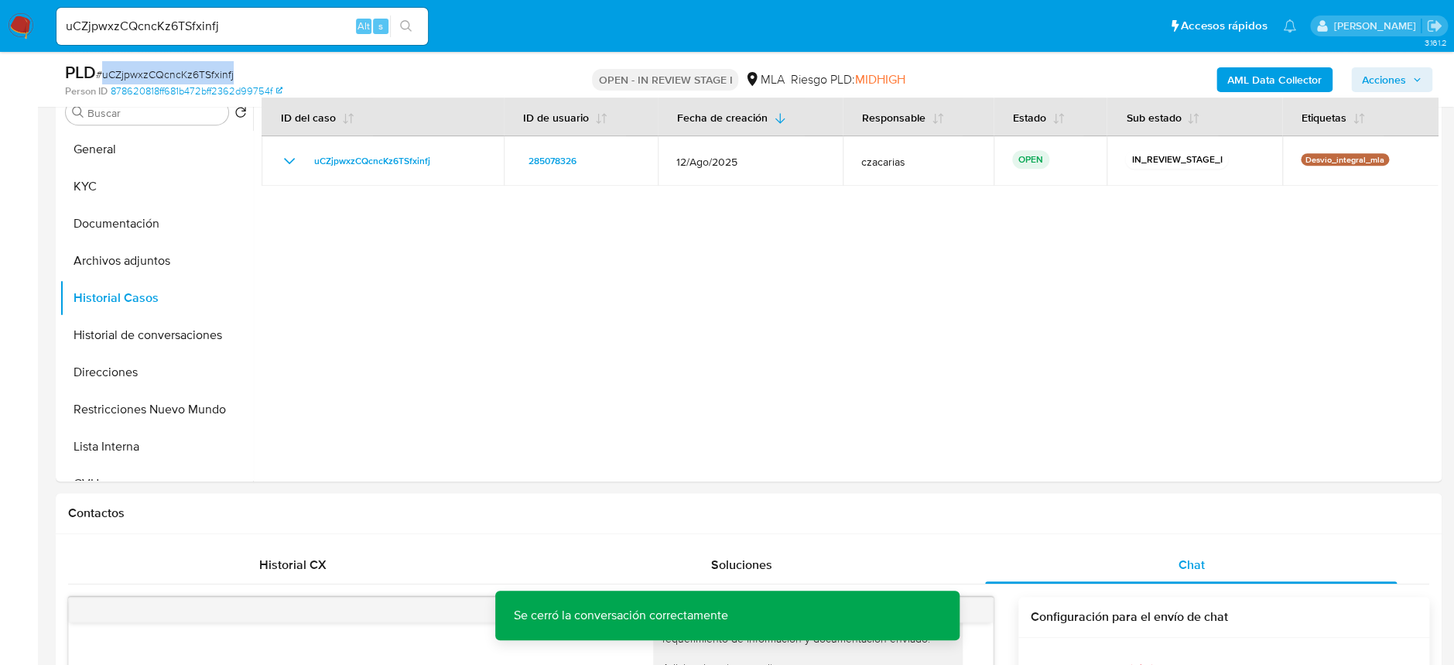
scroll to position [309, 0]
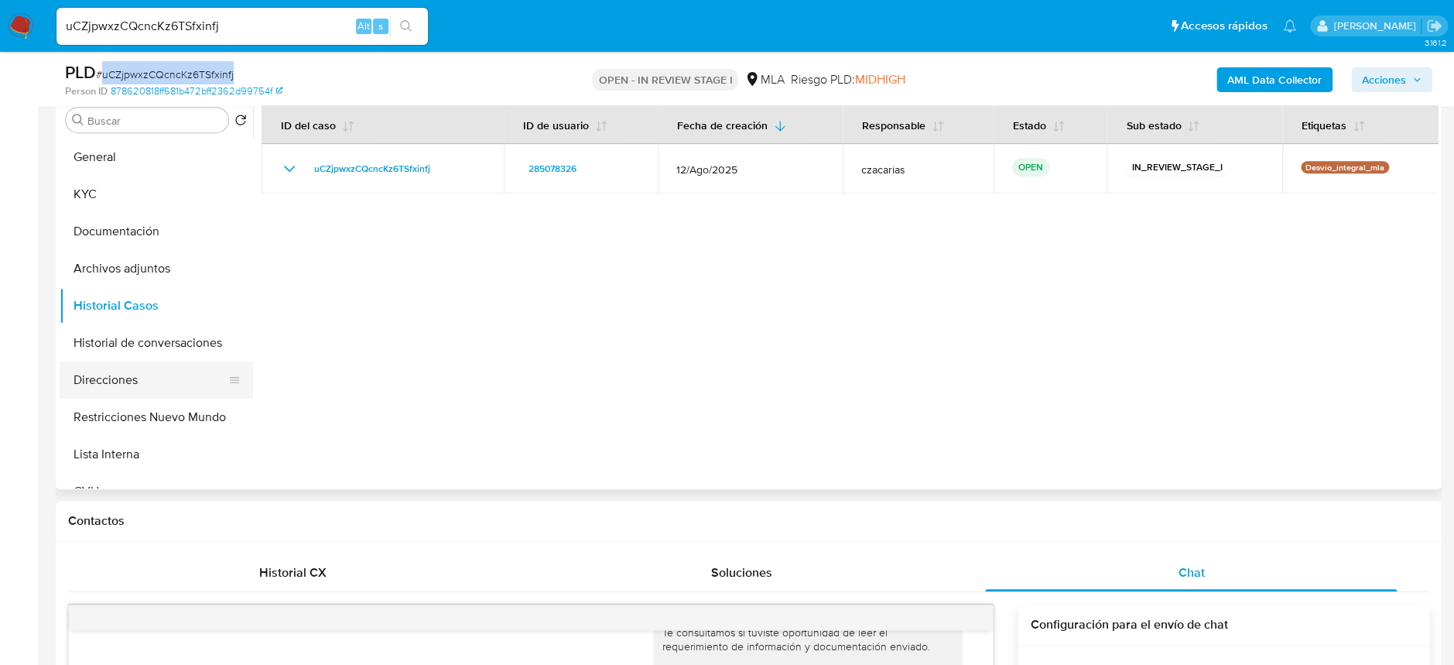
click at [124, 384] on button "Direcciones" at bounding box center [150, 379] width 181 height 37
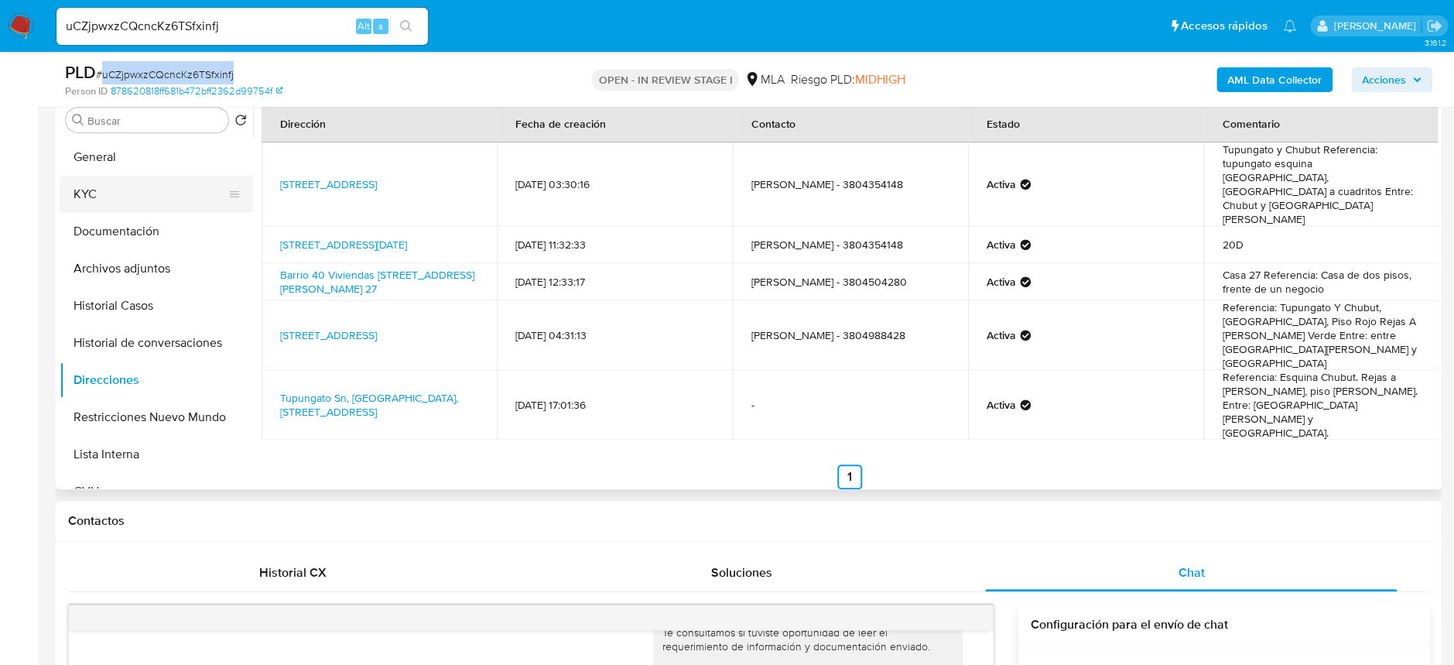
click at [157, 179] on button "KYC" at bounding box center [150, 194] width 181 height 37
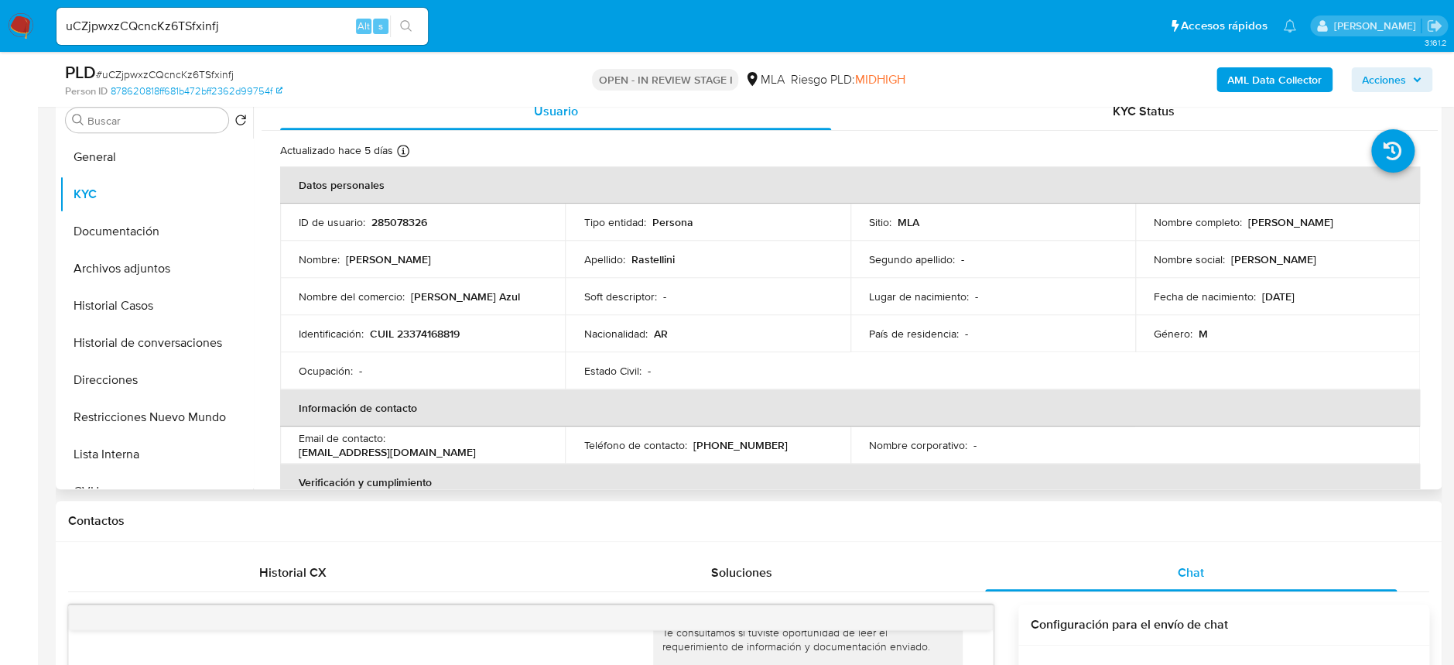
click at [424, 339] on p "CUIL 23374168819" at bounding box center [415, 333] width 90 height 14
click at [425, 339] on p "CUIL 23374168819" at bounding box center [415, 333] width 90 height 14
copy p "23374168819"
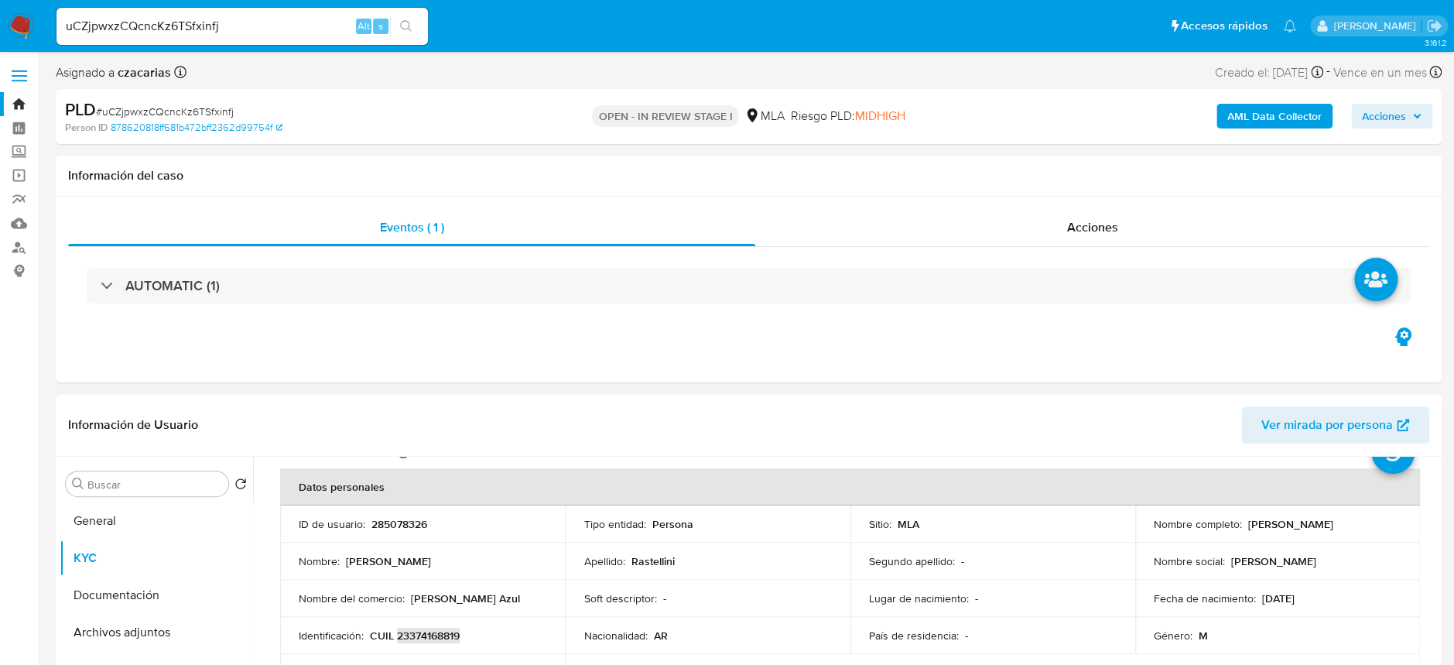
scroll to position [0, 0]
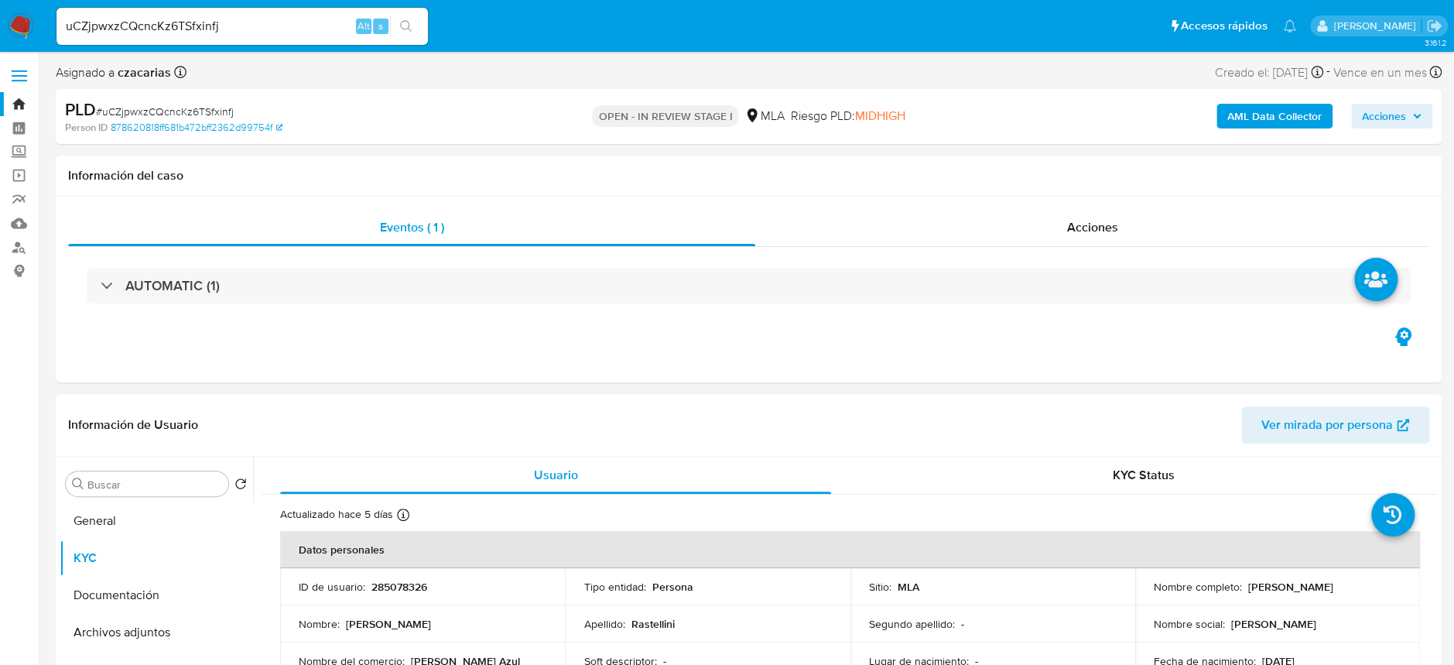
drag, startPoint x: 416, startPoint y: 594, endPoint x: 406, endPoint y: 581, distance: 16.6
click at [412, 590] on td "ID de usuario : 285078326" at bounding box center [422, 586] width 285 height 37
click at [406, 580] on p "285078326" at bounding box center [399, 586] width 56 height 14
copy p "285078326"
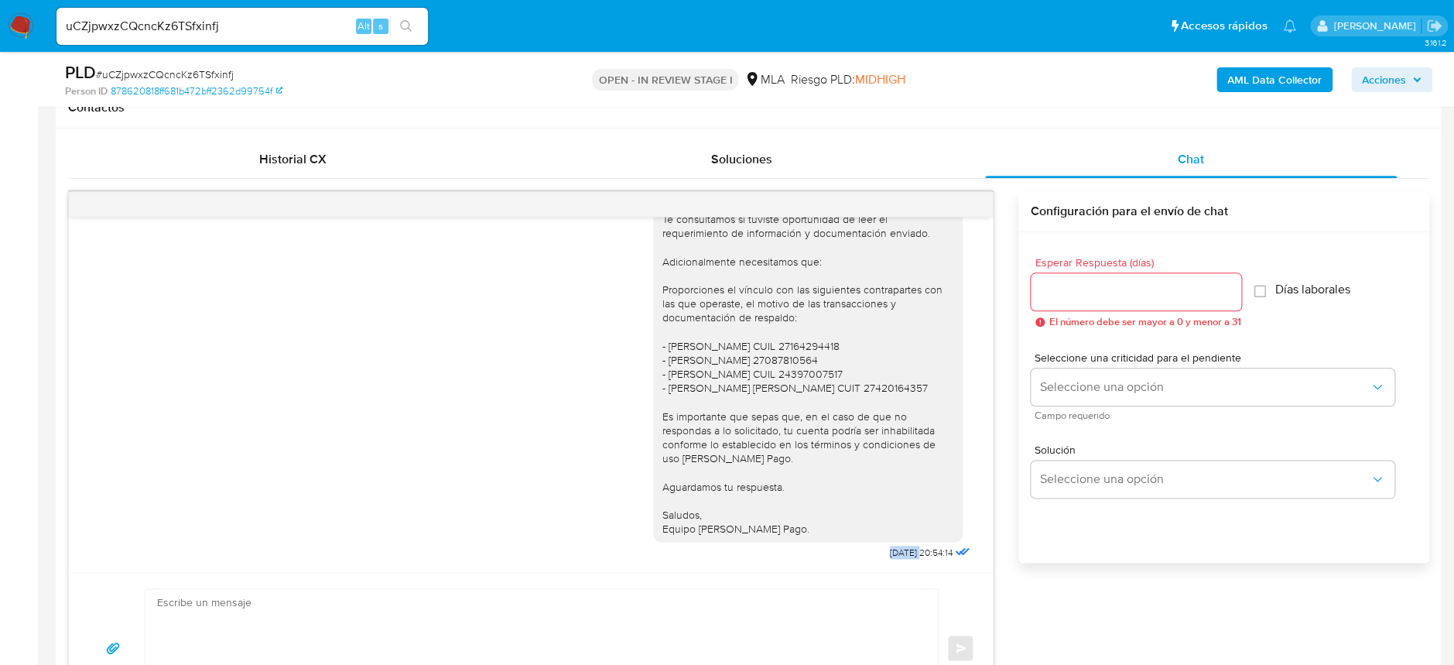
scroll to position [1372, 0]
drag, startPoint x: 851, startPoint y: 555, endPoint x: 903, endPoint y: 555, distance: 51.8
click at [903, 555] on div "Hola Emilio Misael Rastellini Esperamos que te encuentres muy bien. Te consulta…" at bounding box center [813, 350] width 320 height 425
copy span "24/09/2025"
click at [803, 276] on div "Hola Emilio Misael Rastellini Esperamos que te encuentres muy bien. Te consulta…" at bounding box center [807, 345] width 291 height 380
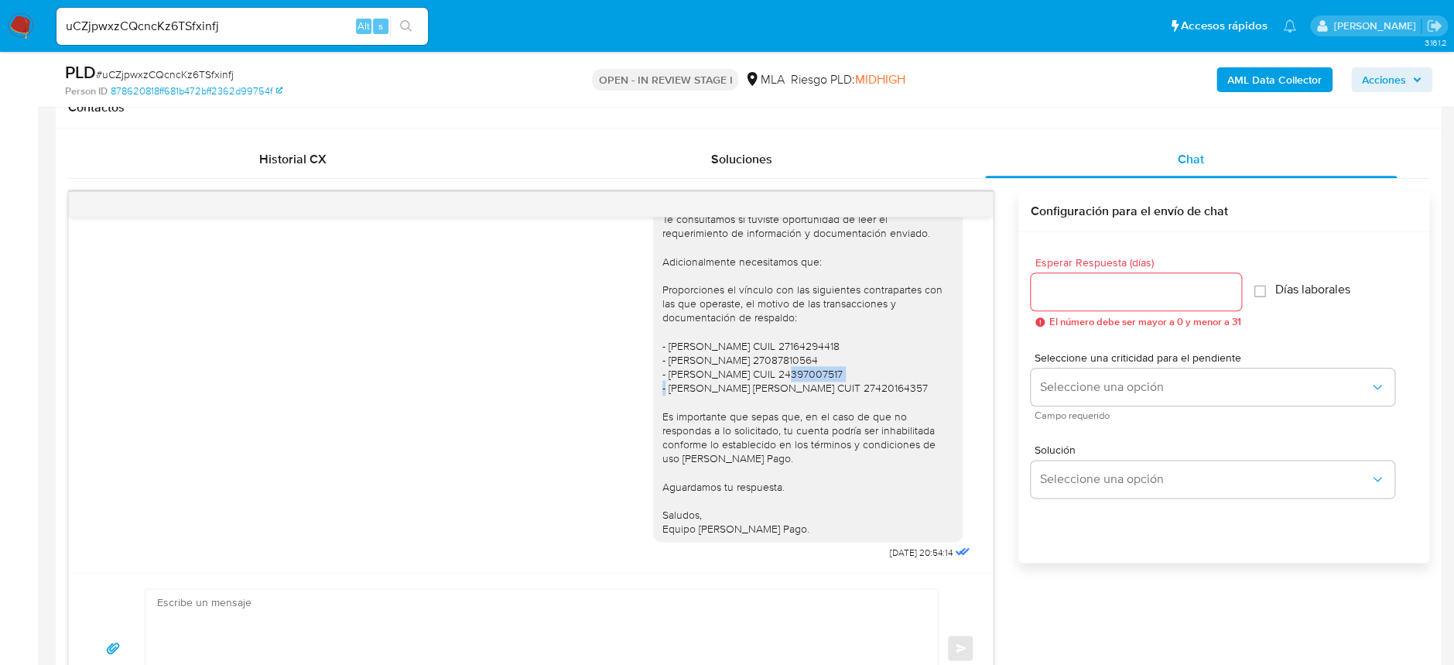
click at [803, 276] on div "Hola Emilio Misael Rastellini Esperamos que te encuentres muy bien. Te consulta…" at bounding box center [807, 345] width 291 height 380
copy div "27087810564"
drag, startPoint x: 652, startPoint y: 275, endPoint x: 841, endPoint y: 281, distance: 188.9
click at [841, 281] on div "Hola Emilio Misael Rastellini Esperamos que te encuentres muy bien. Te consulta…" at bounding box center [807, 345] width 291 height 380
copy div "María Angélica Tello CUIL 27087810564"
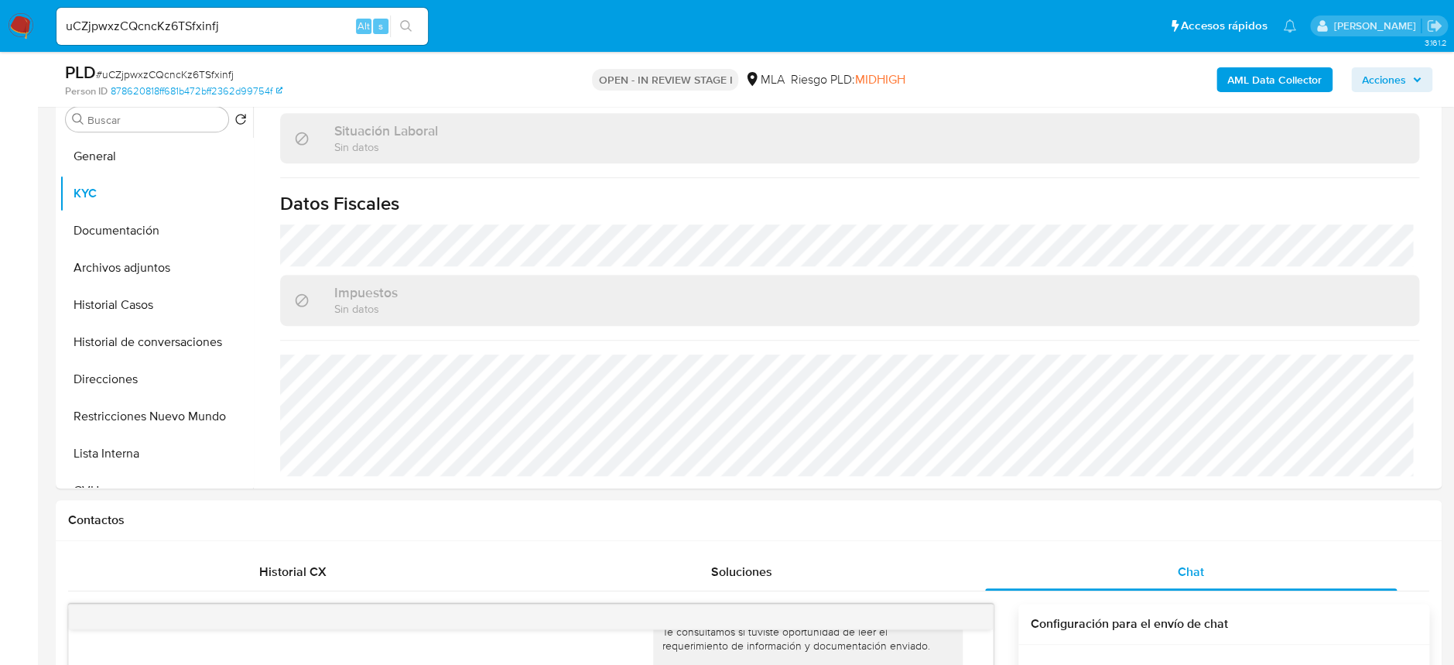
scroll to position [309, 0]
click at [156, 268] on button "Archivos adjuntos" at bounding box center [150, 268] width 181 height 37
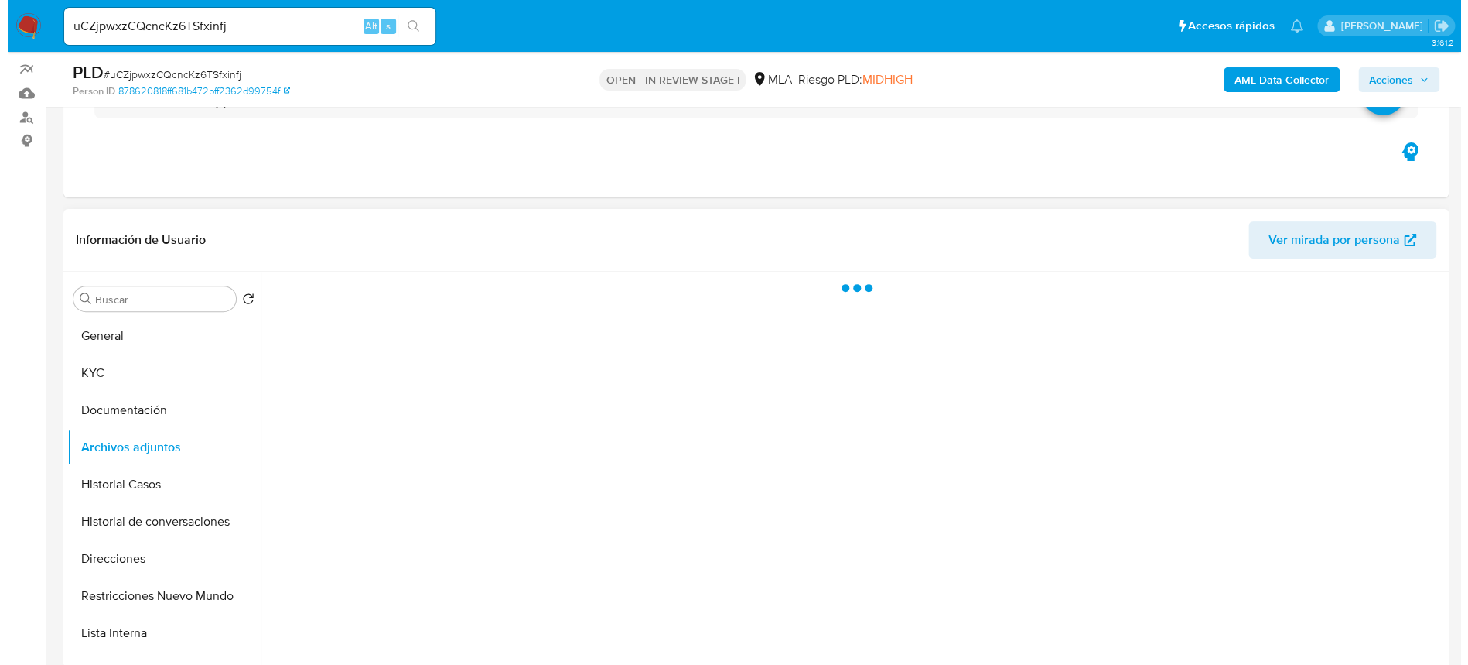
scroll to position [103, 0]
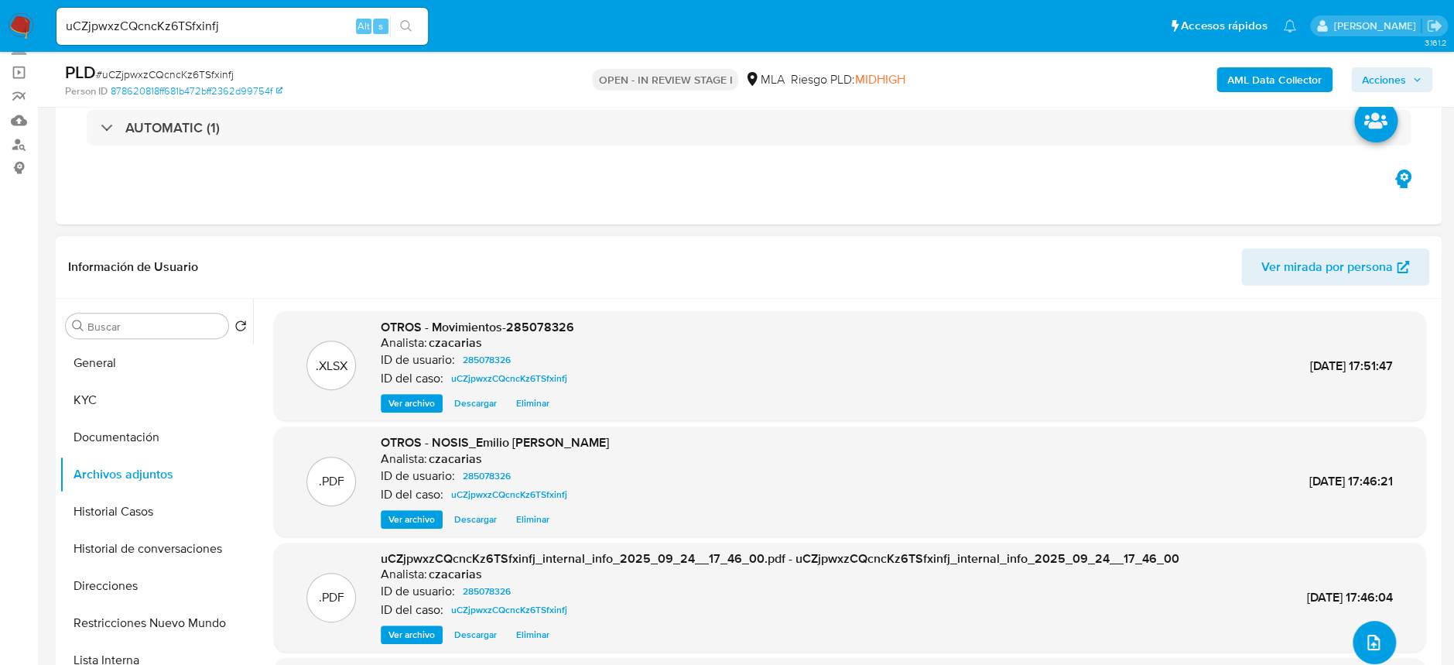
click at [1372, 635] on icon "upload-file" at bounding box center [1373, 642] width 19 height 19
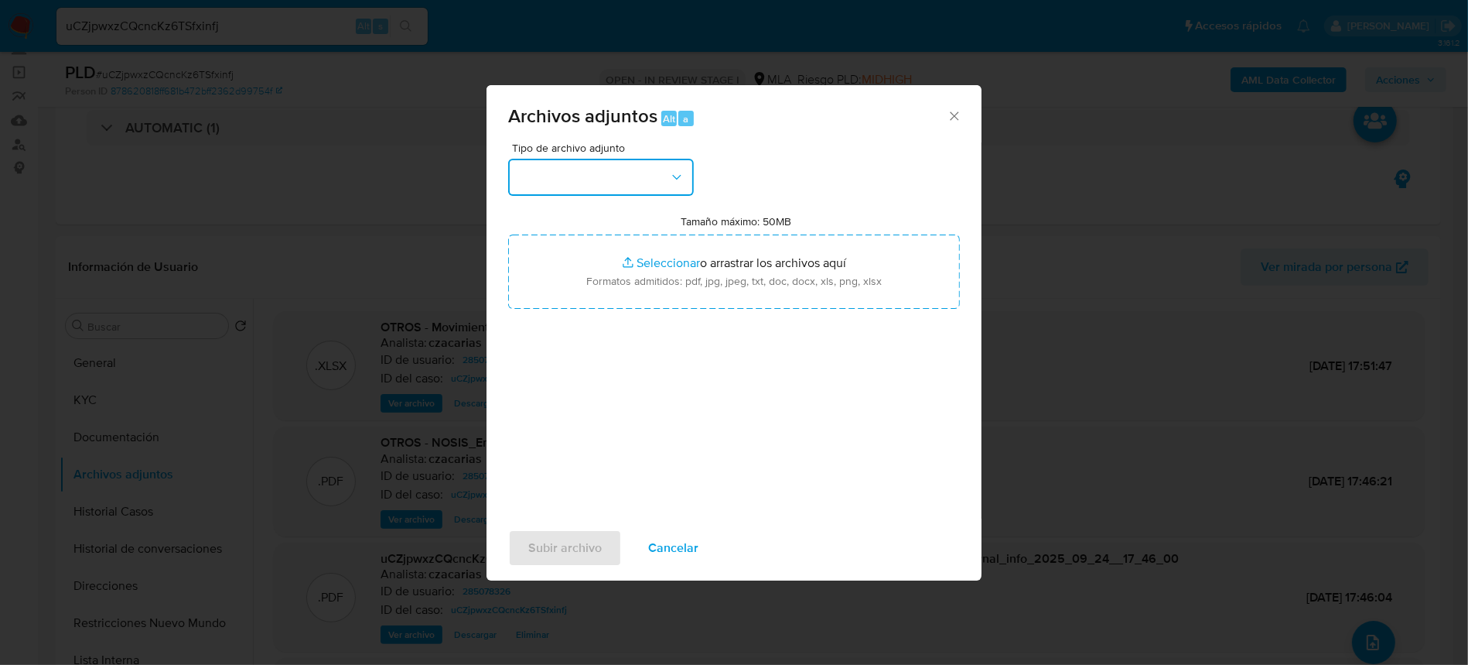
click at [559, 166] on button "button" at bounding box center [601, 177] width 186 height 37
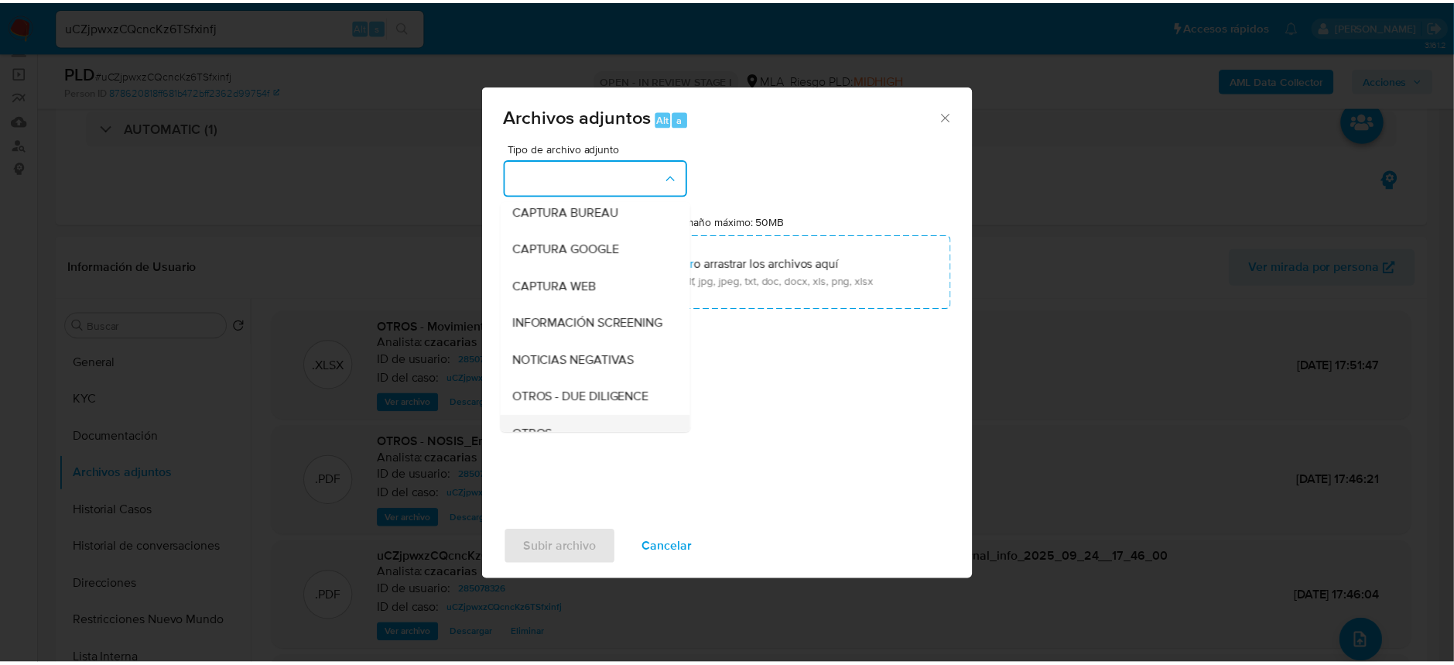
scroll to position [206, 0]
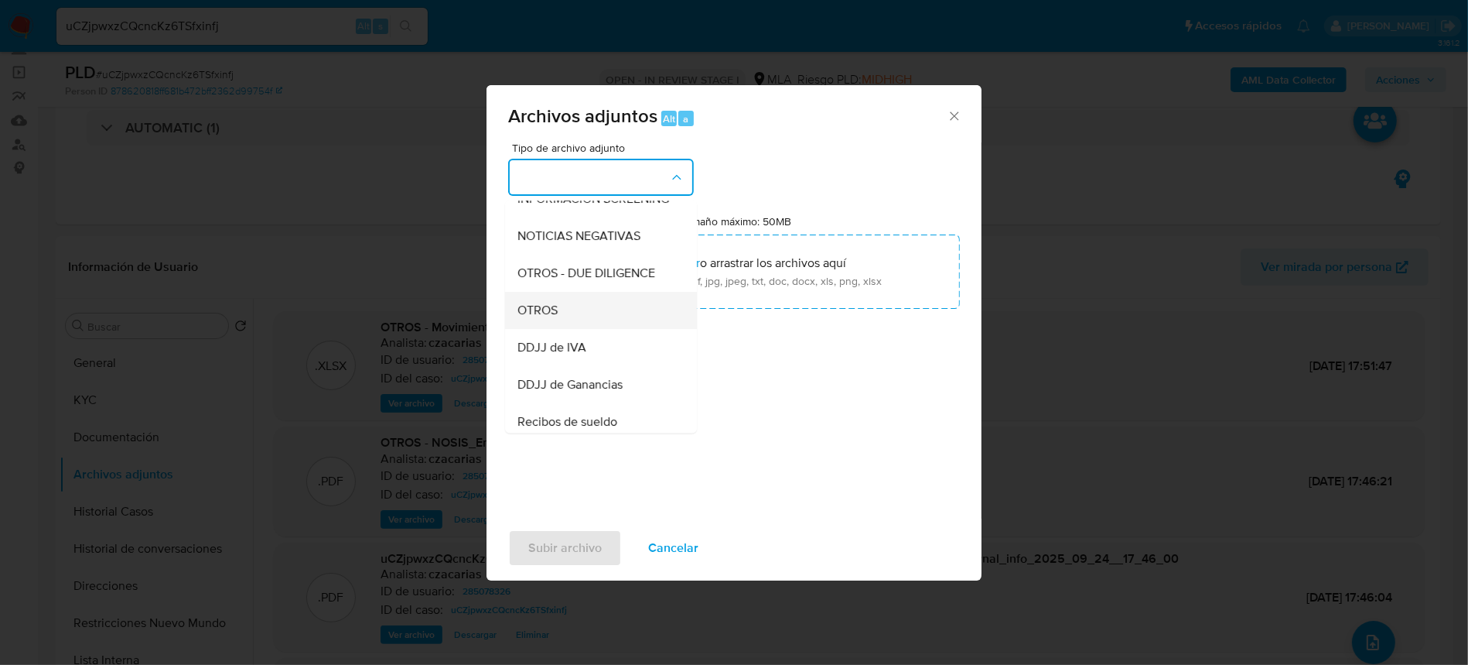
click at [553, 318] on span "OTROS" at bounding box center [538, 309] width 40 height 15
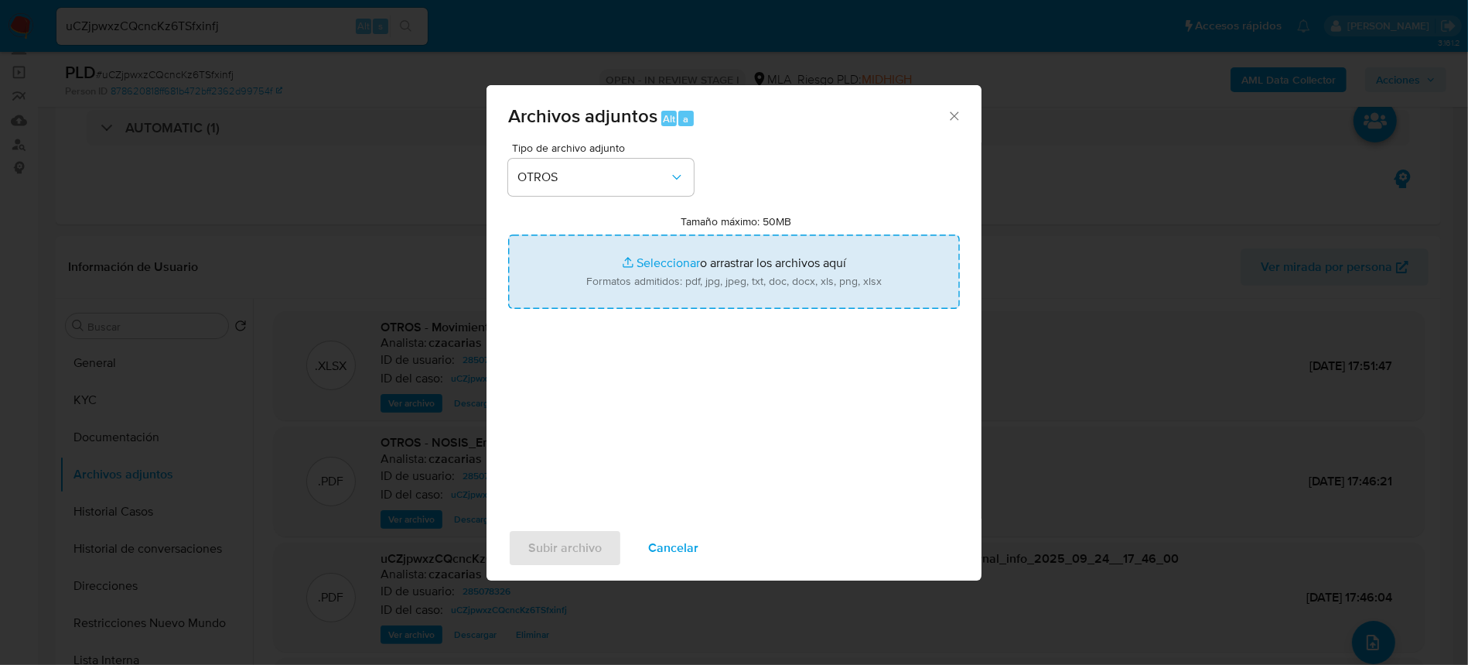
type input "C:\fakepath\Caselog uCZjpwxzCQcncKz6TSfxinfj_2025_08_18_17_27_32.docx"
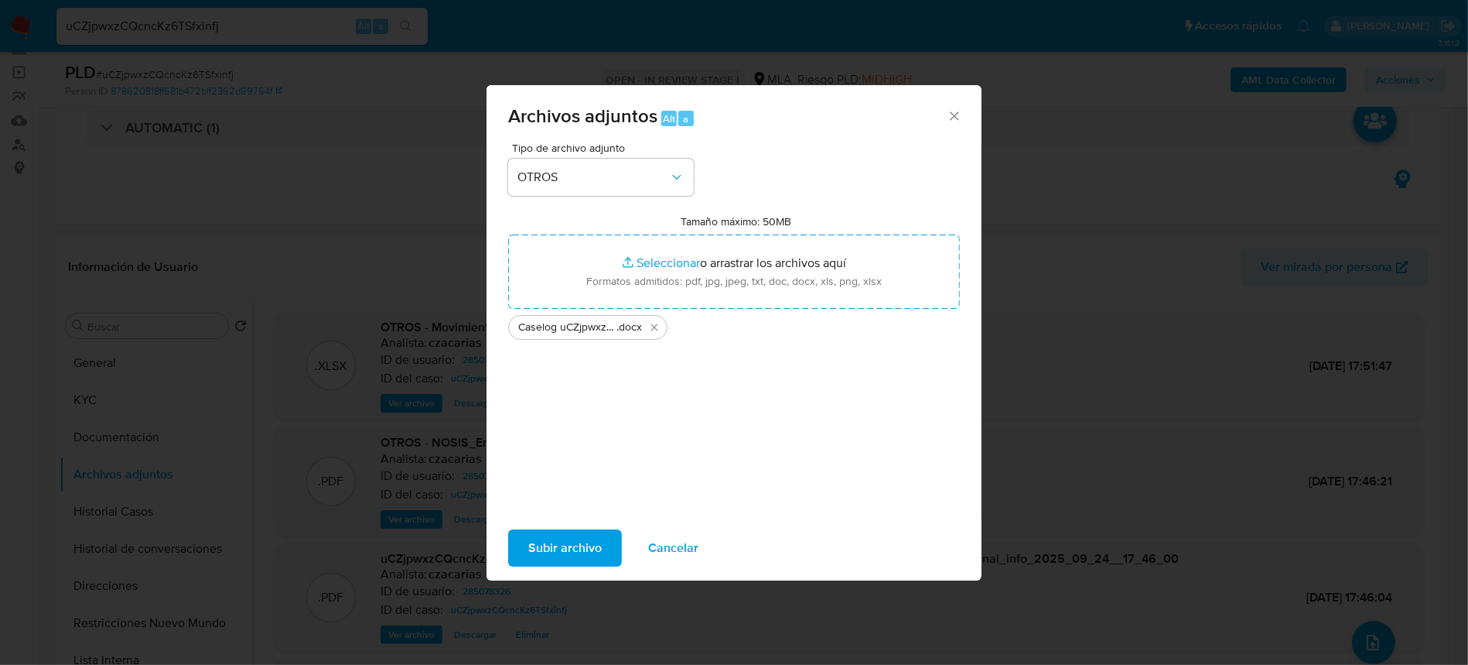
click at [594, 556] on span "Subir archivo" at bounding box center [564, 548] width 73 height 34
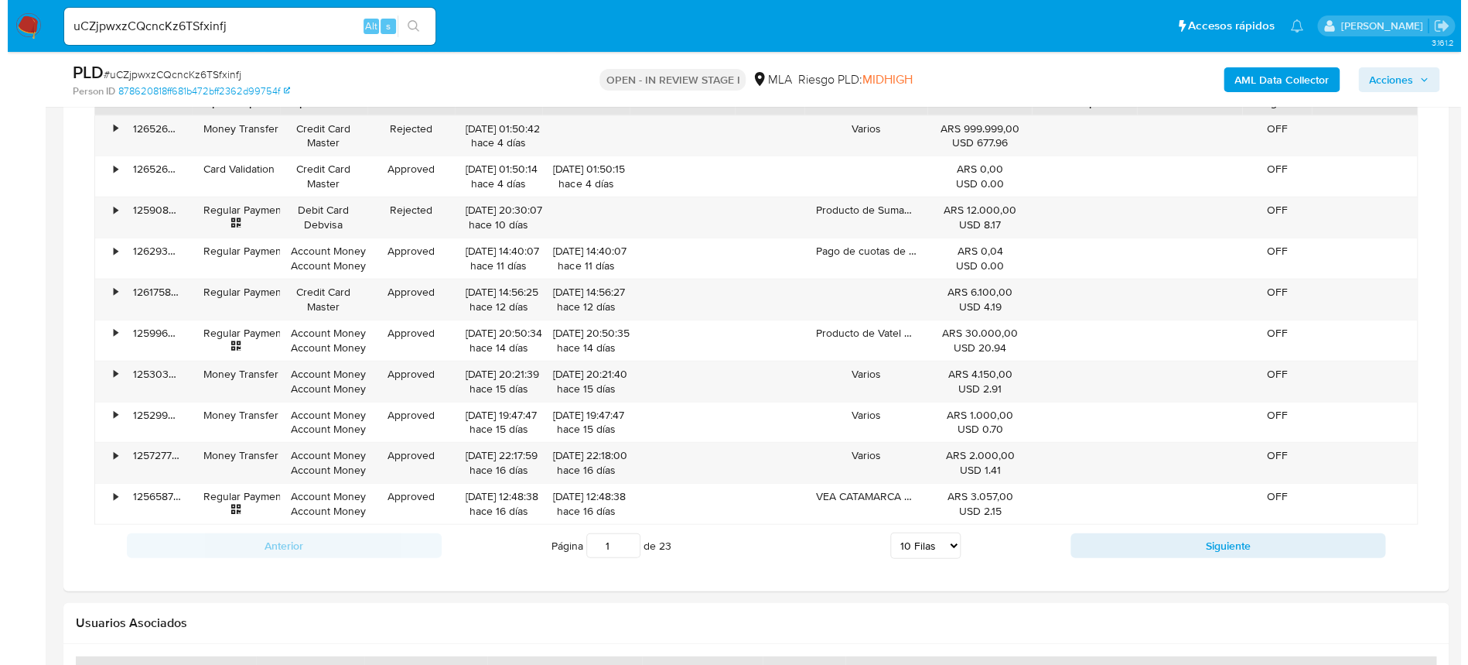
scroll to position [2397, 0]
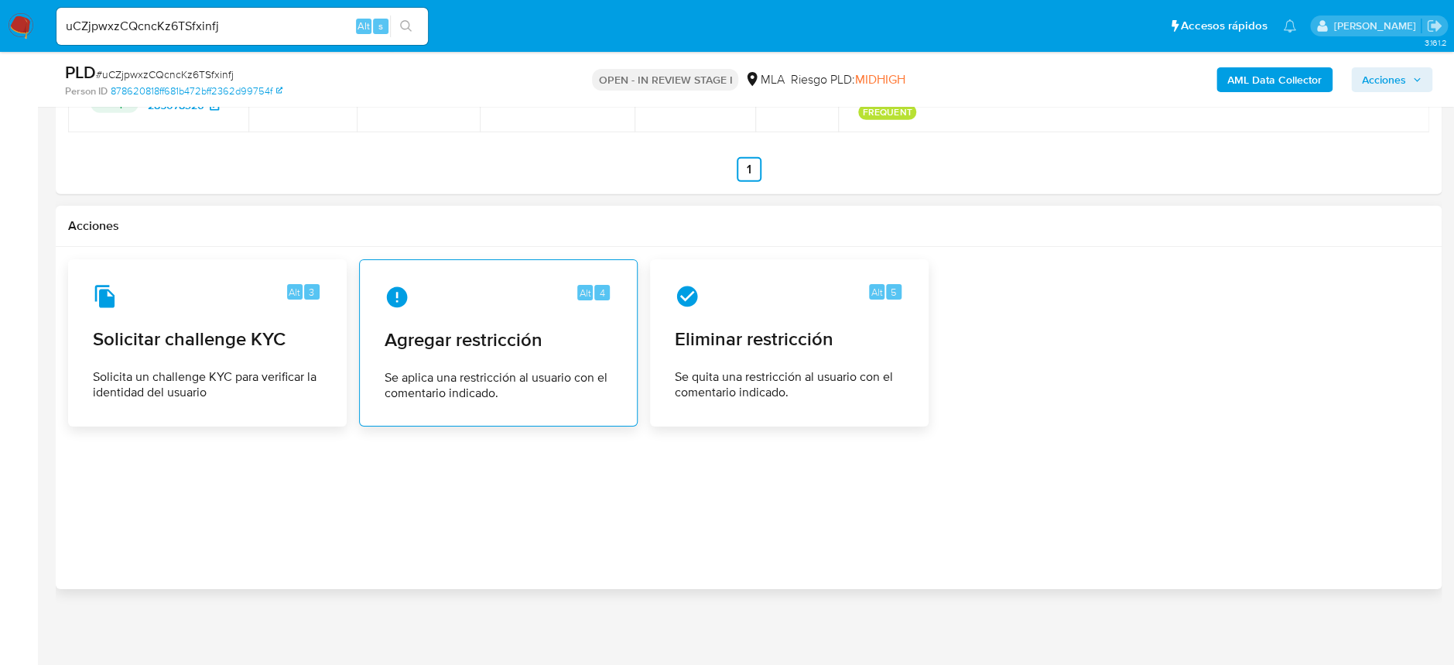
click at [439, 358] on div "Alt 4 Agregar restricción Se aplica una restricción al usuario con el comentari…" at bounding box center [498, 342] width 252 height 141
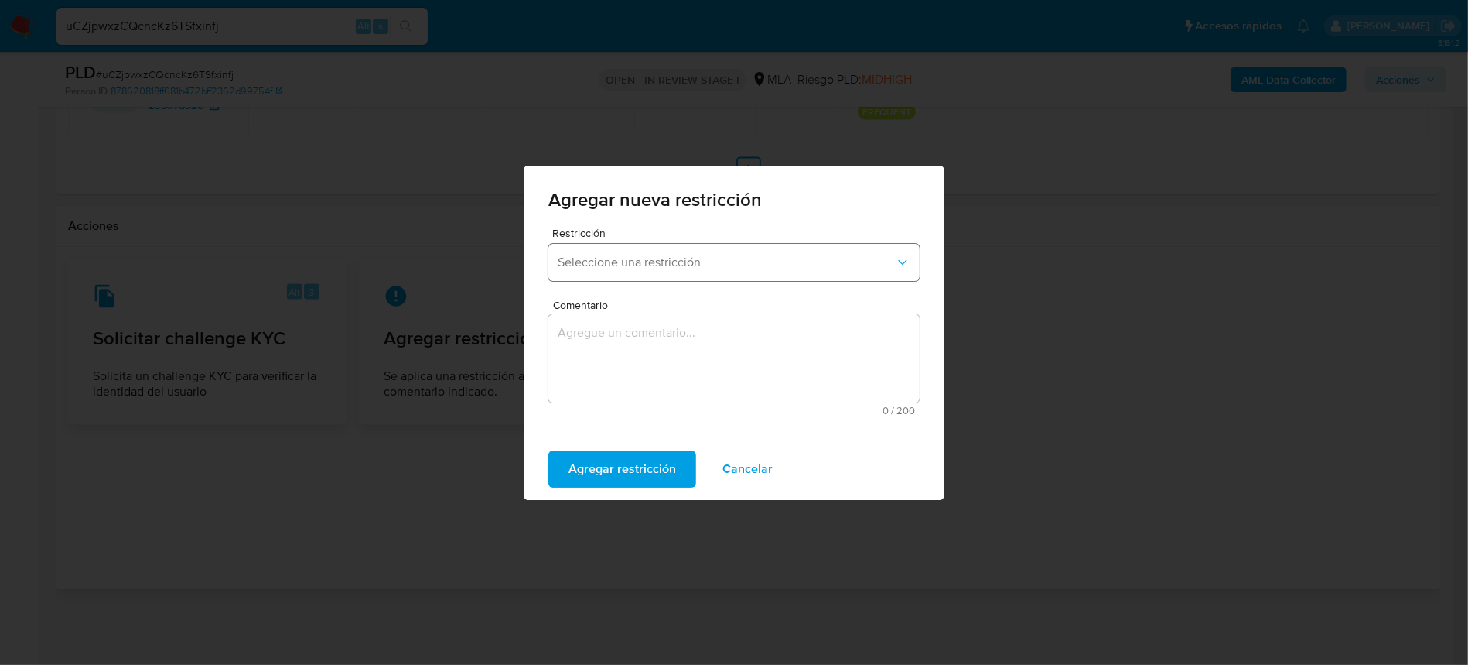
click at [723, 251] on button "Seleccione una restricción" at bounding box center [733, 262] width 371 height 37
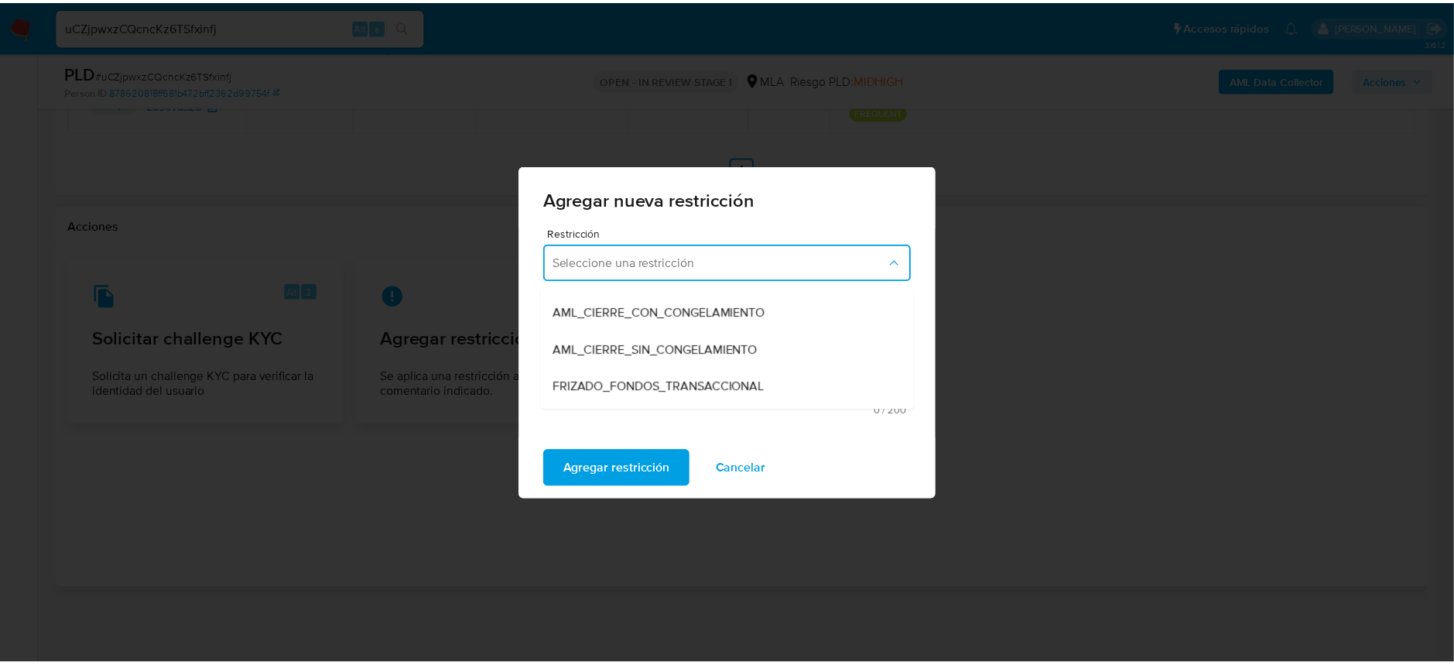
scroll to position [206, 0]
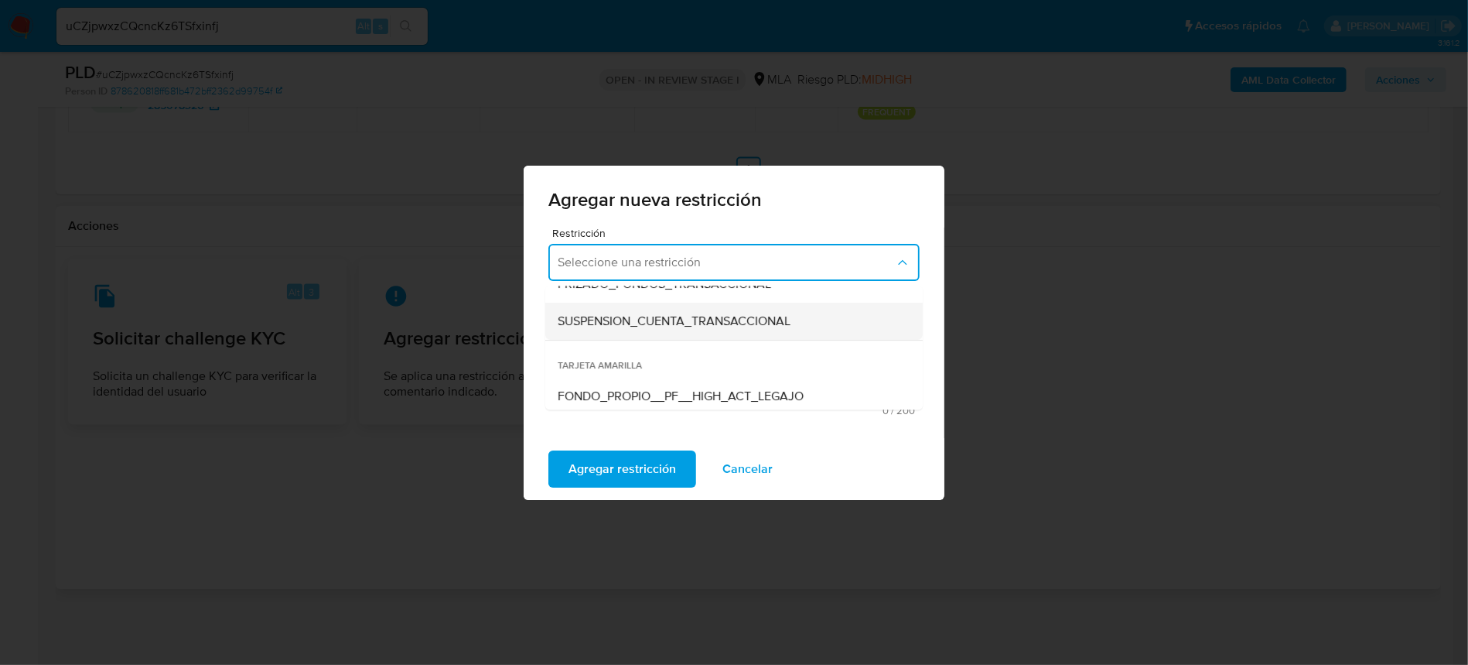
click at [685, 306] on div "SUSPENSION_CUENTA_TRANSACCIONAL" at bounding box center [729, 320] width 343 height 37
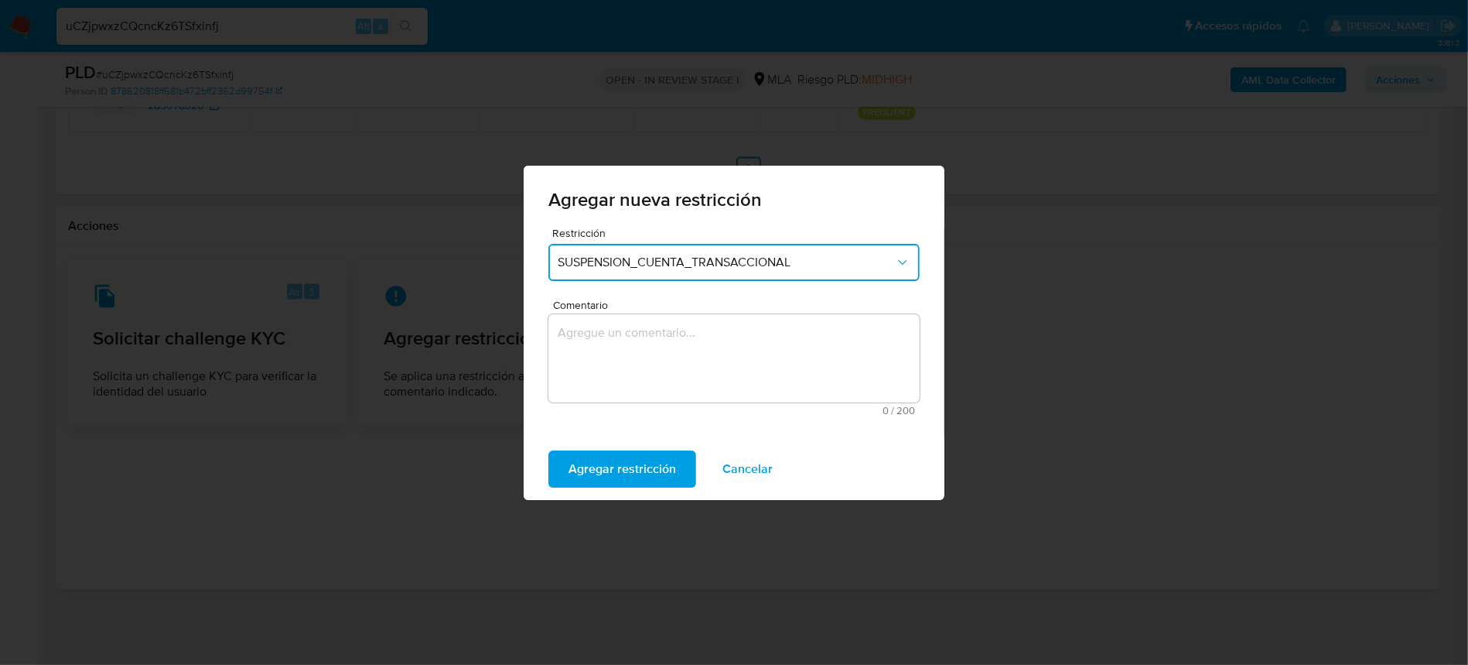
click at [736, 347] on textarea "Comentario" at bounding box center [733, 358] width 371 height 88
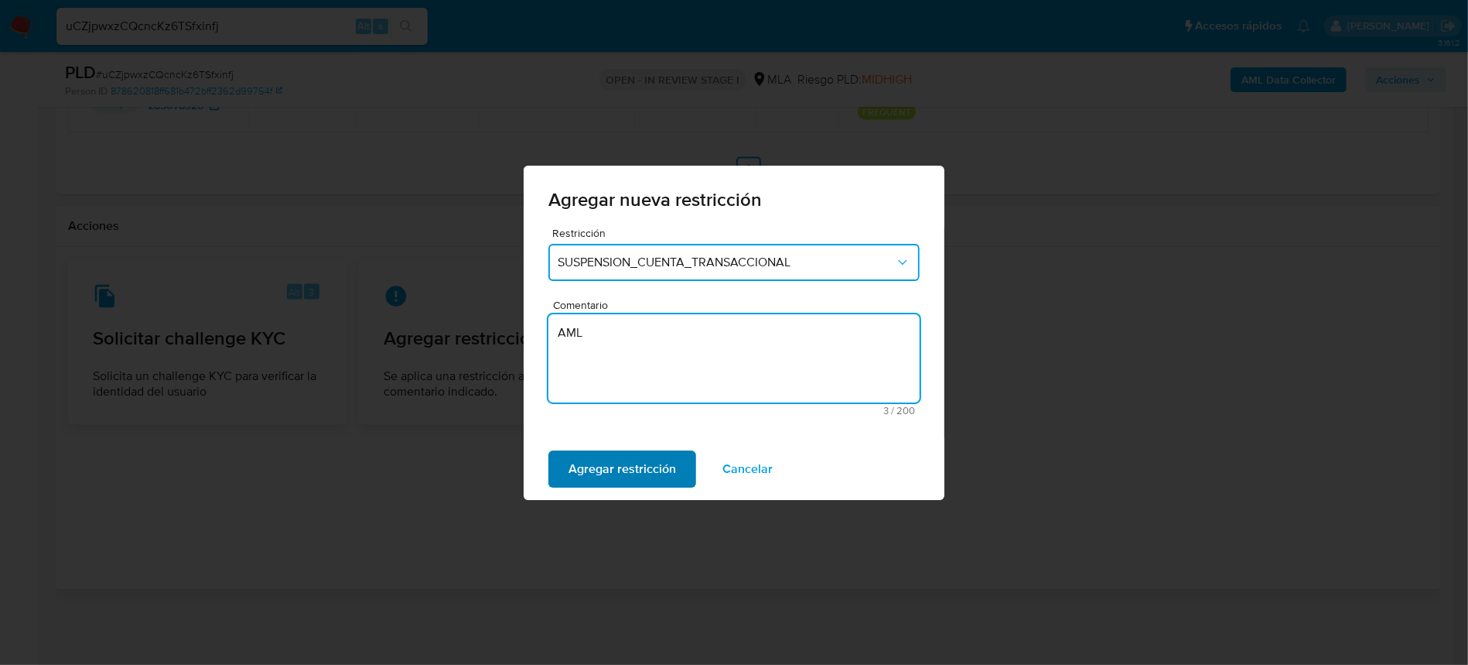
type textarea "AML"
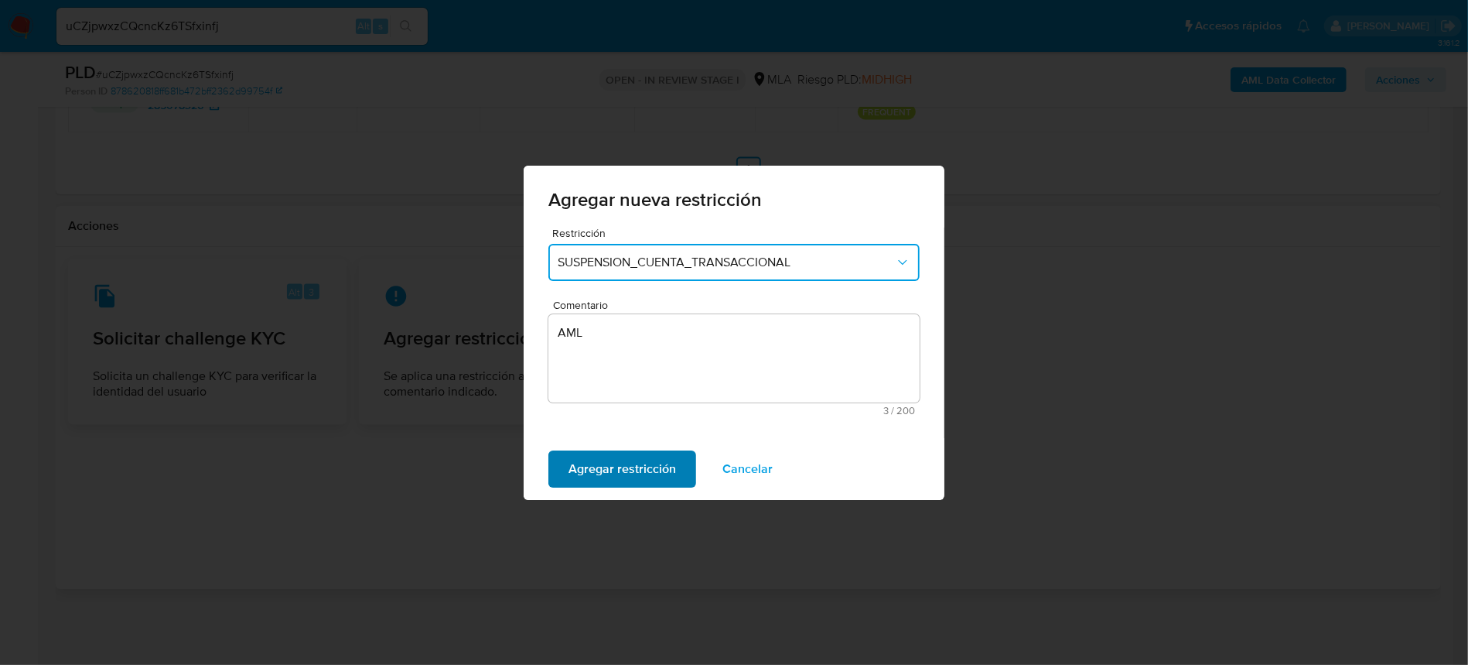
click at [642, 462] on span "Agregar restricción" at bounding box center [623, 469] width 108 height 34
click at [612, 461] on span "Confirmar" at bounding box center [597, 469] width 56 height 34
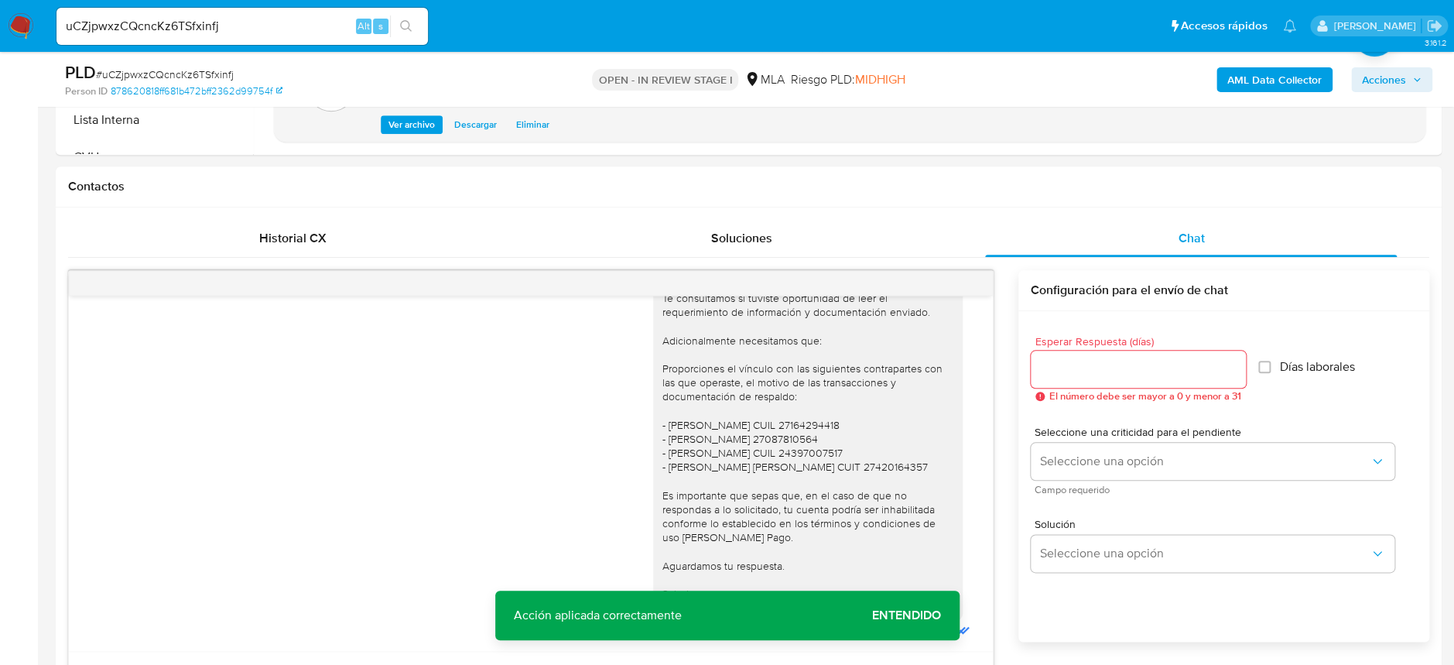
scroll to position [127, 0]
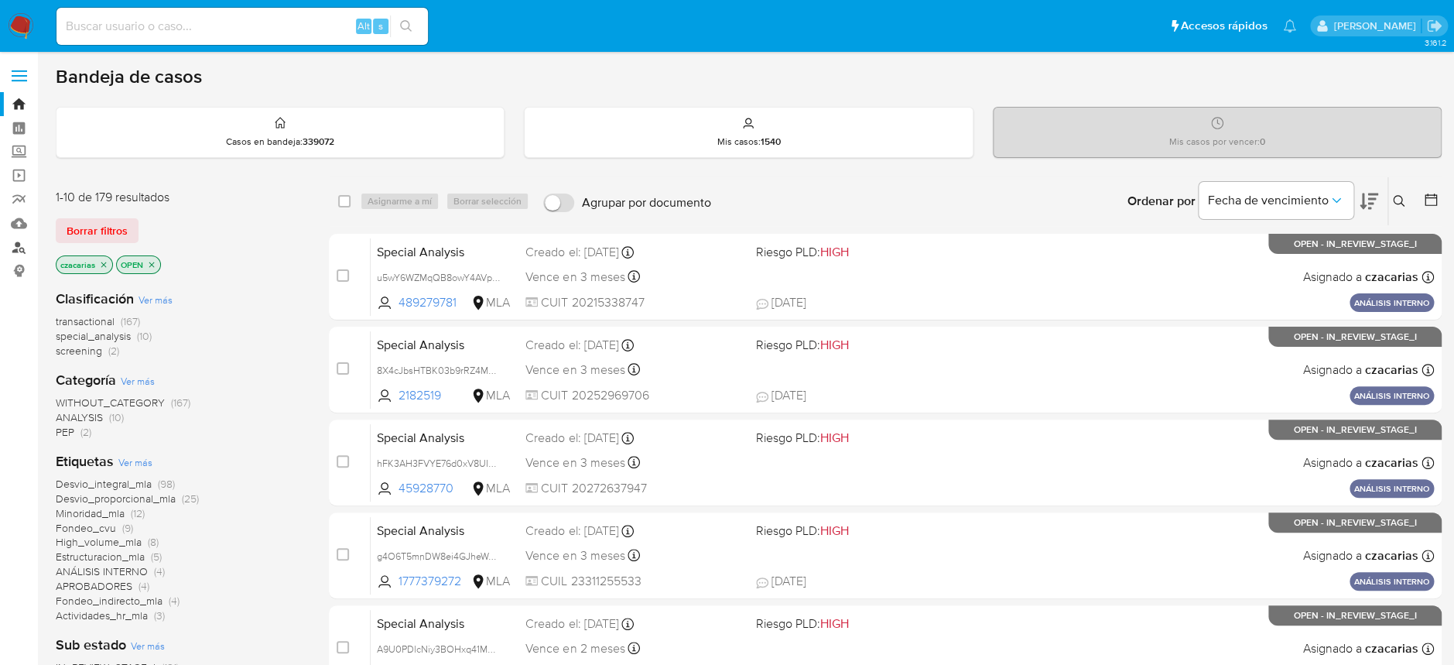
click at [26, 245] on link "Buscador de personas" at bounding box center [92, 247] width 184 height 24
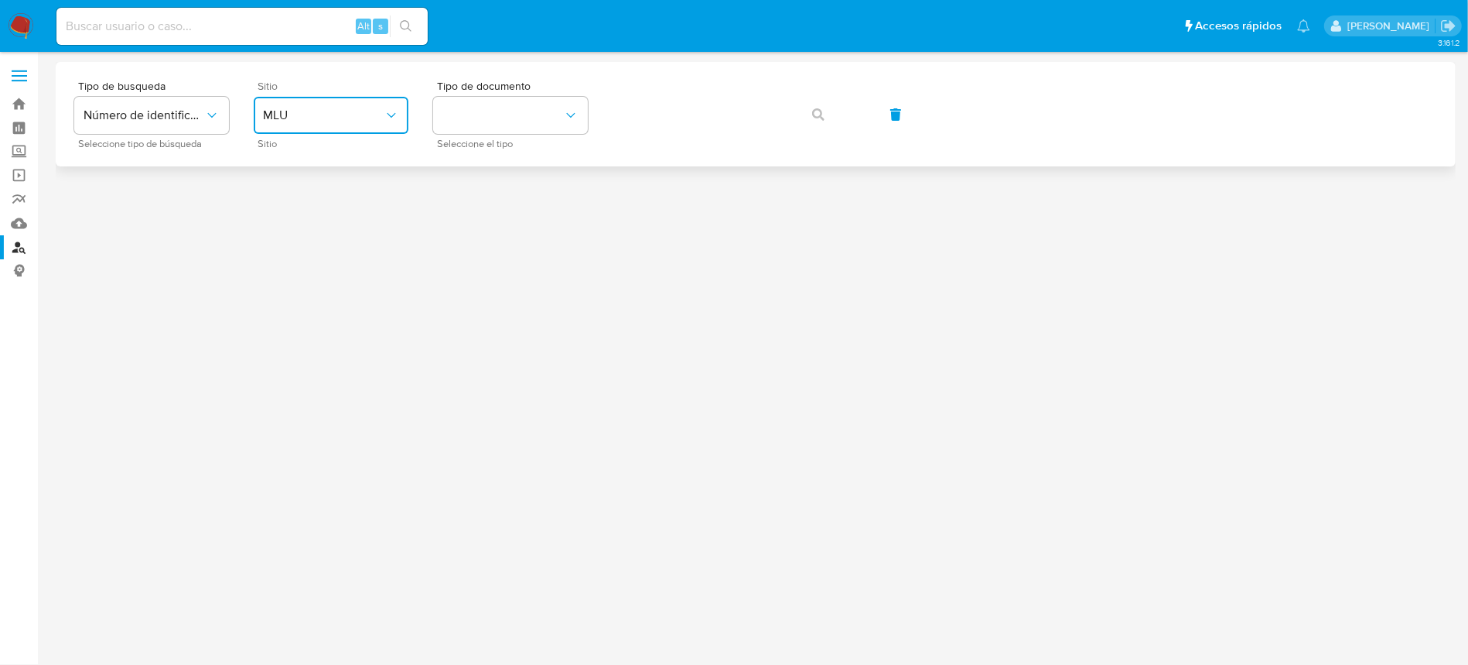
click at [373, 129] on button "MLU" at bounding box center [331, 115] width 155 height 37
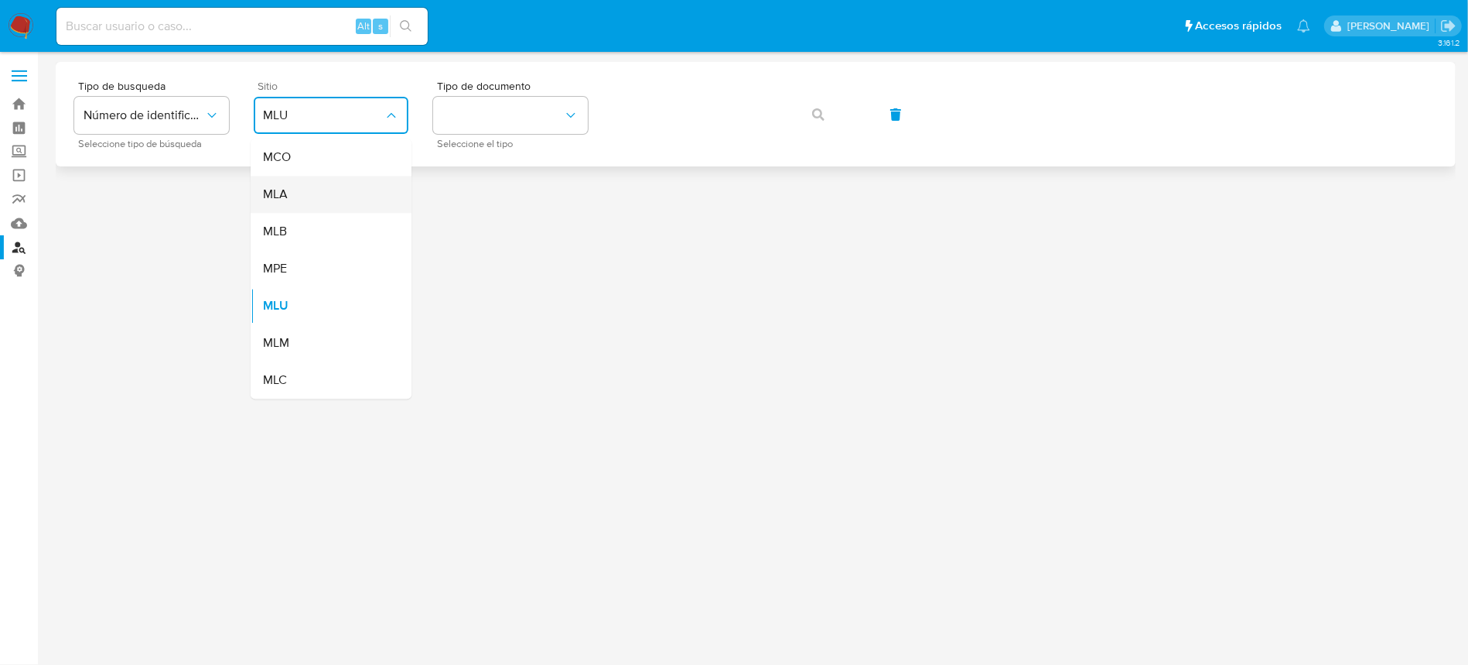
click at [367, 185] on div "MLA" at bounding box center [326, 194] width 127 height 37
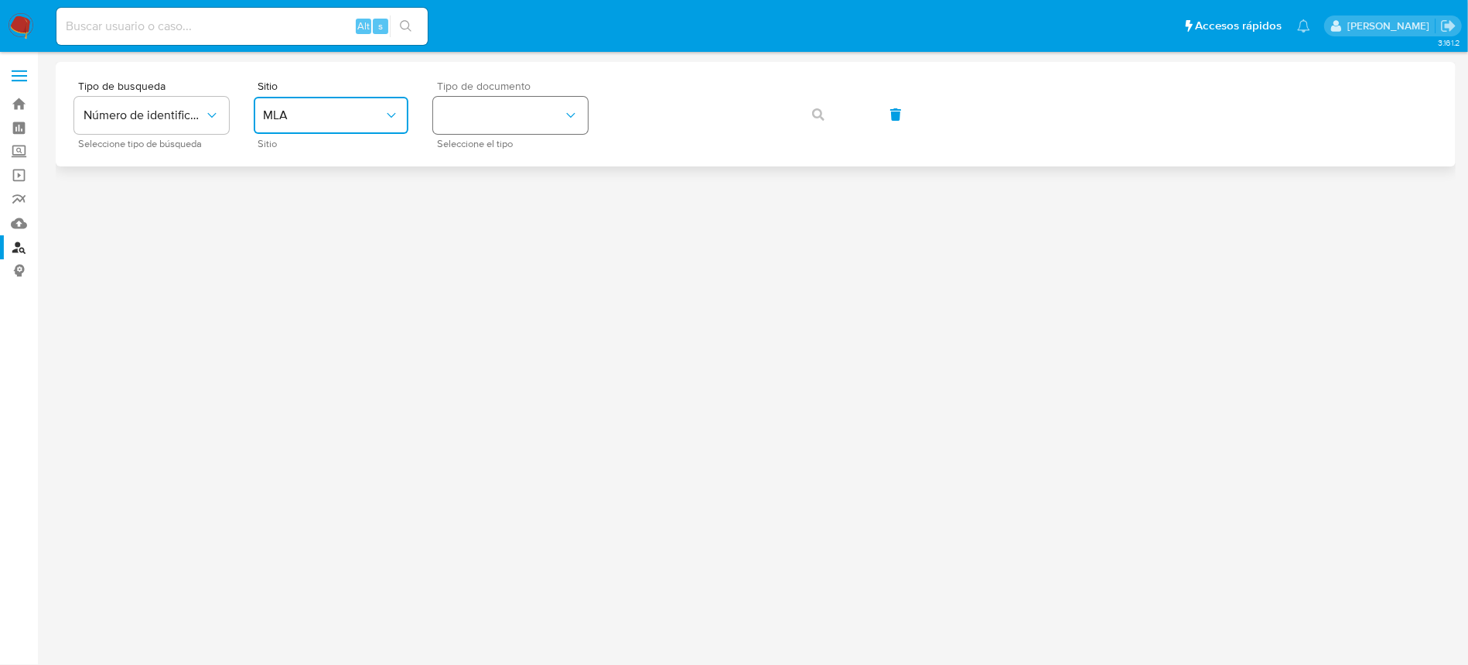
click at [490, 123] on button "identificationType" at bounding box center [510, 115] width 155 height 37
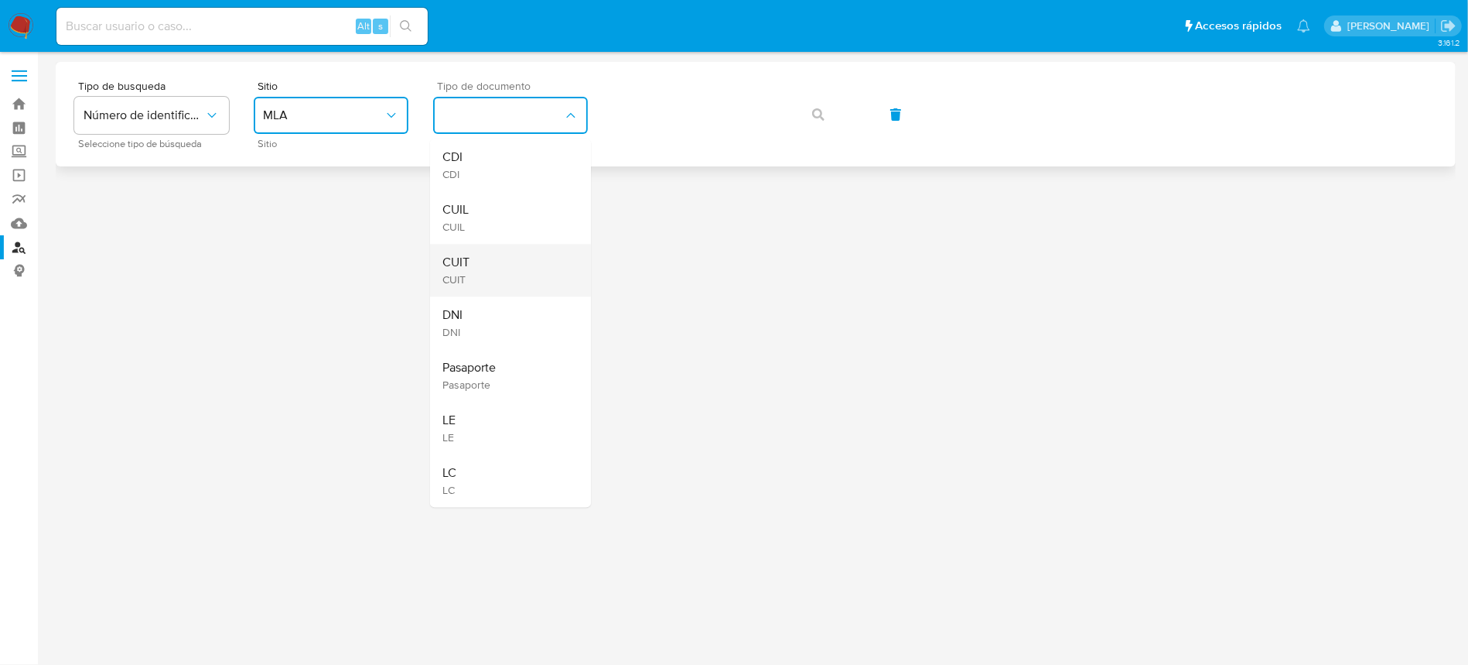
click at [496, 257] on div "CUIT CUIT" at bounding box center [506, 270] width 127 height 53
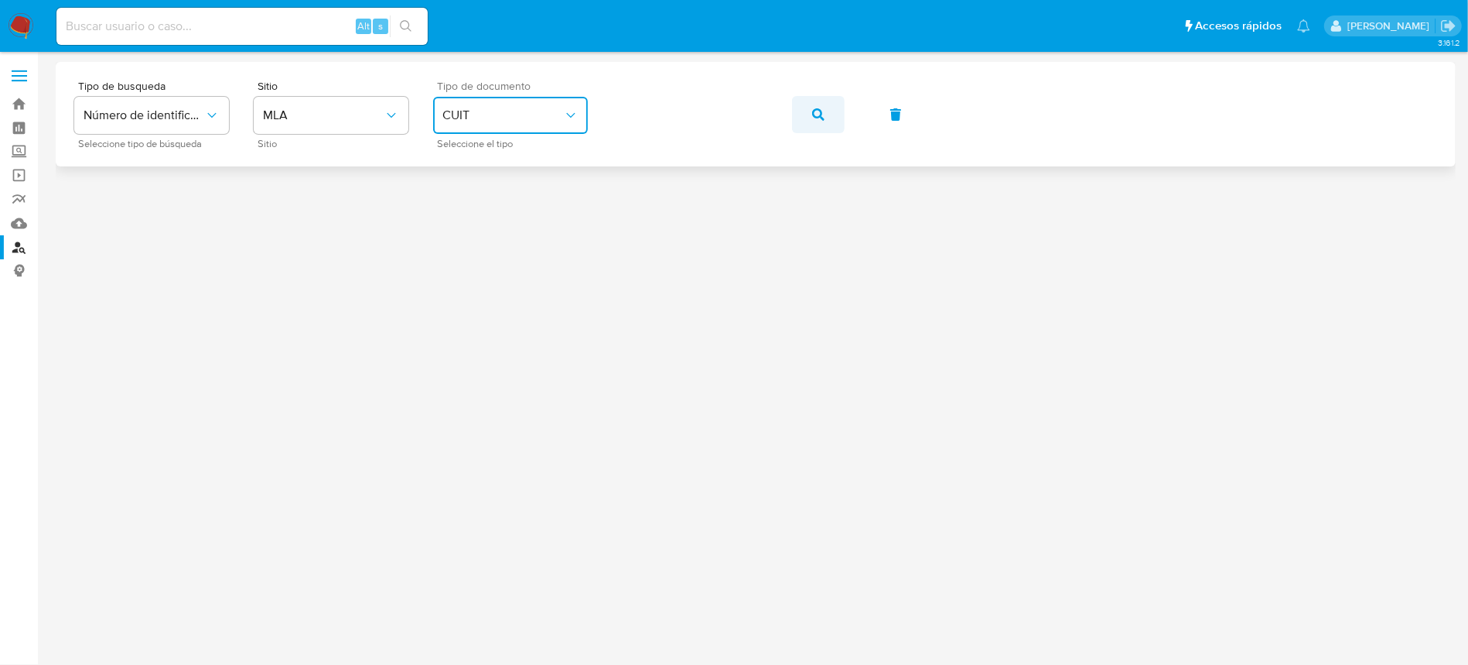
click at [825, 116] on button "button" at bounding box center [818, 114] width 53 height 37
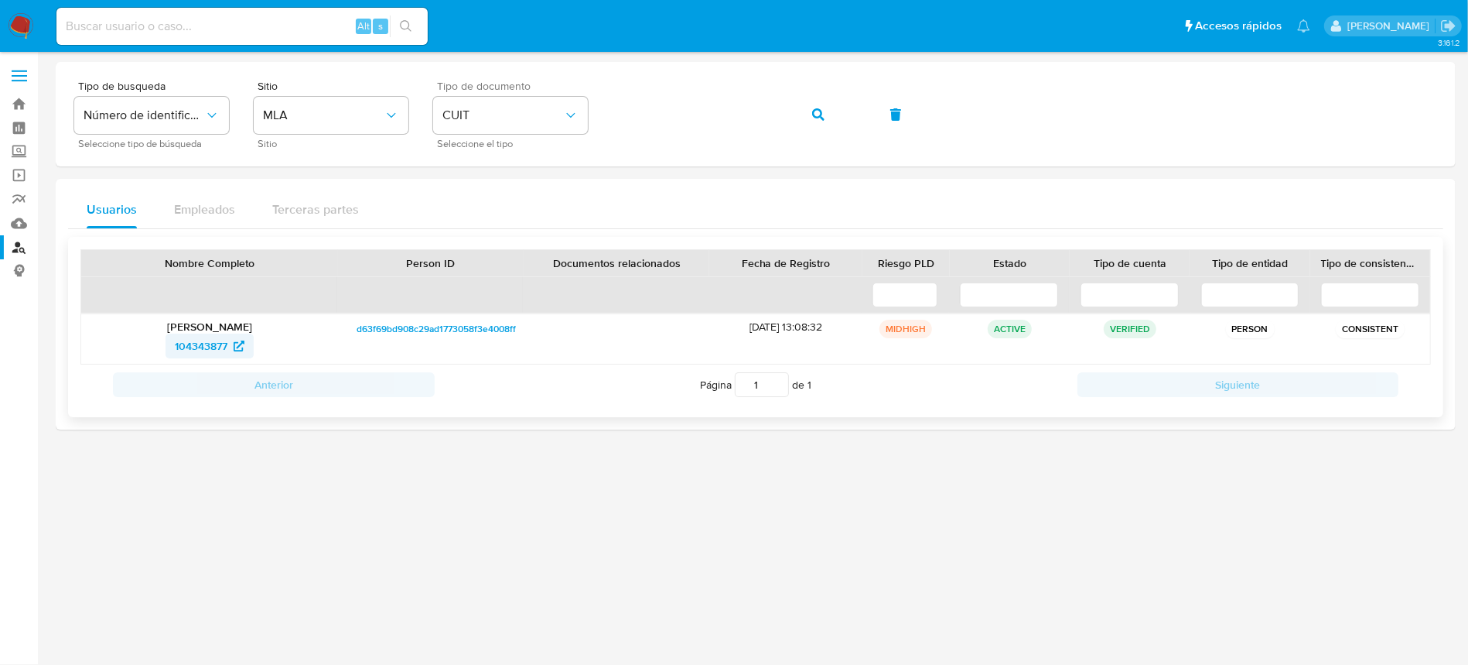
click at [193, 336] on span "104343877" at bounding box center [201, 345] width 53 height 25
click at [201, 348] on span "104343877" at bounding box center [201, 345] width 53 height 25
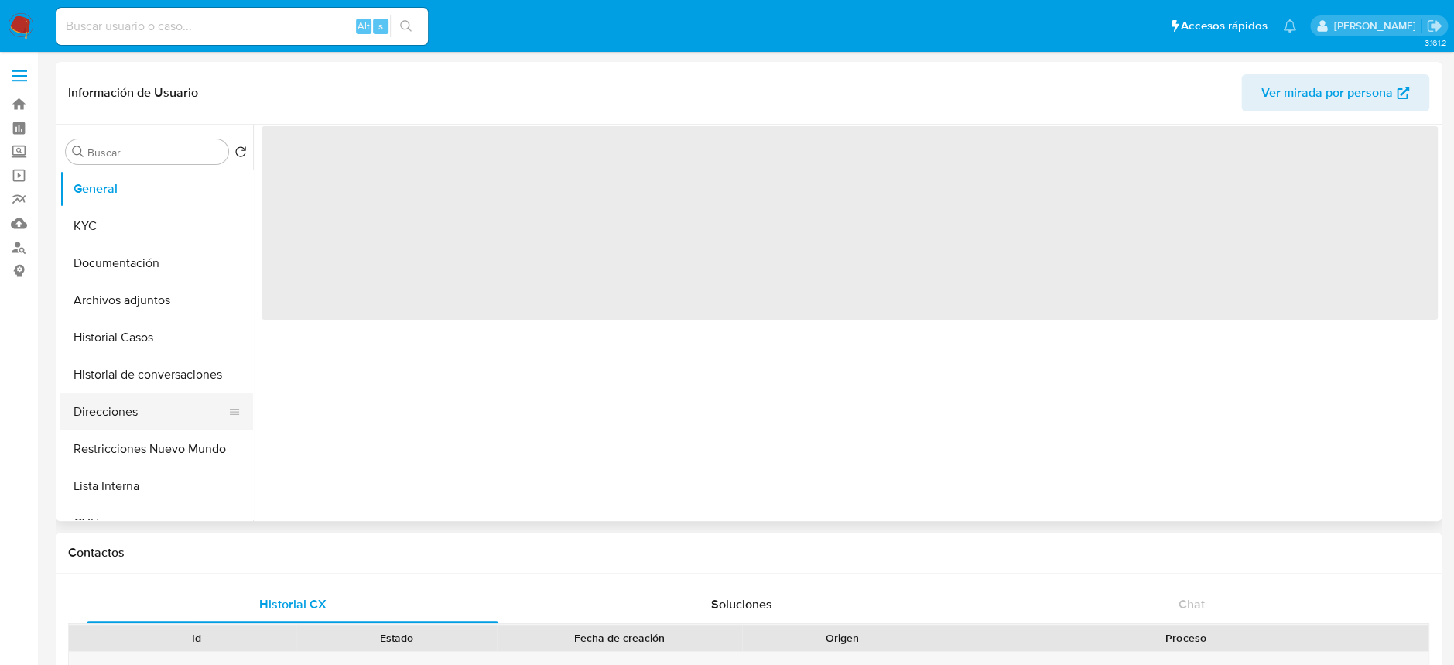
click at [121, 403] on button "Direcciones" at bounding box center [150, 411] width 181 height 37
select select "10"
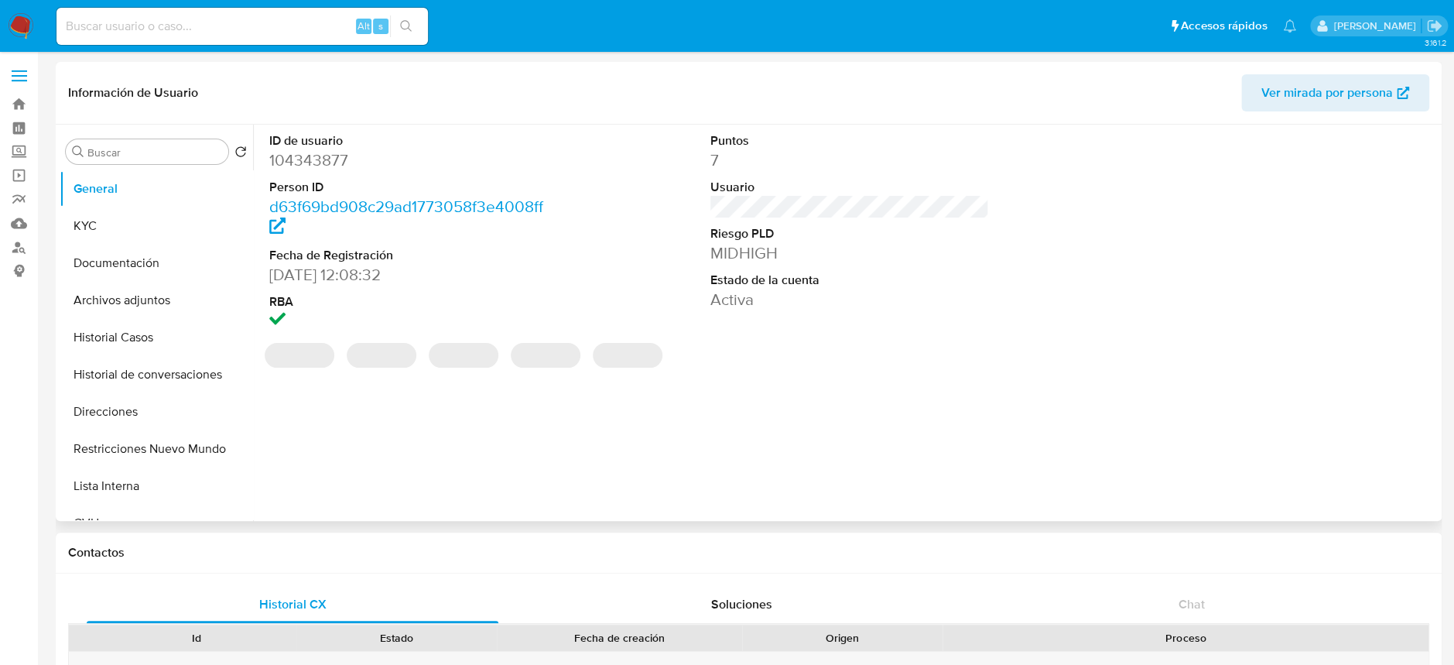
select select "10"
click at [126, 231] on button "KYC" at bounding box center [150, 225] width 181 height 37
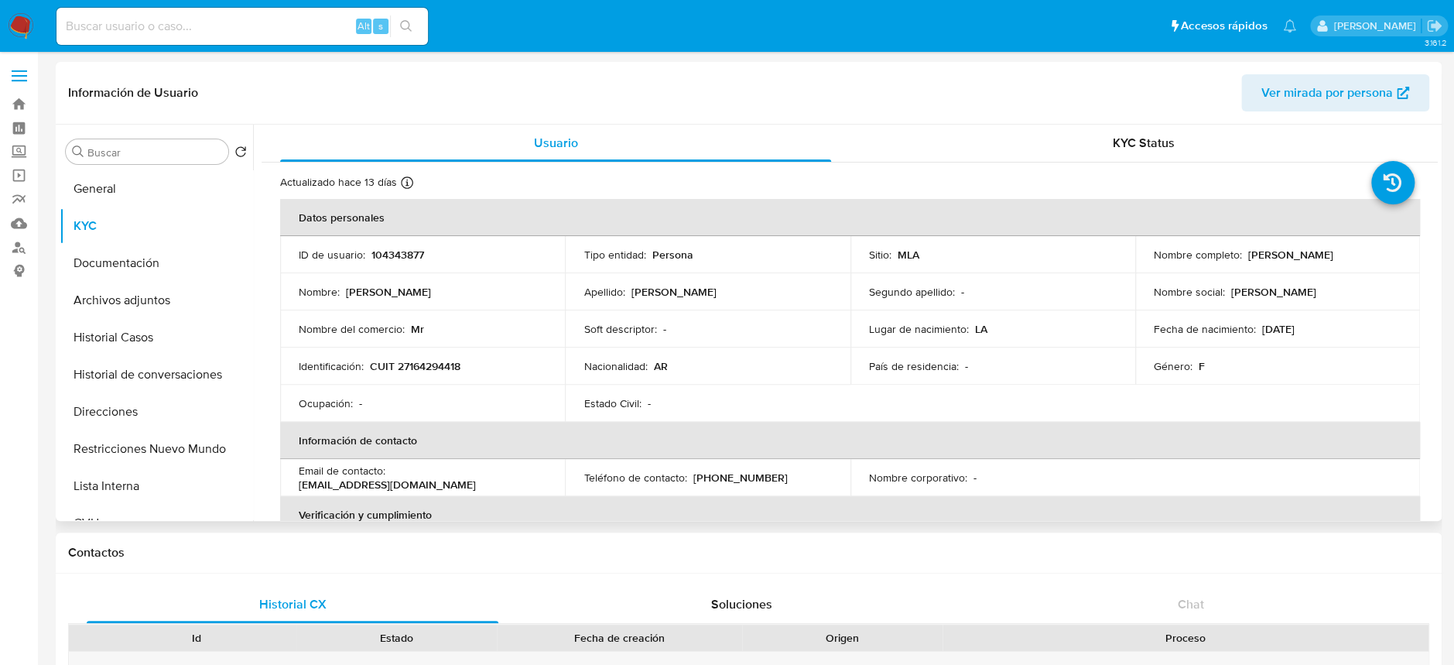
drag, startPoint x: 1243, startPoint y: 255, endPoint x: 1373, endPoint y: 259, distance: 130.1
click at [1373, 259] on div "Nombre completo : [PERSON_NAME]" at bounding box center [1277, 255] width 248 height 14
copy p "[PERSON_NAME]"
click at [401, 366] on p "CUIT 27164294418" at bounding box center [415, 366] width 91 height 14
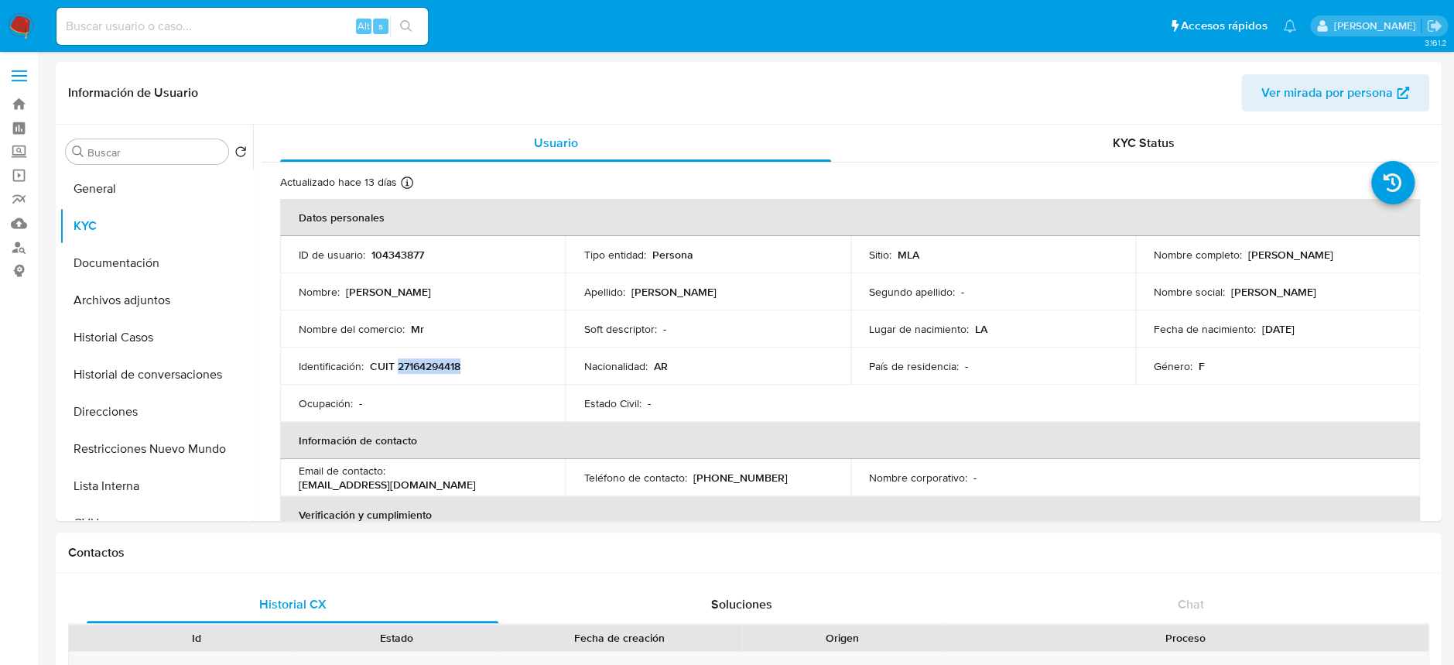
copy p "27164294418"
click at [14, 26] on img at bounding box center [21, 26] width 26 height 26
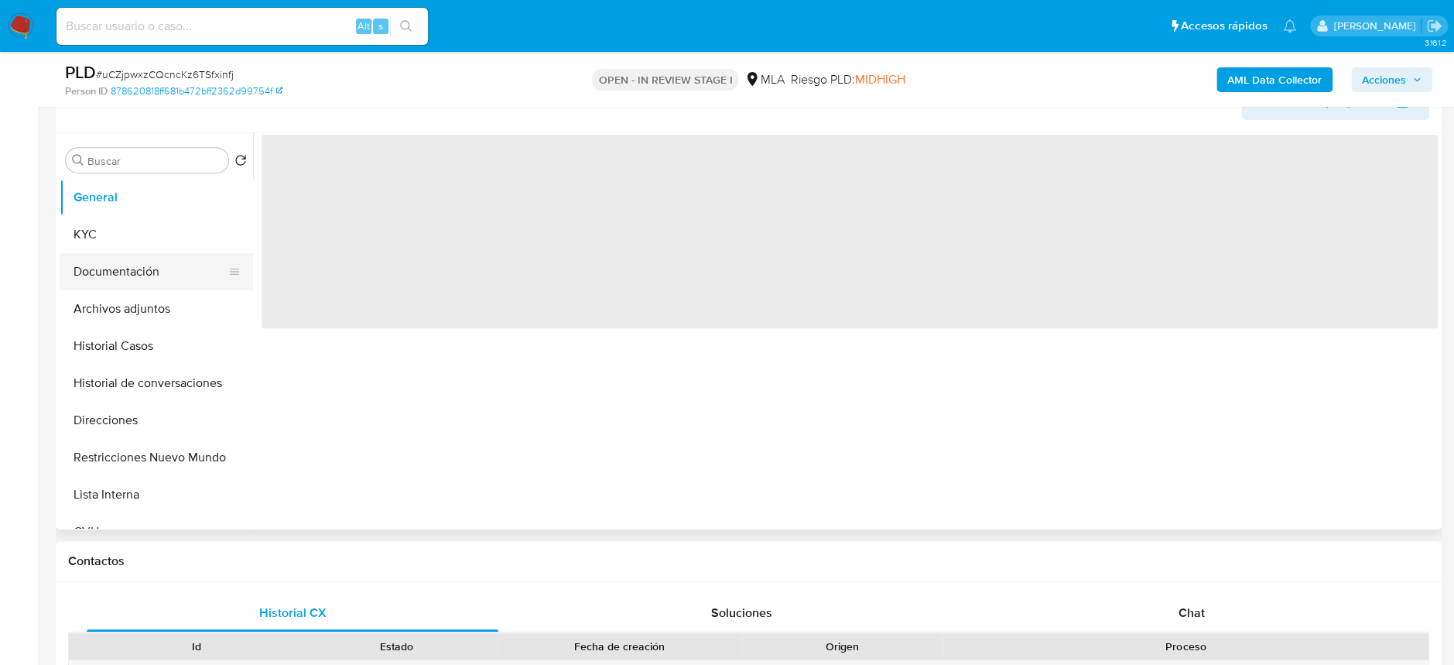
scroll to position [309, 0]
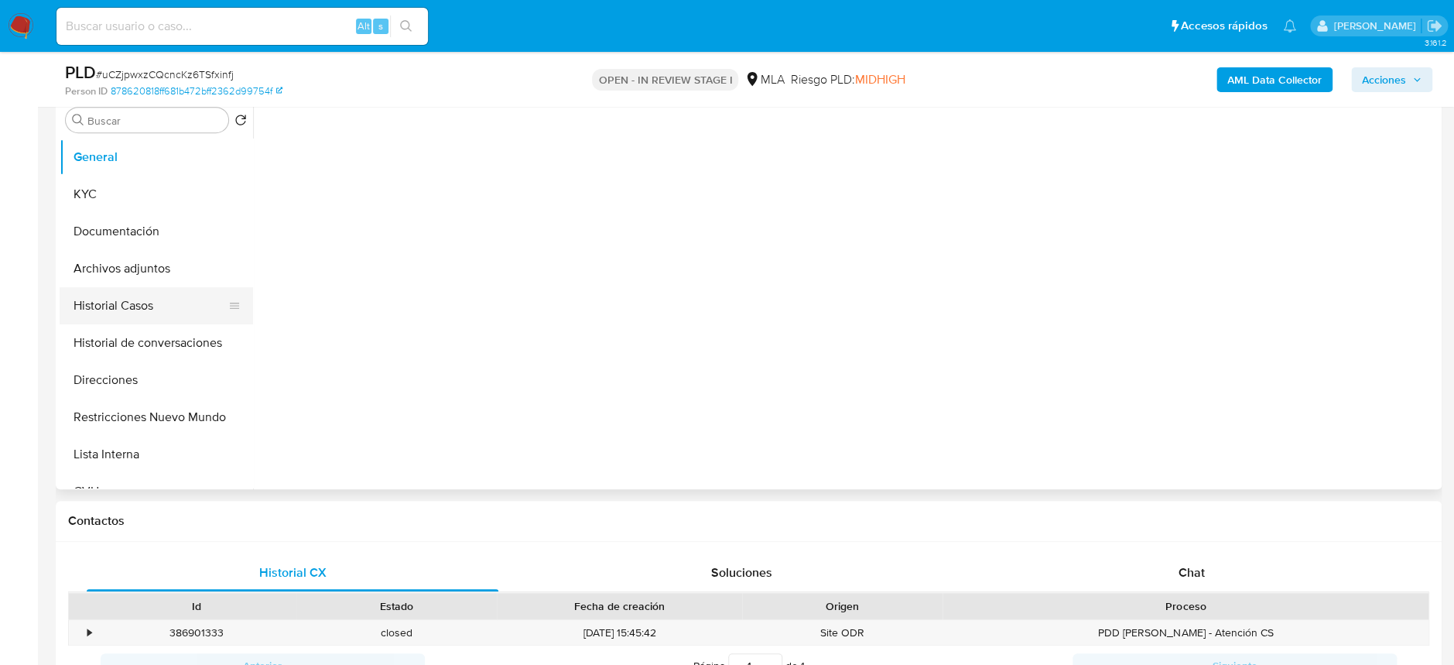
select select "10"
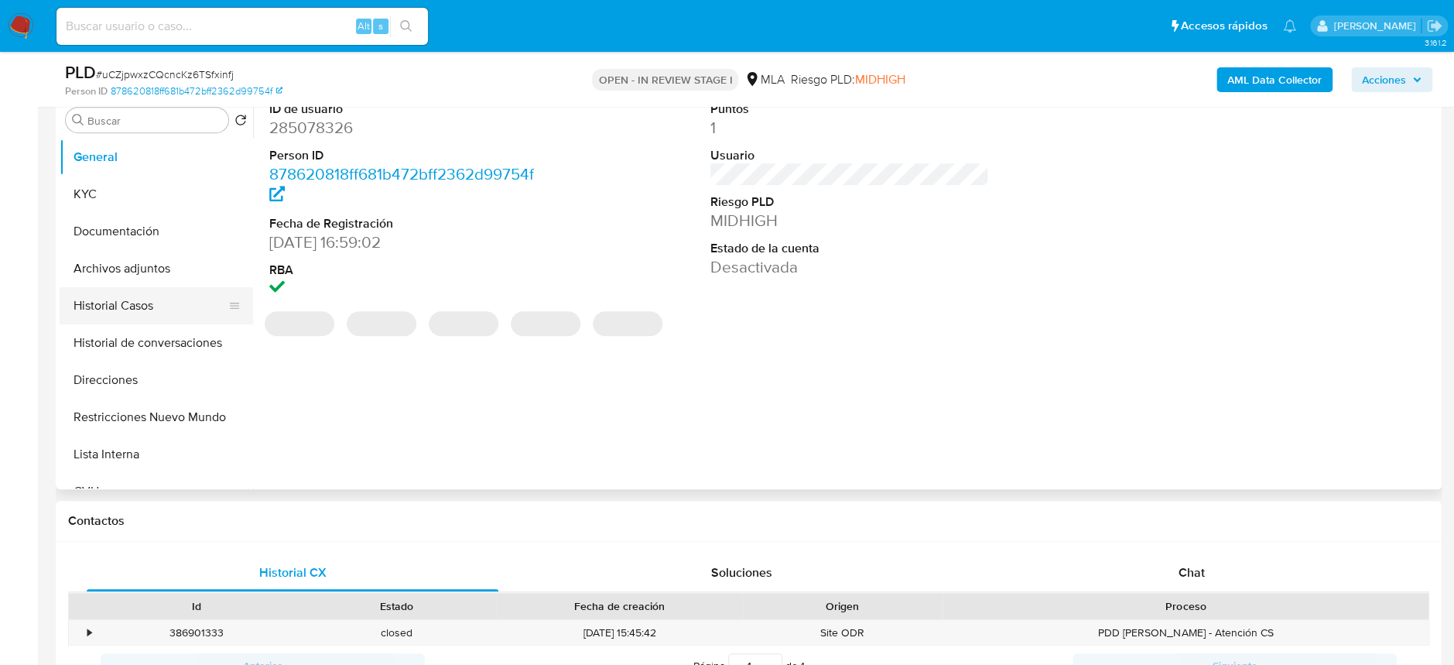
click at [145, 300] on button "Historial Casos" at bounding box center [150, 305] width 181 height 37
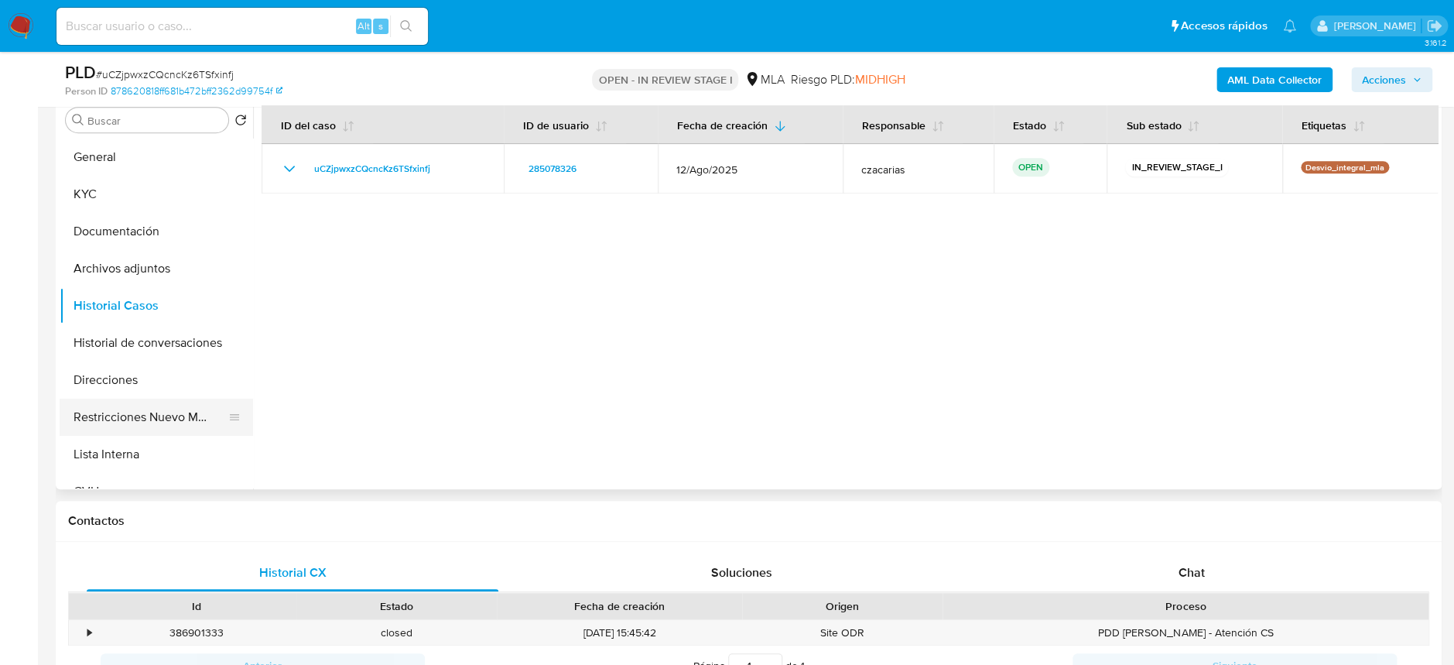
click at [150, 403] on button "Restricciones Nuevo Mundo" at bounding box center [150, 416] width 181 height 37
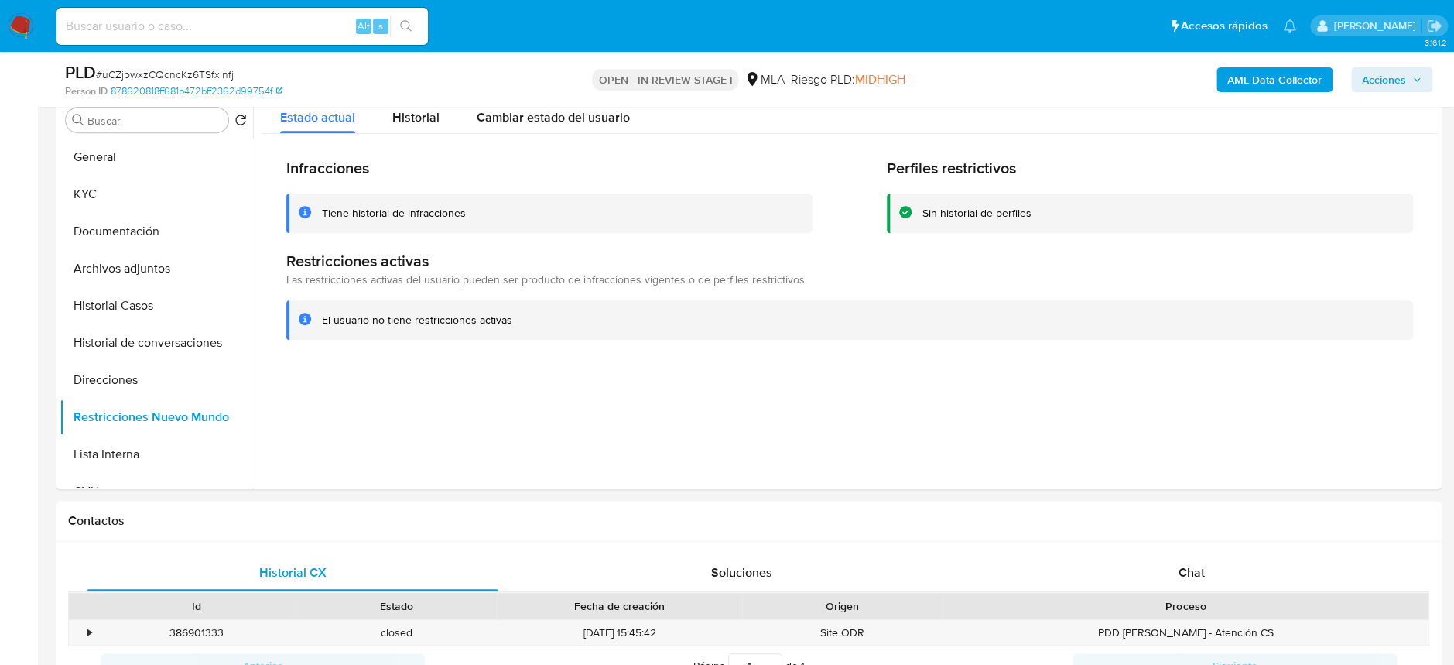
click at [563, 102] on div "PLD # uCZjpwxzCQcncKz6TSfxinfj Person ID 878620818ff681b472bff2362d99754f OPEN …" at bounding box center [749, 79] width 1386 height 55
click at [552, 119] on span "Cambiar estado del usuario" at bounding box center [553, 117] width 153 height 18
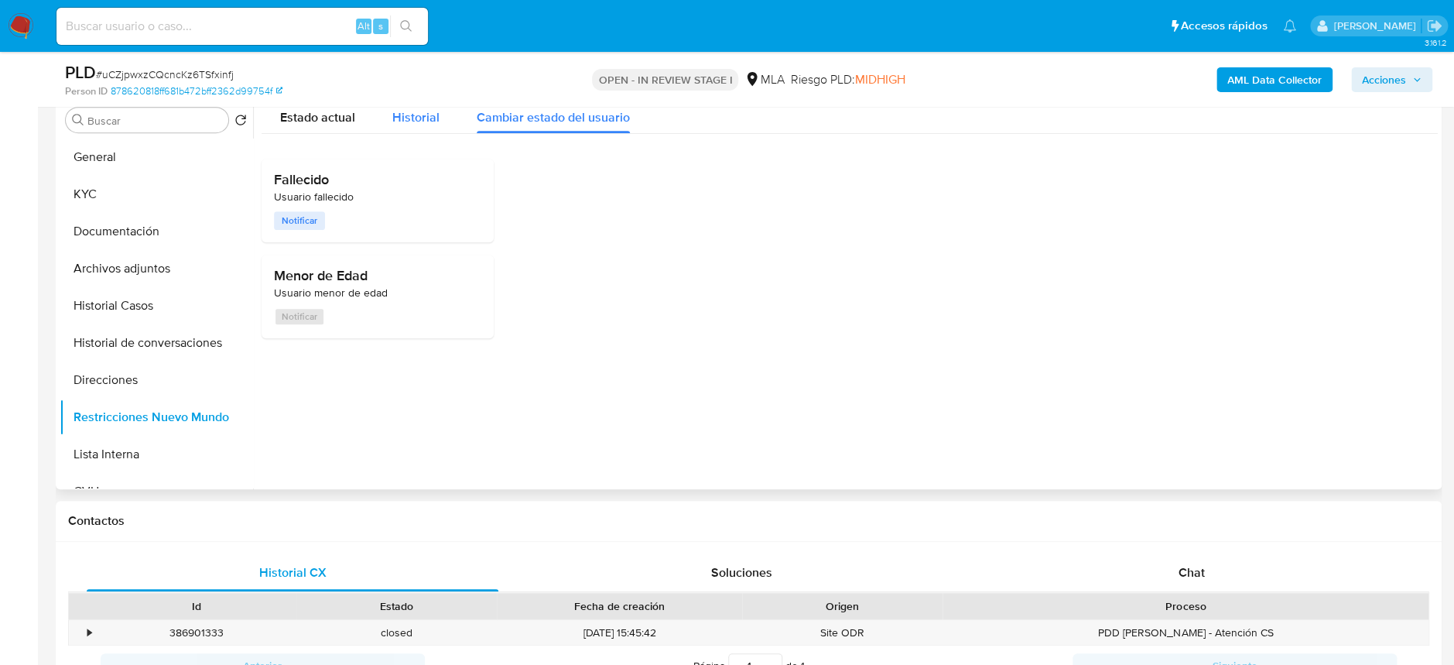
click at [433, 121] on span "Historial" at bounding box center [415, 117] width 47 height 18
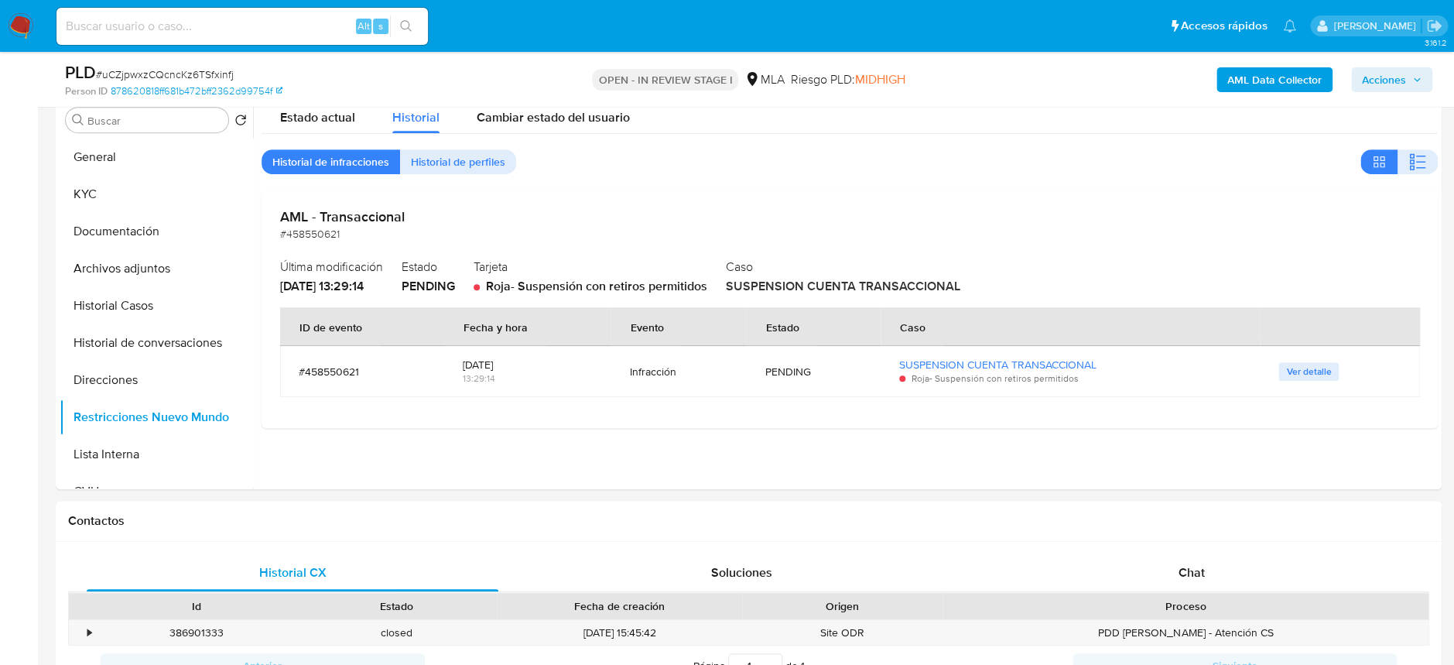
drag, startPoint x: 1389, startPoint y: 75, endPoint x: 1384, endPoint y: 83, distance: 9.4
click at [1386, 81] on span "Acciones" at bounding box center [1384, 79] width 44 height 25
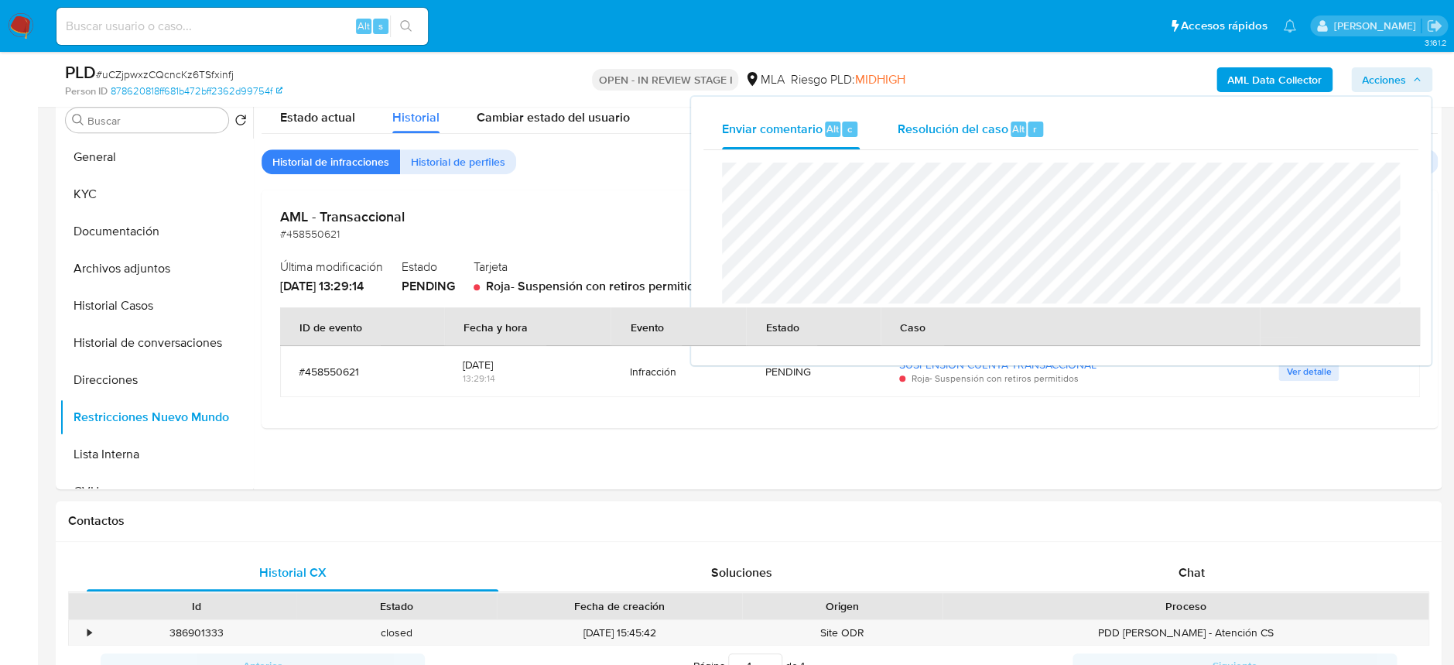
click at [1005, 138] on div "Resolución del caso Alt r" at bounding box center [971, 129] width 148 height 40
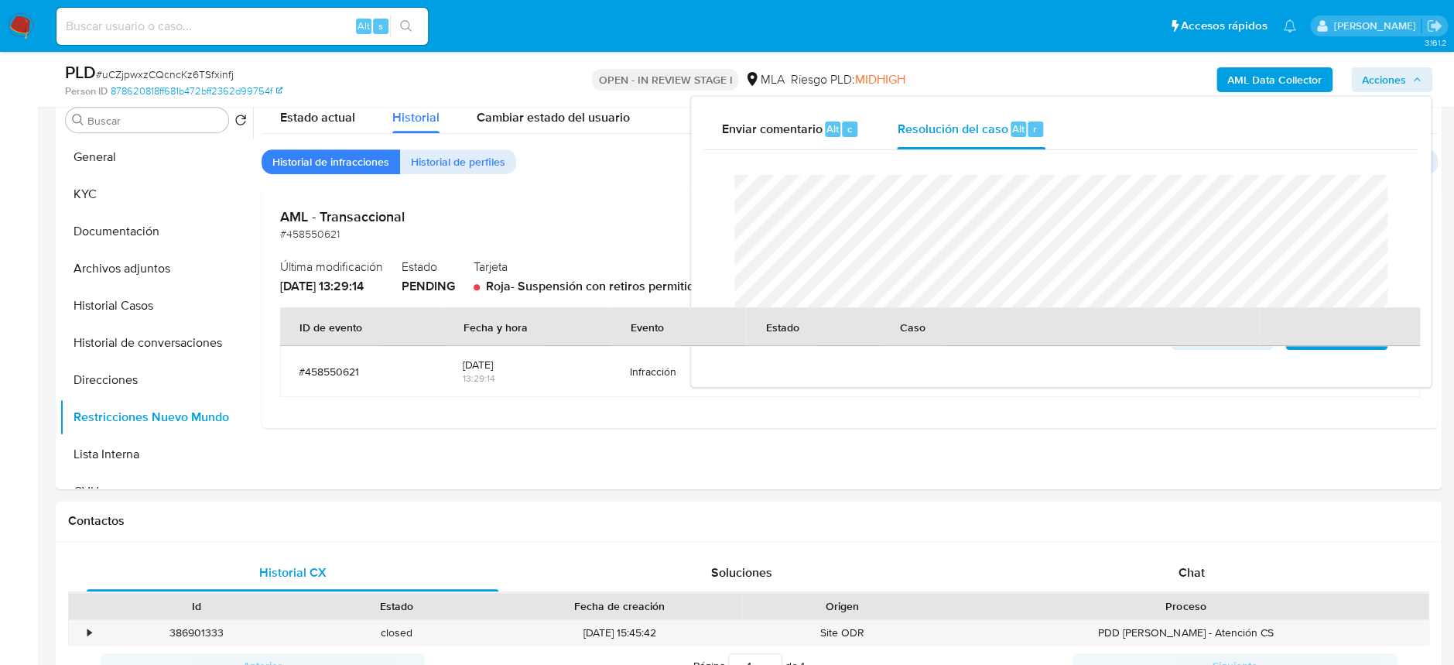
click at [213, 75] on span "# uCZjpwxzCQcncKz6TSfxinfj" at bounding box center [165, 74] width 138 height 15
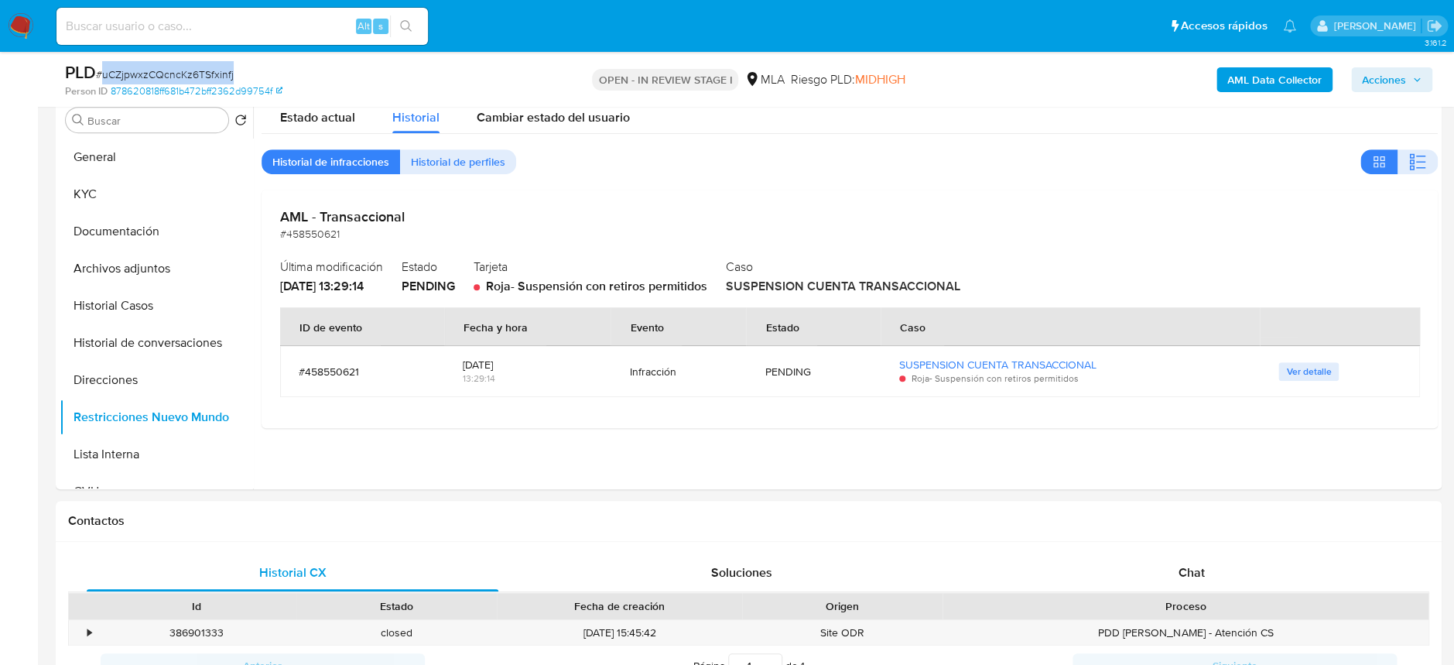
click at [213, 75] on span "# uCZjpwxzCQcncKz6TSfxinfj" at bounding box center [165, 74] width 138 height 15
copy span "uCZjpwxzCQcncKz6TSfxinfj"
click at [1365, 80] on span "Acciones" at bounding box center [1384, 79] width 44 height 25
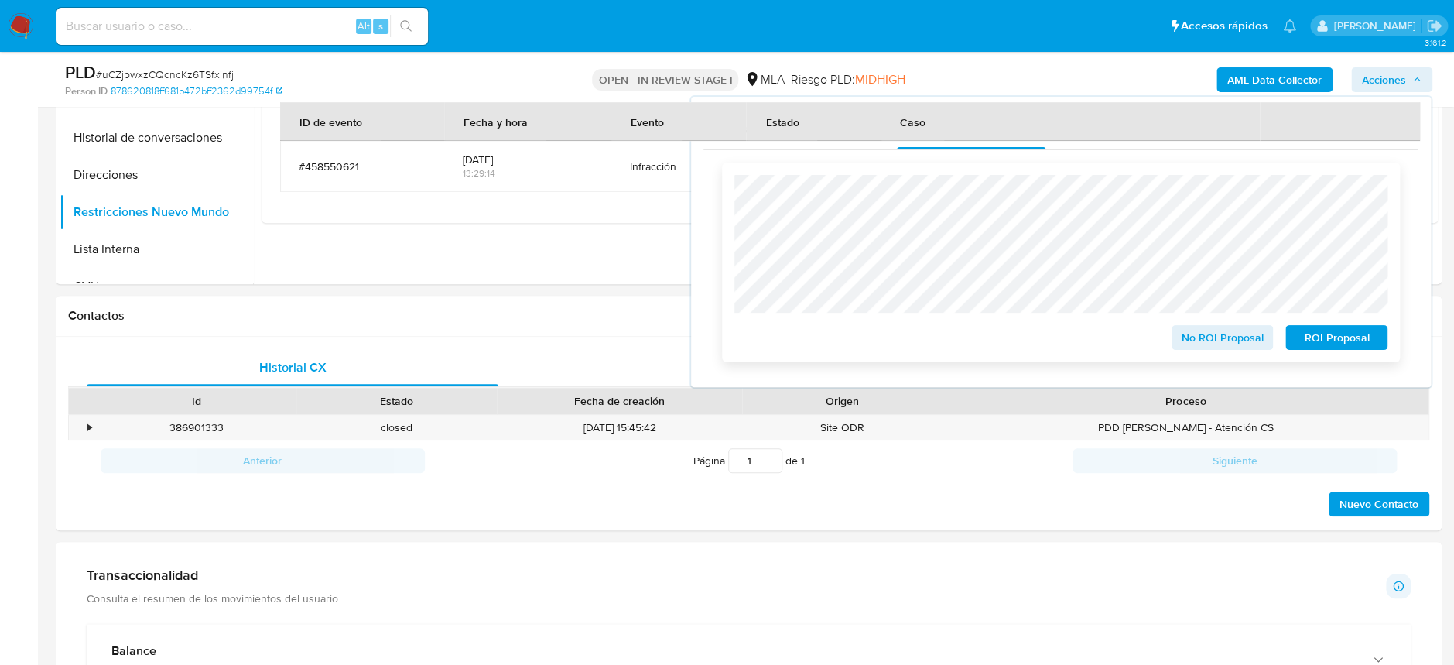
scroll to position [515, 0]
click at [1340, 340] on span "ROI Proposal" at bounding box center [1336, 337] width 80 height 22
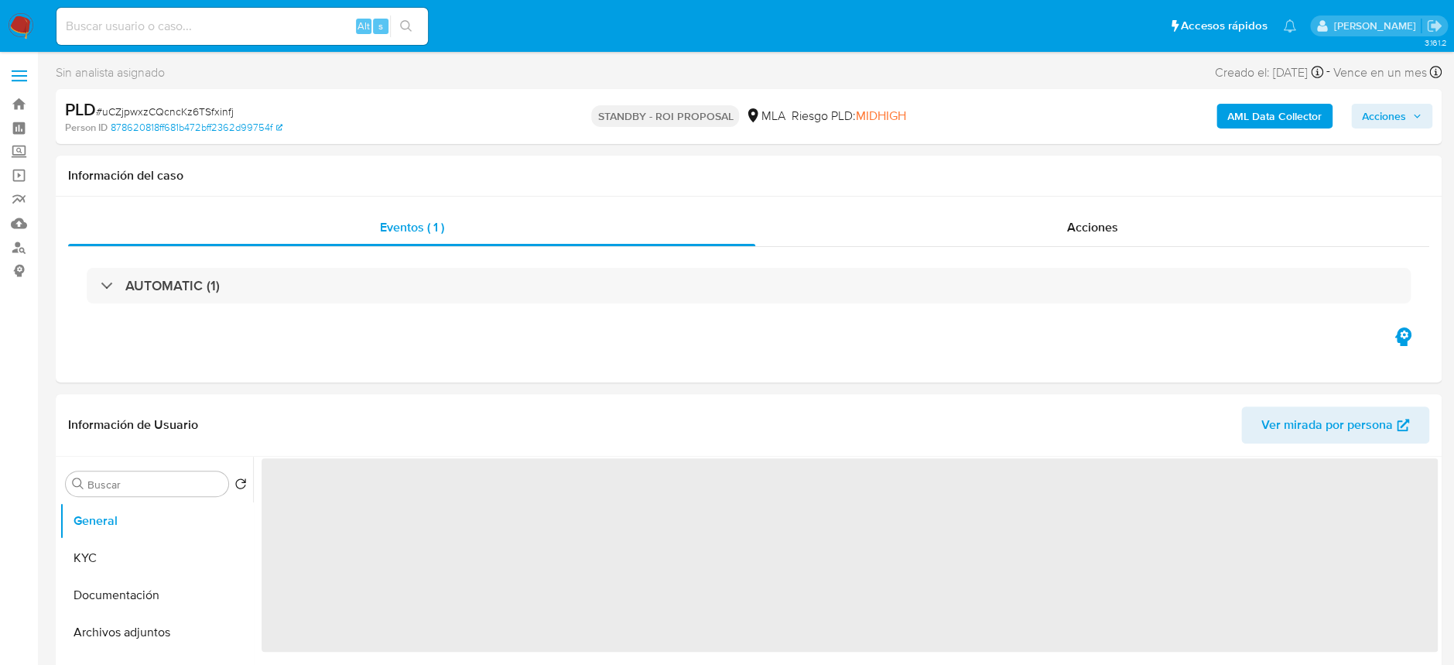
select select "10"
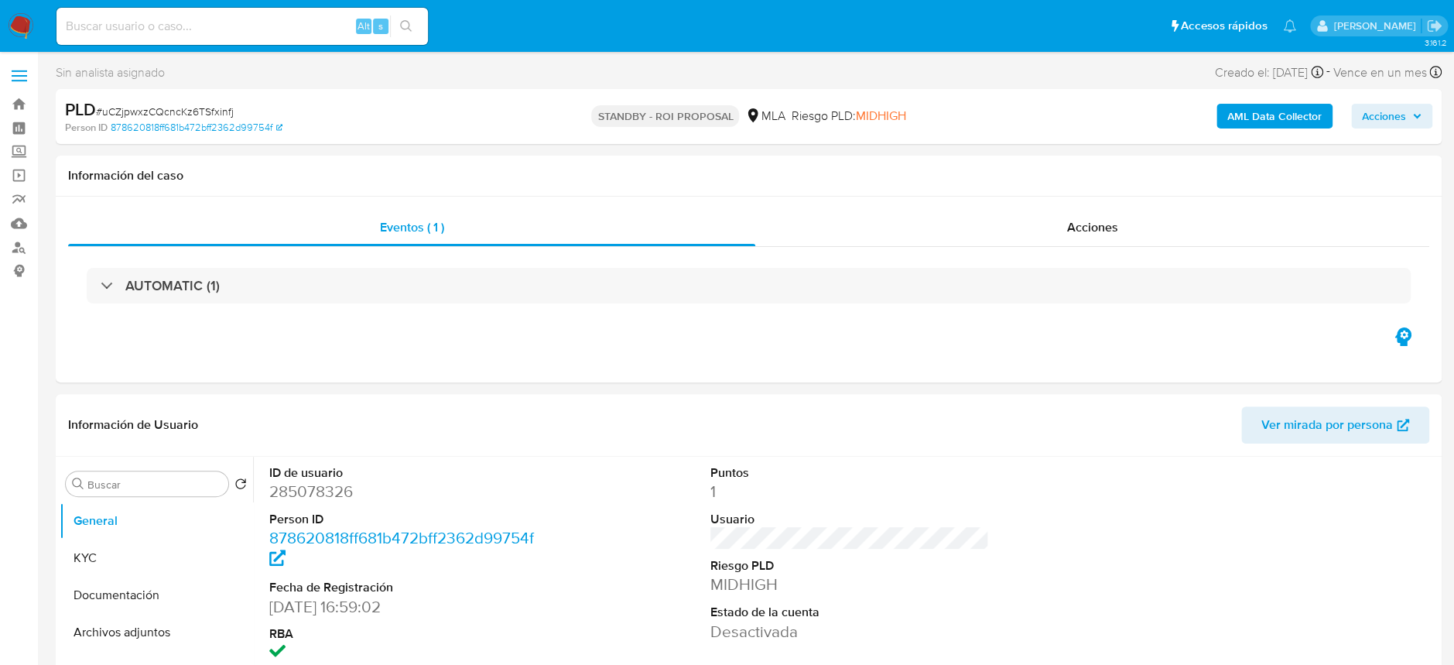
click at [228, 22] on input at bounding box center [241, 26] width 371 height 20
paste input "GKUnHHcUVP5A9rZU6XTW17iC"
type input "GKUnHHcUVP5A9rZU6XTW17iC"
click at [408, 22] on icon "search-icon" at bounding box center [406, 26] width 12 height 12
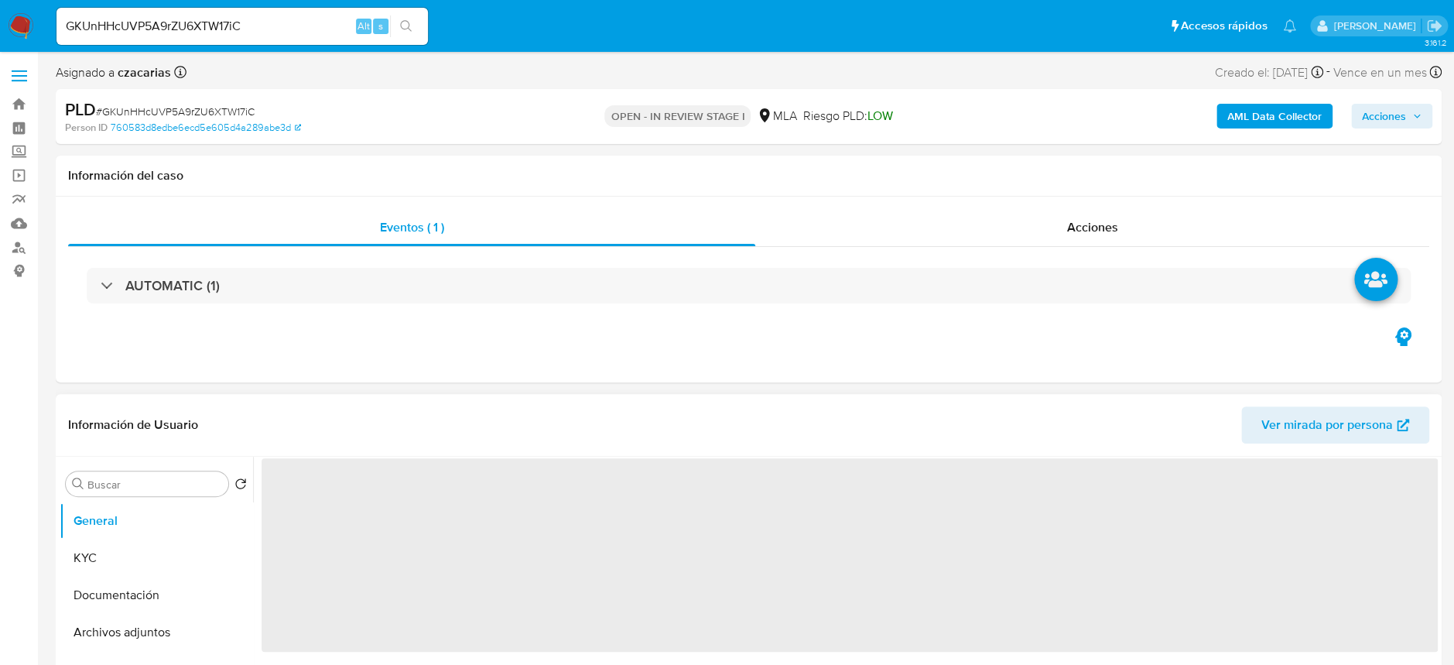
select select "10"
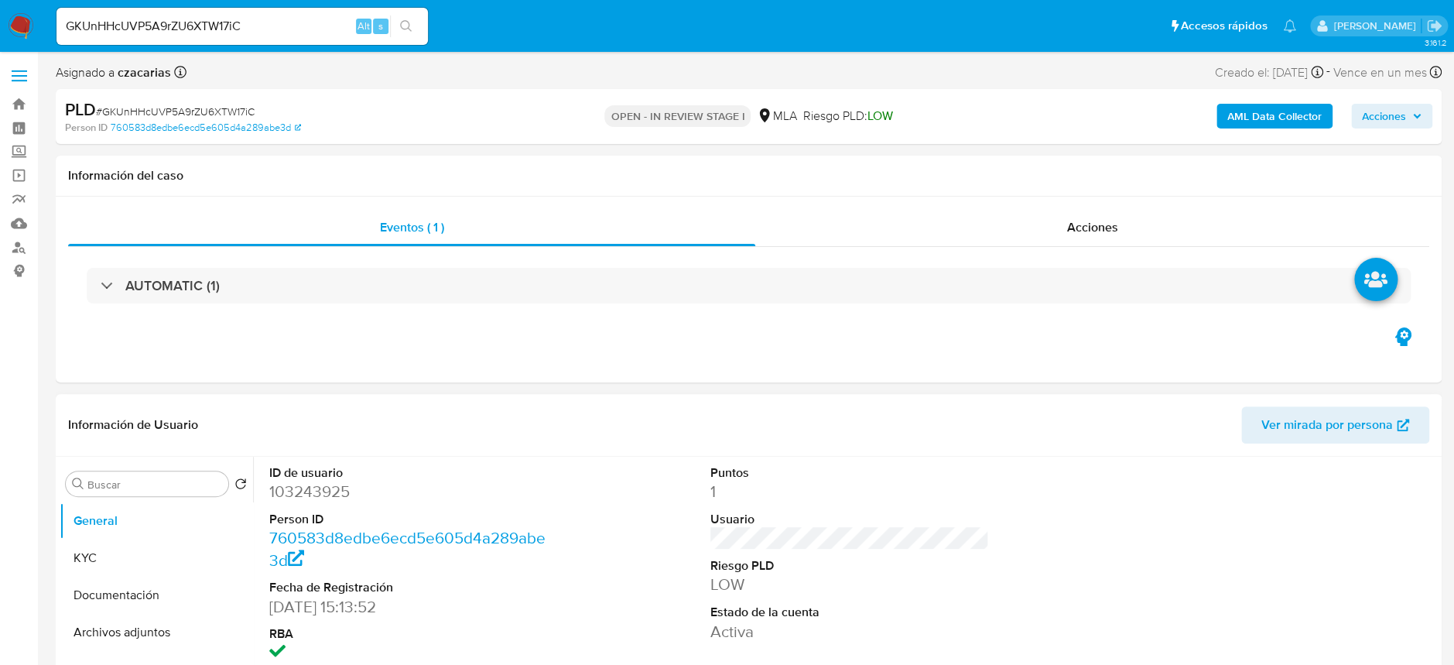
click at [326, 490] on dd "103243925" at bounding box center [408, 491] width 279 height 22
copy dd "103243925"
click at [230, 108] on span "# GKUnHHcUVP5A9rZU6XTW17iC" at bounding box center [175, 111] width 159 height 15
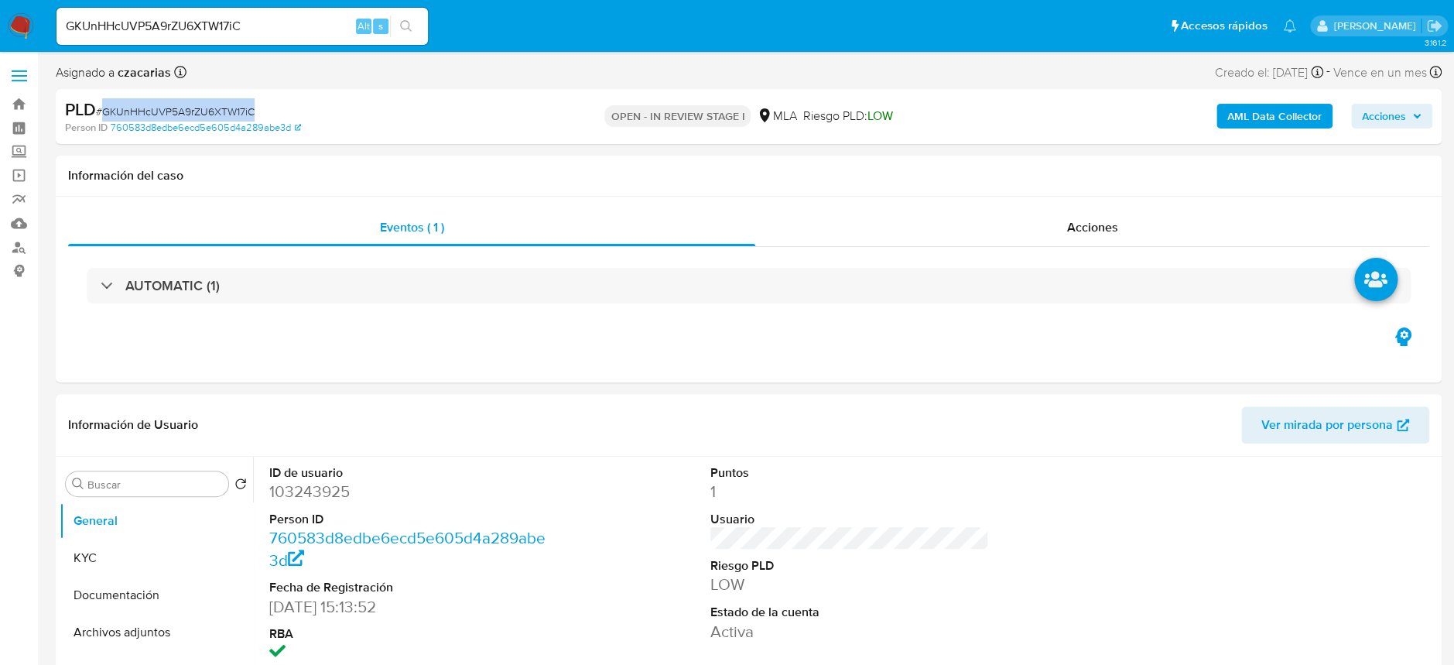
copy span "GKUnHHcUVP5A9rZU6XTW17iC"
click at [296, 497] on dd "103243925" at bounding box center [408, 491] width 279 height 22
copy dd "103243925"
click at [312, 500] on dd "103243925" at bounding box center [408, 491] width 279 height 22
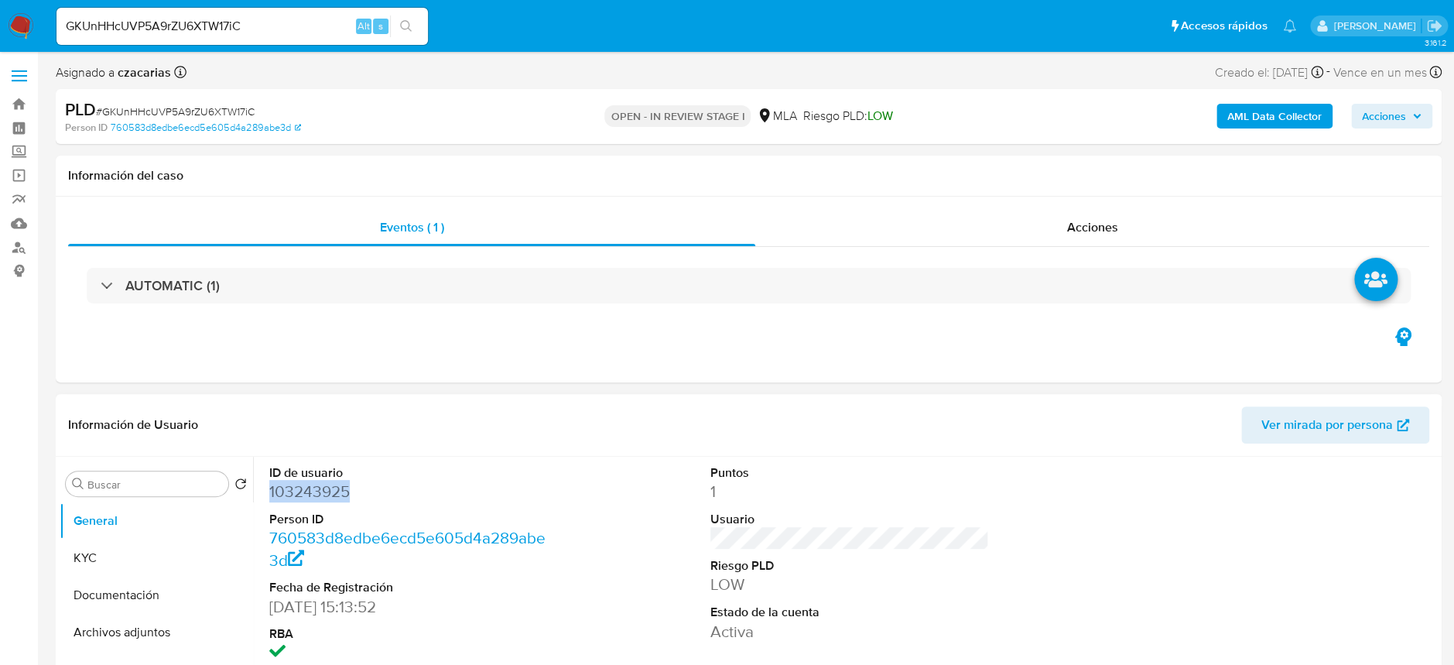
click at [312, 499] on dd "103243925" at bounding box center [408, 491] width 279 height 22
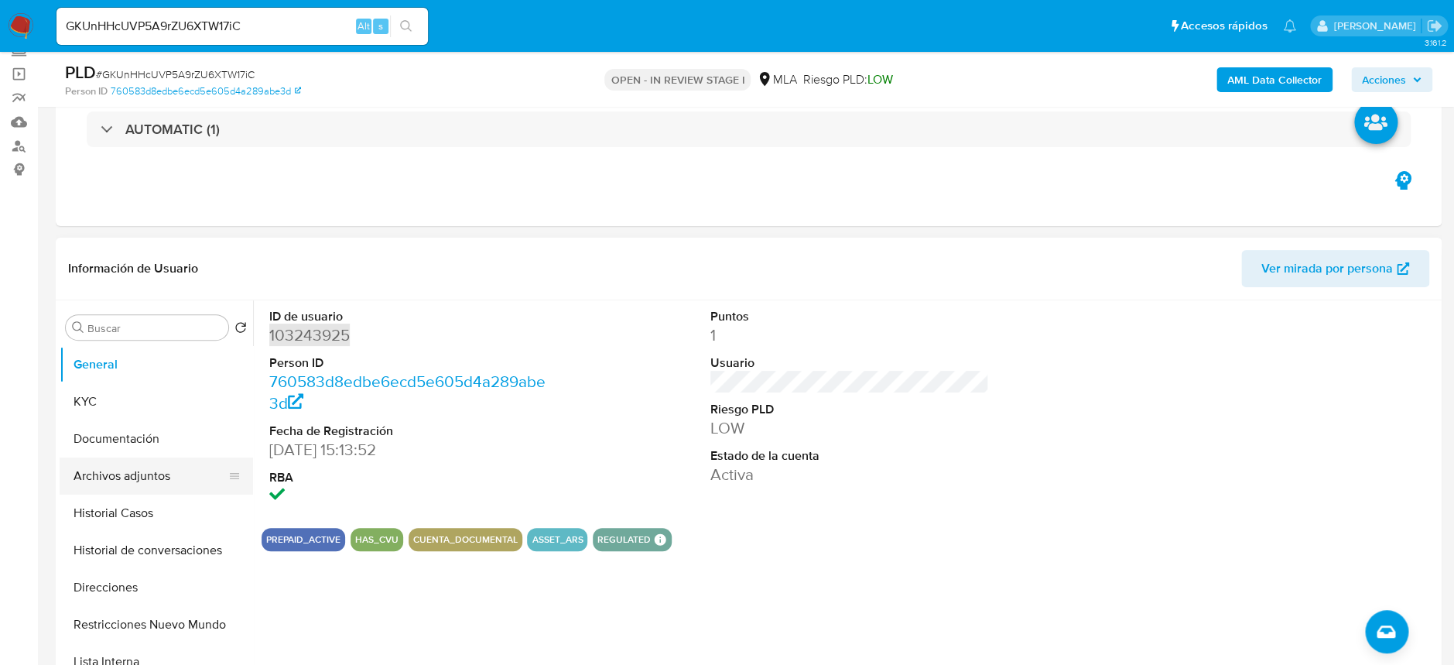
scroll to position [103, 0]
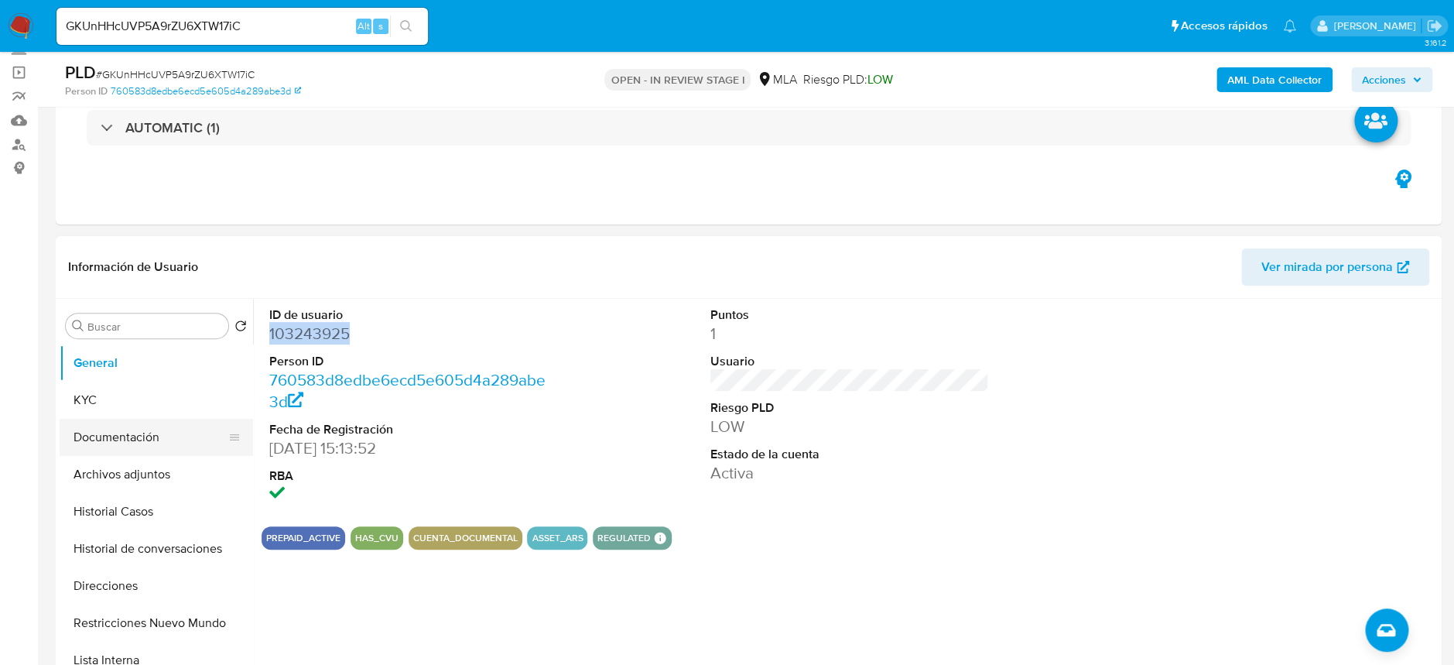
click at [135, 419] on button "Documentación" at bounding box center [150, 437] width 181 height 37
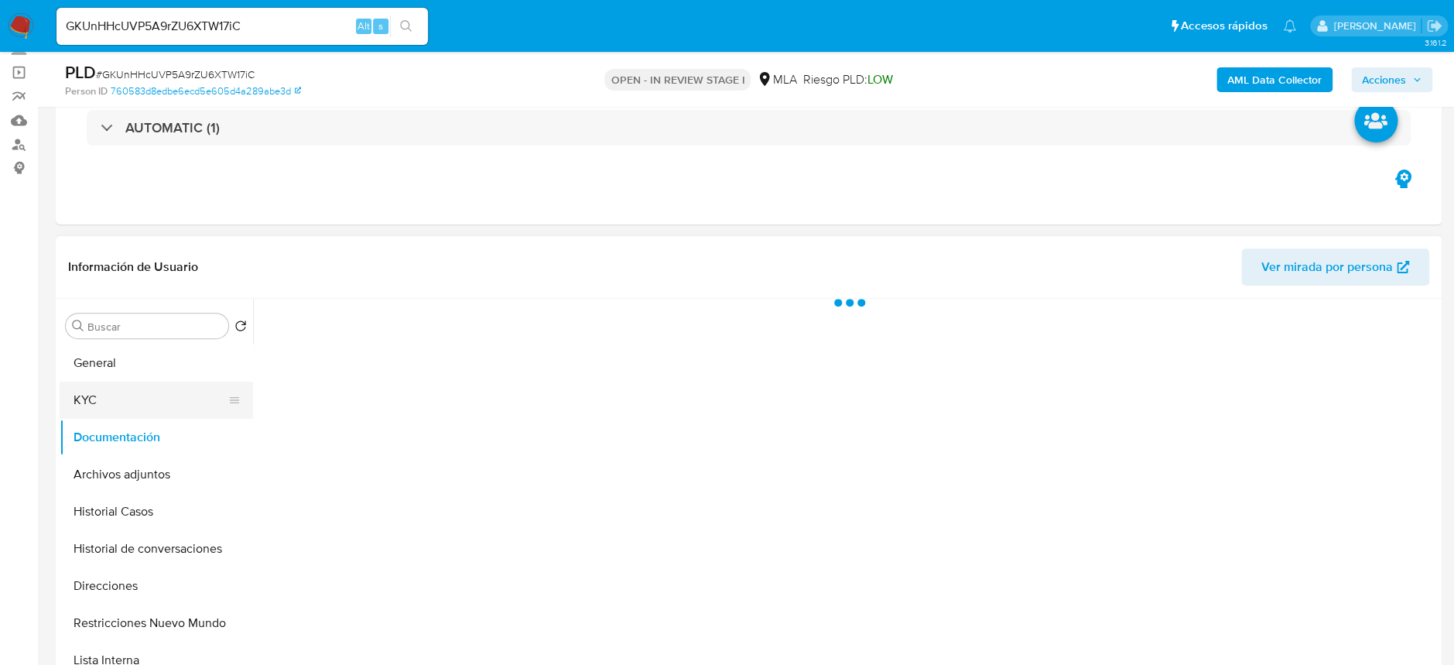
click at [142, 392] on button "KYC" at bounding box center [150, 399] width 181 height 37
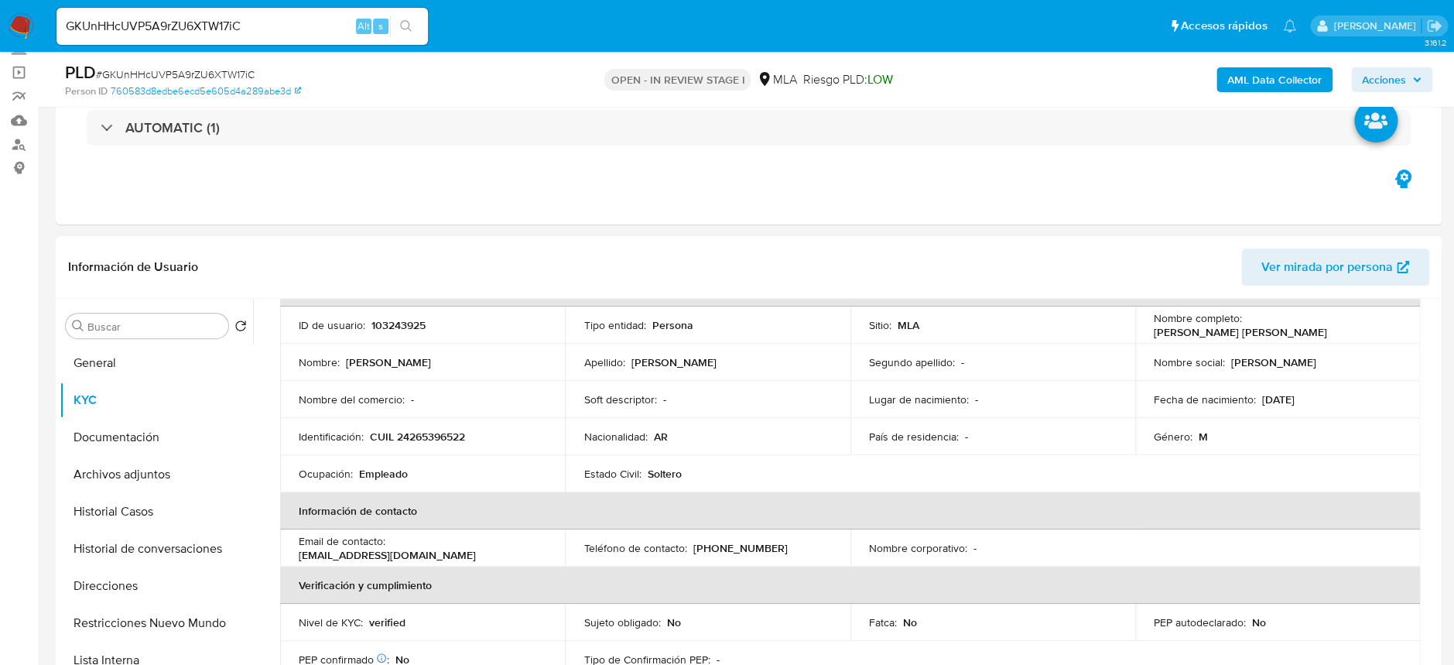
click at [439, 436] on p "CUIL 24265396522" at bounding box center [417, 436] width 95 height 14
copy p "24265396522"
click at [140, 469] on button "Archivos adjuntos" at bounding box center [150, 474] width 181 height 37
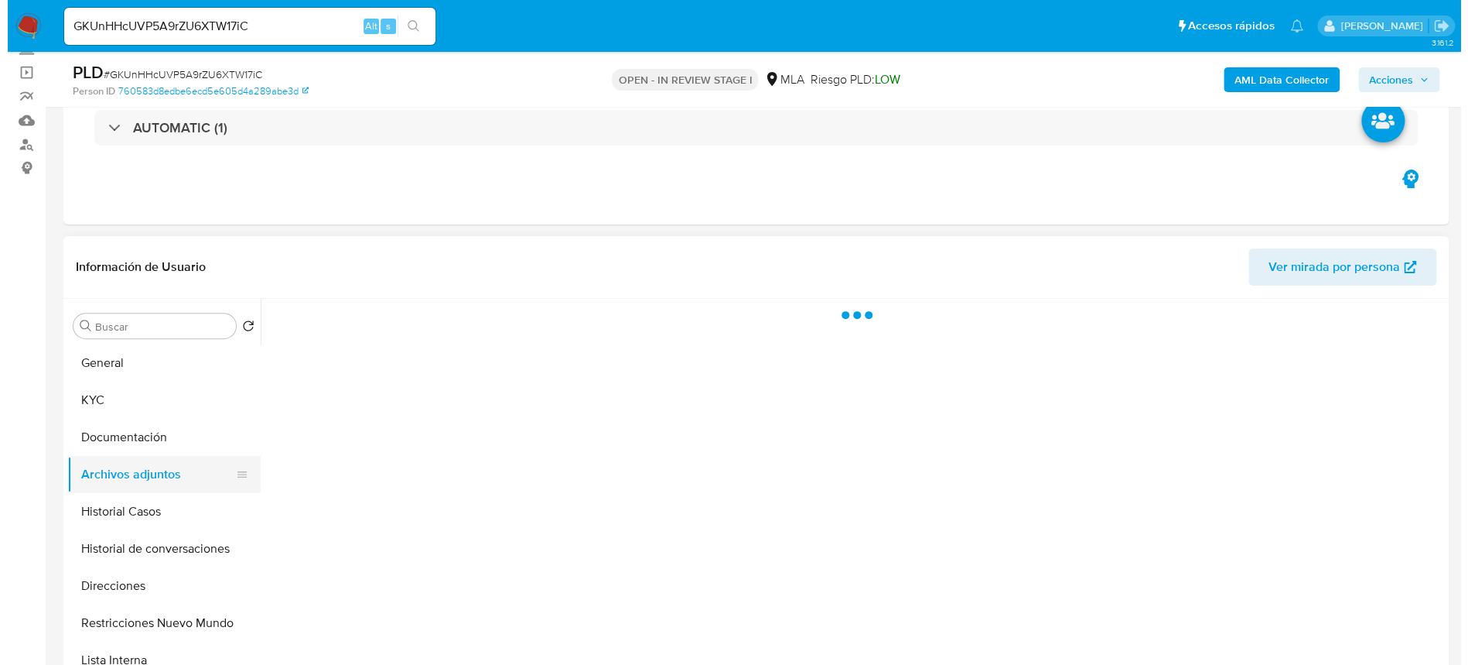
scroll to position [0, 0]
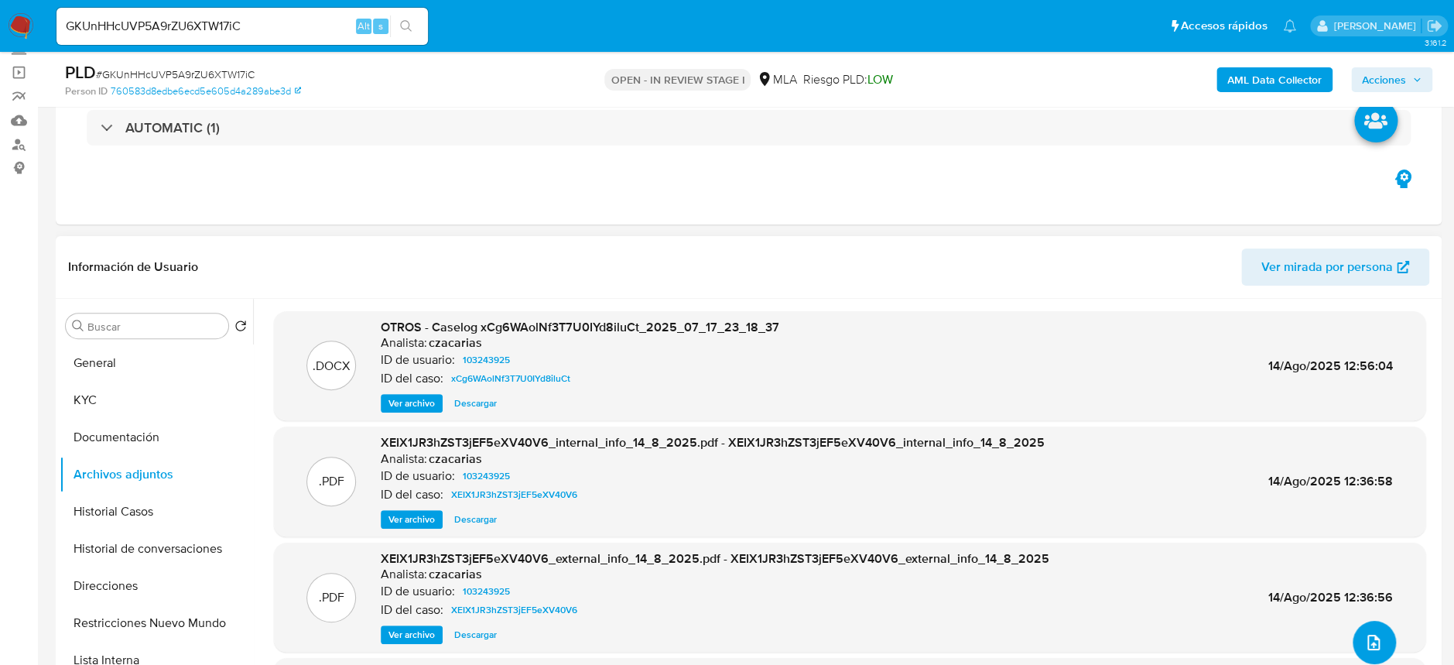
click at [1364, 654] on button "upload-file" at bounding box center [1373, 641] width 43 height 43
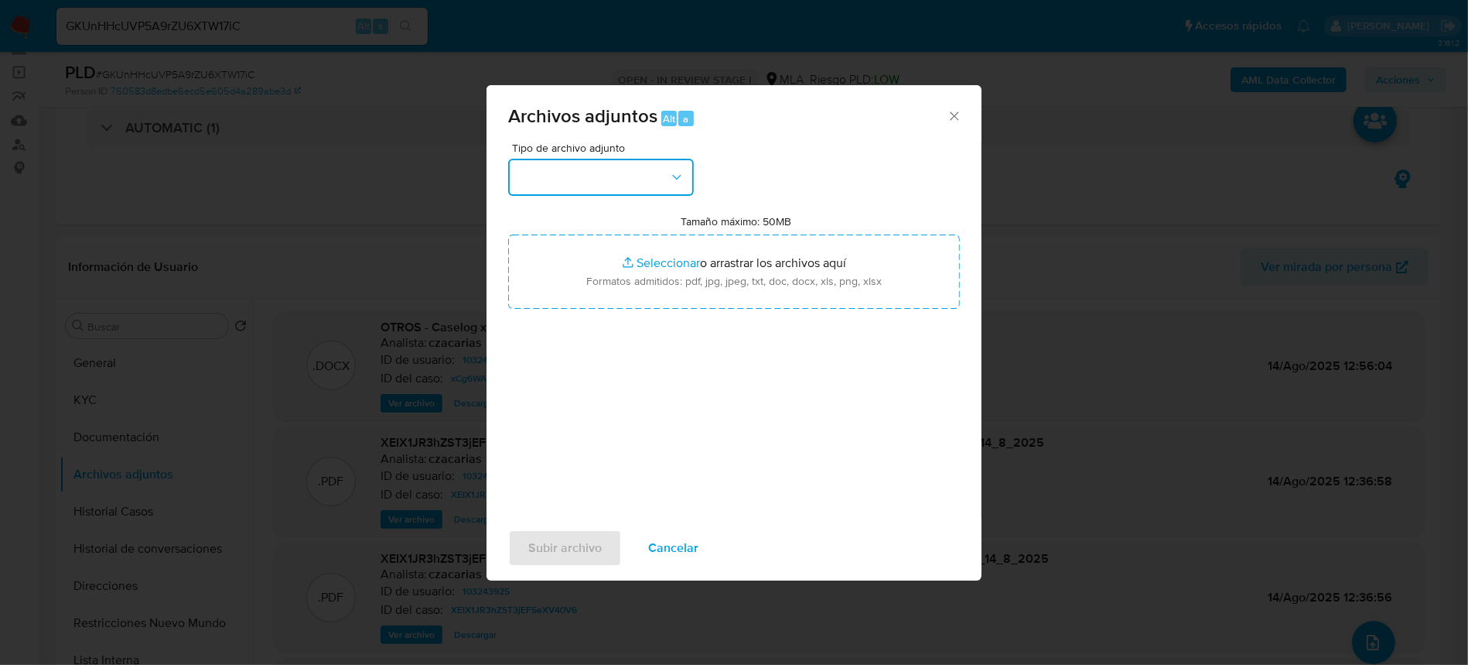
click at [635, 176] on button "button" at bounding box center [601, 177] width 186 height 37
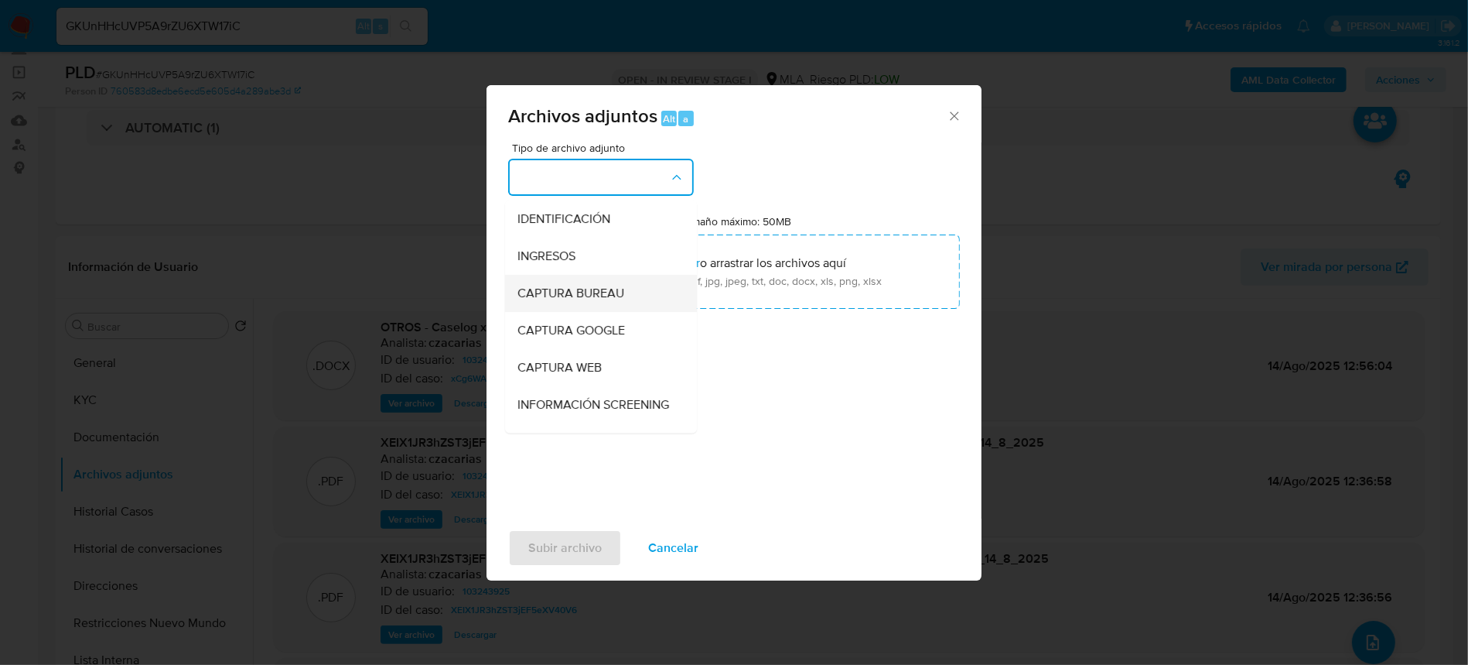
scroll to position [103, 0]
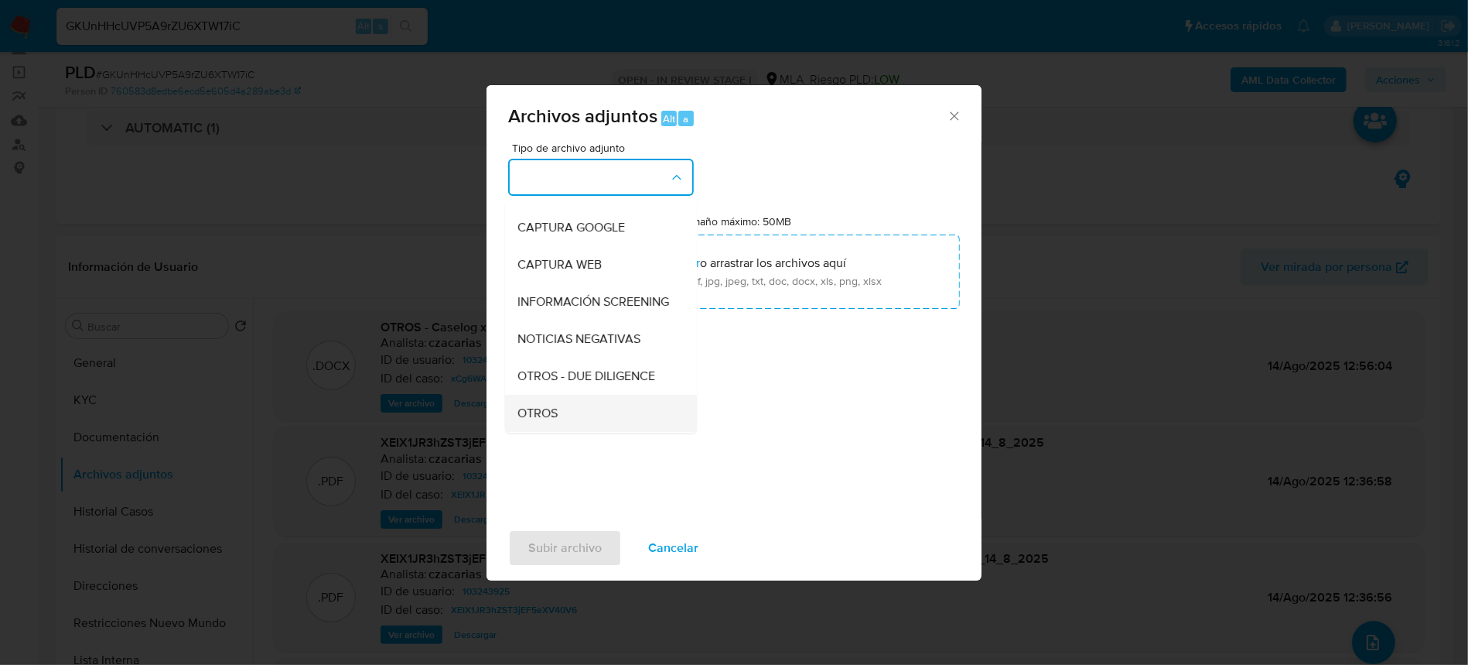
click at [557, 415] on div "OTROS" at bounding box center [597, 413] width 158 height 37
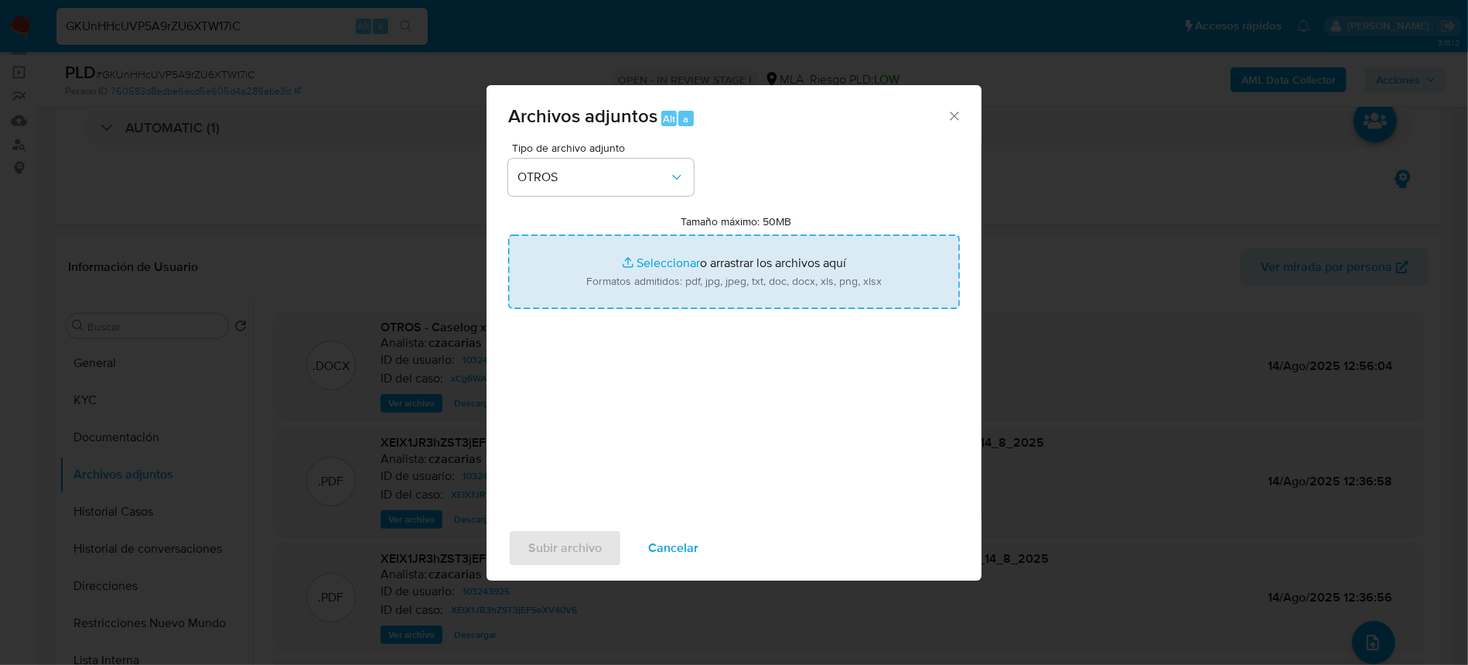
type input "C:\fakepath\Movimientos-103243925.xlsx"
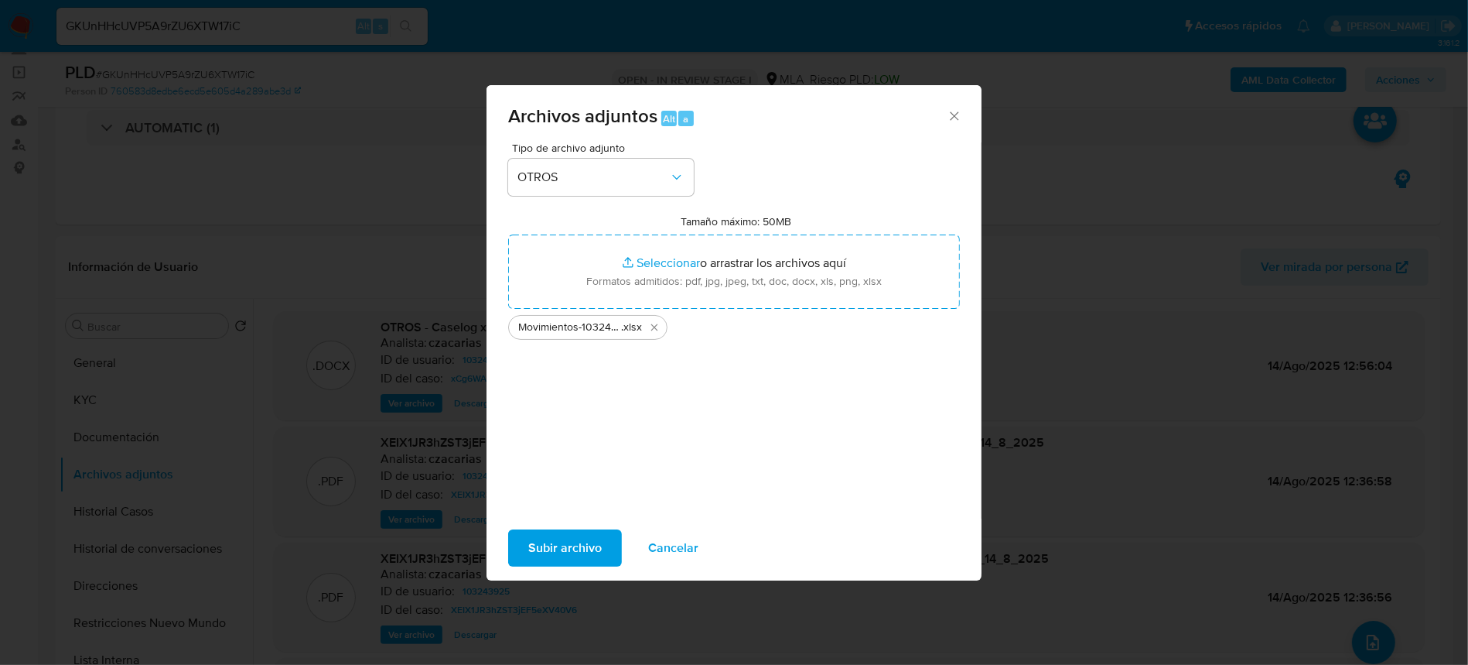
click at [571, 547] on span "Subir archivo" at bounding box center [564, 548] width 73 height 34
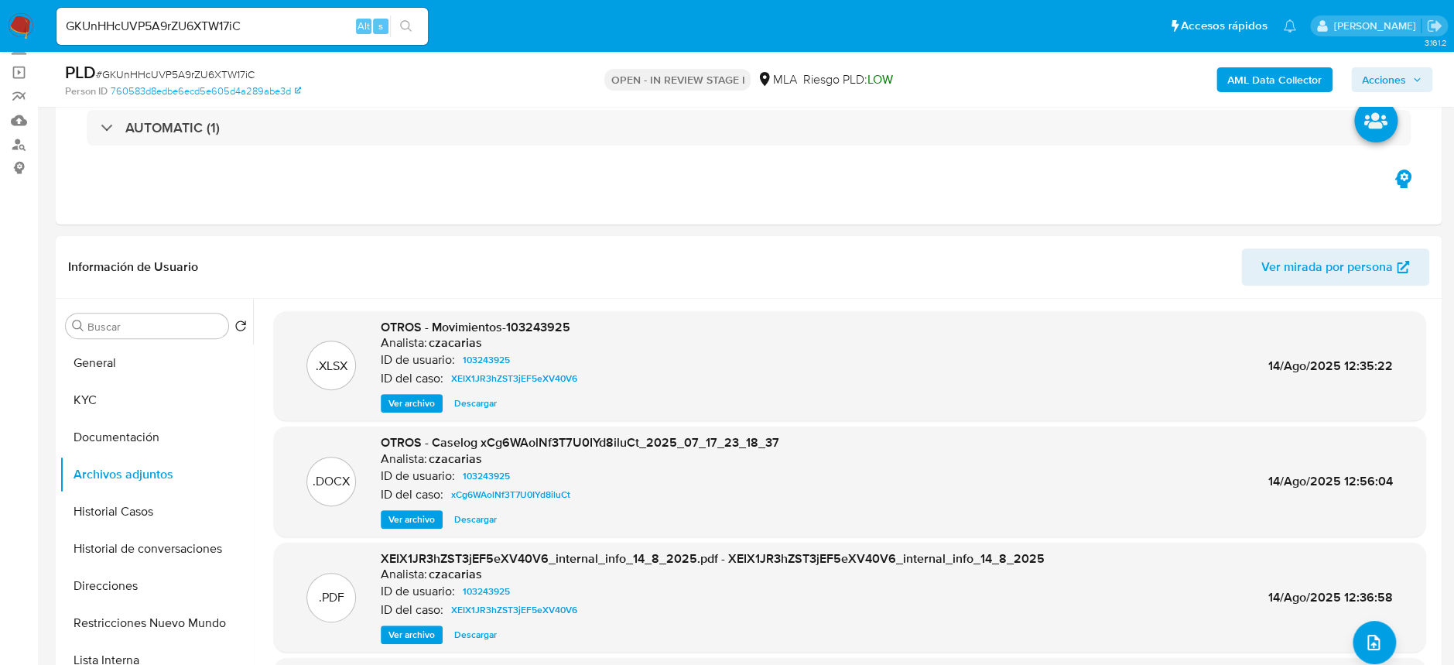
click at [1301, 76] on b "AML Data Collector" at bounding box center [1274, 79] width 94 height 25
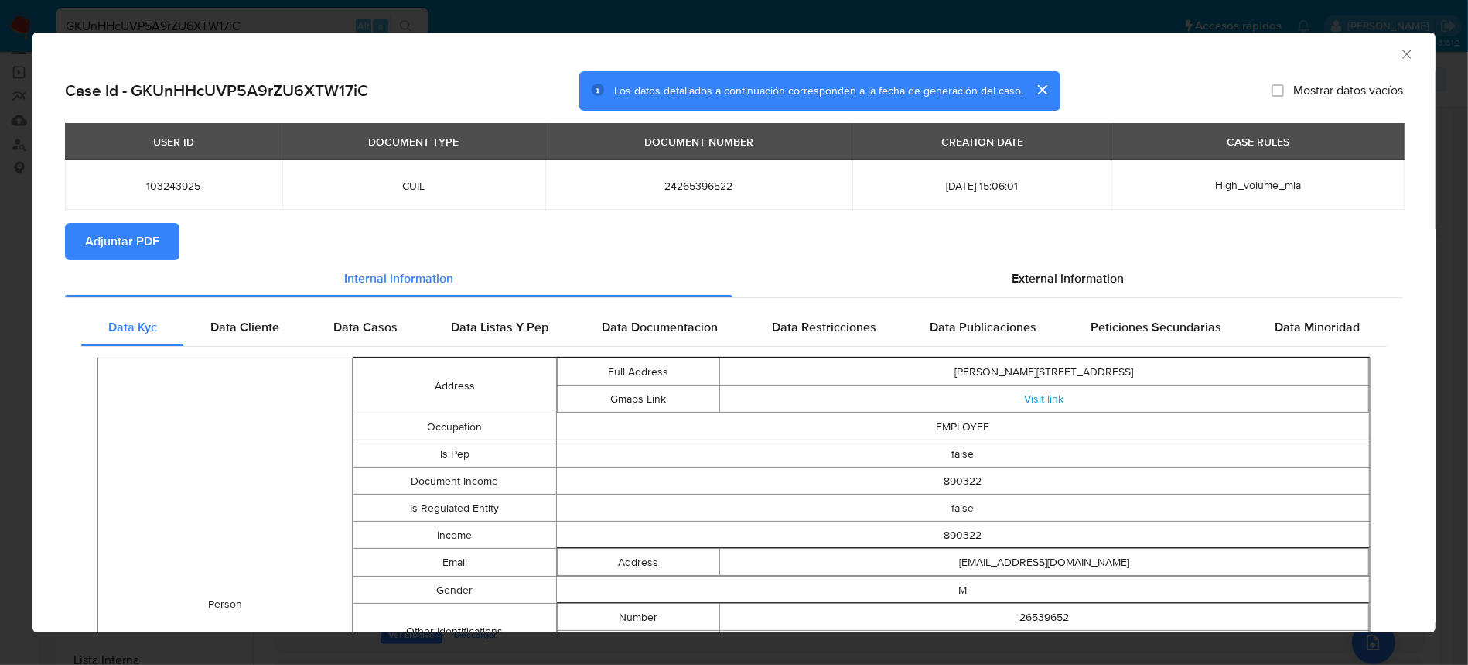
click at [125, 252] on span "Adjuntar PDF" at bounding box center [122, 241] width 74 height 34
click at [1086, 271] on div "External information" at bounding box center [1068, 281] width 671 height 37
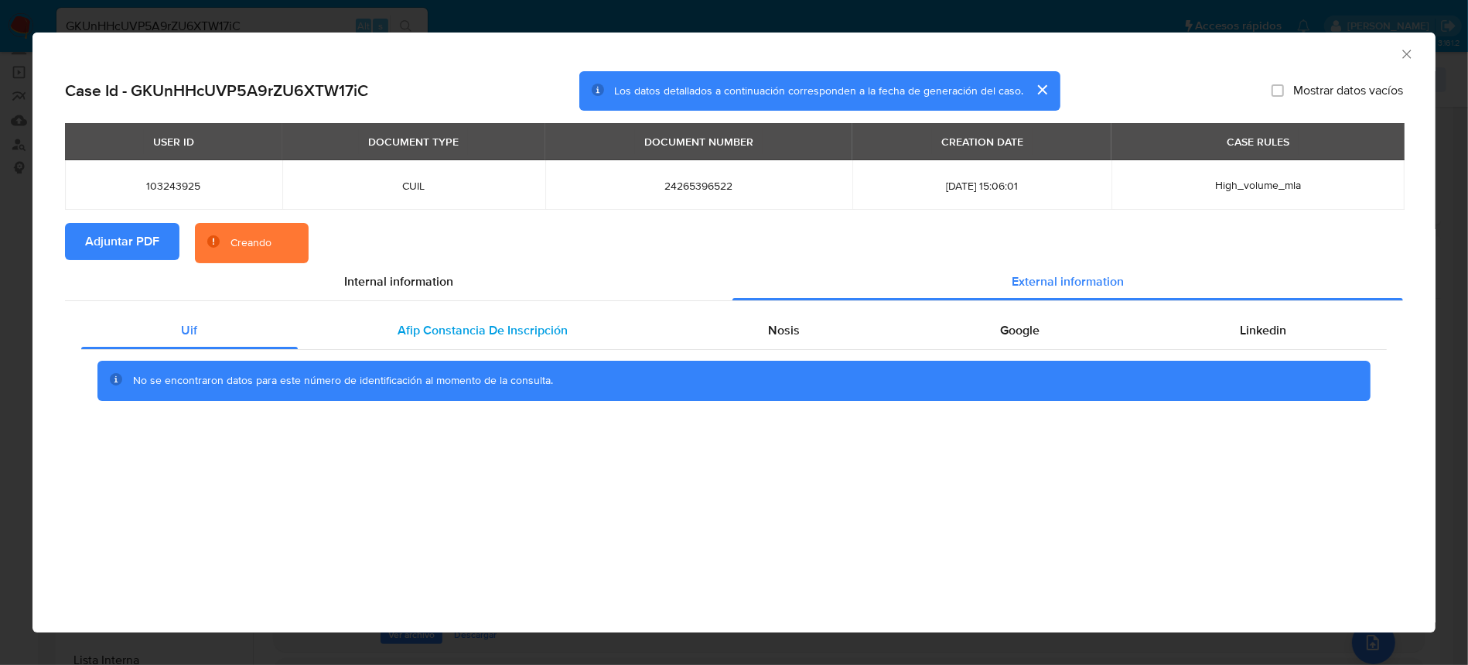
click at [497, 336] on span "Afip Constancia De Inscripción" at bounding box center [483, 330] width 170 height 18
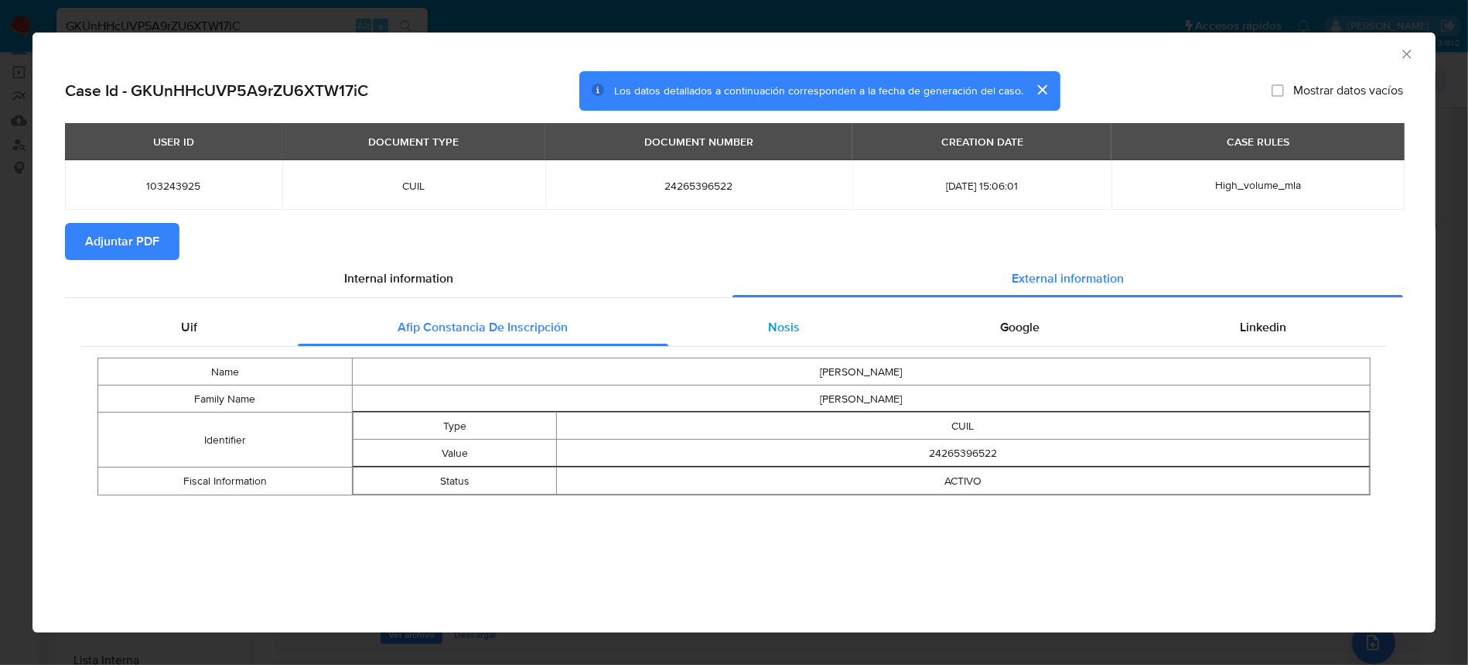
click at [823, 326] on div "Nosis" at bounding box center [784, 327] width 232 height 37
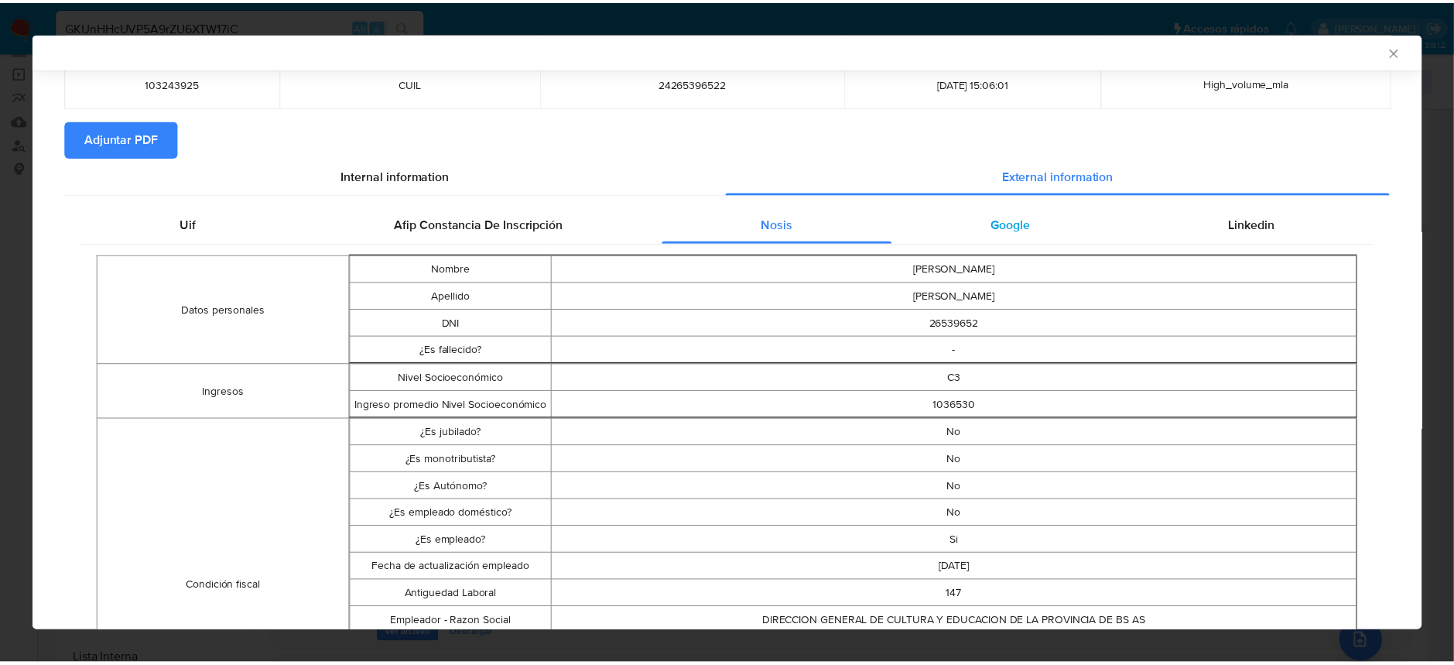
scroll to position [203, 0]
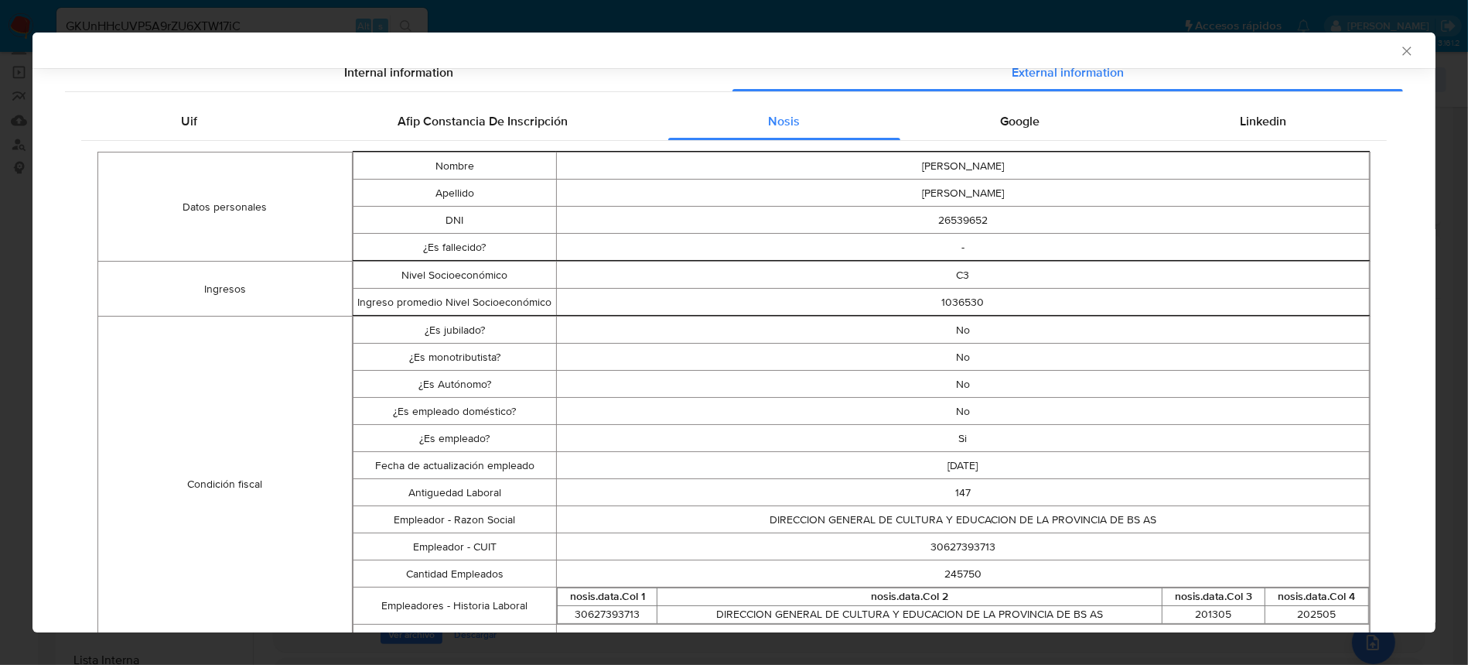
click at [1399, 52] on icon "Cerrar ventana" at bounding box center [1406, 50] width 15 height 15
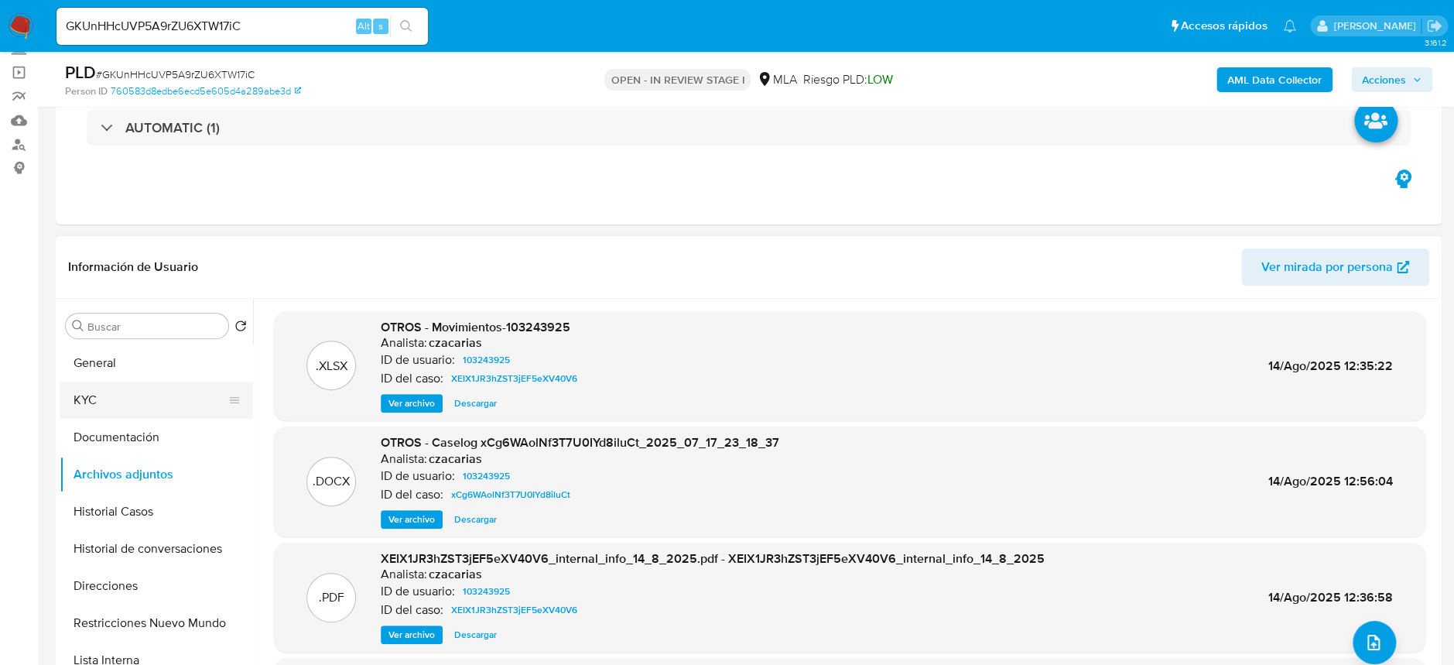
click at [98, 396] on button "KYC" at bounding box center [150, 399] width 181 height 37
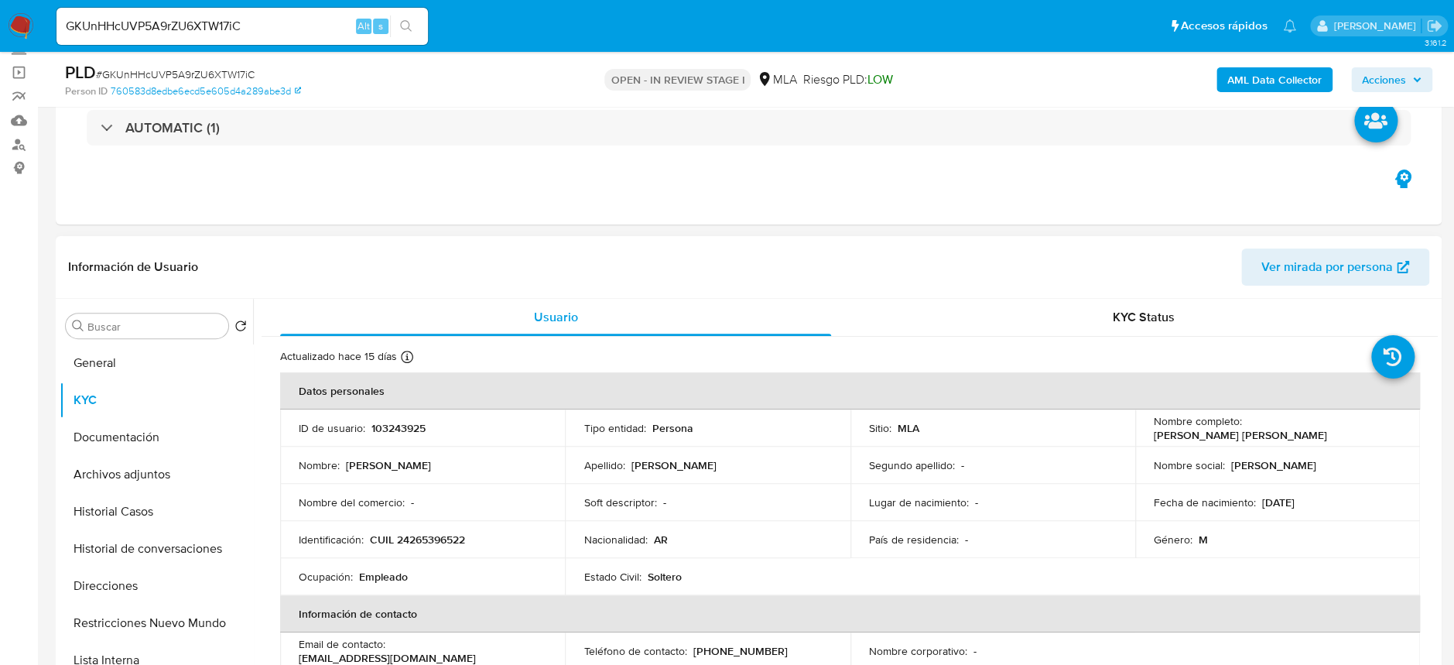
click at [431, 534] on p "CUIL 24265396522" at bounding box center [417, 539] width 95 height 14
copy p "24265396522"
click at [429, 533] on p "CUIL 24265396522" at bounding box center [417, 539] width 95 height 14
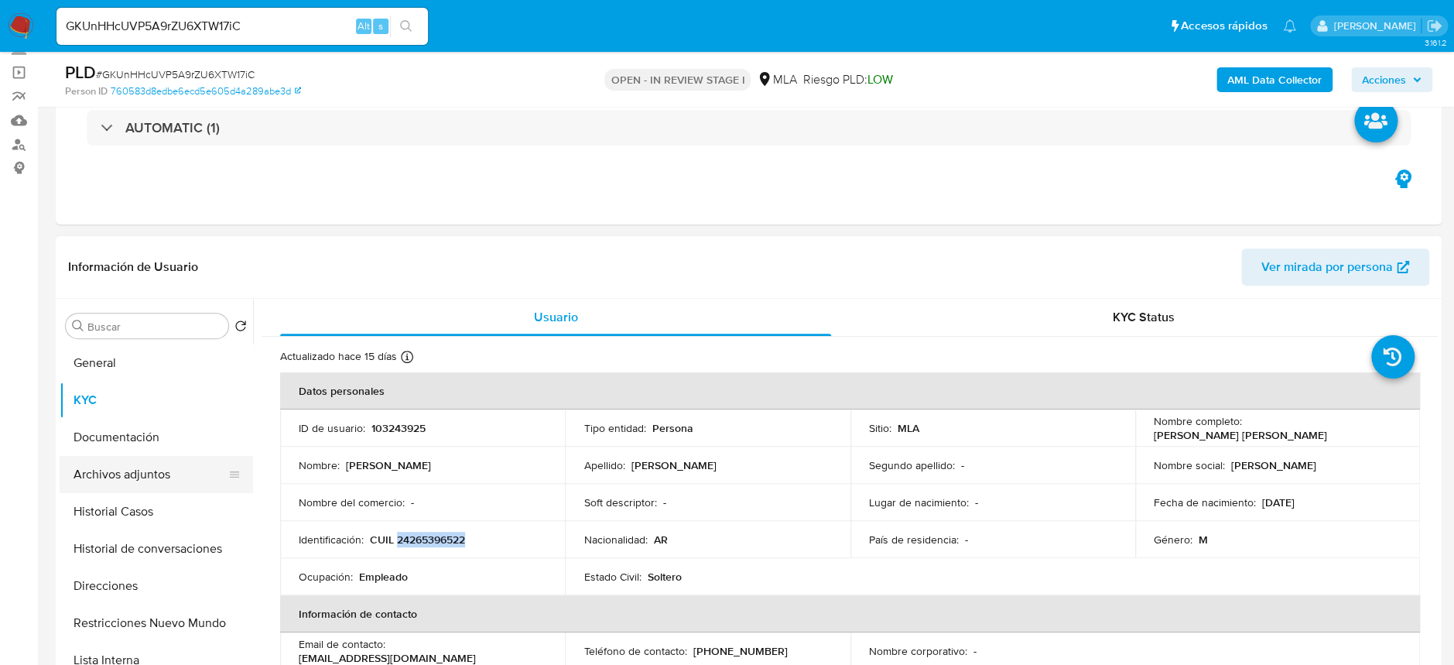
click at [170, 473] on button "Archivos adjuntos" at bounding box center [150, 474] width 181 height 37
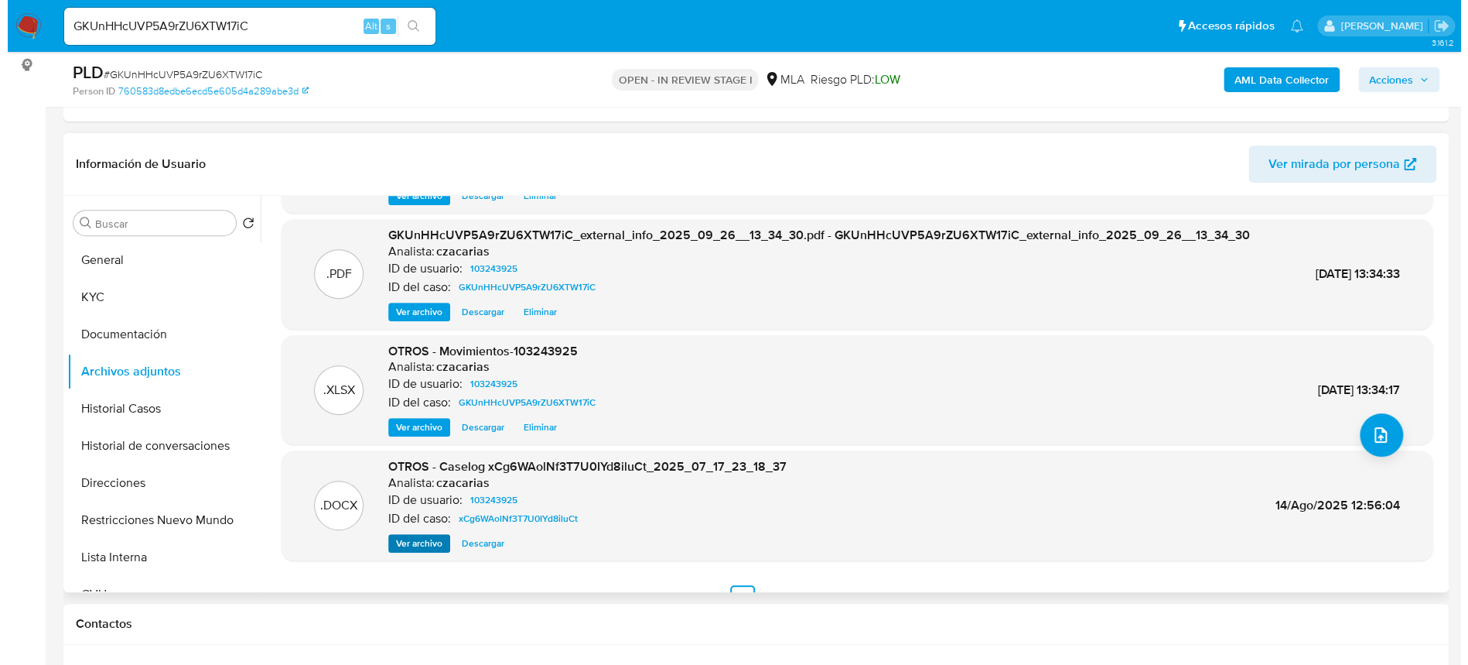
scroll to position [129, 0]
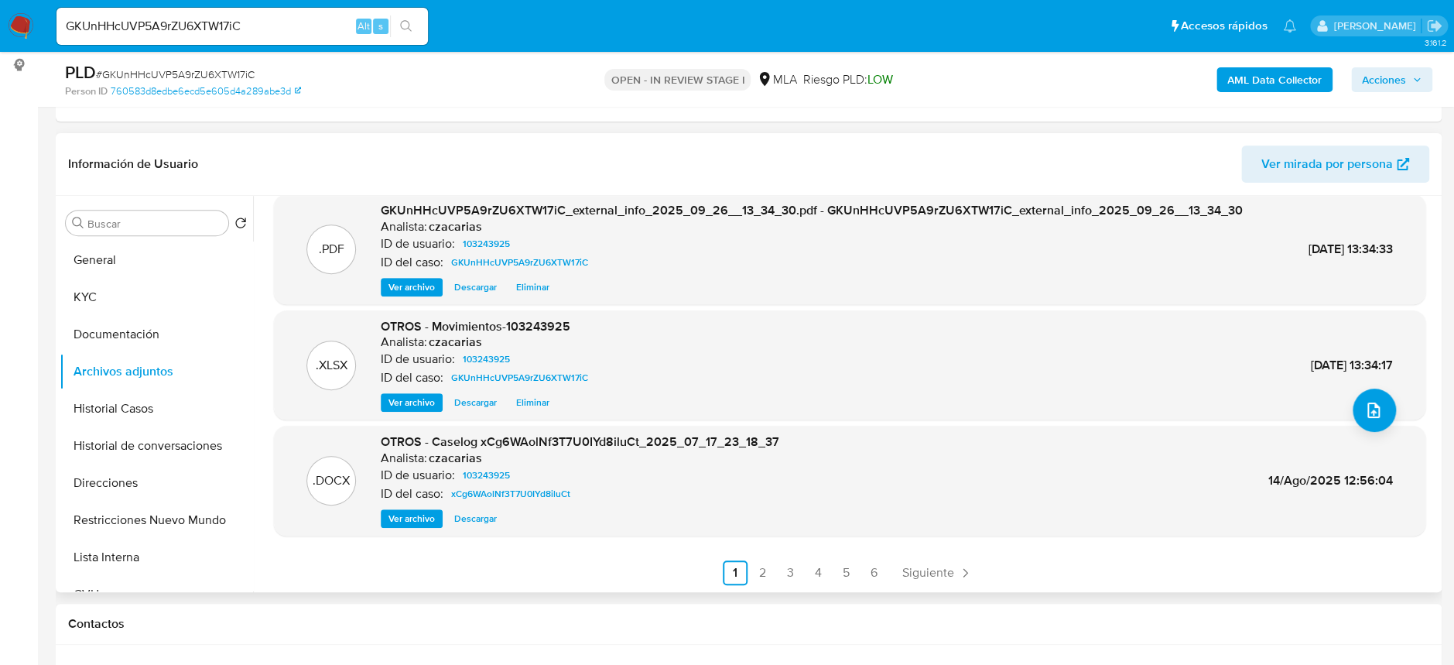
click at [425, 519] on span "Ver archivo" at bounding box center [411, 518] width 46 height 15
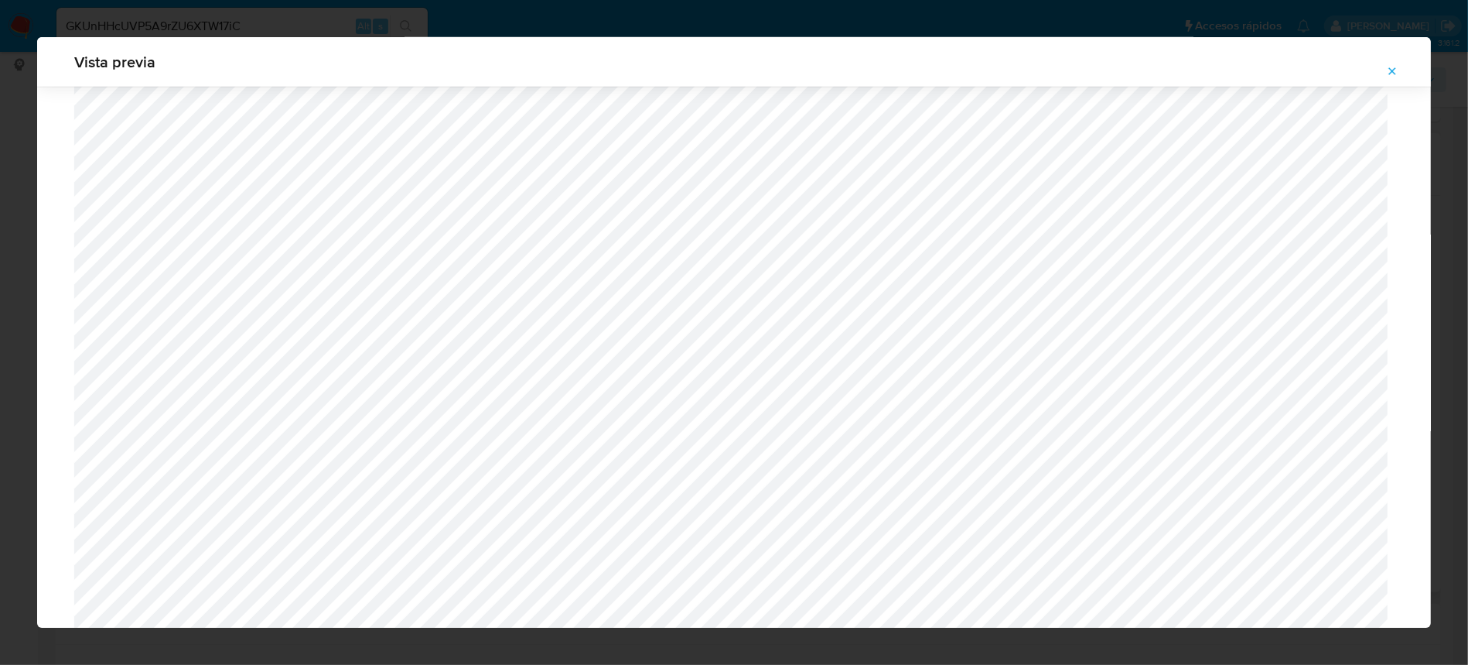
scroll to position [1413, 0]
drag, startPoint x: 50, startPoint y: 293, endPoint x: 73, endPoint y: 299, distance: 23.3
click at [1389, 71] on icon "Attachment preview" at bounding box center [1392, 71] width 12 height 12
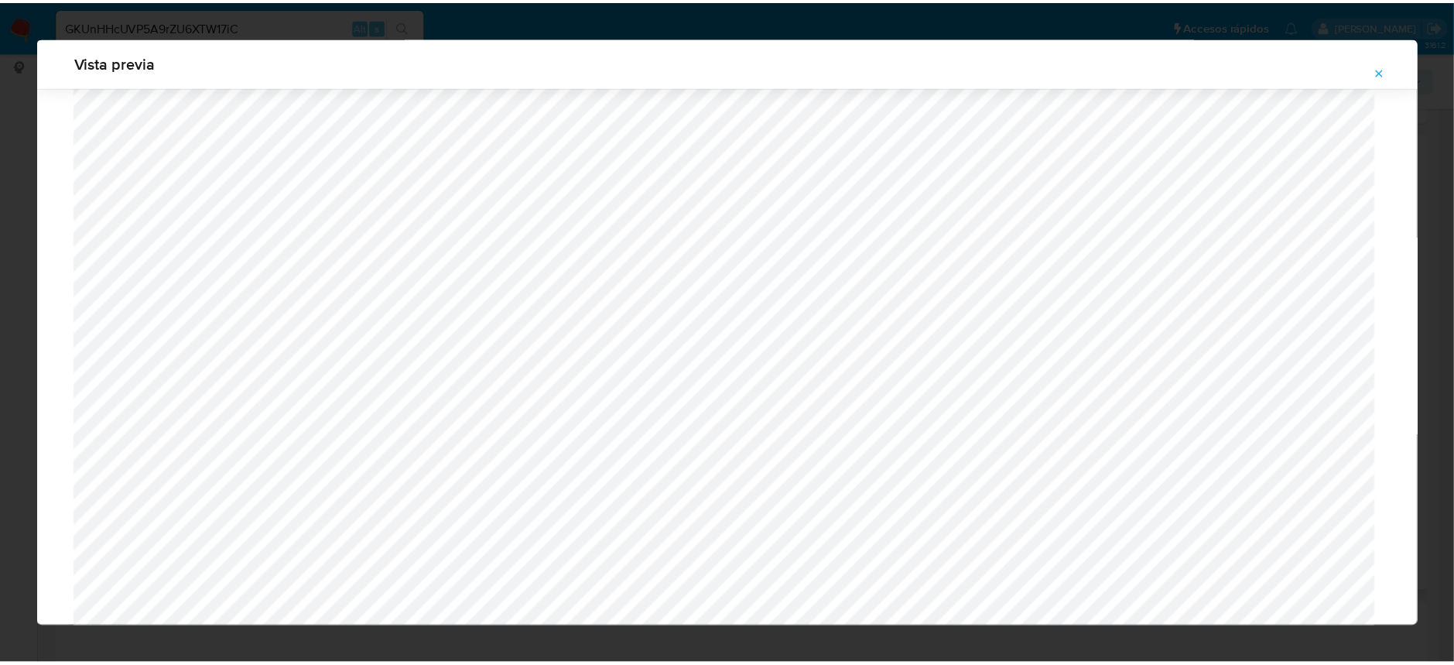
scroll to position [0, 0]
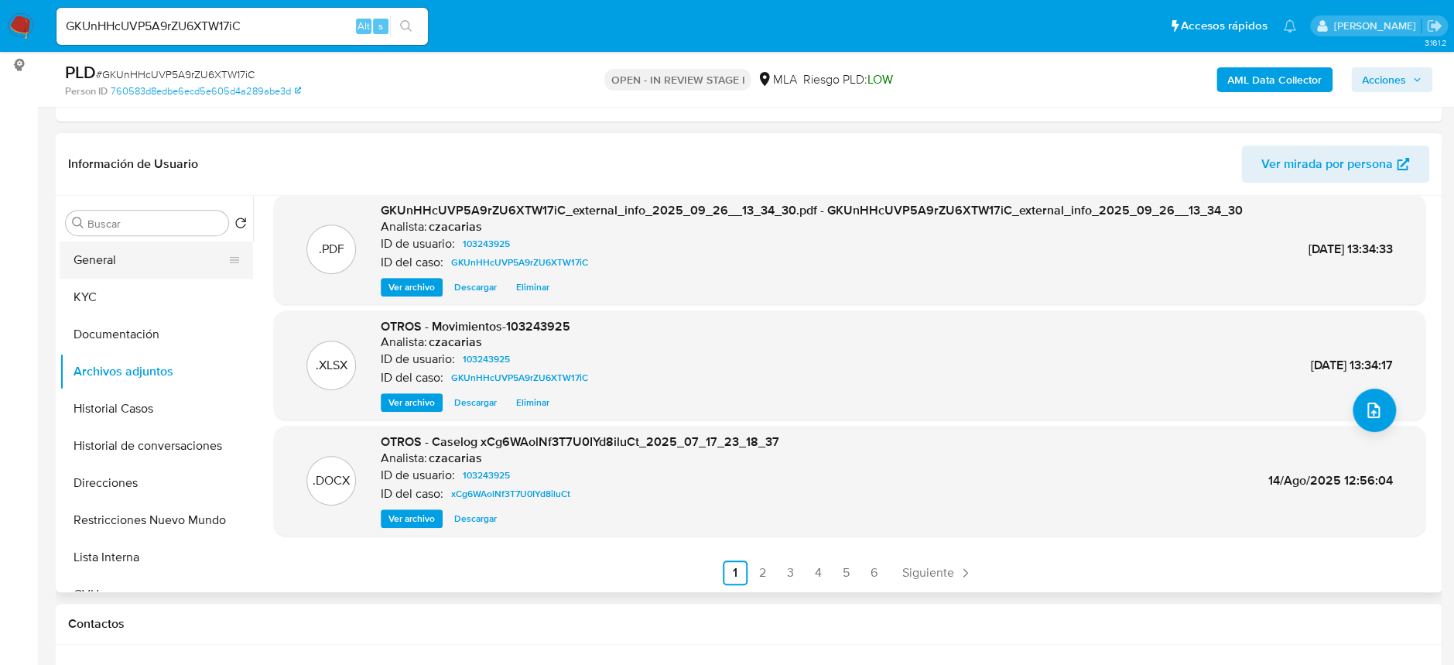
click at [126, 246] on button "General" at bounding box center [150, 259] width 181 height 37
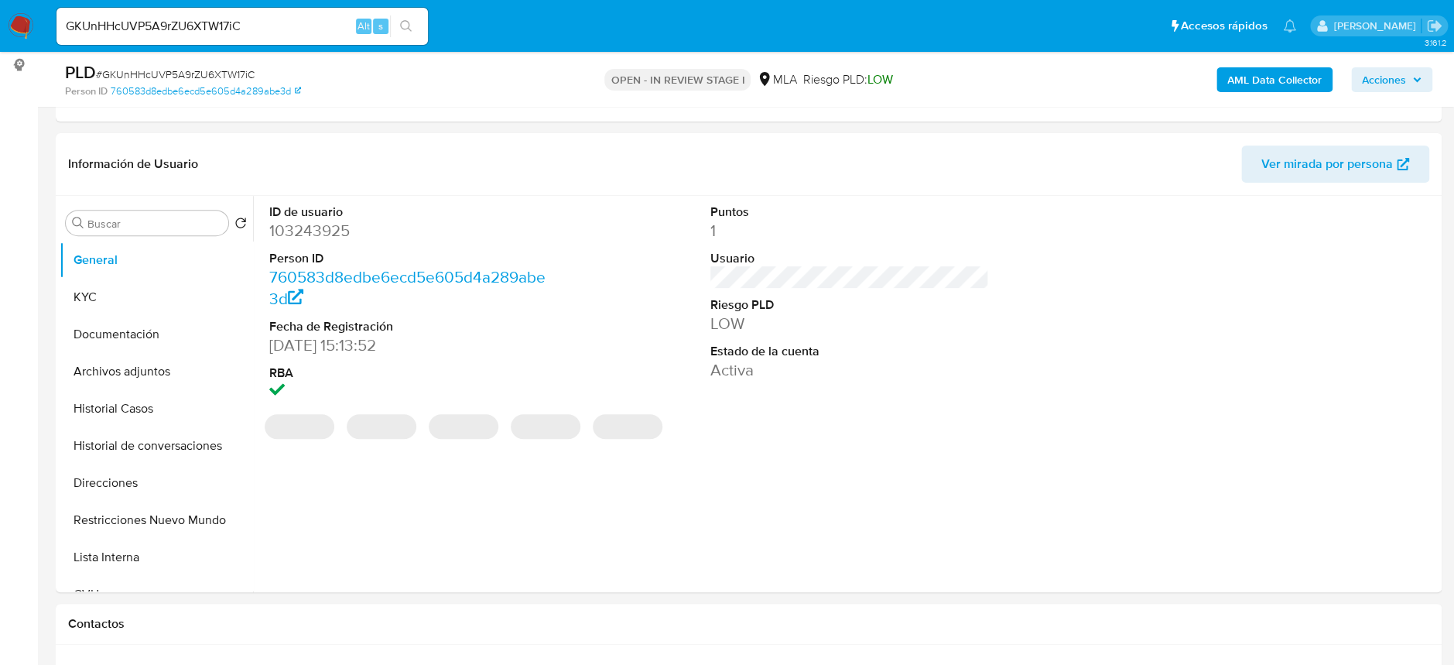
click at [302, 217] on dt "ID de usuario" at bounding box center [408, 211] width 279 height 17
click at [301, 225] on dd "103243925" at bounding box center [408, 231] width 279 height 22
copy dd "103243925"
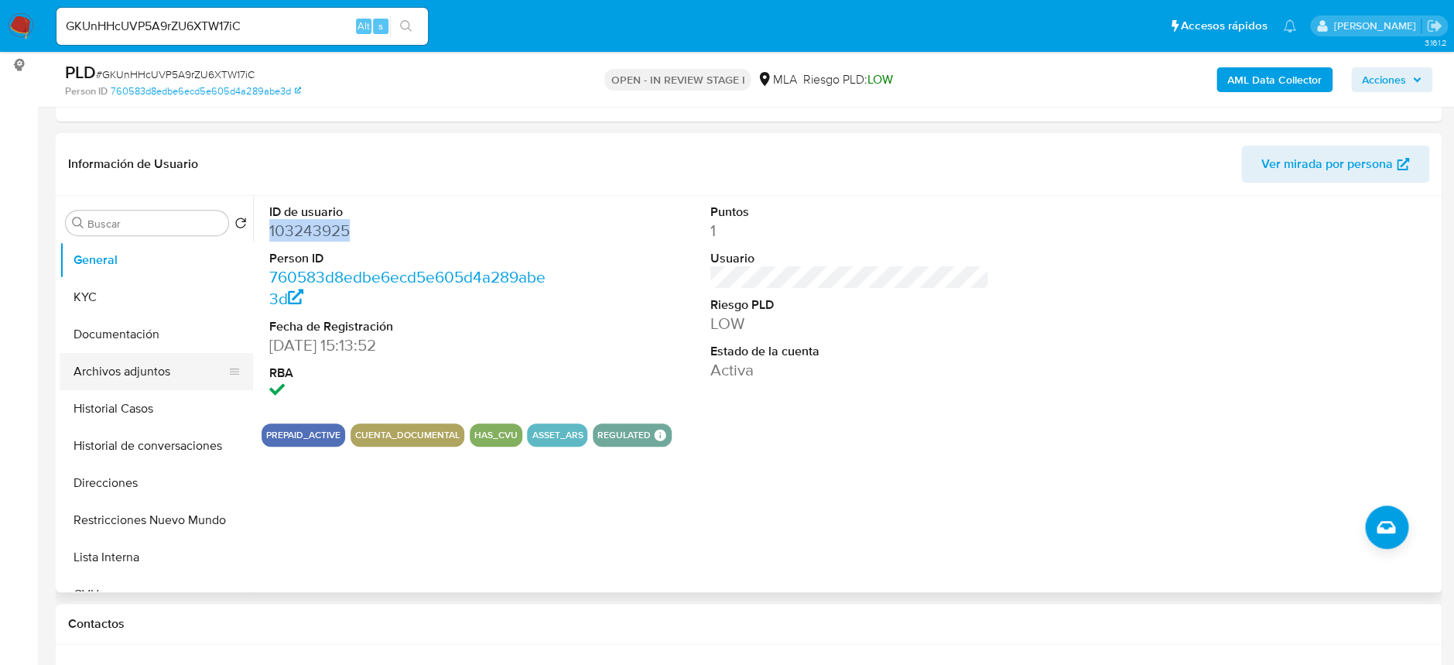
click at [138, 372] on button "Archivos adjuntos" at bounding box center [150, 371] width 181 height 37
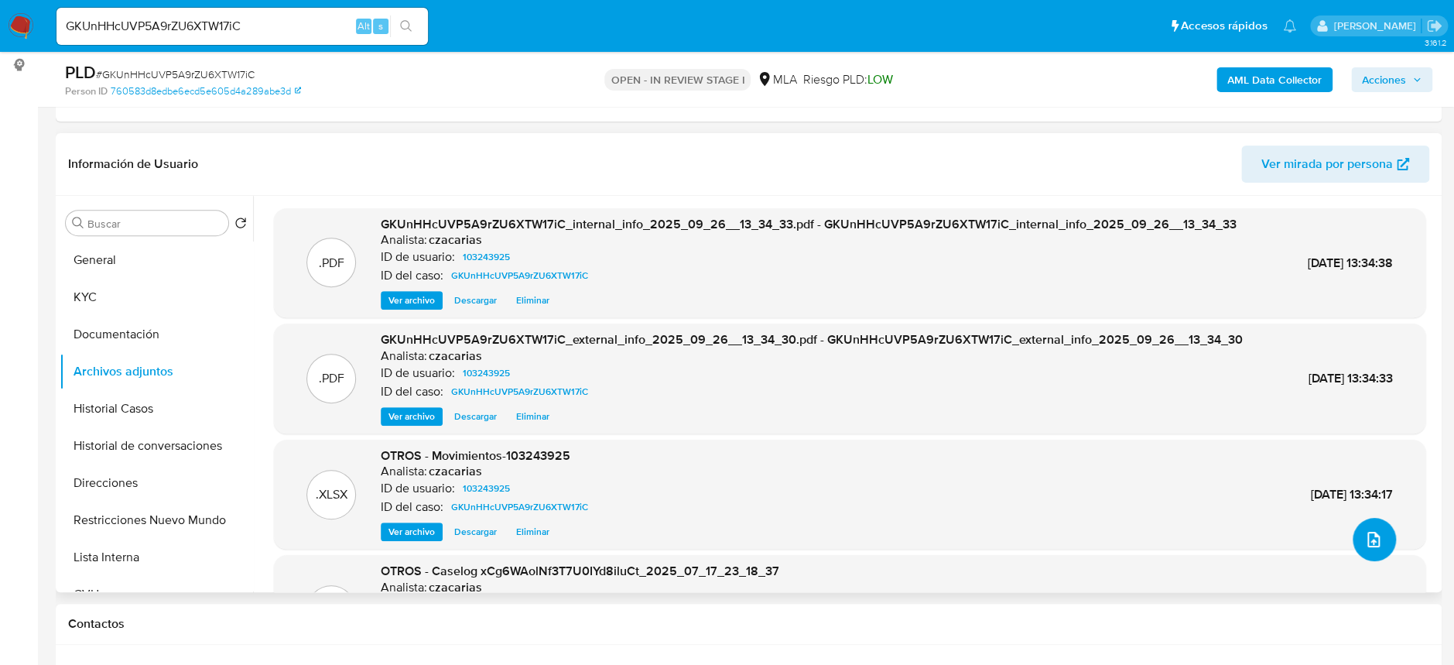
click at [1372, 539] on icon "upload-file" at bounding box center [1373, 538] width 12 height 15
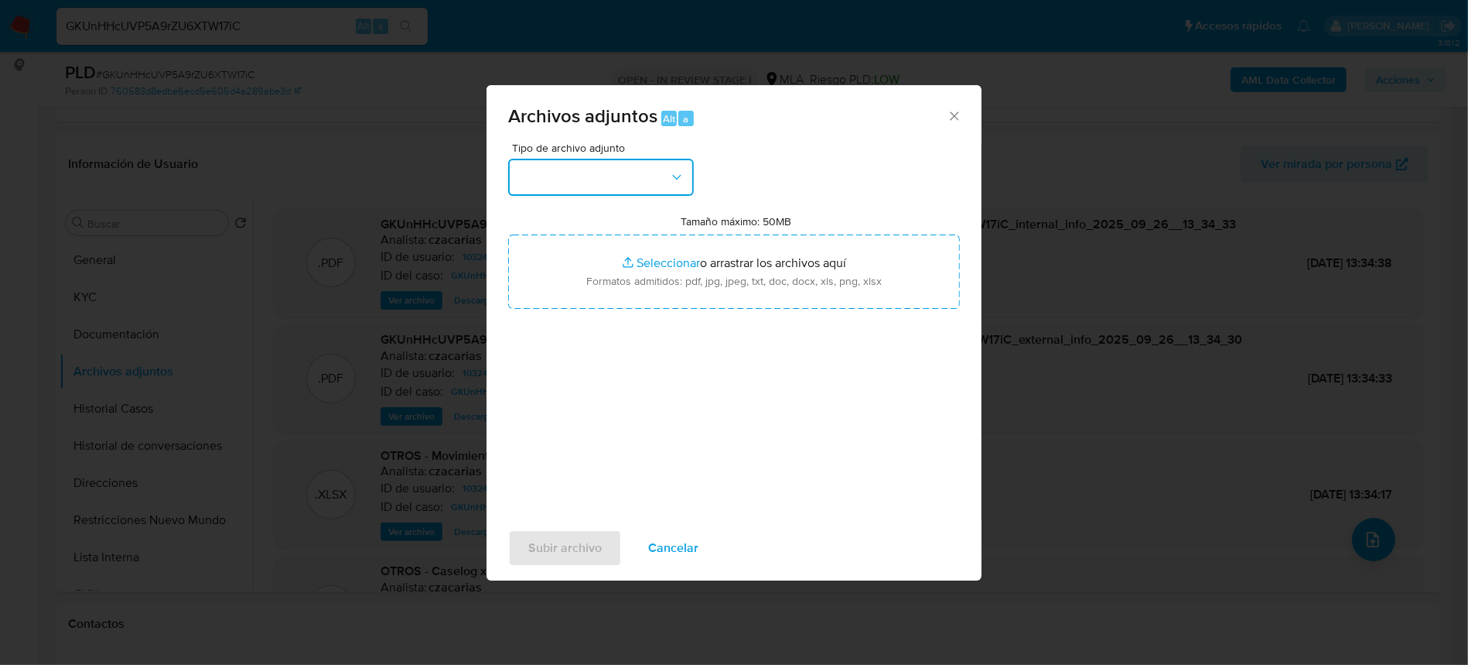
click at [616, 182] on button "button" at bounding box center [601, 177] width 186 height 37
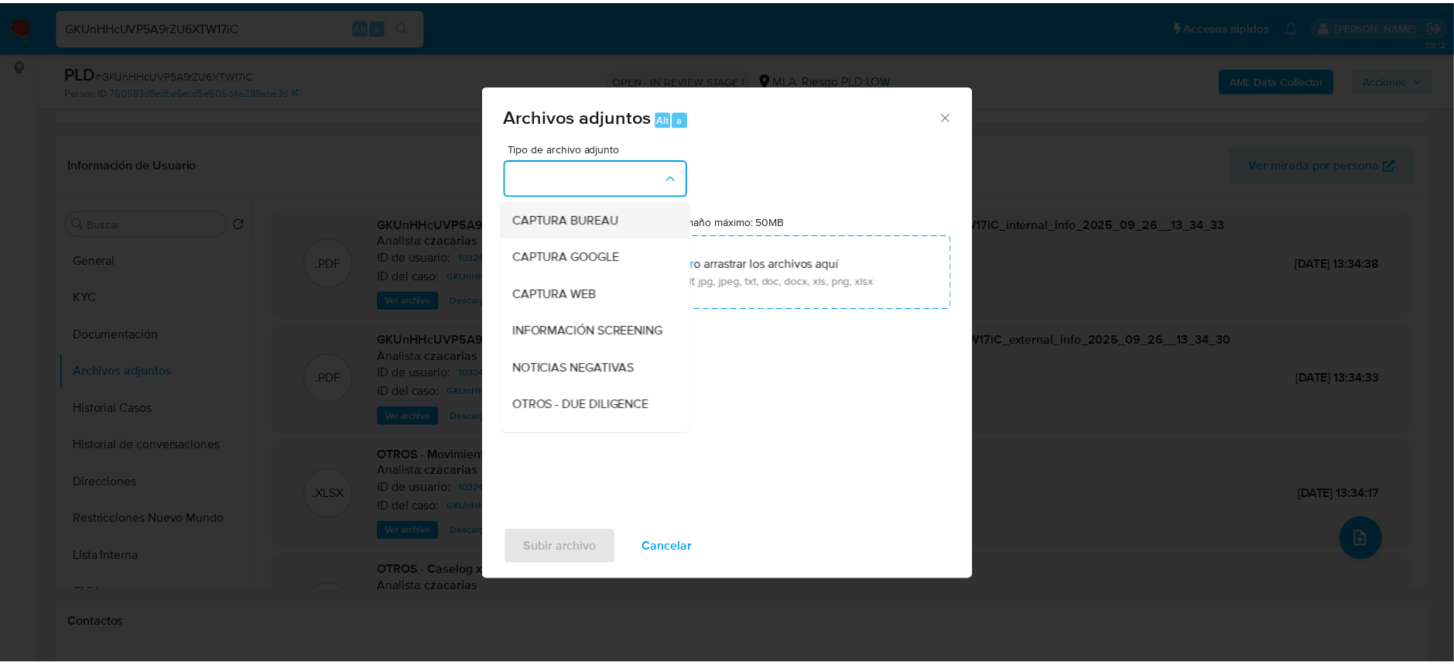
scroll to position [206, 0]
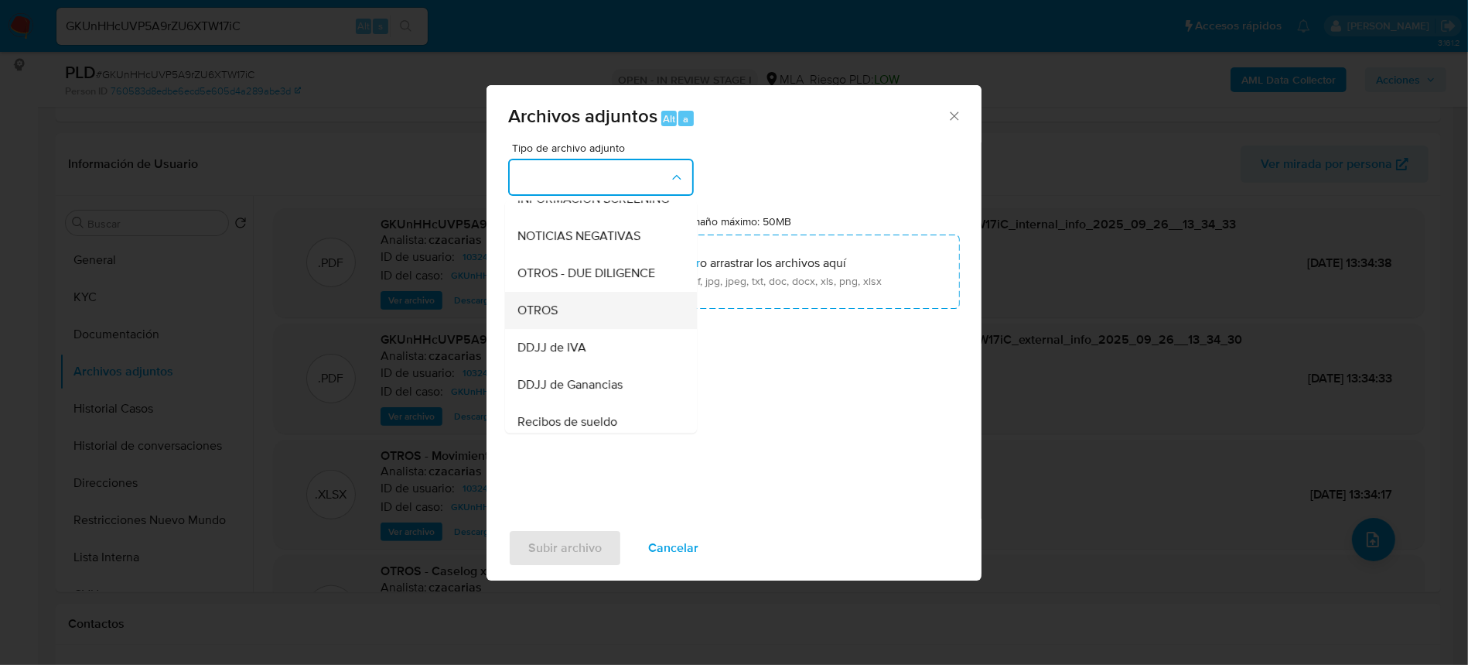
click at [556, 318] on span "OTROS" at bounding box center [538, 309] width 40 height 15
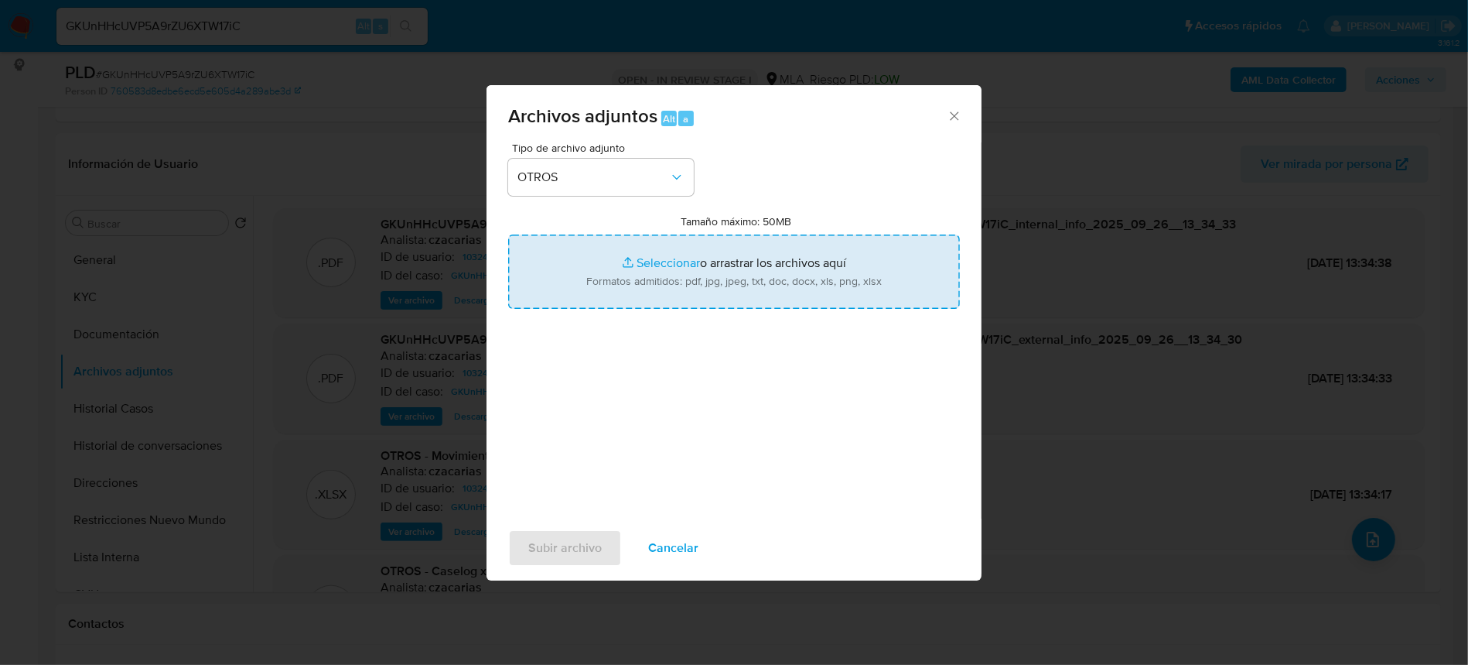
type input "C:\fakepath\Caselog GKUnHHcUVP5A9rZU6XTW17iC_2025_09_26_12_06_18.docx"
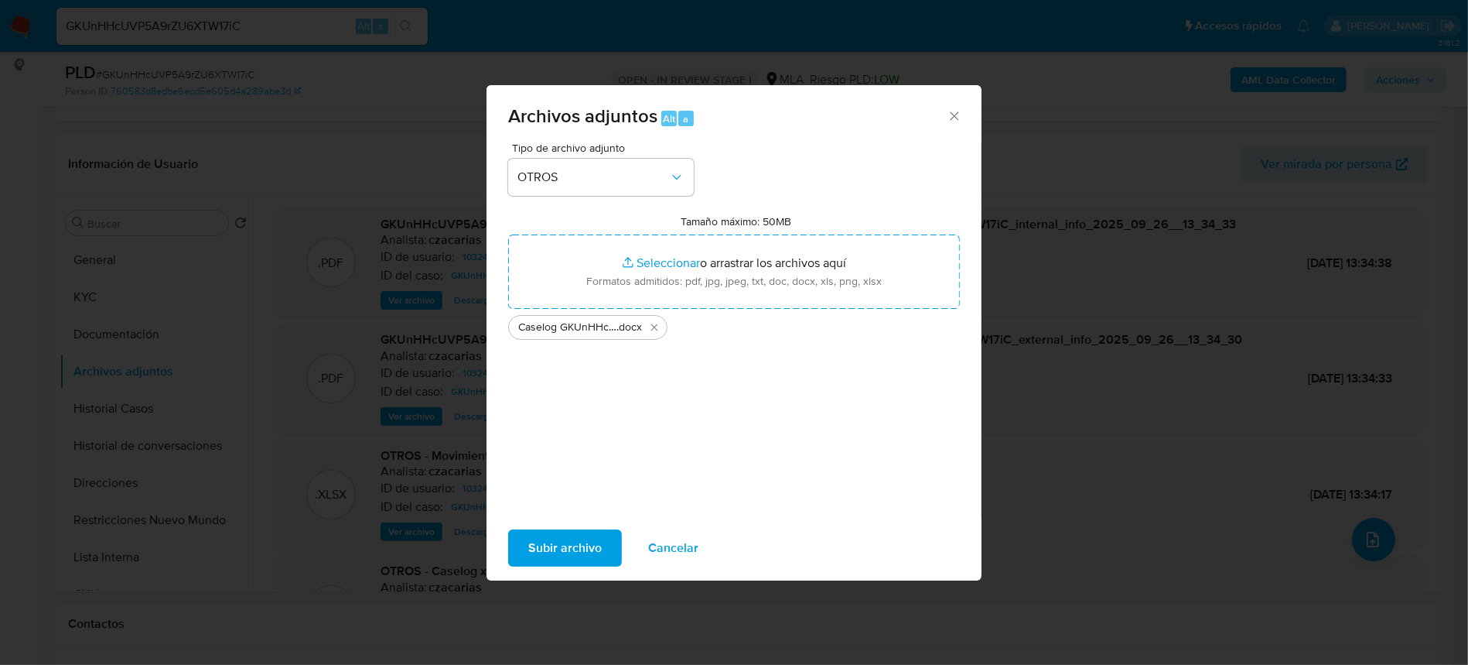
click at [596, 536] on span "Subir archivo" at bounding box center [564, 548] width 73 height 34
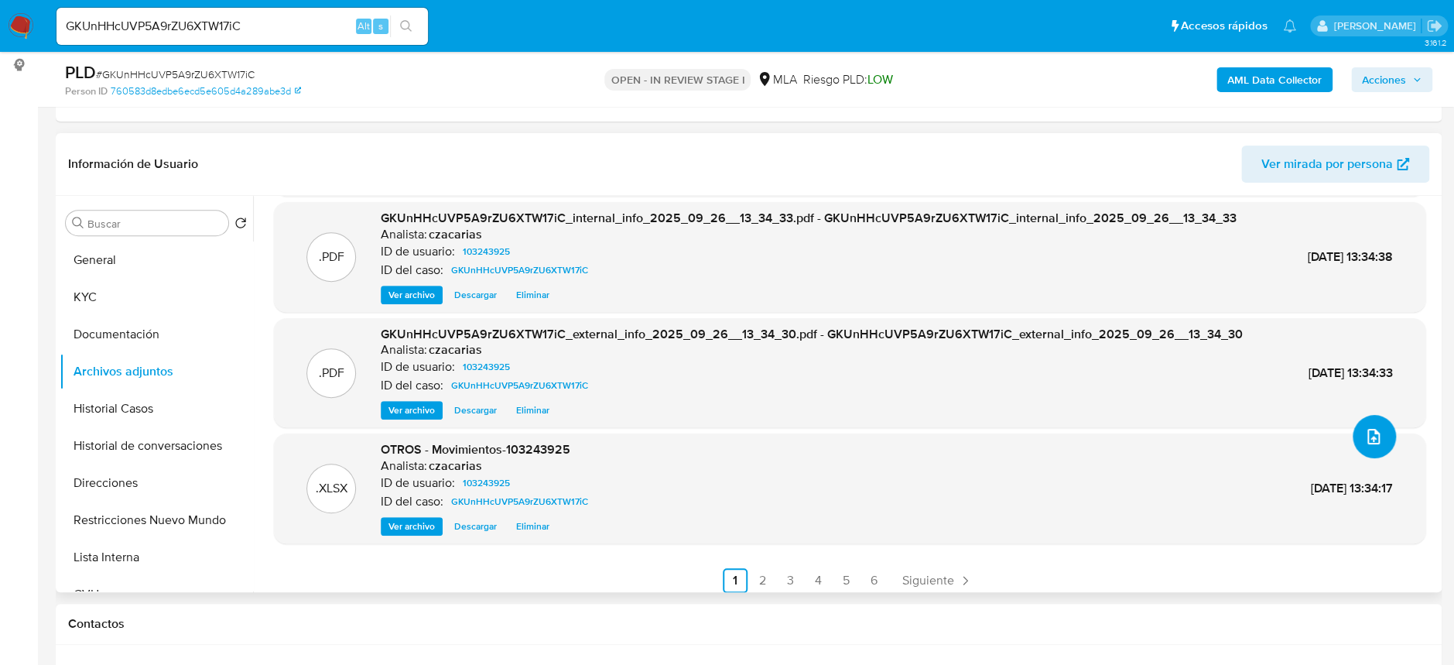
scroll to position [111, 0]
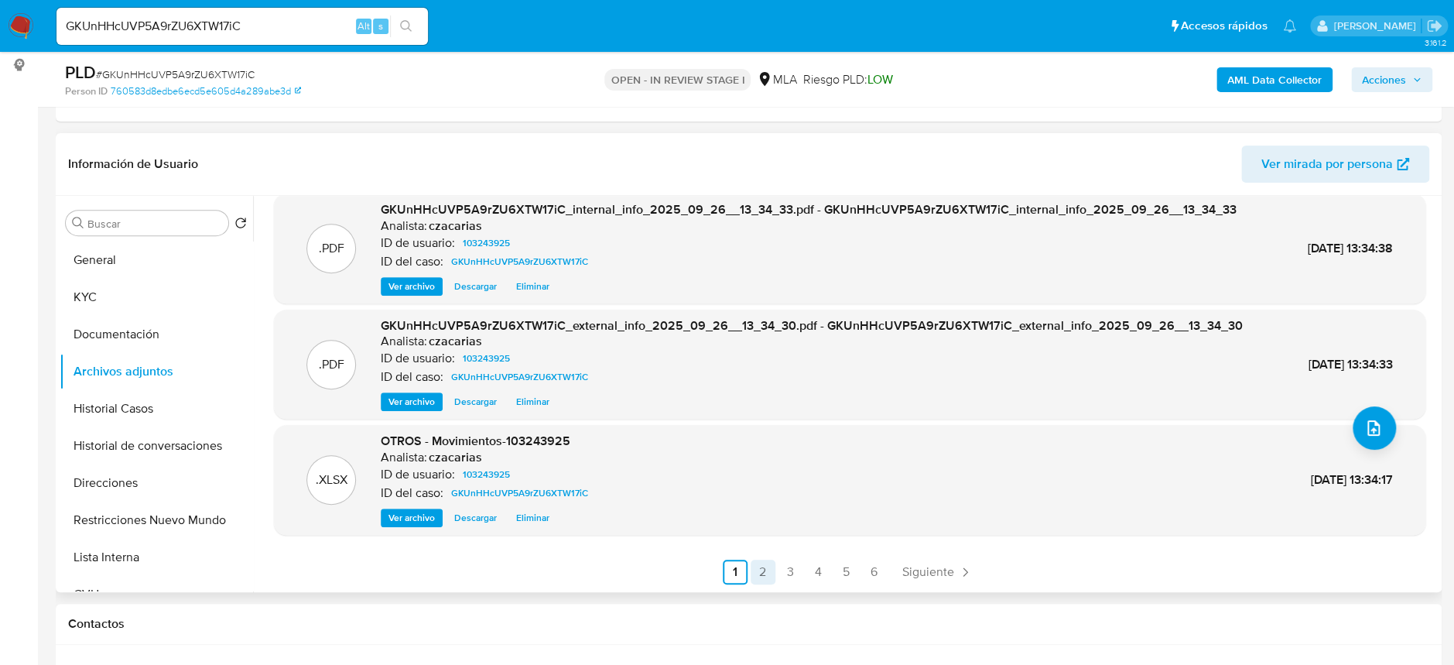
click at [757, 565] on link "2" at bounding box center [762, 571] width 25 height 25
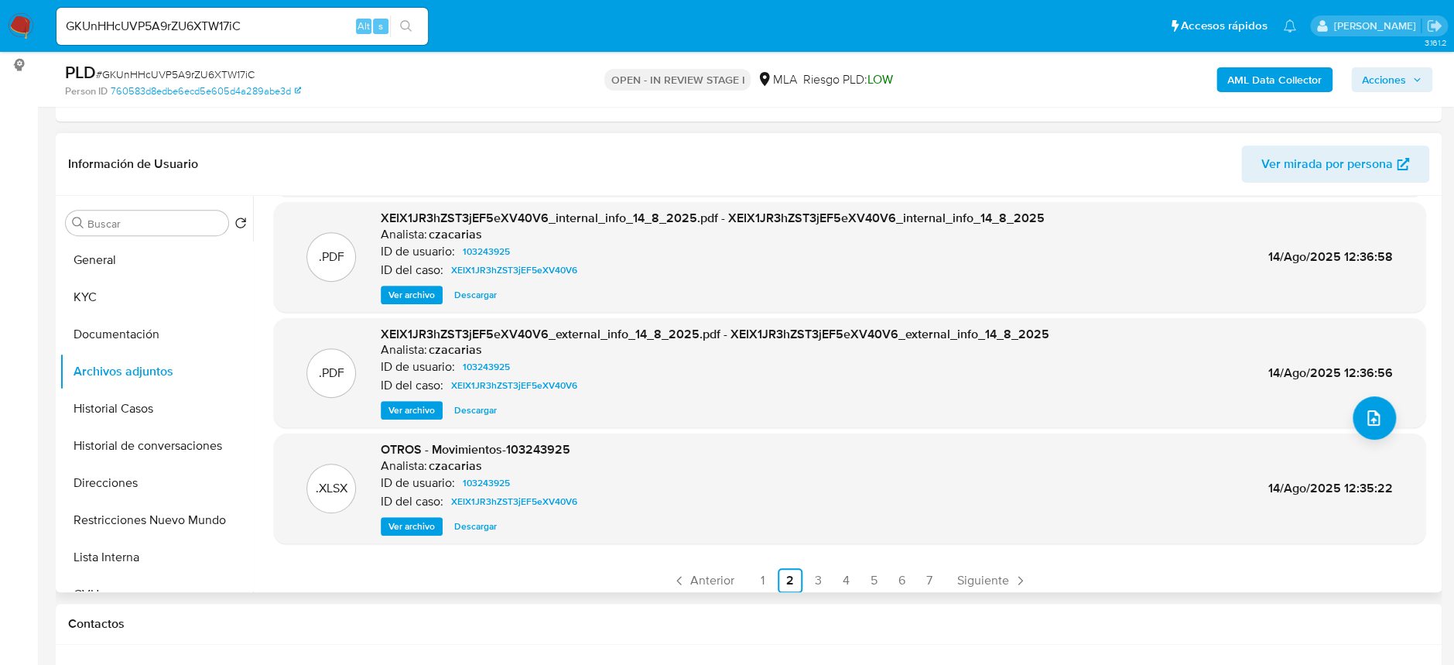
scroll to position [129, 0]
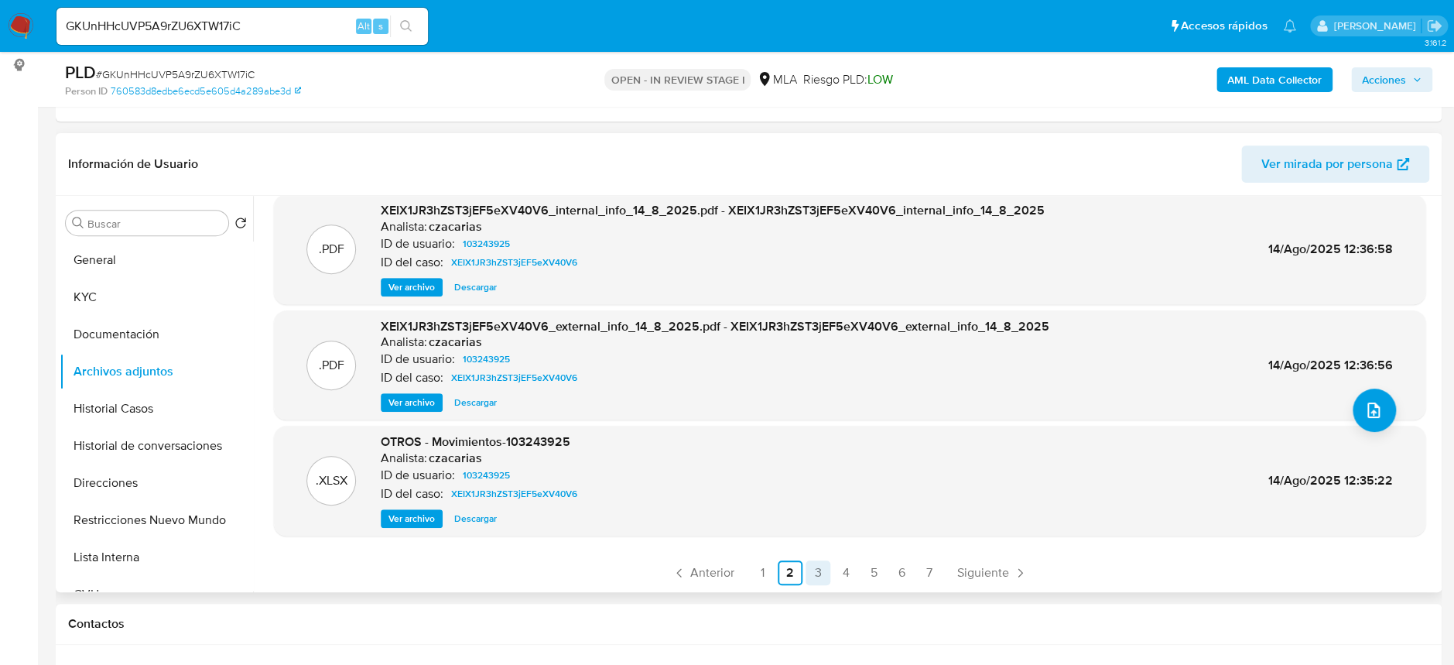
click at [819, 568] on link "3" at bounding box center [817, 572] width 25 height 25
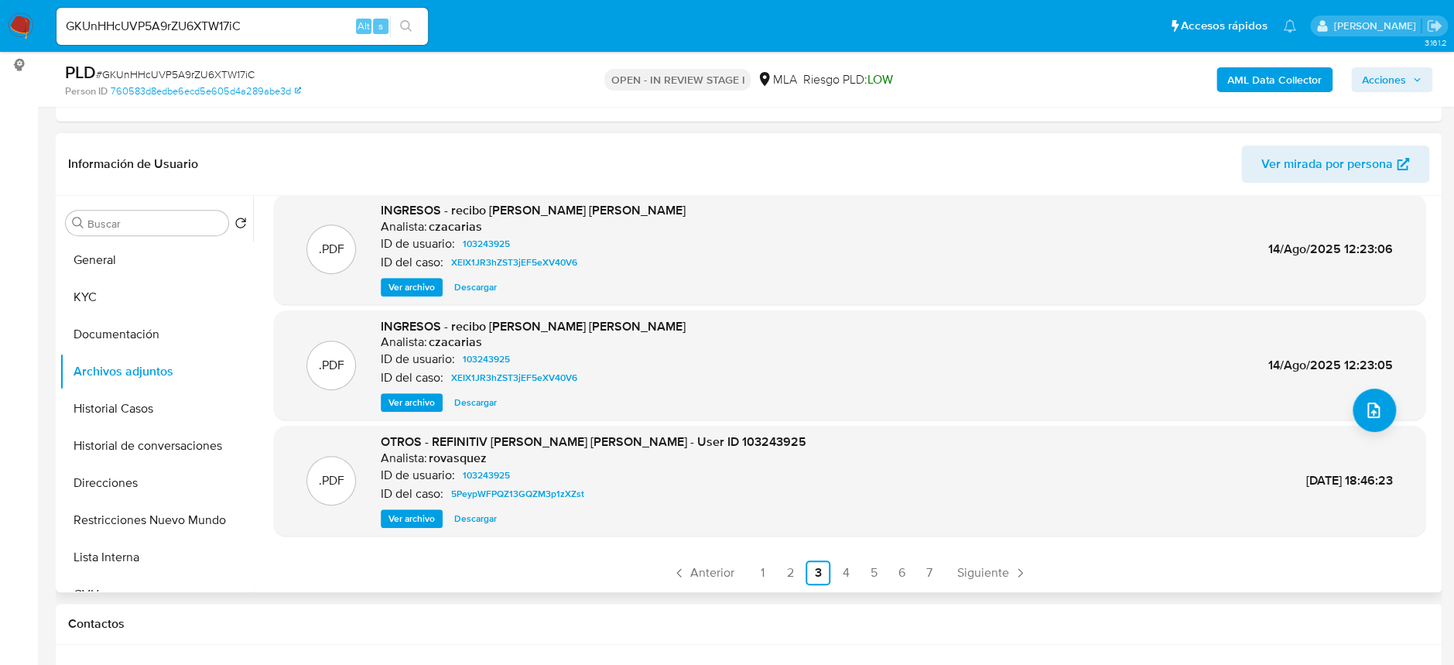
click at [398, 292] on span "Ver archivo" at bounding box center [411, 286] width 46 height 15
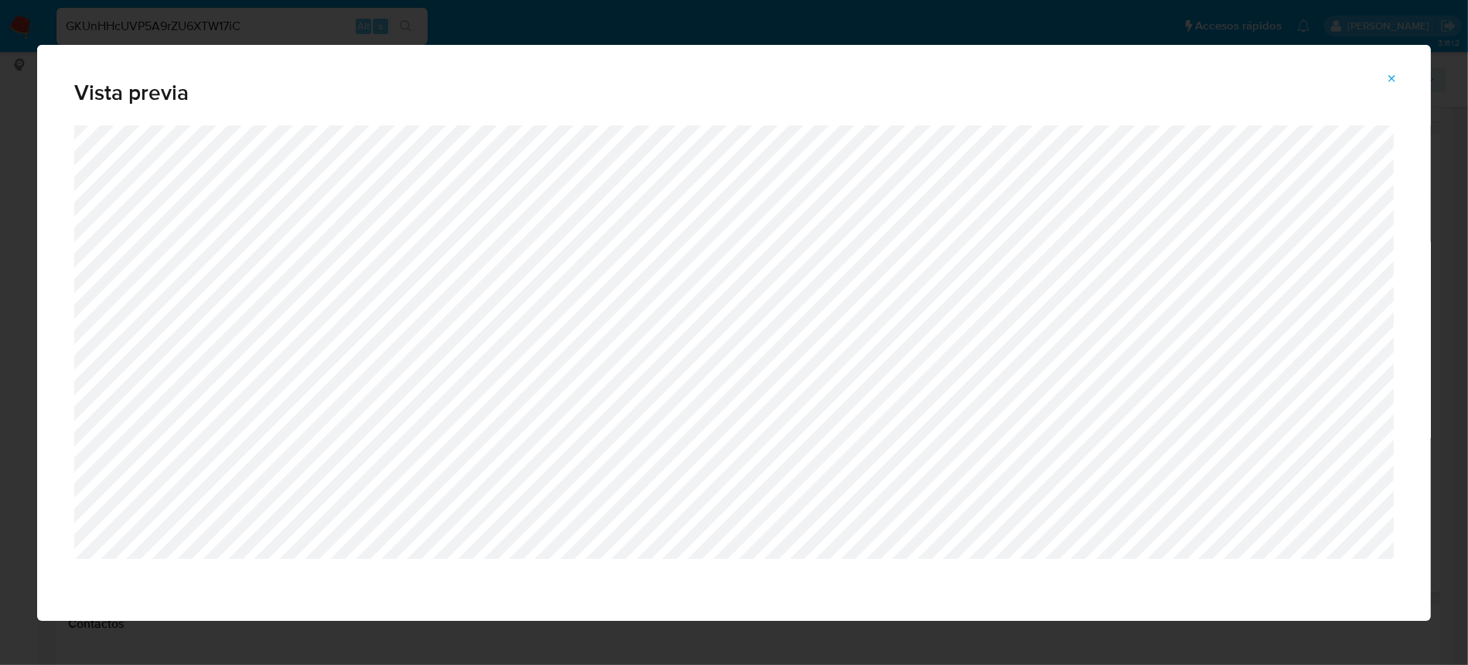
click at [1397, 73] on icon "Attachment preview" at bounding box center [1392, 79] width 12 height 12
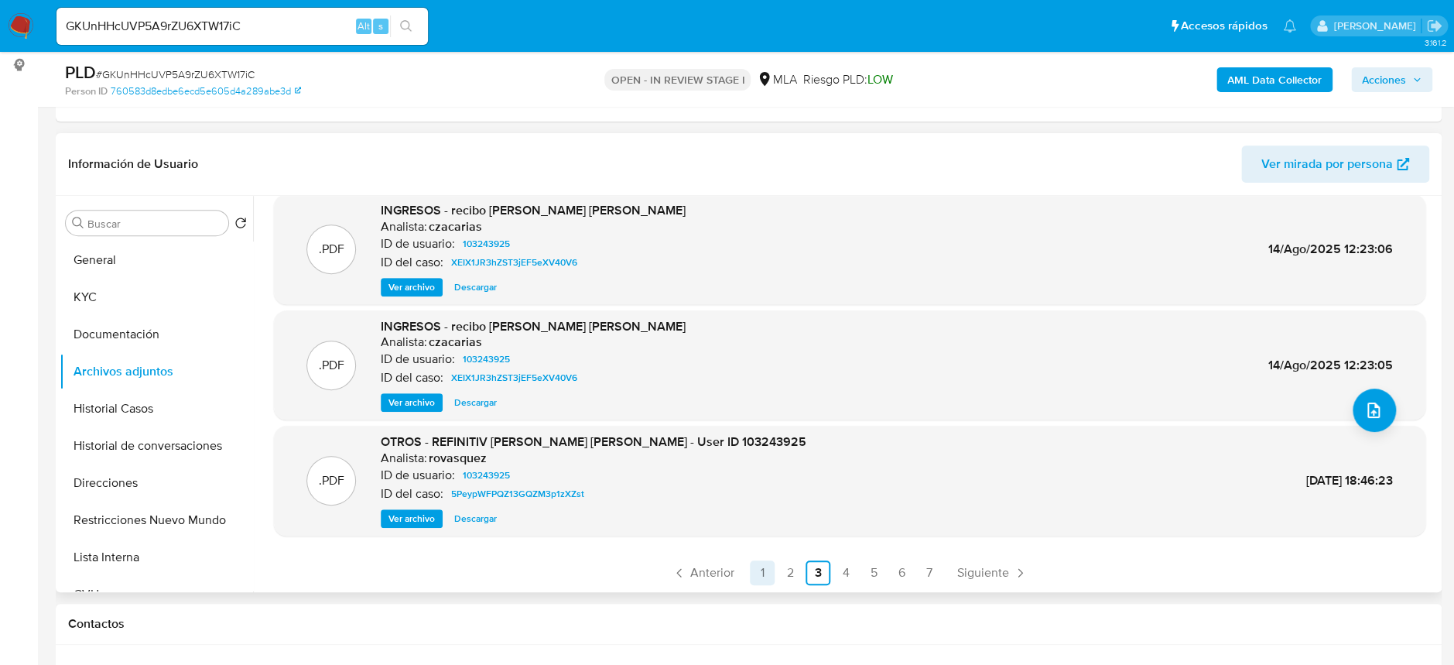
click at [764, 573] on link "1" at bounding box center [762, 572] width 25 height 25
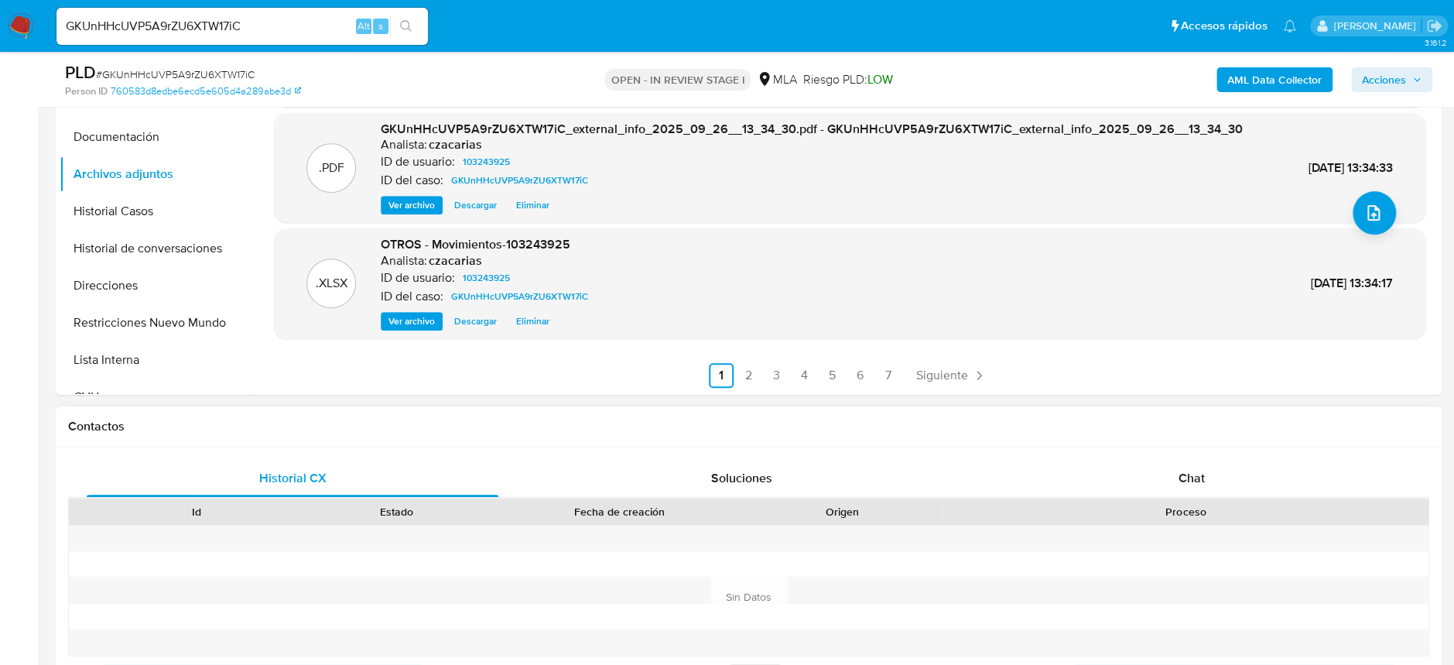
scroll to position [515, 0]
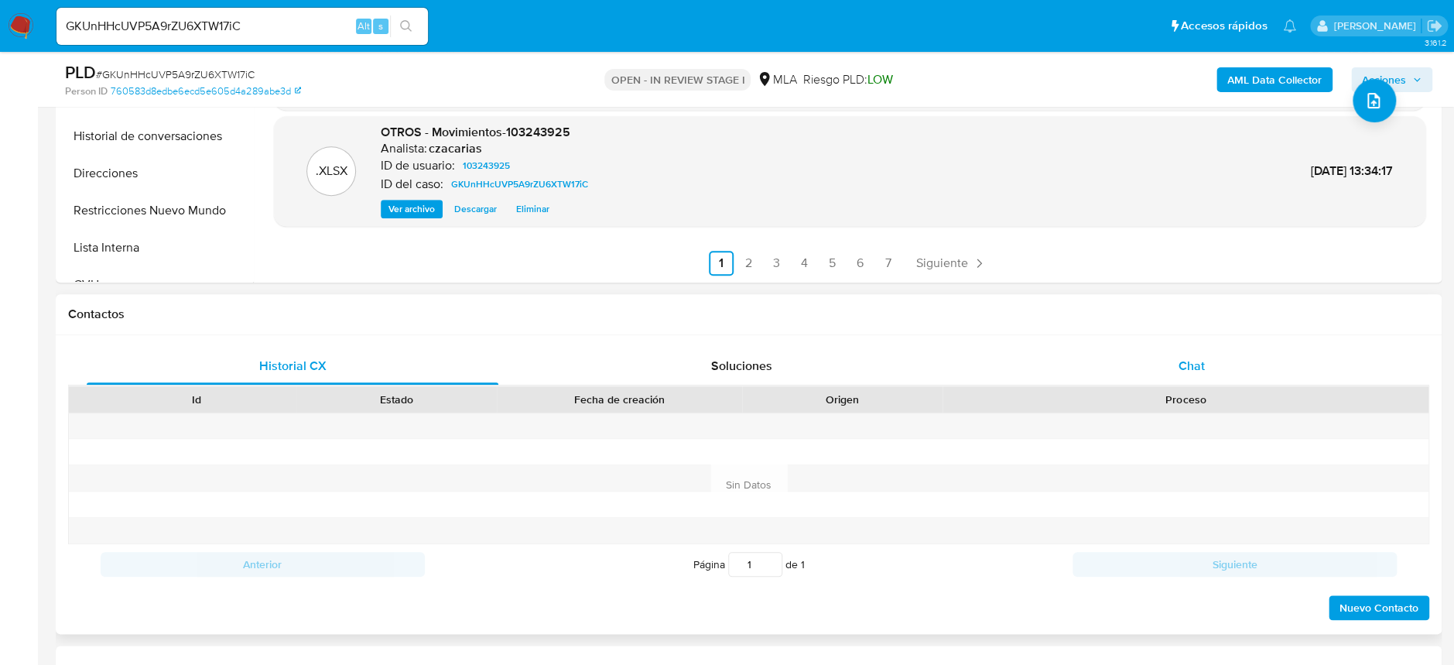
click at [1236, 364] on div "Chat" at bounding box center [1191, 365] width 412 height 37
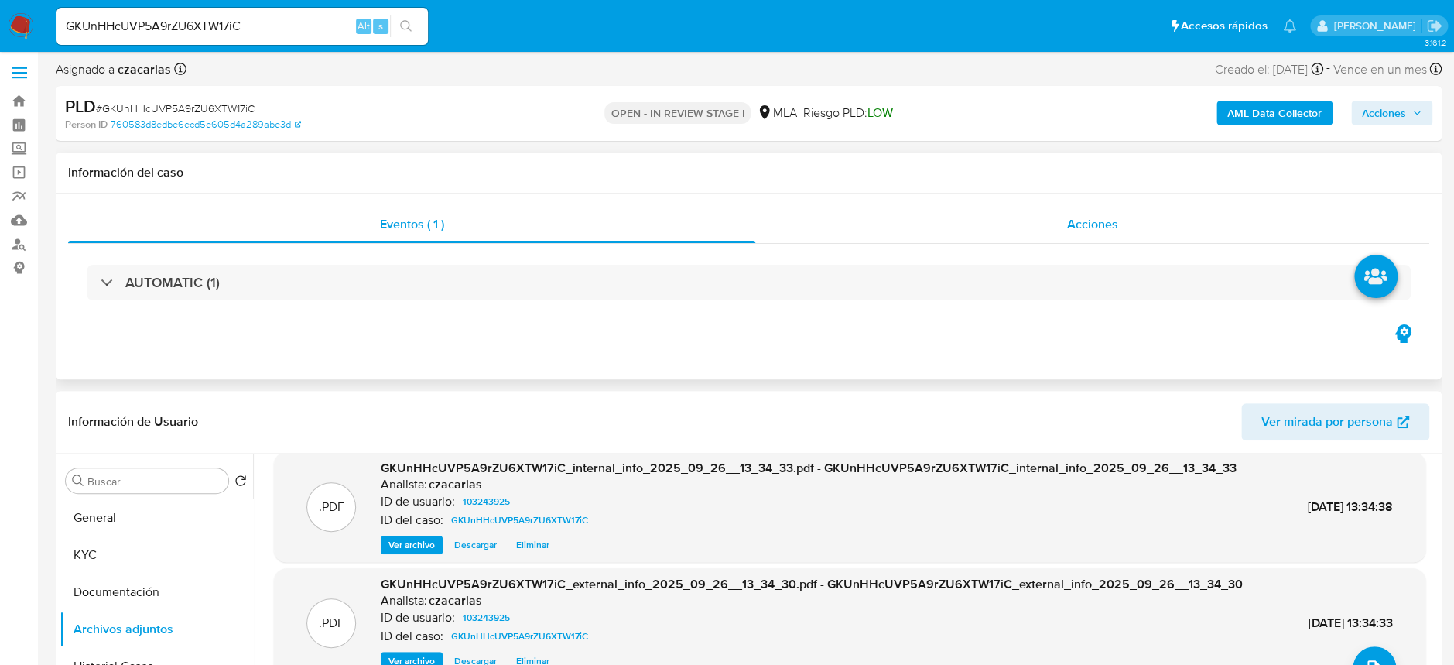
scroll to position [0, 0]
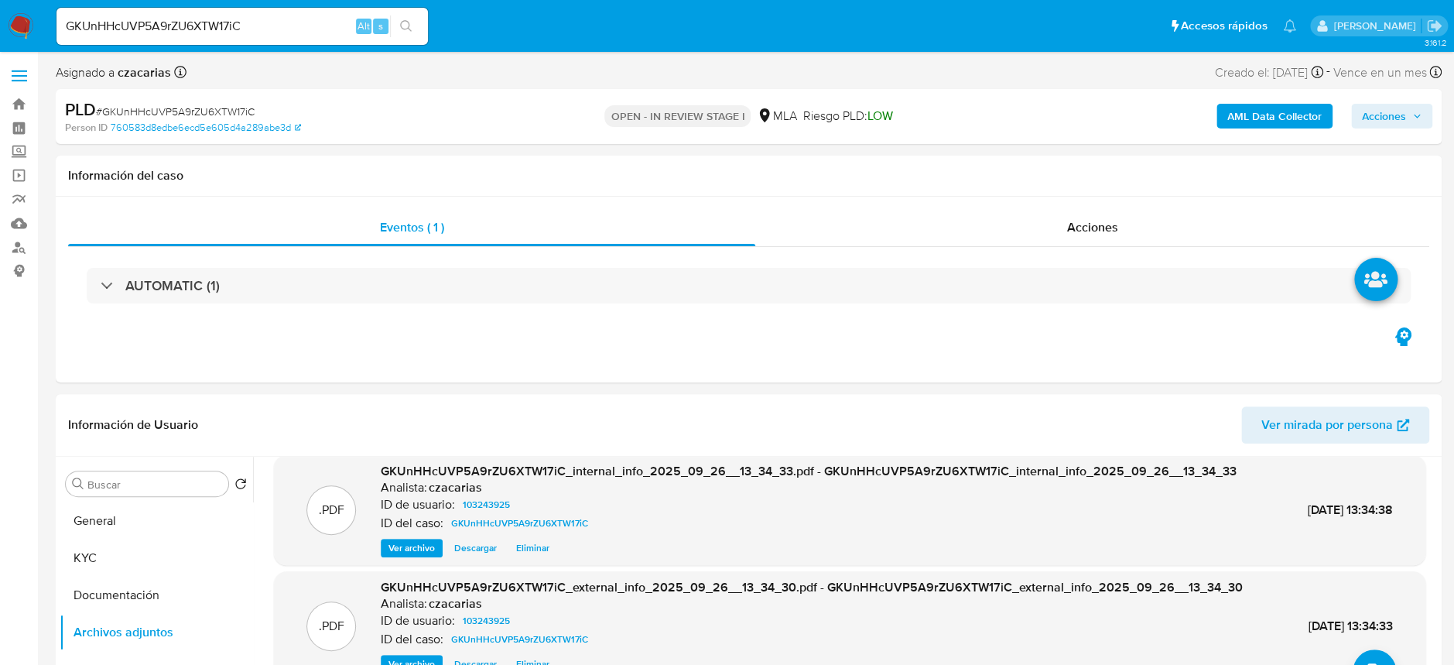
click at [1399, 123] on span "Acciones" at bounding box center [1384, 116] width 44 height 25
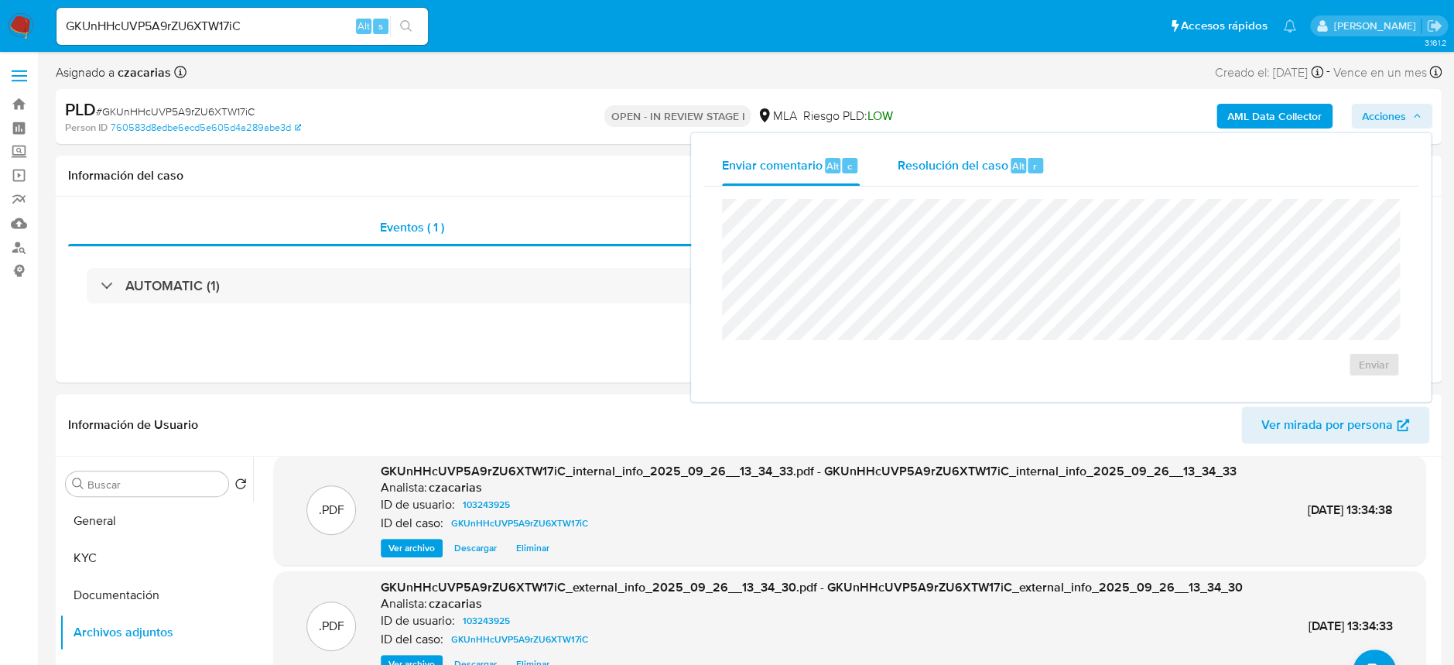
click at [1018, 159] on span "Alt" at bounding box center [1018, 166] width 12 height 15
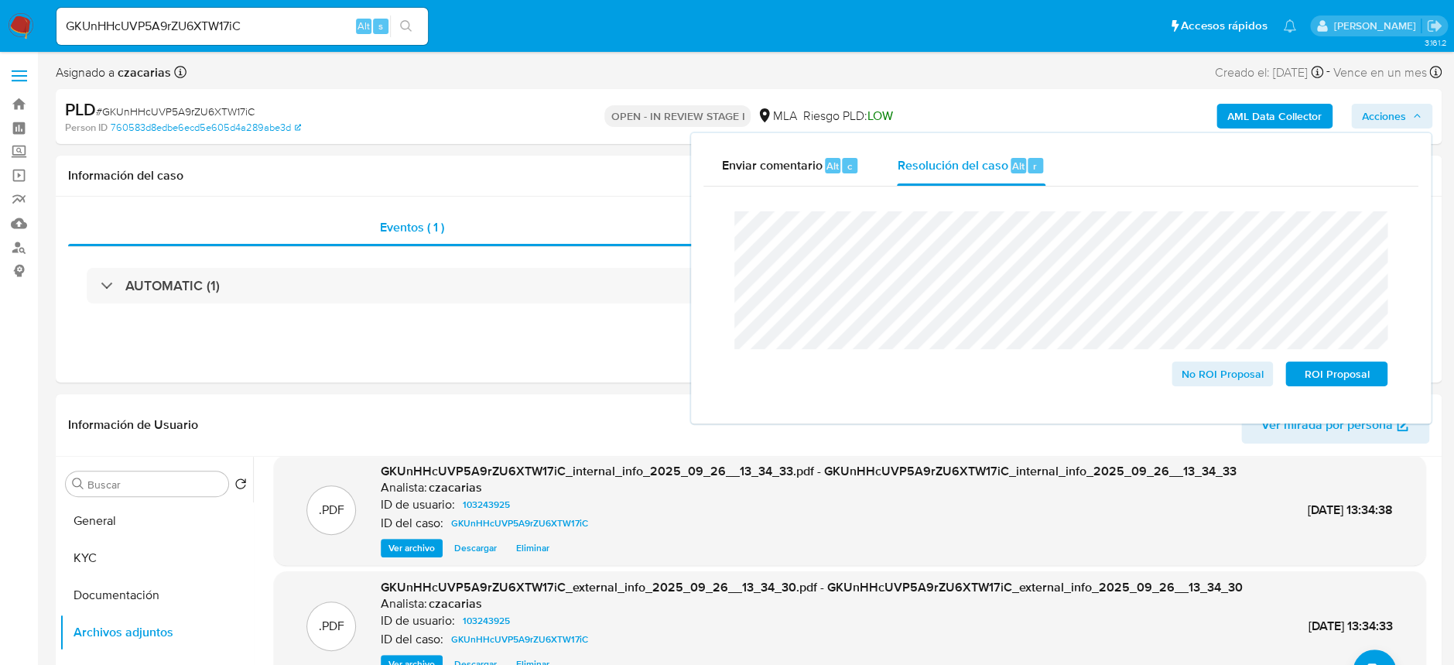
click at [129, 110] on span "# GKUnHHcUVP5A9rZU6XTW17iC" at bounding box center [175, 111] width 159 height 15
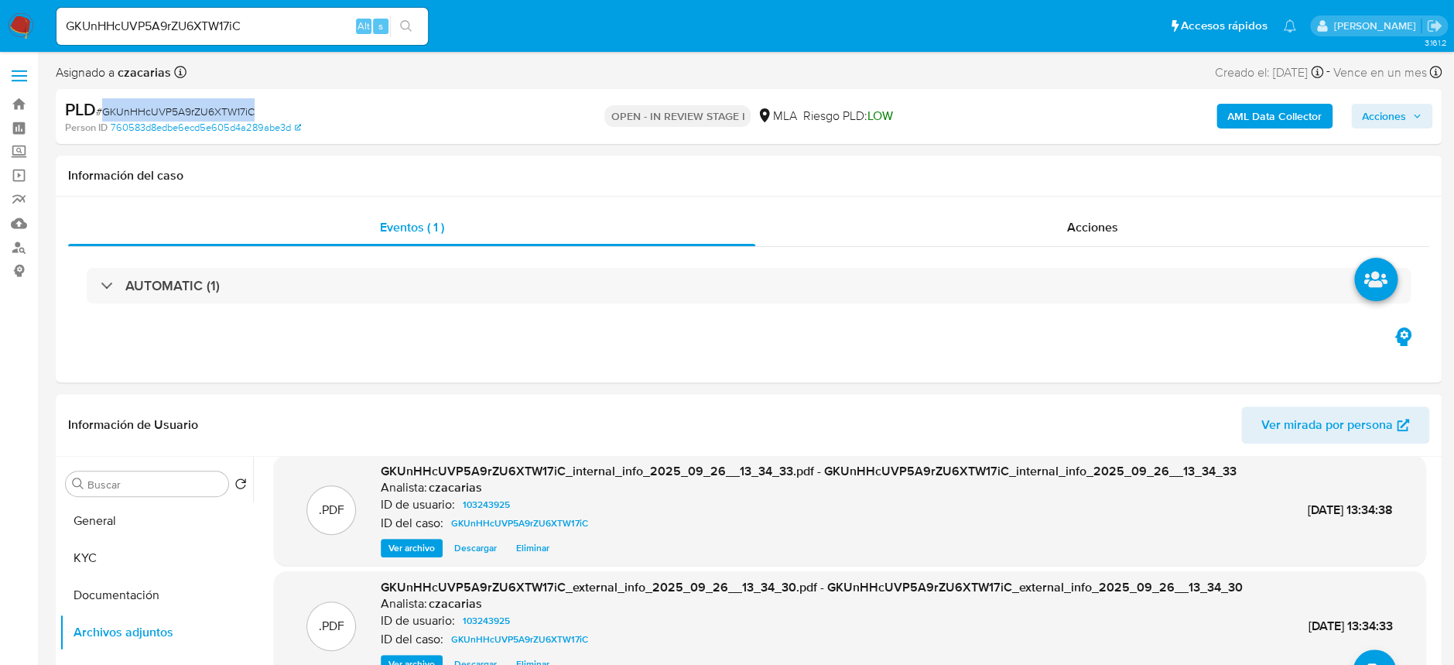
copy span "GKUnHHcUVP5A9rZU6XTW17iC"
click at [1391, 114] on span "Acciones" at bounding box center [1384, 116] width 44 height 25
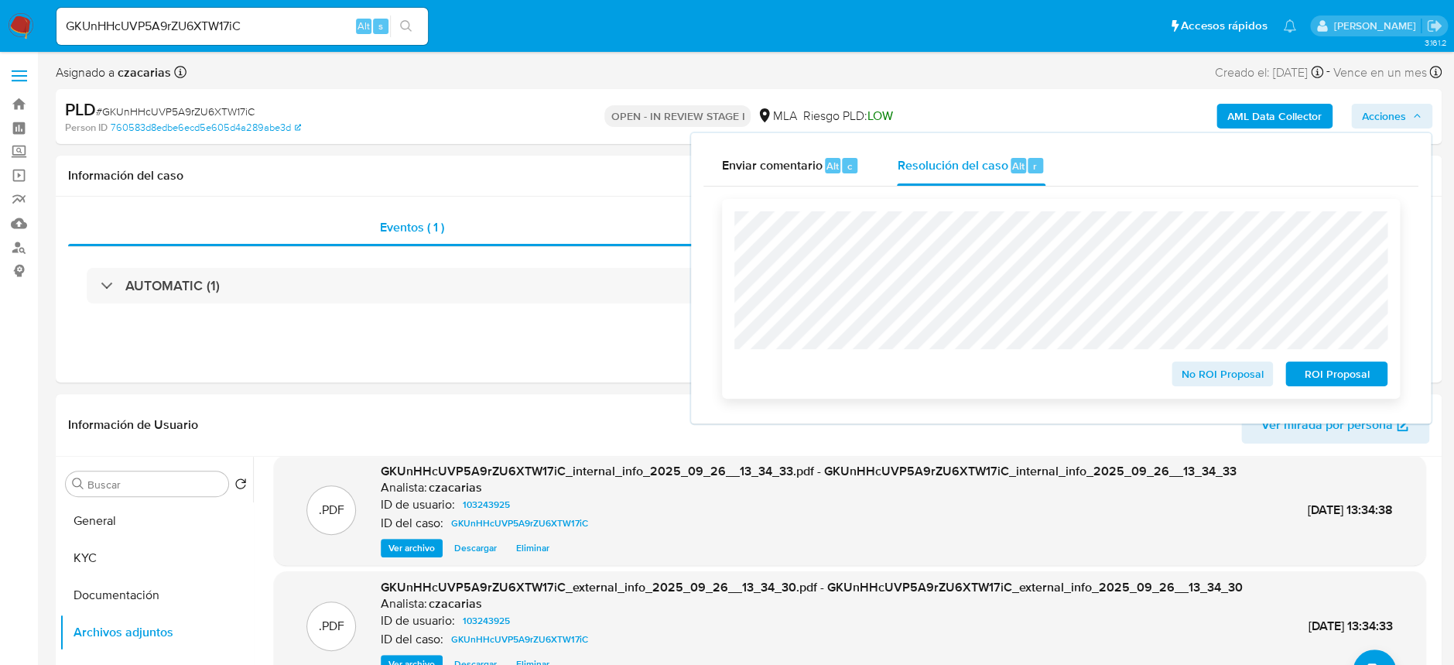
click at [1222, 370] on span "No ROI Proposal" at bounding box center [1222, 374] width 80 height 22
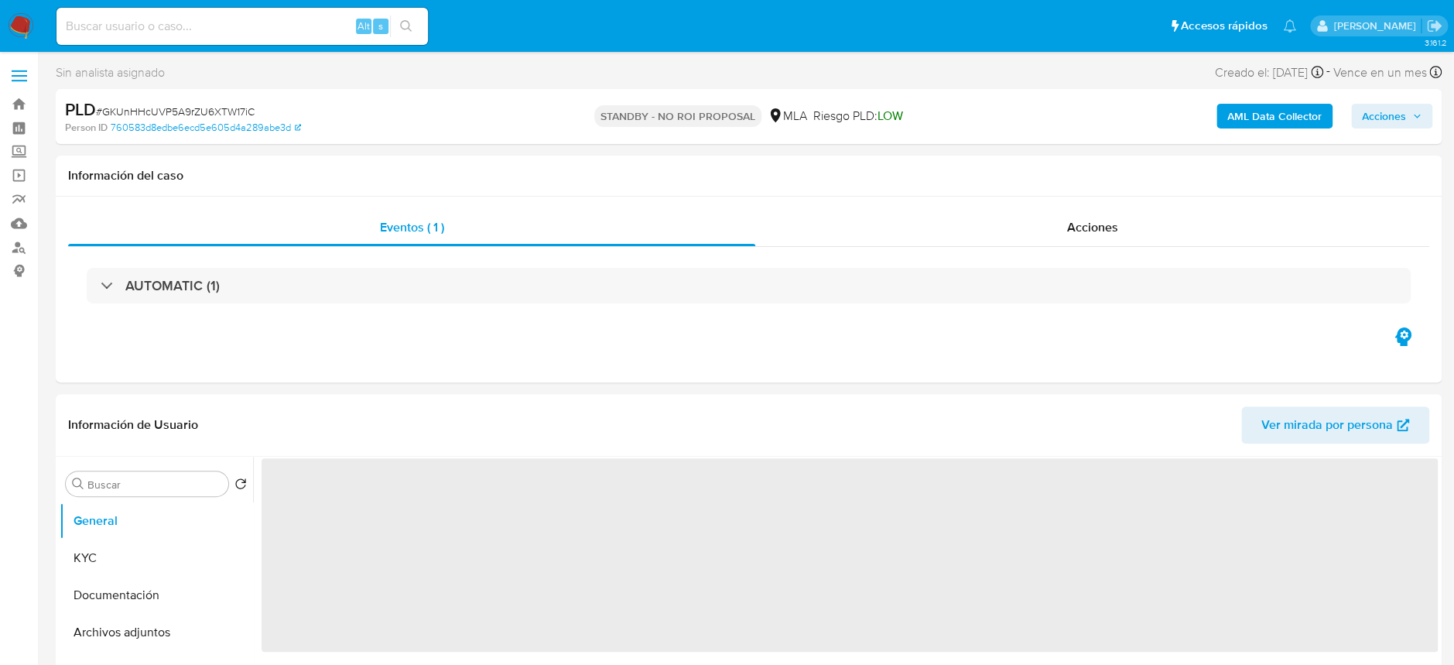
select select "10"
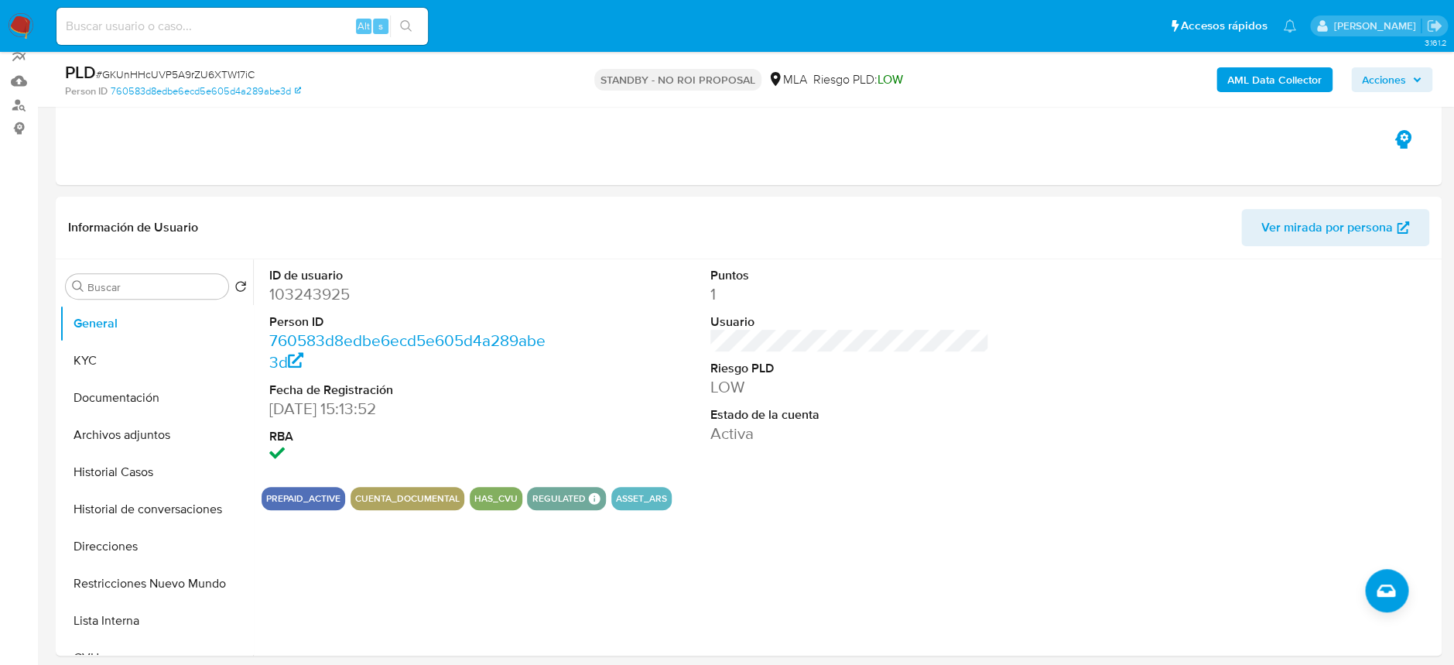
scroll to position [206, 0]
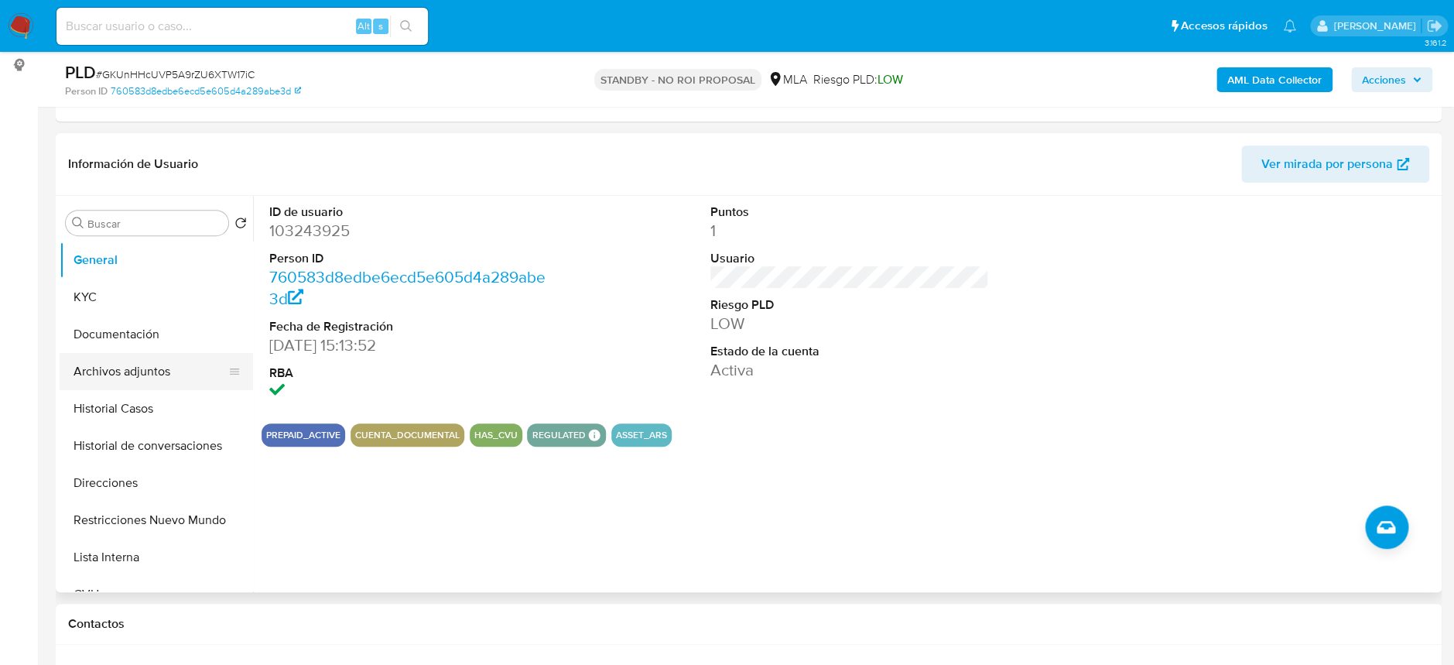
click at [91, 364] on button "Archivos adjuntos" at bounding box center [150, 371] width 181 height 37
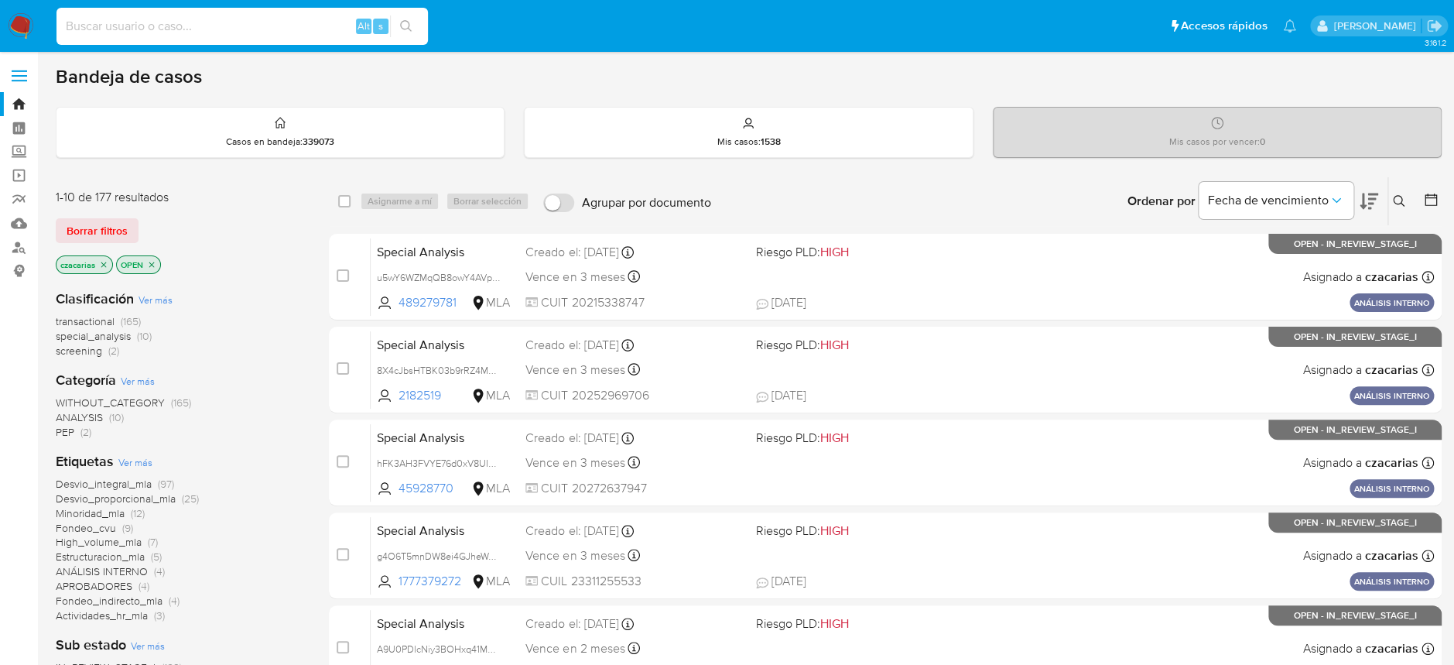
drag, startPoint x: 242, startPoint y: 27, endPoint x: 271, endPoint y: 26, distance: 28.6
click at [245, 26] on input at bounding box center [241, 26] width 371 height 20
paste input "I0ET8HihhjXvybUHSYao7c6L"
type input "I0ET8HihhjXvybUHSYao7c6L"
click at [390, 26] on button "search-icon" at bounding box center [406, 26] width 32 height 22
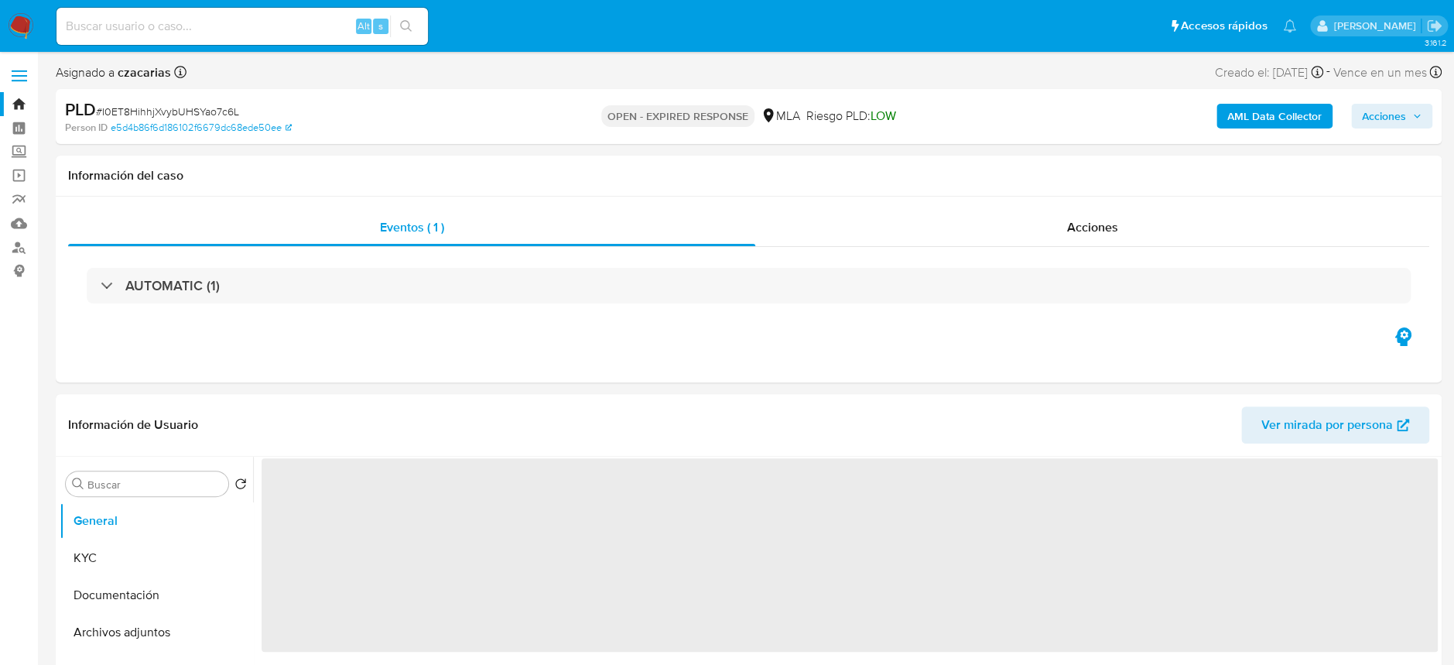
select select "10"
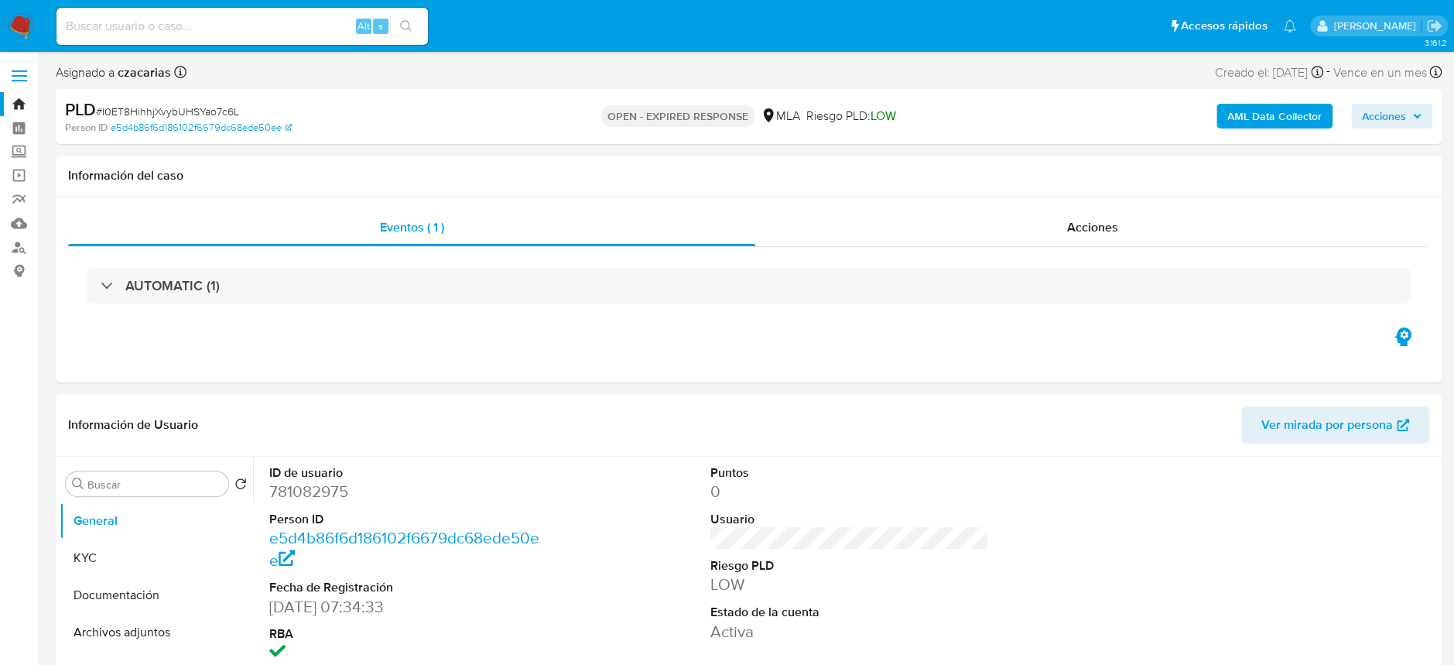
click at [274, 12] on div "Alt s" at bounding box center [241, 26] width 371 height 37
click at [295, 36] on div "Alt s" at bounding box center [241, 26] width 371 height 37
click at [293, 32] on input at bounding box center [241, 26] width 371 height 20
paste input "RtOB2tkGxx0TJcFBLewz6RRt"
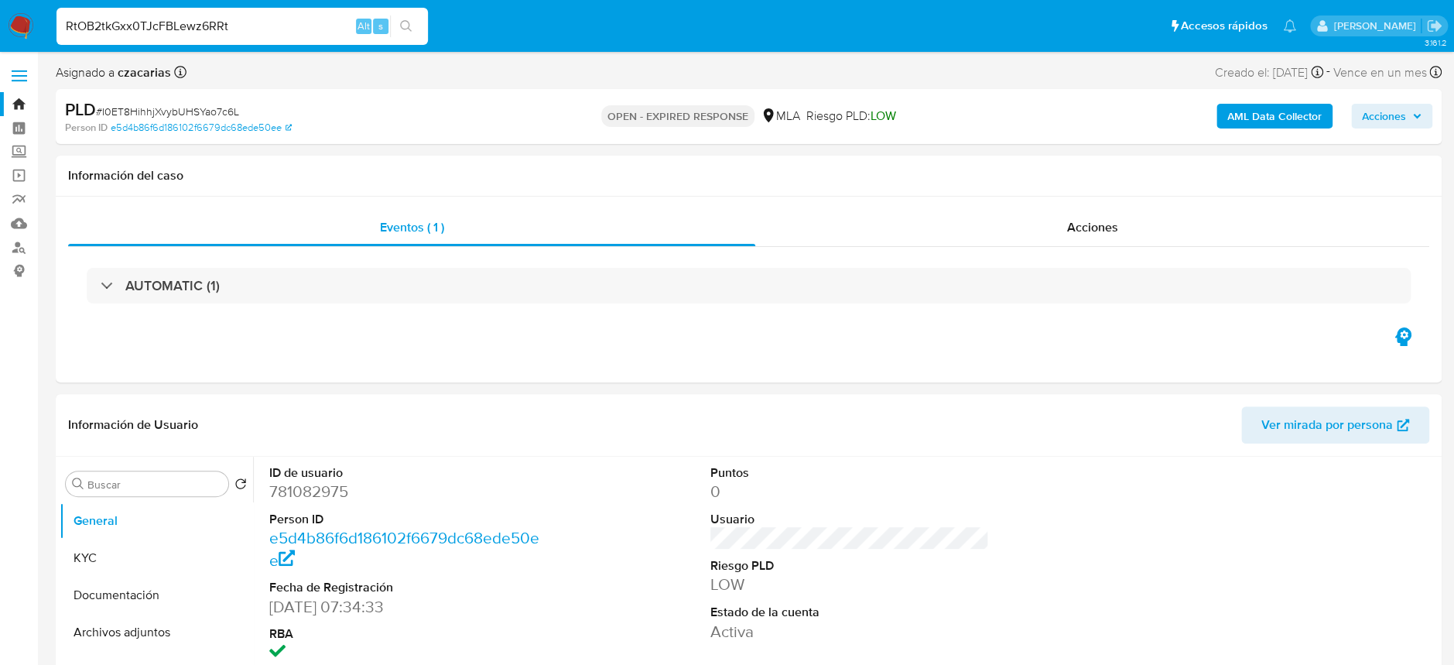
type input "RtOB2tkGxx0TJcFBLewz6RRt"
click at [410, 27] on icon "search-icon" at bounding box center [406, 26] width 12 height 12
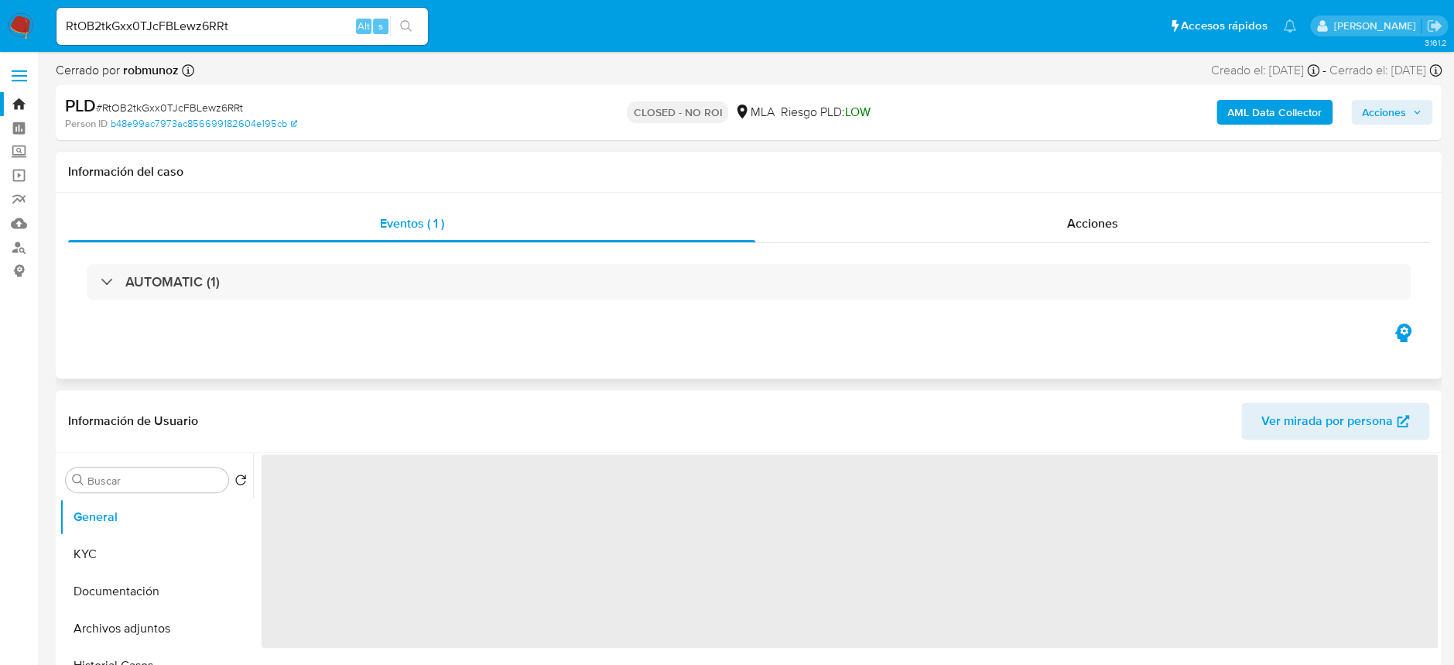
select select "10"
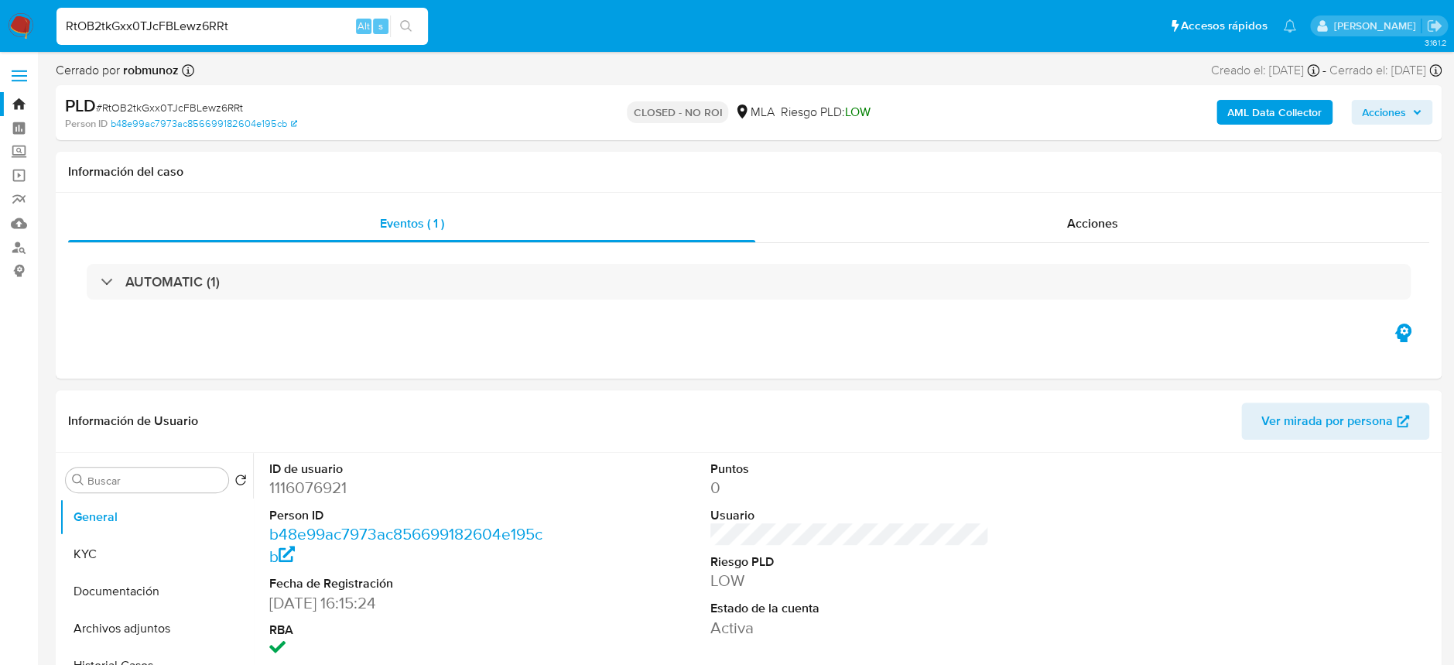
click at [248, 24] on input "RtOB2tkGxx0TJcFBLewz6RRt" at bounding box center [241, 26] width 371 height 20
click at [248, 23] on input "RtOB2tkGxx0TJcFBLewz6RRt" at bounding box center [241, 26] width 371 height 20
paste input "YMRkZQH6gTDI0xPLZWo7Honi"
type input "YMRkZQH6gTDI0xPLZWo7Honi"
click at [393, 19] on button "search-icon" at bounding box center [406, 26] width 32 height 22
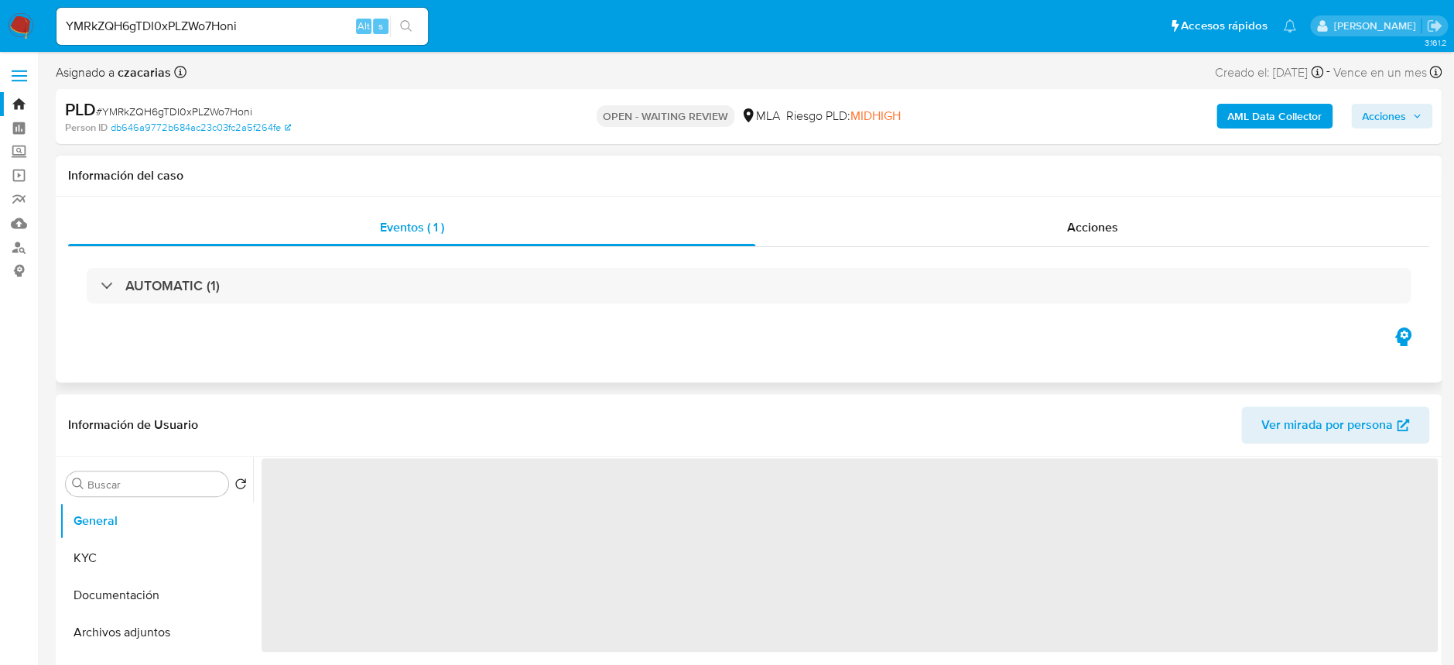
select select "10"
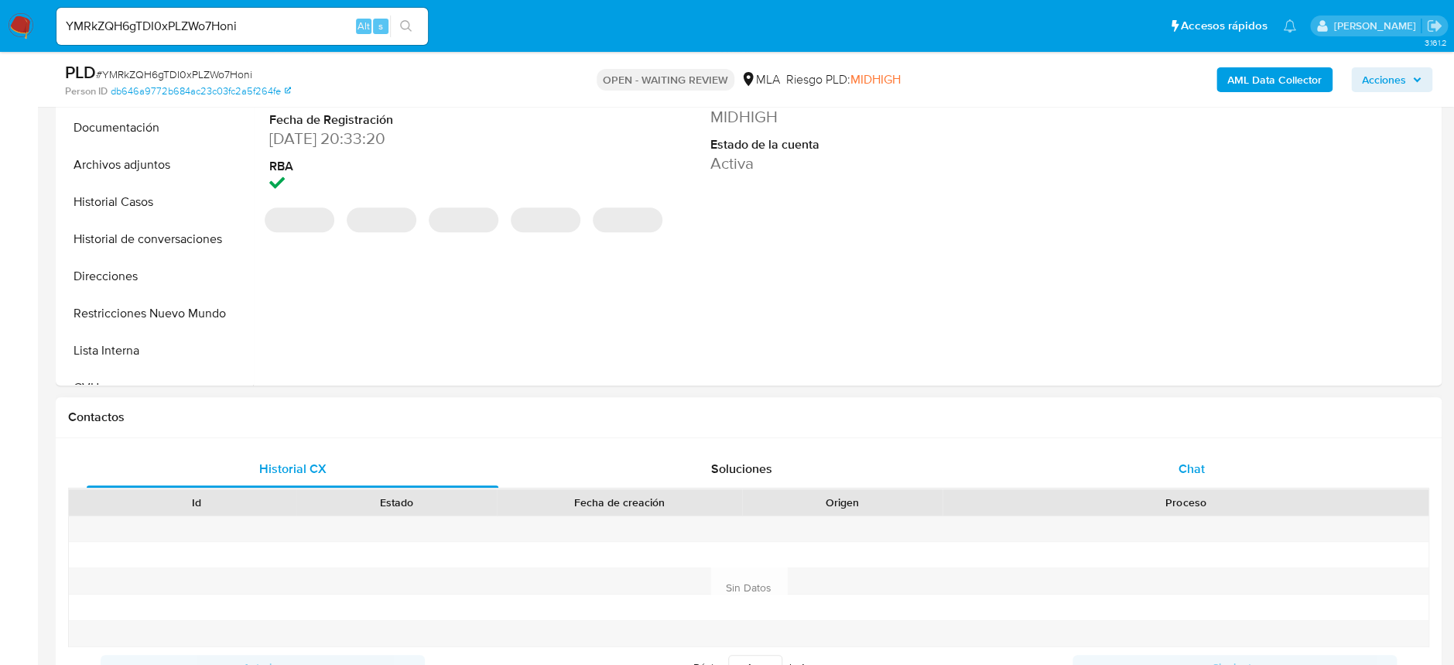
click at [1228, 467] on div "Chat" at bounding box center [1191, 468] width 412 height 37
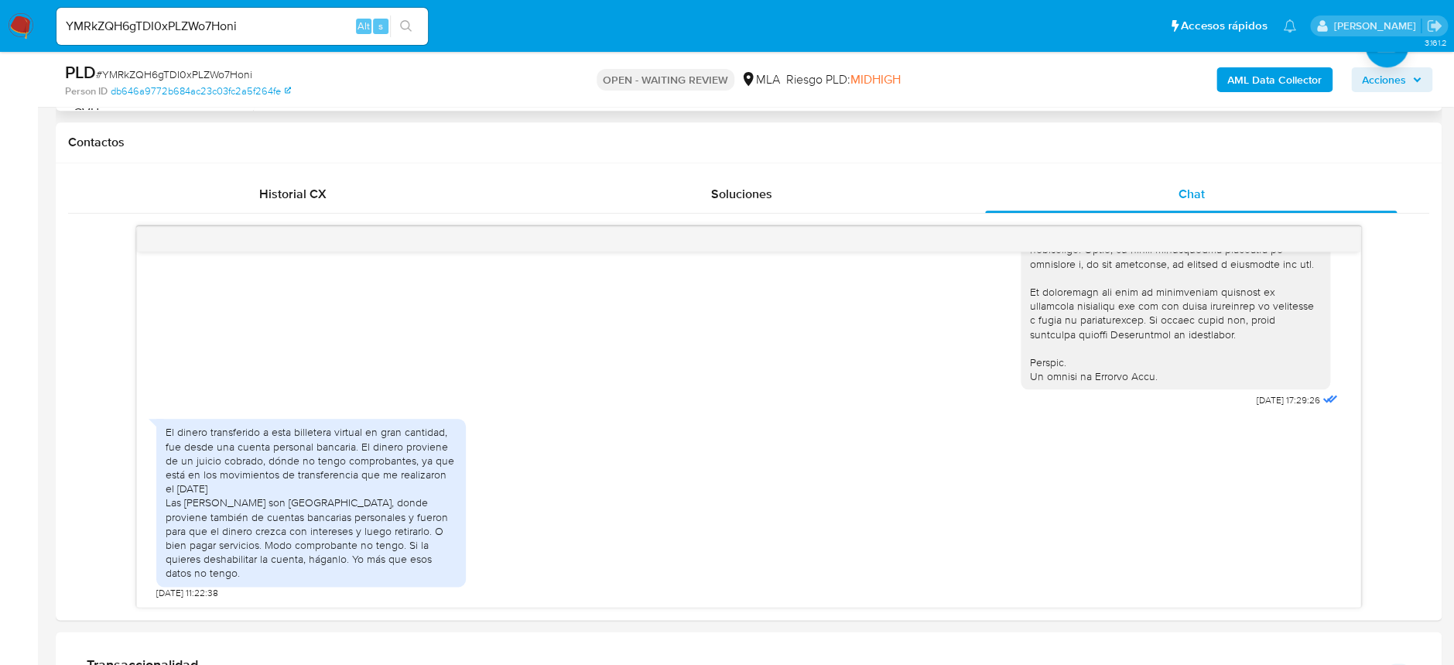
scroll to position [722, 0]
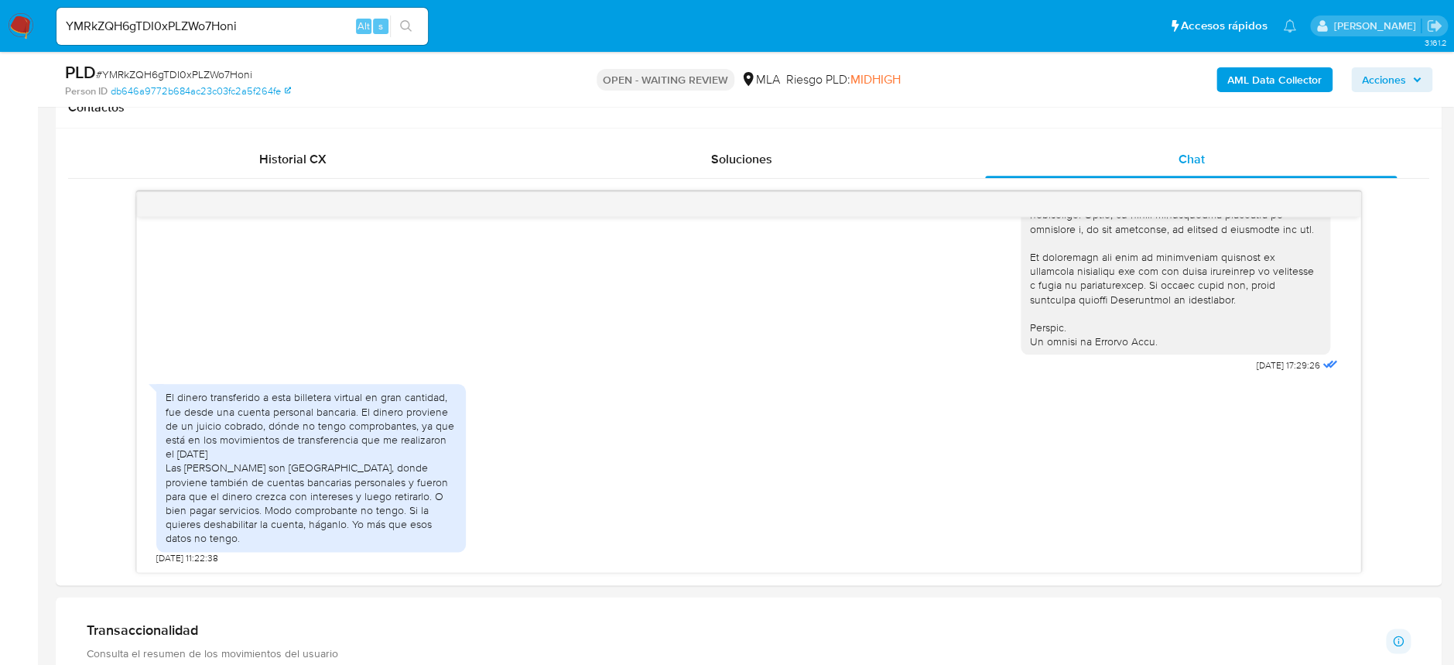
click at [242, 30] on input "YMRkZQH6gTDI0xPLZWo7Honi" at bounding box center [241, 26] width 371 height 20
paste input "TD3f31fy61wznQt3gEHCX6hA"
type input "TD3f31fy61wznQt3gEHCX6hA"
click at [416, 29] on button "search-icon" at bounding box center [406, 26] width 32 height 22
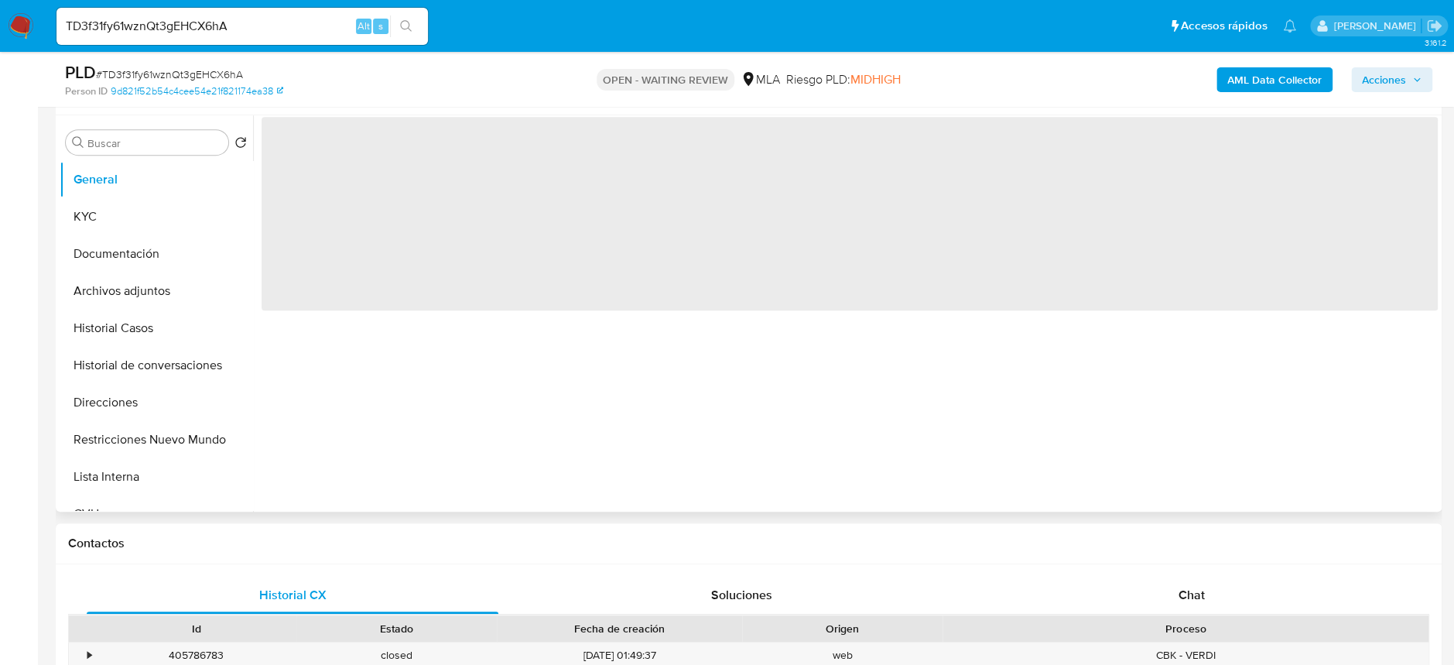
scroll to position [309, 0]
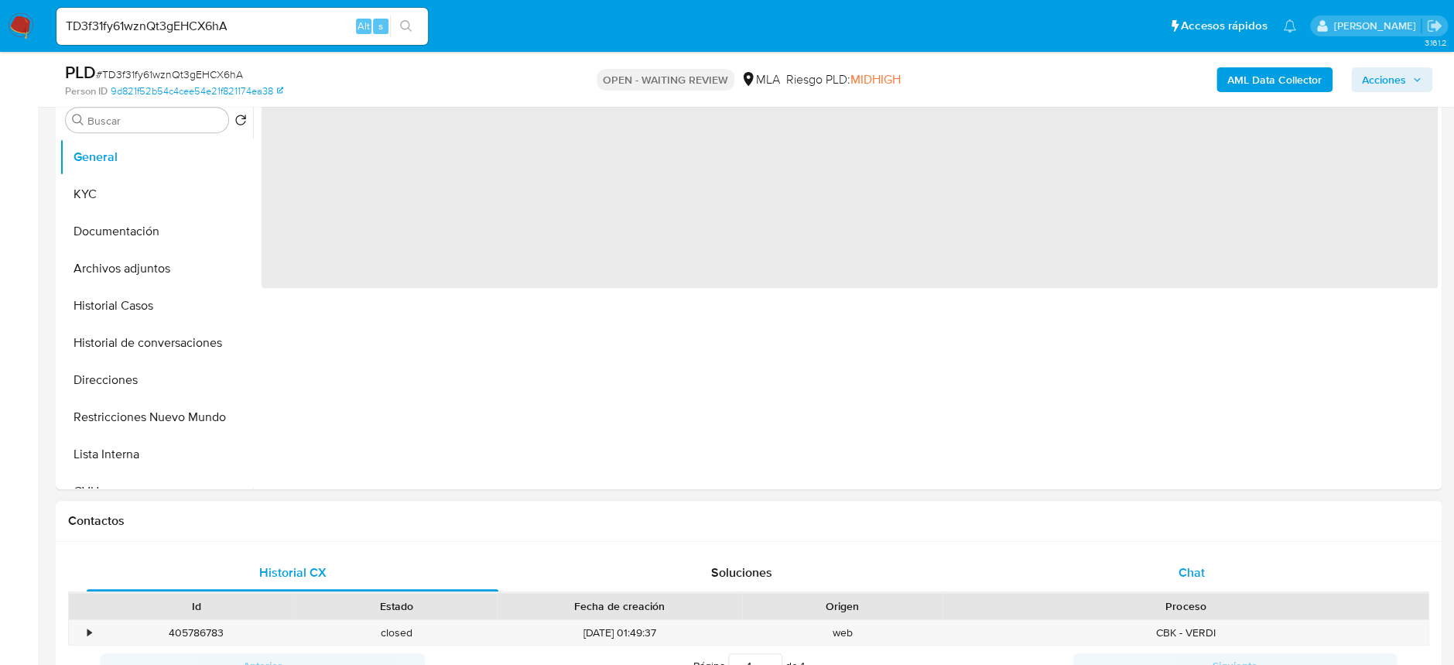
click at [1175, 564] on div "Chat" at bounding box center [1191, 572] width 412 height 37
select select "10"
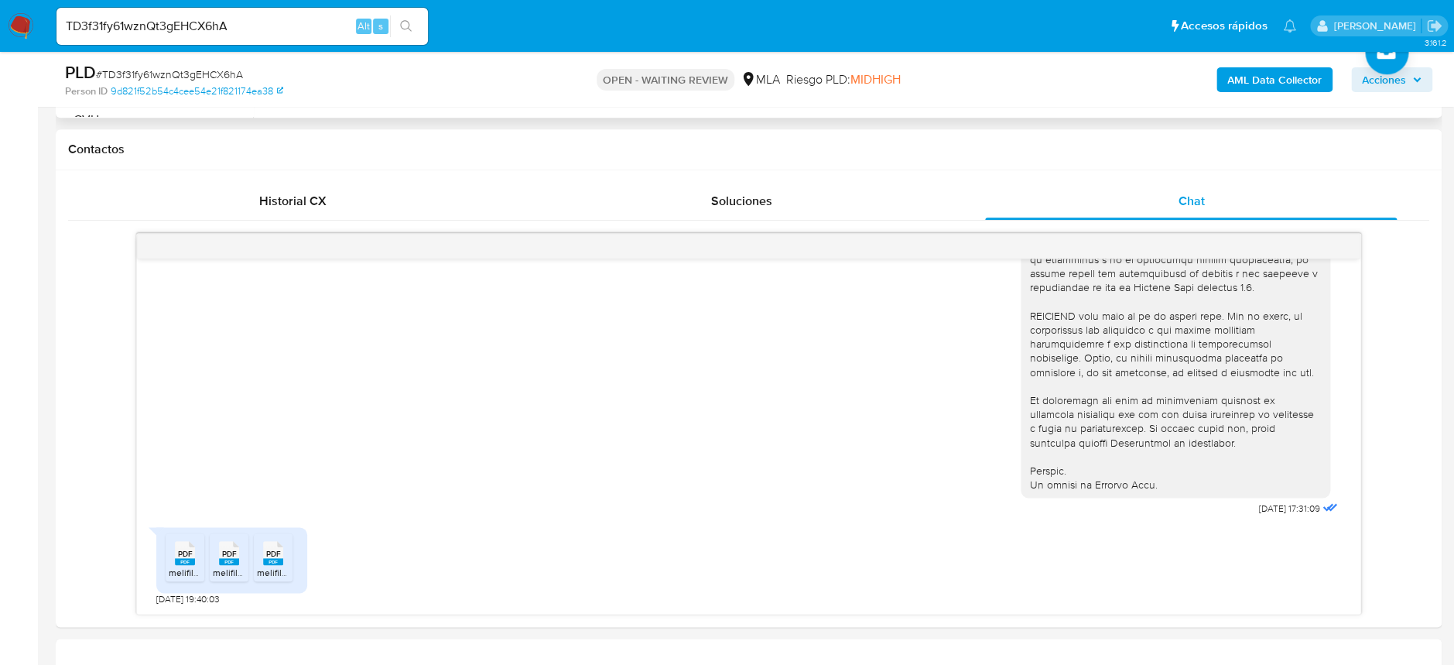
scroll to position [722, 0]
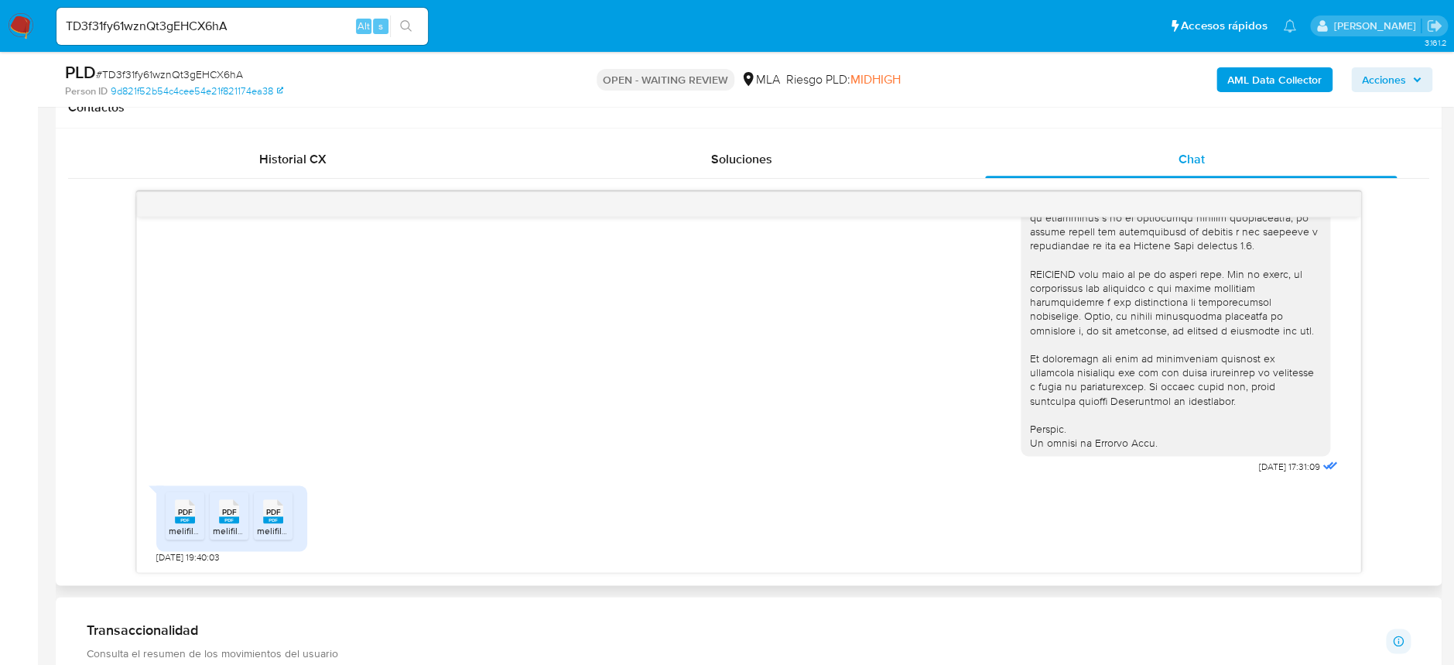
click at [183, 518] on rect at bounding box center [185, 519] width 20 height 7
click at [236, 509] on span "PDF" at bounding box center [228, 512] width 15 height 10
click at [264, 519] on rect at bounding box center [273, 519] width 20 height 7
click at [247, 8] on div "TD3f31fy61wznQt3gEHCX6hA Alt s" at bounding box center [241, 26] width 371 height 37
click at [250, 19] on input "TD3f31fy61wznQt3gEHCX6hA" at bounding box center [241, 26] width 371 height 20
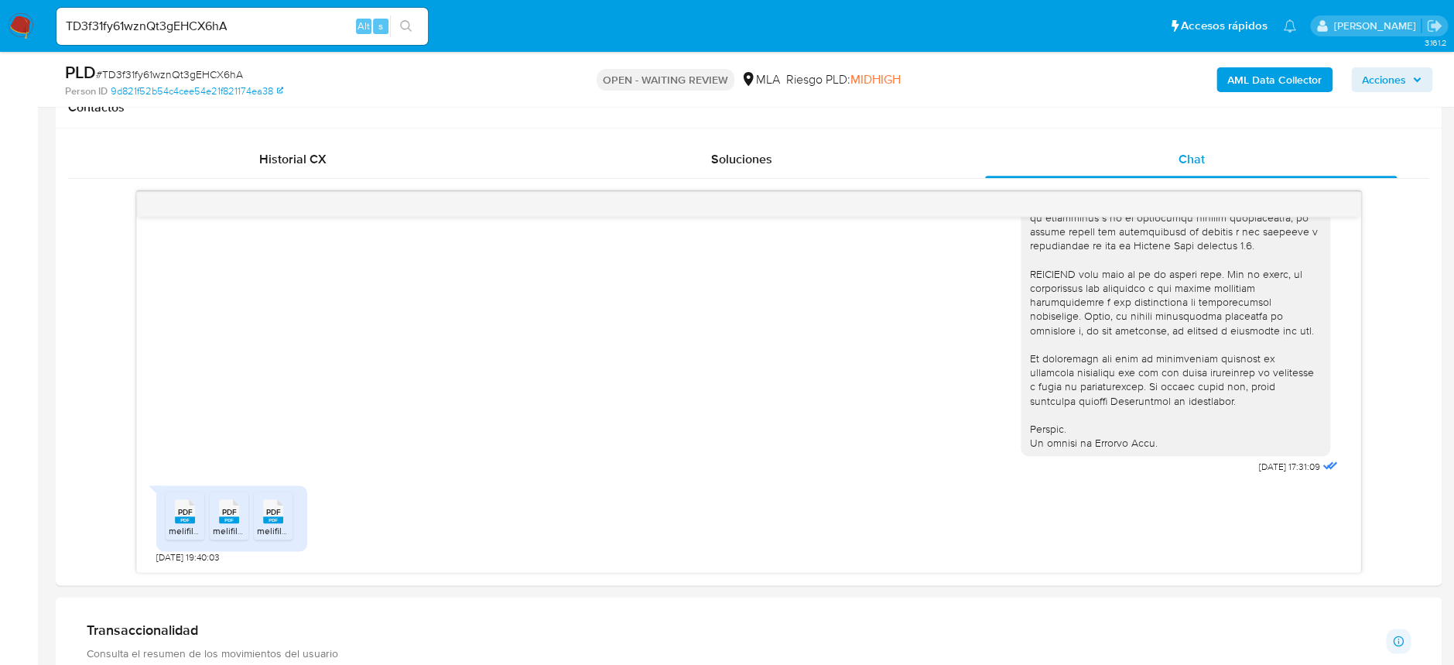
click at [207, 80] on span "# TD3f31fy61wznQt3gEHCX6hA" at bounding box center [169, 74] width 147 height 15
copy span "TD3f31fy61wznQt3gEHCX6hA"
click at [206, 77] on span "# TD3f31fy61wznQt3gEHCX6hA" at bounding box center [169, 74] width 147 height 15
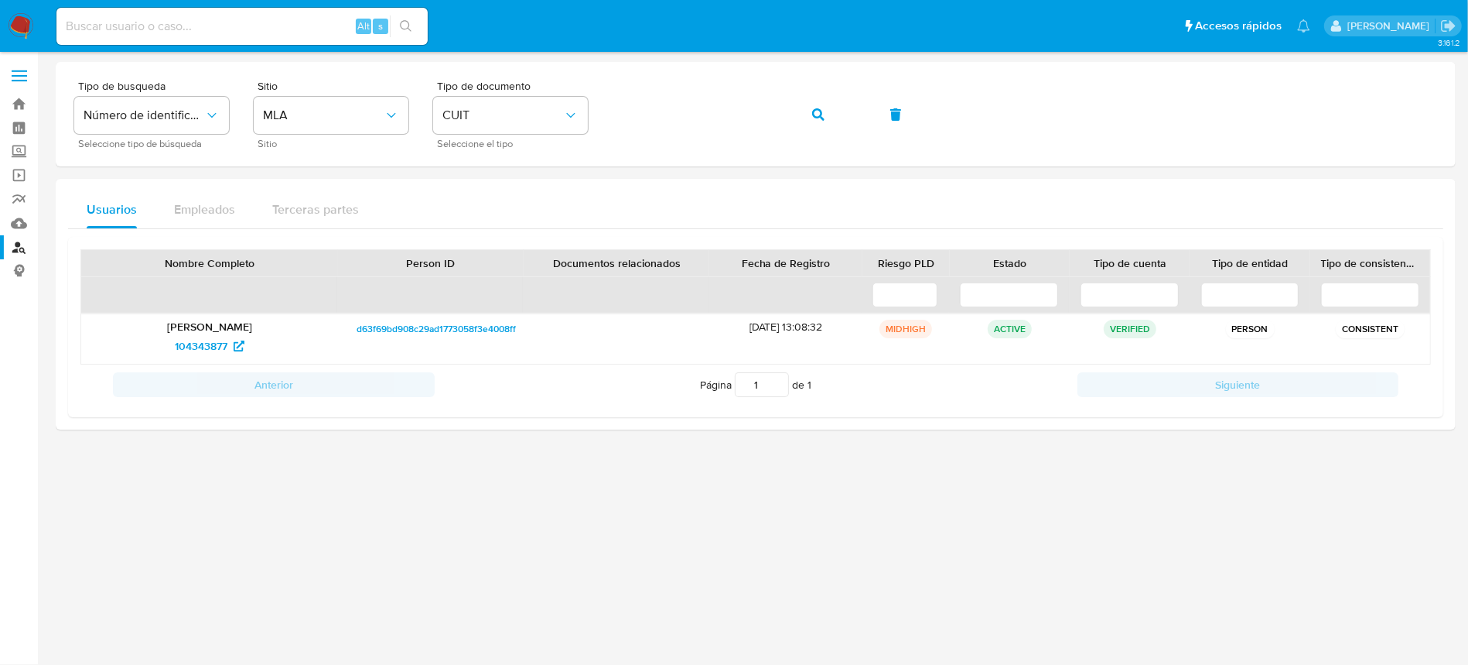
click at [22, 22] on img at bounding box center [21, 26] width 26 height 26
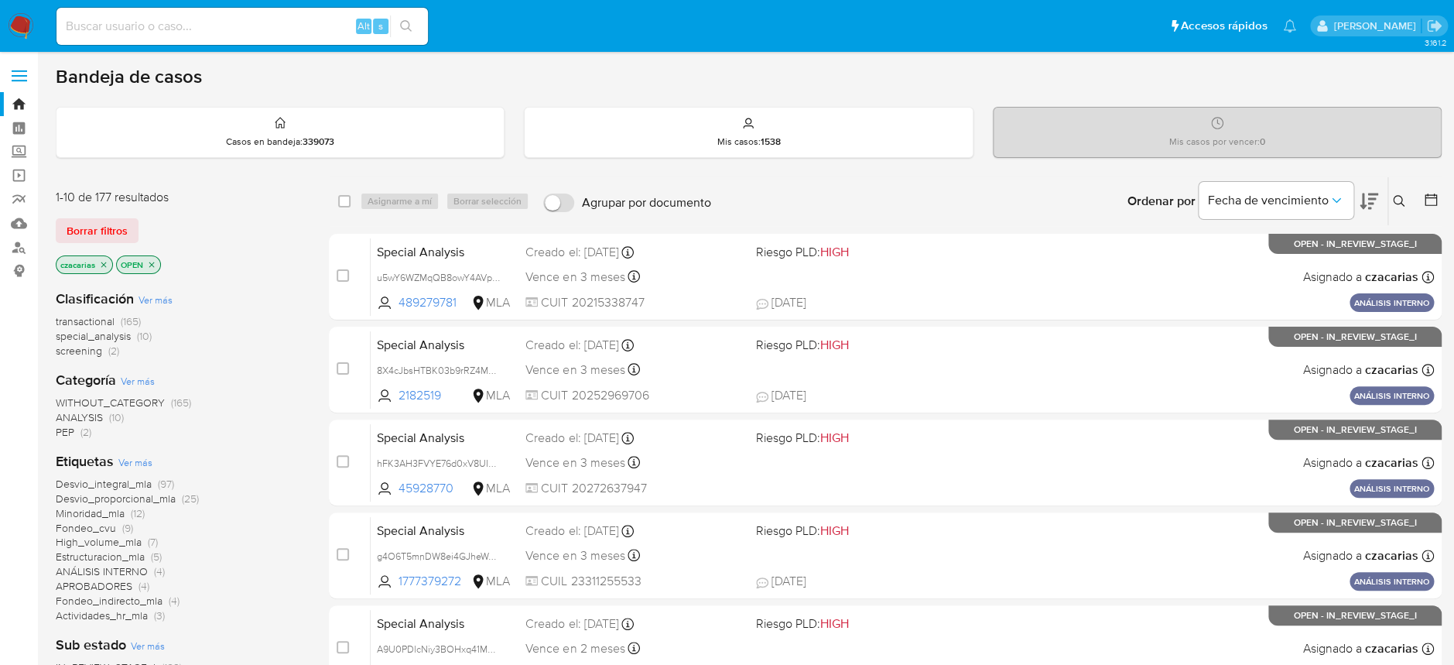
click at [1386, 207] on div "Ordenar por Fecha de vencimiento" at bounding box center [1251, 201] width 272 height 48
click at [1397, 200] on icon at bounding box center [1399, 201] width 12 height 12
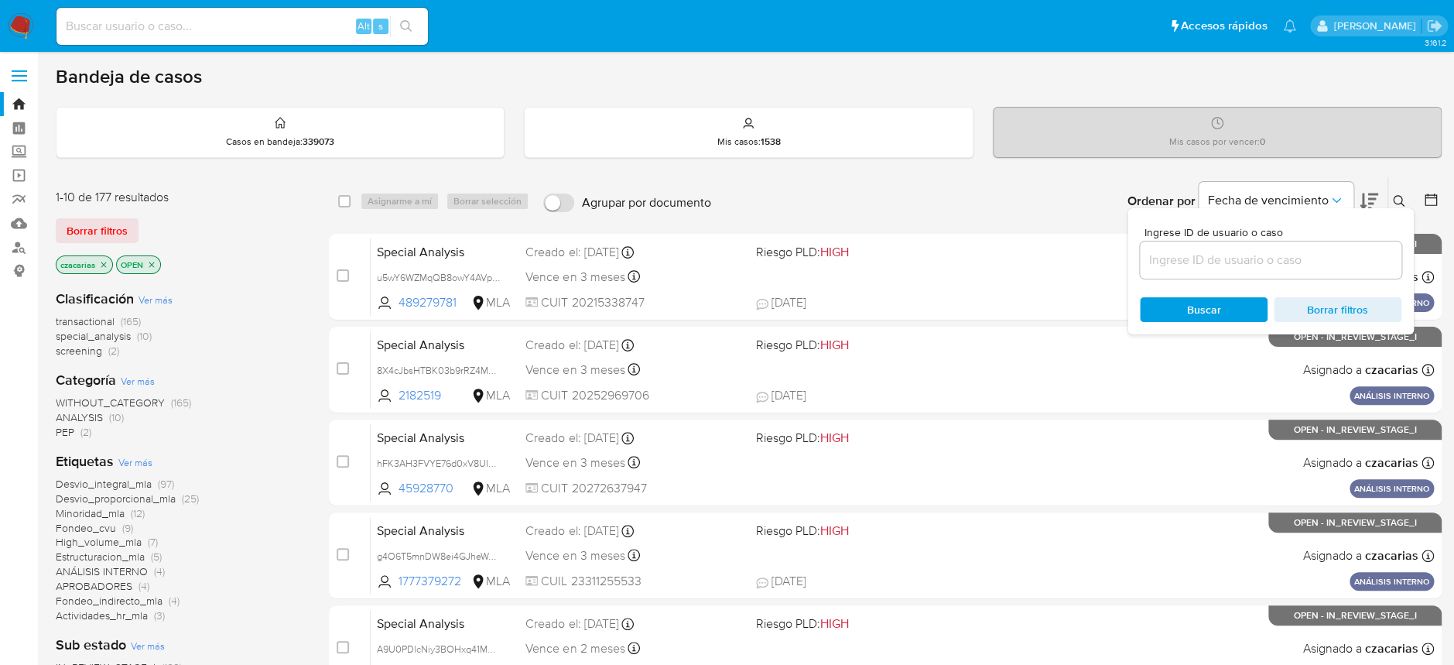
click at [1278, 279] on div "Ingrese ID de usuario o caso Buscar Borrar filtros" at bounding box center [1270, 271] width 286 height 126
click at [1291, 262] on input at bounding box center [1270, 260] width 261 height 20
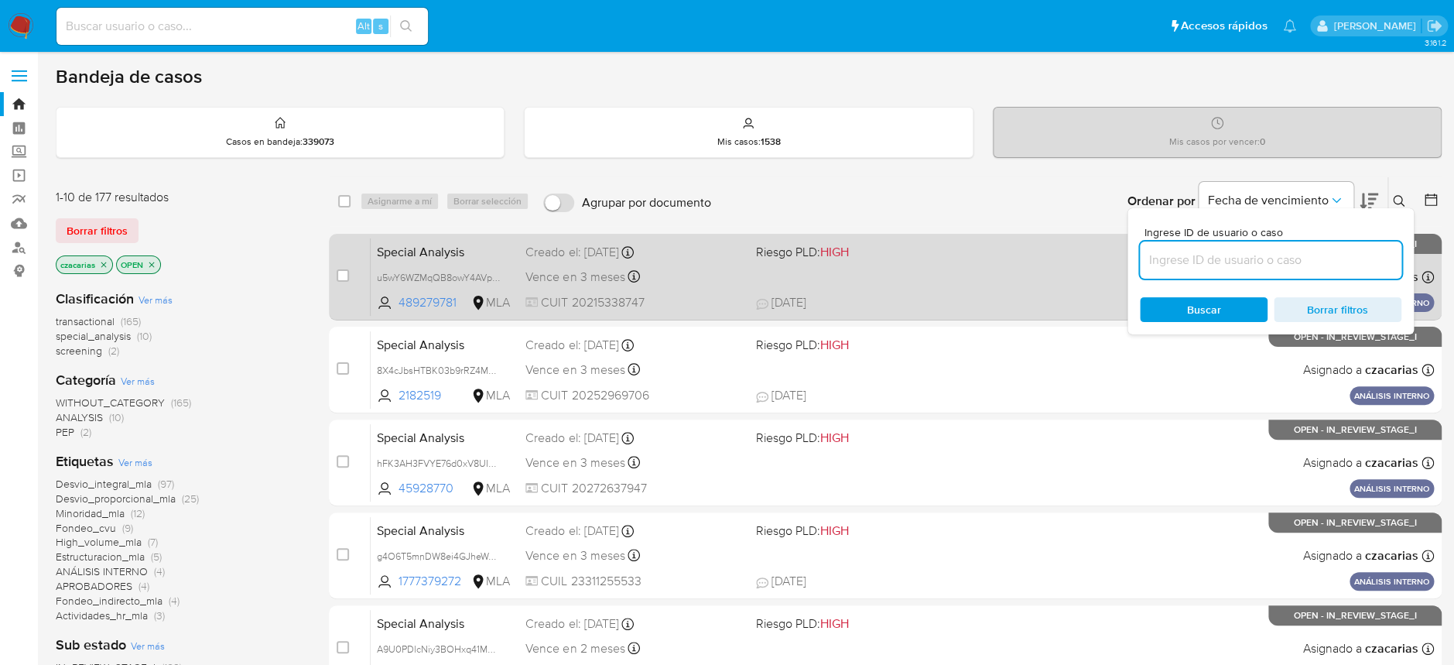
paste input "TD3f31fy61wznQt3gEHCX6hA"
type input "TD3f31fy61wznQt3gEHCX6hA"
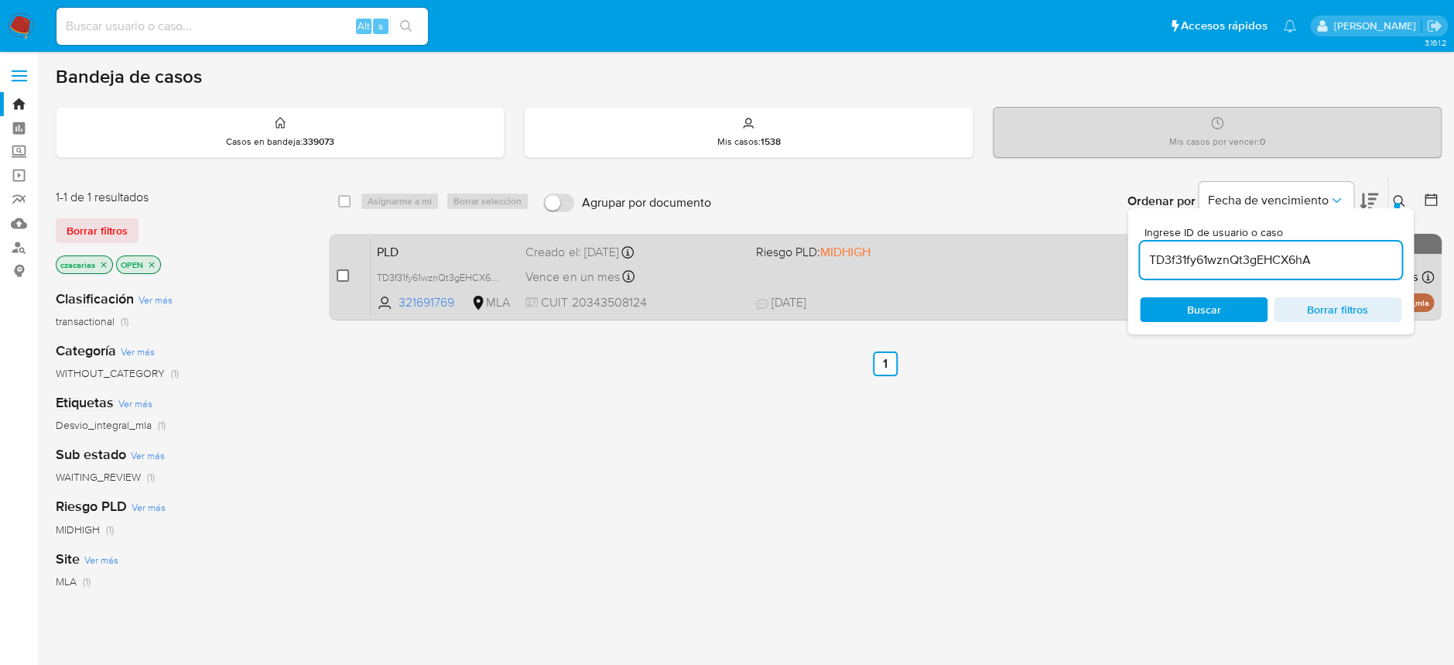
click at [343, 275] on input "checkbox" at bounding box center [343, 275] width 12 height 12
checkbox input "true"
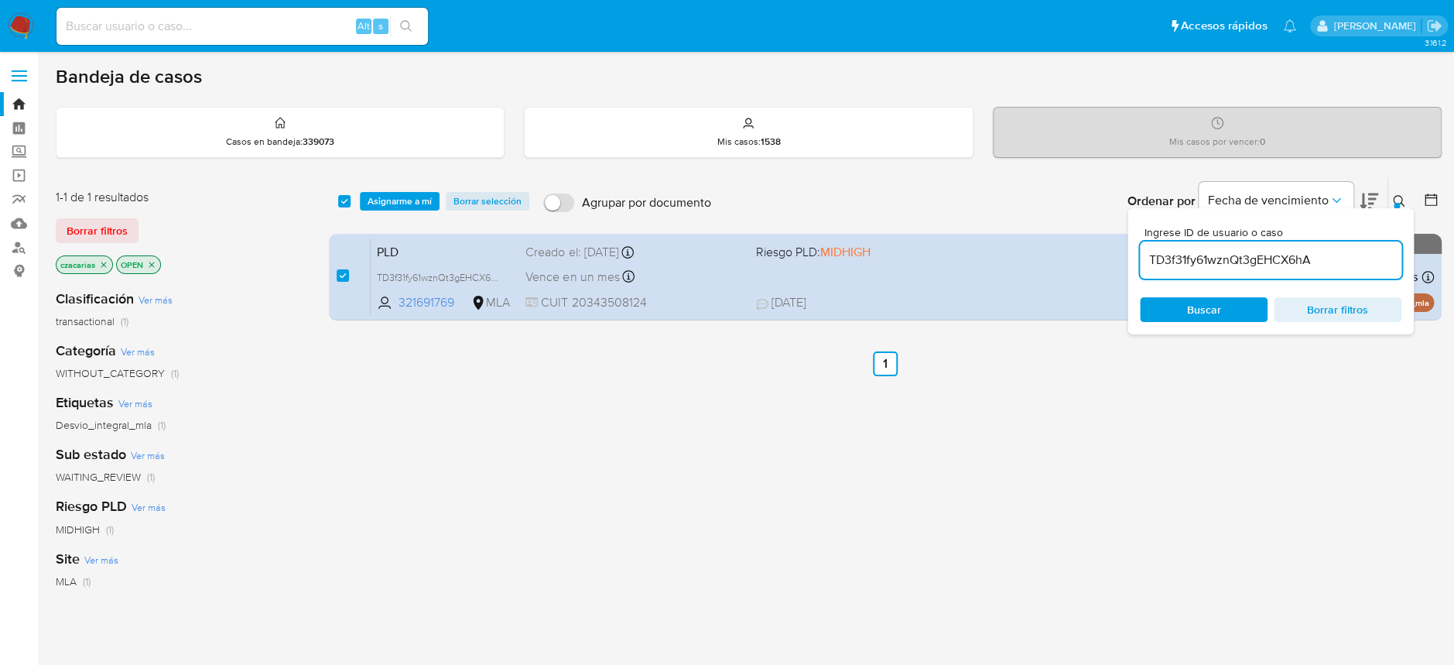
click at [393, 215] on div "select-all-cases-checkbox Asignarme a mí Borrar selección Agrupar por documento…" at bounding box center [885, 201] width 1112 height 48
click at [401, 205] on span "Asignarme a mí" at bounding box center [399, 200] width 64 height 15
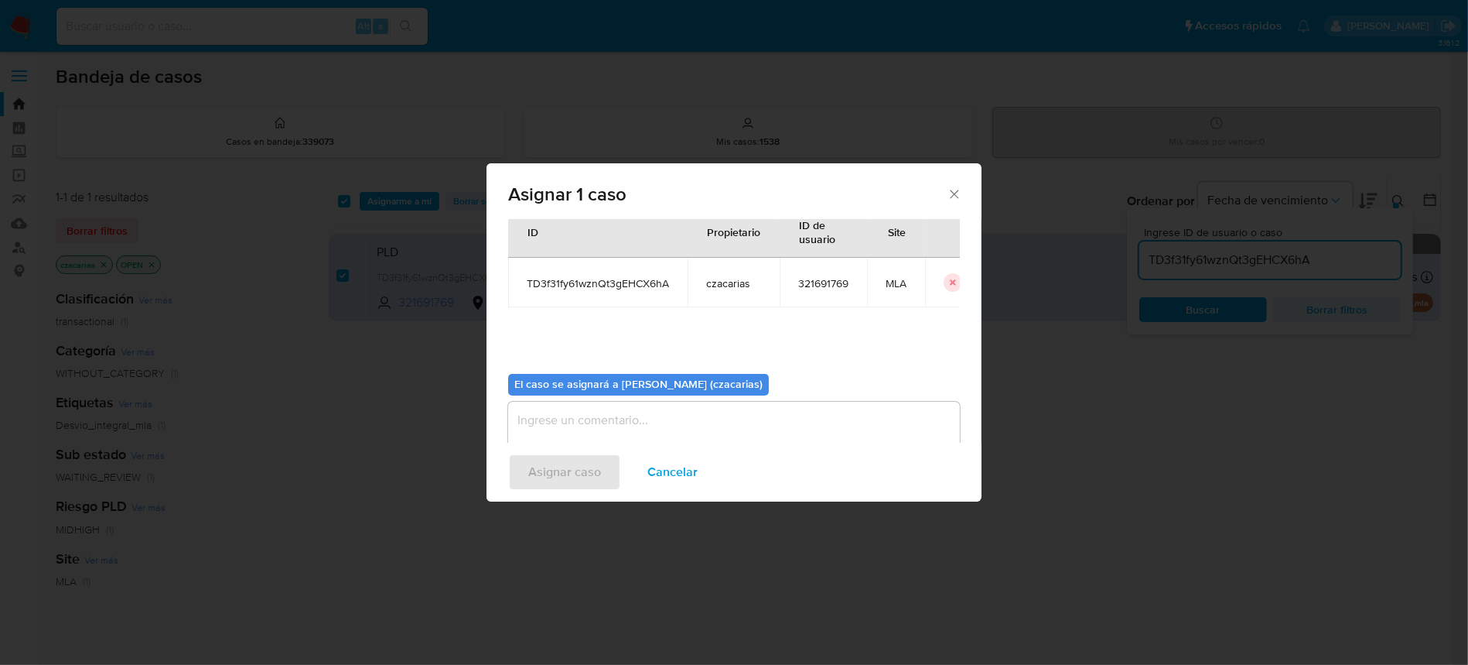
scroll to position [79, 0]
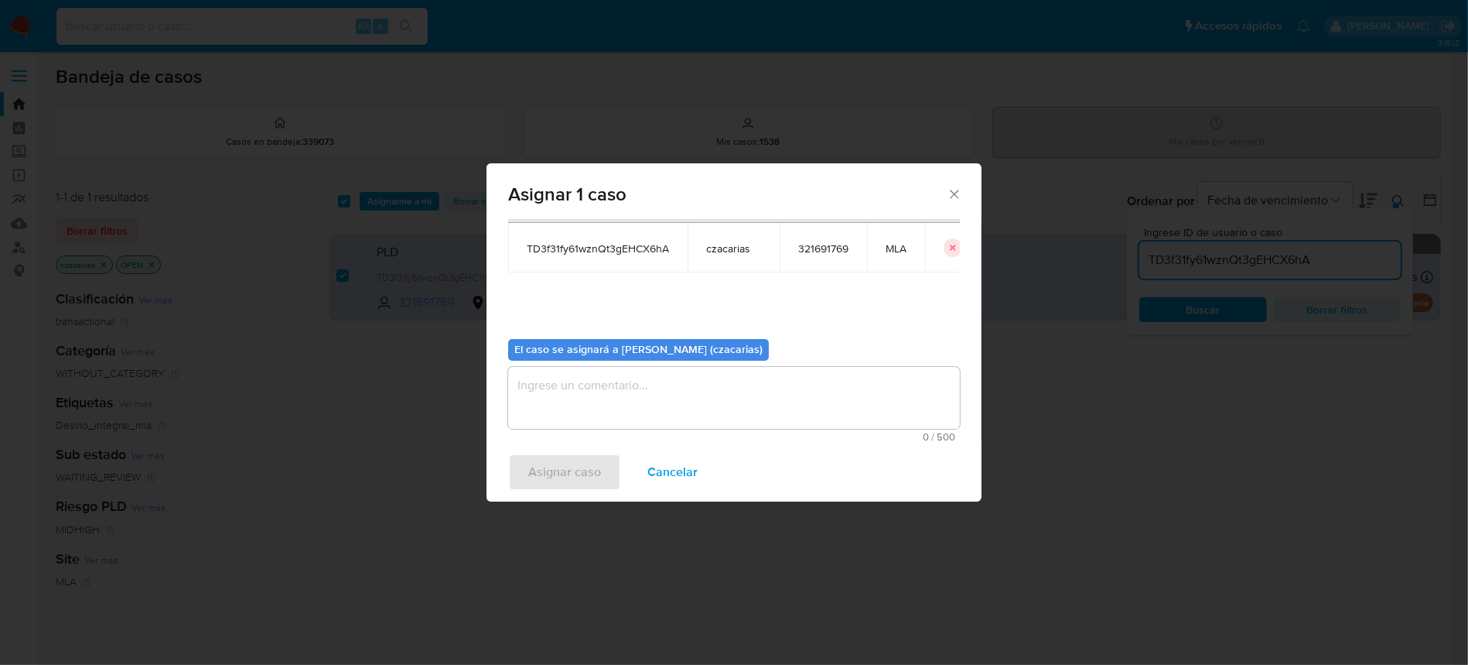
click at [571, 380] on textarea "assign-modal" at bounding box center [734, 398] width 452 height 62
click at [549, 443] on div "Asignar caso Cancelar" at bounding box center [734, 472] width 495 height 59
click at [566, 480] on span "Asignar caso" at bounding box center [564, 472] width 73 height 34
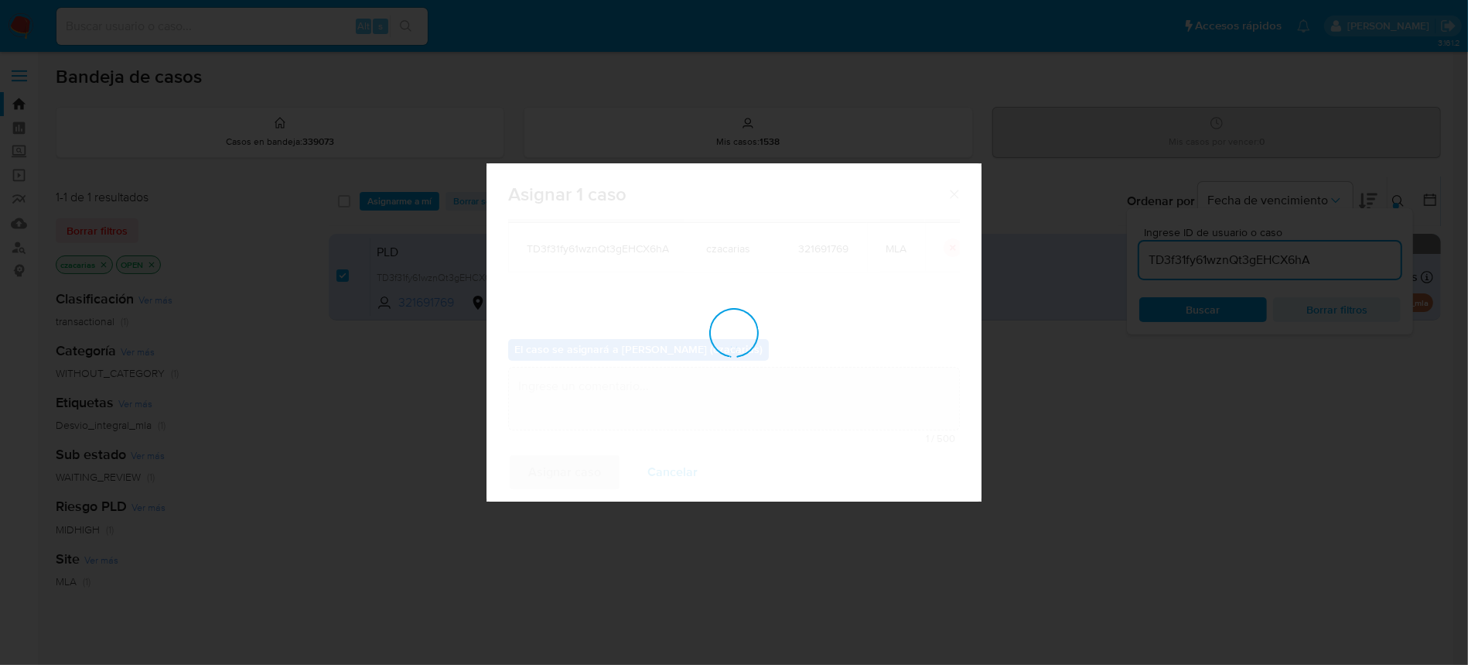
checkbox input "false"
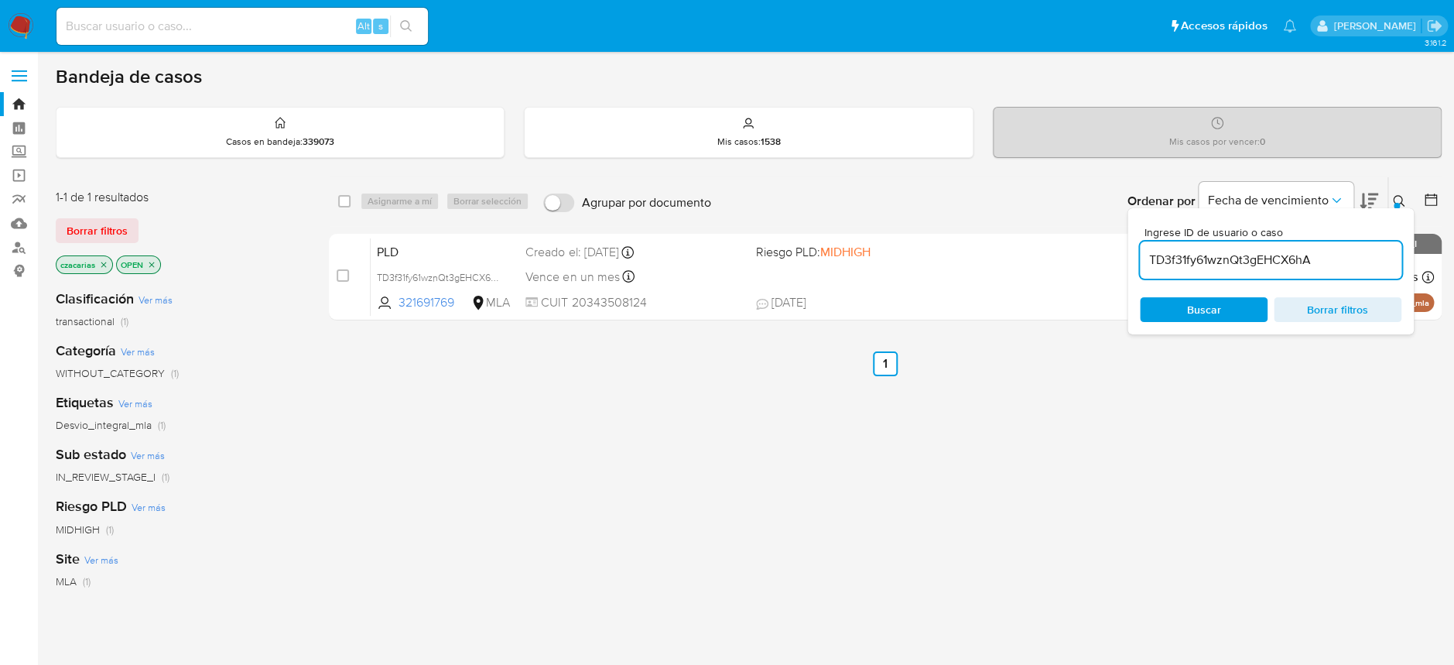
click at [108, 29] on input at bounding box center [241, 26] width 371 height 20
paste input "103243925"
click at [402, 29] on icon "search-icon" at bounding box center [406, 26] width 12 height 12
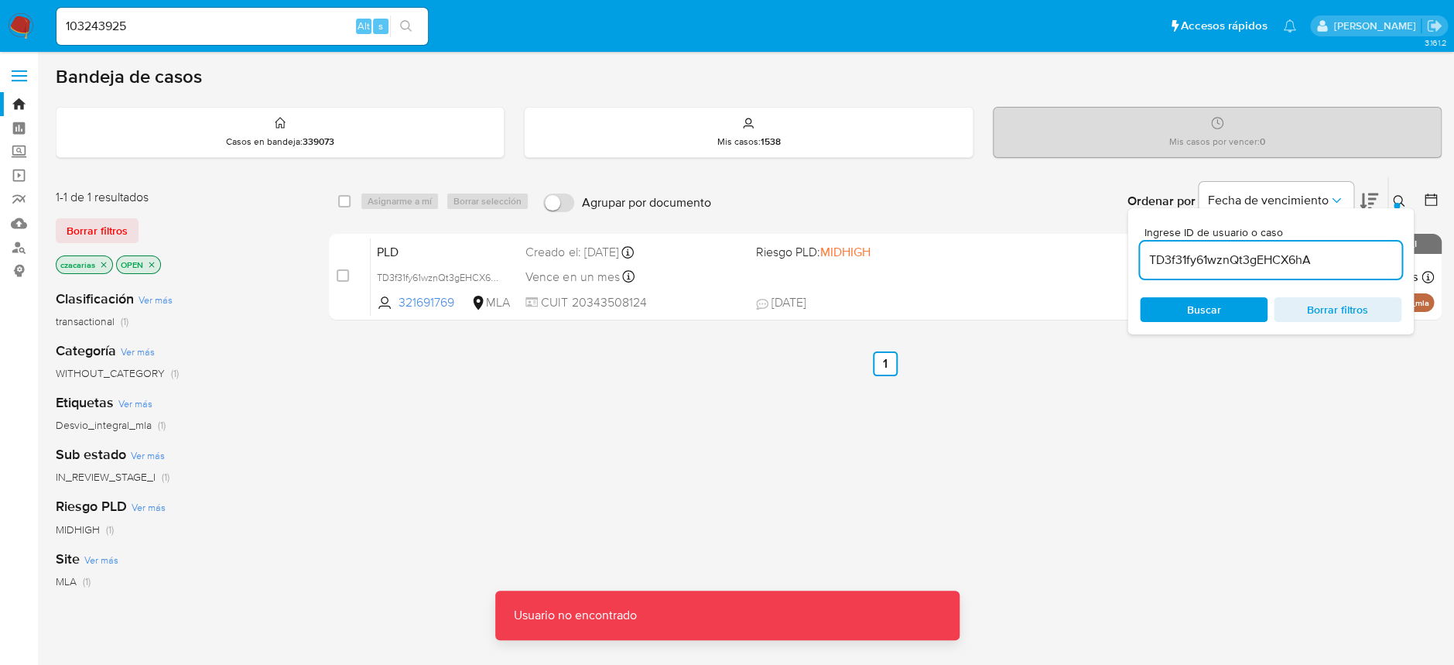
click at [321, 43] on div "103243925 Alt s" at bounding box center [241, 26] width 371 height 37
click at [335, 13] on div "103243925 Alt s" at bounding box center [241, 26] width 371 height 37
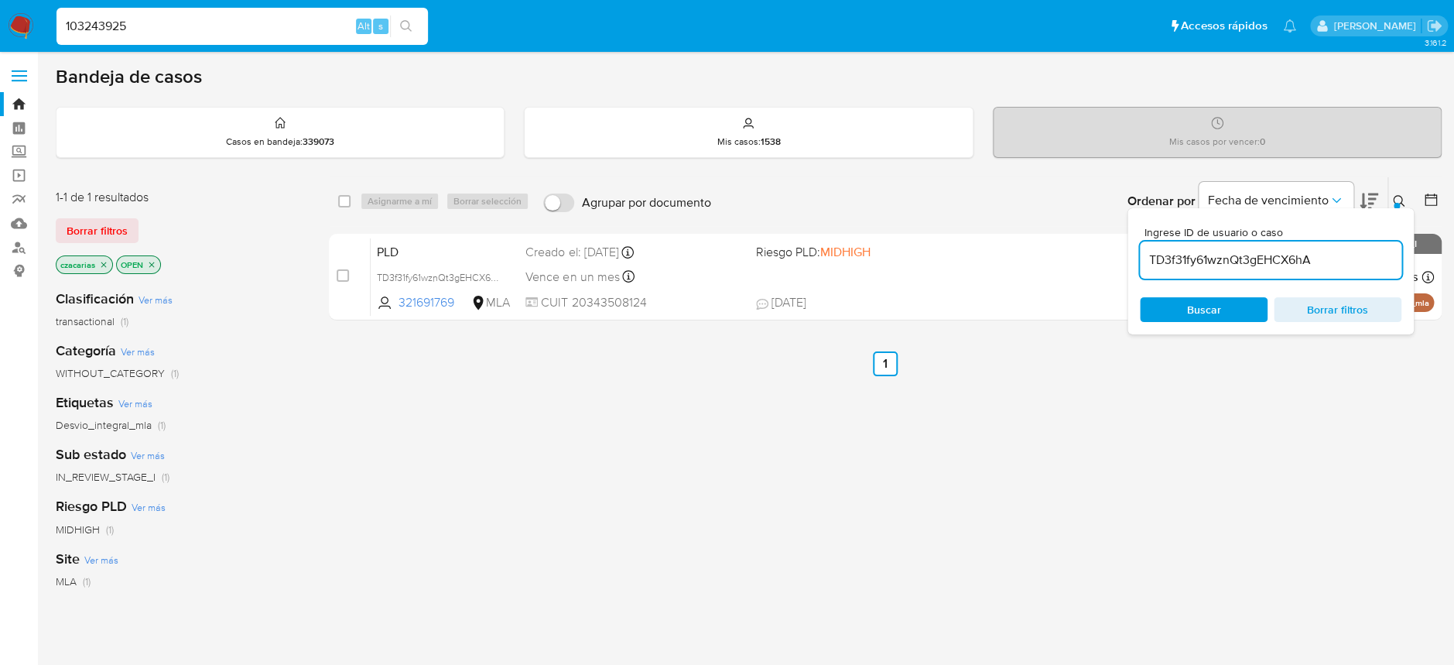
click at [243, 16] on input "103243925" at bounding box center [241, 26] width 371 height 20
type input "103243925"
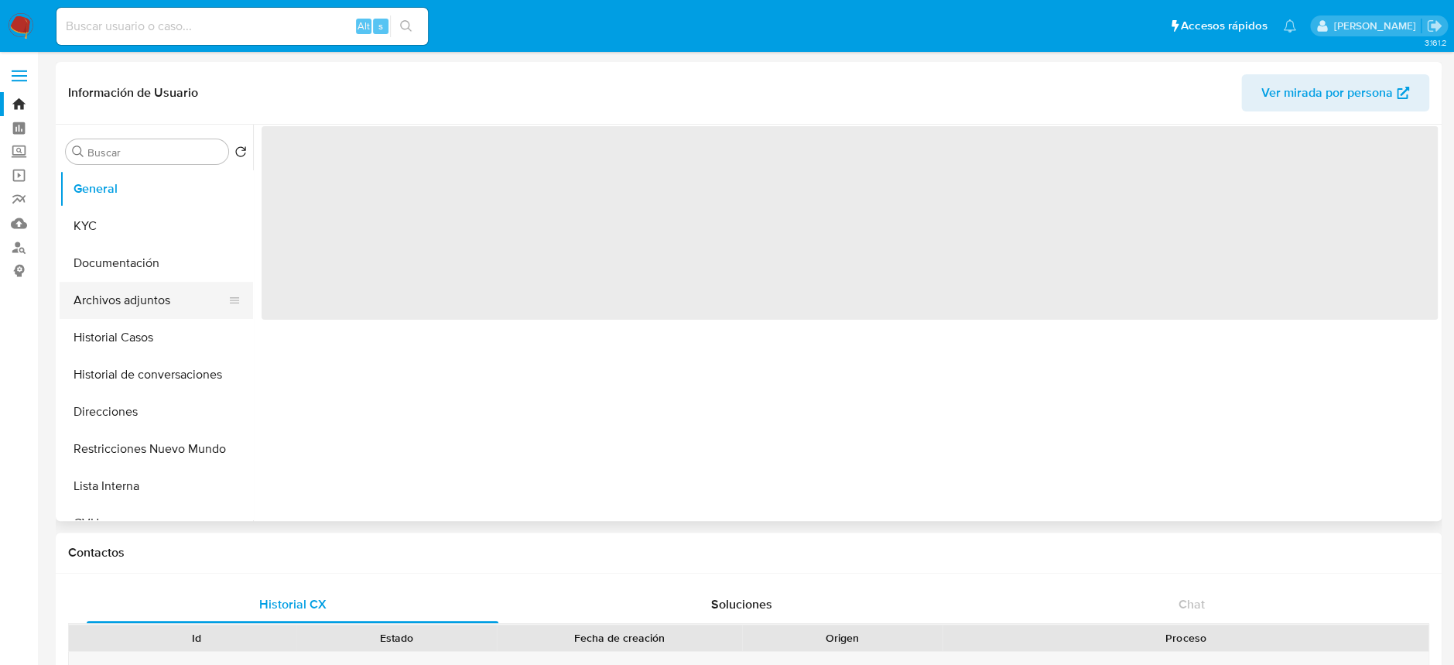
click at [146, 308] on button "Archivos adjuntos" at bounding box center [150, 300] width 181 height 37
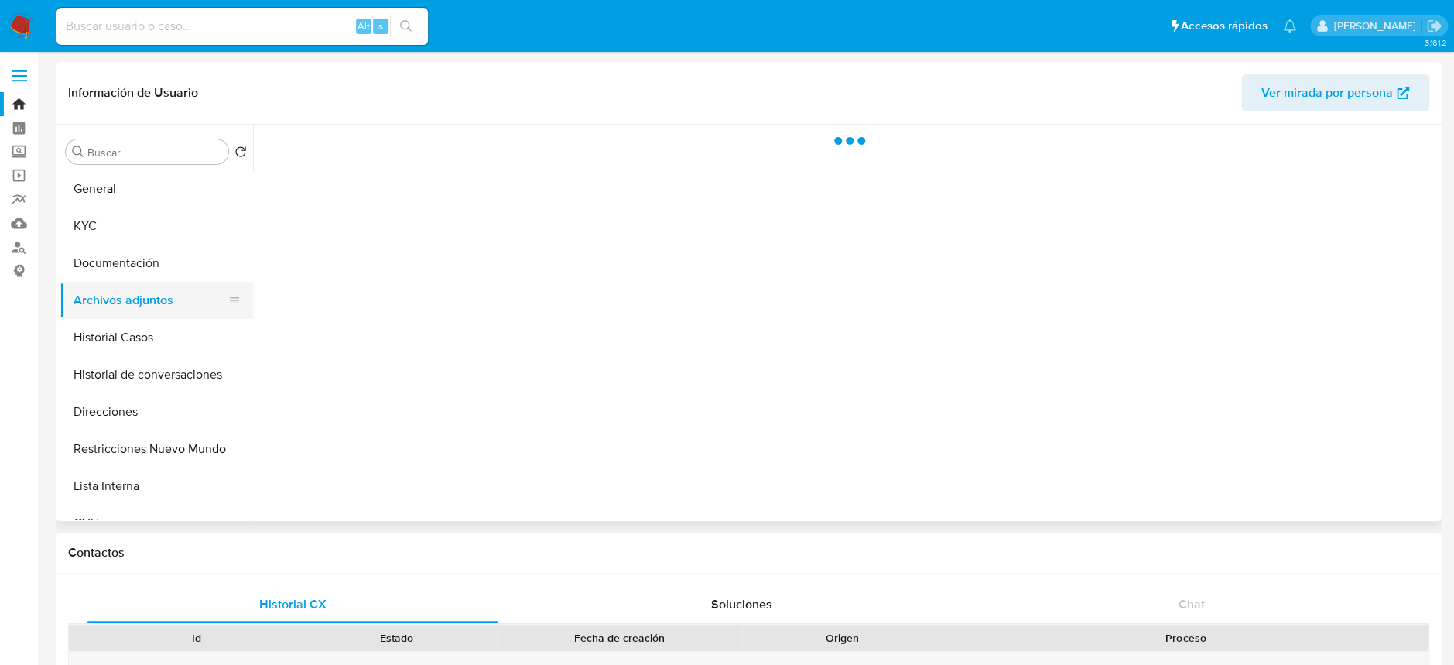
select select "10"
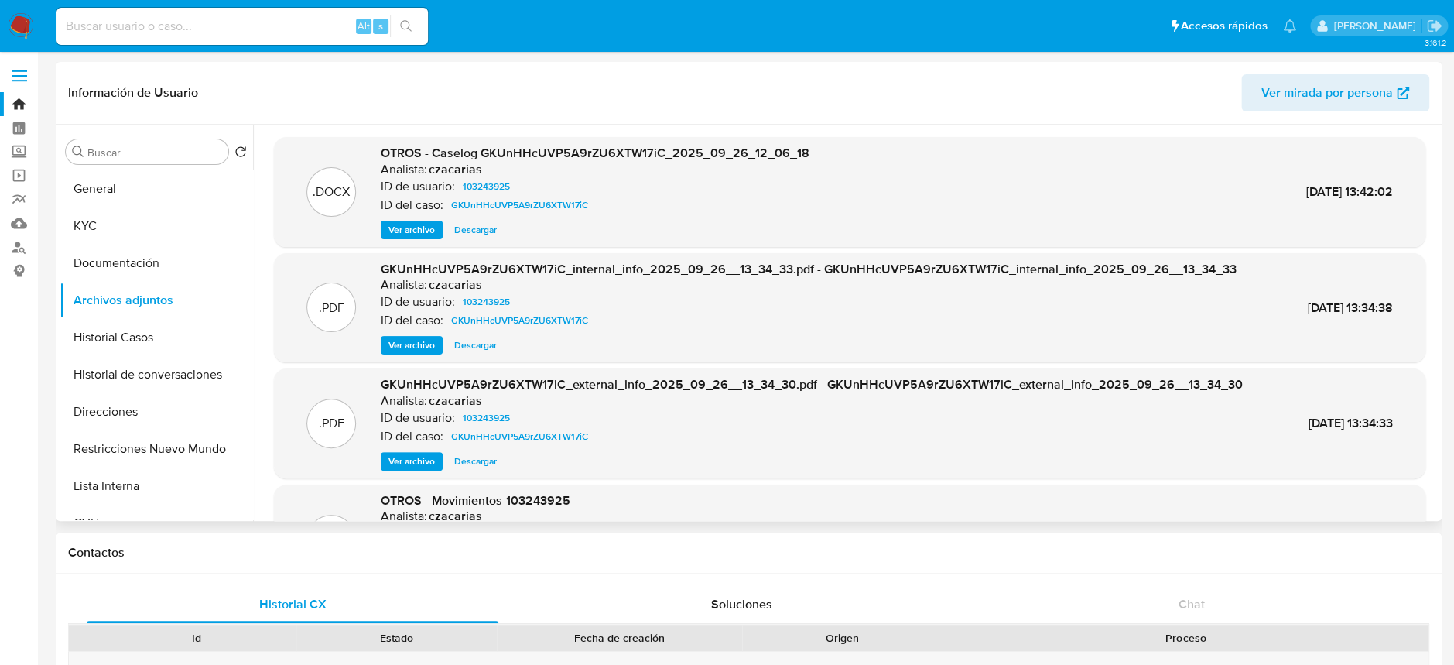
click at [409, 231] on span "Ver archivo" at bounding box center [411, 229] width 46 height 15
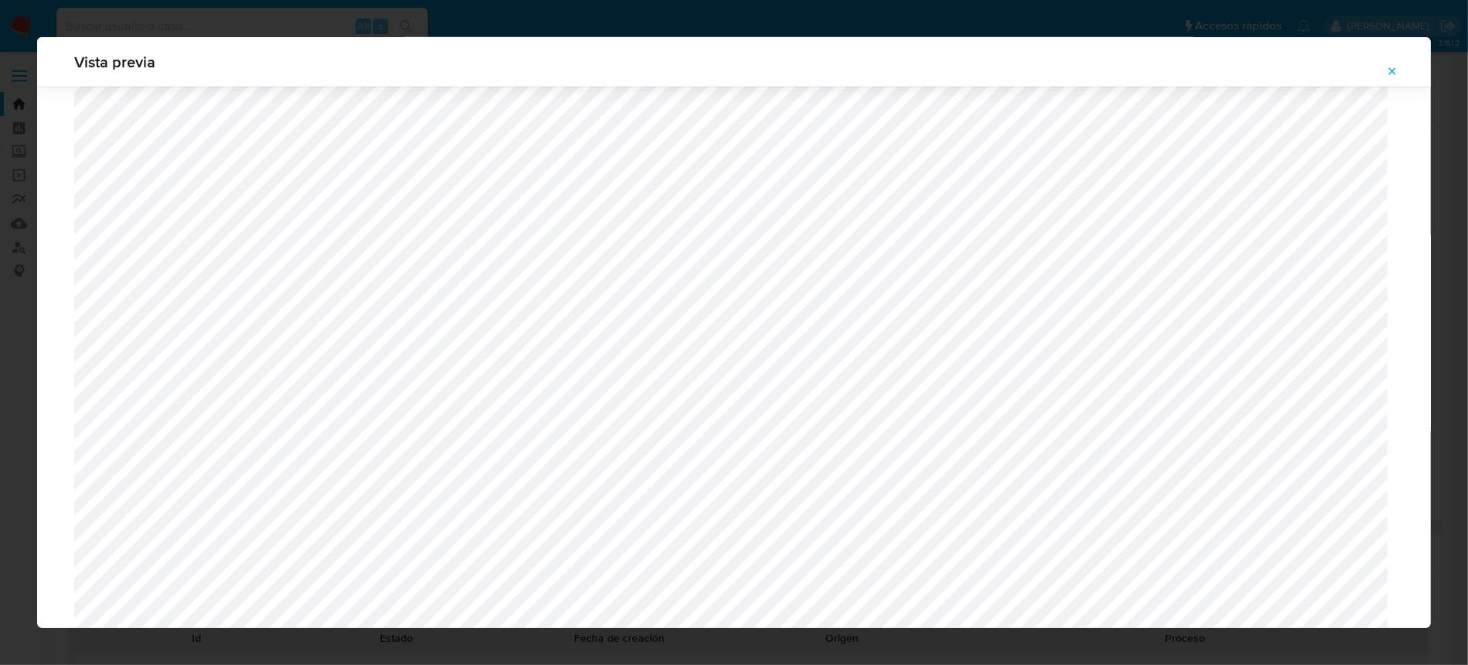
scroll to position [1310, 0]
click at [1389, 74] on icon "Attachment preview" at bounding box center [1392, 71] width 12 height 12
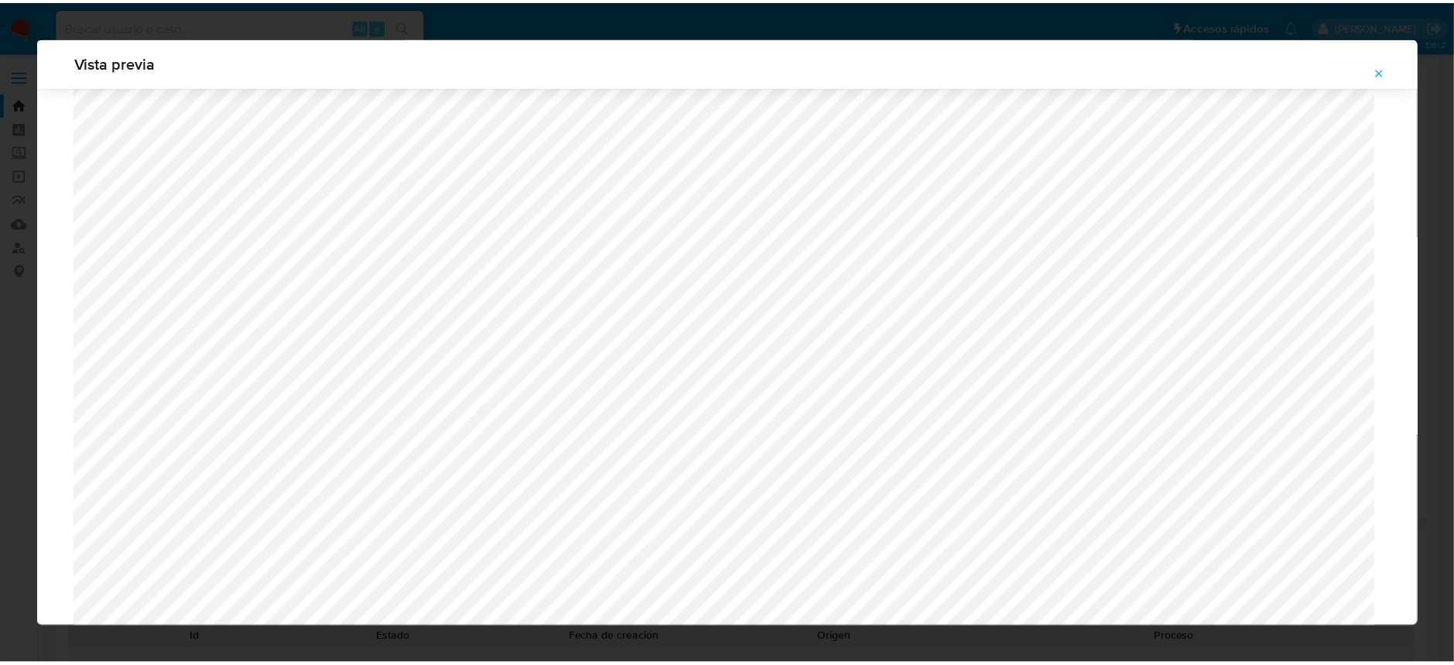
scroll to position [0, 0]
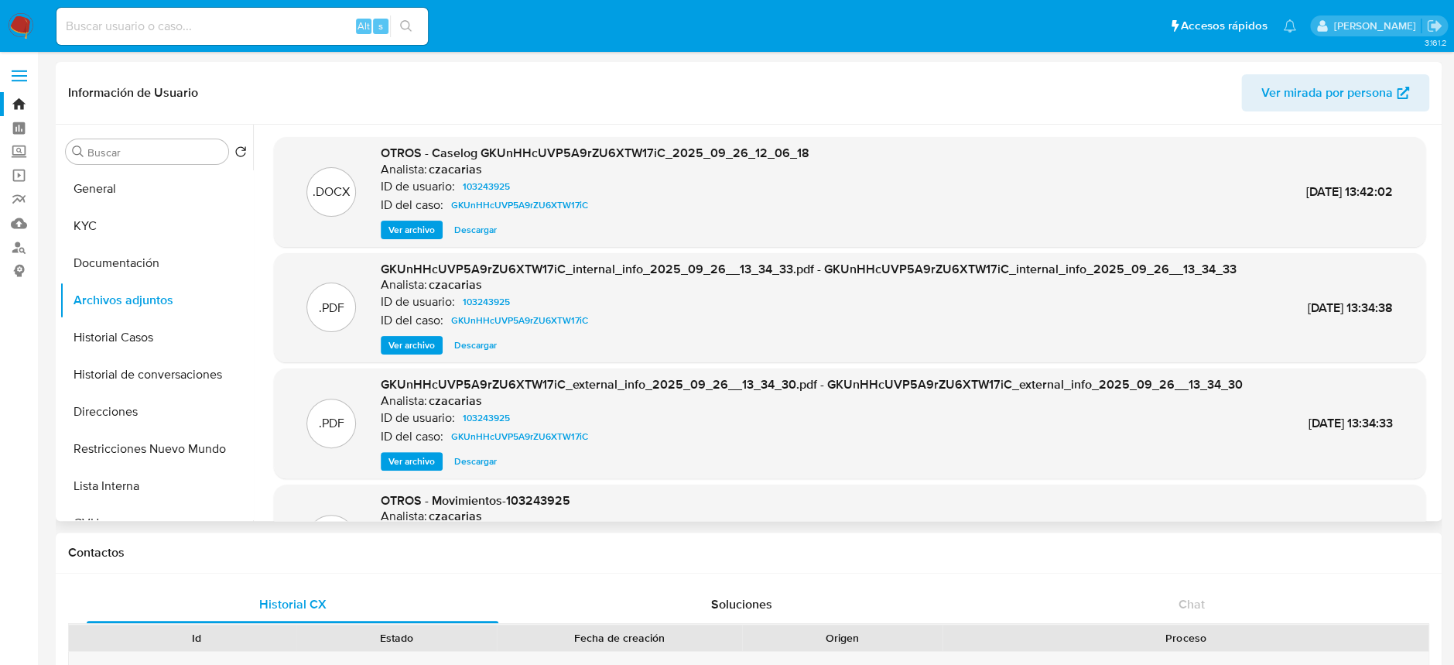
click at [19, 26] on img at bounding box center [21, 26] width 26 height 26
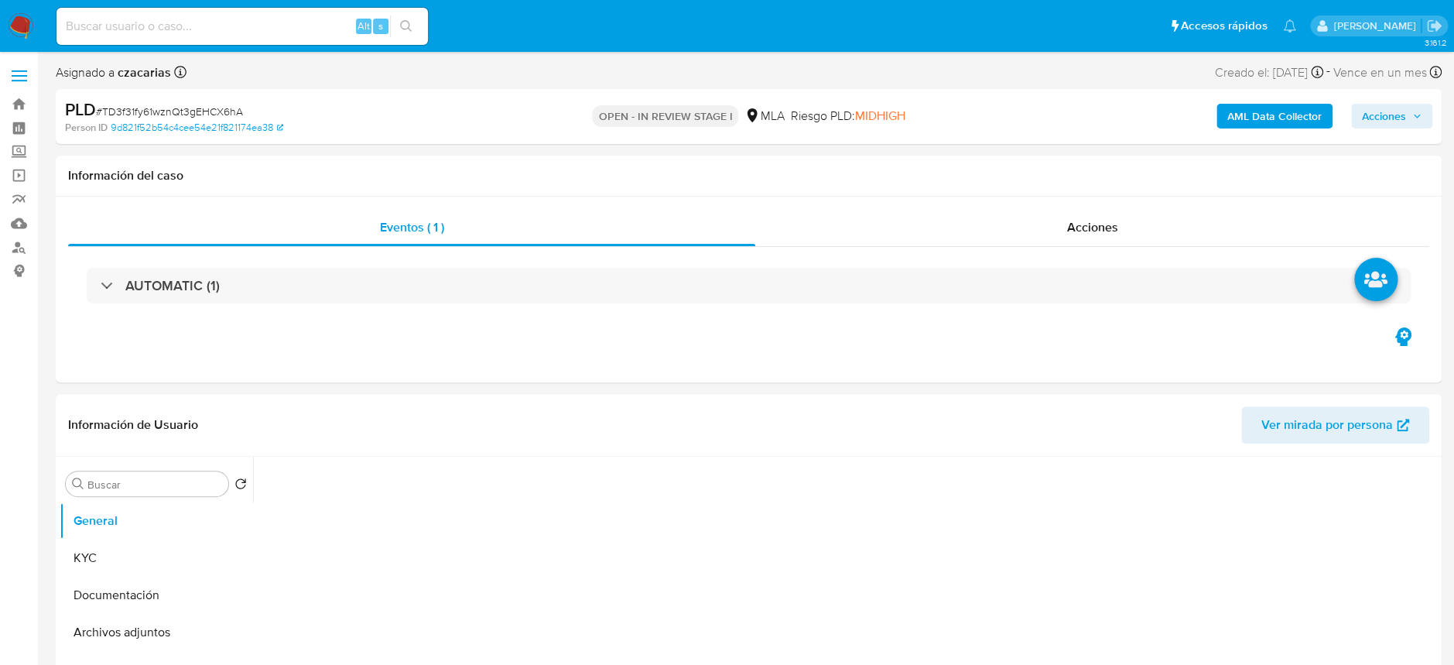
select select "10"
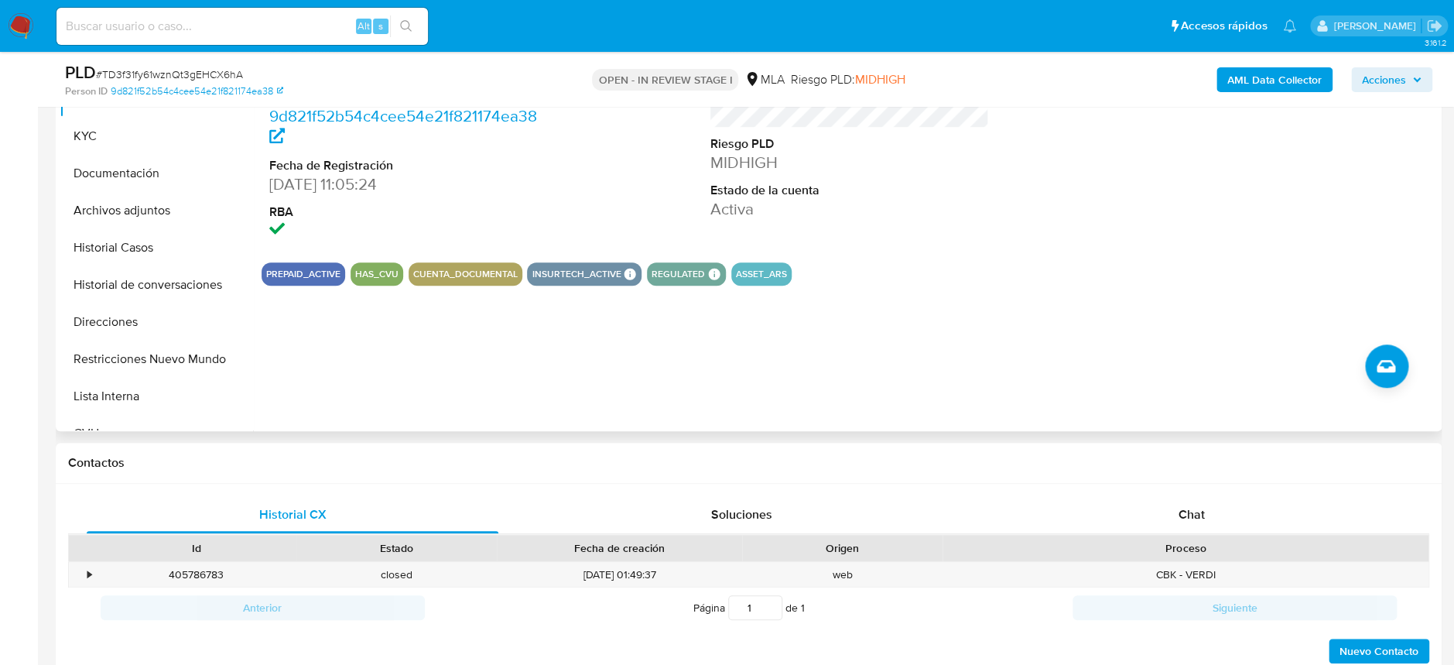
scroll to position [412, 0]
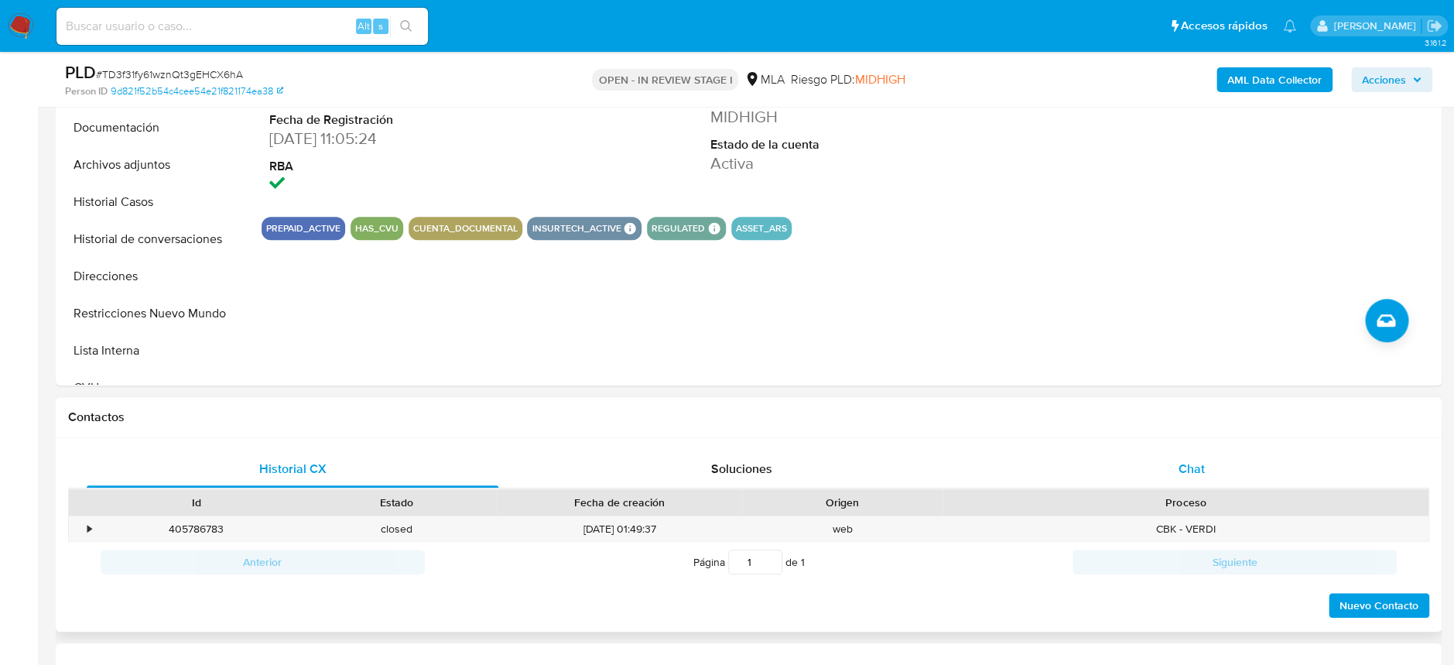
click at [1190, 484] on div "Chat" at bounding box center [1191, 468] width 412 height 37
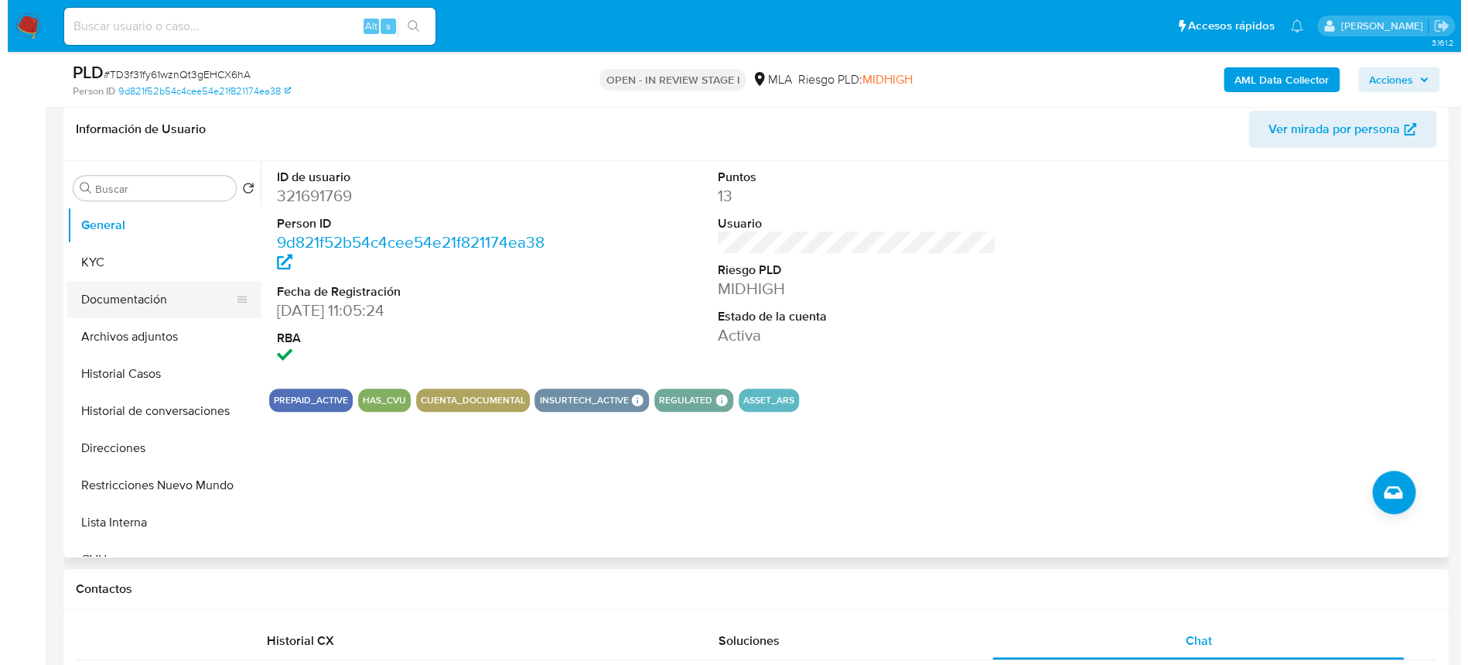
scroll to position [206, 0]
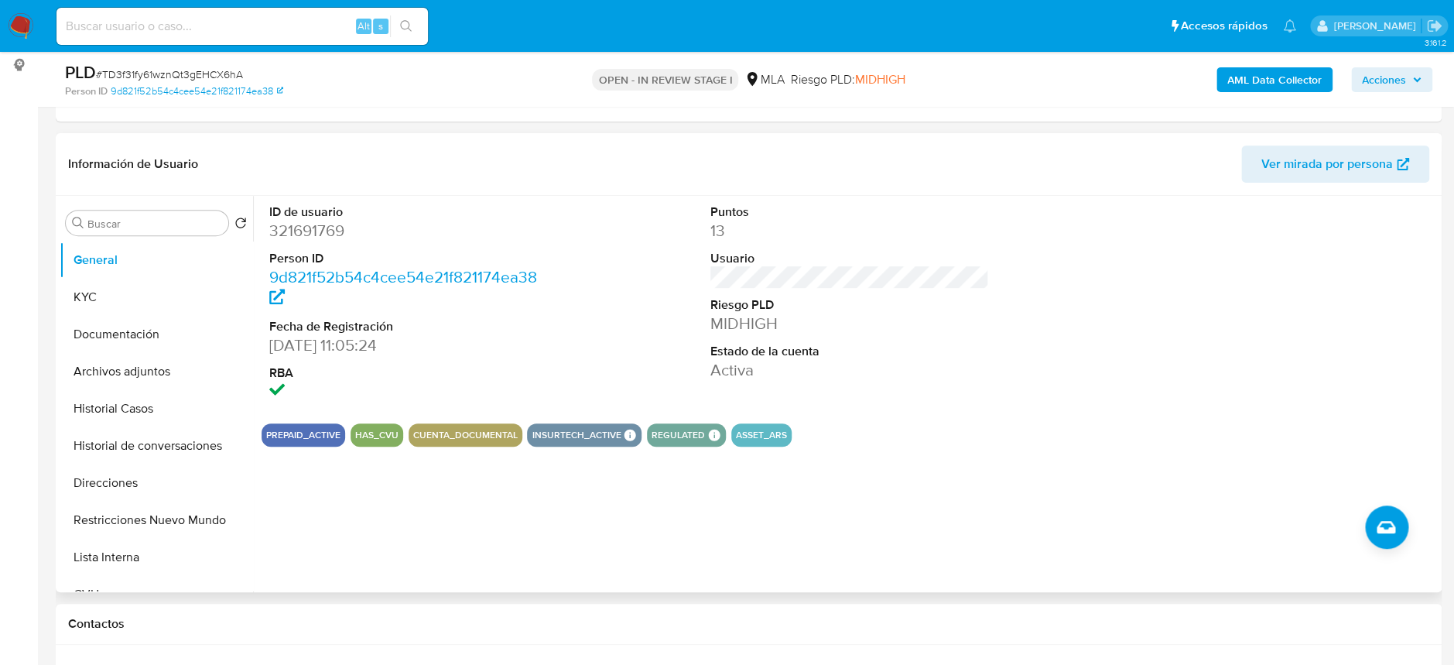
click at [327, 231] on dd "321691769" at bounding box center [408, 231] width 279 height 22
copy dd "321691769"
click at [104, 287] on button "KYC" at bounding box center [150, 297] width 181 height 37
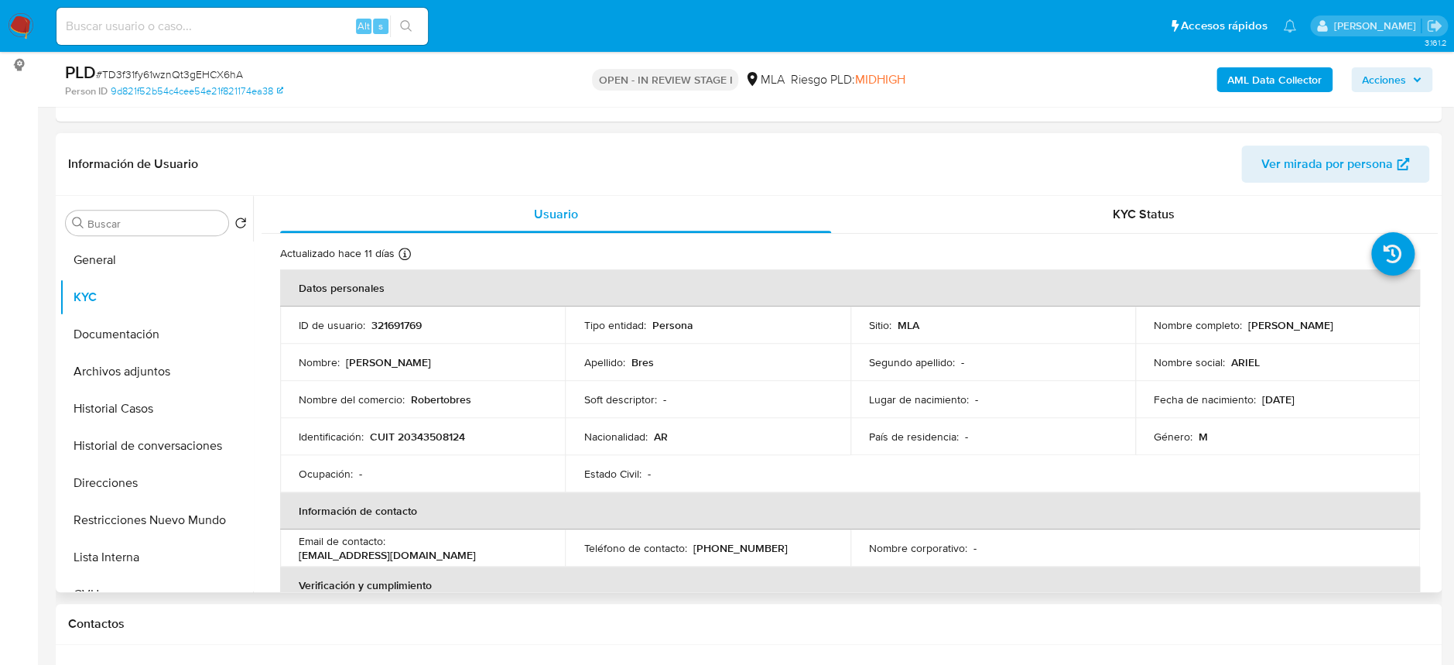
click at [432, 438] on p "CUIT 20343508124" at bounding box center [417, 436] width 95 height 14
copy p "20343508124"
click at [432, 436] on p "CUIT 20343508124" at bounding box center [417, 436] width 95 height 14
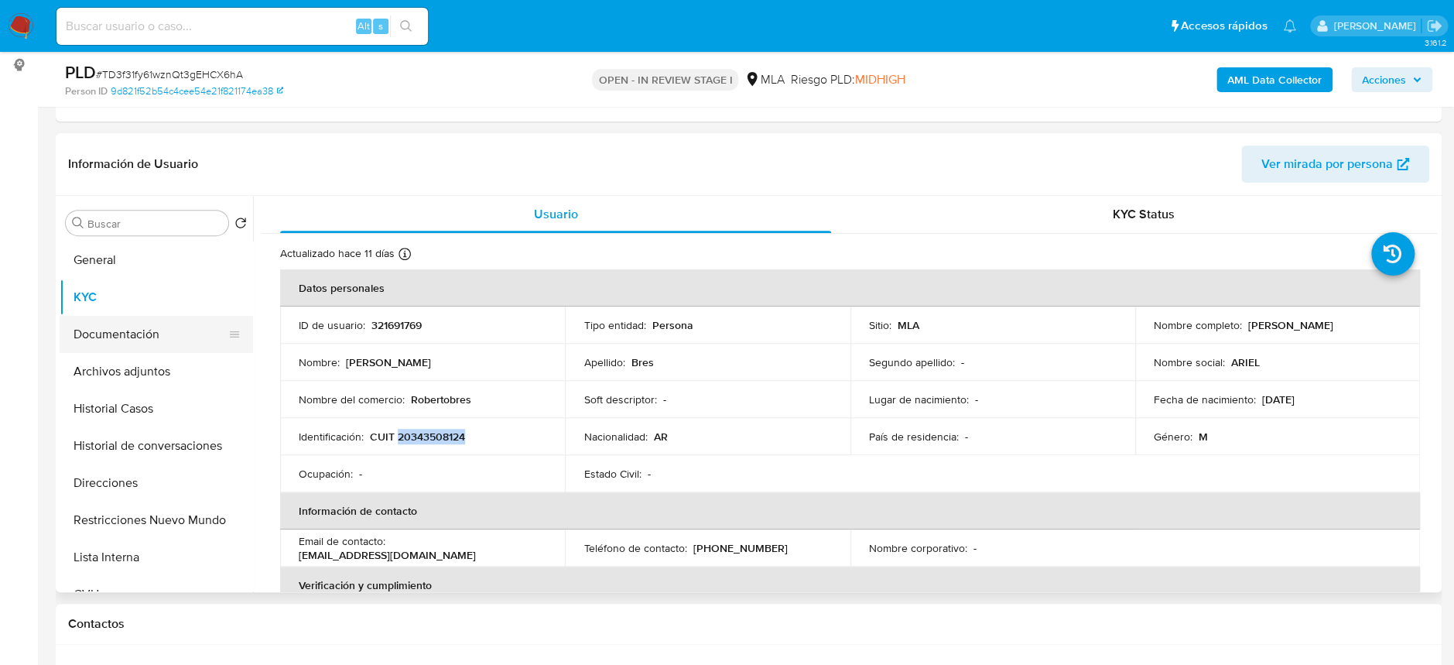
click at [169, 328] on button "Documentación" at bounding box center [150, 334] width 181 height 37
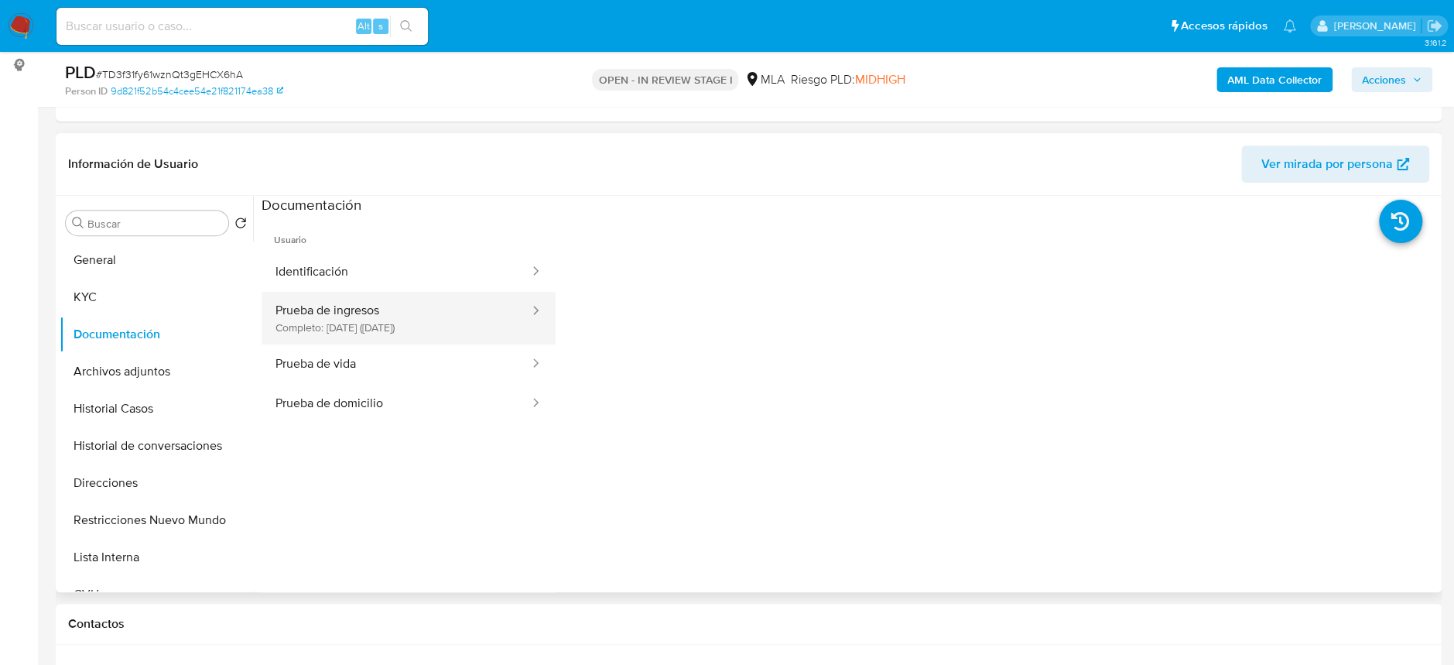
click at [309, 321] on button "Prueba de ingresos Completo: 18/04/2023 (hace 2 años)" at bounding box center [395, 318] width 269 height 53
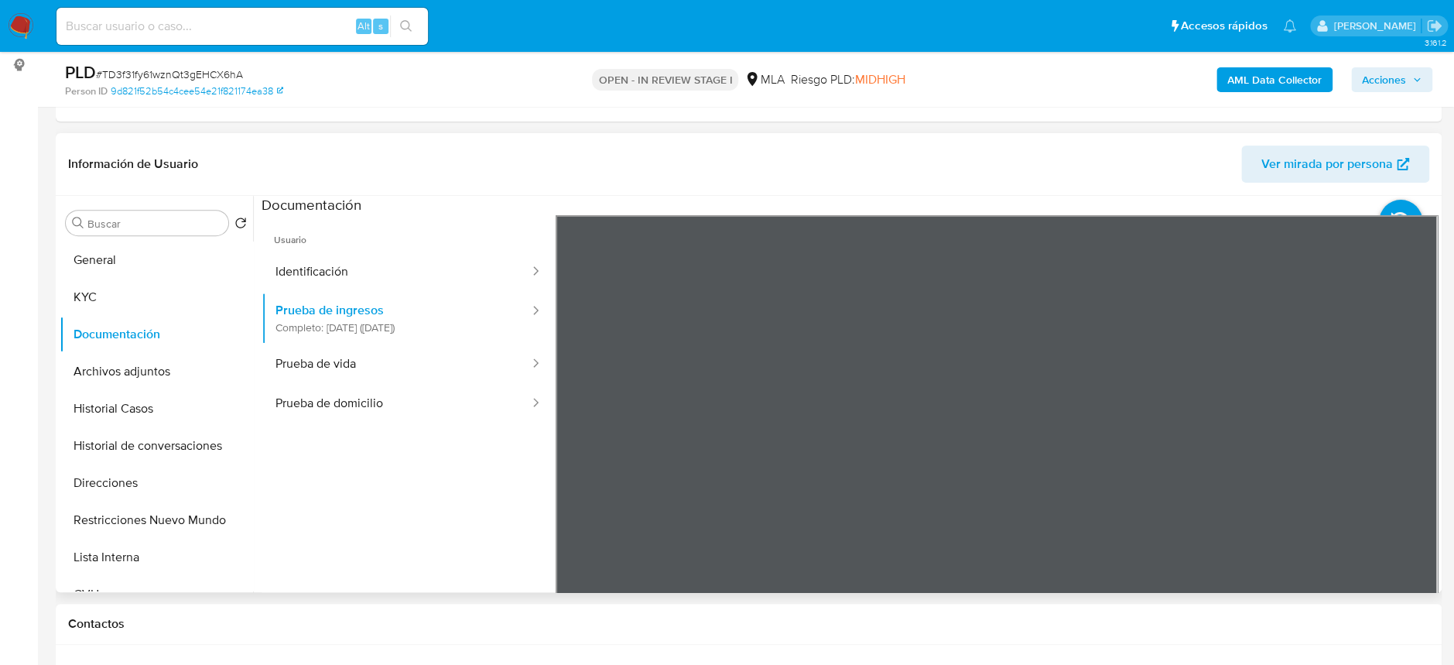
click at [950, 179] on div "Información de Usuario Ver mirada por persona Buscar Volver al orden por defect…" at bounding box center [749, 362] width 1386 height 459
click at [378, 371] on button "Prueba de vida" at bounding box center [395, 363] width 269 height 39
click at [105, 258] on button "General" at bounding box center [150, 259] width 181 height 37
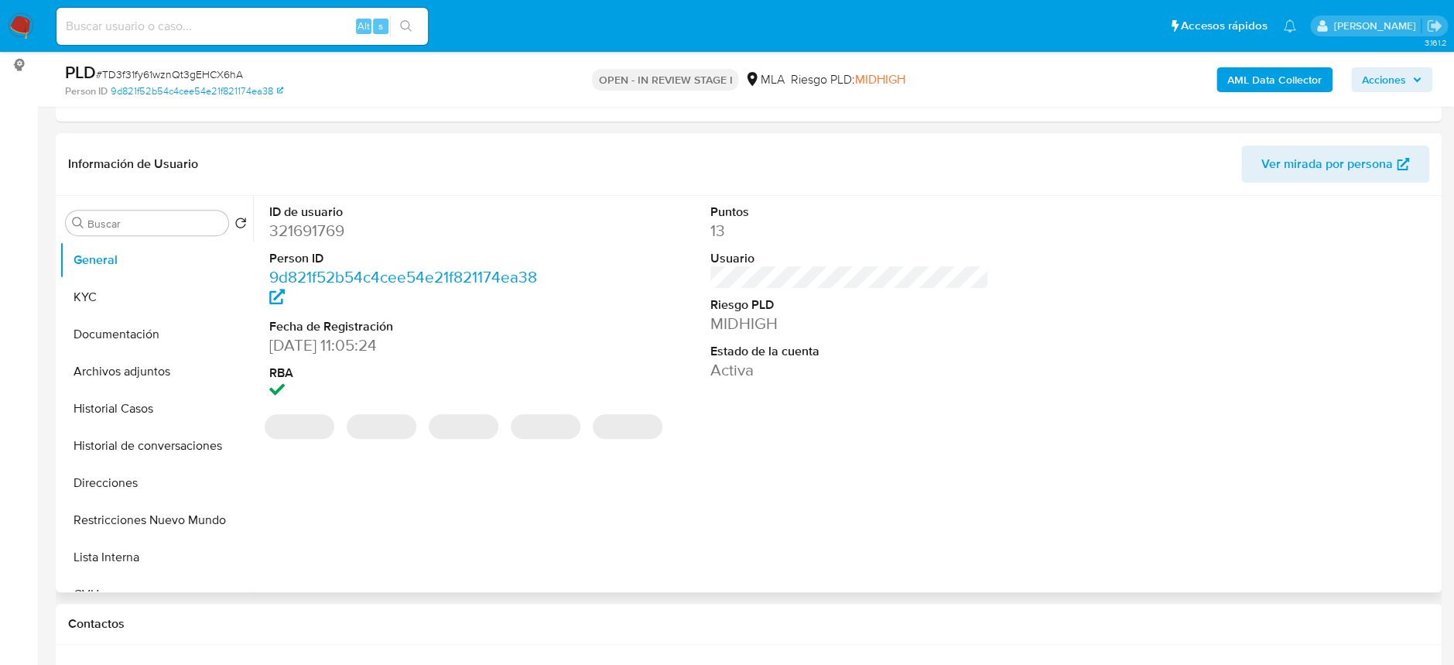
click at [309, 230] on dd "321691769" at bounding box center [408, 231] width 279 height 22
copy dd "321691769"
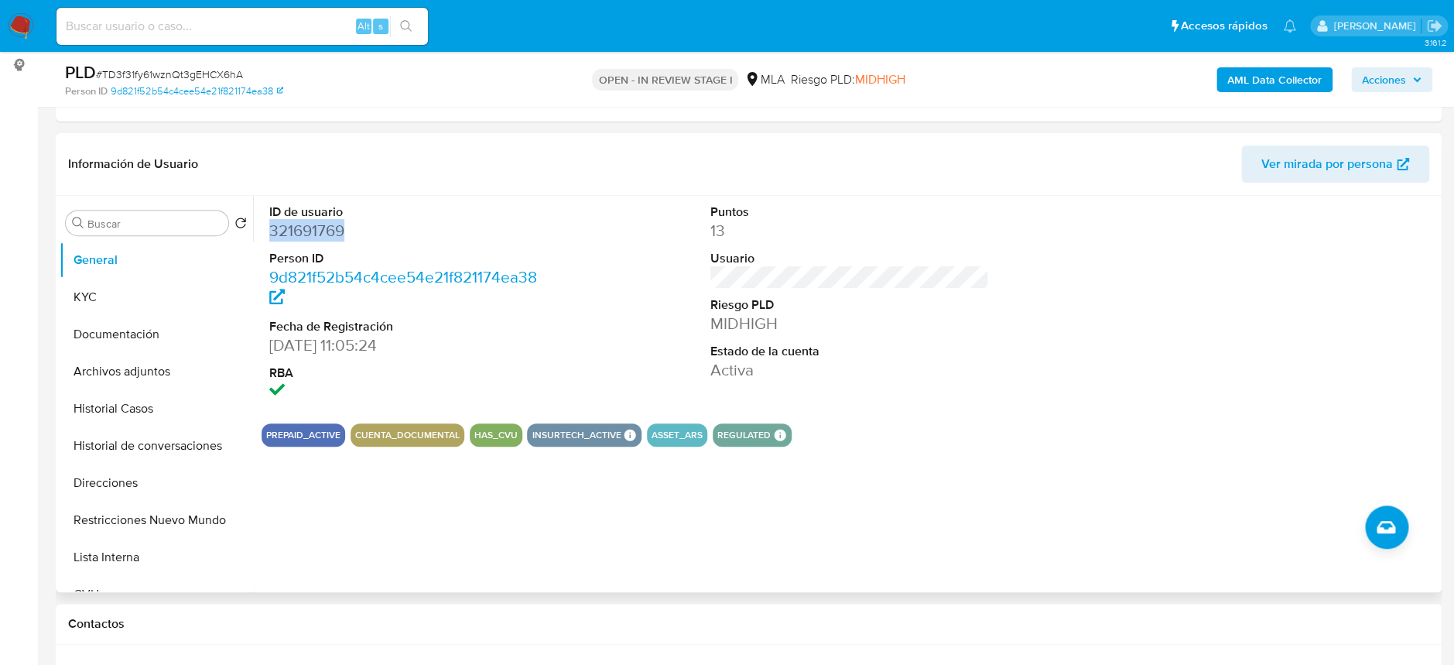
click at [314, 234] on dd "321691769" at bounding box center [408, 231] width 279 height 22
click at [315, 234] on dd "321691769" at bounding box center [408, 231] width 279 height 22
click at [152, 375] on button "Archivos adjuntos" at bounding box center [150, 371] width 181 height 37
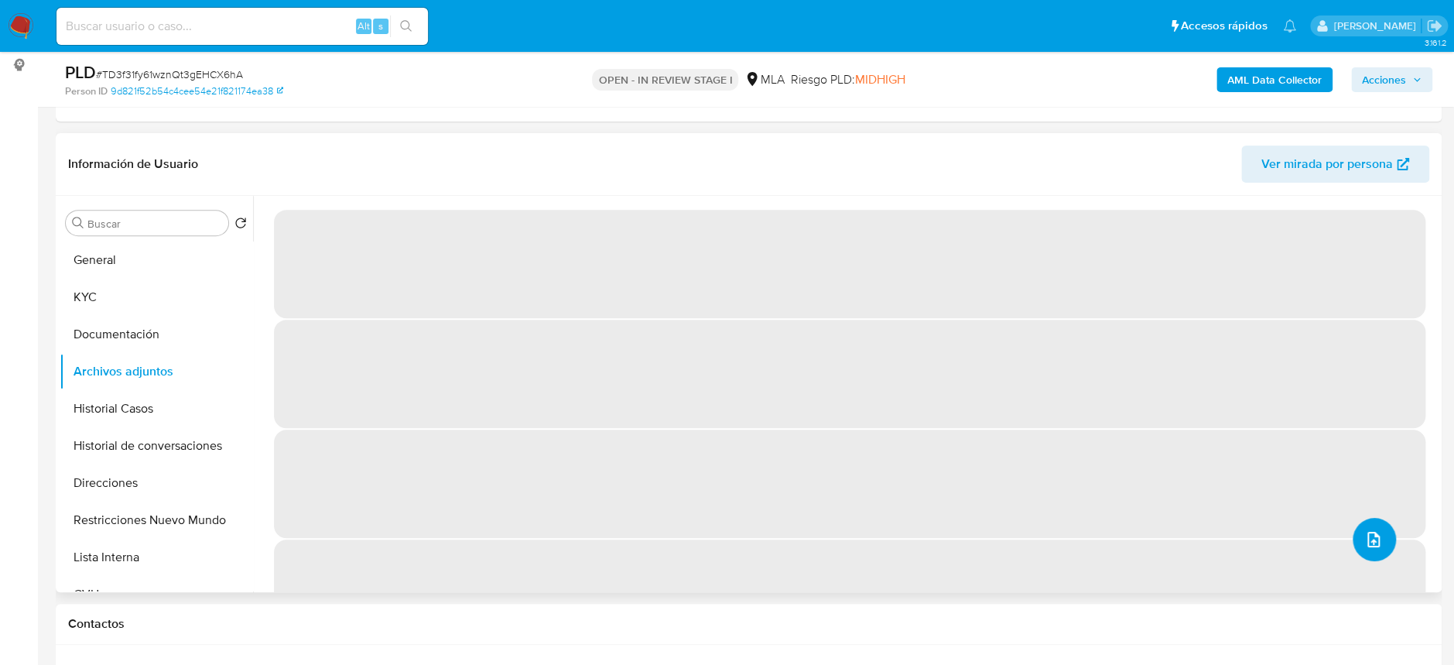
click at [1364, 538] on icon "upload-file" at bounding box center [1373, 539] width 19 height 19
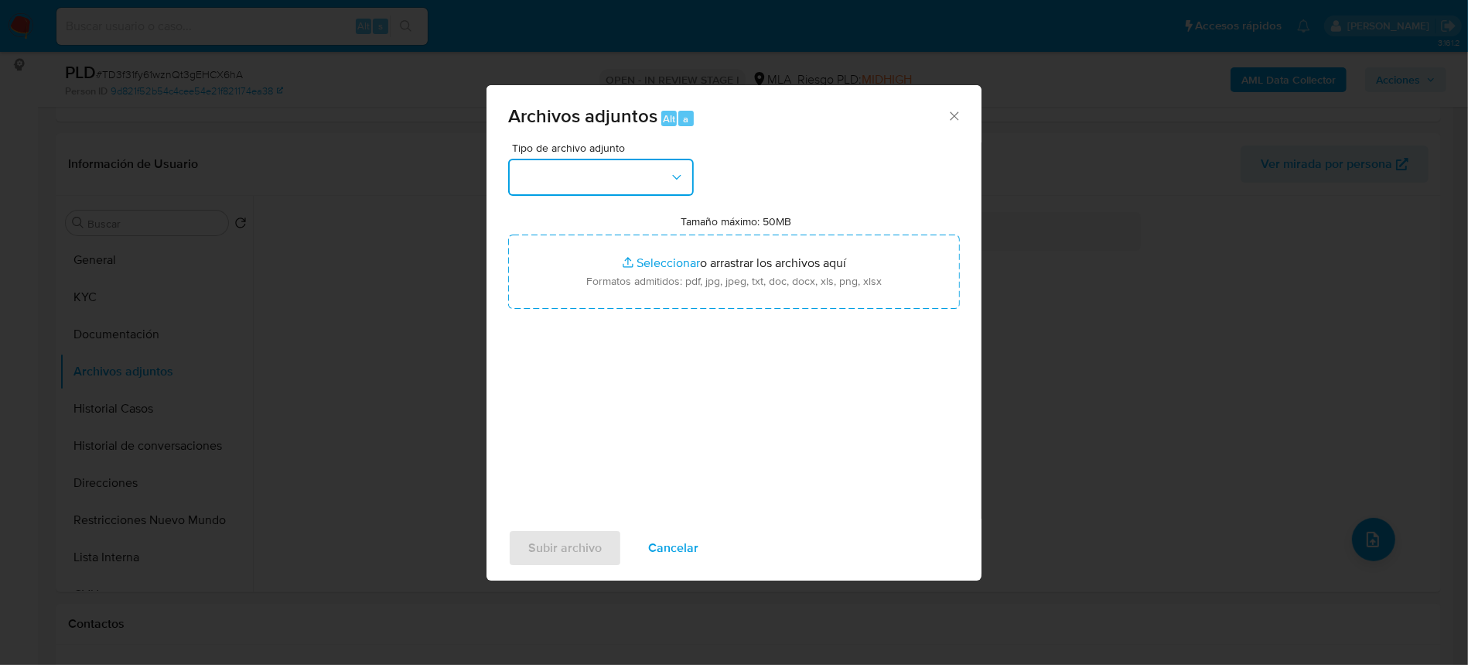
click at [622, 161] on button "button" at bounding box center [601, 177] width 186 height 37
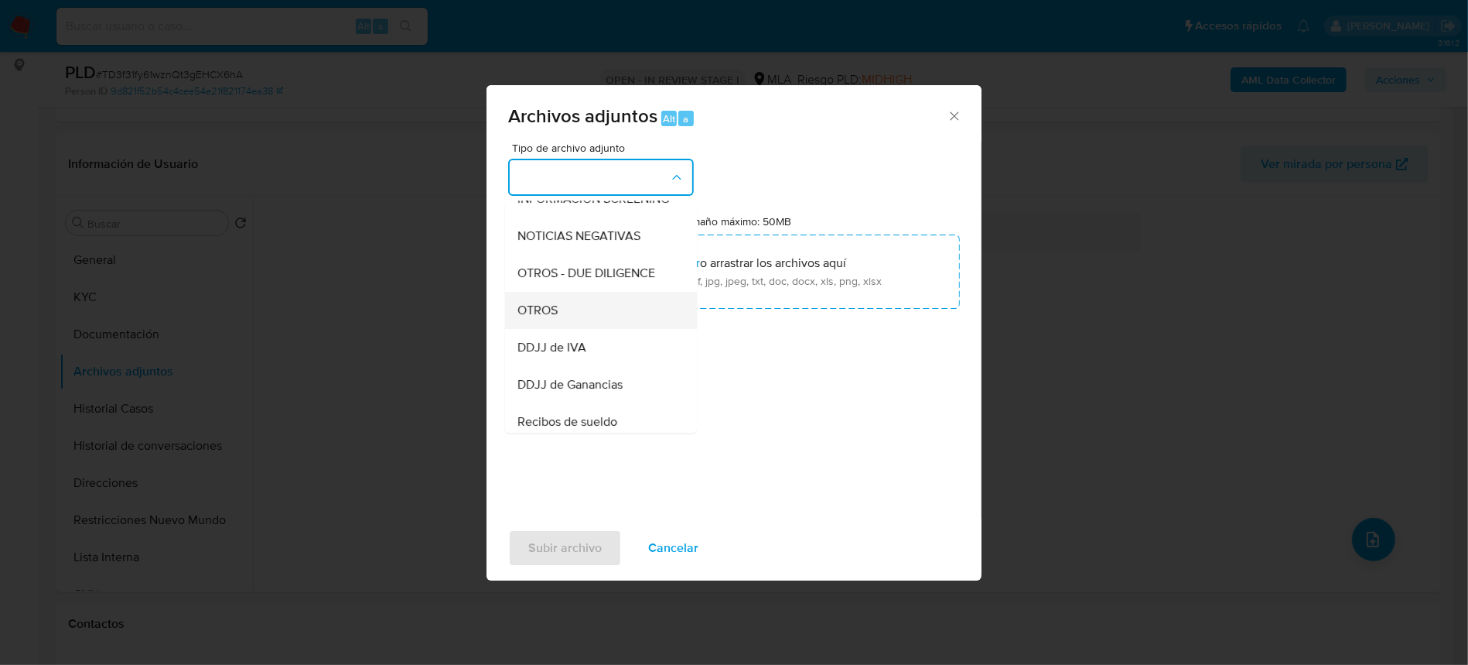
click at [554, 318] on span "OTROS" at bounding box center [538, 309] width 40 height 15
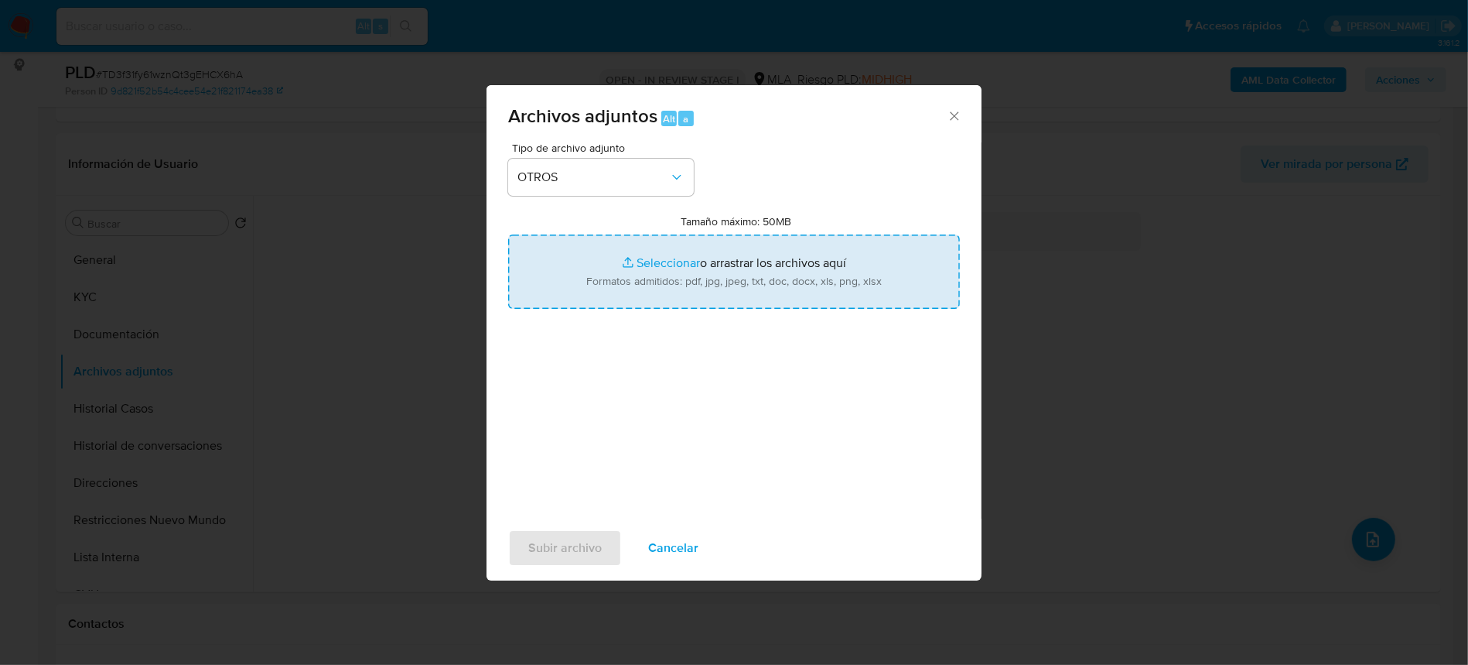
type input "C:\fakepath\Movimientos-321691769.xlsx"
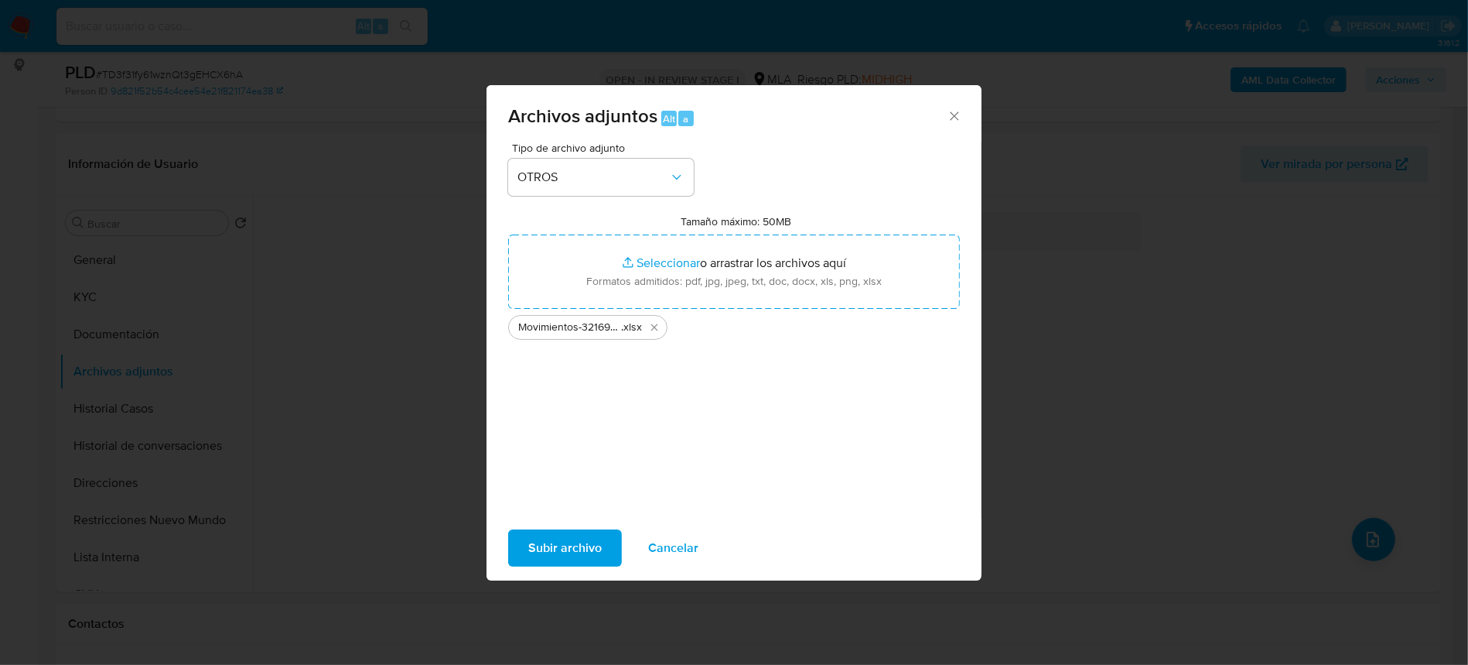
click at [601, 548] on button "Subir archivo" at bounding box center [565, 547] width 114 height 37
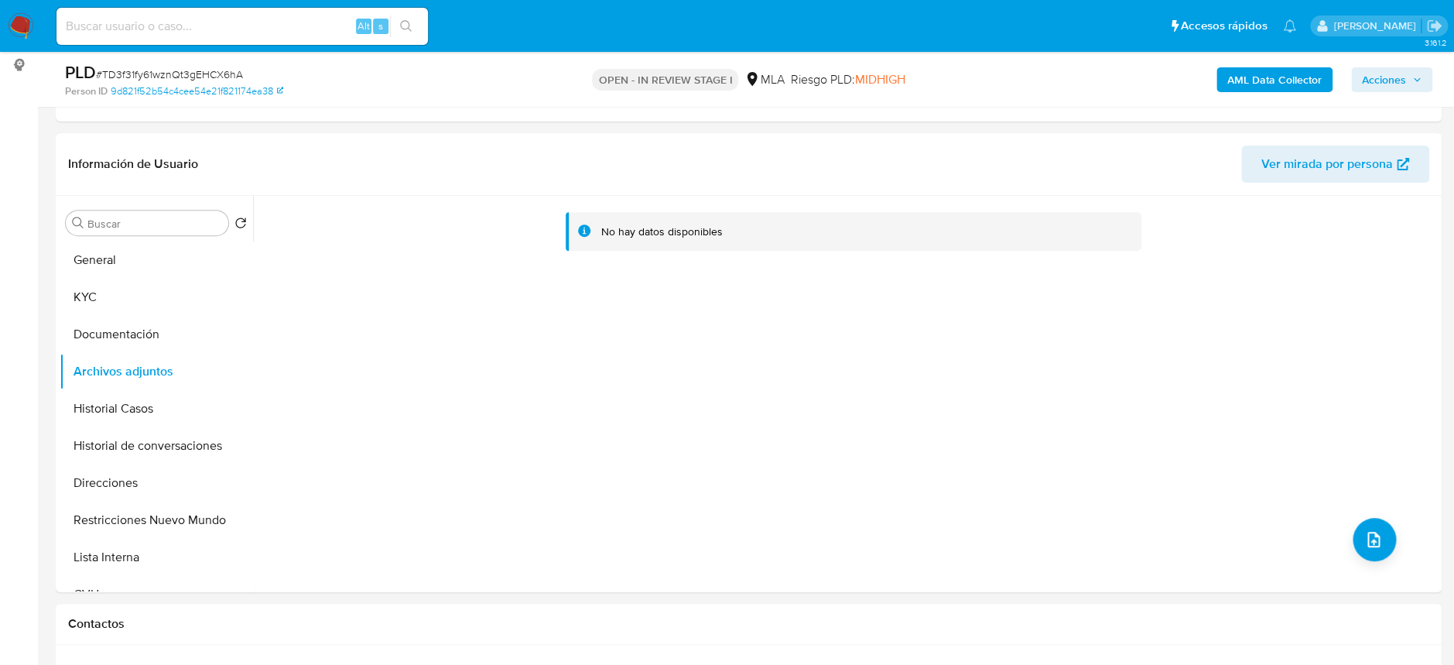
click at [1304, 76] on b "AML Data Collector" at bounding box center [1274, 79] width 94 height 25
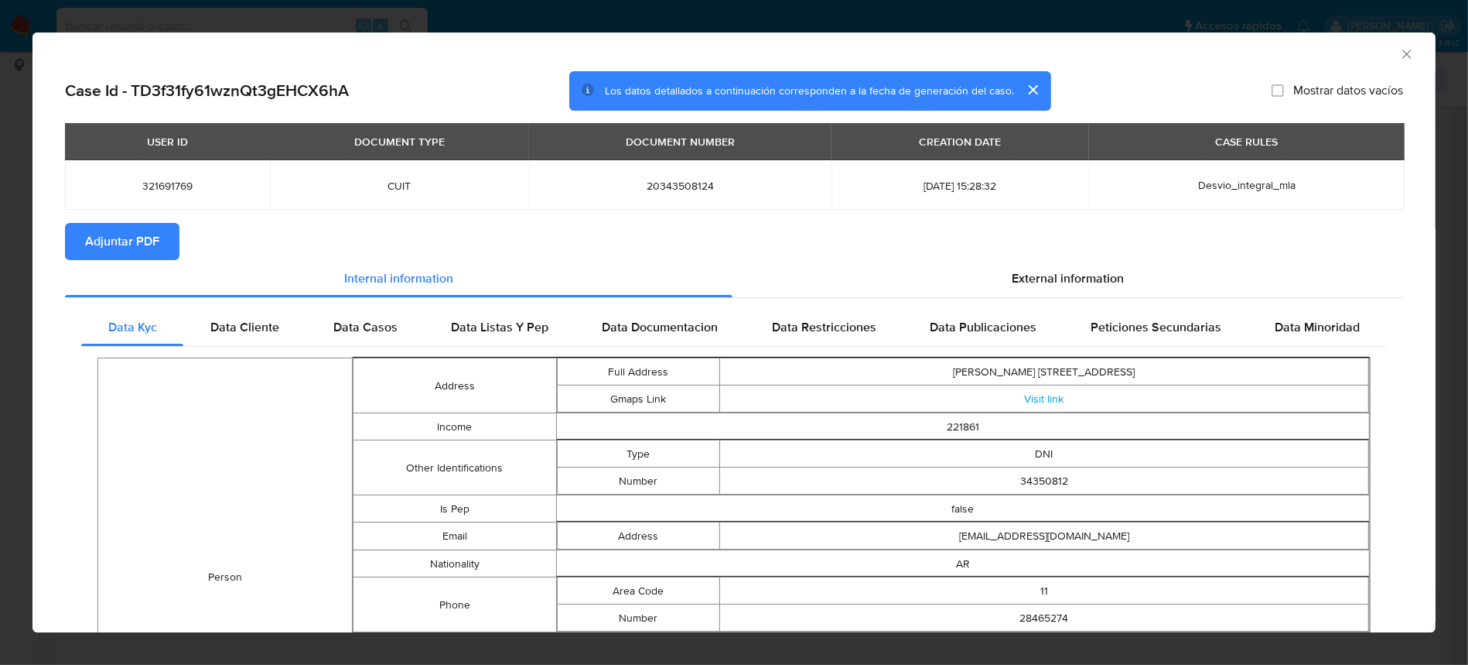
click at [1389, 44] on div "AML Data Collector" at bounding box center [733, 51] width 1403 height 39
click at [1399, 50] on icon "Cerrar ventana" at bounding box center [1406, 53] width 15 height 15
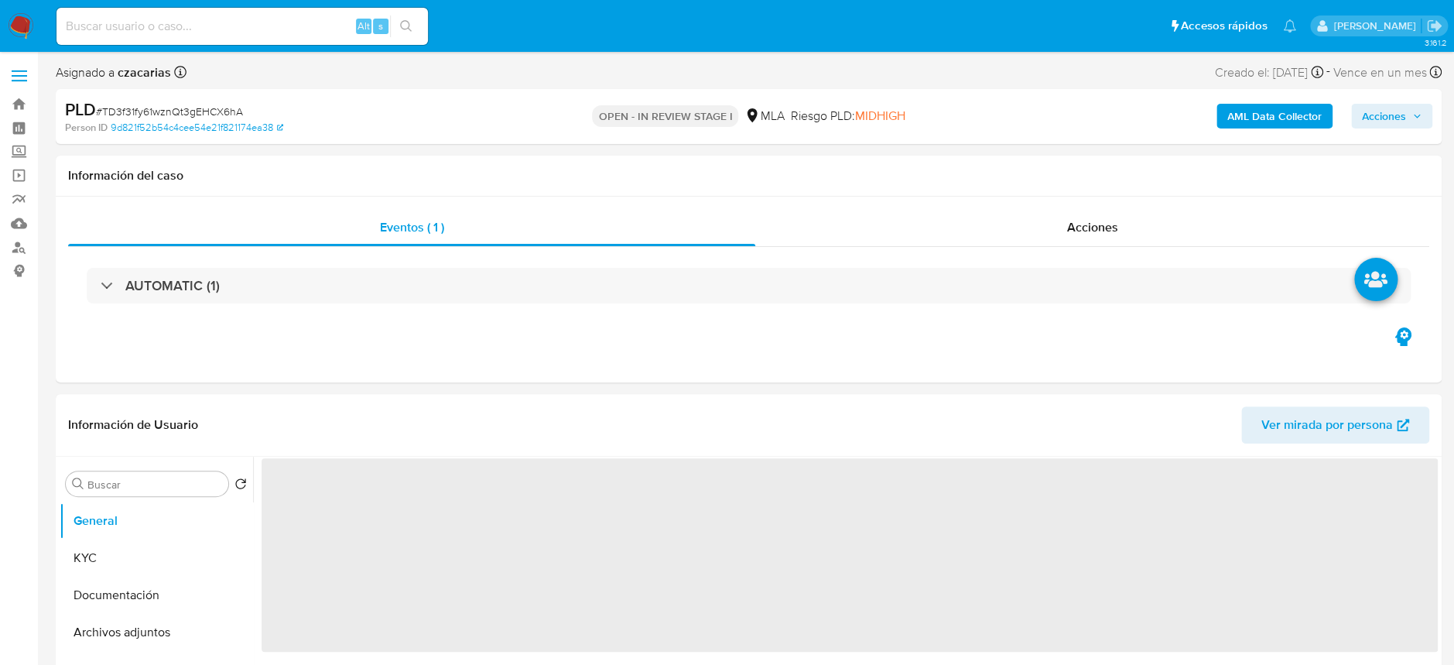
select select "10"
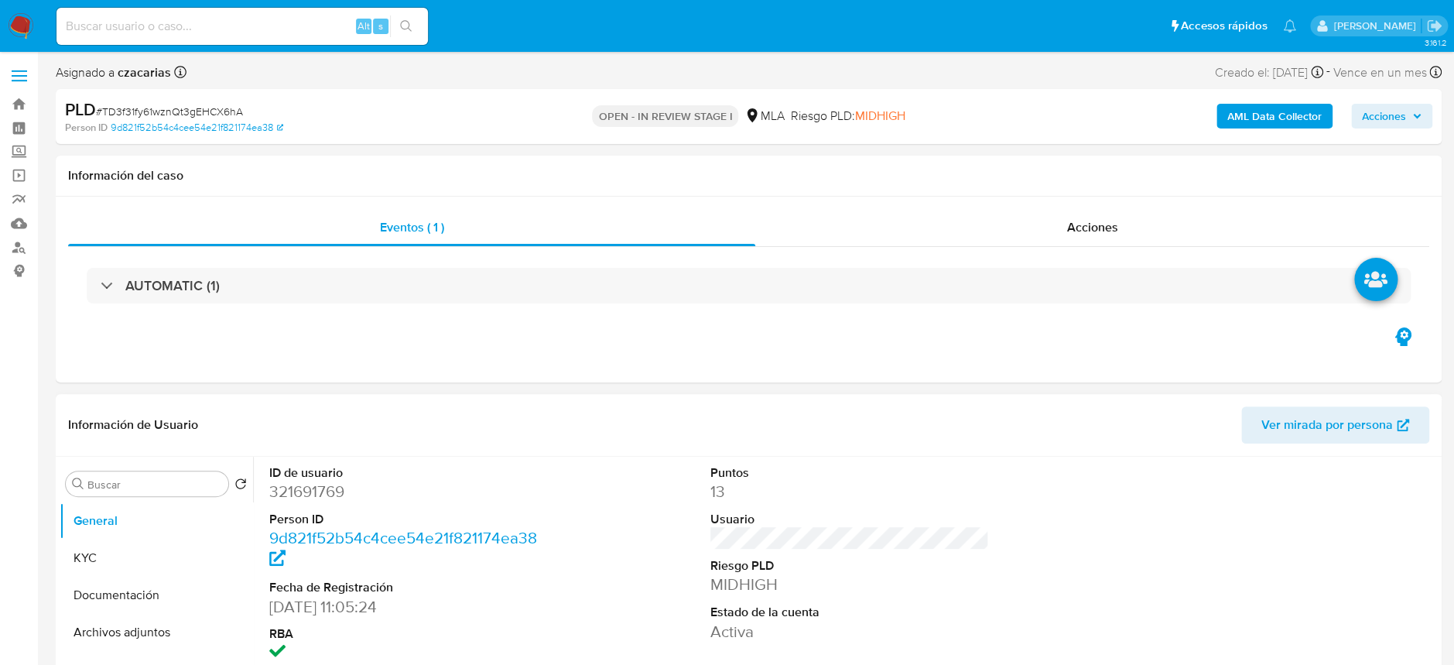
click at [302, 480] on dd "321691769" at bounding box center [408, 491] width 279 height 22
click at [302, 478] on dl "ID de usuario 321691769 Person ID 9d821f52b54c4cee54e21f821174ea38 Fecha de Reg…" at bounding box center [408, 564] width 279 height 200
click at [269, 493] on dd "321691769" at bounding box center [408, 491] width 279 height 22
click at [270, 493] on dd "321691769" at bounding box center [408, 491] width 279 height 22
click at [270, 492] on dd "321691769" at bounding box center [408, 491] width 279 height 22
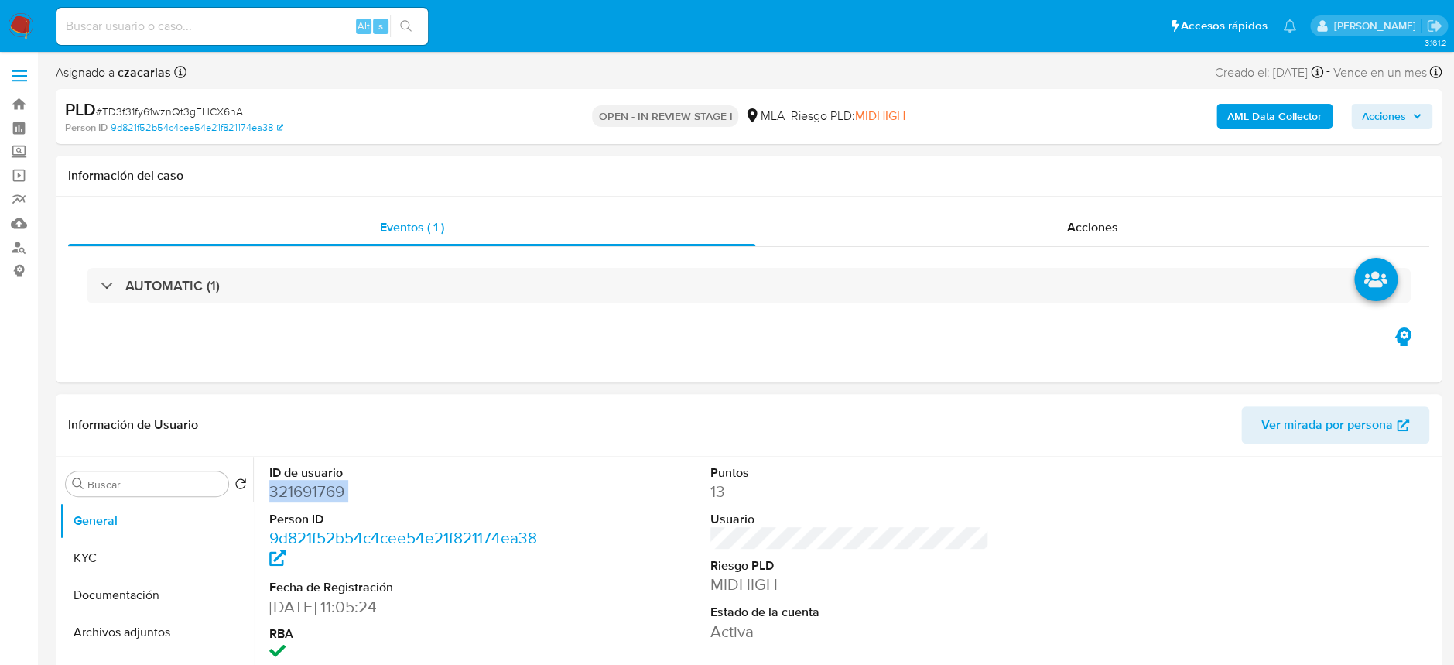
click at [270, 492] on dd "321691769" at bounding box center [408, 491] width 279 height 22
copy dd "321691769"
click at [149, 647] on button "Archivos adjuntos" at bounding box center [150, 631] width 181 height 37
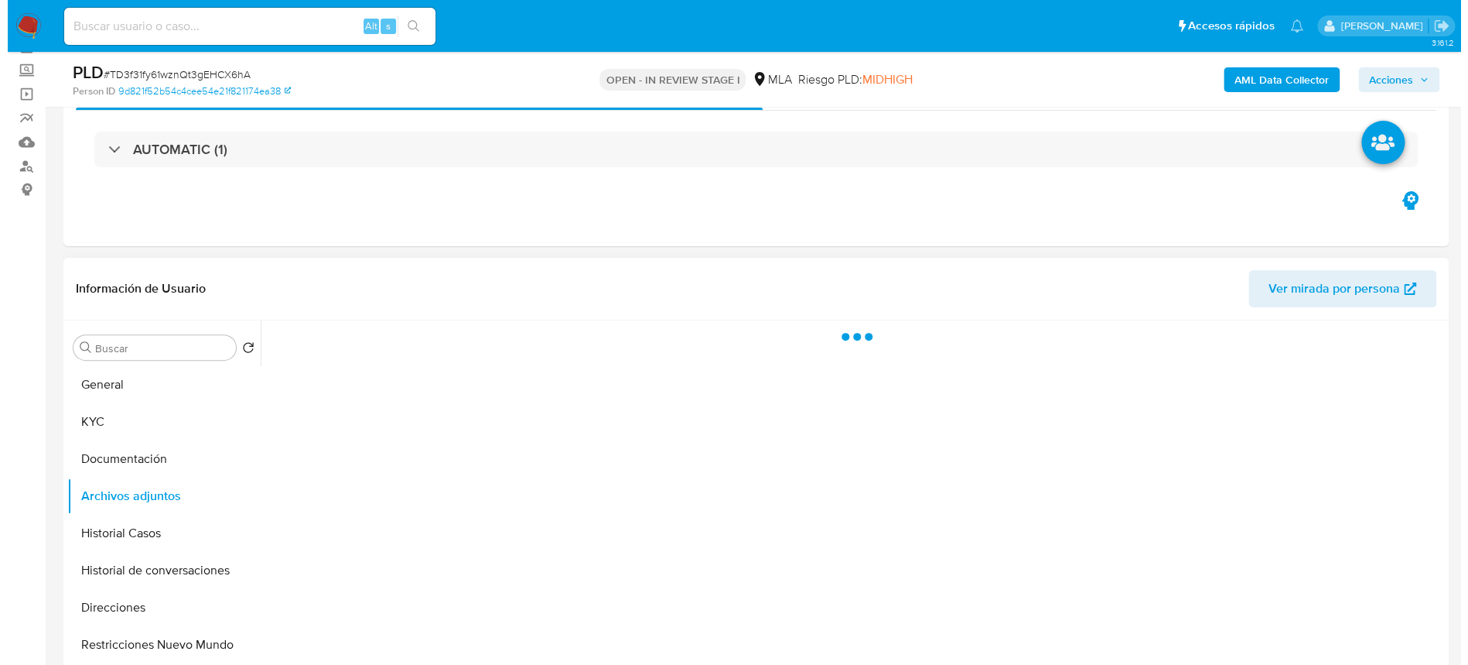
scroll to position [103, 0]
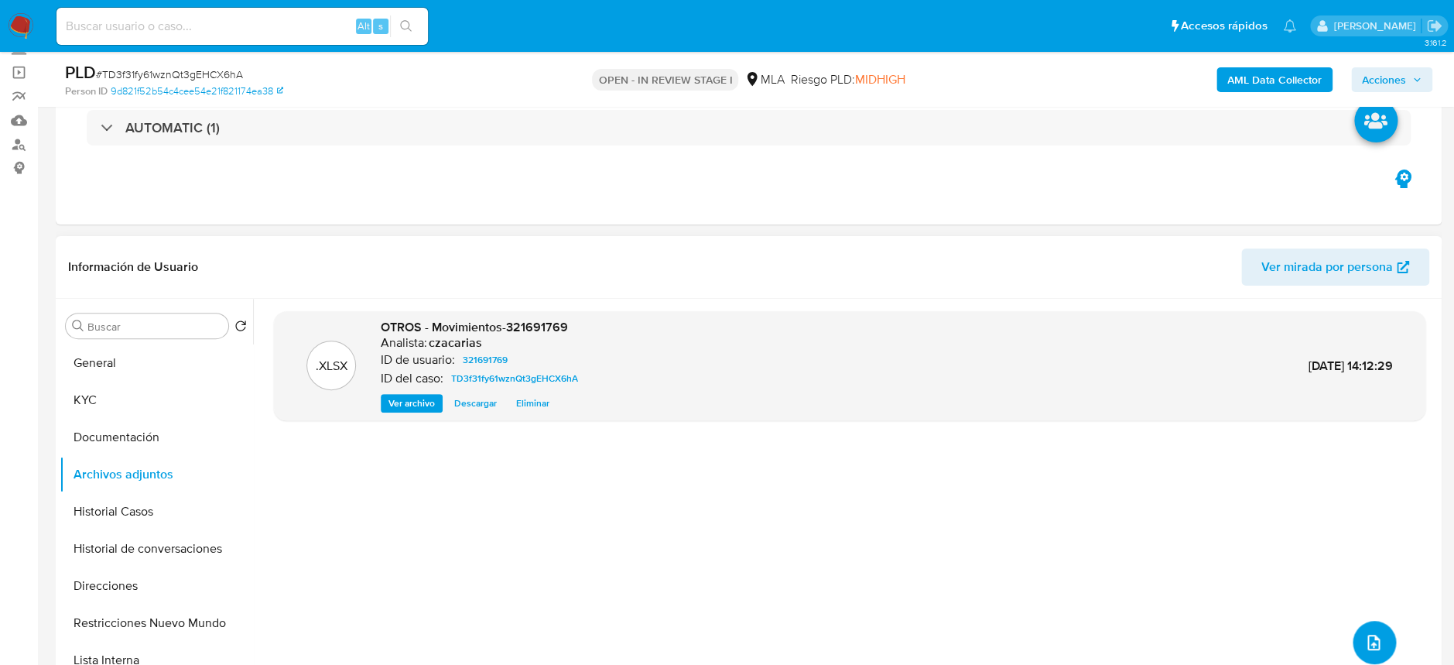
click at [1375, 627] on button "upload-file" at bounding box center [1373, 641] width 43 height 43
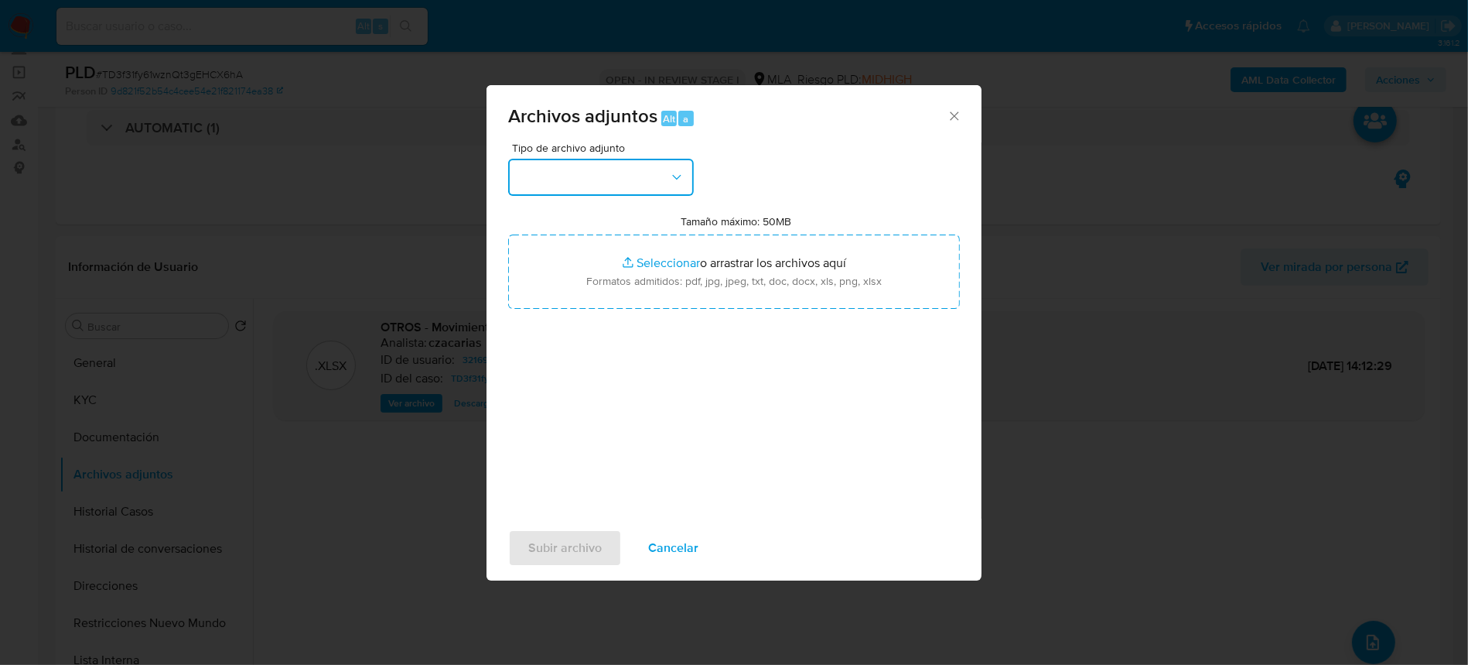
click at [634, 171] on button "button" at bounding box center [601, 177] width 186 height 37
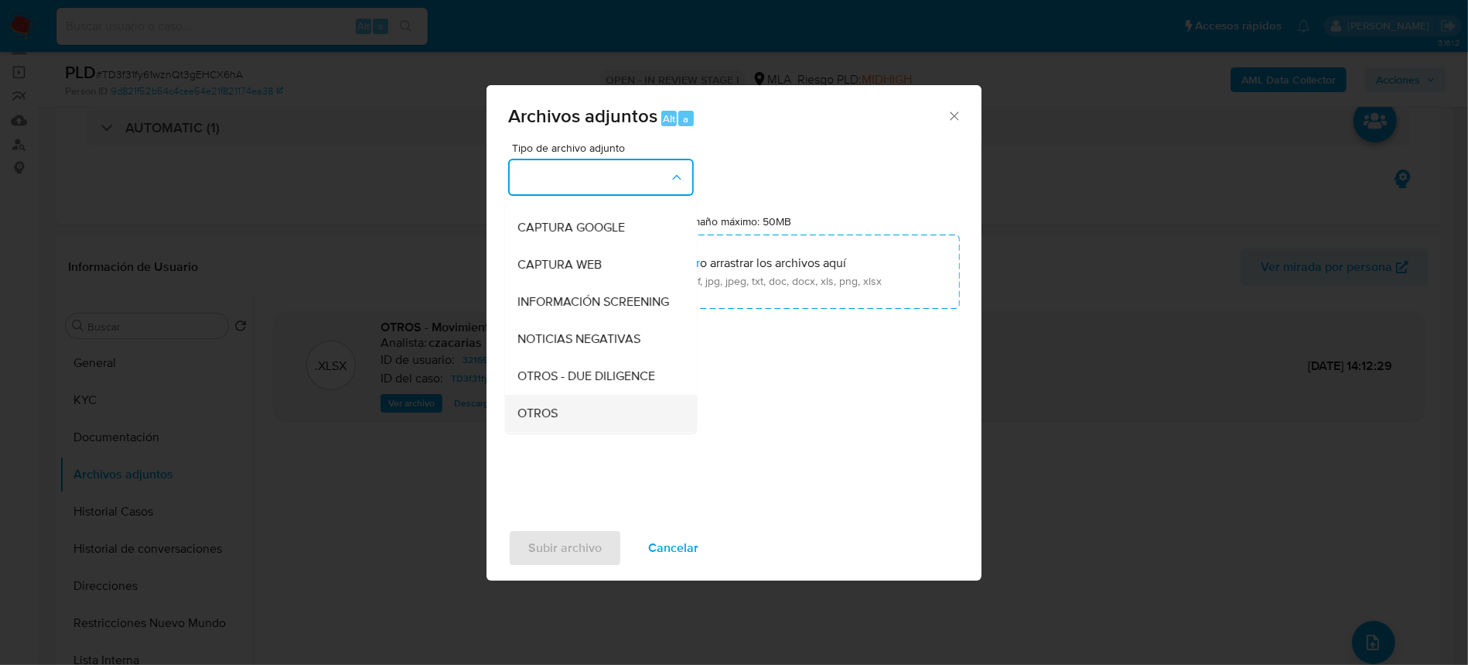
click at [546, 421] on span "OTROS" at bounding box center [538, 412] width 40 height 15
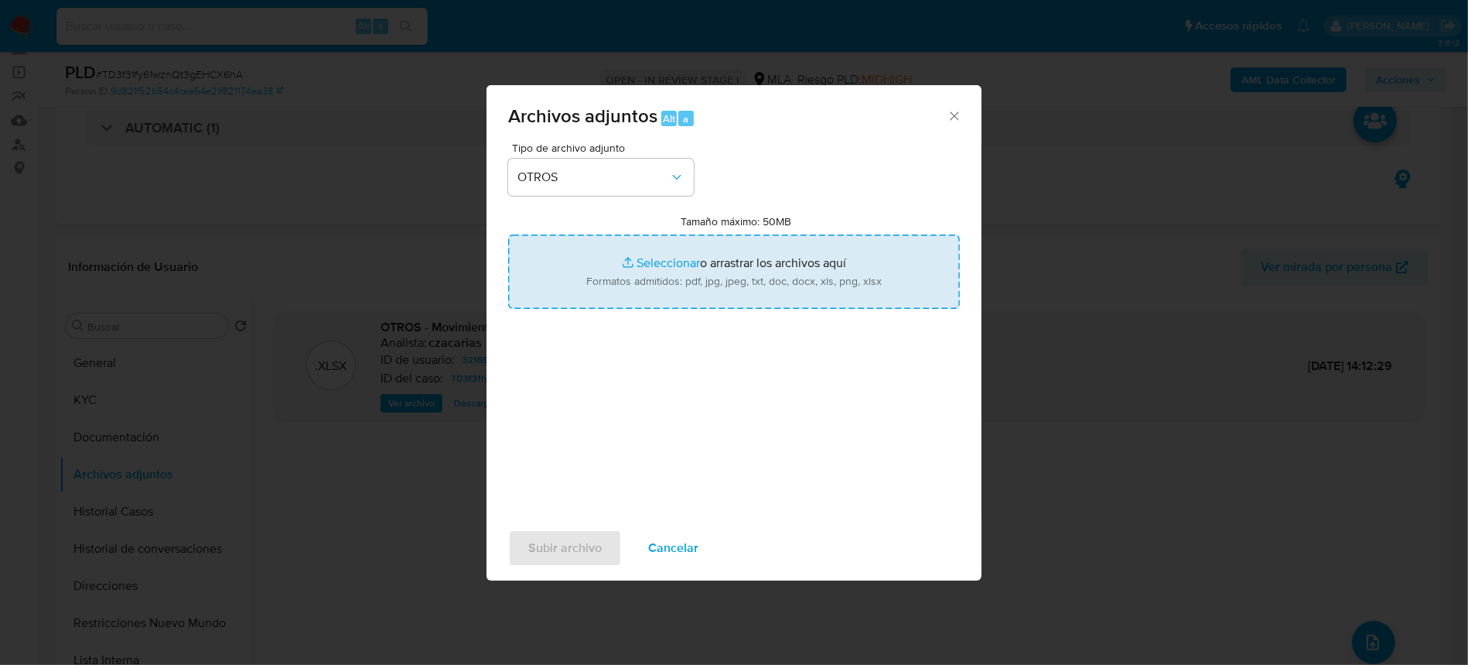
type input "C:\fakepath\Caselog TD3f31fy61wznQt3gEHCX6hA_2025_08_18_20_37_36.docx"
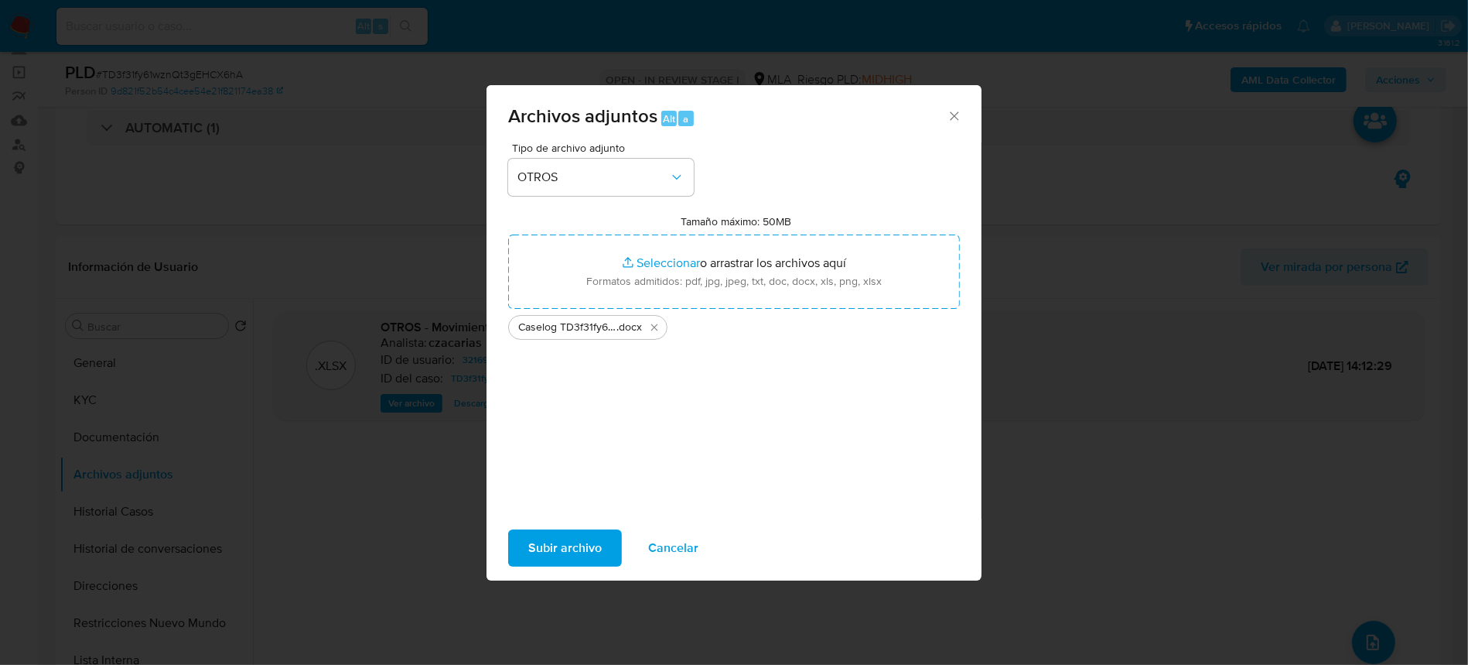
click at [565, 537] on span "Subir archivo" at bounding box center [564, 548] width 73 height 34
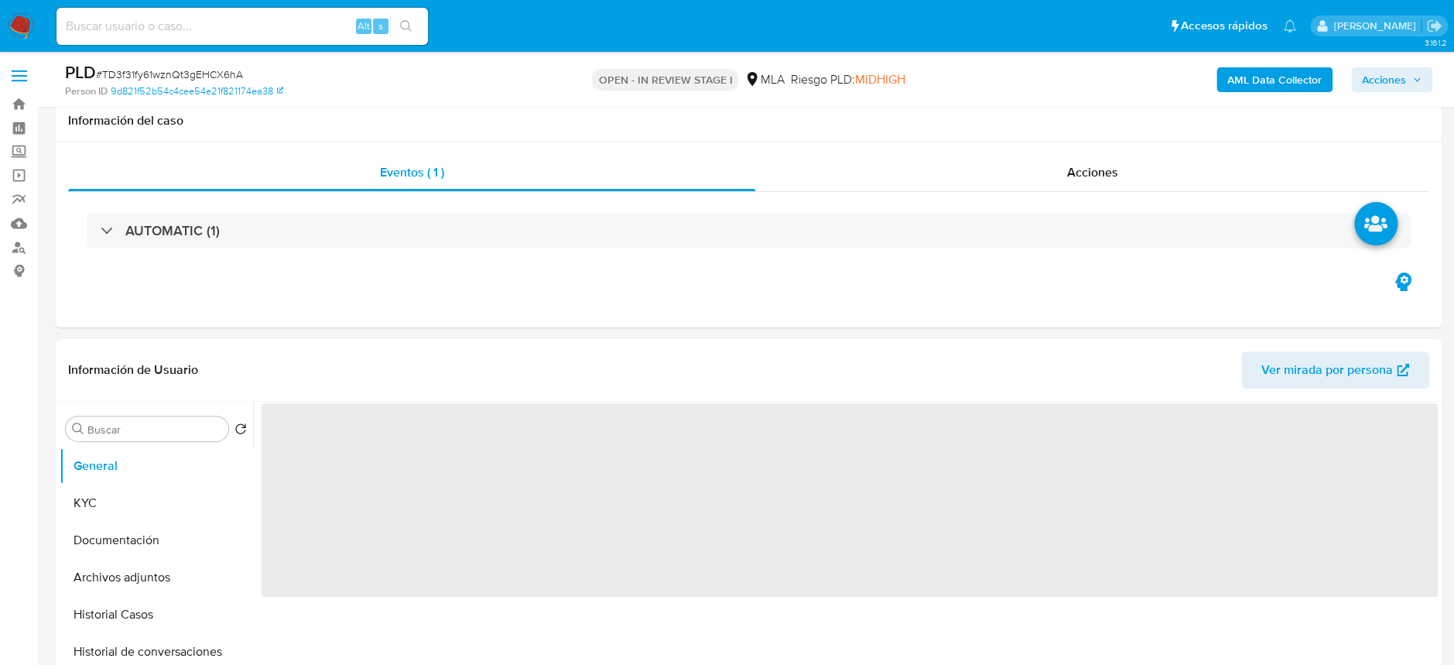
select select "10"
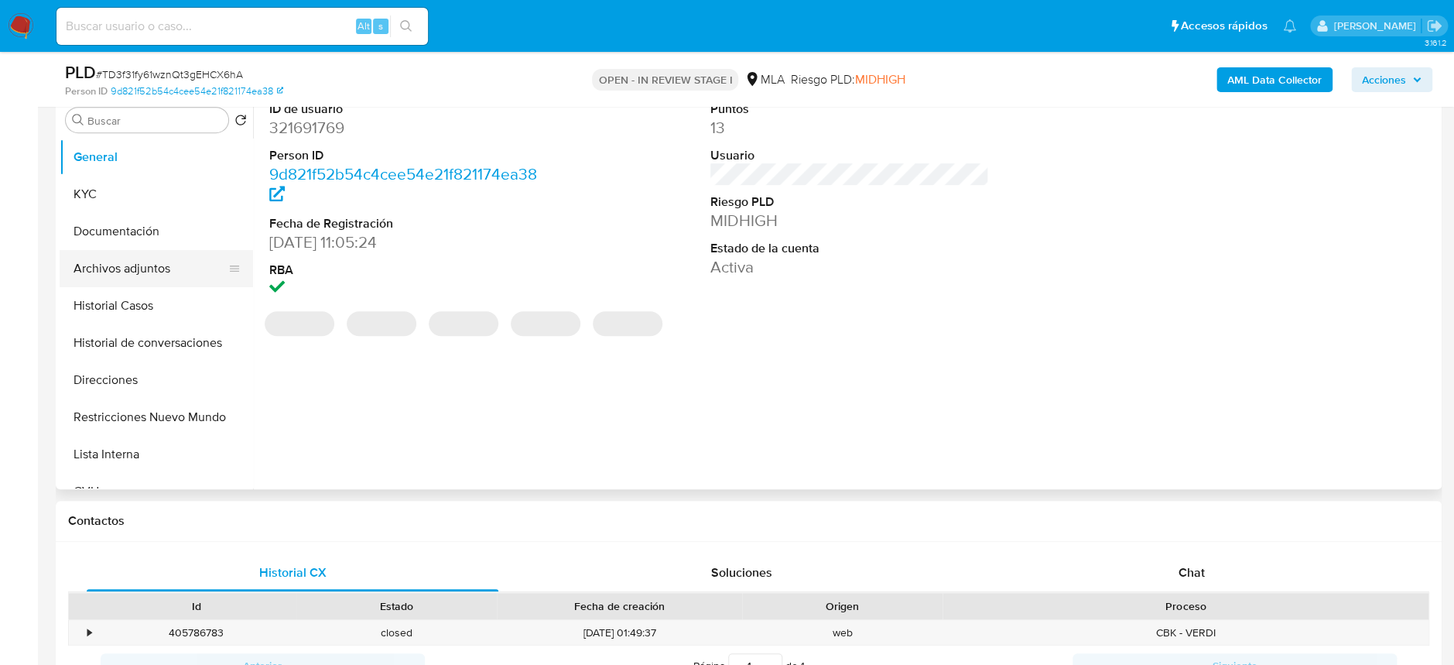
click at [183, 265] on button "Archivos adjuntos" at bounding box center [150, 268] width 181 height 37
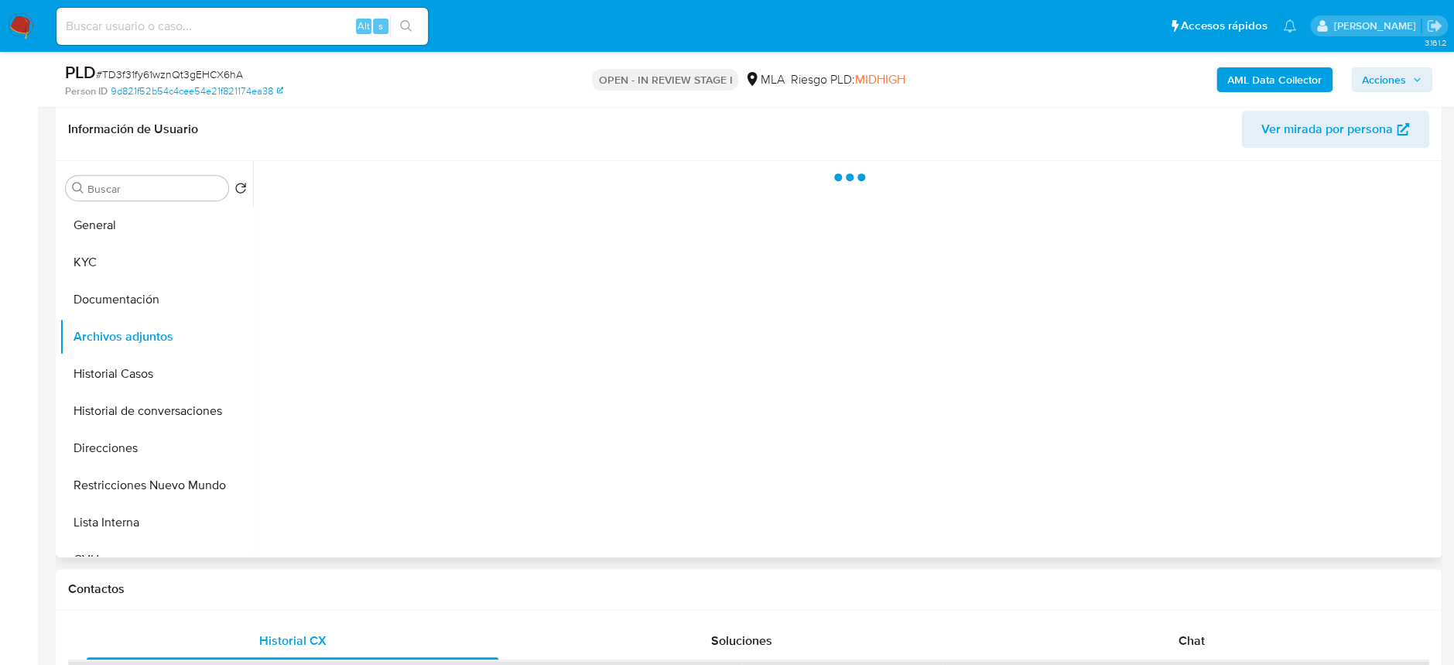
scroll to position [206, 0]
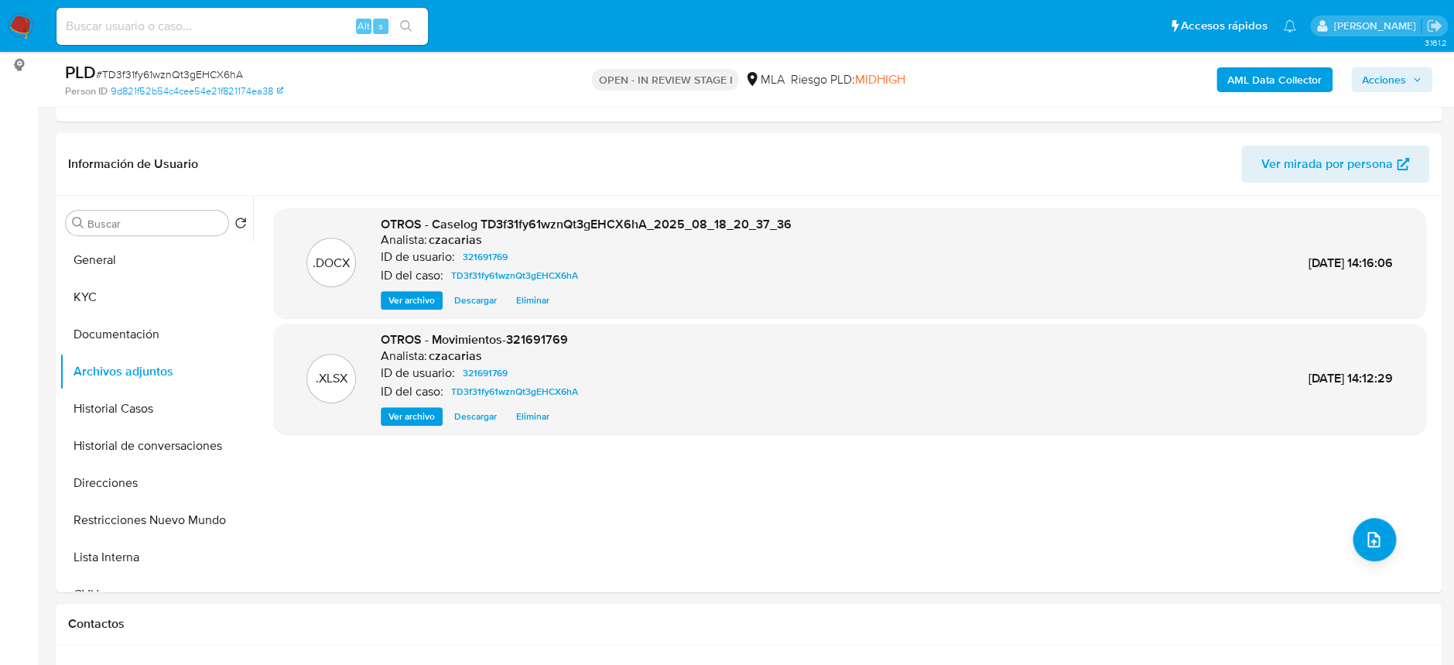
click at [1273, 82] on b "AML Data Collector" at bounding box center [1274, 79] width 94 height 25
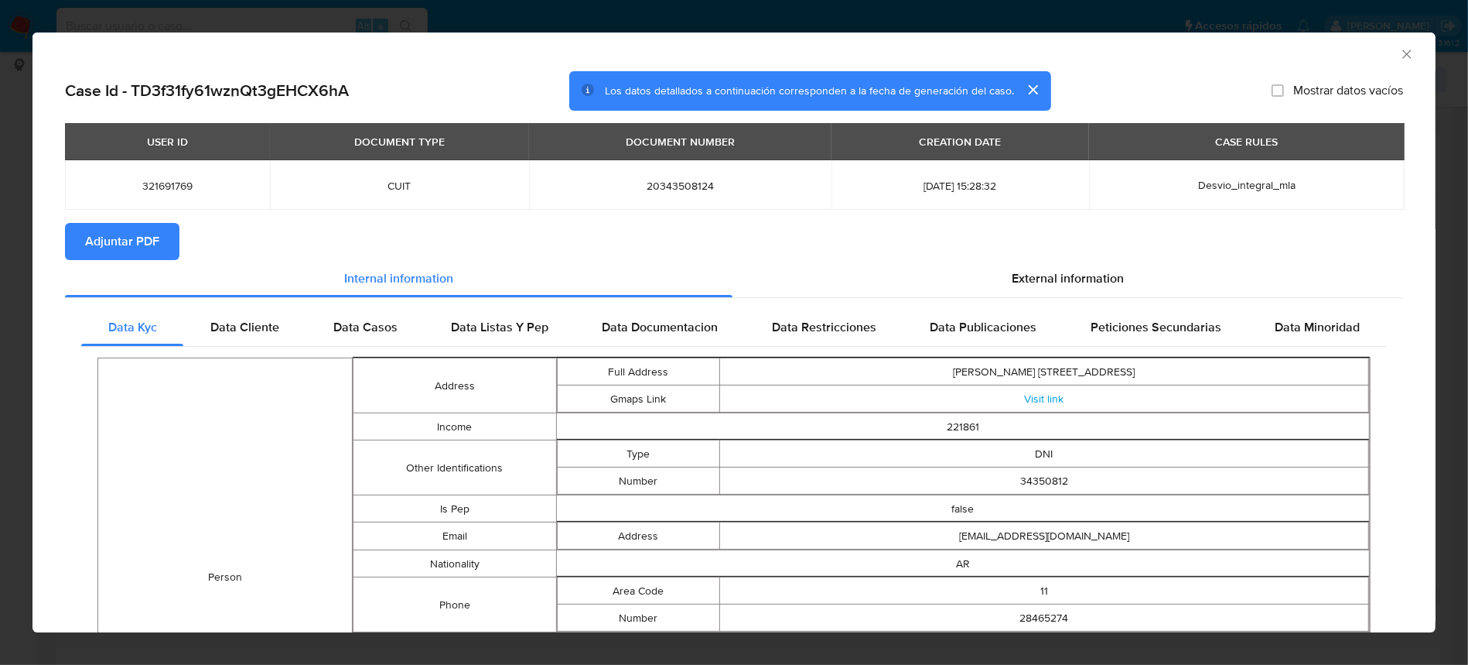
click at [100, 251] on span "Adjuntar PDF" at bounding box center [122, 241] width 74 height 34
click at [1399, 55] on icon "Cerrar ventana" at bounding box center [1406, 53] width 15 height 15
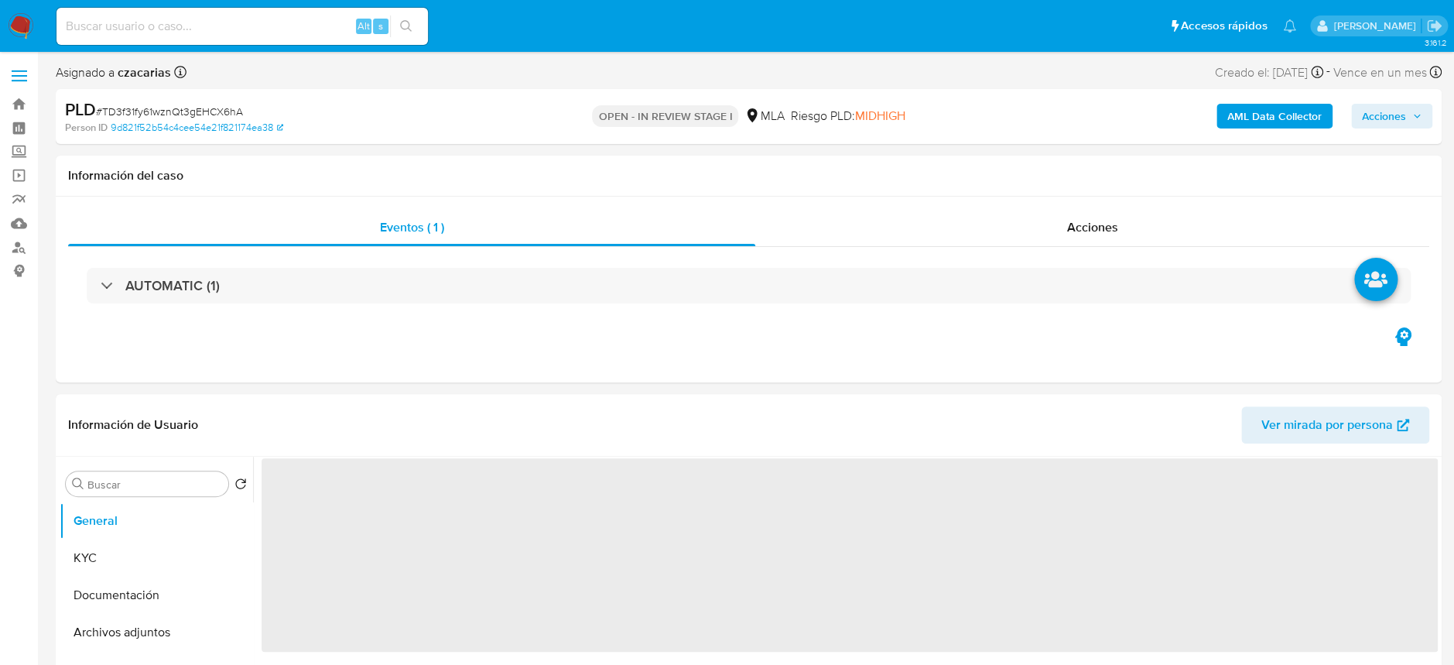
select select "10"
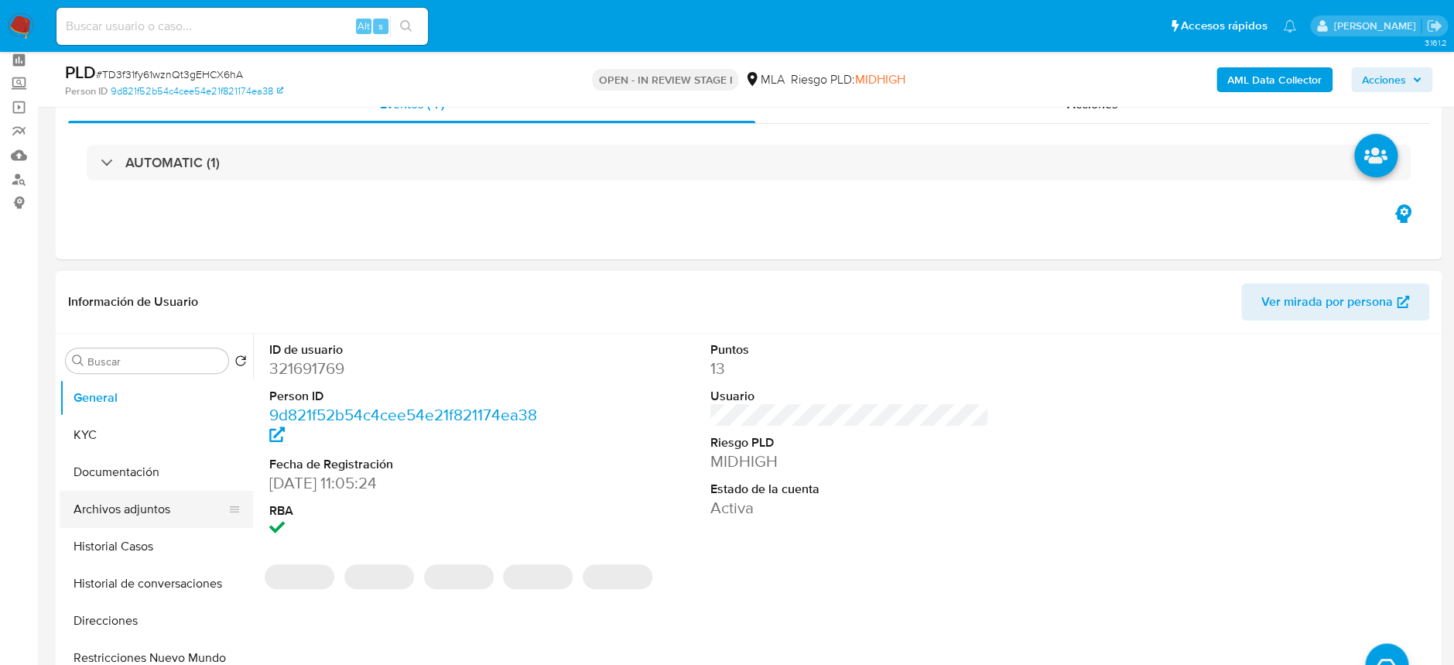
scroll to position [103, 0]
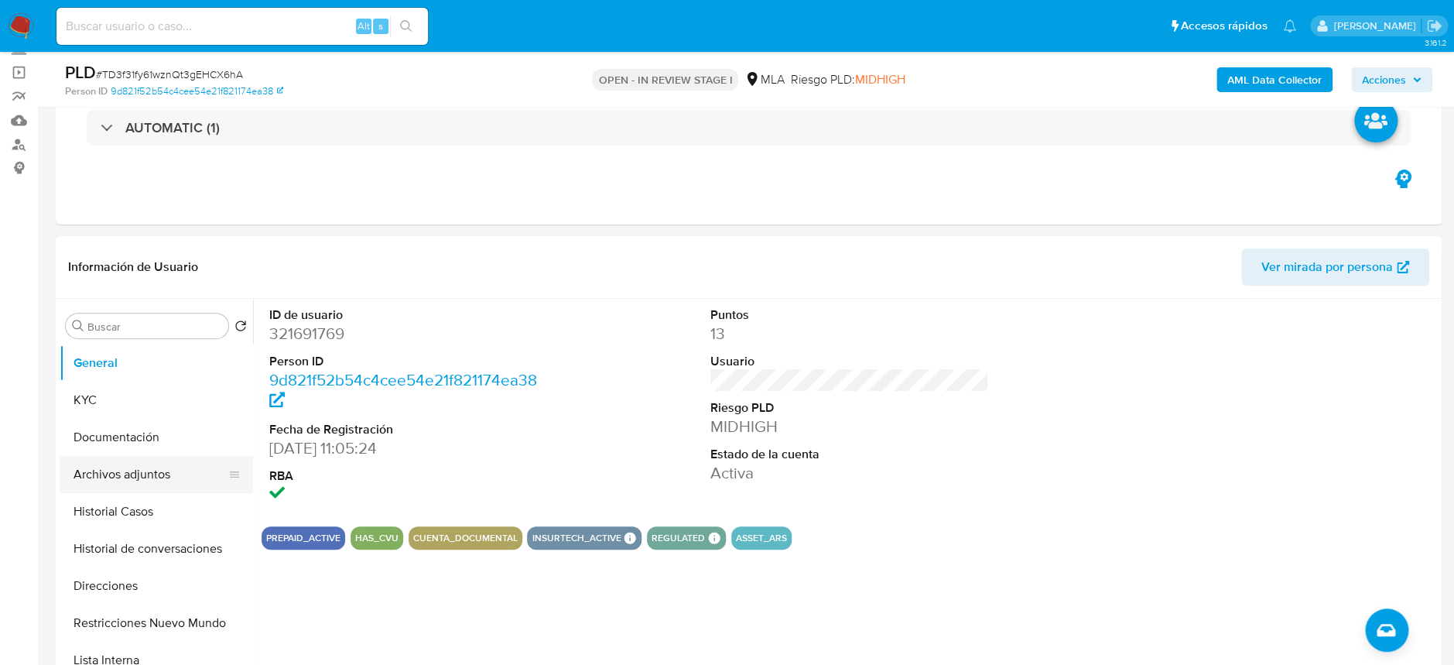
click at [125, 465] on button "Archivos adjuntos" at bounding box center [150, 474] width 181 height 37
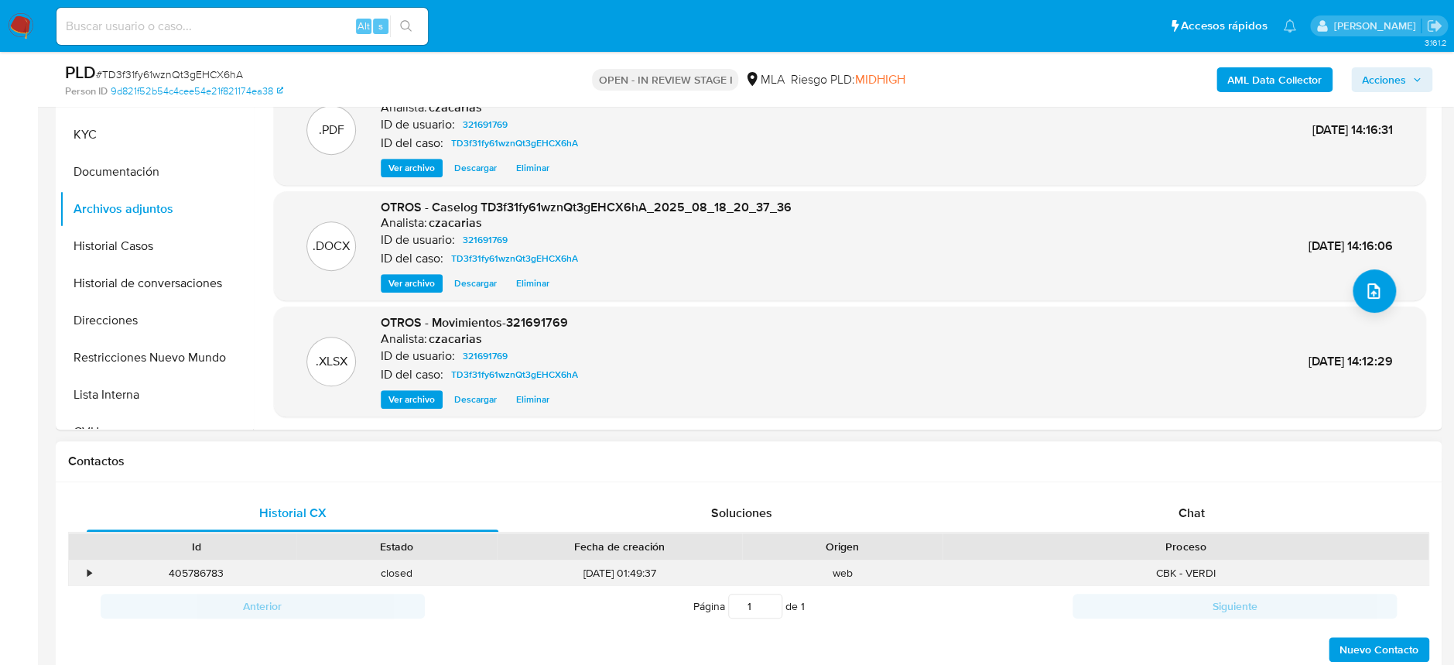
scroll to position [618, 0]
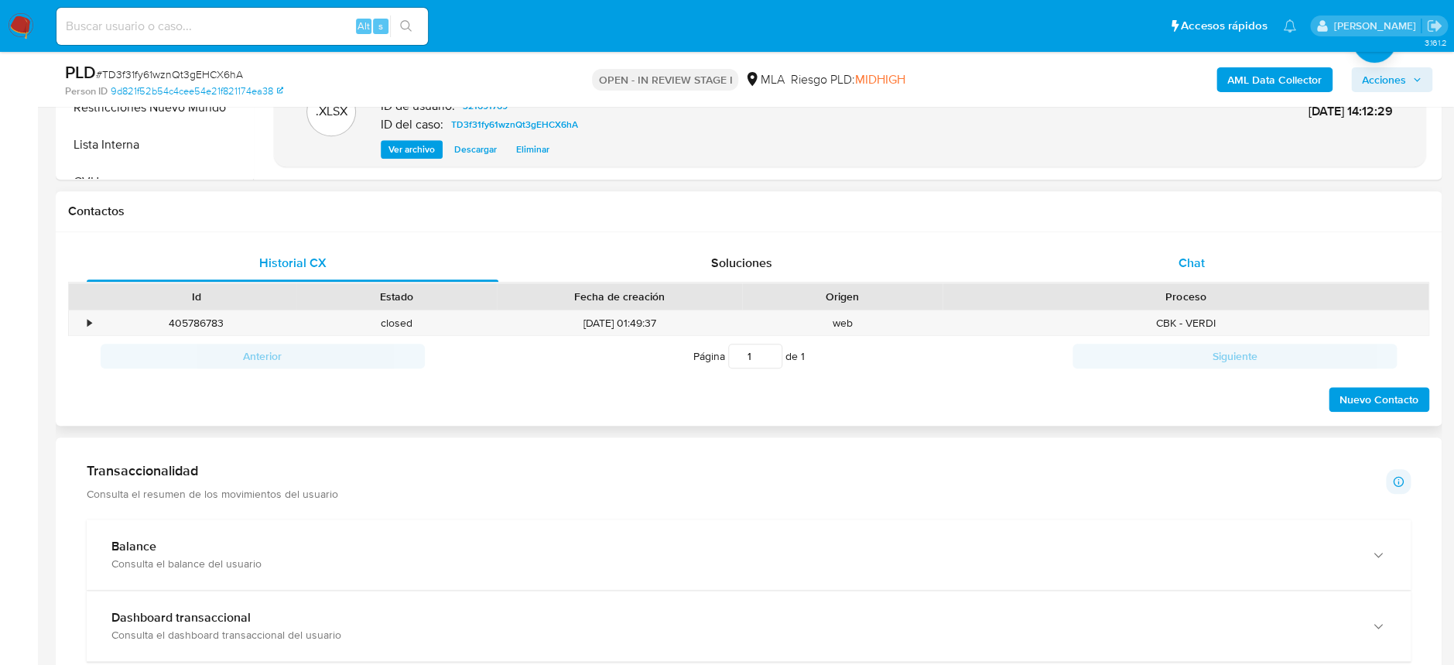
click at [1211, 253] on div "Chat" at bounding box center [1191, 262] width 412 height 37
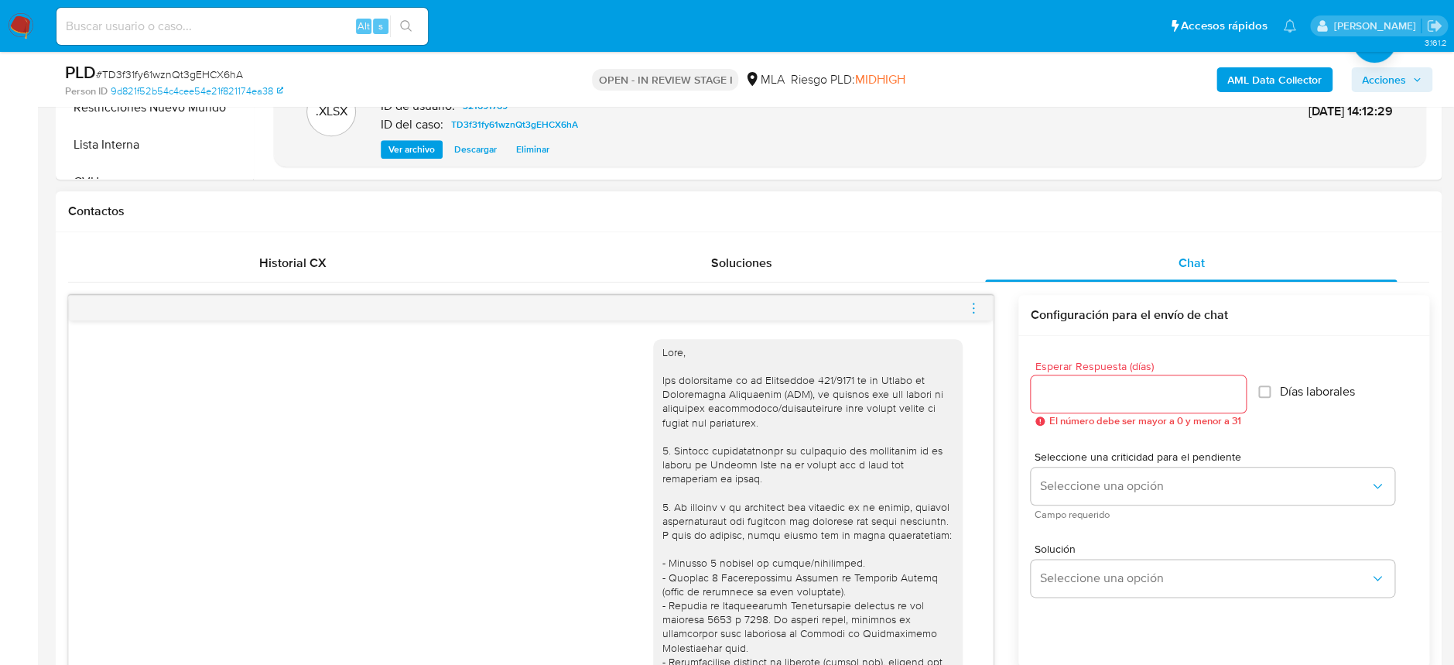
scroll to position [621, 0]
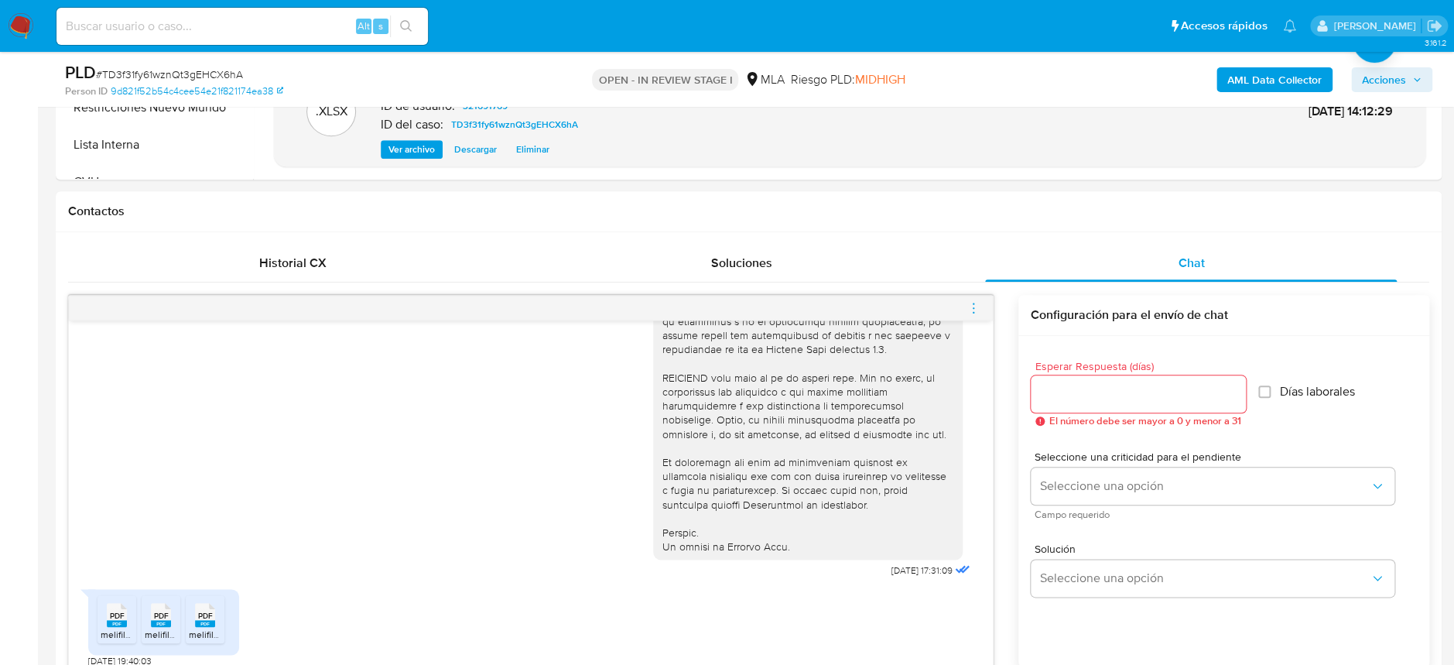
click at [971, 311] on icon "menu-action" at bounding box center [973, 308] width 14 height 14
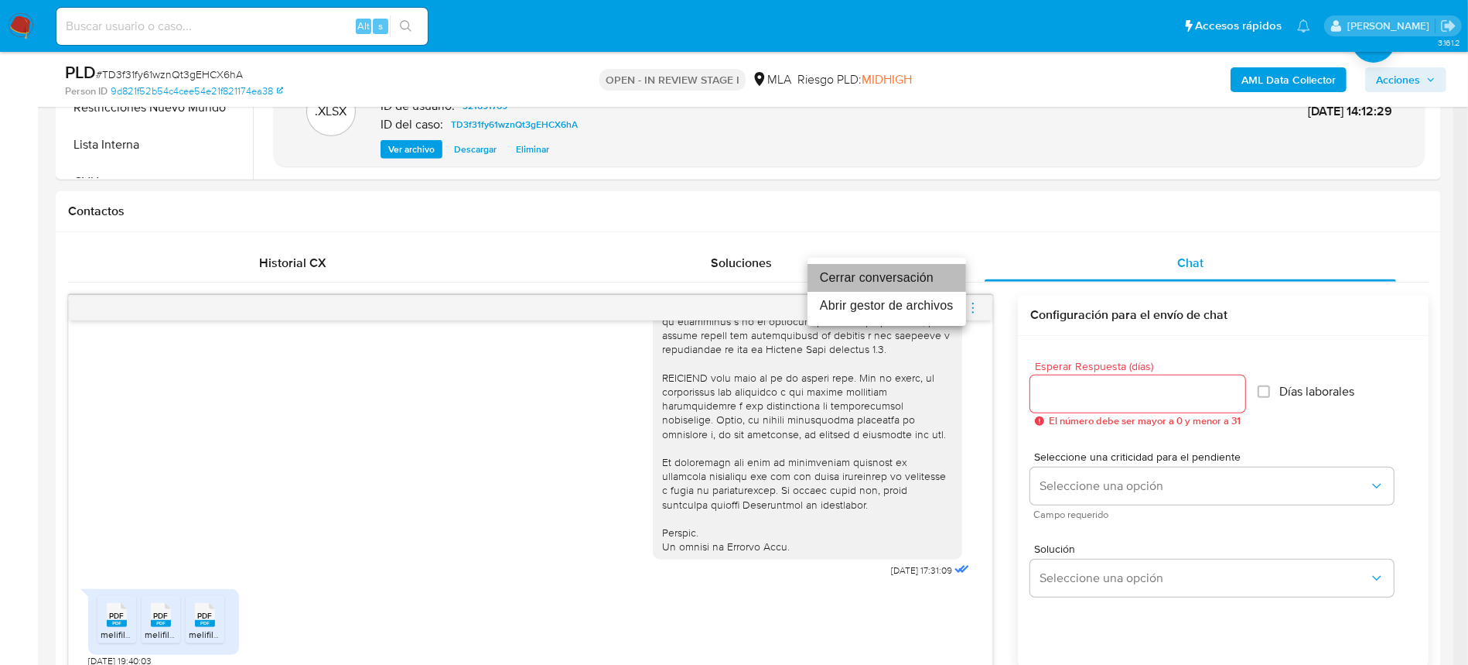
click at [895, 279] on li "Cerrar conversación" at bounding box center [887, 278] width 159 height 28
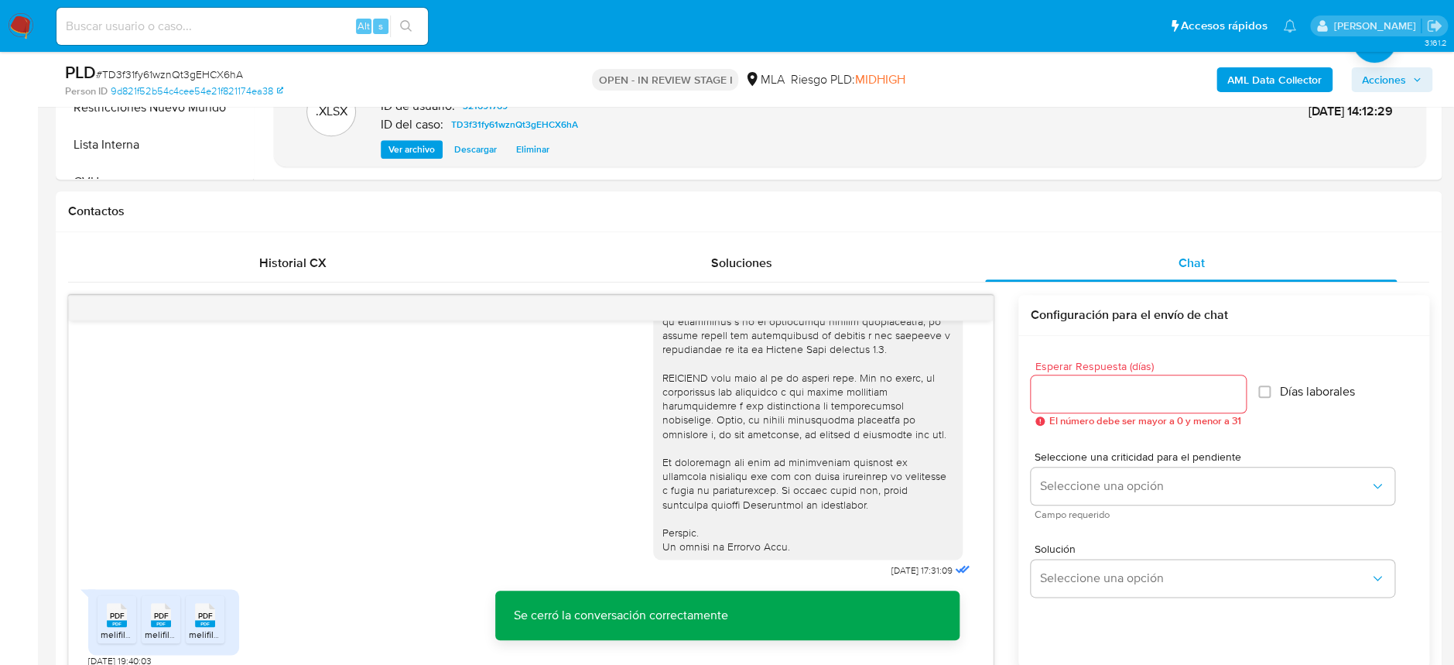
click at [1382, 75] on span "Acciones" at bounding box center [1384, 79] width 44 height 25
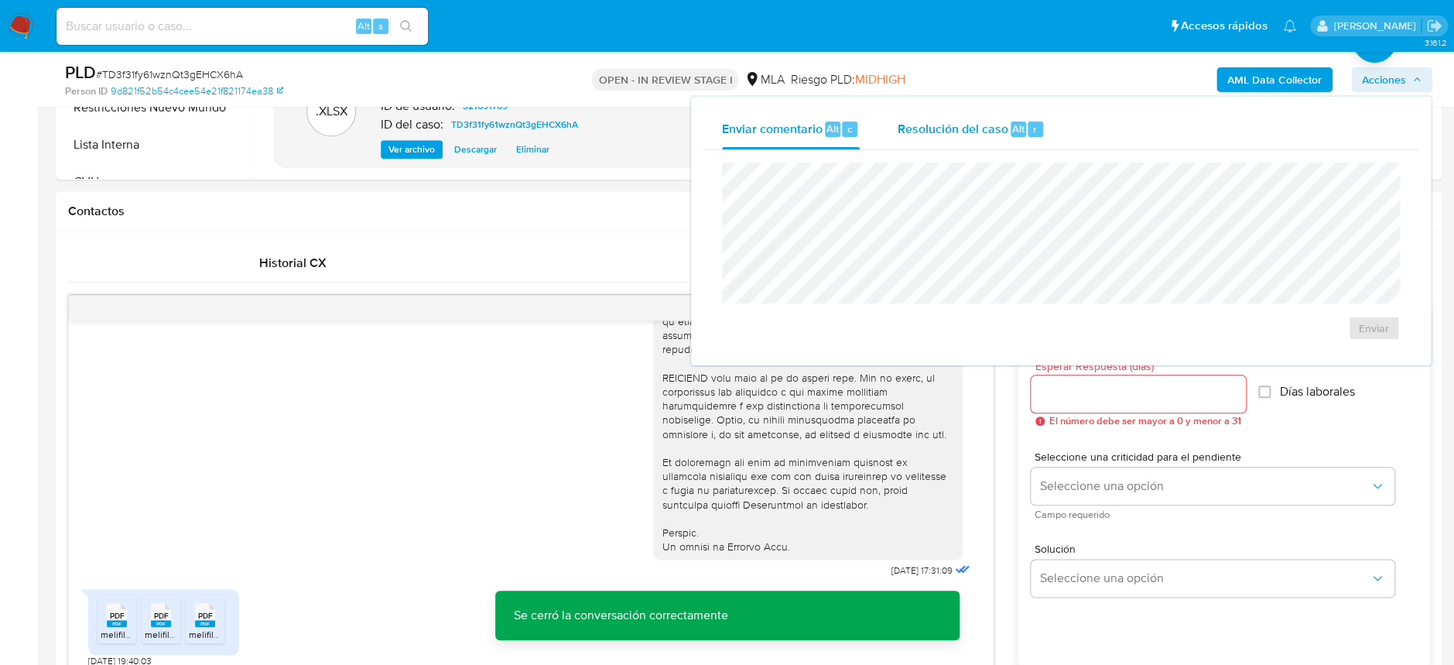
click at [970, 118] on div "Resolución del caso Alt r" at bounding box center [971, 129] width 148 height 40
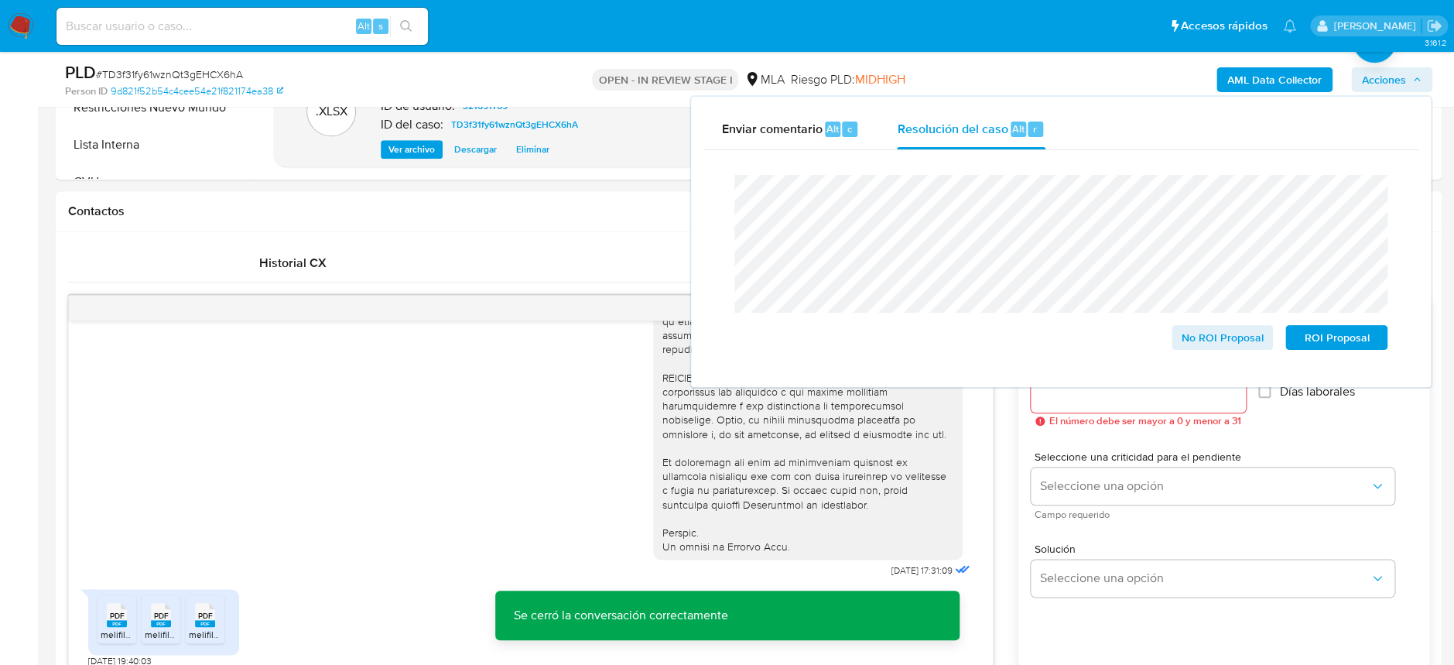
click at [152, 73] on span "# TD3f31fy61wznQt3gEHCX6hA" at bounding box center [169, 74] width 147 height 15
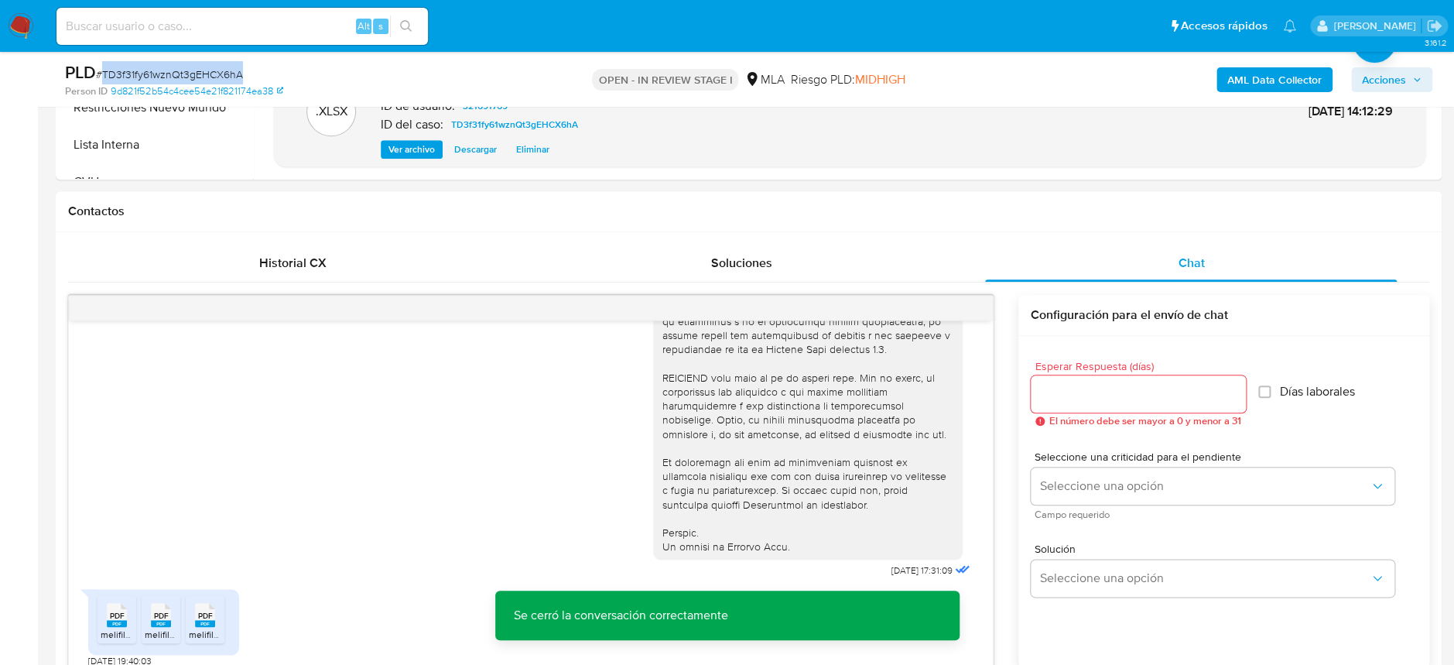
click at [152, 73] on span "# TD3f31fy61wznQt3gEHCX6hA" at bounding box center [169, 74] width 147 height 15
copy span "TD3f31fy61wznQt3gEHCX6hA"
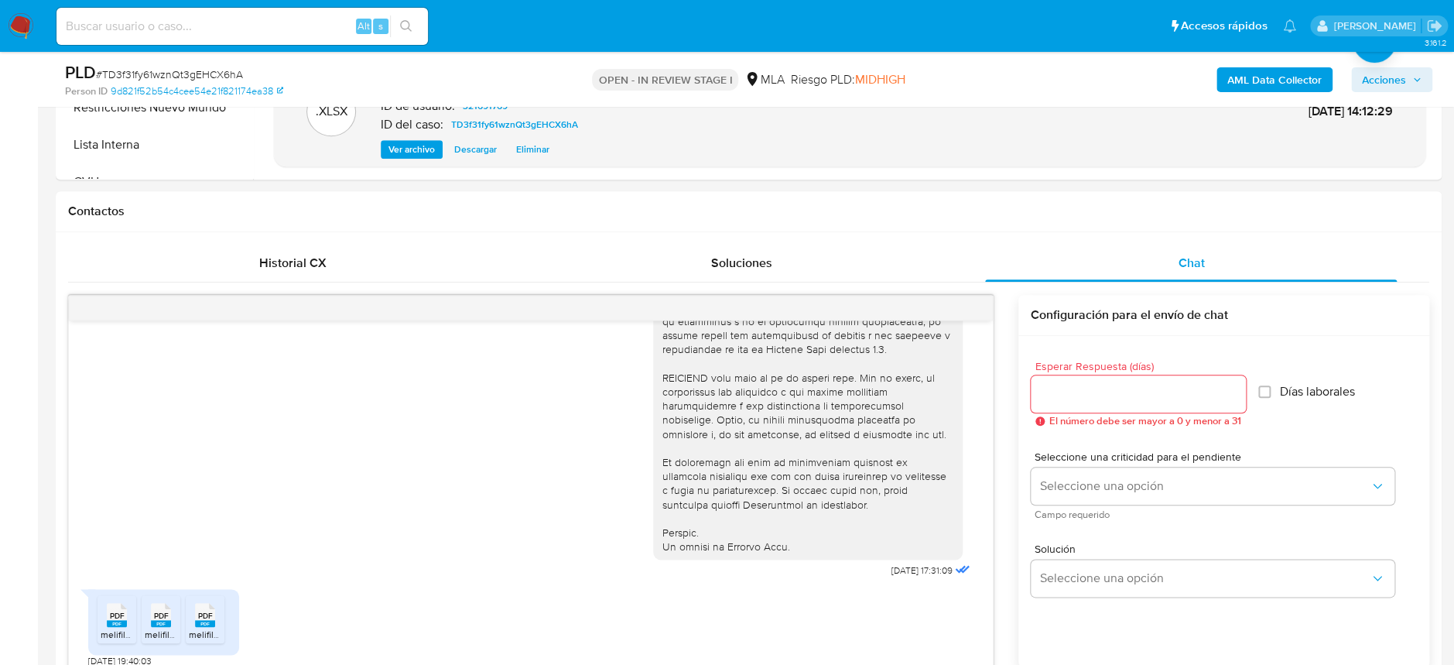
click at [1397, 63] on div "AML Data Collector Acciones" at bounding box center [1206, 79] width 452 height 36
click at [1391, 73] on span "Acciones" at bounding box center [1384, 79] width 44 height 25
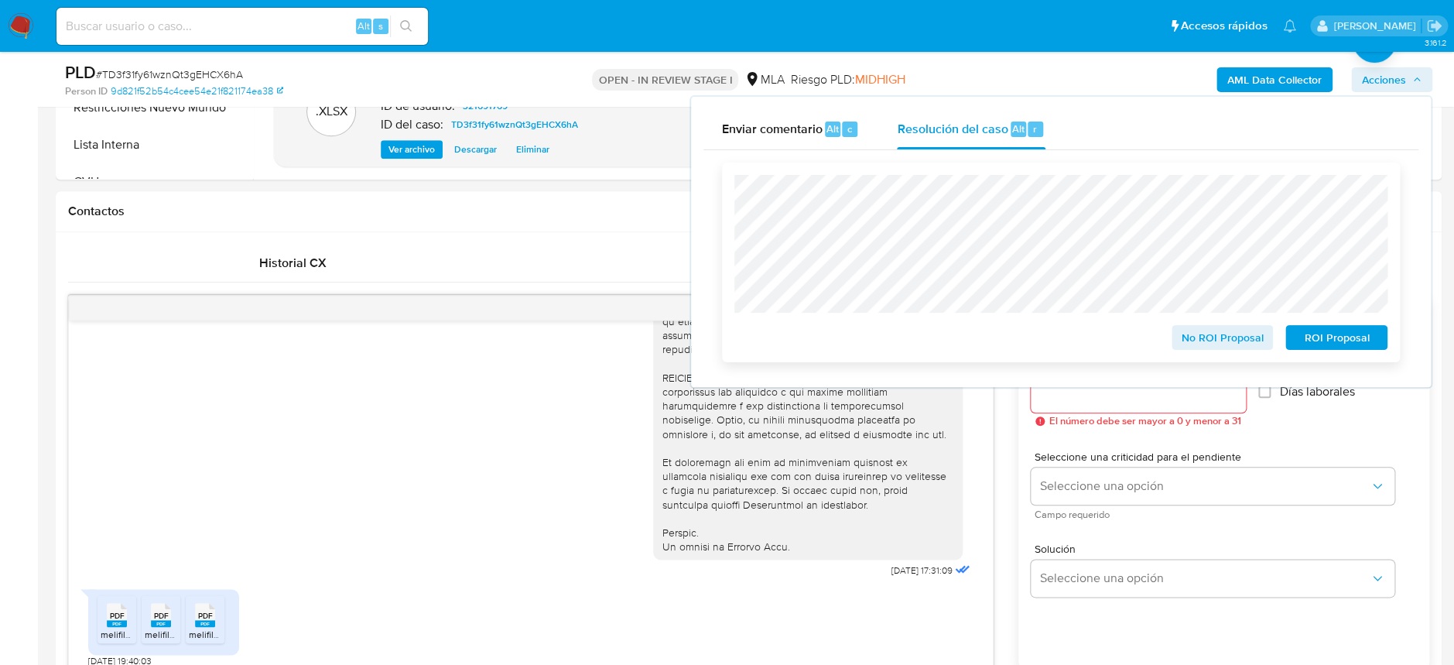
click at [1210, 329] on span "No ROI Proposal" at bounding box center [1222, 337] width 80 height 22
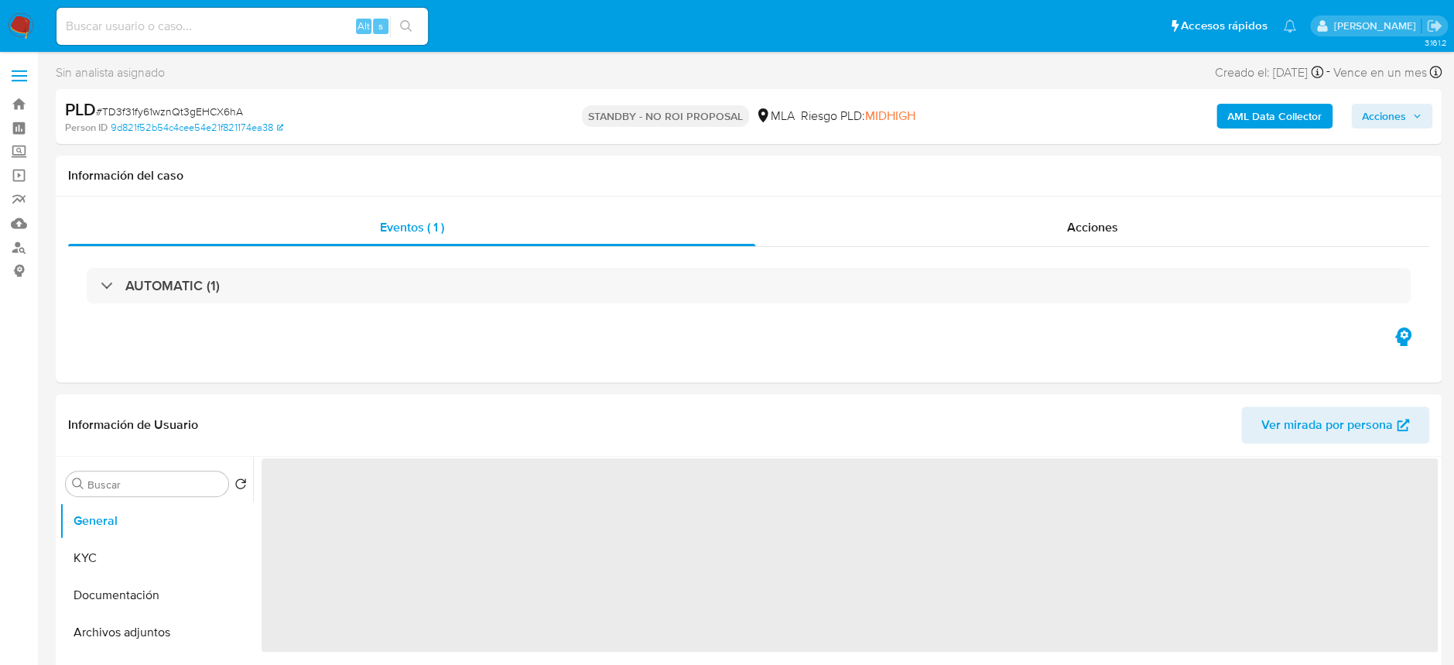
select select "10"
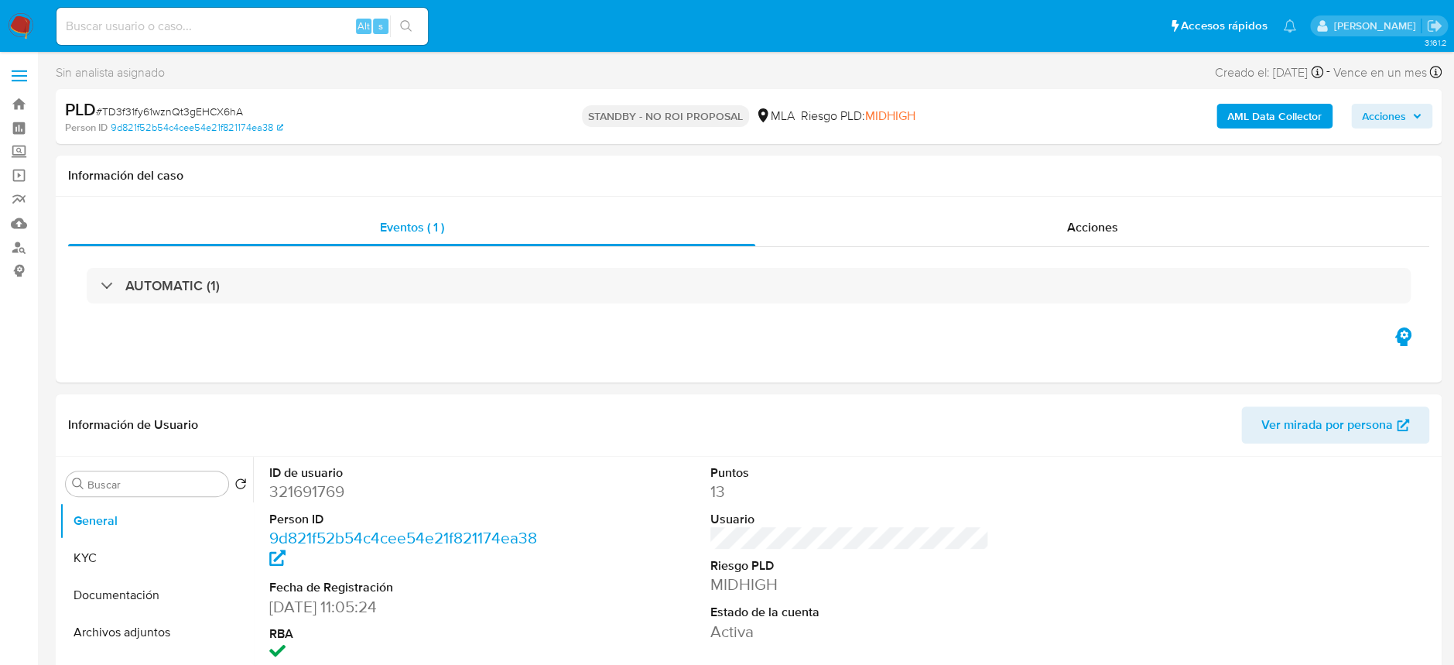
click at [170, 19] on input at bounding box center [241, 26] width 371 height 20
paste input "UkWWAdLcVtsHd43ykkrjLCqC"
type input "UkWWAdLcVtsHd43ykkrjLCqC"
click at [398, 34] on button "search-icon" at bounding box center [406, 26] width 32 height 22
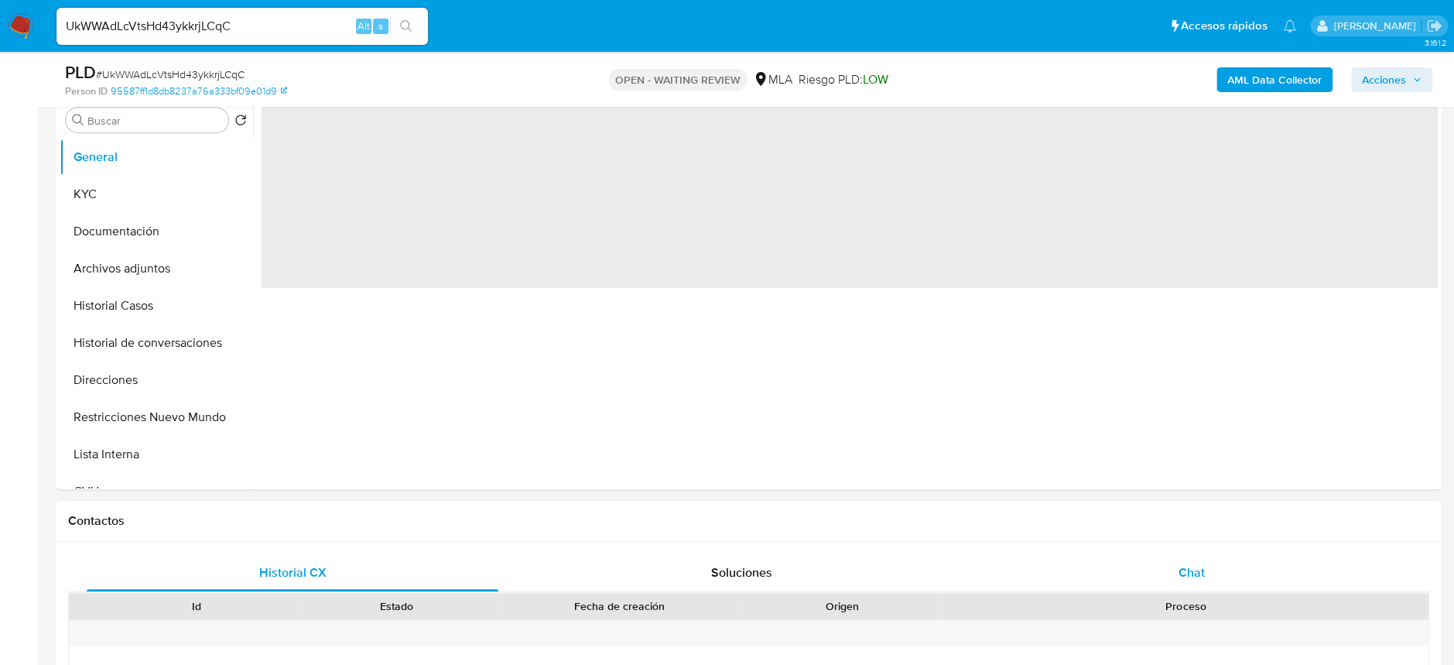
select select "10"
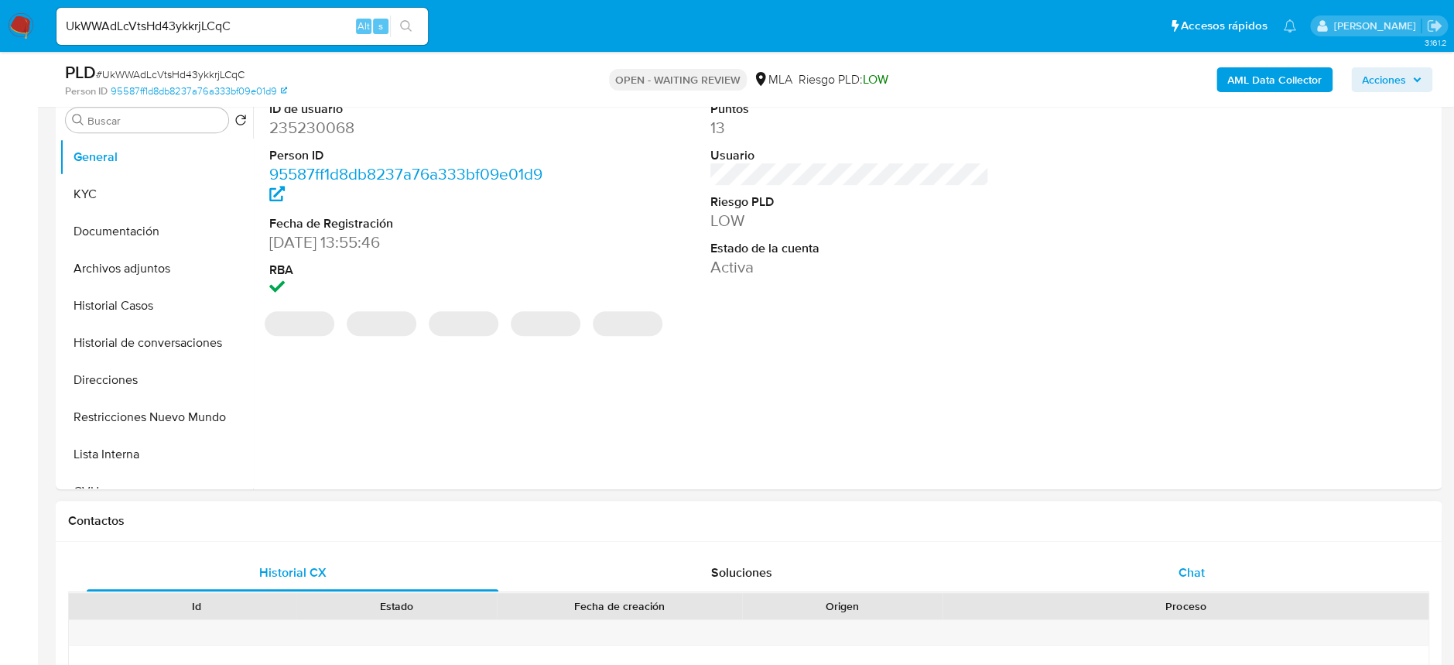
click at [1212, 572] on div "Chat" at bounding box center [1191, 572] width 412 height 37
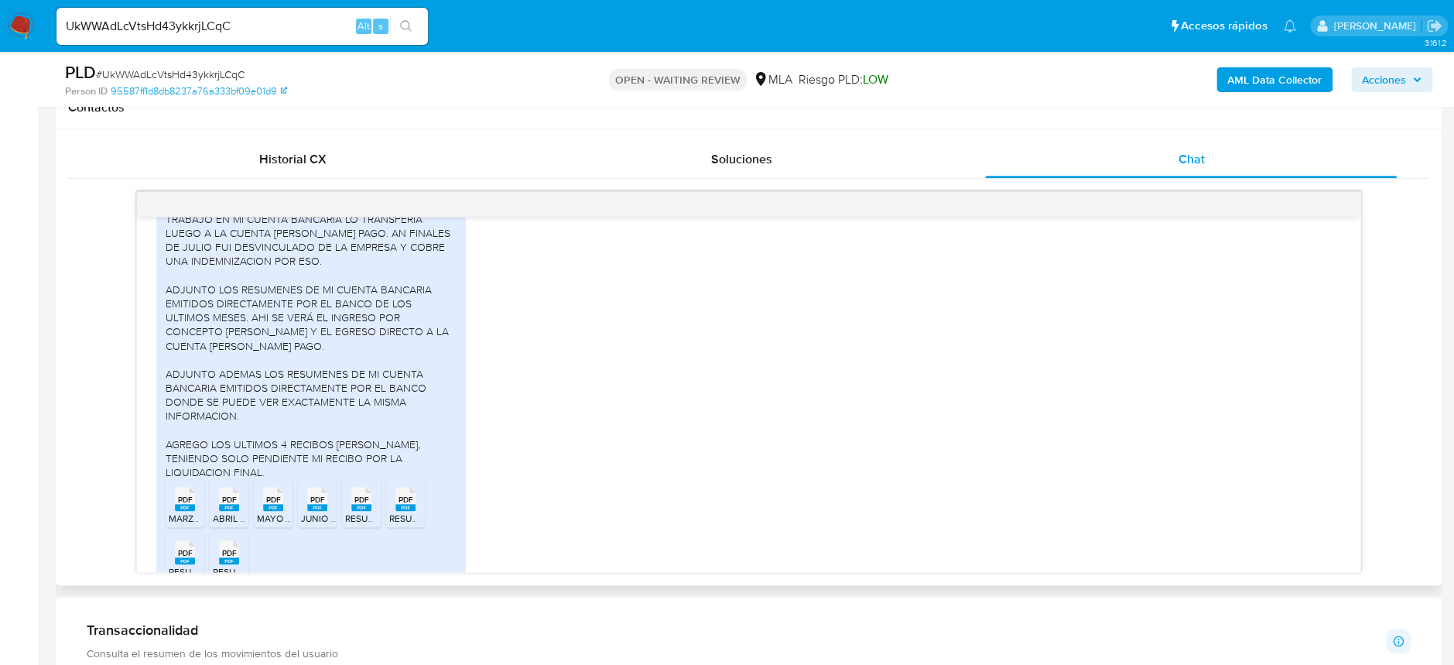
scroll to position [866, 0]
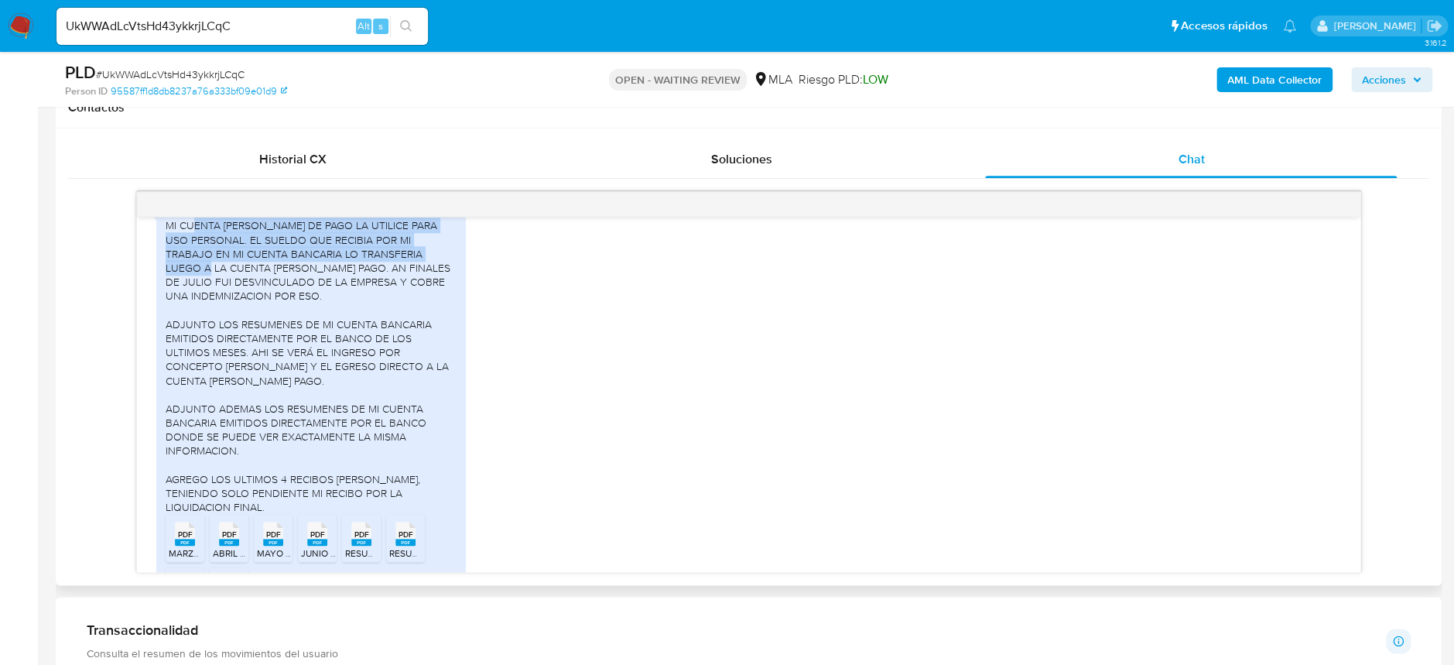
drag, startPoint x: 190, startPoint y: 256, endPoint x: 413, endPoint y: 276, distance: 224.5
click at [413, 276] on div "MI CUENTA DE MERCADO DE PAGO LA UTILICE PARA USO PERSONAL. EL SUELDO QUE RECIBI…" at bounding box center [311, 366] width 291 height 296
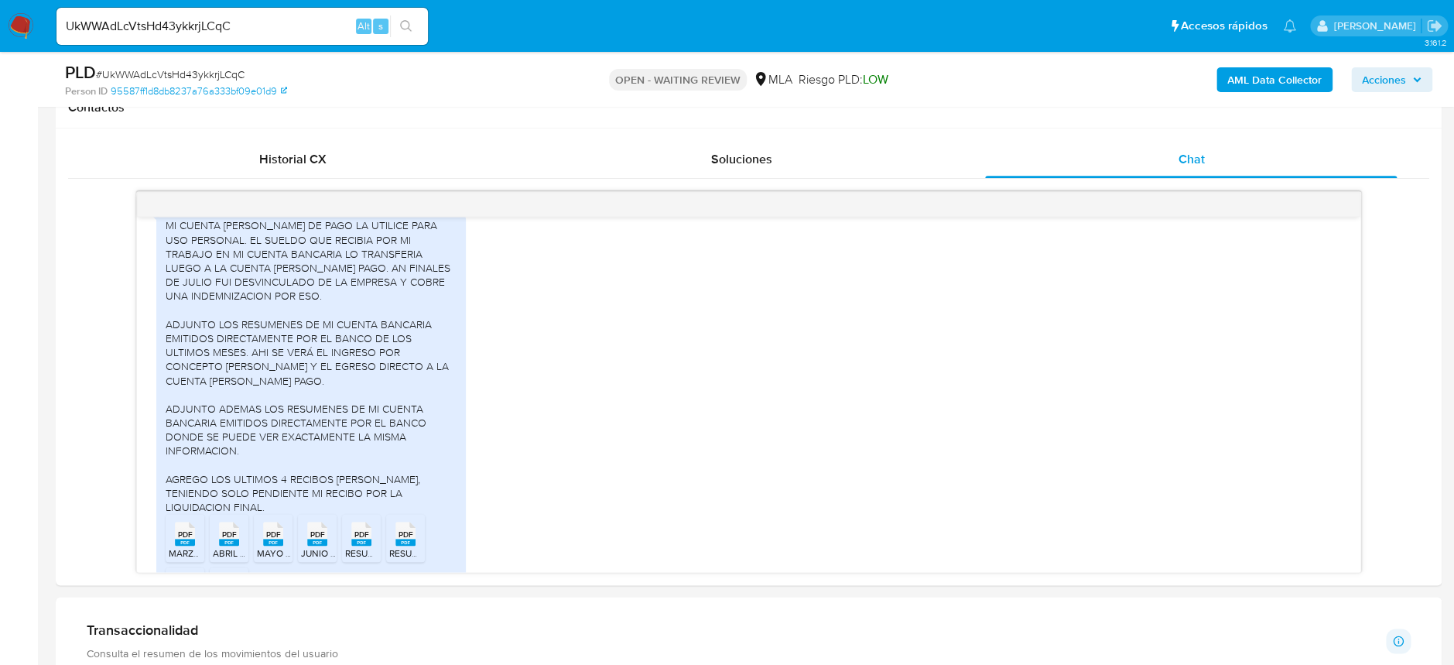
click at [166, 72] on span "# UkWWAdLcVtsHd43ykkrjLCqC" at bounding box center [170, 74] width 149 height 15
copy span "UkWWAdLcVtsHd43ykkrjLCqC"
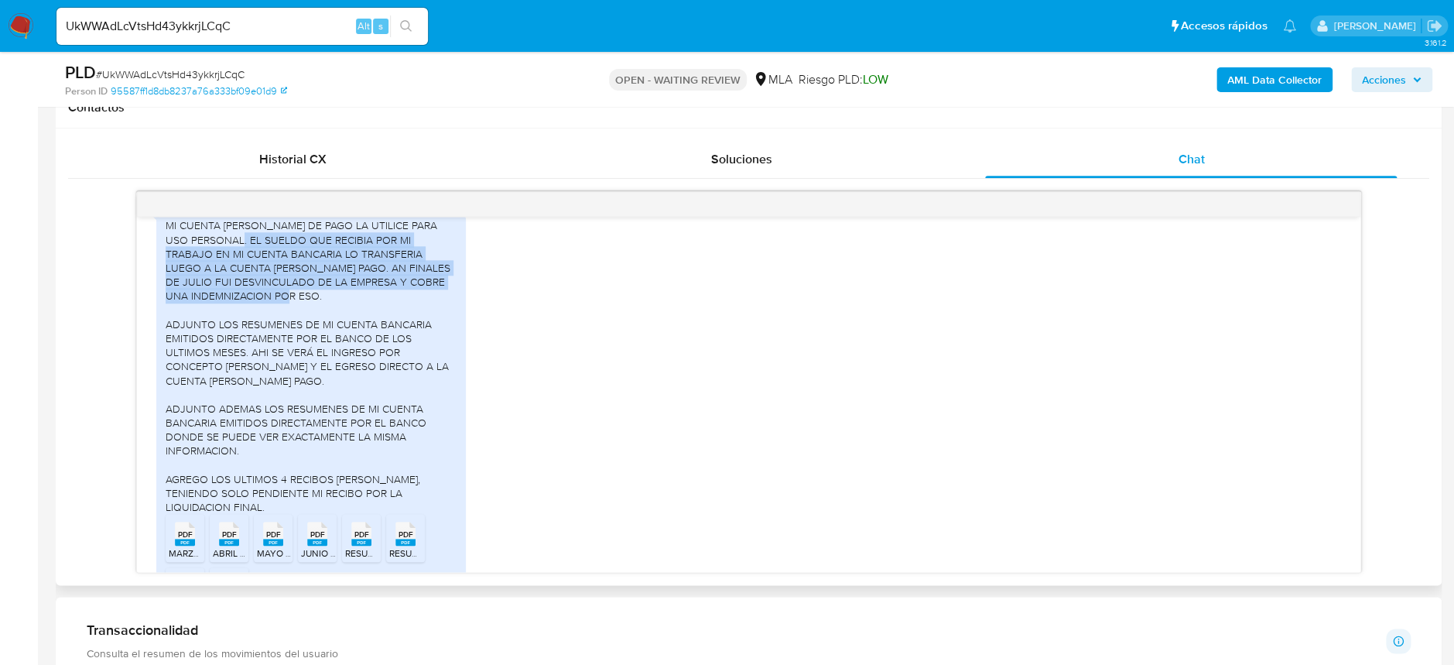
drag, startPoint x: 232, startPoint y: 265, endPoint x: 412, endPoint y: 326, distance: 189.9
click at [412, 326] on div "MI CUENTA DE MERCADO DE PAGO LA UTILICE PARA USO PERSONAL. EL SUELDO QUE RECIBI…" at bounding box center [311, 366] width 291 height 296
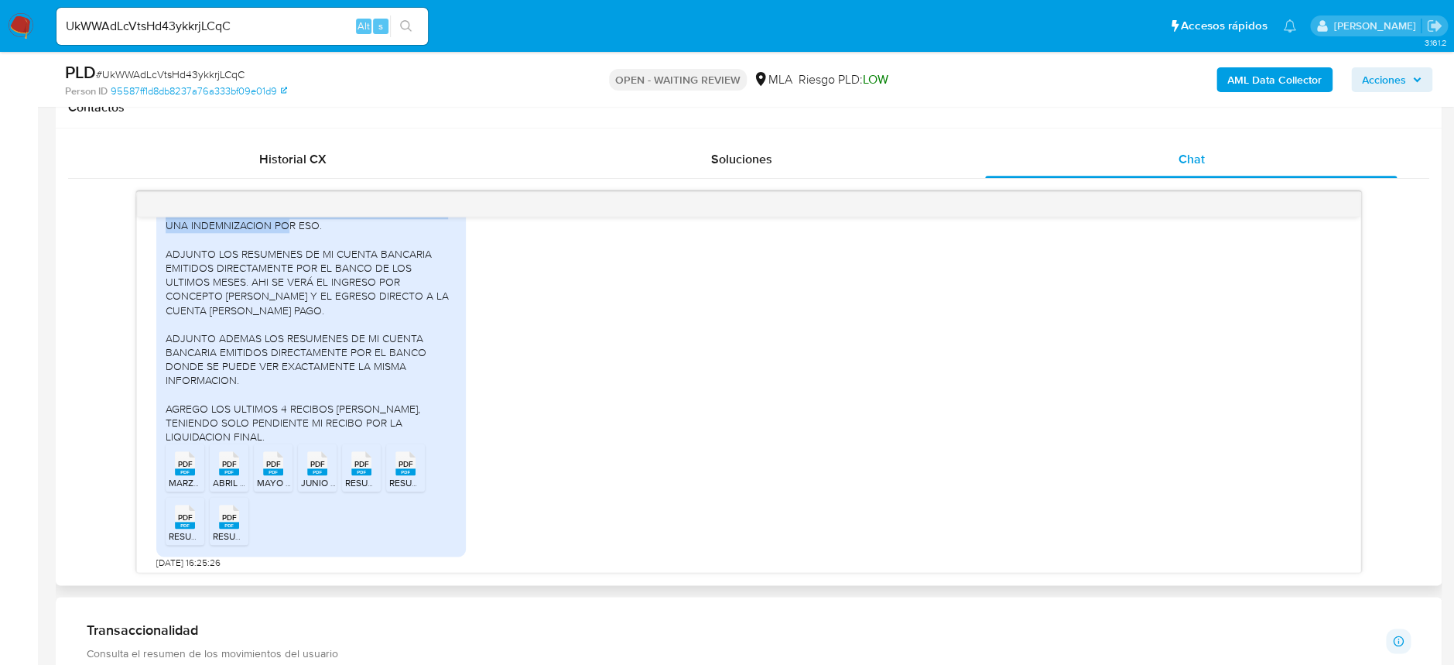
scroll to position [970, 0]
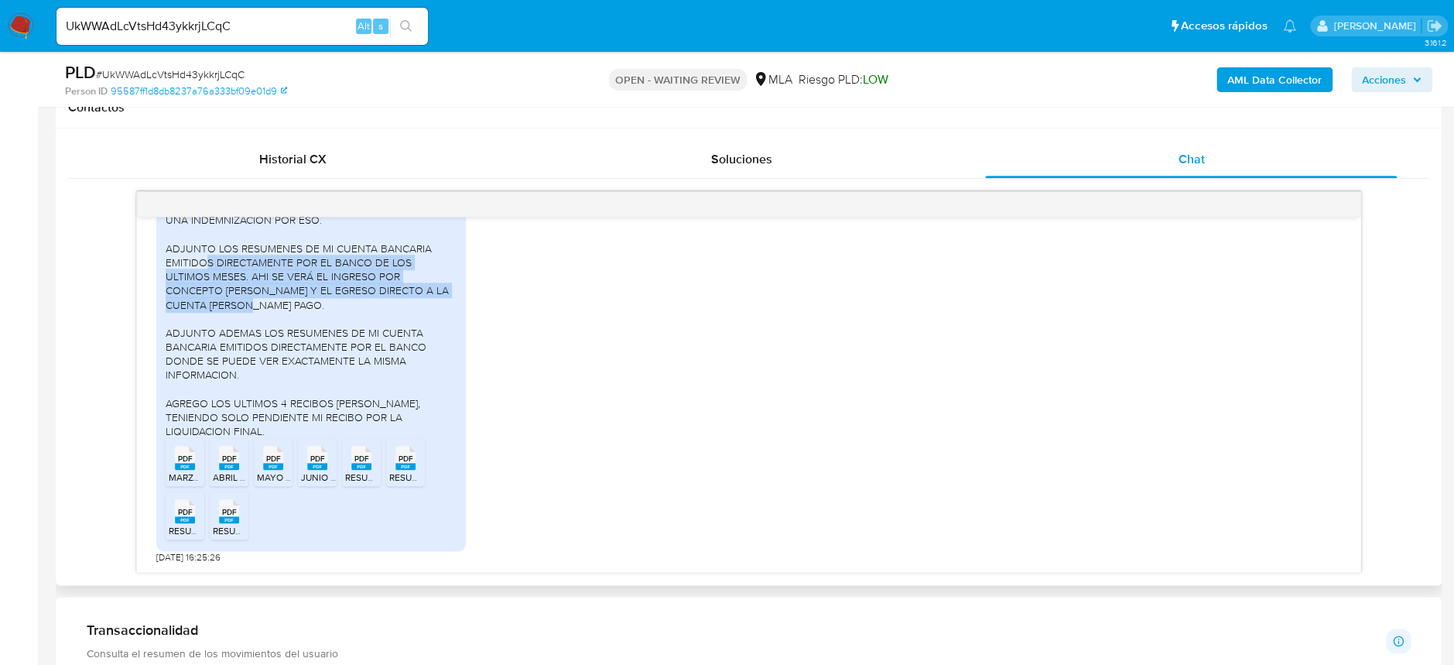
drag, startPoint x: 240, startPoint y: 256, endPoint x: 429, endPoint y: 313, distance: 197.8
click at [429, 313] on div "MI CUENTA DE MERCADO DE PAGO LA UTILICE PARA USO PERSONAL. EL SUELDO QUE RECIBI…" at bounding box center [311, 290] width 291 height 296
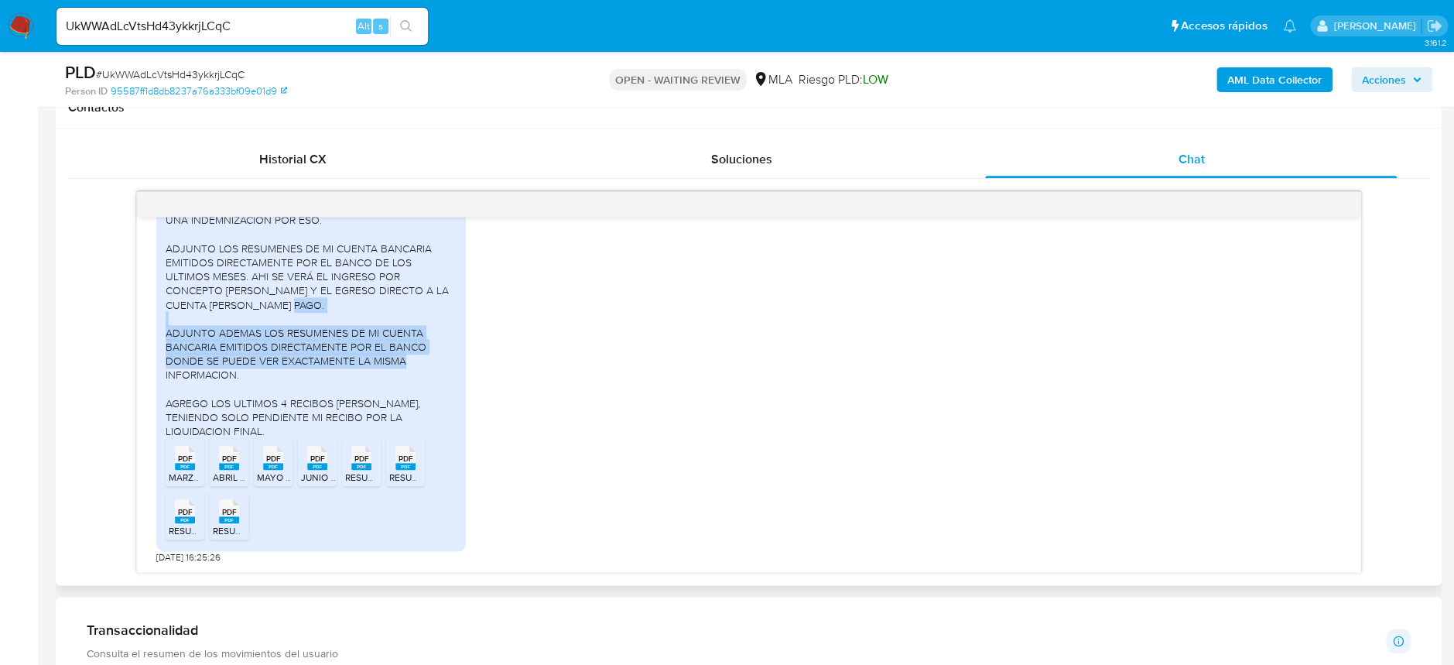
drag, startPoint x: 206, startPoint y: 328, endPoint x: 405, endPoint y: 380, distance: 205.5
click at [405, 380] on div "MI CUENTA DE MERCADO DE PAGO LA UTILICE PARA USO PERSONAL. EL SUELDO QUE RECIBI…" at bounding box center [311, 290] width 291 height 296
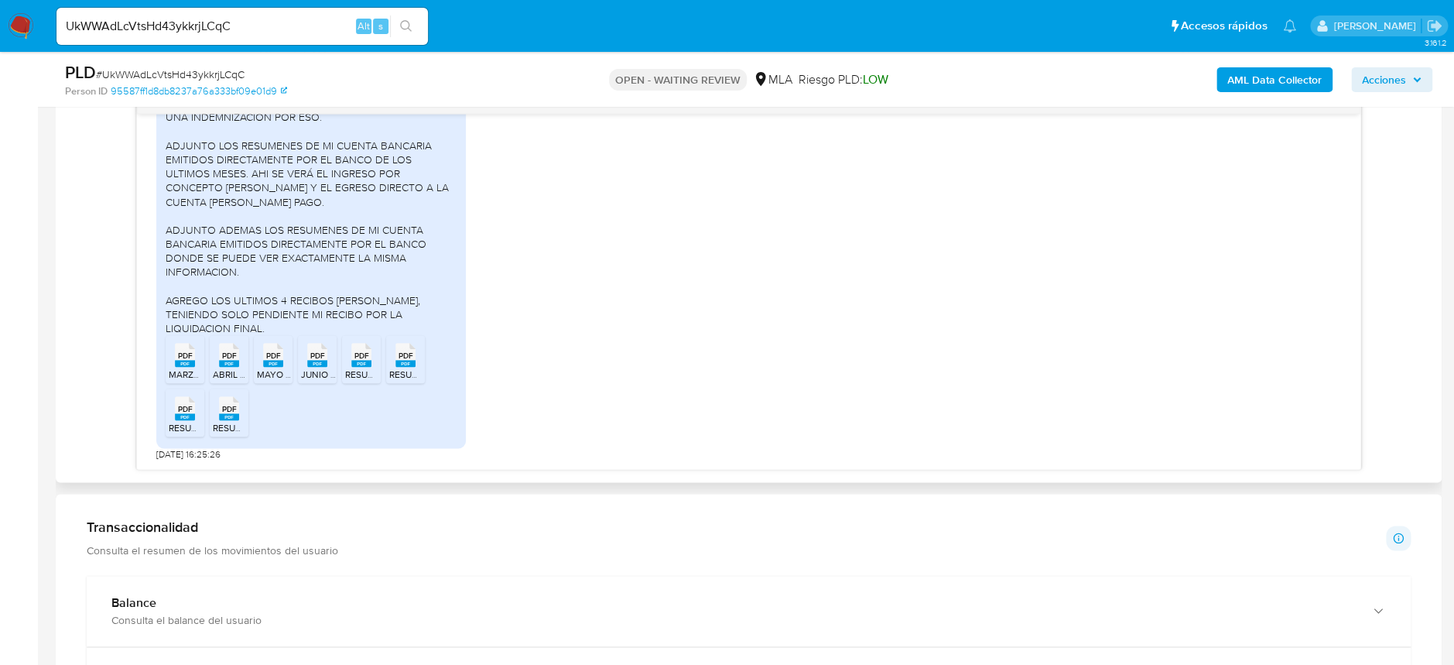
click at [186, 357] on span "PDF" at bounding box center [184, 355] width 15 height 10
click at [229, 360] on span "PDF" at bounding box center [228, 355] width 15 height 10
drag, startPoint x: 272, startPoint y: 362, endPoint x: 297, endPoint y: 360, distance: 25.6
click at [272, 362] on rect at bounding box center [273, 363] width 20 height 7
click at [303, 358] on div "PDF PDF" at bounding box center [317, 353] width 32 height 30
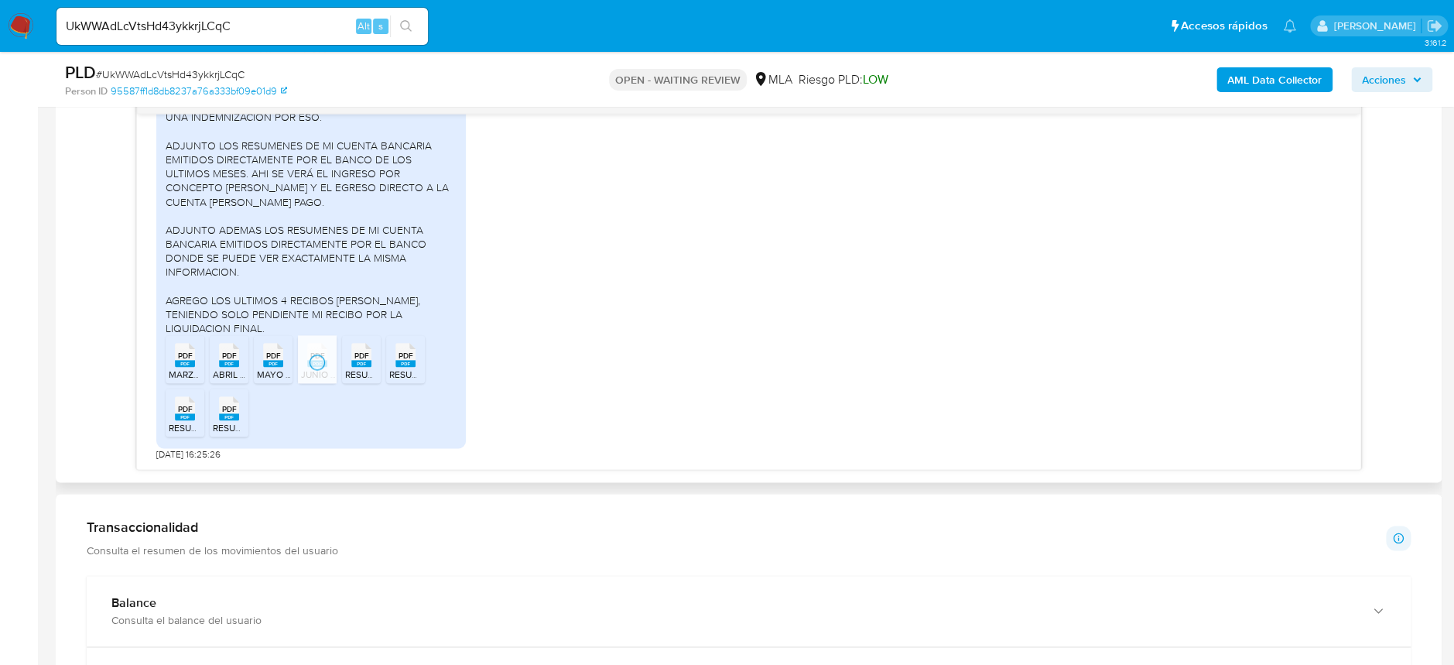
click at [354, 360] on div "PDF PDF" at bounding box center [361, 353] width 32 height 30
drag, startPoint x: 396, startPoint y: 357, endPoint x: 231, endPoint y: 399, distance: 170.7
click at [396, 357] on icon at bounding box center [405, 355] width 20 height 24
click at [190, 424] on span "RESUMEN_EXTRACTOS CONSOLIDADOS - CAJA DE AHORRO 27-06-2025.pdf" at bounding box center [320, 427] width 303 height 13
click at [230, 415] on rect at bounding box center [229, 416] width 20 height 7
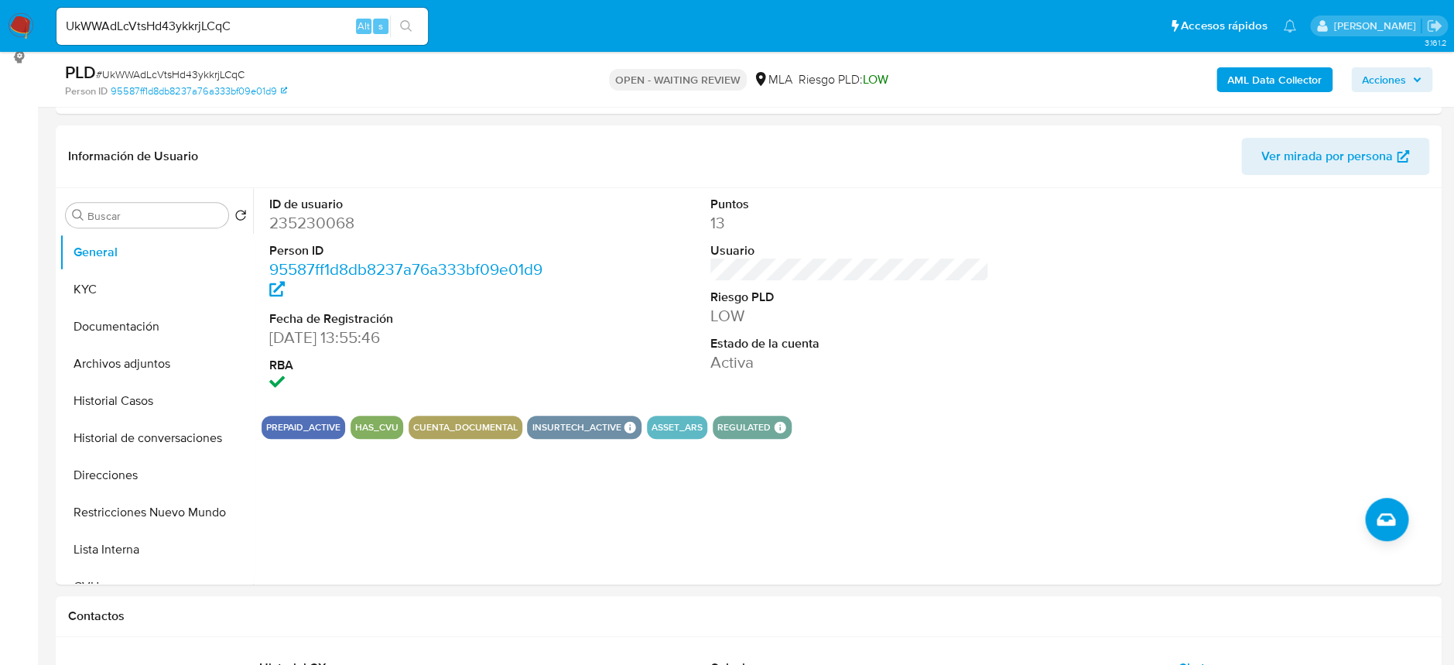
scroll to position [103, 0]
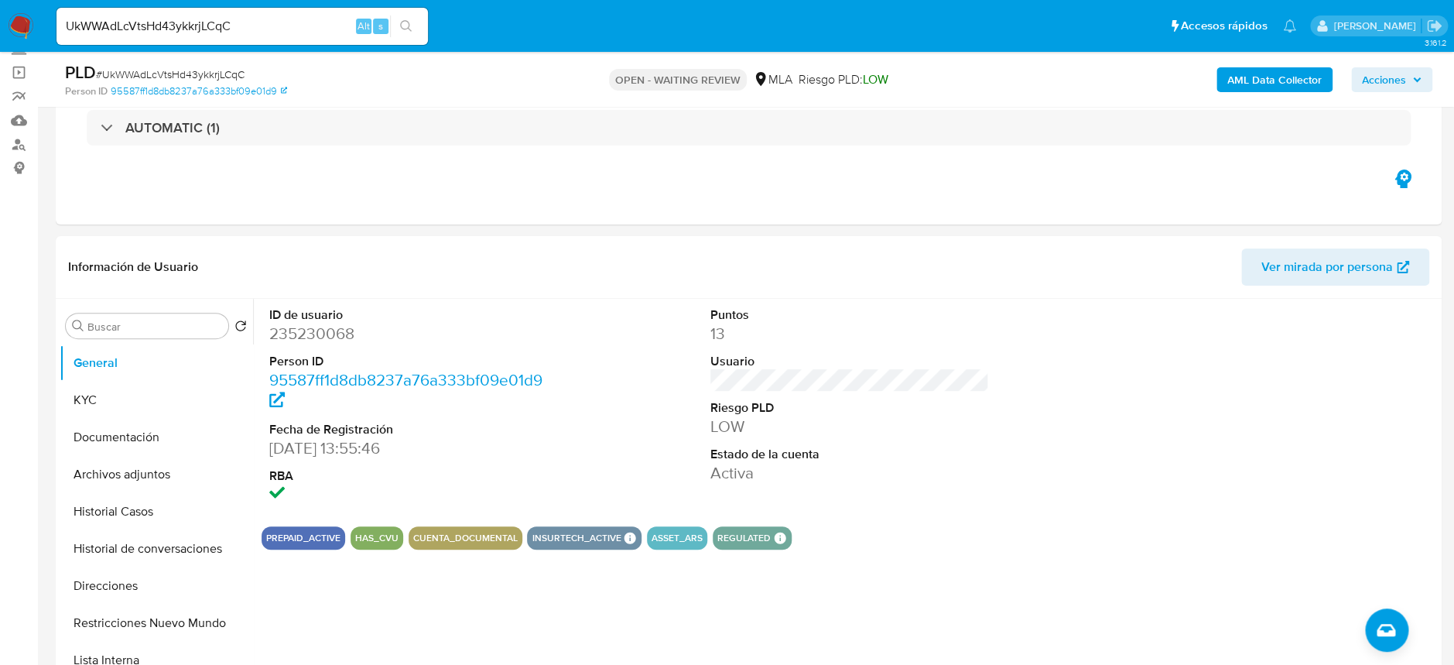
click at [186, 76] on span "# UkWWAdLcVtsHd43ykkrjLCqC" at bounding box center [170, 74] width 149 height 15
copy span "UkWWAdLcVtsHd43ykkrjLCqC"
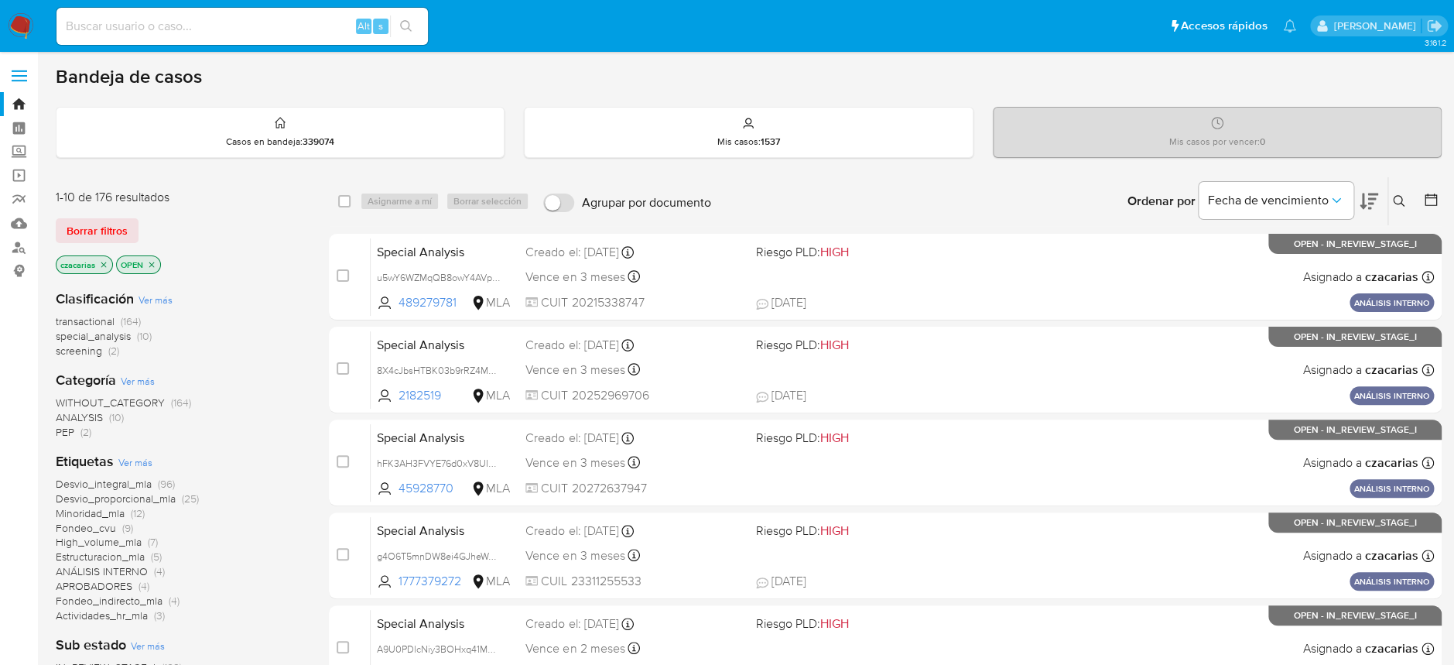
click at [1393, 190] on div "Ingrese ID de usuario o caso Buscar Borrar filtros" at bounding box center [1400, 201] width 26 height 48
click at [1393, 196] on icon at bounding box center [1399, 201] width 12 height 12
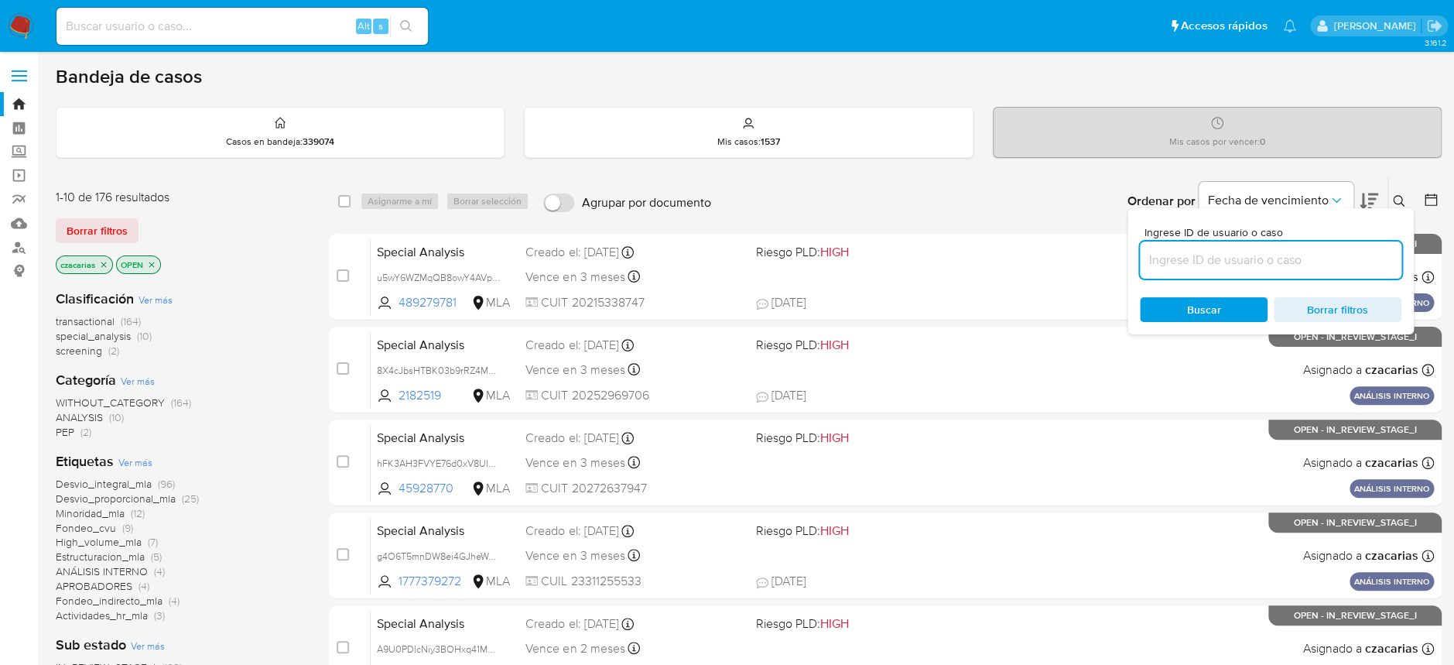
click at [1268, 261] on input at bounding box center [1270, 260] width 261 height 20
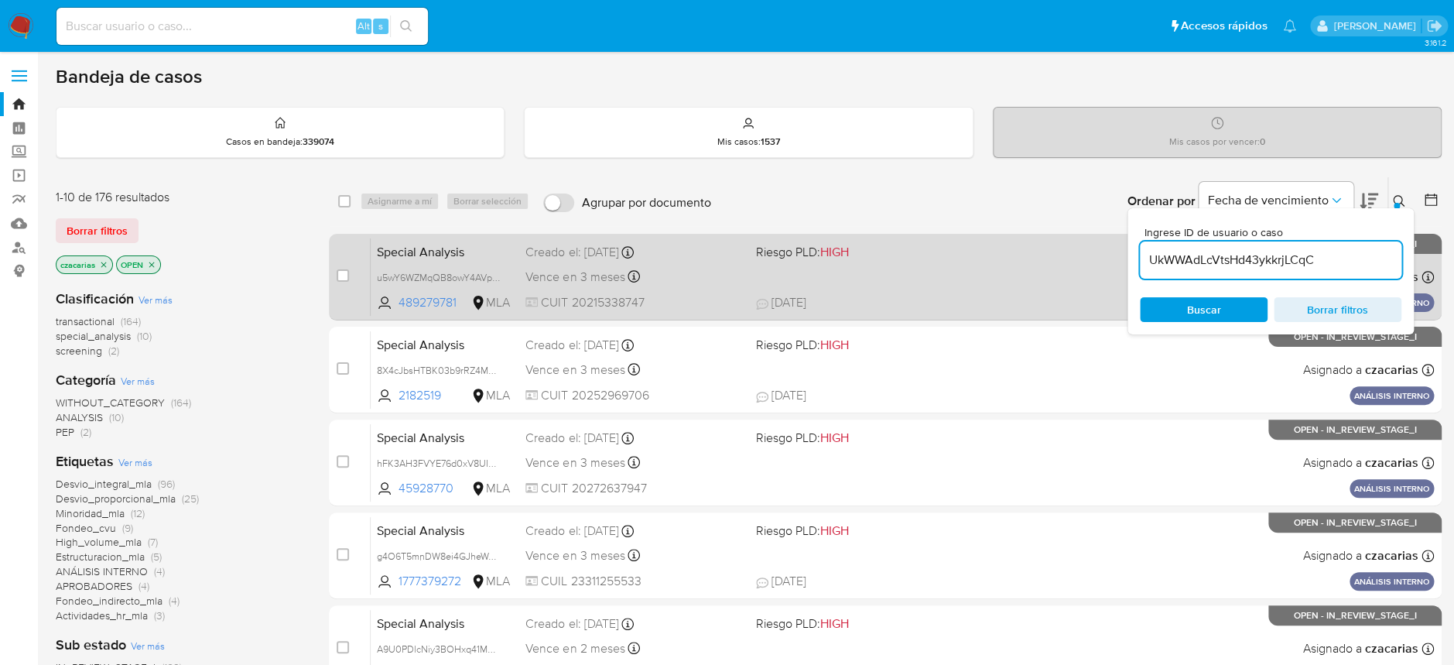
type input "UkWWAdLcVtsHd43ykkrjLCqC"
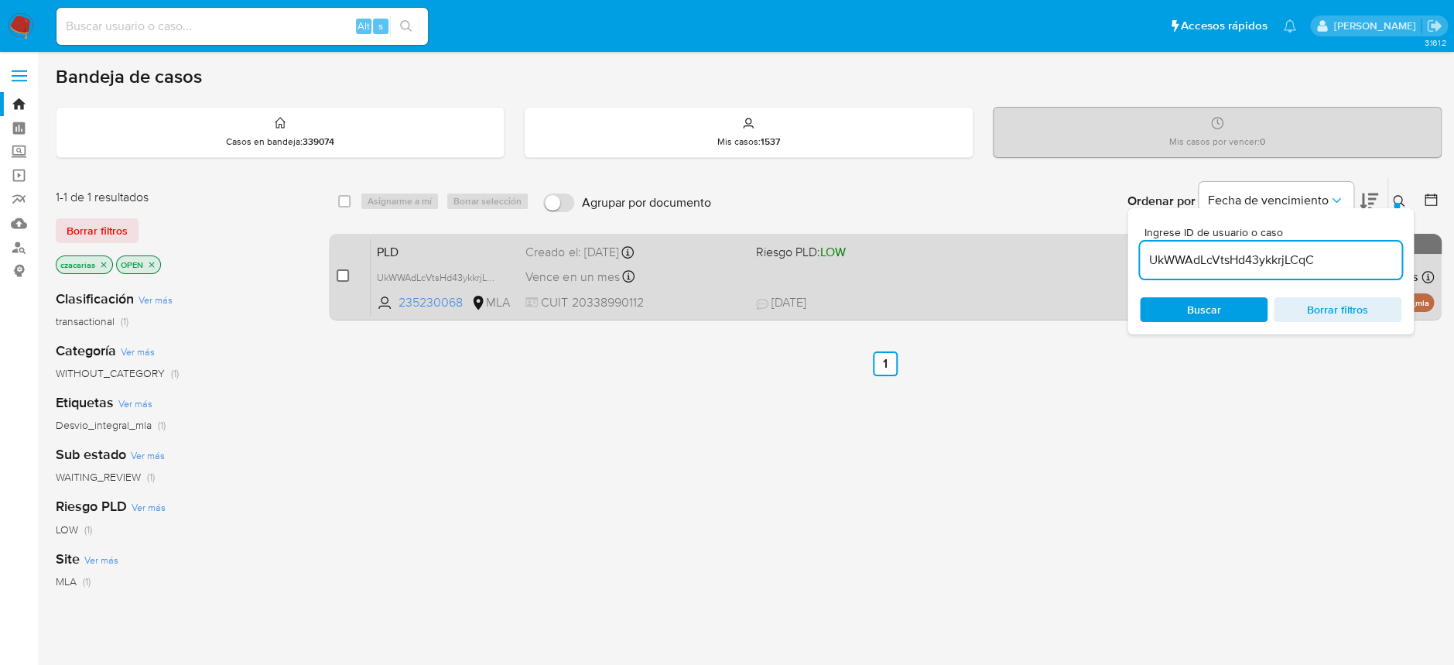
click at [340, 276] on input "checkbox" at bounding box center [343, 275] width 12 height 12
checkbox input "true"
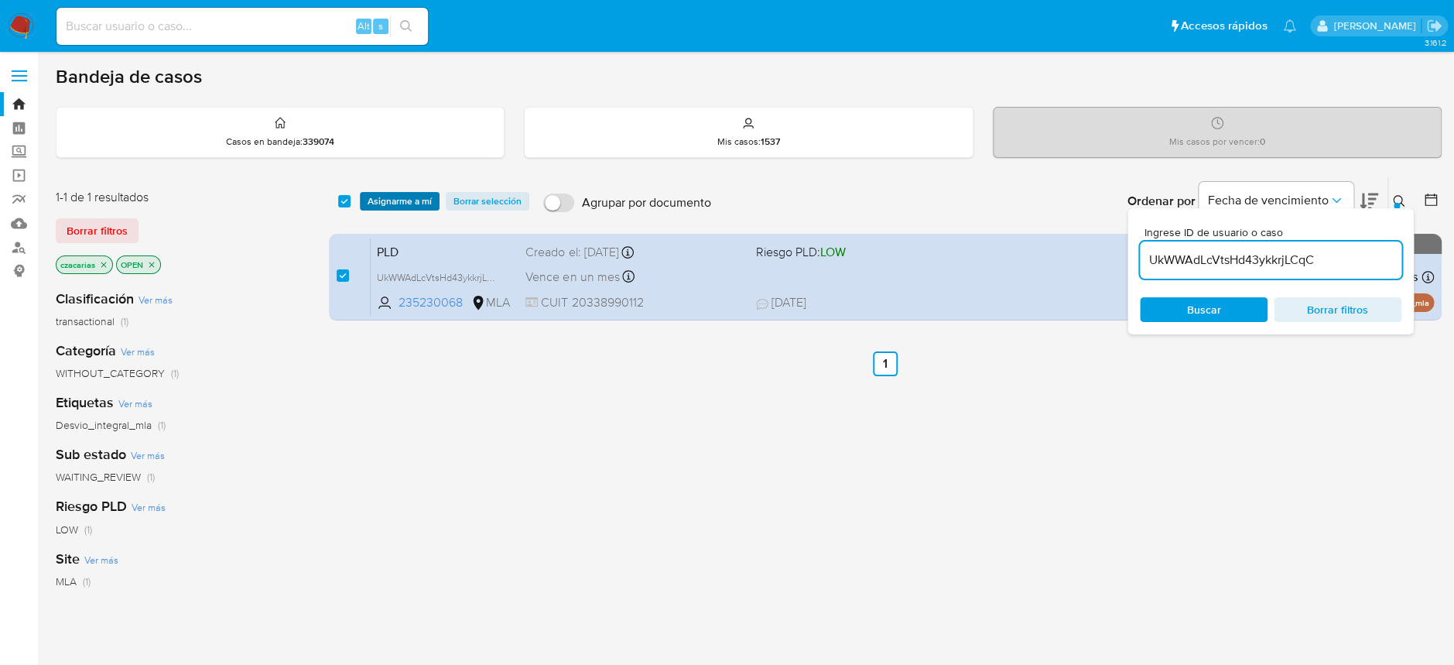
click at [407, 200] on span "Asignarme a mí" at bounding box center [399, 200] width 64 height 15
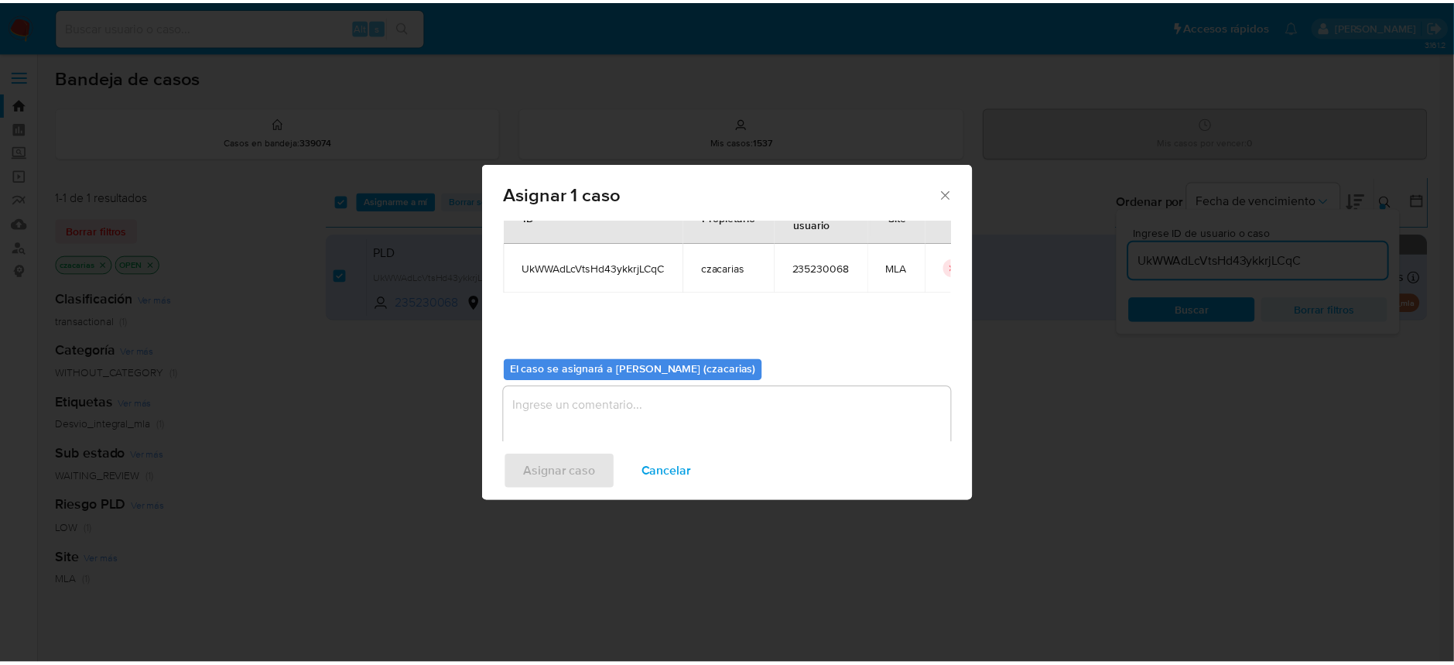
scroll to position [79, 0]
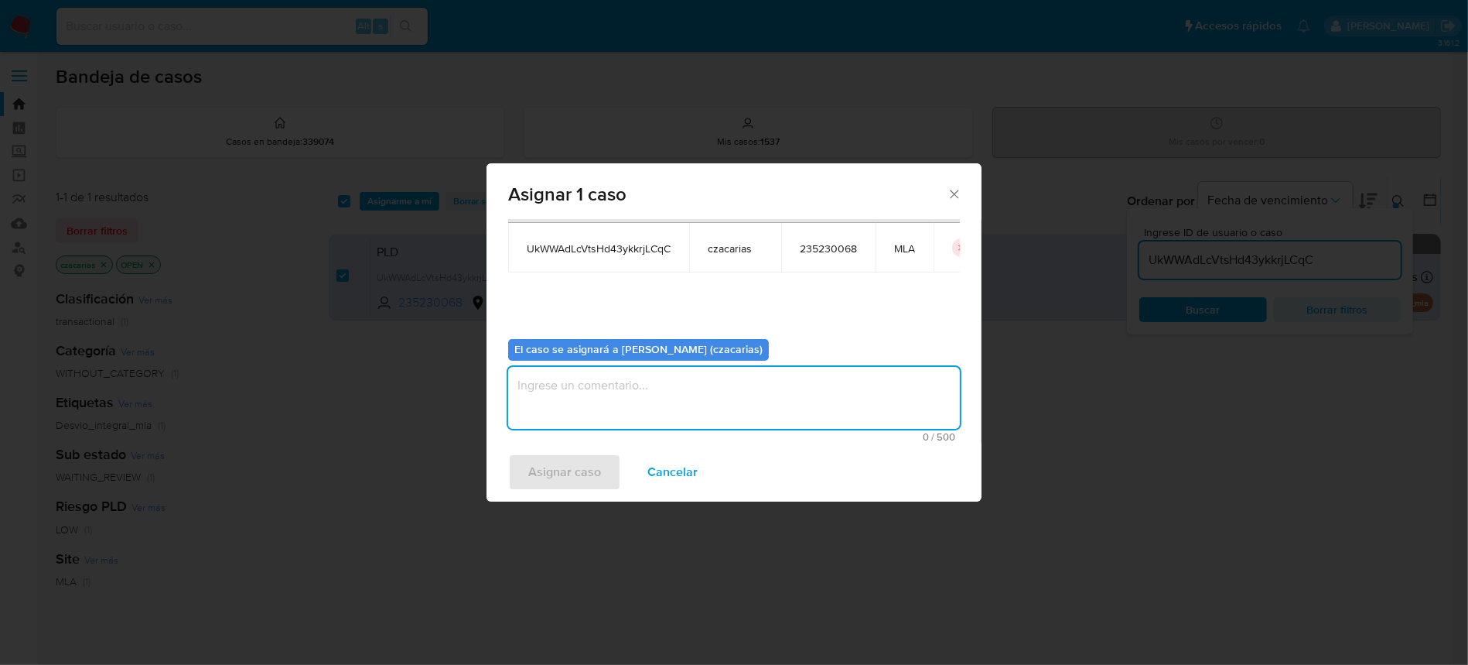
click at [596, 398] on textarea "assign-modal" at bounding box center [734, 398] width 452 height 62
click at [553, 459] on span "Asignar caso" at bounding box center [564, 472] width 73 height 34
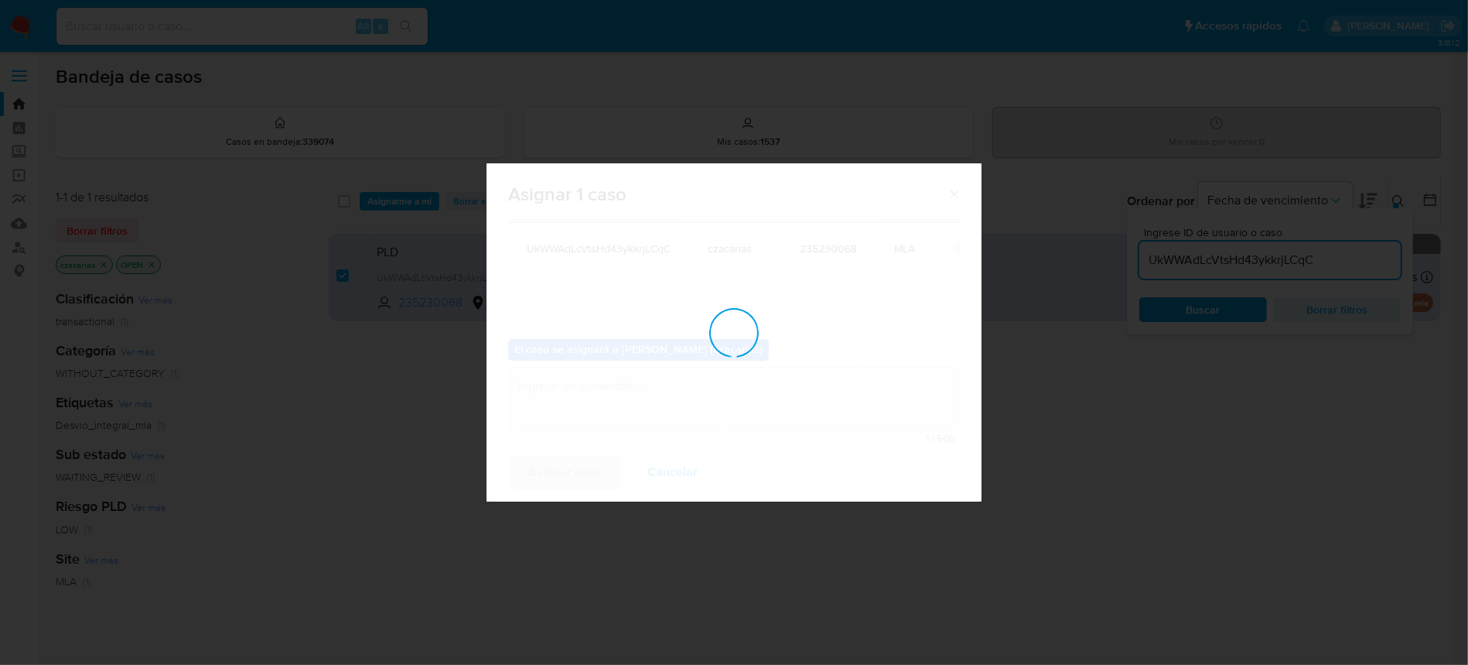
checkbox input "false"
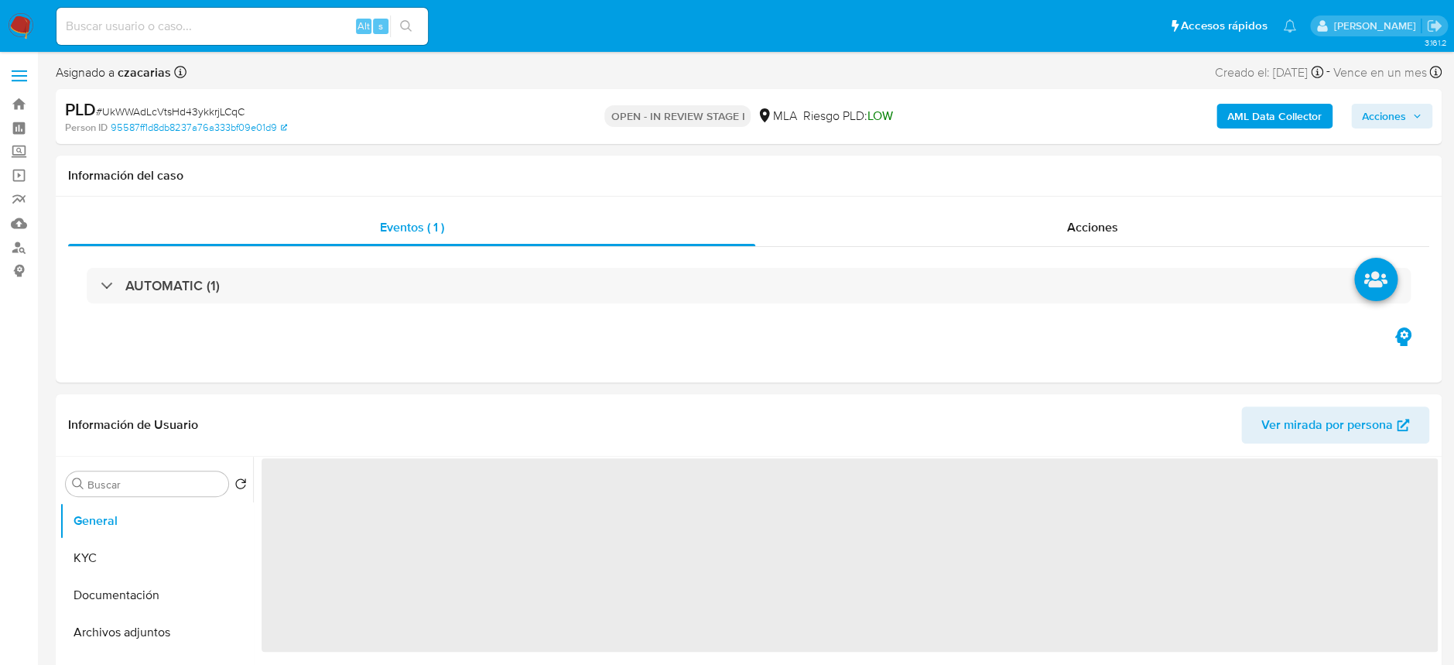
select select "10"
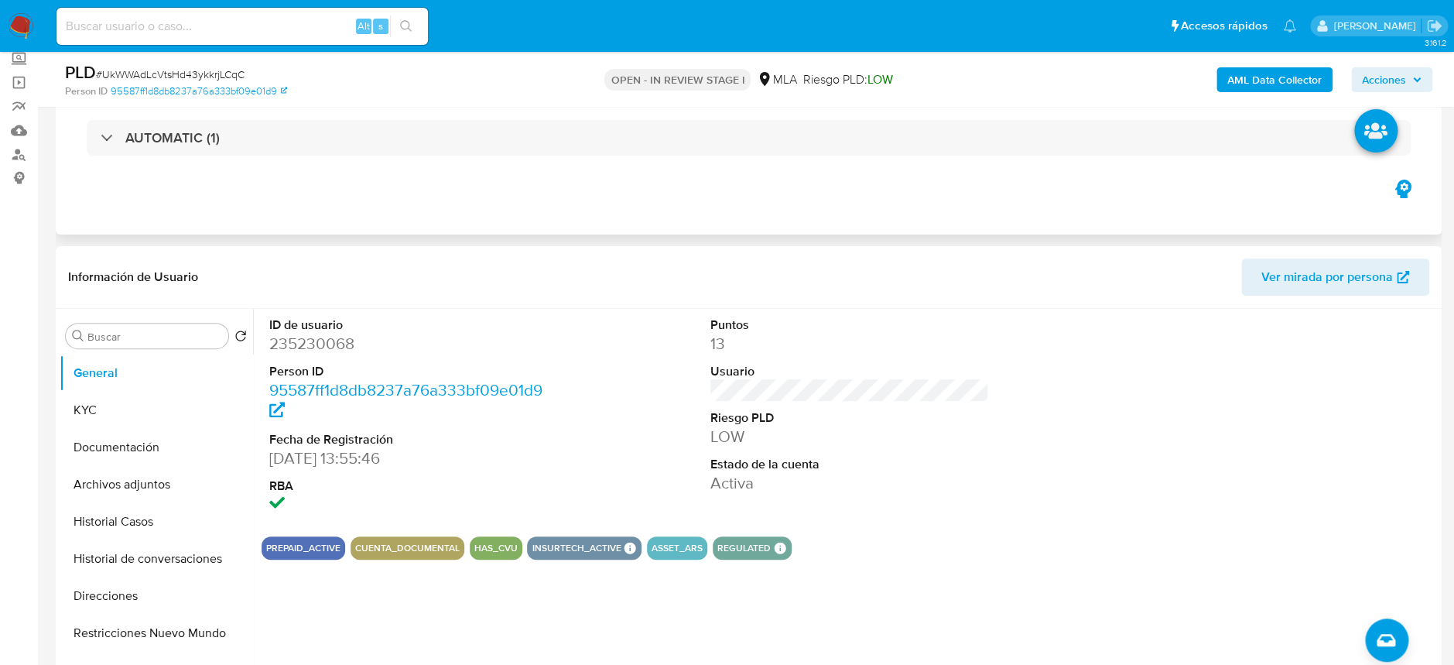
scroll to position [206, 0]
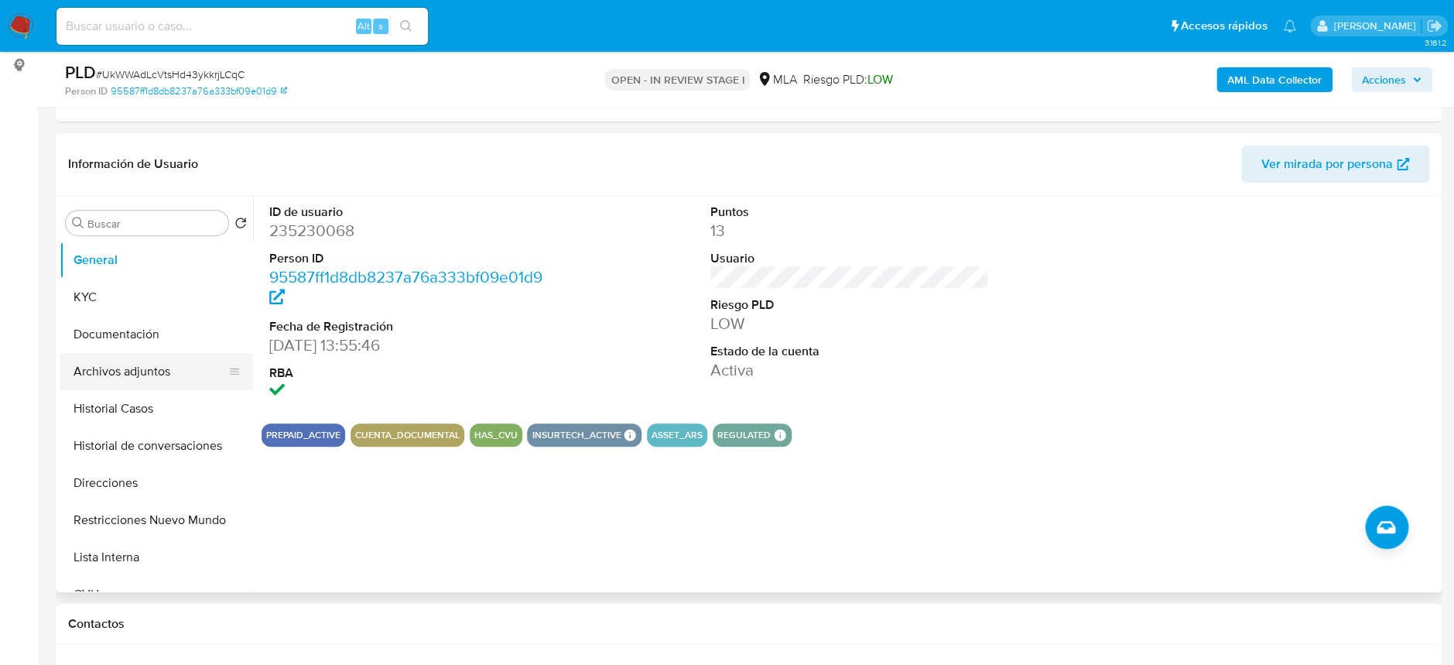
click at [125, 364] on button "Archivos adjuntos" at bounding box center [150, 371] width 181 height 37
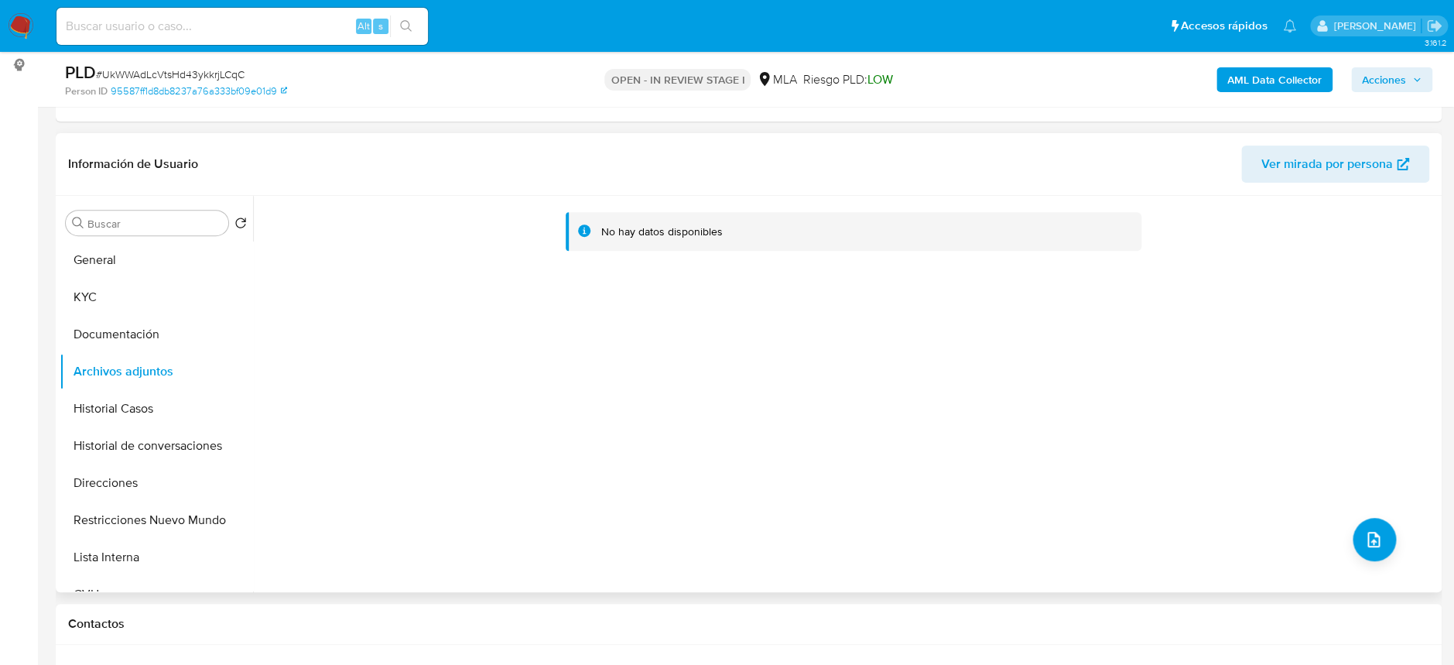
click at [1394, 531] on div "No hay datos disponibles" at bounding box center [845, 394] width 1184 height 396
click at [1386, 533] on button "upload-file" at bounding box center [1373, 539] width 43 height 43
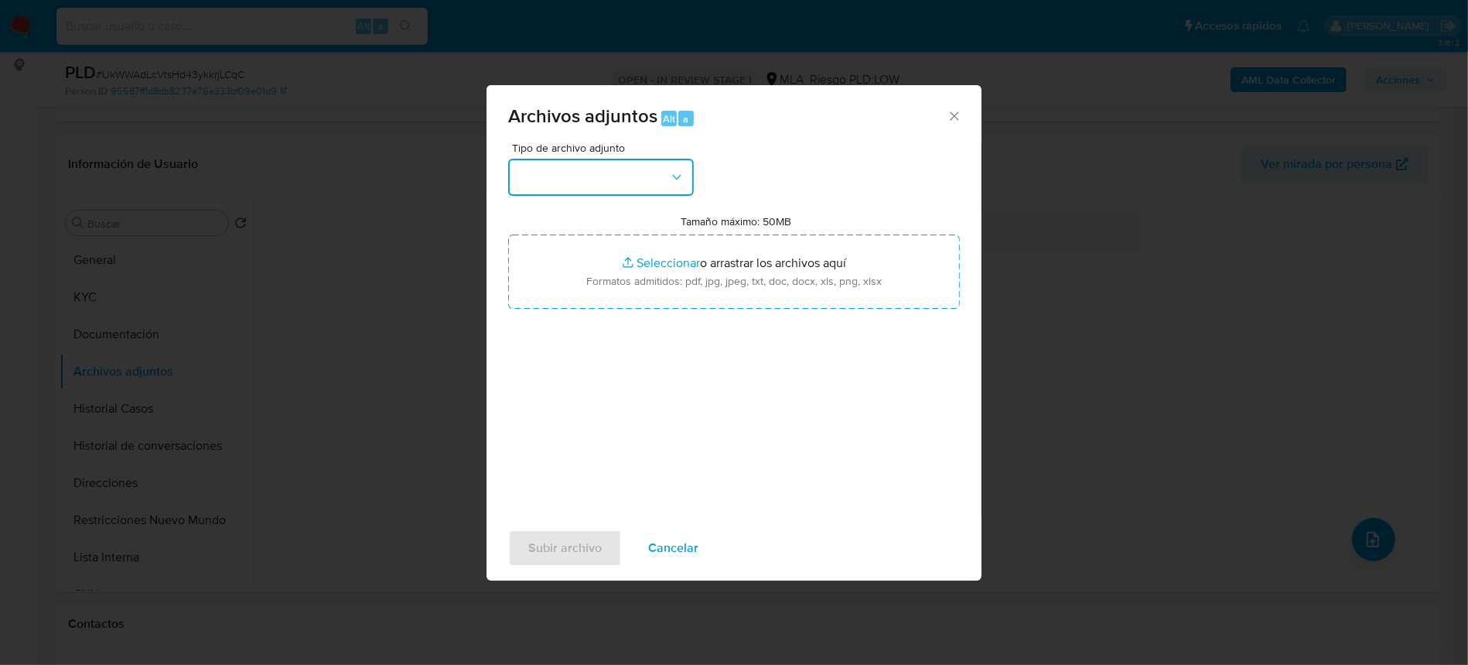
click at [661, 185] on button "button" at bounding box center [601, 177] width 186 height 37
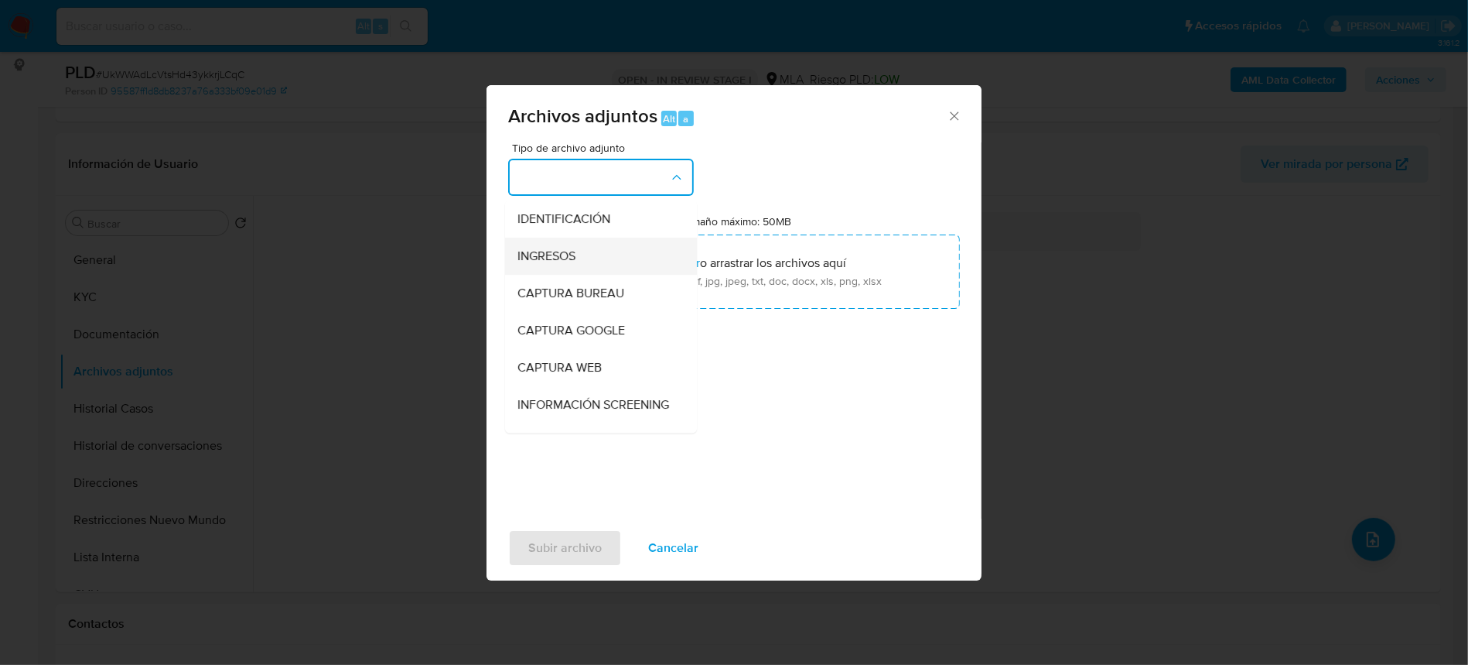
click at [593, 258] on div "INGRESOS" at bounding box center [597, 256] width 158 height 37
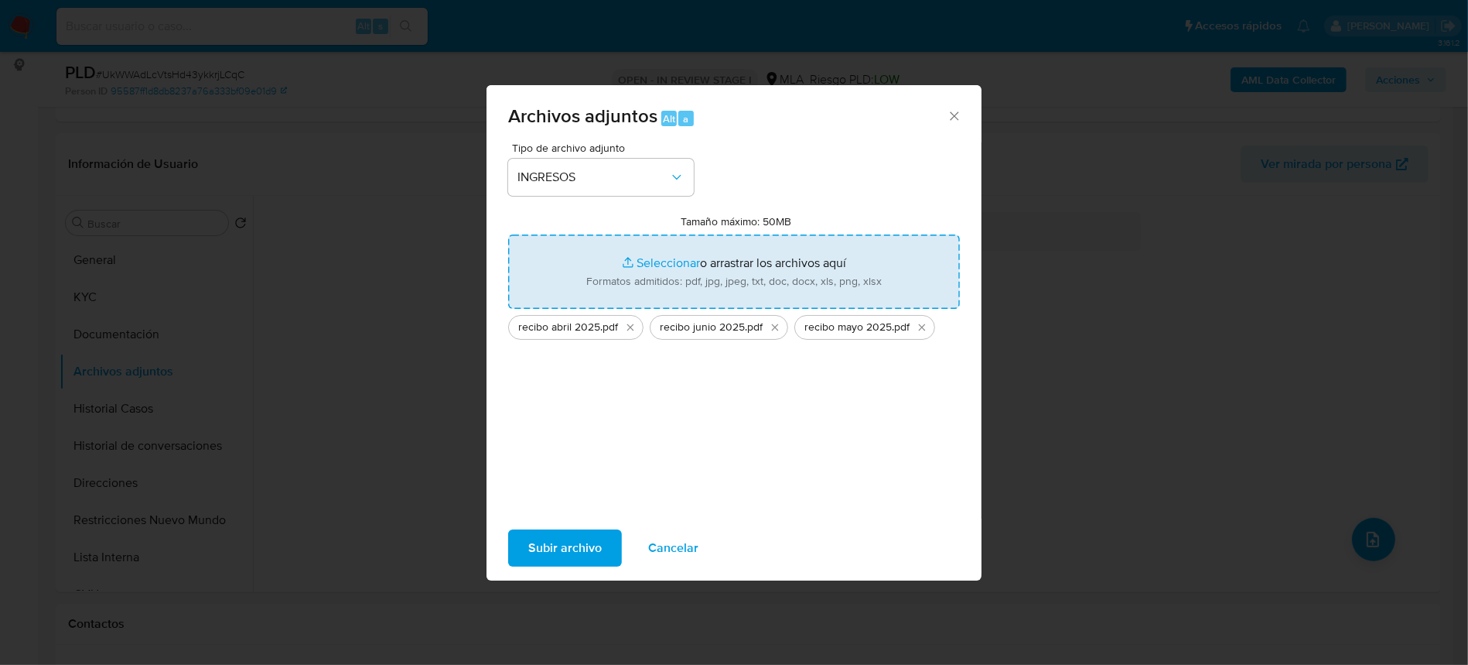
type input "C:\fakepath\recibo de marzo 2025.pdf"
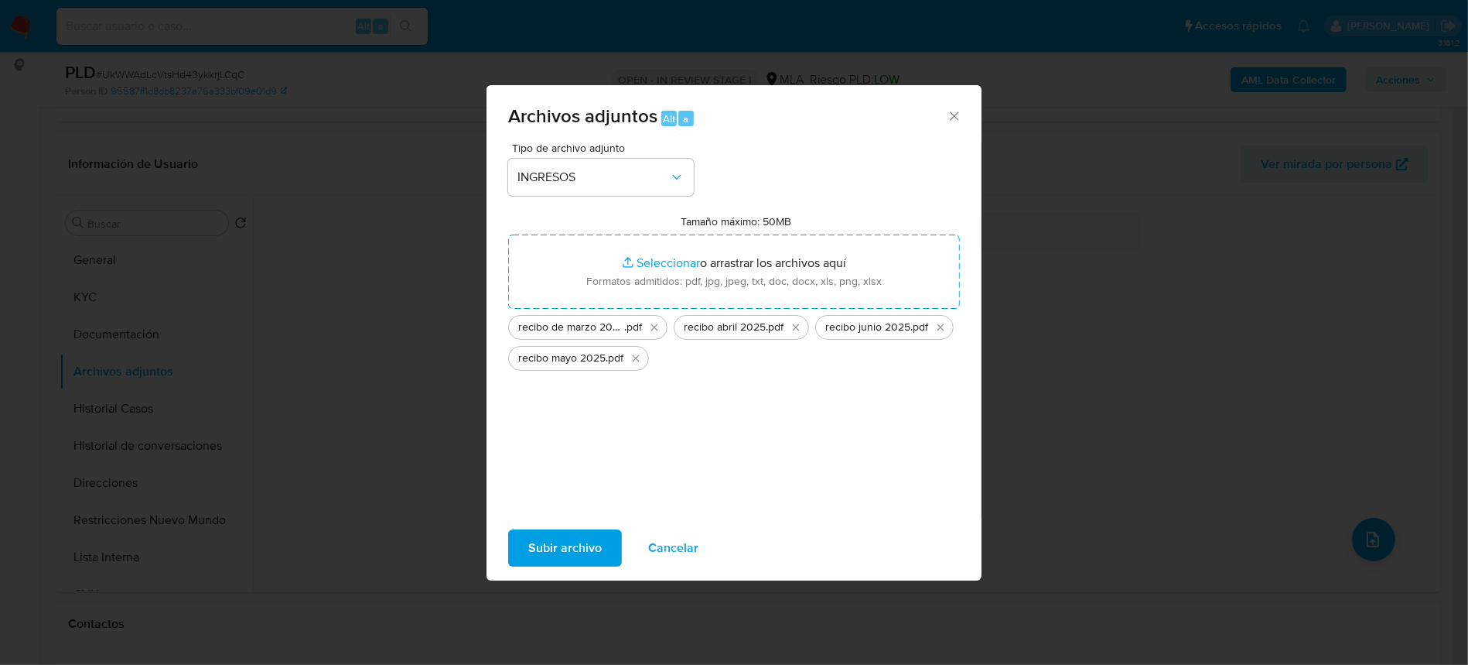
click at [555, 545] on span "Subir archivo" at bounding box center [564, 548] width 73 height 34
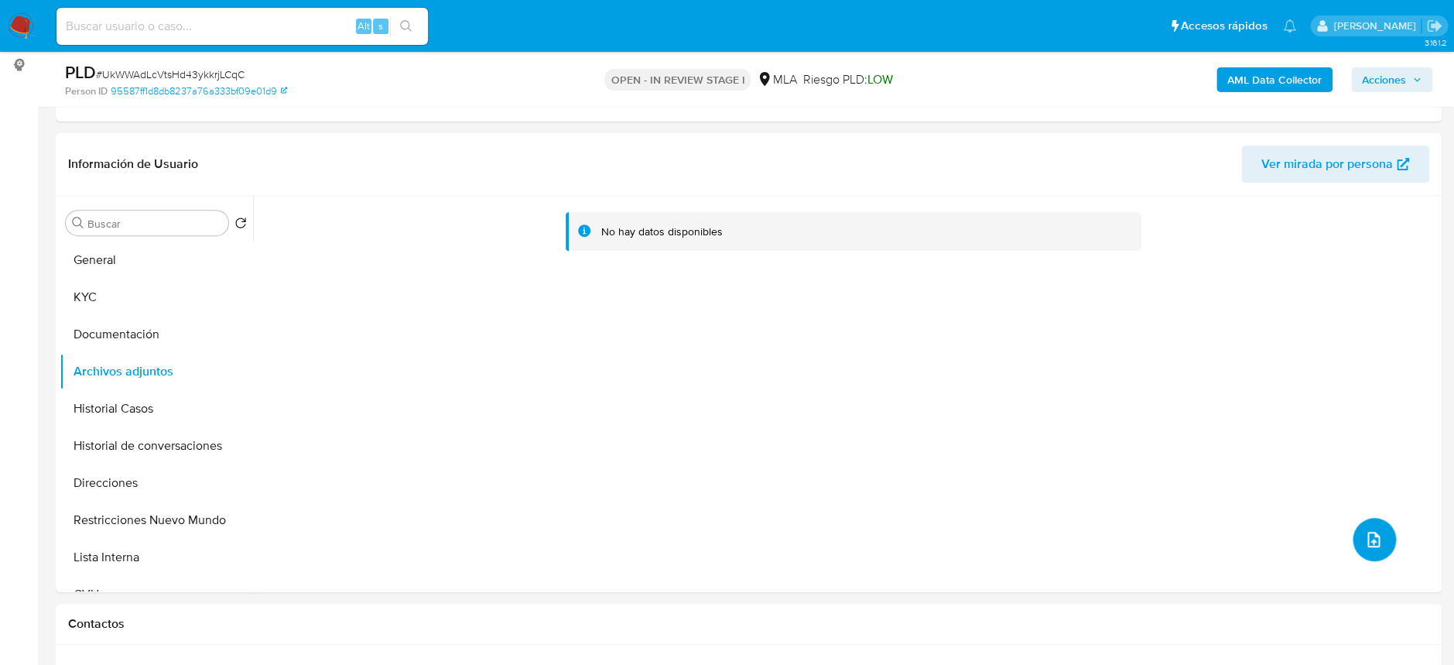
click at [1375, 539] on icon "upload-file" at bounding box center [1373, 539] width 19 height 19
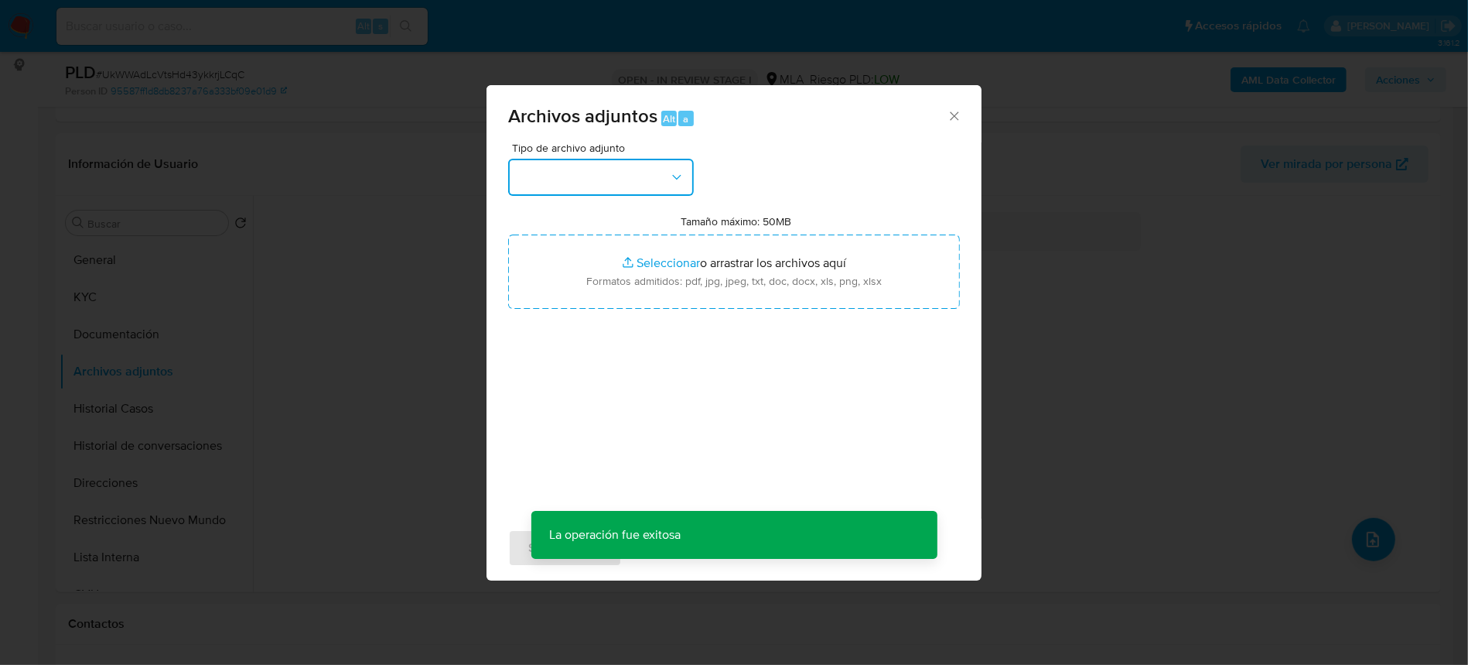
click at [638, 194] on button "button" at bounding box center [601, 177] width 186 height 37
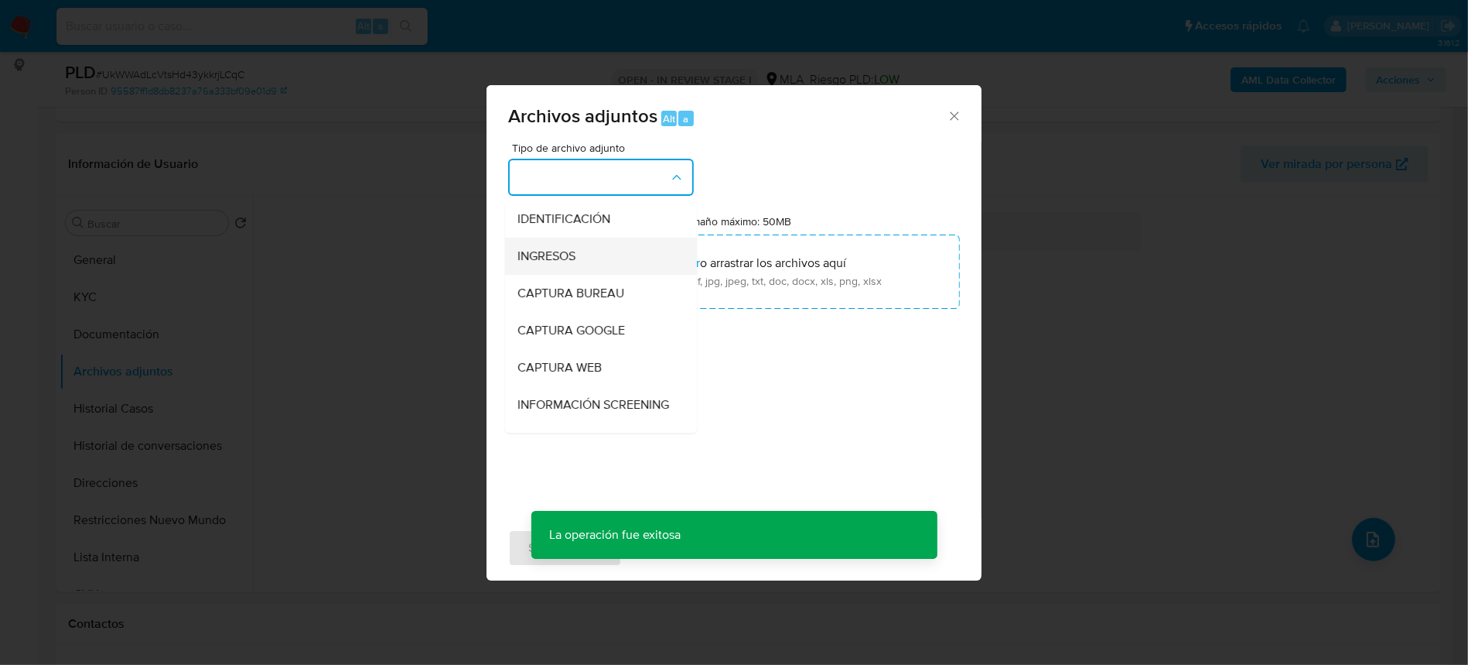
click at [558, 248] on span "INGRESOS" at bounding box center [547, 255] width 58 height 15
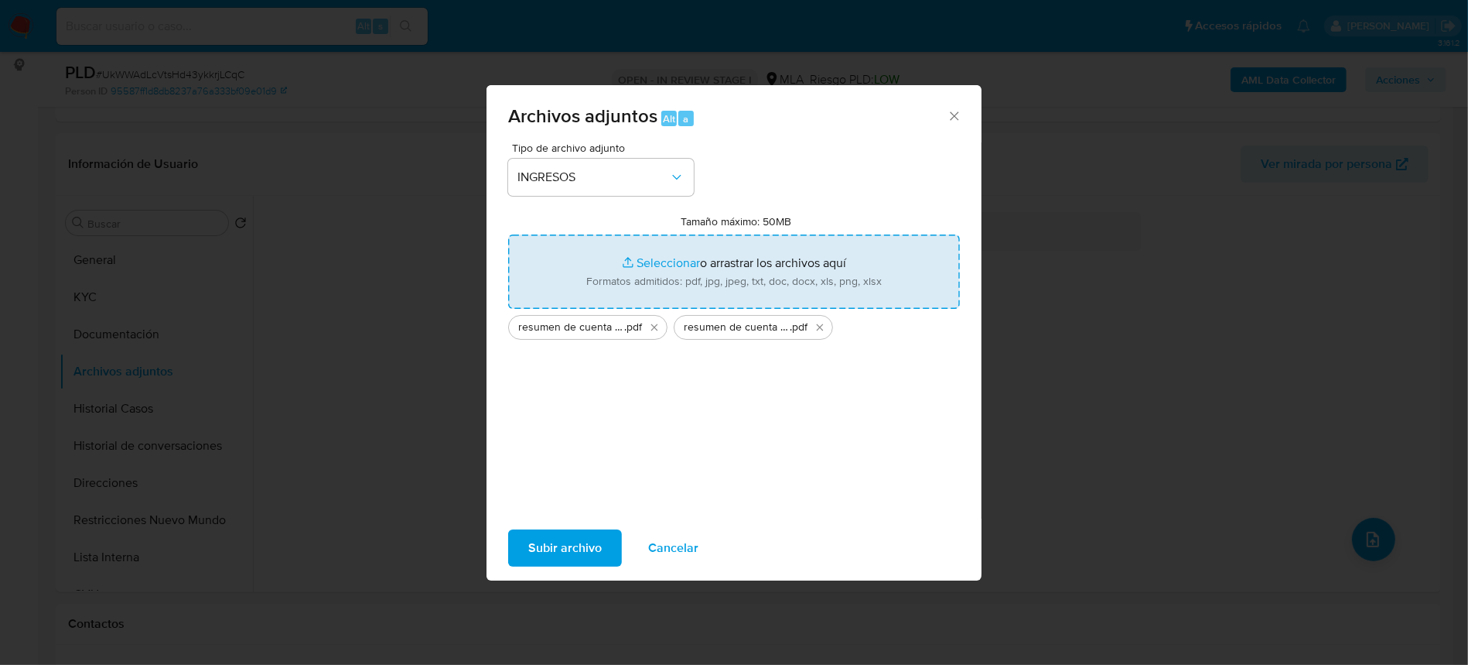
type input "C:\fakepath\Resumen de cuenta bancaria del 25junio al 25 julio.pdf"
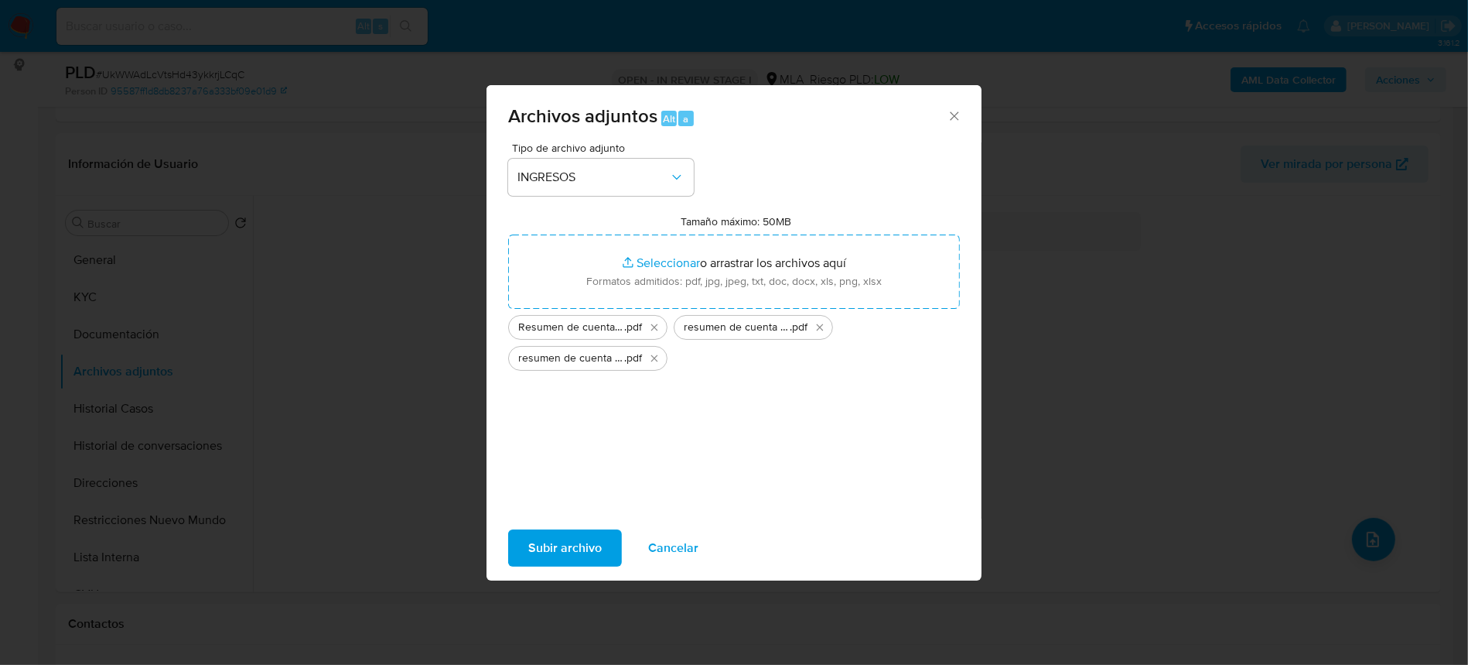
click at [575, 535] on span "Subir archivo" at bounding box center [564, 548] width 73 height 34
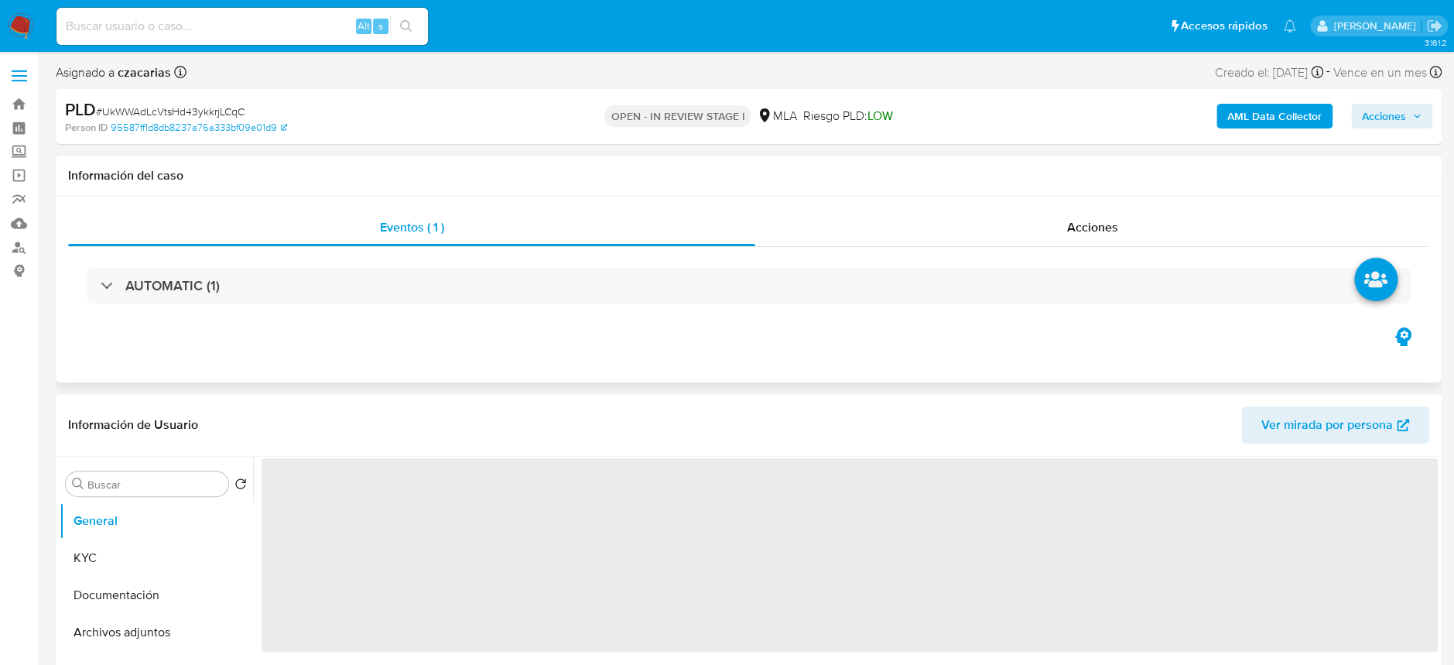
select select "10"
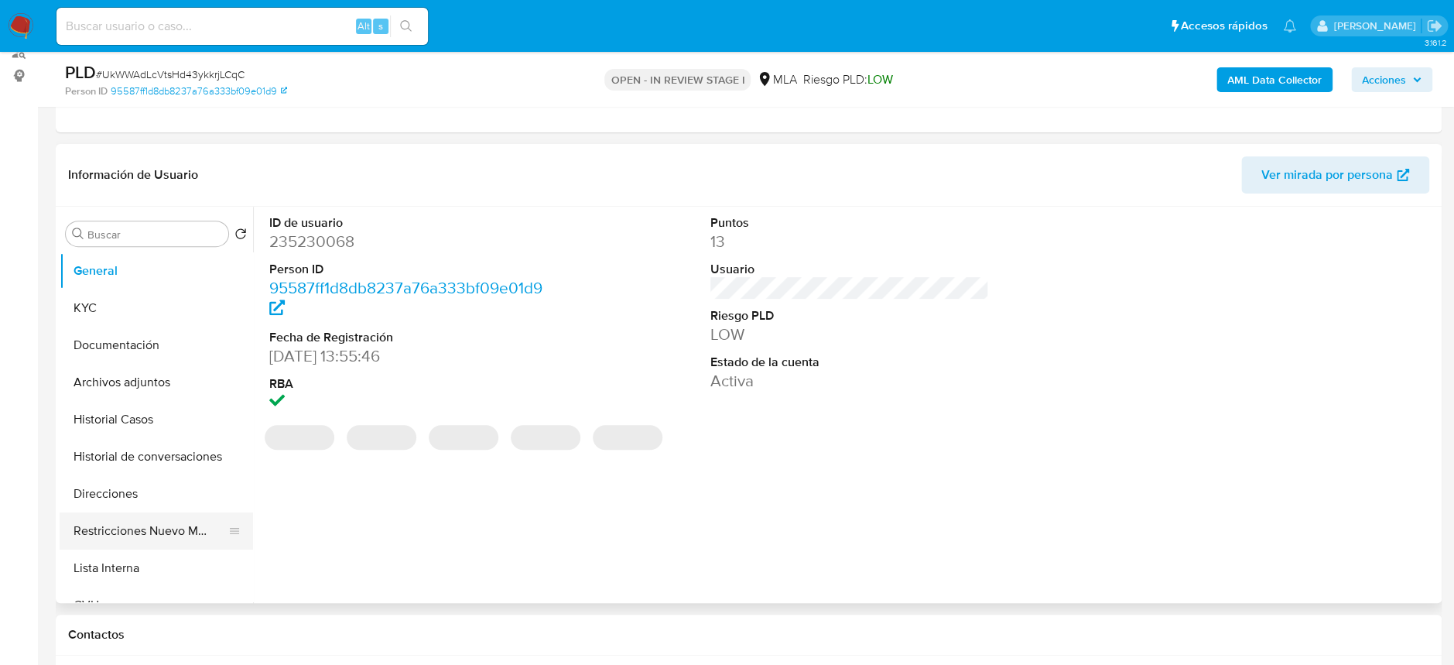
scroll to position [206, 0]
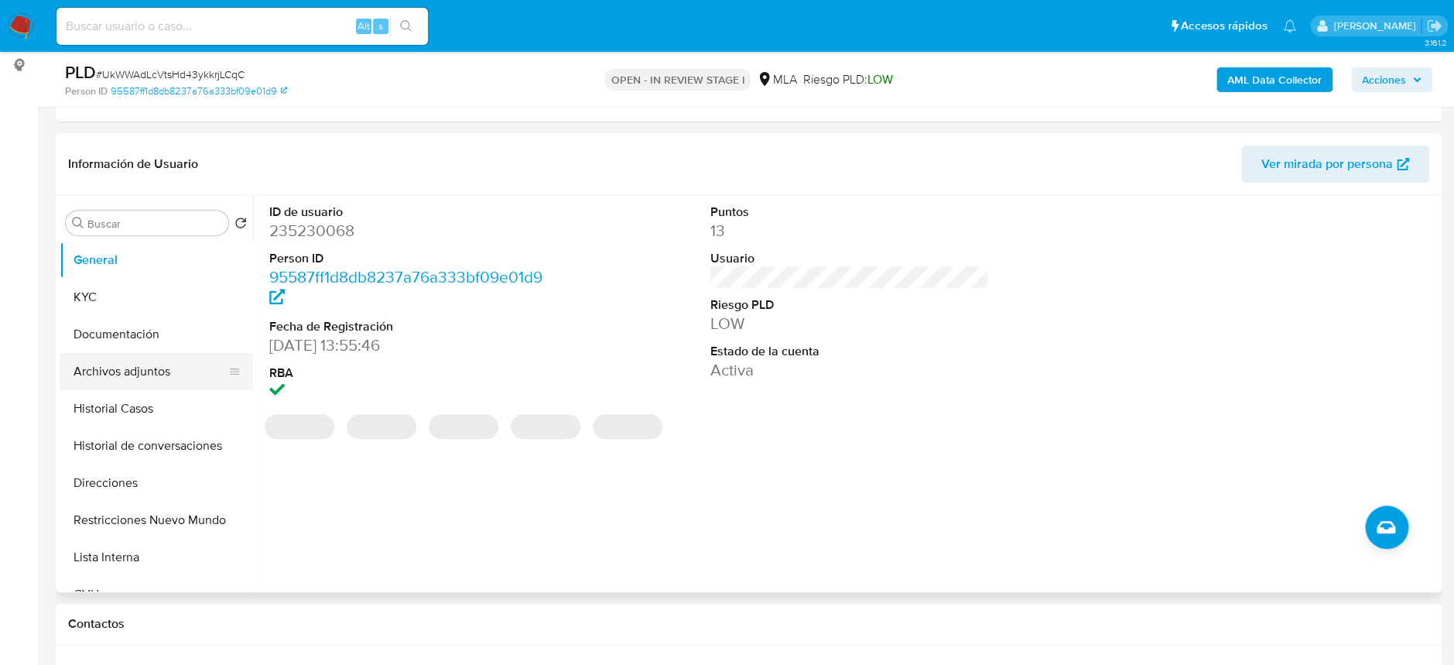
click at [151, 366] on button "Archivos adjuntos" at bounding box center [150, 371] width 181 height 37
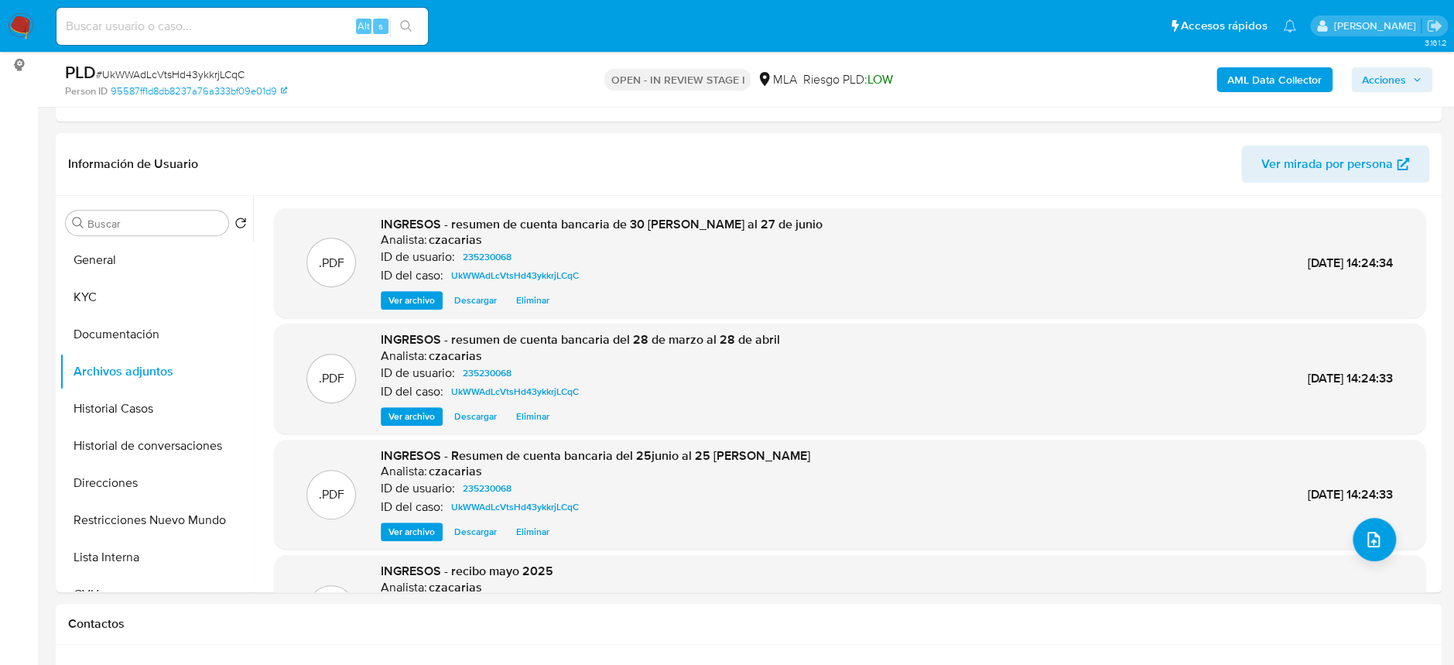
click at [1236, 76] on b "AML Data Collector" at bounding box center [1274, 79] width 94 height 25
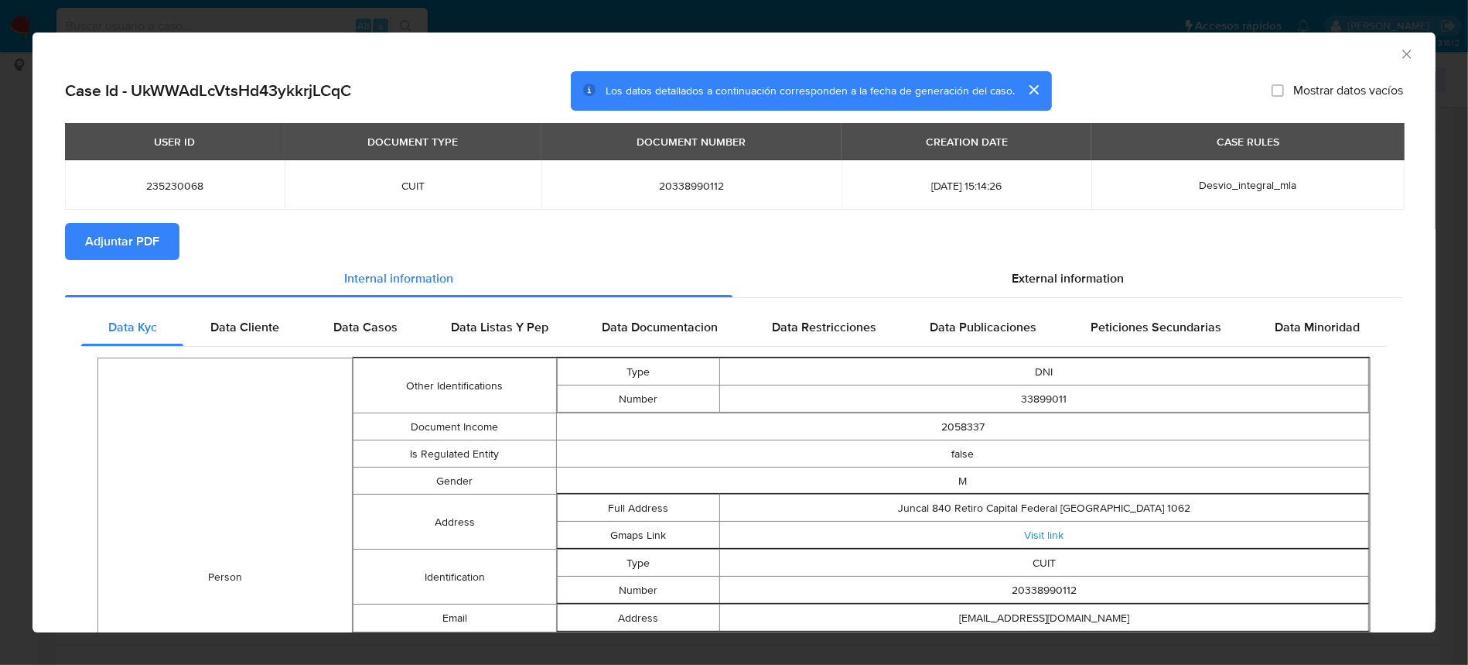
click at [129, 233] on span "Adjuntar PDF" at bounding box center [122, 241] width 74 height 34
click at [1403, 56] on icon "Cerrar ventana" at bounding box center [1407, 54] width 9 height 9
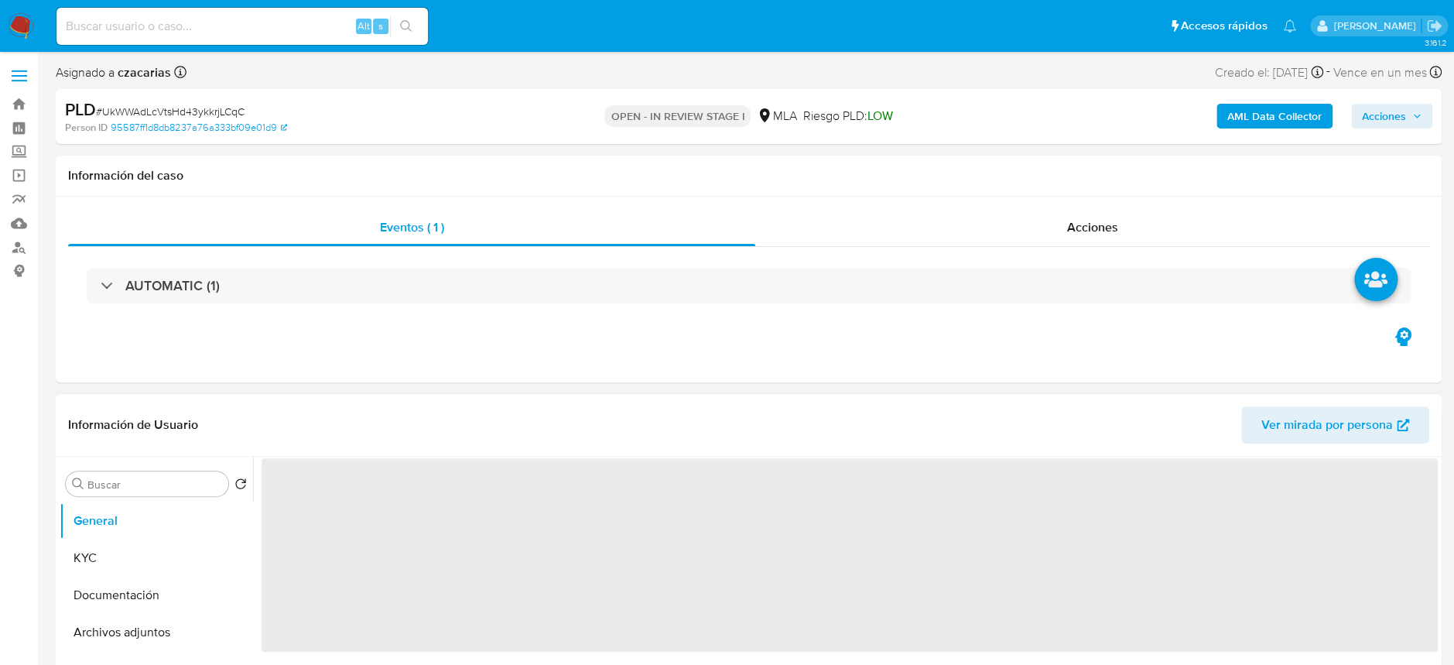
select select "10"
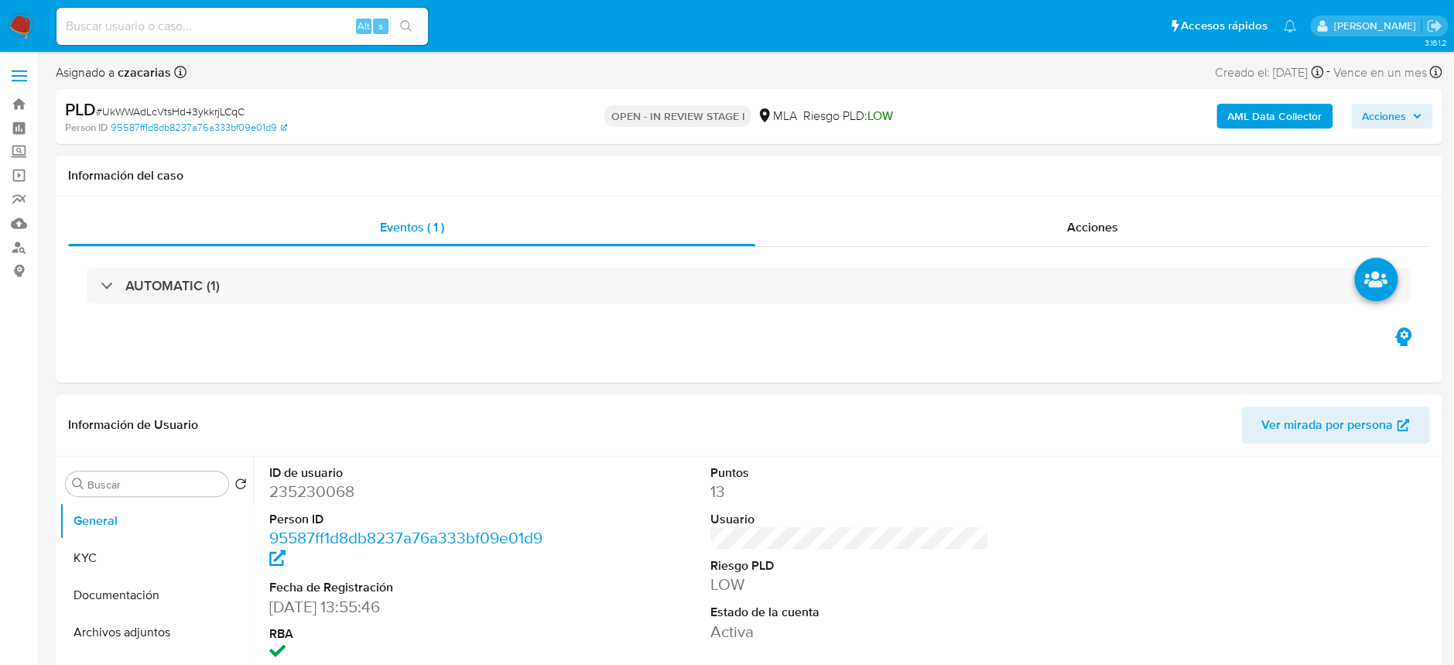
click at [311, 497] on dd "235230068" at bounding box center [408, 491] width 279 height 22
copy dd "235230068"
click at [187, 569] on button "KYC" at bounding box center [150, 557] width 181 height 37
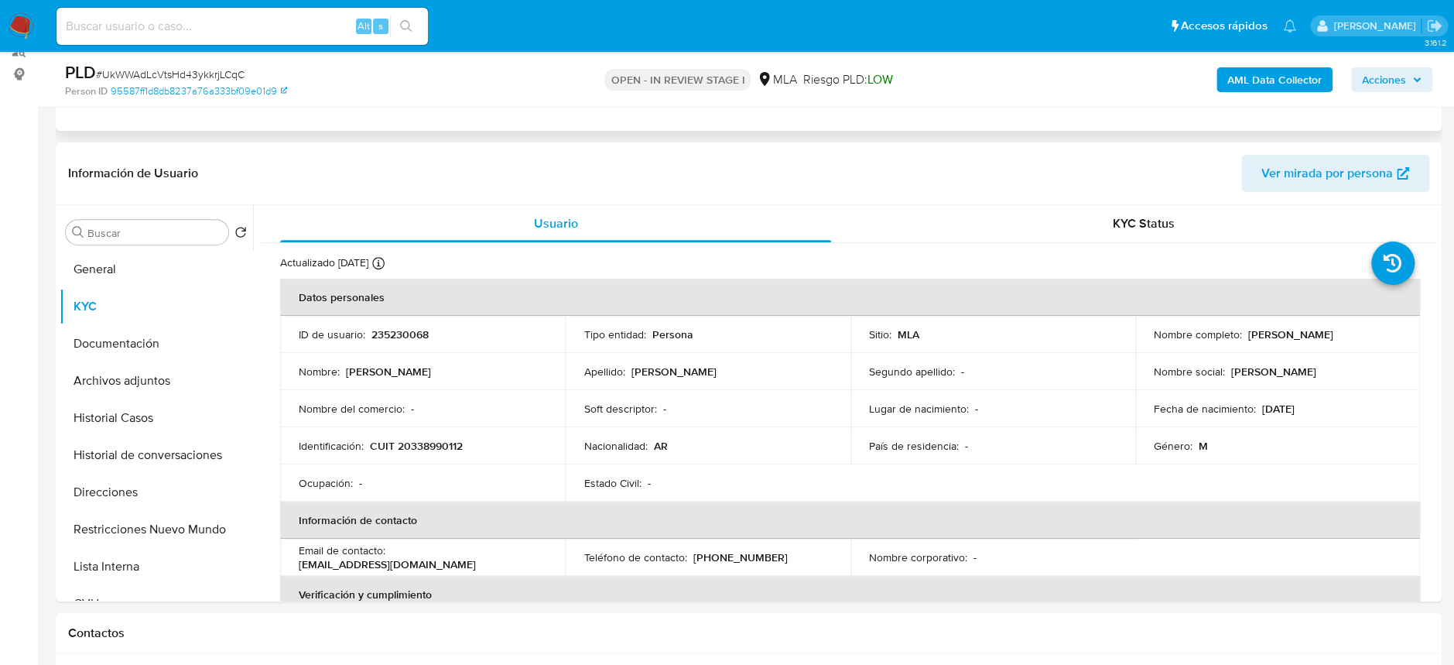
scroll to position [206, 0]
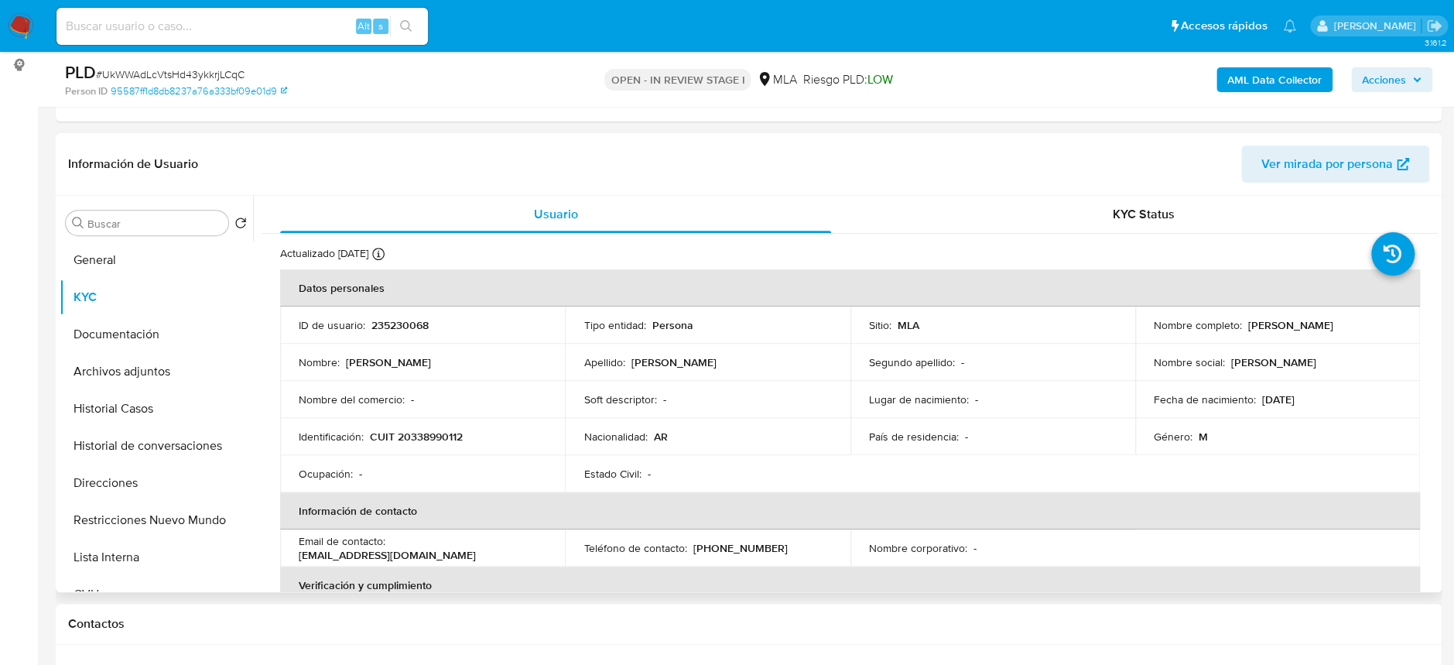
click at [423, 424] on td "Identificación : CUIT 20338990112" at bounding box center [422, 436] width 285 height 37
click at [430, 439] on p "CUIT 20338990112" at bounding box center [416, 436] width 93 height 14
copy p "20338990112"
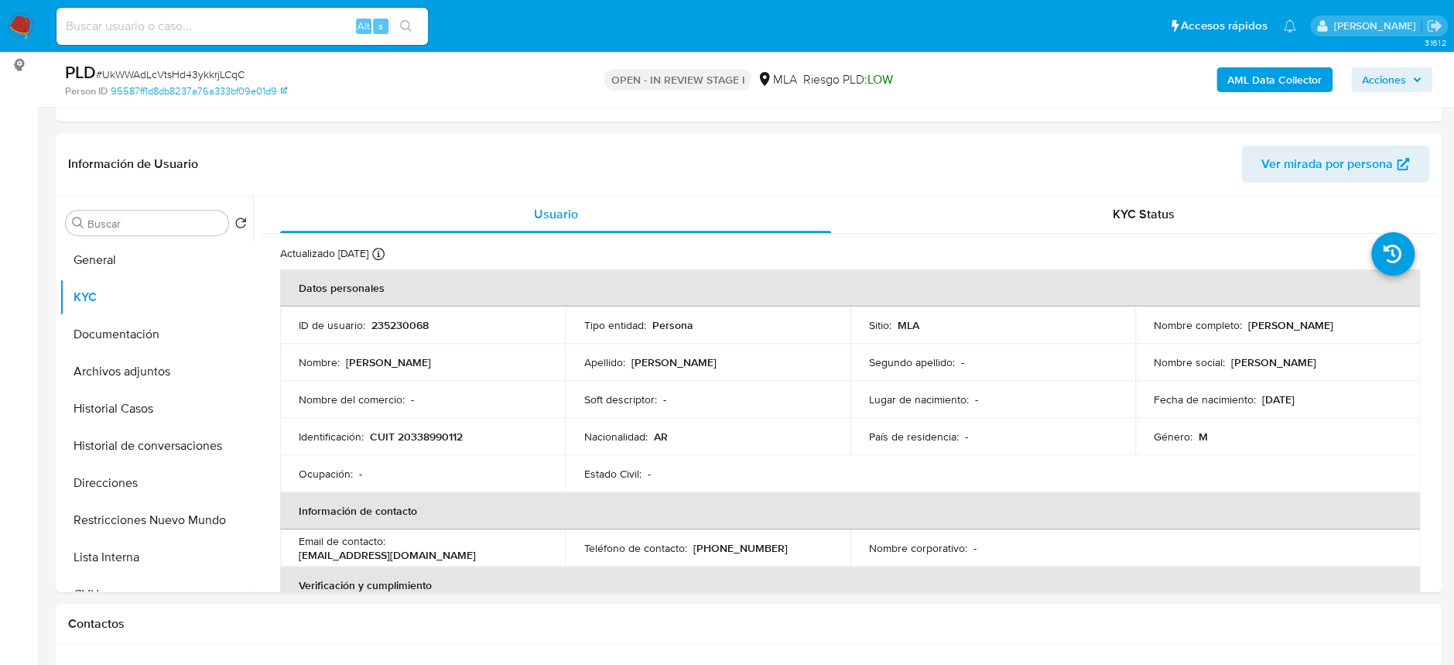
click at [169, 67] on span "# UkWWAdLcVtsHd43ykkrjLCqC" at bounding box center [170, 74] width 149 height 15
copy span "UkWWAdLcVtsHd43ykkrjLCqC"
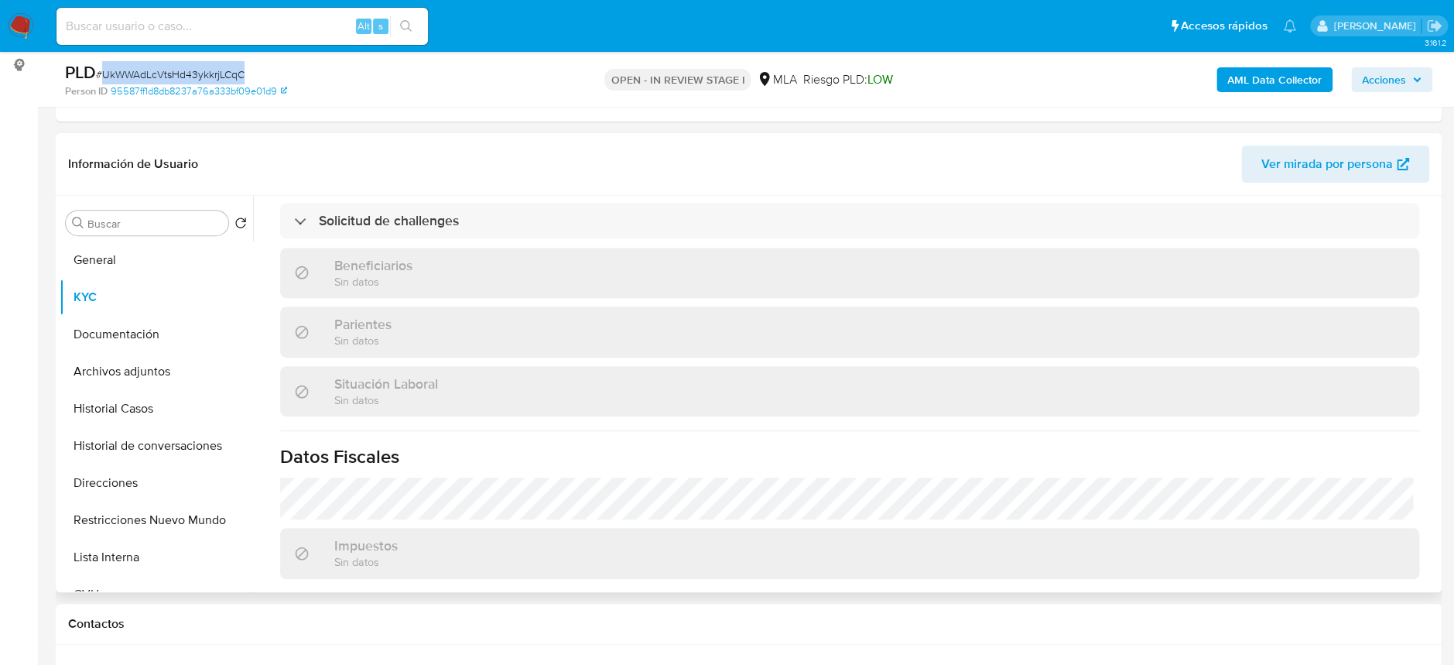
scroll to position [785, 0]
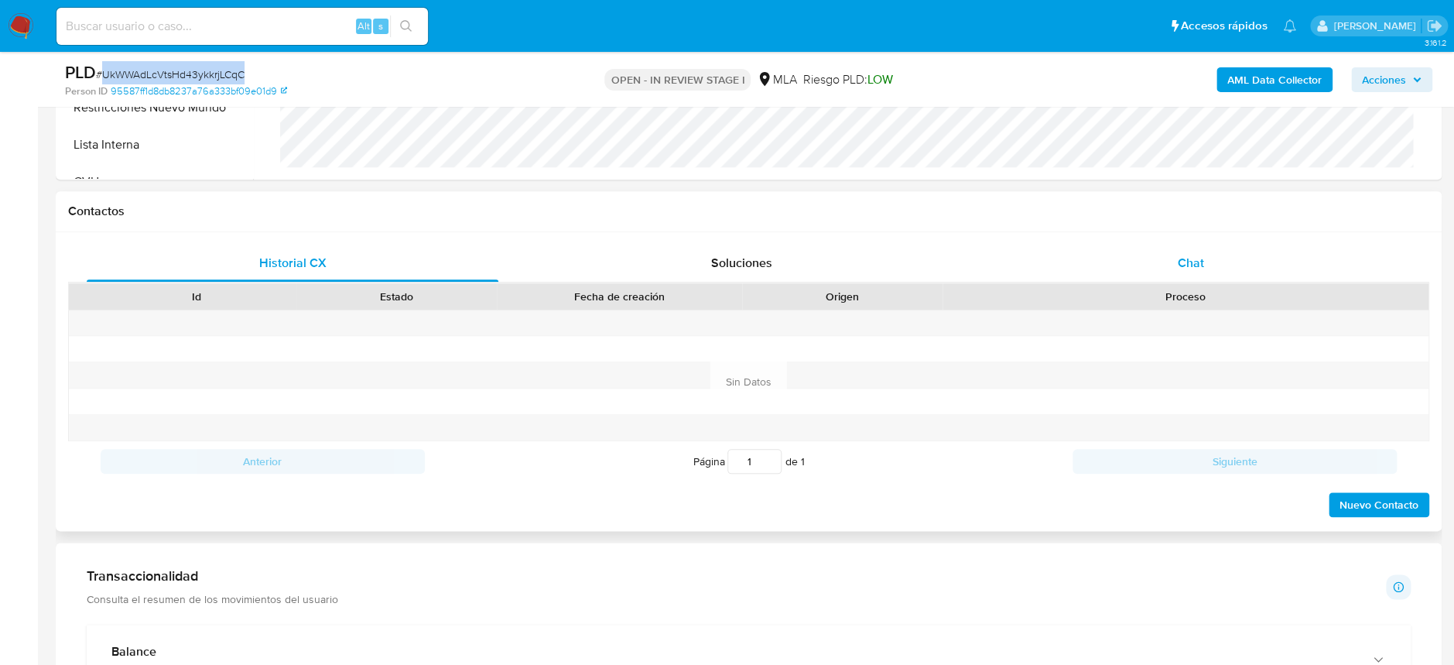
click at [1162, 246] on div "Chat" at bounding box center [1191, 262] width 412 height 37
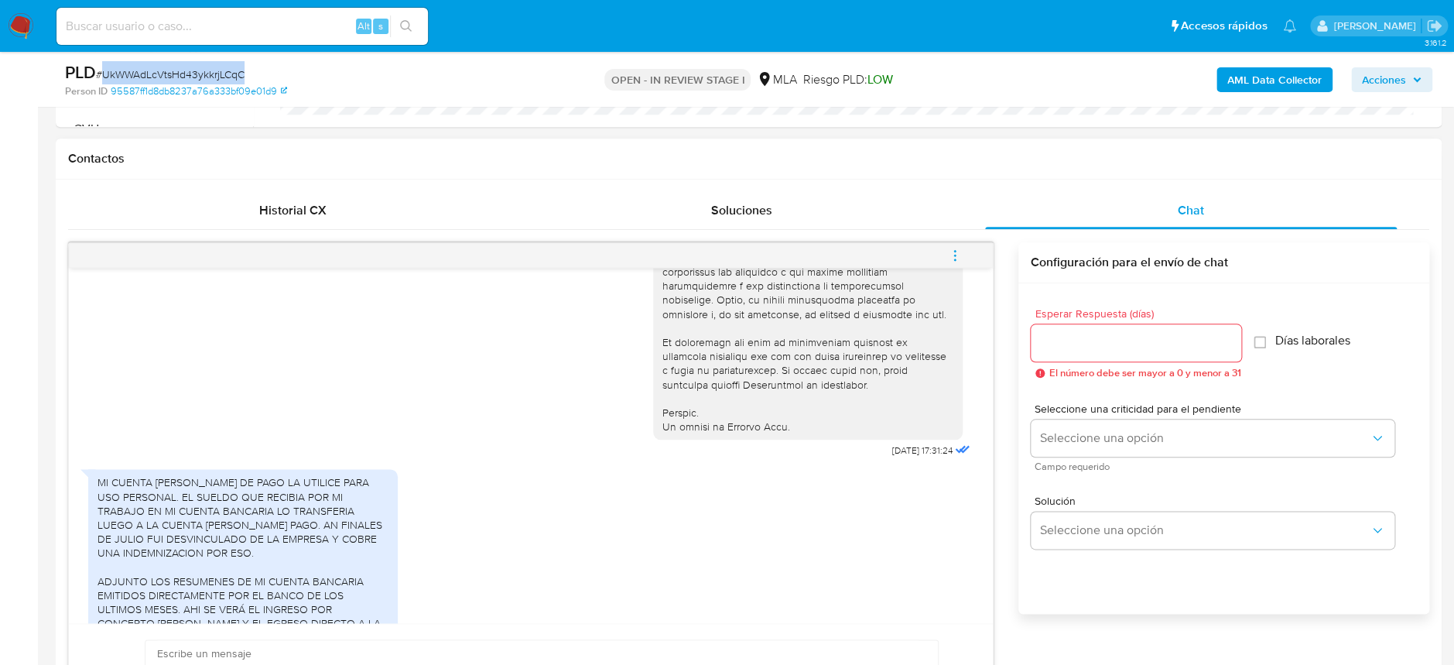
scroll to position [618, 0]
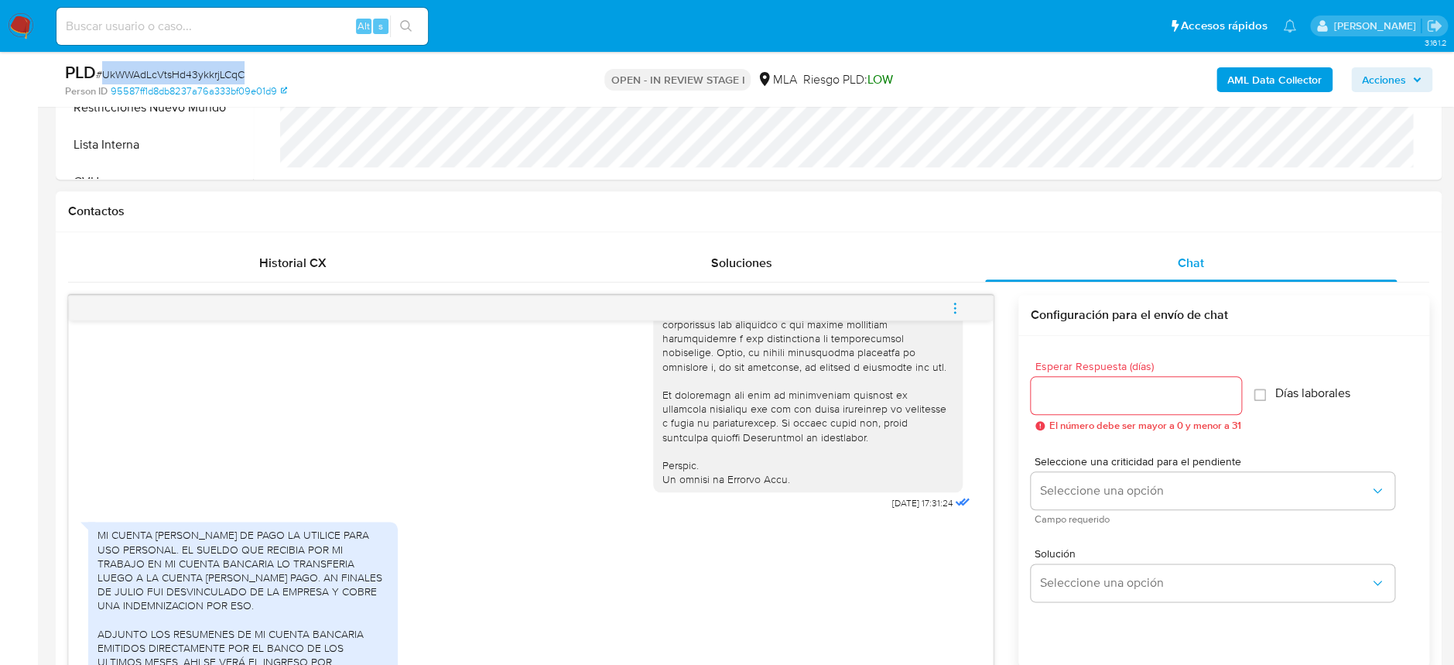
click at [952, 308] on icon "menu-action" at bounding box center [955, 308] width 14 height 14
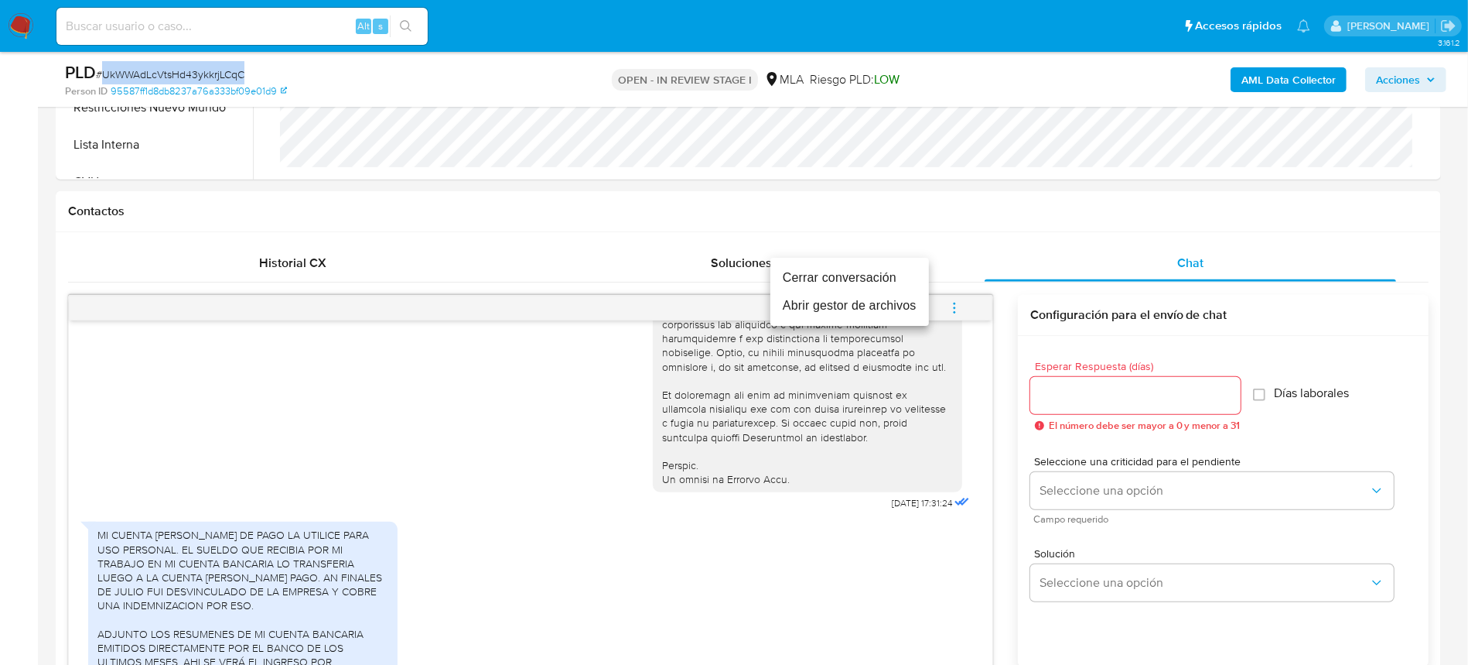
click at [860, 279] on li "Cerrar conversación" at bounding box center [850, 278] width 159 height 28
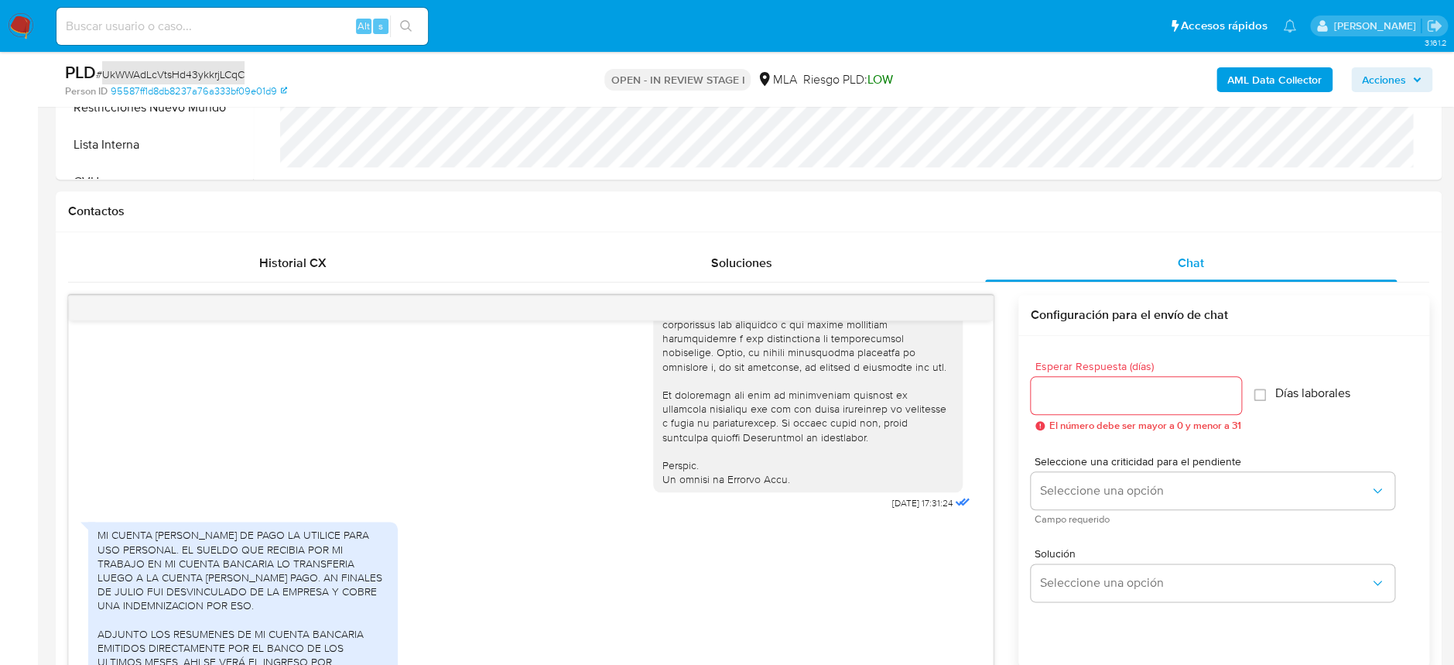
scroll to position [309, 0]
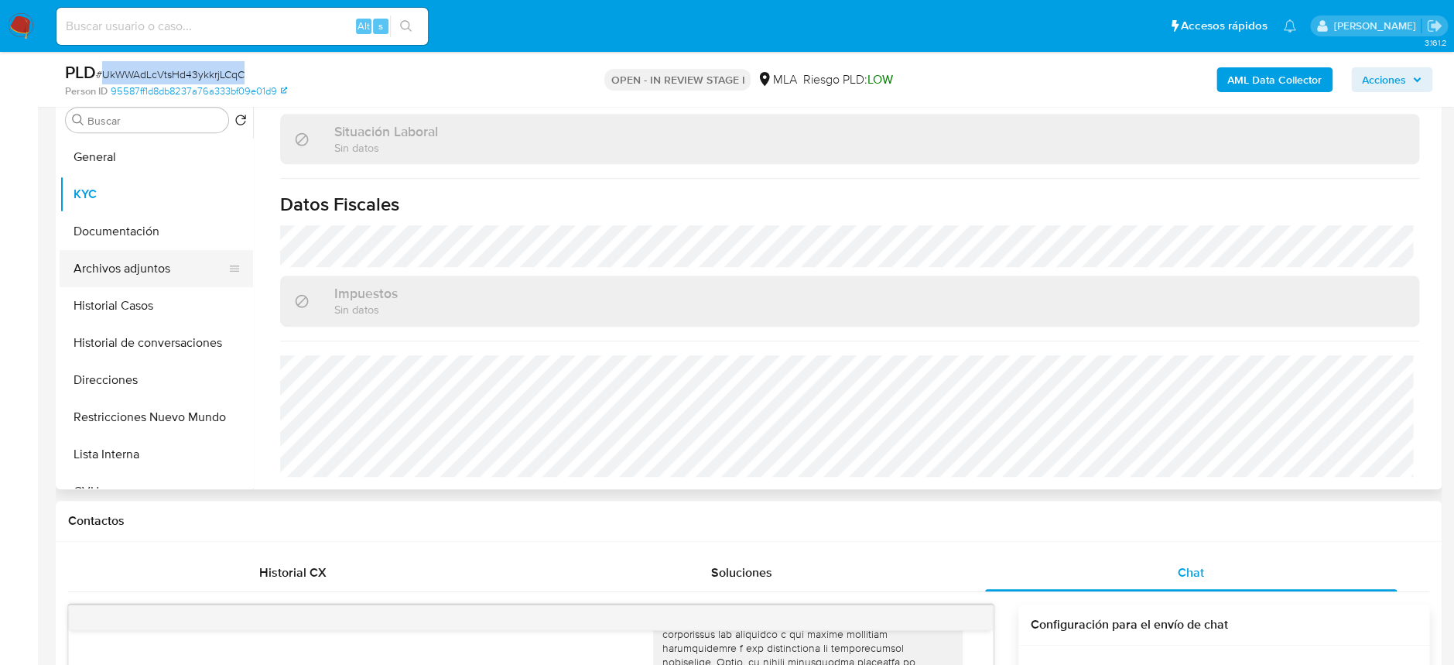
click at [112, 272] on button "Archivos adjuntos" at bounding box center [150, 268] width 181 height 37
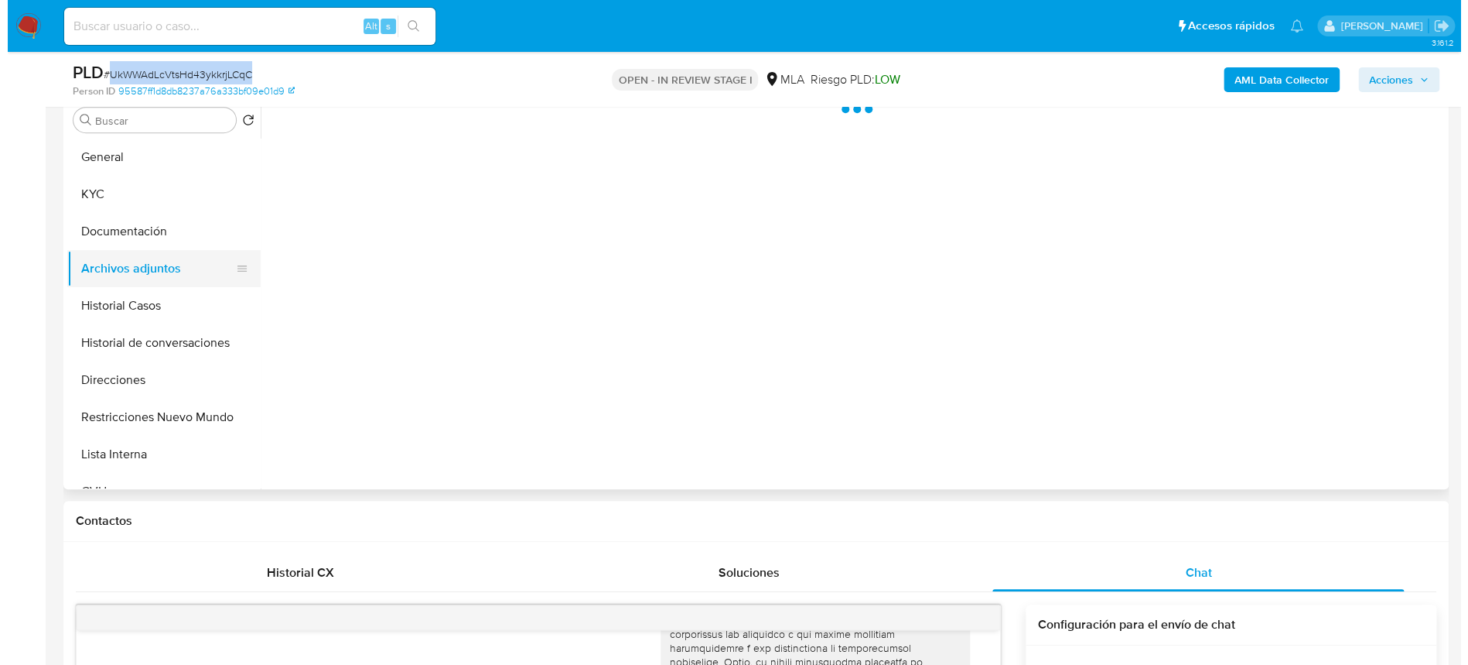
scroll to position [0, 0]
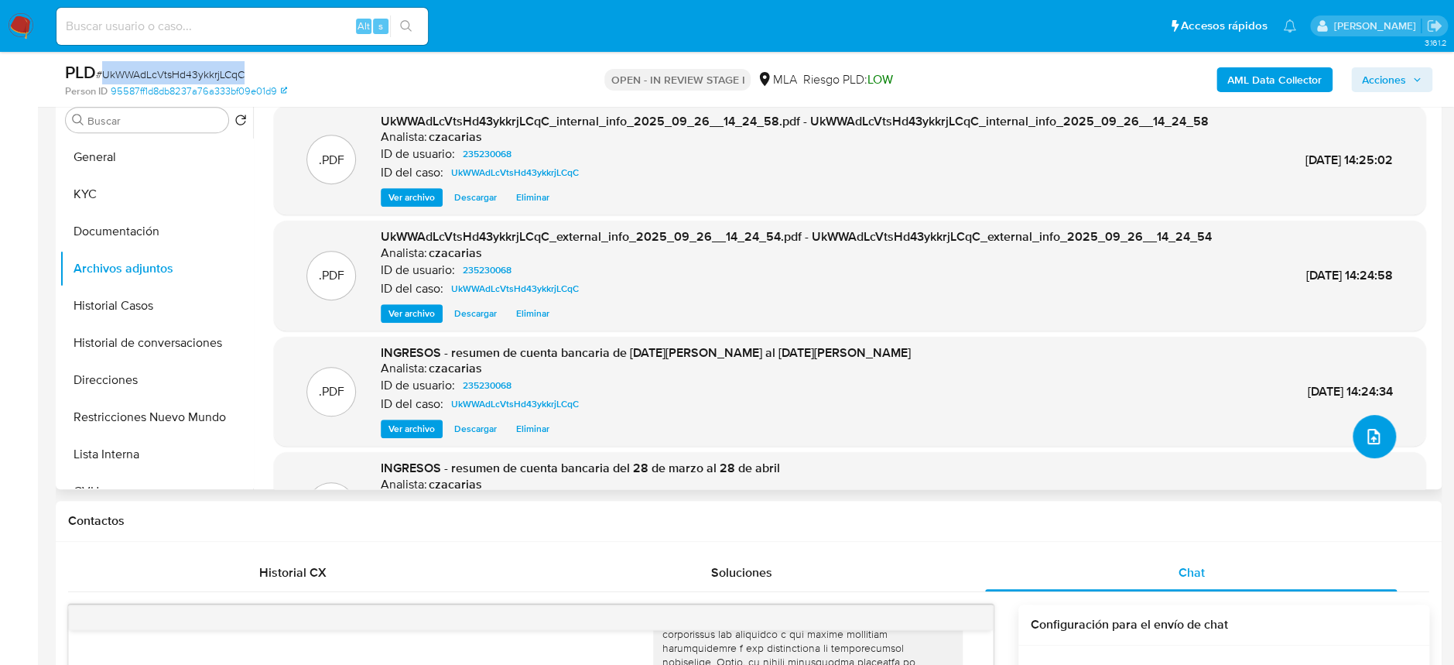
click at [1380, 445] on button "upload-file" at bounding box center [1373, 436] width 43 height 43
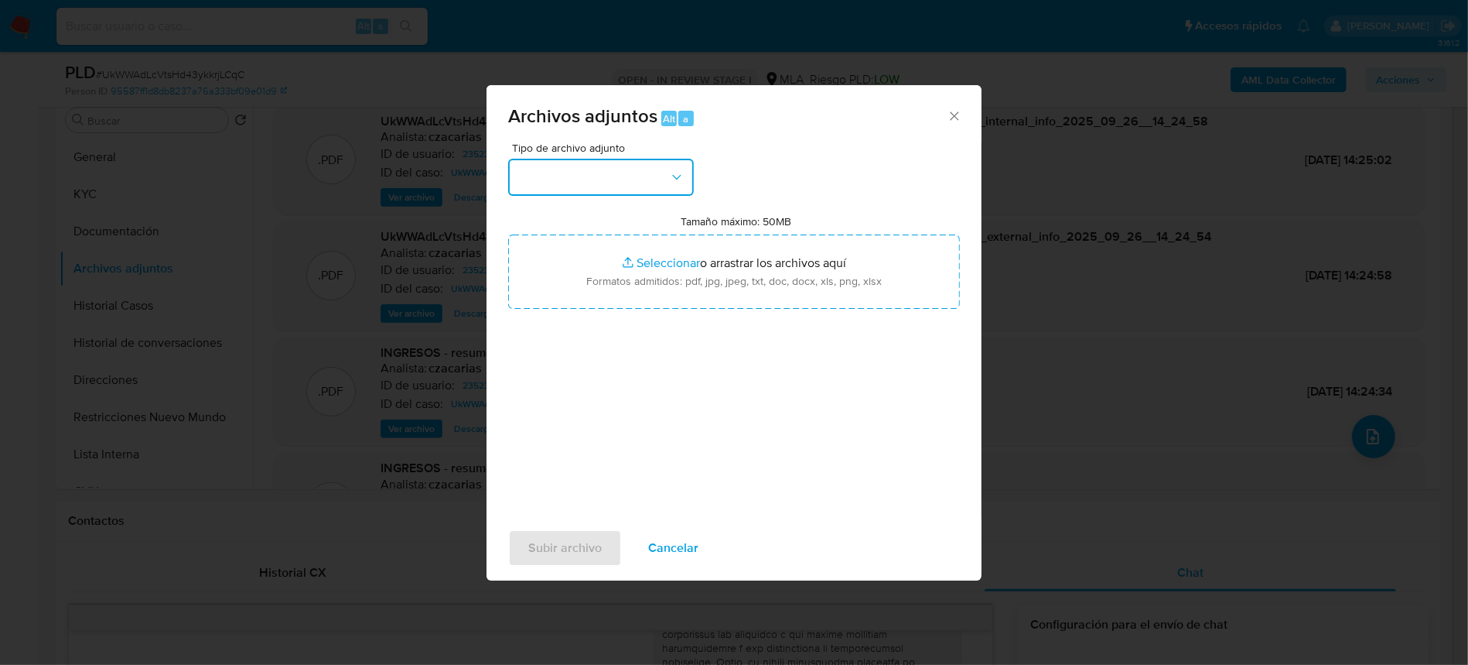
click at [642, 177] on button "button" at bounding box center [601, 177] width 186 height 37
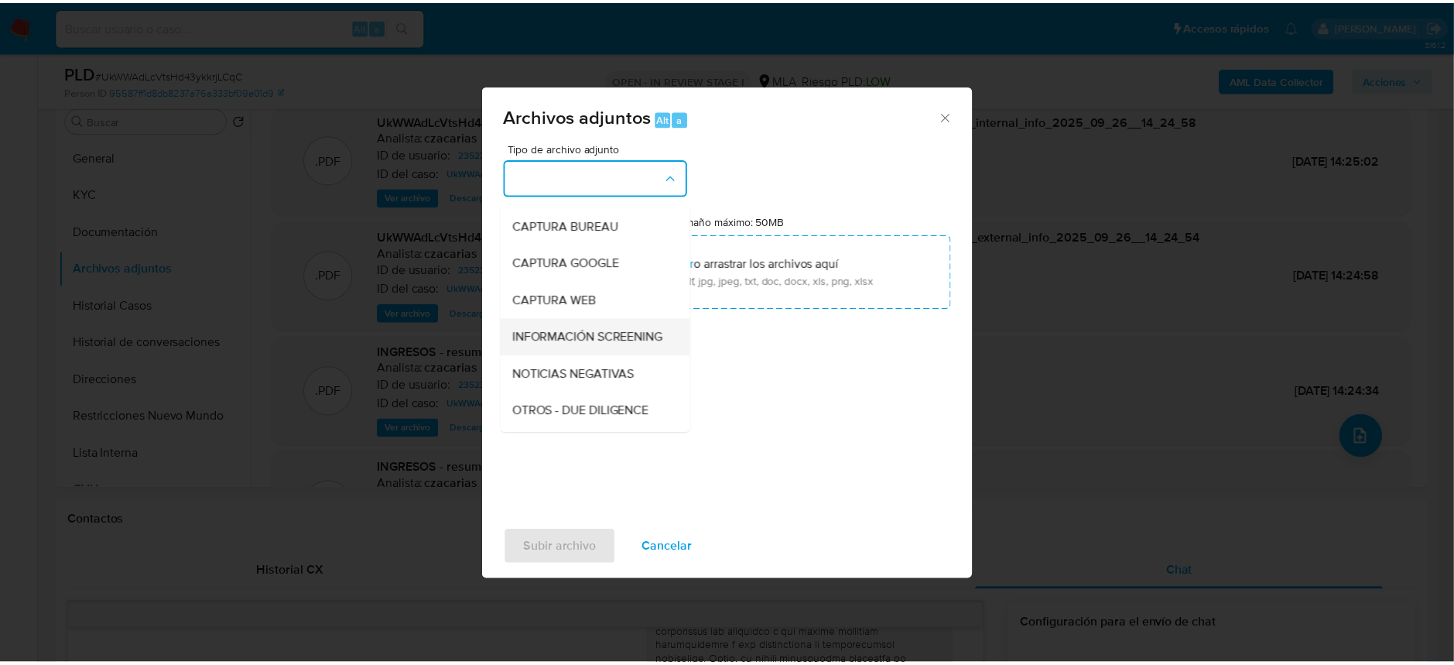
scroll to position [103, 0]
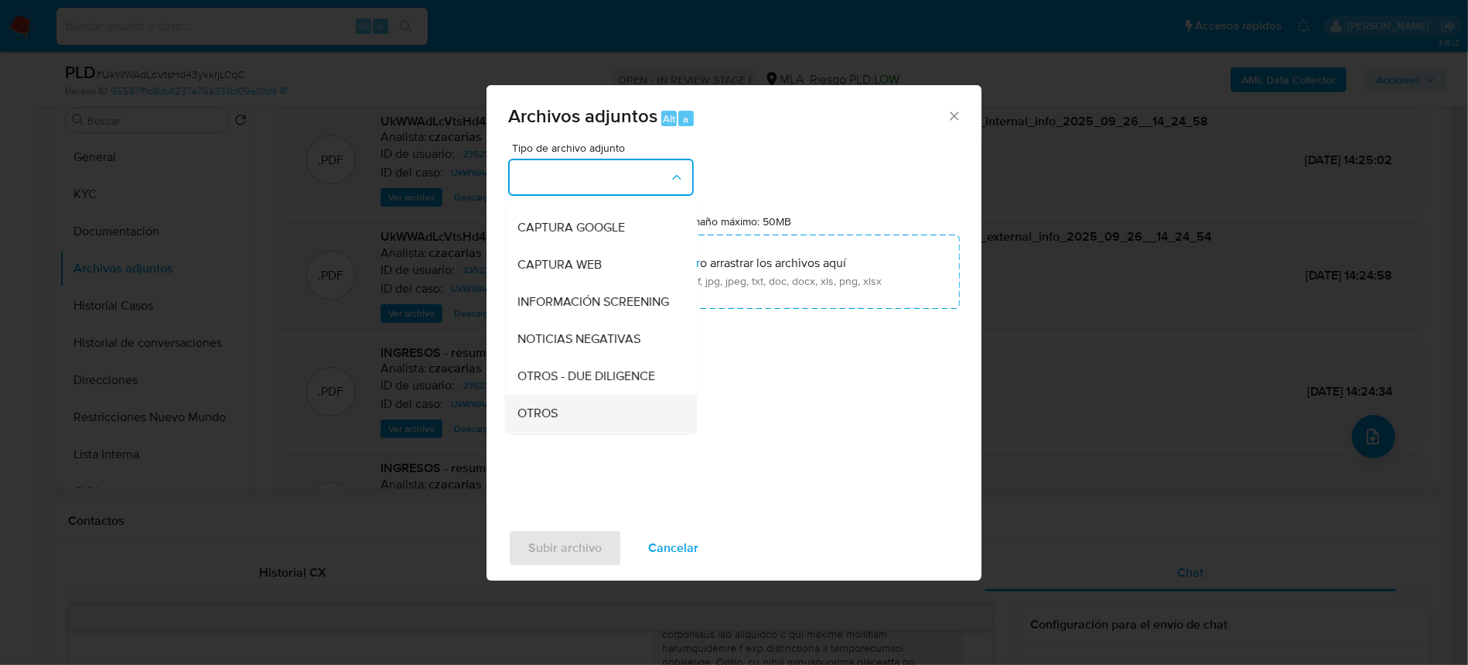
click at [550, 421] on span "OTROS" at bounding box center [538, 412] width 40 height 15
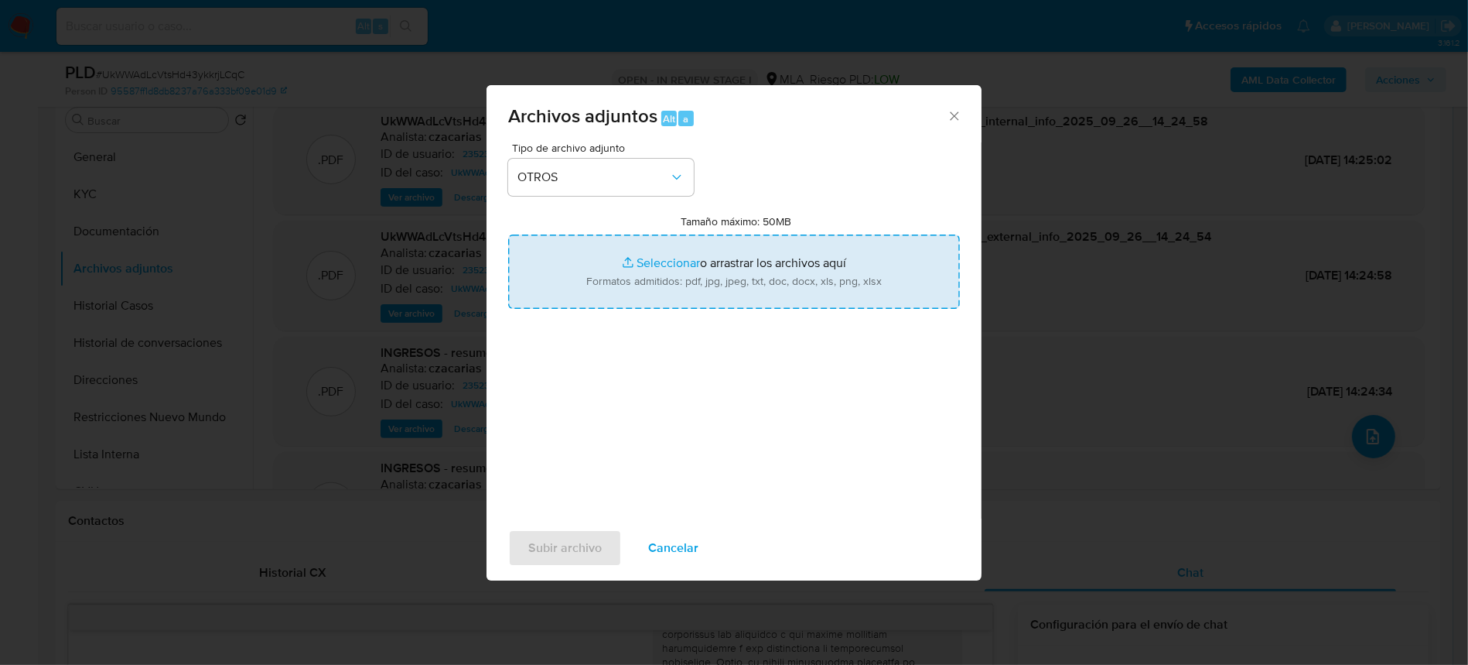
type input "C:\fakepath\Movimientos-235230068.xlsx"
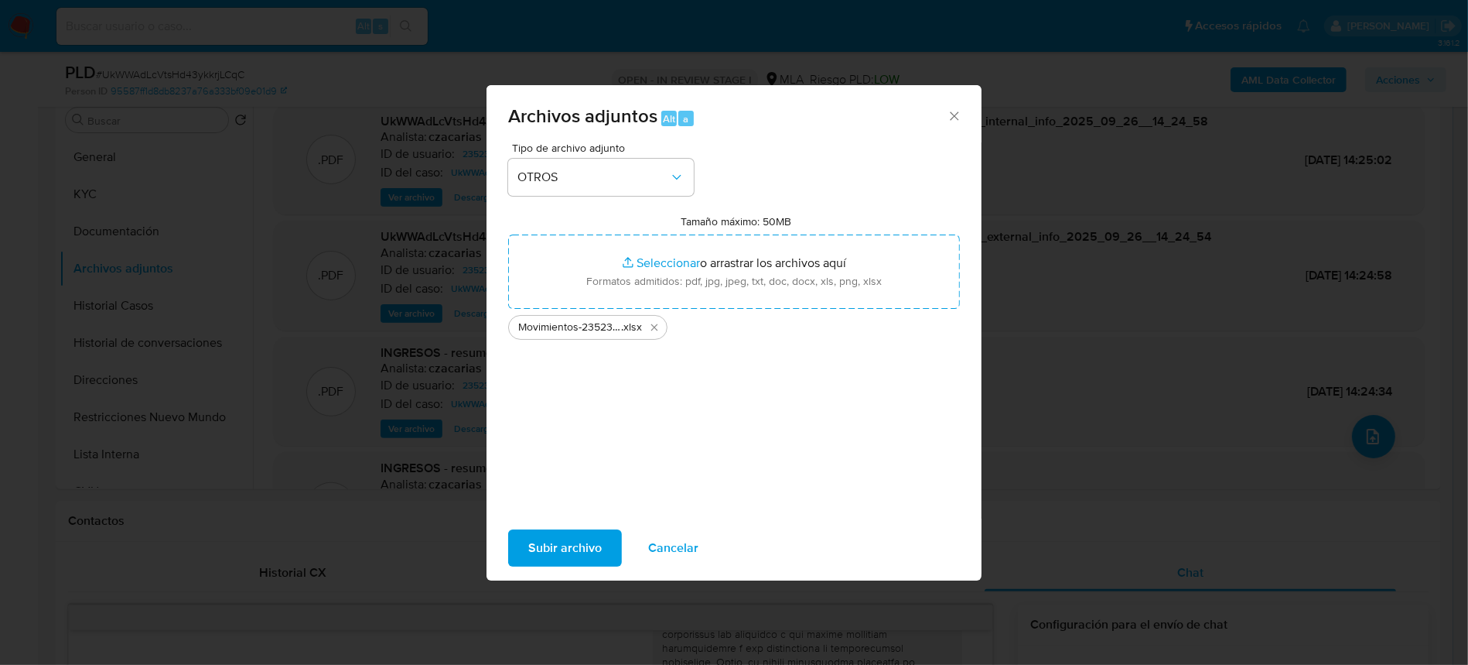
click at [581, 555] on span "Subir archivo" at bounding box center [564, 548] width 73 height 34
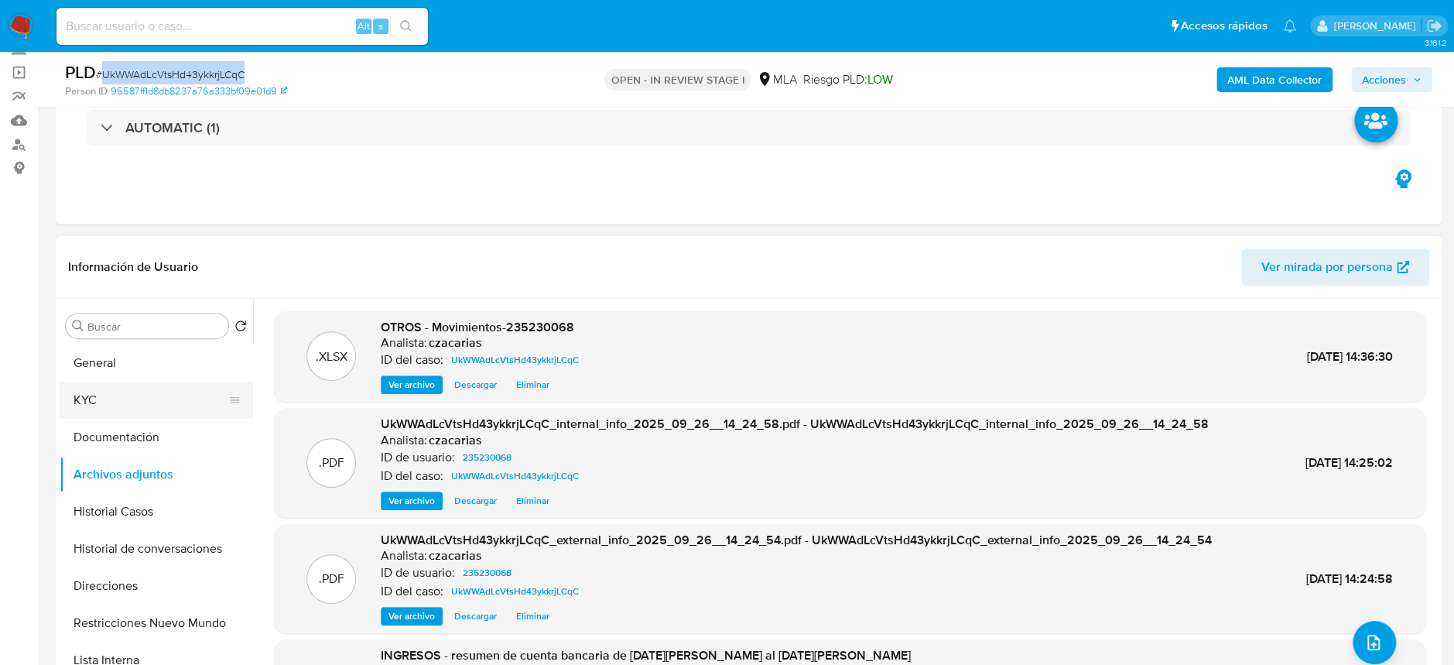
click at [144, 386] on button "KYC" at bounding box center [150, 399] width 181 height 37
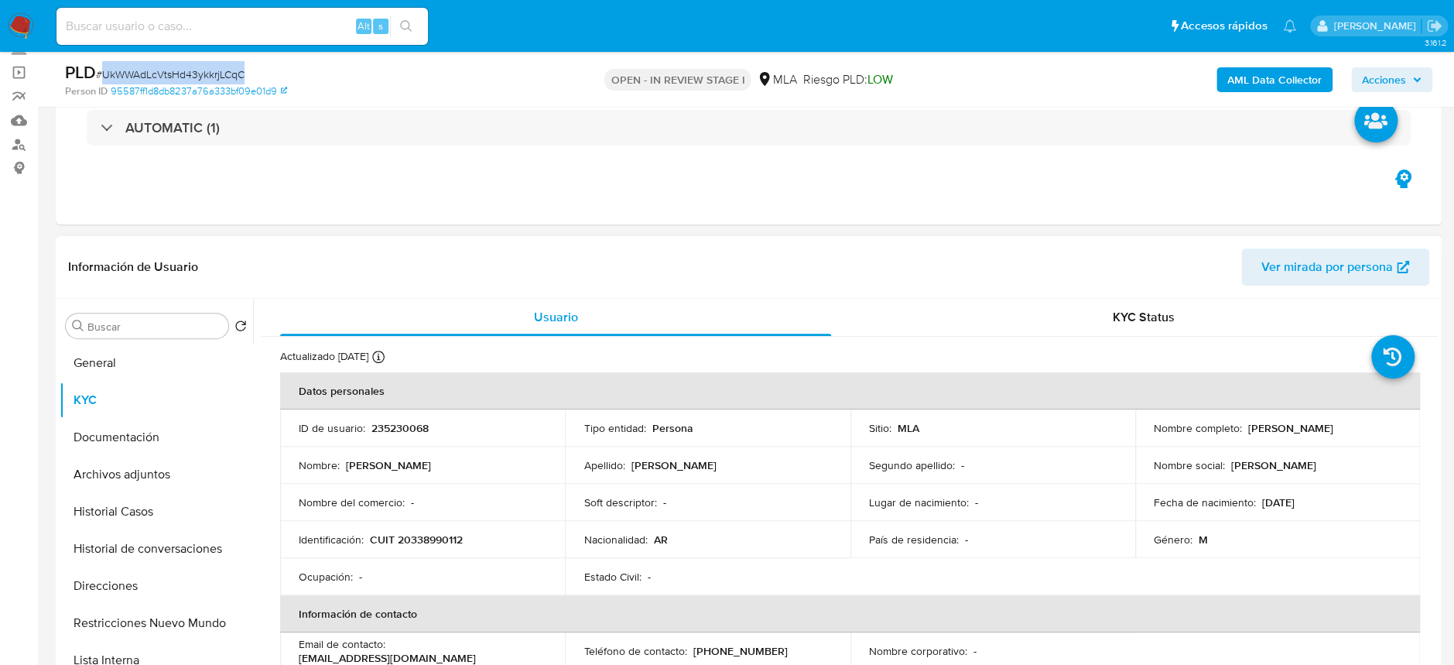
drag, startPoint x: 1242, startPoint y: 428, endPoint x: 1324, endPoint y: 436, distance: 82.4
click at [1324, 436] on td "Nombre completo : Nicolas Calviño" at bounding box center [1277, 427] width 285 height 37
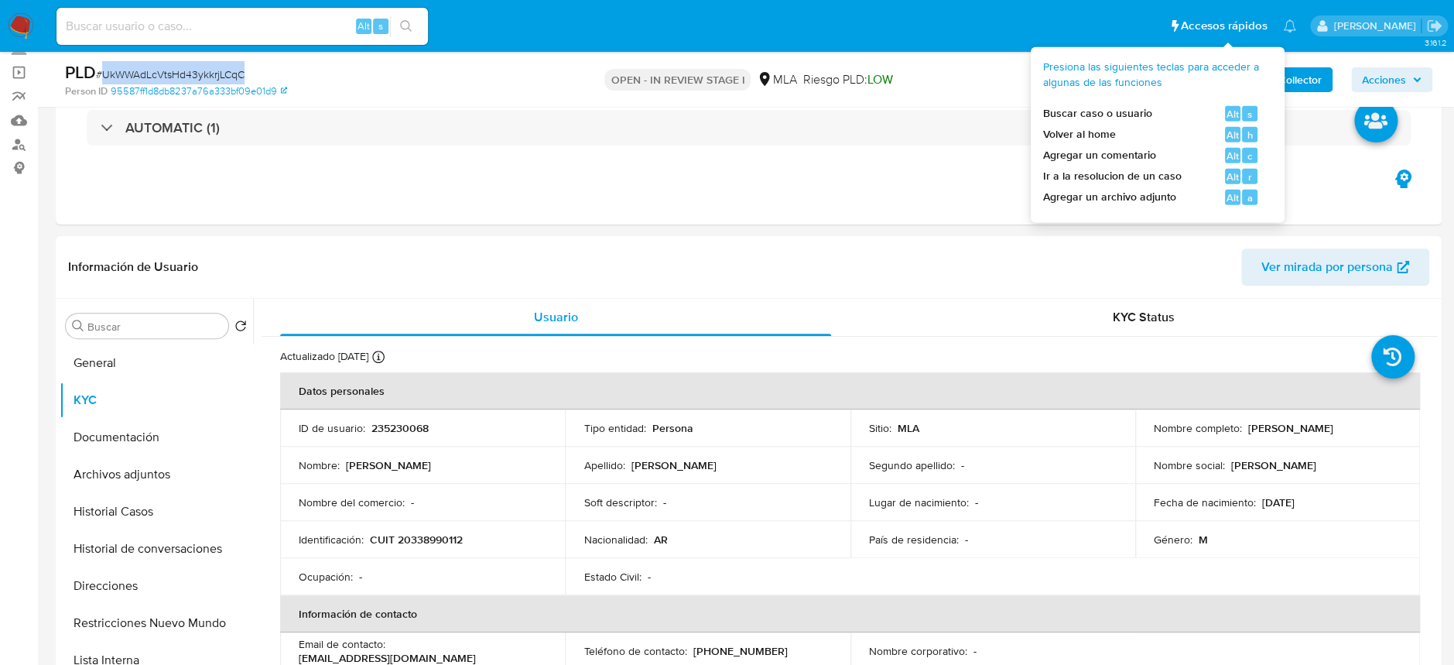
copy p "Nicolas Calviño"
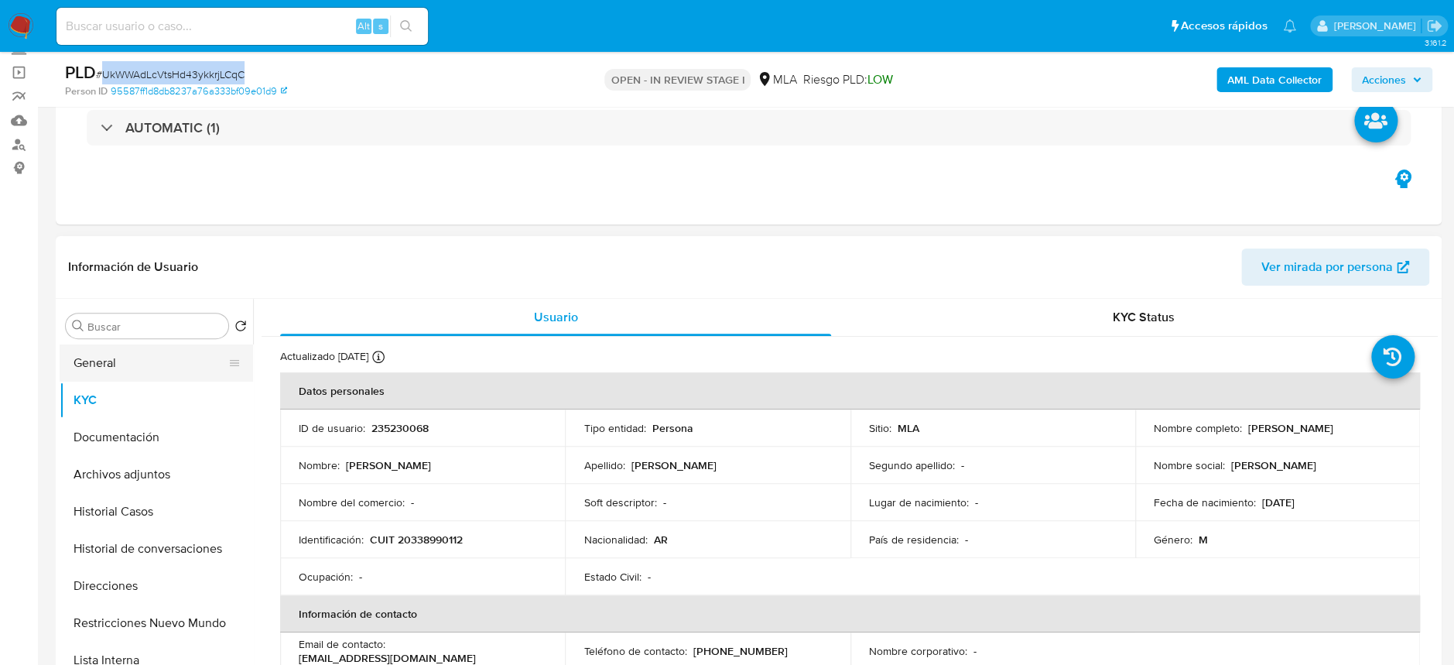
click at [136, 368] on button "General" at bounding box center [150, 362] width 181 height 37
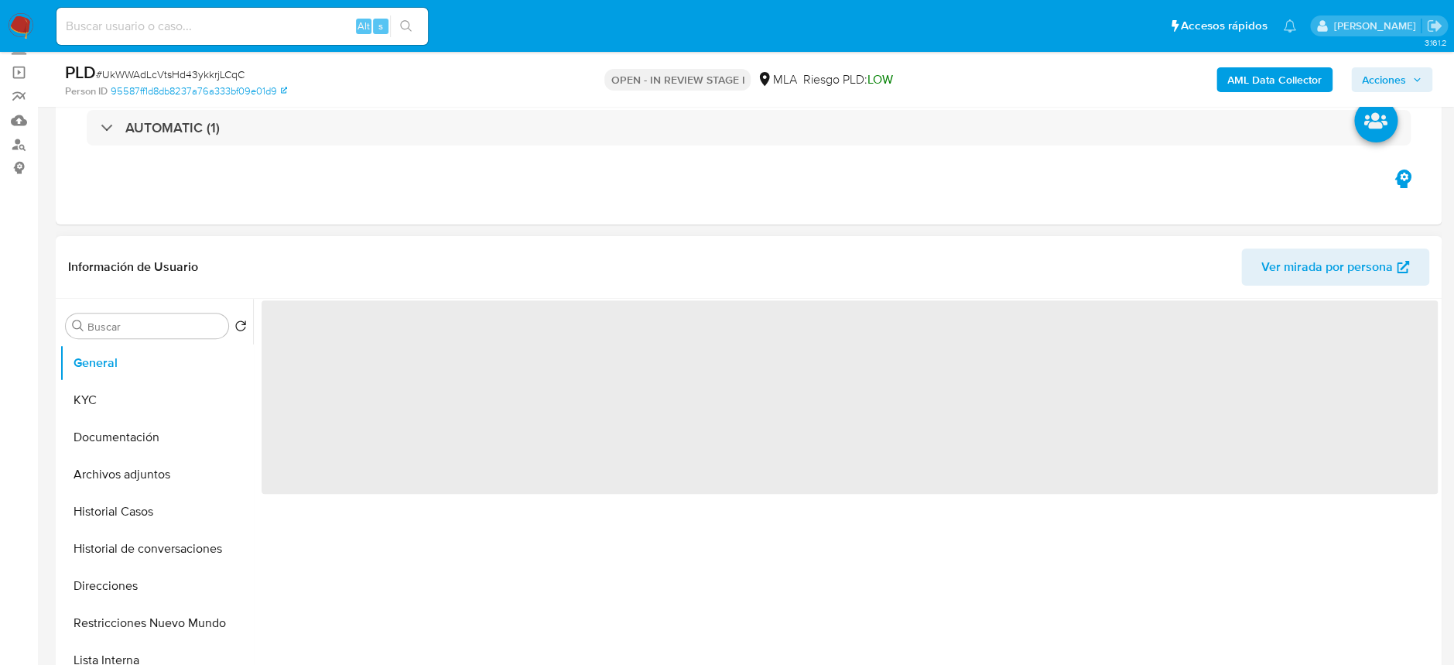
click at [285, 340] on span "‌" at bounding box center [849, 396] width 1176 height 193
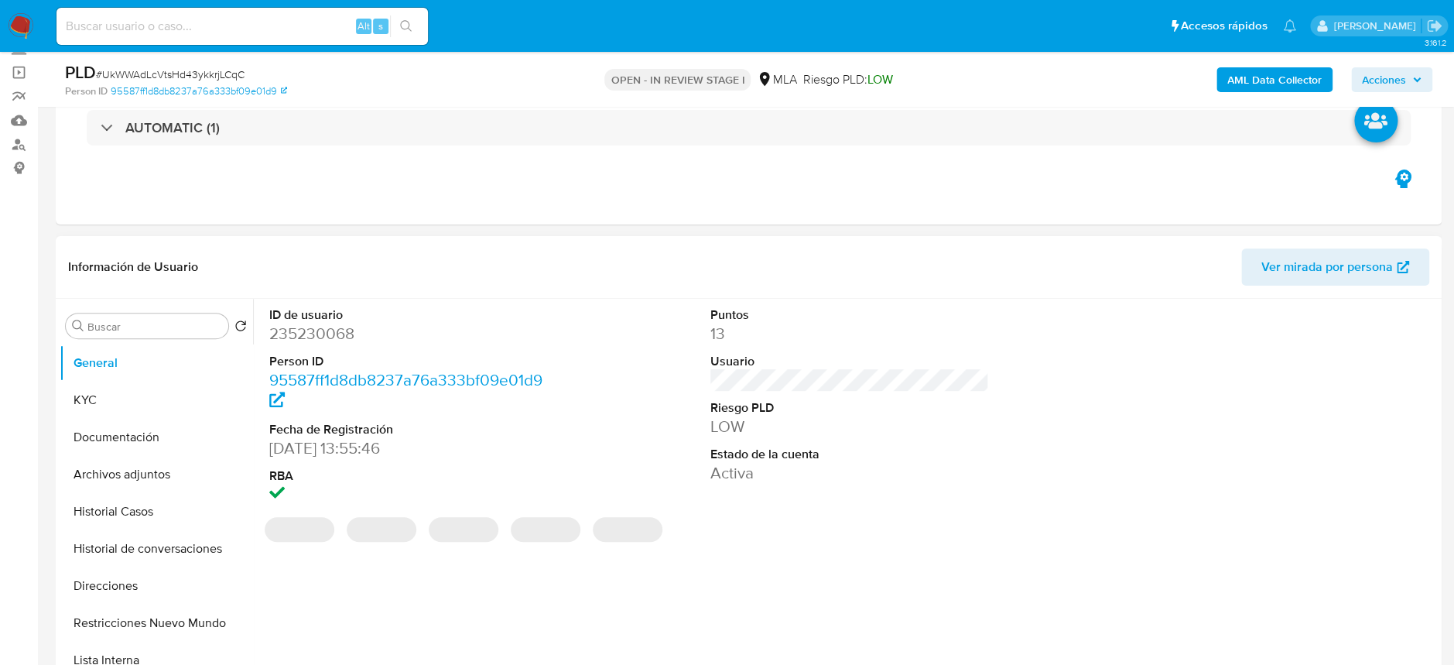
click at [297, 334] on dd "235230068" at bounding box center [408, 334] width 279 height 22
click at [297, 333] on dd "235230068" at bounding box center [408, 334] width 279 height 22
copy dd "235230068"
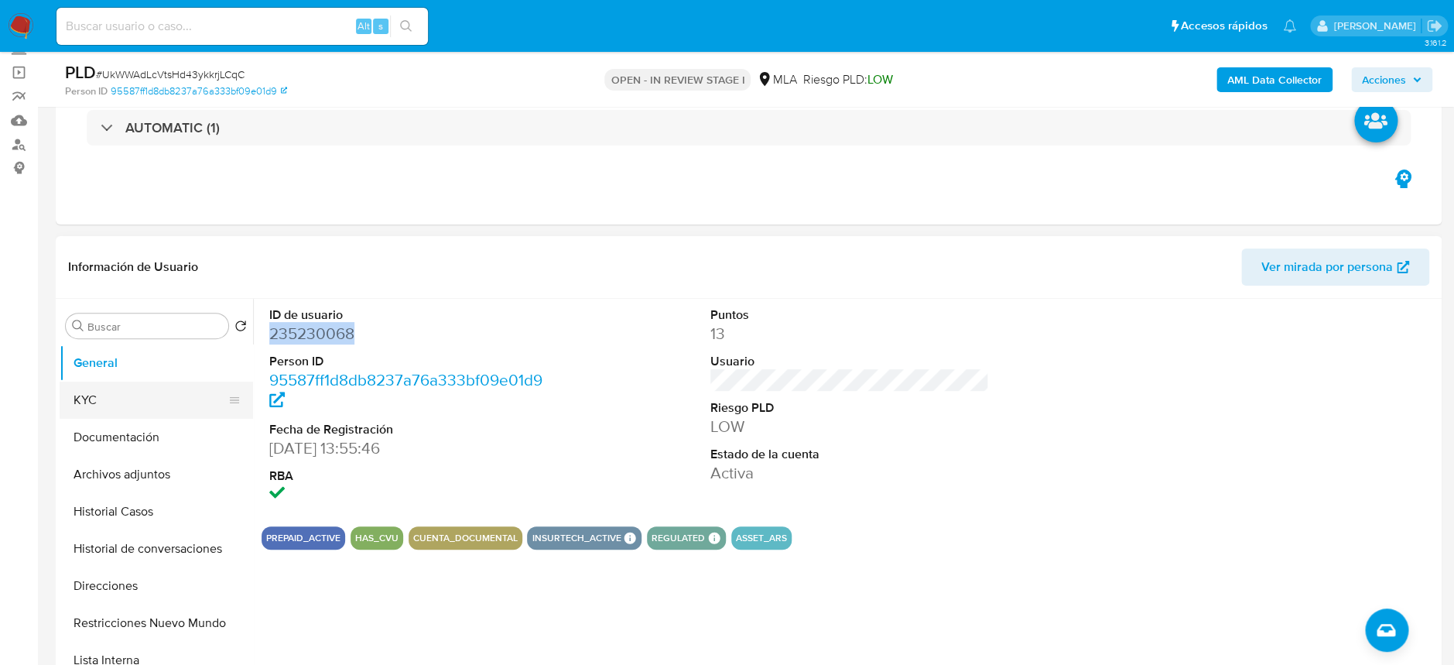
click at [97, 410] on button "KYC" at bounding box center [150, 399] width 181 height 37
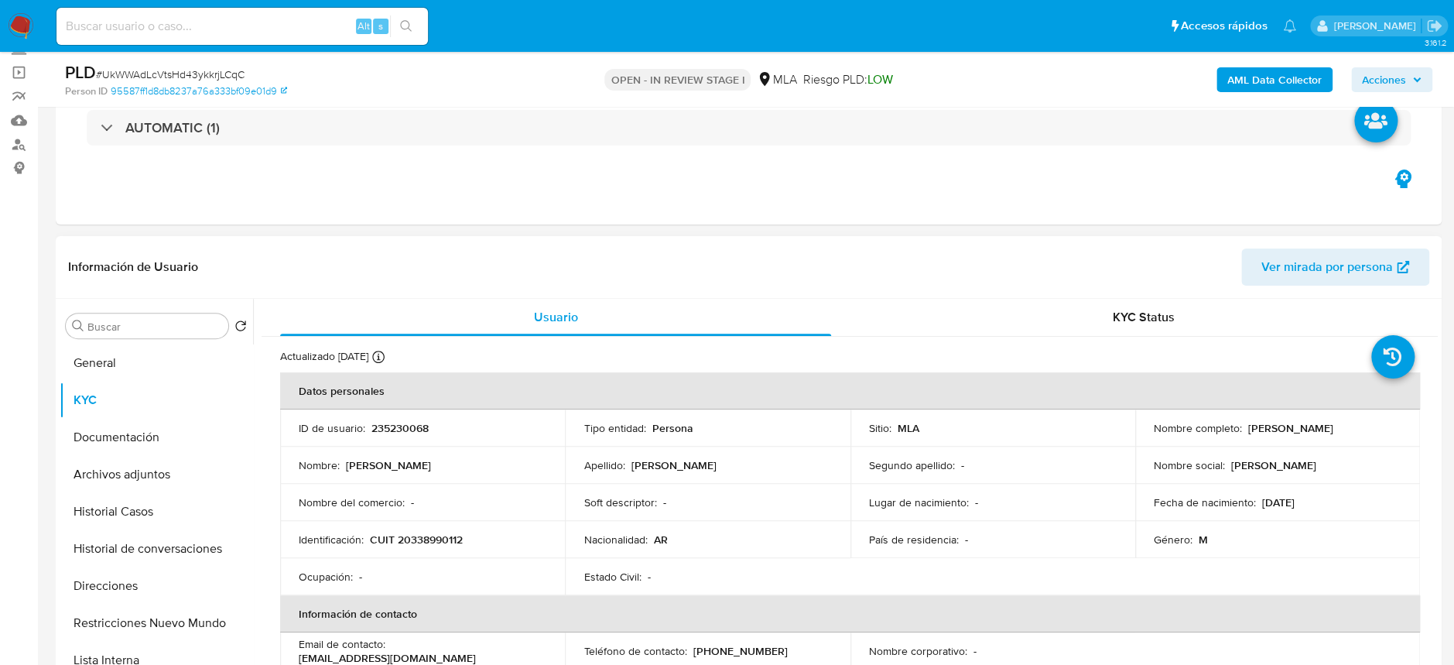
drag, startPoint x: 1241, startPoint y: 425, endPoint x: 1329, endPoint y: 436, distance: 88.9
click at [1329, 436] on td "Nombre completo : Nicolas Calviño" at bounding box center [1277, 427] width 285 height 37
drag, startPoint x: 1318, startPoint y: 427, endPoint x: 1238, endPoint y: 424, distance: 80.5
click at [1238, 424] on div "Nombre completo : Nicolas Calviño" at bounding box center [1277, 428] width 248 height 14
copy div "Nicolas Calviño"
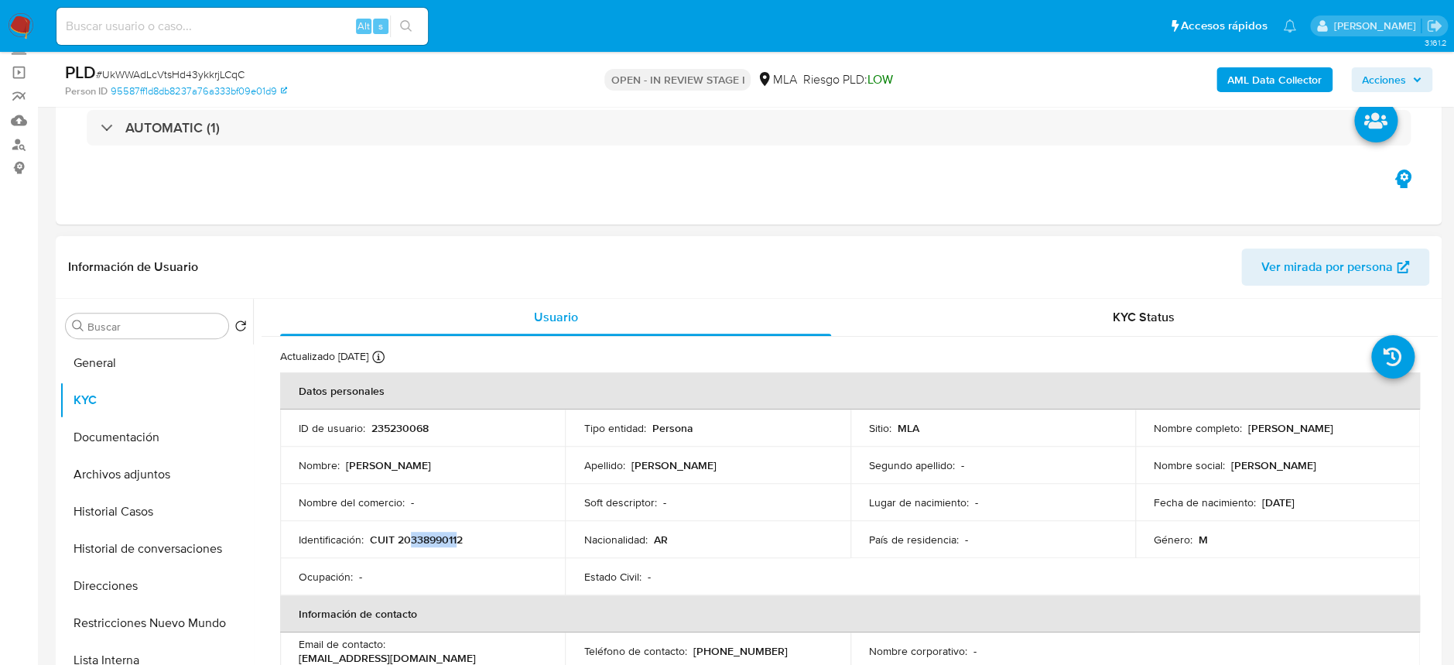
drag, startPoint x: 409, startPoint y: 542, endPoint x: 456, endPoint y: 542, distance: 47.2
click at [456, 542] on p "CUIT 20338990112" at bounding box center [416, 539] width 93 height 14
copy p "33899011"
click at [83, 481] on button "Archivos adjuntos" at bounding box center [150, 474] width 181 height 37
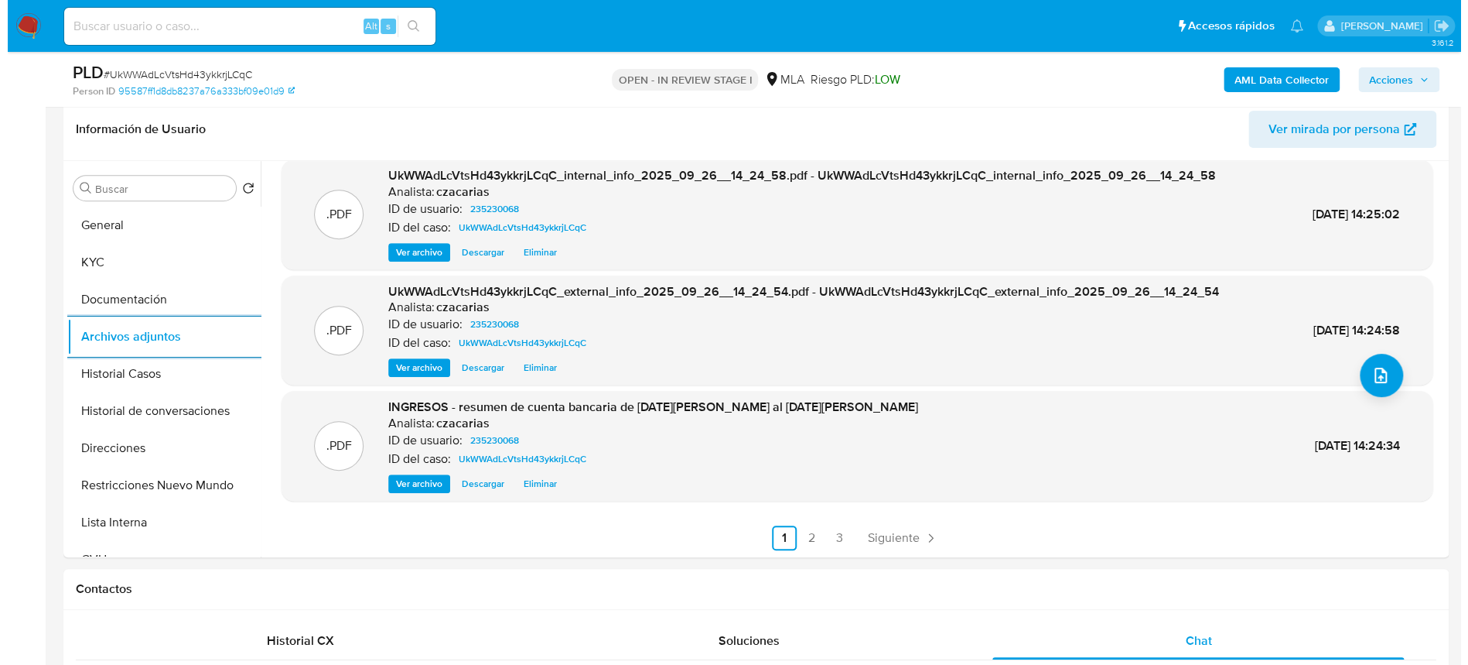
scroll to position [206, 0]
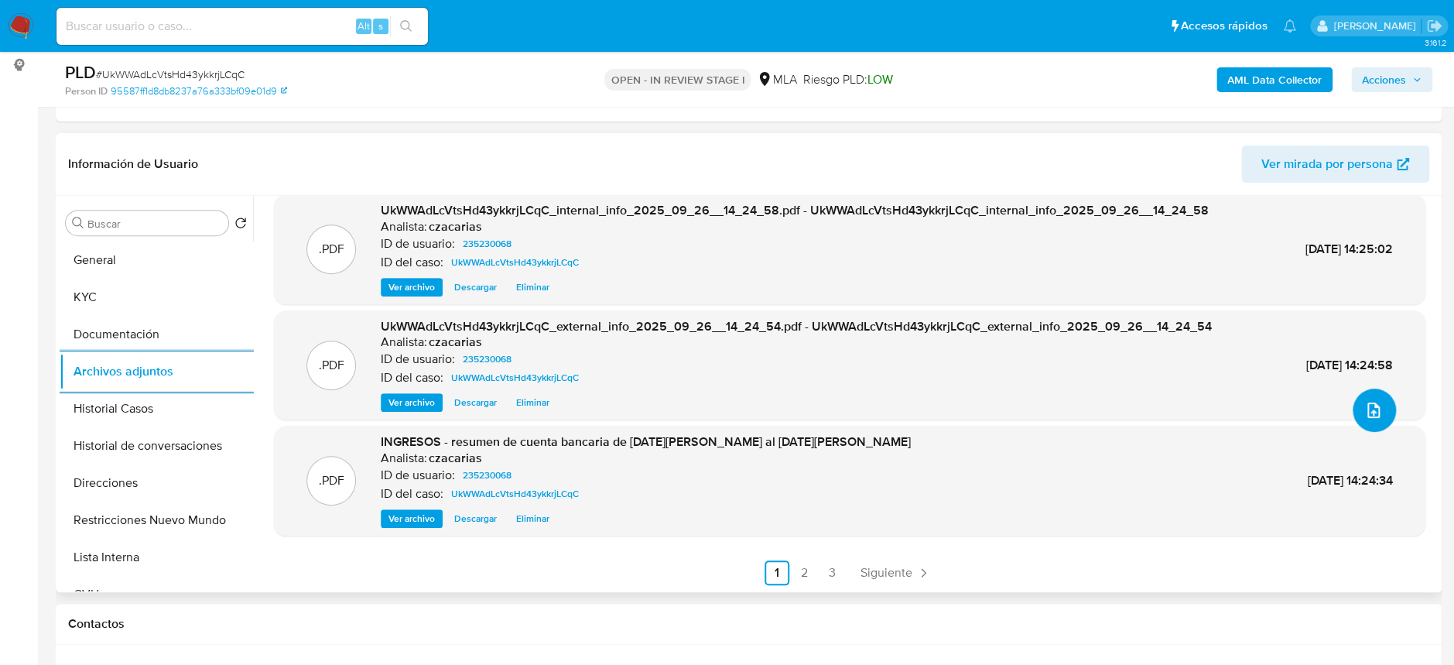
click at [1357, 421] on button "upload-file" at bounding box center [1373, 409] width 43 height 43
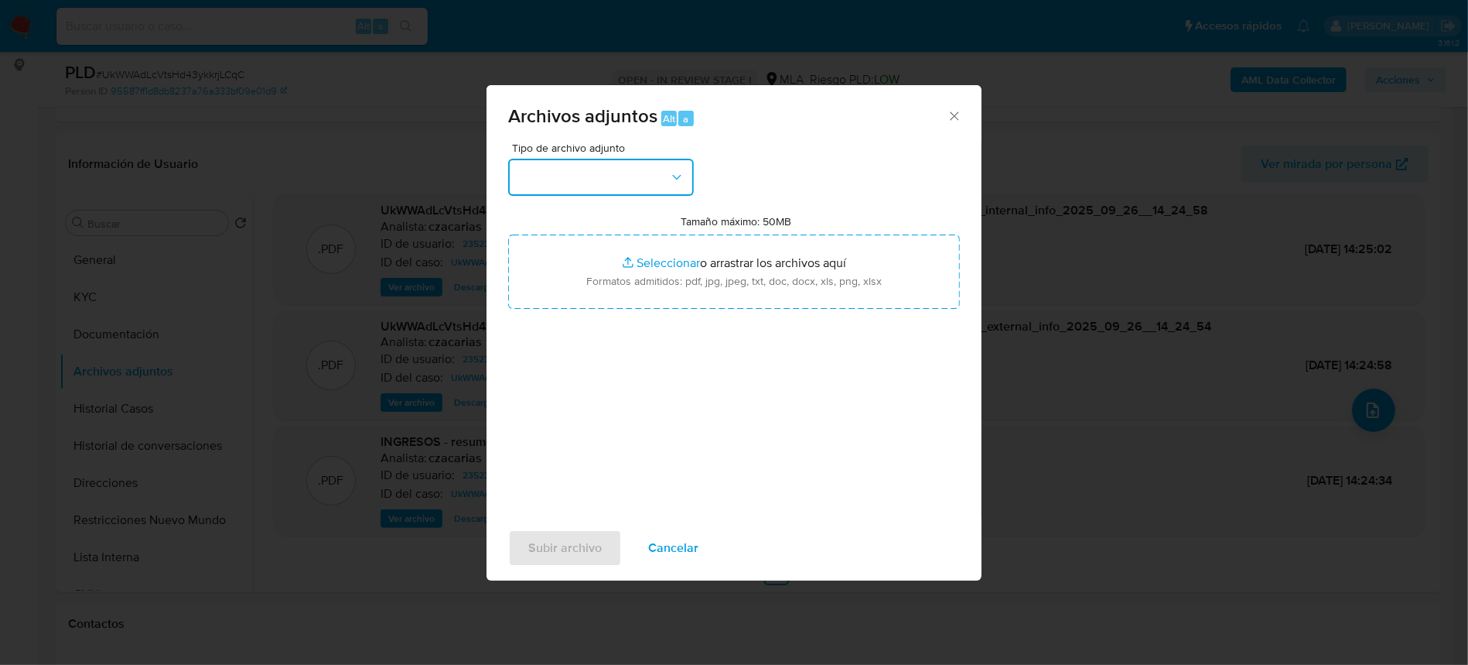
click at [678, 180] on icon "button" at bounding box center [676, 176] width 15 height 15
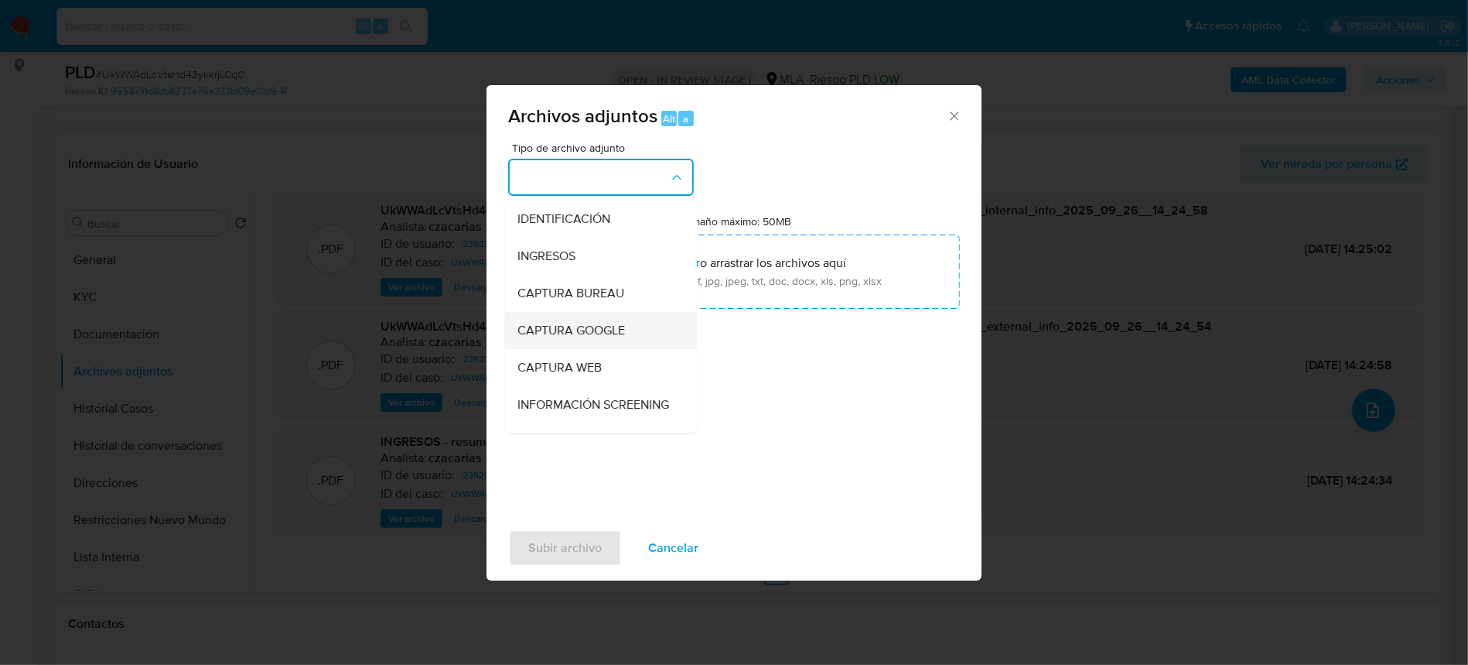
scroll to position [103, 0]
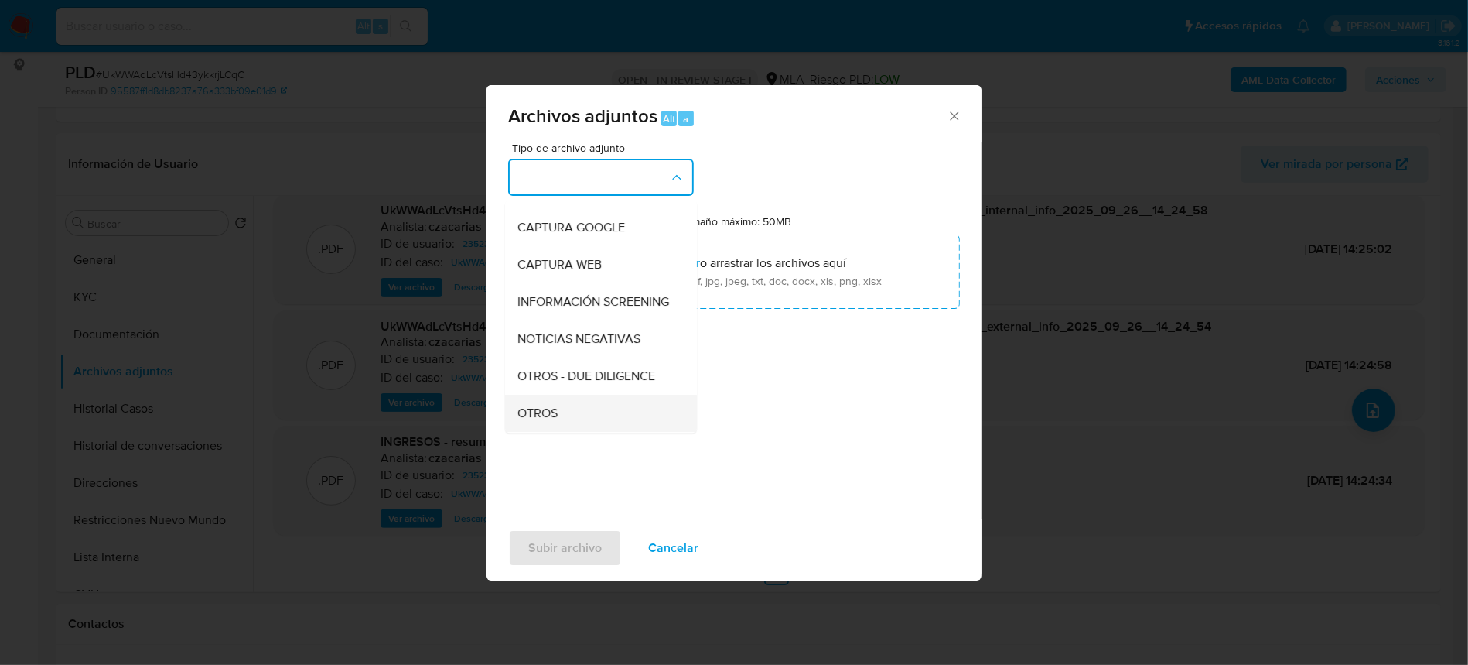
click at [568, 431] on div "OTROS" at bounding box center [597, 413] width 158 height 37
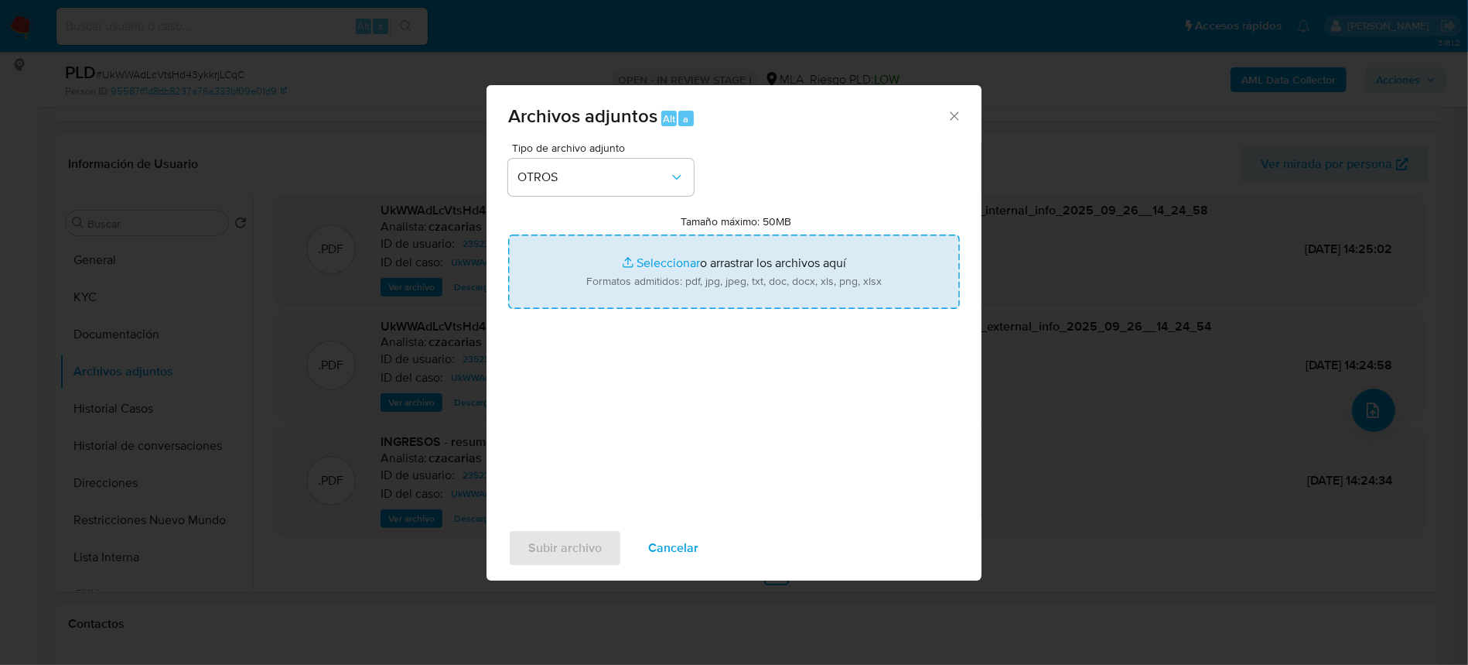
type input "C:\fakepath\Caselog UkWWAdLcVtsHd43ykkrjLCqC_2025_08_19_00_30_10.docx"
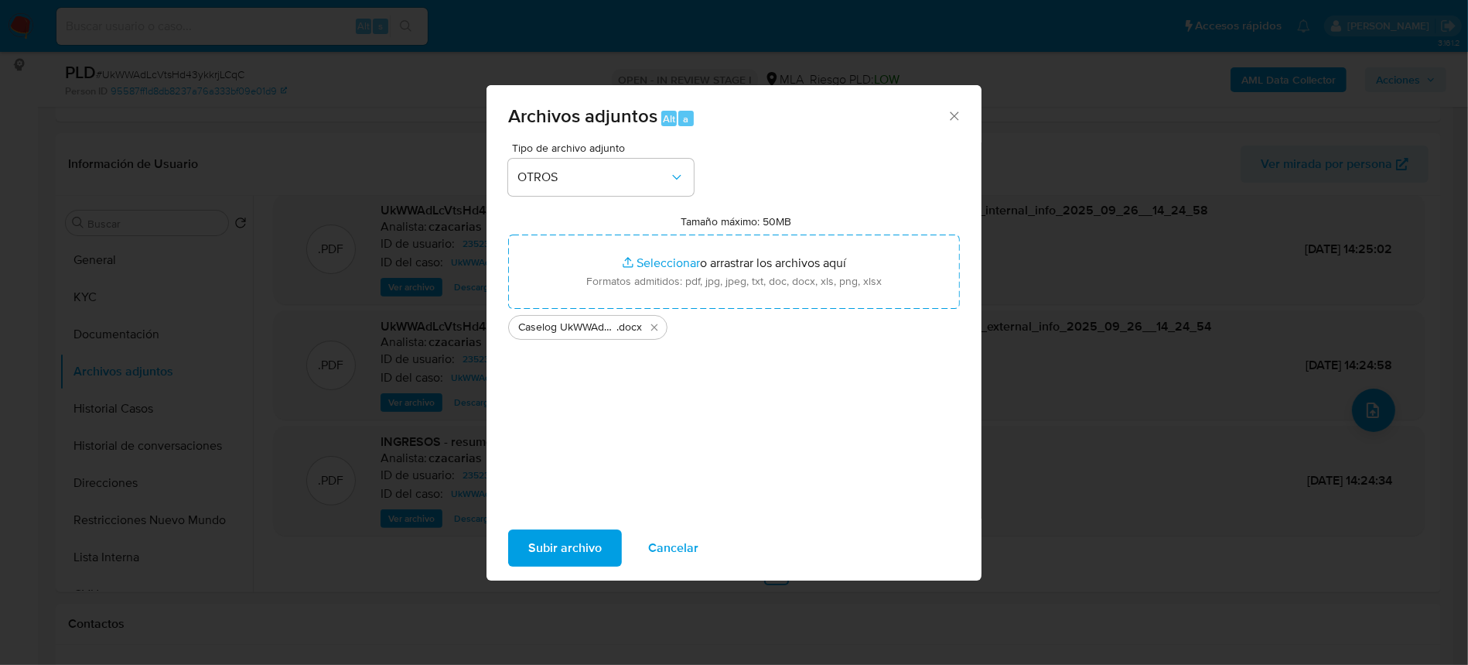
click at [572, 548] on span "Subir archivo" at bounding box center [564, 548] width 73 height 34
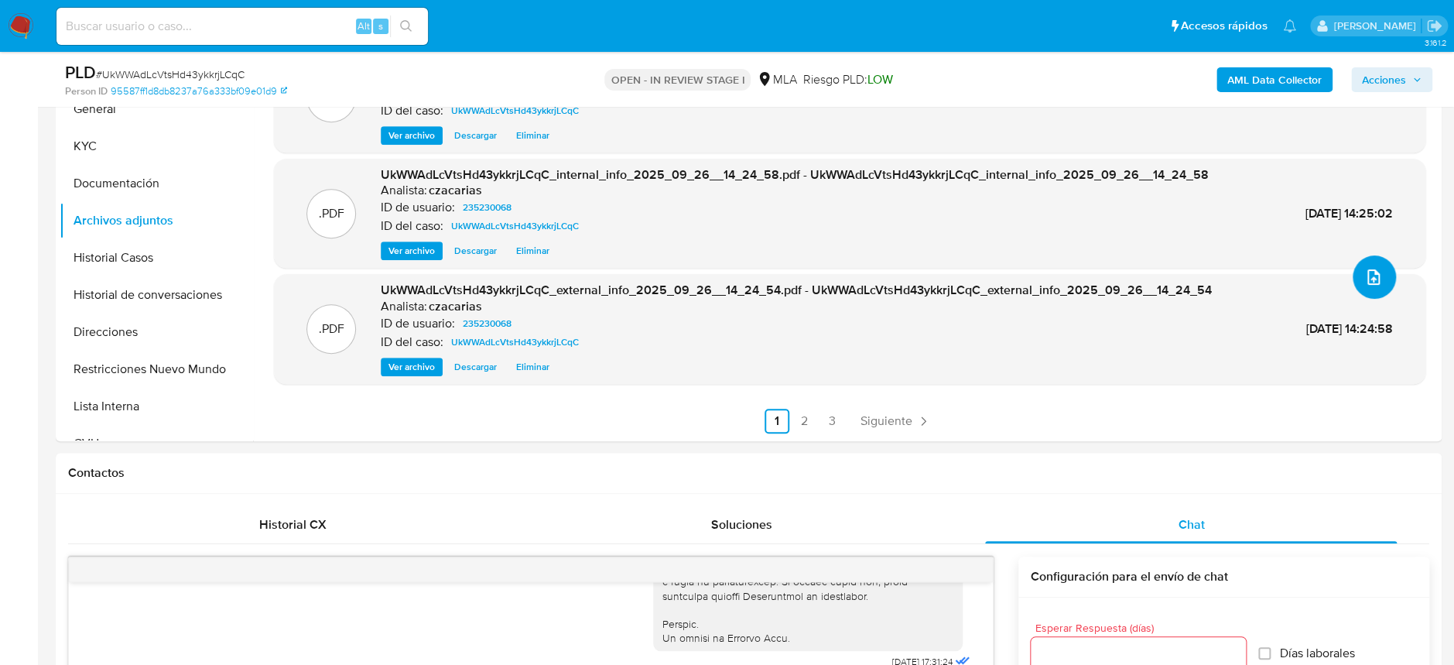
scroll to position [206, 0]
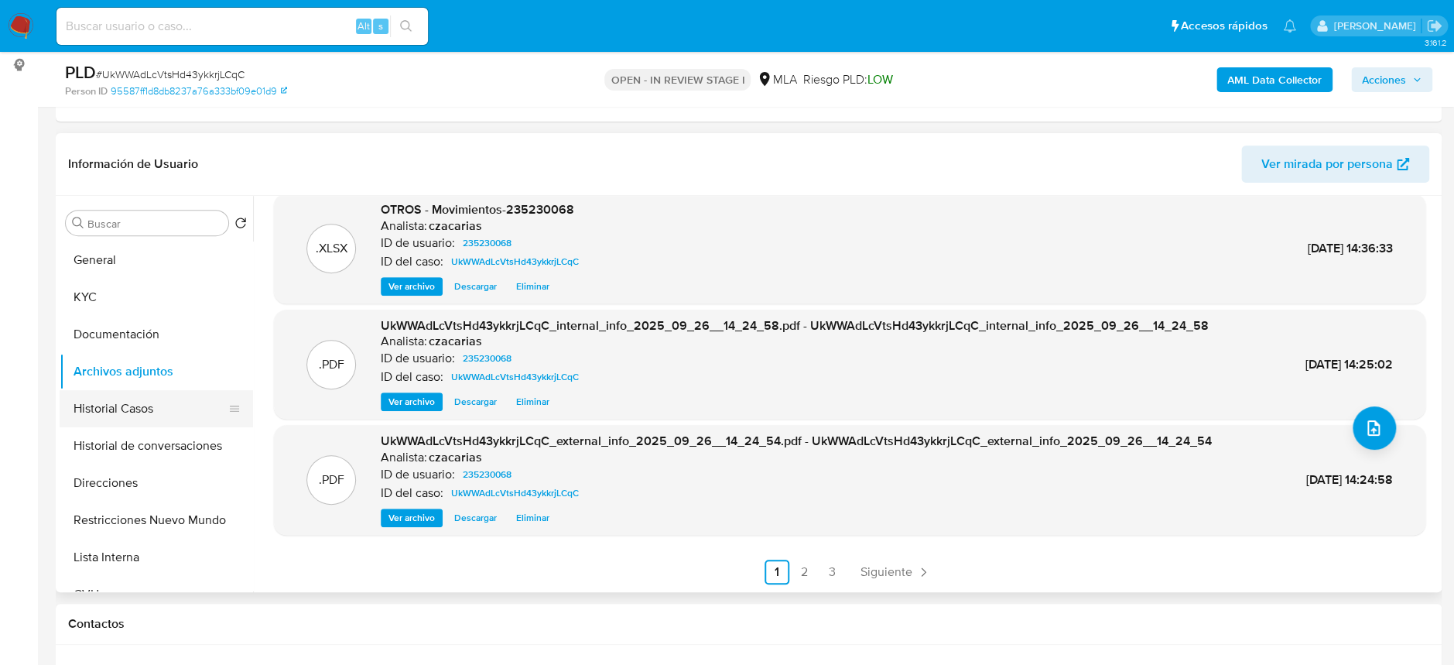
click at [133, 408] on button "Historial Casos" at bounding box center [150, 408] width 181 height 37
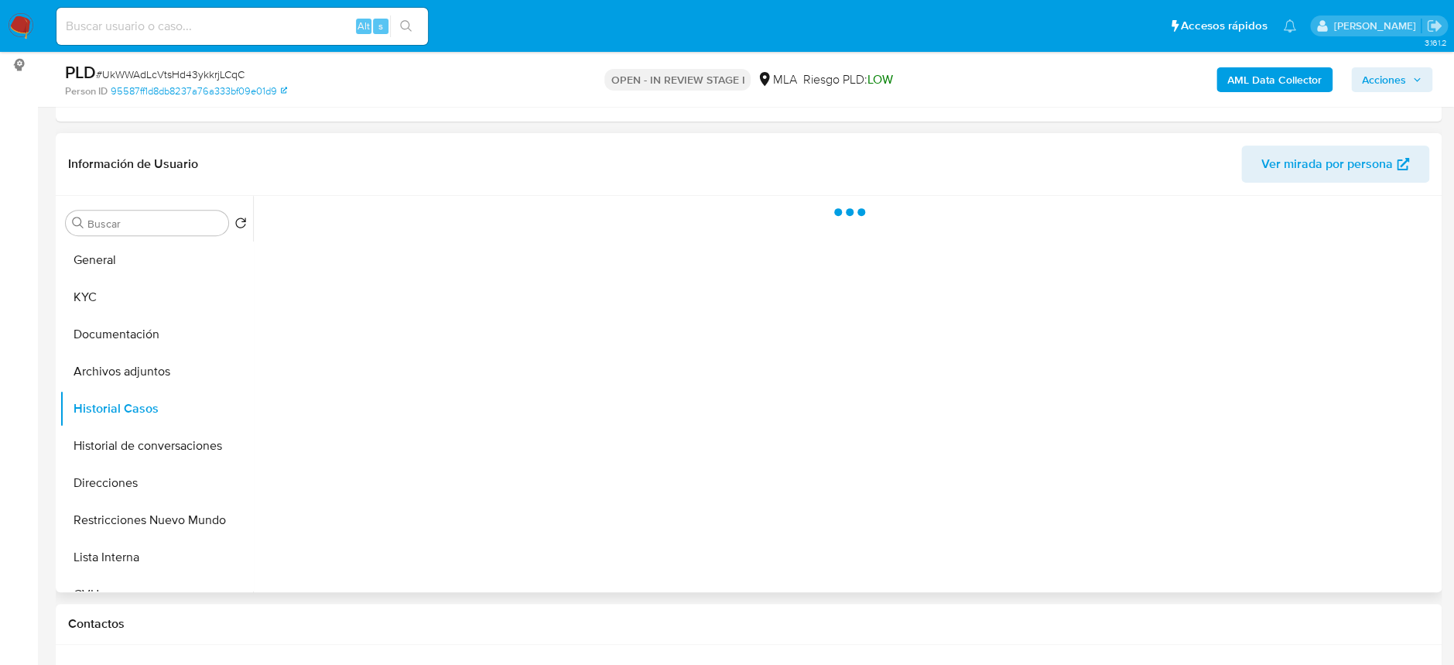
scroll to position [0, 0]
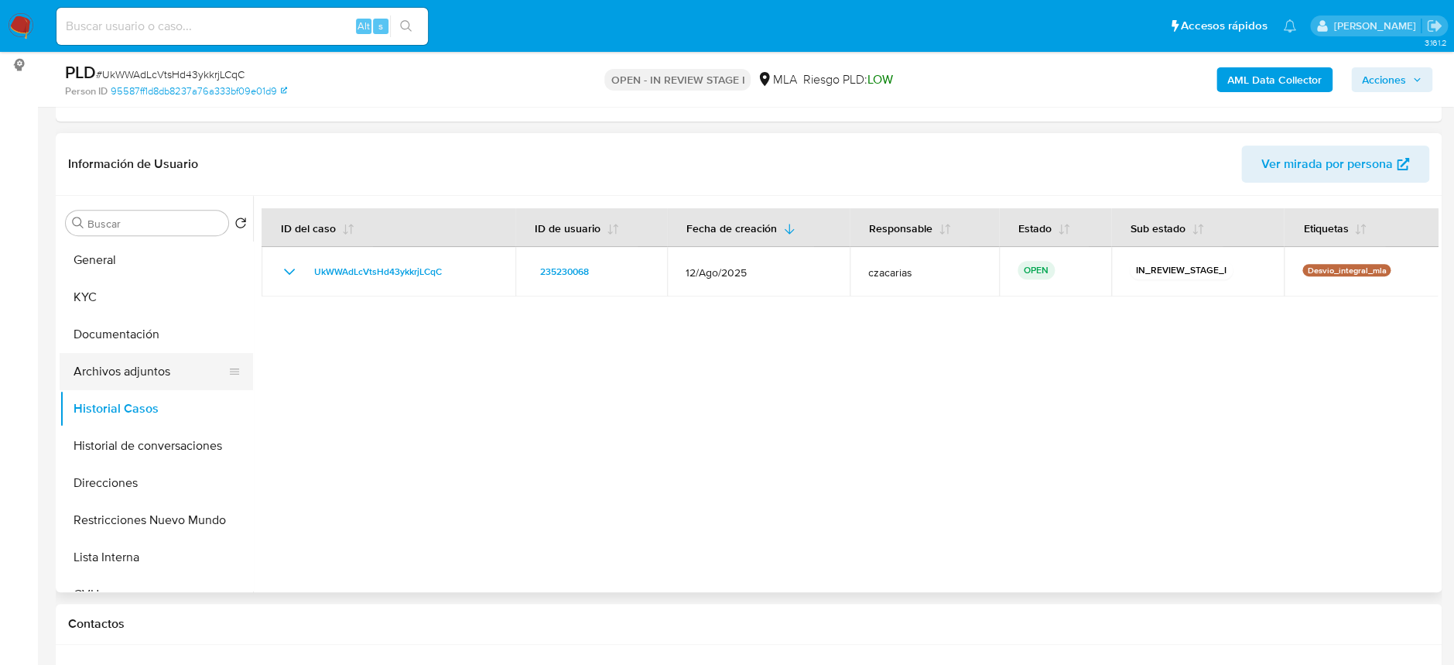
click at [143, 357] on button "Archivos adjuntos" at bounding box center [150, 371] width 181 height 37
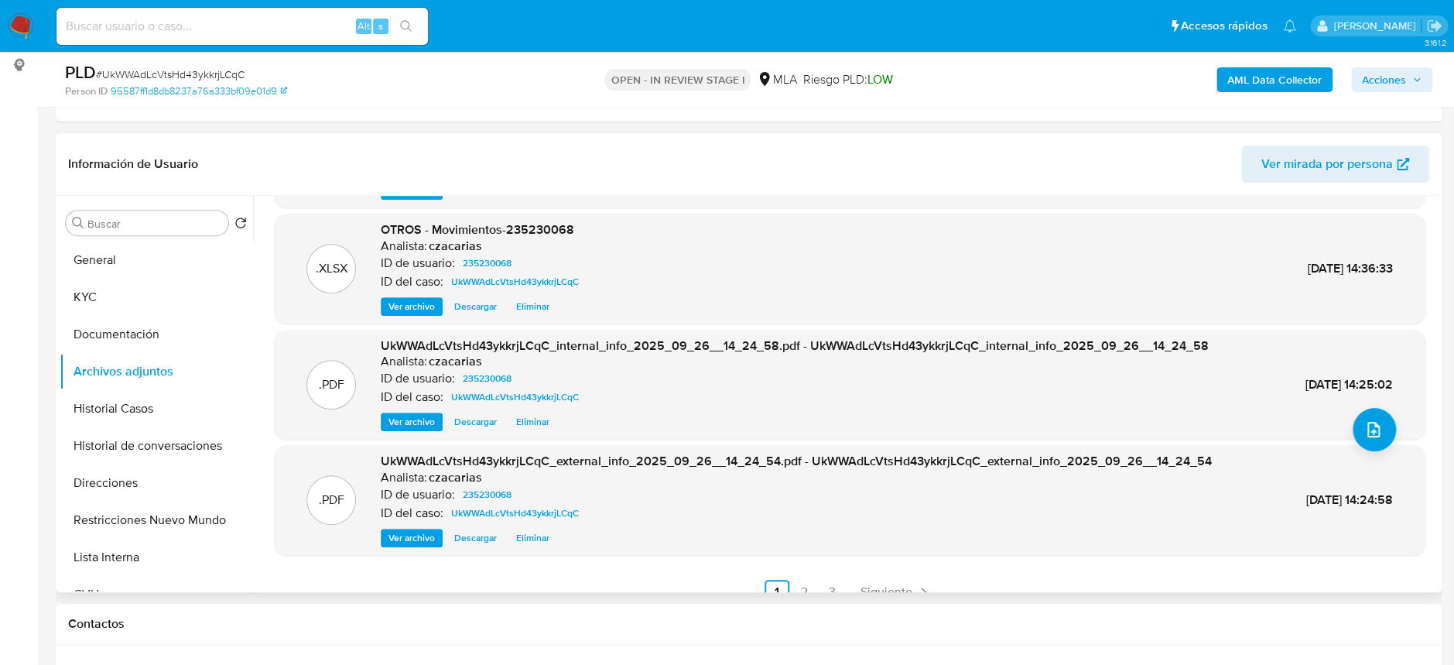
scroll to position [129, 0]
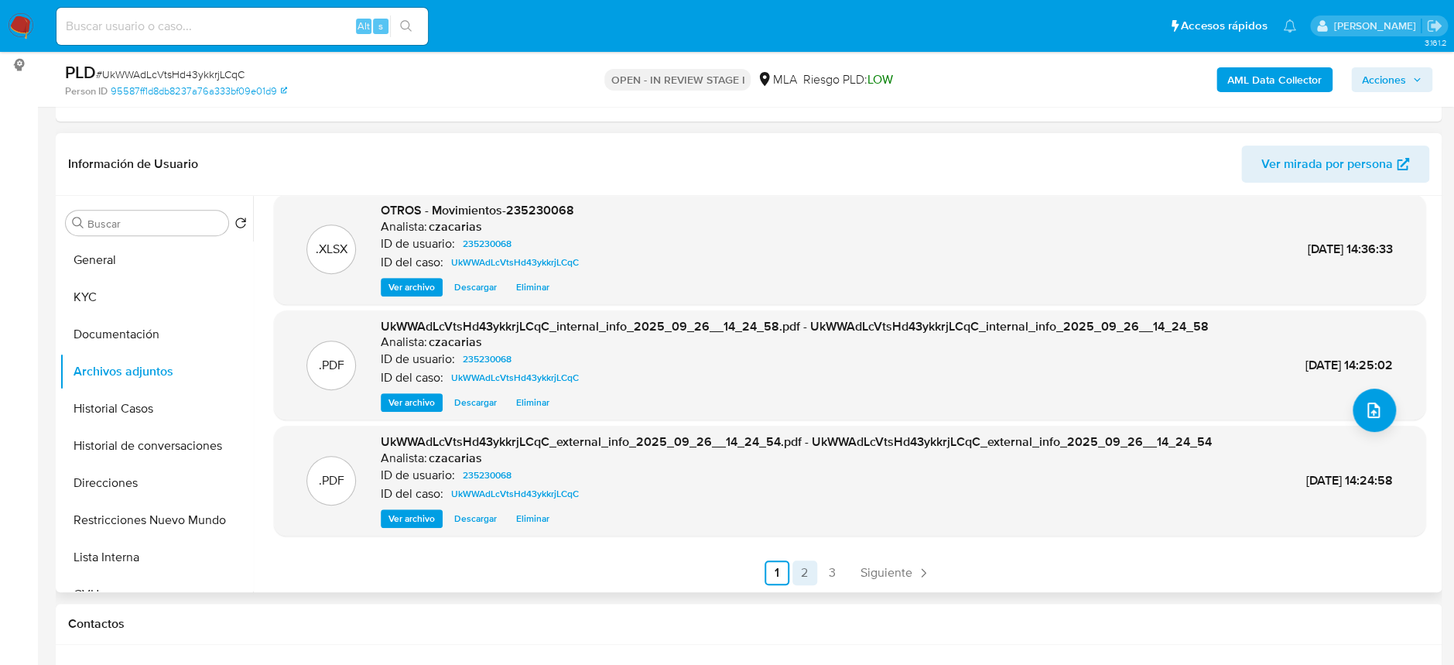
click at [806, 572] on link "2" at bounding box center [804, 572] width 25 height 25
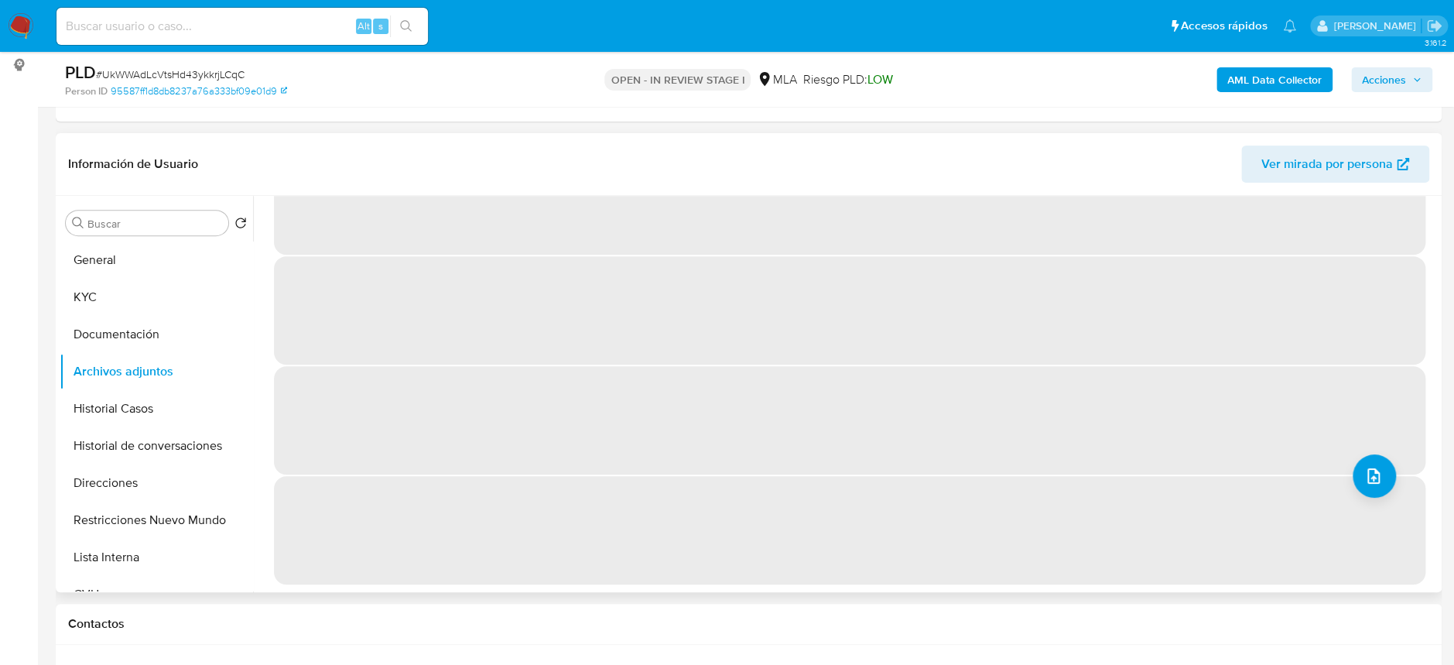
scroll to position [0, 0]
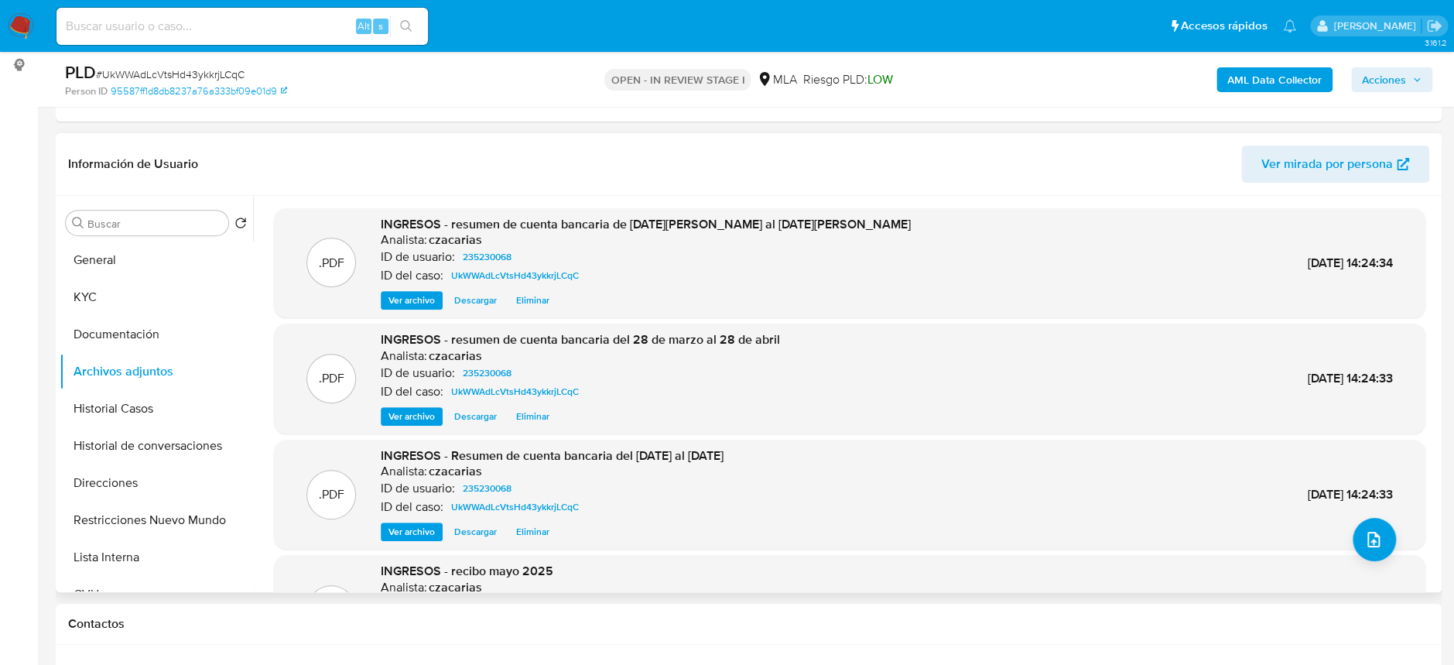
click at [414, 528] on span "Ver archivo" at bounding box center [411, 531] width 46 height 15
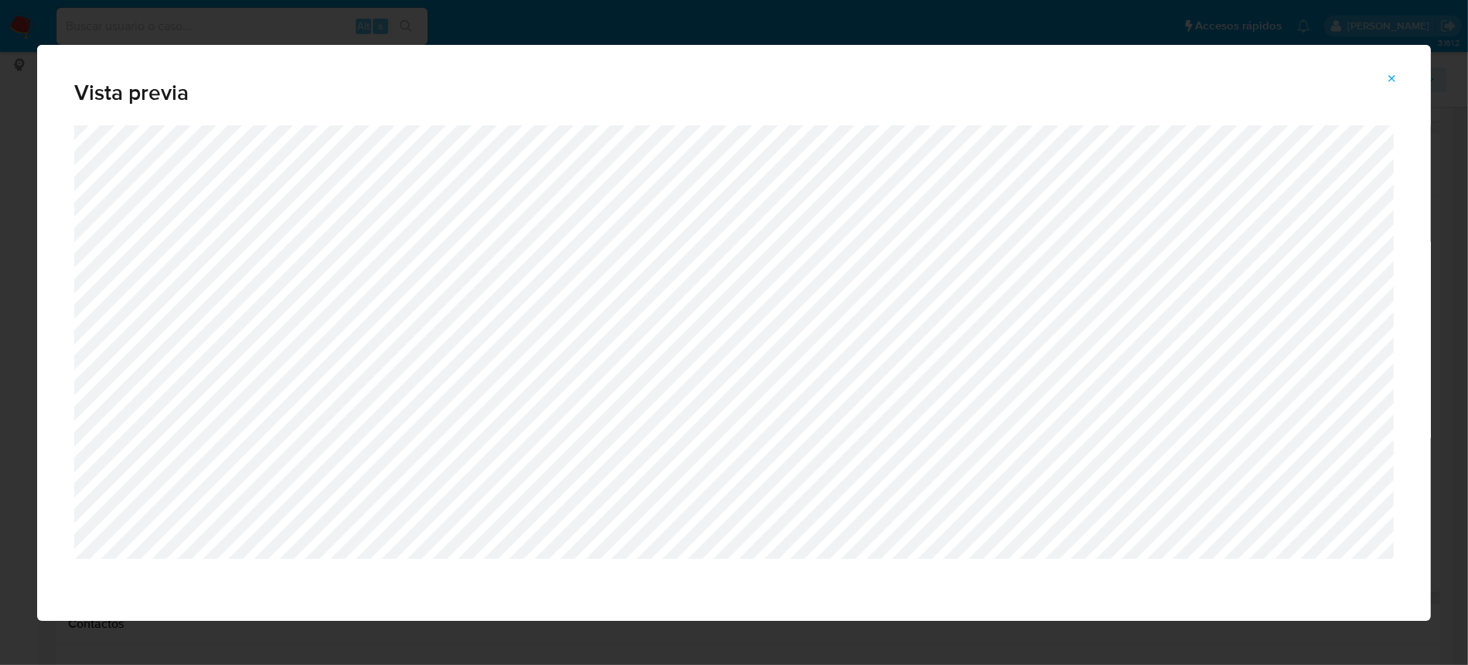
click at [1394, 84] on icon "Attachment preview" at bounding box center [1392, 79] width 12 height 12
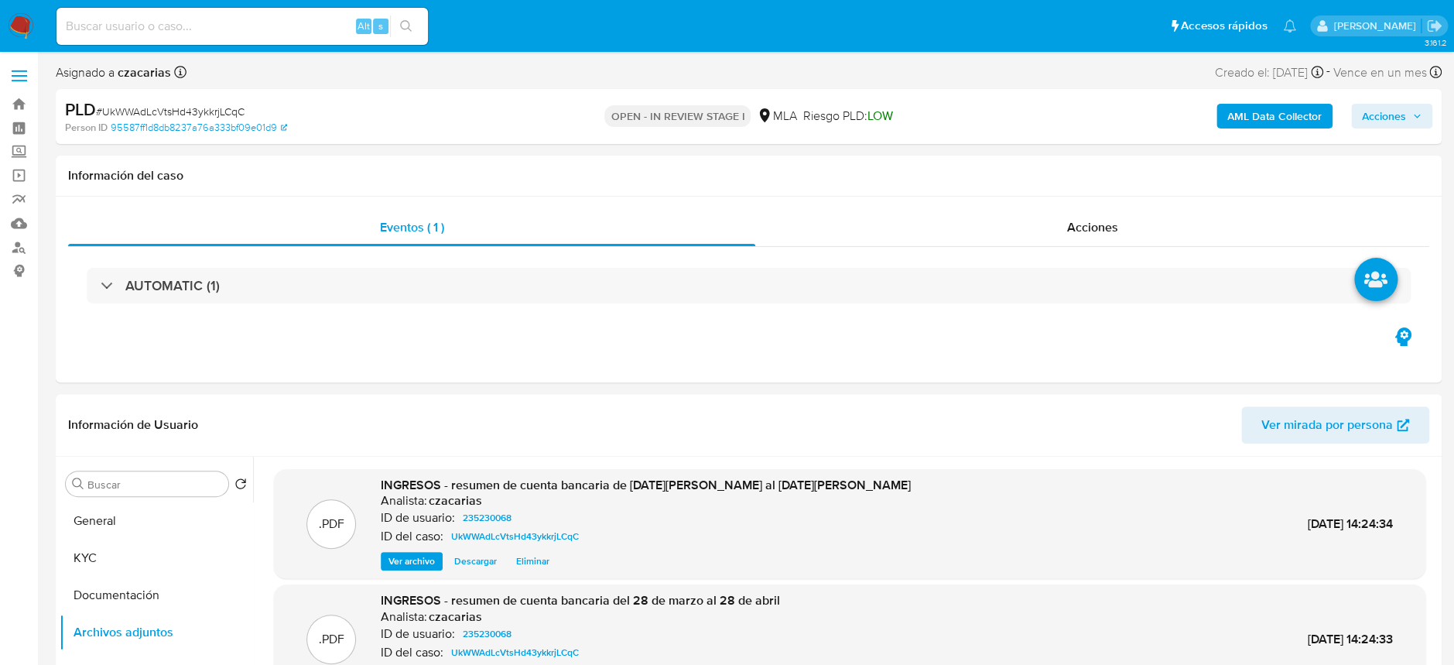
click at [1397, 121] on span "Acciones" at bounding box center [1384, 116] width 44 height 25
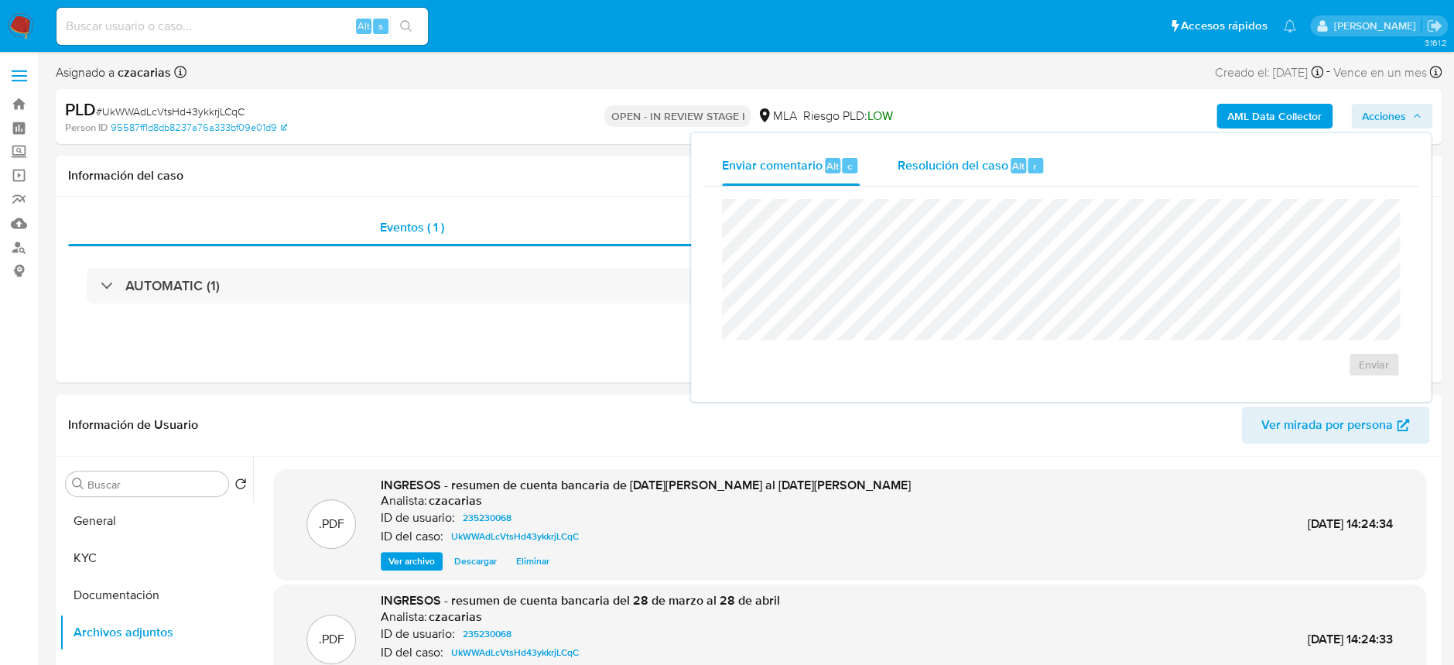
click at [977, 171] on span "Resolución del caso" at bounding box center [952, 165] width 111 height 18
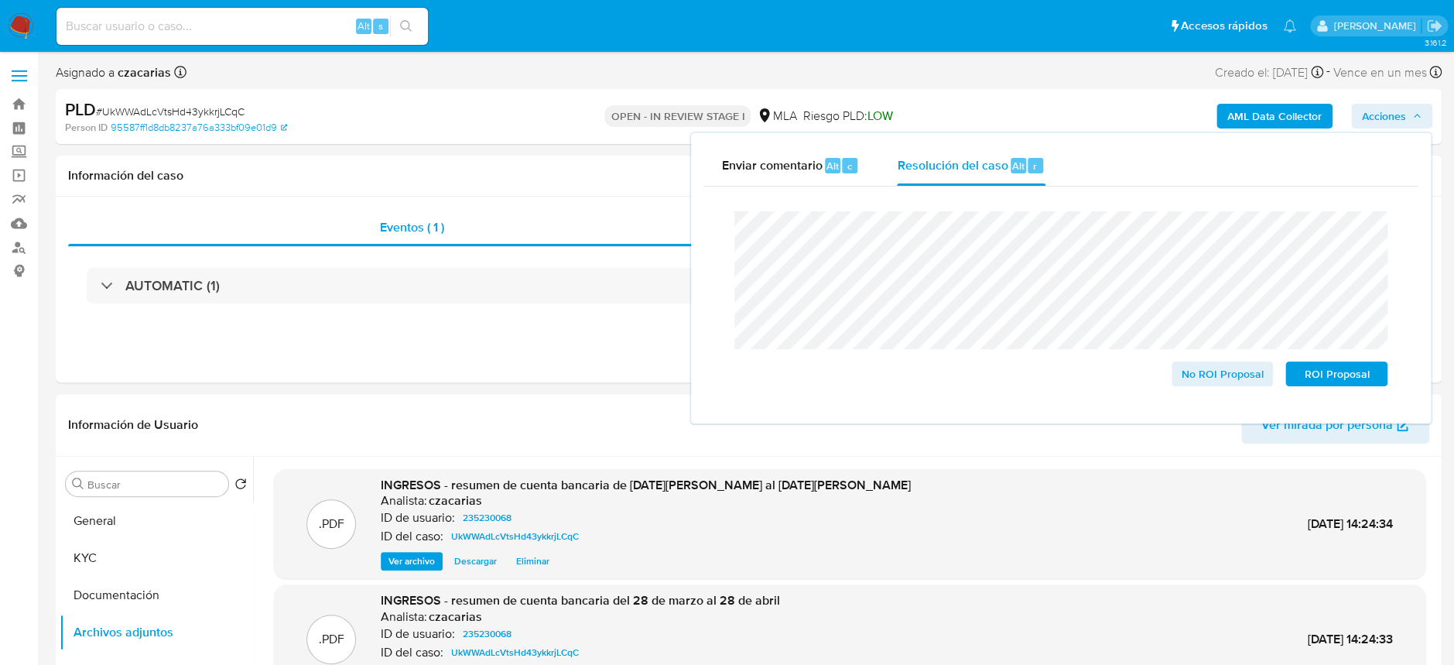
click at [203, 116] on span "# UkWWAdLcVtsHd43ykkrjLCqC" at bounding box center [170, 111] width 149 height 15
click at [203, 115] on span "# UkWWAdLcVtsHd43ykkrjLCqC" at bounding box center [170, 111] width 149 height 15
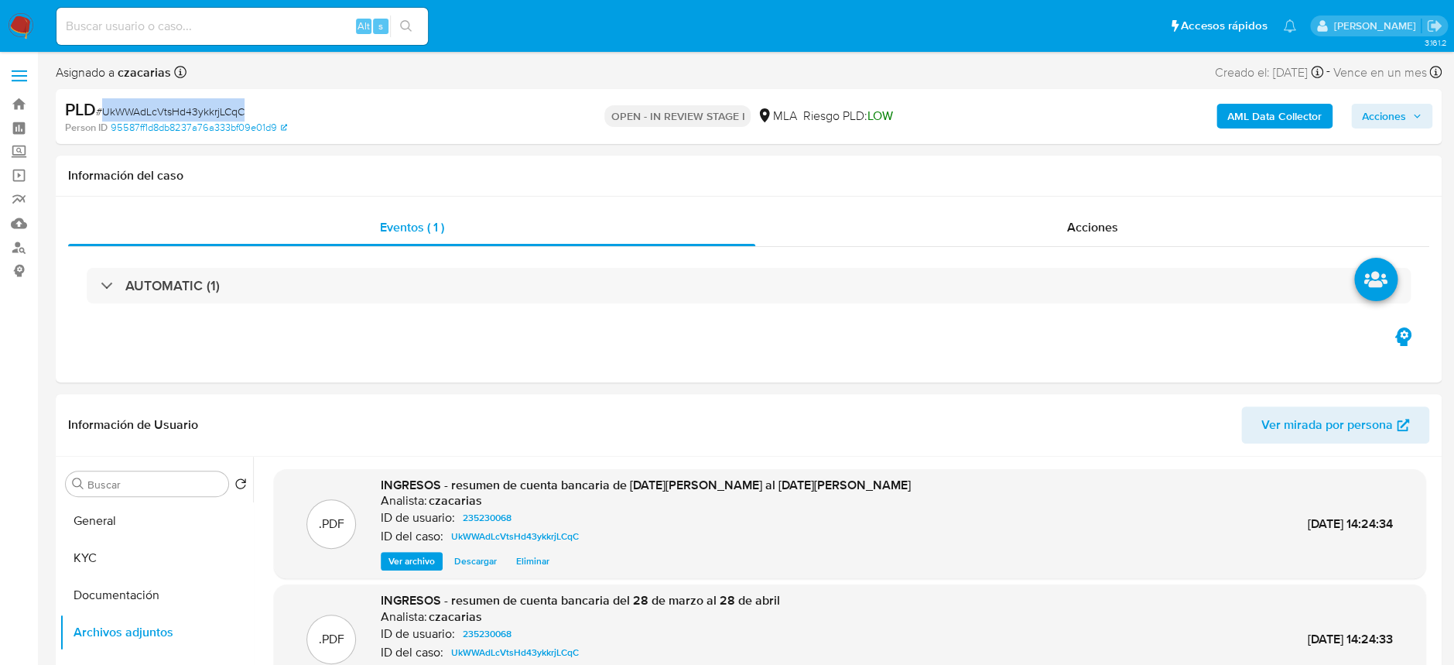
copy span "UkWWAdLcVtsHd43ykkrjLCqC"
click at [1403, 121] on span "Acciones" at bounding box center [1384, 116] width 44 height 25
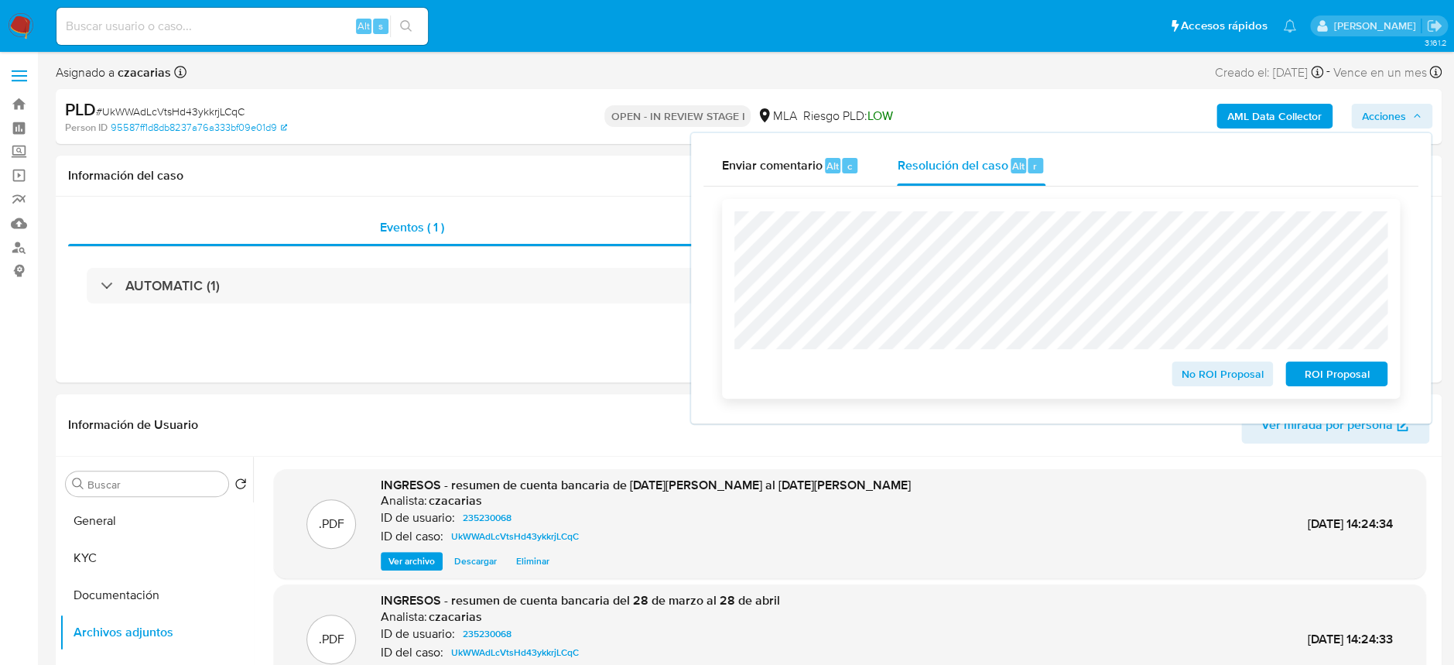
click at [1213, 383] on span "No ROI Proposal" at bounding box center [1222, 374] width 80 height 22
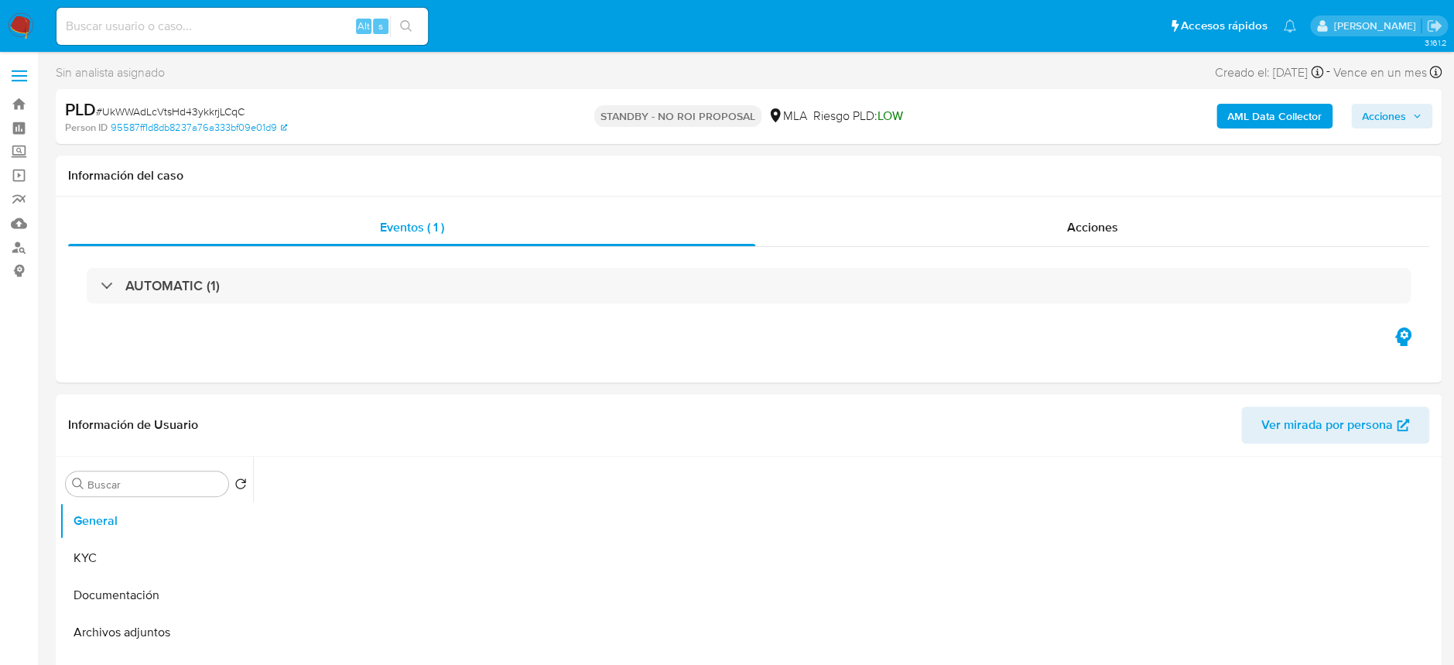
select select "10"
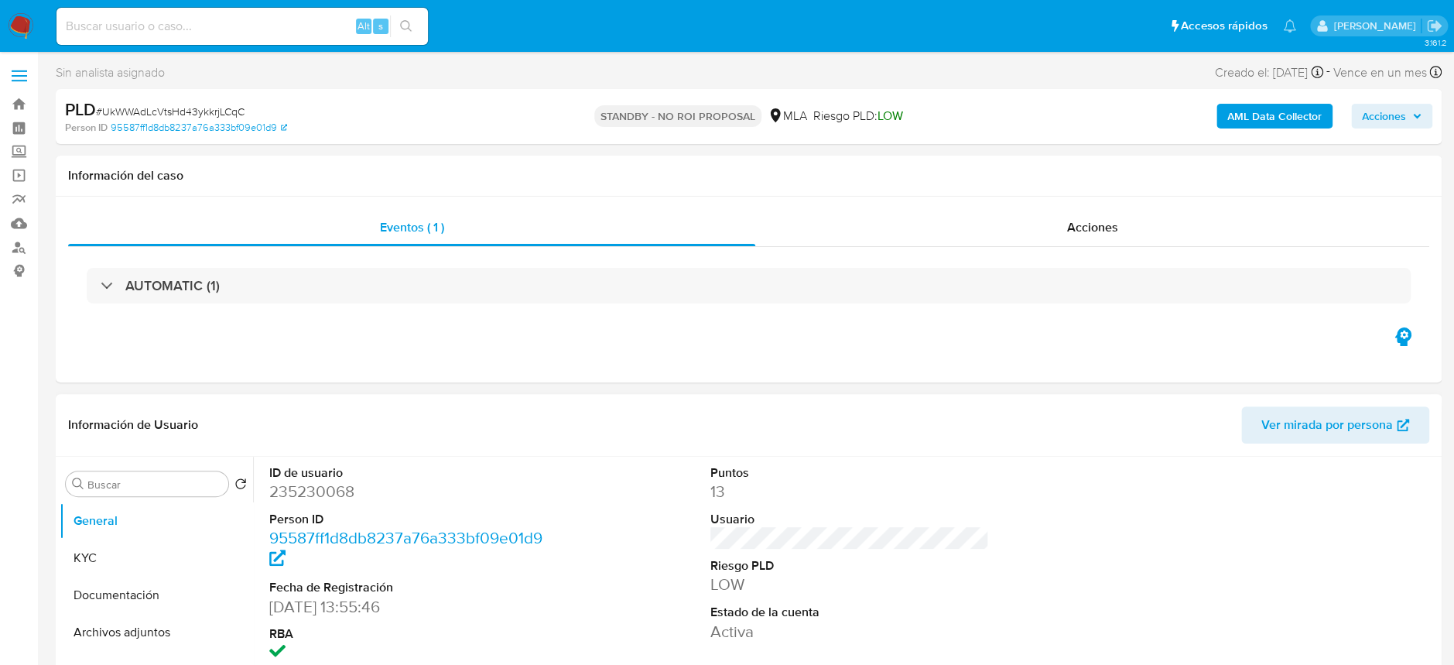
click at [302, 511] on dt "Person ID" at bounding box center [408, 519] width 279 height 17
click at [309, 497] on dd "235230068" at bounding box center [408, 491] width 279 height 22
click at [309, 496] on dd "235230068" at bounding box center [408, 491] width 279 height 22
copy dd "235230068"
click at [264, 39] on div "Alt s" at bounding box center [241, 26] width 371 height 37
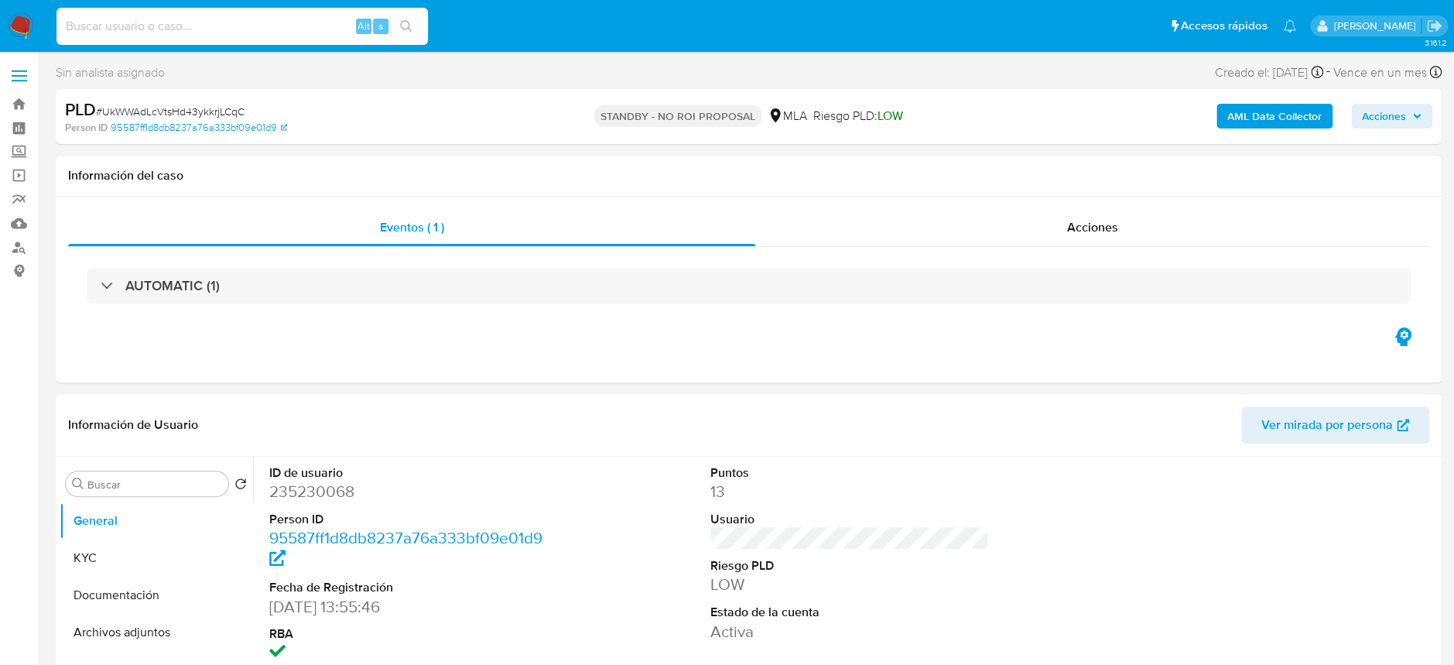
click at [268, 35] on input at bounding box center [241, 26] width 371 height 20
paste input "EKJNLE3mH10Bq51a5msQJbI0"
type input "EKJNLE3mH10Bq51a5msQJbI0"
click at [404, 33] on button "search-icon" at bounding box center [406, 26] width 32 height 22
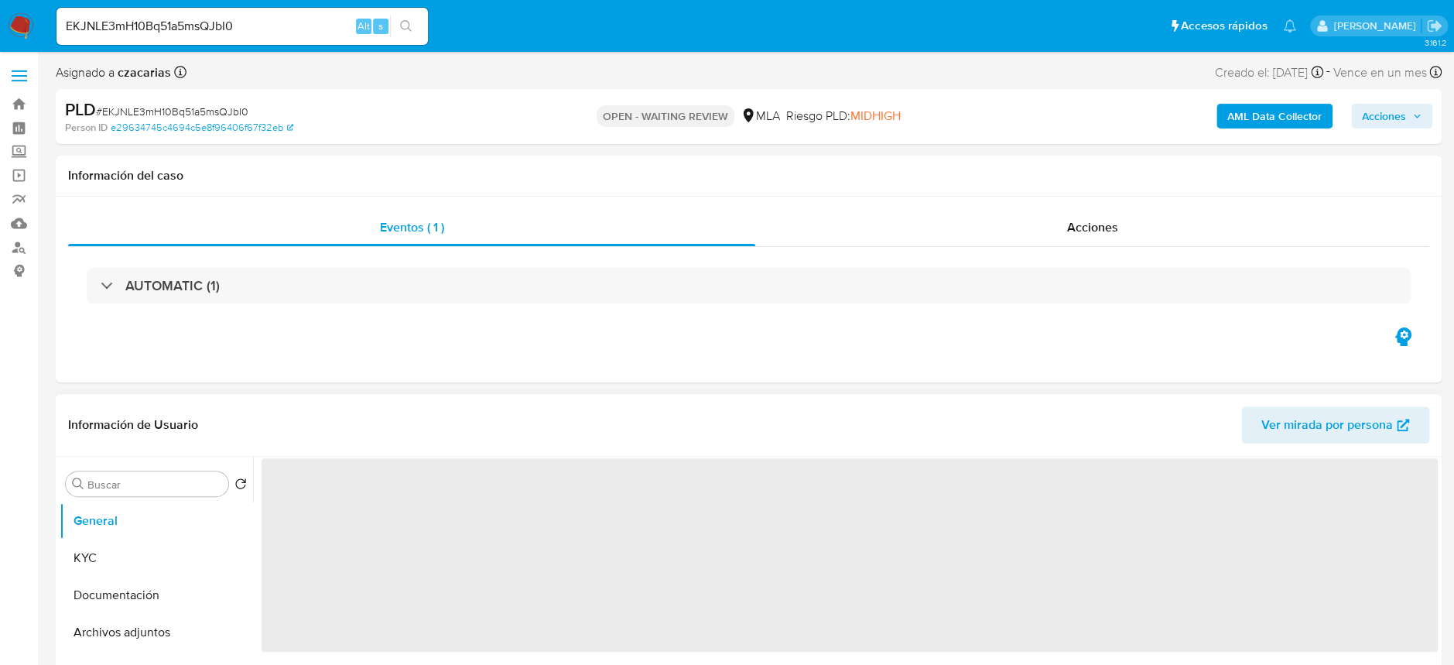
select select "10"
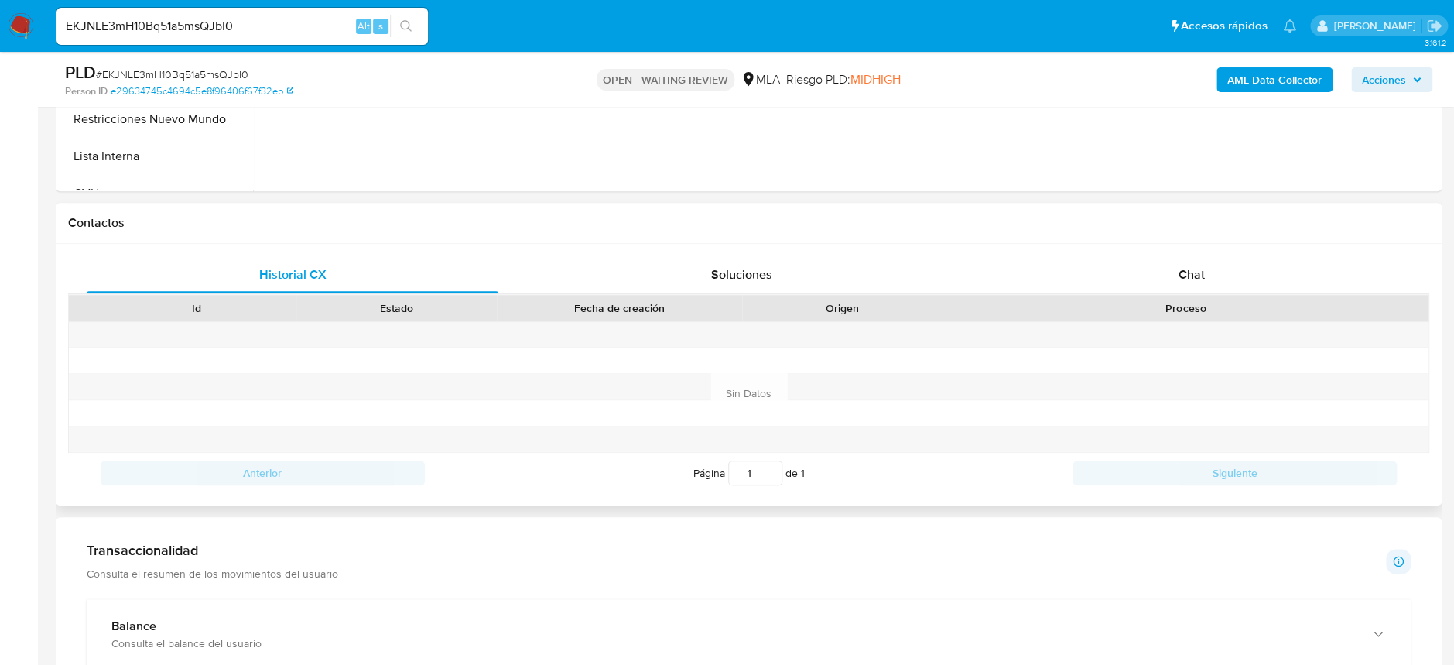
scroll to position [722, 0]
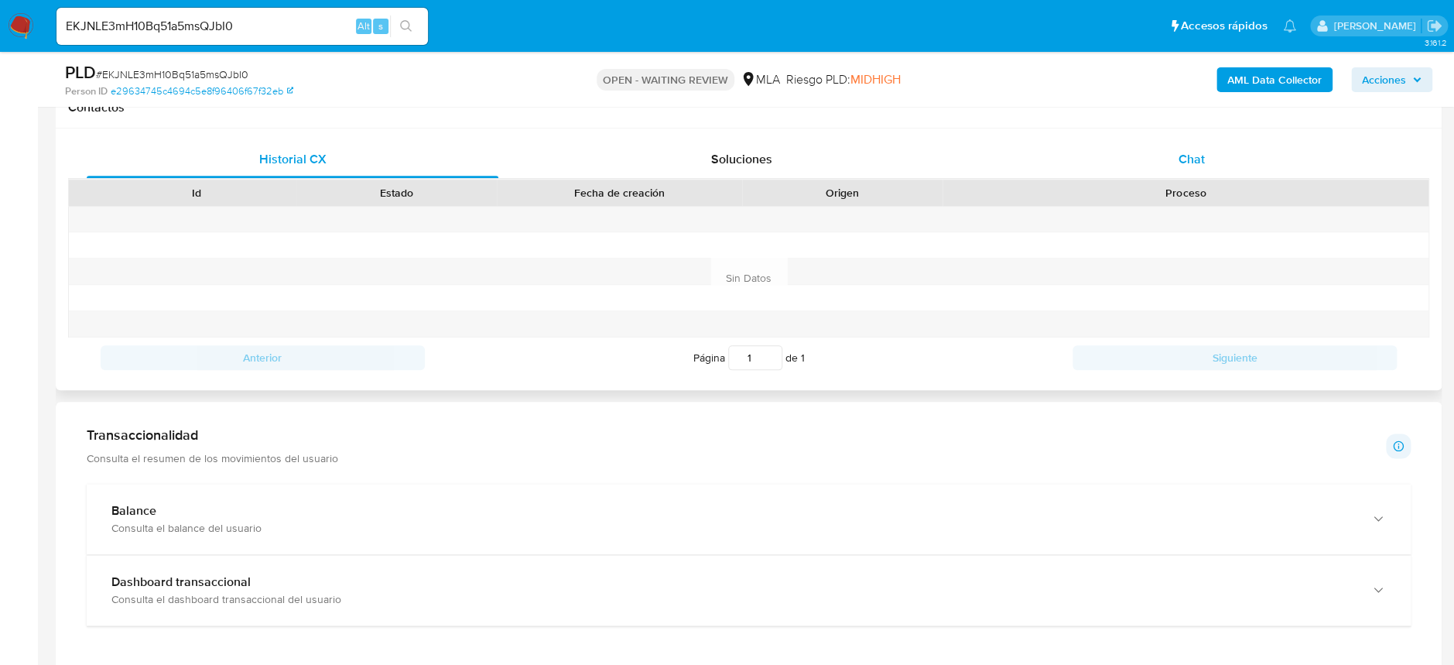
click at [1177, 154] on span "Chat" at bounding box center [1190, 159] width 26 height 18
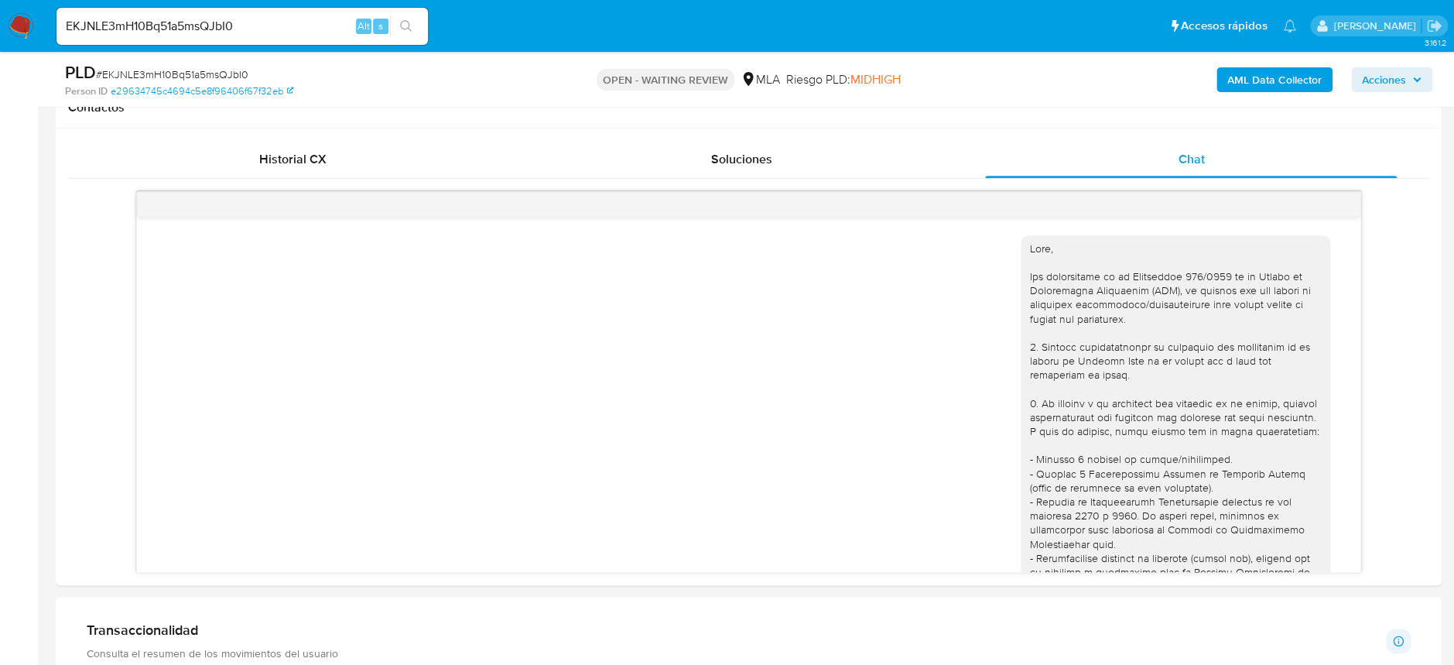
scroll to position [948, 0]
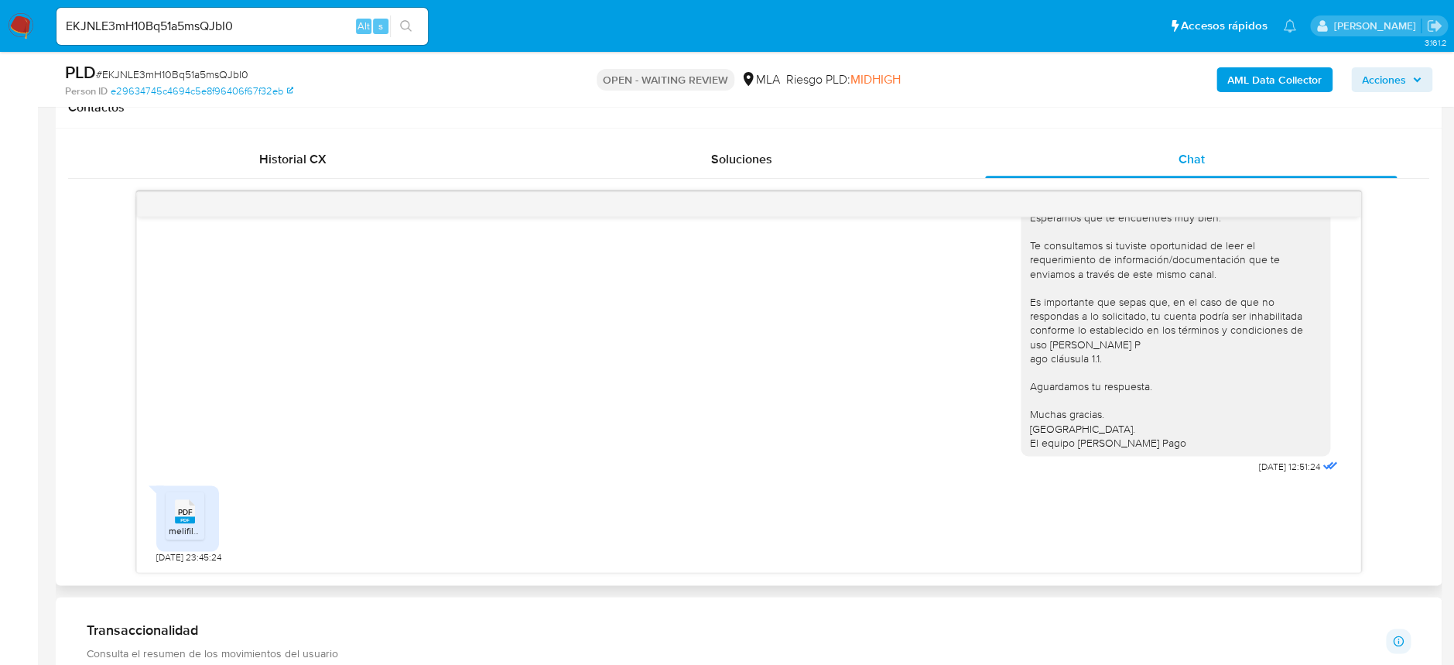
click at [185, 513] on span "PDF" at bounding box center [184, 512] width 15 height 10
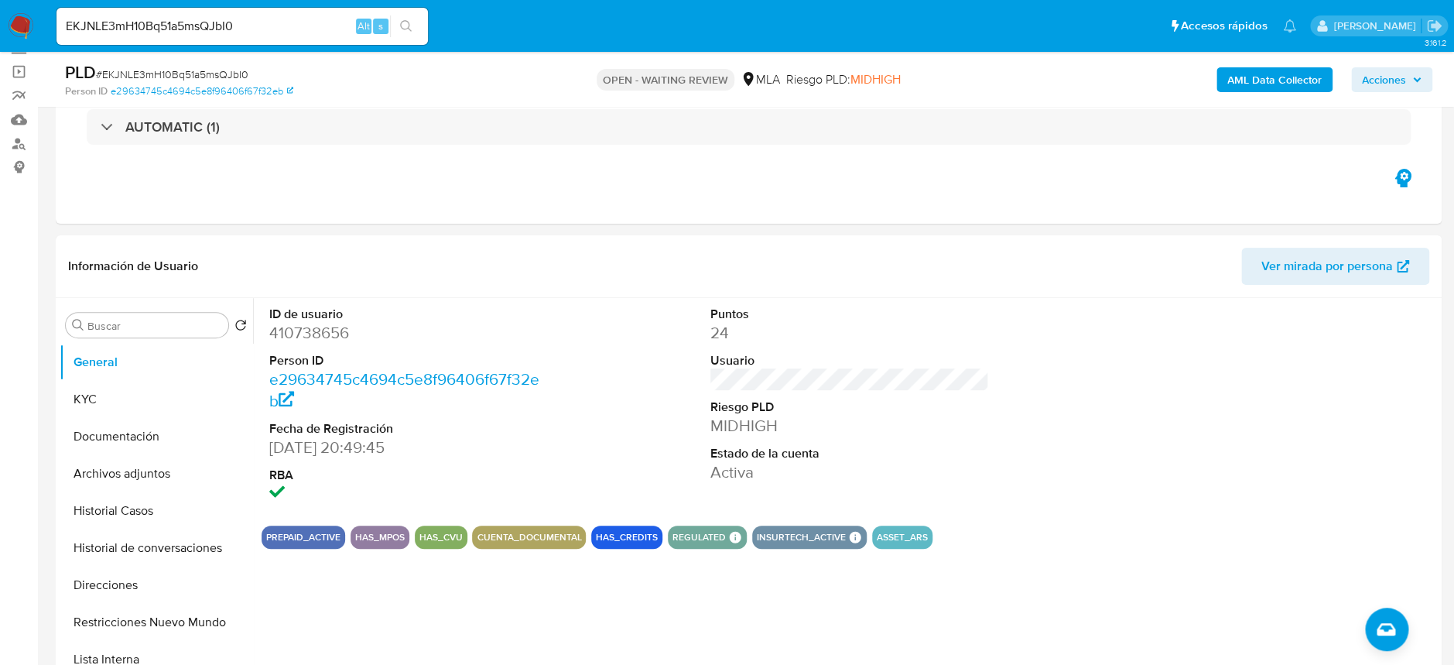
scroll to position [103, 0]
click at [207, 71] on span "# EKJNLE3mH10Bq51a5msQJbI0" at bounding box center [172, 74] width 152 height 15
click at [207, 70] on span "# EKJNLE3mH10Bq51a5msQJbI0" at bounding box center [172, 74] width 152 height 15
copy span "EKJNLE3mH10Bq51a5msQJbI0"
click at [233, 77] on span "# EKJNLE3mH10Bq51a5msQJbI0" at bounding box center [172, 74] width 152 height 15
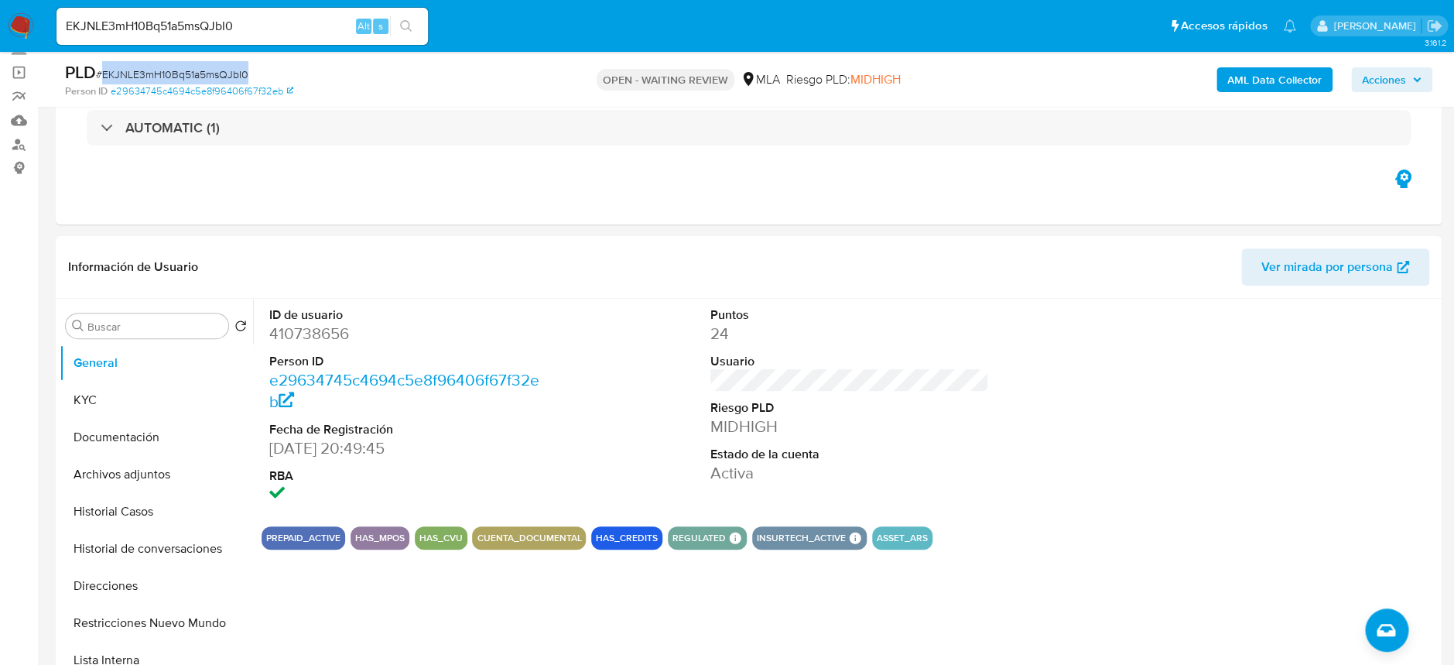
click at [233, 77] on span "# EKJNLE3mH10Bq51a5msQJbI0" at bounding box center [172, 74] width 152 height 15
copy span "EKJNLE3mH10Bq51a5msQJbI0"
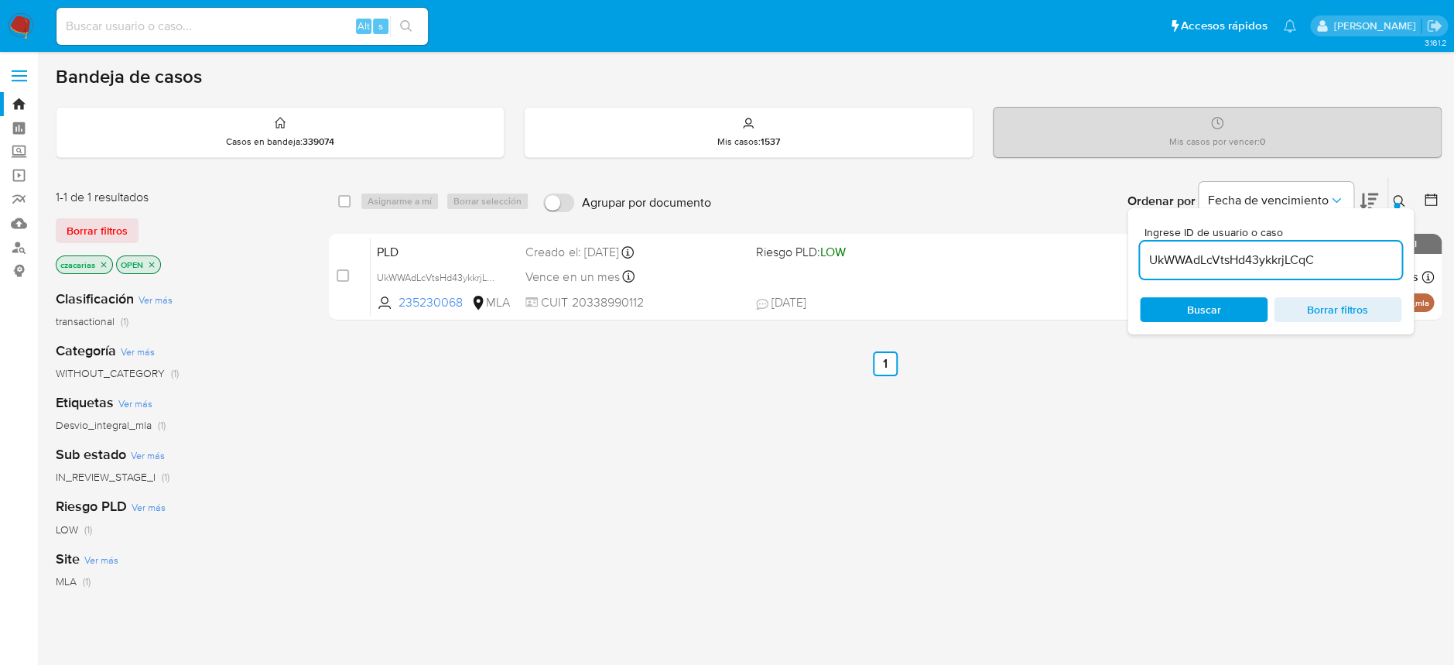
click at [1204, 261] on input "UkWWAdLcVtsHd43ykkrjLCqC" at bounding box center [1270, 260] width 261 height 20
paste input "EKJNLE3mH10Bq51a5msQJbI0"
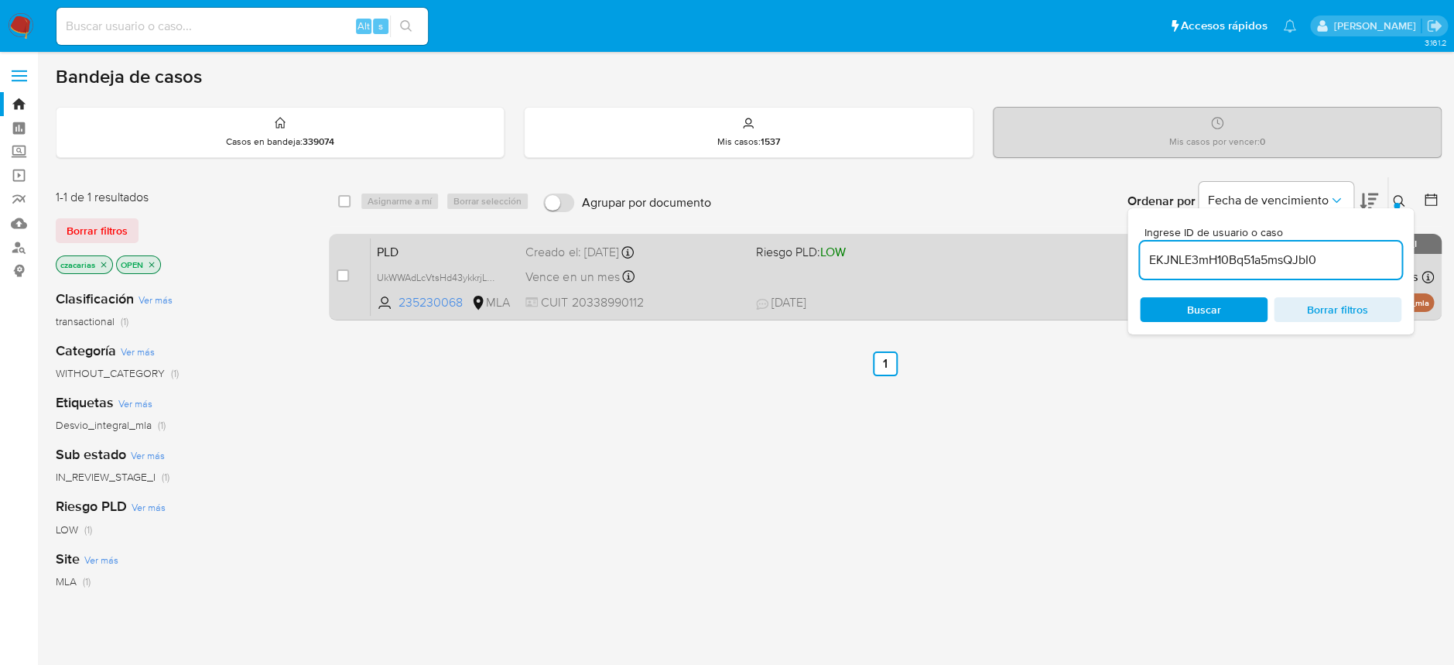
type input "EKJNLE3mH10Bq51a5msQJbI0"
click at [347, 275] on input "checkbox" at bounding box center [343, 275] width 12 height 12
checkbox input "true"
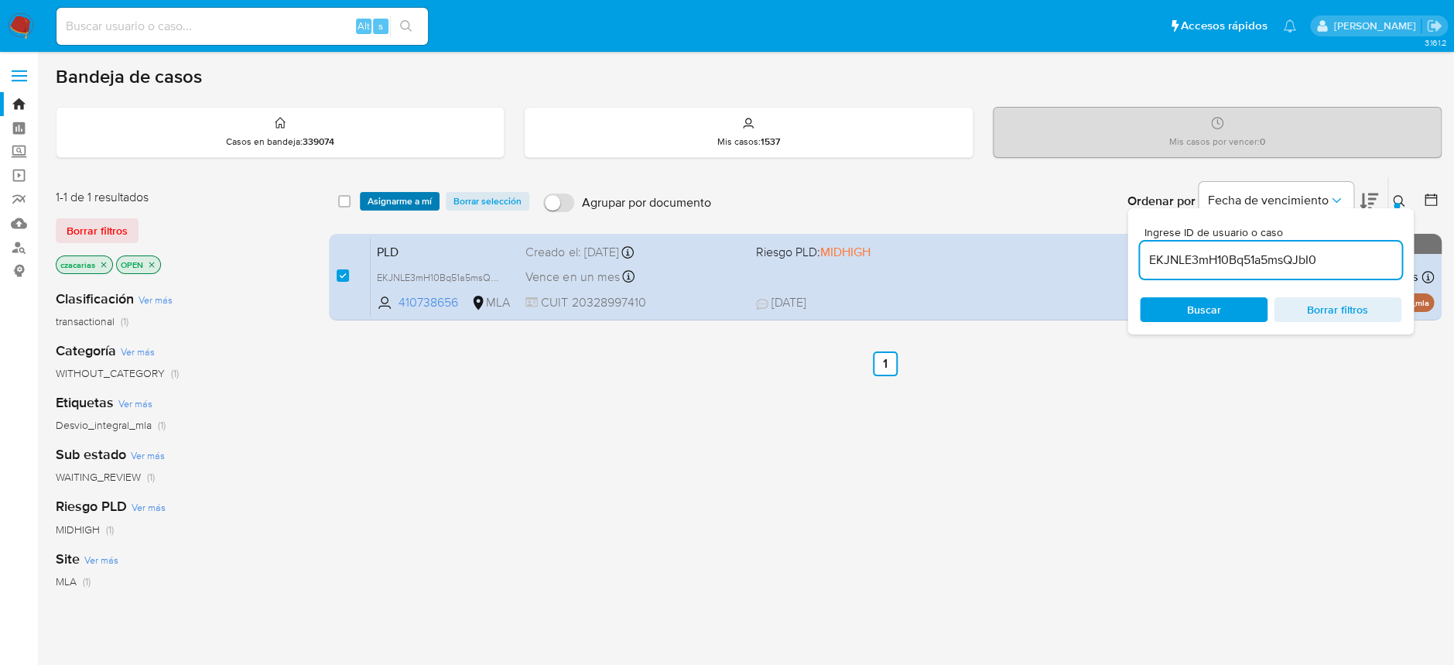
click at [407, 198] on span "Asignarme a mí" at bounding box center [399, 200] width 64 height 15
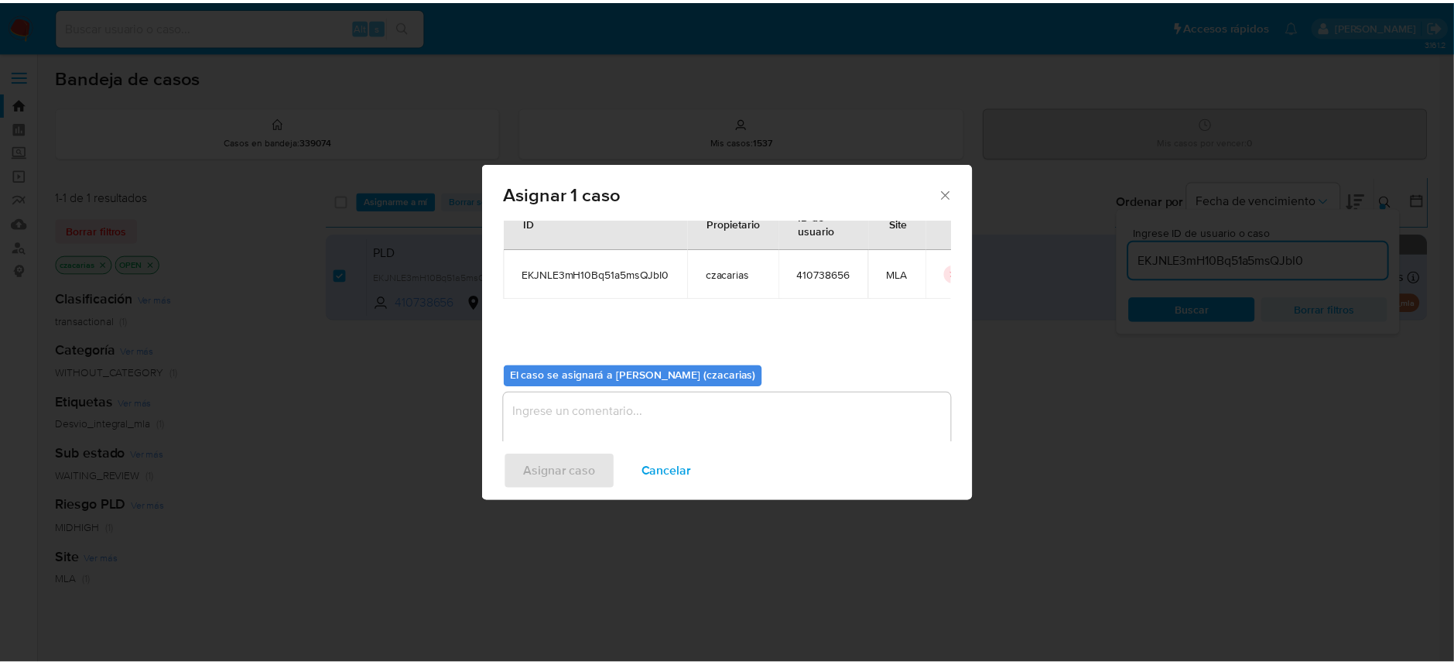
scroll to position [79, 0]
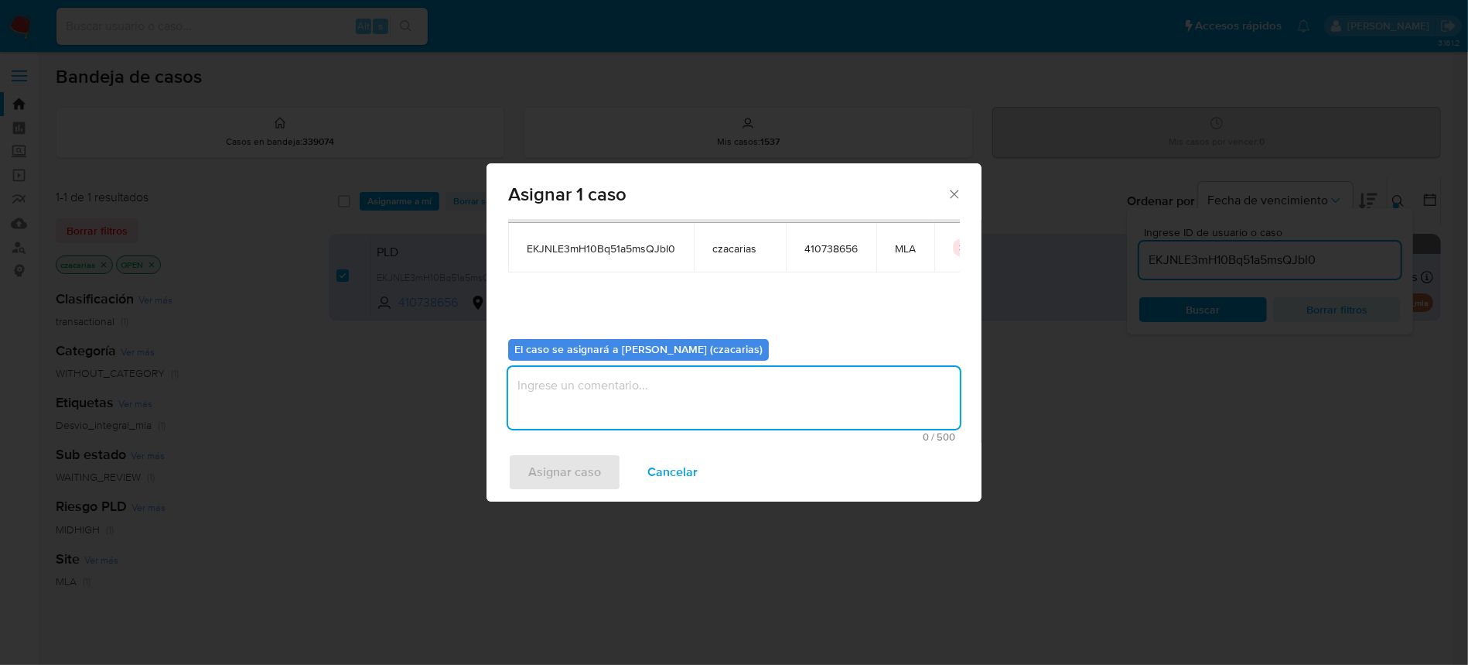
click at [685, 398] on textarea "assign-modal" at bounding box center [734, 398] width 452 height 62
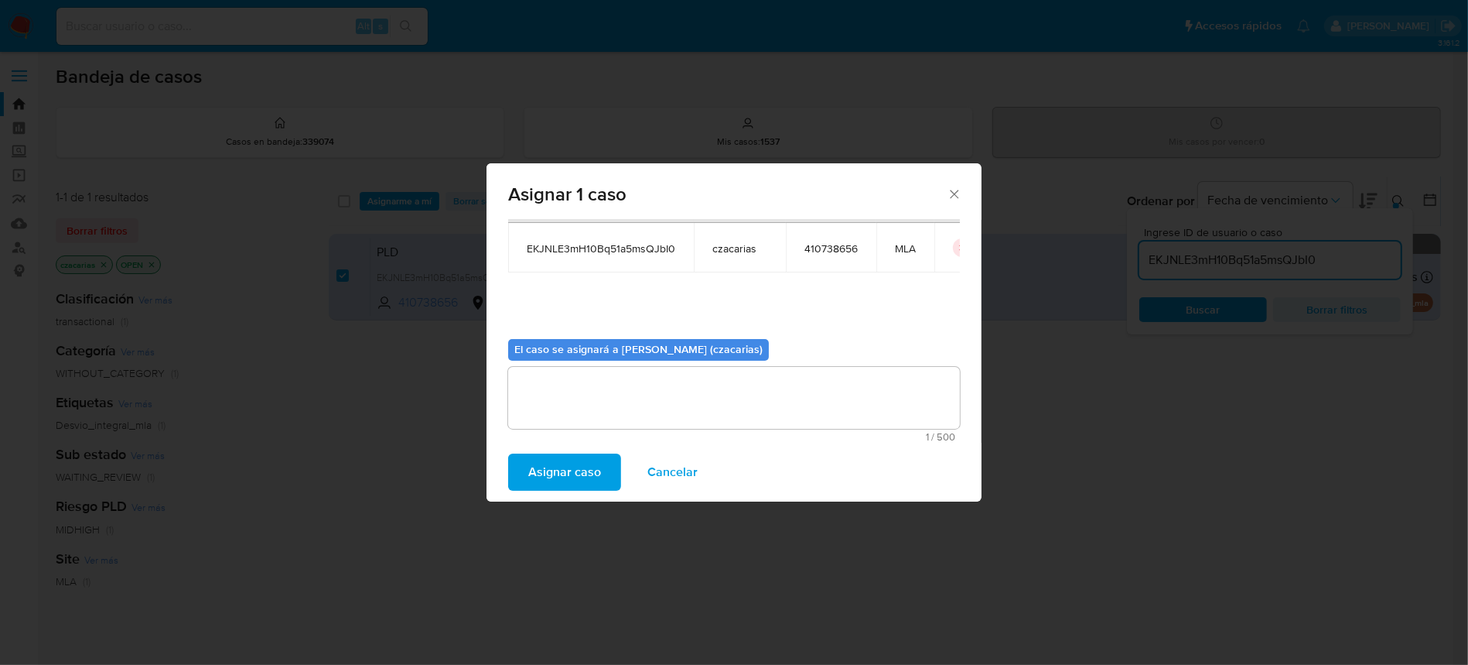
click at [555, 465] on span "Asignar caso" at bounding box center [564, 472] width 73 height 34
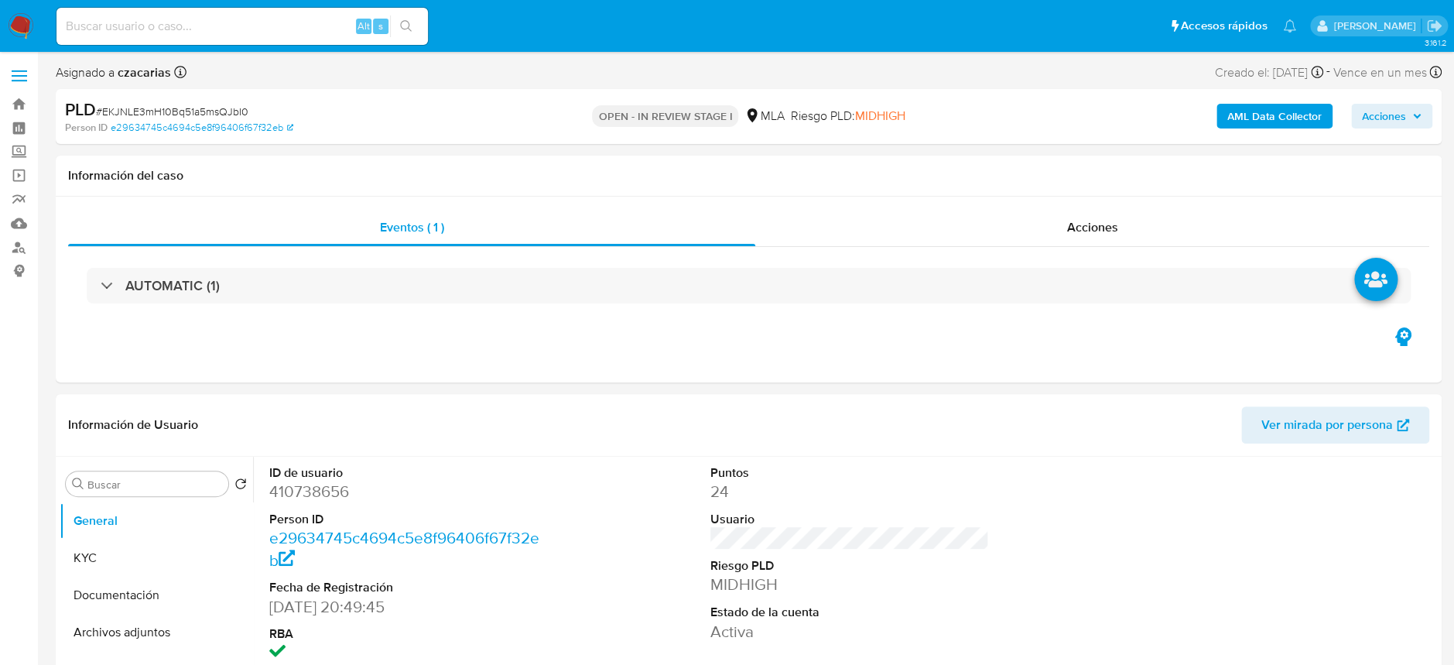
select select "10"
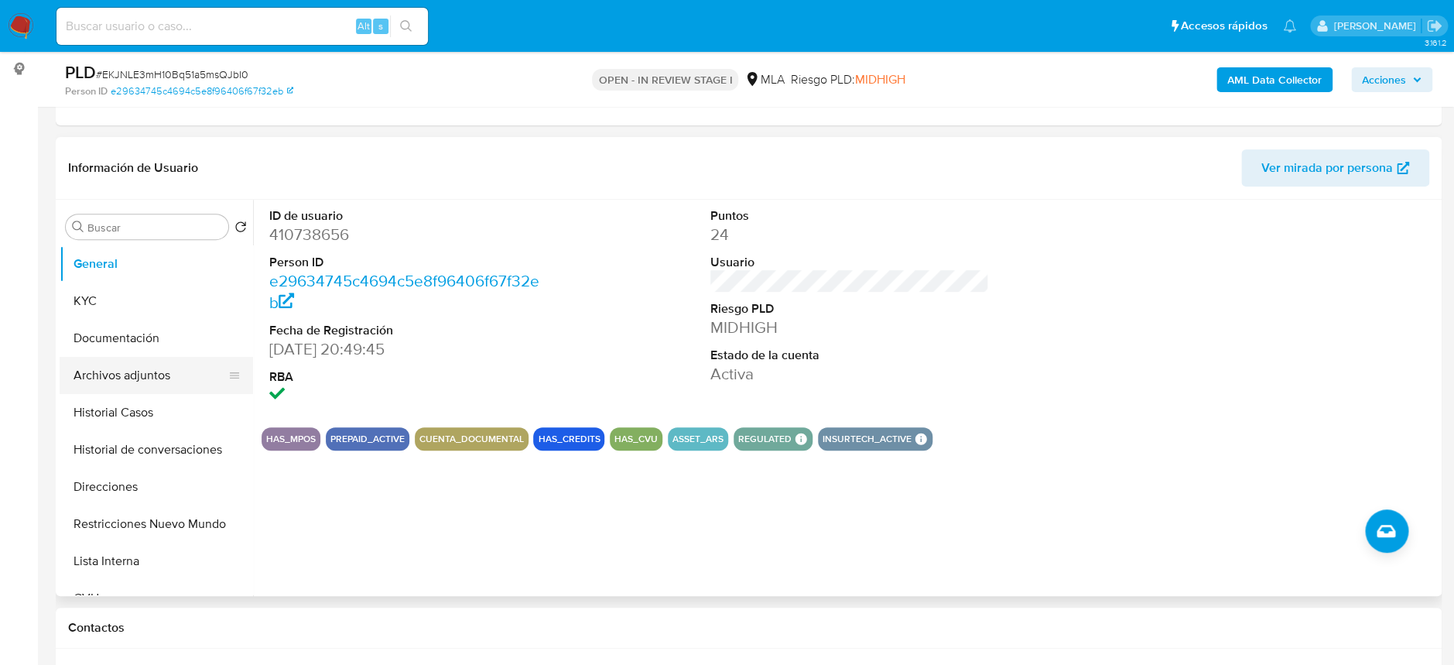
scroll to position [206, 0]
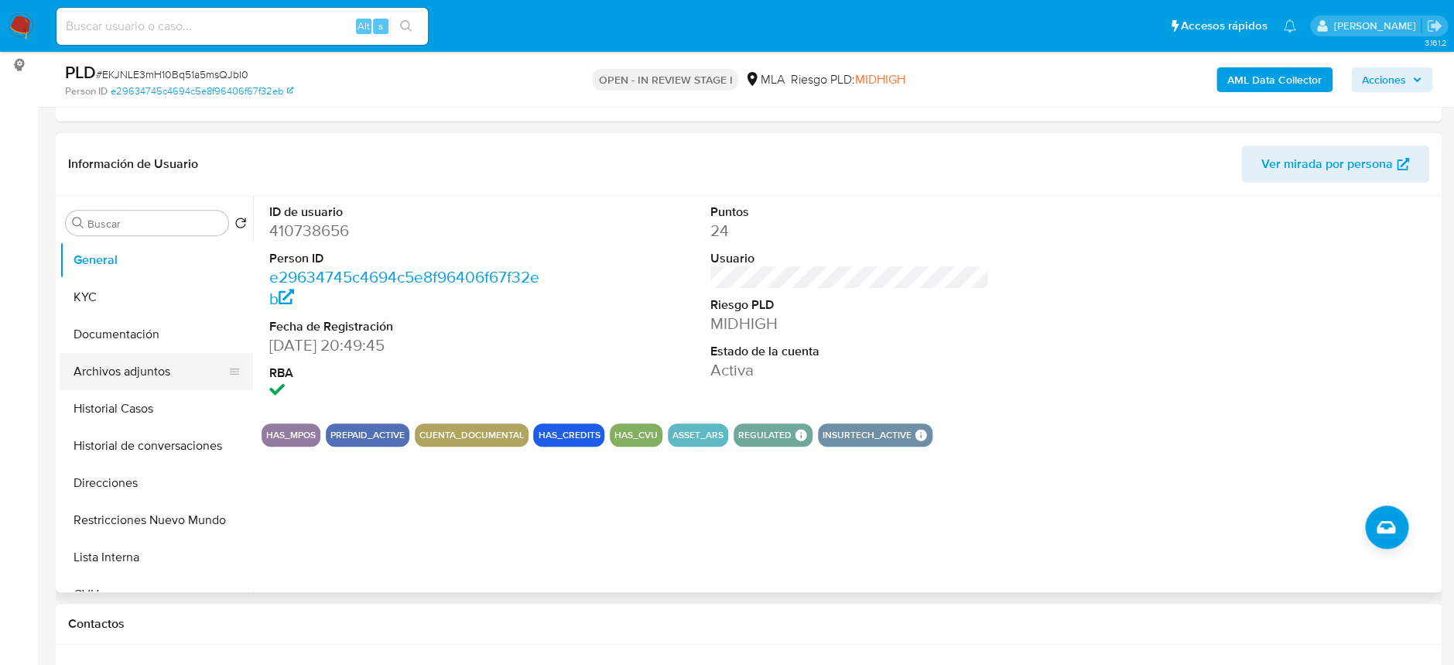
click at [149, 369] on button "Archivos adjuntos" at bounding box center [150, 371] width 181 height 37
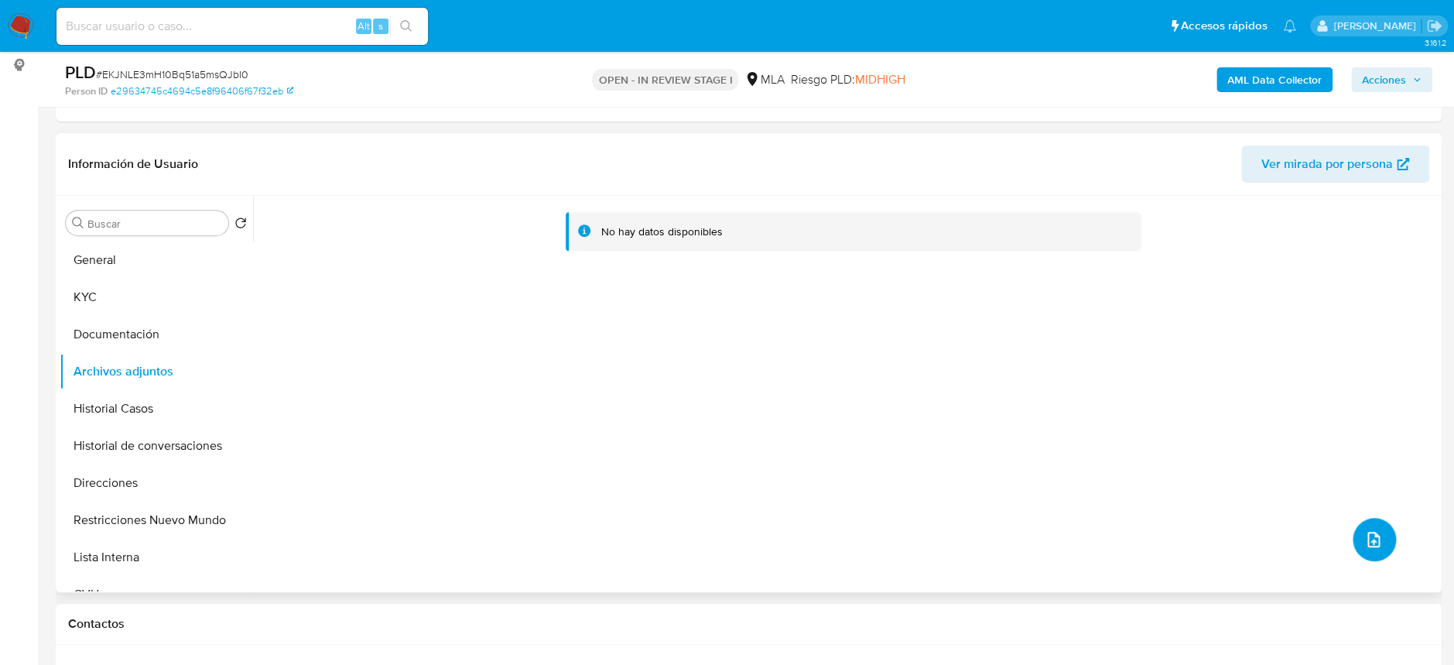
click at [1365, 548] on button "upload-file" at bounding box center [1373, 539] width 43 height 43
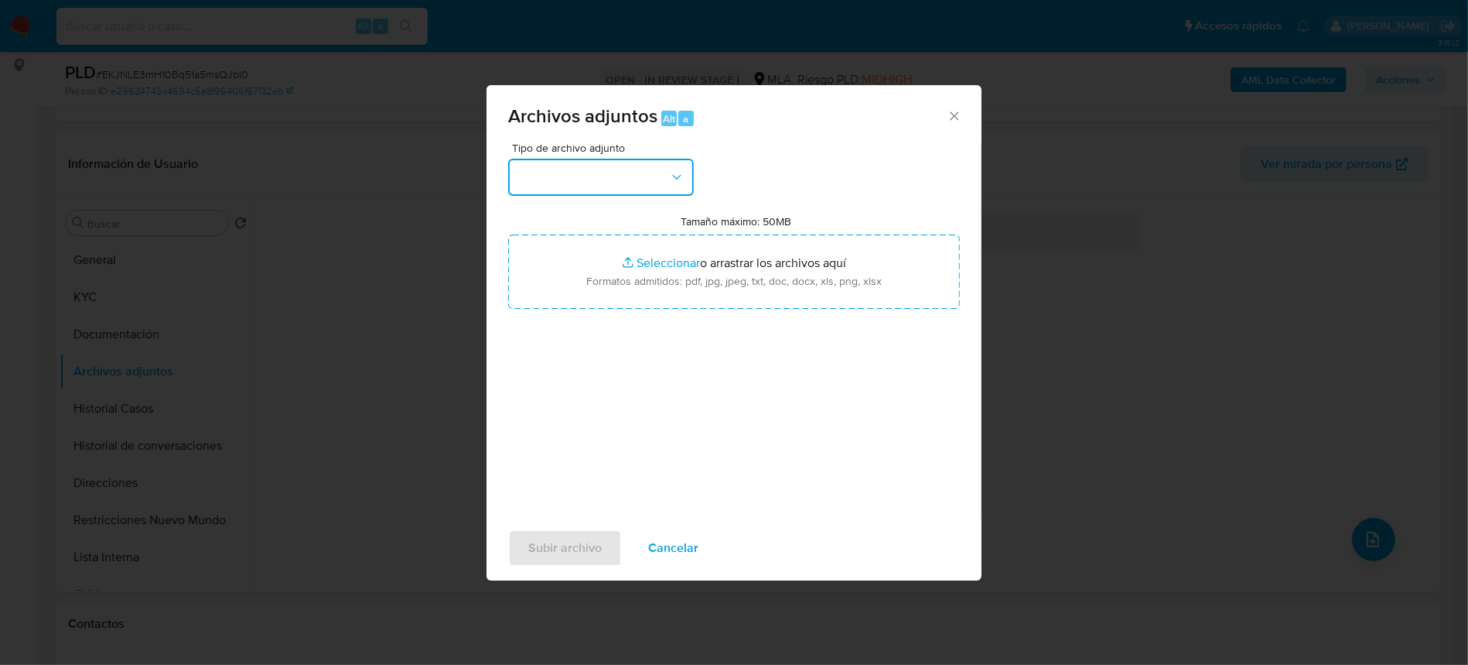
click at [675, 175] on icon "button" at bounding box center [676, 176] width 15 height 15
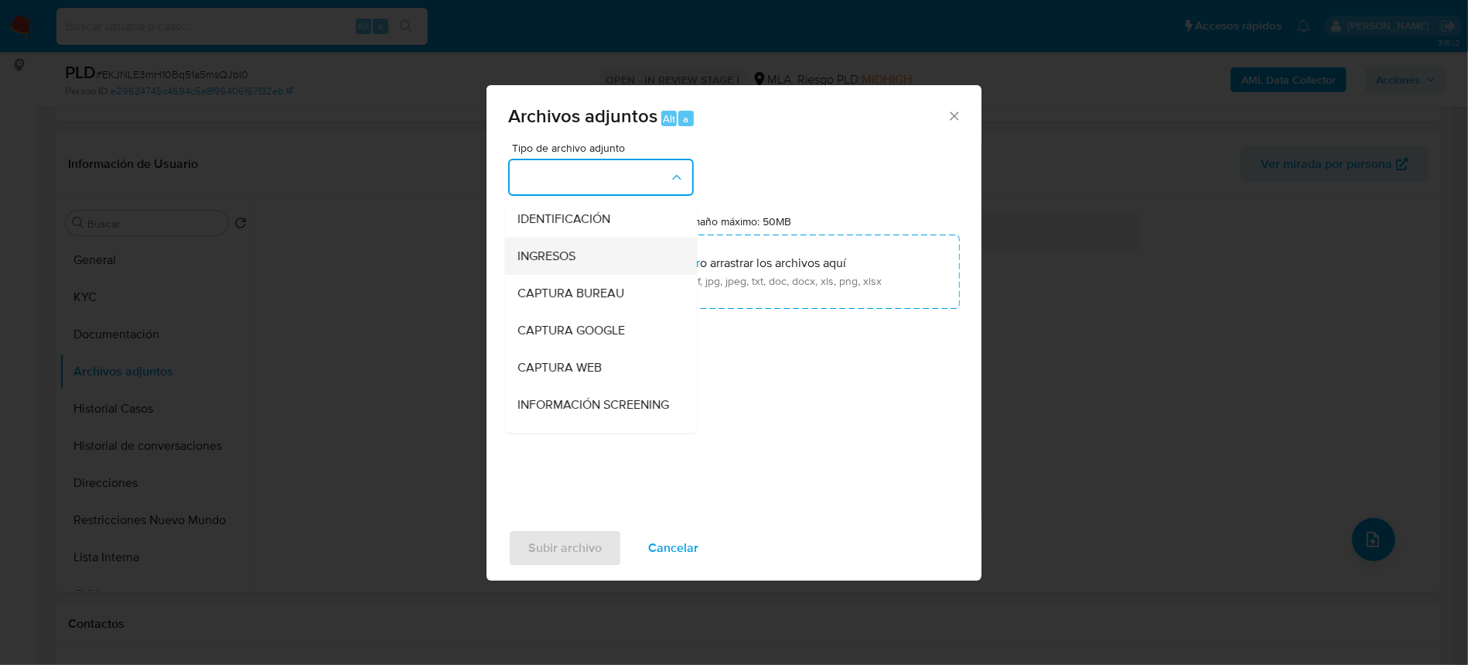
click at [618, 242] on div "INGRESOS" at bounding box center [597, 256] width 158 height 37
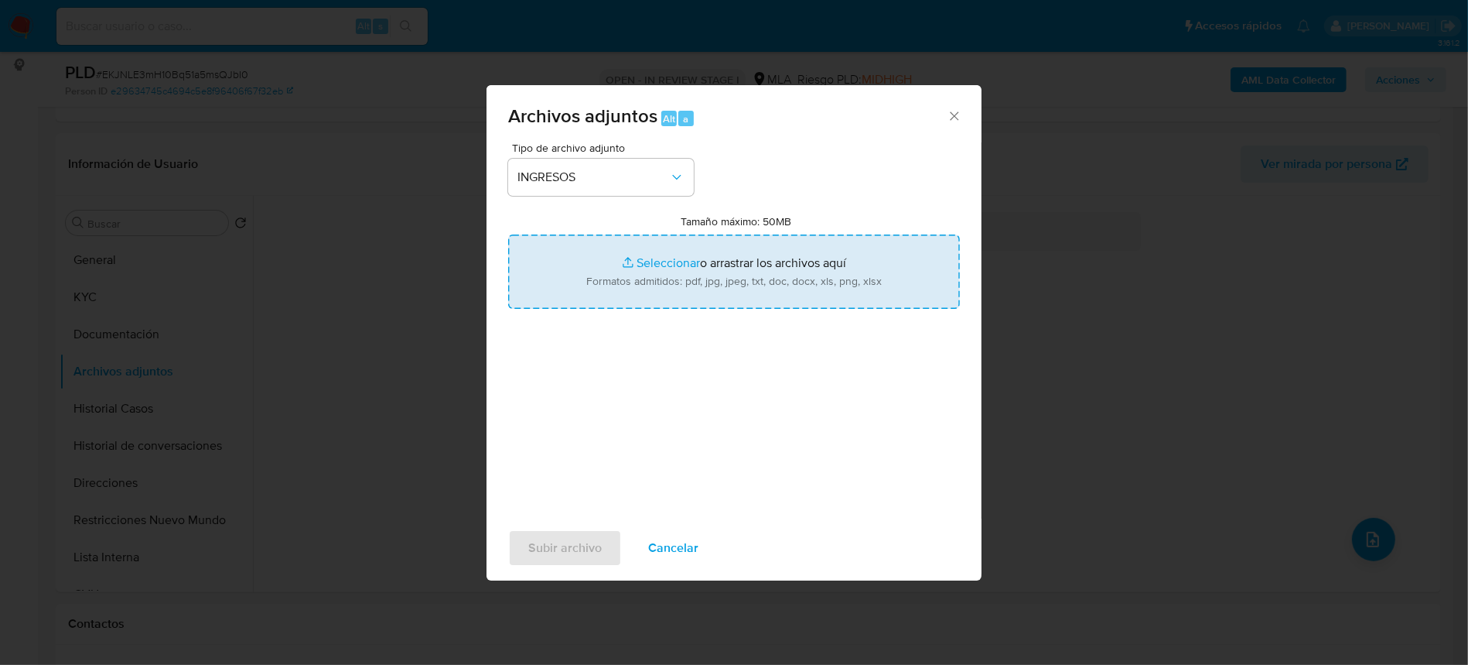
type input "C:\fakepath\certificacion contable.pdf"
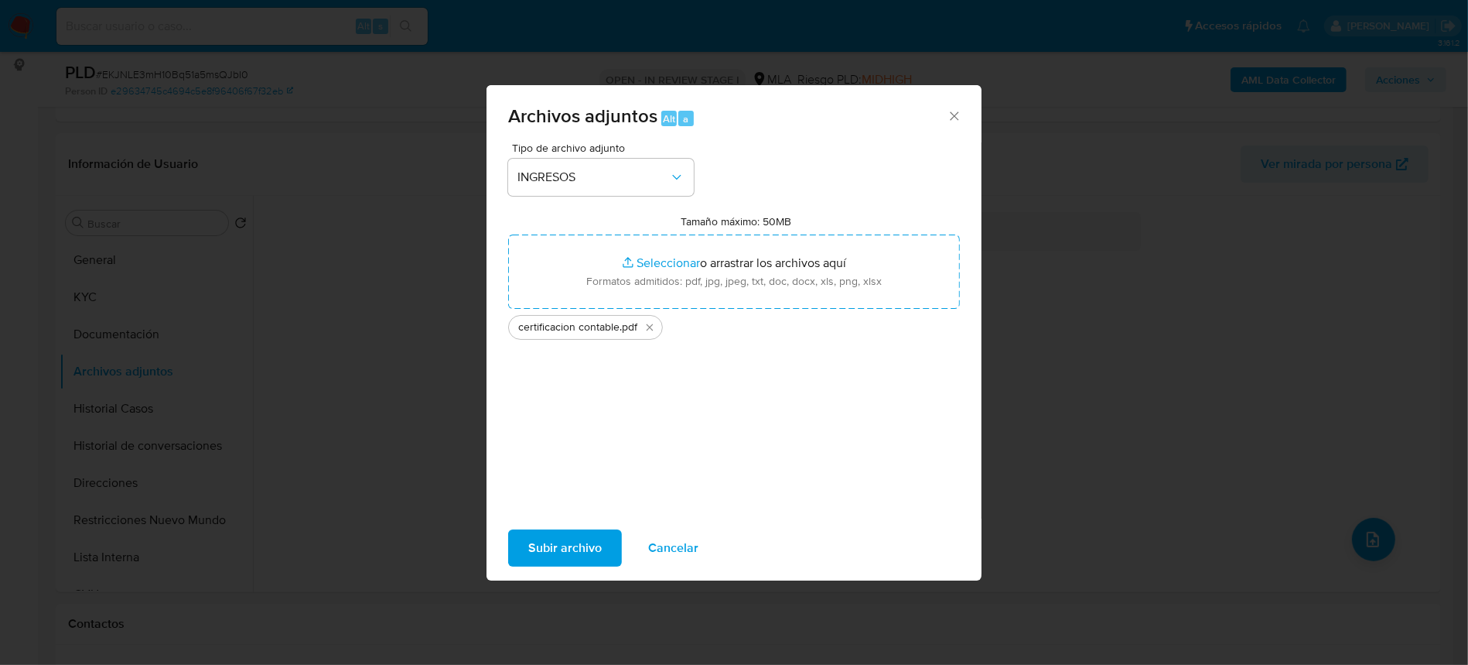
click at [579, 549] on span "Subir archivo" at bounding box center [564, 548] width 73 height 34
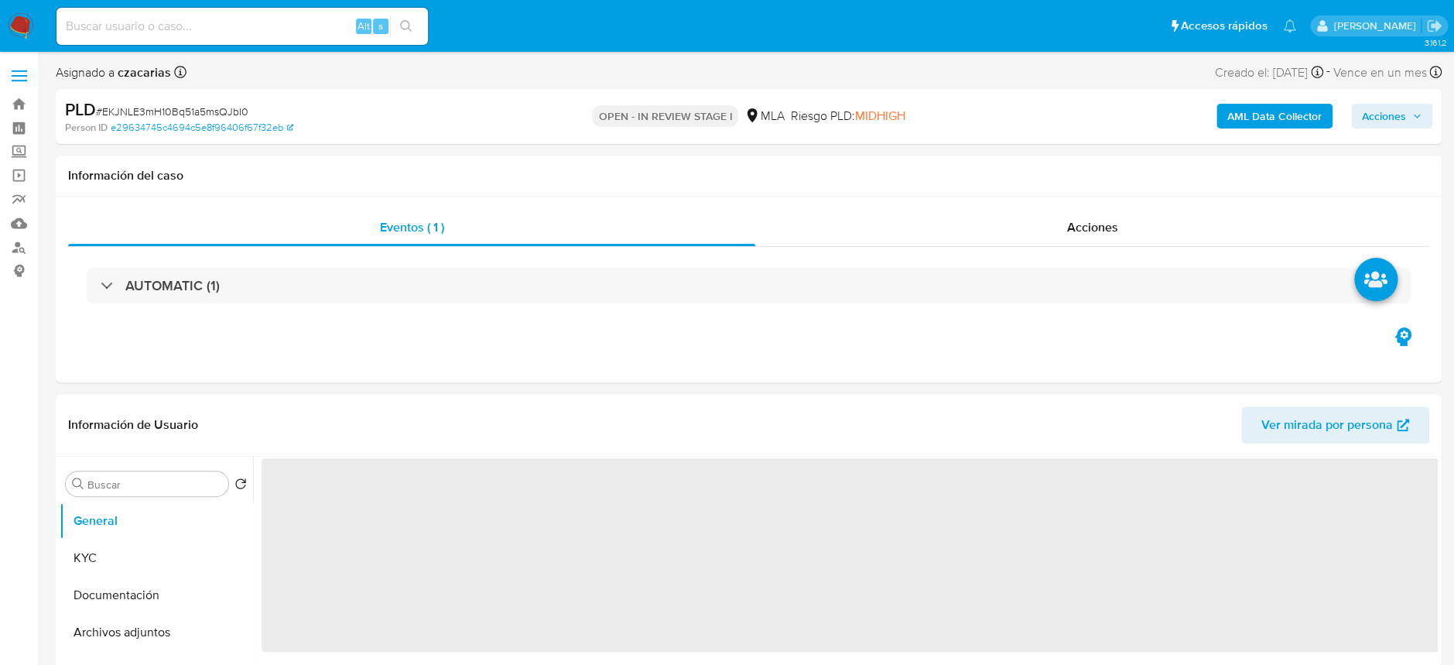
select select "10"
